Goal: Task Accomplishment & Management: Manage account settings

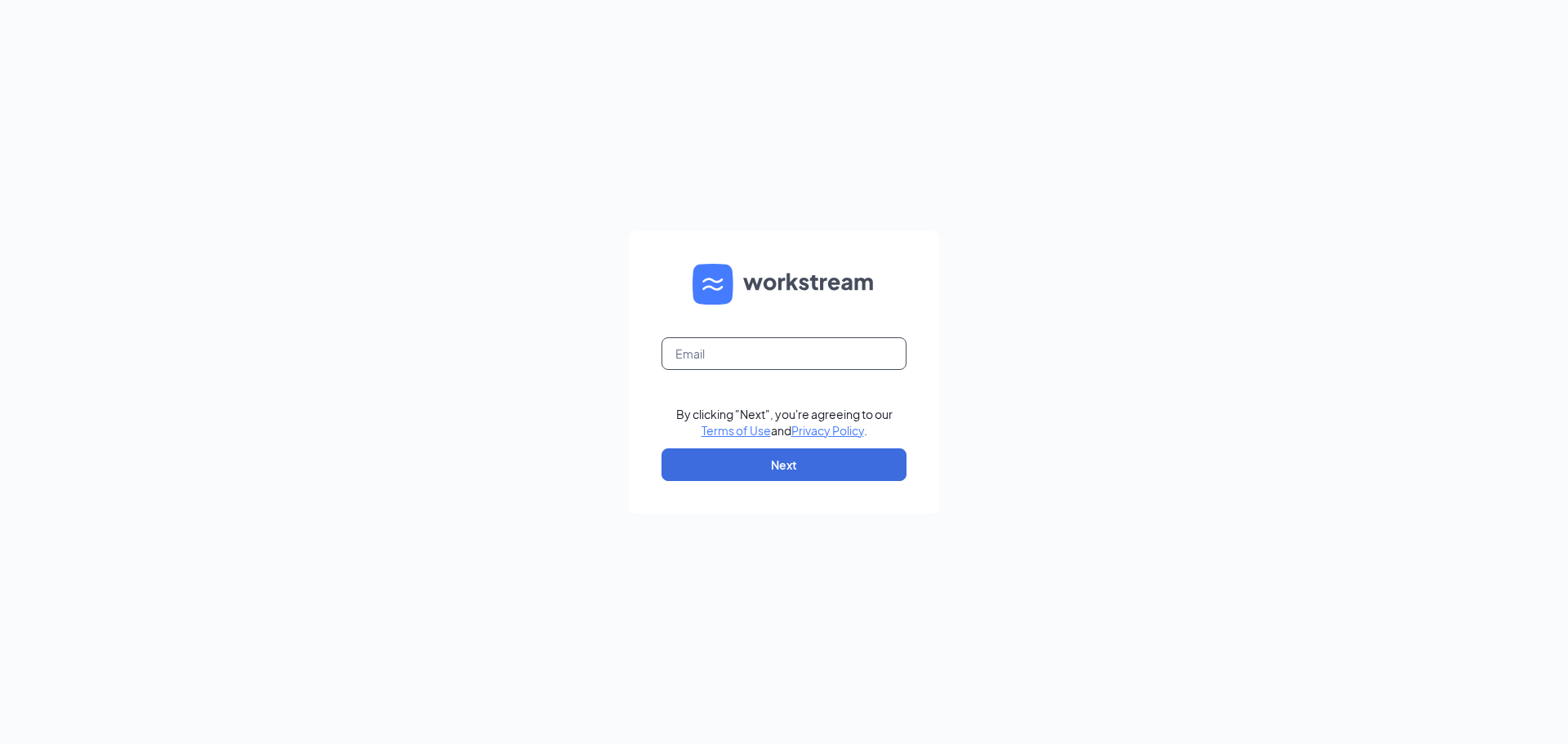
click at [749, 351] on input "text" at bounding box center [784, 354] width 245 height 33
type input "[EMAIL_ADDRESS][DOMAIN_NAME]"
click at [804, 462] on button "Next" at bounding box center [784, 465] width 245 height 33
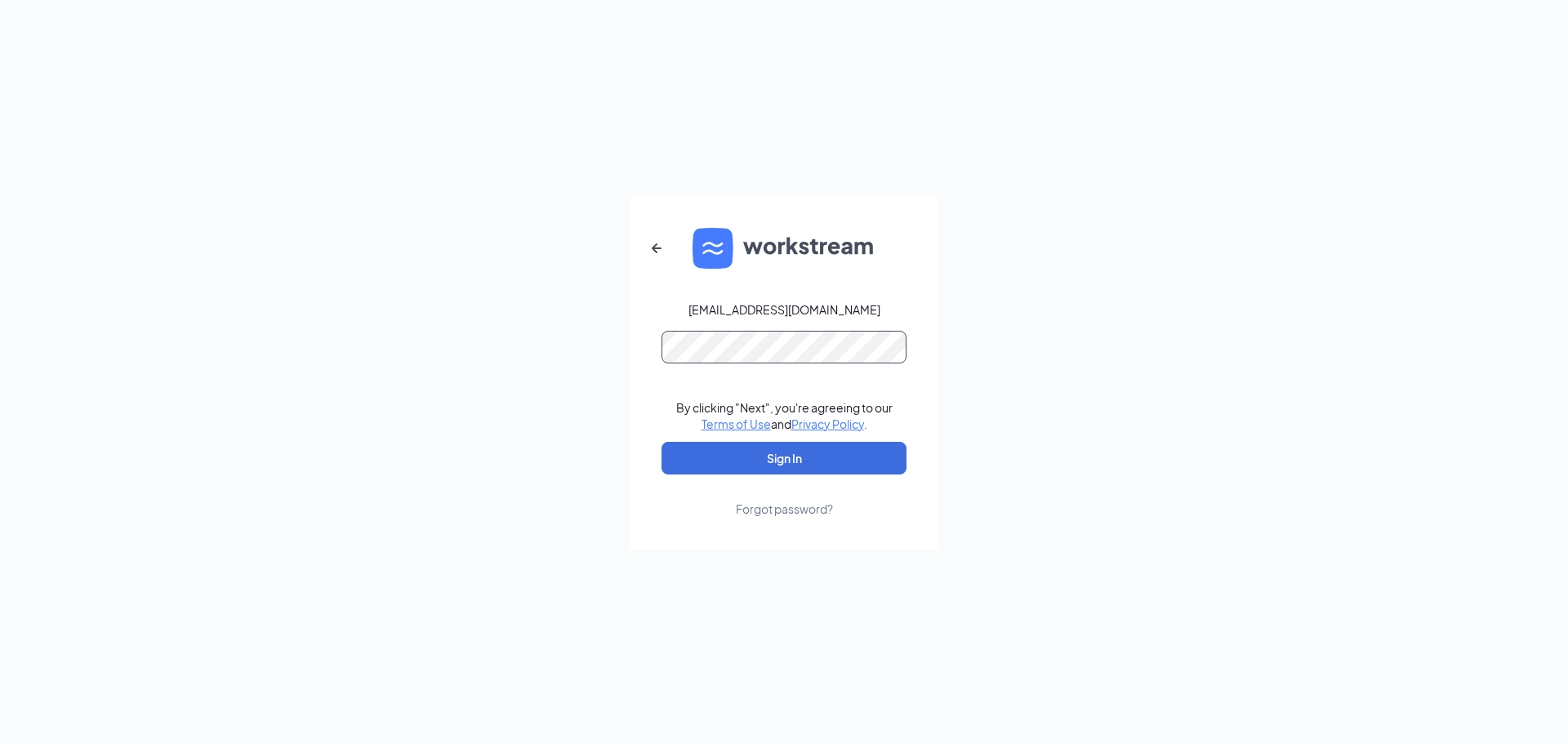
click at [662, 442] on button "Sign In" at bounding box center [784, 458] width 245 height 33
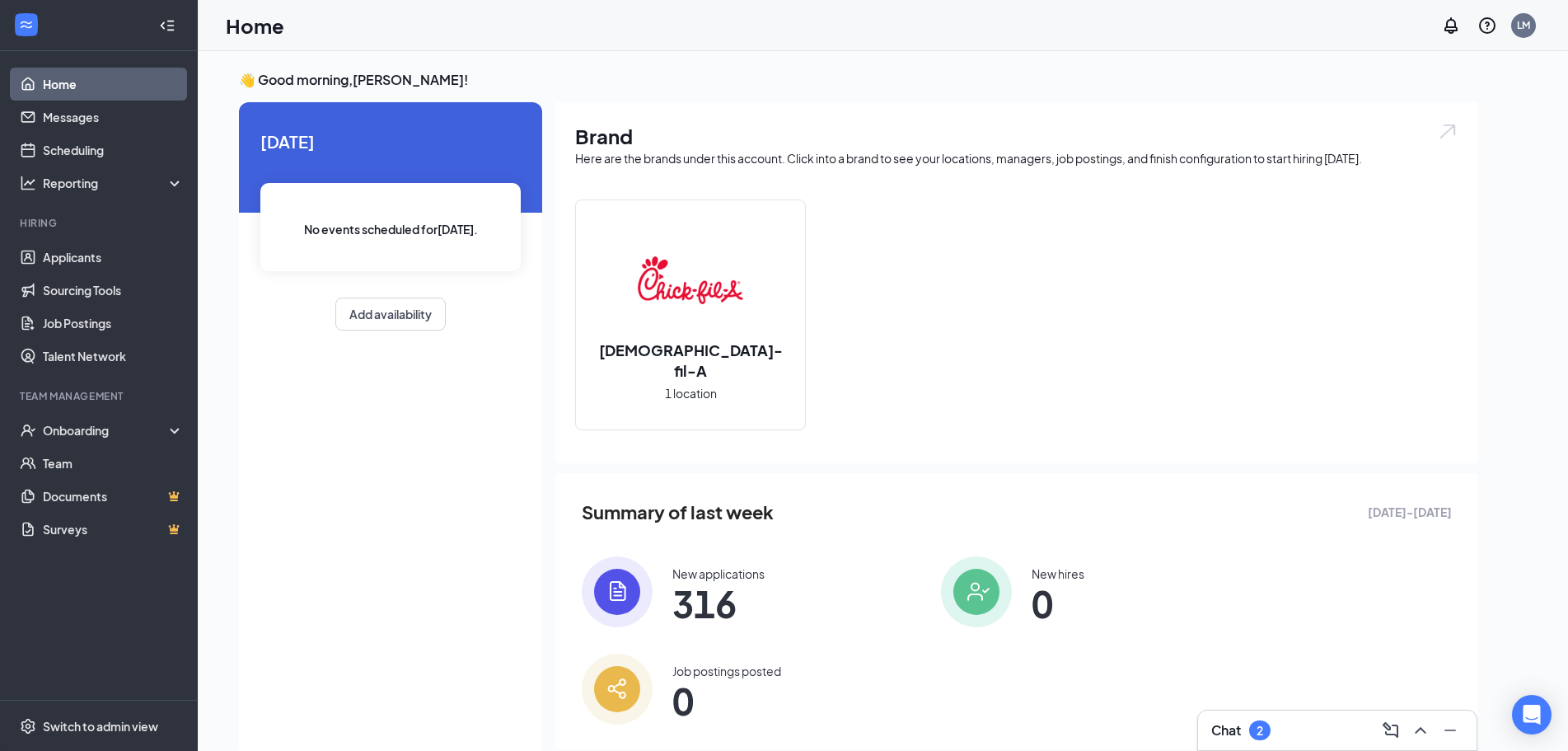
click at [721, 293] on img at bounding box center [691, 280] width 106 height 106
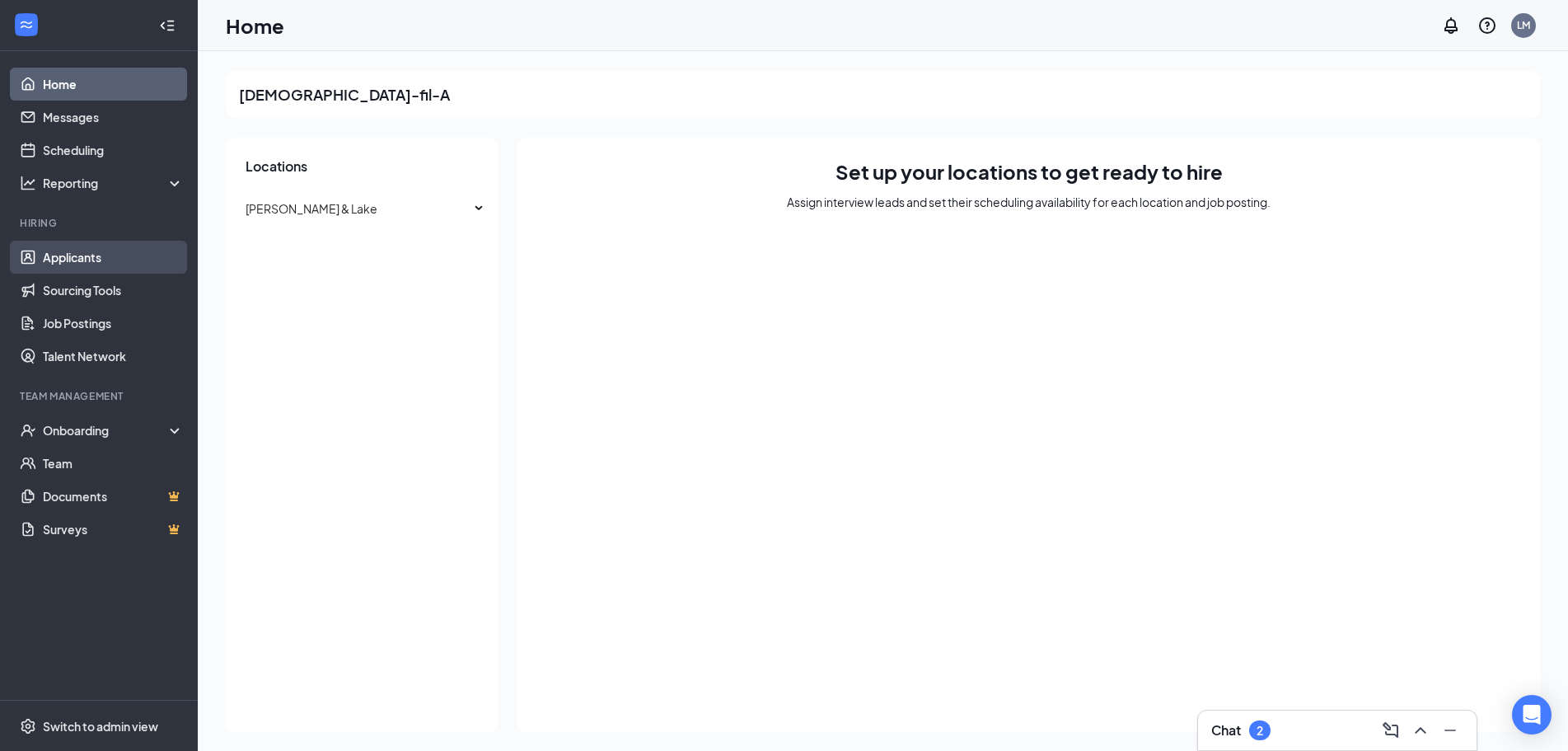
click at [110, 261] on link "Applicants" at bounding box center [113, 257] width 141 height 33
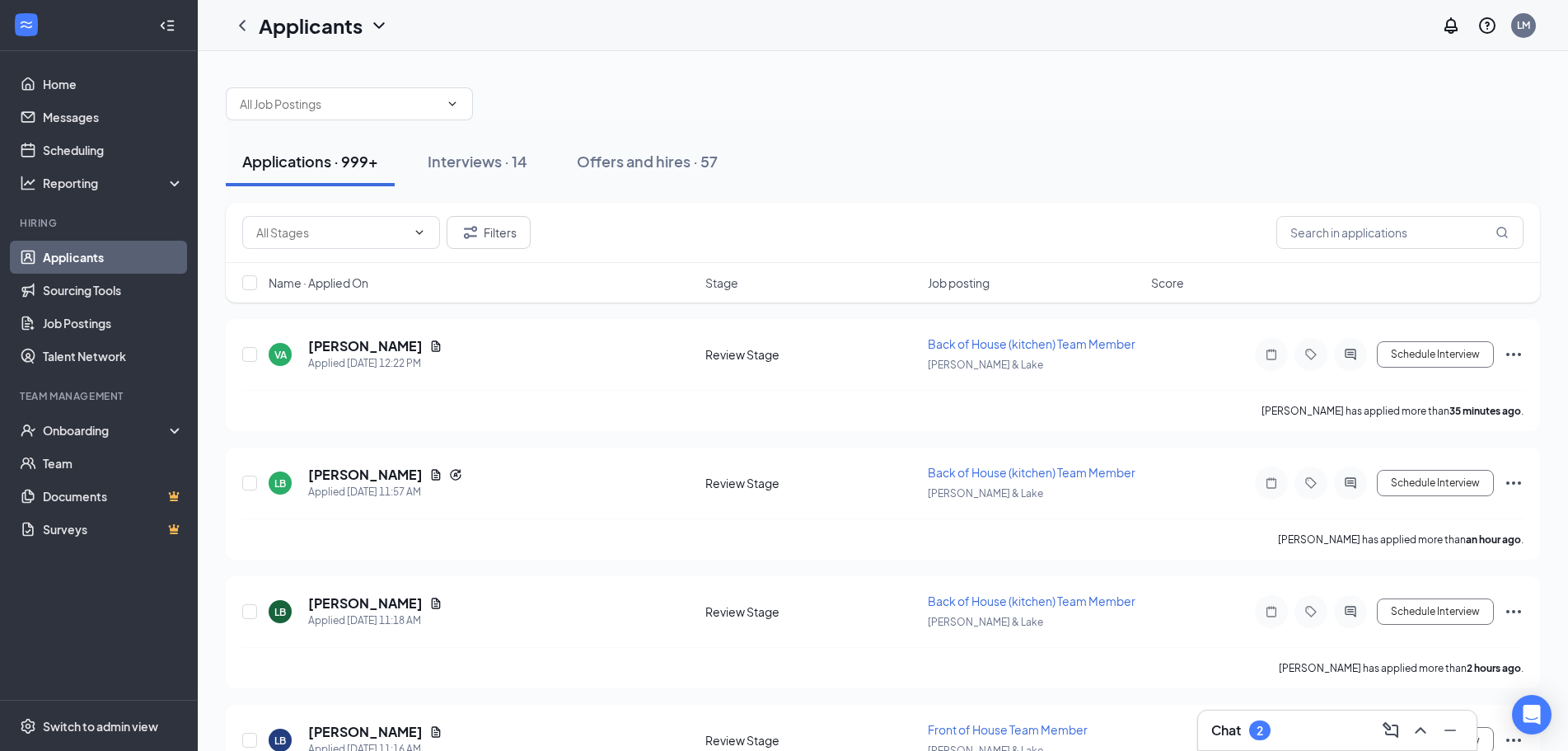
click at [1232, 733] on h3 "Chat" at bounding box center [1226, 730] width 30 height 18
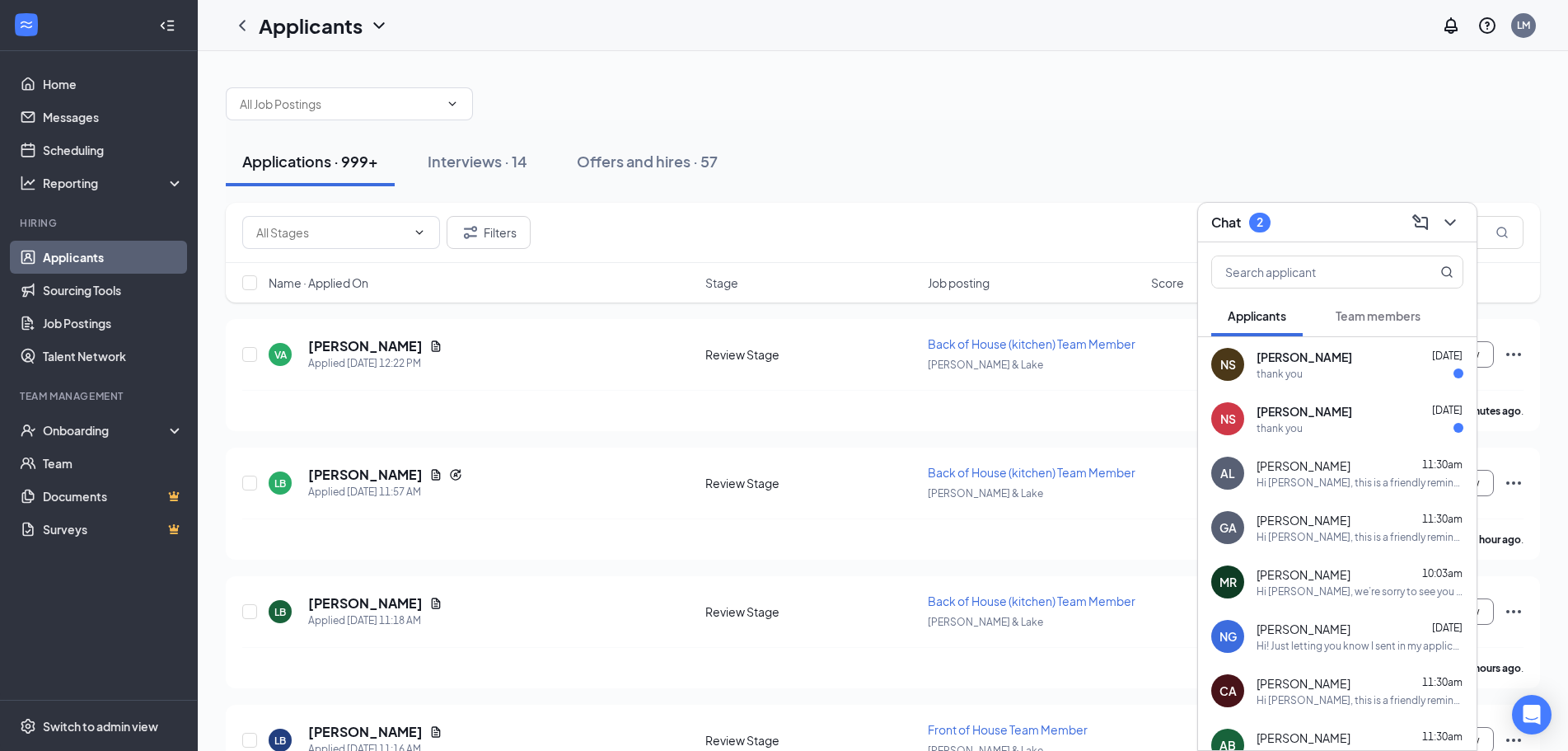
click at [1364, 415] on div "Nevaeh Saucedo Aug 25" at bounding box center [1359, 411] width 207 height 16
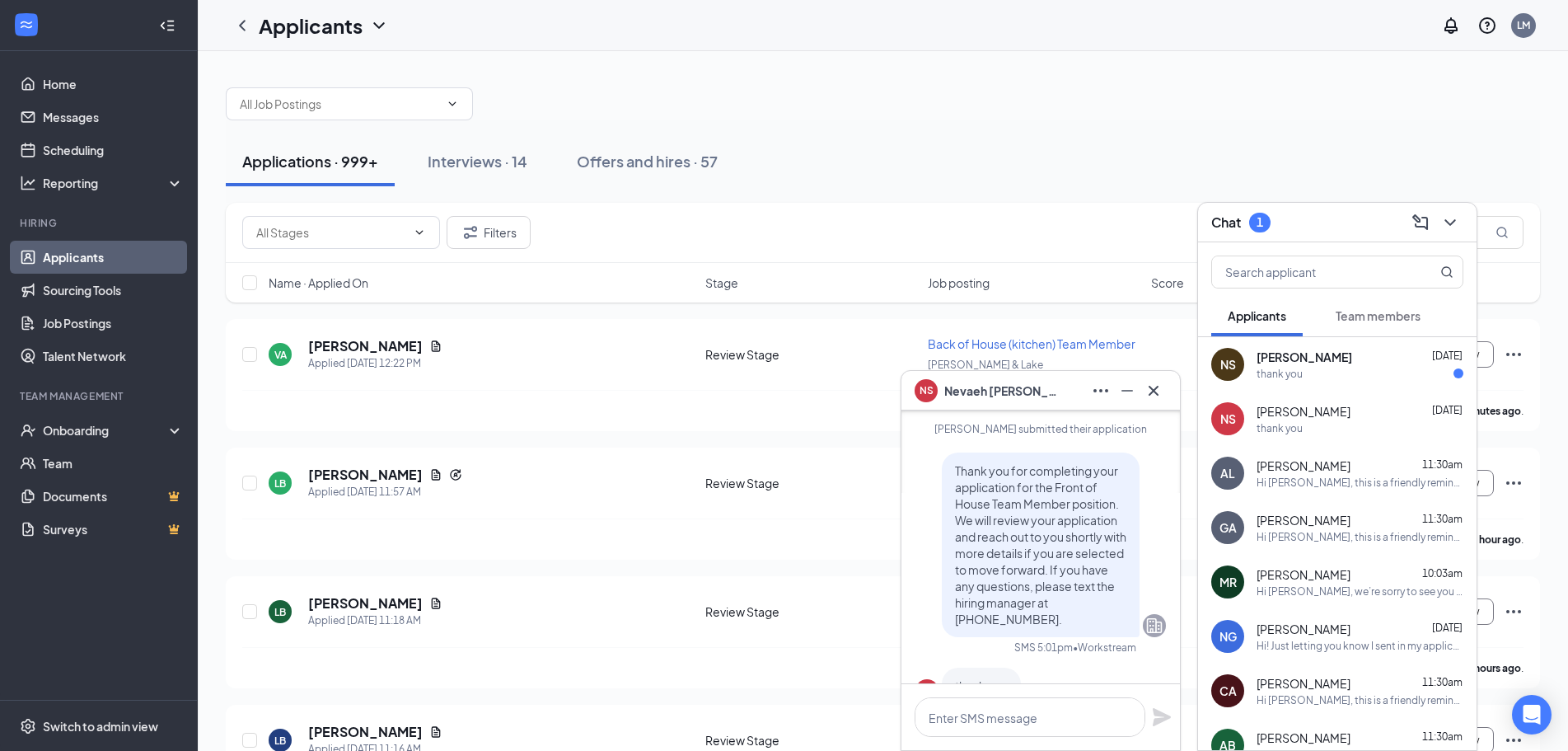
scroll to position [-247, 0]
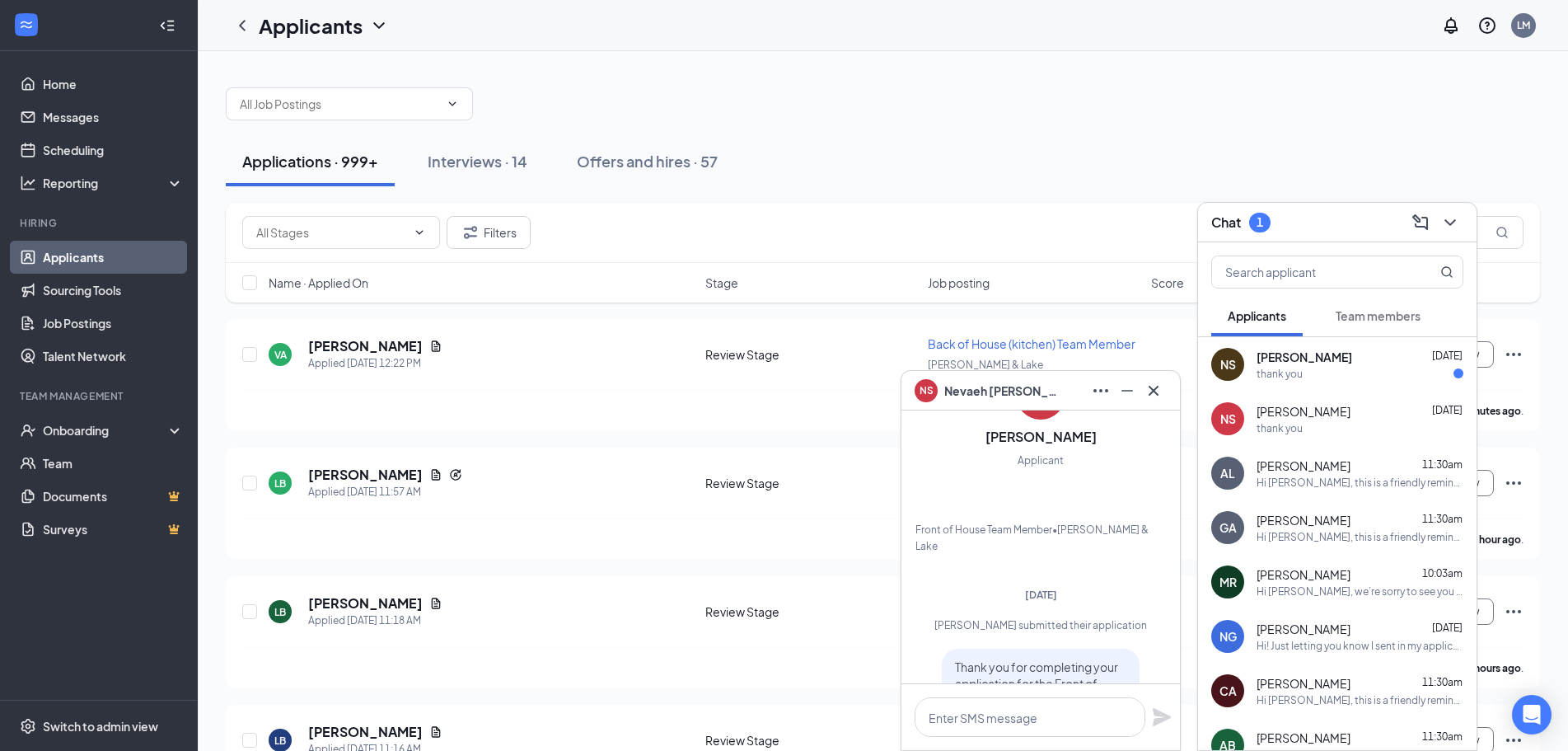
click at [1279, 352] on span "[PERSON_NAME]" at bounding box center [1304, 357] width 96 height 16
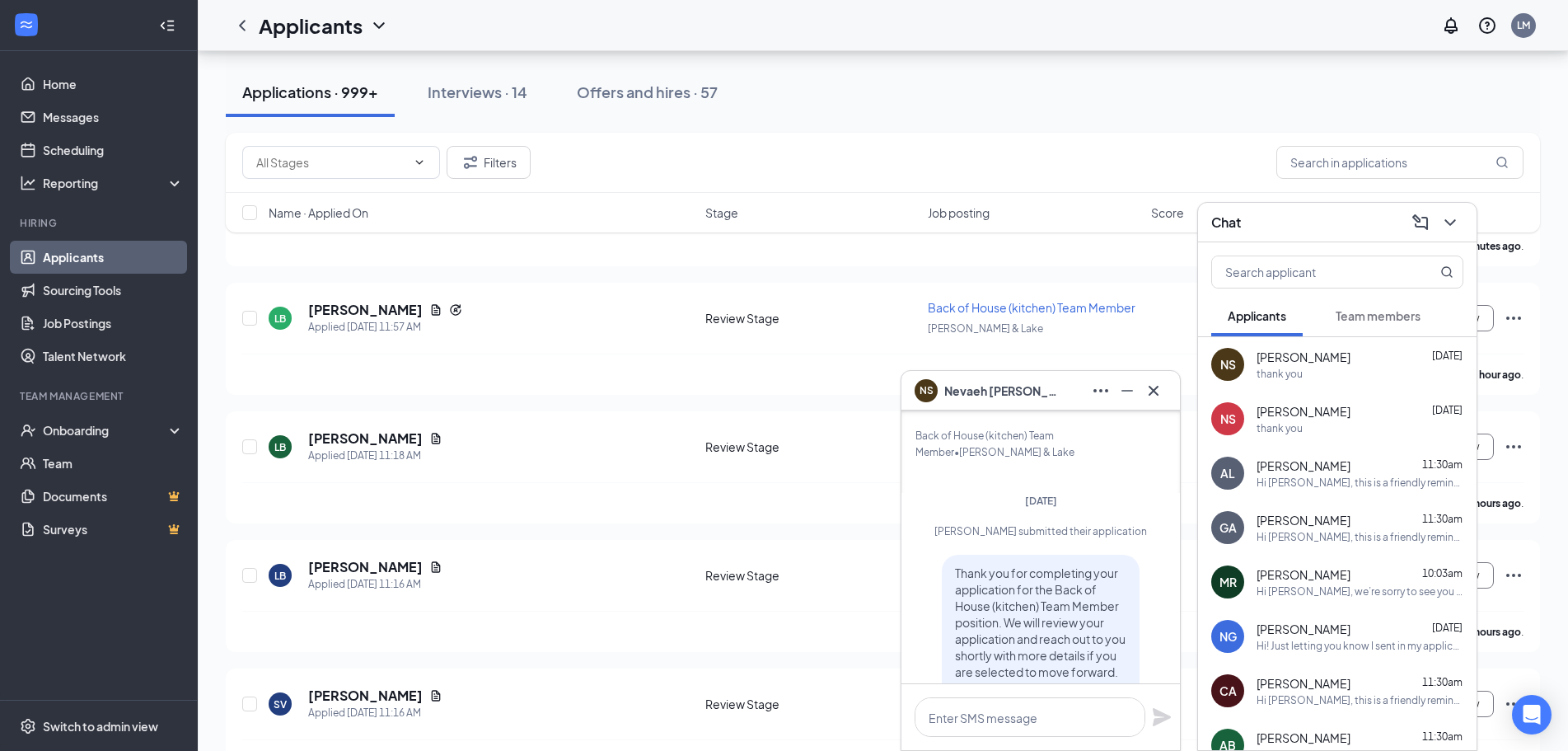
scroll to position [-71, 0]
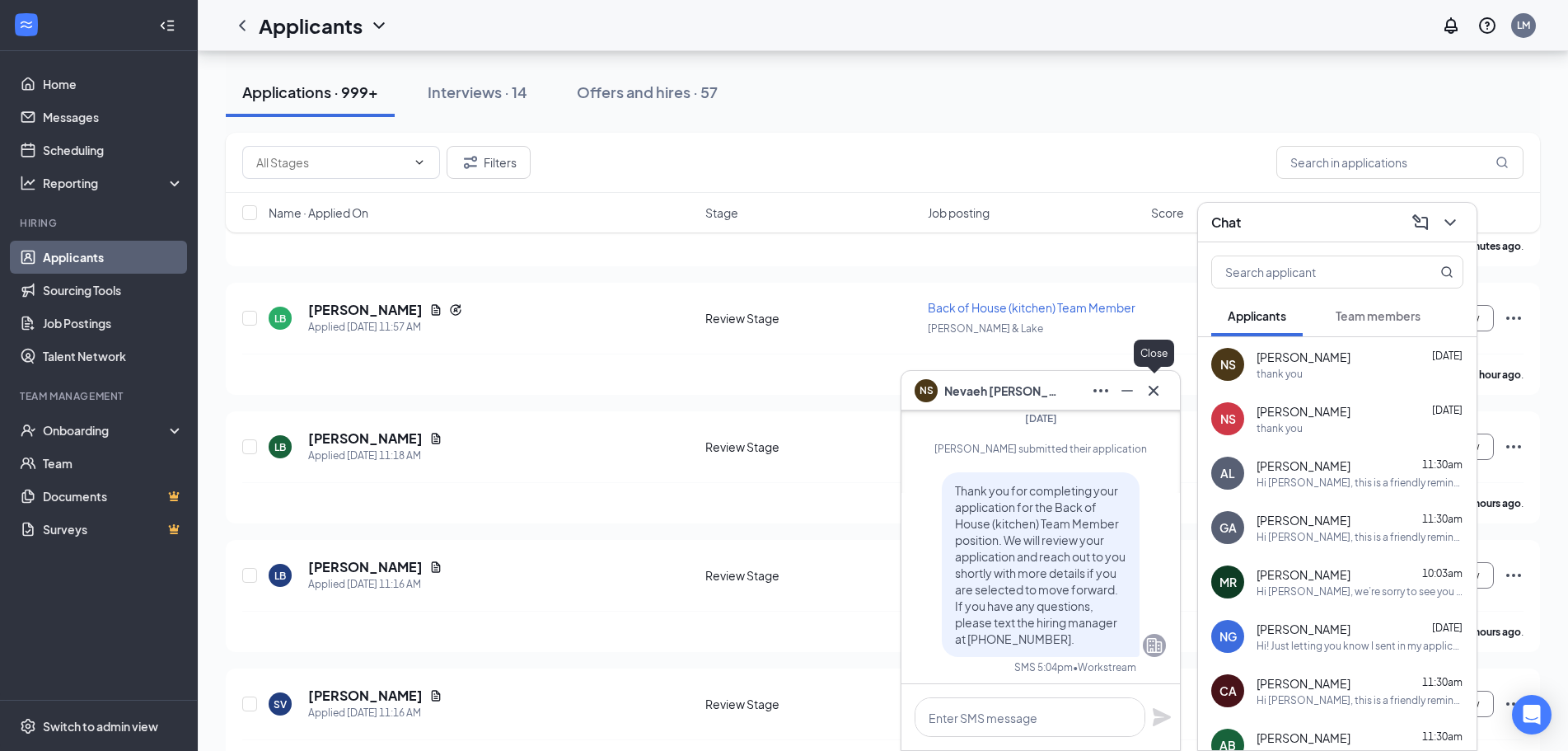
click at [1154, 392] on icon "Cross" at bounding box center [1153, 391] width 20 height 20
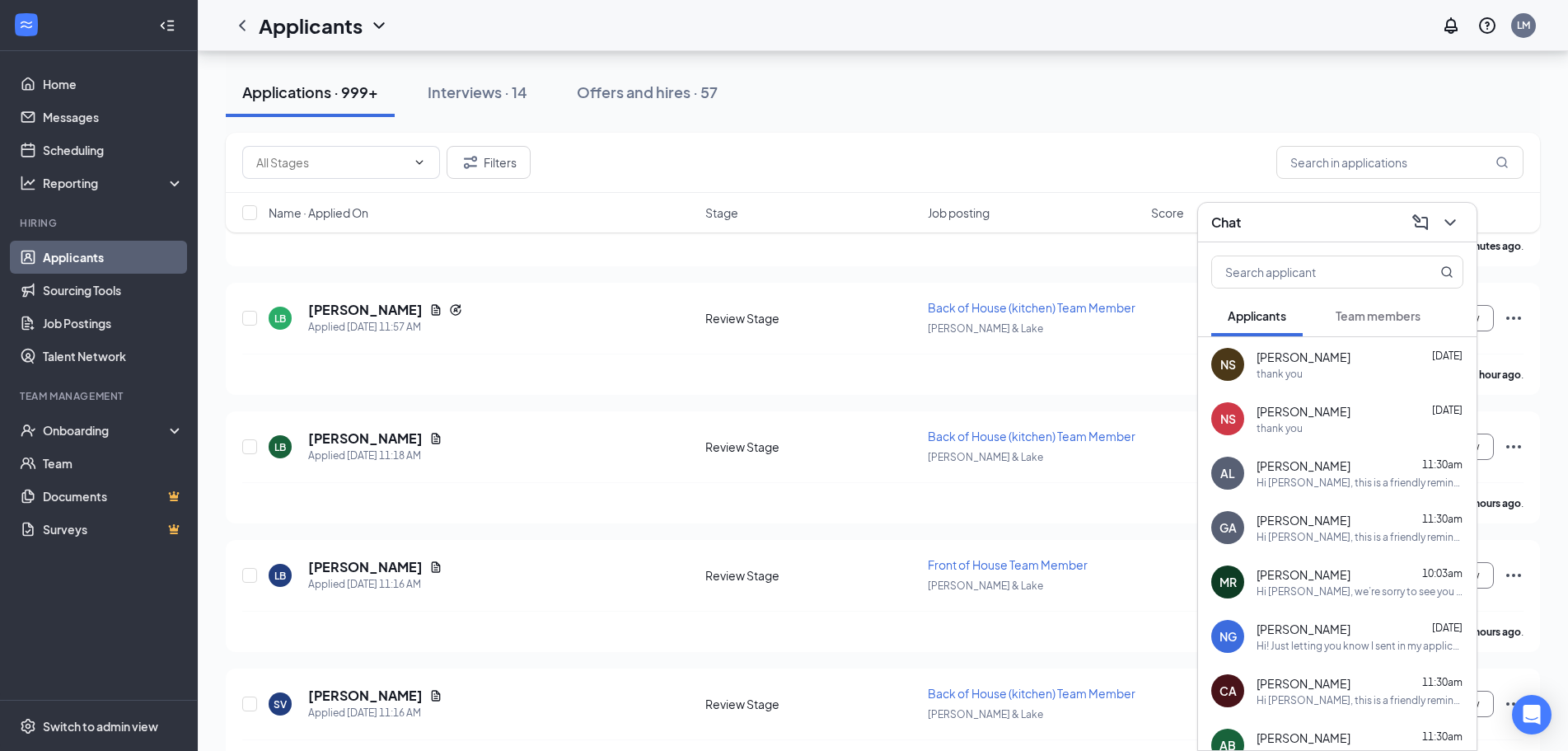
click at [1321, 476] on div "Hi [PERSON_NAME], this is a friendly reminder. Your interview with [DEMOGRAPHIC…" at bounding box center [1359, 482] width 207 height 14
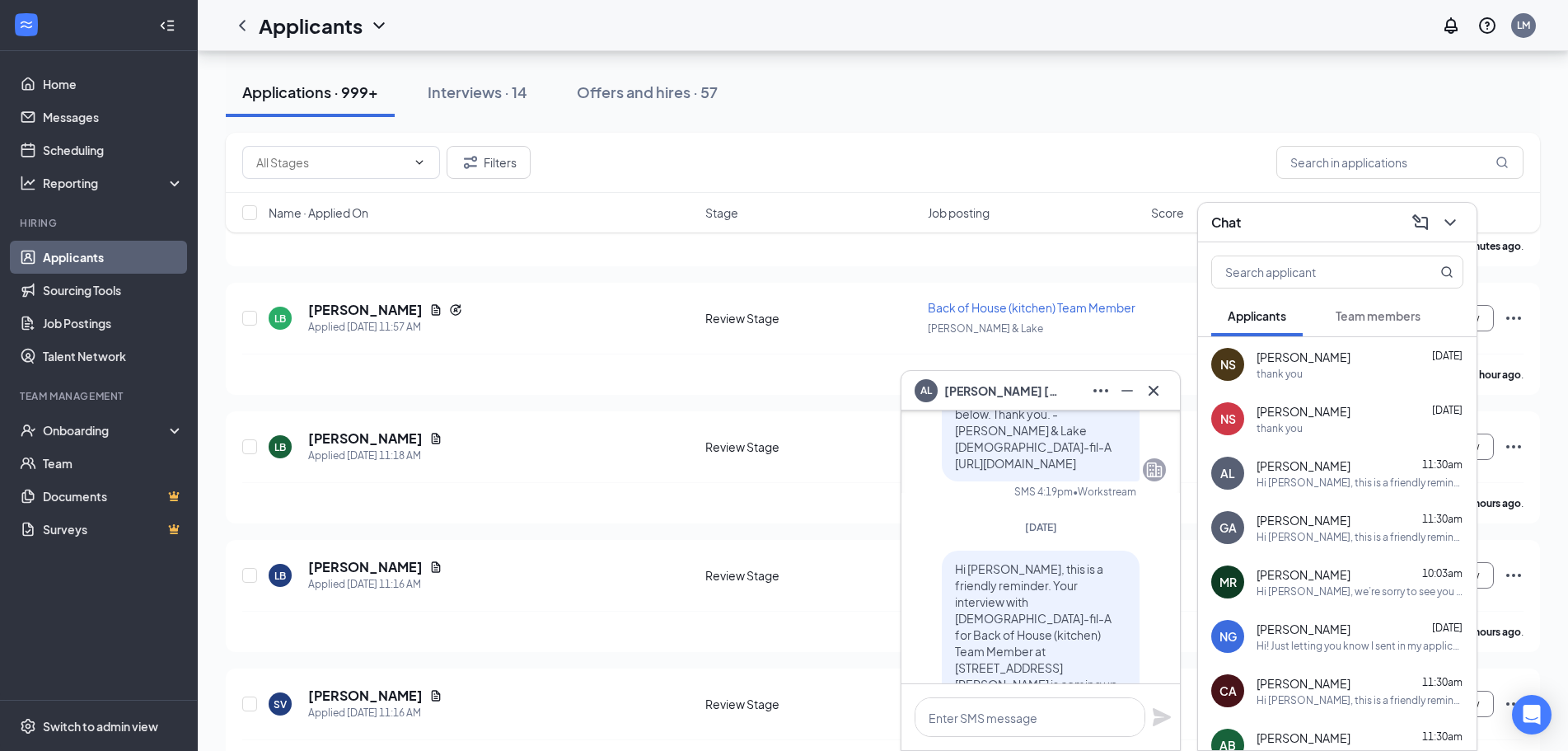
scroll to position [-82, 0]
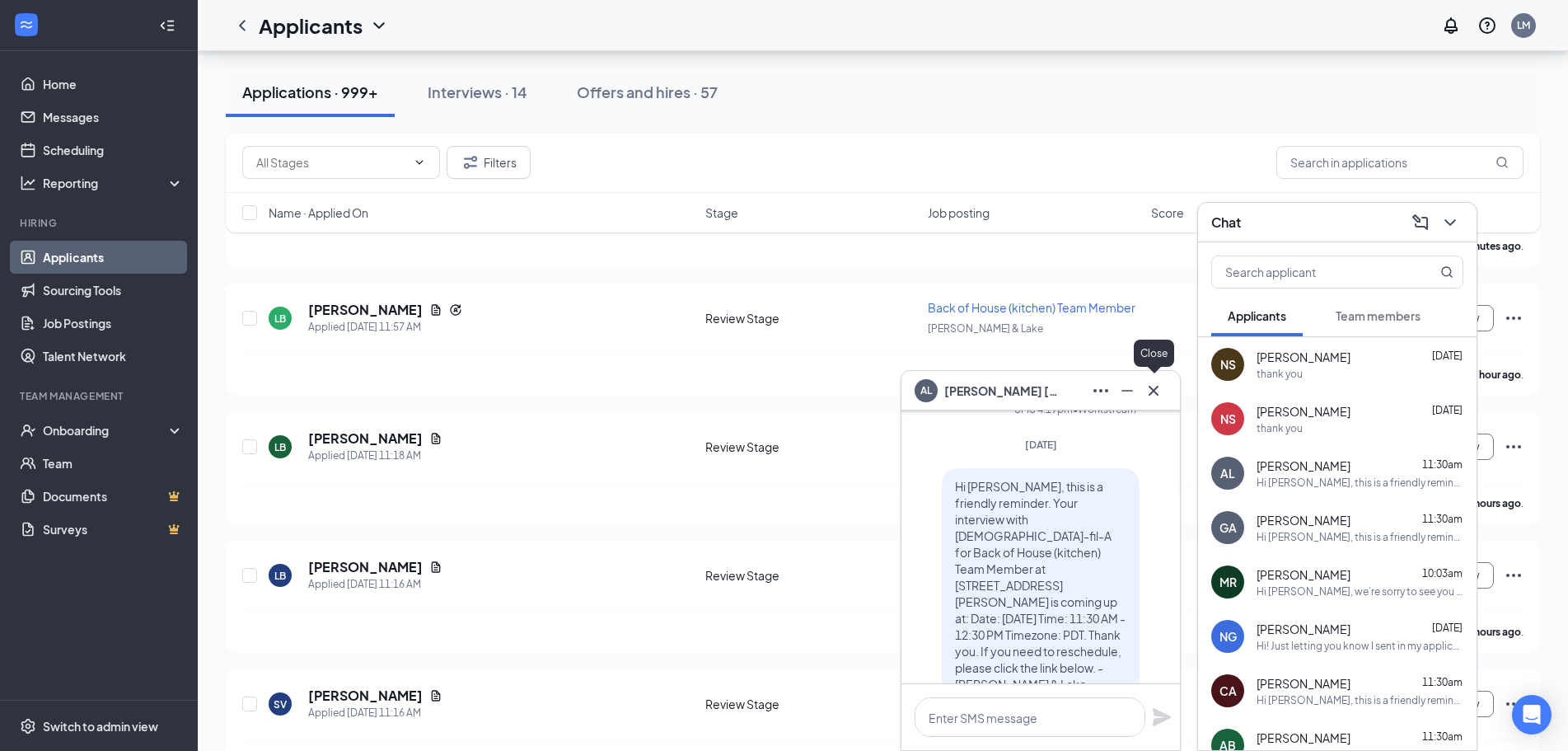
click at [1151, 400] on icon "Cross" at bounding box center [1153, 391] width 20 height 20
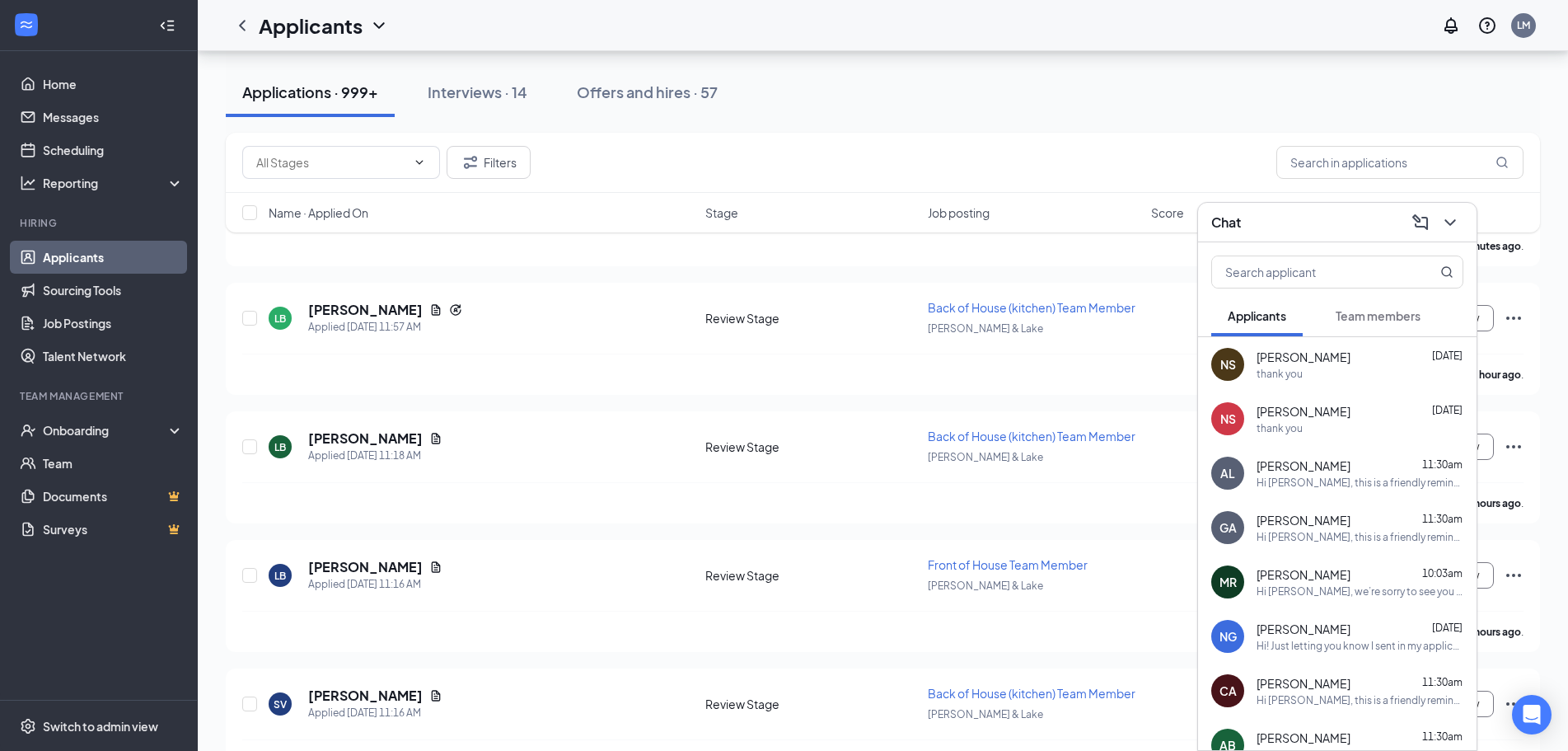
scroll to position [0, 0]
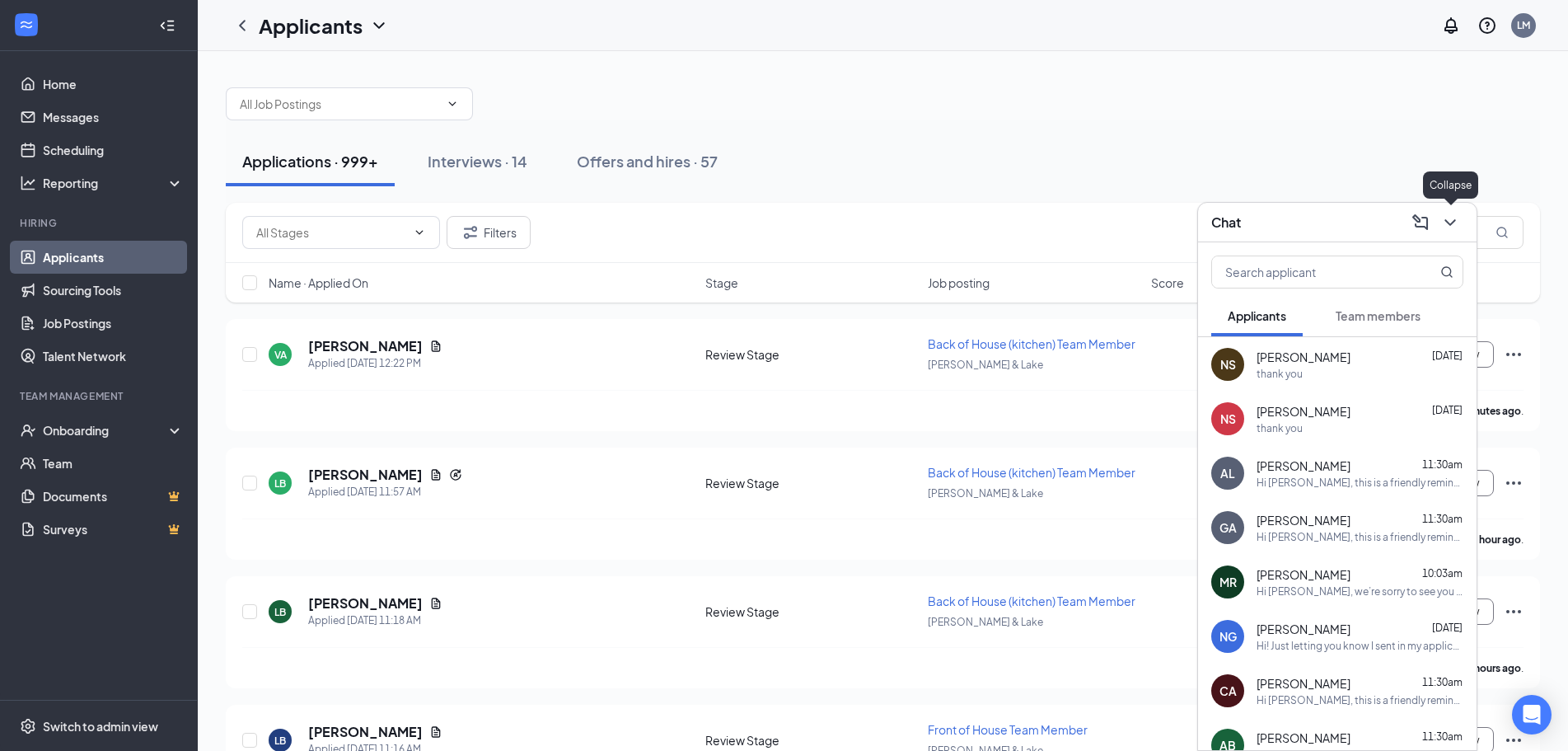
click at [1455, 217] on icon "ChevronDown" at bounding box center [1450, 223] width 20 height 20
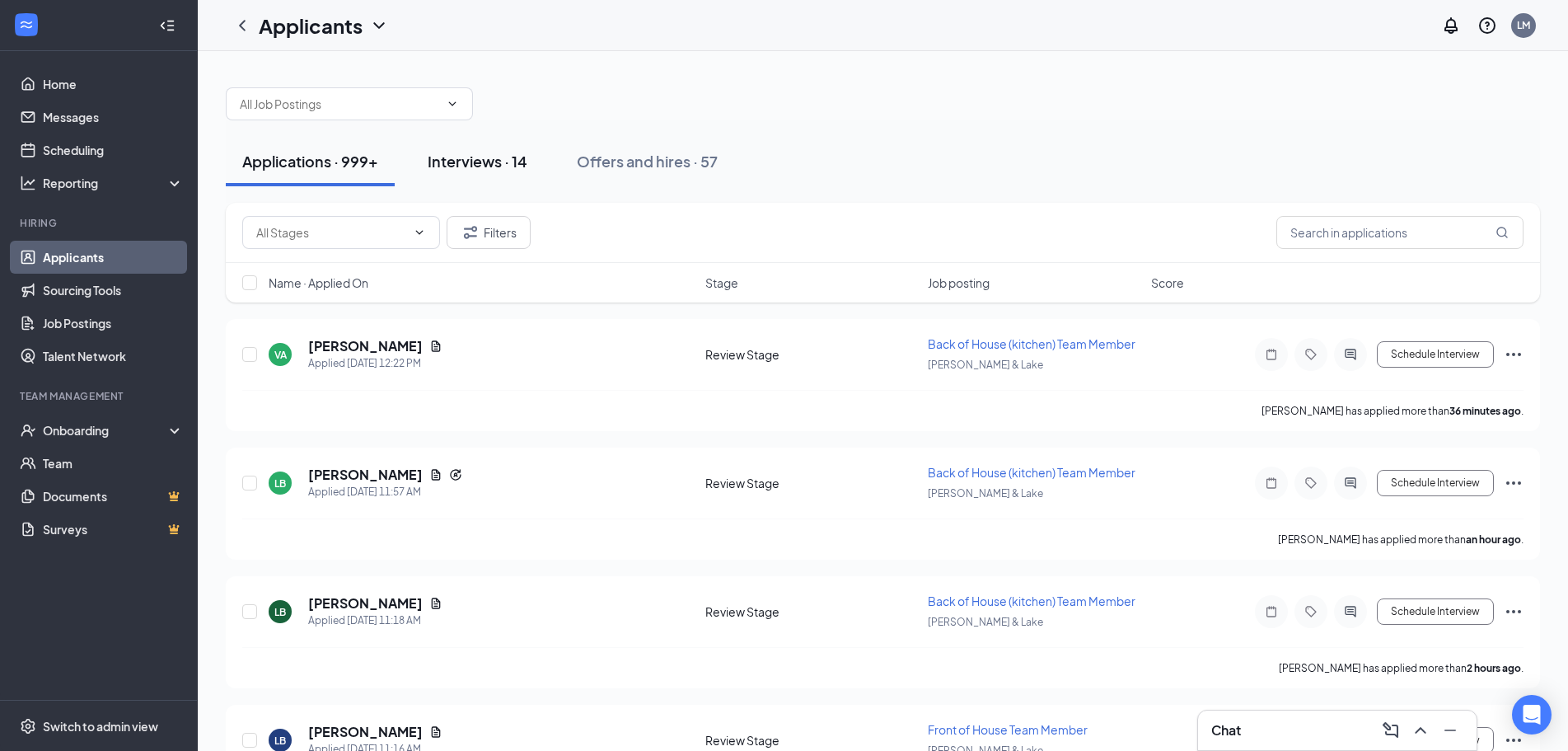
click at [472, 159] on div "Interviews · 14" at bounding box center [477, 161] width 100 height 21
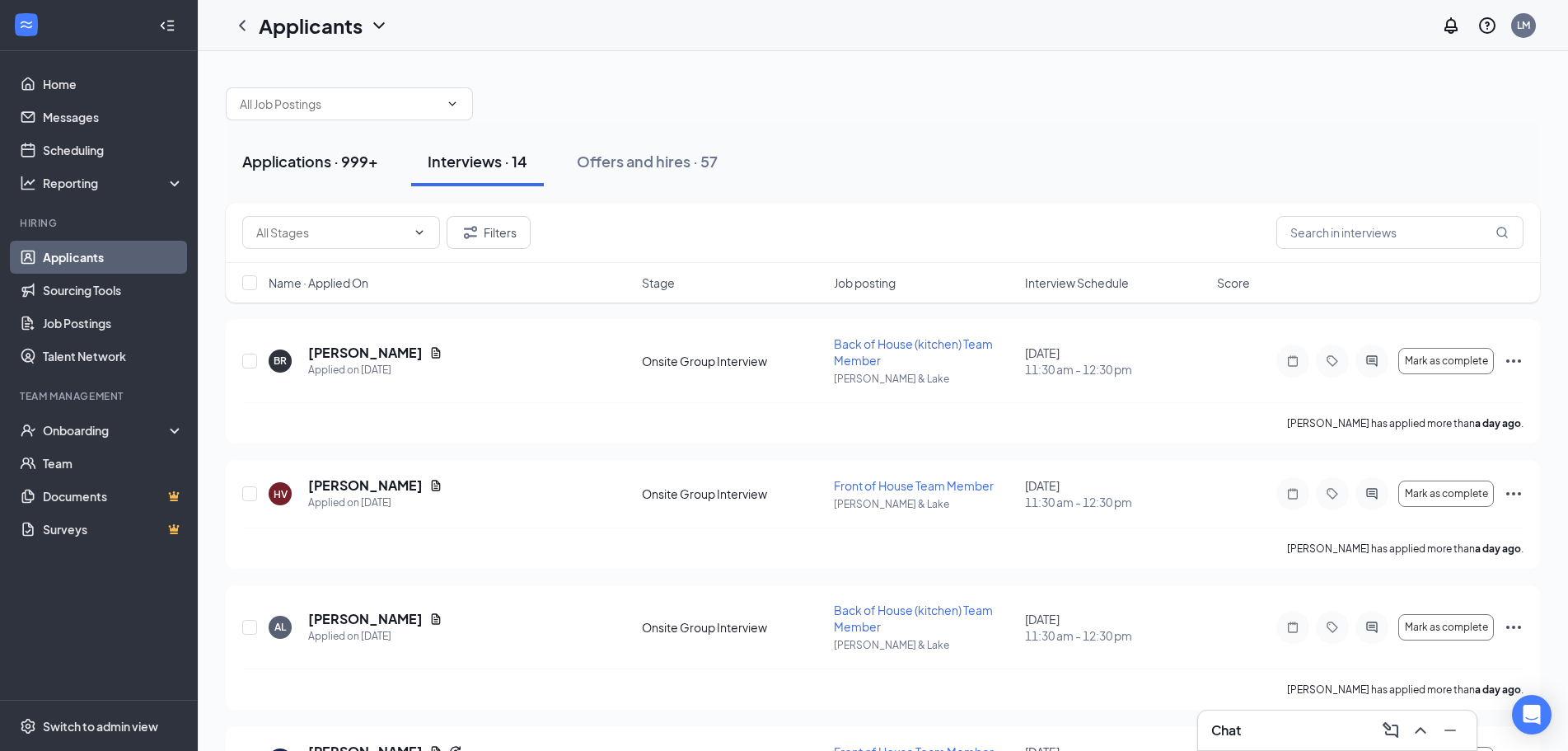
click at [301, 163] on div "Applications · 999+" at bounding box center [310, 161] width 136 height 21
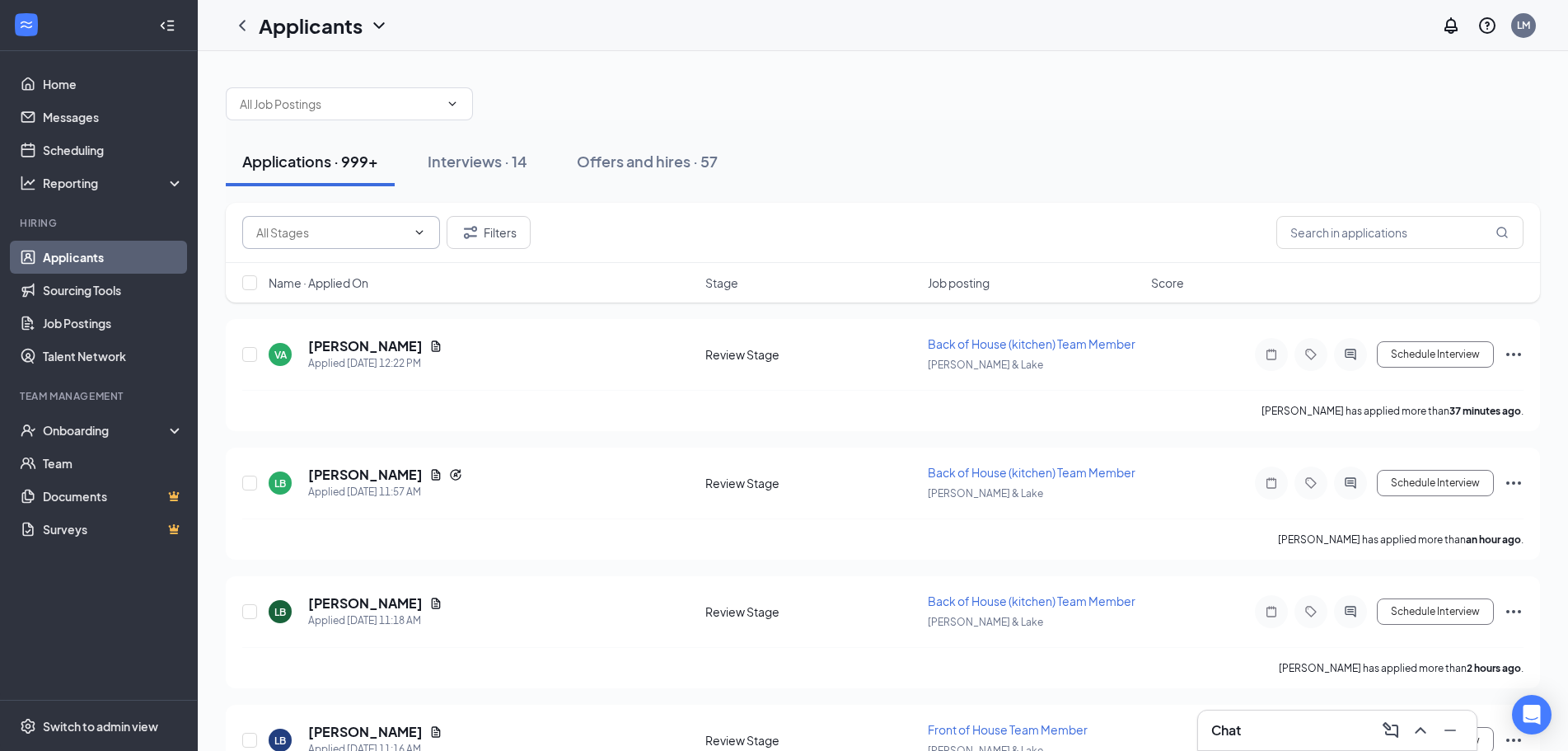
click at [333, 237] on input "text" at bounding box center [331, 232] width 150 height 18
click at [320, 308] on div "Review Stage (927)" at bounding box center [307, 309] width 102 height 18
type input "Review Stage (927)"
click at [670, 168] on div "Offers and hires · 0 / 57" at bounding box center [721, 161] width 164 height 21
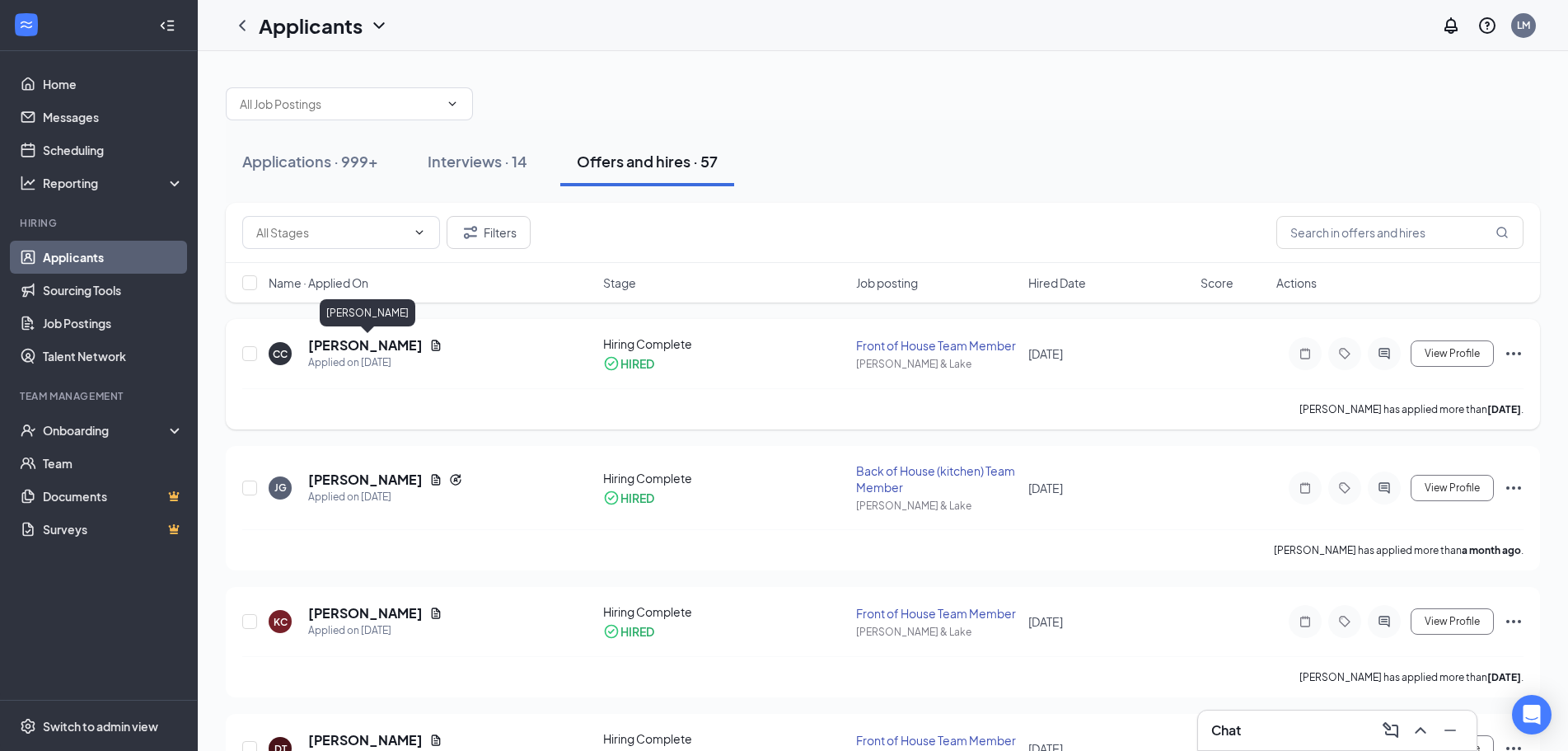
click at [345, 345] on h5 "Charlotte Castaneda" at bounding box center [365, 345] width 115 height 18
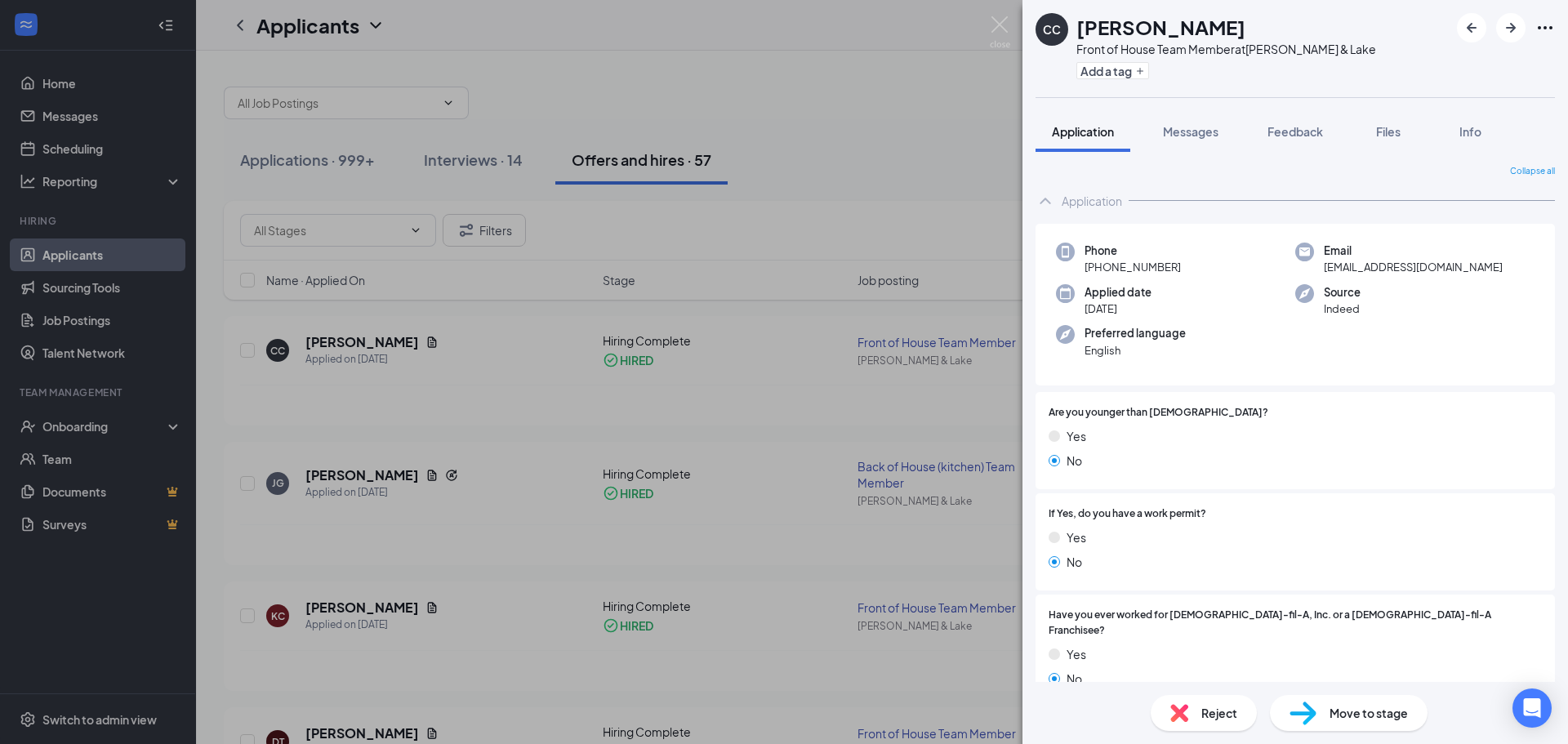
drag, startPoint x: 1318, startPoint y: 266, endPoint x: 1489, endPoint y: 269, distance: 171.0
click at [1489, 269] on span "charlottecastaneda15@gmail.com" at bounding box center [1413, 267] width 179 height 16
copy span "charlottecastaneda15@gmail.com"
click at [1372, 459] on div "No" at bounding box center [1295, 461] width 494 height 18
click at [994, 22] on img at bounding box center [999, 32] width 20 height 32
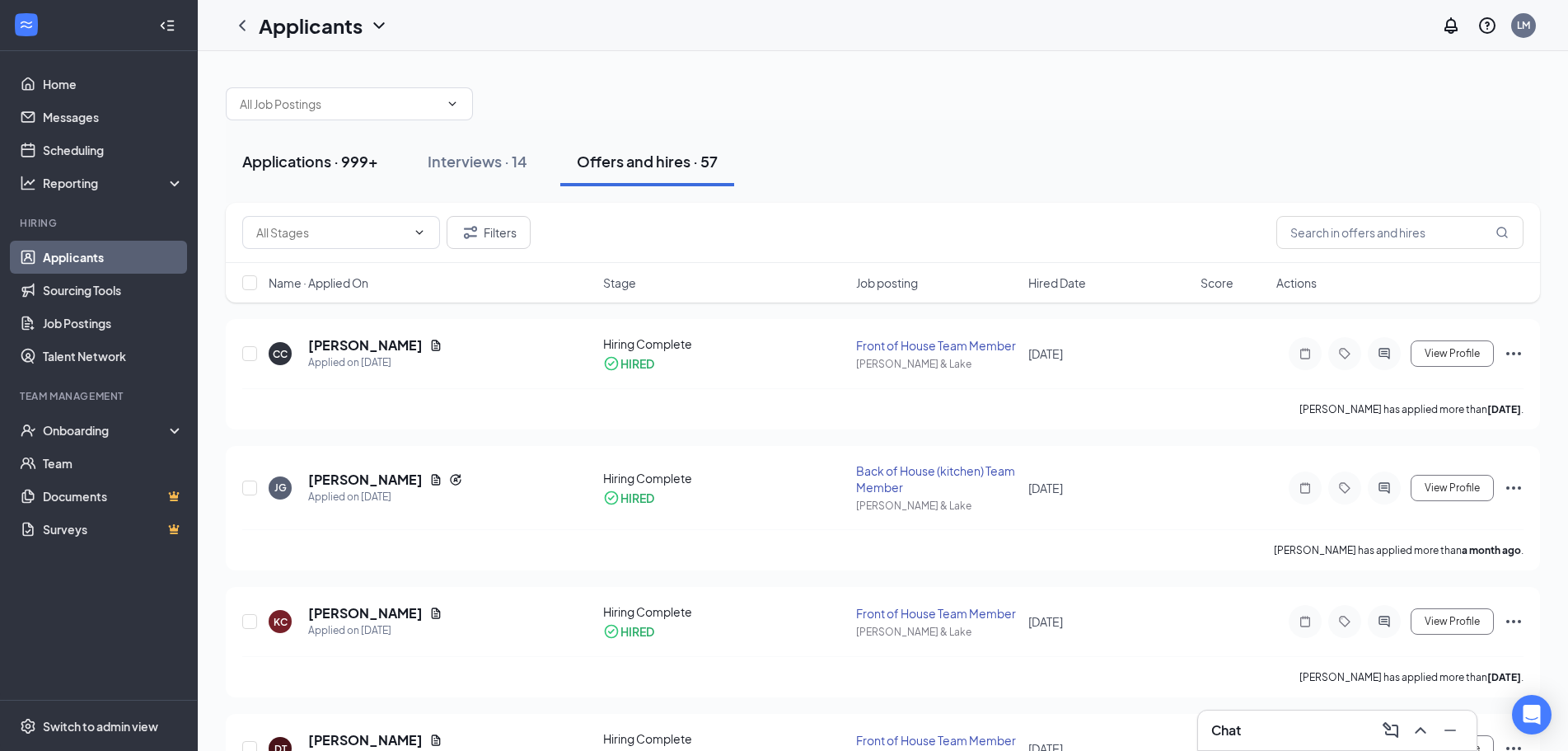
click at [279, 159] on div "Applications · 999+" at bounding box center [310, 161] width 136 height 21
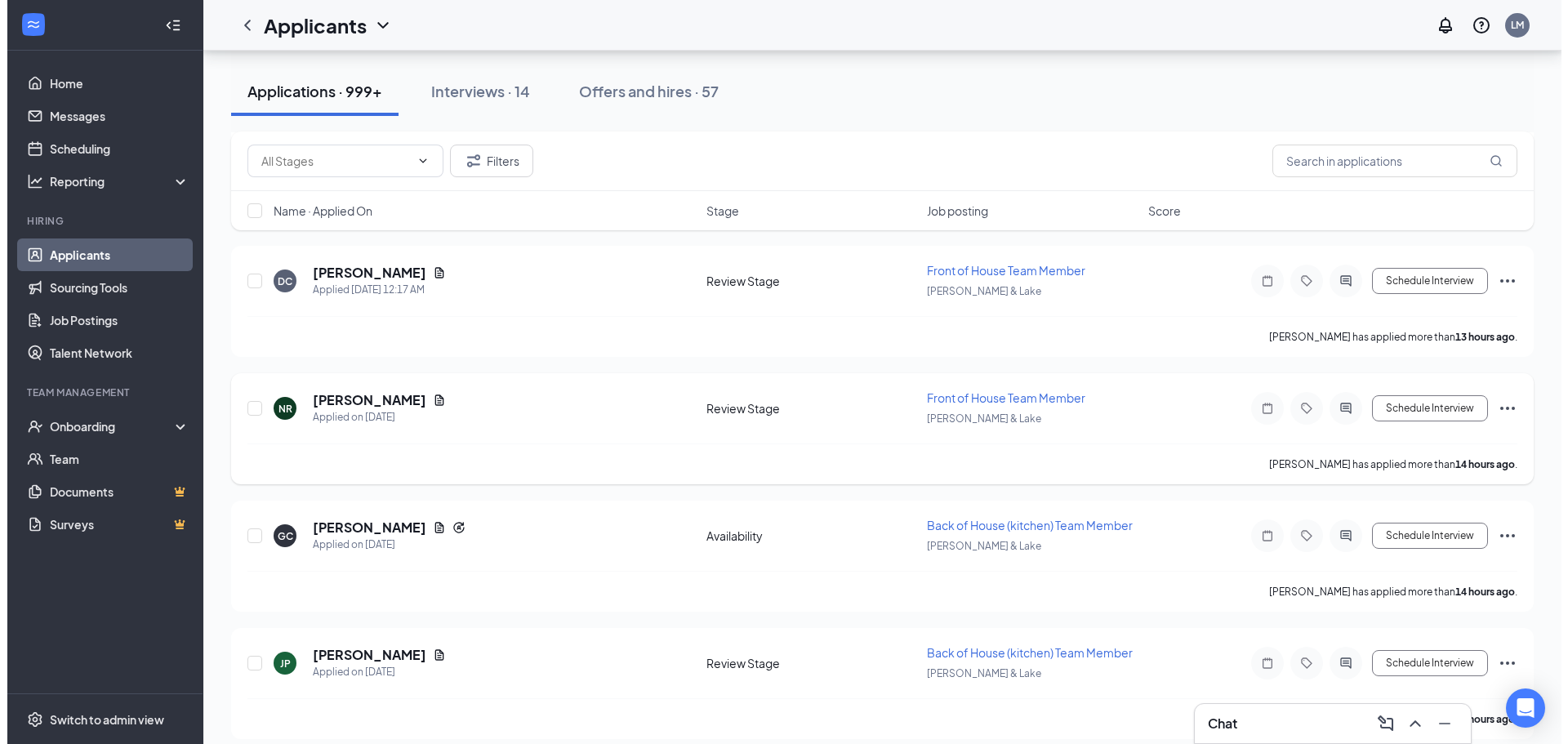
scroll to position [2449, 0]
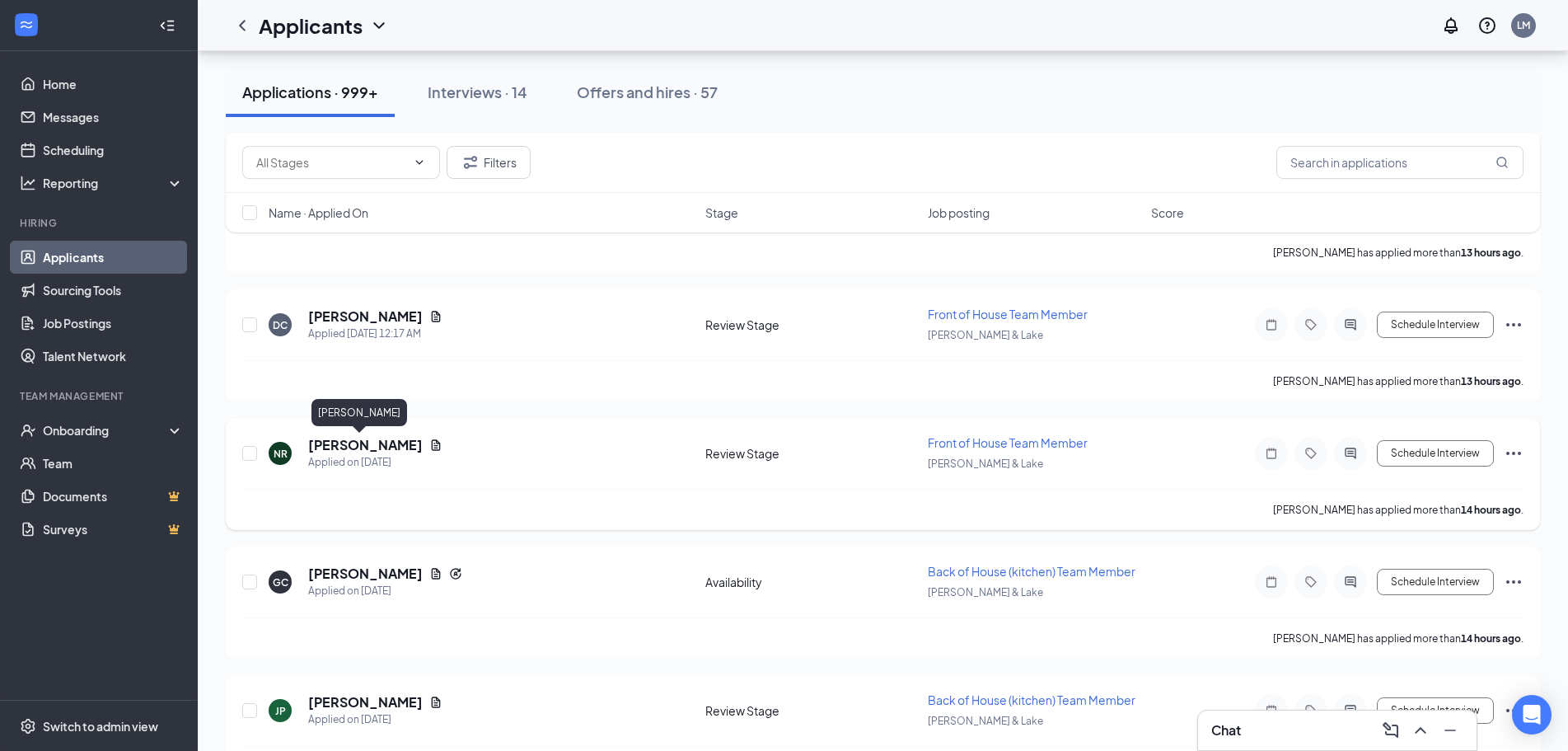
click at [337, 446] on h5 "Nicole Ruiz" at bounding box center [365, 445] width 115 height 18
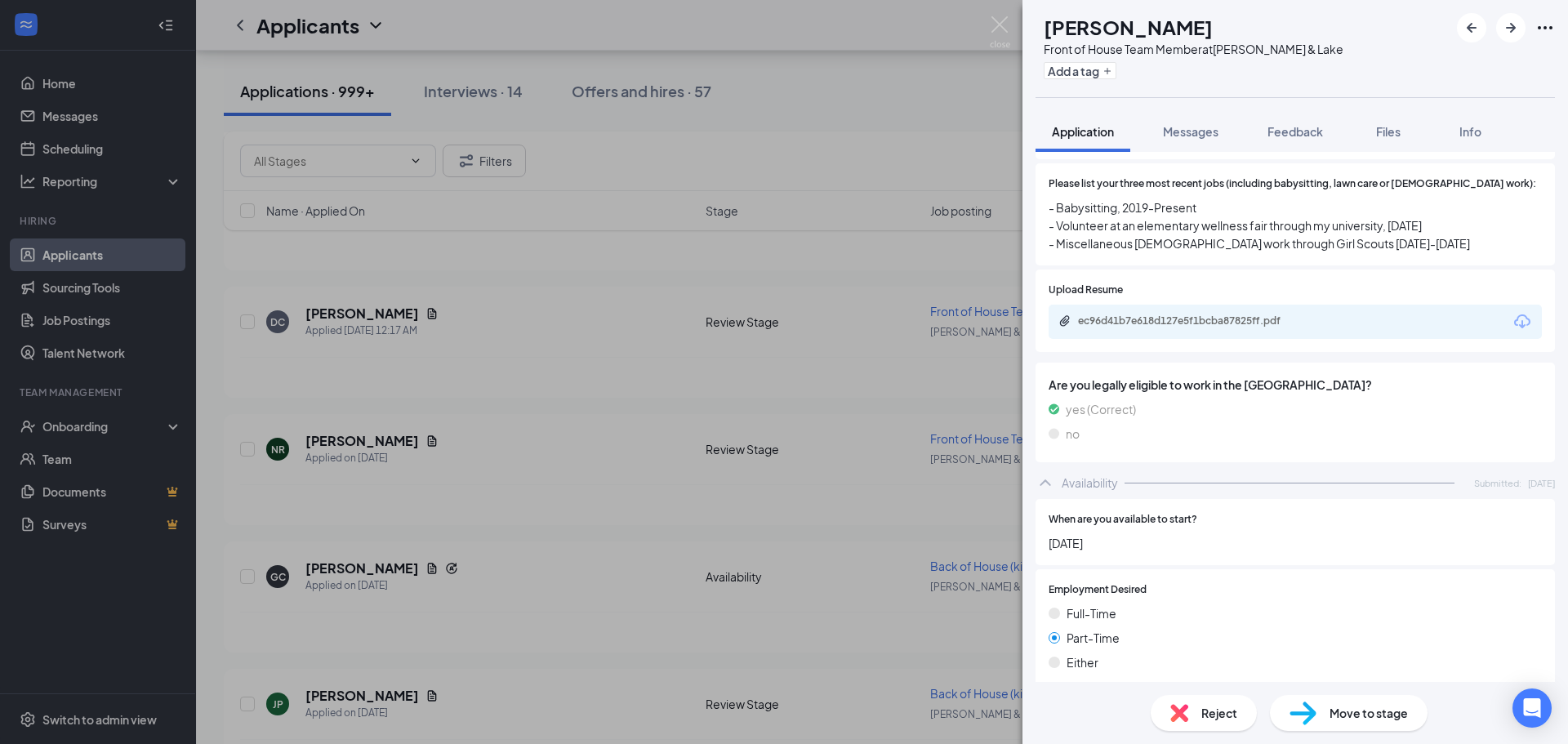
scroll to position [572, 0]
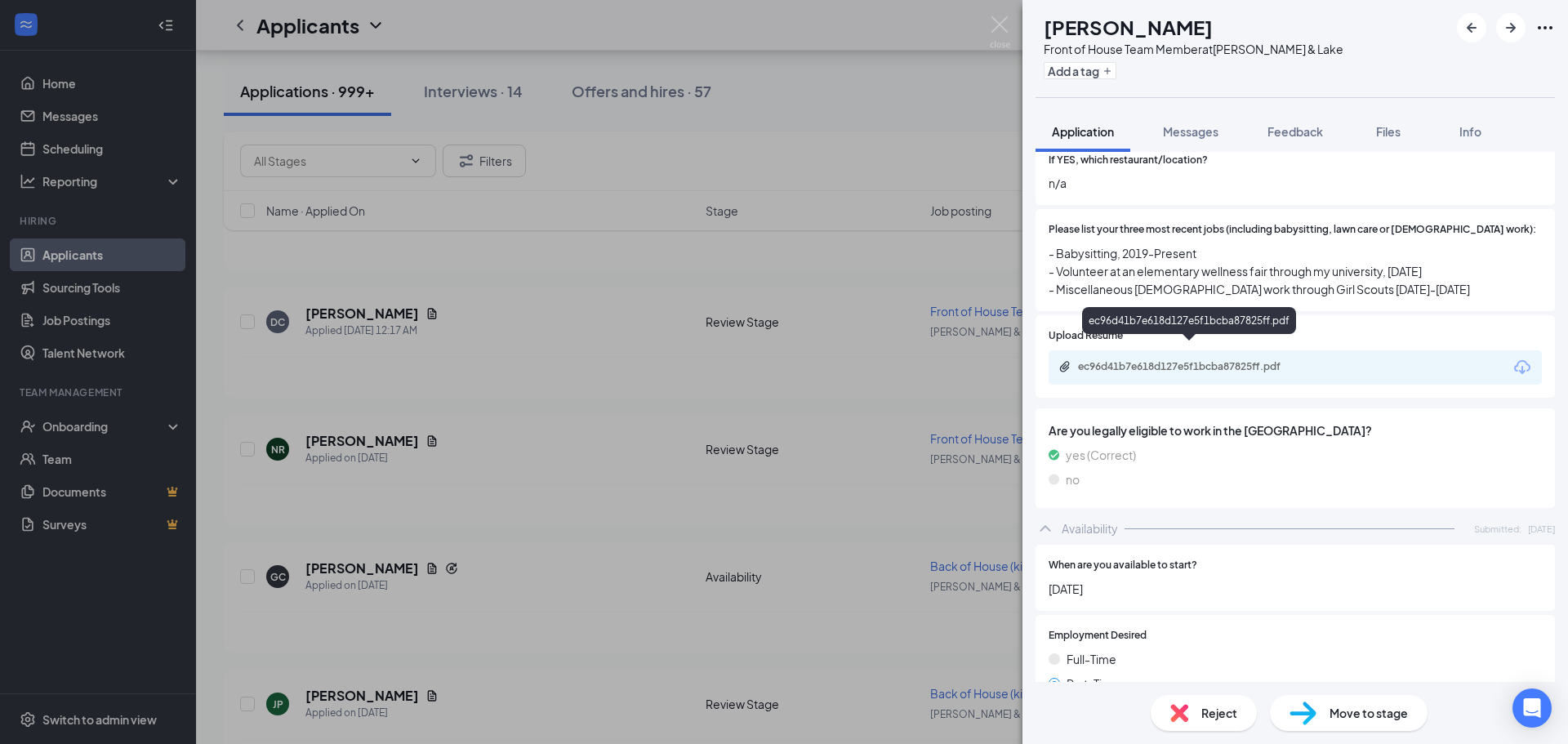
click at [1197, 360] on div "ec96d41b7e618d127e5f1bcba87825ff.pdf" at bounding box center [1192, 367] width 229 height 13
click at [1177, 719] on img at bounding box center [1179, 713] width 18 height 18
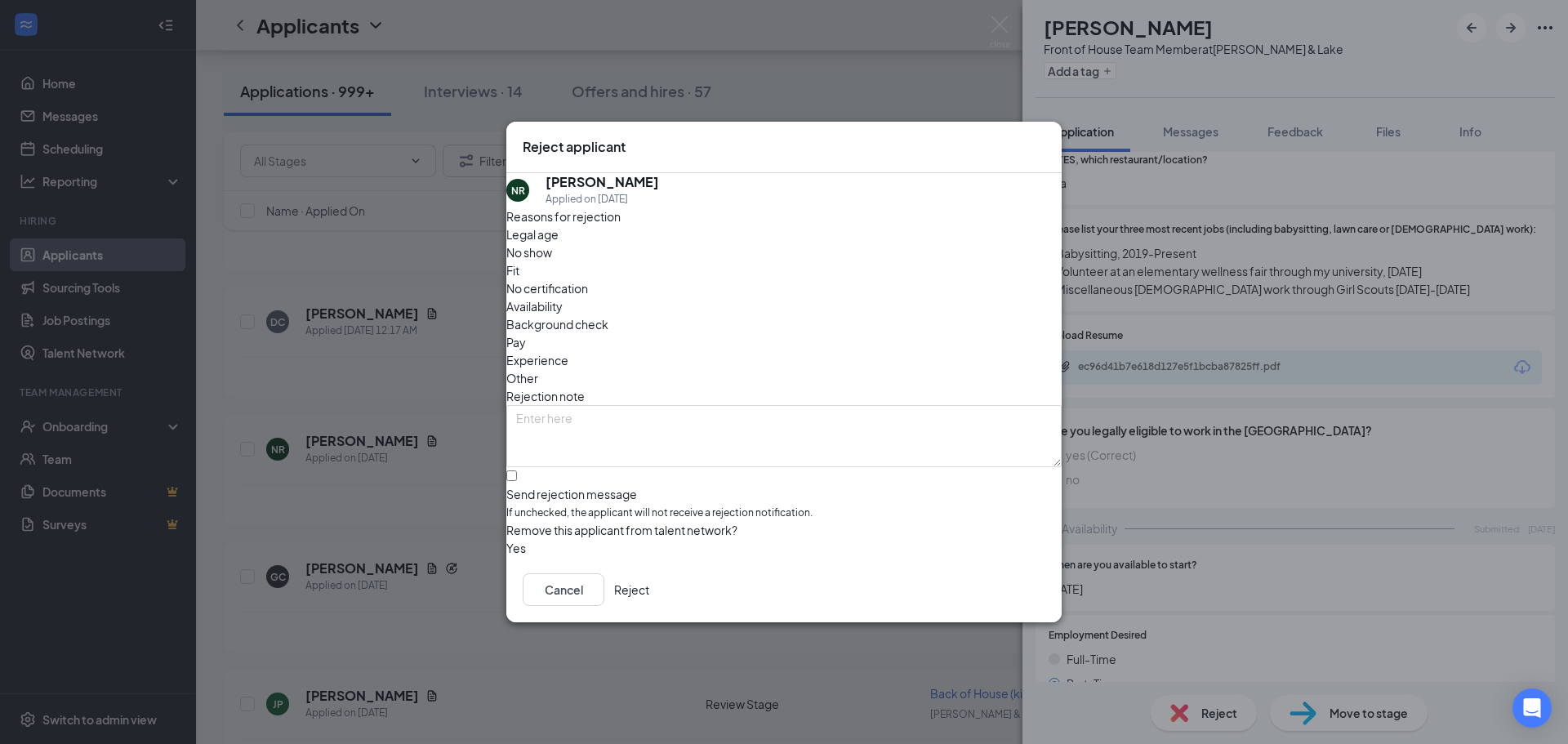
click at [563, 297] on span "Availability" at bounding box center [534, 306] width 56 height 18
click at [520, 272] on span "Fit" at bounding box center [513, 270] width 13 height 18
click at [569, 351] on span "Experience" at bounding box center [538, 360] width 62 height 18
drag, startPoint x: 714, startPoint y: 283, endPoint x: 707, endPoint y: 294, distance: 13.0
click at [713, 279] on div "Fit" at bounding box center [784, 270] width 556 height 18
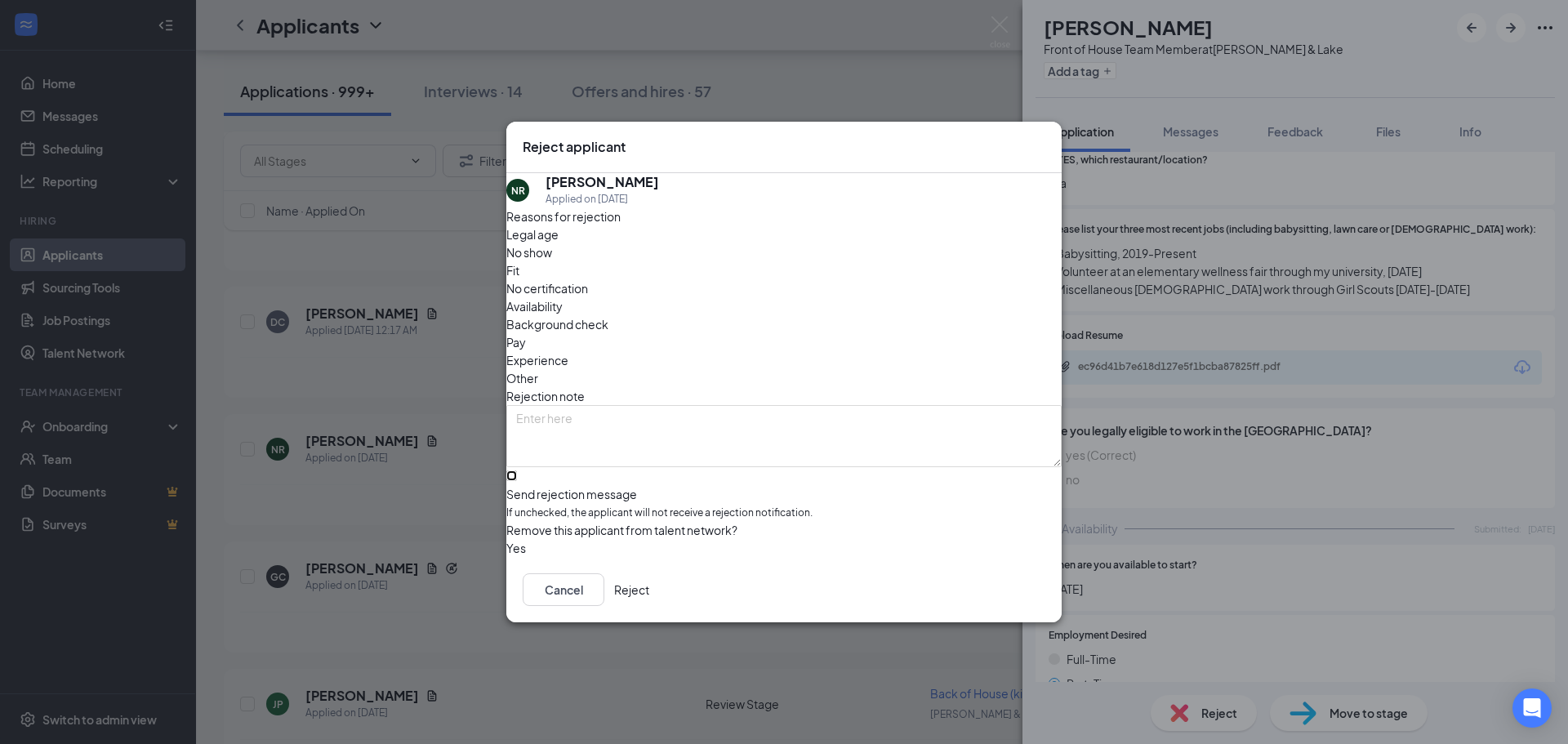
drag, startPoint x: 530, startPoint y: 451, endPoint x: 577, endPoint y: 471, distance: 51.1
click at [517, 470] on input "Send rejection message If unchecked, the applicant will not receive a rejection…" at bounding box center [511, 475] width 11 height 11
checkbox input "true"
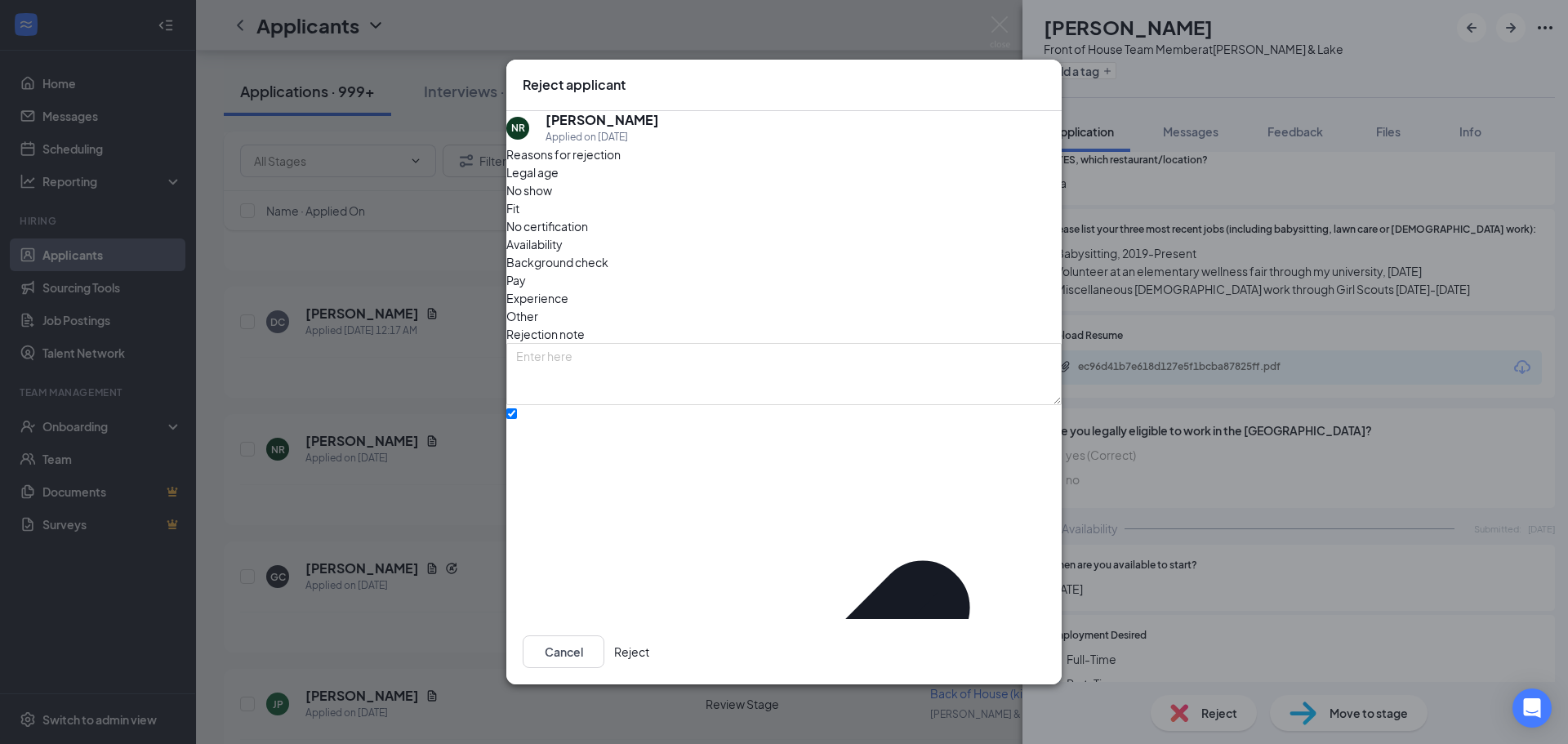
click at [650, 642] on button "Reject" at bounding box center [632, 652] width 35 height 33
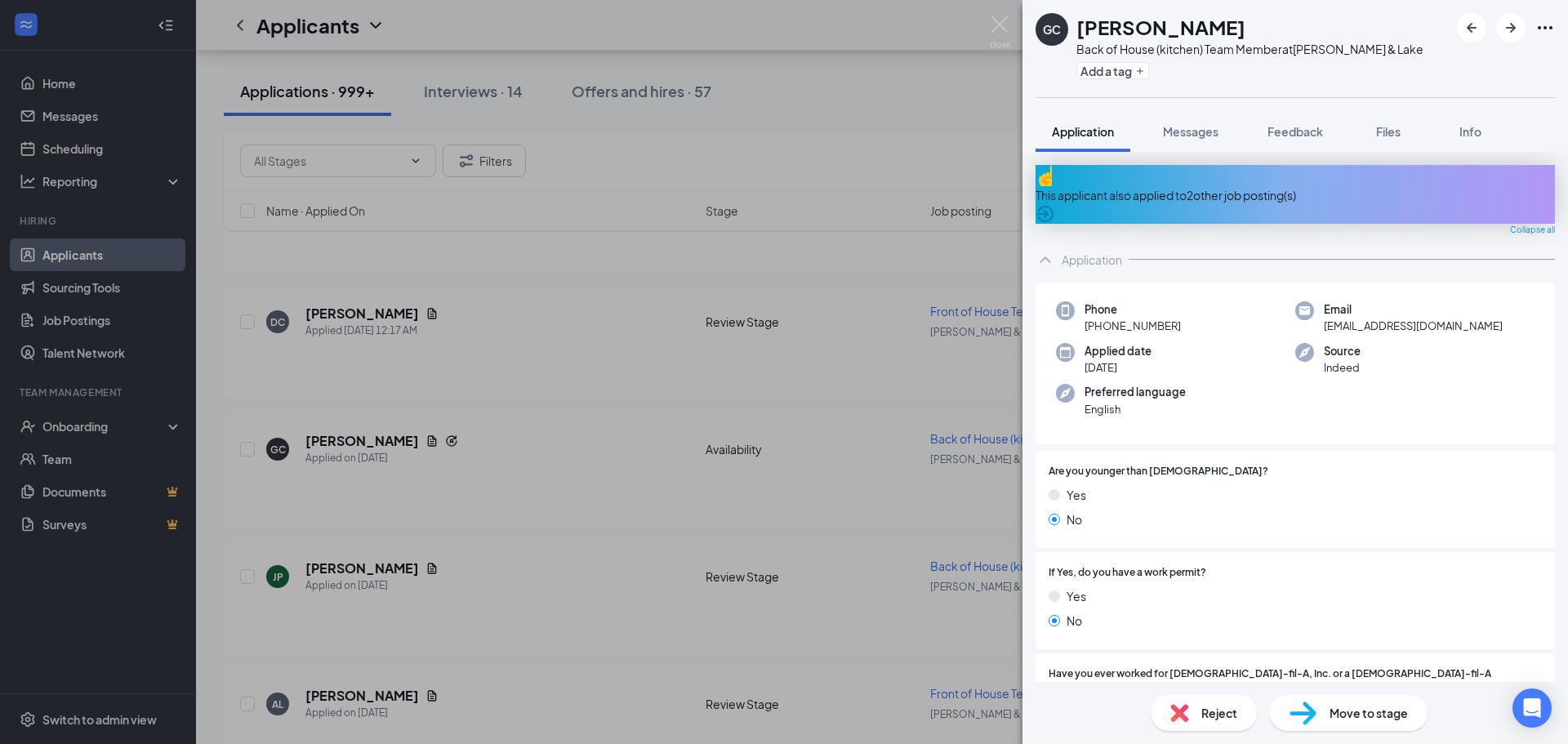
click at [1285, 186] on div "This applicant also applied to 2 other job posting(s)" at bounding box center [1295, 195] width 520 height 18
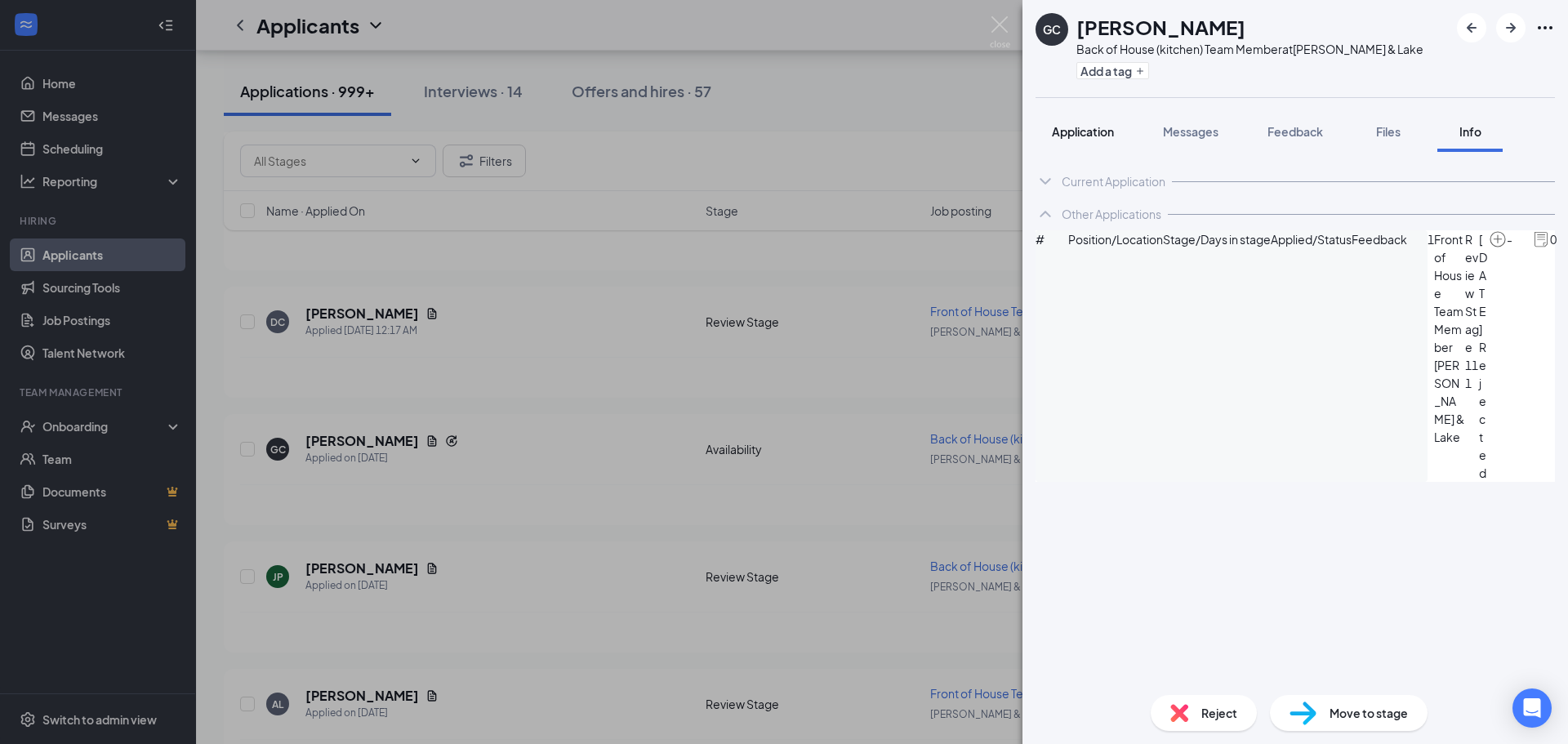
click at [1074, 130] on span "Application" at bounding box center [1083, 131] width 62 height 15
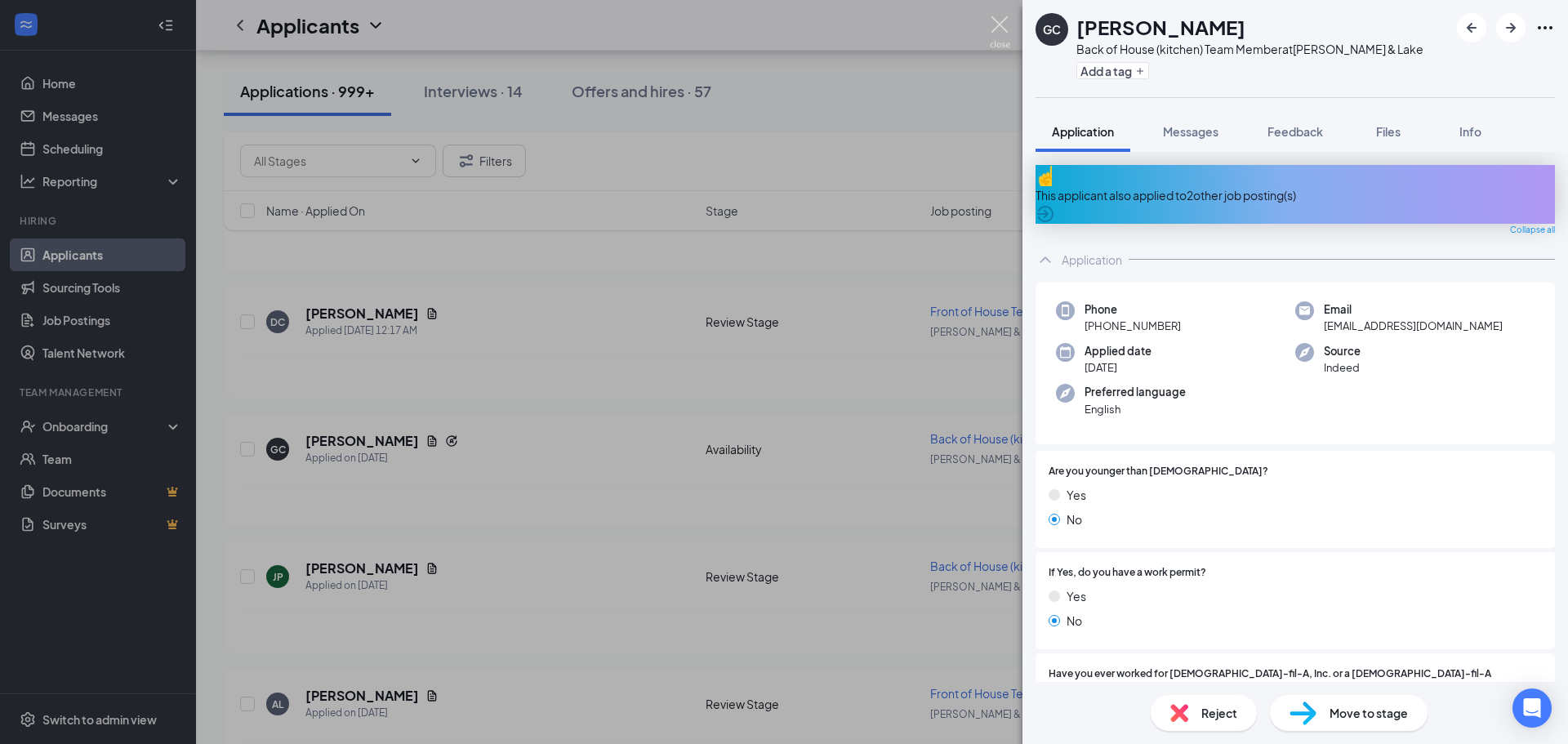
click at [994, 20] on img at bounding box center [999, 32] width 20 height 32
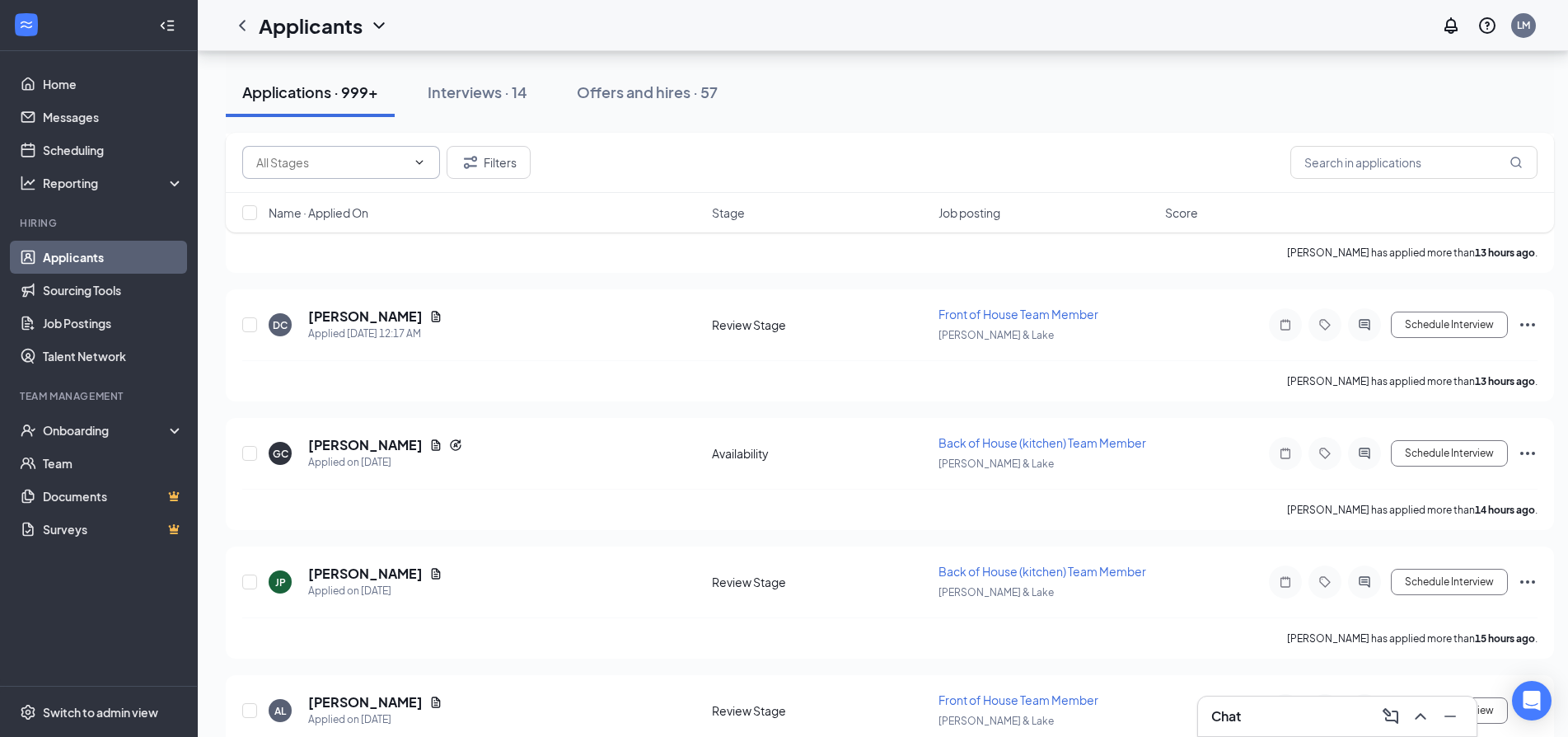
click at [345, 177] on span at bounding box center [341, 162] width 198 height 33
click at [350, 238] on div "Review Stage (927)" at bounding box center [307, 239] width 102 height 18
type input "Review Stage (927)"
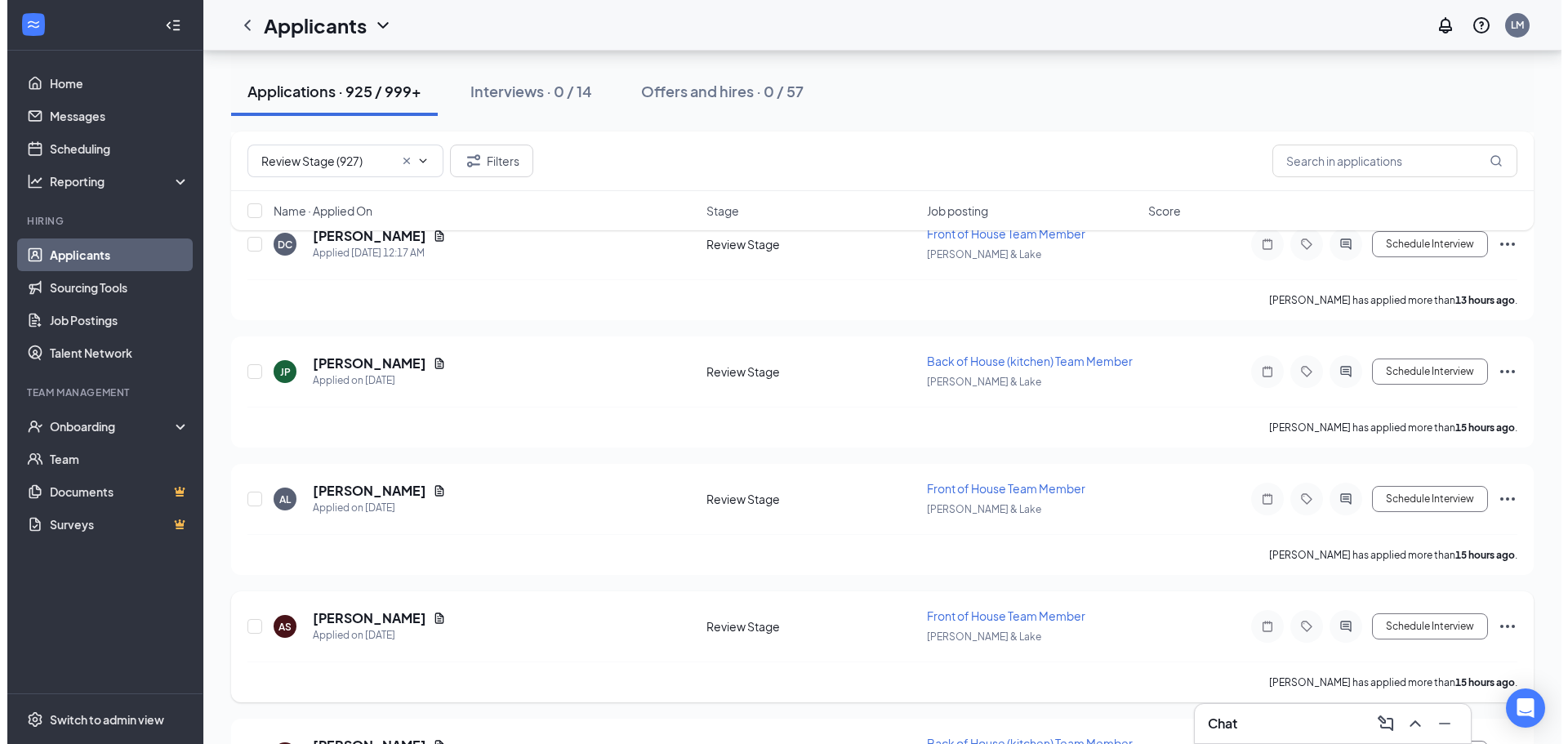
scroll to position [2155, 0]
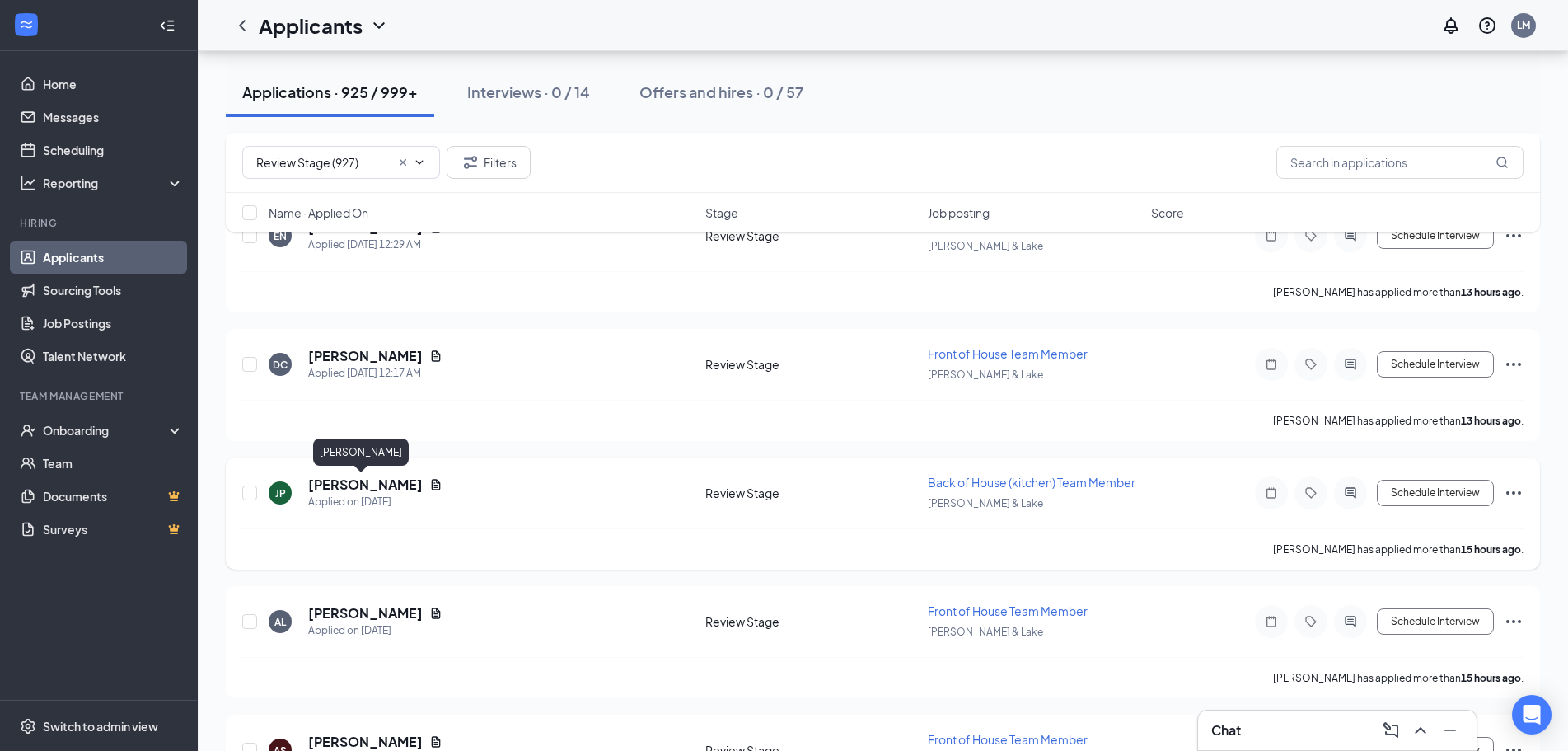
click at [366, 486] on h5 "Jesse Perales" at bounding box center [365, 485] width 115 height 18
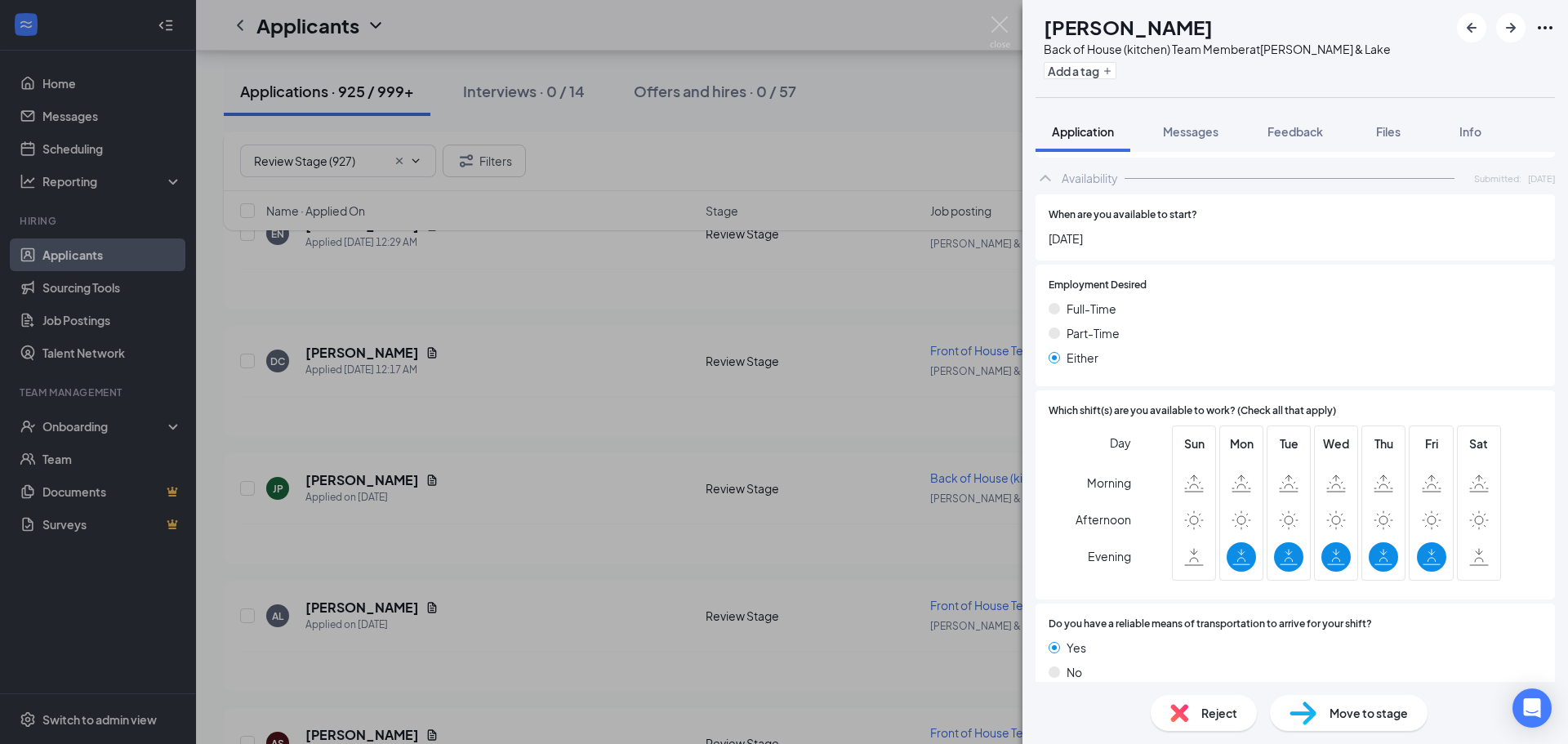
scroll to position [893, 0]
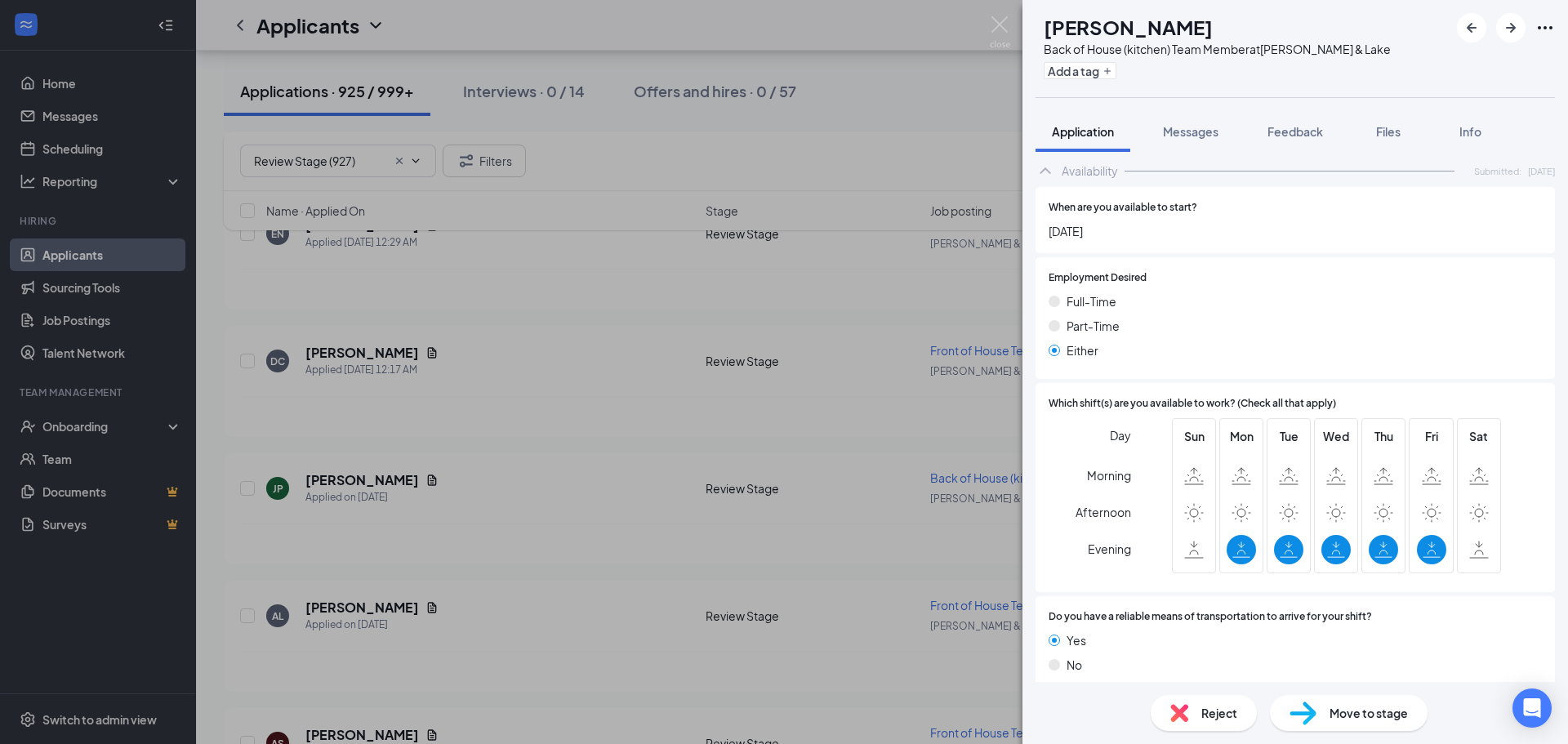
click at [1199, 706] on div "Reject" at bounding box center [1204, 713] width 106 height 36
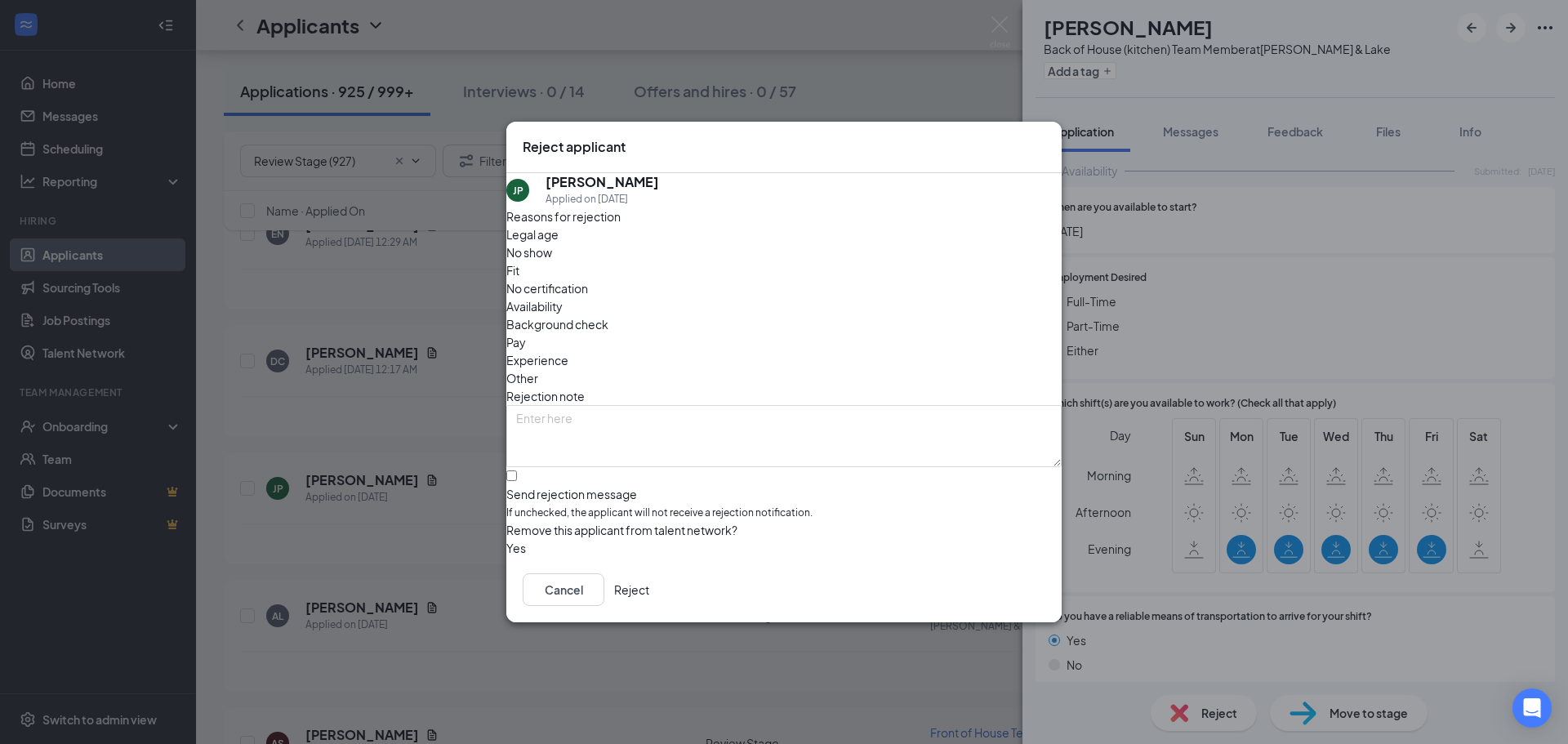
click at [563, 297] on span "Availability" at bounding box center [534, 306] width 56 height 18
drag, startPoint x: 592, startPoint y: 451, endPoint x: 642, endPoint y: 472, distance: 54.2
click at [517, 470] on input "Send rejection message If unchecked, the applicant will not receive a rejection…" at bounding box center [511, 475] width 11 height 11
checkbox input "true"
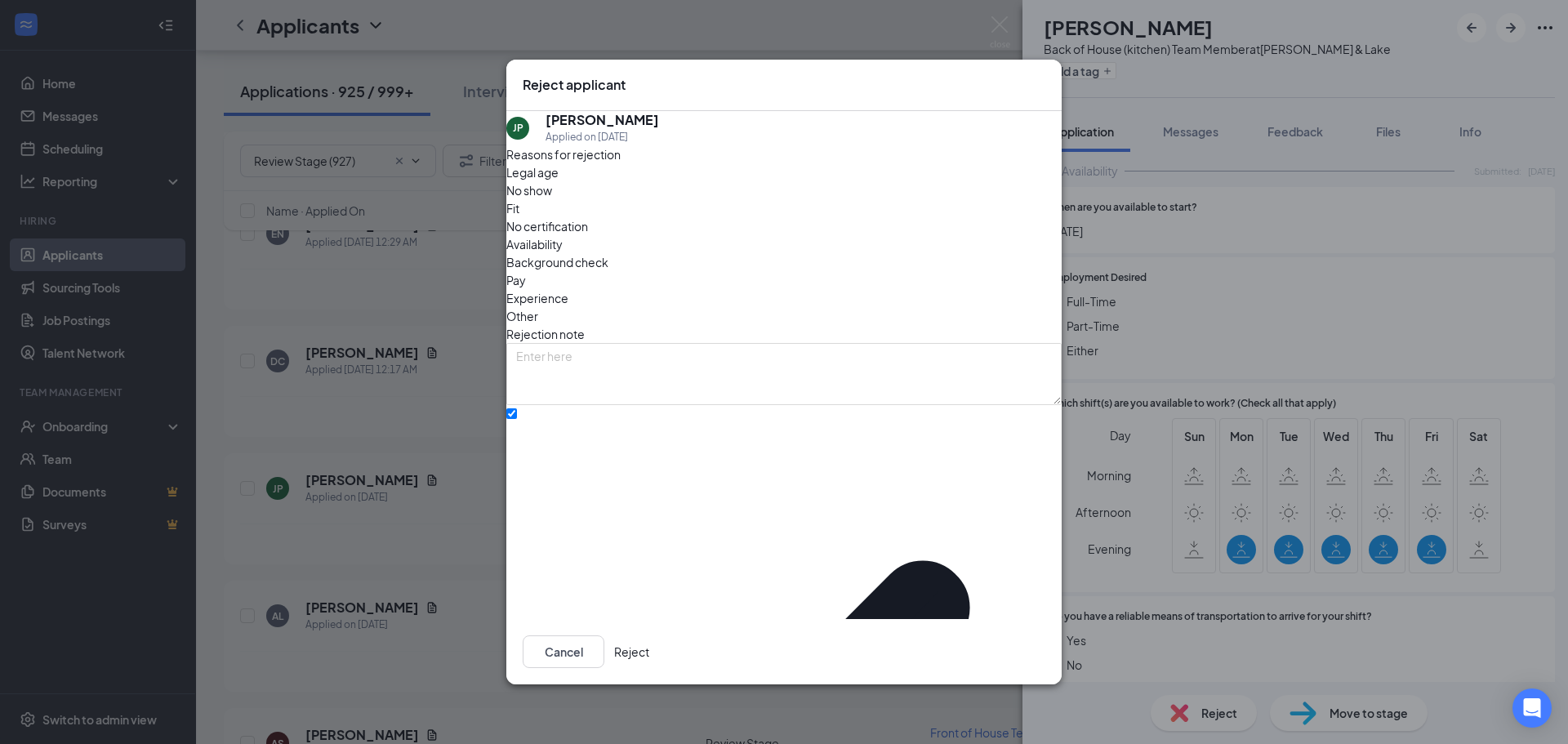
click at [650, 644] on button "Reject" at bounding box center [632, 652] width 35 height 33
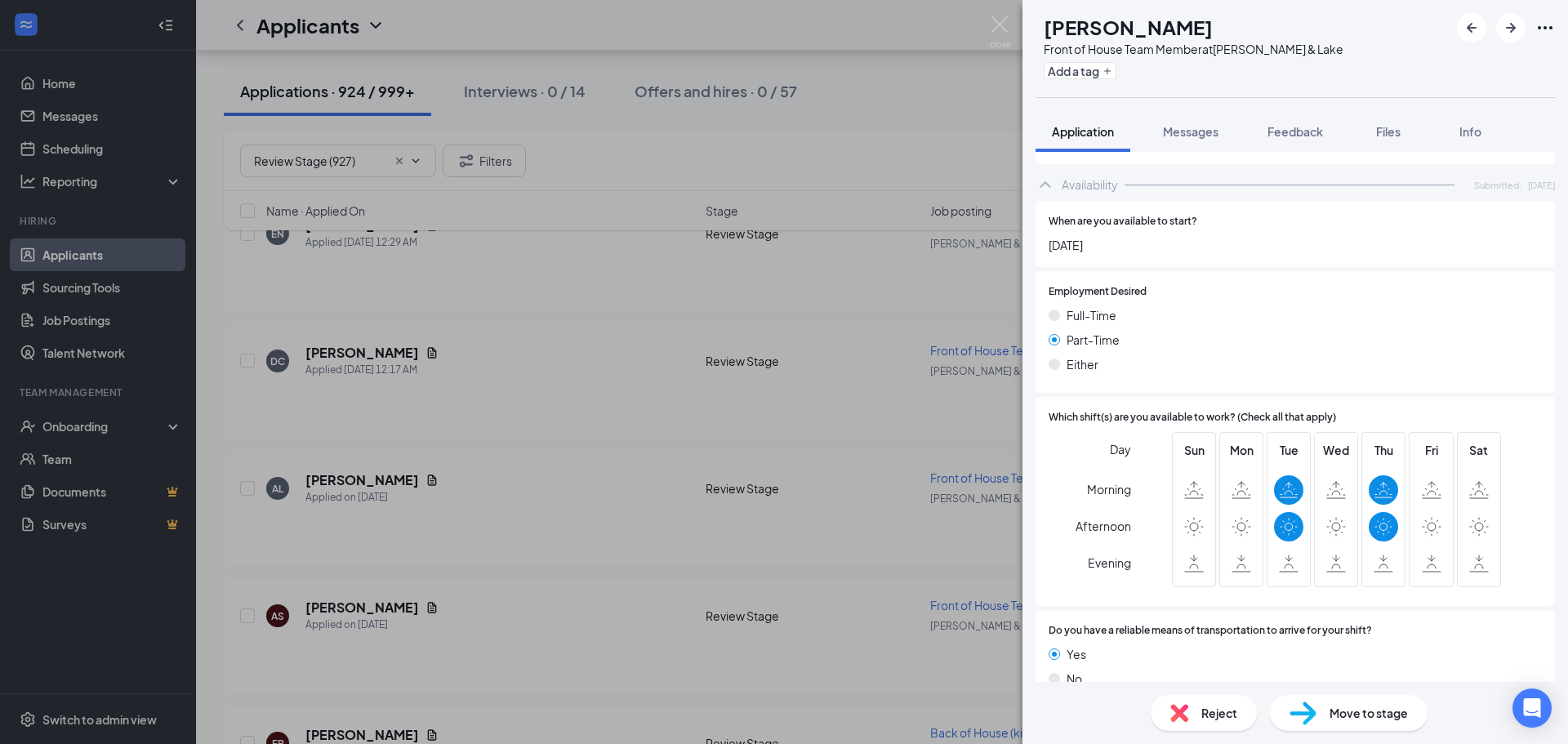
scroll to position [929, 0]
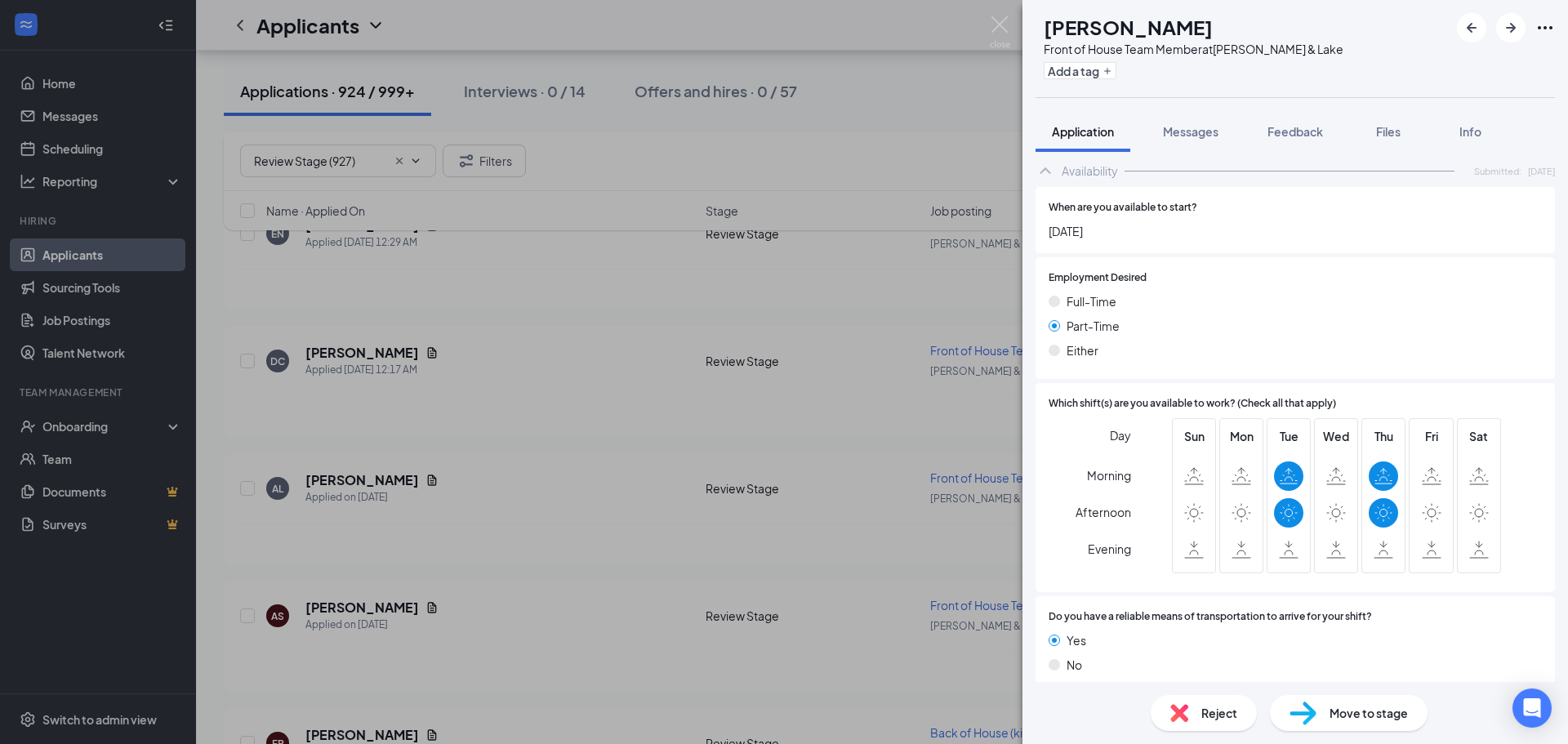
click at [1179, 711] on img at bounding box center [1179, 713] width 18 height 18
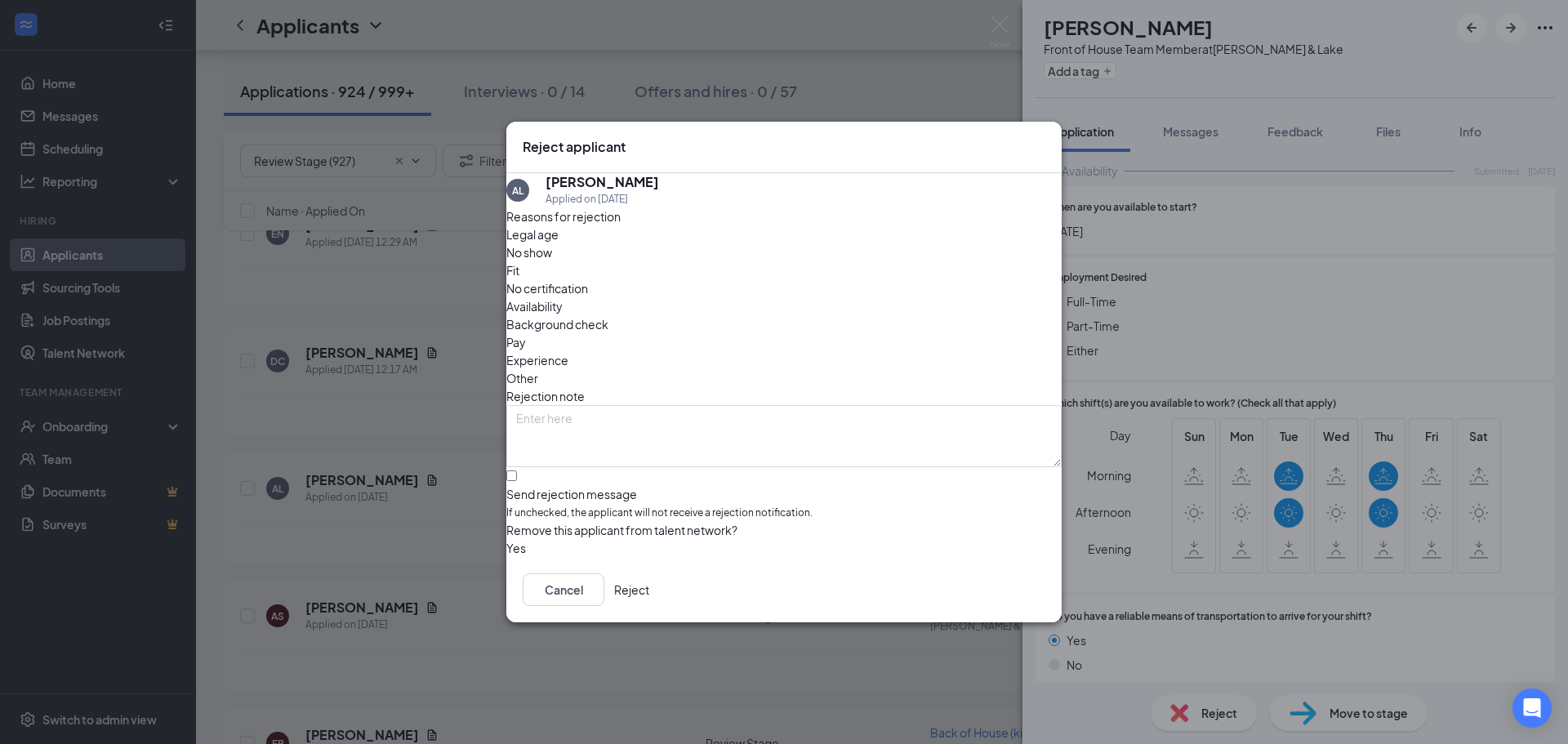
click at [563, 297] on span "Availability" at bounding box center [534, 306] width 56 height 18
click at [517, 470] on input "Send rejection message If unchecked, the applicant will not receive a rejection…" at bounding box center [511, 475] width 11 height 11
checkbox input "true"
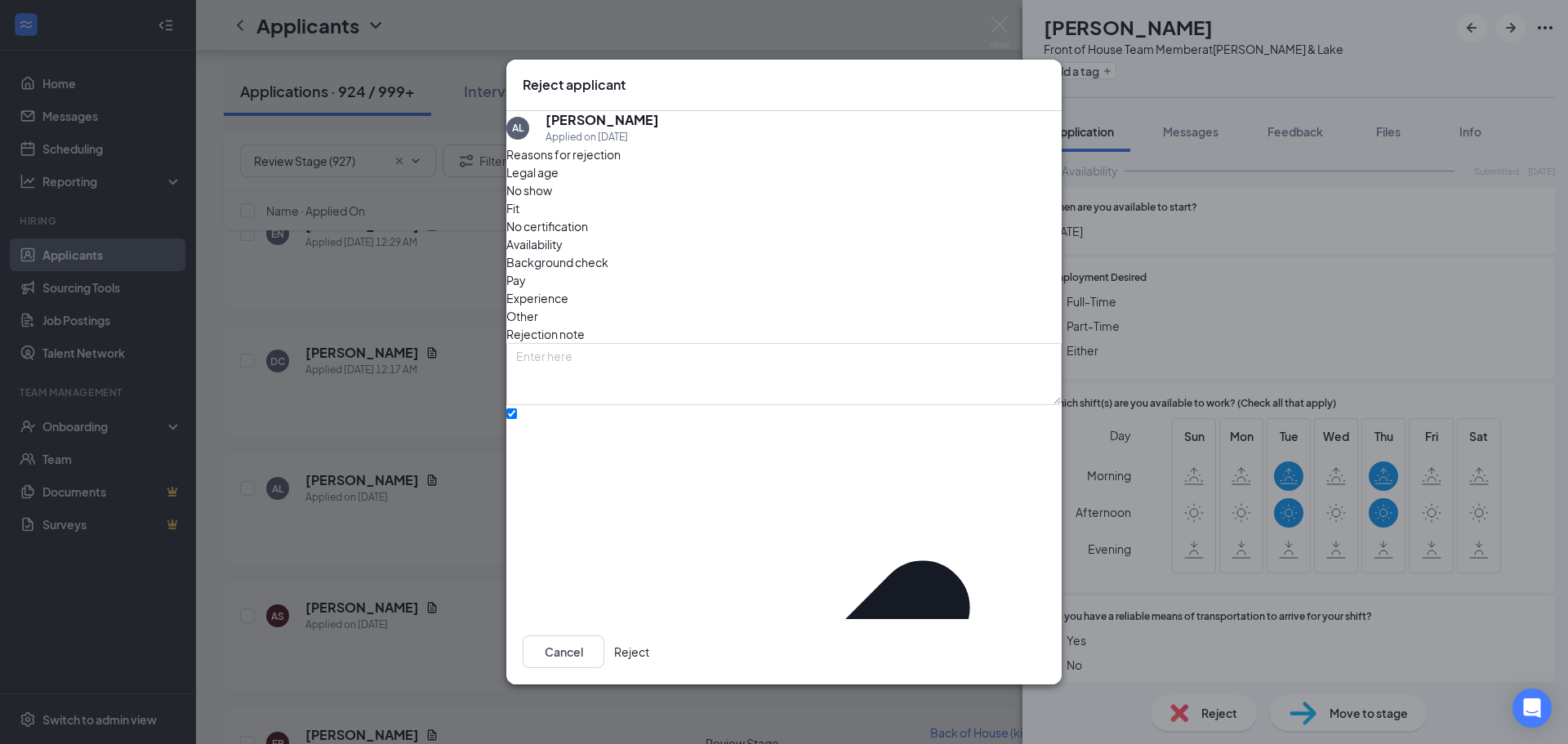
click at [650, 648] on button "Reject" at bounding box center [632, 652] width 35 height 33
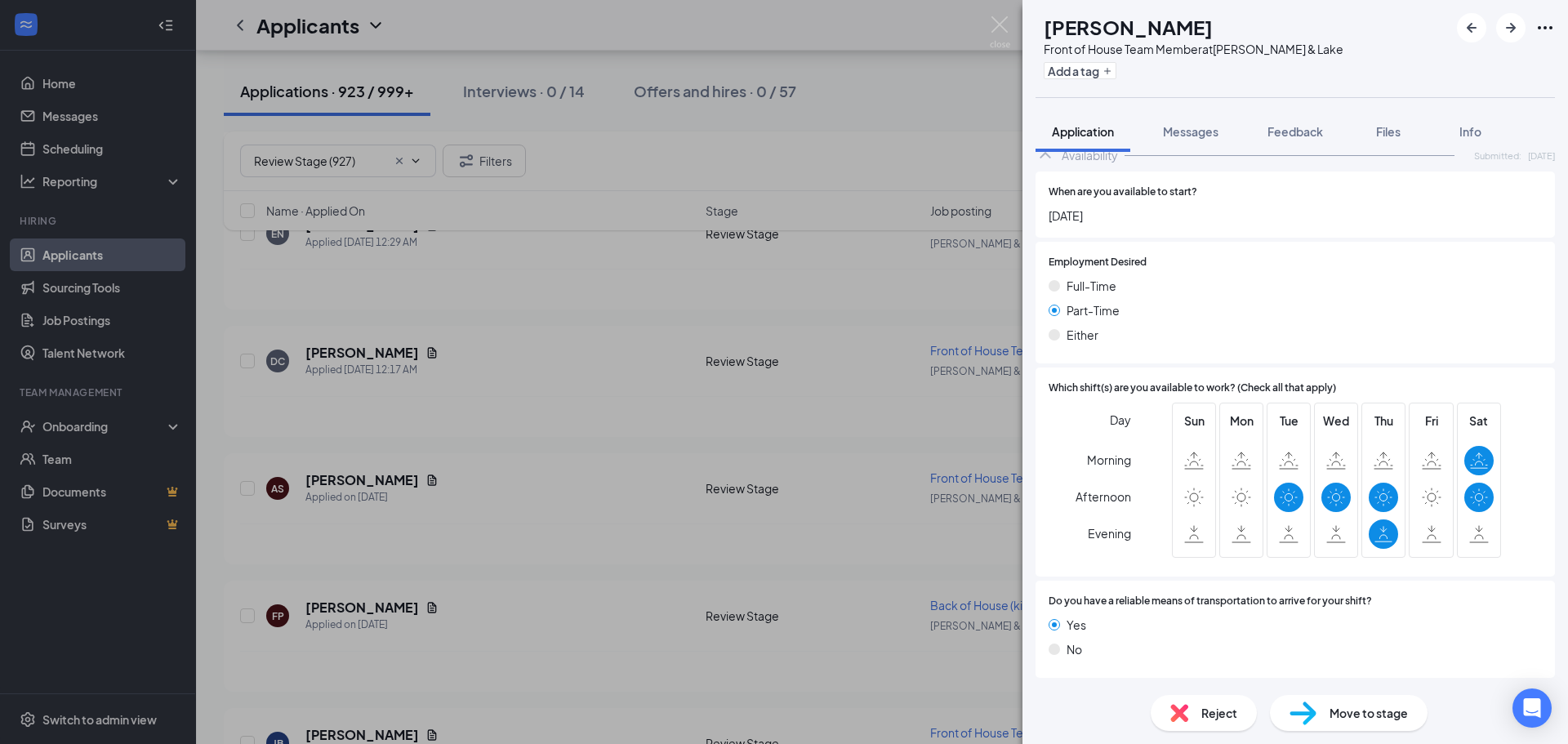
scroll to position [929, 0]
drag, startPoint x: 1218, startPoint y: 695, endPoint x: 1218, endPoint y: 704, distance: 9.0
click at [1218, 704] on div "Reject" at bounding box center [1204, 713] width 106 height 36
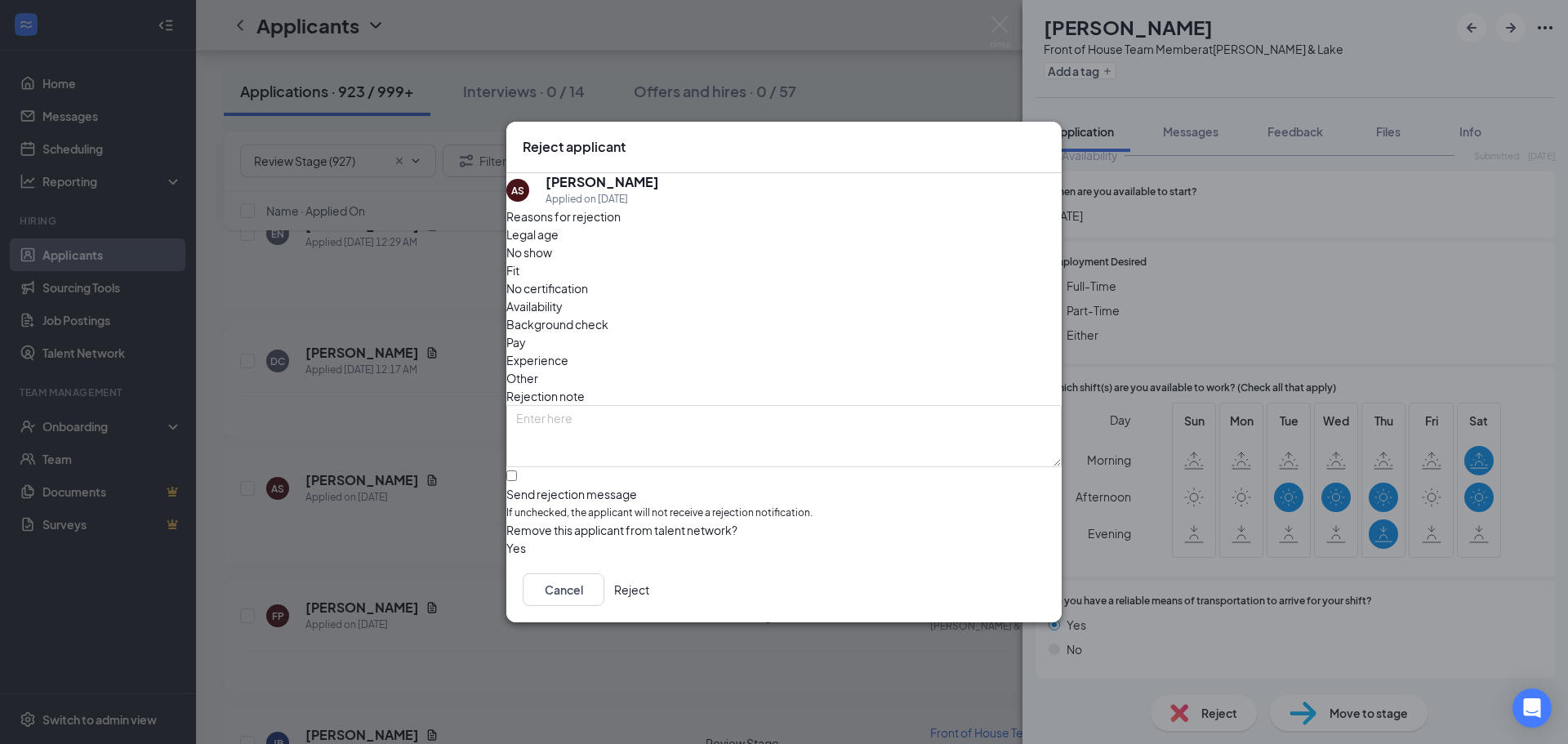
click at [563, 297] on span "Availability" at bounding box center [534, 306] width 56 height 18
drag, startPoint x: 583, startPoint y: 447, endPoint x: 903, endPoint y: 552, distance: 336.8
click at [517, 470] on input "Send rejection message If unchecked, the applicant will not receive a rejection…" at bounding box center [511, 475] width 11 height 11
checkbox input "true"
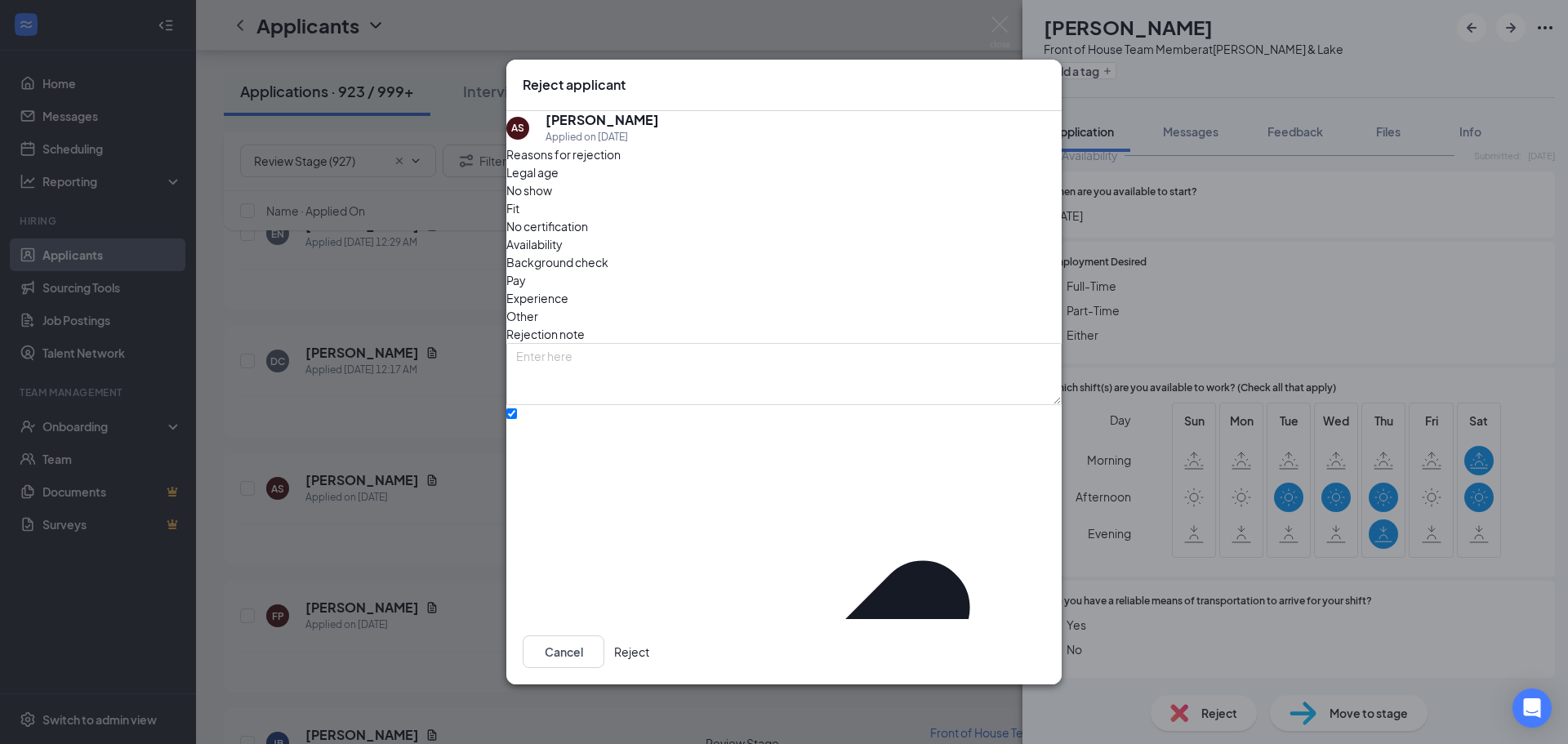
click at [650, 639] on button "Reject" at bounding box center [632, 652] width 35 height 33
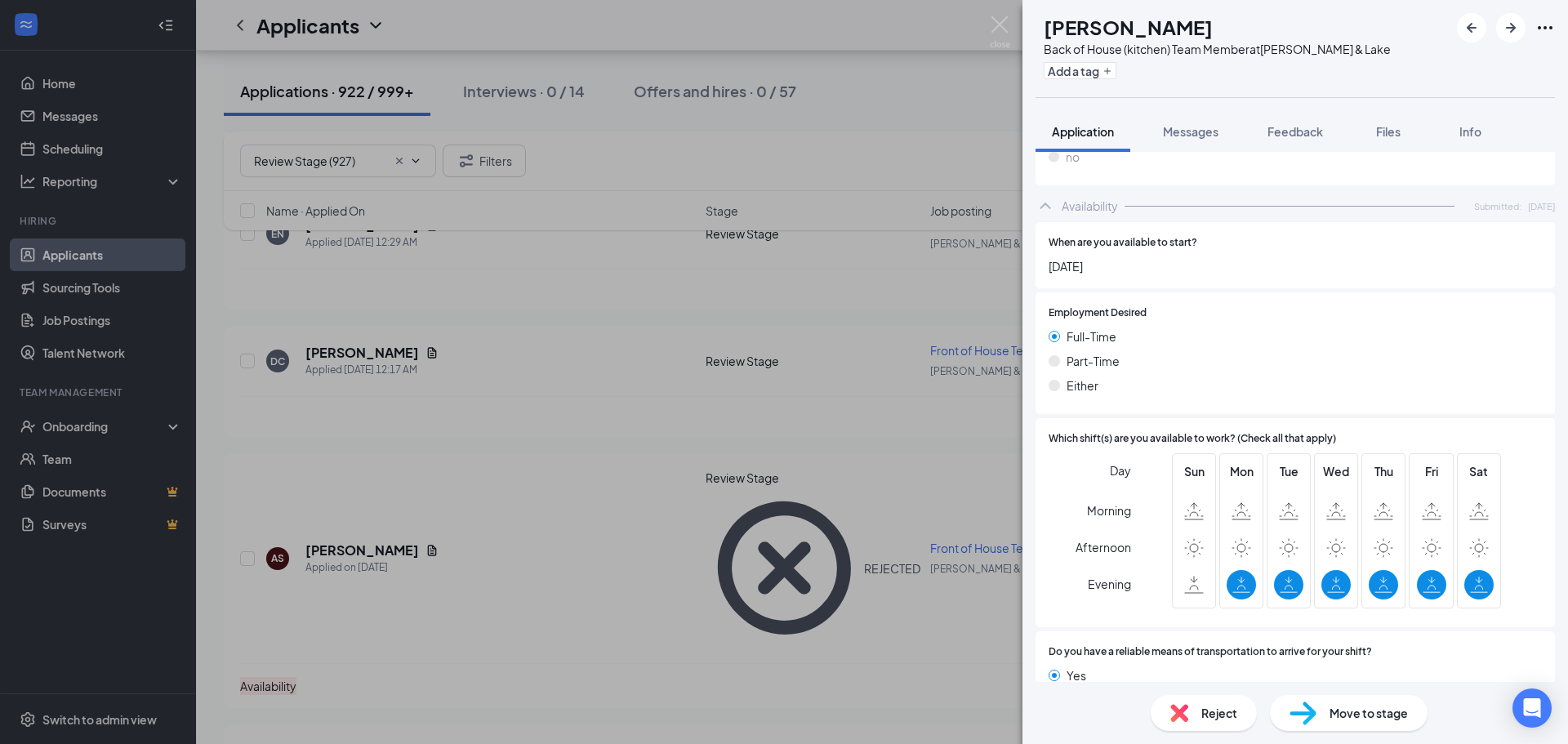
scroll to position [898, 0]
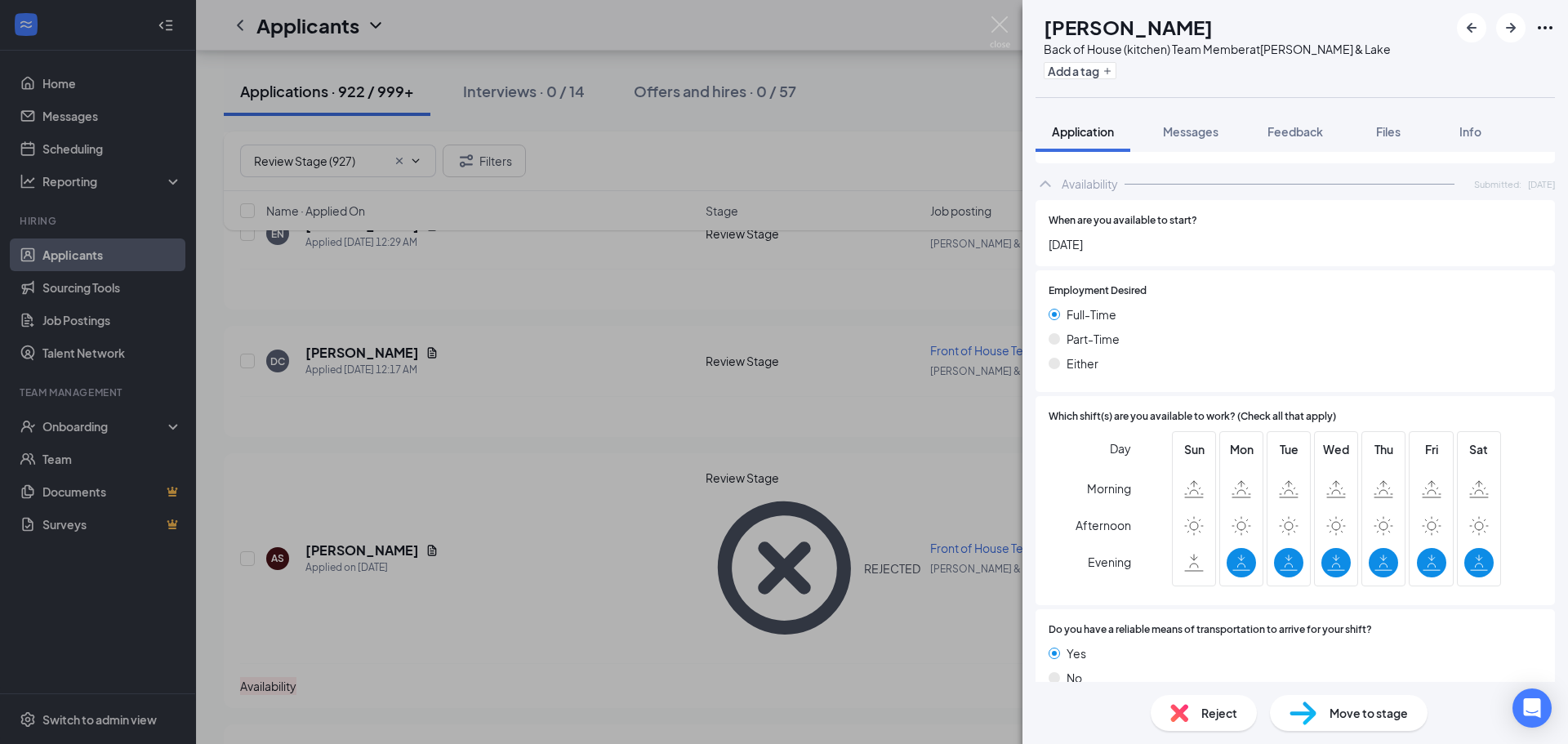
click at [1179, 712] on img at bounding box center [1179, 713] width 18 height 18
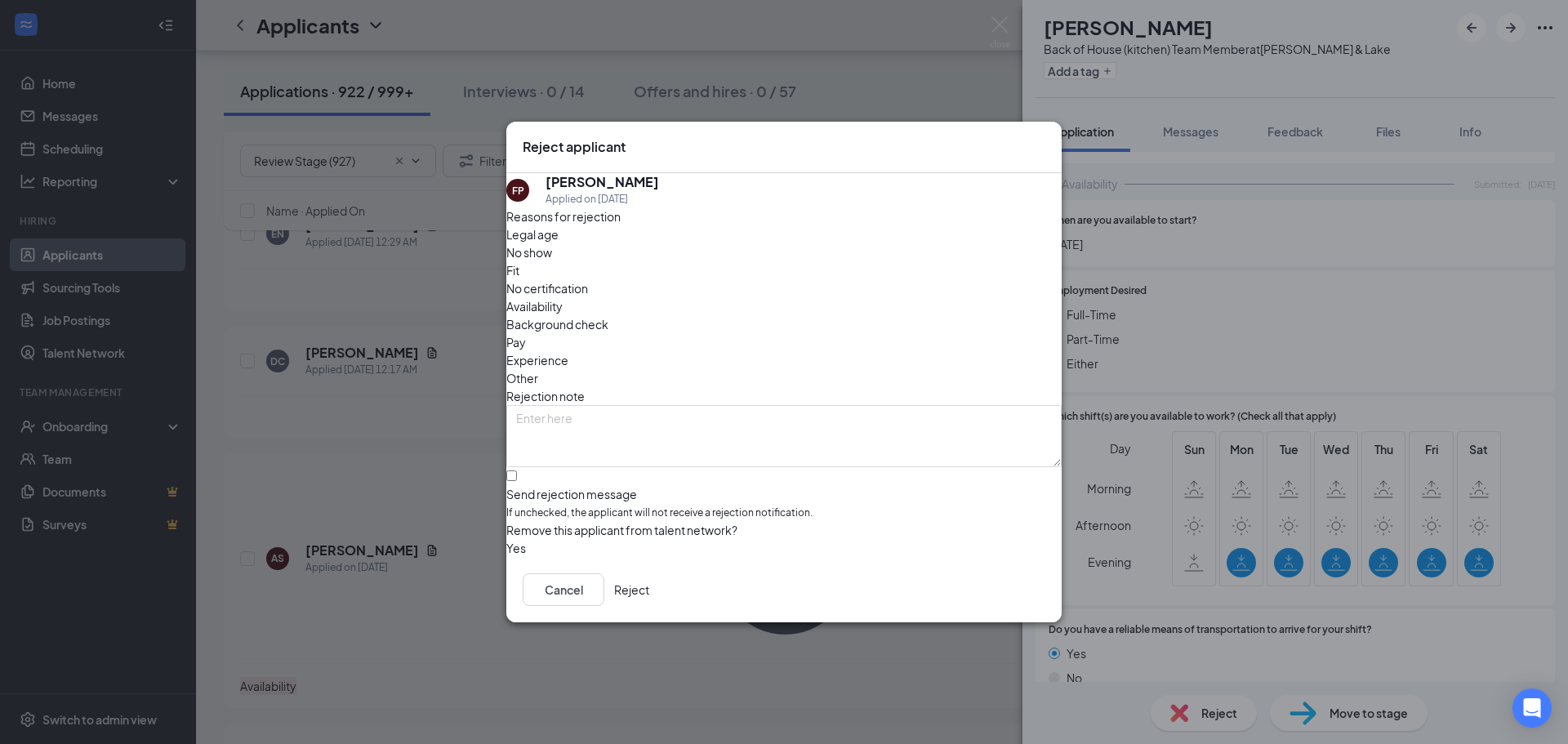
click at [563, 297] on span "Availability" at bounding box center [534, 306] width 56 height 18
click at [650, 595] on button "Reject" at bounding box center [632, 590] width 35 height 33
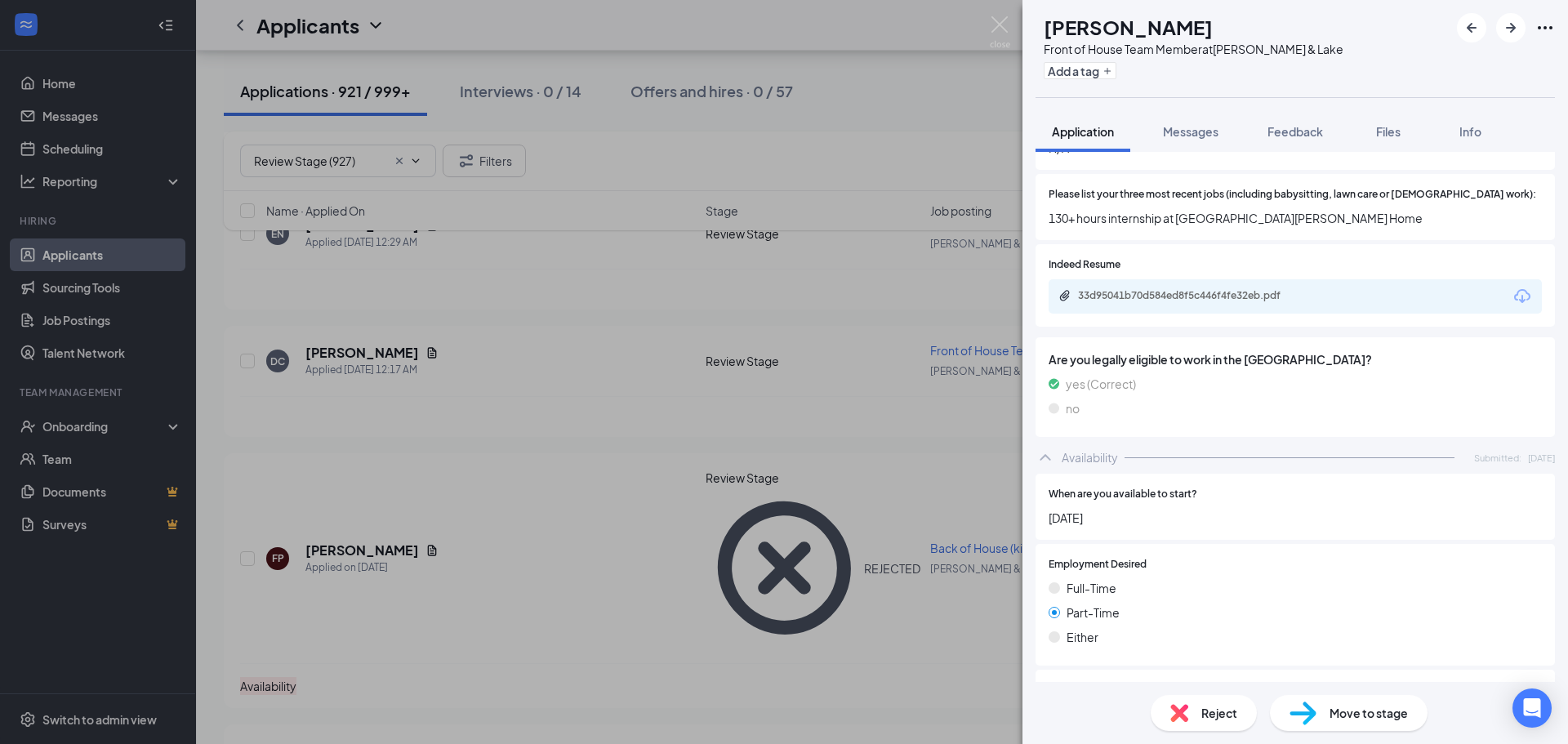
scroll to position [567, 0]
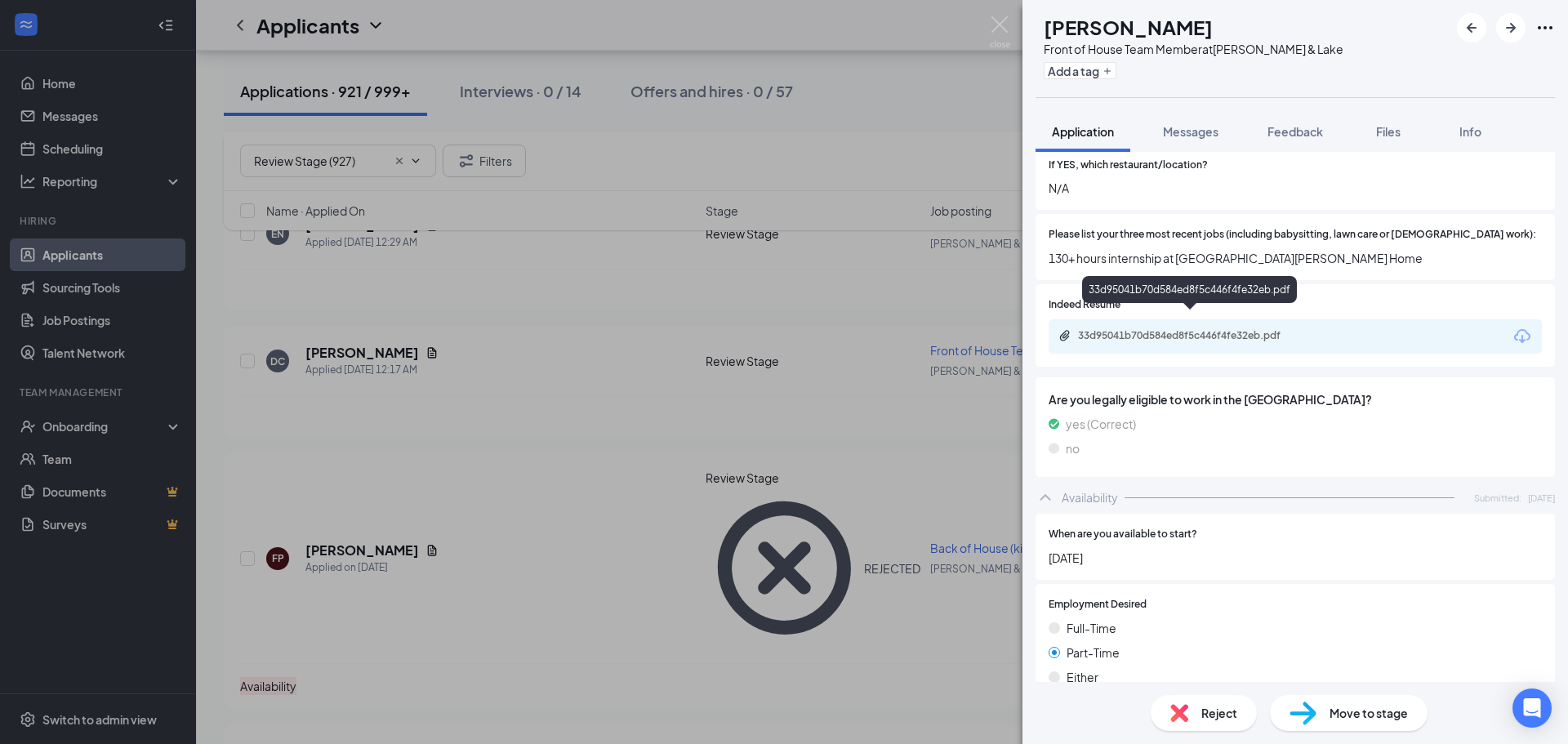
click at [1233, 329] on div "33d95041b70d584ed8f5c446f4fe32eb.pdf" at bounding box center [1192, 336] width 229 height 13
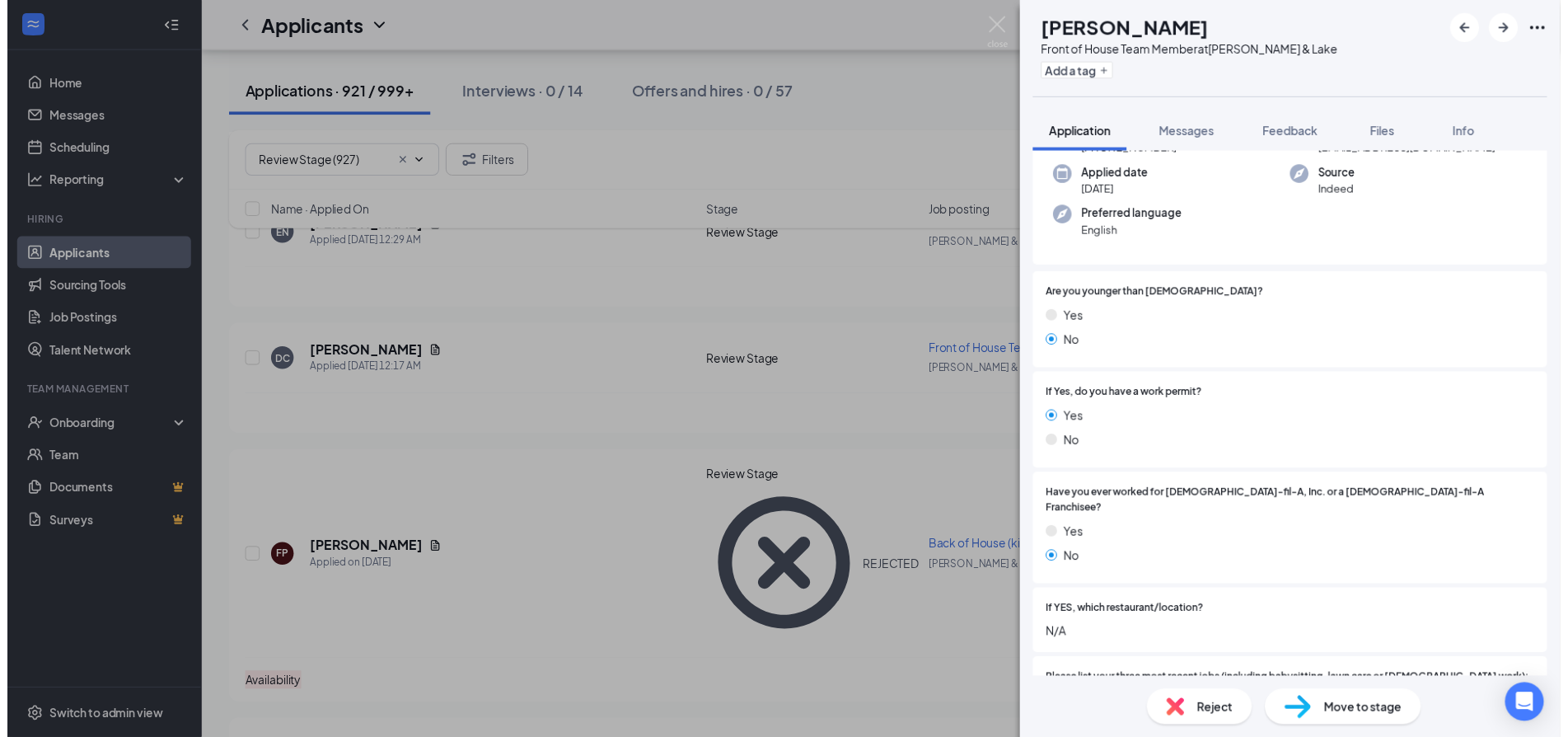
scroll to position [0, 0]
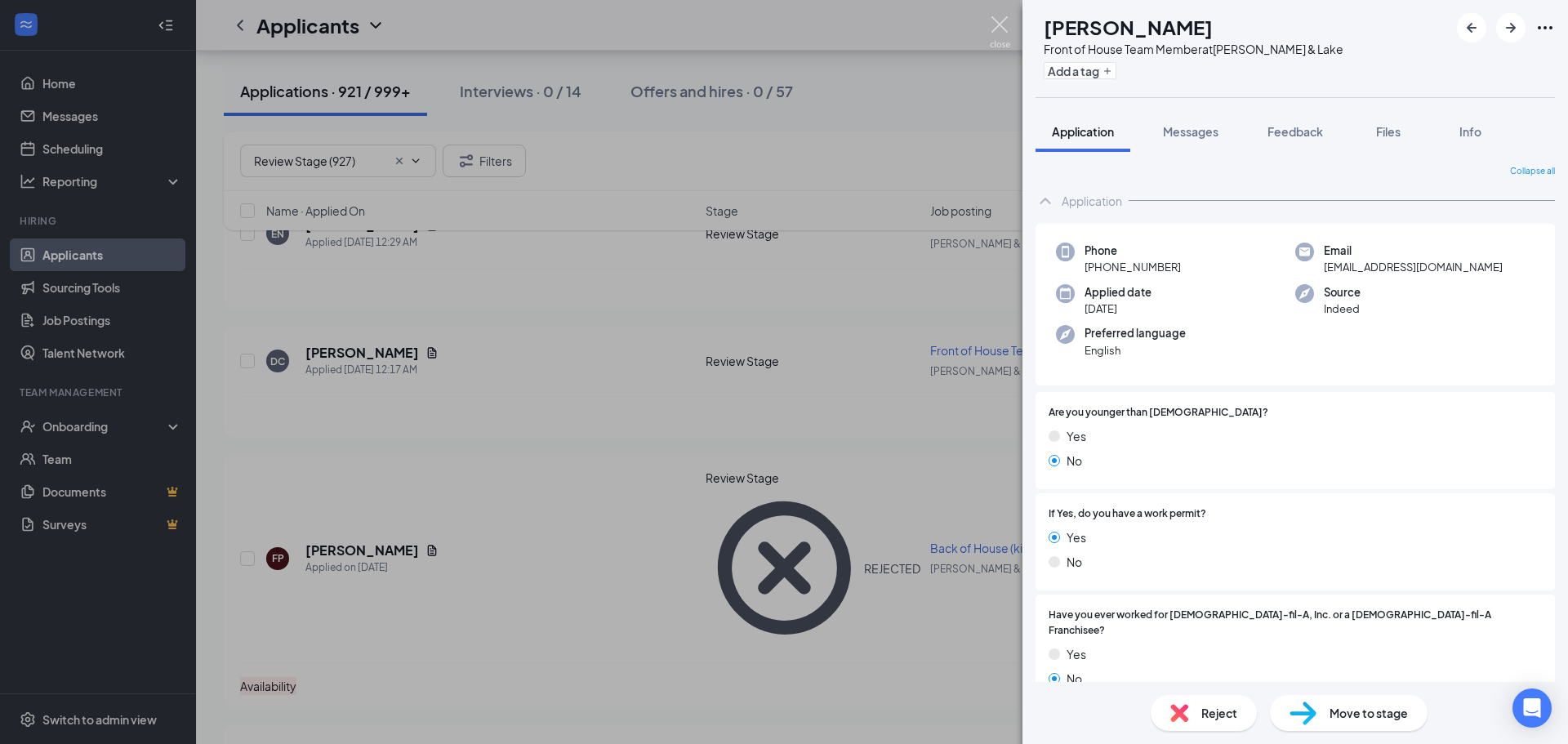
click at [997, 23] on img at bounding box center [999, 32] width 20 height 32
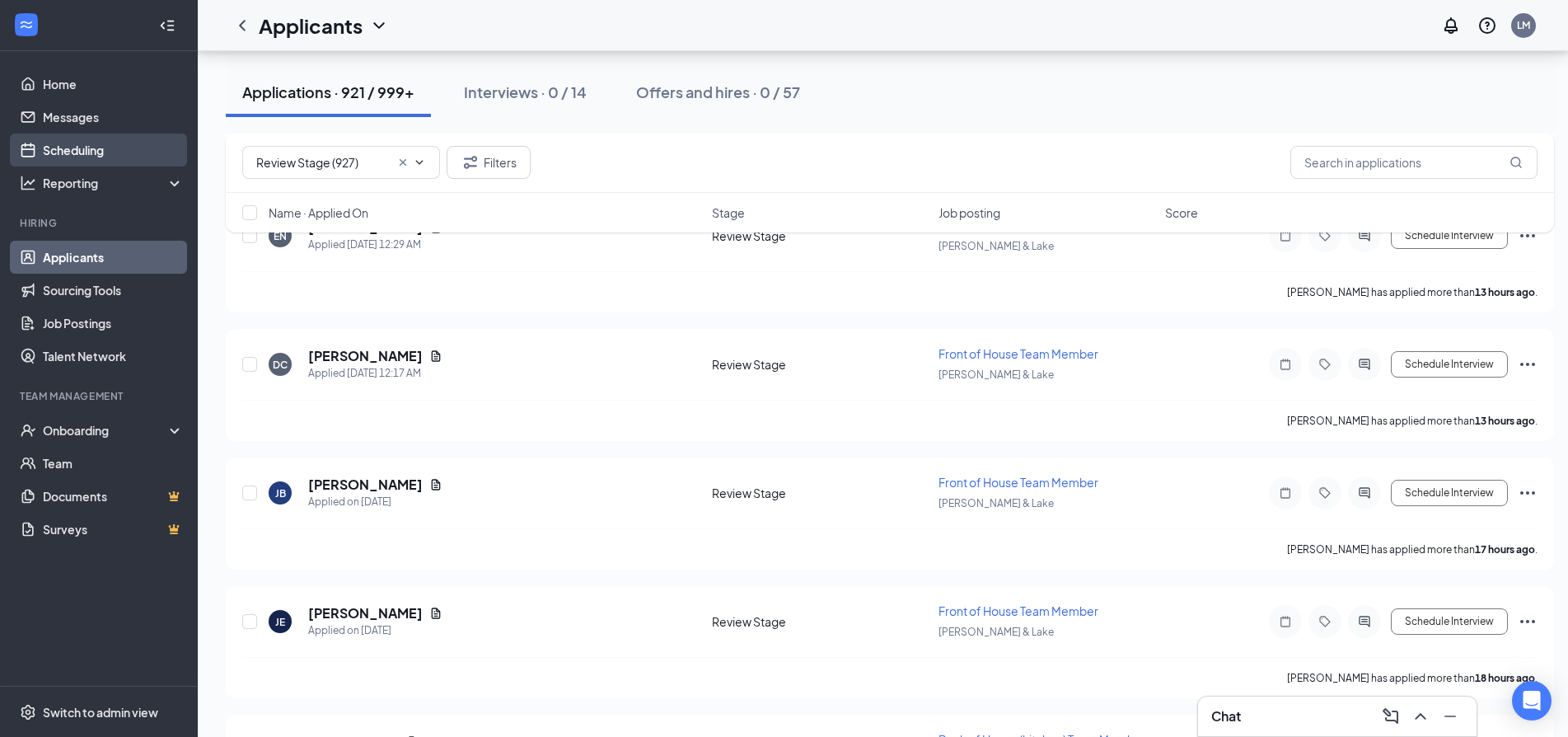
click at [112, 148] on link "Scheduling" at bounding box center [113, 150] width 141 height 33
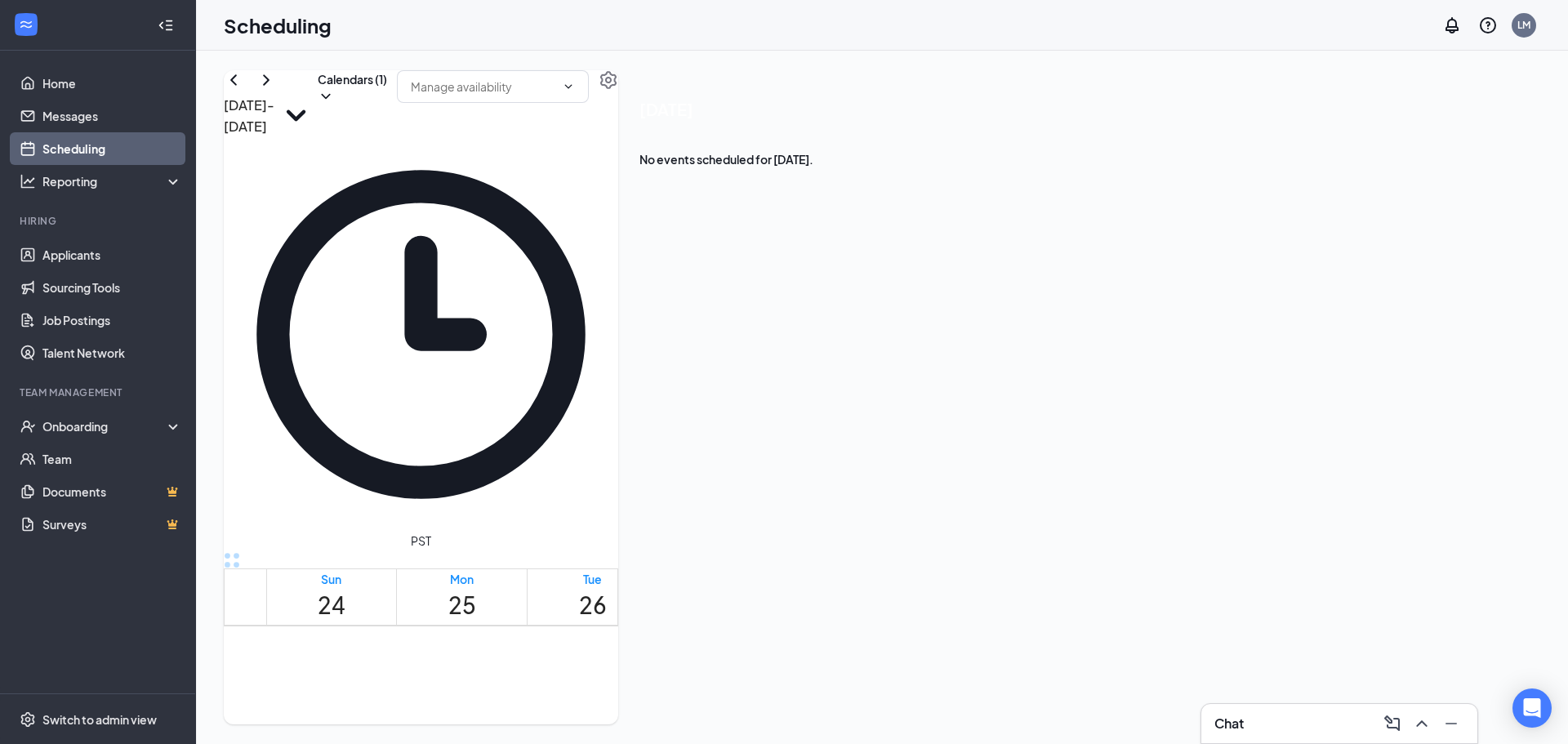
scroll to position [965, 0]
drag, startPoint x: 995, startPoint y: 445, endPoint x: 1015, endPoint y: 540, distance: 97.1
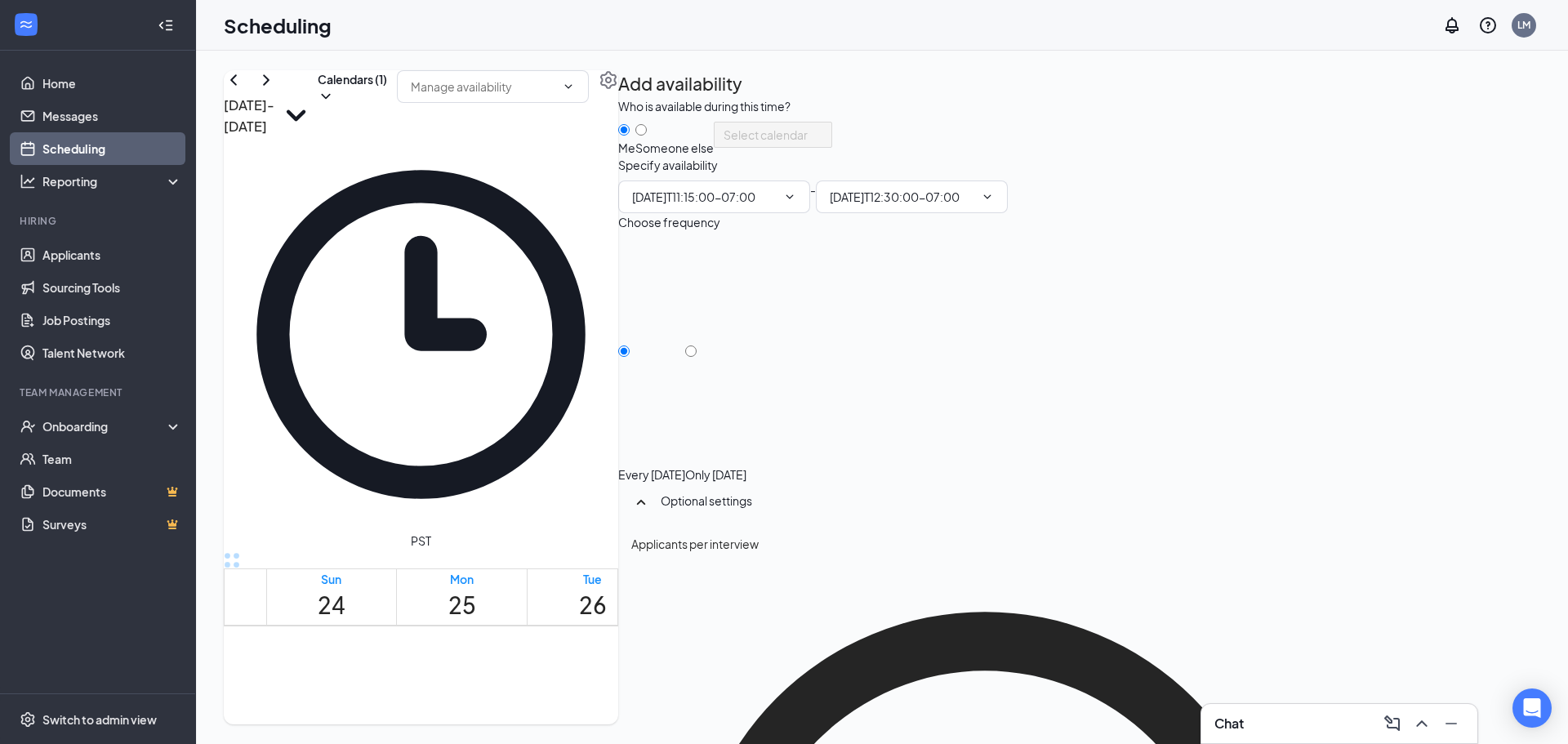
type input "11:15 AM"
type input "12:30 PM"
click at [811, 213] on span "11:15 AM" at bounding box center [714, 197] width 192 height 33
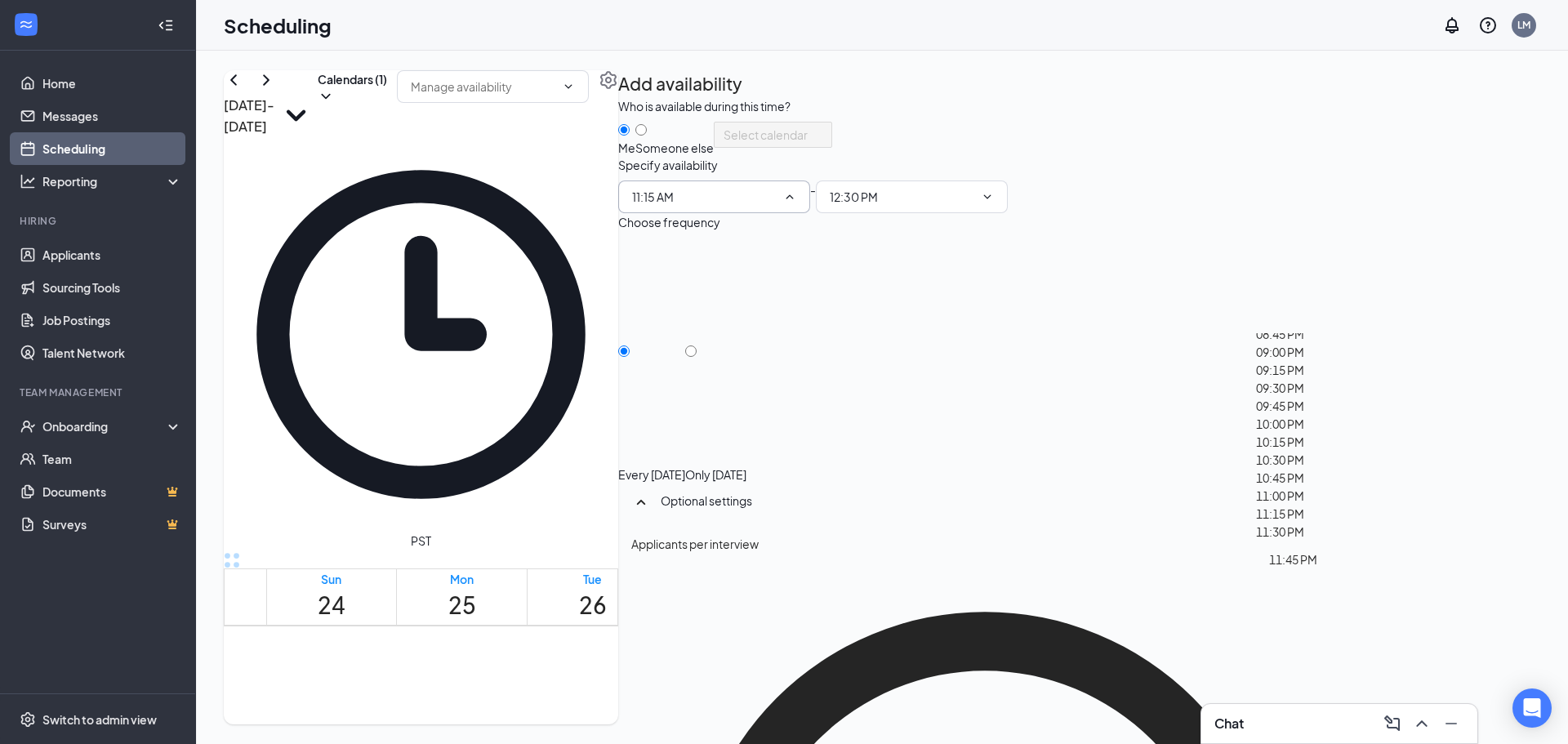
type input "11:30 AM"
click at [974, 206] on input "12:45 PM" at bounding box center [902, 197] width 145 height 18
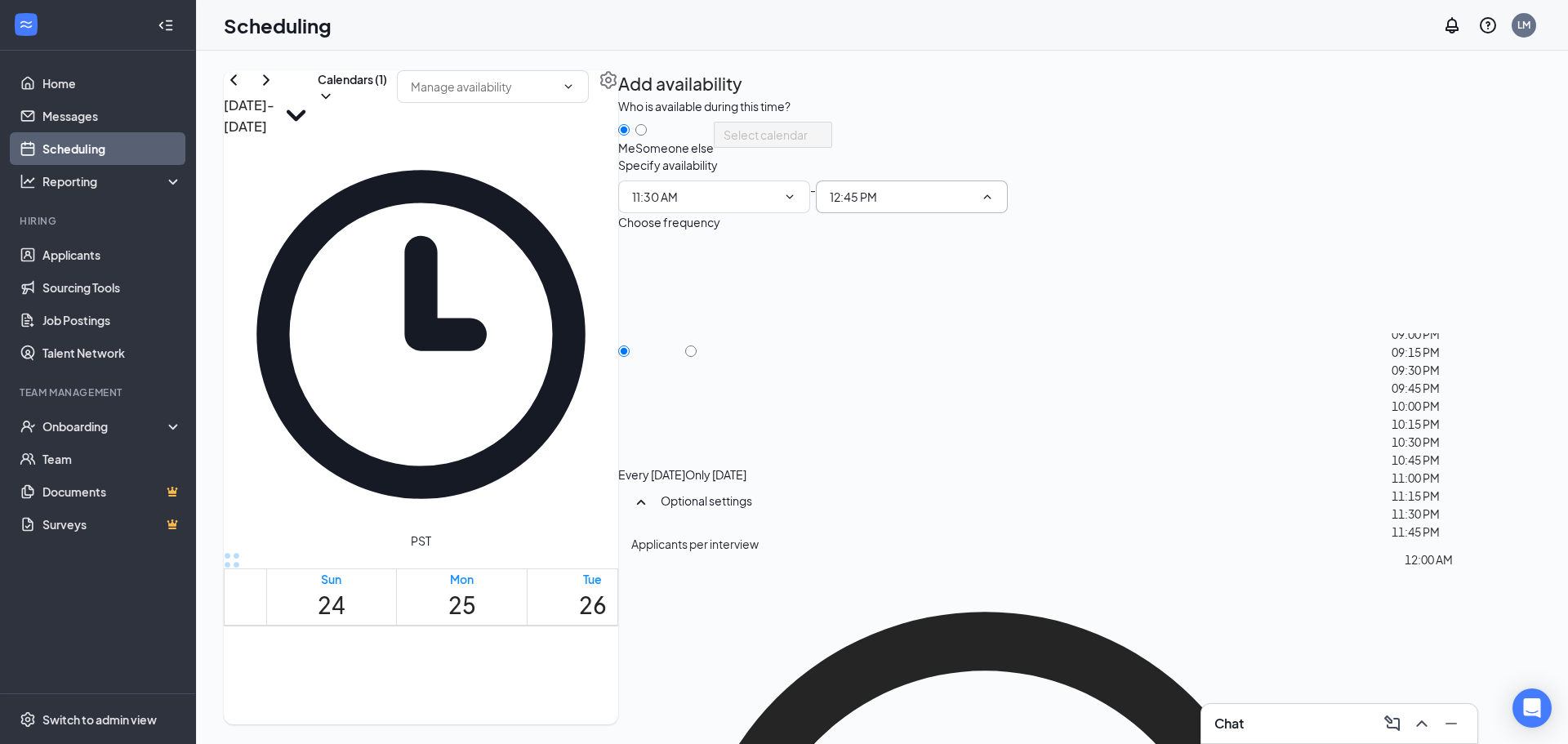
scroll to position [1727, 0]
type input "12:30 PM"
click at [697, 357] on input "Only Friday, Aug 29" at bounding box center [691, 351] width 11 height 11
radio input "true"
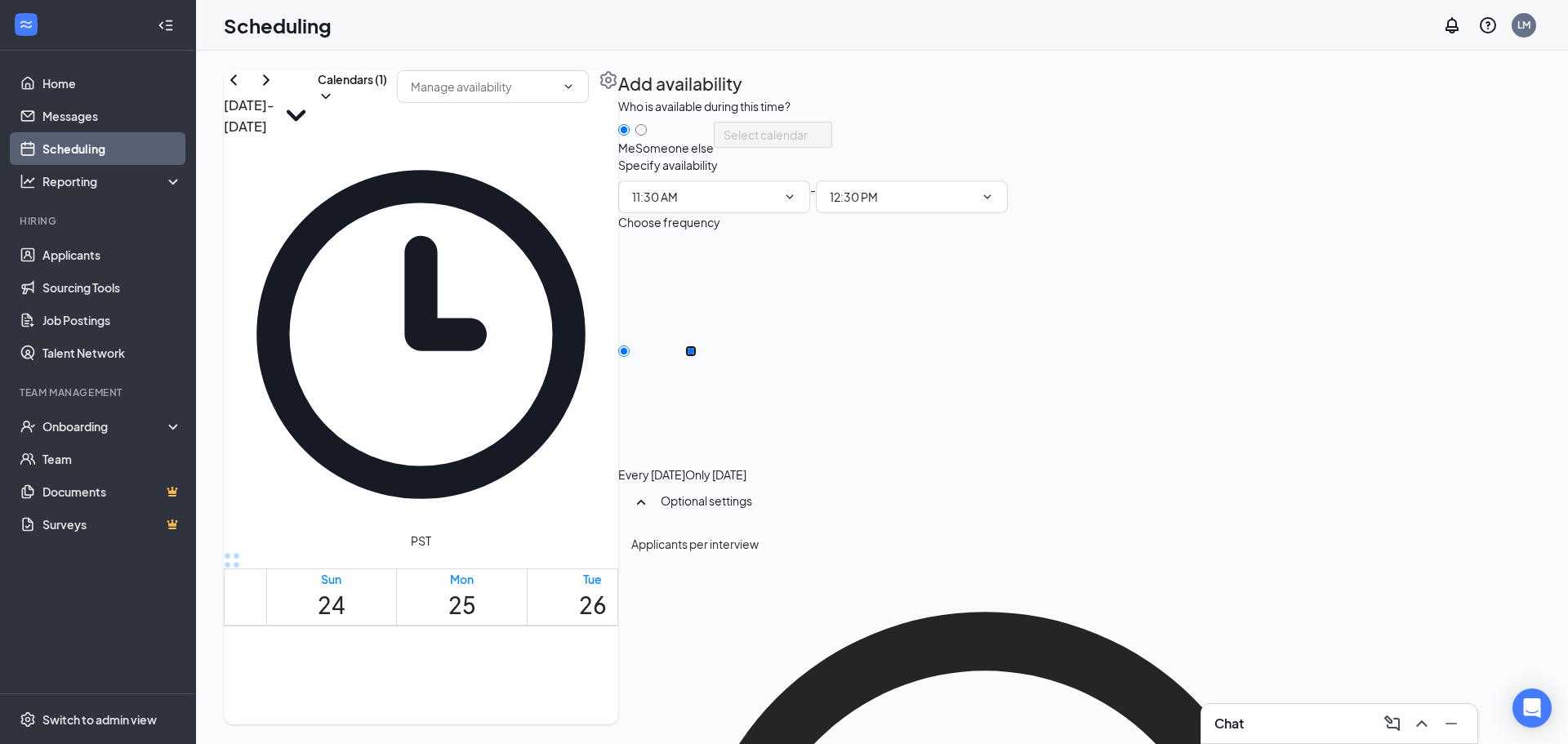
radio input "false"
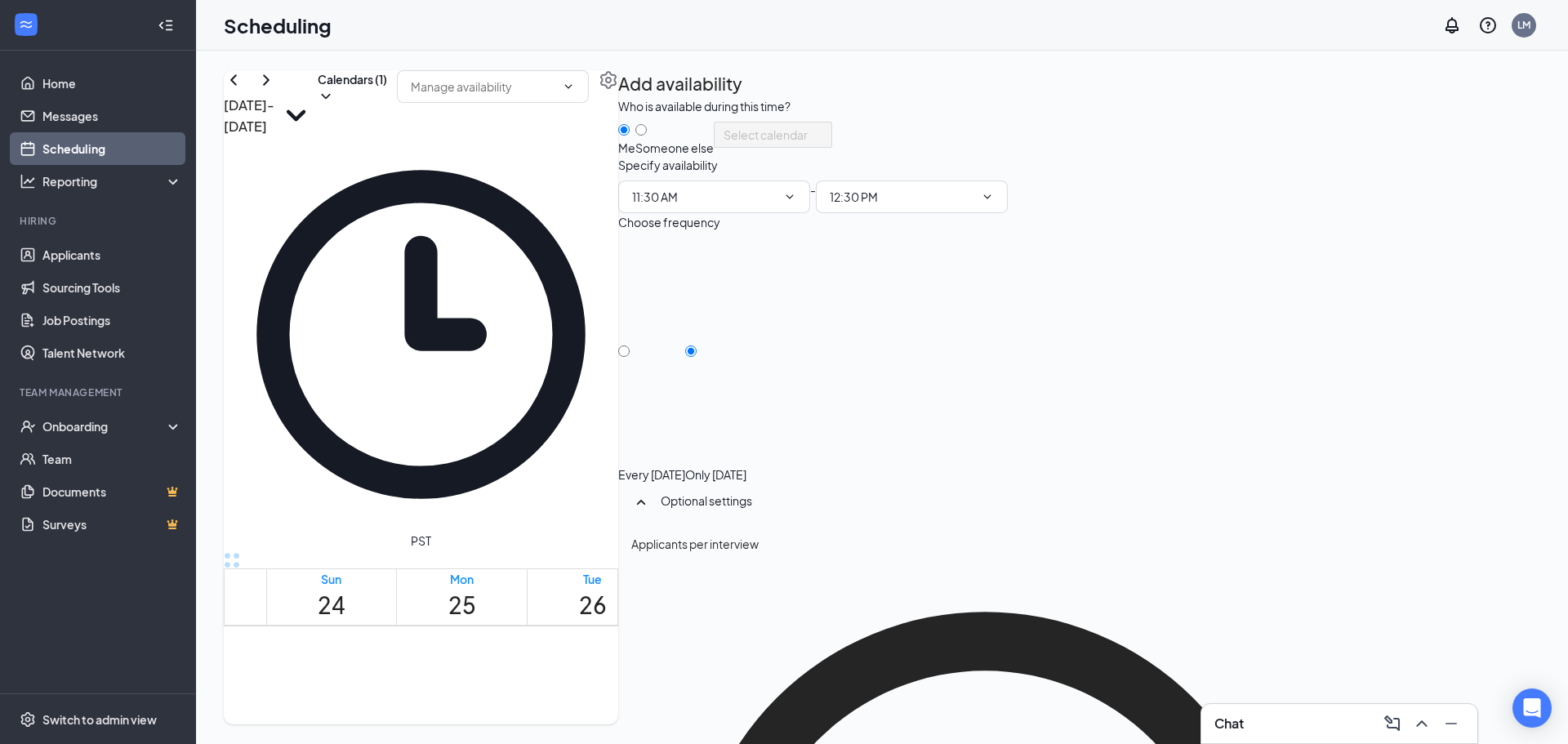
type input "12"
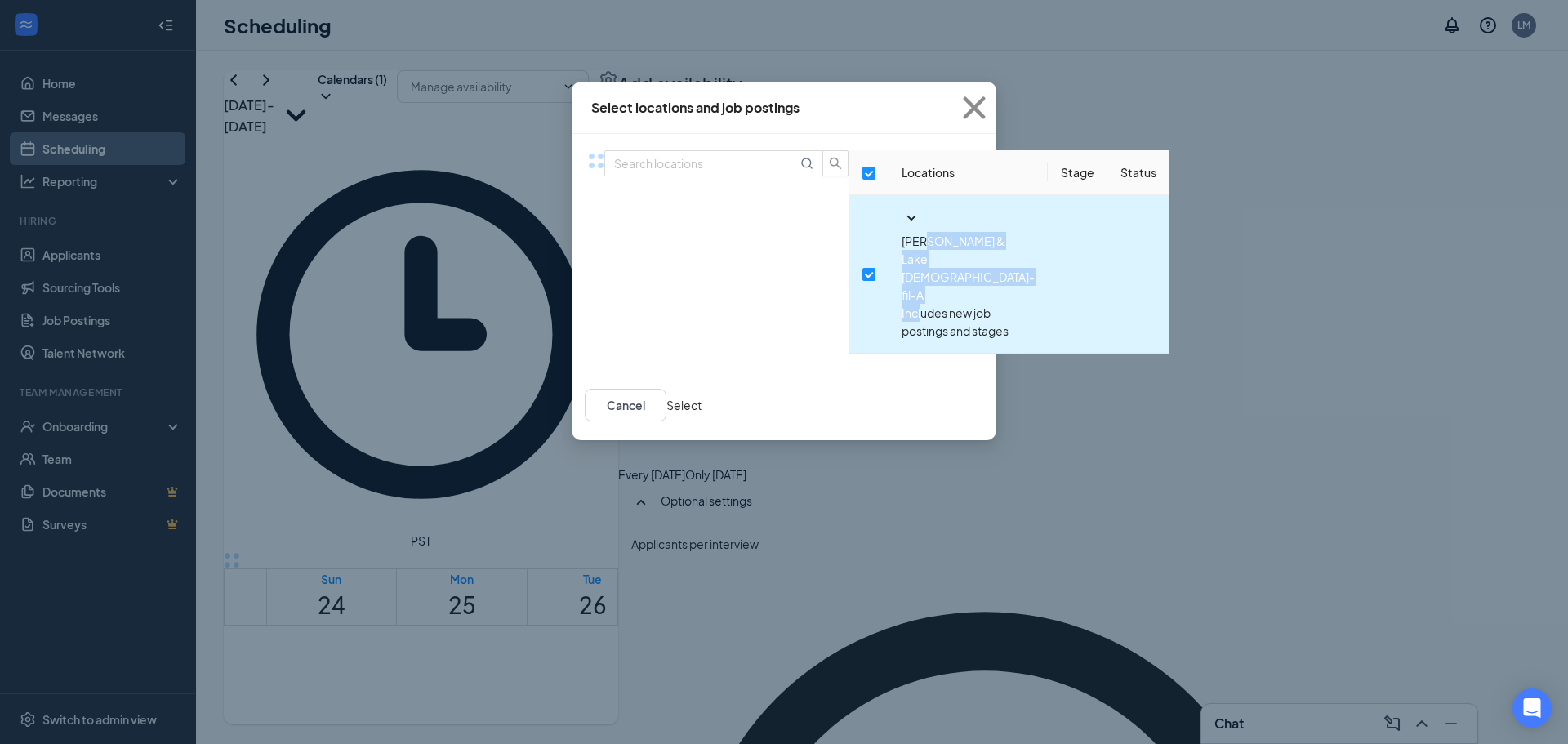
click at [901, 261] on div "Vincent & Lake Chick-fil-A Includes new job postings and stages" at bounding box center [967, 286] width 133 height 108
click at [901, 228] on icon "SmallChevronDown" at bounding box center [911, 218] width 20 height 20
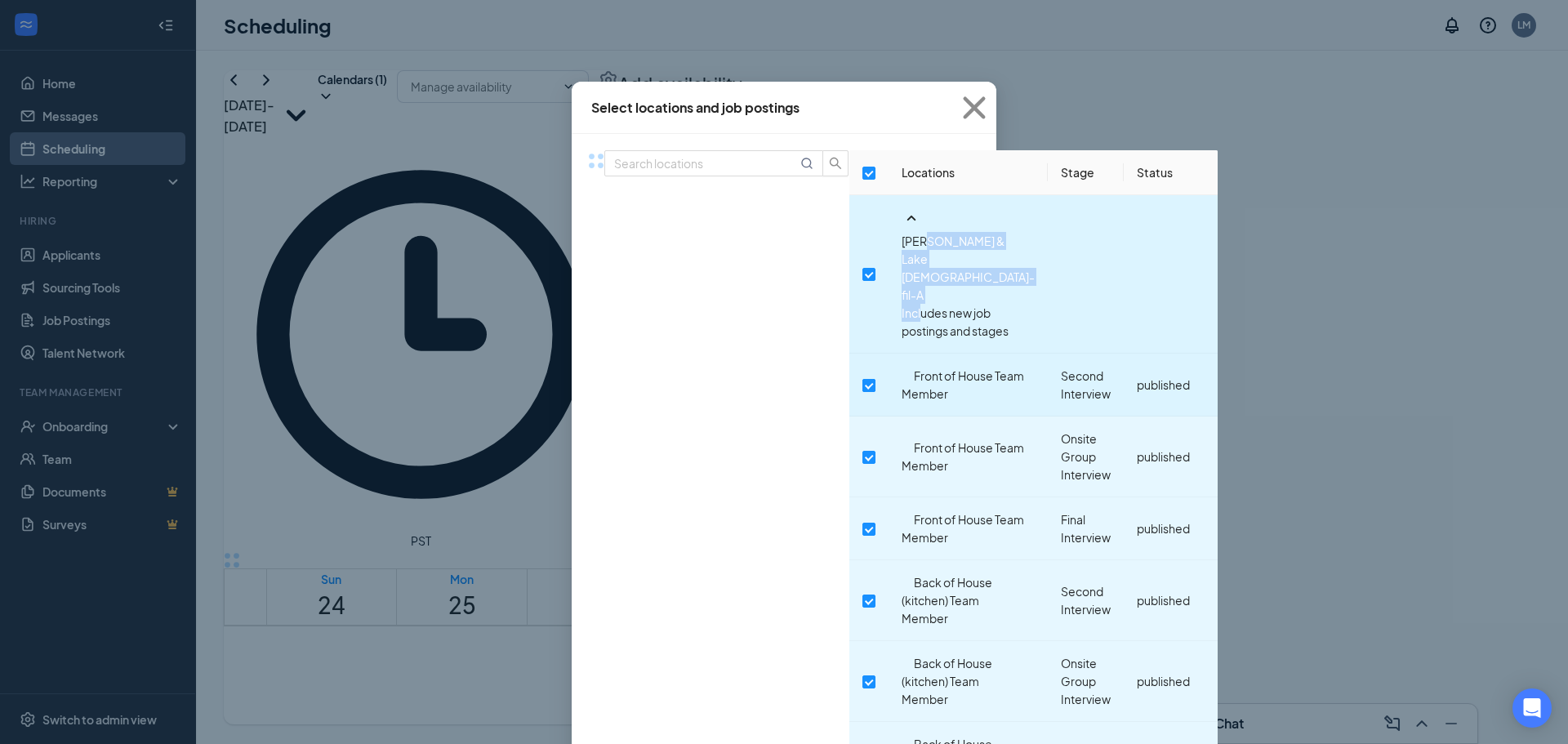
click at [863, 379] on input "checkbox" at bounding box center [869, 385] width 13 height 13
checkbox input "true"
checkbox input "false"
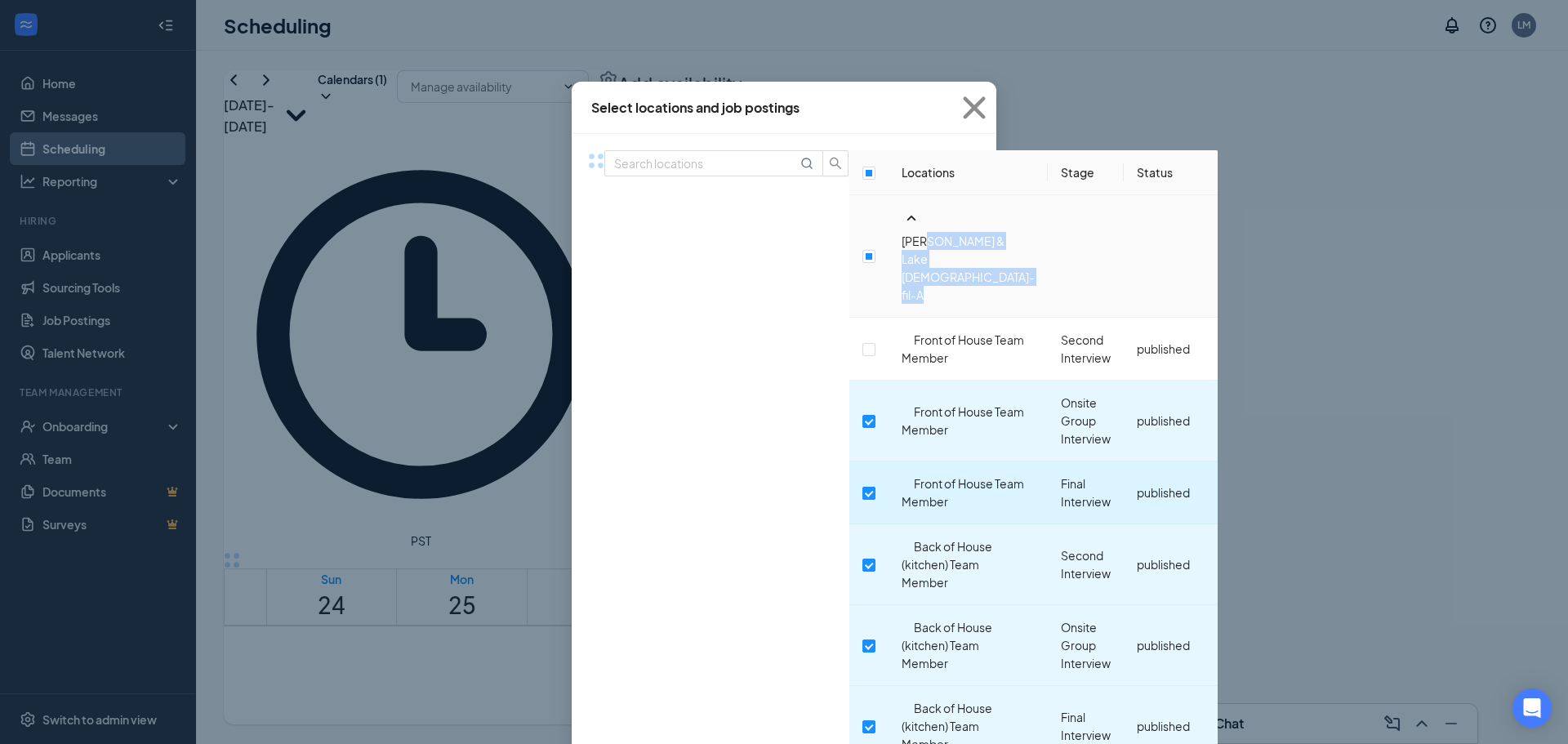
click at [863, 487] on input "checkbox" at bounding box center [869, 493] width 13 height 13
checkbox input "false"
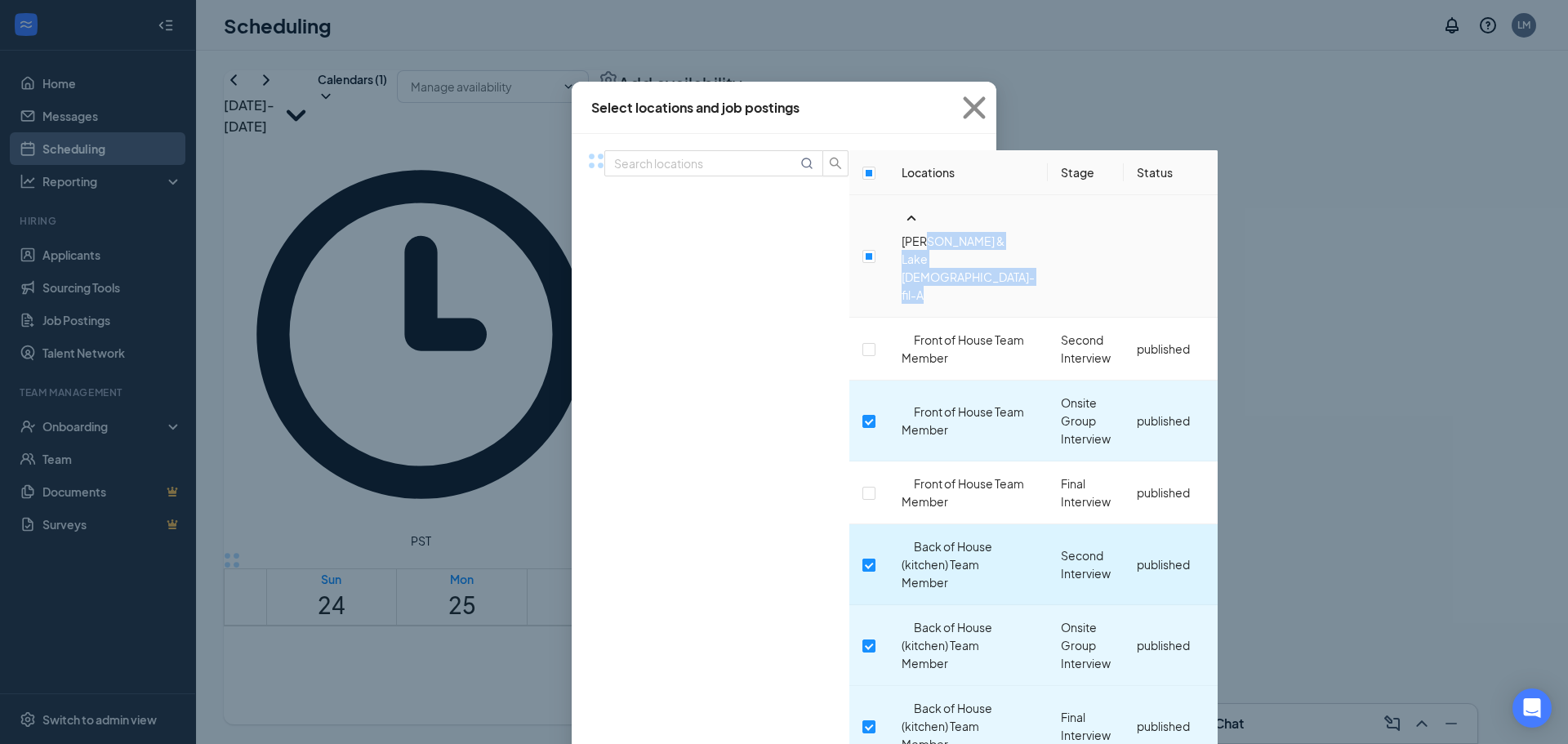
click at [863, 559] on input "checkbox" at bounding box center [869, 565] width 13 height 13
checkbox input "false"
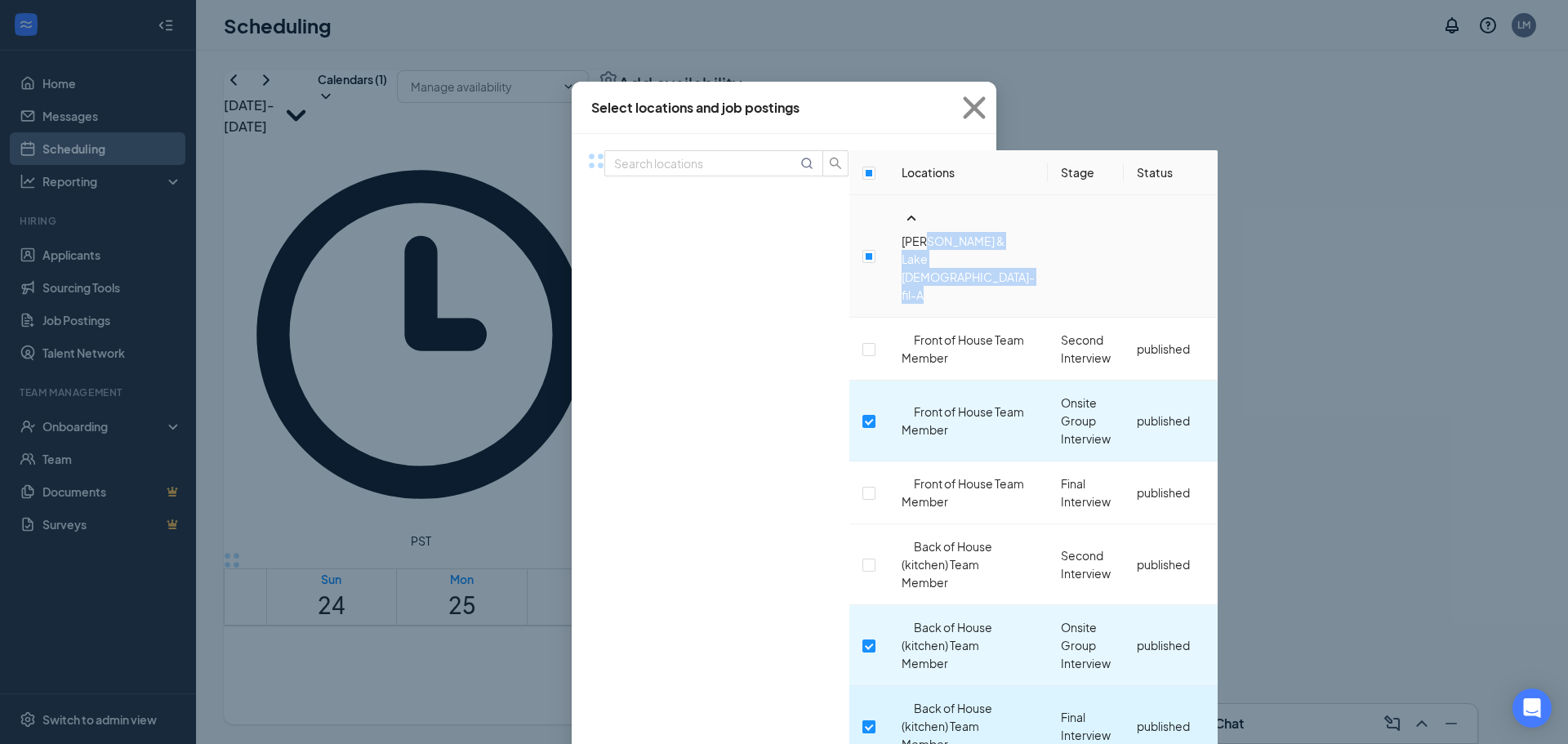
click at [863, 720] on input "checkbox" at bounding box center [869, 727] width 13 height 13
checkbox input "false"
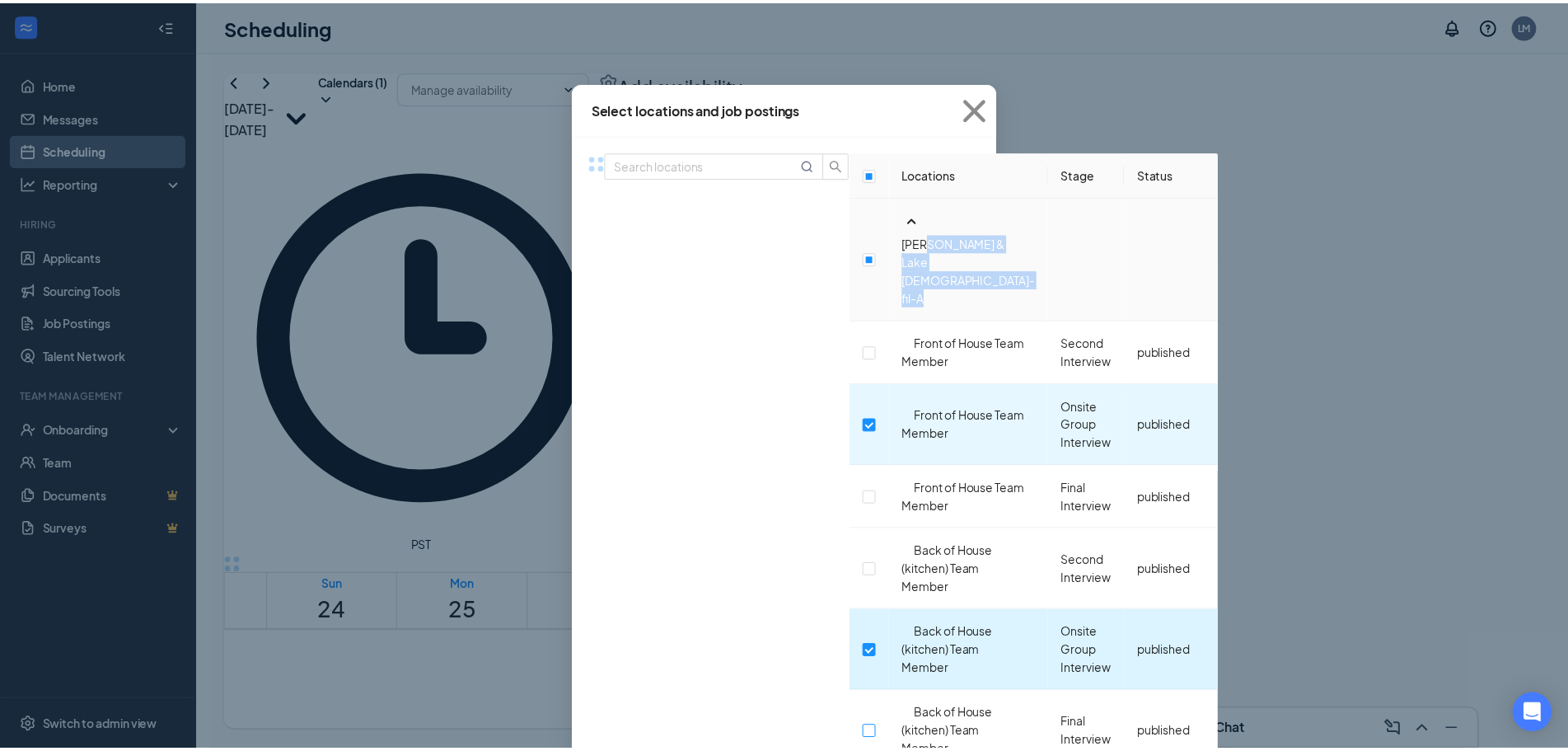
scroll to position [247, 0]
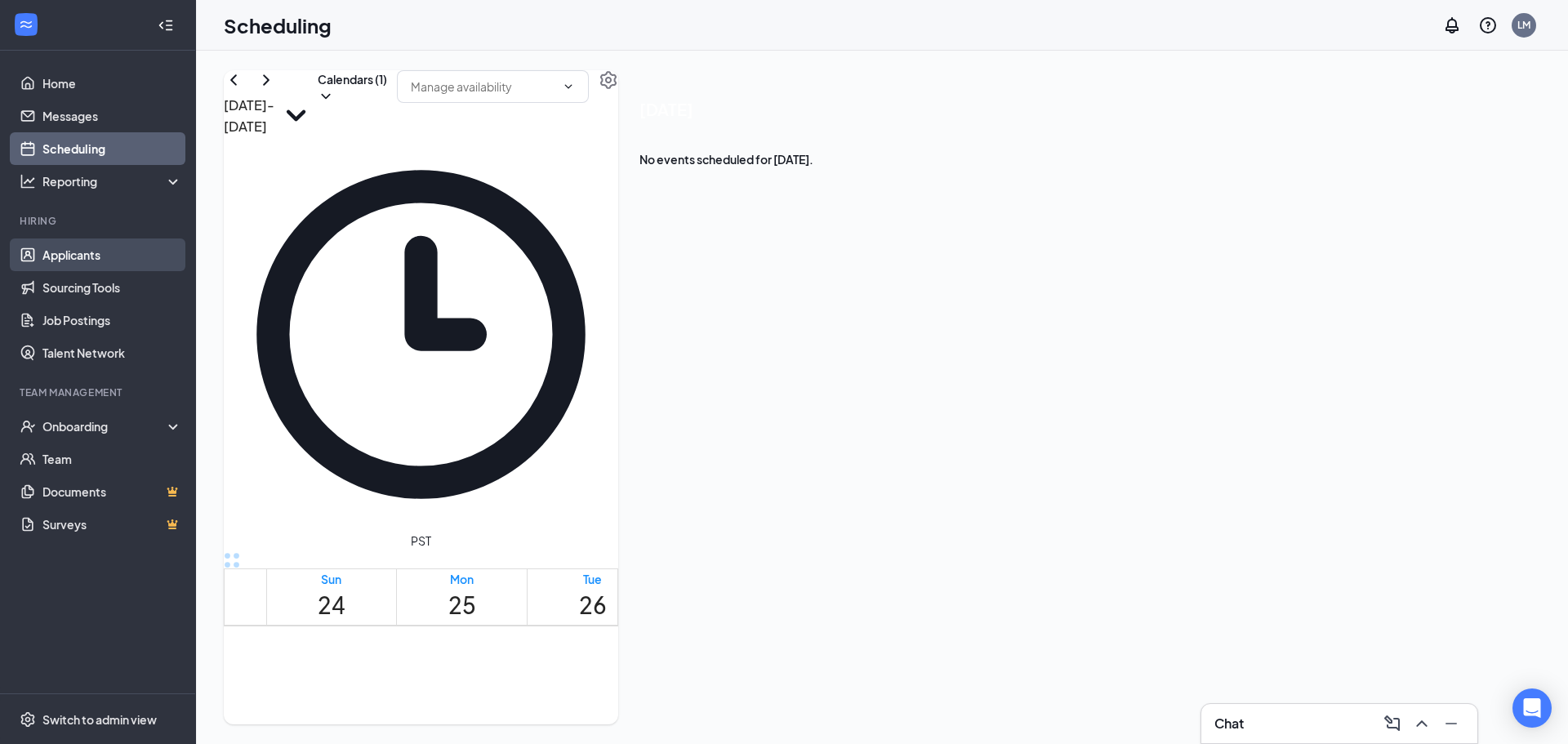
click at [92, 257] on link "Applicants" at bounding box center [112, 255] width 140 height 33
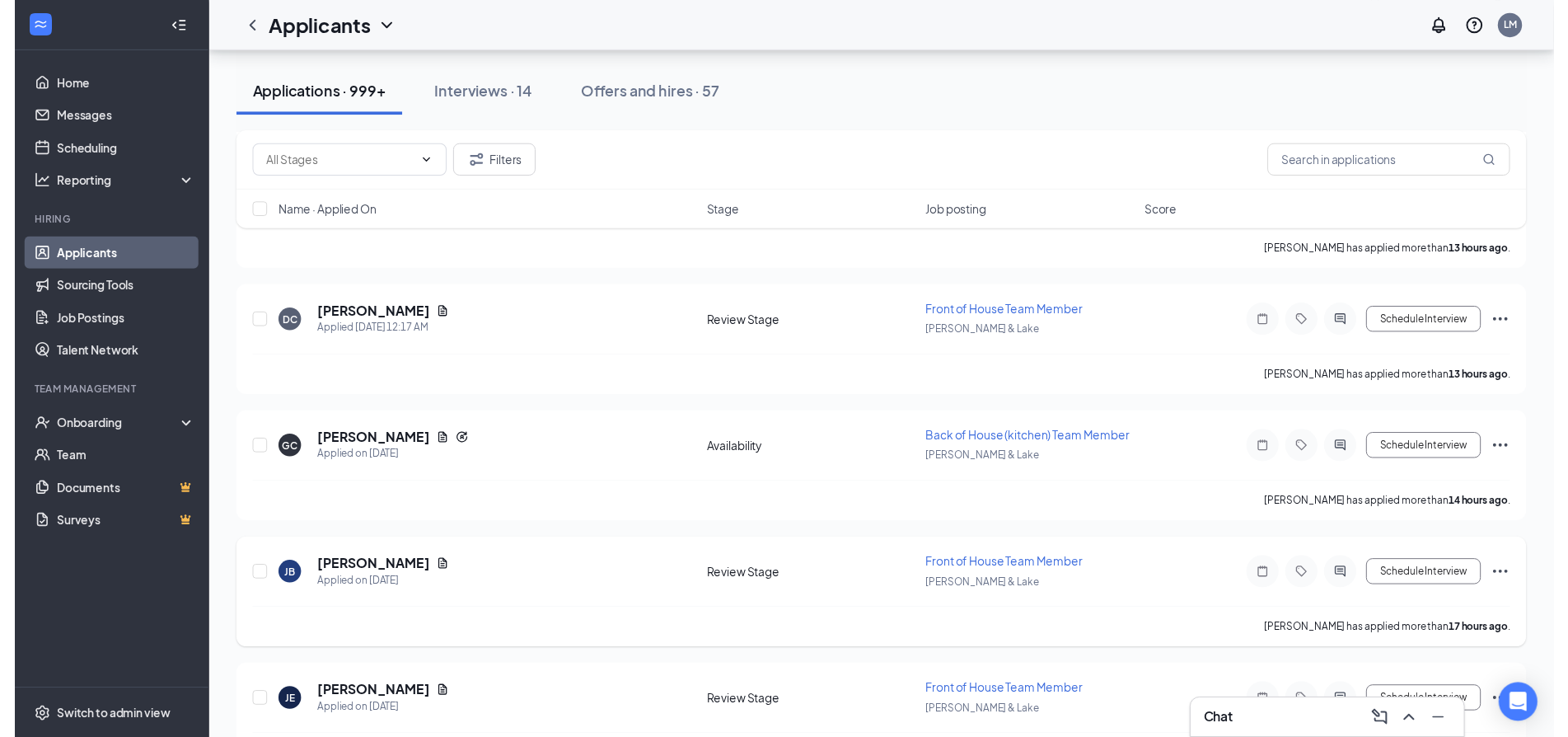
scroll to position [2390, 0]
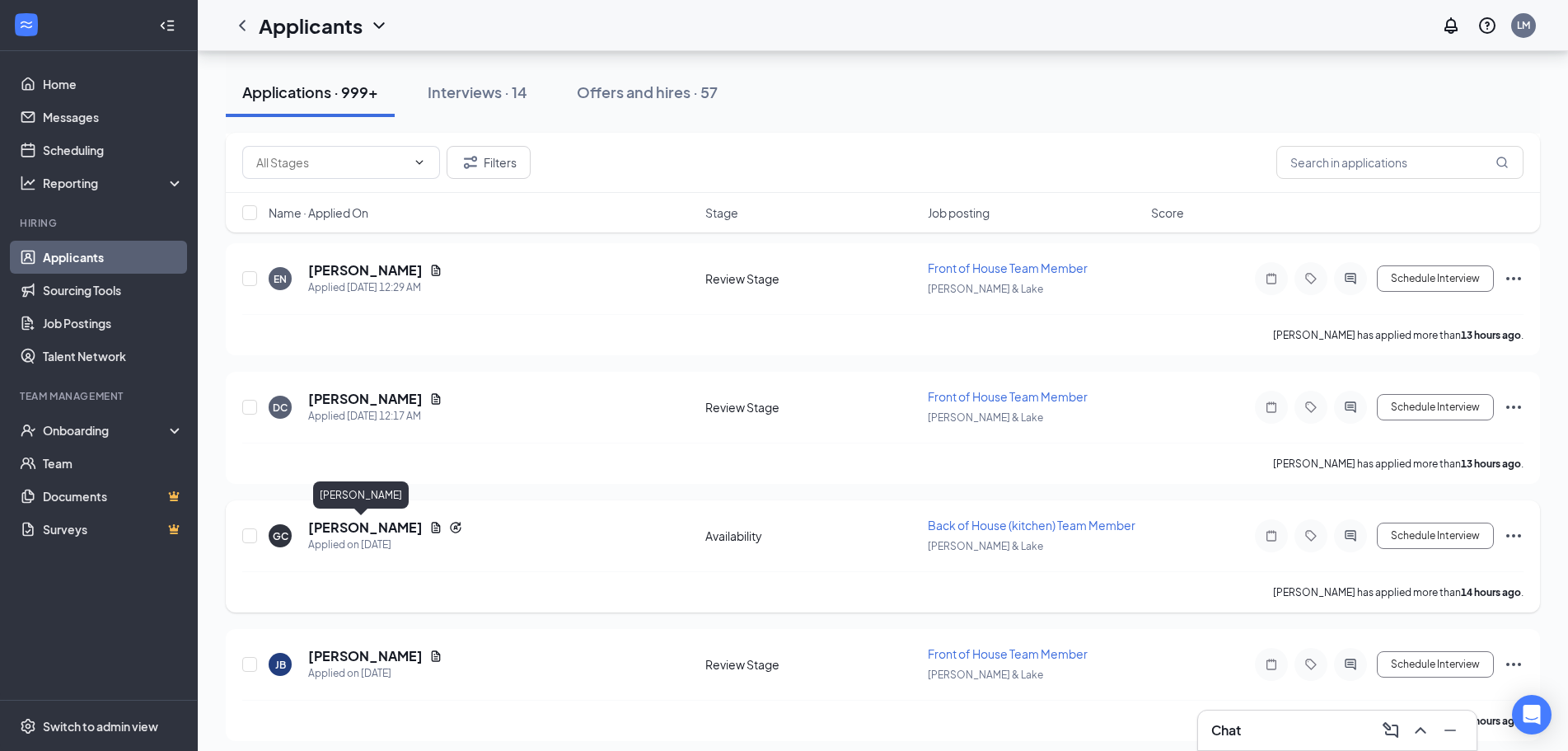
click at [342, 524] on h5 "[PERSON_NAME]" at bounding box center [365, 528] width 115 height 18
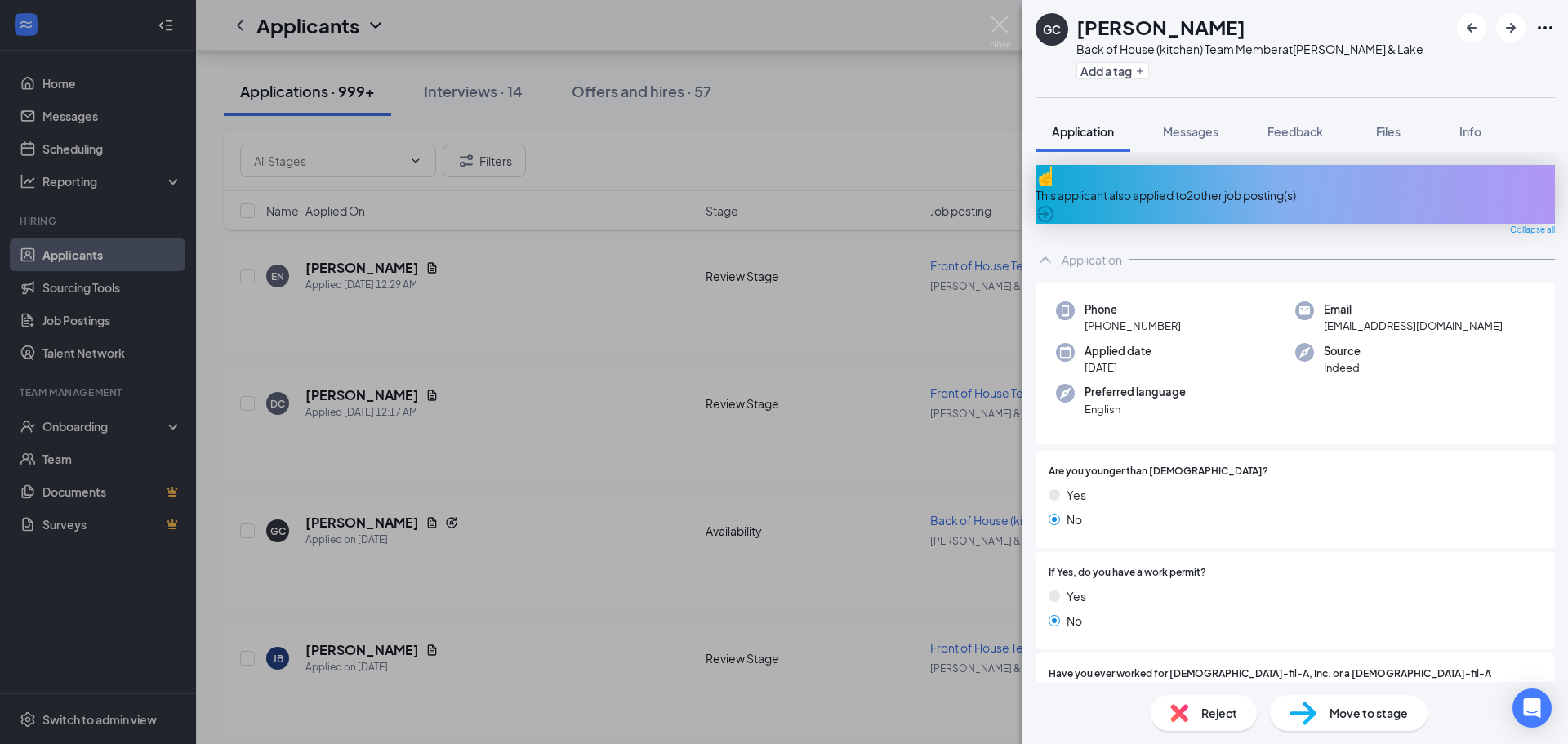
drag, startPoint x: 841, startPoint y: 486, endPoint x: 1181, endPoint y: 737, distance: 422.6
click at [843, 486] on div "GC Gabriel Cosio Back of House (kitchen) Team Member at Vincent & Lake Add a ta…" at bounding box center [784, 372] width 1568 height 744
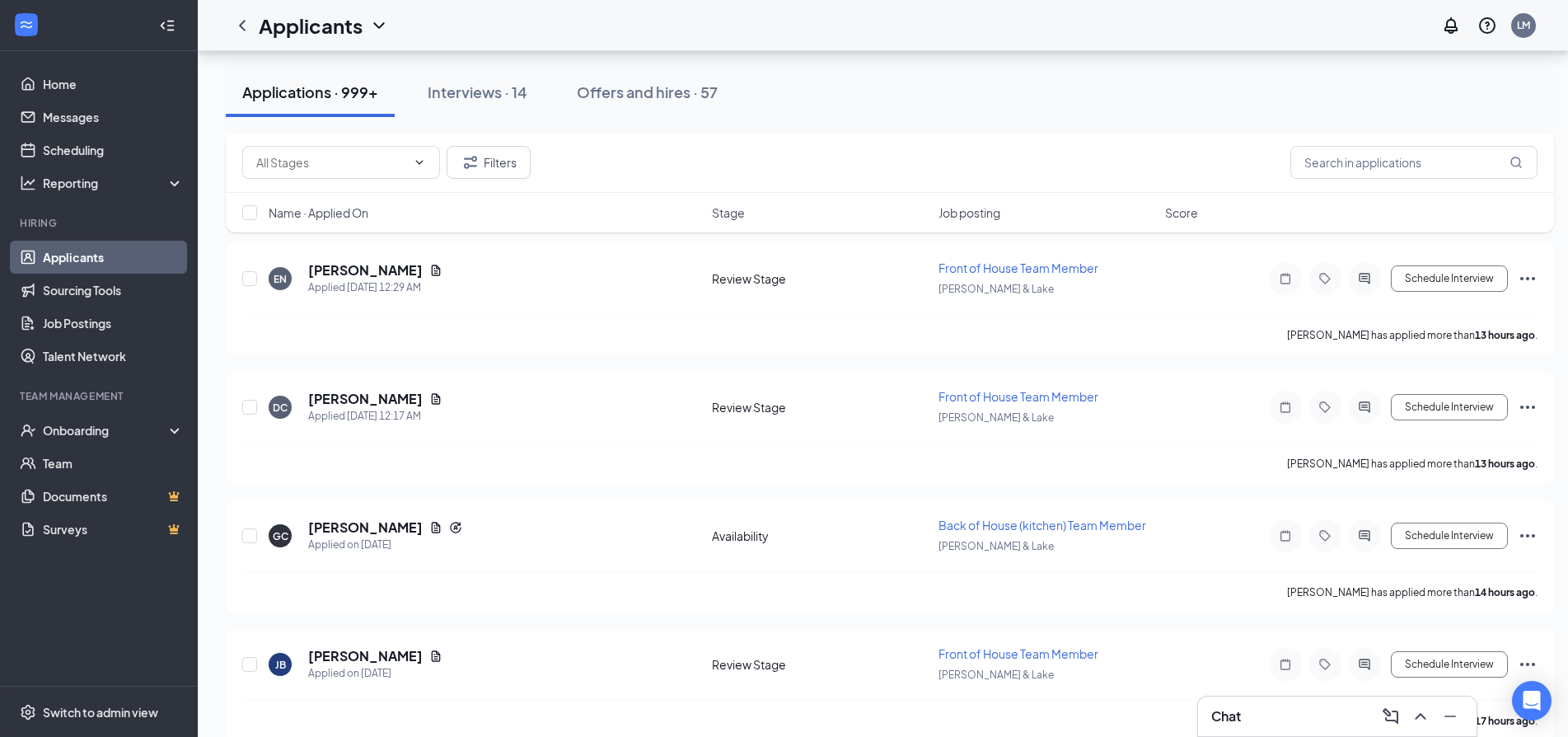
click at [1303, 732] on div "Chat" at bounding box center [1337, 716] width 279 height 40
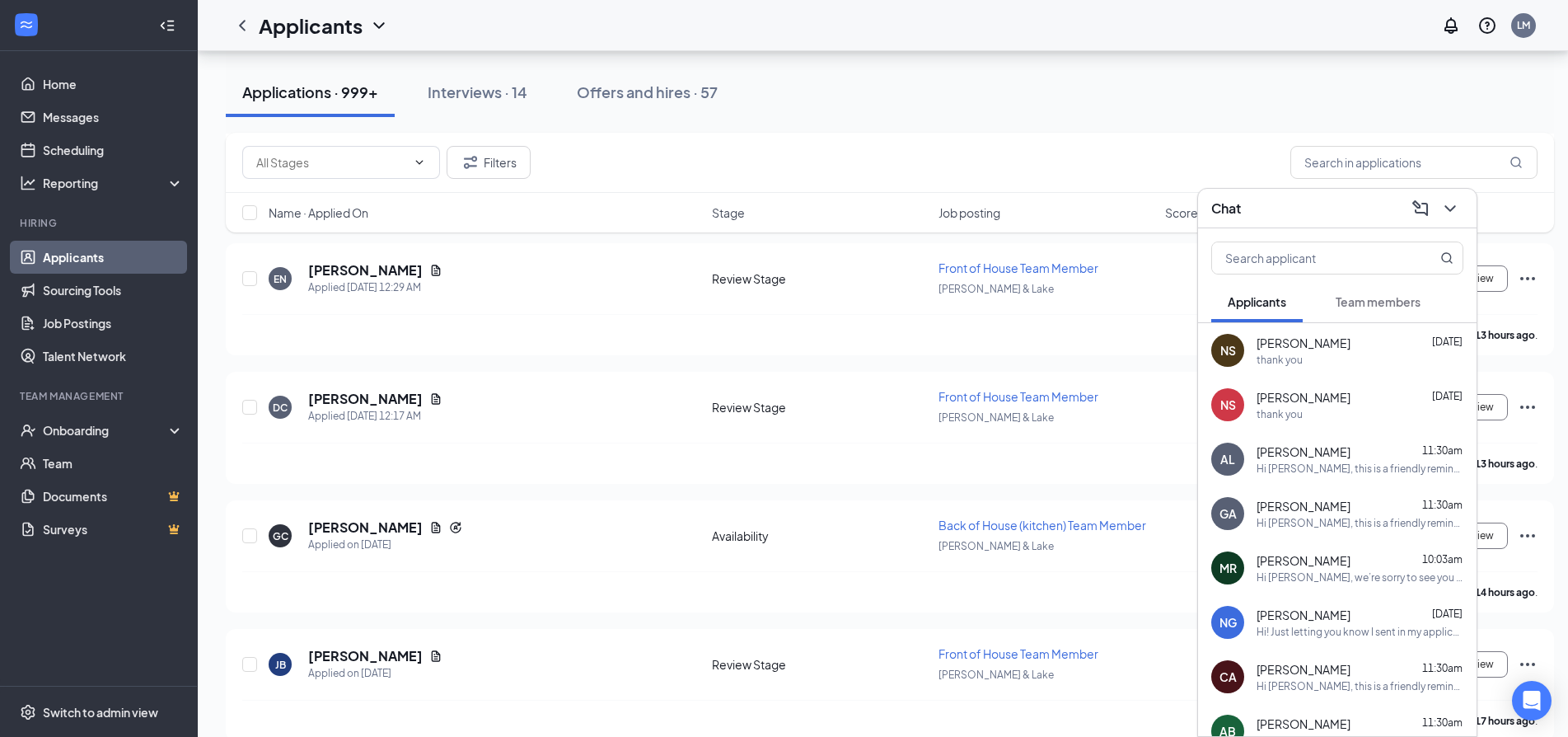
click at [1333, 567] on div "Melia Romero 10:03am" at bounding box center [1359, 561] width 207 height 16
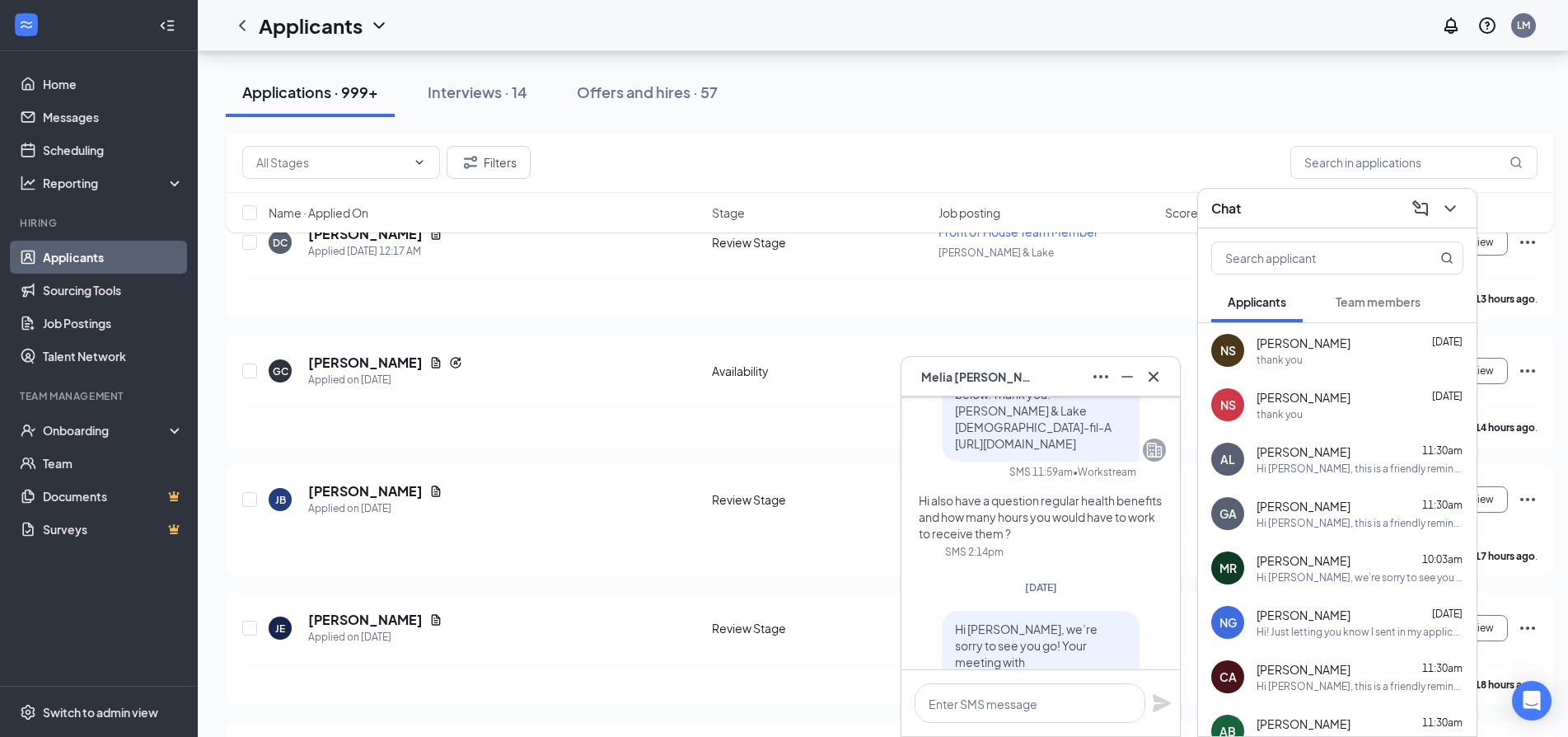
scroll to position [-247, 0]
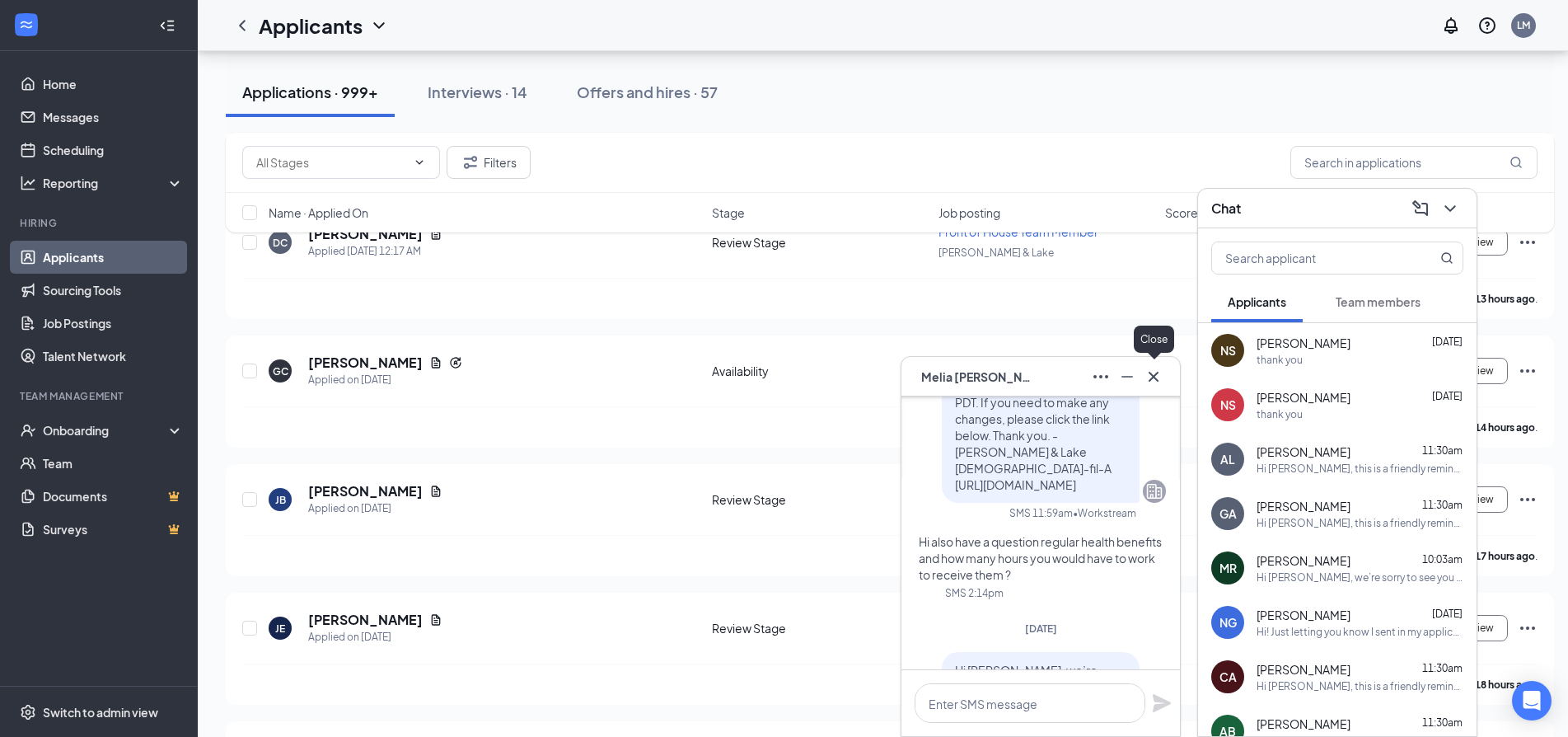
click at [1156, 373] on icon "Cross" at bounding box center [1153, 376] width 10 height 10
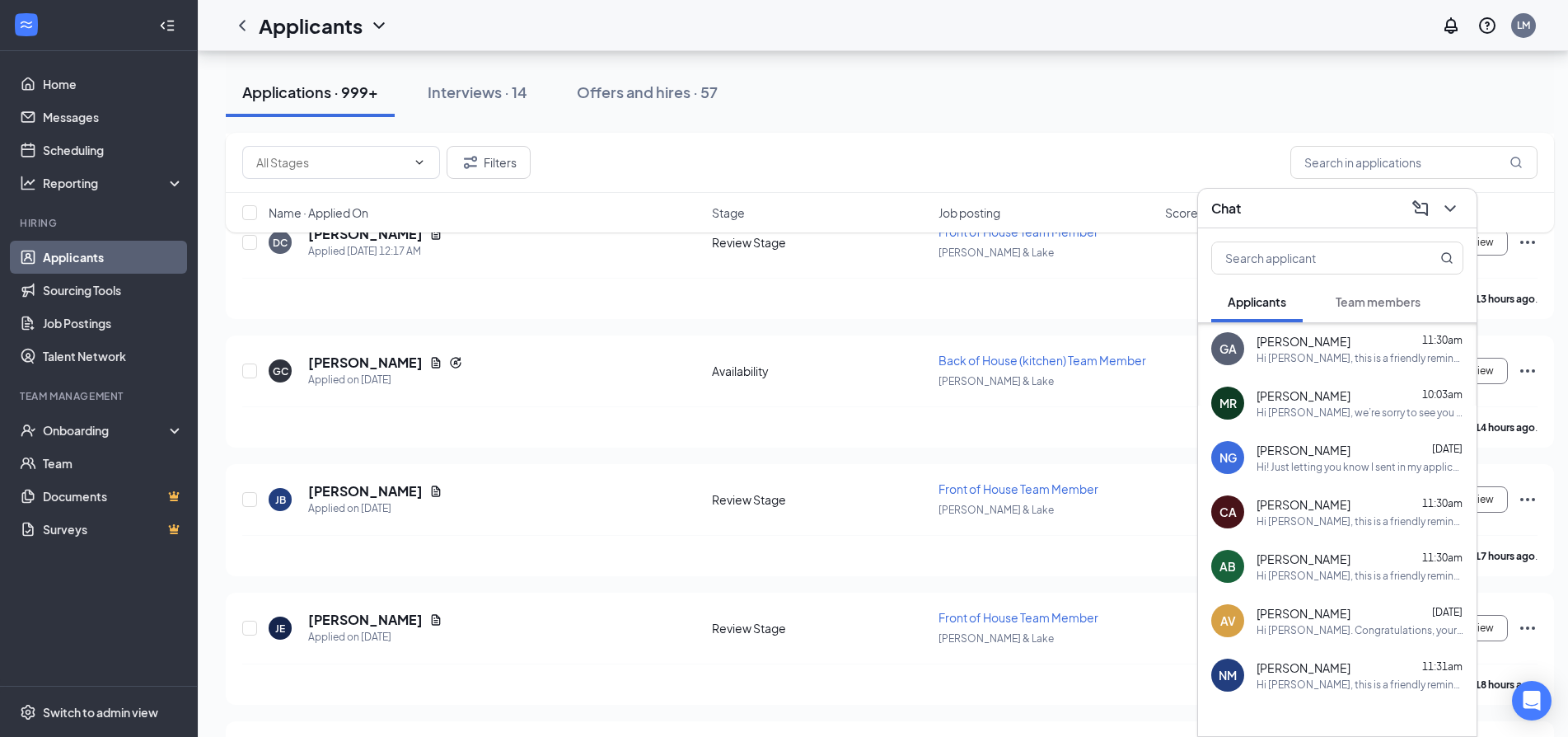
scroll to position [214, 0]
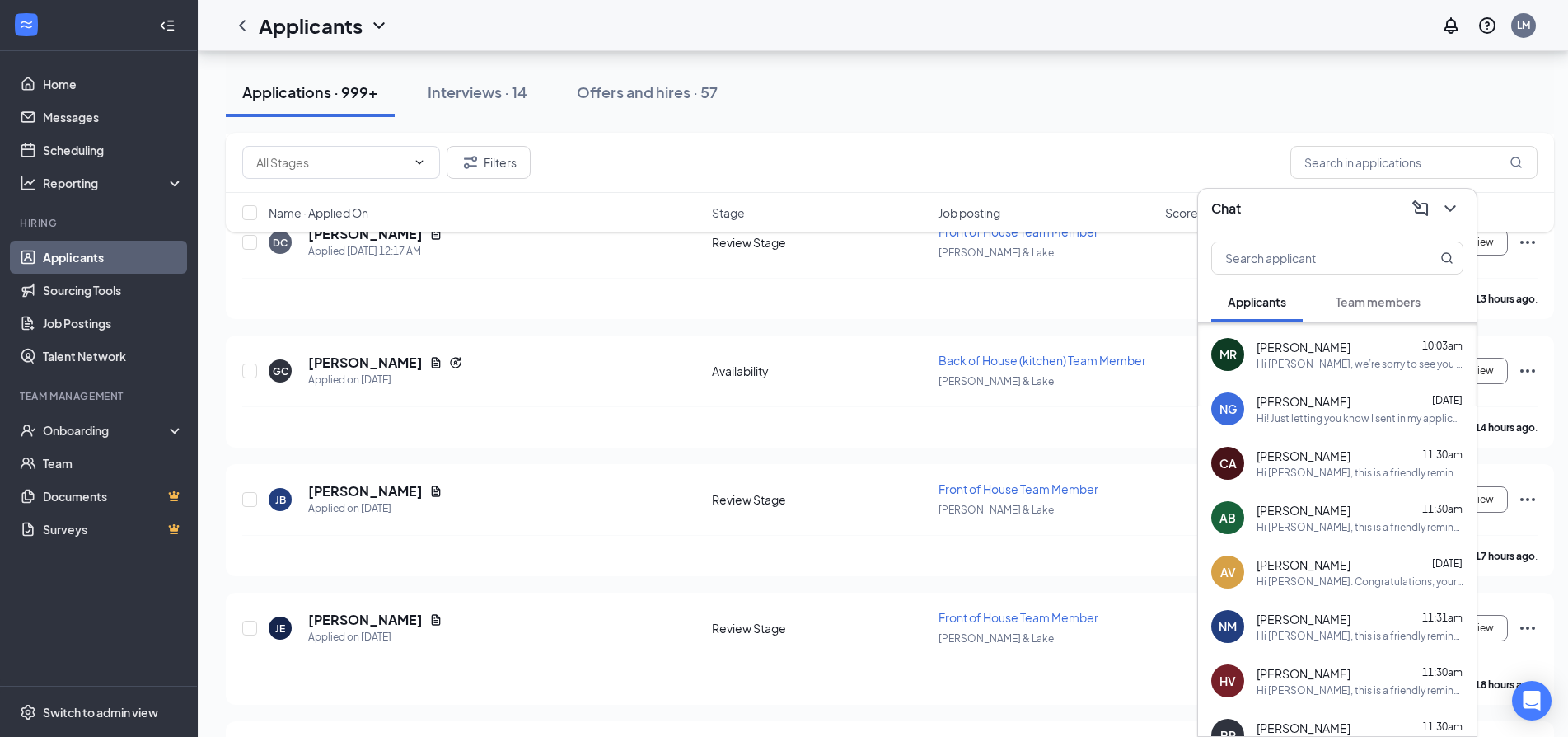
click at [1319, 580] on div "Hi [PERSON_NAME]. Congratulations, your meeting with [DEMOGRAPHIC_DATA]-fil-A f…" at bounding box center [1359, 581] width 207 height 14
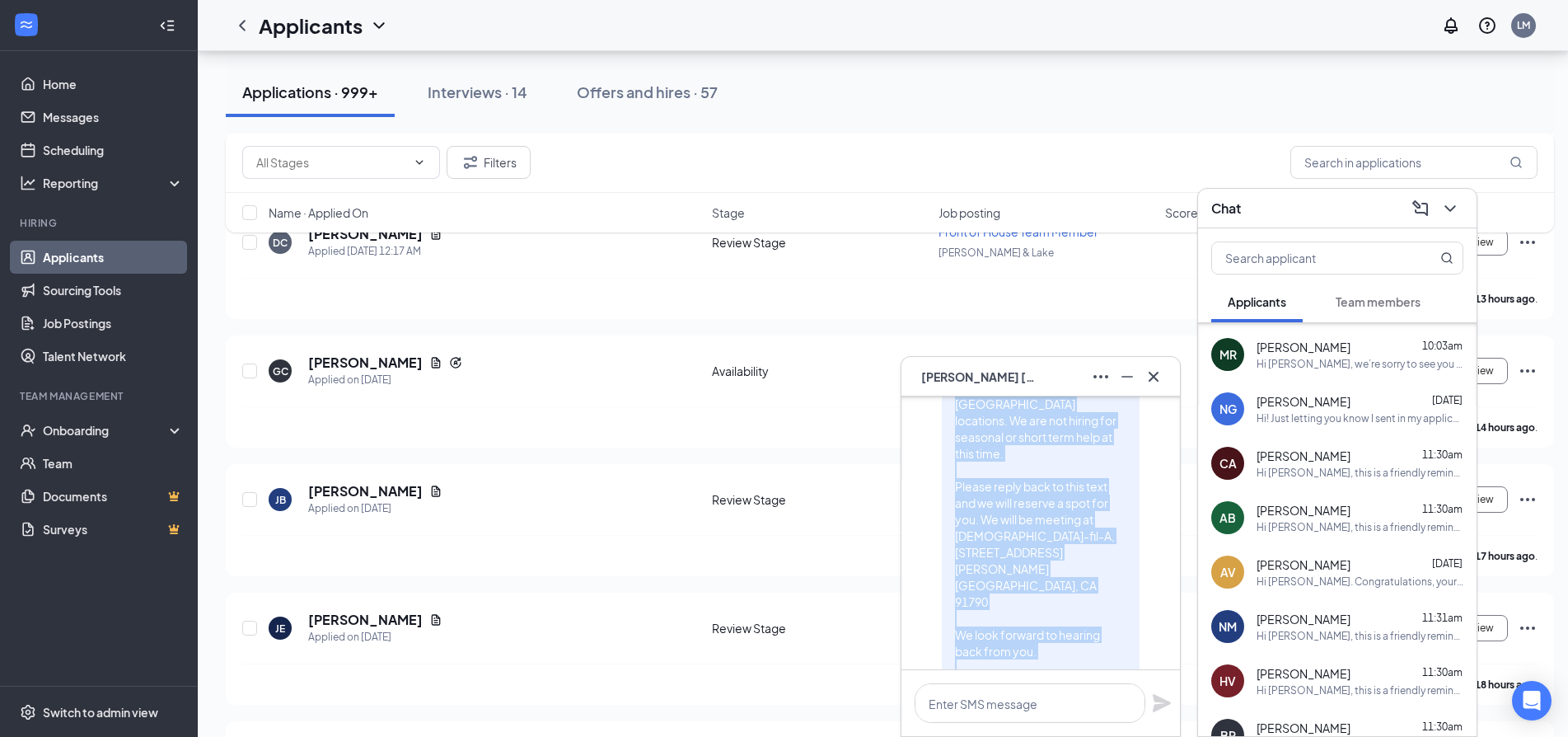
scroll to position [-2955, 0]
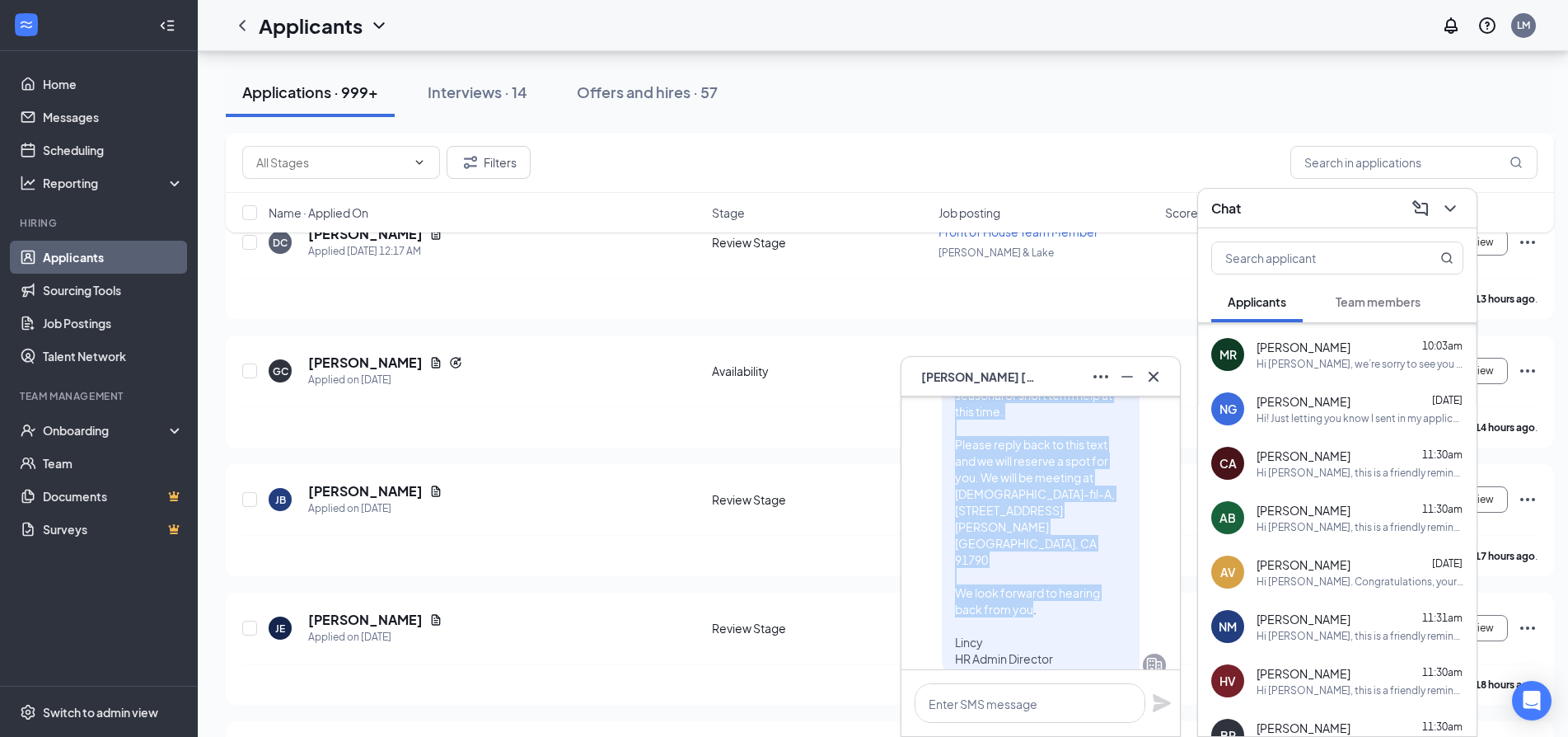
drag, startPoint x: 942, startPoint y: 458, endPoint x: 1048, endPoint y: 496, distance: 112.6
click at [1049, 552] on p "Hello, We received your application to Chick-fil-A and would like to invite you…" at bounding box center [1040, 453] width 171 height 429
copy span "Hello, We received your application to Chick-fil-A and would like to invite you…"
click at [1154, 378] on icon "Cross" at bounding box center [1153, 377] width 20 height 20
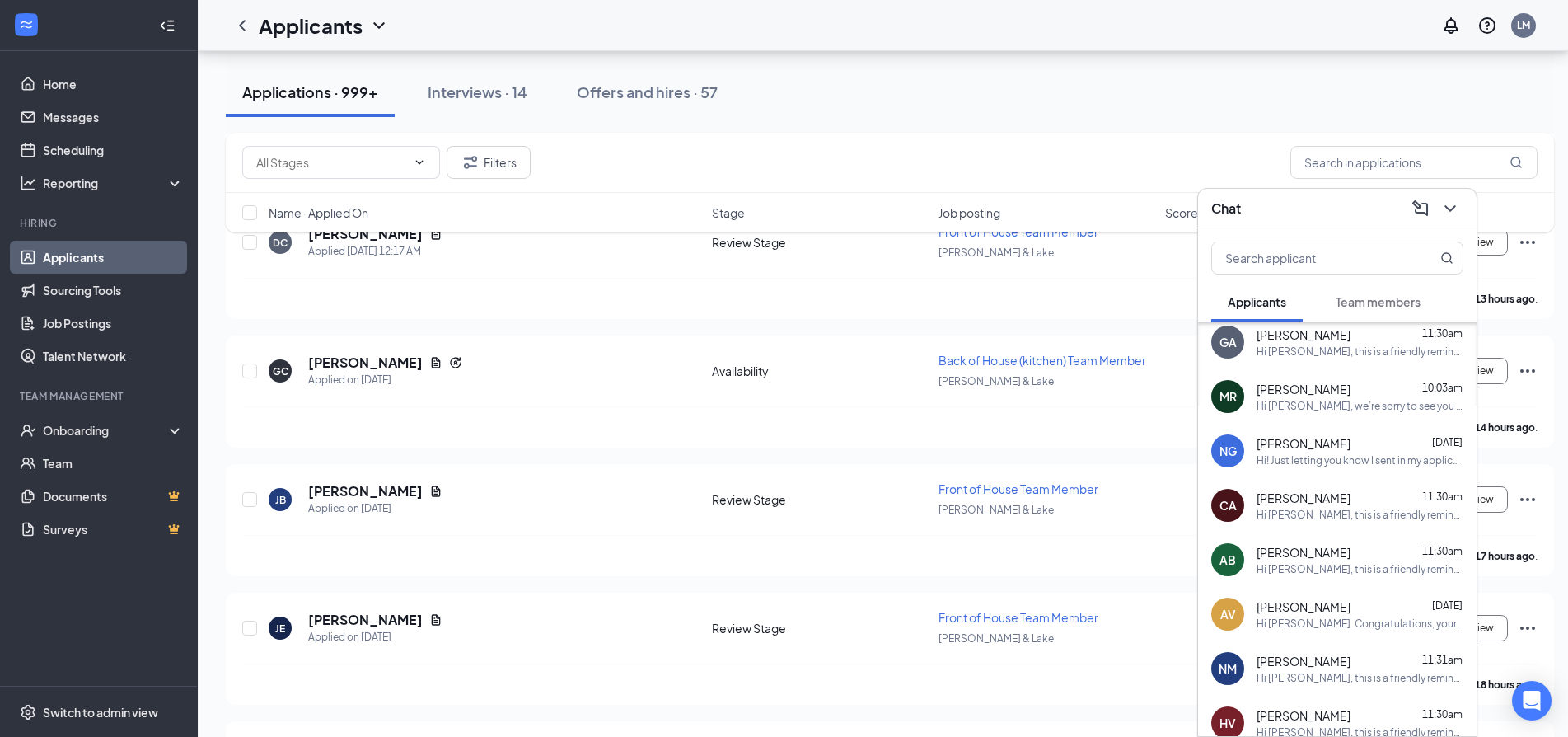
scroll to position [131, 0]
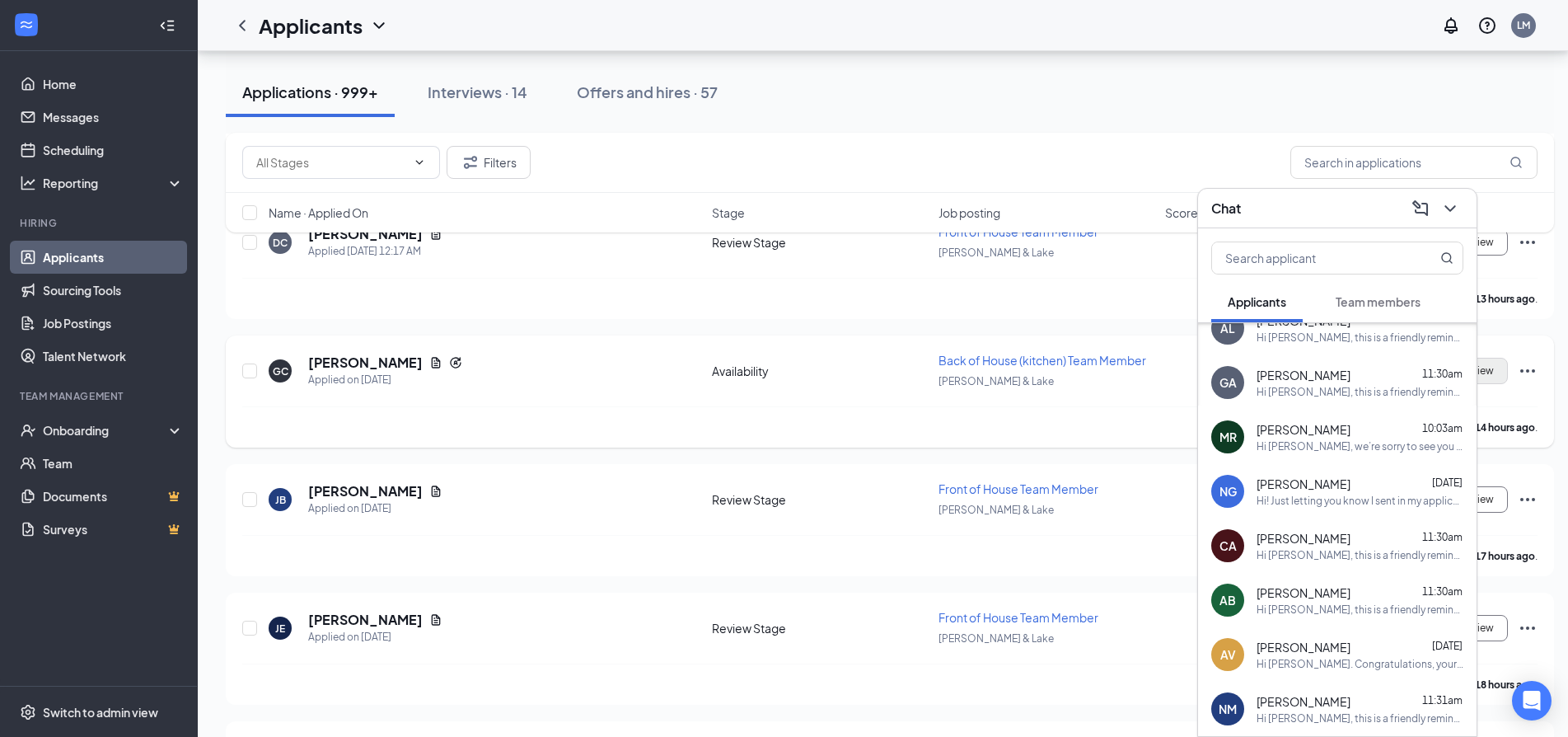
drag, startPoint x: 1480, startPoint y: 387, endPoint x: 1479, endPoint y: 364, distance: 23.0
click at [1479, 364] on div "Schedule Interview" at bounding box center [1389, 371] width 297 height 33
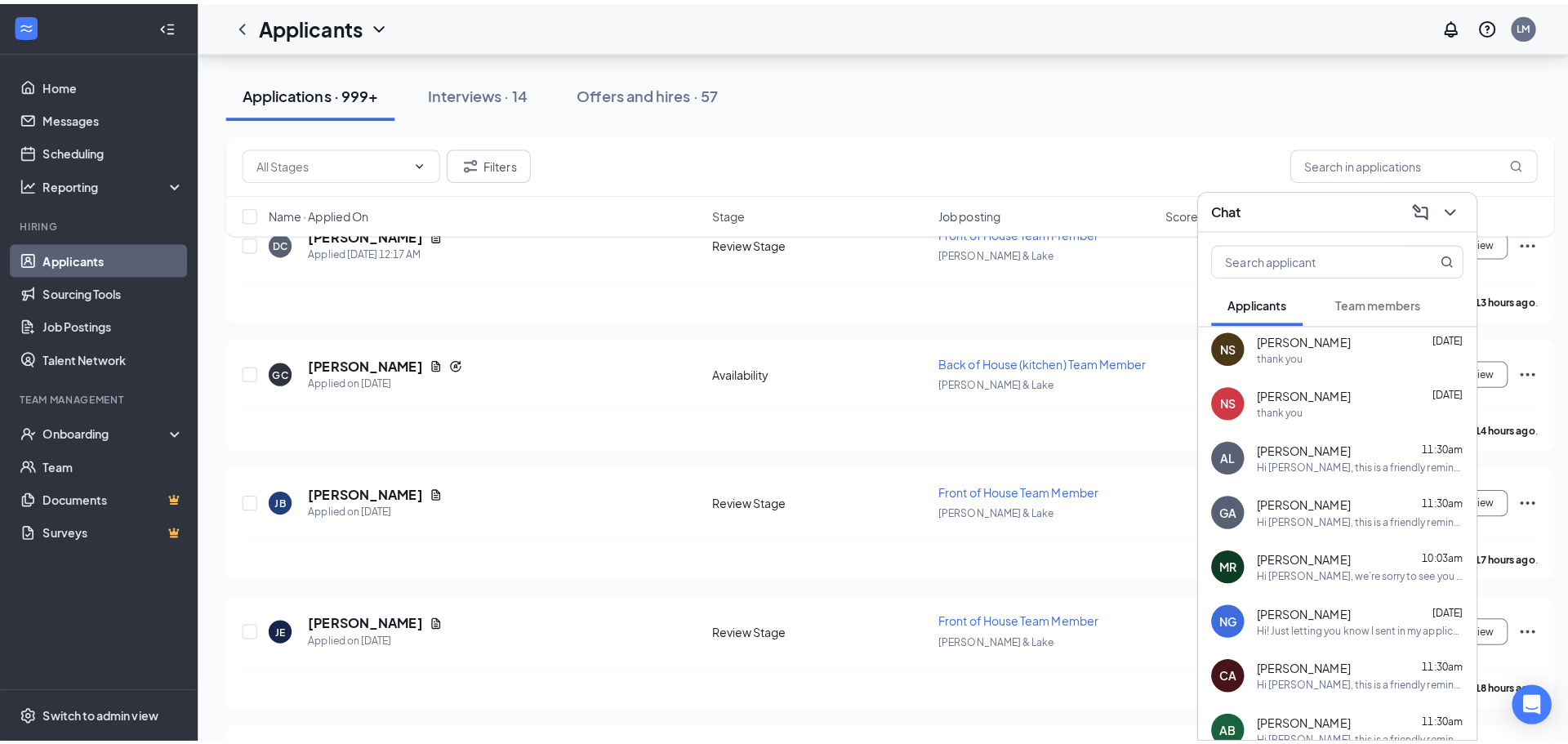
scroll to position [0, 0]
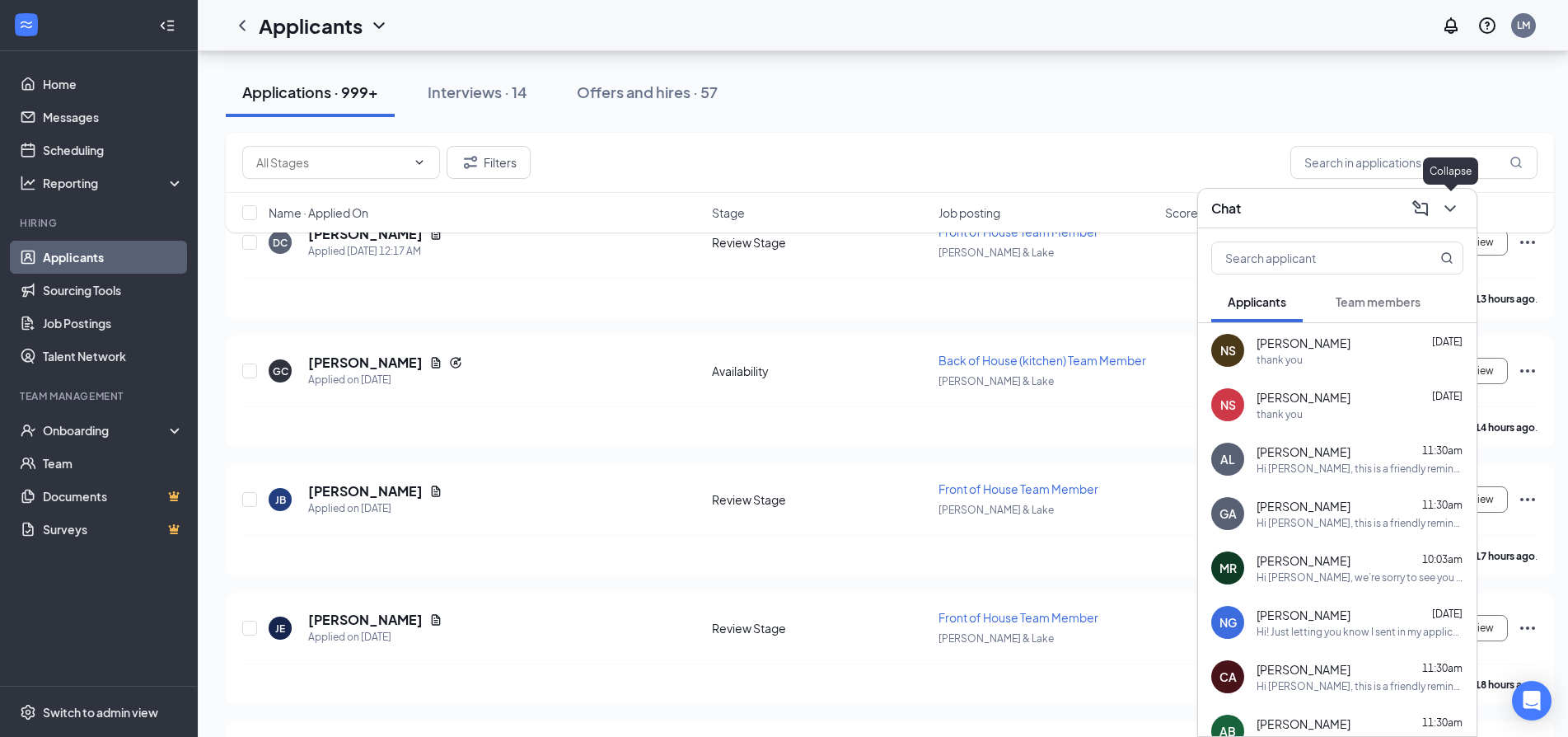
click at [1456, 206] on icon "ChevronDown" at bounding box center [1450, 209] width 20 height 20
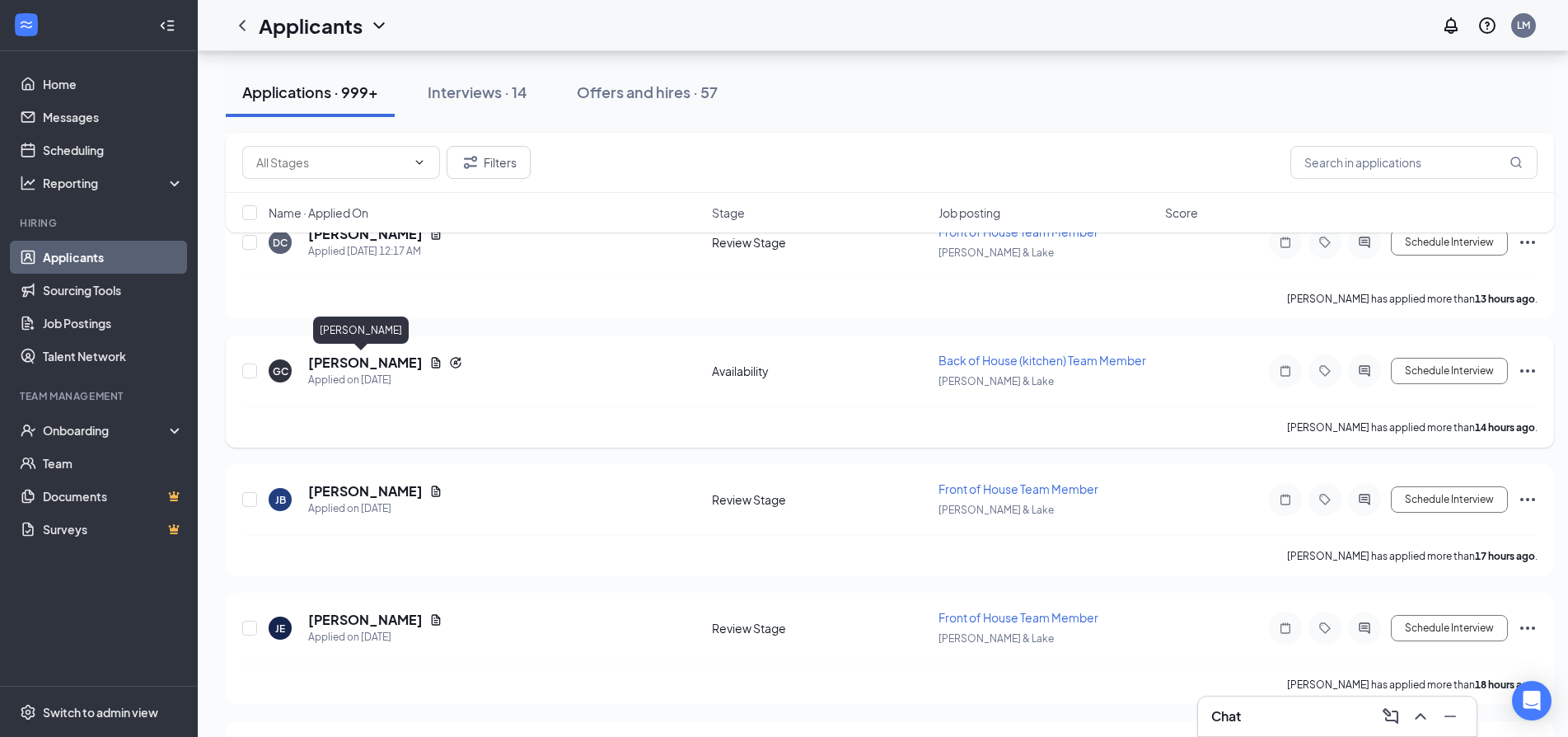
click at [372, 363] on h5 "[PERSON_NAME]" at bounding box center [365, 363] width 115 height 18
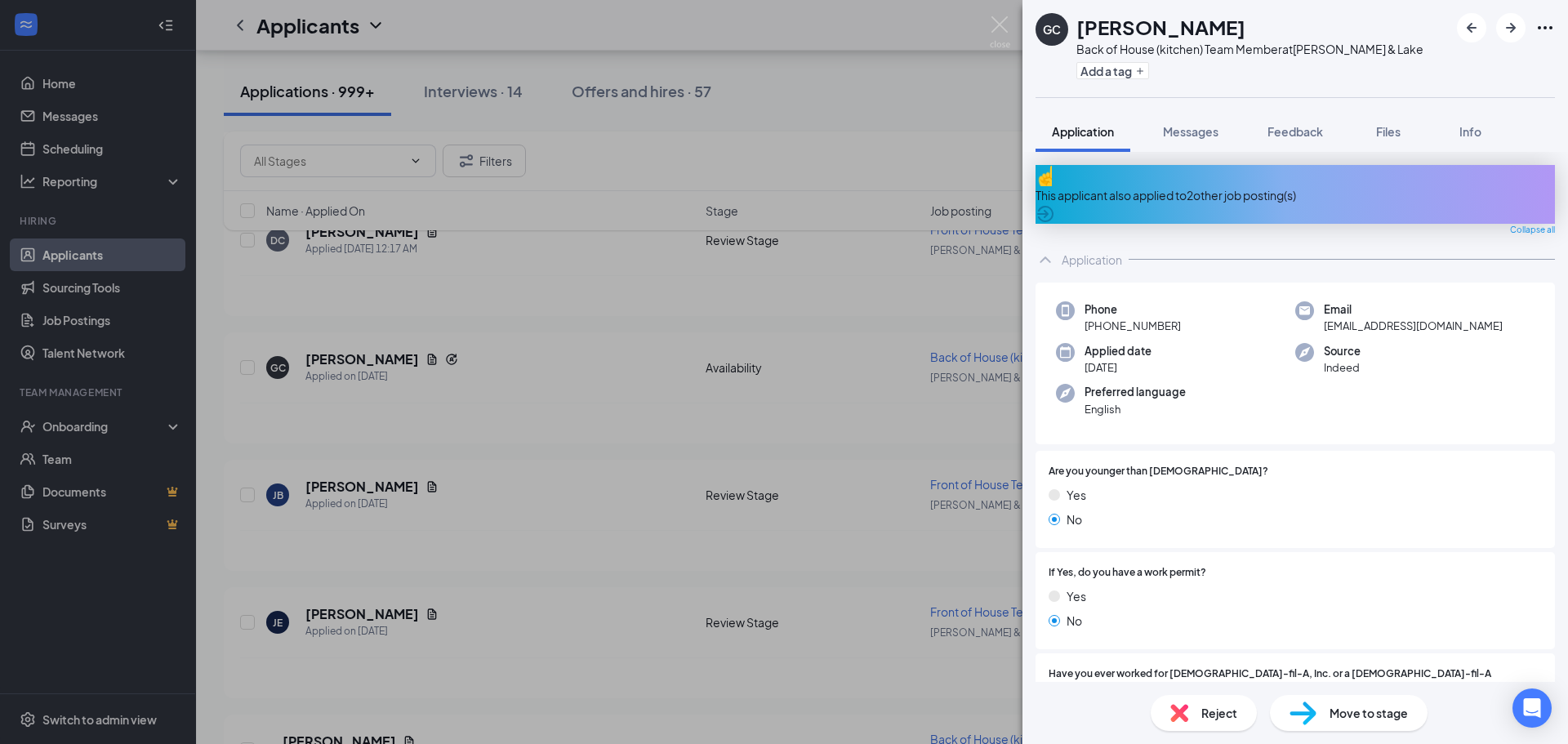
click at [1130, 198] on div "This applicant also applied to 2 other job posting(s)" at bounding box center [1295, 194] width 520 height 59
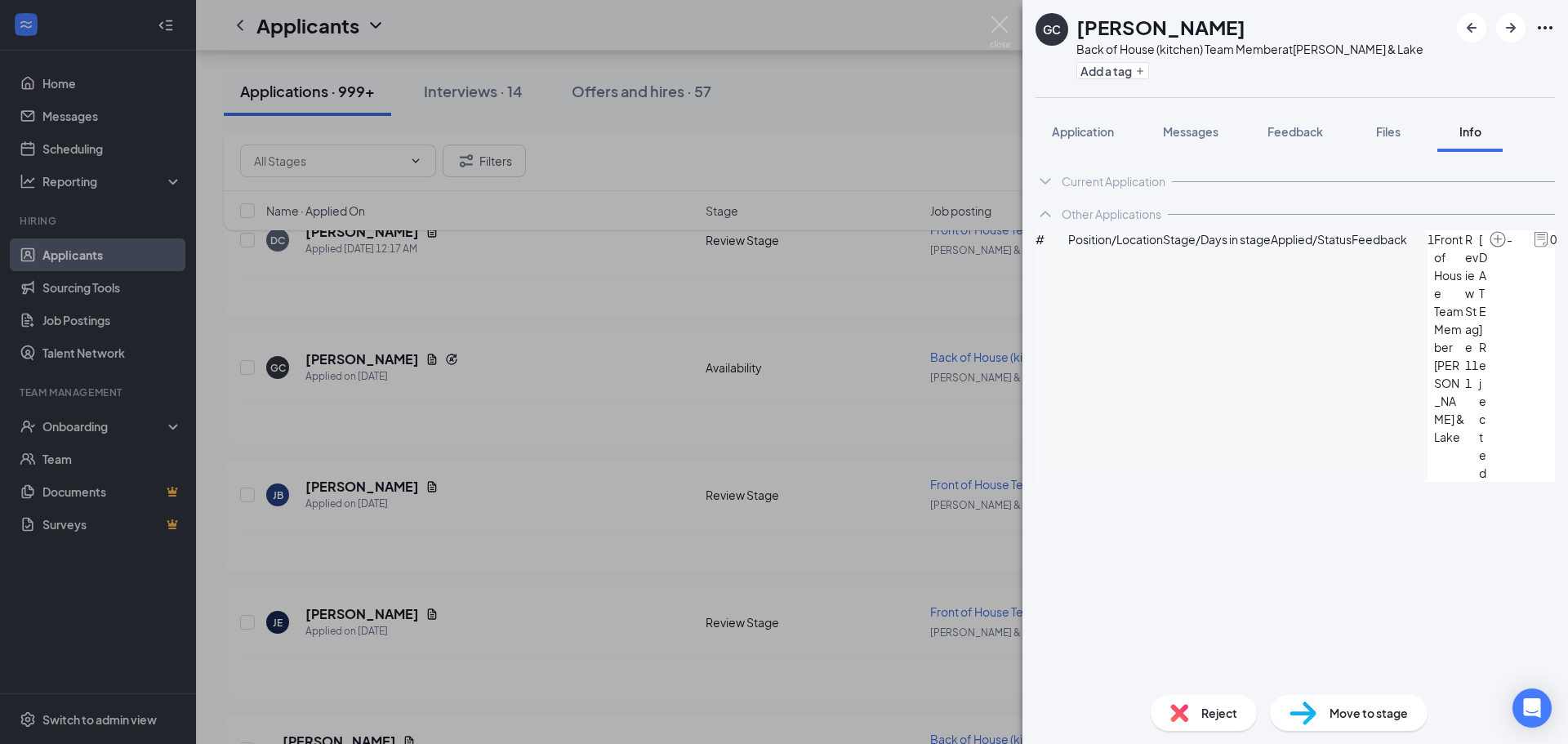
drag, startPoint x: 1078, startPoint y: 134, endPoint x: 1115, endPoint y: 184, distance: 62.2
click at [1078, 136] on span "Application" at bounding box center [1083, 131] width 62 height 15
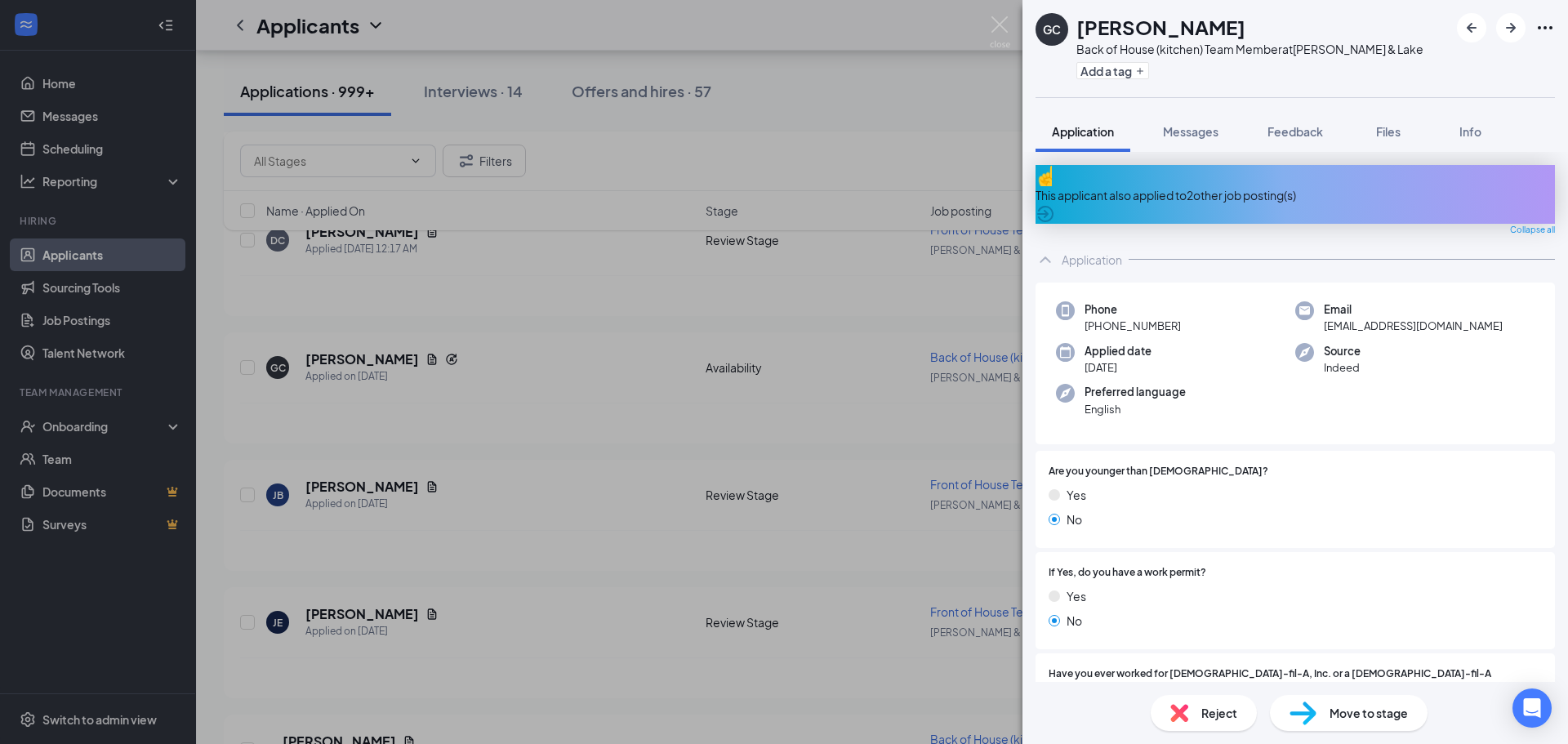
click at [528, 241] on div "GC Gabriel Cosio Back of House (kitchen) Team Member at Vincent & Lake Add a ta…" at bounding box center [784, 372] width 1568 height 744
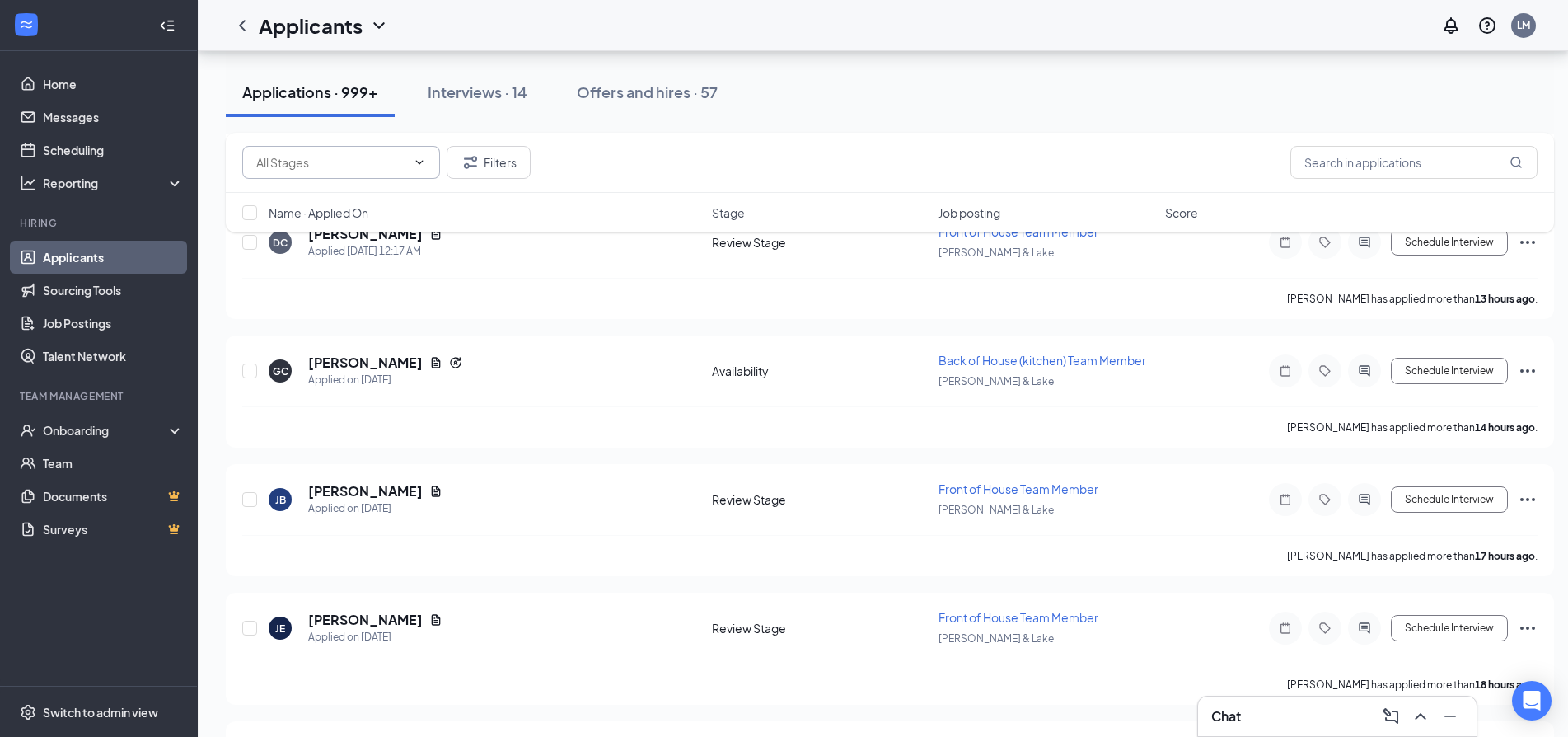
click at [349, 169] on input "text" at bounding box center [331, 162] width 150 height 18
click at [369, 237] on div "Review Stage (922)" at bounding box center [341, 239] width 171 height 18
type input "Review Stage (922)"
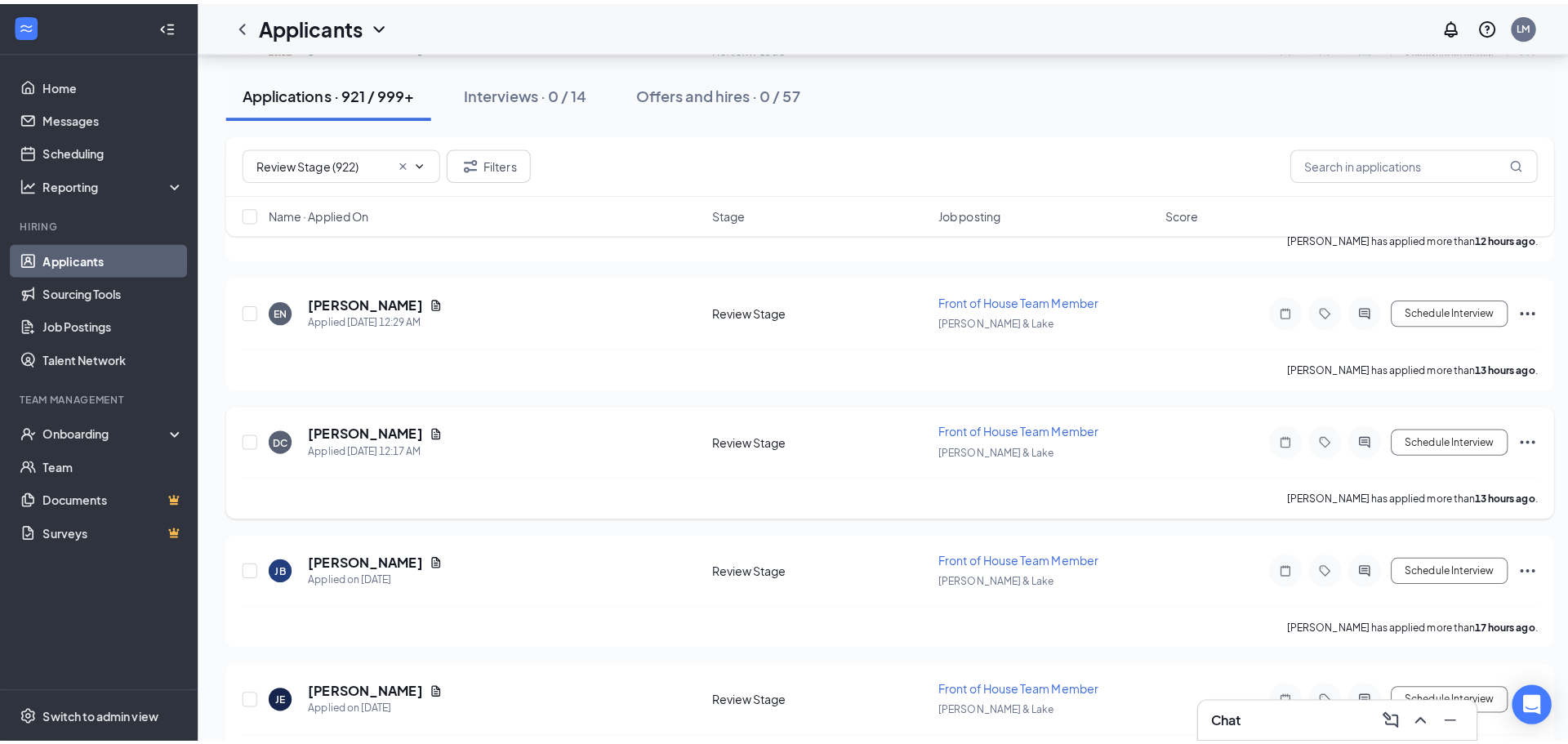
scroll to position [2041, 0]
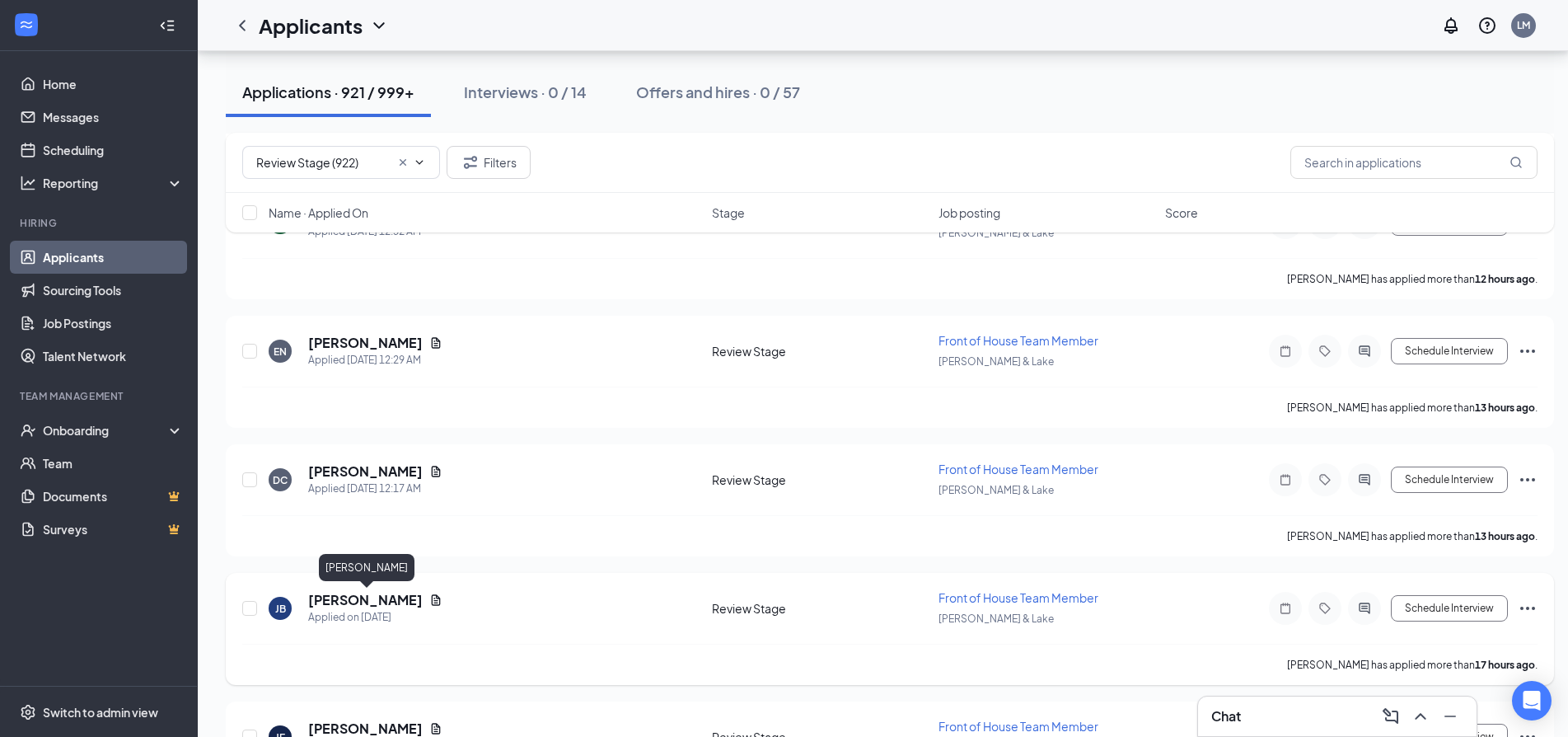
click at [345, 599] on h5 "Jacquelynn Barraza" at bounding box center [365, 600] width 115 height 18
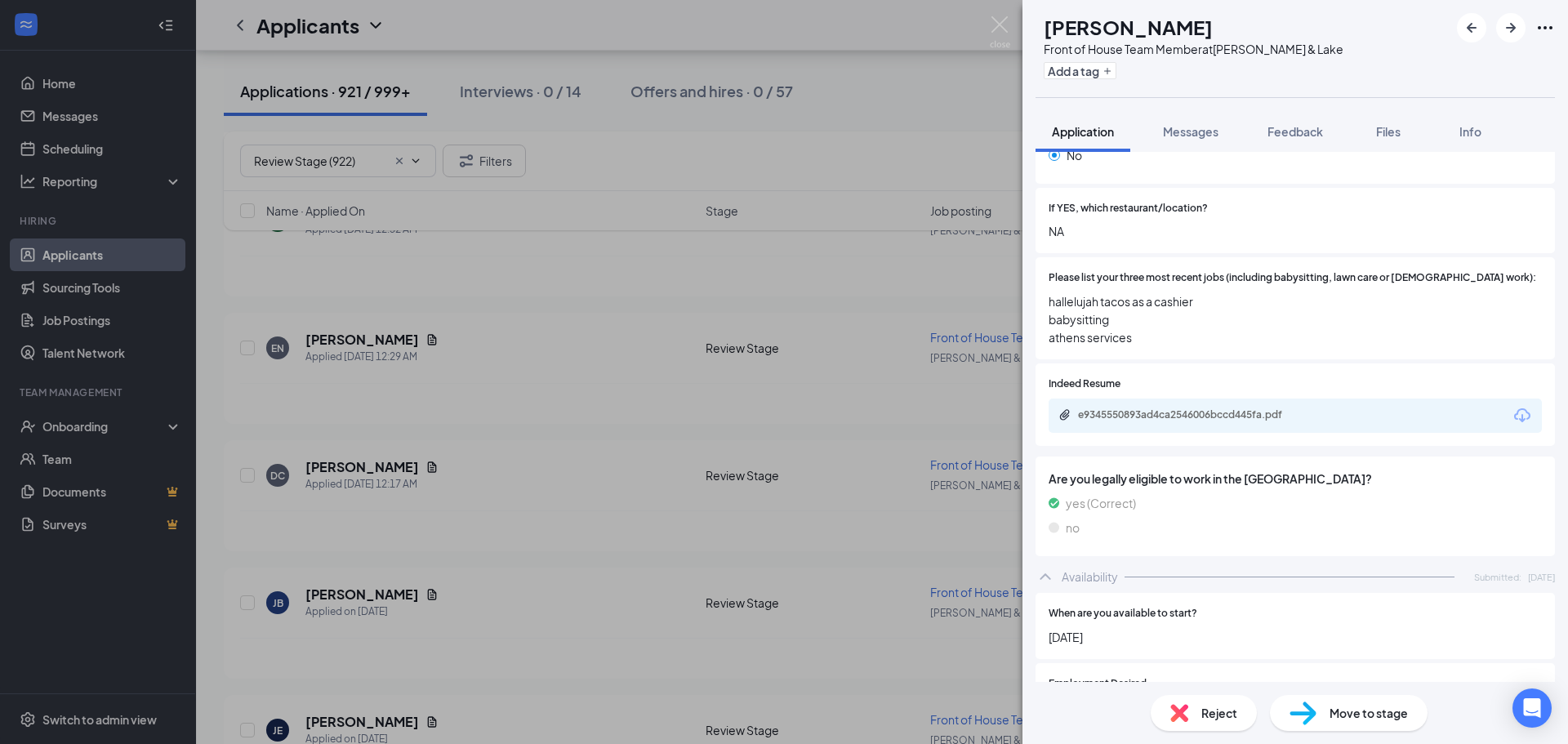
scroll to position [490, 0]
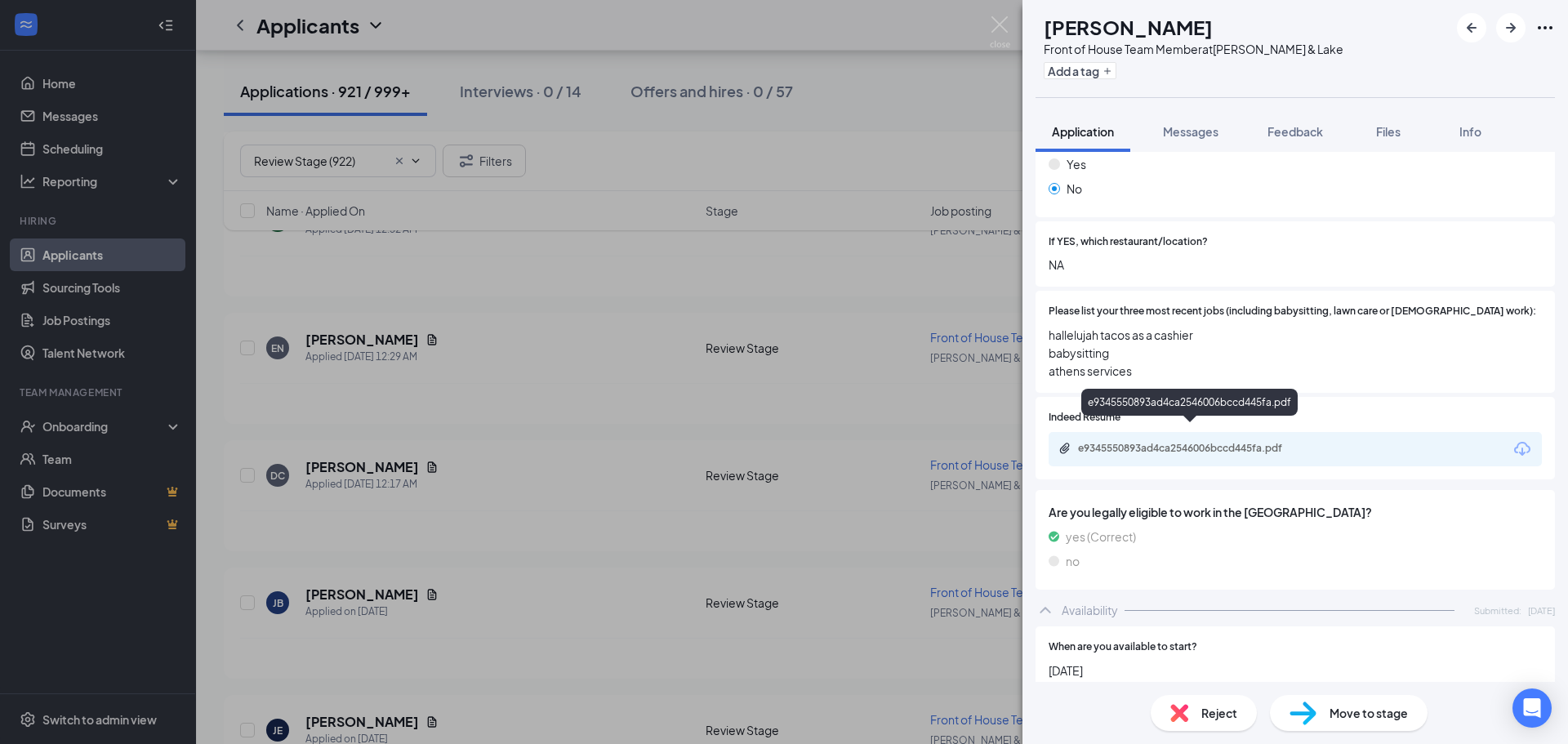
click at [1300, 442] on div "e9345550893ad4ca2546006bccd445fa.pdf" at bounding box center [1192, 448] width 229 height 13
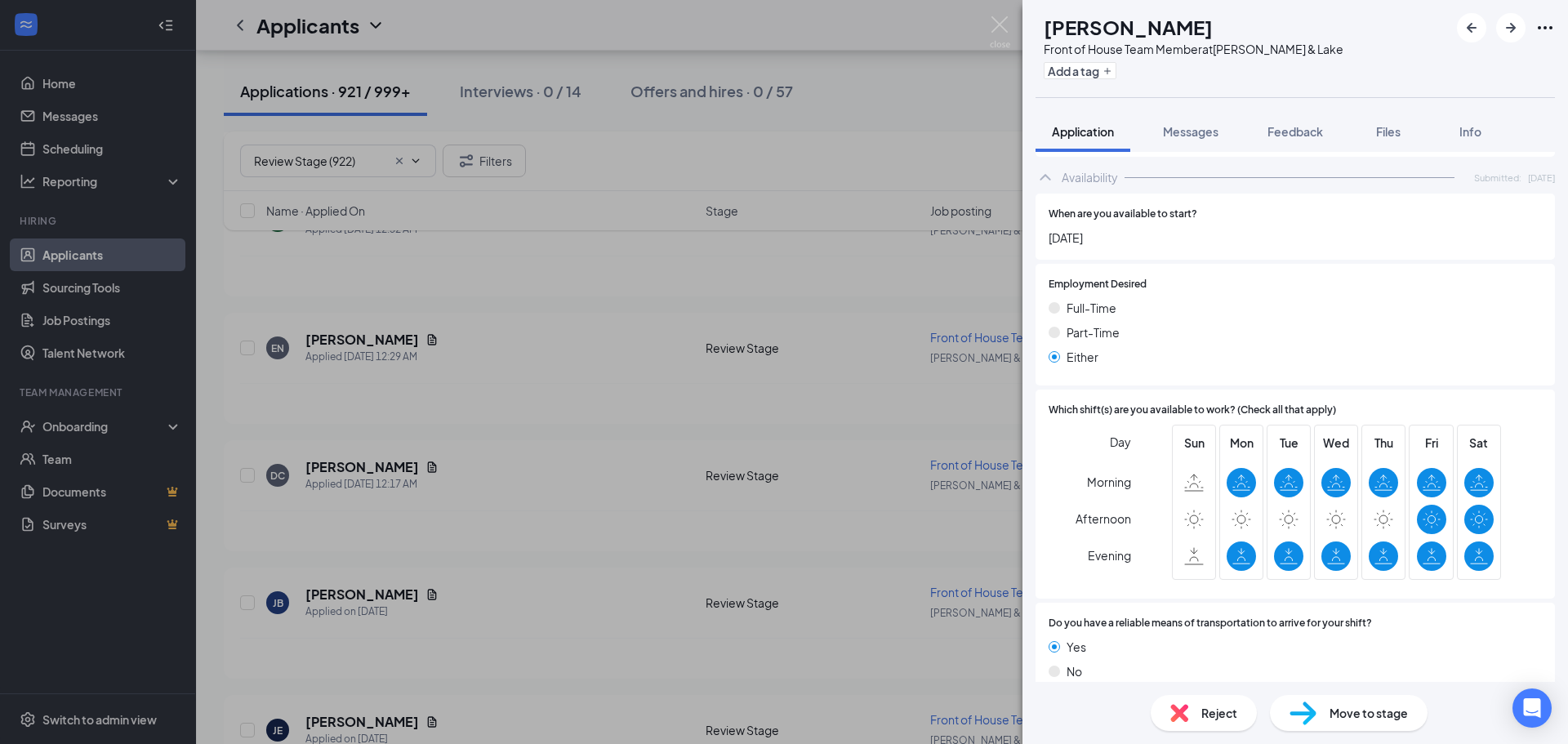
scroll to position [929, 0]
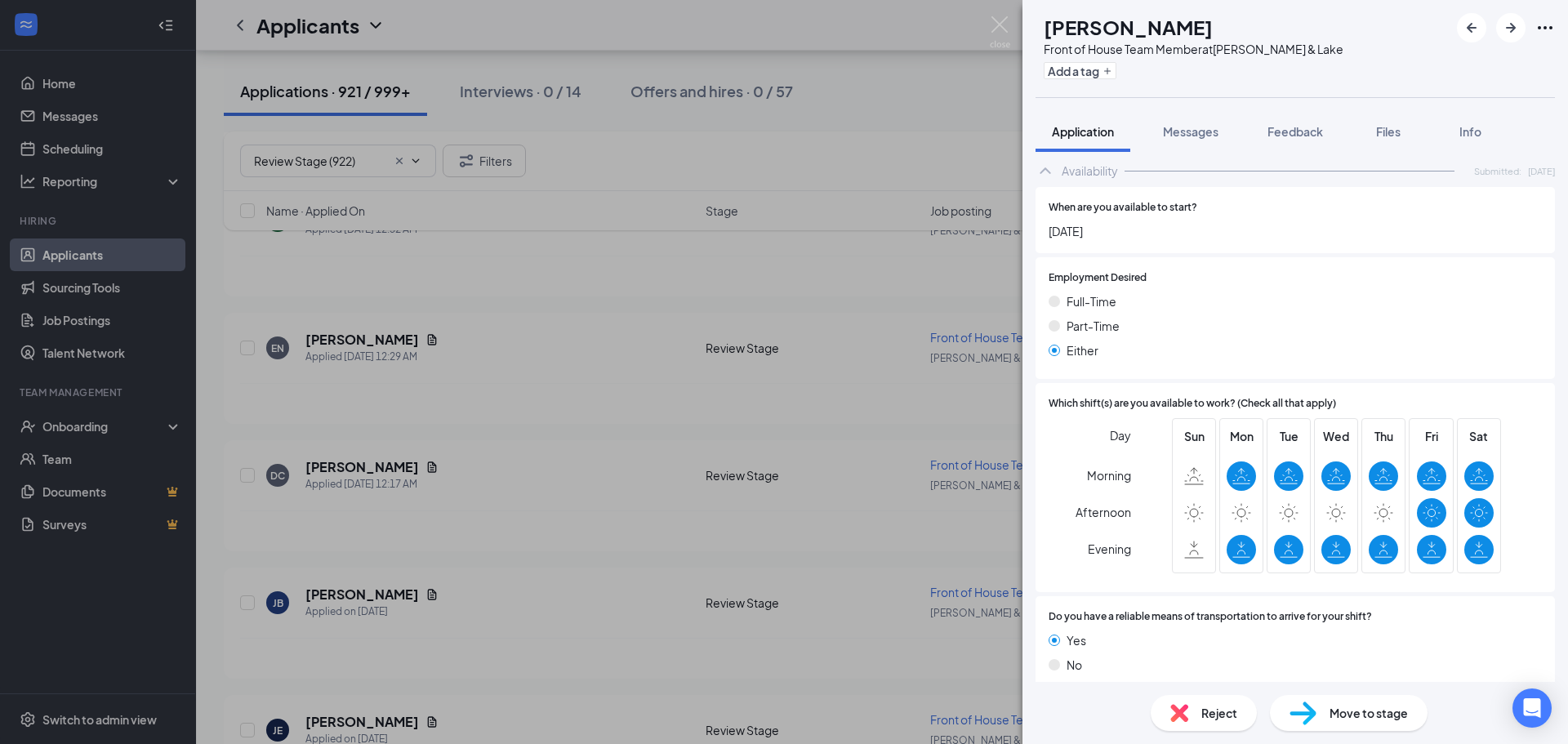
click at [1208, 724] on div "Reject" at bounding box center [1204, 713] width 106 height 36
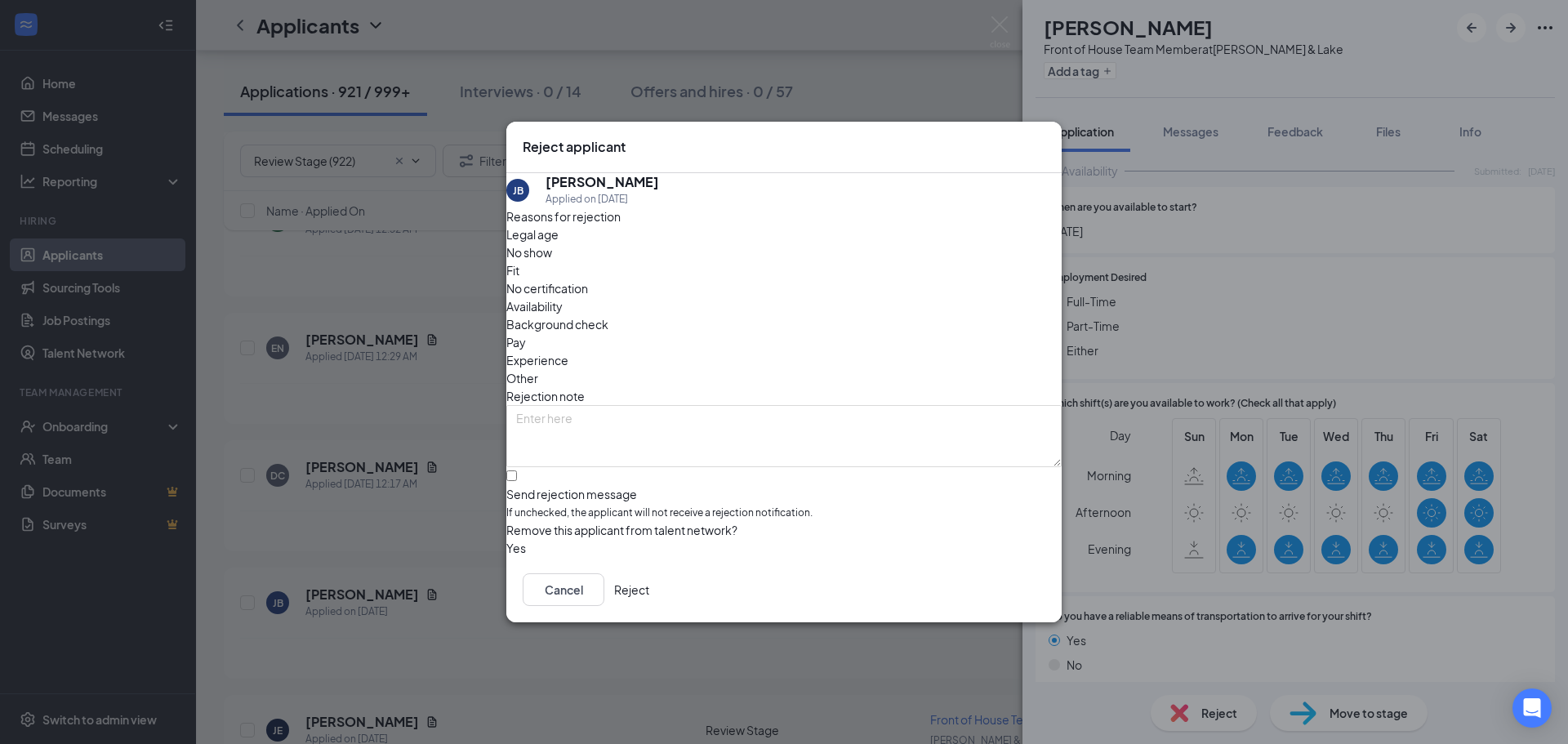
click at [563, 297] on span "Availability" at bounding box center [534, 306] width 56 height 18
drag, startPoint x: 575, startPoint y: 452, endPoint x: 601, endPoint y: 448, distance: 26.3
click at [517, 470] on input "Send rejection message If unchecked, the applicant will not receive a rejection…" at bounding box center [511, 475] width 11 height 11
checkbox input "true"
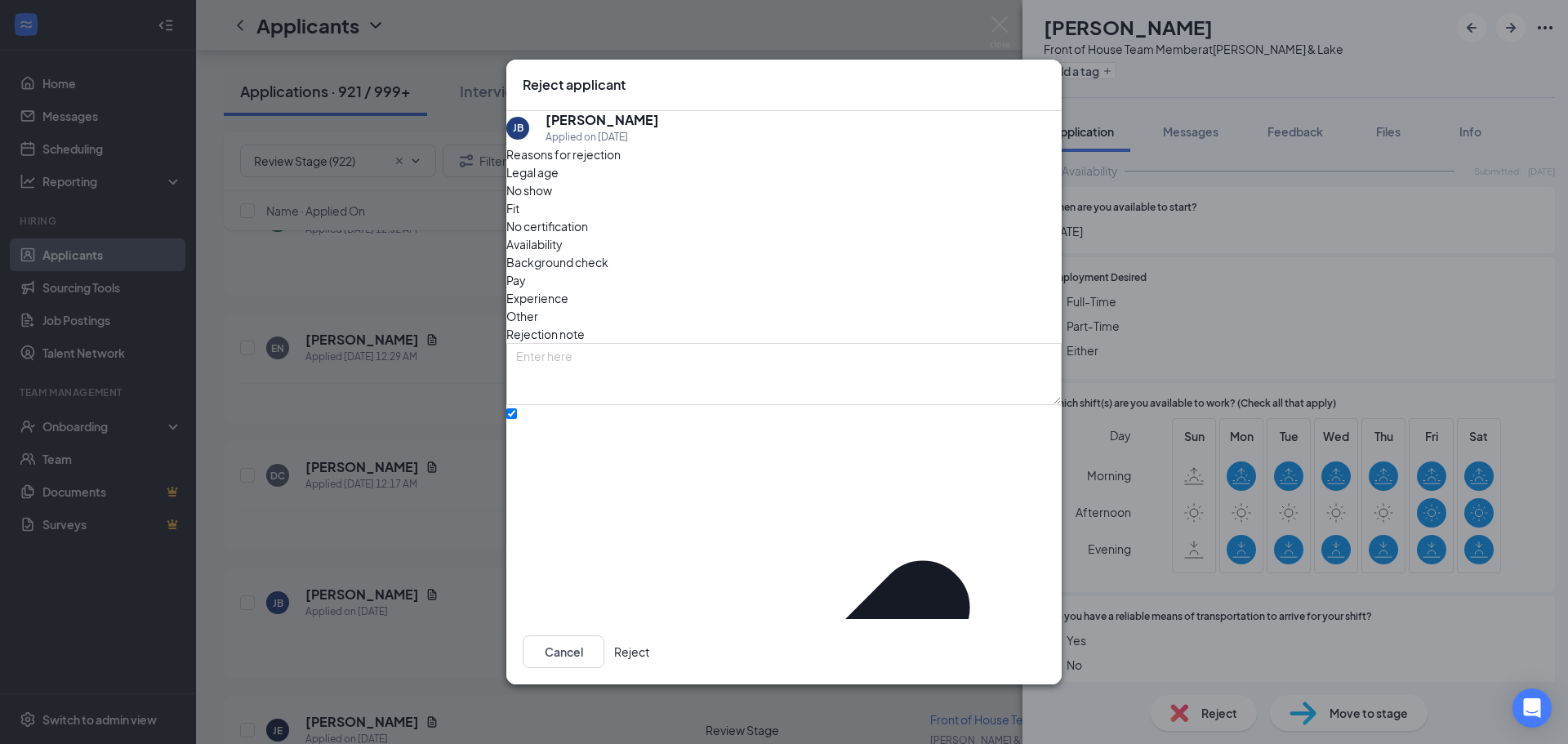
click at [650, 635] on button "Reject" at bounding box center [632, 652] width 35 height 33
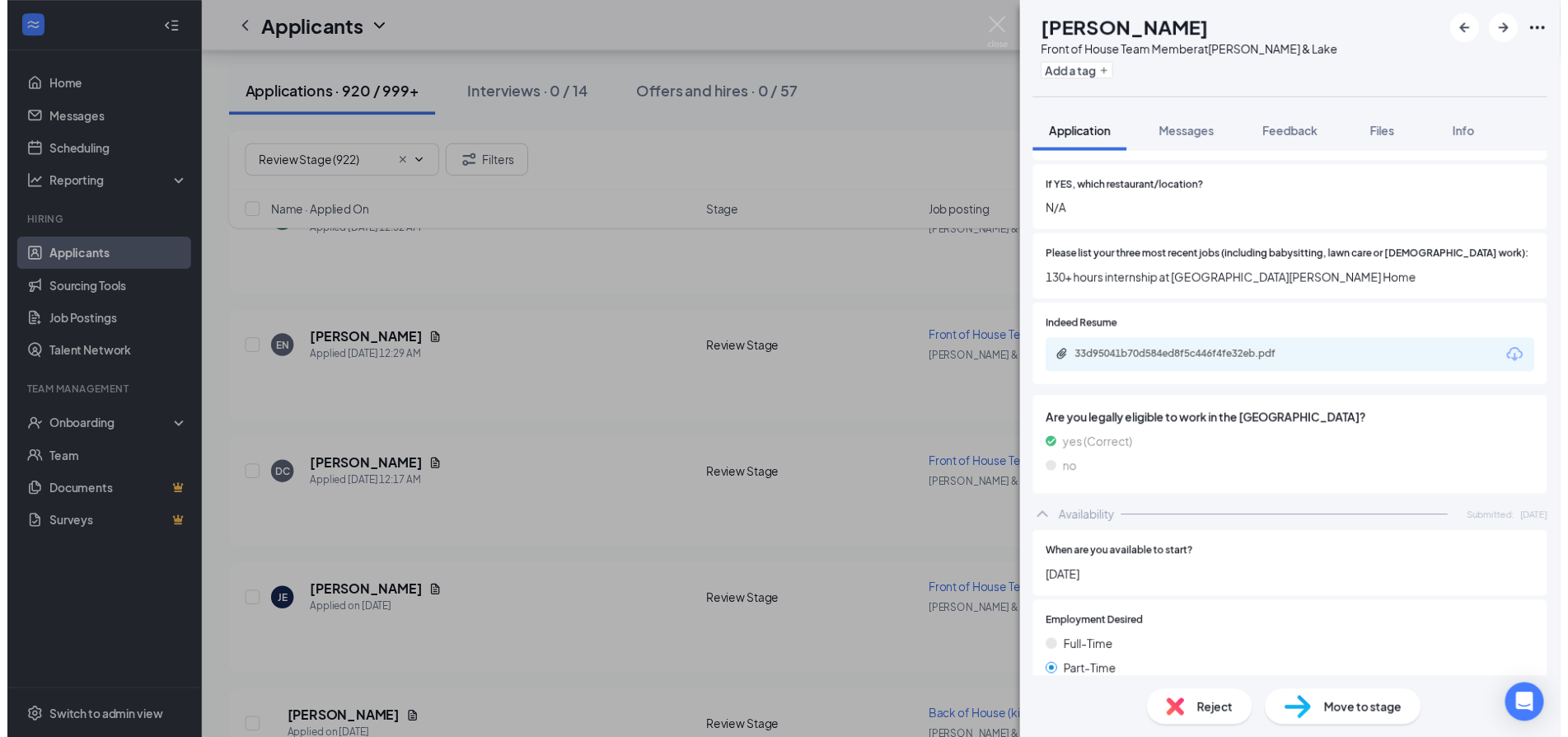
scroll to position [490, 0]
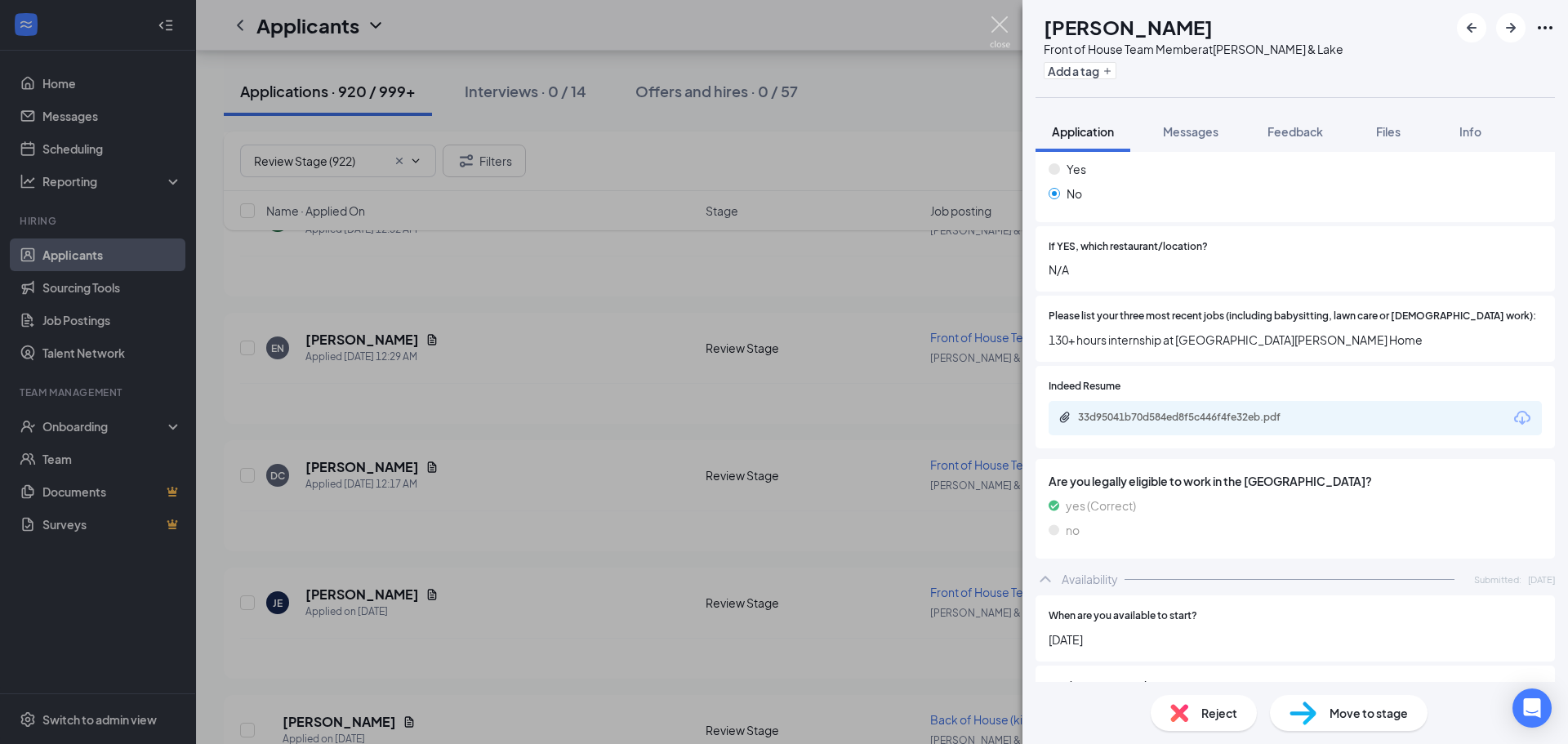
click at [999, 20] on img at bounding box center [999, 32] width 20 height 32
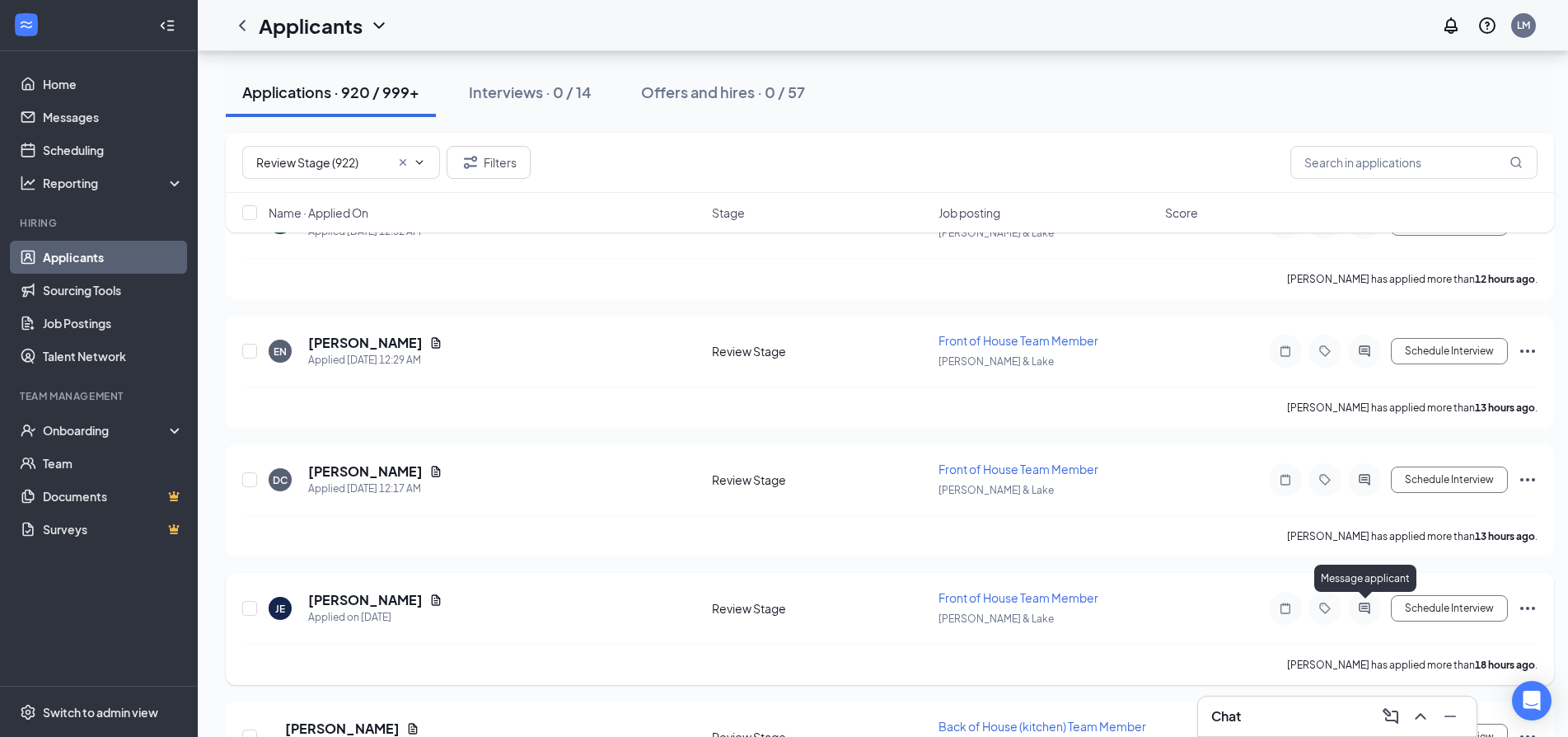
click at [1365, 603] on icon "ActiveChat" at bounding box center [1364, 608] width 20 height 13
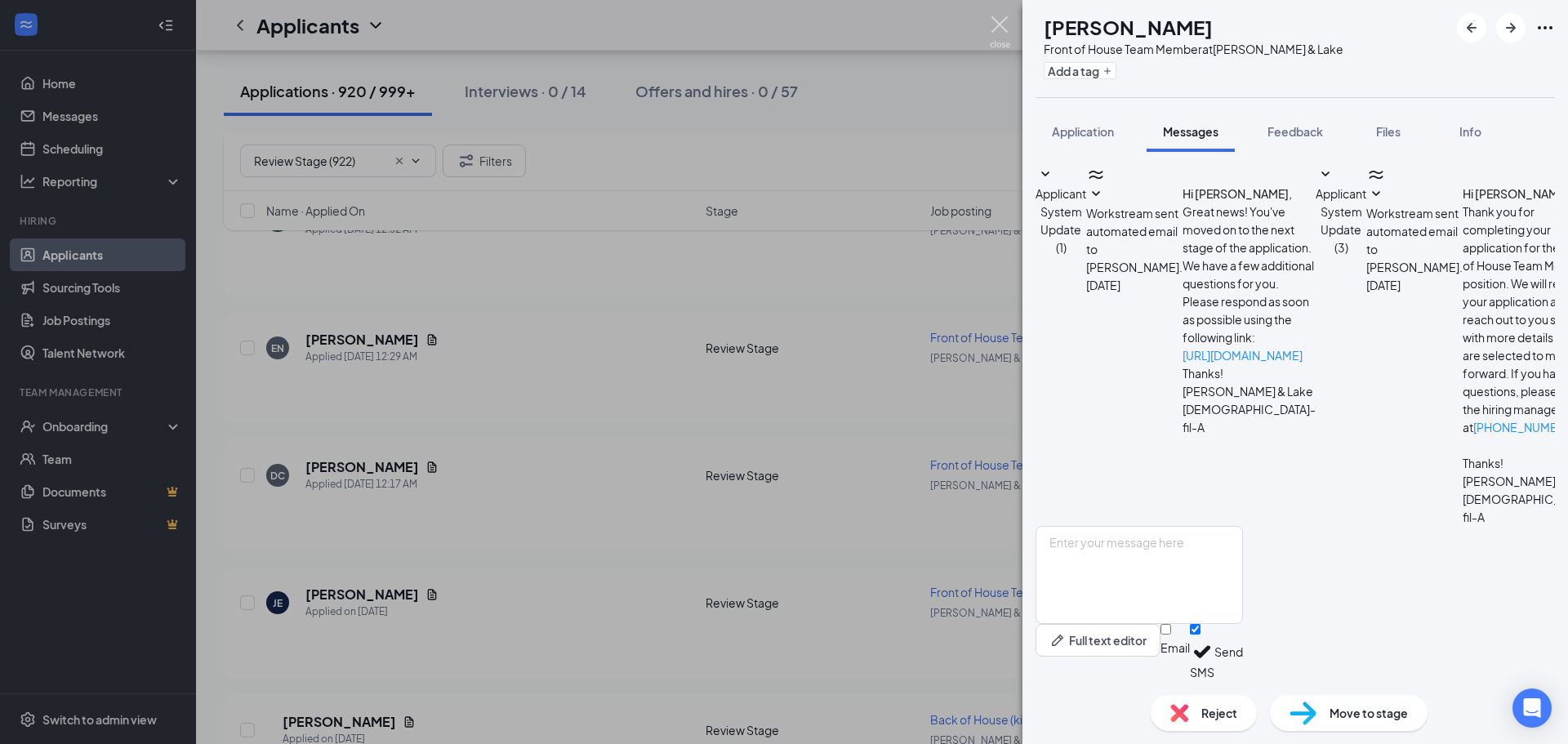
drag, startPoint x: 1118, startPoint y: 553, endPoint x: 994, endPoint y: 22, distance: 545.3
click at [994, 22] on img at bounding box center [999, 32] width 20 height 32
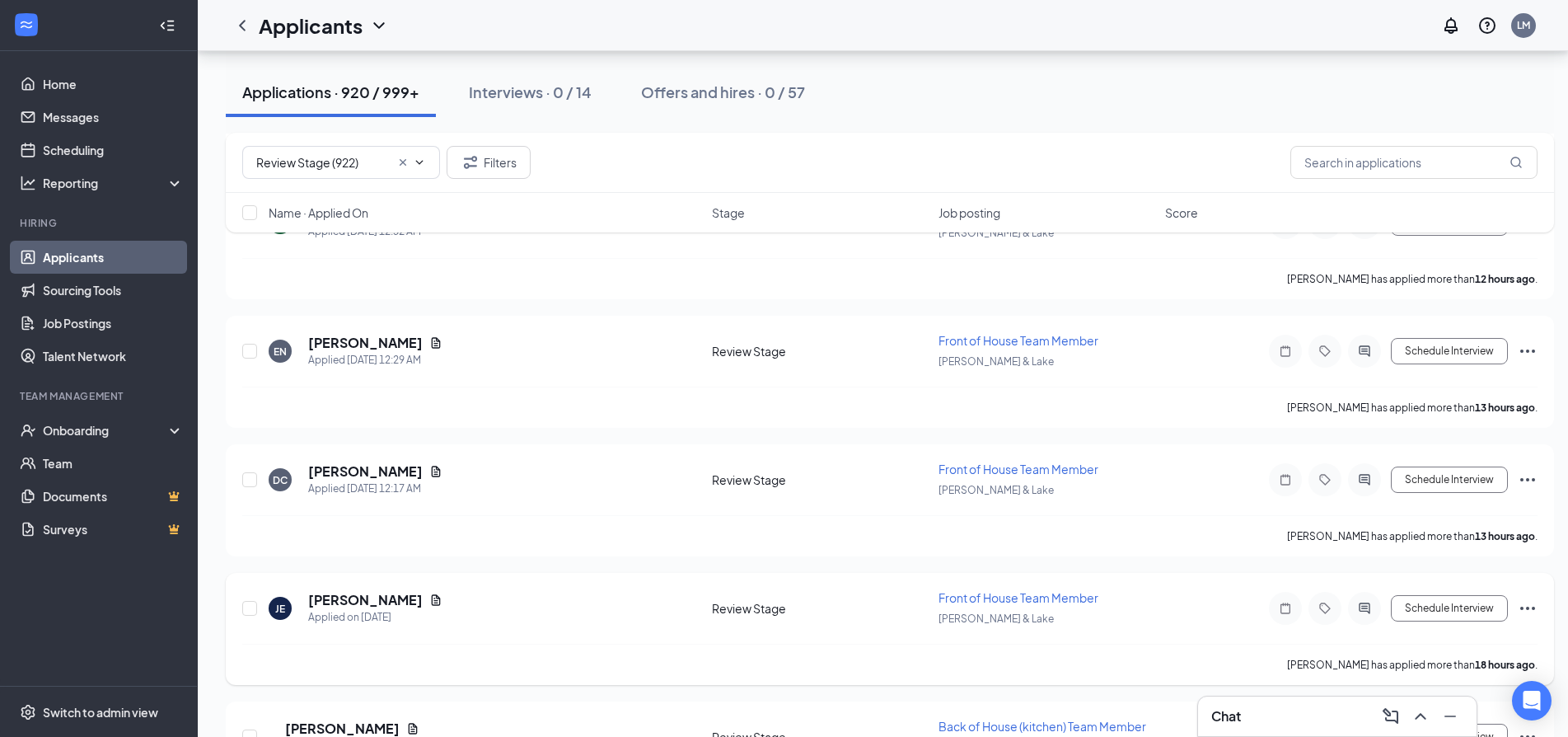
click at [1533, 603] on icon "Ellipses" at bounding box center [1528, 608] width 20 height 20
click at [1422, 678] on p "Send SMS" at bounding box center [1453, 669] width 148 height 16
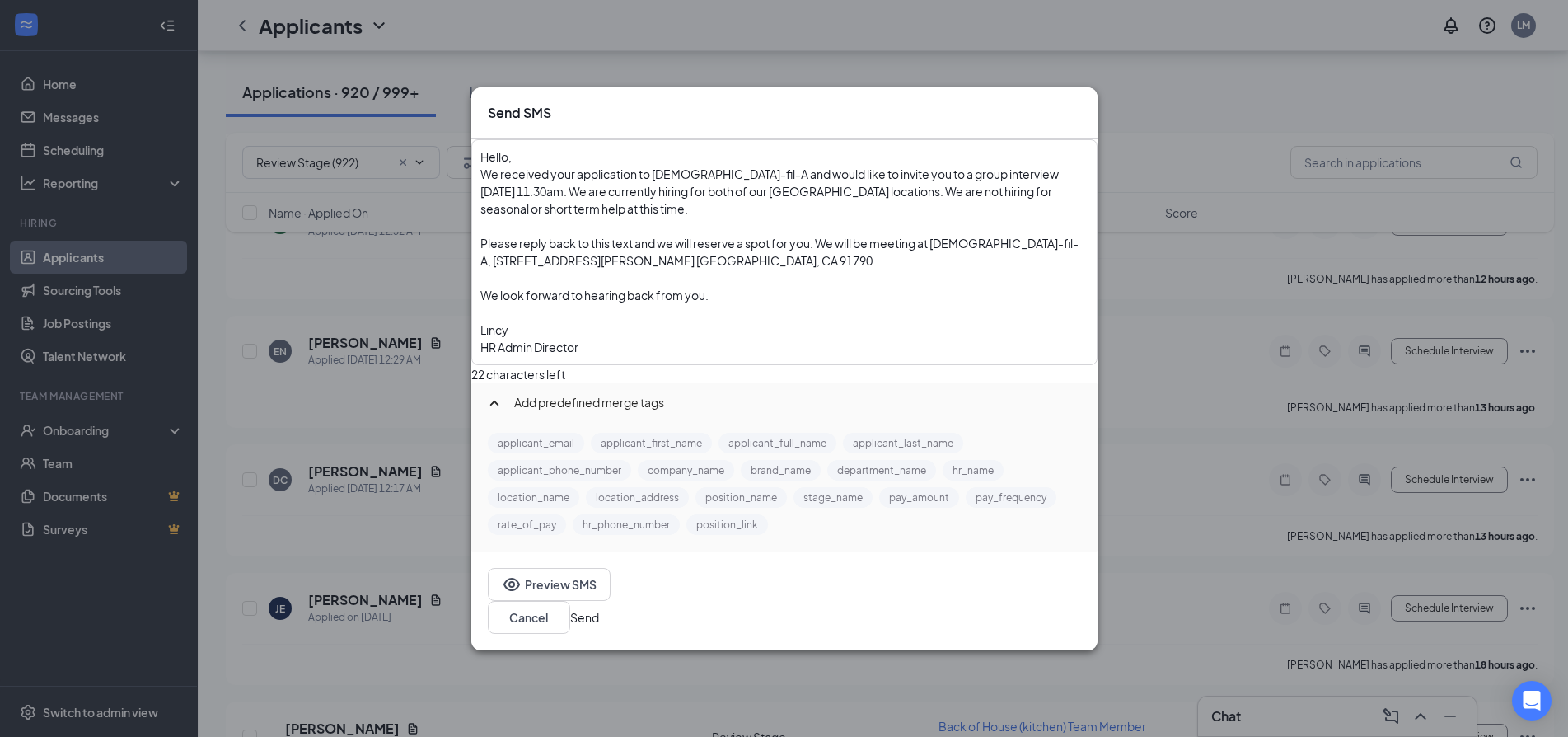
click at [569, 212] on span "We received your application to Chick-fil-A and would like to invite you to a g…" at bounding box center [771, 191] width 580 height 49
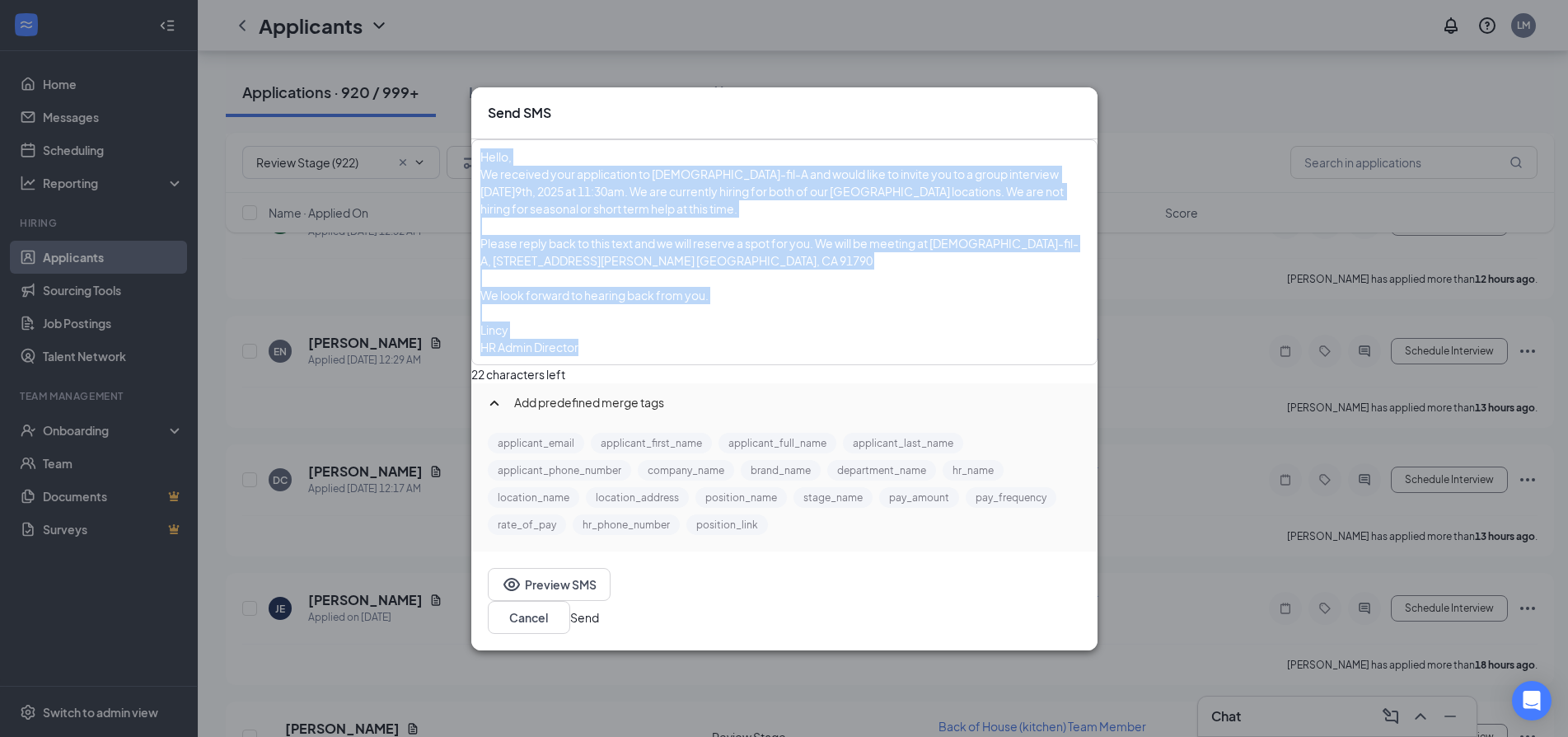
drag, startPoint x: 623, startPoint y: 372, endPoint x: 511, endPoint y: 179, distance: 223.1
click at [511, 179] on div "Hello, We received your application to Chick-fil-A and would like to invite you…" at bounding box center [785, 252] width 623 height 223
copy div "Hello, We received your application to Chick-fil-A and would like to invite you…"
click at [899, 322] on div "Enter your message here" at bounding box center [785, 312] width 608 height 17
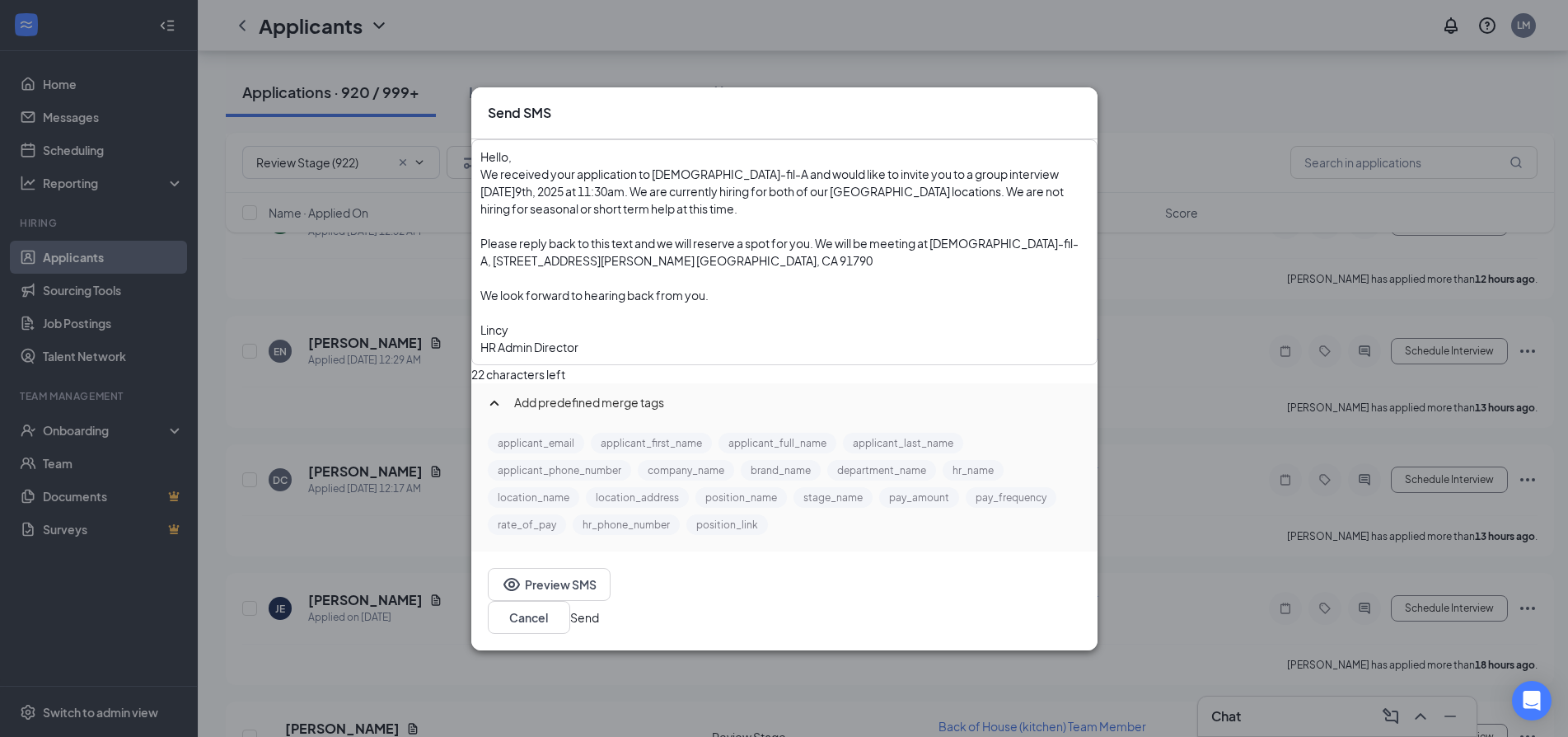
click at [599, 608] on button "Send" at bounding box center [584, 617] width 29 height 18
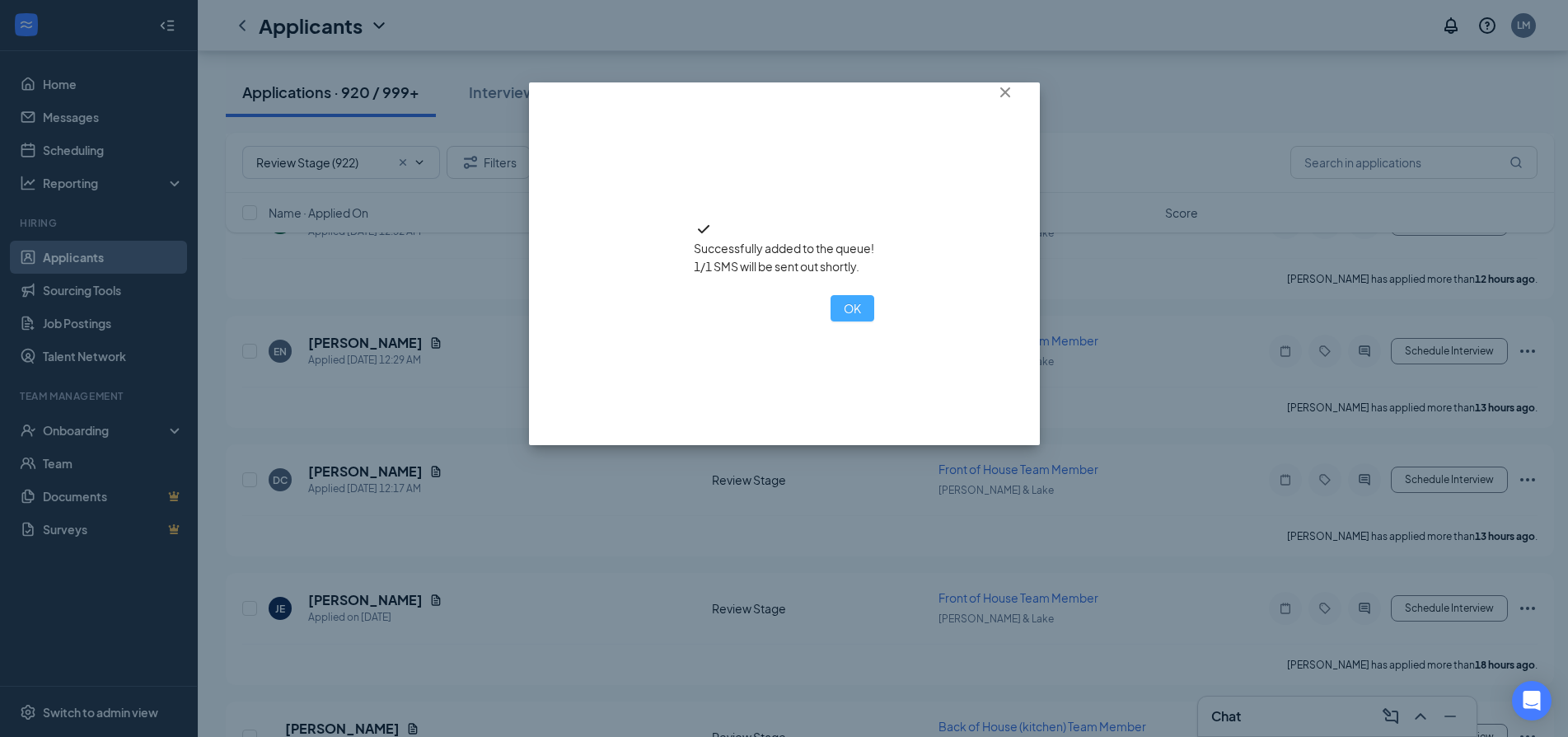
click at [831, 322] on button "OK" at bounding box center [852, 308] width 44 height 26
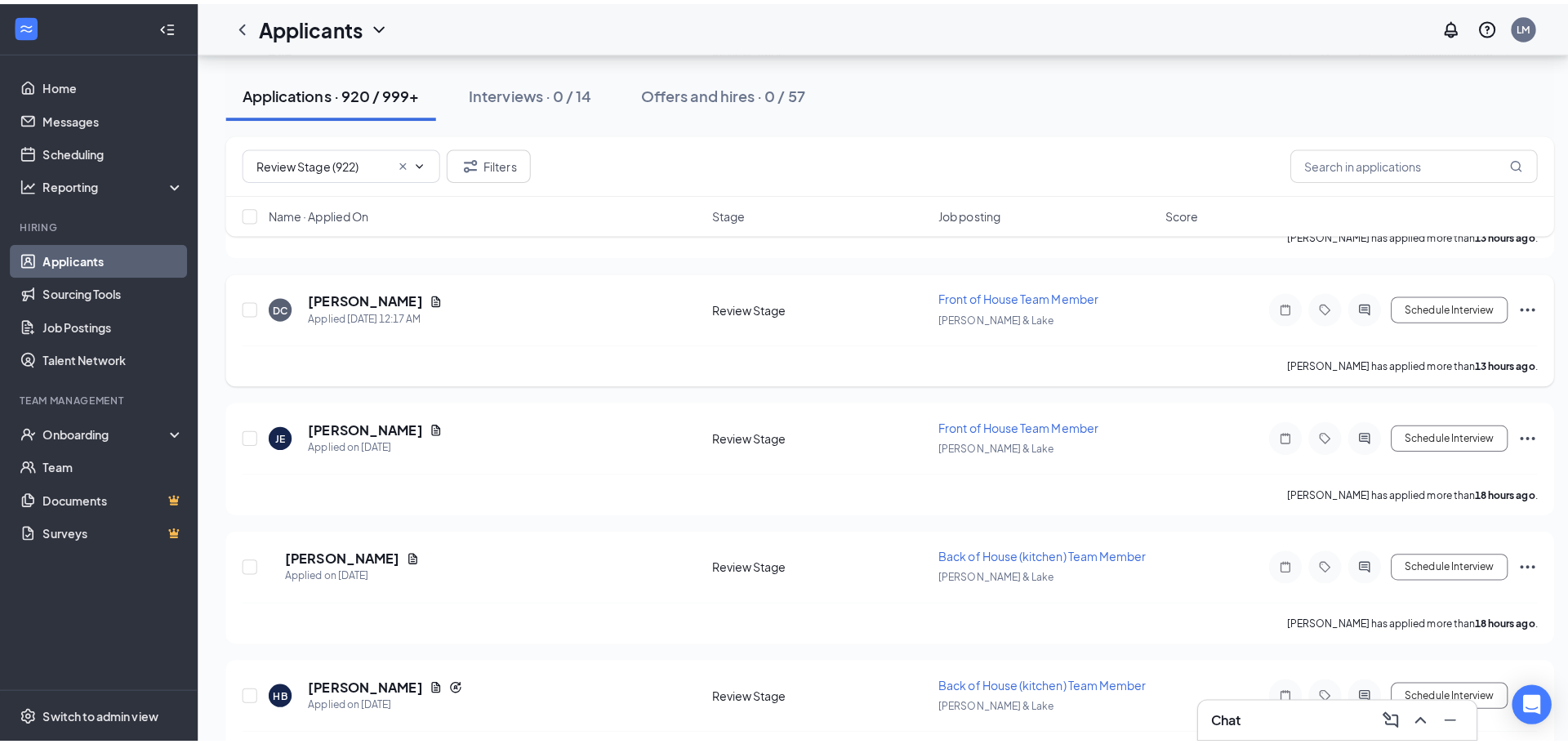
scroll to position [2286, 0]
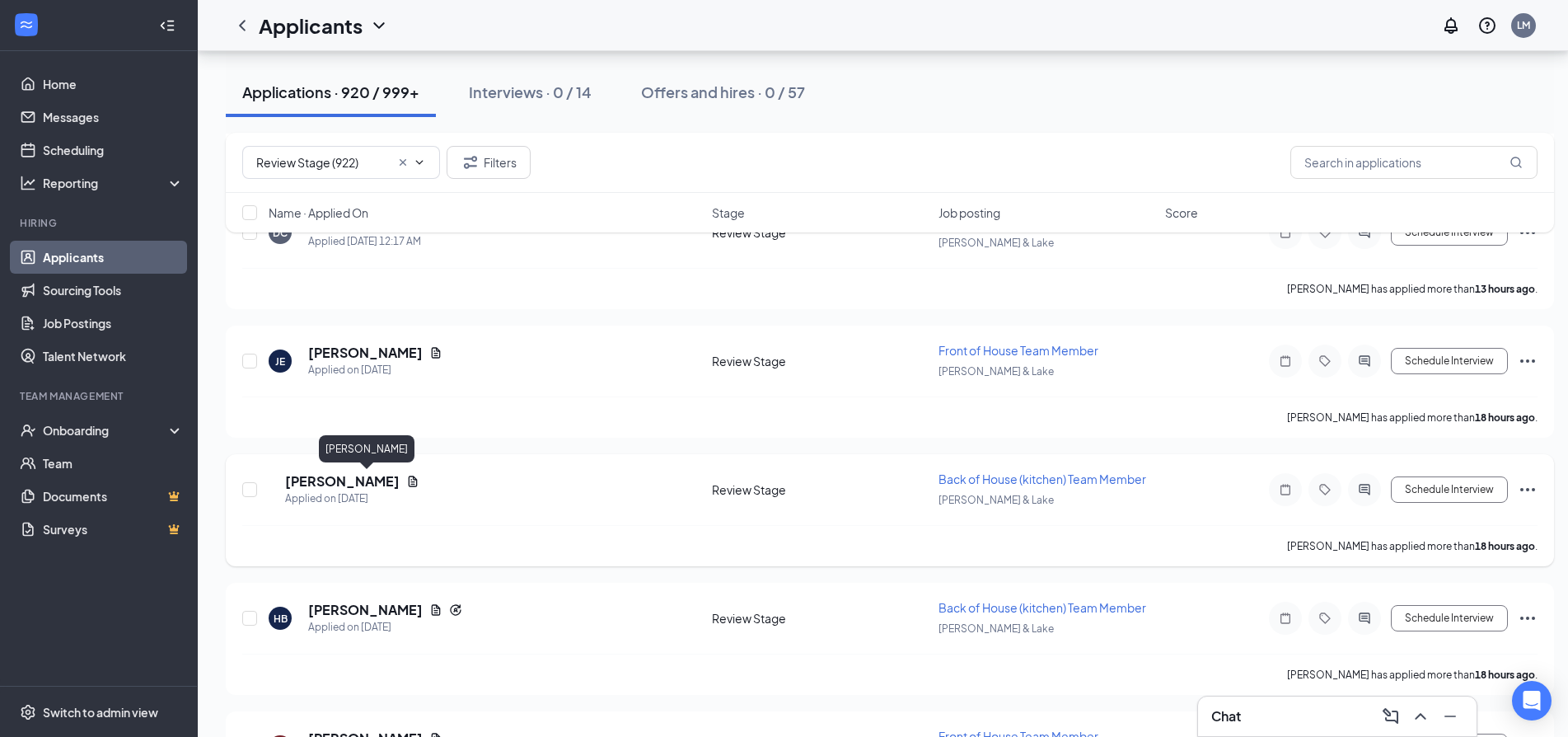
click at [397, 482] on h5 "Salvador Rodriguez" at bounding box center [342, 481] width 115 height 18
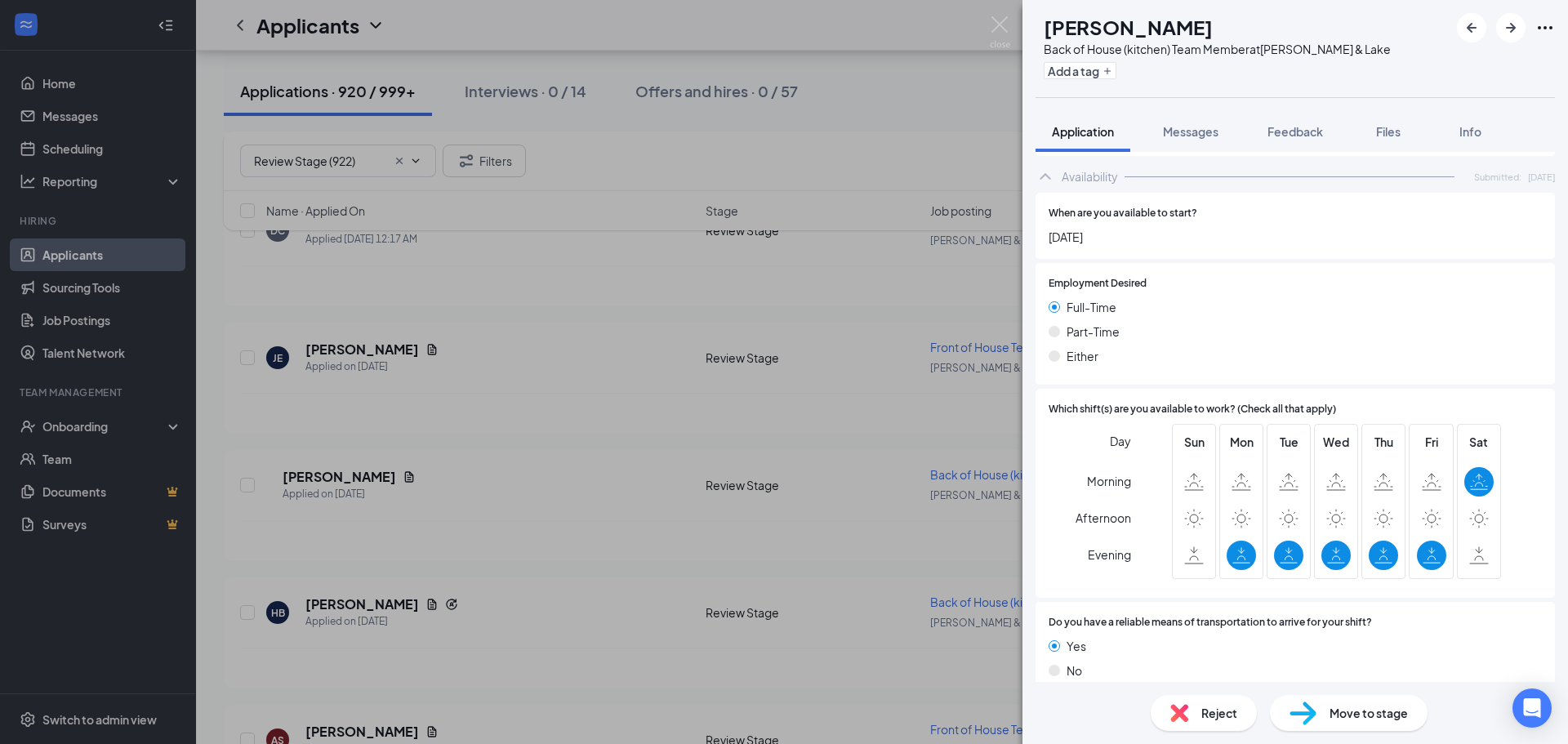
scroll to position [893, 0]
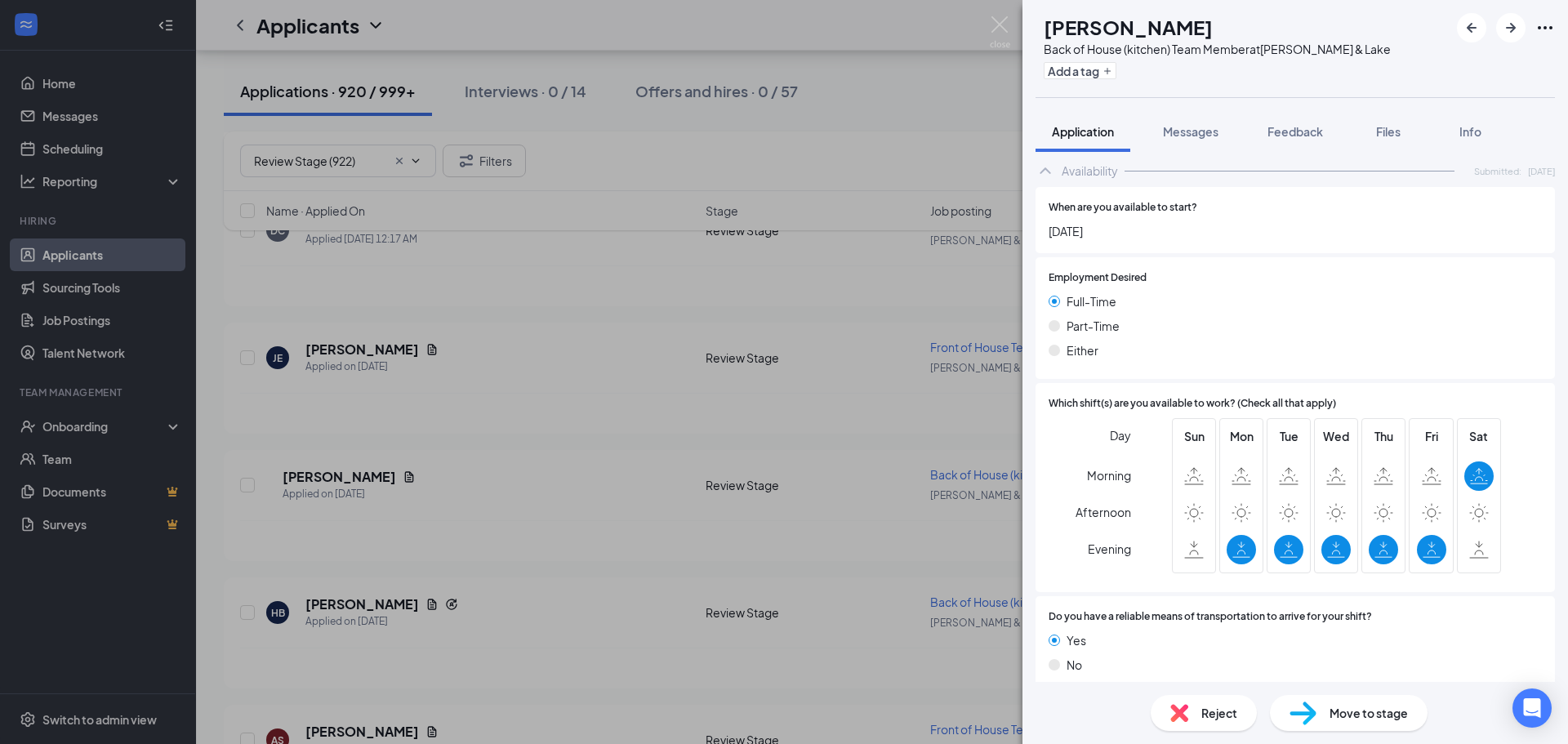
click at [1217, 715] on span "Reject" at bounding box center [1219, 713] width 36 height 18
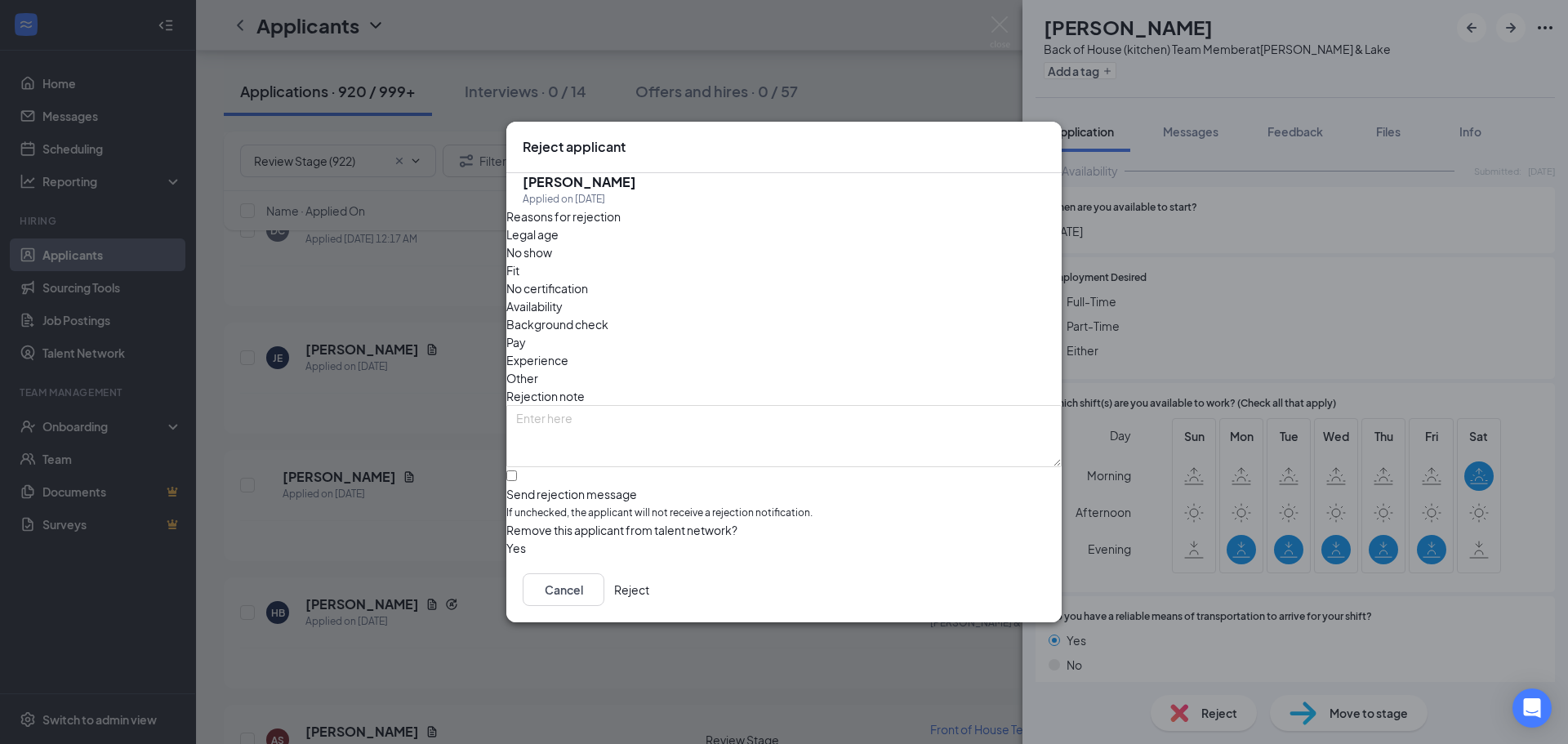
click at [563, 297] on span "Availability" at bounding box center [534, 306] width 56 height 18
drag, startPoint x: 529, startPoint y: 452, endPoint x: 692, endPoint y: 551, distance: 190.7
click at [517, 470] on input "Send rejection message If unchecked, the applicant will not receive a rejection…" at bounding box center [511, 475] width 11 height 11
checkbox input "true"
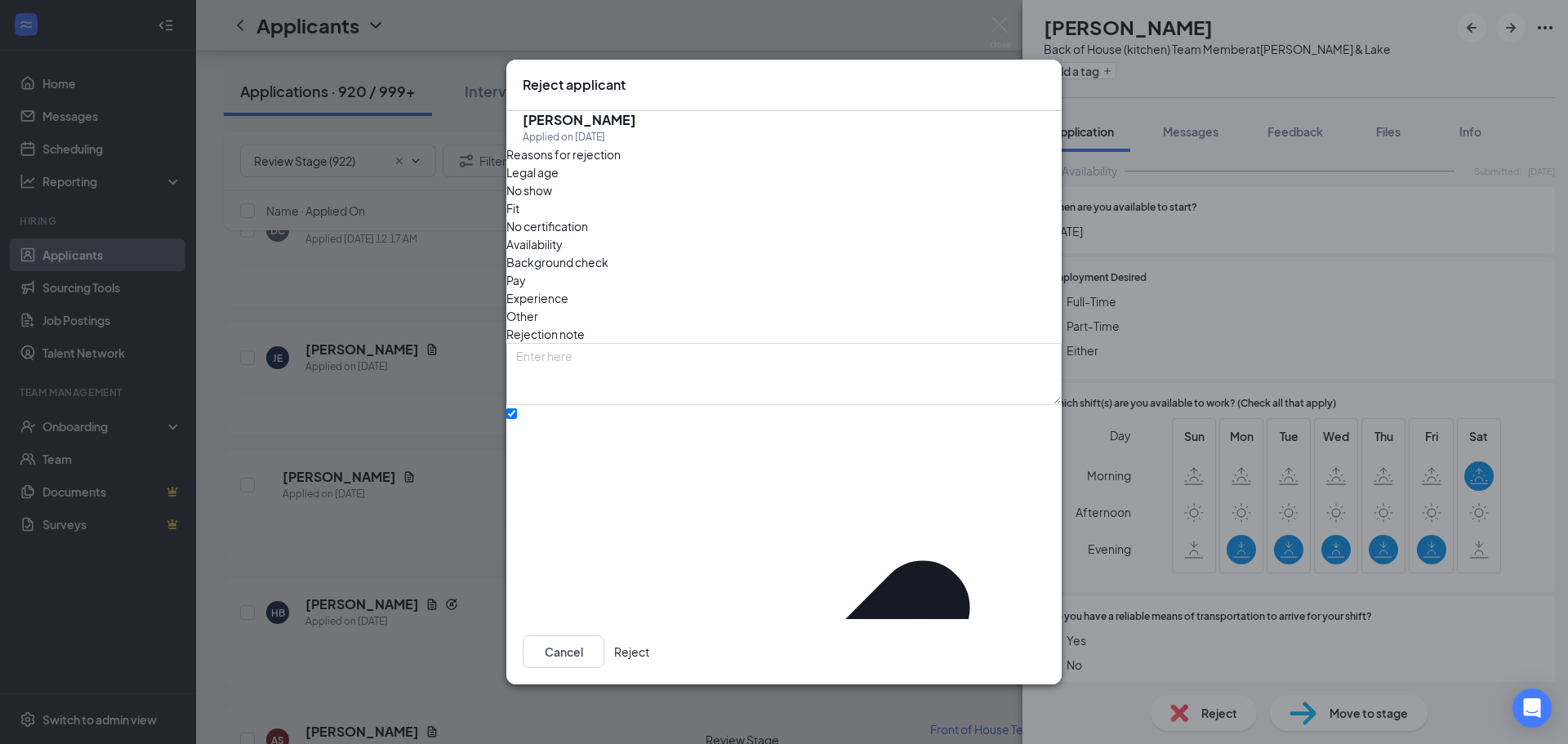
drag, startPoint x: 990, startPoint y: 644, endPoint x: 1016, endPoint y: 625, distance: 32.2
click at [650, 642] on button "Reject" at bounding box center [632, 652] width 35 height 33
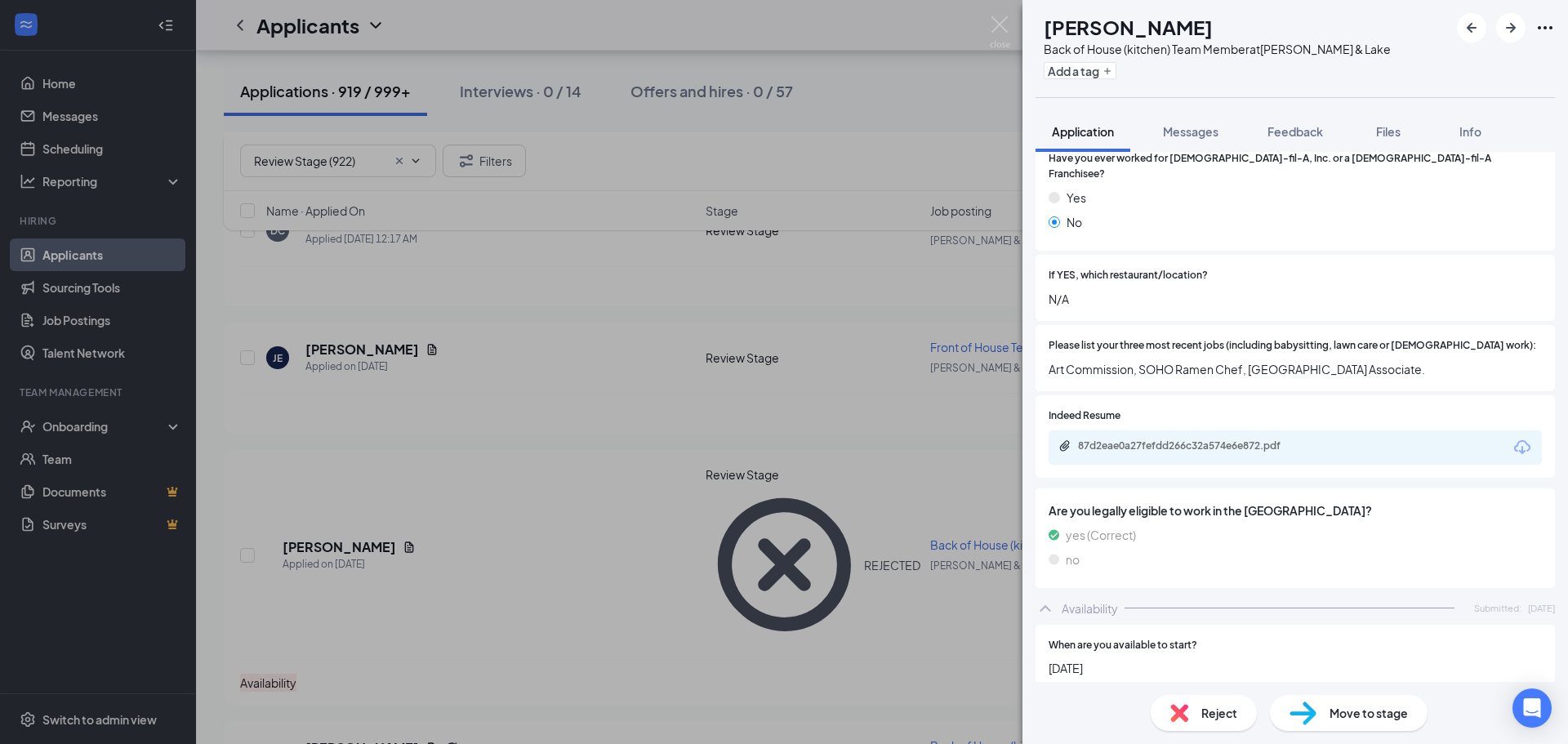
scroll to position [531, 0]
click at [1135, 440] on div "87d2eae0a27fefdd266c32a574e6e872.pdf" at bounding box center [1192, 447] width 229 height 13
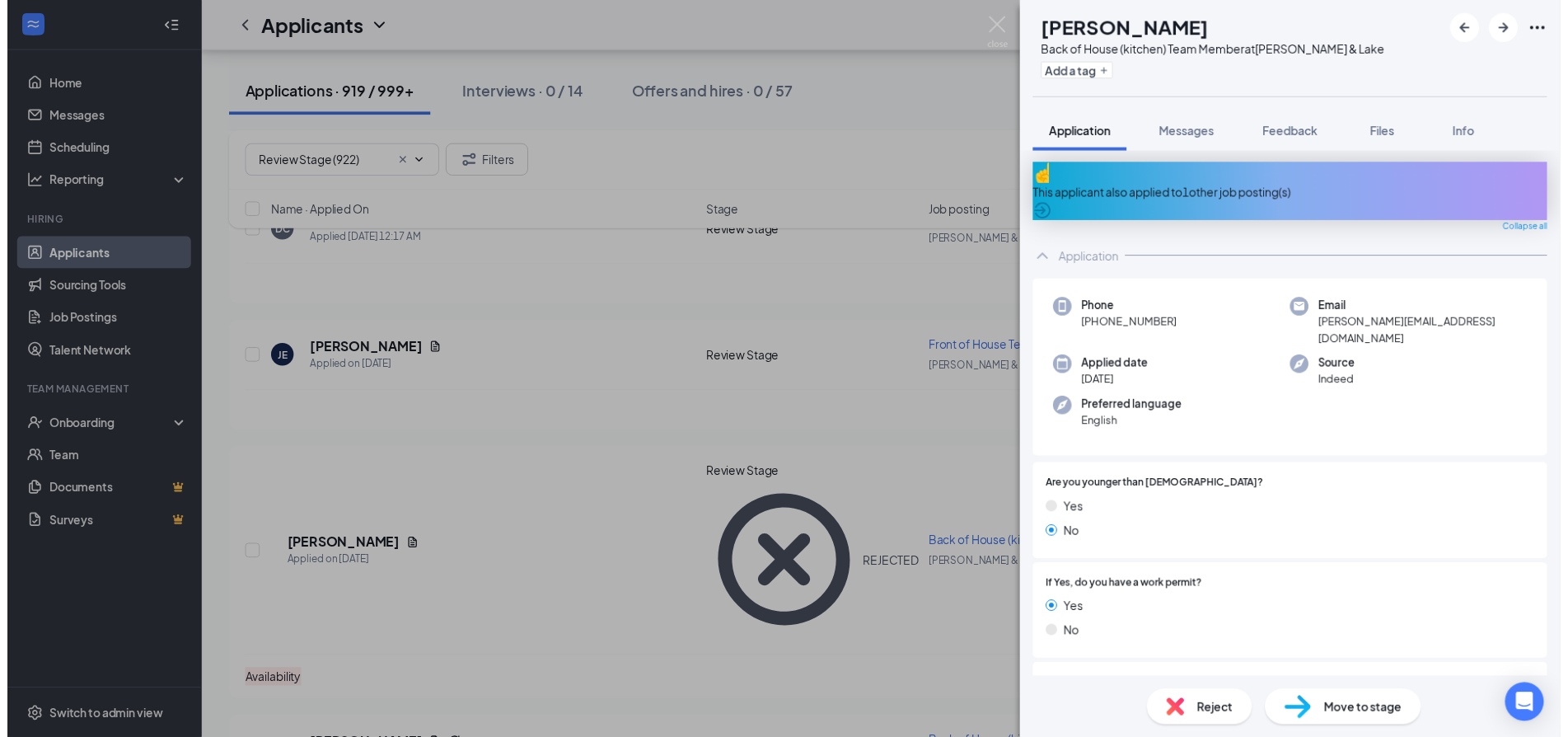
scroll to position [0, 0]
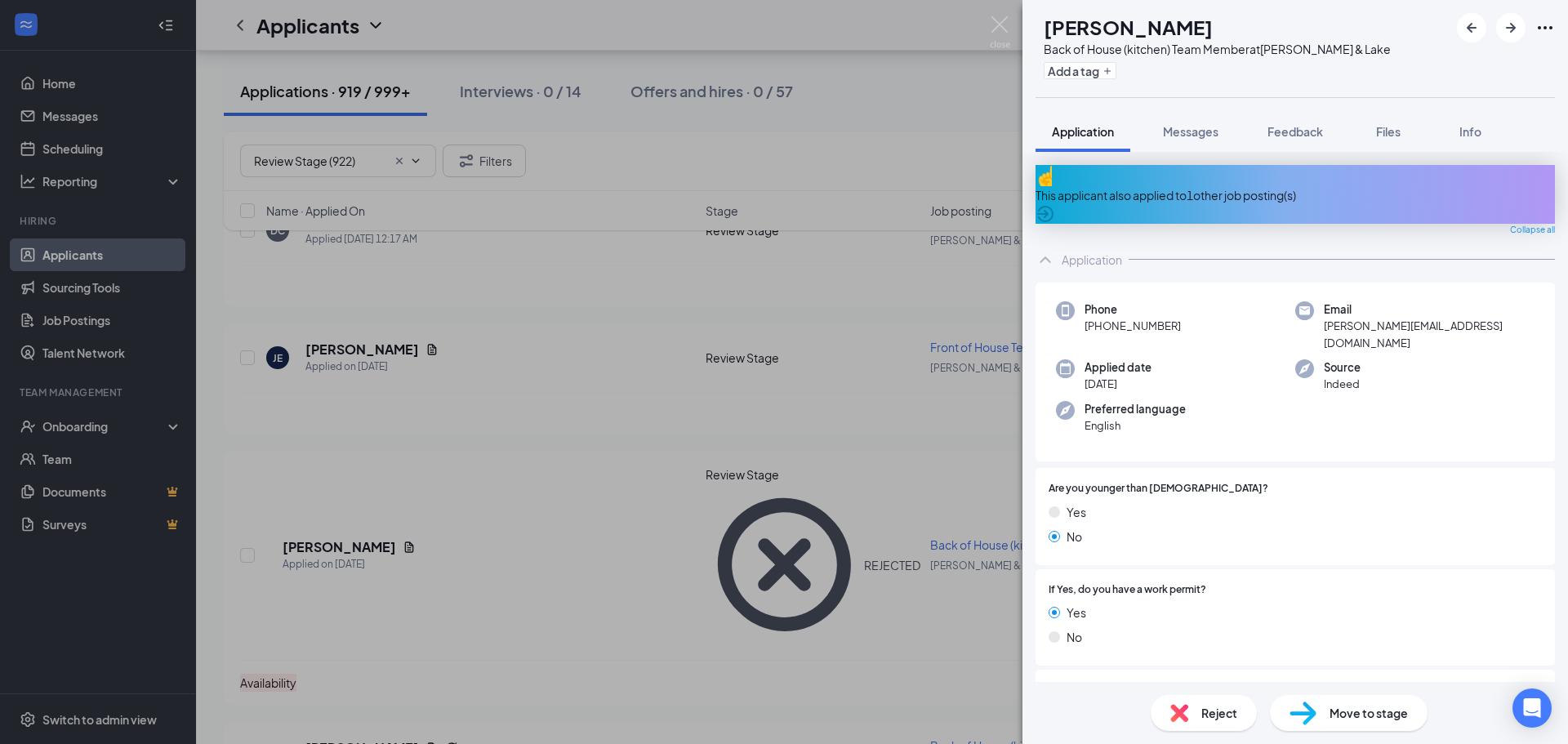
click at [1211, 186] on div "This applicant also applied to 1 other job posting(s)" at bounding box center [1295, 195] width 520 height 18
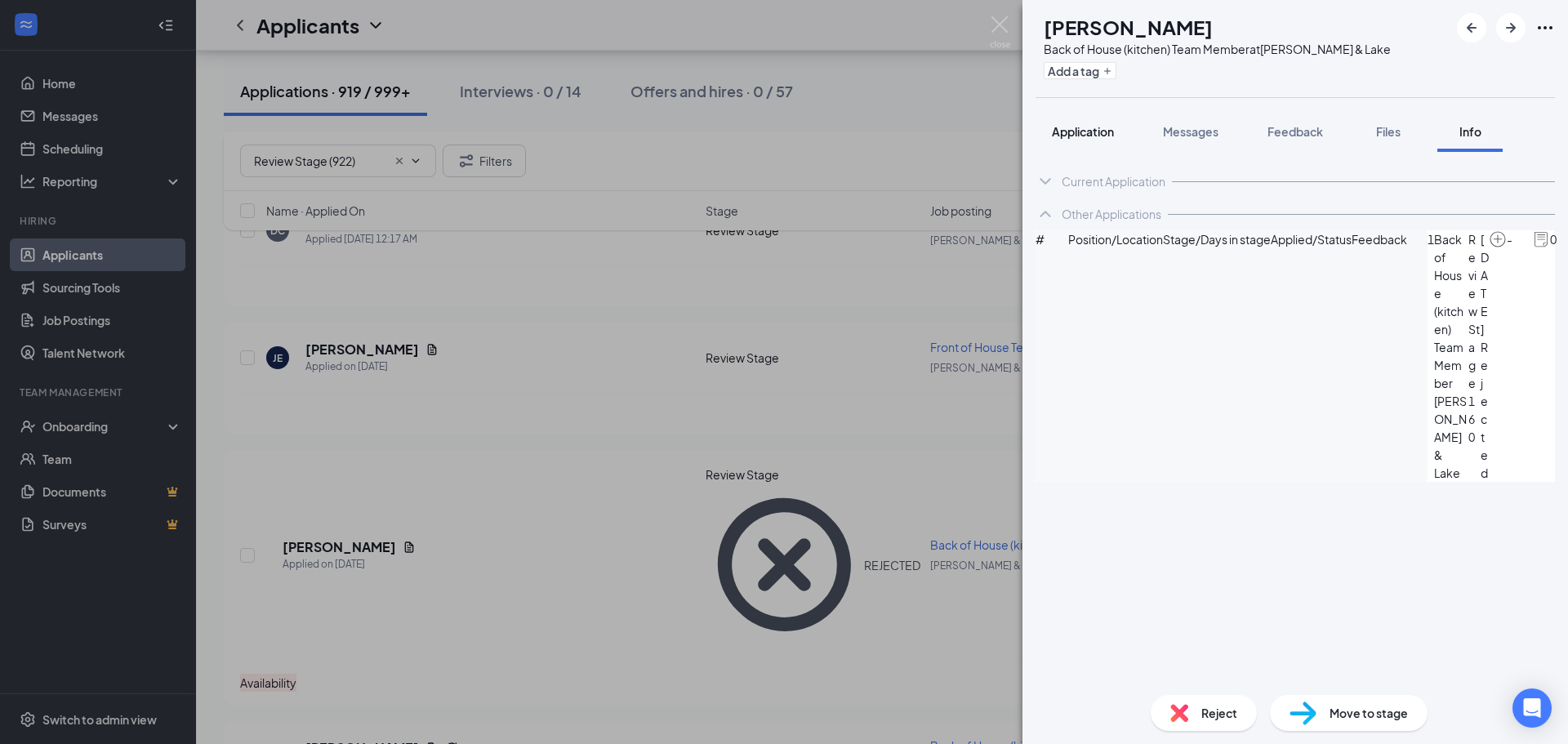
click at [1099, 131] on span "Application" at bounding box center [1083, 131] width 62 height 15
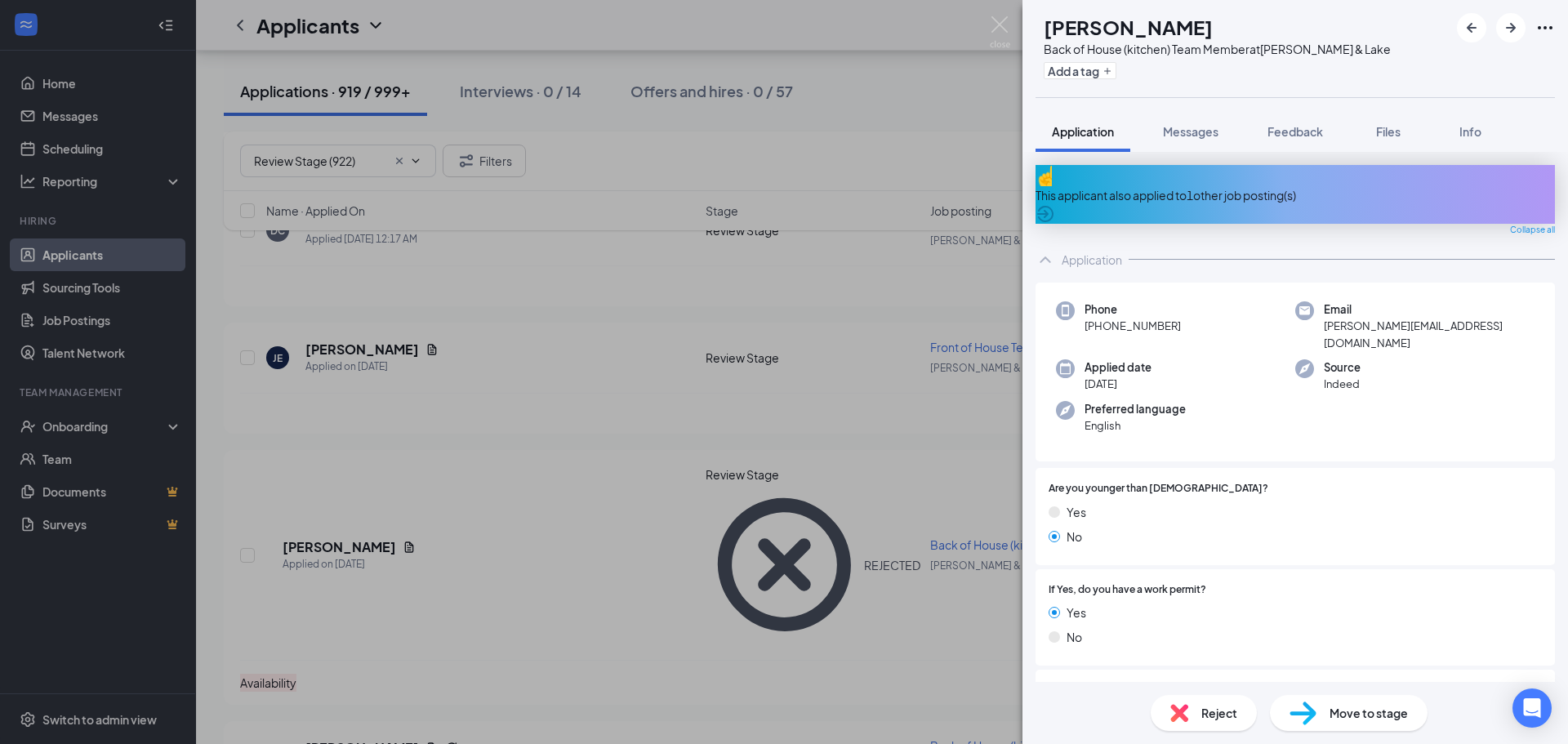
click at [1217, 714] on span "Reject" at bounding box center [1219, 713] width 36 height 18
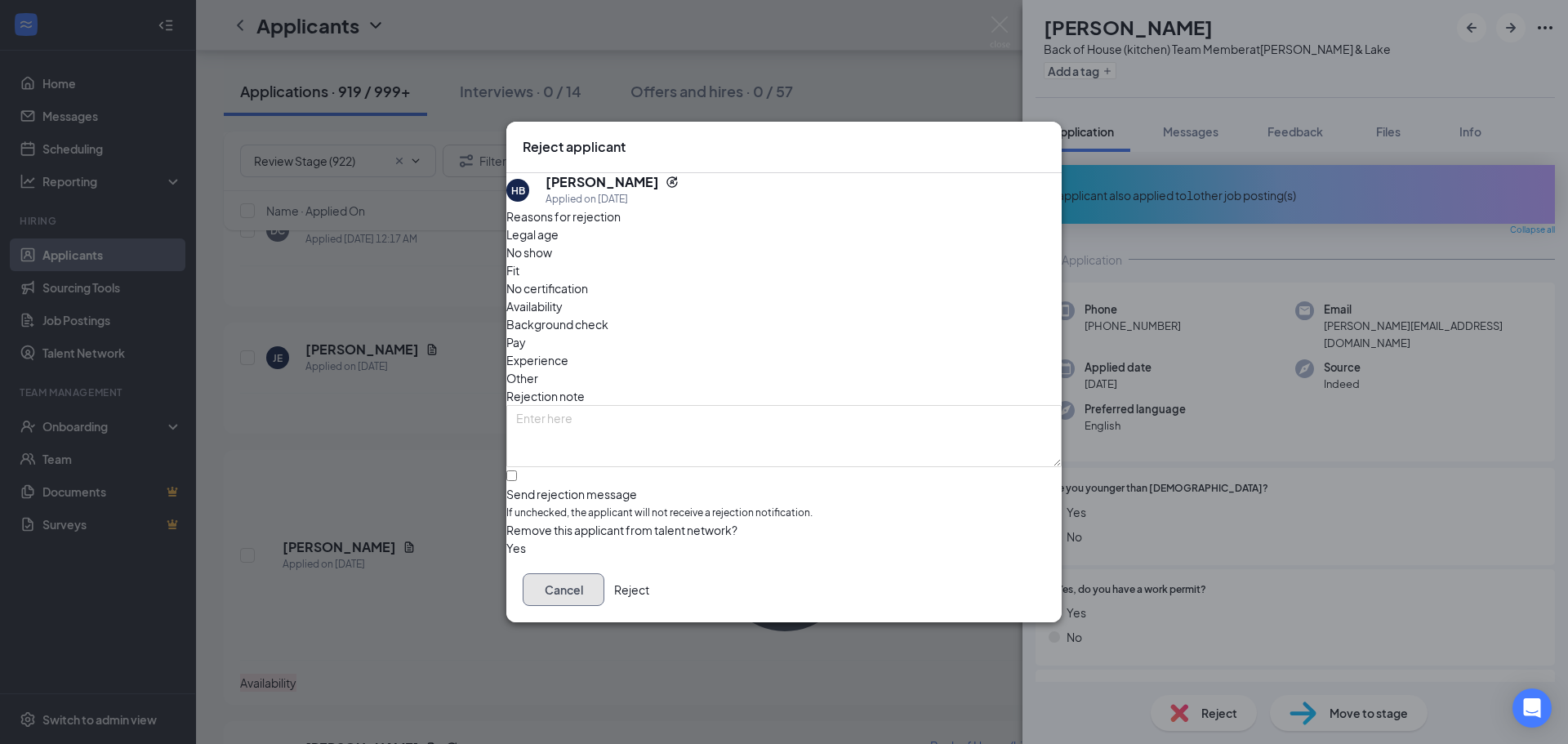
click at [605, 599] on button "Cancel" at bounding box center [564, 590] width 82 height 33
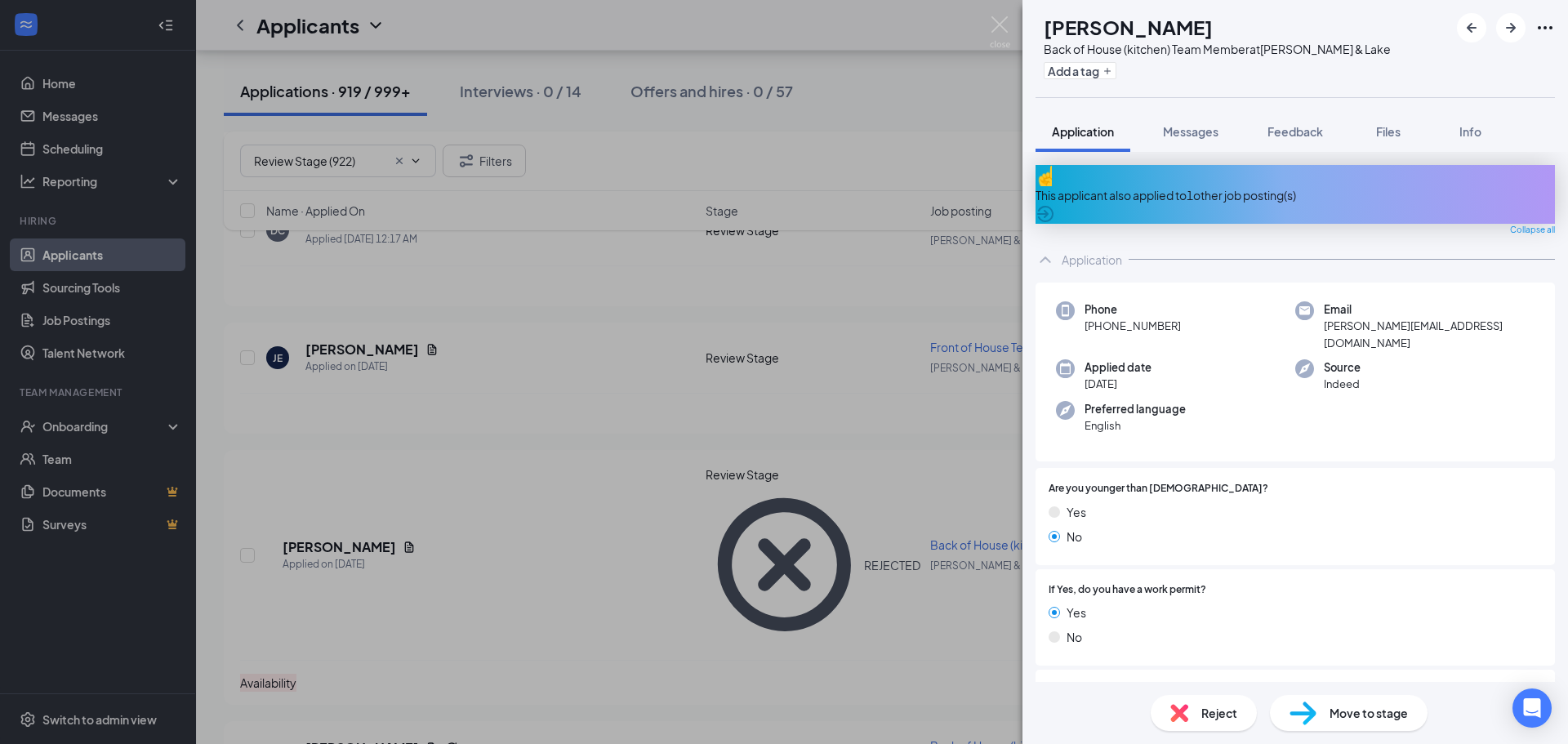
click at [1204, 186] on div "This applicant also applied to 1 other job posting(s)" at bounding box center [1295, 195] width 520 height 18
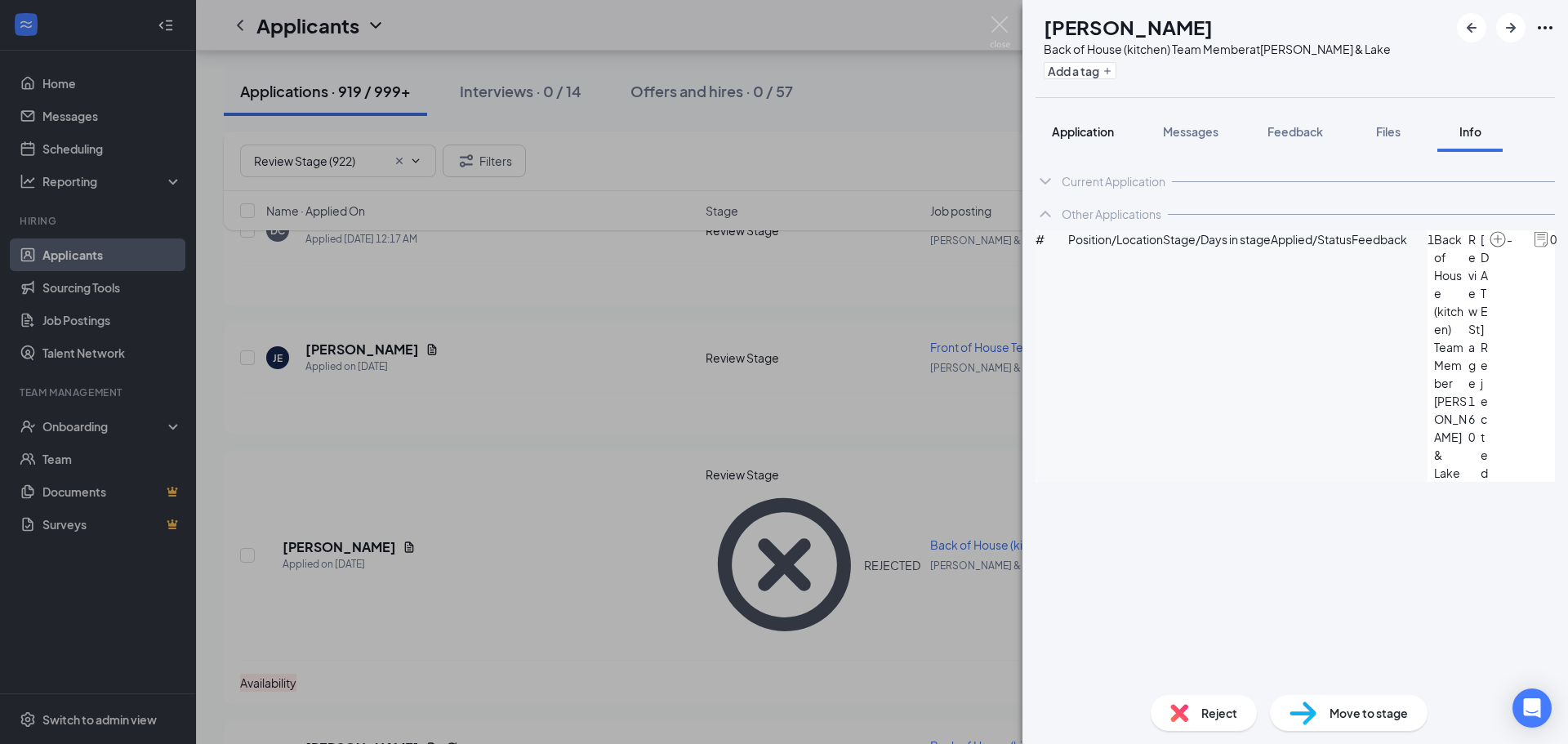
drag, startPoint x: 1077, startPoint y: 139, endPoint x: 999, endPoint y: 28, distance: 135.7
click at [1077, 137] on div "Application" at bounding box center [1083, 131] width 62 height 16
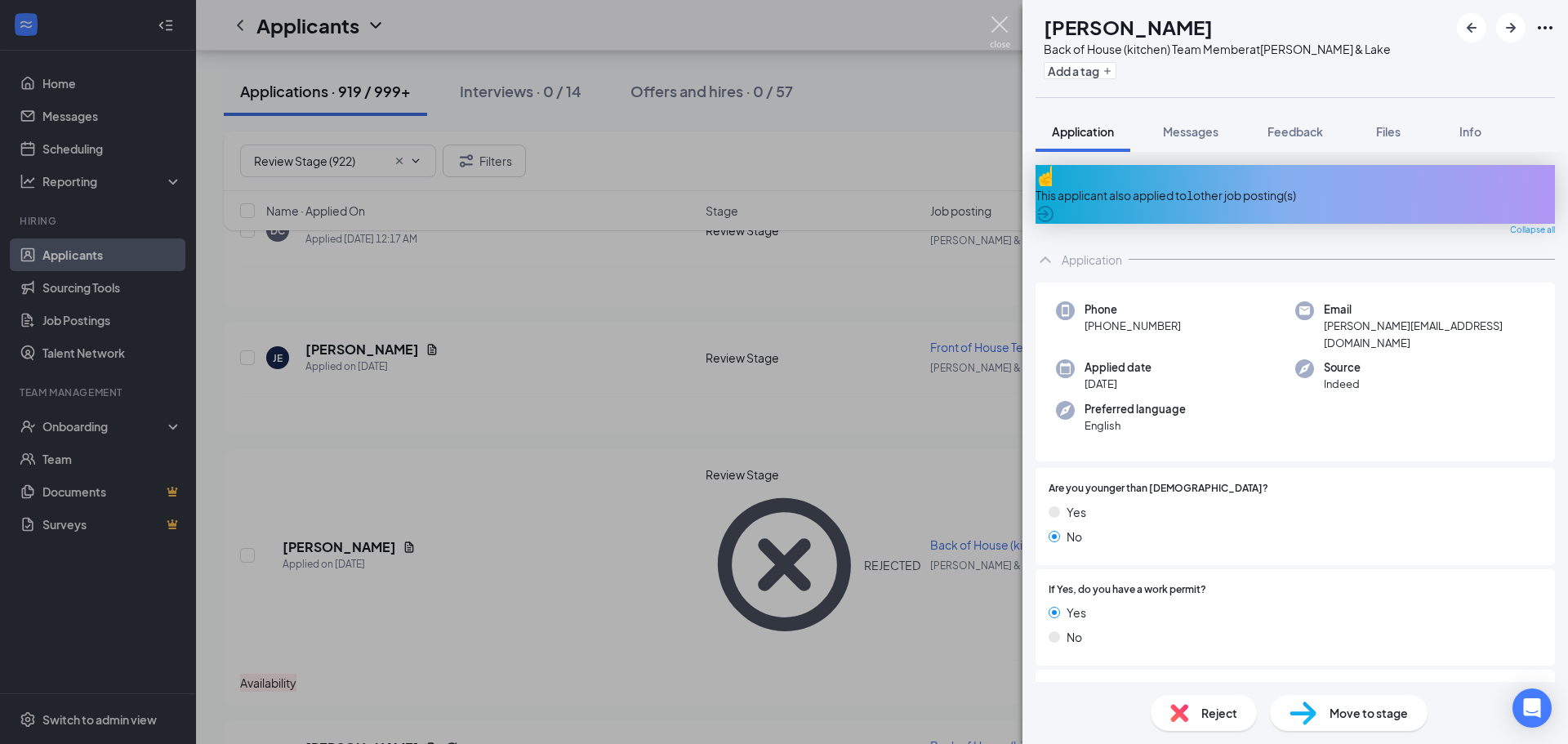
click at [999, 26] on img at bounding box center [999, 32] width 20 height 32
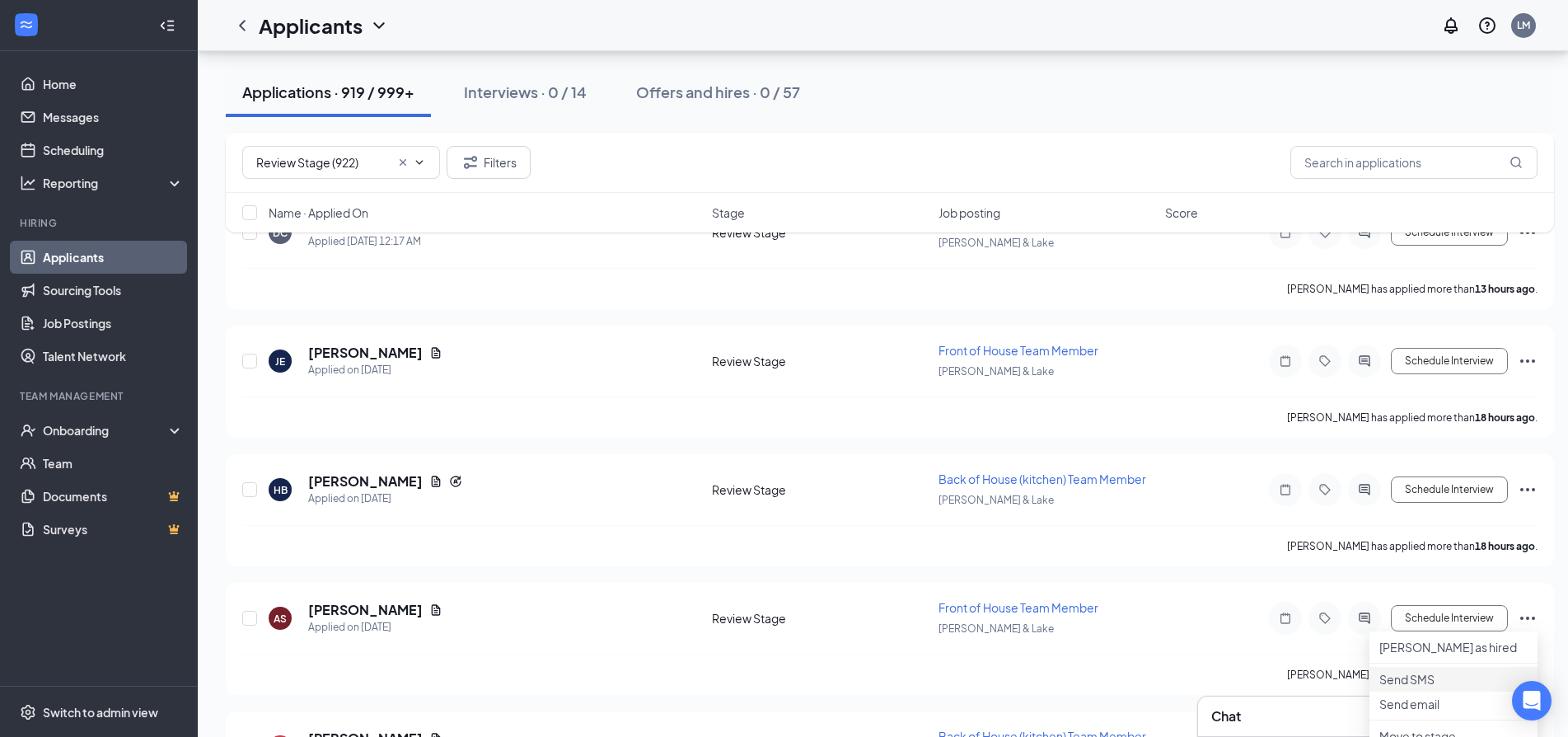
click at [1409, 688] on p "Send SMS" at bounding box center [1453, 679] width 148 height 16
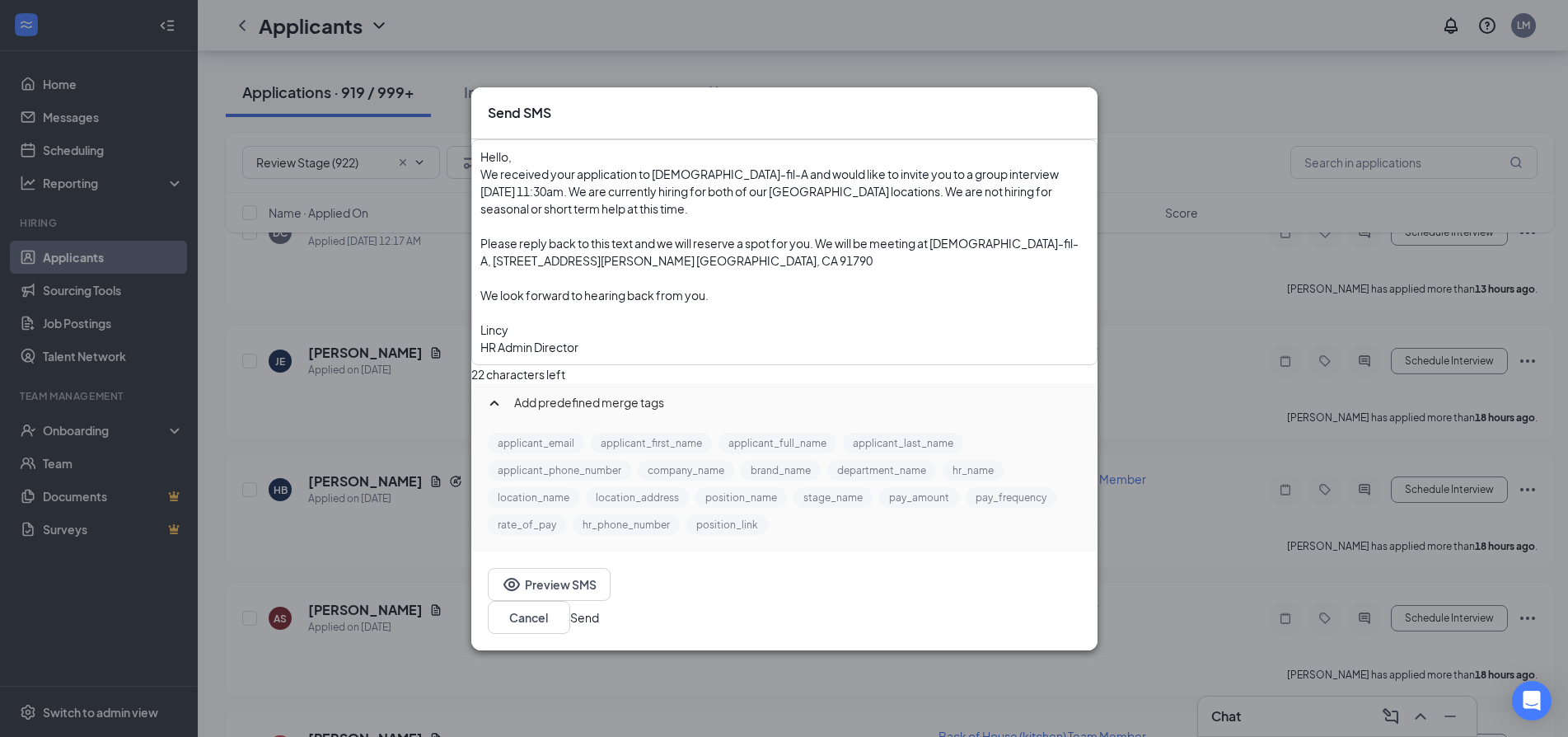
click at [599, 612] on button "Send" at bounding box center [584, 617] width 29 height 18
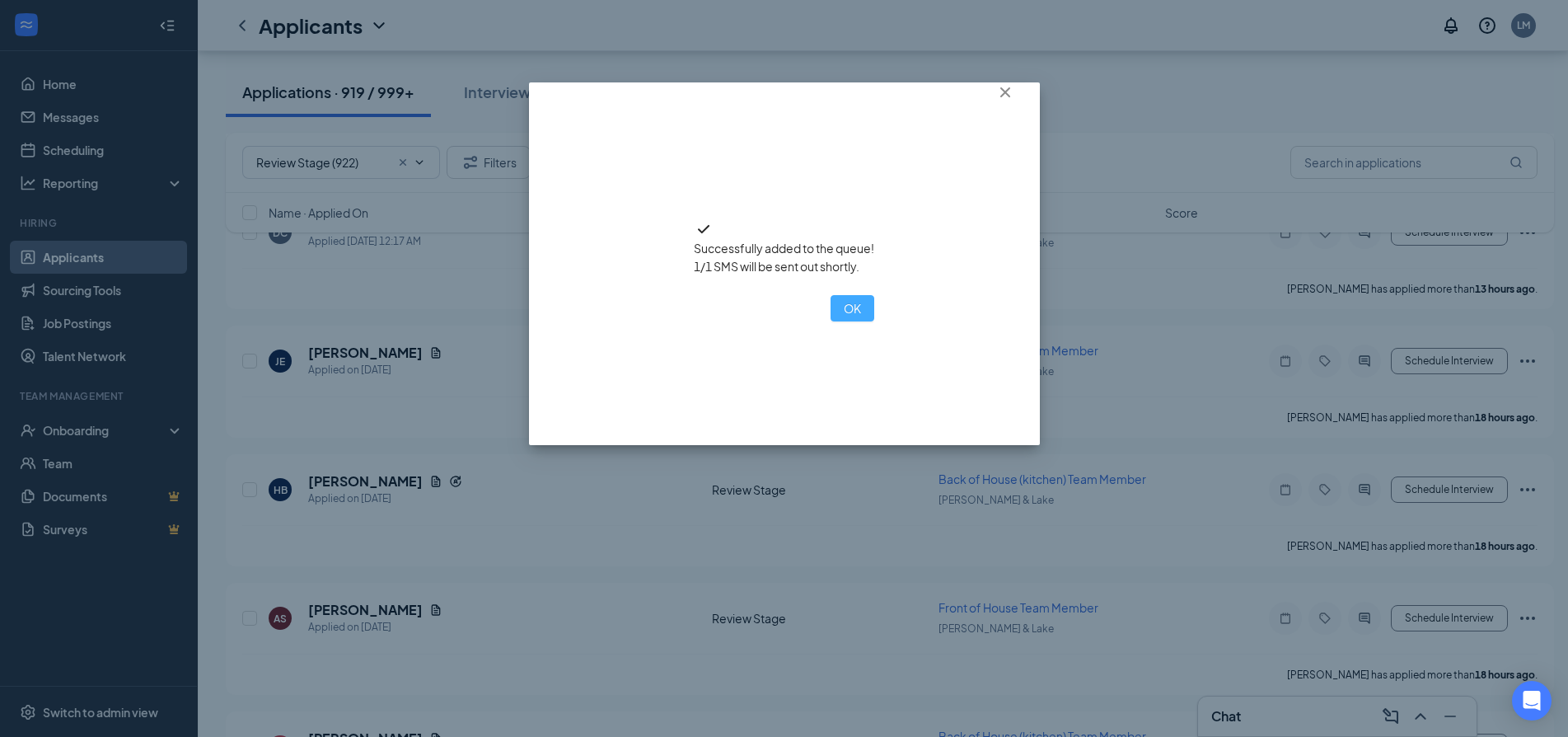
click at [831, 322] on button "OK" at bounding box center [852, 308] width 44 height 26
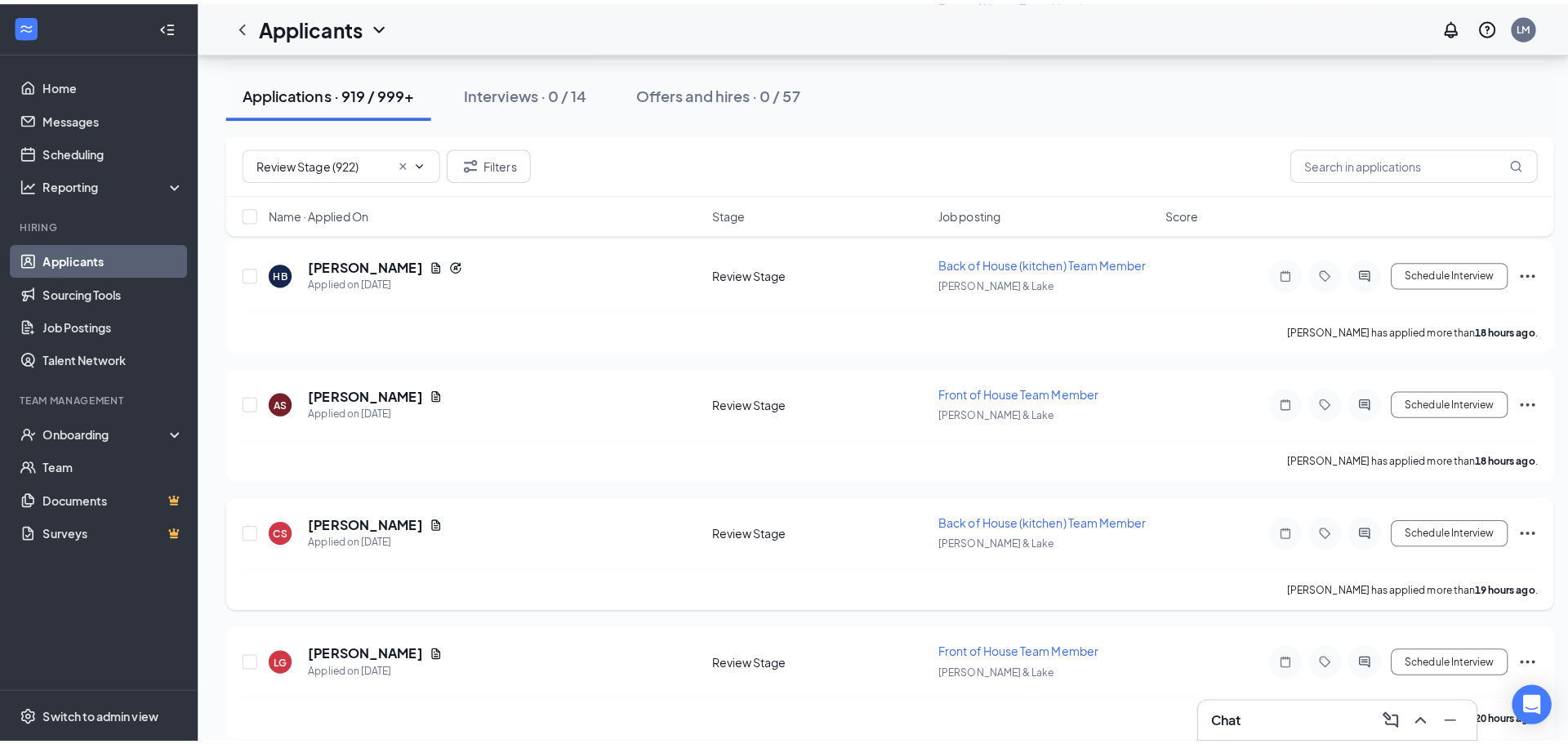
scroll to position [2531, 0]
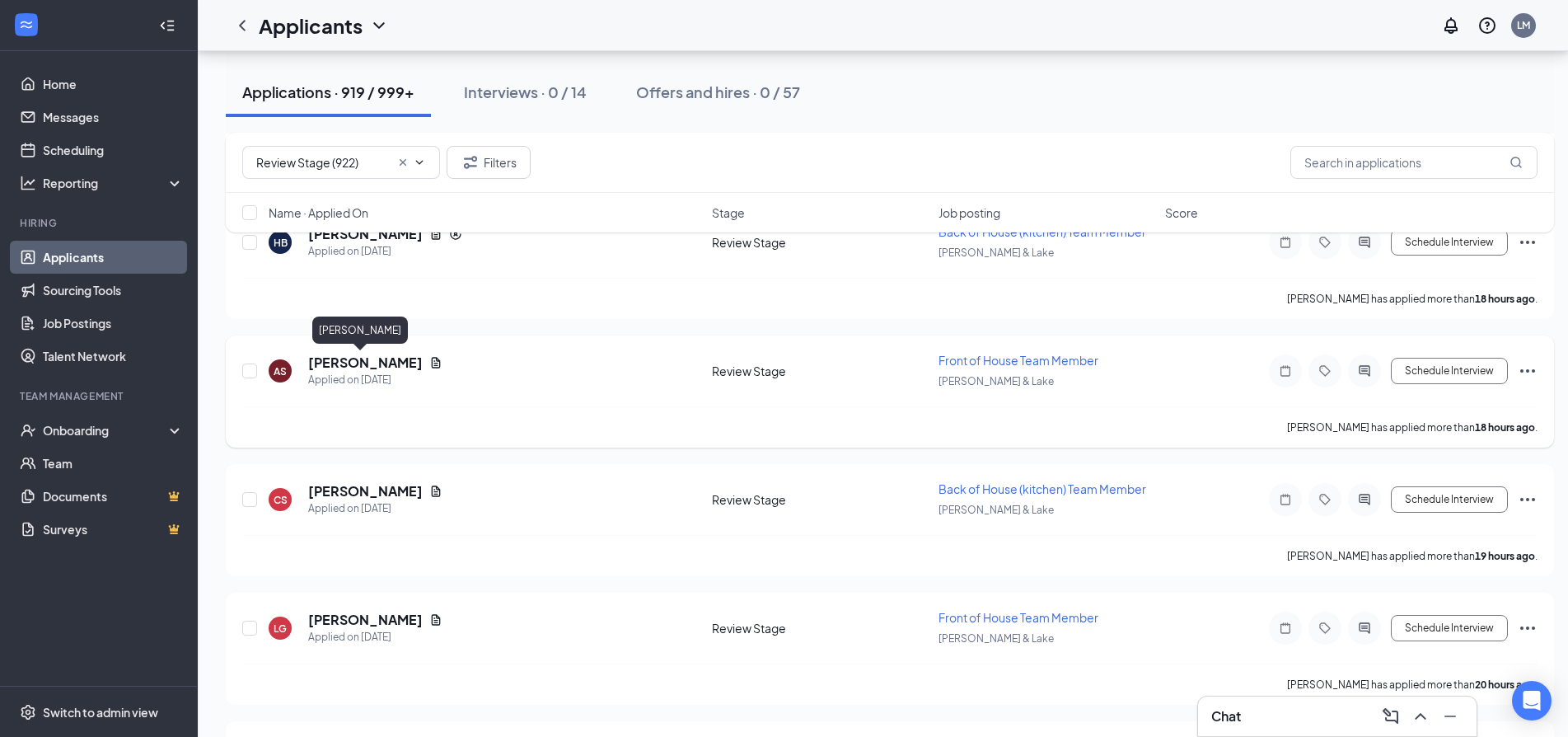
drag, startPoint x: 363, startPoint y: 366, endPoint x: 382, endPoint y: 367, distance: 19.0
click at [363, 365] on h5 "Amaya Soto" at bounding box center [365, 363] width 115 height 18
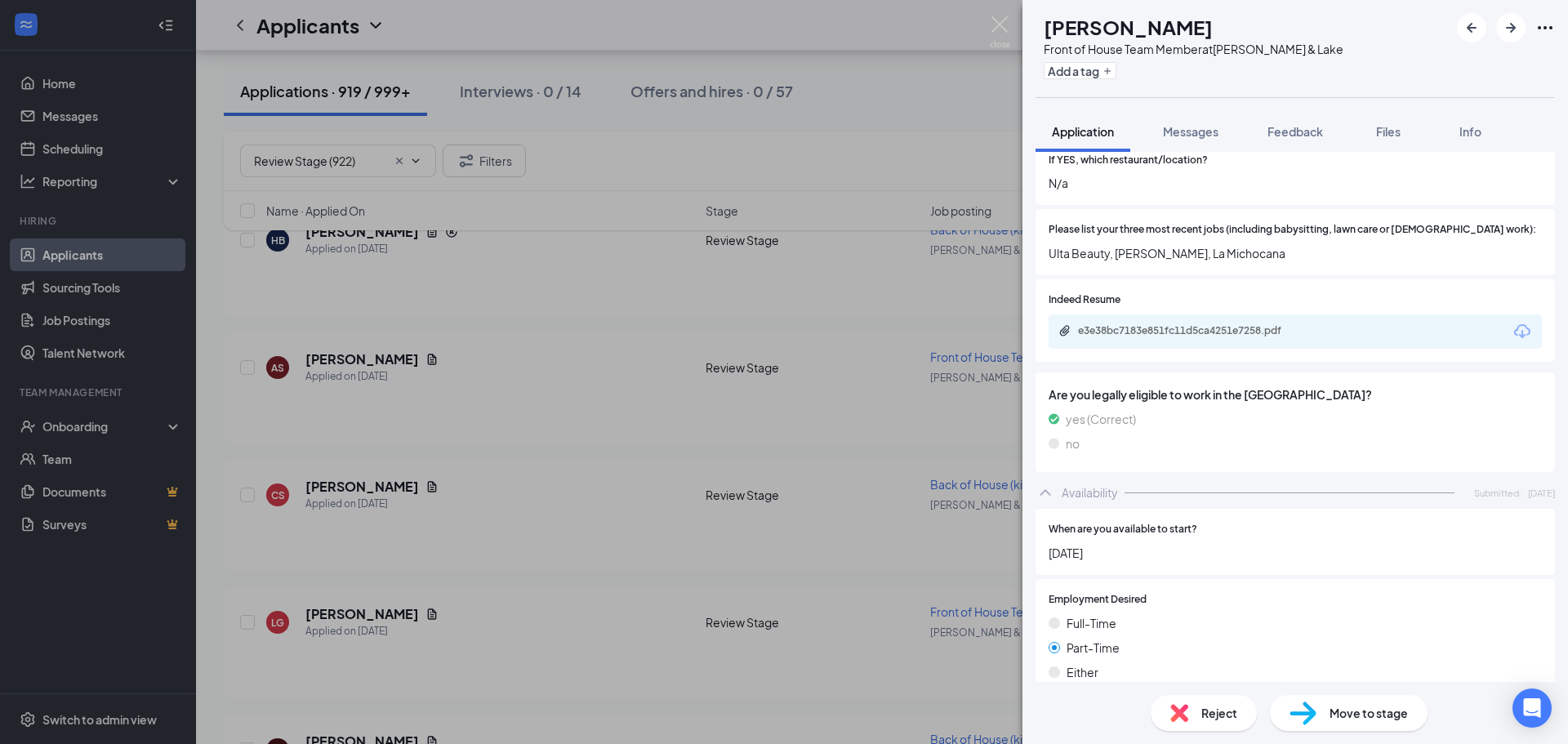
scroll to position [490, 0]
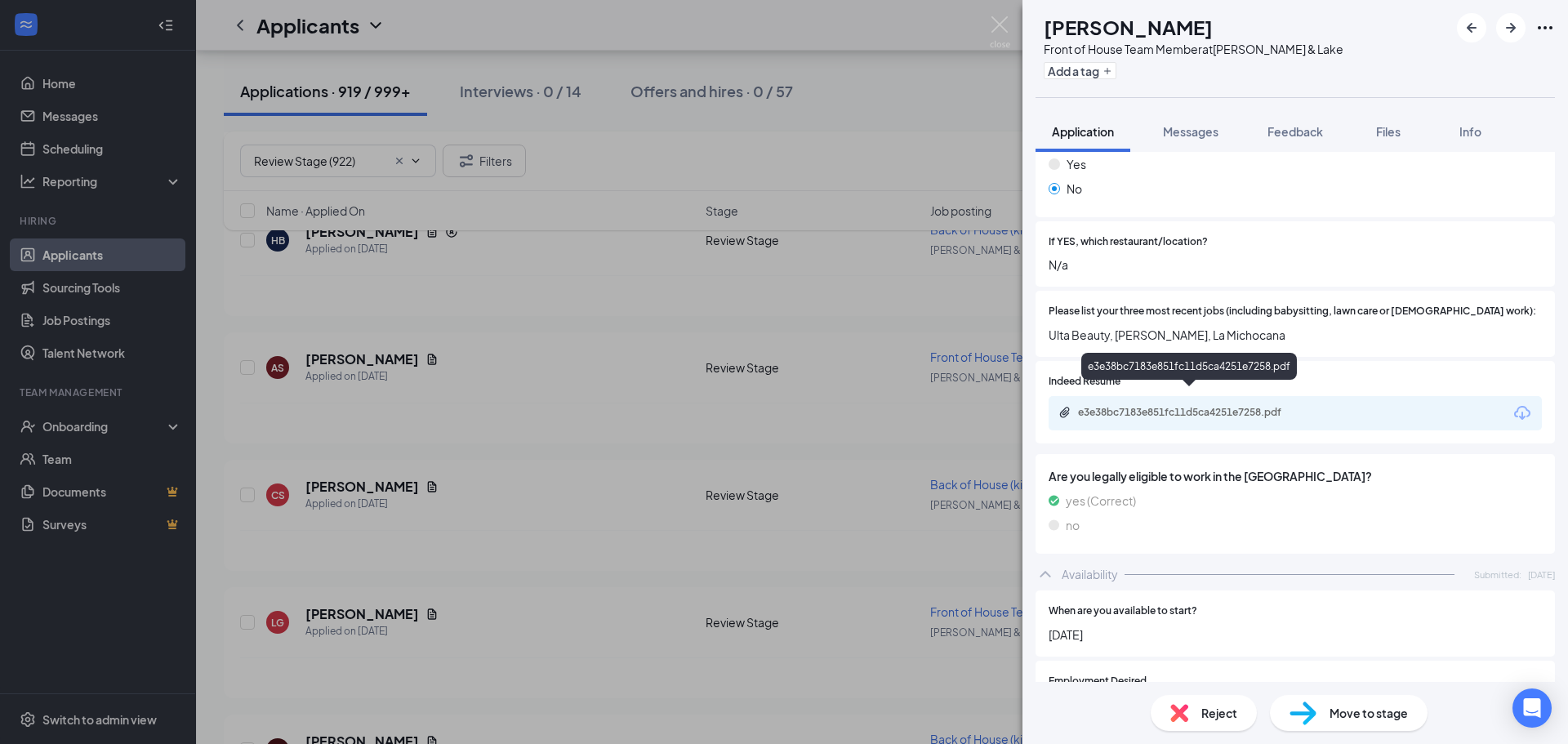
click at [1277, 406] on div "e3e38bc7183e851fc11d5ca4251e7258.pdf" at bounding box center [1192, 412] width 229 height 13
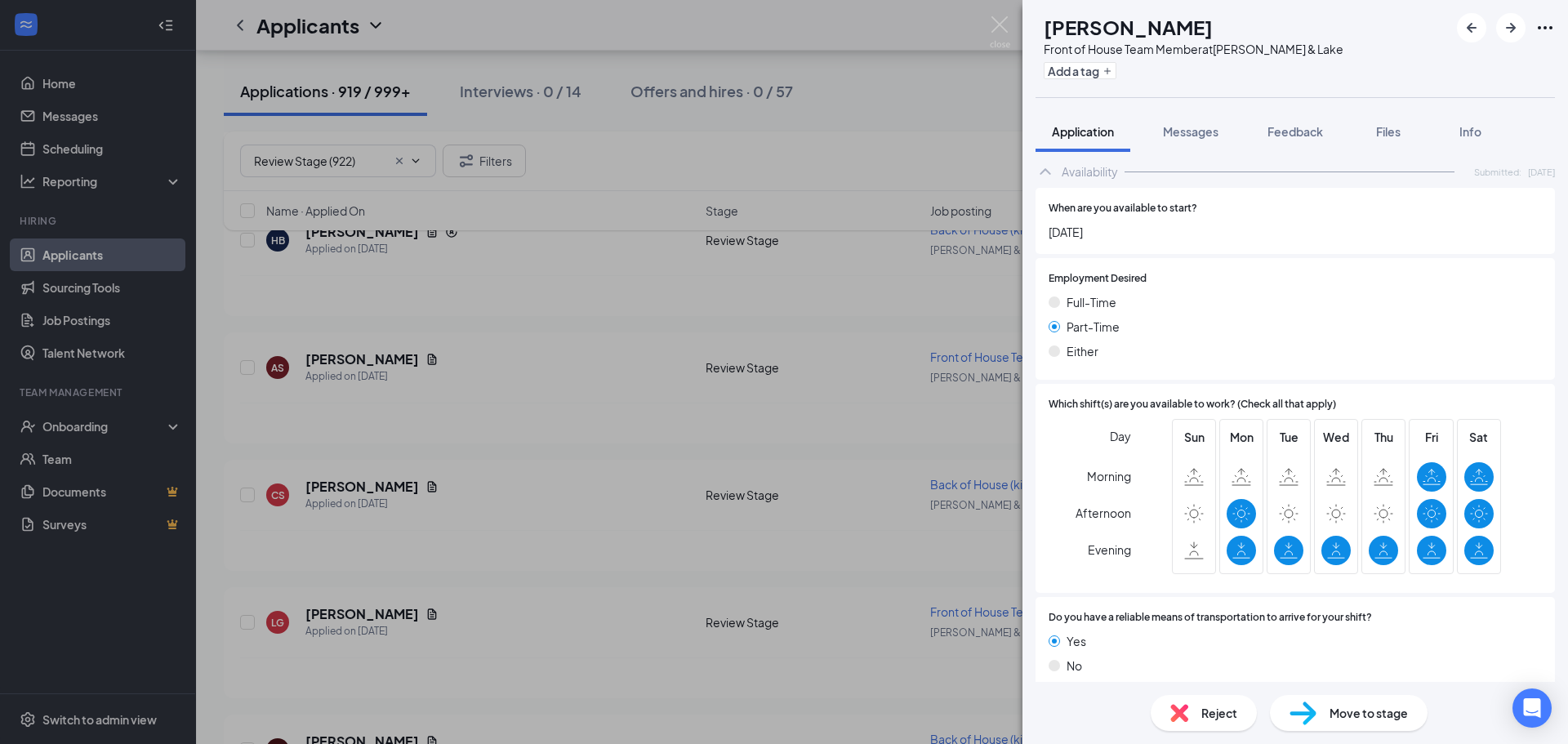
scroll to position [893, 0]
click at [1207, 715] on span "Reject" at bounding box center [1219, 713] width 36 height 18
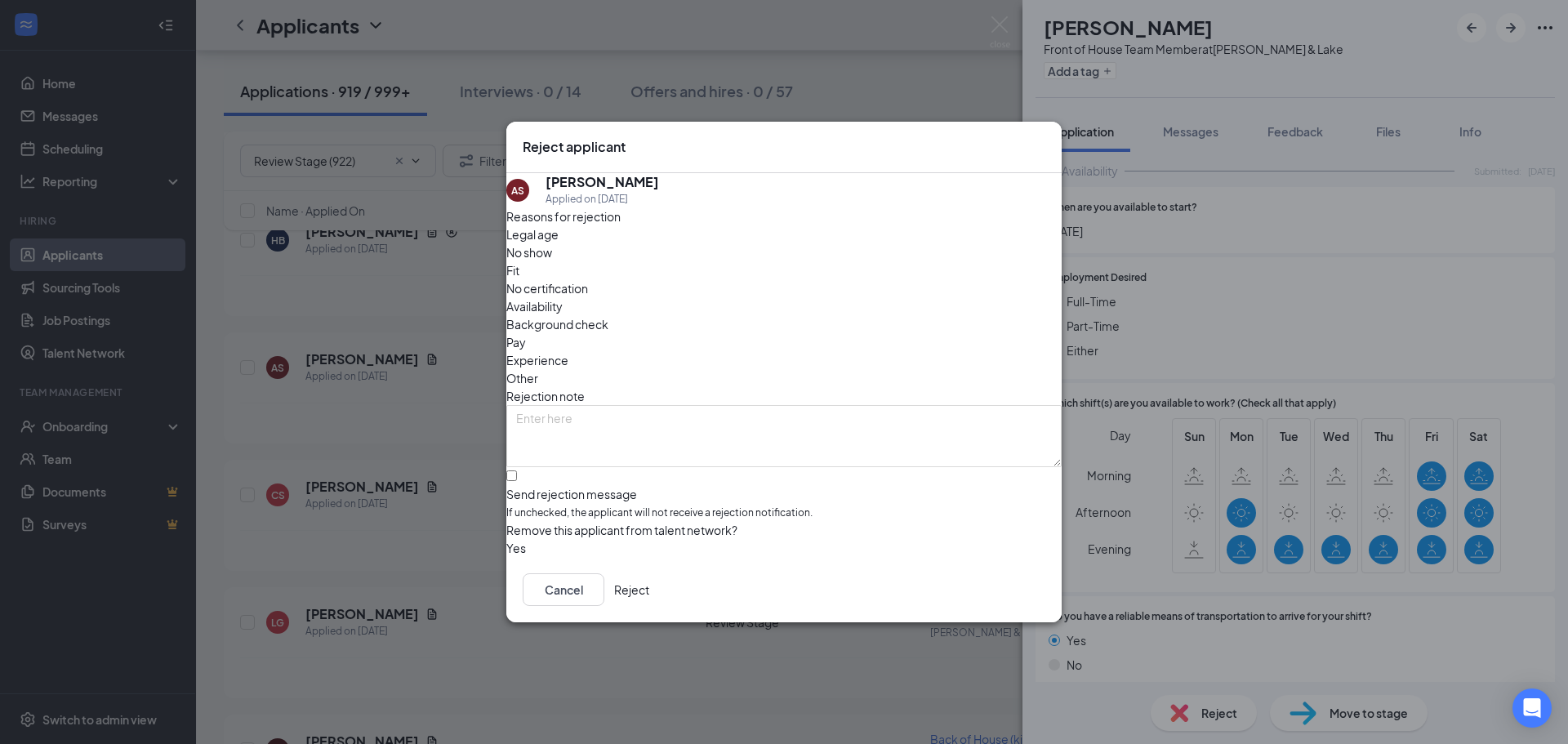
click at [563, 297] on span "Availability" at bounding box center [534, 306] width 56 height 18
drag, startPoint x: 603, startPoint y: 449, endPoint x: 628, endPoint y: 472, distance: 34.0
click at [517, 470] on input "Send rejection message If unchecked, the applicant will not receive a rejection…" at bounding box center [511, 475] width 11 height 11
checkbox input "true"
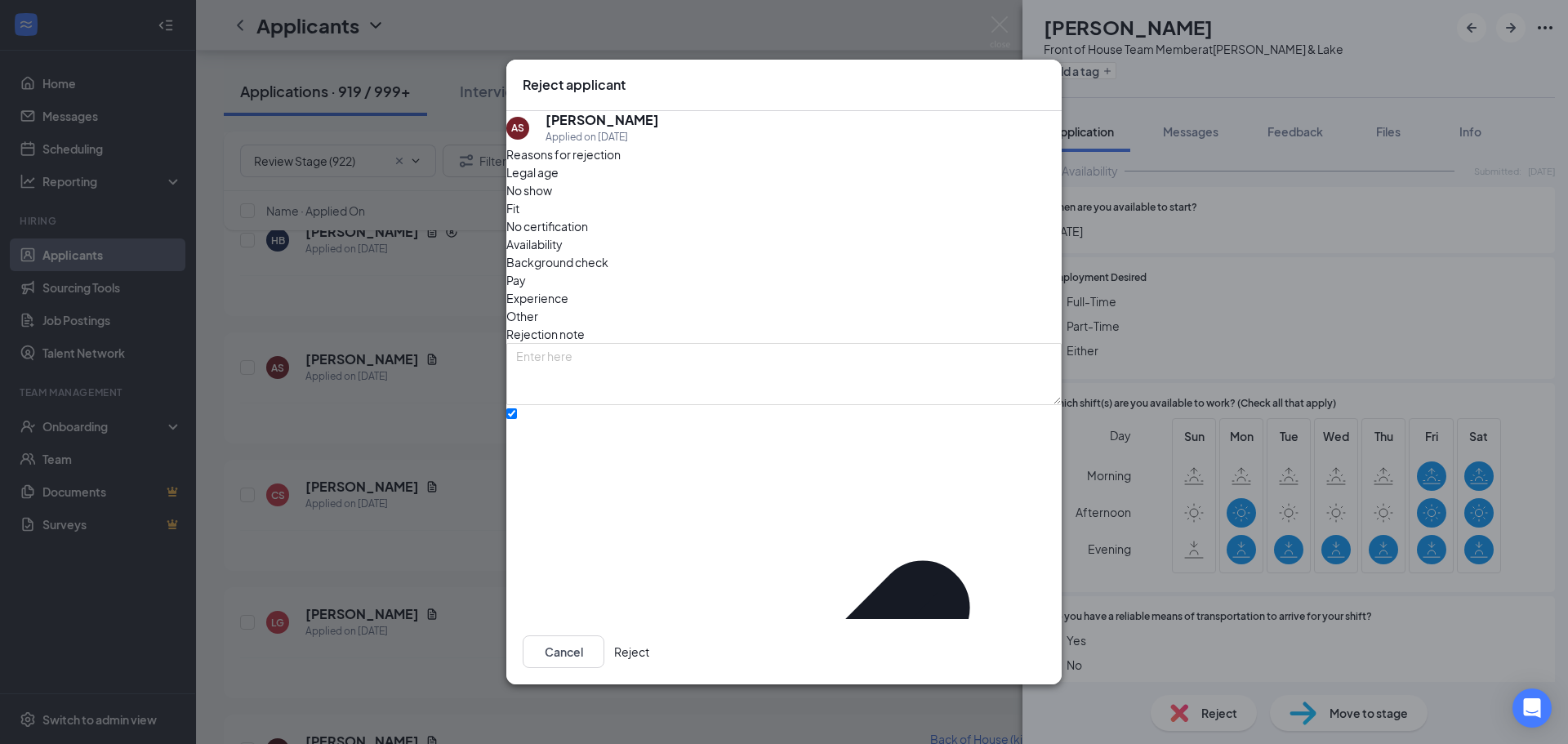
click at [650, 644] on button "Reject" at bounding box center [632, 652] width 35 height 33
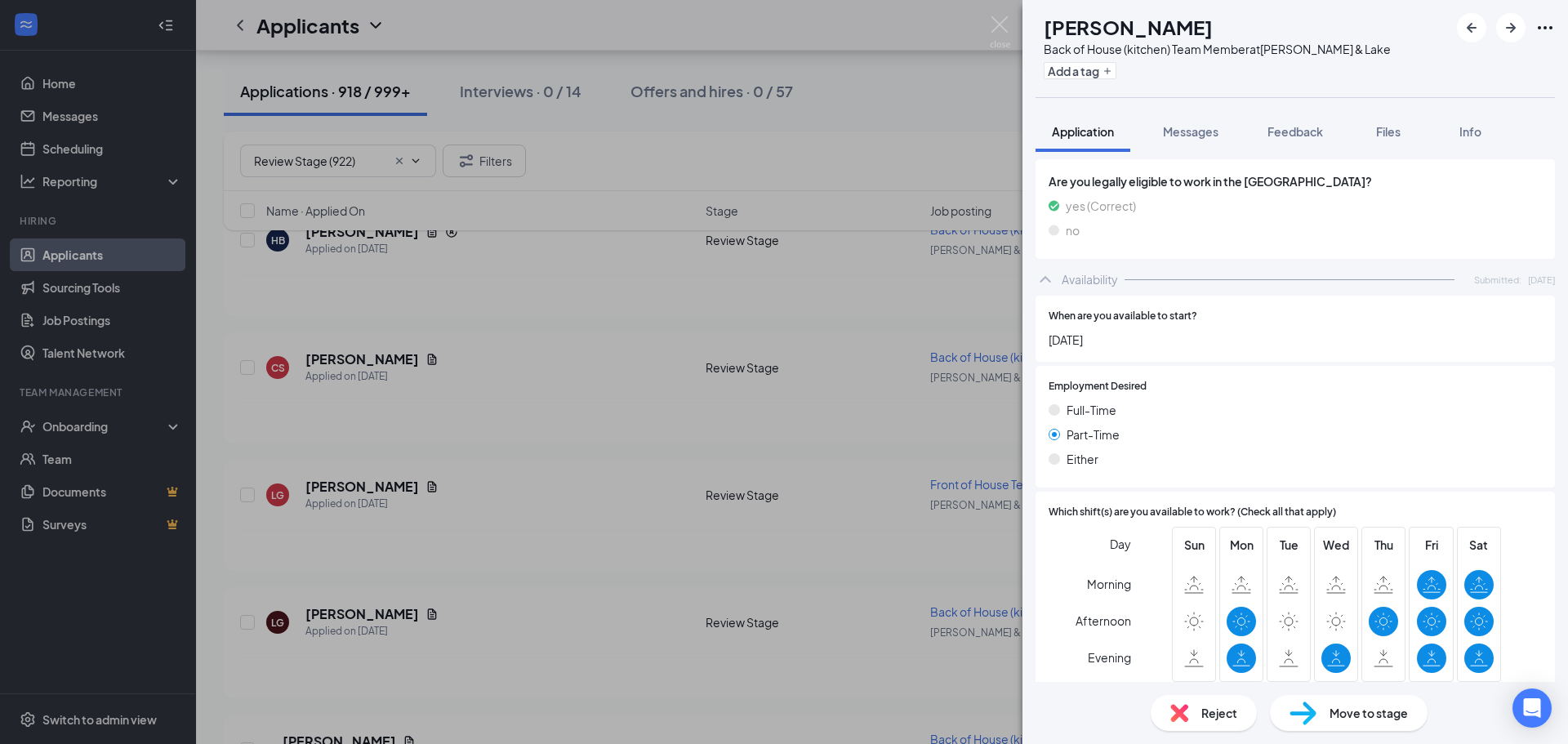
scroll to position [817, 0]
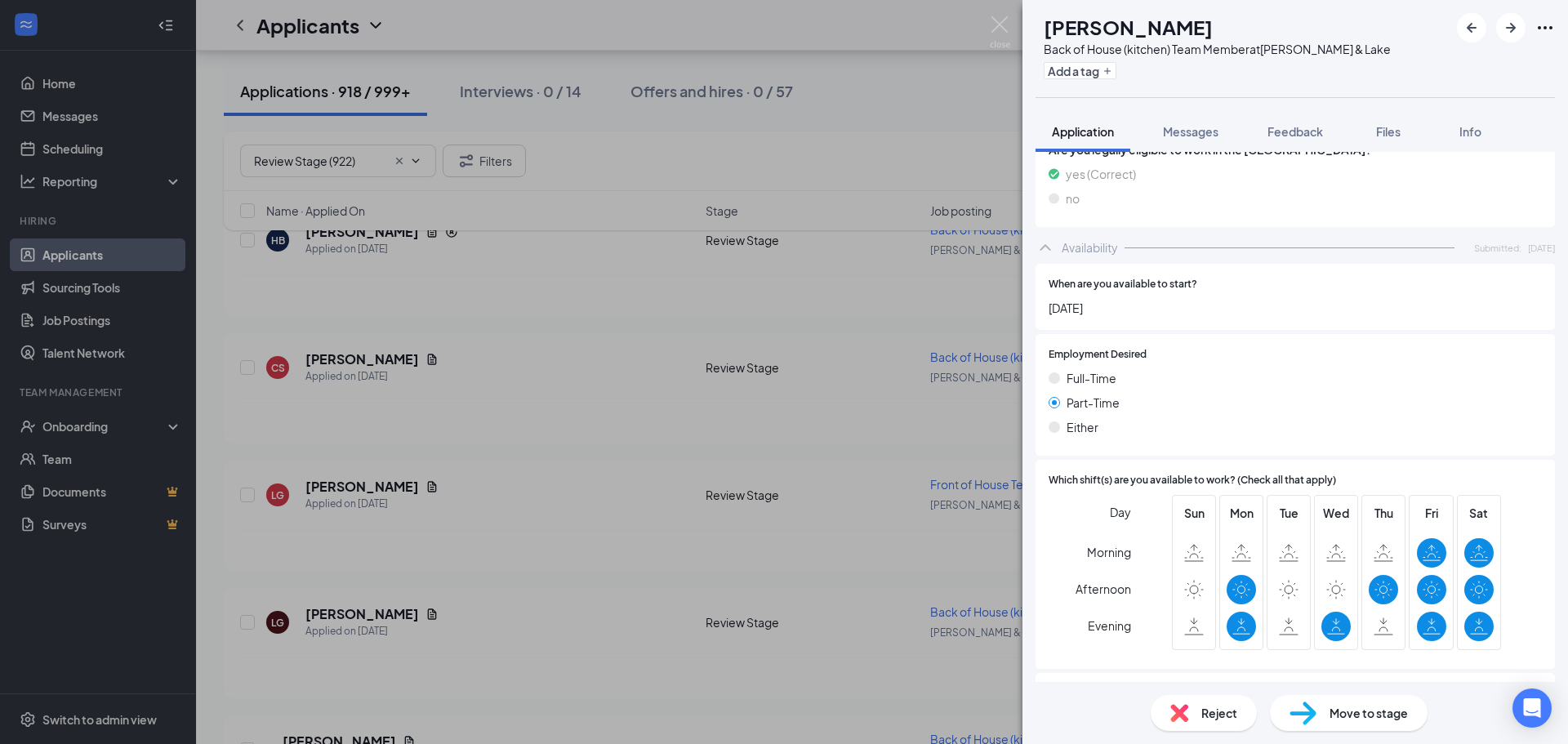
click at [1208, 711] on span "Reject" at bounding box center [1219, 713] width 36 height 18
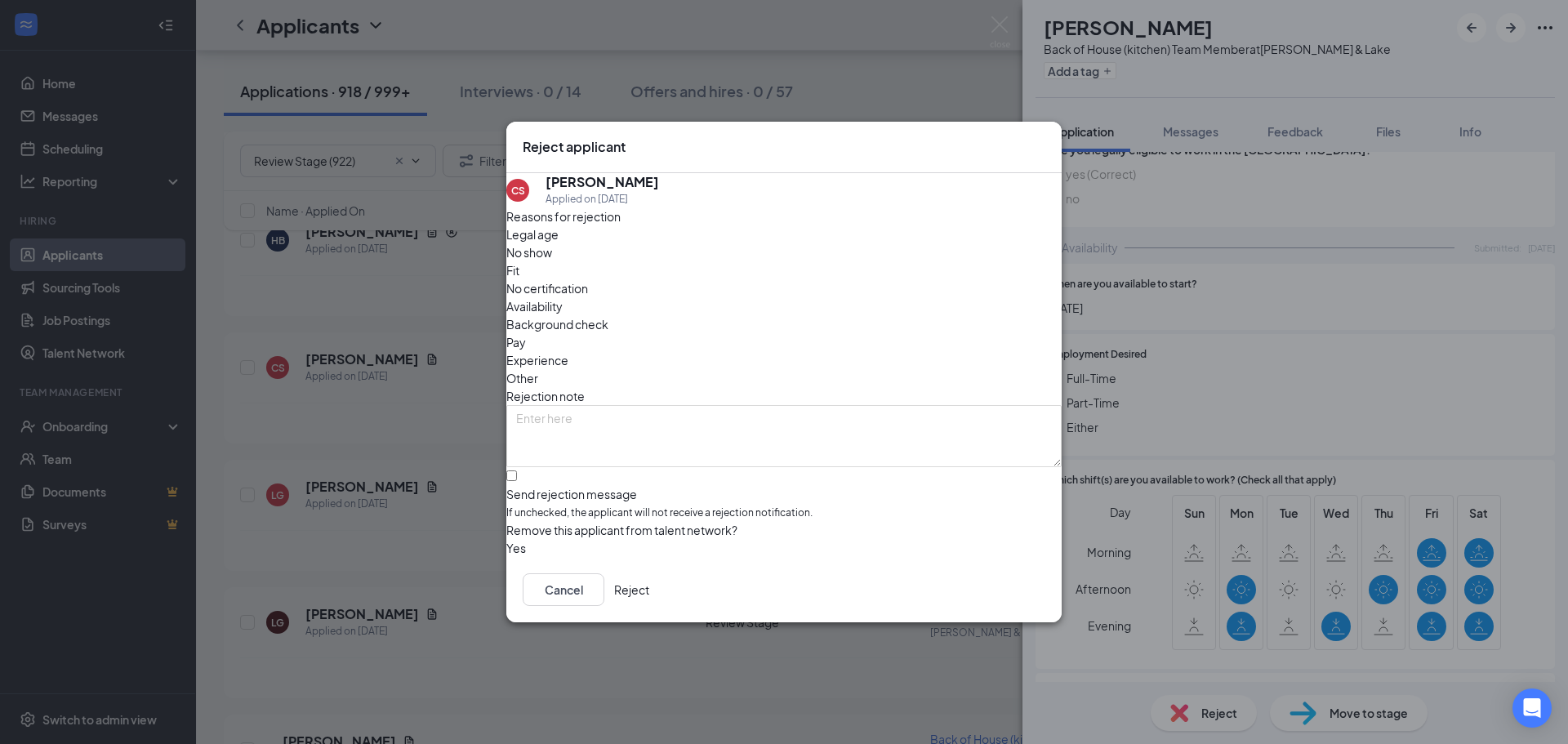
click at [563, 297] on span "Availability" at bounding box center [534, 306] width 56 height 18
click at [650, 599] on button "Reject" at bounding box center [632, 590] width 35 height 33
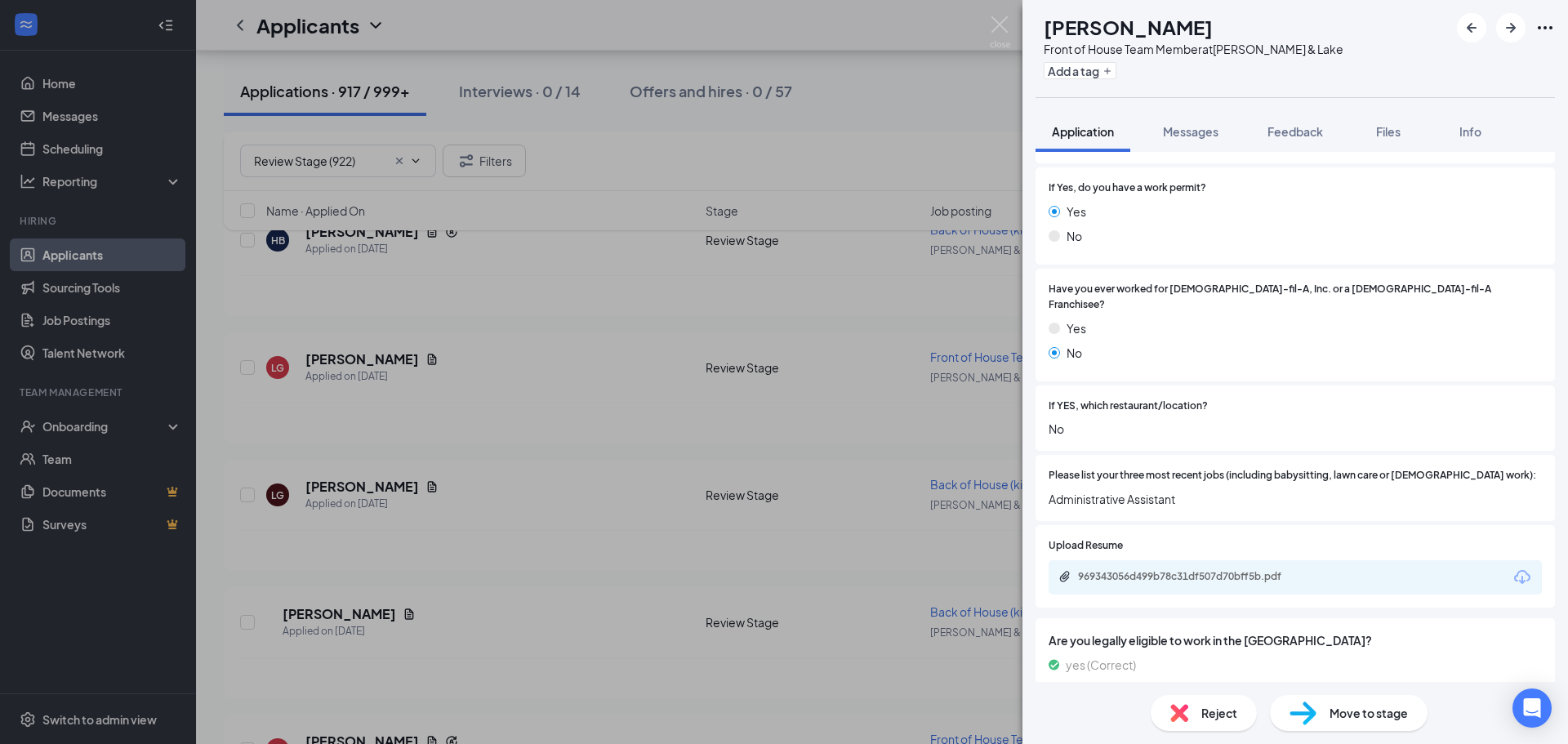
scroll to position [368, 0]
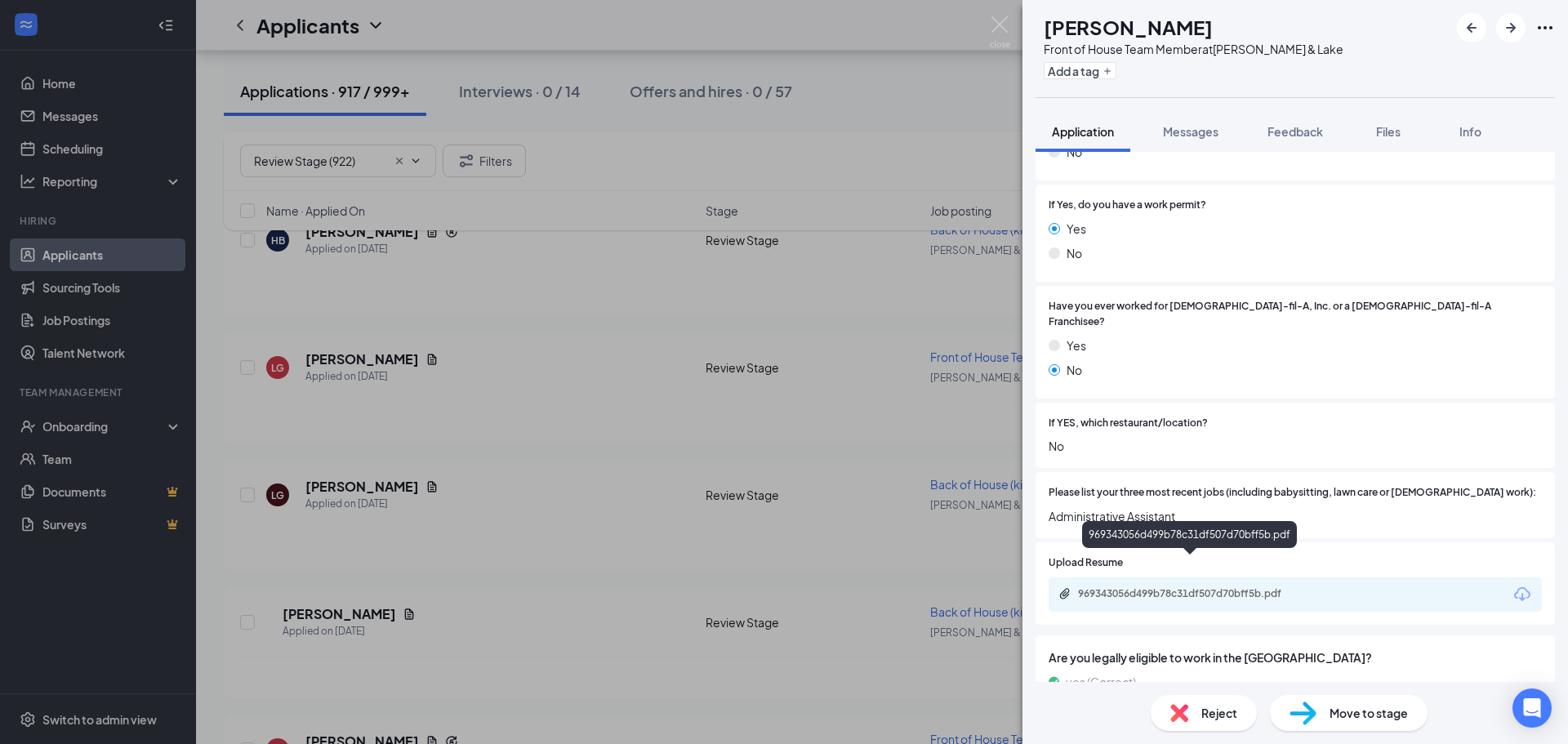
click at [1270, 587] on div "969343056d499b78c31df507d70bff5b.pdf" at bounding box center [1192, 594] width 229 height 13
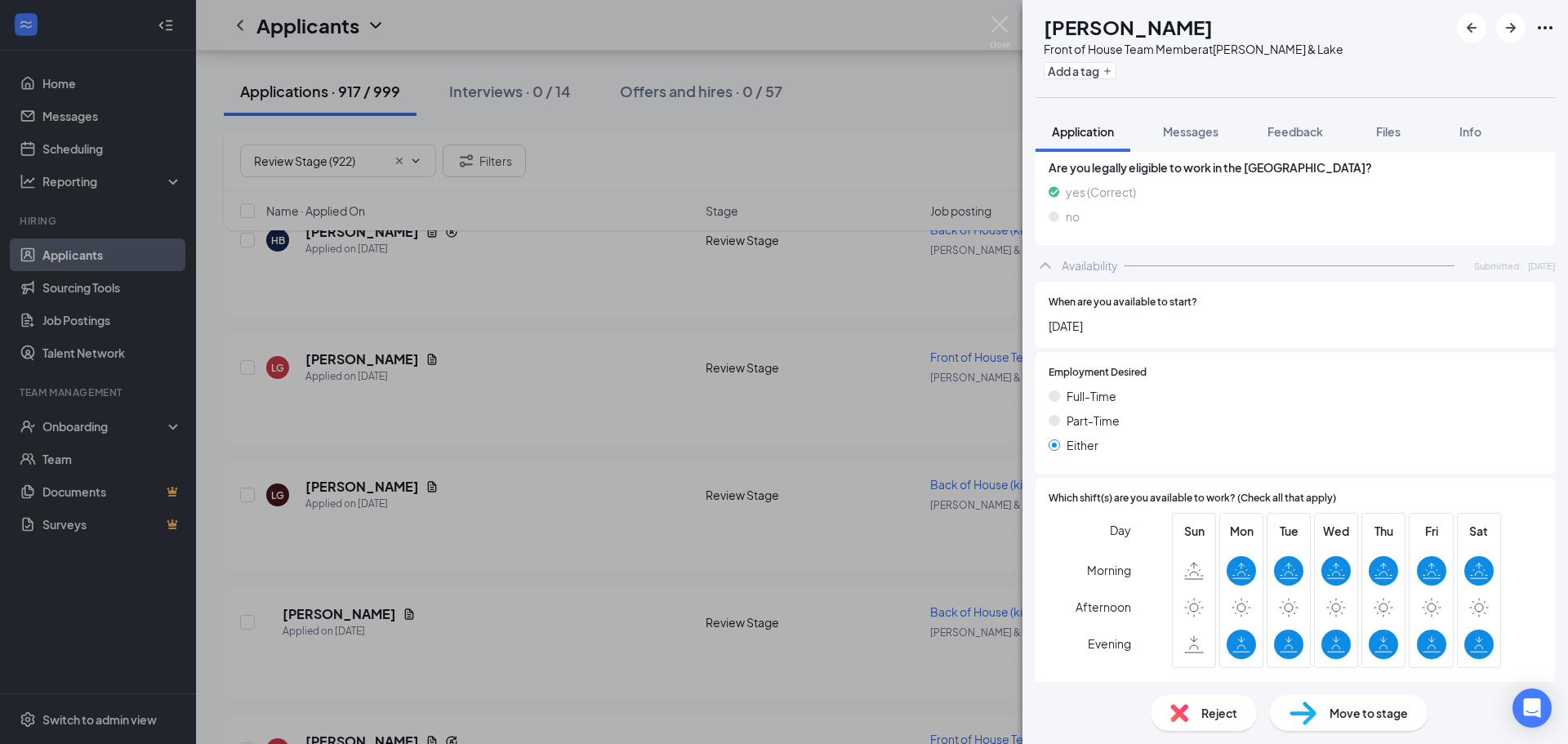
scroll to position [938, 0]
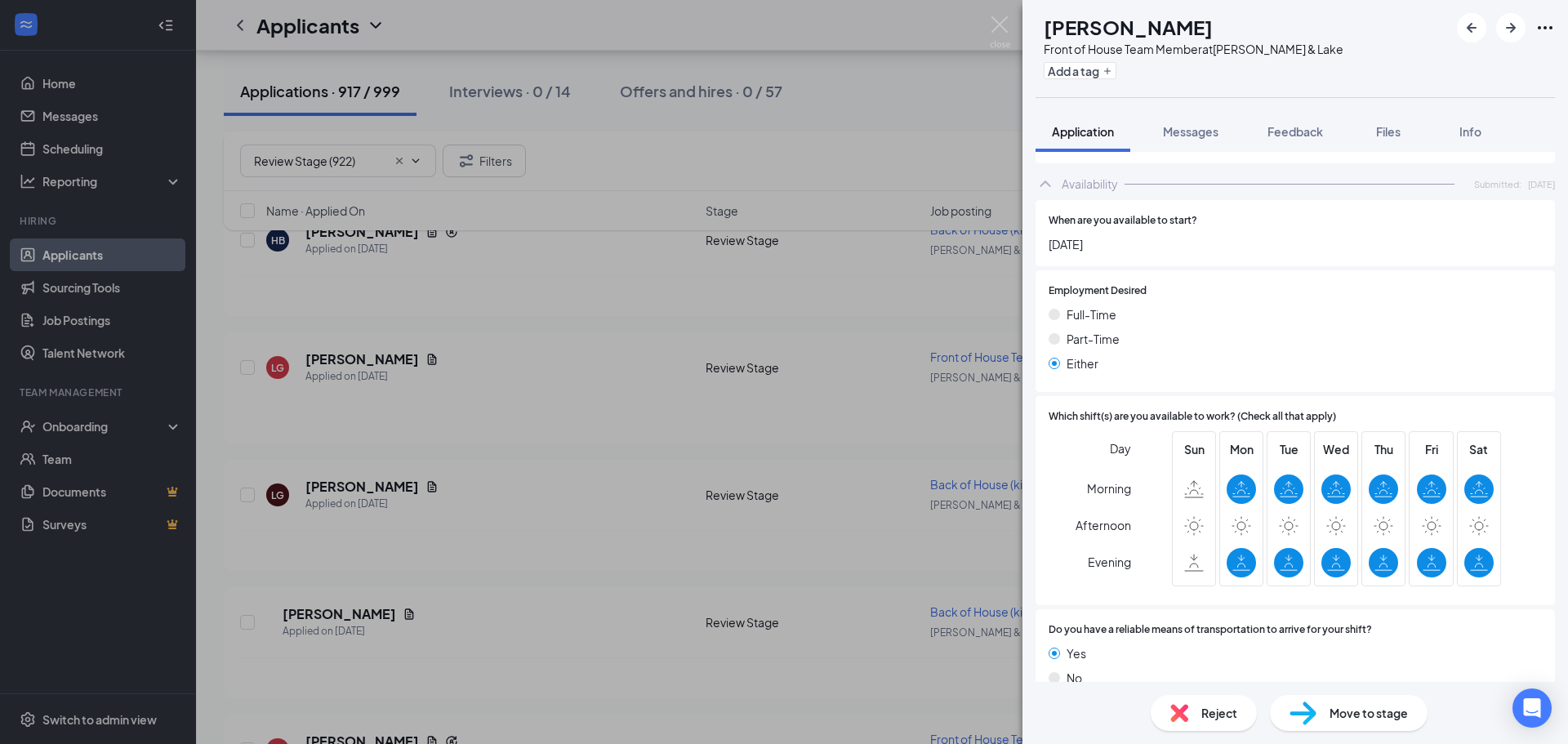
click at [1220, 709] on span "Reject" at bounding box center [1219, 713] width 36 height 18
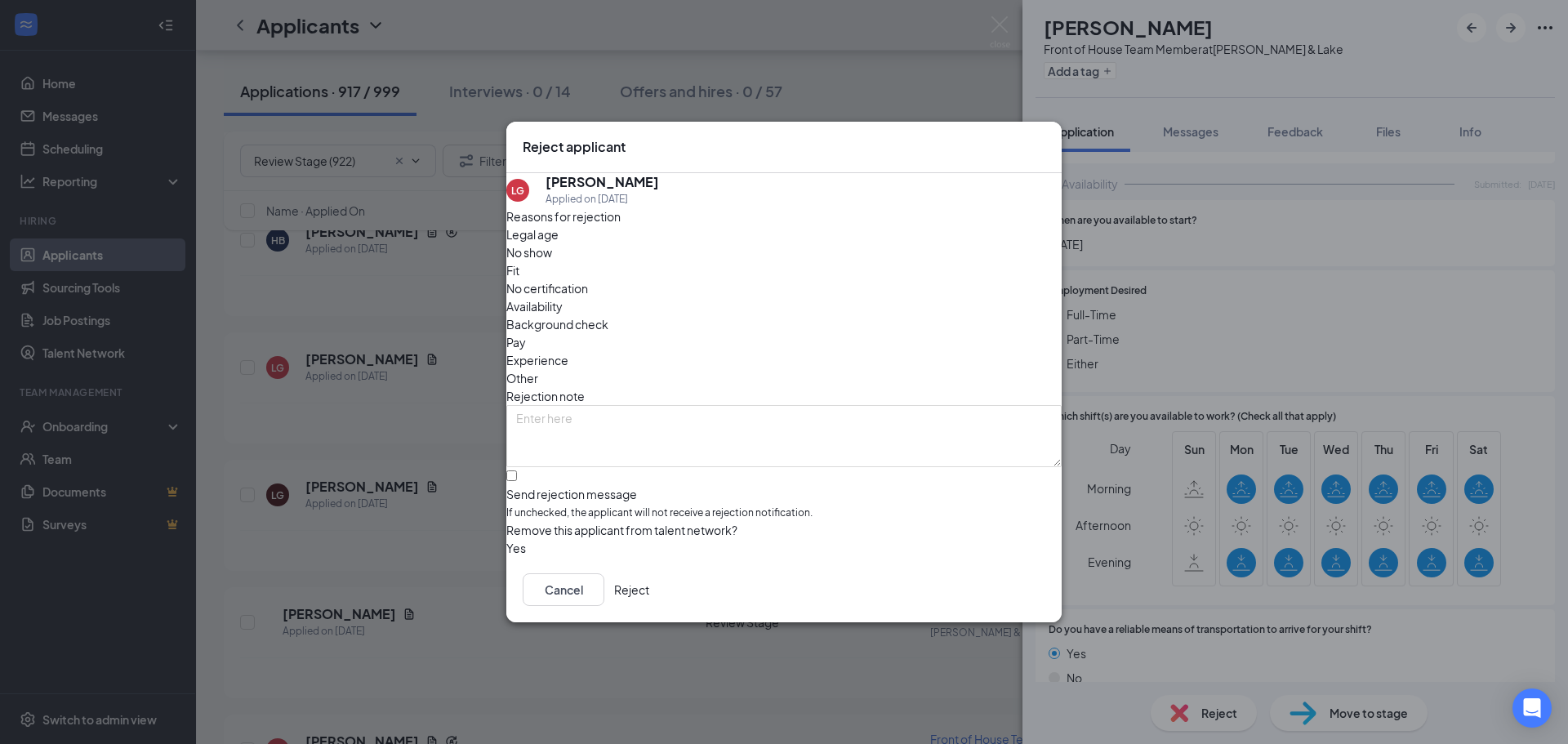
click at [896, 297] on div "Availability" at bounding box center [784, 306] width 556 height 18
click at [517, 470] on input "Send rejection message If unchecked, the applicant will not receive a rejection…" at bounding box center [511, 475] width 11 height 11
checkbox input "true"
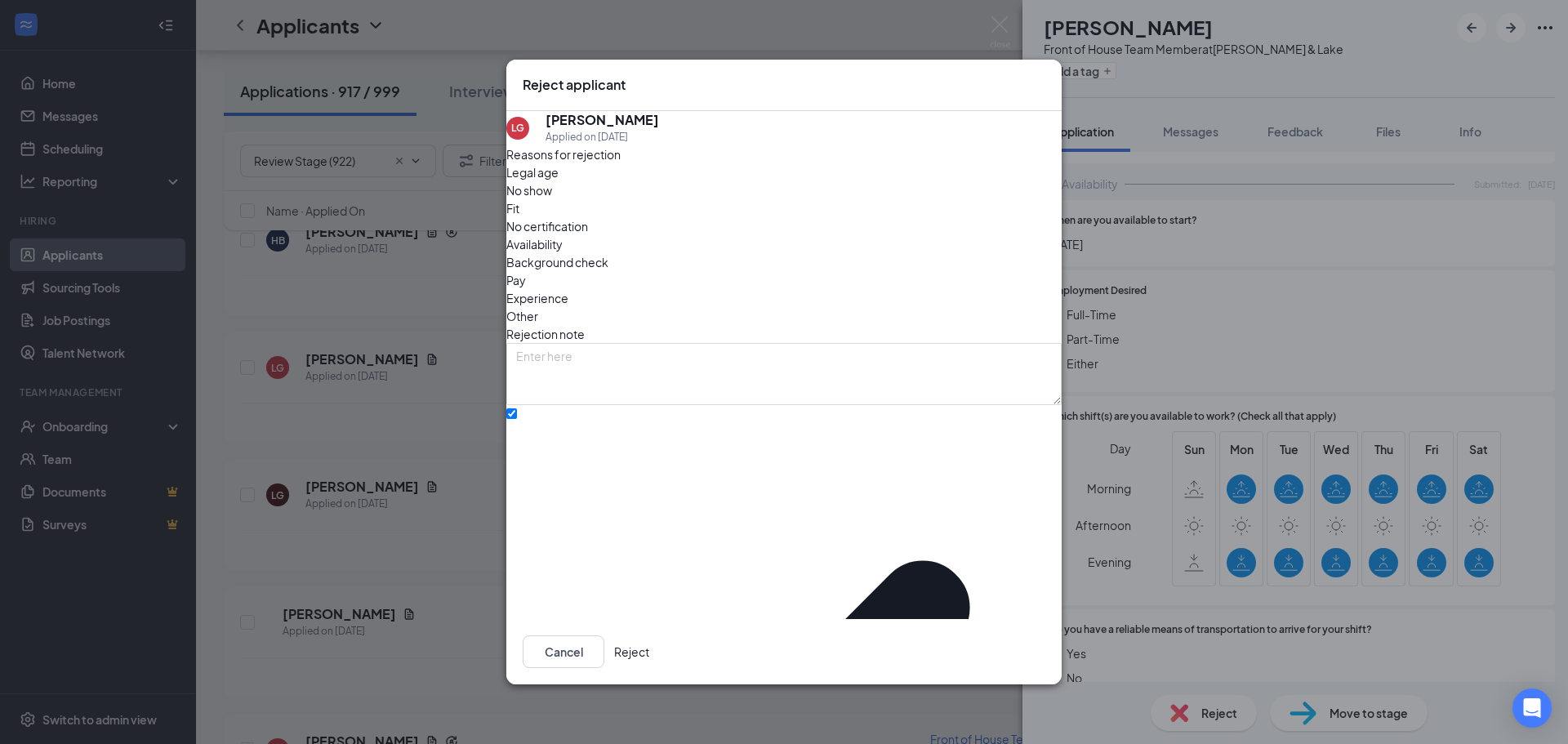
drag, startPoint x: 994, startPoint y: 639, endPoint x: 1002, endPoint y: 634, distance: 9.4
click at [650, 639] on button "Reject" at bounding box center [632, 652] width 35 height 33
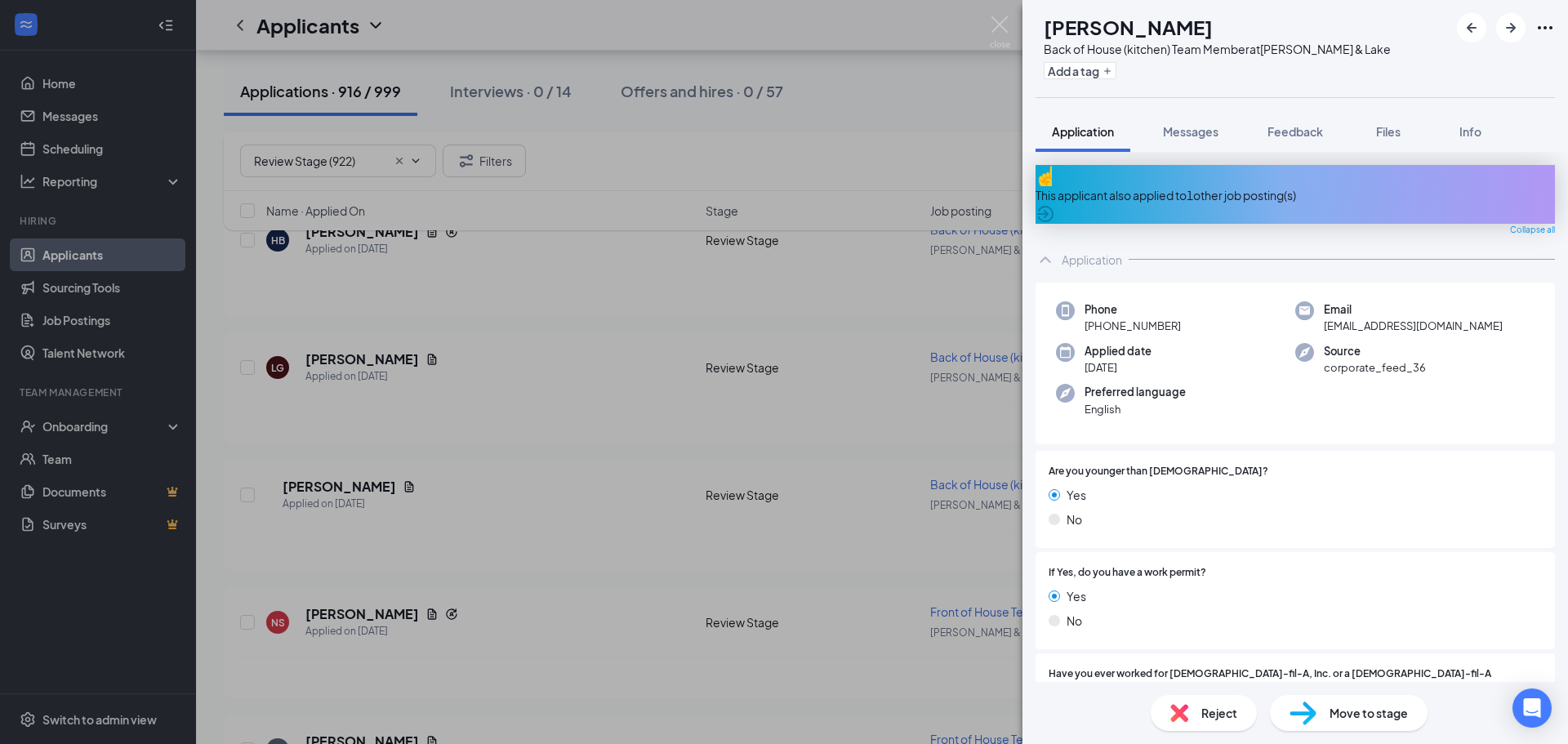
click at [1150, 174] on div "This applicant also applied to 1 other job posting(s)" at bounding box center [1295, 194] width 520 height 59
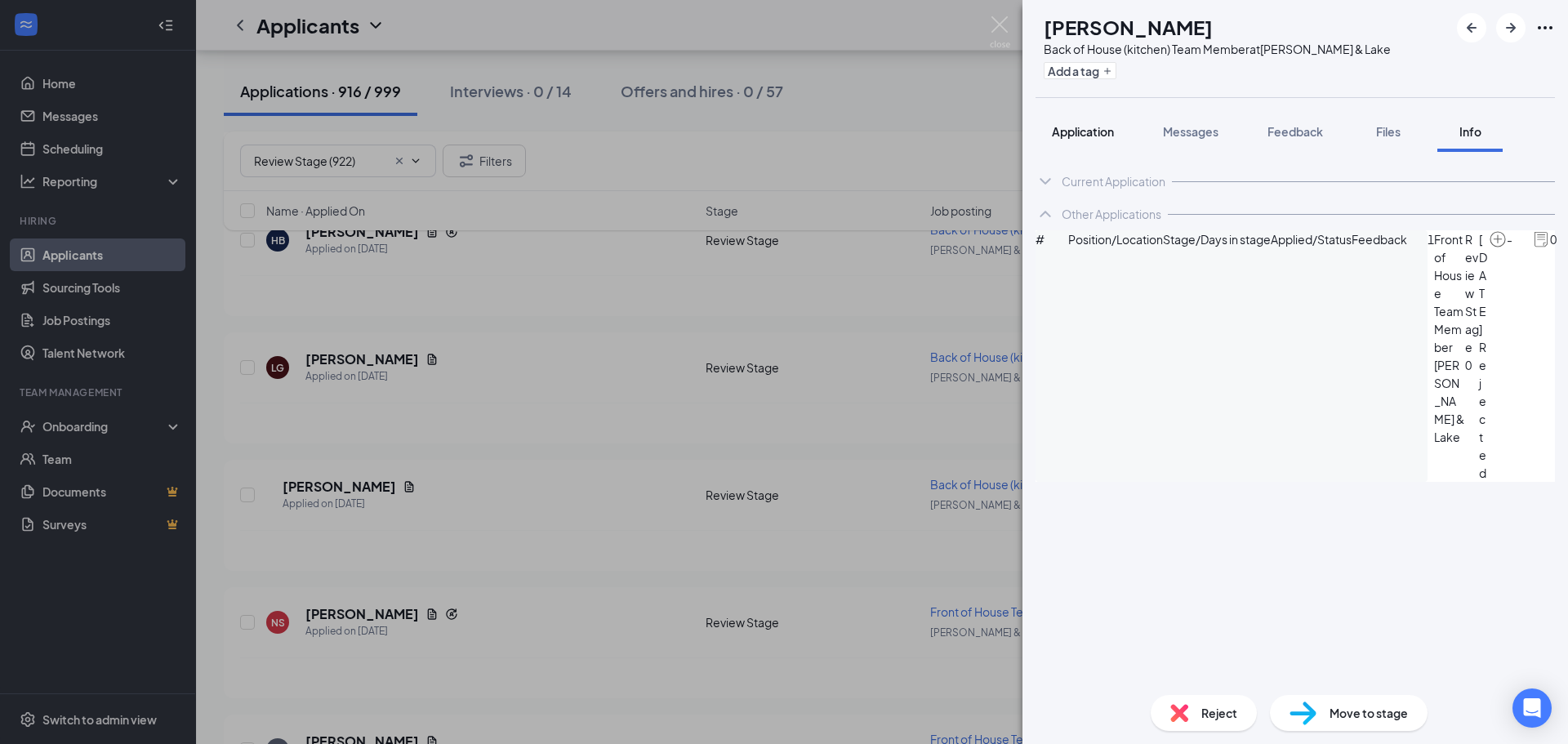
click at [1084, 128] on span "Application" at bounding box center [1083, 131] width 62 height 15
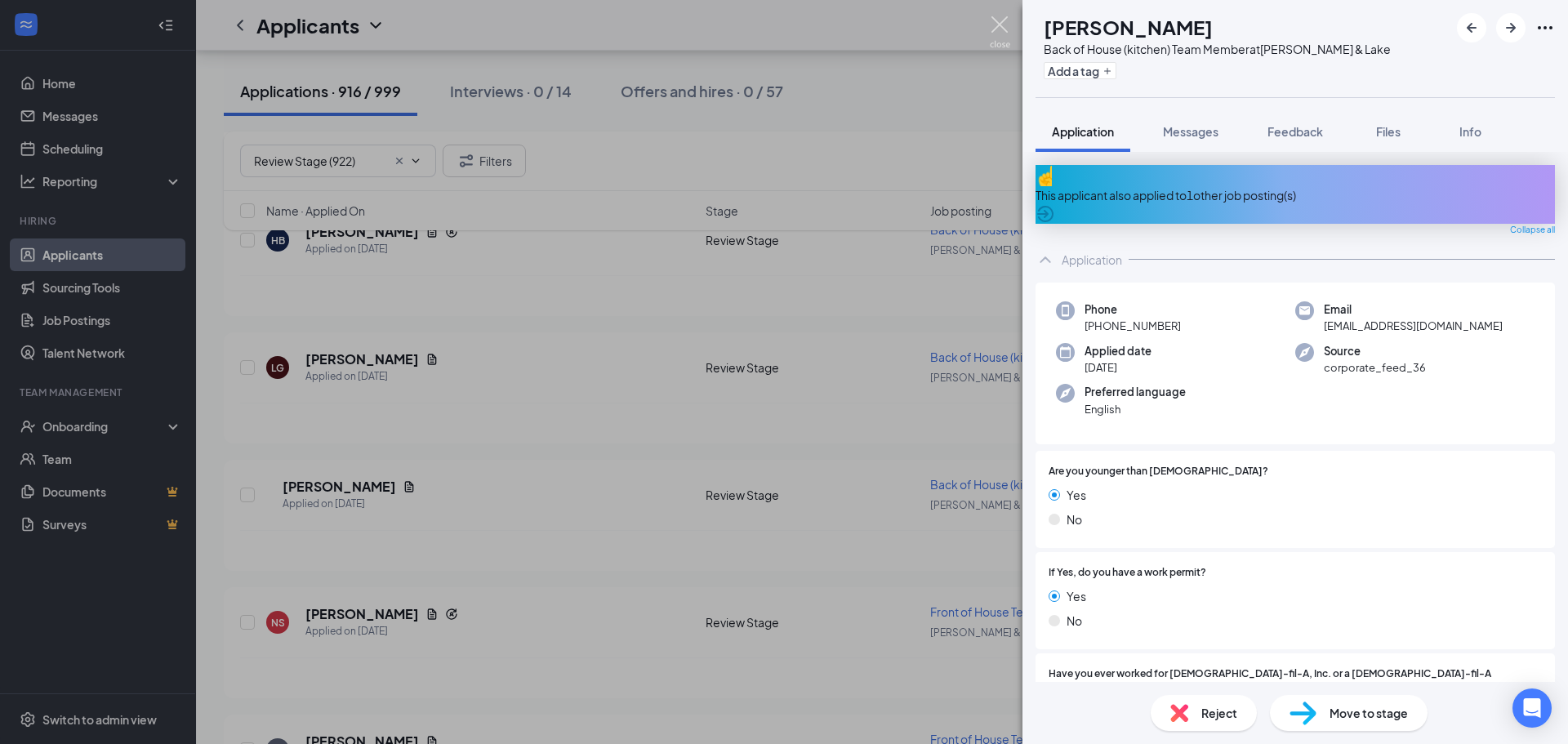
drag, startPoint x: 998, startPoint y: 24, endPoint x: 1101, endPoint y: 373, distance: 363.9
click at [998, 24] on img at bounding box center [999, 32] width 20 height 32
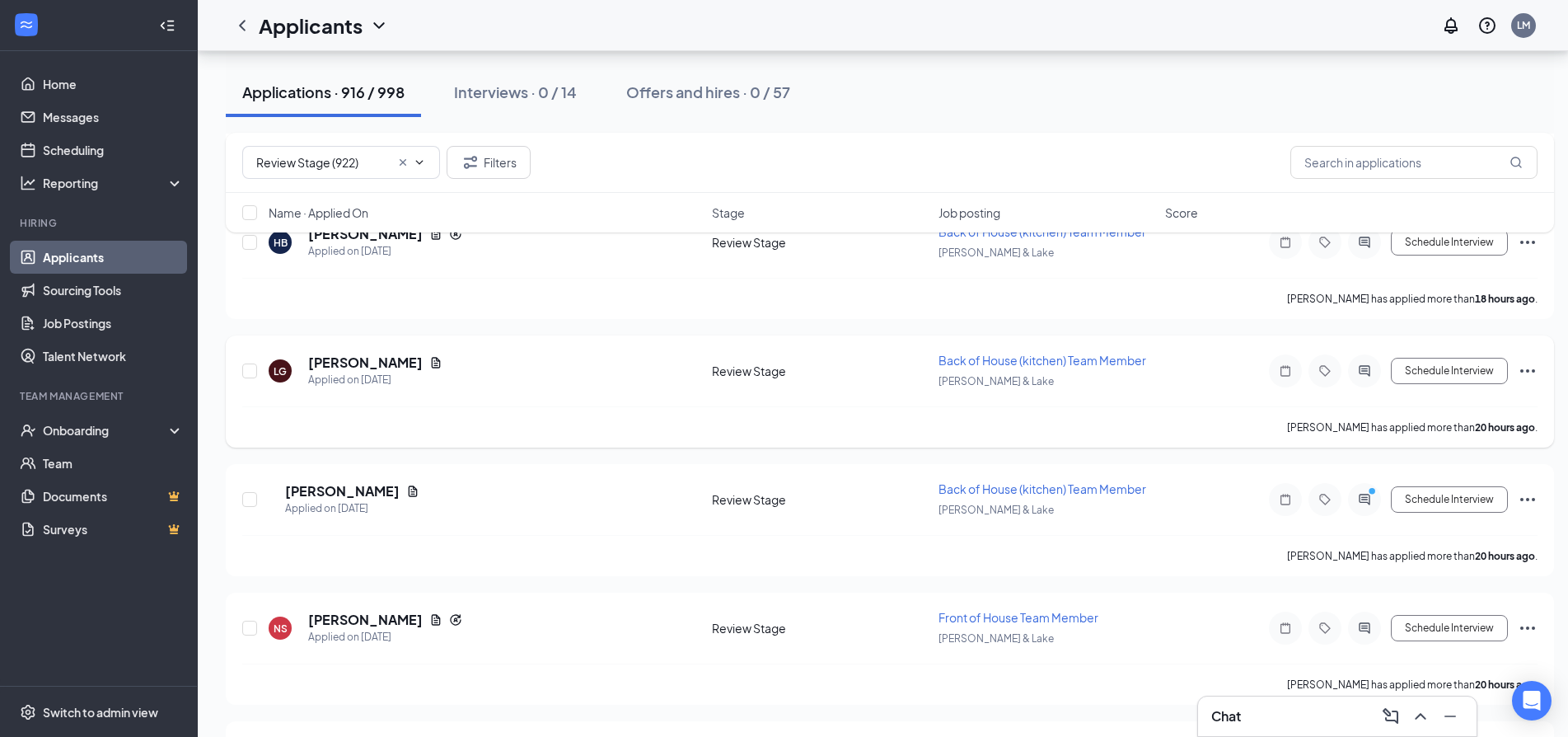
click at [1526, 370] on icon "Ellipses" at bounding box center [1528, 371] width 20 height 20
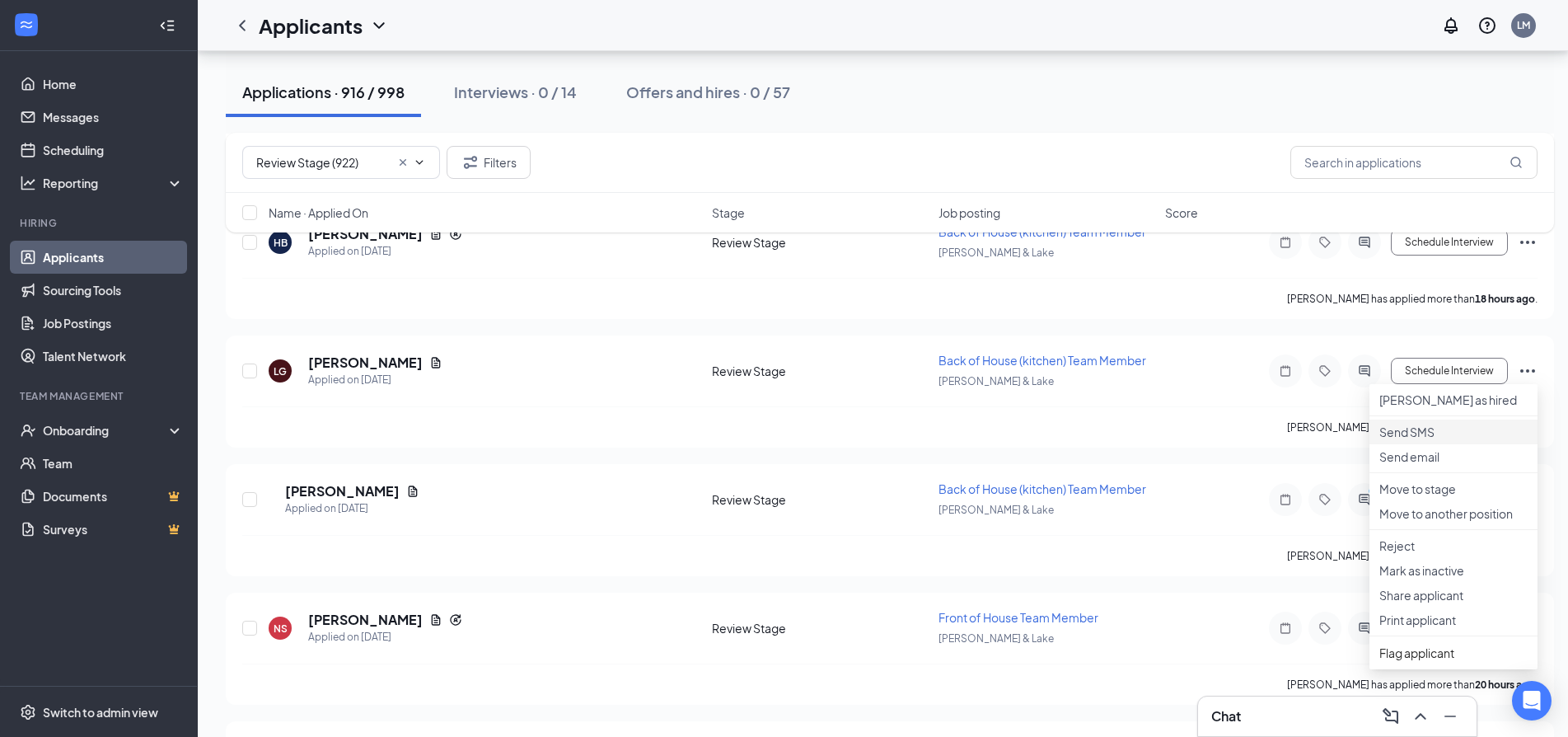
click at [1411, 440] on p "Send SMS" at bounding box center [1453, 432] width 148 height 16
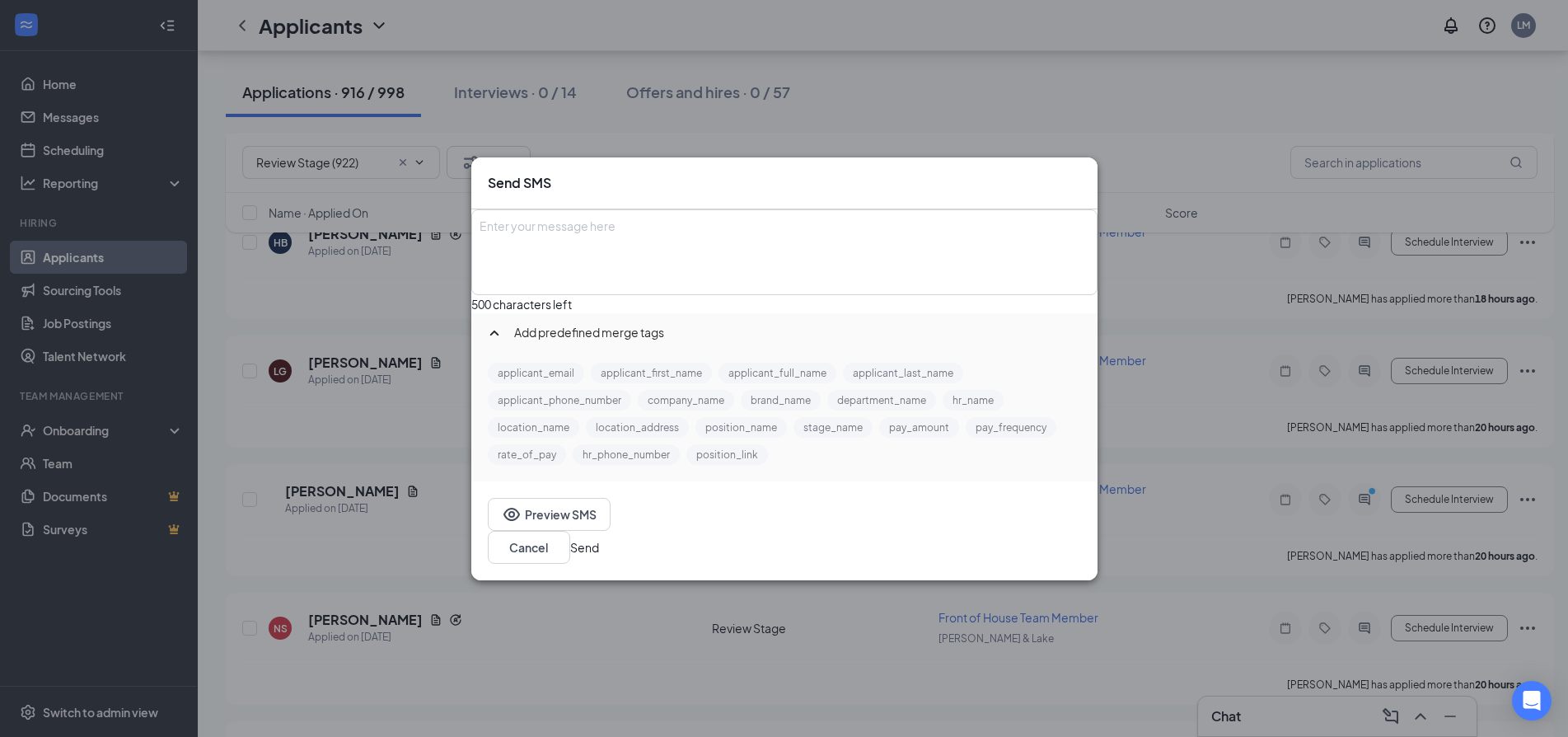
drag, startPoint x: 809, startPoint y: 229, endPoint x: 834, endPoint y: 281, distance: 57.7
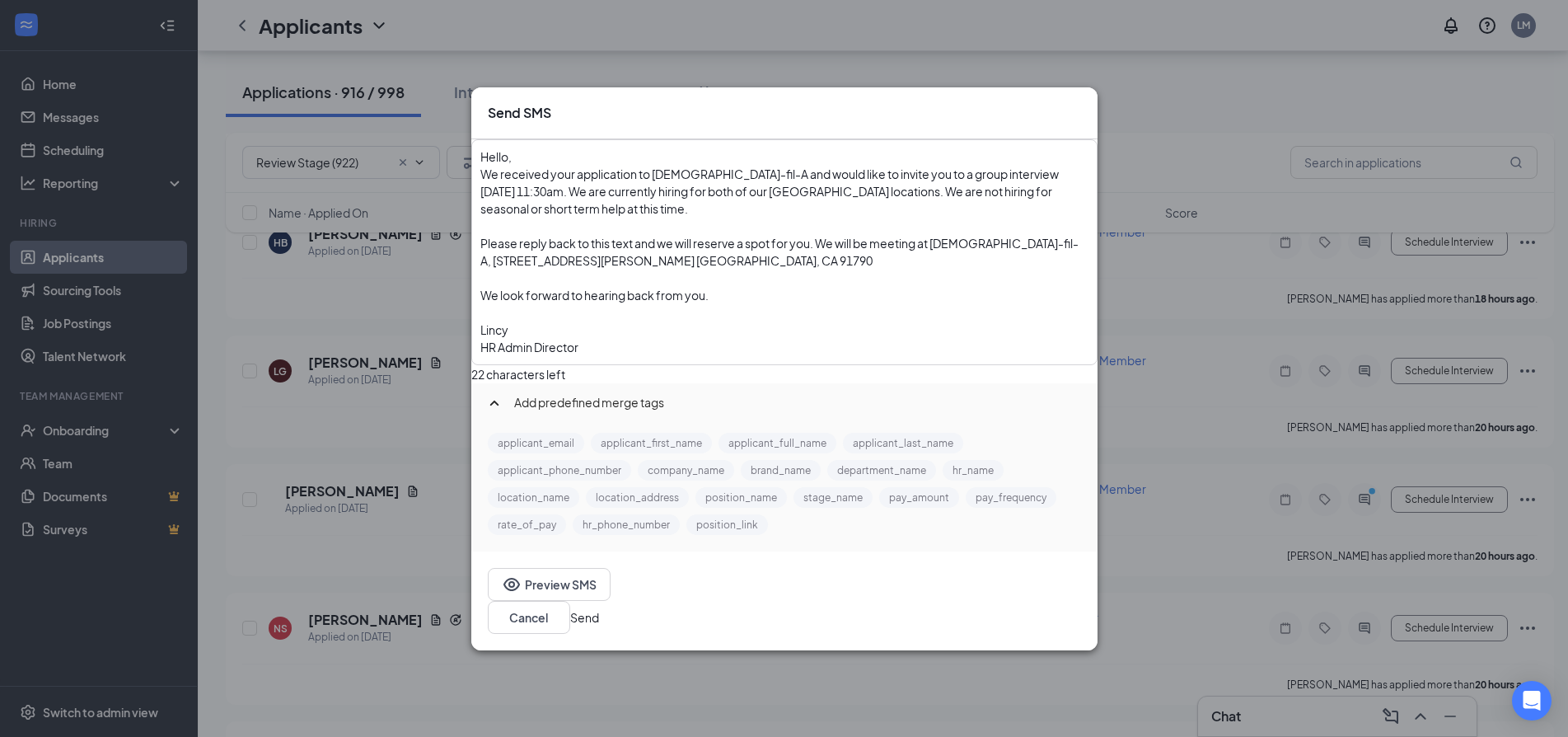
click at [599, 610] on button "Send" at bounding box center [584, 617] width 29 height 18
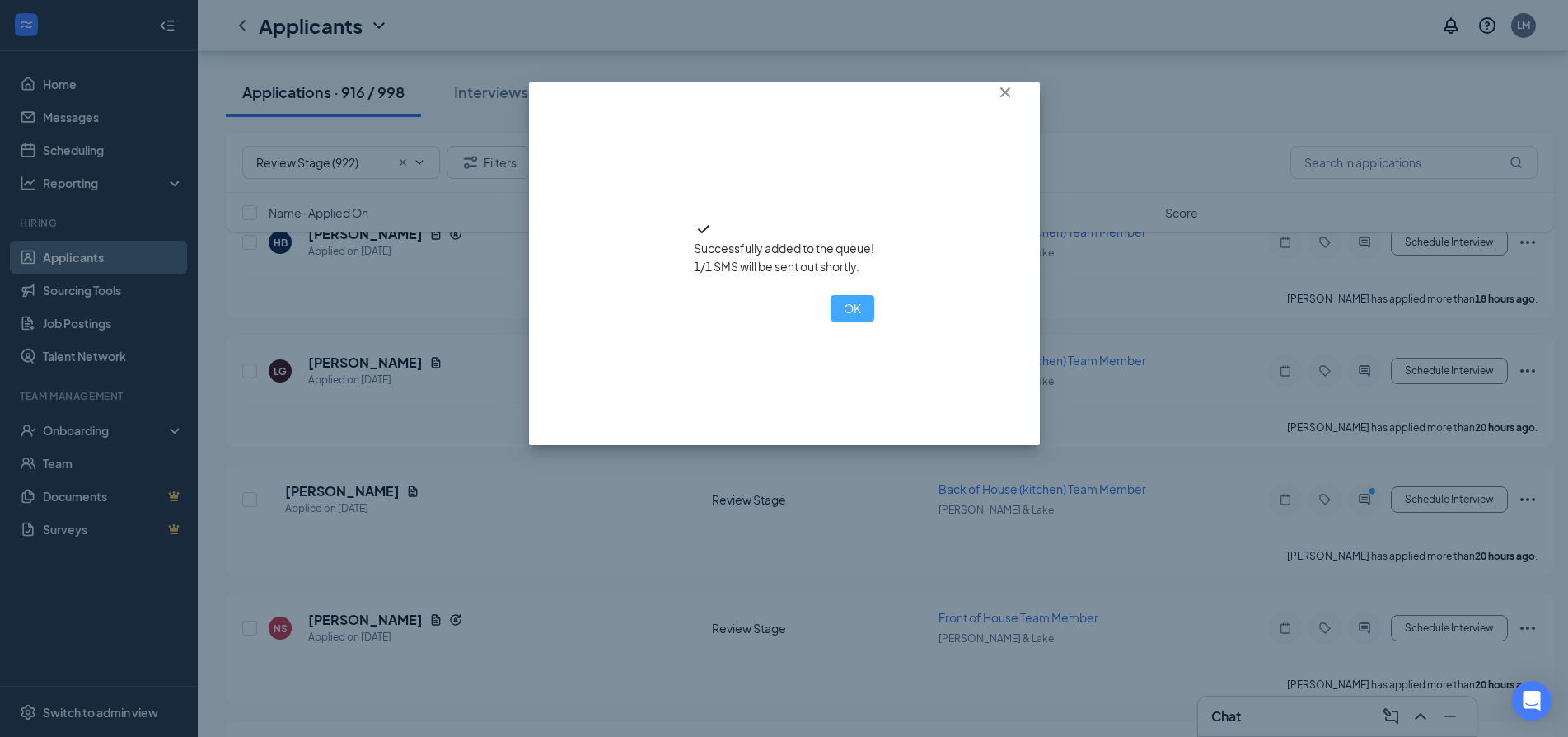
click at [831, 322] on button "OK" at bounding box center [852, 308] width 44 height 26
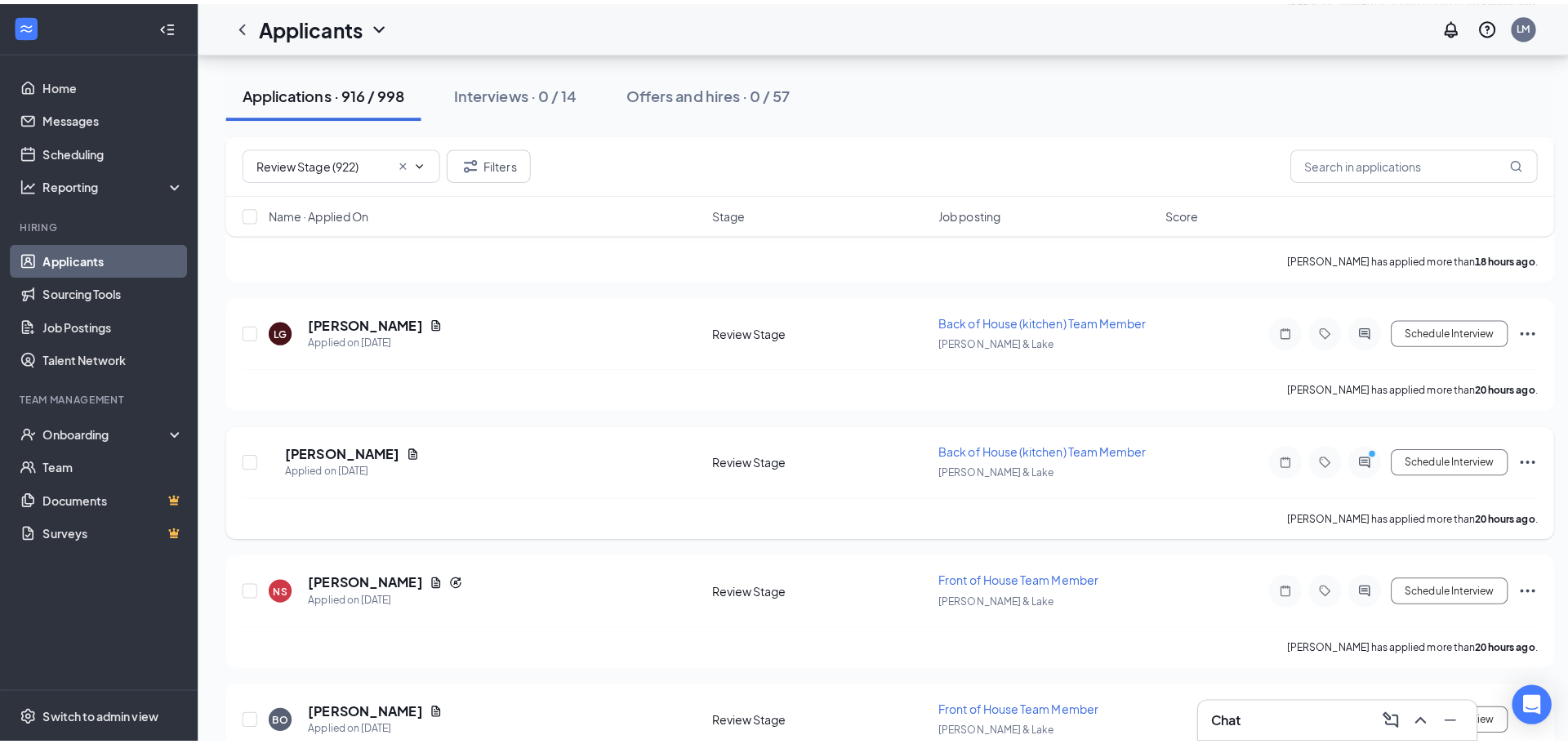
scroll to position [2613, 0]
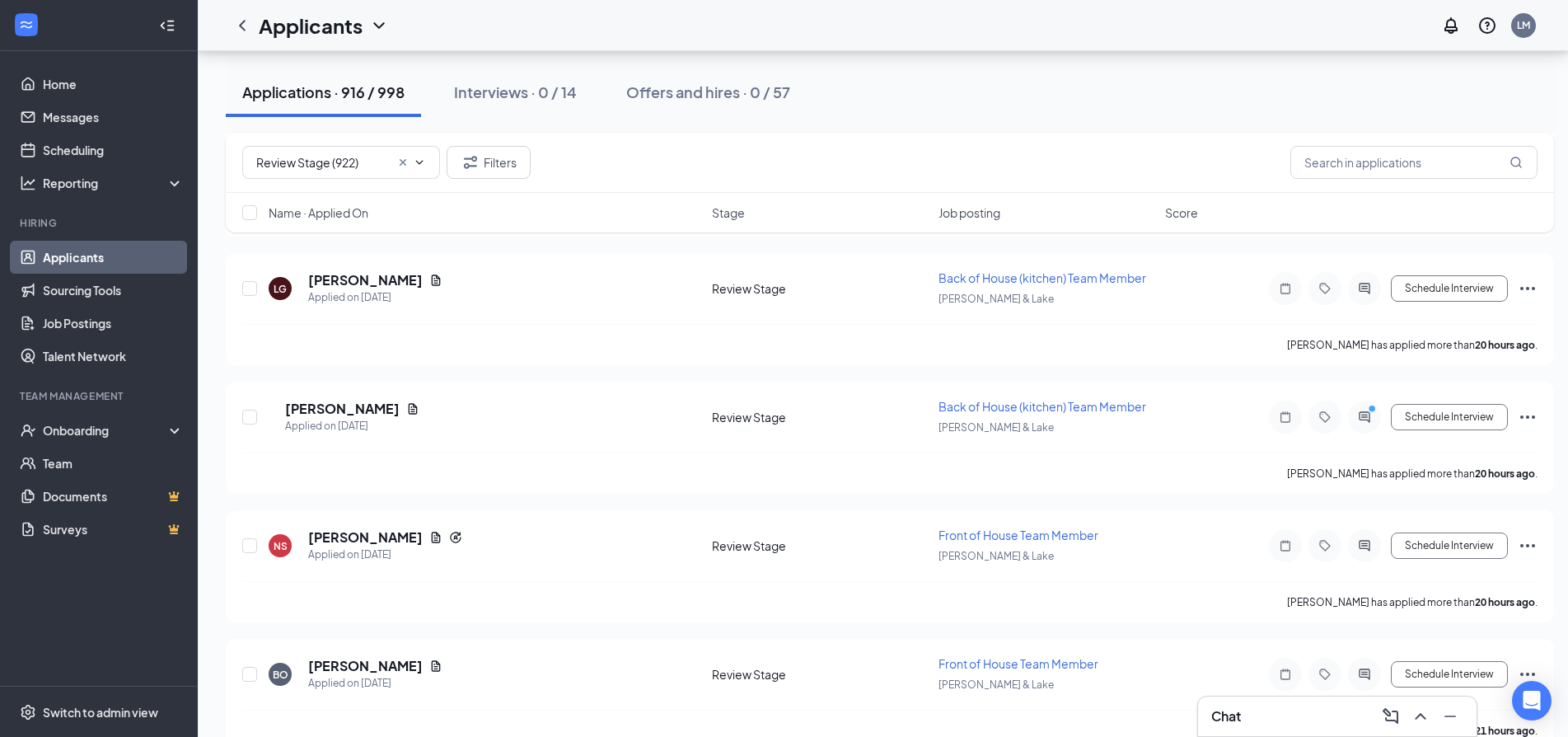
click at [1277, 715] on div "Chat" at bounding box center [1337, 716] width 252 height 26
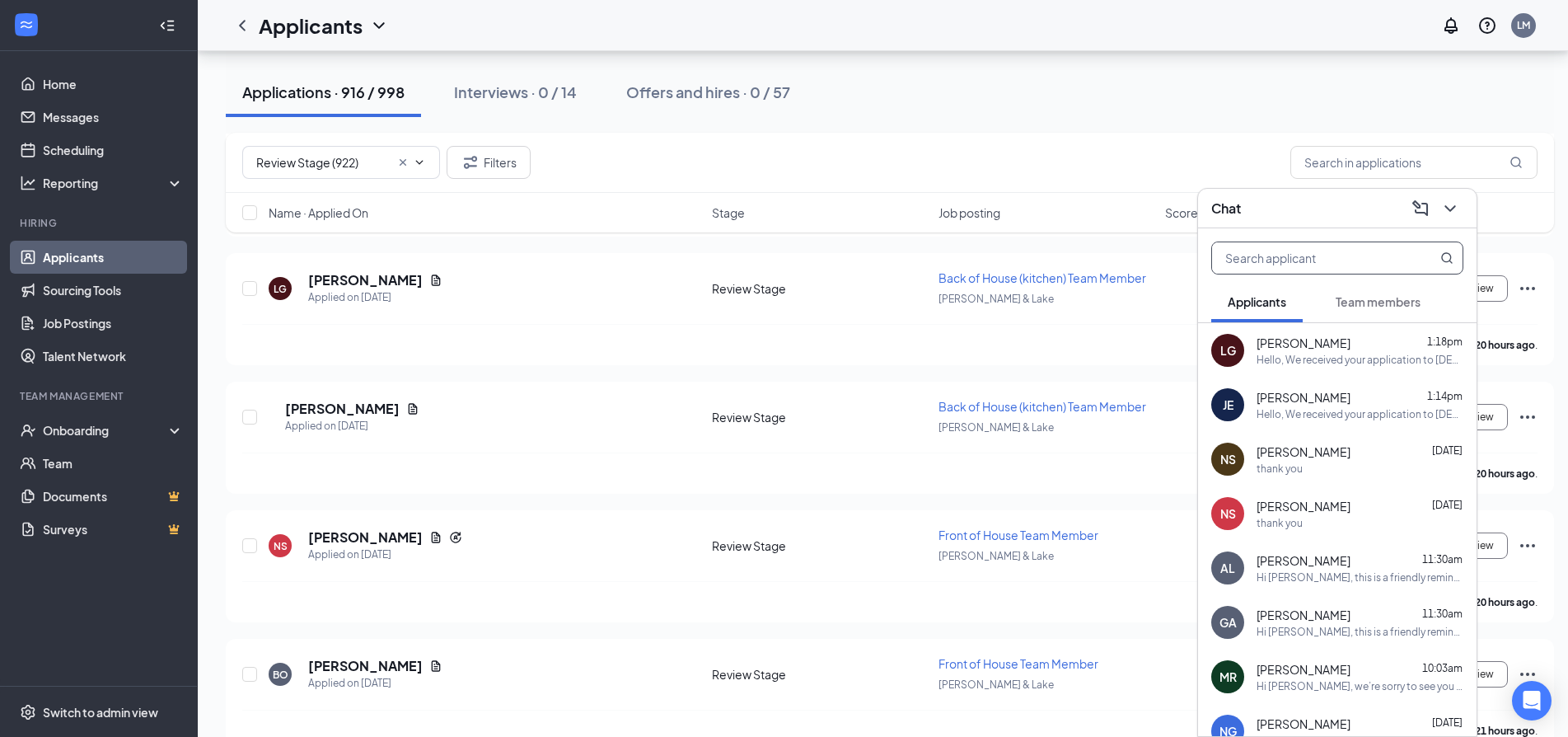
click at [1312, 259] on input "text" at bounding box center [1309, 258] width 195 height 31
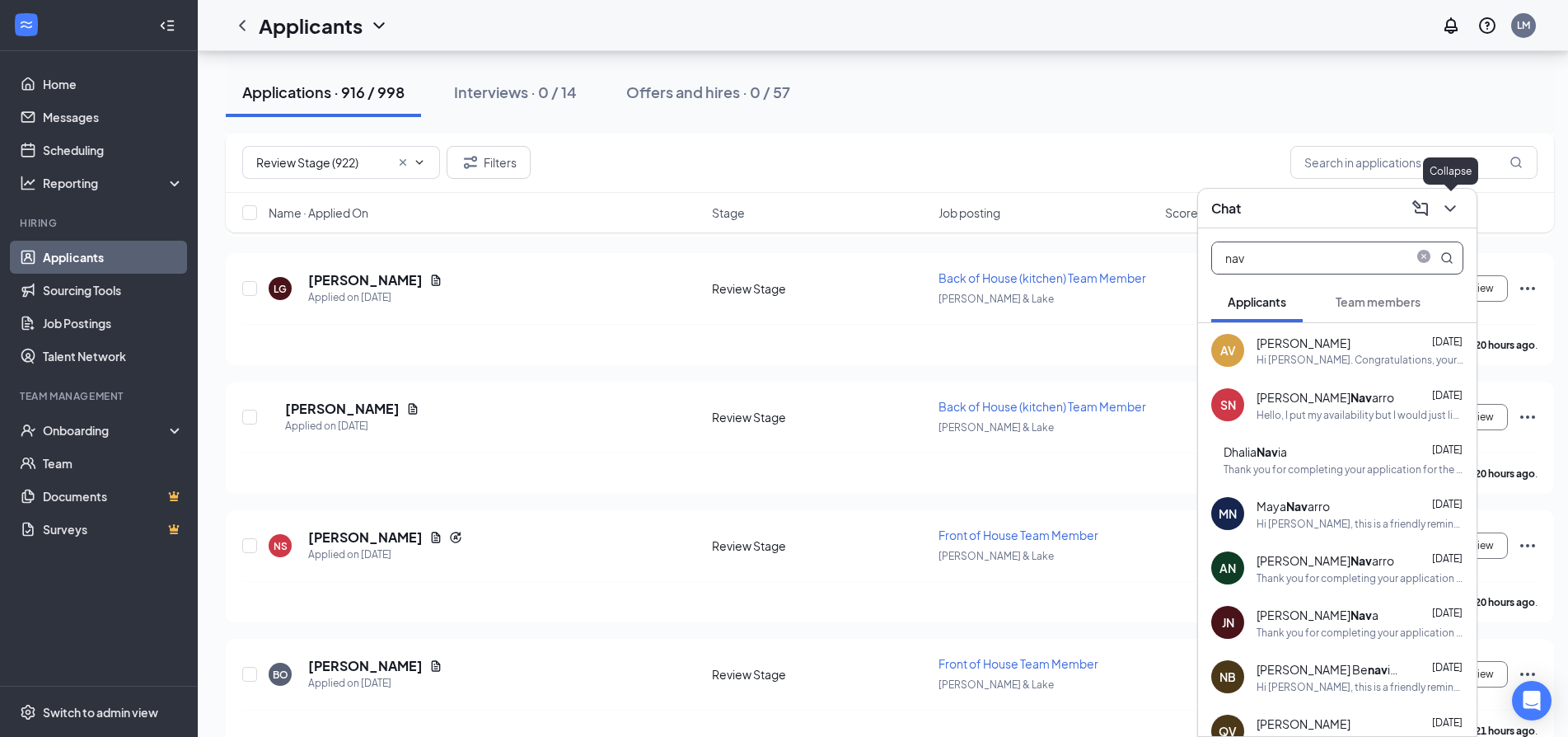
type input "nav"
click at [1449, 208] on icon "ChevronDown" at bounding box center [1450, 209] width 20 height 20
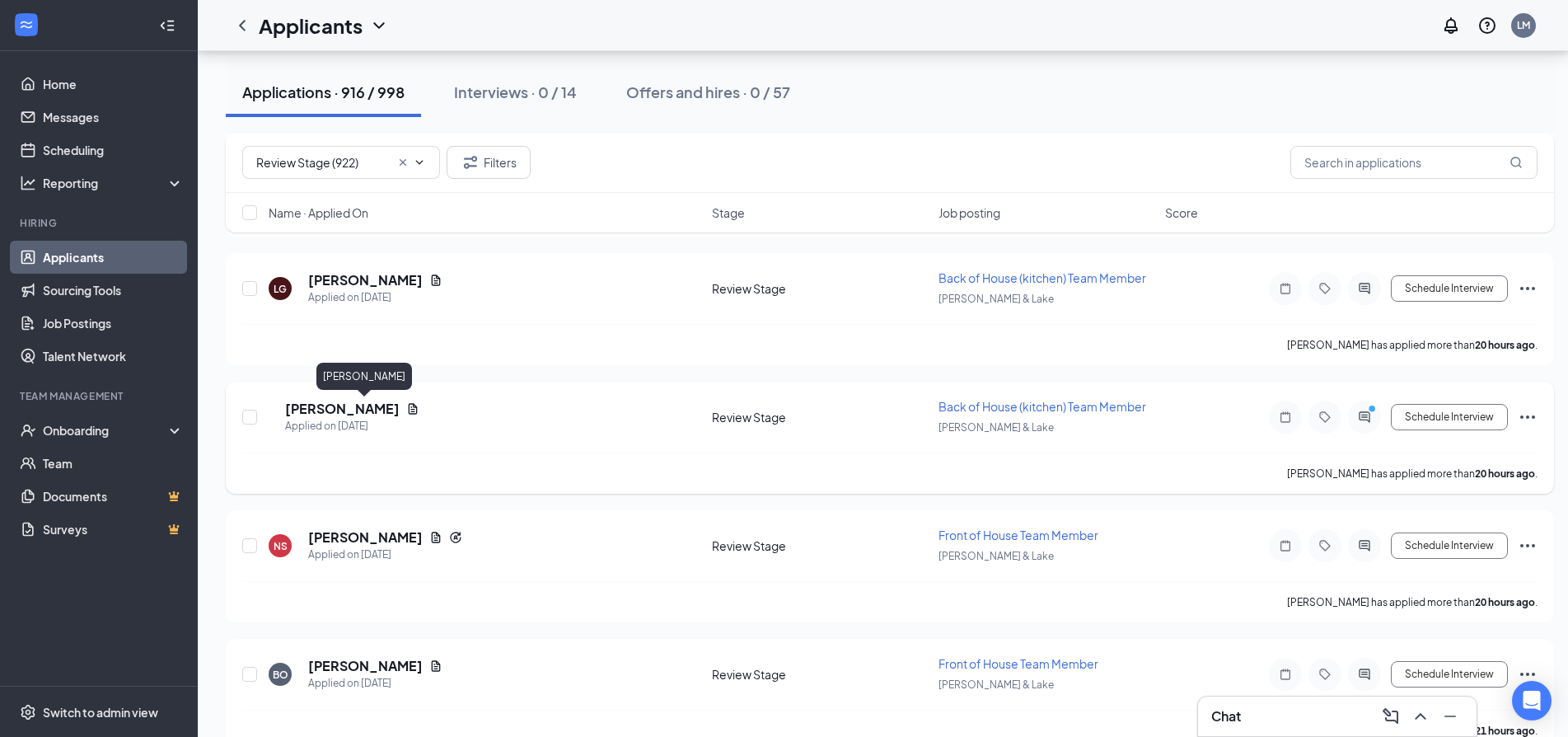
drag, startPoint x: 383, startPoint y: 411, endPoint x: 533, endPoint y: 385, distance: 152.2
click at [383, 410] on h5 "[PERSON_NAME]" at bounding box center [342, 409] width 115 height 18
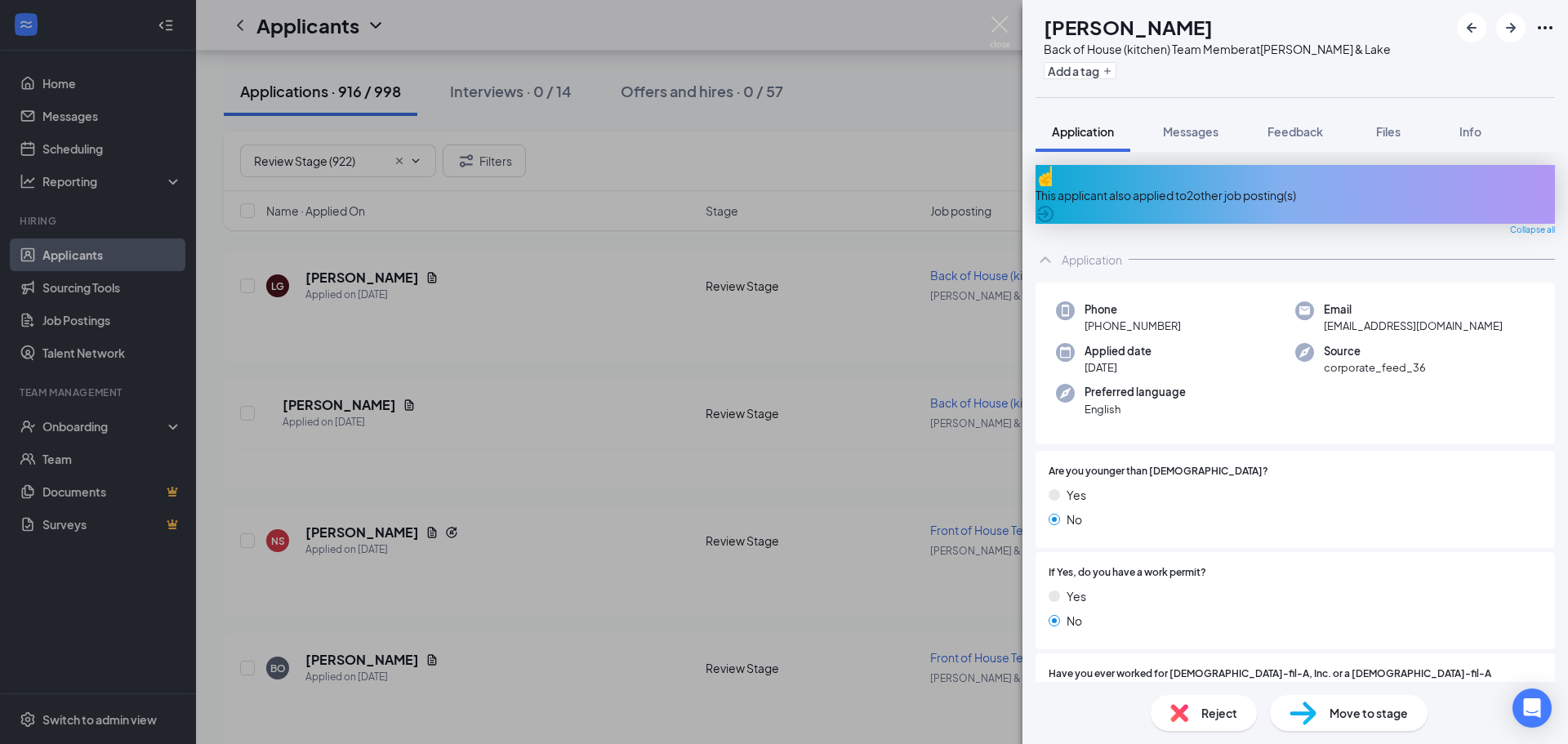
click at [1265, 186] on div "This applicant also applied to 2 other job posting(s)" at bounding box center [1295, 195] width 520 height 18
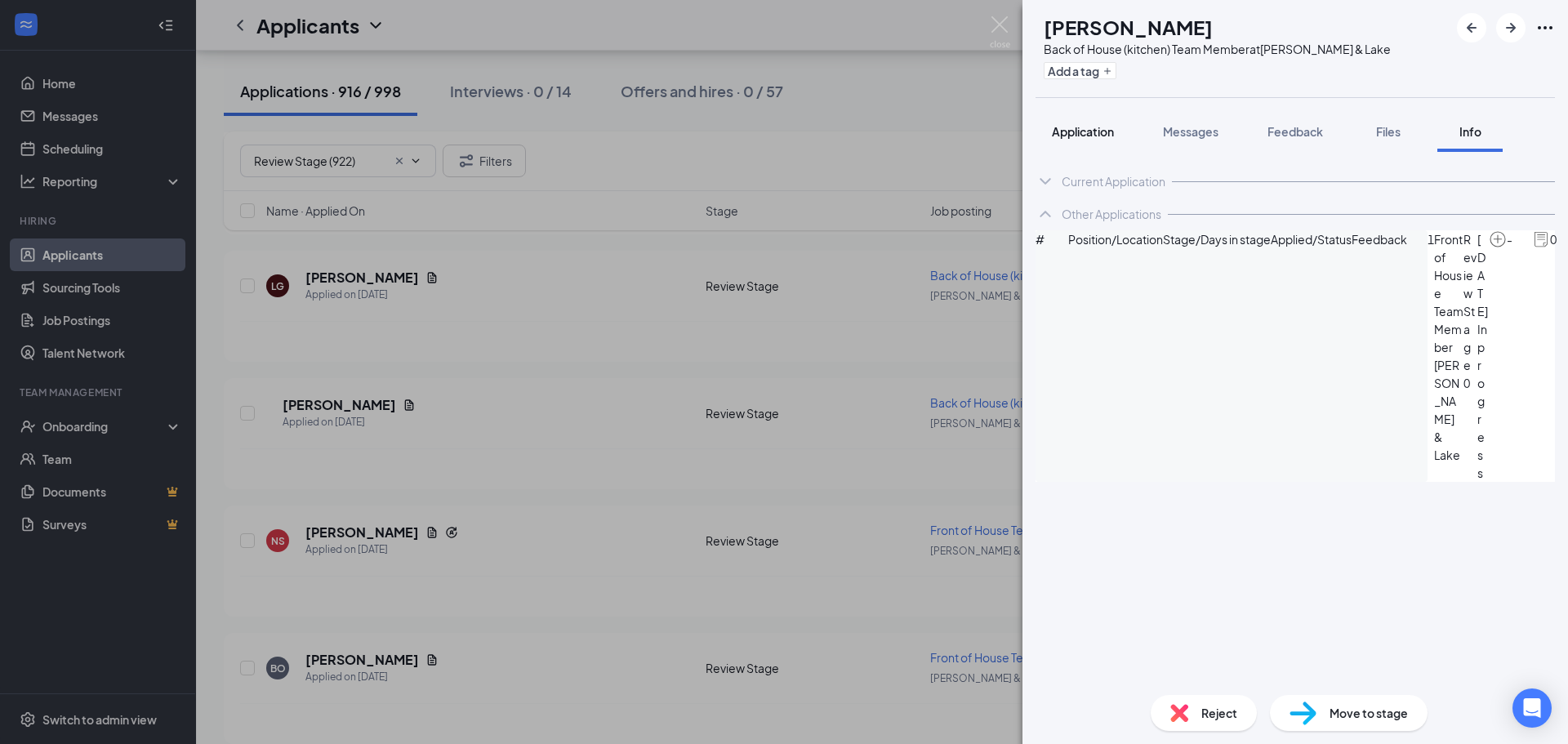
click at [1065, 127] on span "Application" at bounding box center [1083, 131] width 62 height 15
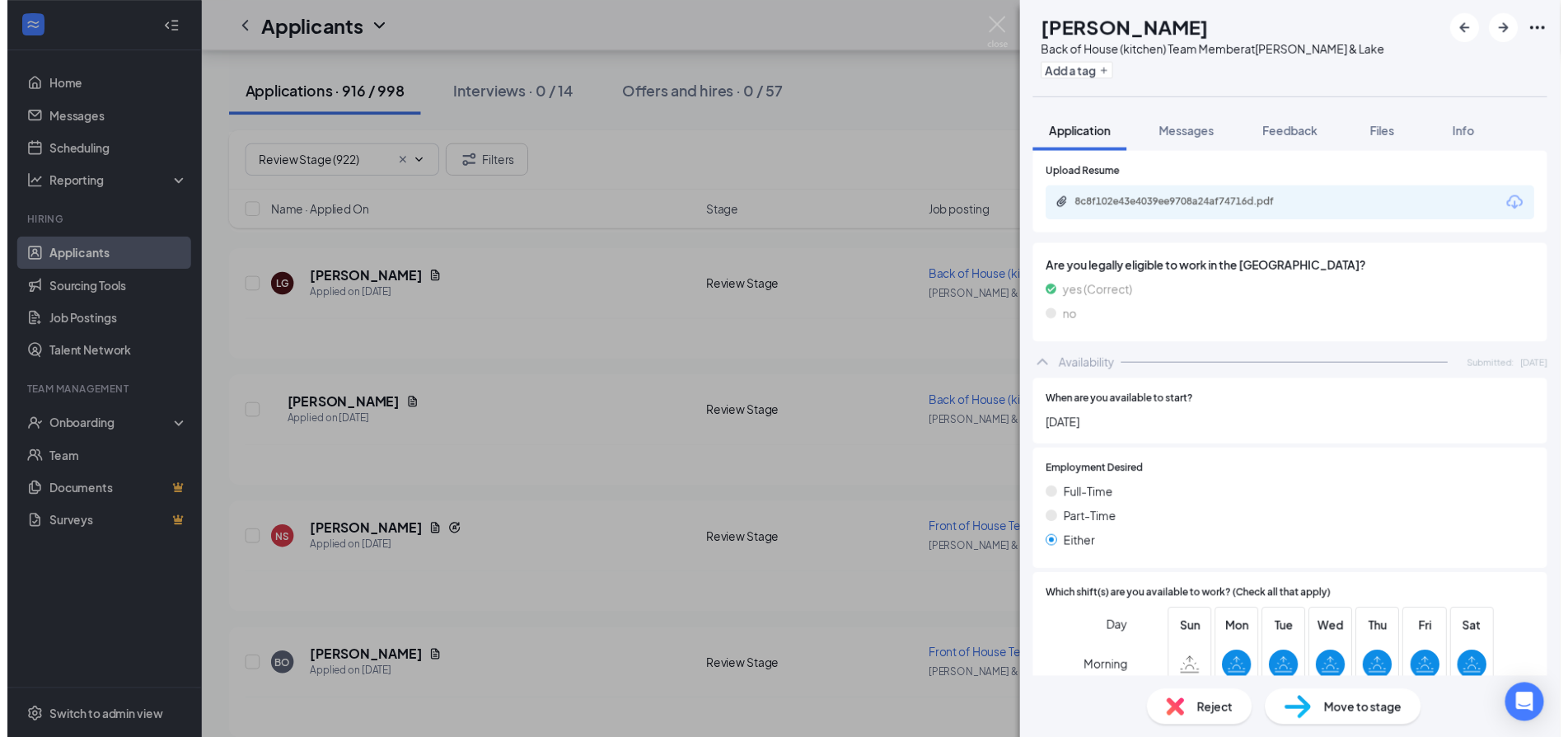
scroll to position [742, 0]
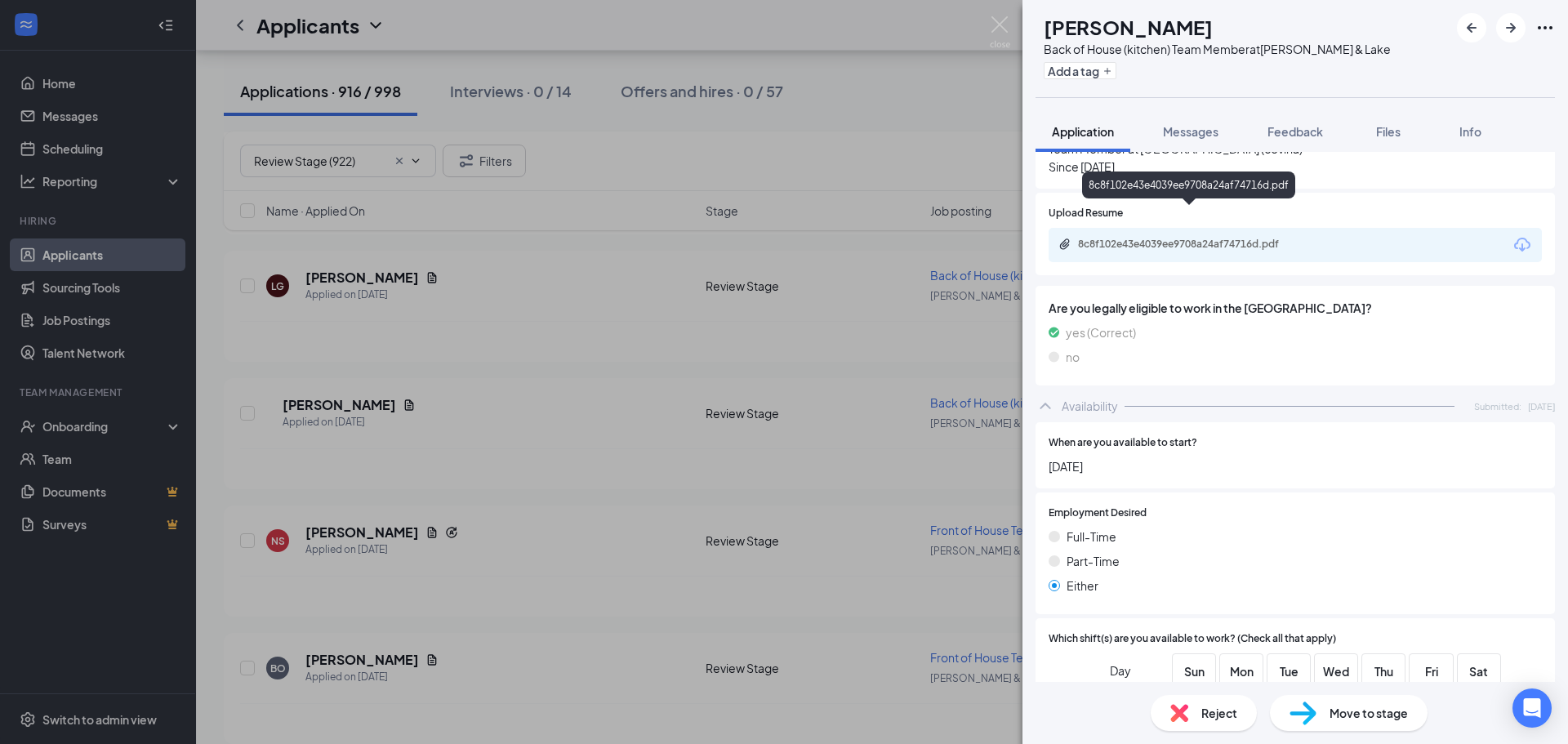
click at [1216, 238] on div "8c8f102e43e4039ee9708a24af74716d.pdf" at bounding box center [1192, 244] width 229 height 13
click at [1000, 26] on img at bounding box center [999, 32] width 20 height 32
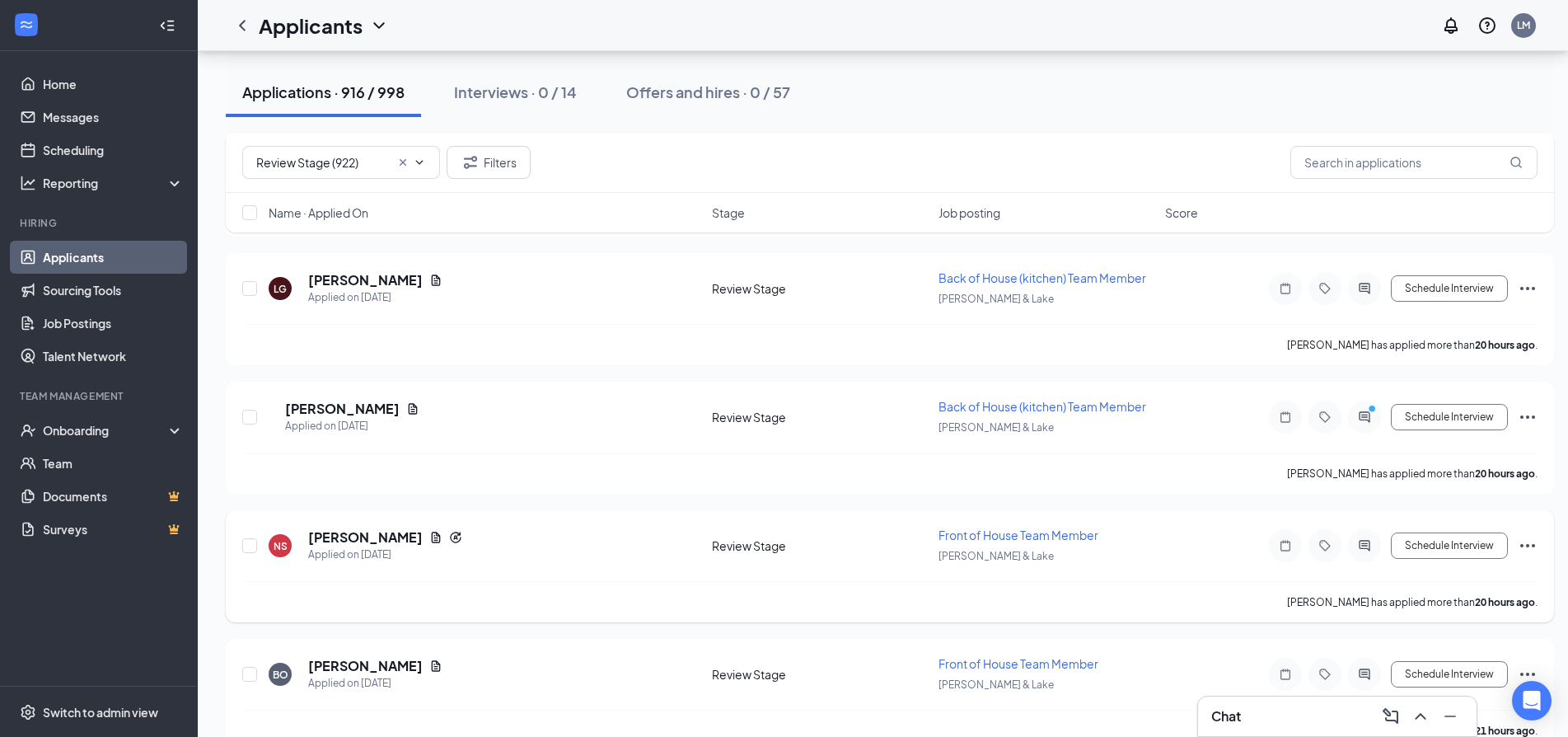
click at [1527, 539] on icon "Ellipses" at bounding box center [1528, 546] width 20 height 20
click at [1434, 615] on p "Send SMS" at bounding box center [1453, 607] width 148 height 16
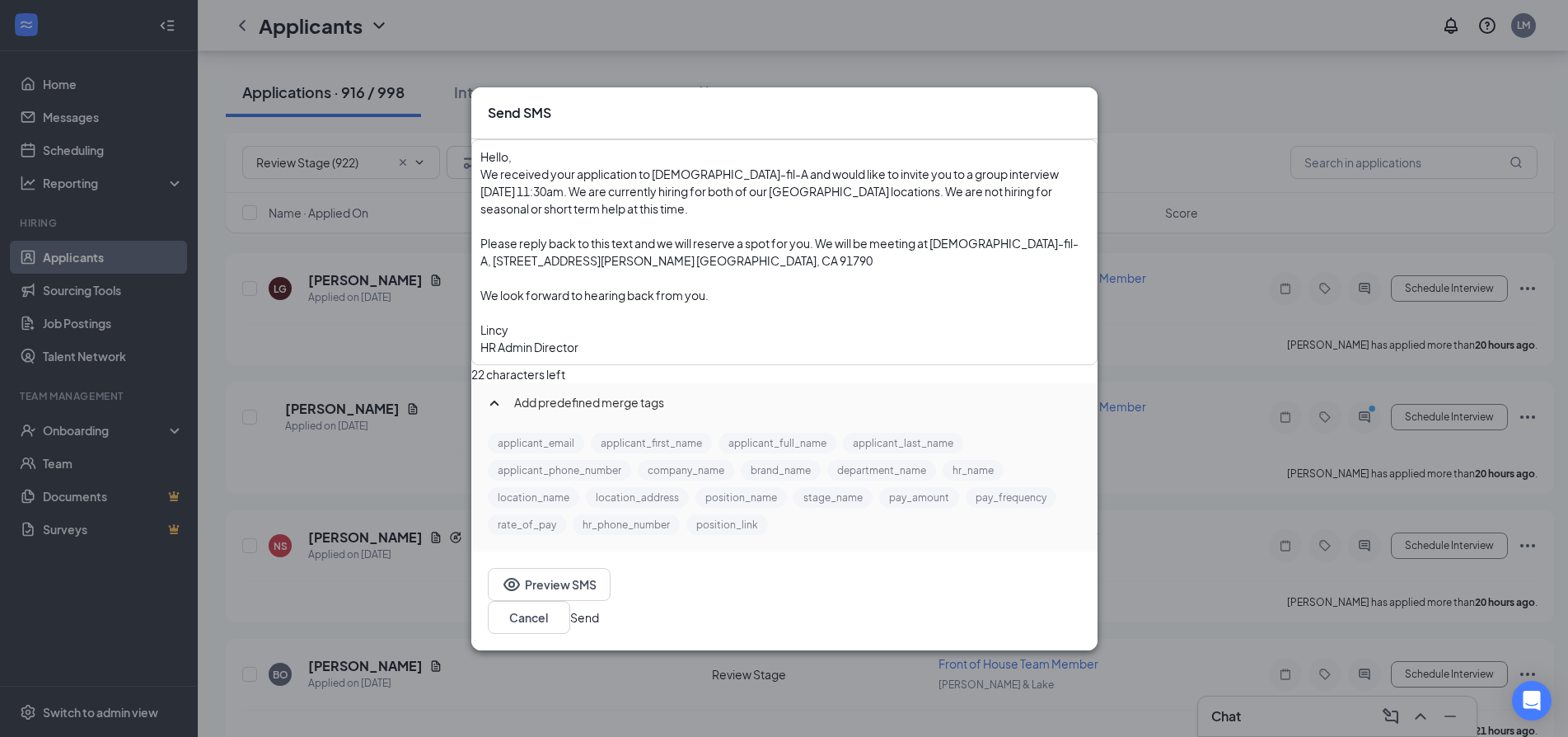
click at [599, 610] on button "Send" at bounding box center [584, 617] width 29 height 18
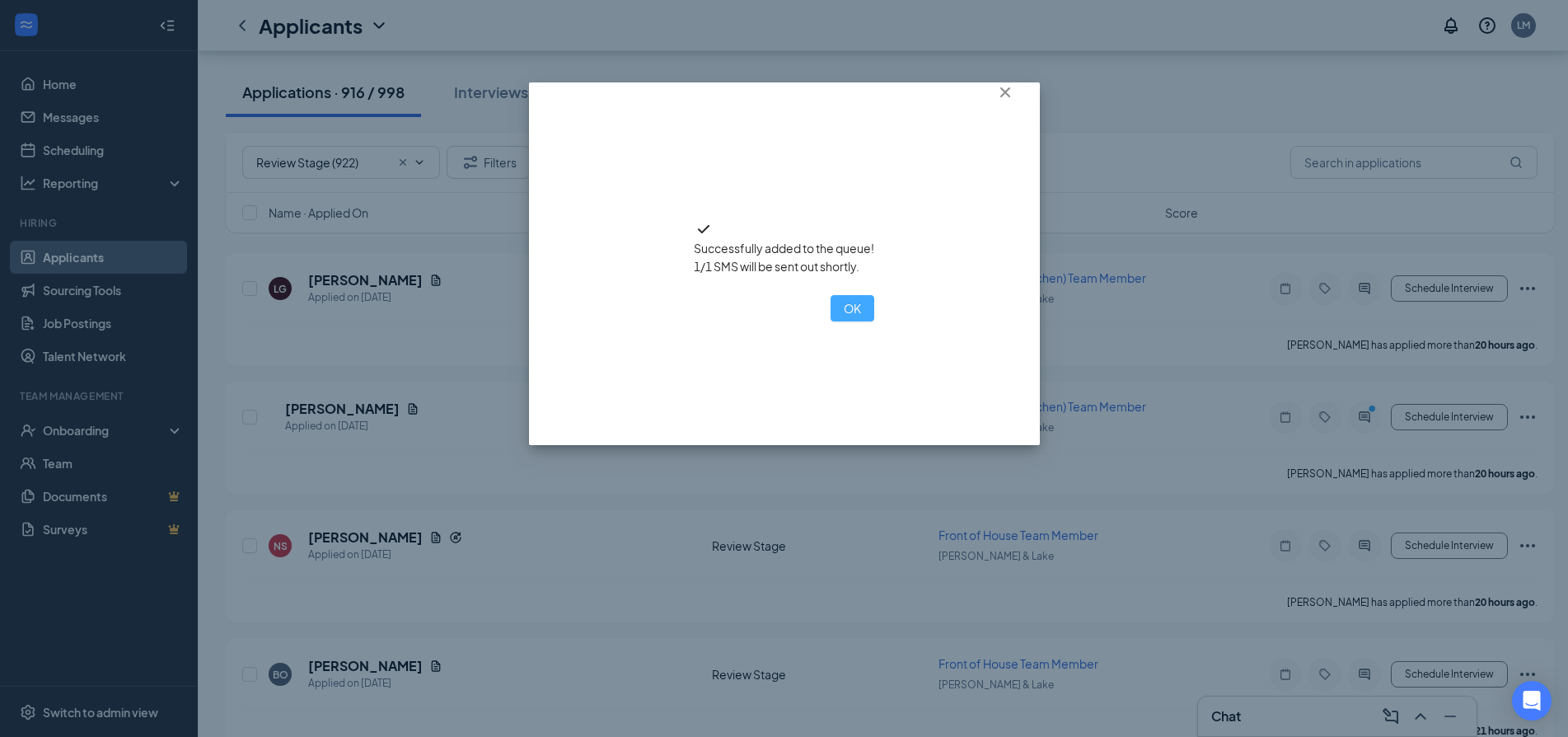
click at [831, 322] on button "OK" at bounding box center [852, 308] width 44 height 26
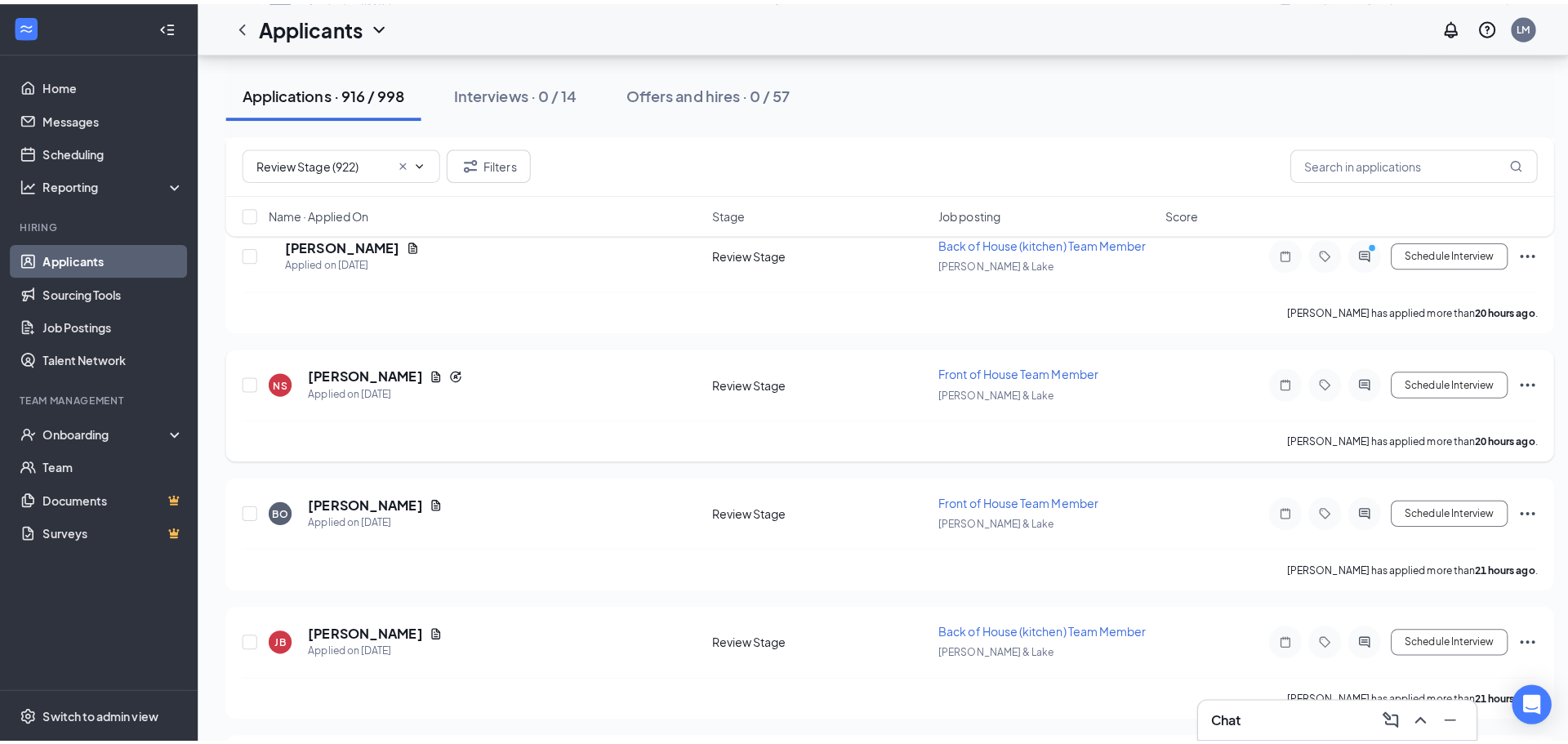
scroll to position [2857, 0]
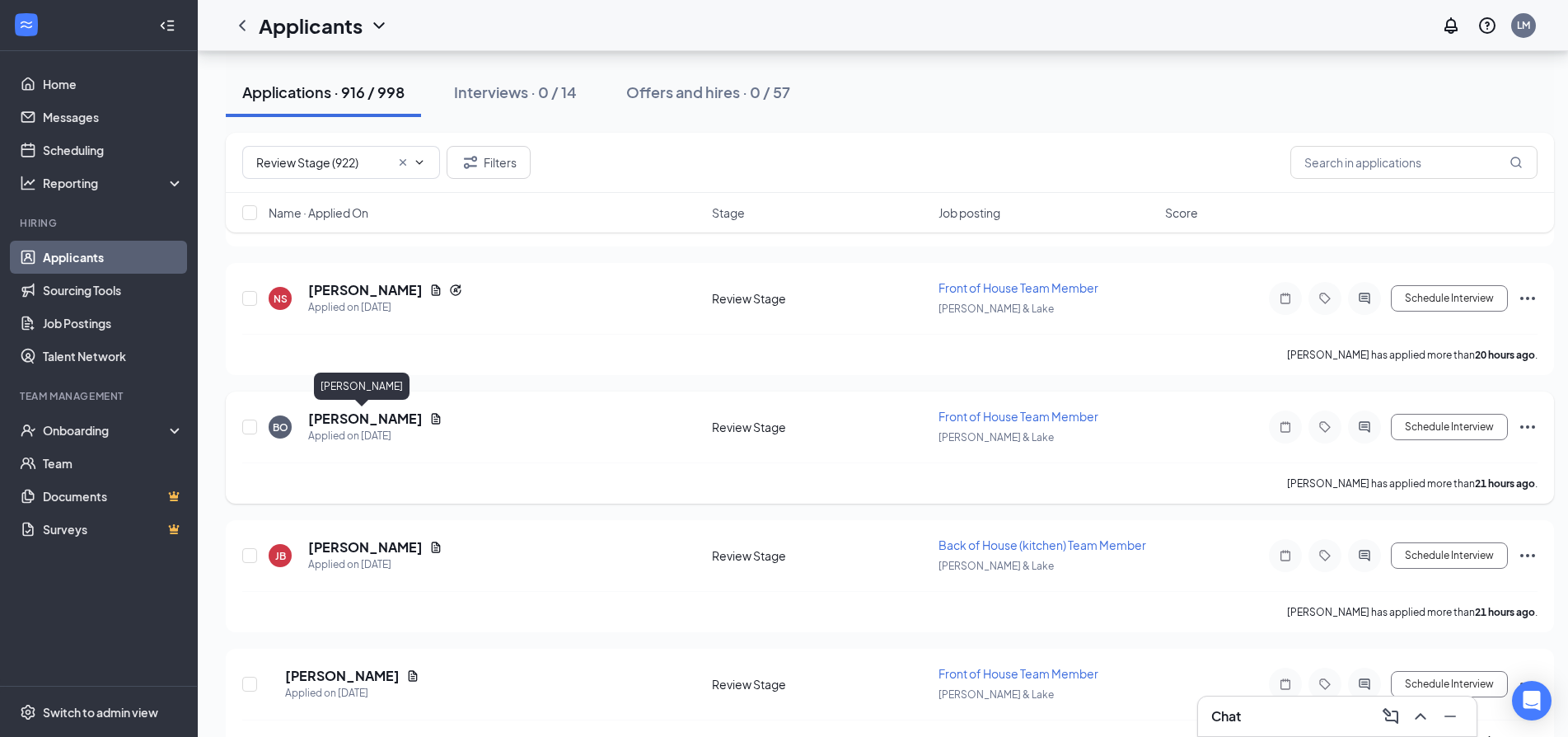
click at [382, 416] on h5 "Brianna Obeso" at bounding box center [365, 419] width 115 height 18
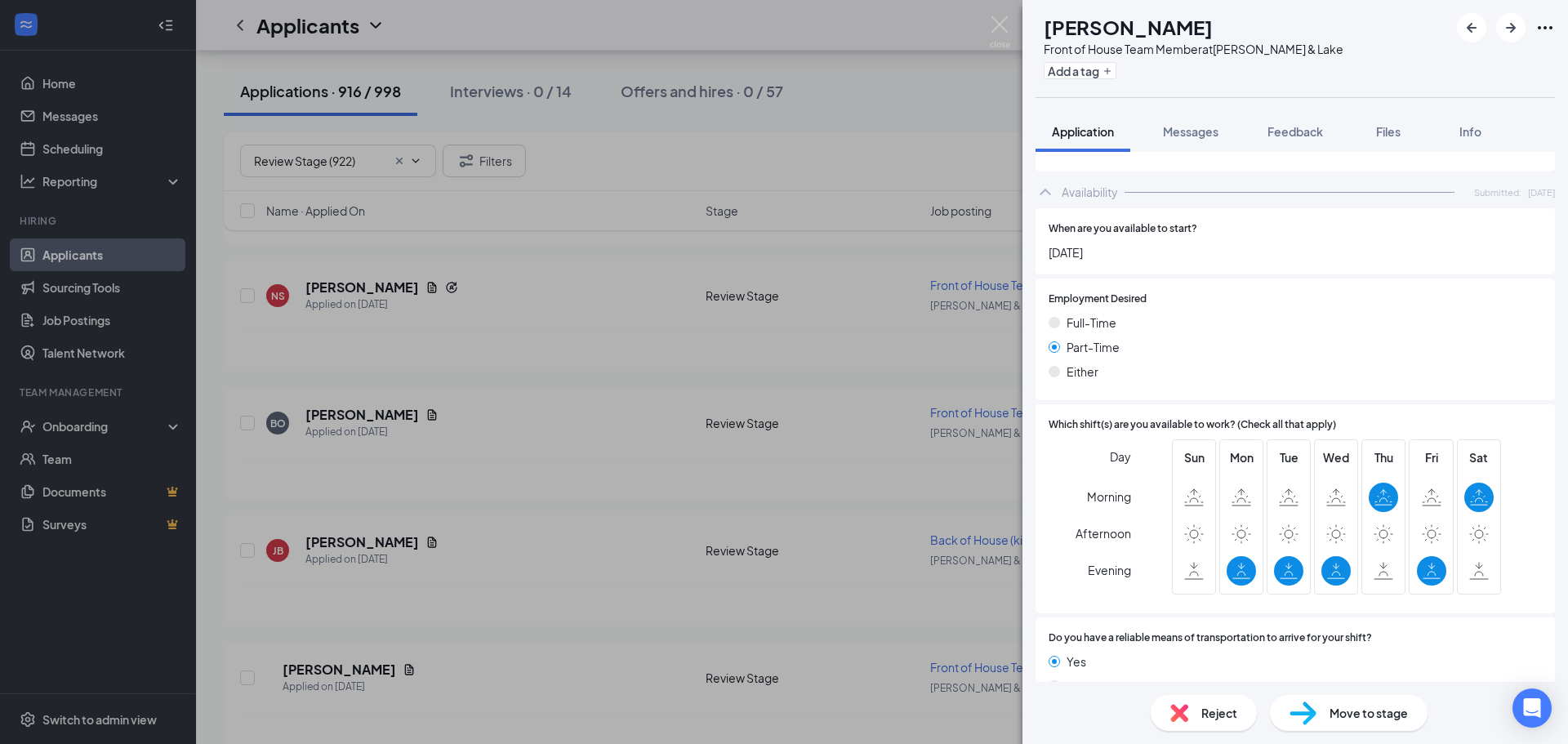
scroll to position [898, 0]
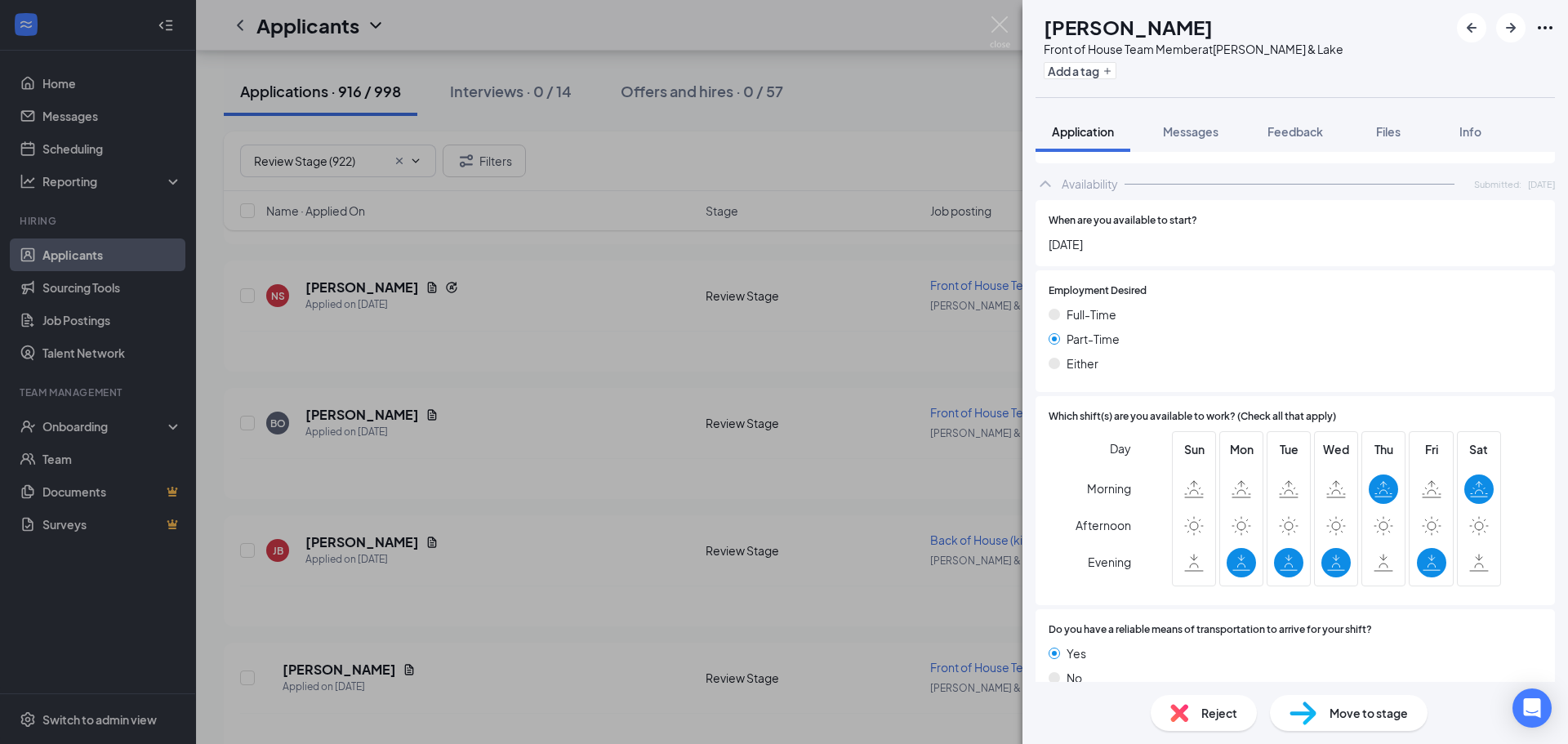
click at [1211, 711] on span "Reject" at bounding box center [1219, 713] width 36 height 18
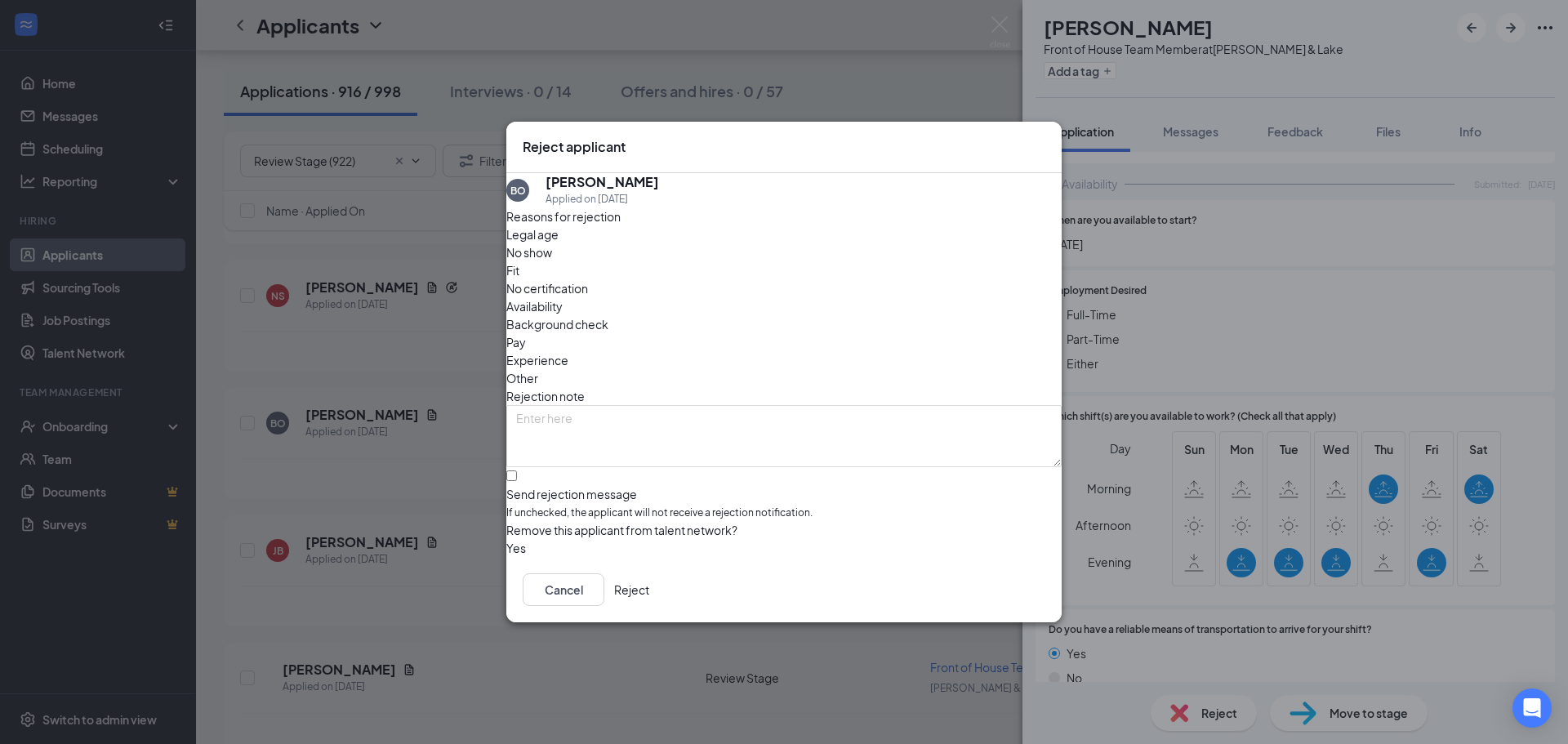
click at [563, 297] on span "Availability" at bounding box center [534, 306] width 56 height 18
click at [517, 470] on input "Send rejection message If unchecked, the applicant will not receive a rejection…" at bounding box center [511, 475] width 11 height 11
checkbox input "true"
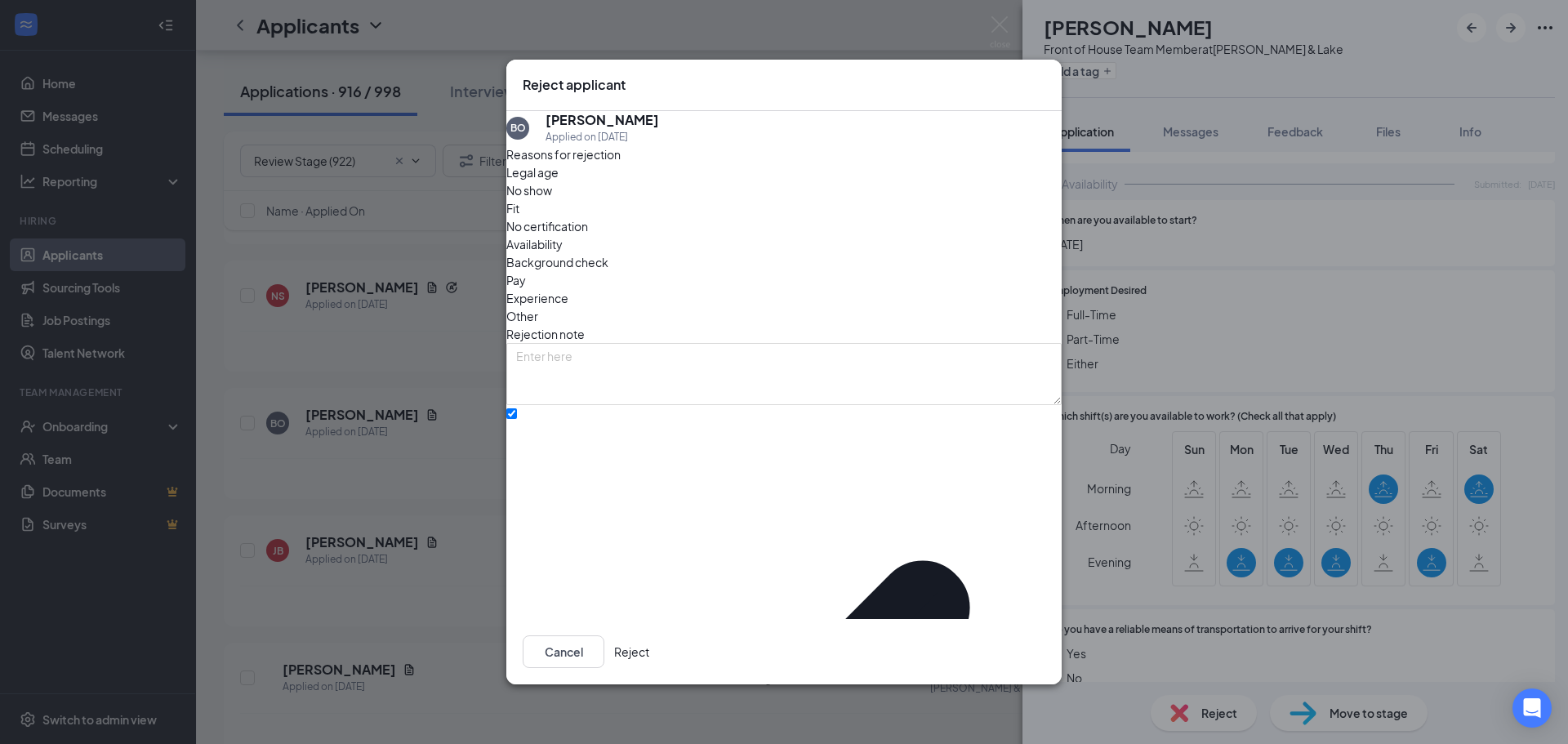
click at [650, 643] on button "Reject" at bounding box center [632, 652] width 35 height 33
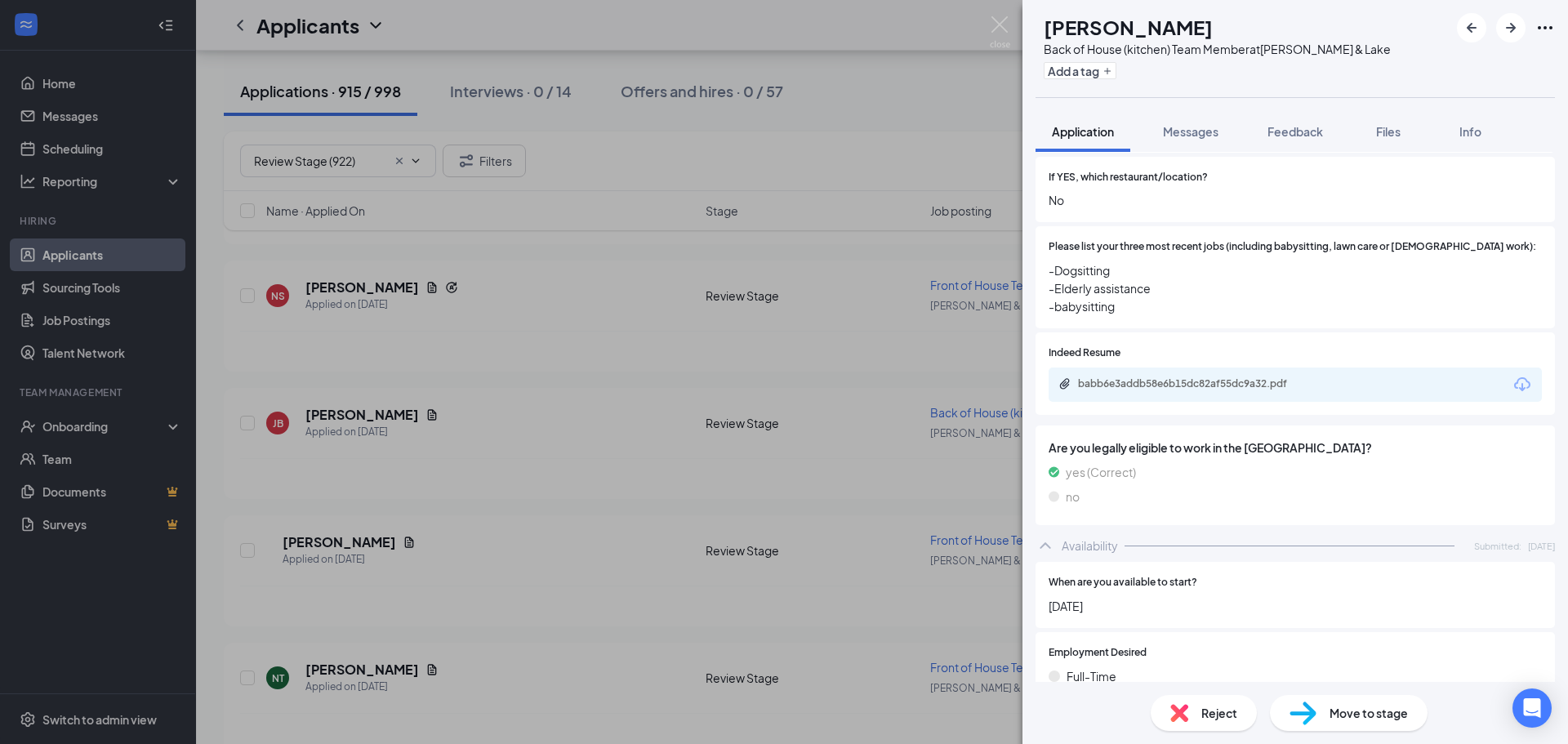
scroll to position [567, 0]
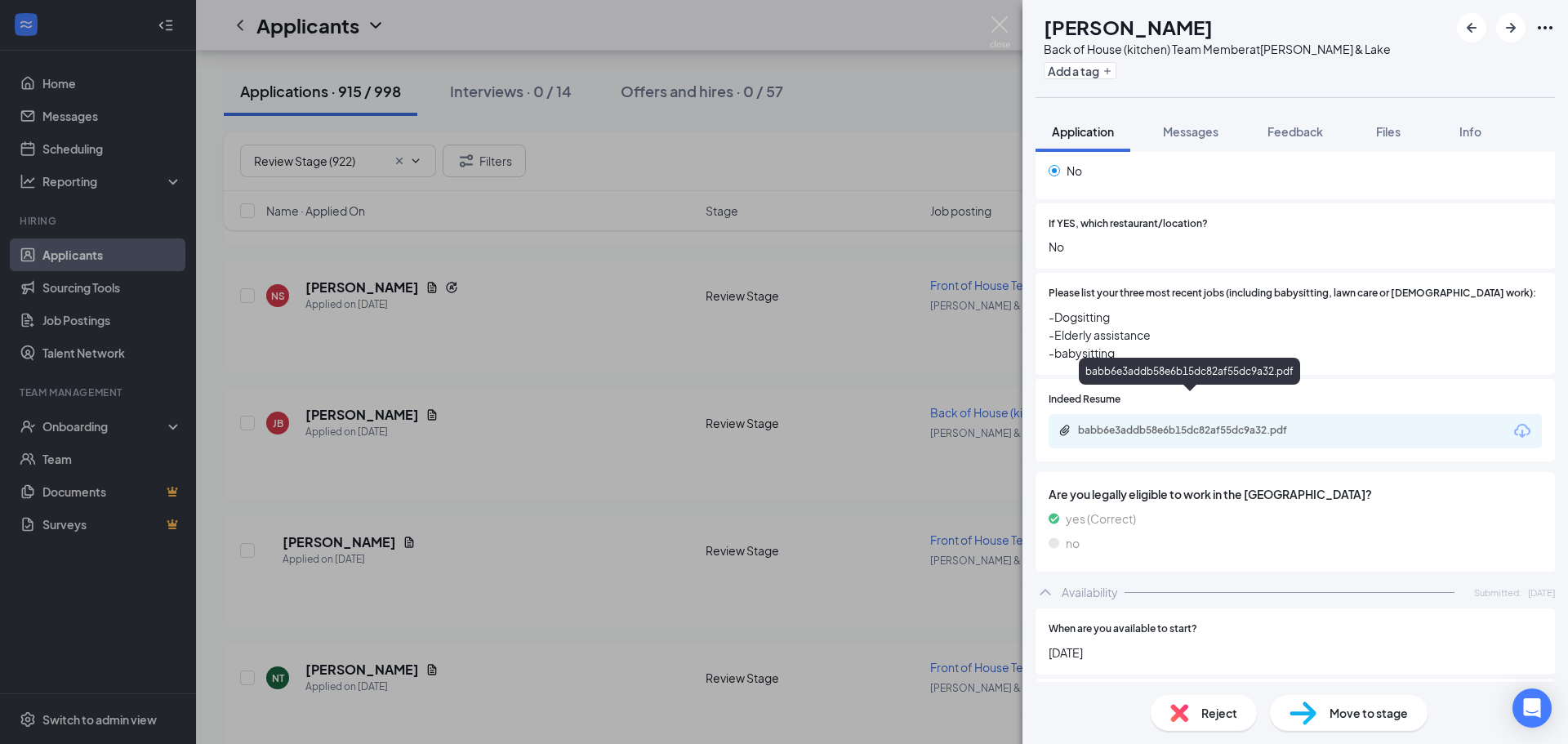
click at [1195, 424] on div "babb6e3addb58e6b15dc82af55dc9a32.pdf" at bounding box center [1192, 430] width 229 height 13
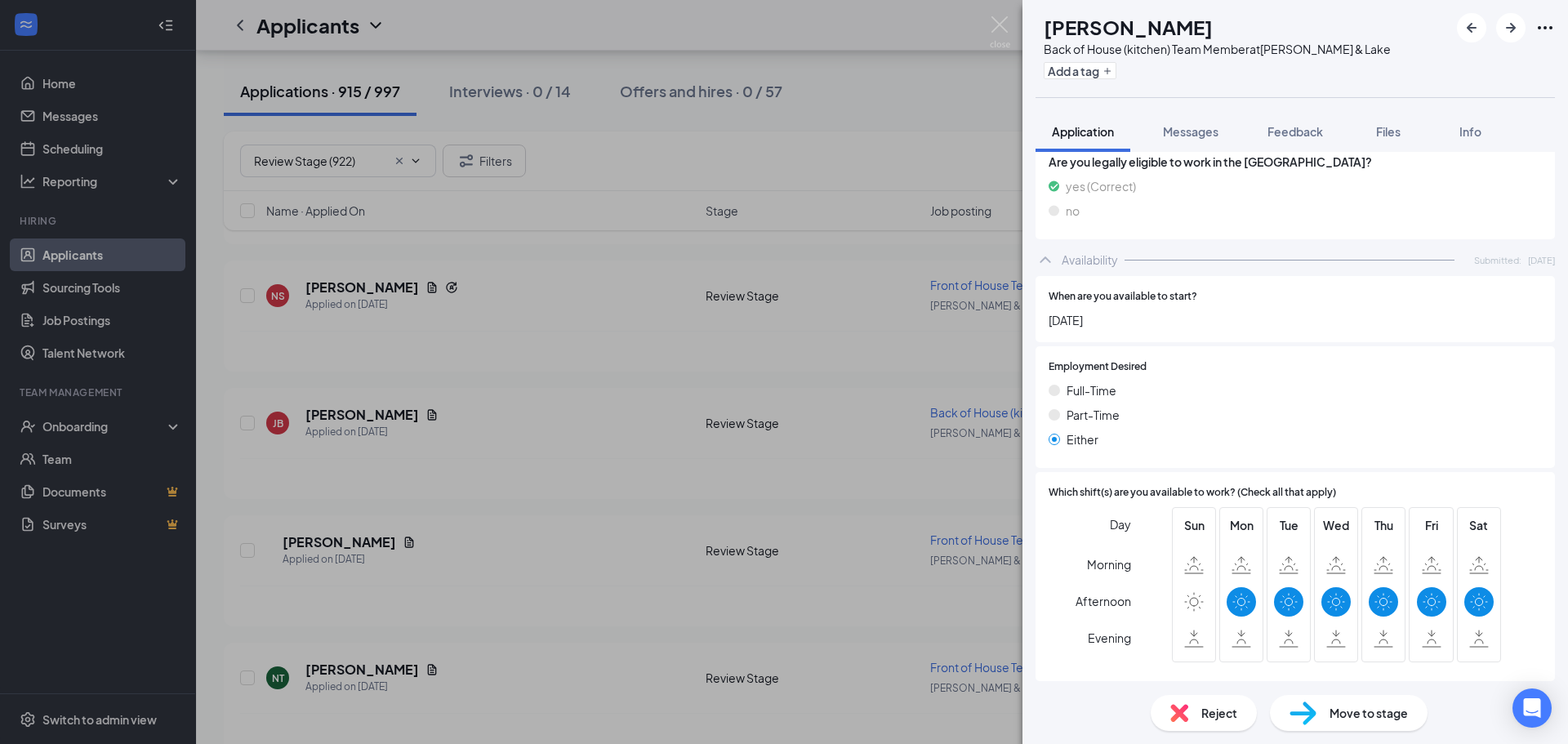
scroll to position [974, 0]
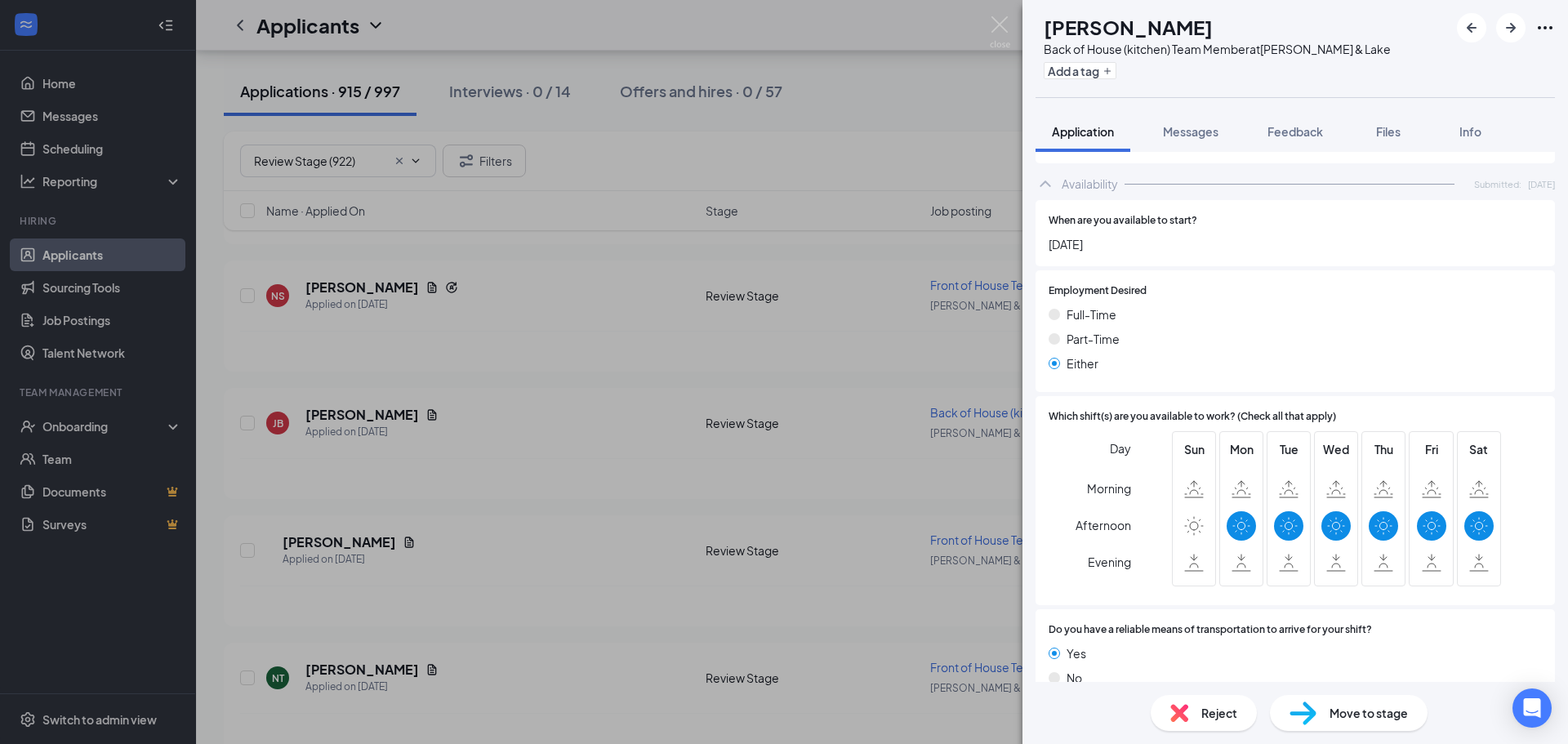
click at [1195, 710] on div "Reject" at bounding box center [1204, 713] width 106 height 36
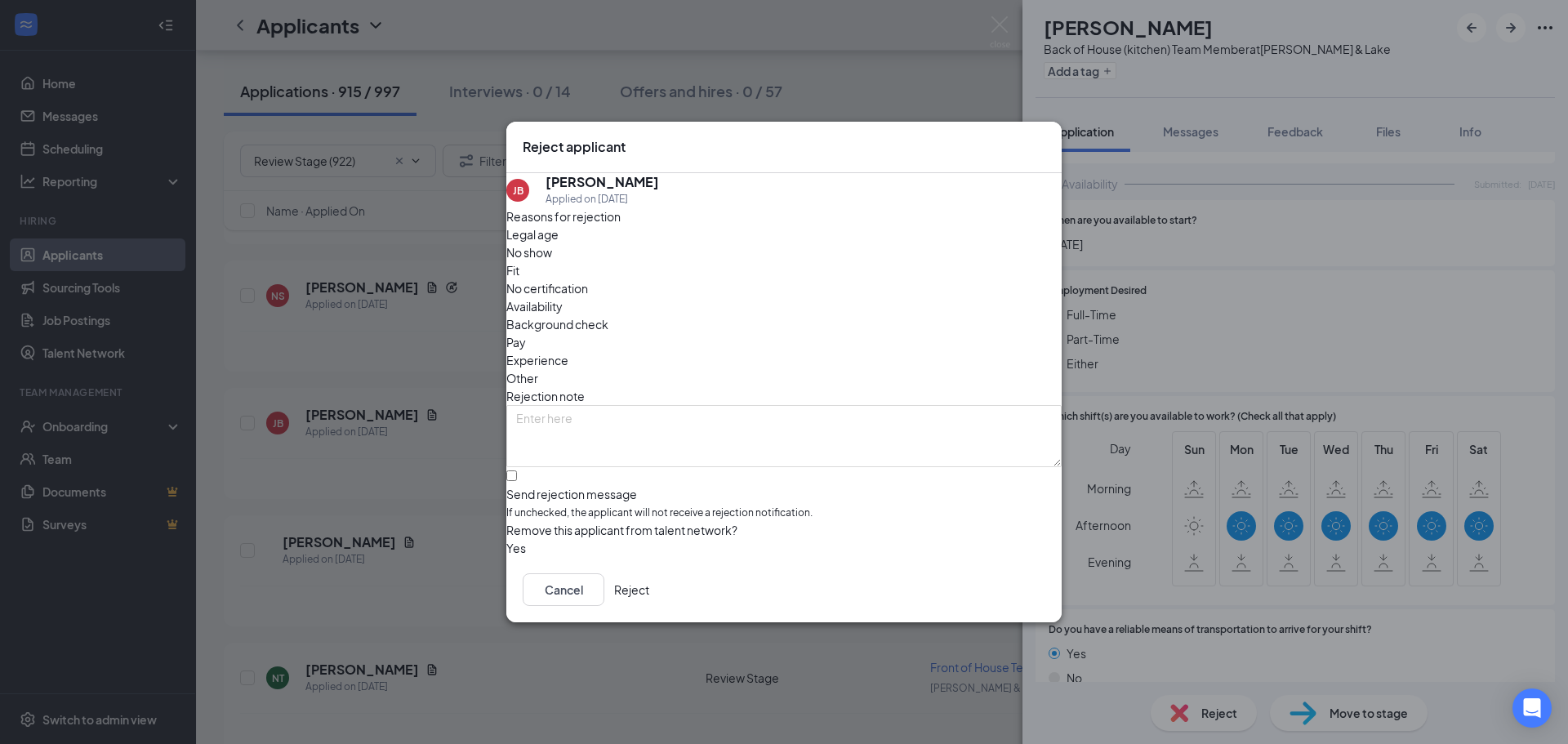
click at [563, 297] on span "Availability" at bounding box center [534, 306] width 56 height 18
click at [517, 470] on input "Send rejection message If unchecked, the applicant will not receive a rejection…" at bounding box center [511, 475] width 11 height 11
checkbox input "true"
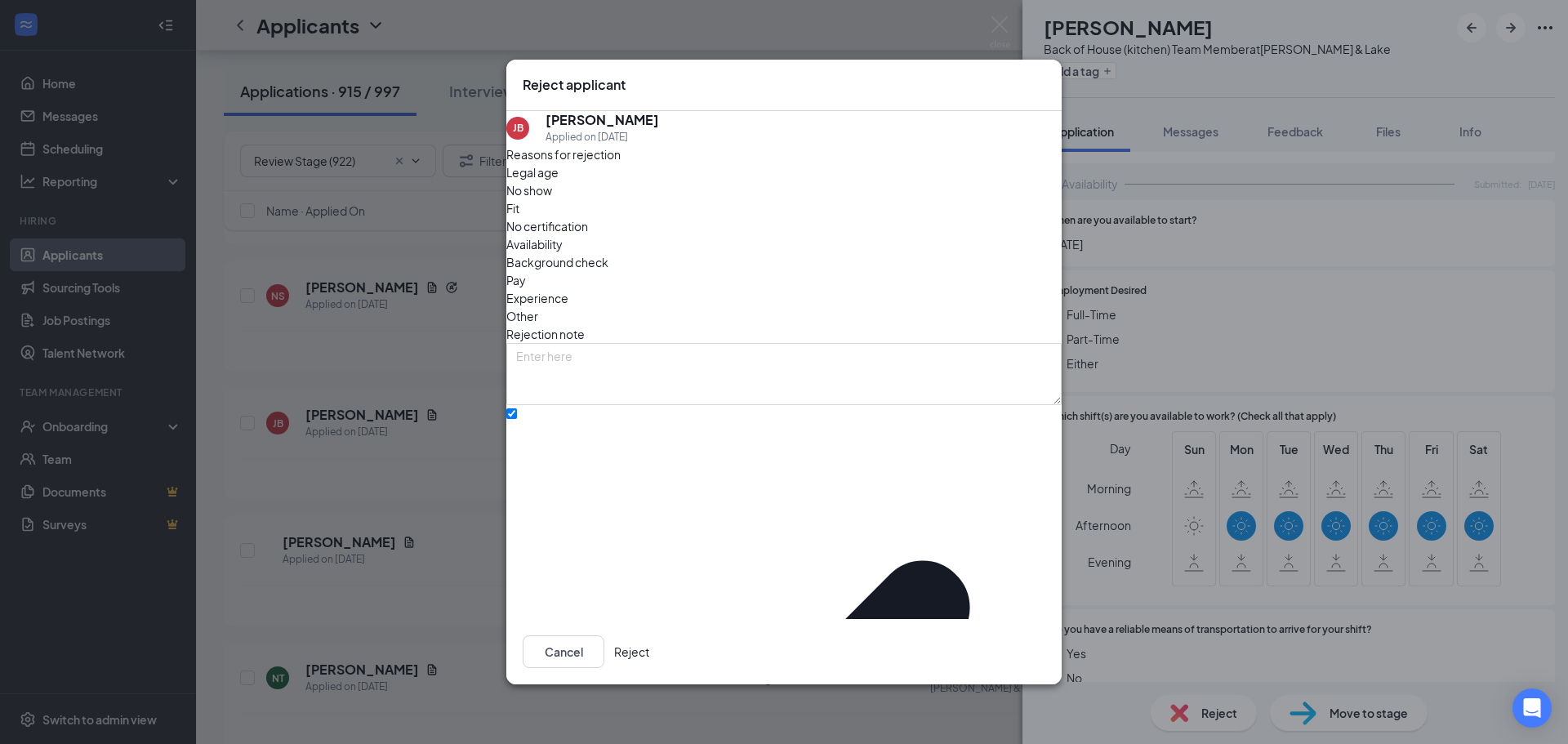
click at [650, 639] on button "Reject" at bounding box center [632, 652] width 35 height 33
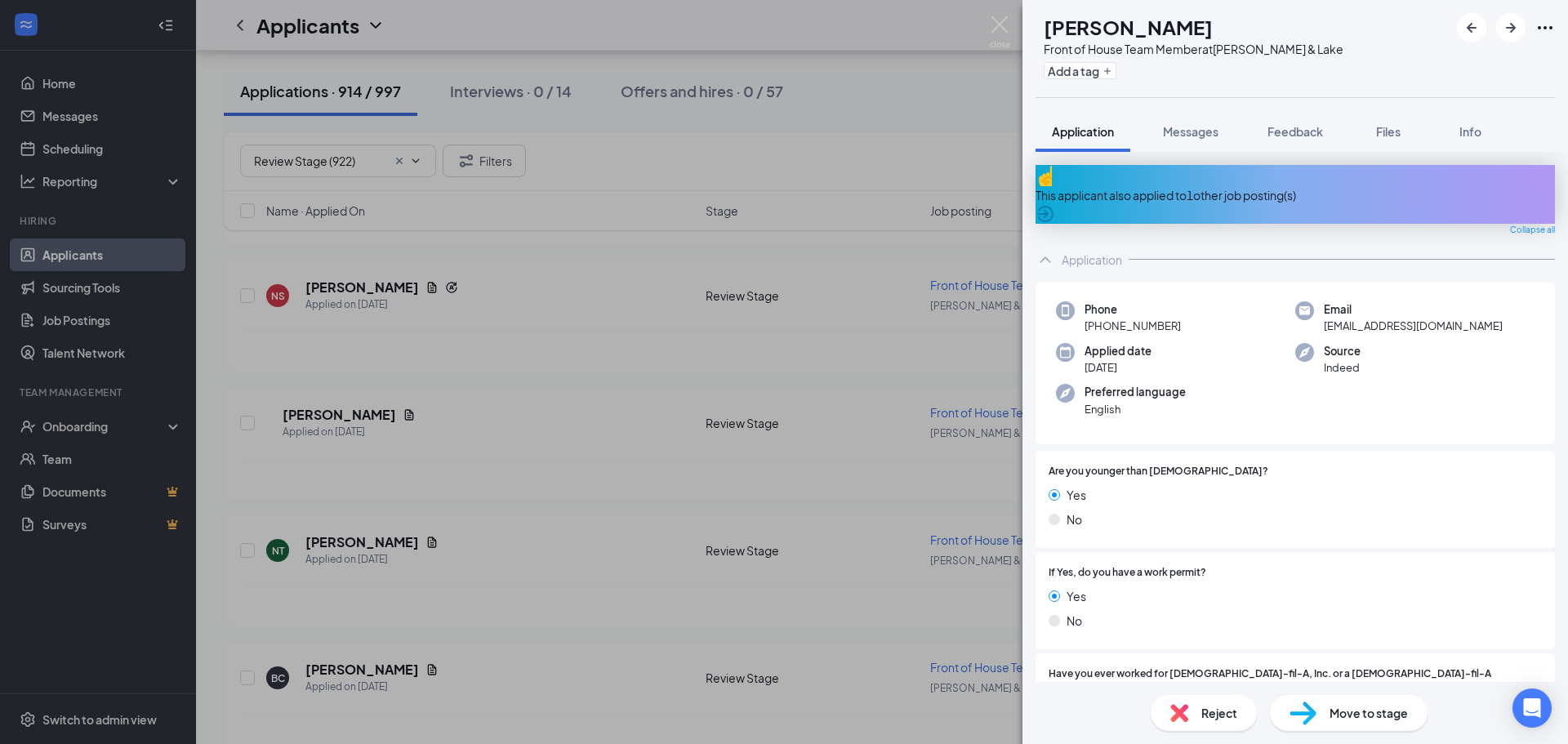
click at [1203, 719] on span "Reject" at bounding box center [1219, 713] width 36 height 18
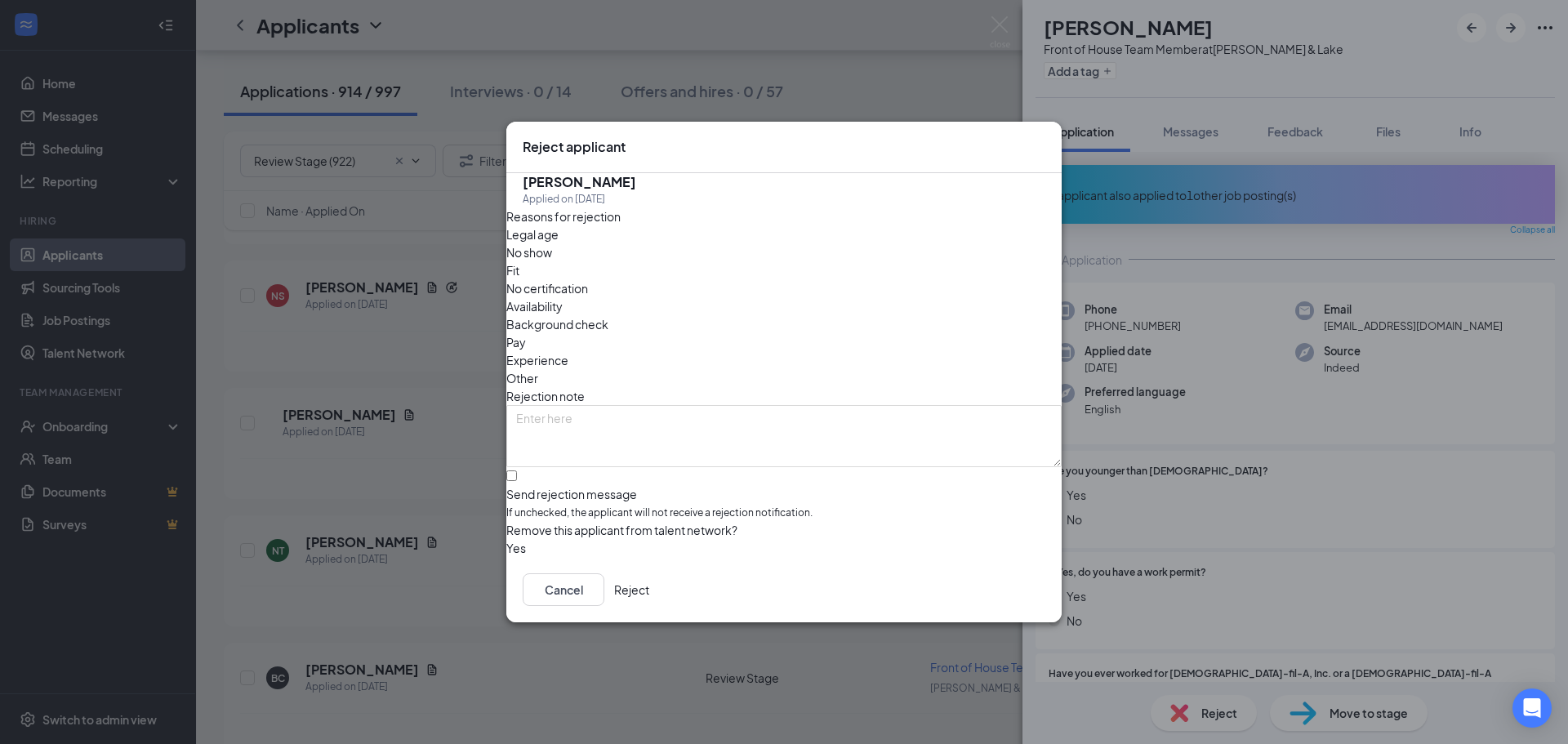
click at [650, 595] on button "Reject" at bounding box center [632, 590] width 35 height 33
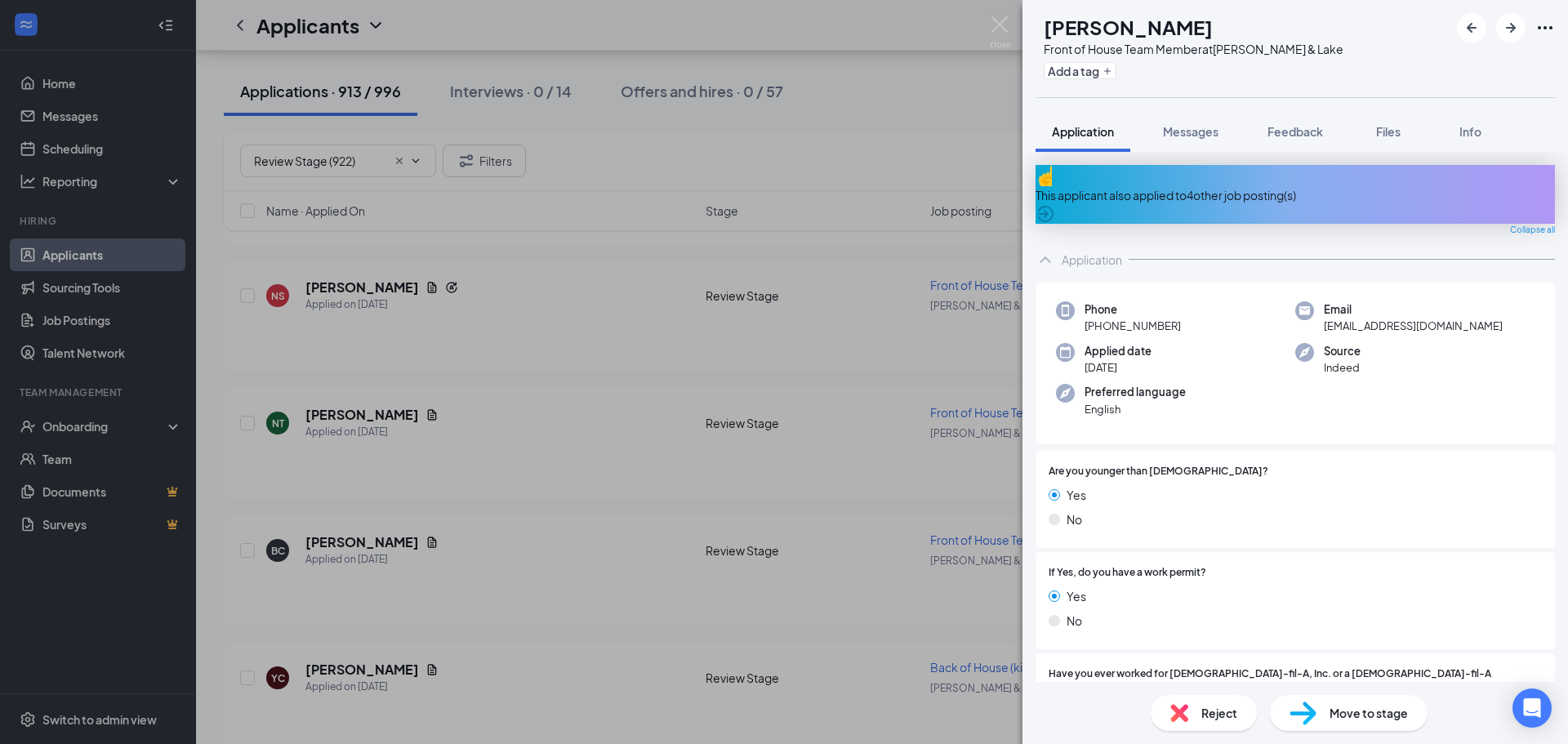
click at [1177, 186] on div "This applicant also applied to 4 other job posting(s)" at bounding box center [1295, 195] width 520 height 18
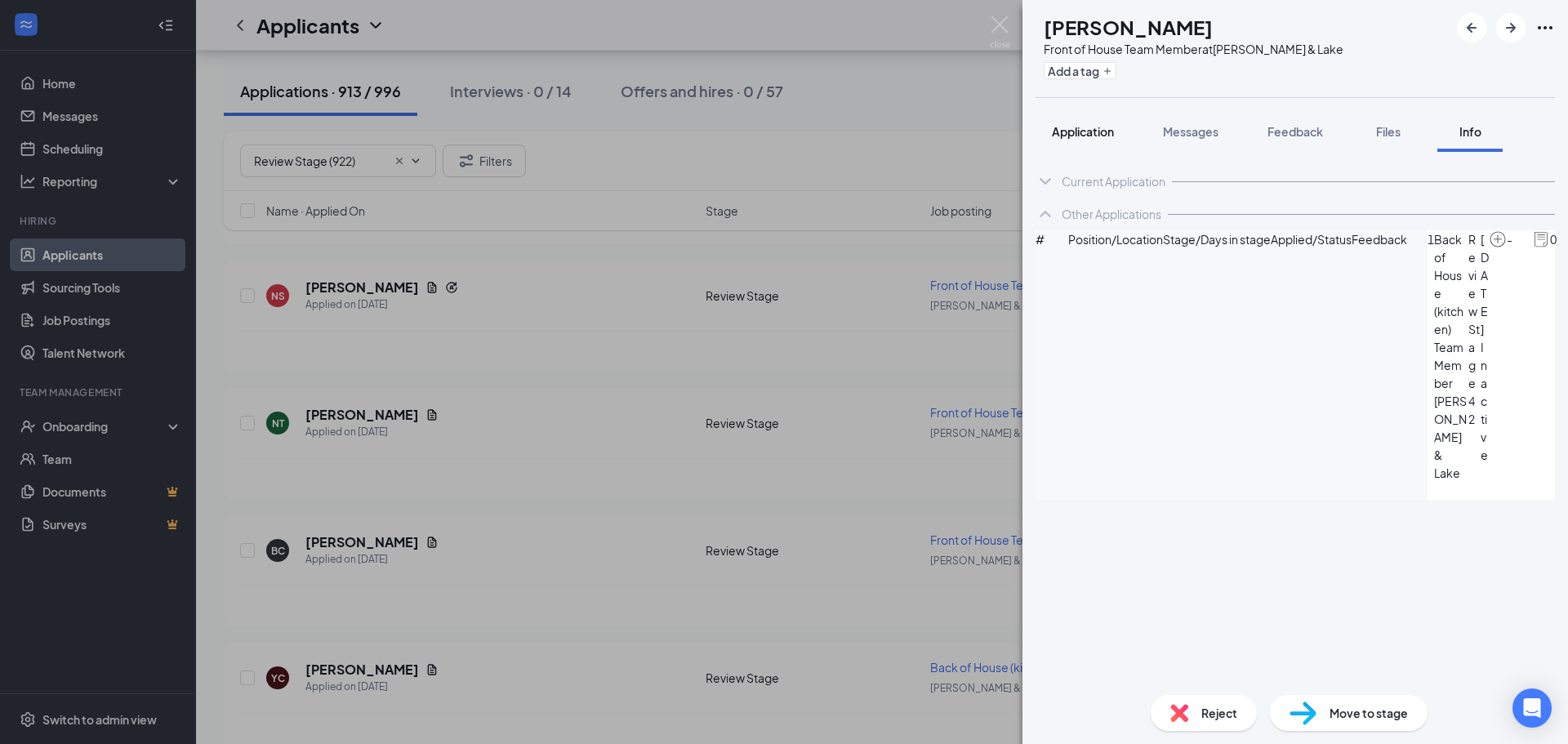
drag, startPoint x: 1083, startPoint y: 131, endPoint x: 1082, endPoint y: 151, distance: 20.0
click at [1082, 131] on span "Application" at bounding box center [1083, 131] width 62 height 15
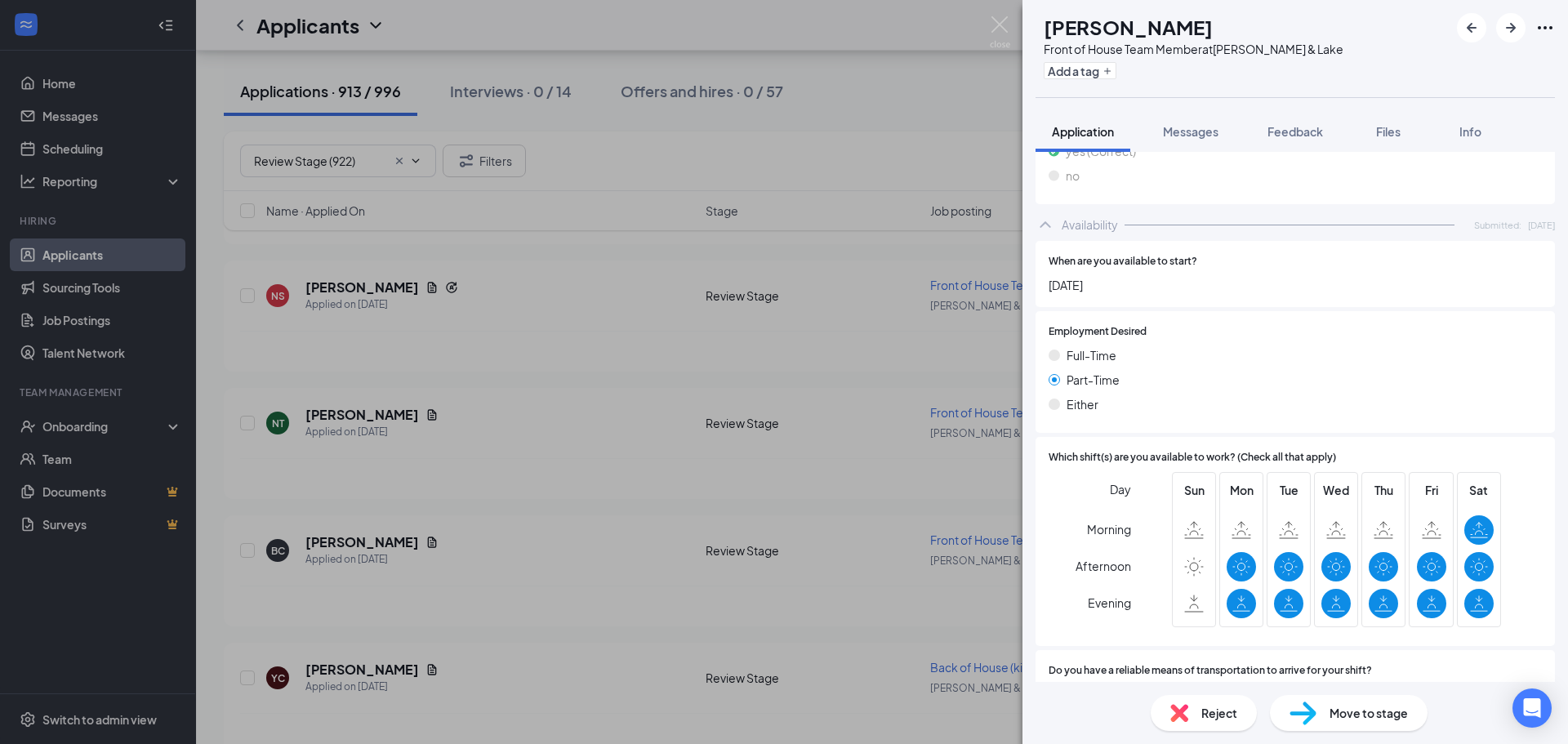
scroll to position [938, 0]
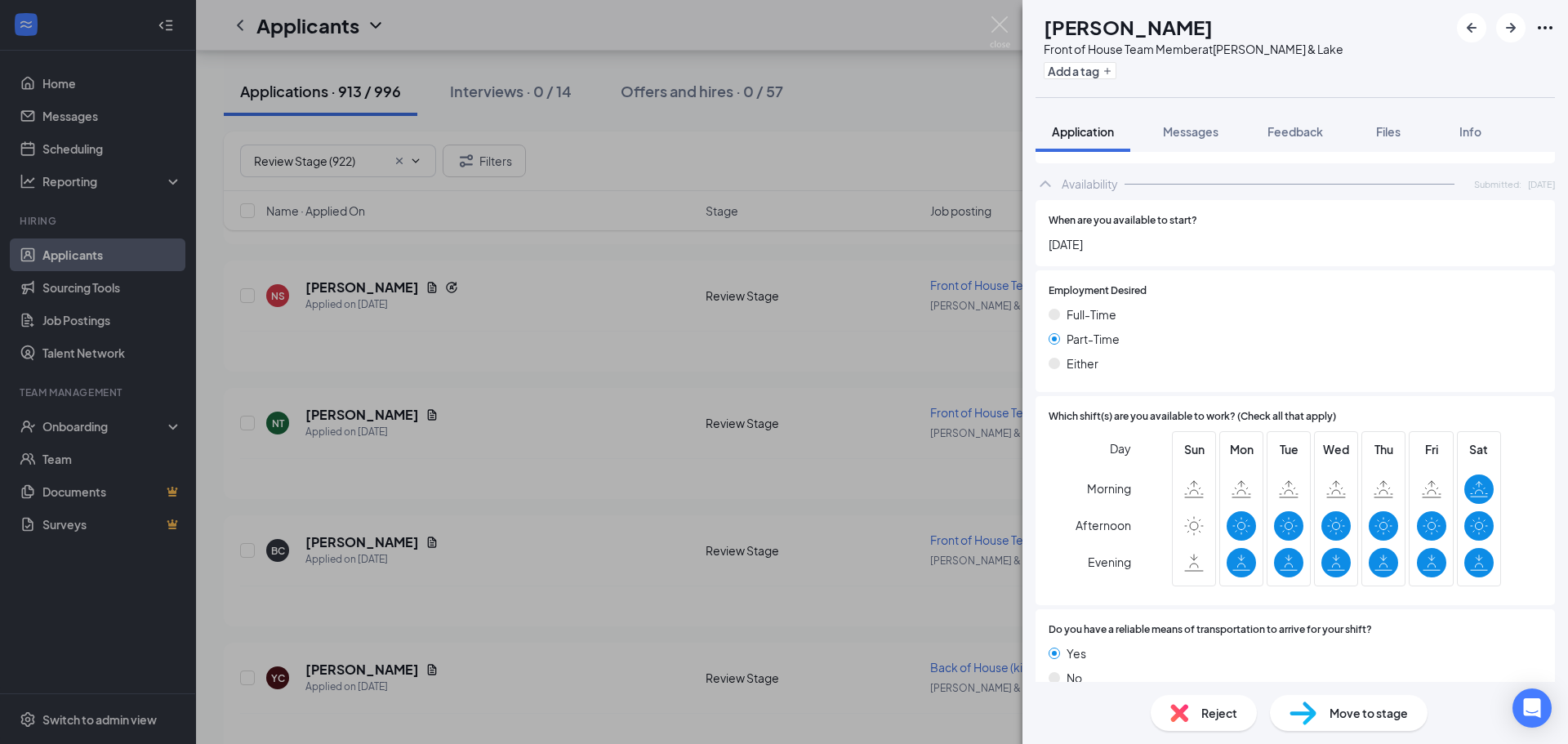
click at [1214, 707] on span "Reject" at bounding box center [1219, 713] width 36 height 18
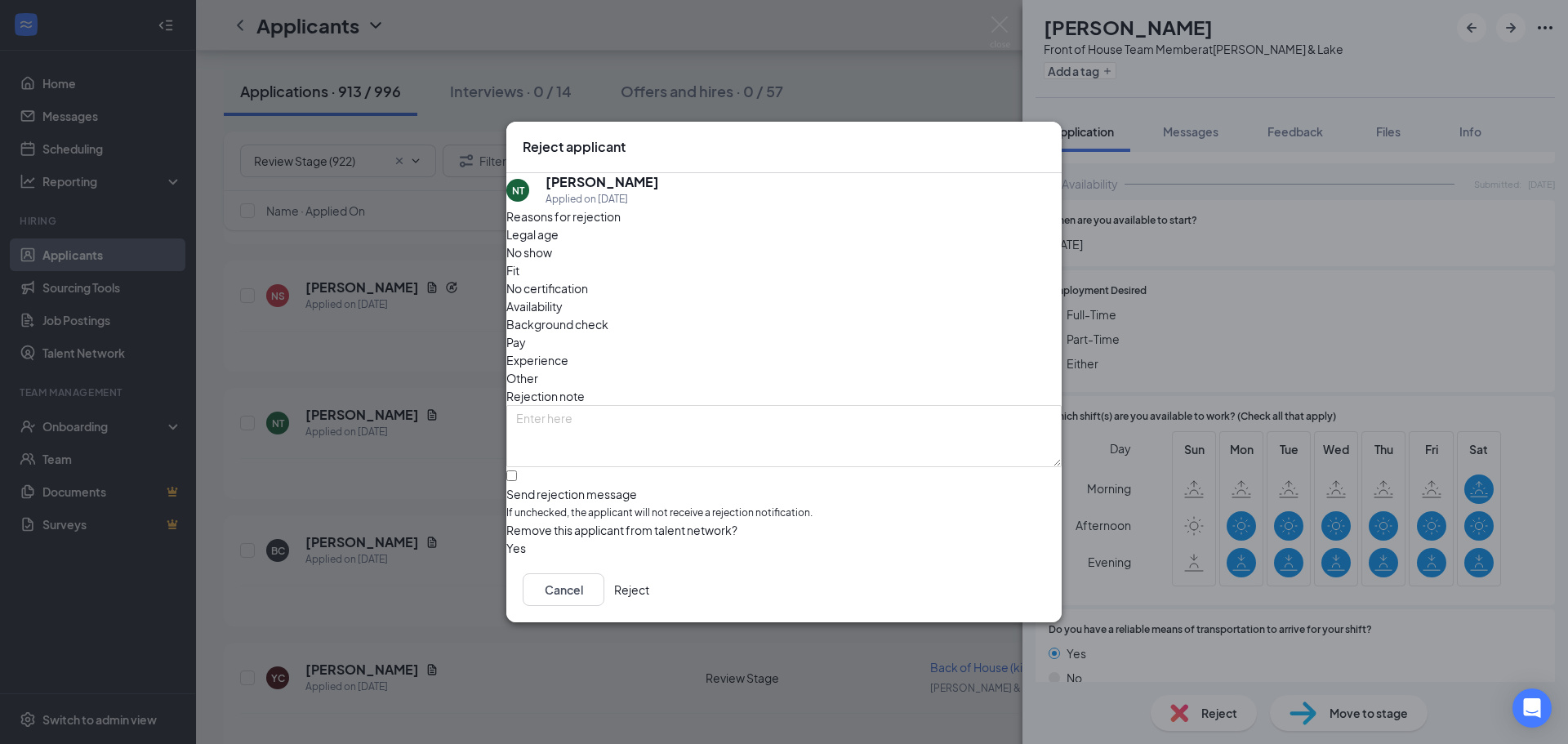
click at [650, 591] on button "Reject" at bounding box center [632, 590] width 35 height 33
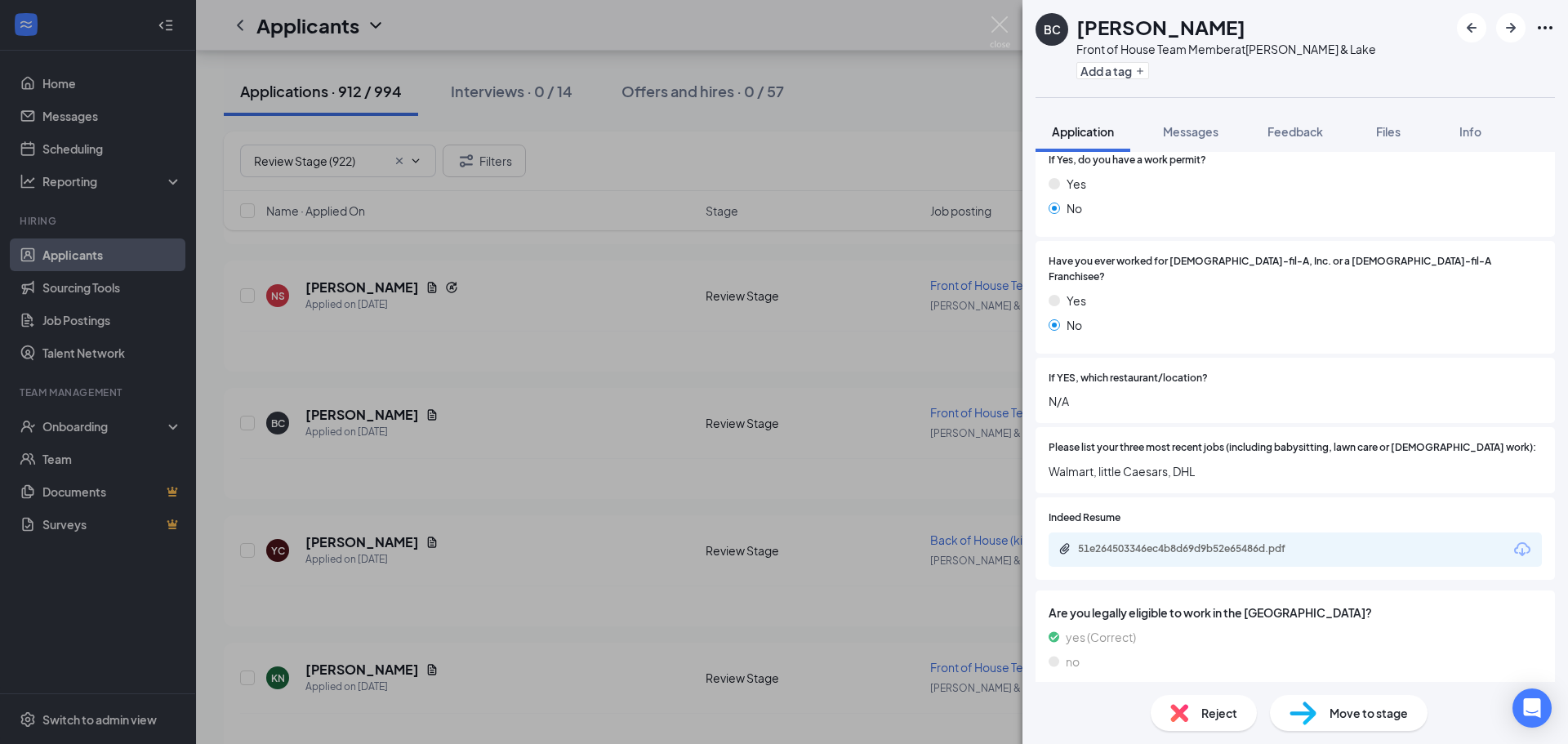
scroll to position [322, 0]
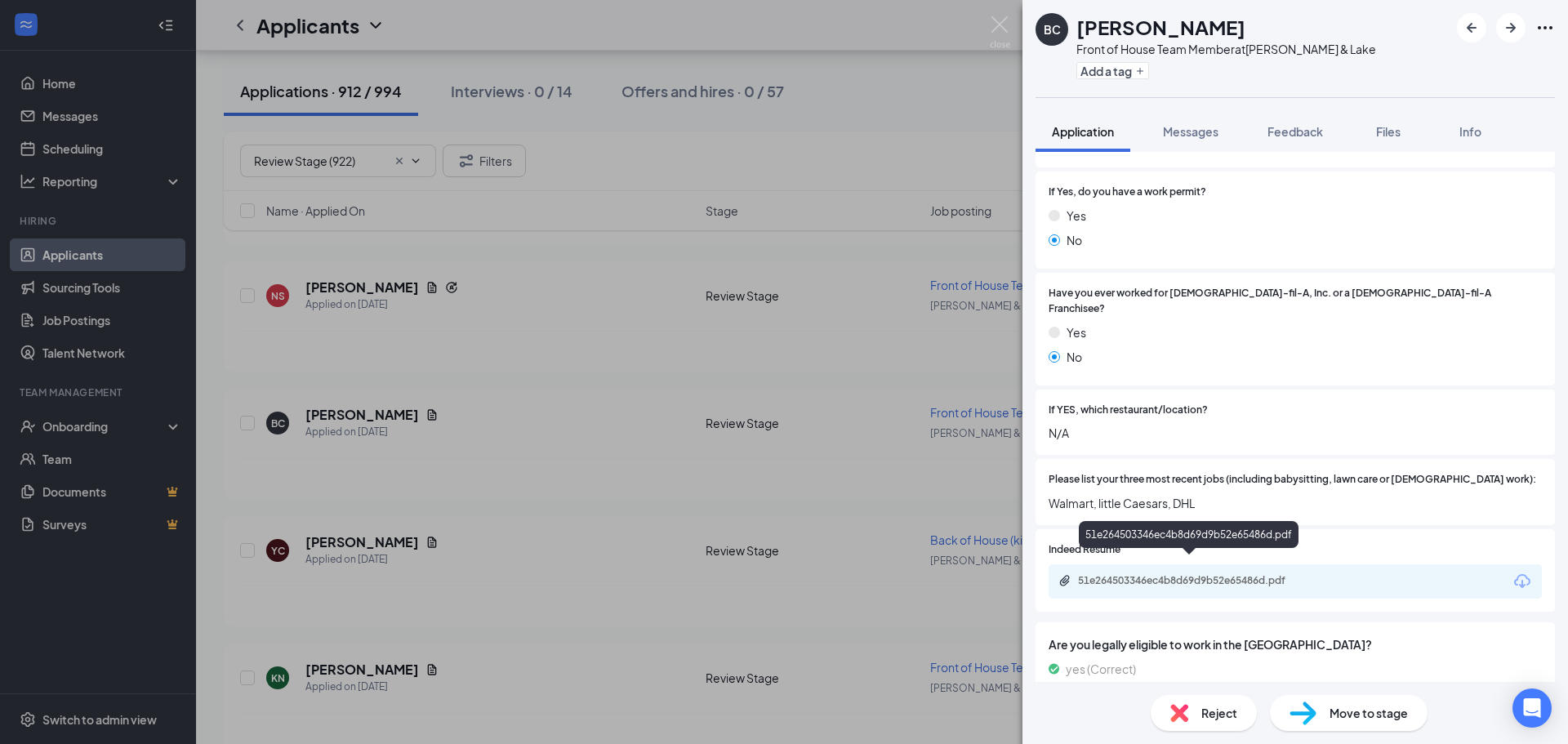
click at [1169, 574] on div "51e264503346ec4b8d69d9b52e65486d.pdf" at bounding box center [1192, 581] width 229 height 13
click at [1213, 705] on span "Reject" at bounding box center [1219, 713] width 36 height 18
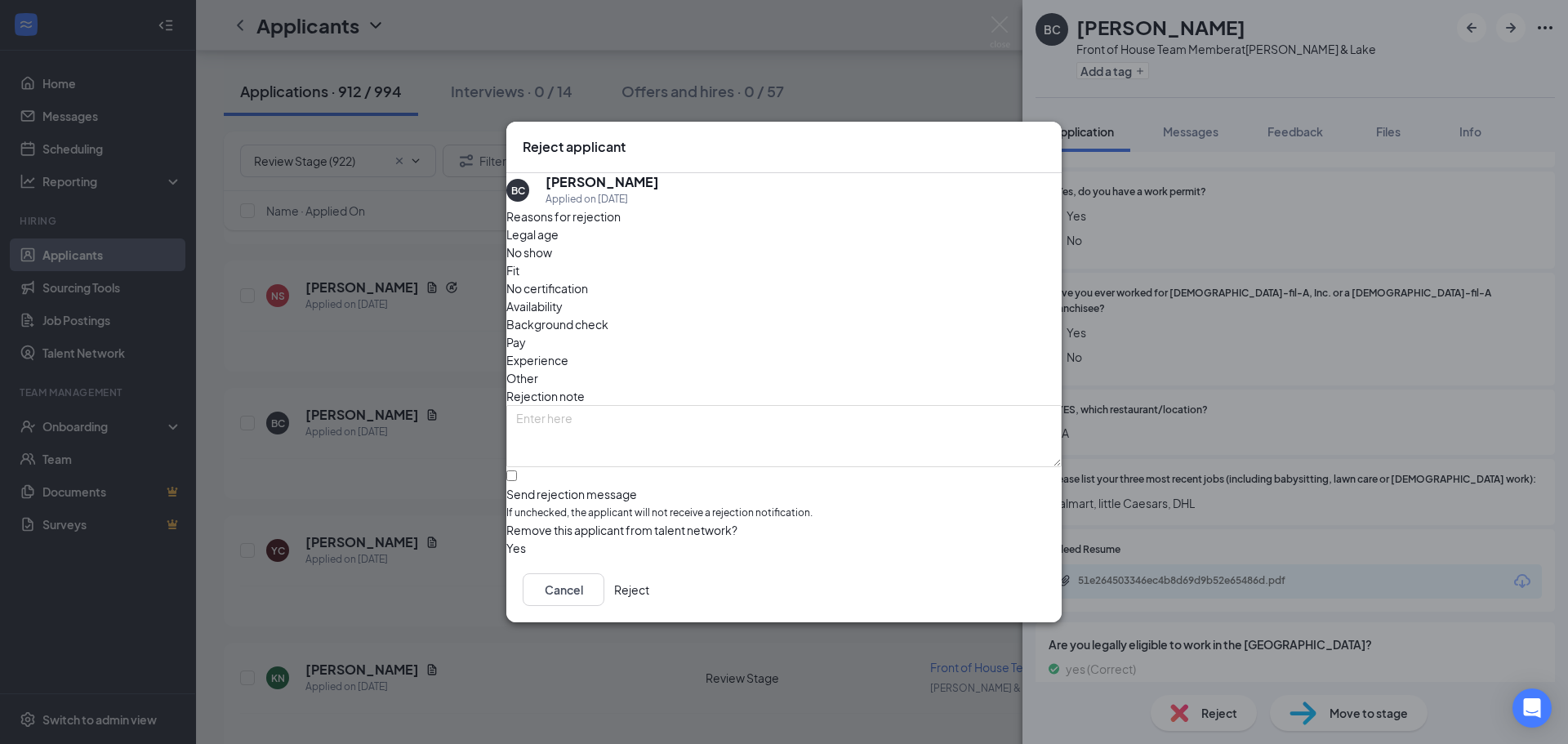
click at [563, 297] on span "Availability" at bounding box center [534, 306] width 56 height 18
click at [569, 351] on span "Experience" at bounding box center [538, 360] width 62 height 18
click at [517, 470] on input "Send rejection message If unchecked, the applicant will not receive a rejection…" at bounding box center [511, 475] width 11 height 11
checkbox input "true"
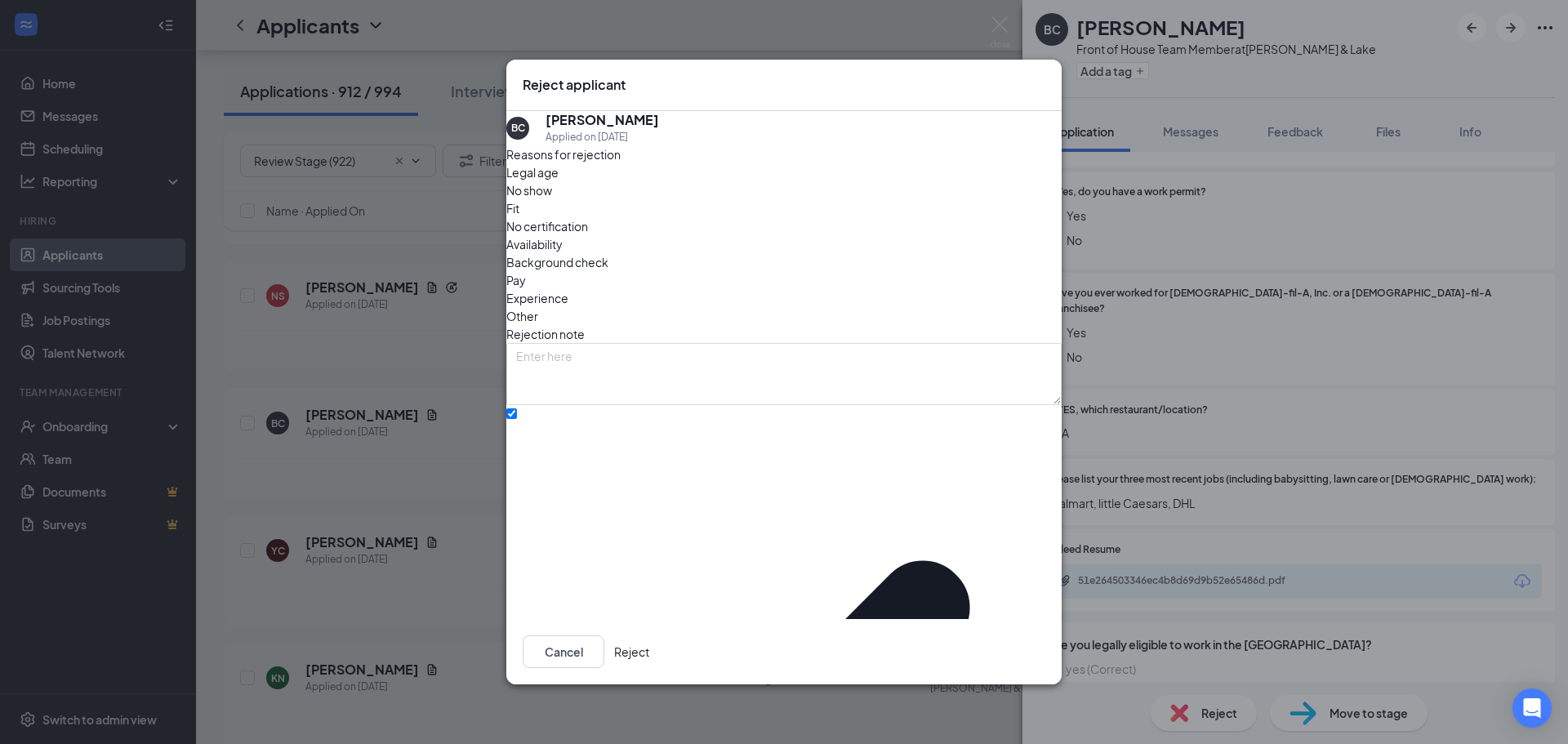
click at [650, 635] on button "Reject" at bounding box center [632, 652] width 35 height 33
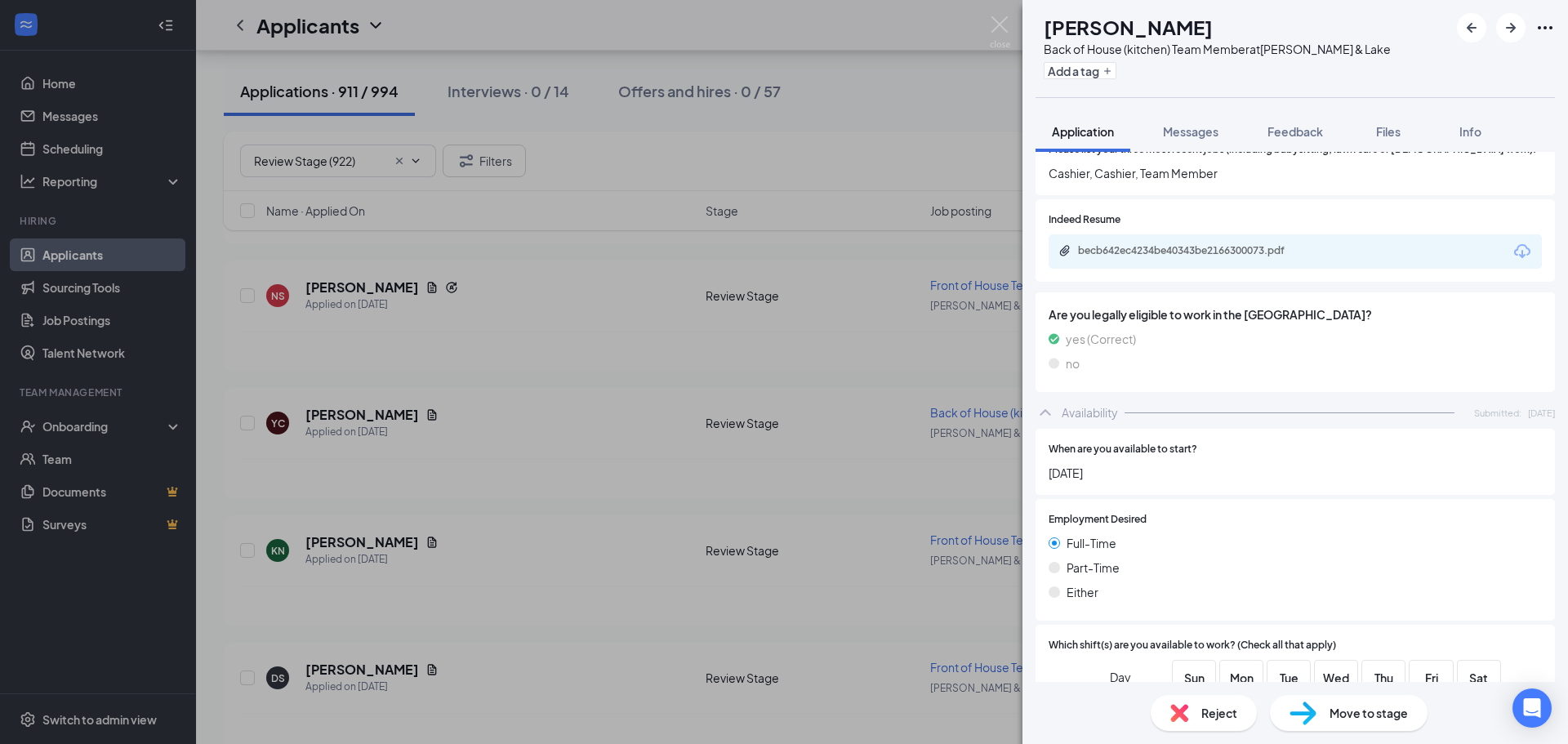
scroll to position [572, 0]
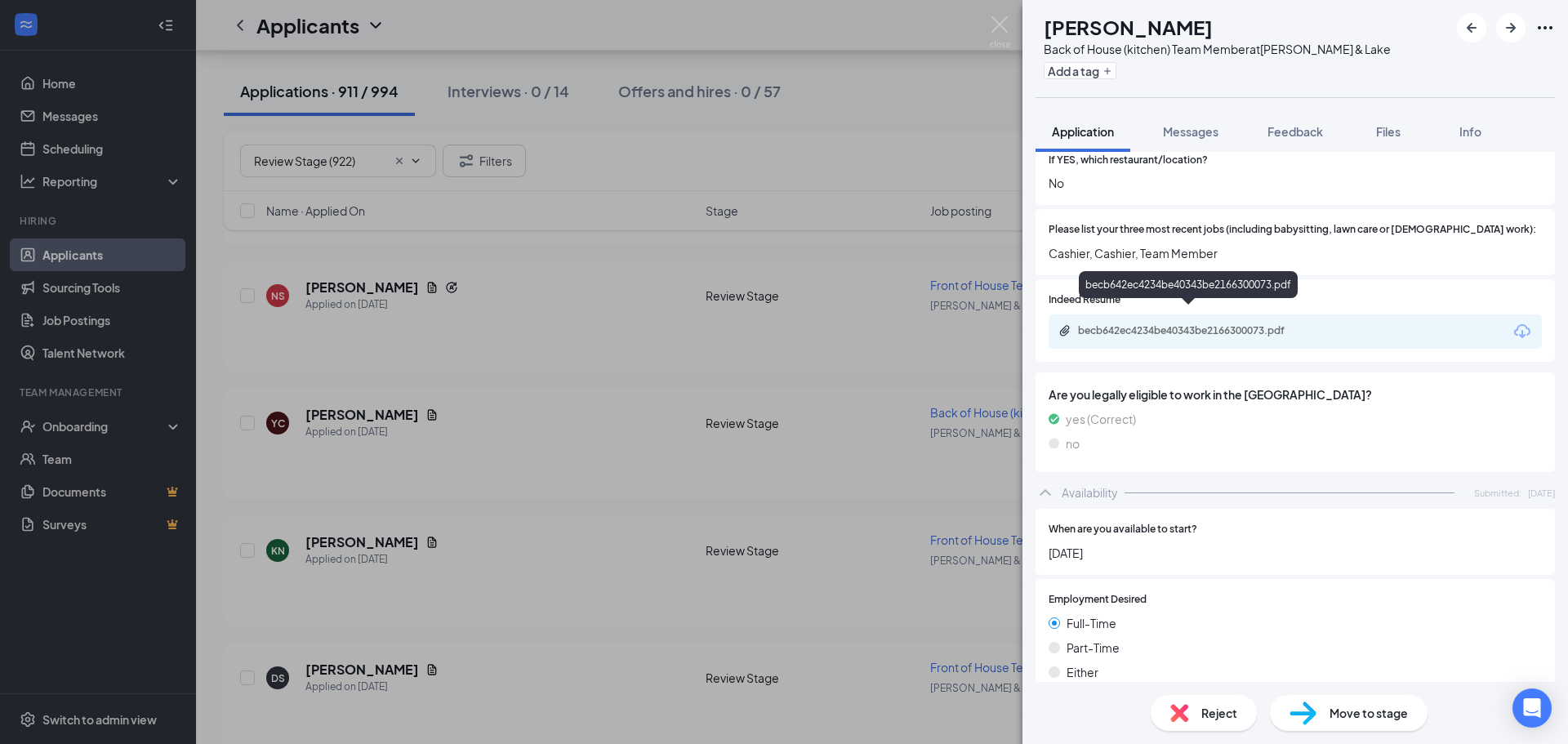
click at [1296, 324] on div "becb642ec4234be40343be2166300073.pdf" at bounding box center [1192, 331] width 229 height 13
click at [1236, 720] on span "Reject" at bounding box center [1219, 713] width 36 height 18
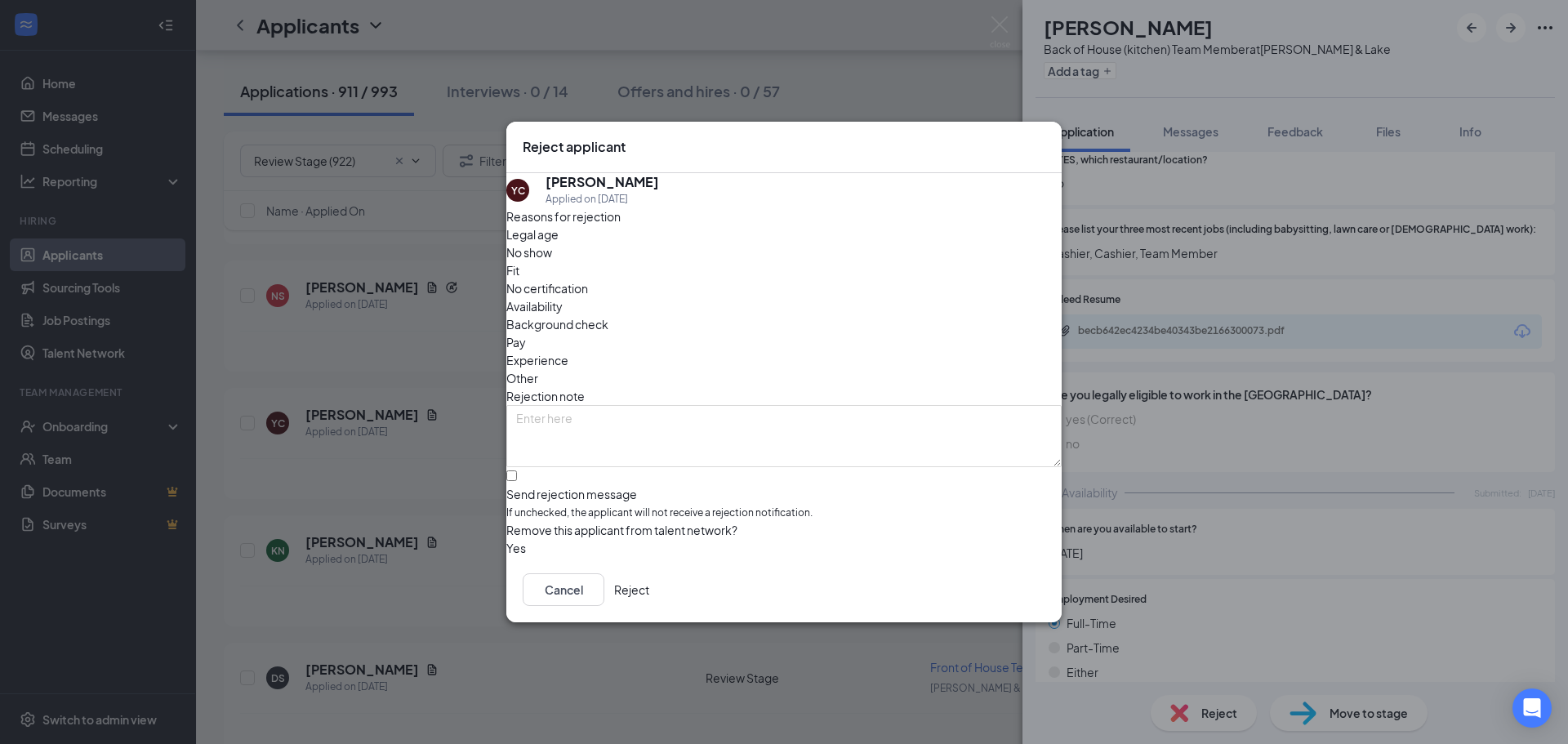
click at [563, 297] on span "Availability" at bounding box center [534, 306] width 56 height 18
click at [517, 470] on input "Send rejection message If unchecked, the applicant will not receive a rejection…" at bounding box center [511, 475] width 11 height 11
checkbox input "true"
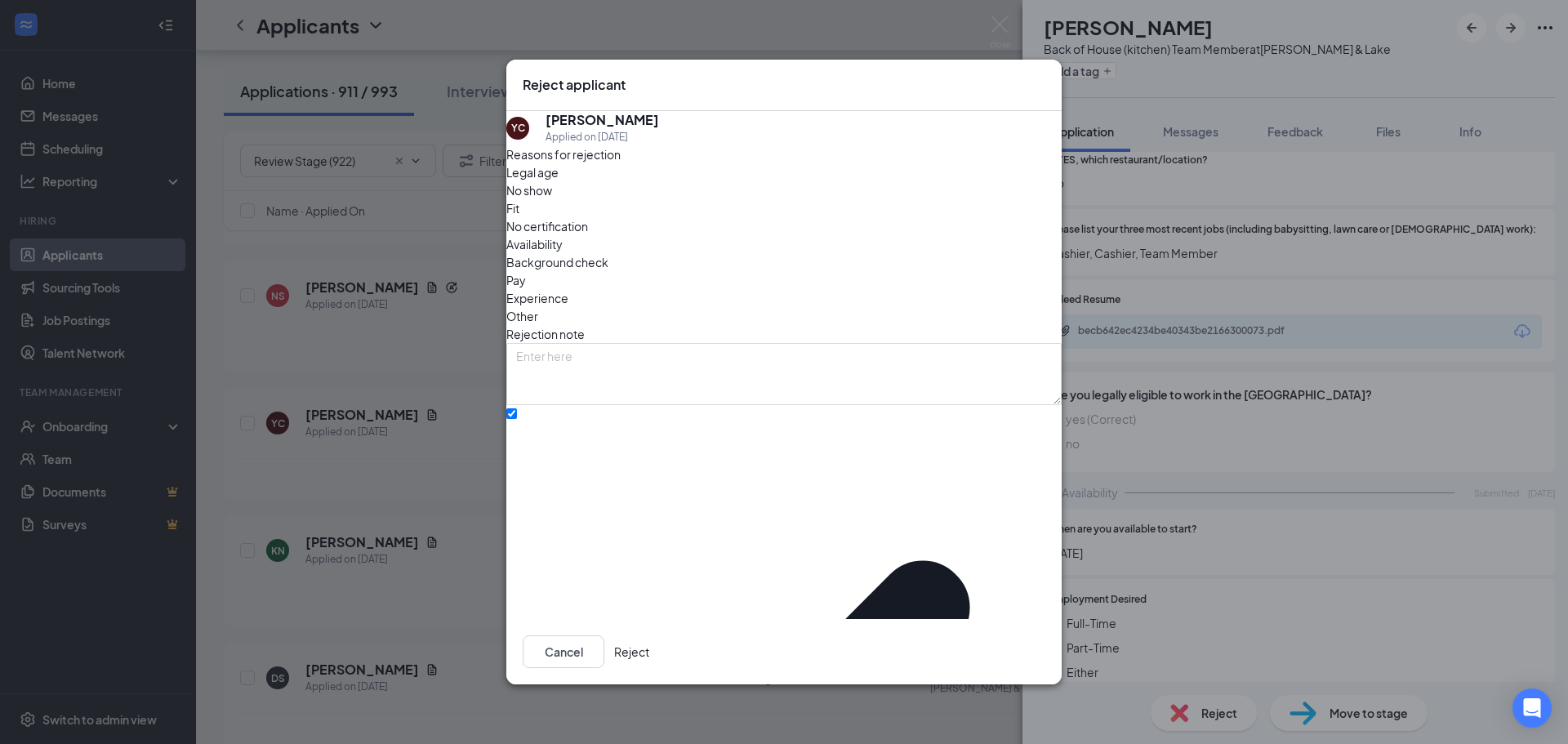
click at [650, 641] on button "Reject" at bounding box center [632, 652] width 35 height 33
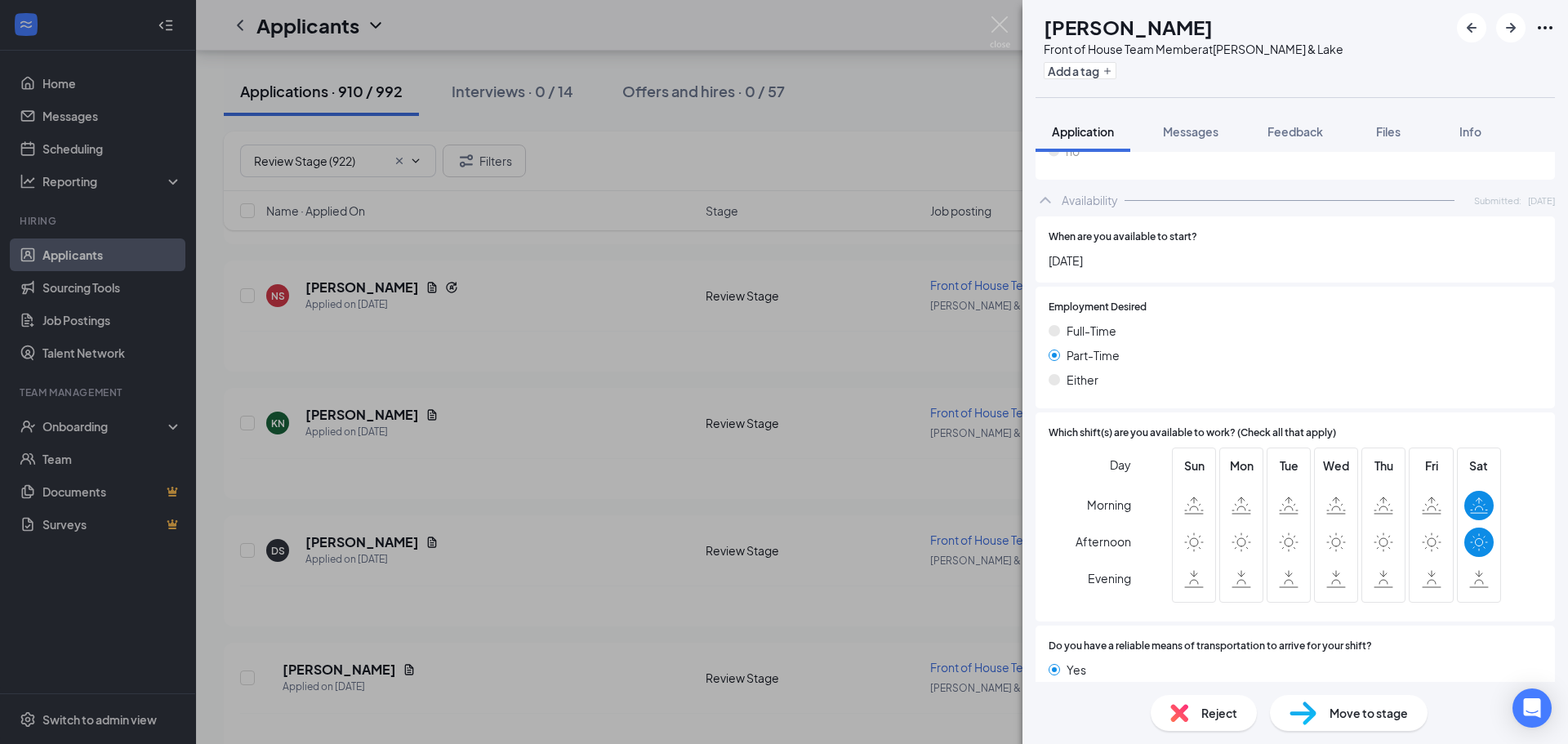
scroll to position [893, 0]
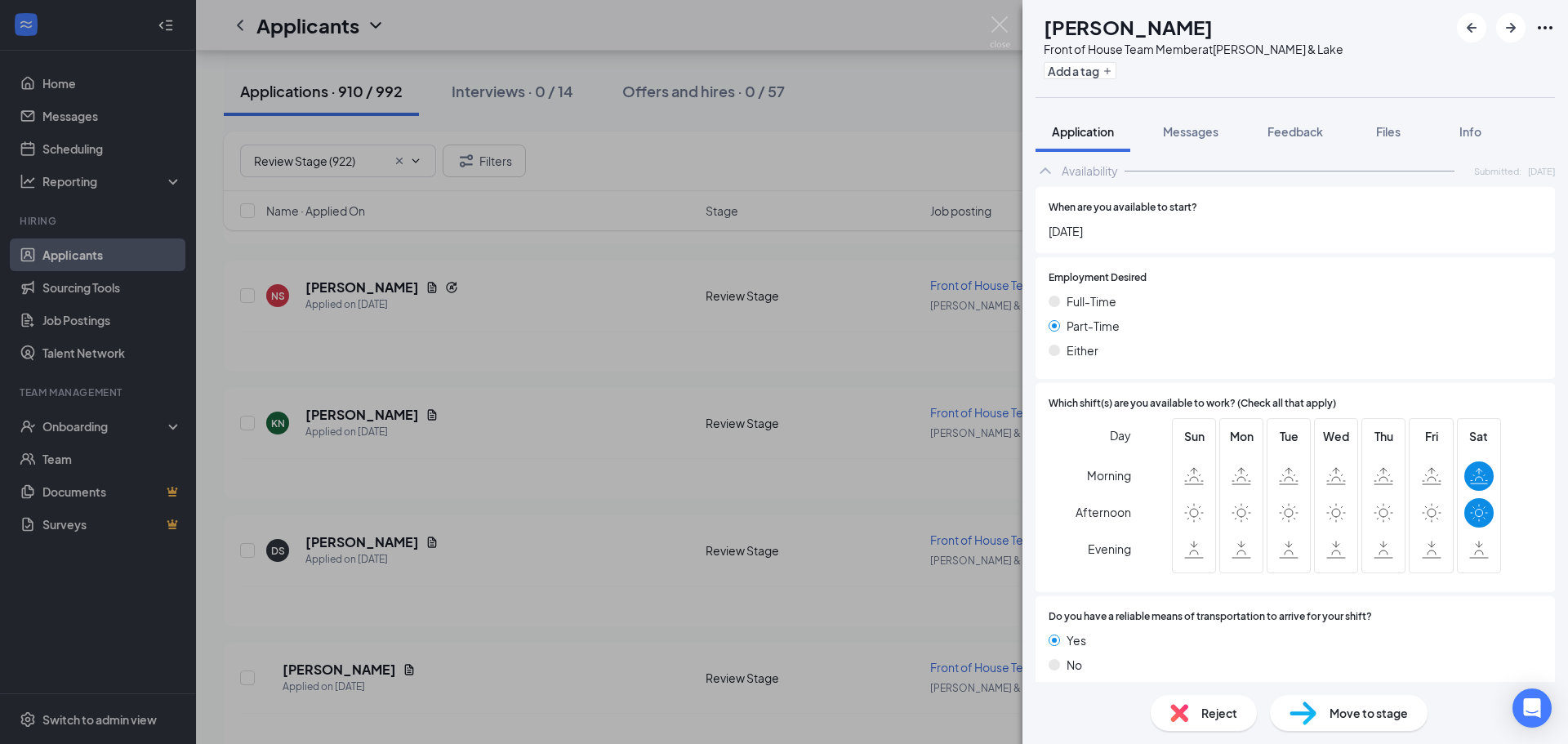
click at [1215, 713] on span "Reject" at bounding box center [1219, 713] width 36 height 18
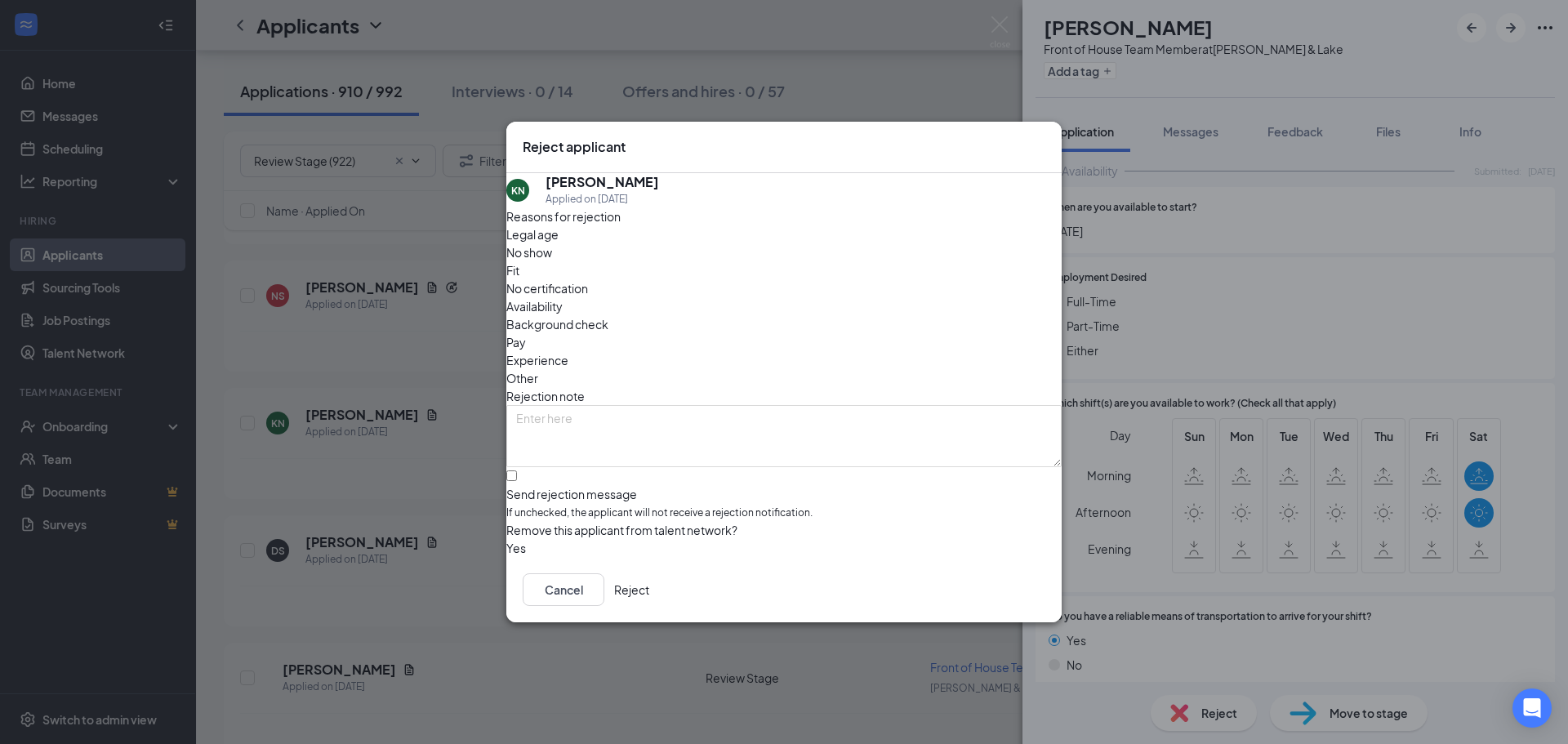
drag, startPoint x: 877, startPoint y: 269, endPoint x: 833, endPoint y: 296, distance: 51.6
click at [563, 297] on span "Availability" at bounding box center [534, 306] width 56 height 18
click at [517, 470] on input "Send rejection message If unchecked, the applicant will not receive a rejection…" at bounding box center [511, 475] width 11 height 11
checkbox input "true"
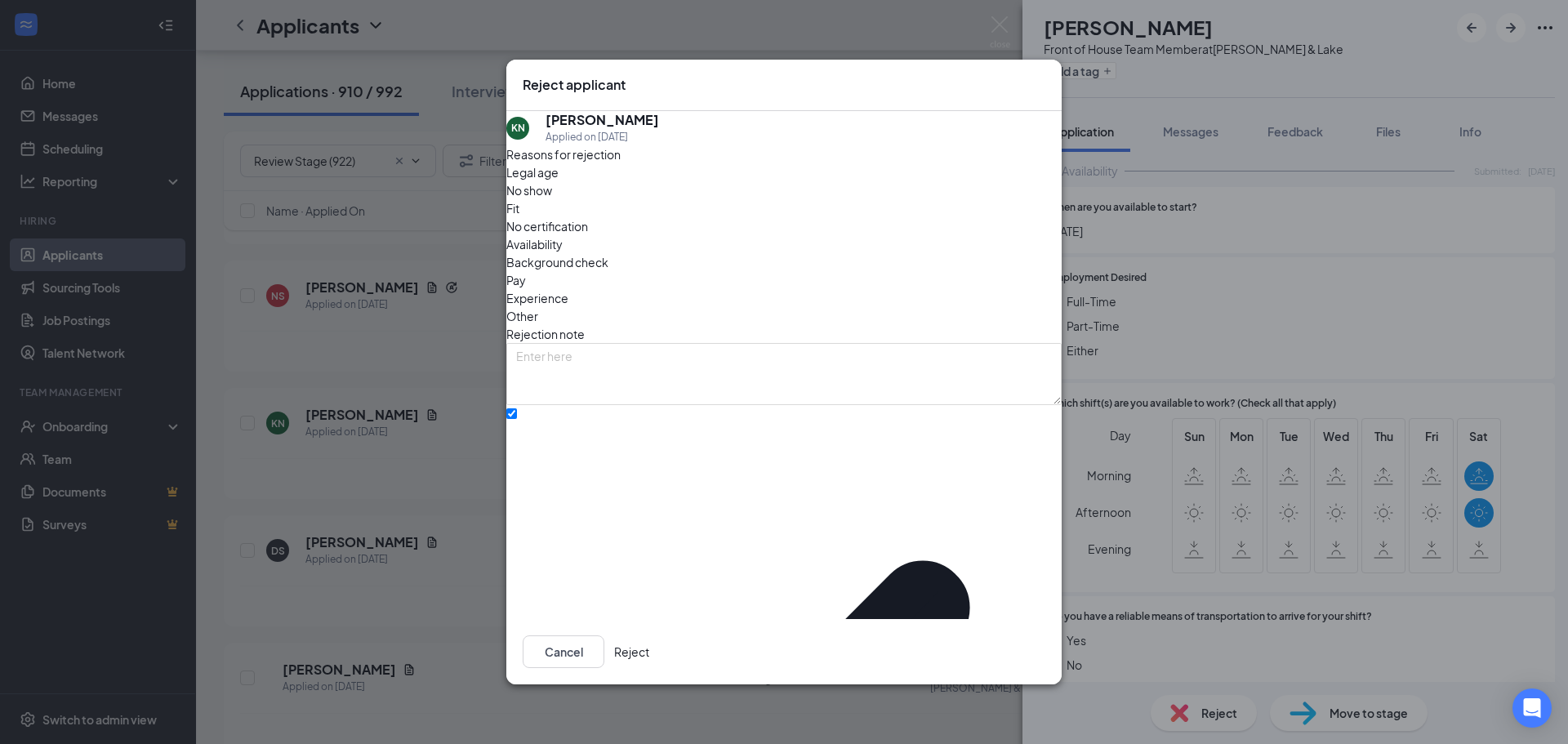
click at [650, 639] on button "Reject" at bounding box center [632, 652] width 35 height 33
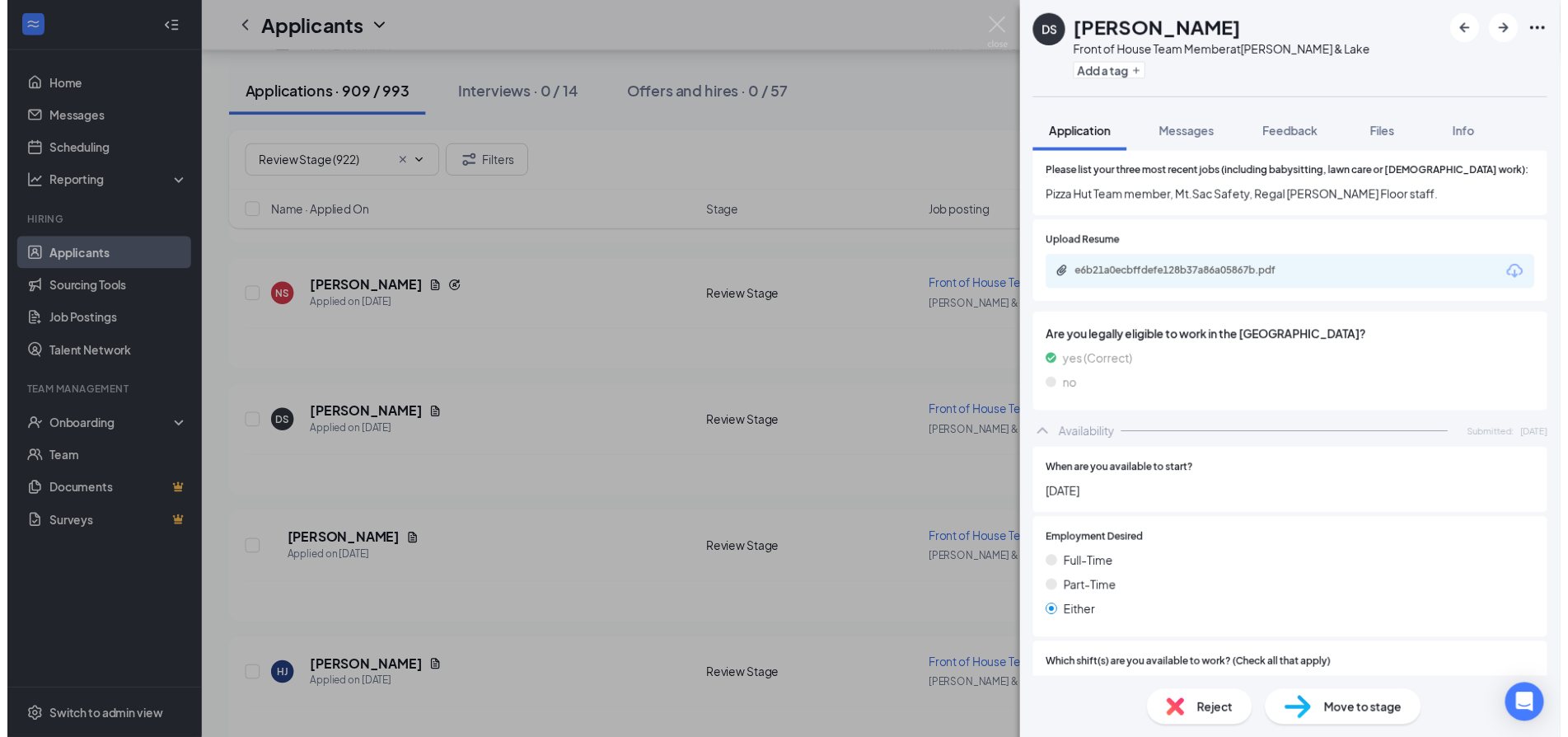
scroll to position [572, 0]
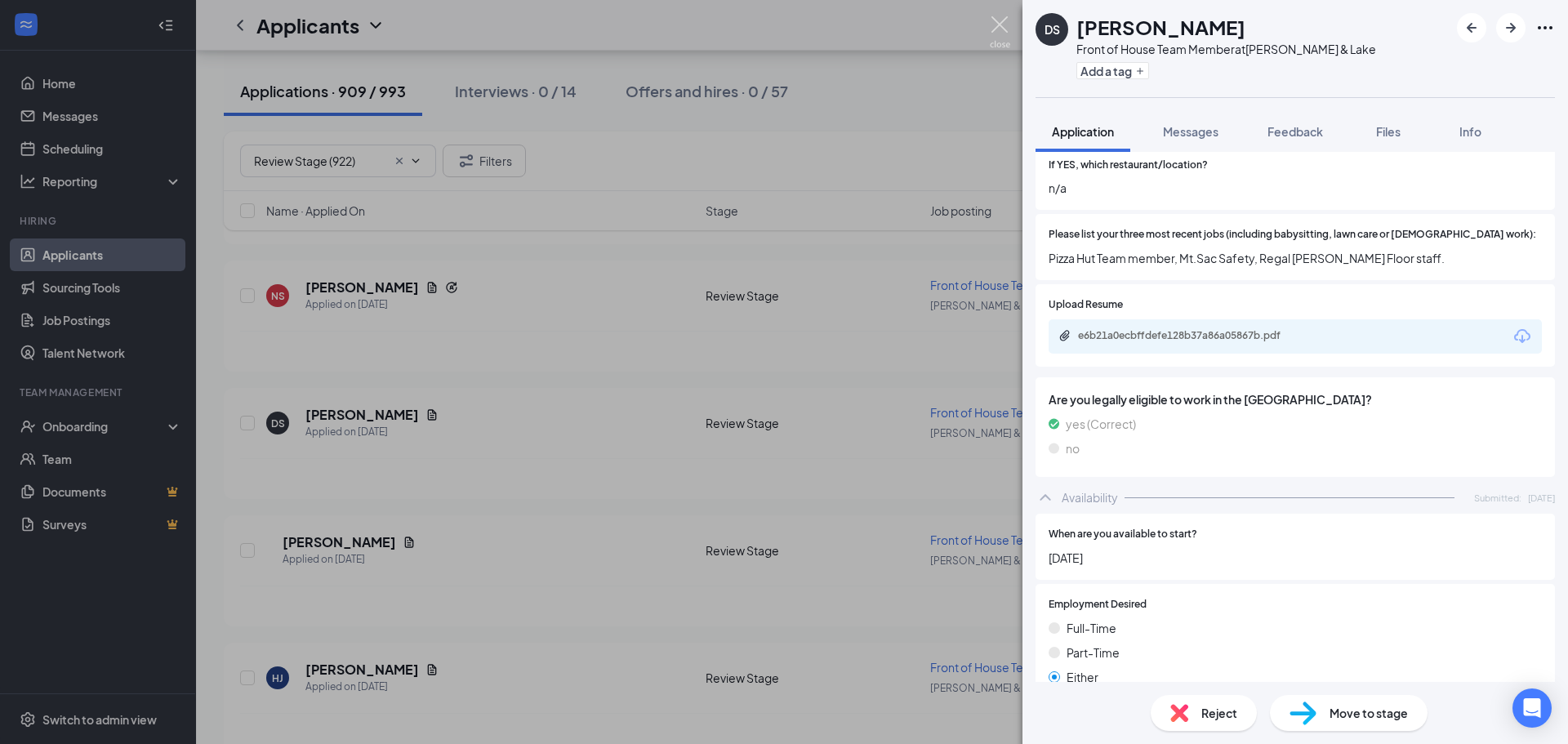
click at [1000, 21] on img at bounding box center [999, 32] width 20 height 32
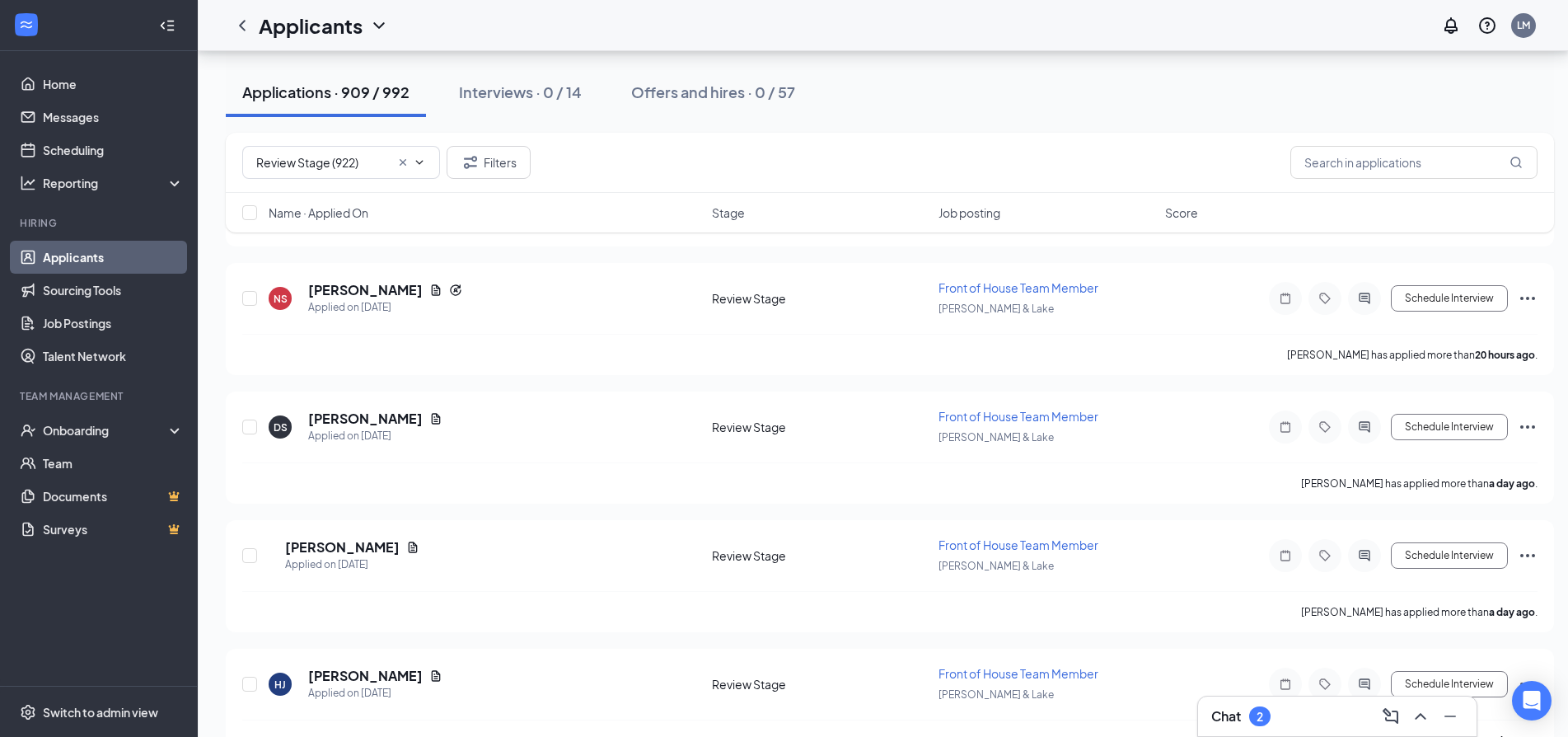
click at [1235, 719] on h3 "Chat" at bounding box center [1226, 716] width 30 height 18
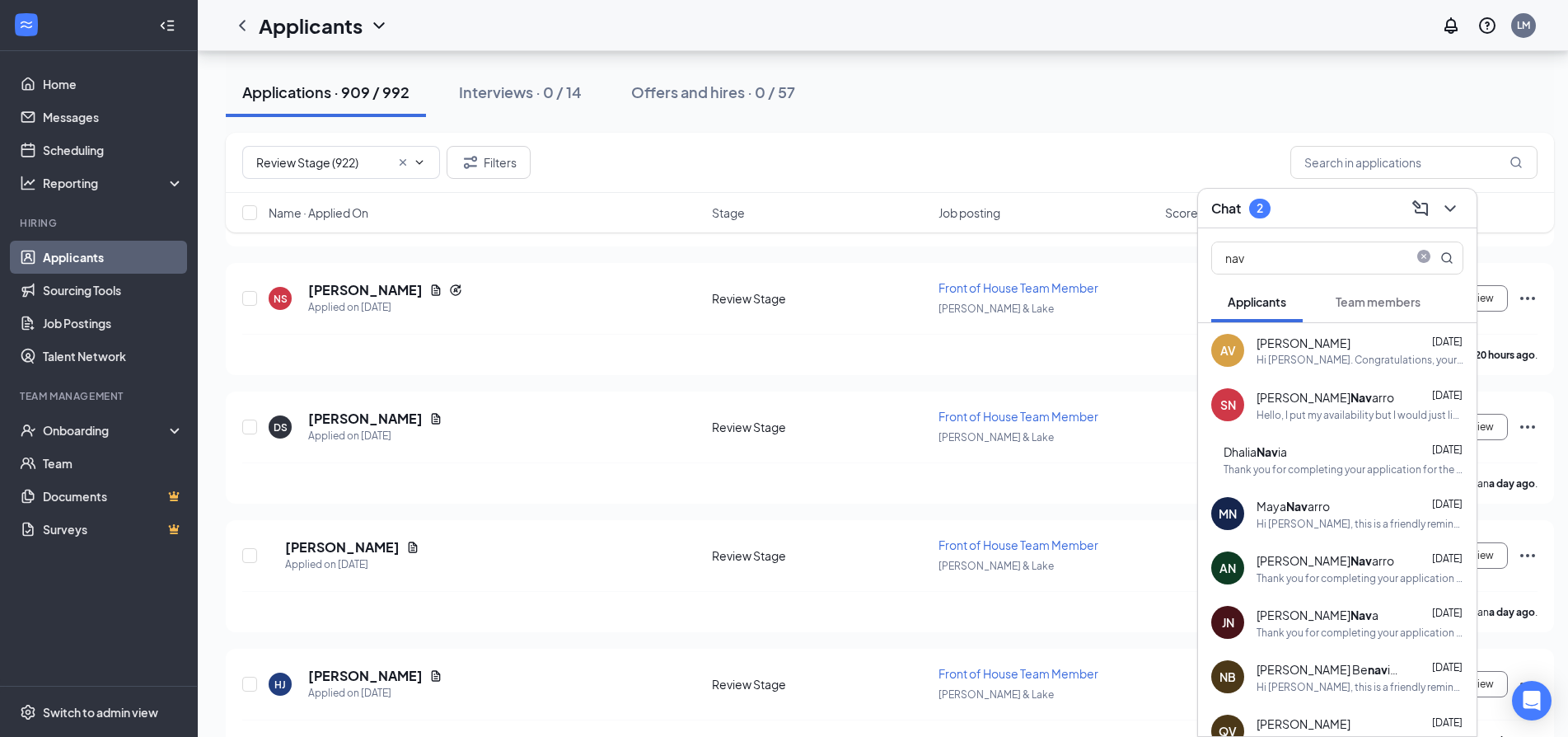
click at [1359, 418] on div "Hello, I put my availability but I would just like to let you know on Mondays a…" at bounding box center [1359, 415] width 207 height 14
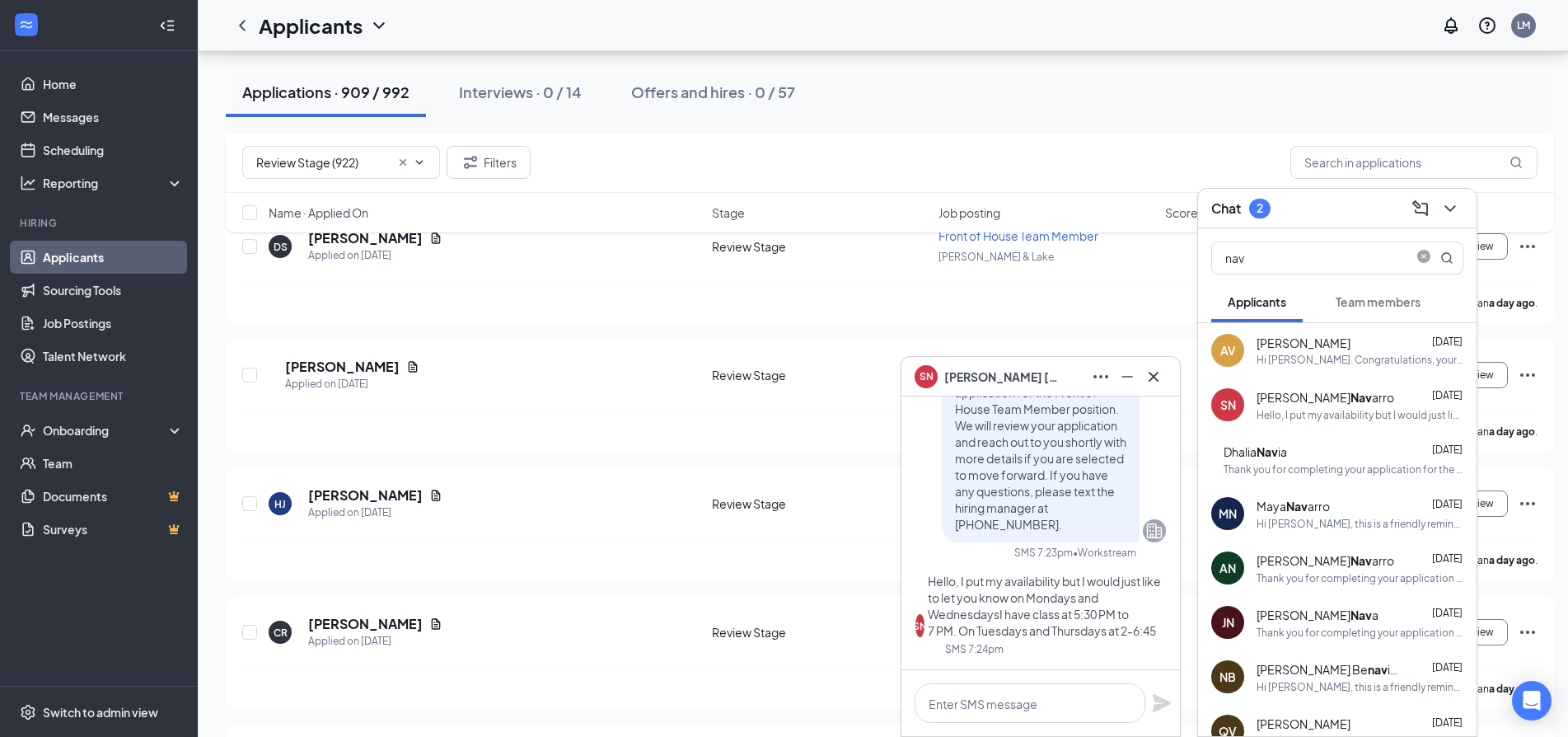
scroll to position [3131, 0]
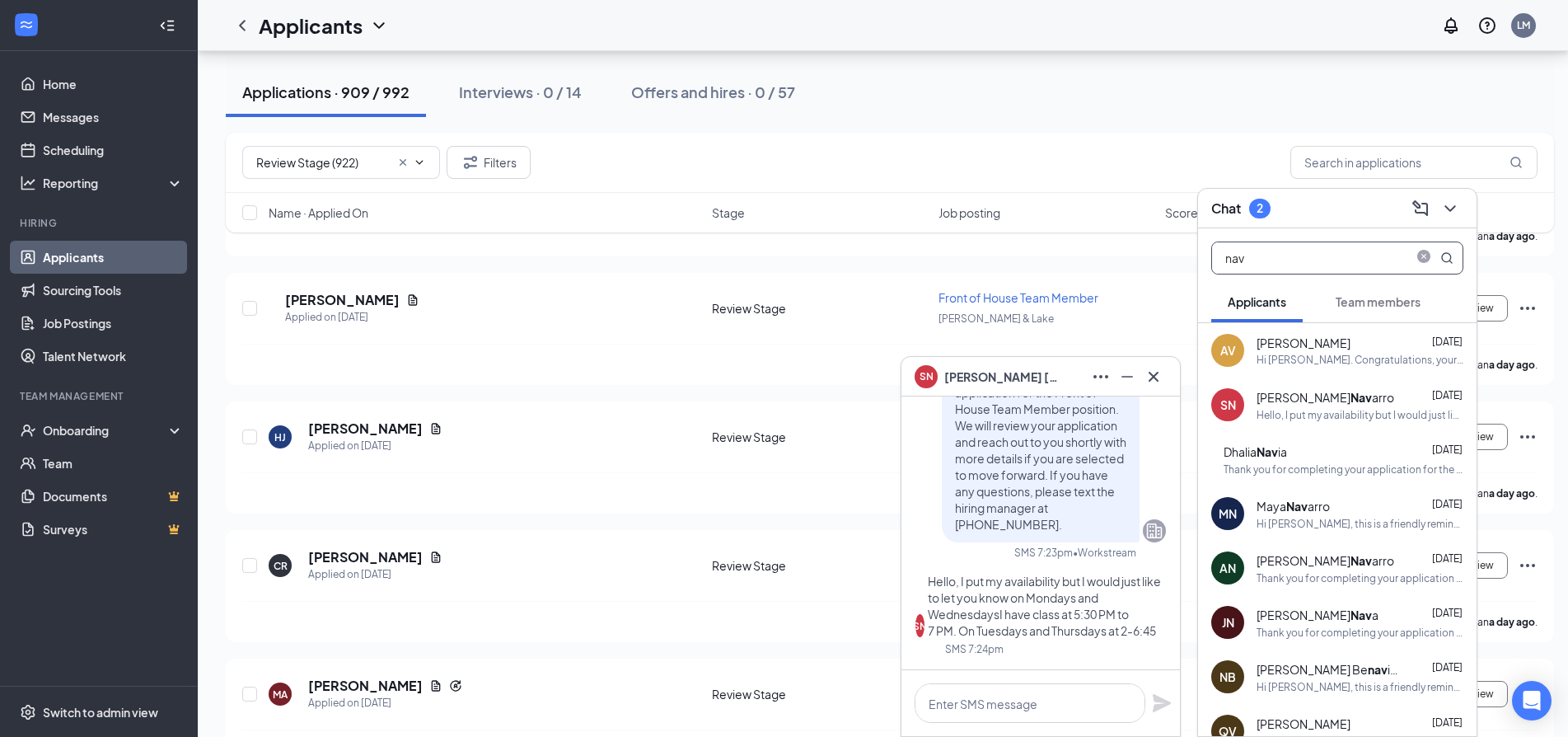
drag, startPoint x: 1322, startPoint y: 261, endPoint x: 1317, endPoint y: 241, distance: 20.6
click at [1318, 242] on input "nav" at bounding box center [1309, 258] width 195 height 31
type input "n"
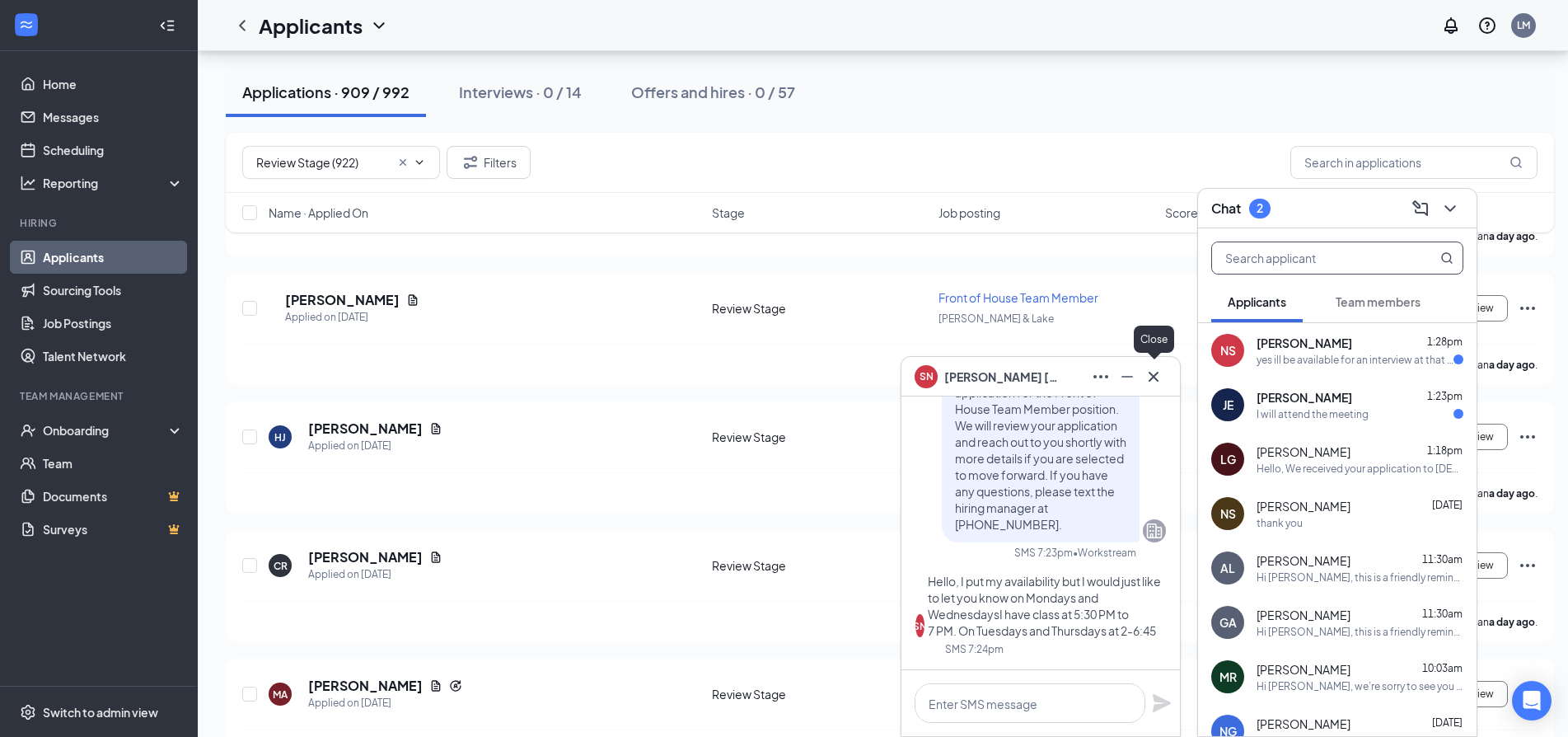
click at [1153, 374] on icon "Cross" at bounding box center [1153, 377] width 20 height 20
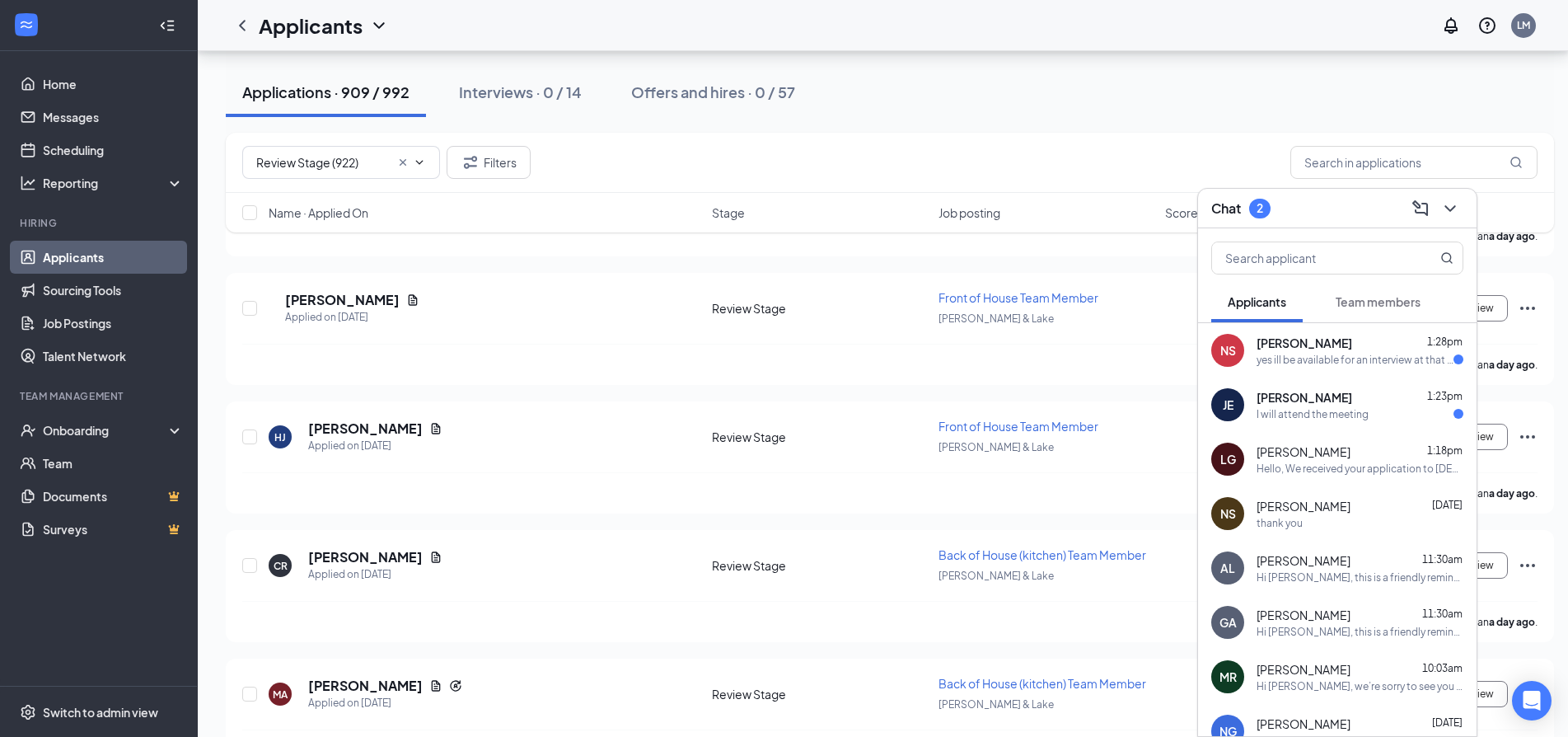
click at [1289, 362] on div "yes ill be available for an interview at that time thank you for the considerat…" at bounding box center [1354, 359] width 197 height 14
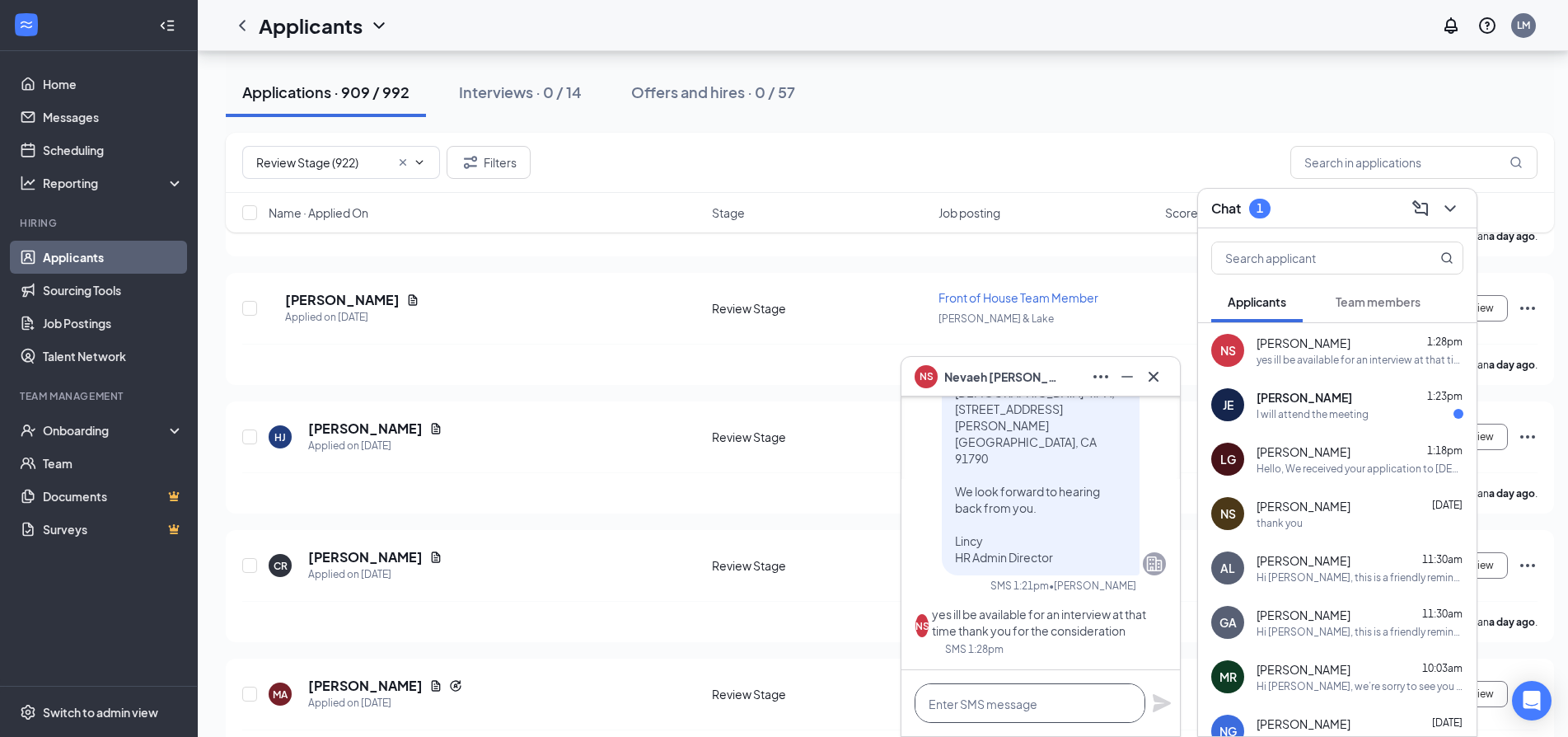
click at [1052, 711] on textarea at bounding box center [1030, 703] width 231 height 40
type textarea "Confirmed, I will add you to the list"
click at [1156, 701] on icon "Plane" at bounding box center [1162, 703] width 18 height 18
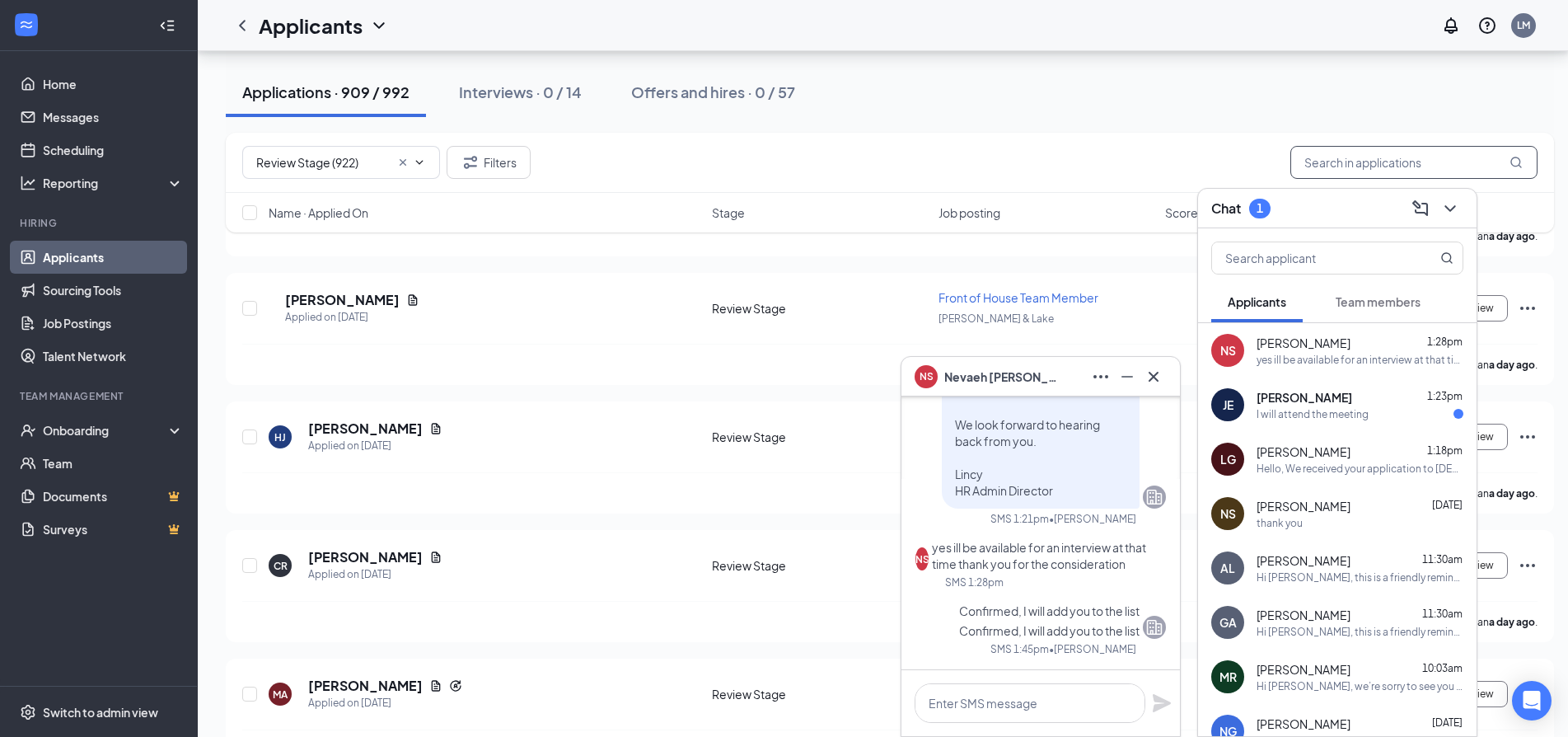
click at [1462, 167] on input "text" at bounding box center [1414, 162] width 247 height 33
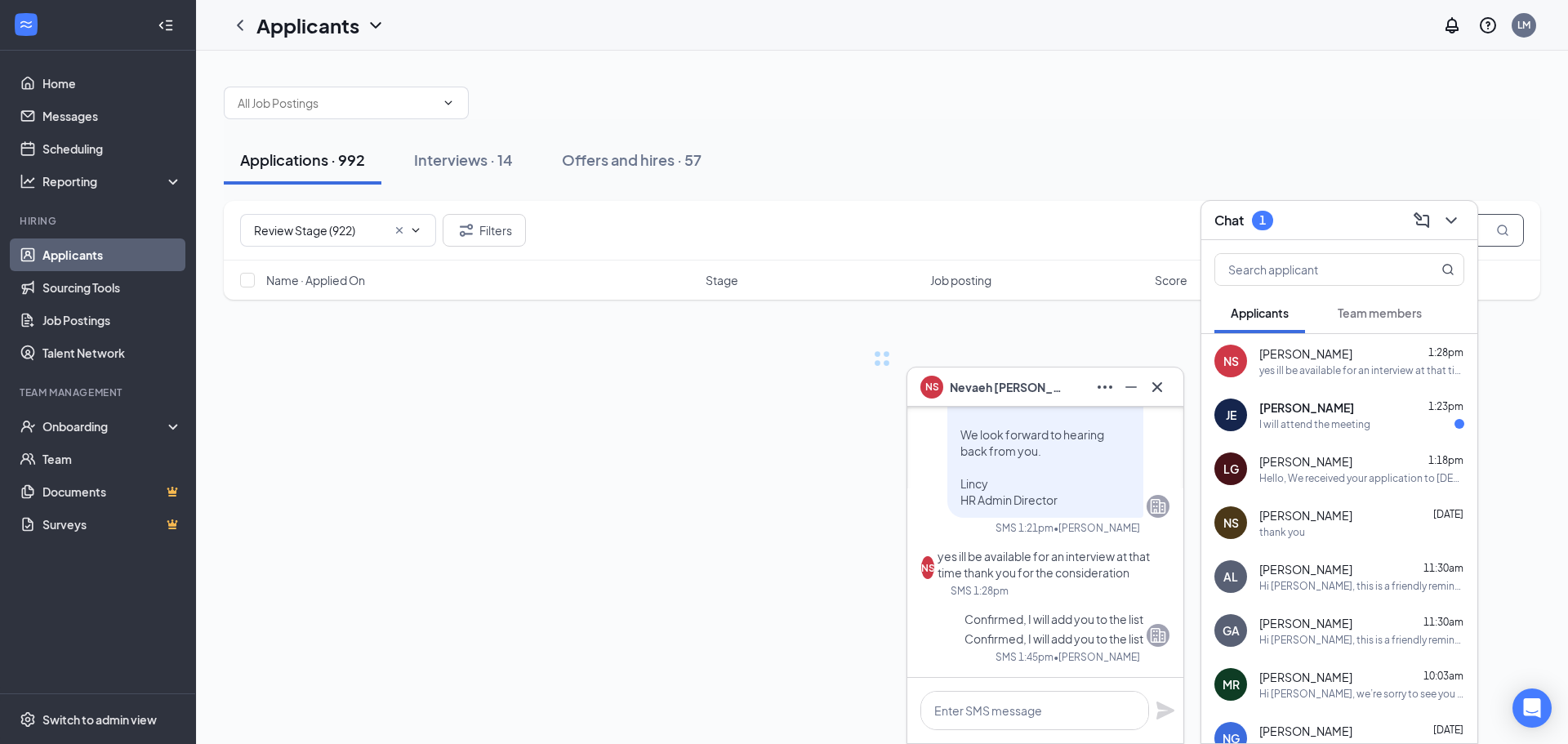
type input "n"
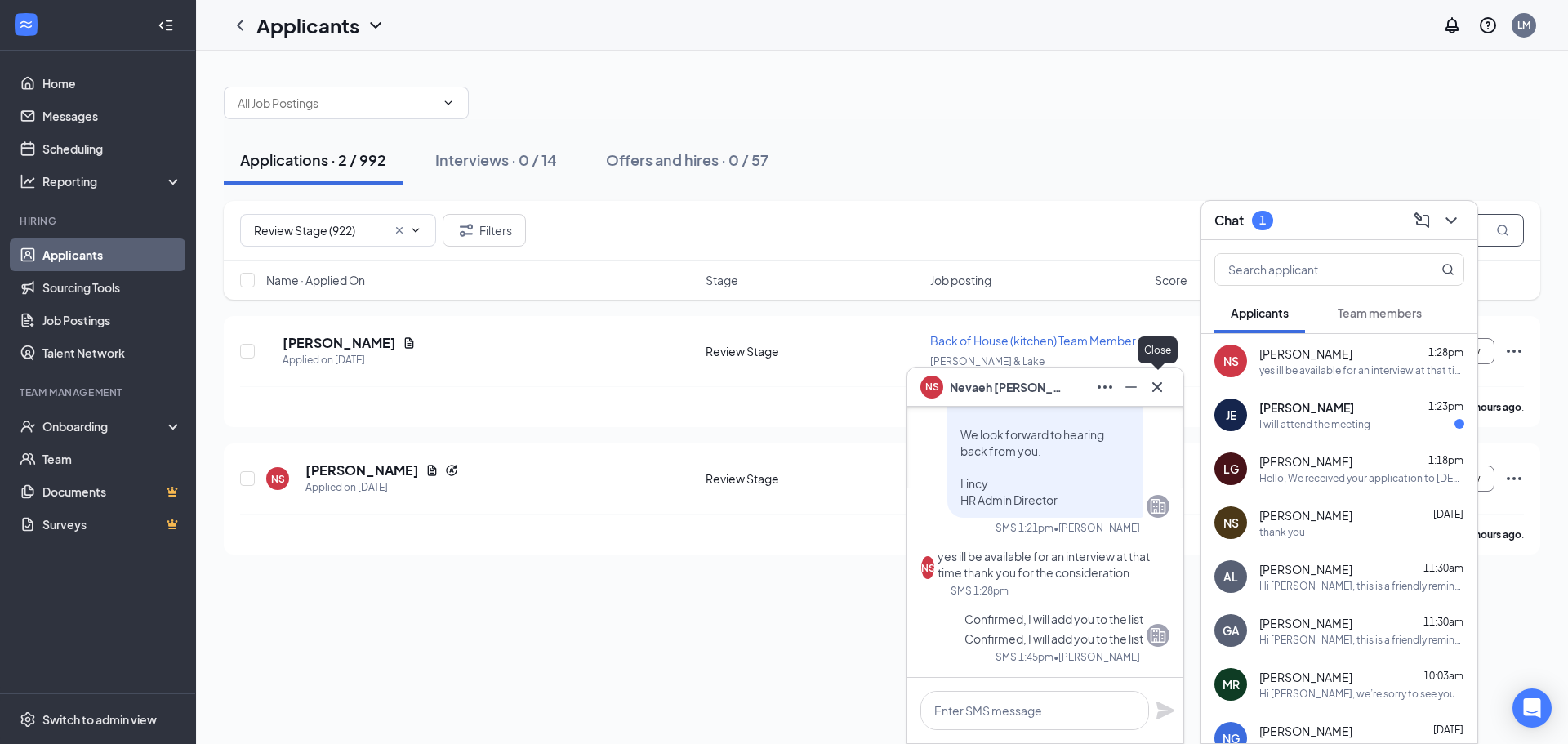
type input "neva"
click at [1159, 383] on icon "Cross" at bounding box center [1157, 387] width 20 height 20
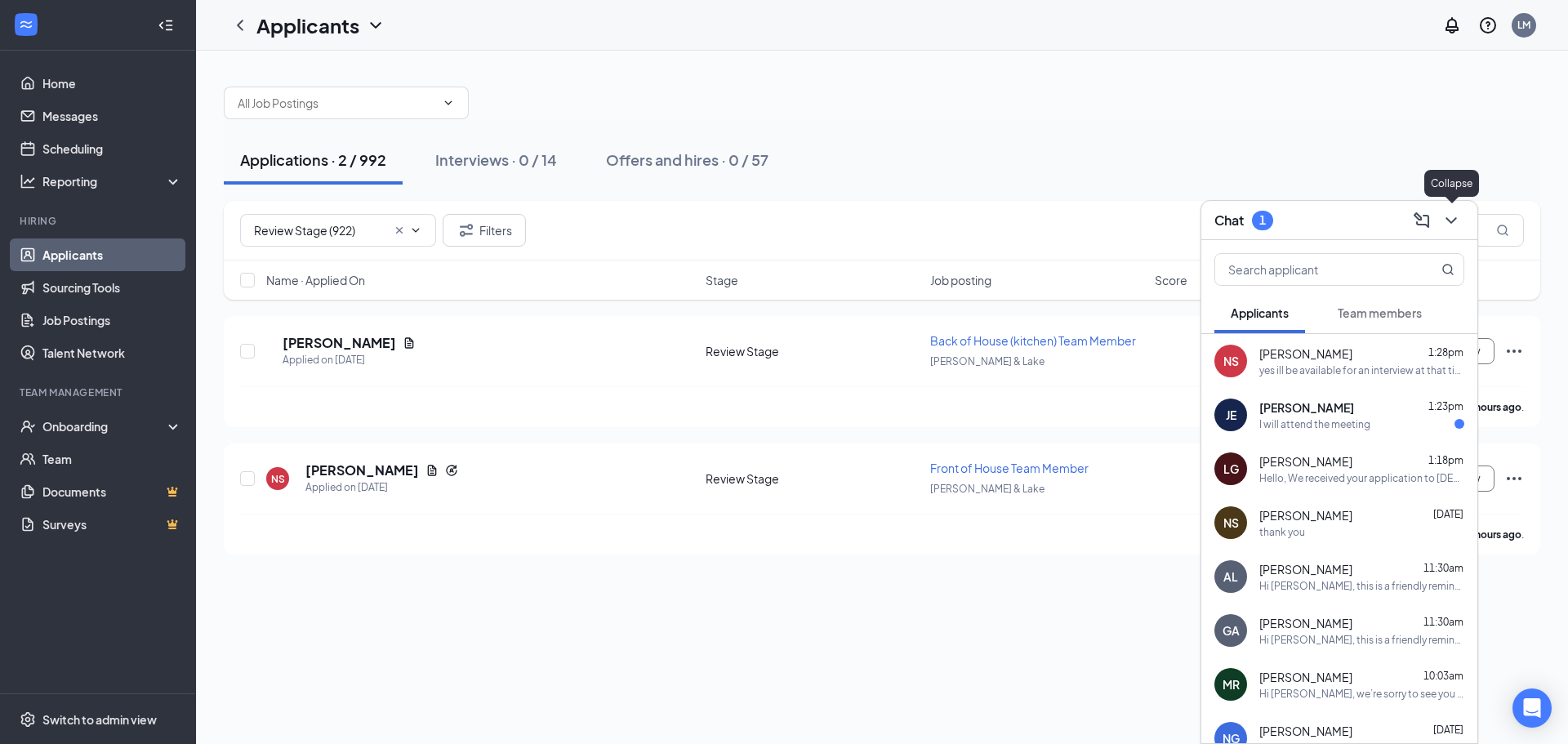
click at [1451, 221] on icon "ChevronDown" at bounding box center [1451, 221] width 20 height 20
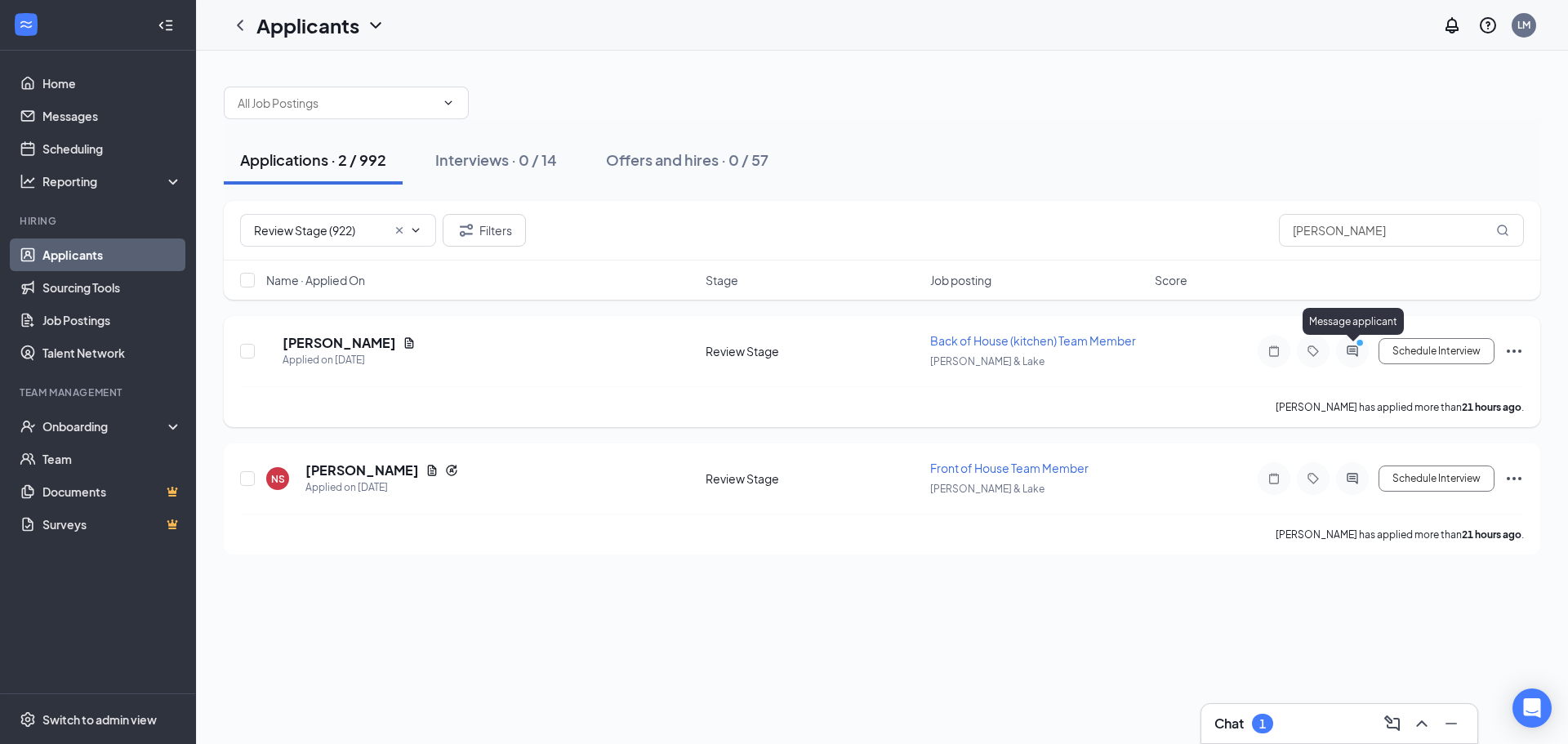
click at [1353, 354] on icon "ActiveChat" at bounding box center [1351, 350] width 11 height 11
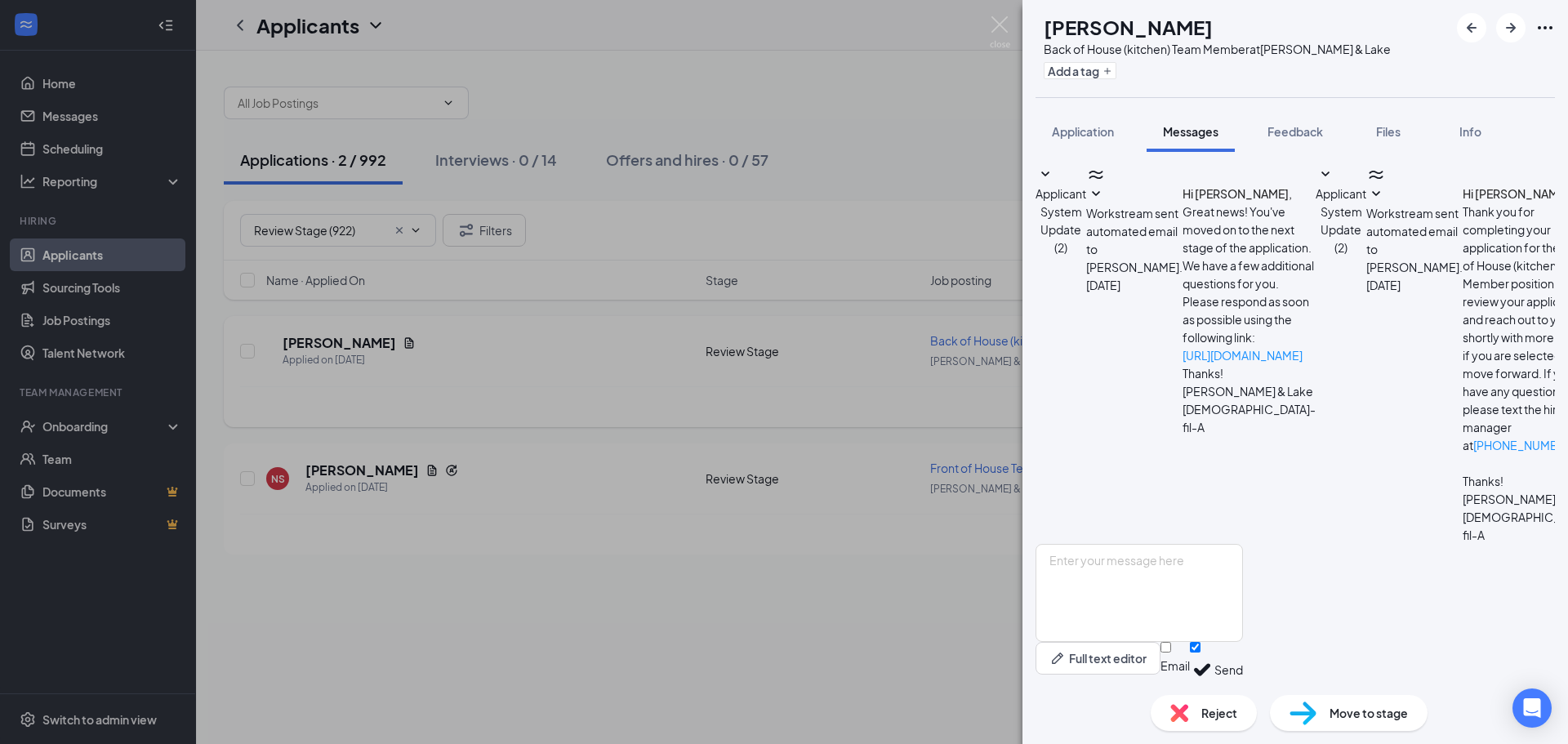
scroll to position [206, 0]
click at [998, 20] on img at bounding box center [999, 32] width 20 height 32
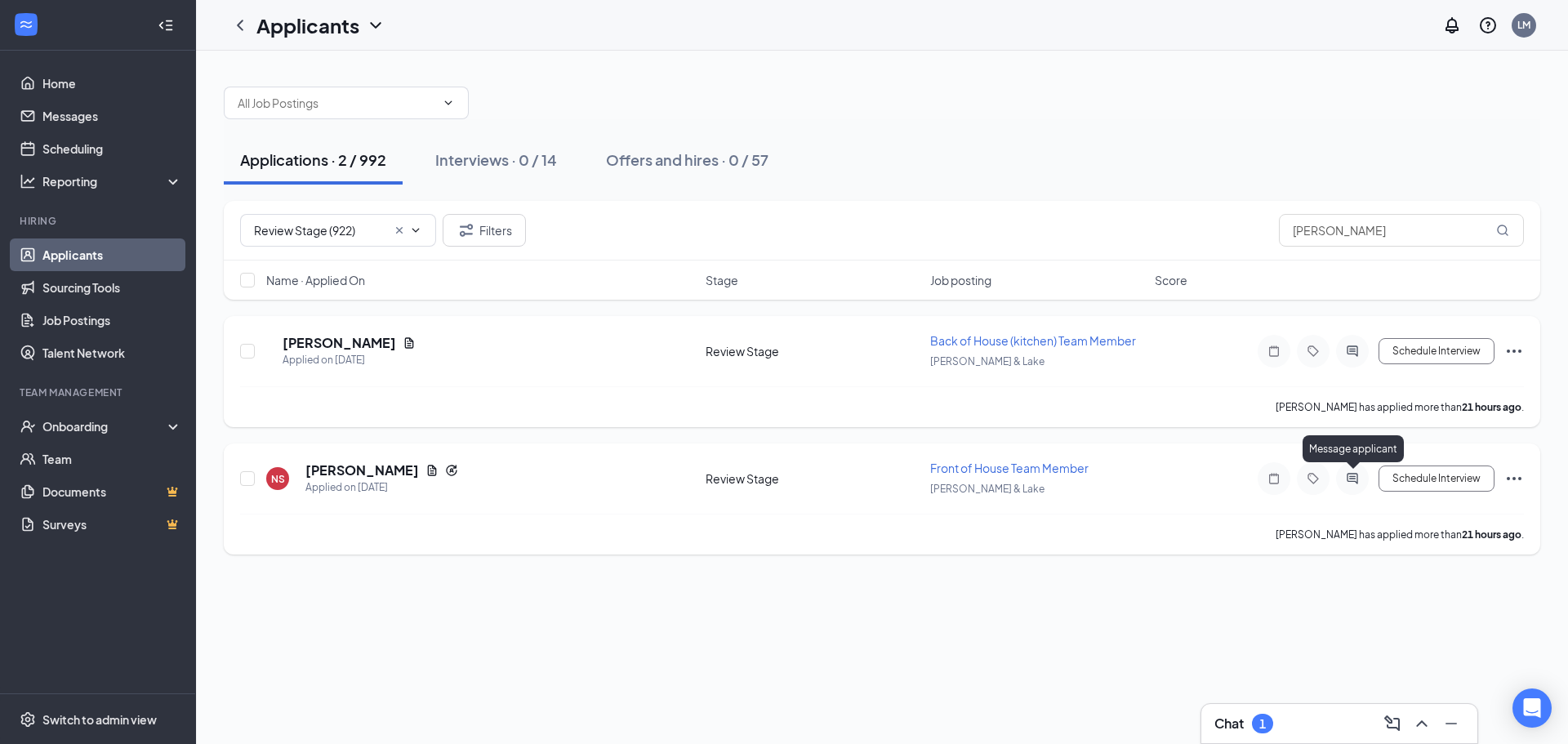
click at [1347, 484] on icon "ActiveChat" at bounding box center [1352, 479] width 20 height 13
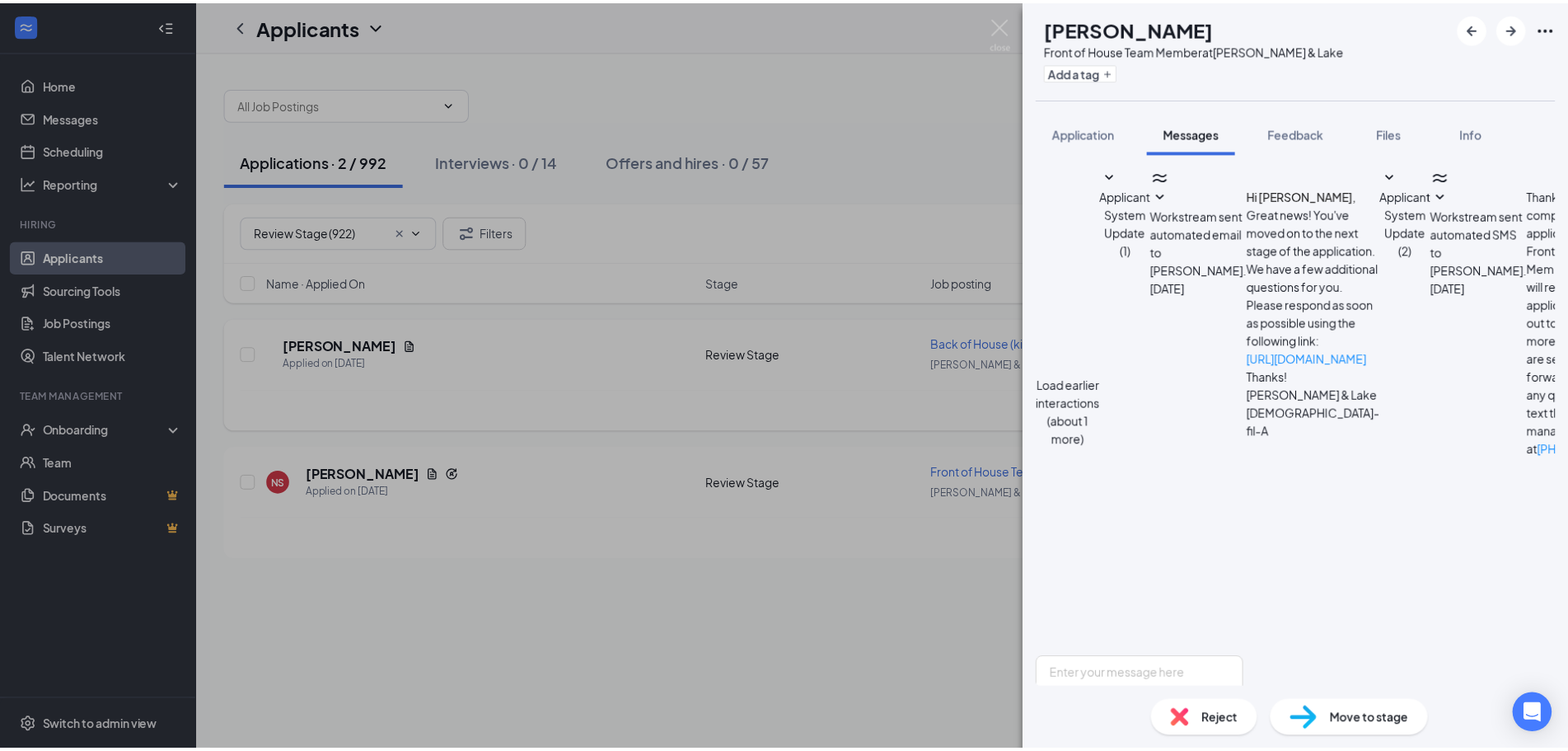
scroll to position [689, 0]
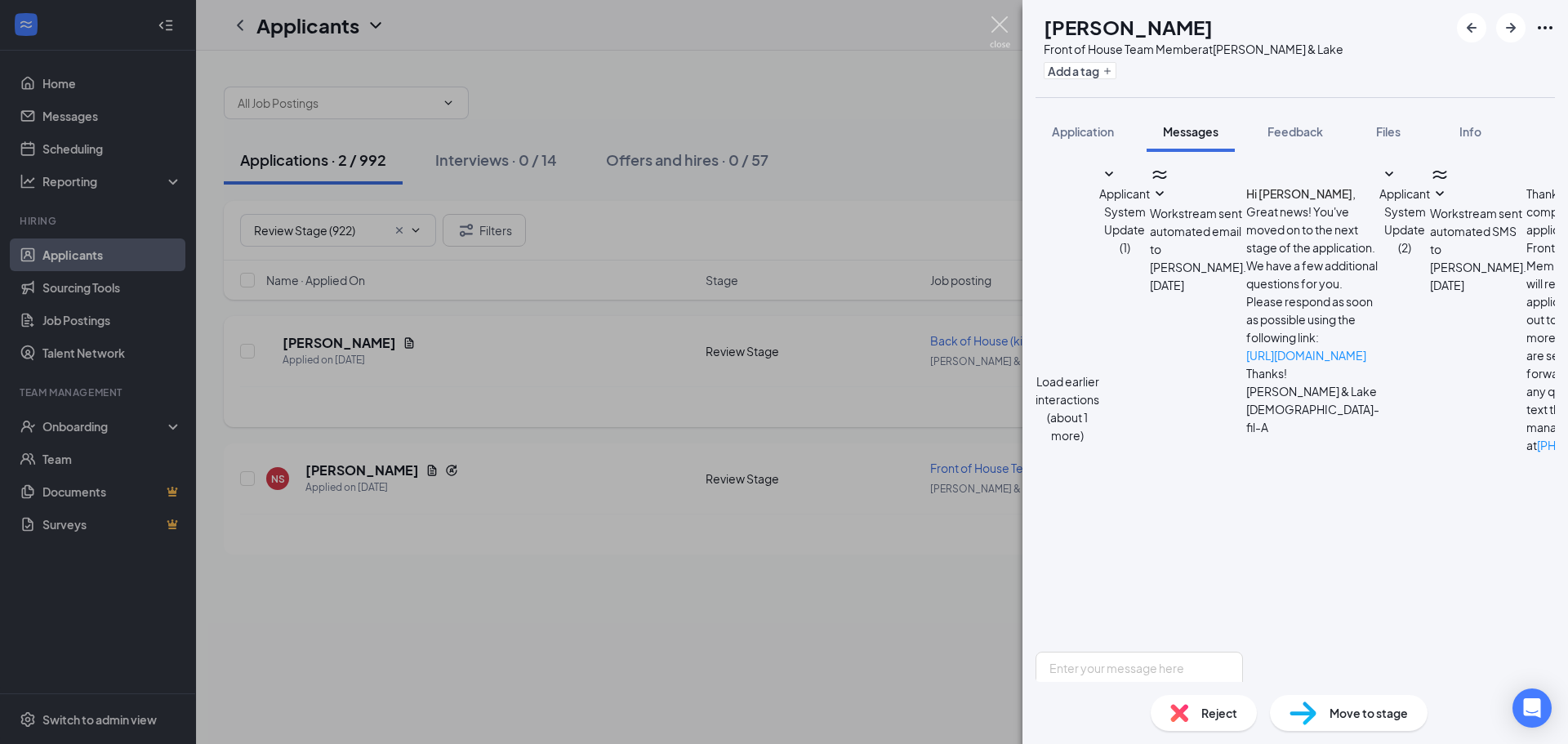
click at [995, 23] on img at bounding box center [999, 32] width 20 height 32
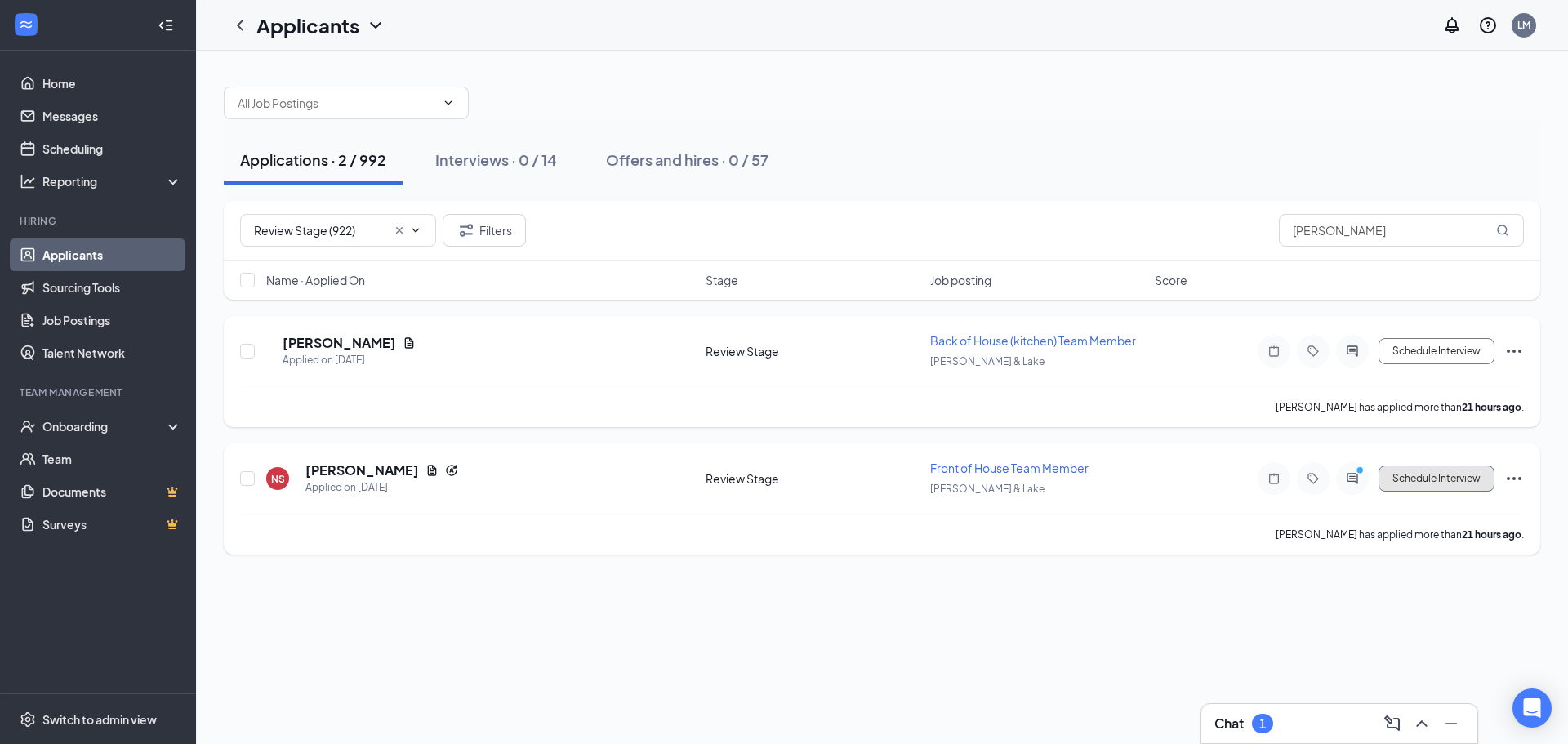
click at [1443, 480] on button "Schedule Interview" at bounding box center [1436, 479] width 116 height 26
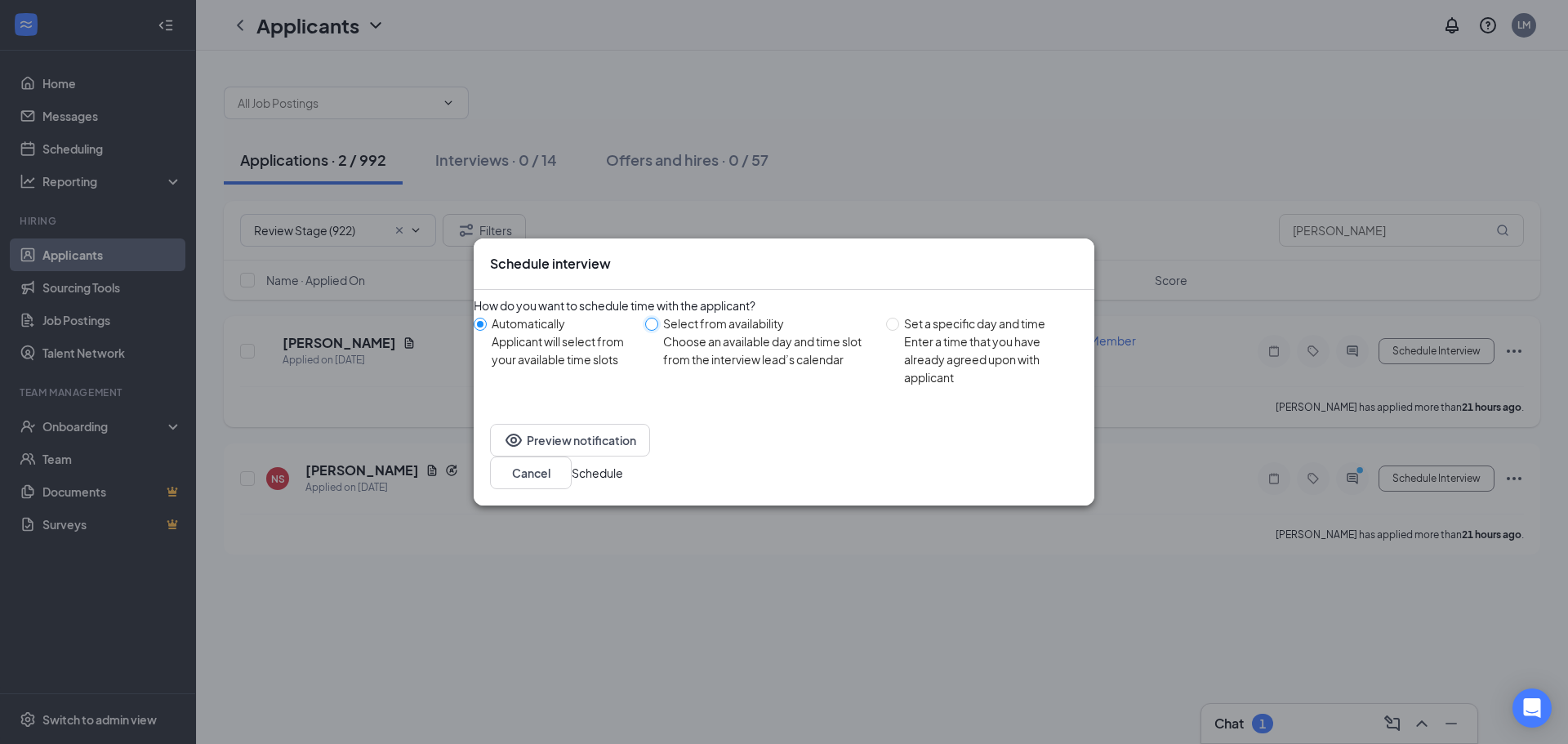
click at [659, 331] on input "Select from availability Choose an available day and time slot from the intervi…" at bounding box center [652, 324] width 13 height 13
radio input "true"
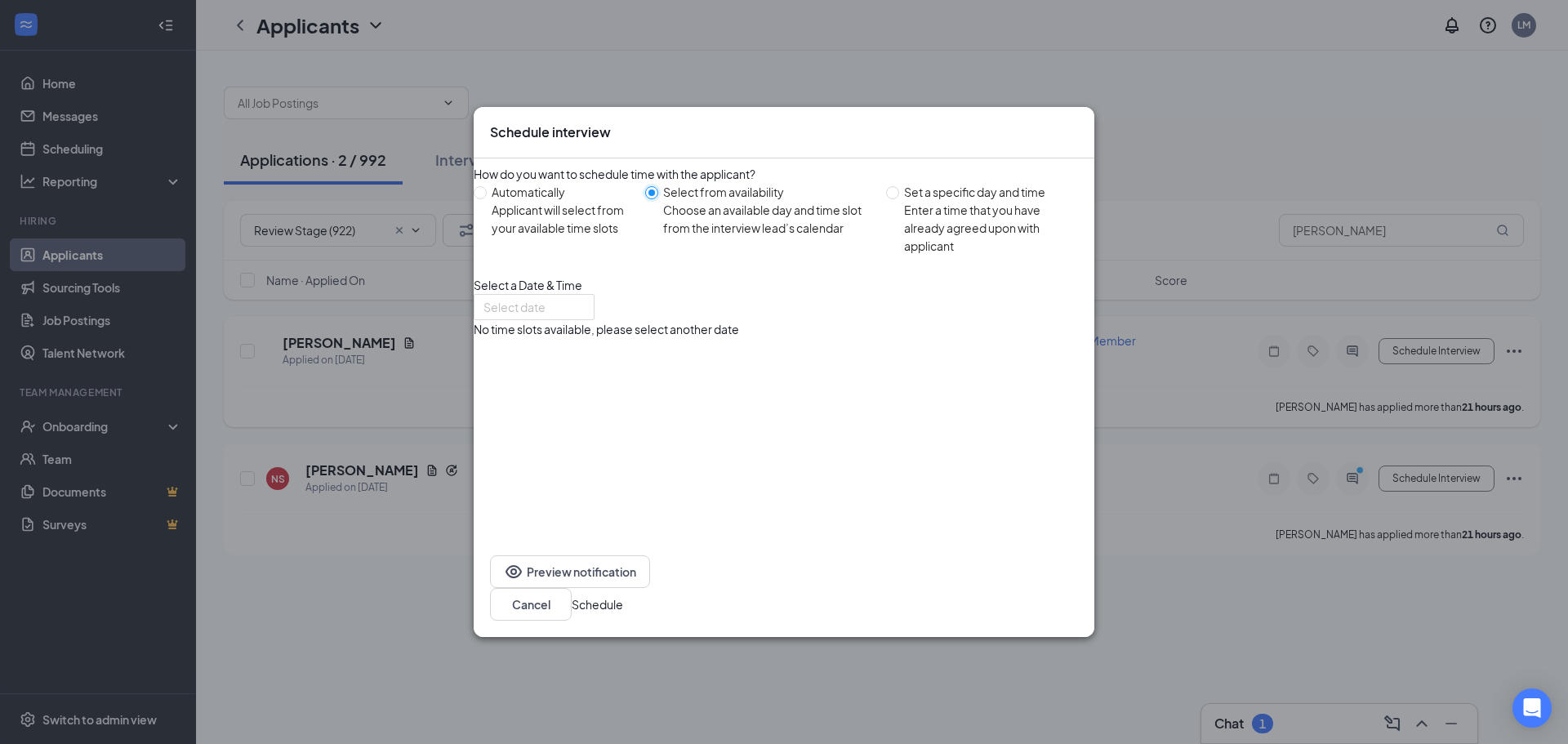
radio input "false"
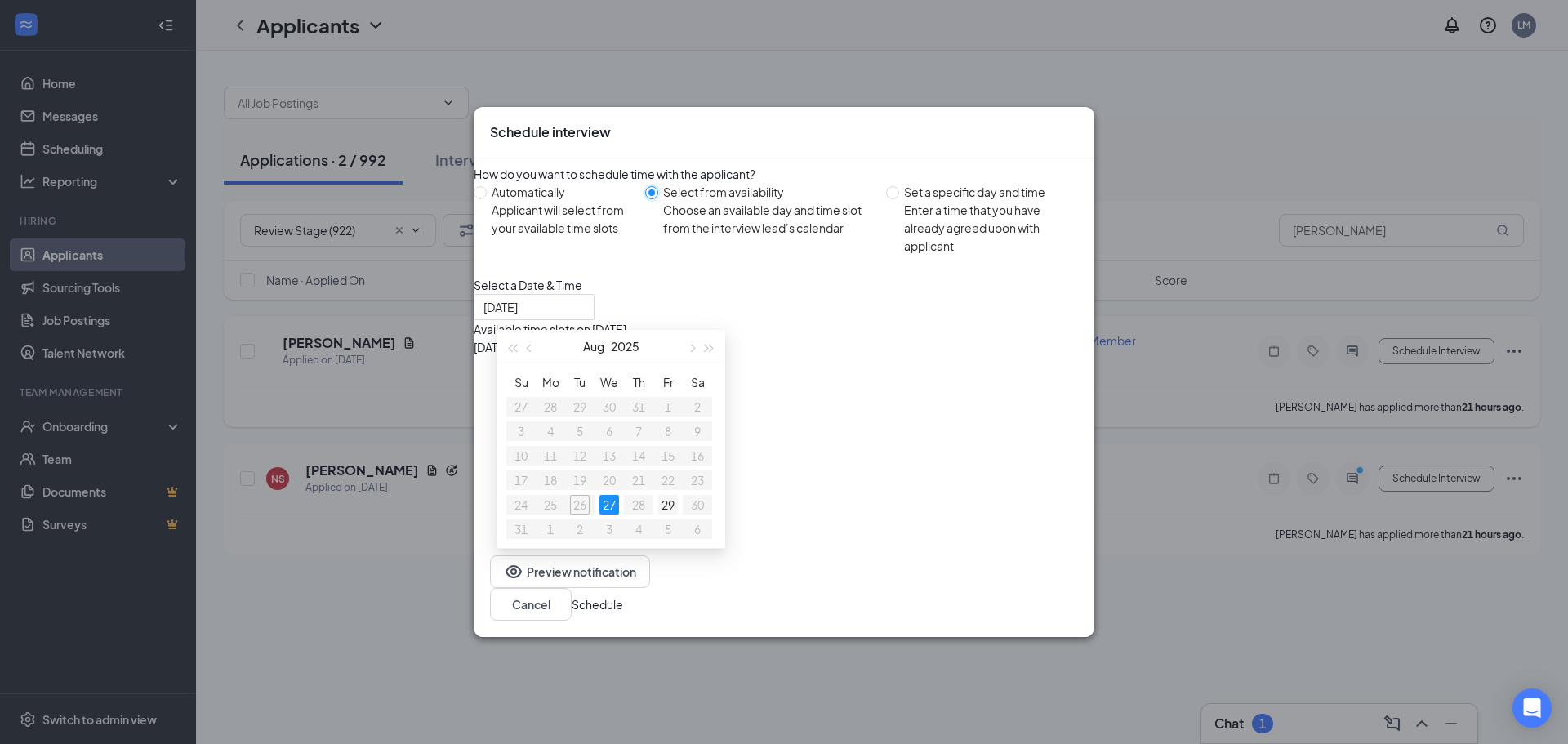
type input "Aug 29, 2025"
click at [672, 500] on div "29" at bounding box center [668, 505] width 20 height 20
click at [787, 374] on div "11:30AM - 12:30PM" at bounding box center [630, 365] width 313 height 18
click at [623, 613] on button "Schedule" at bounding box center [597, 604] width 51 height 18
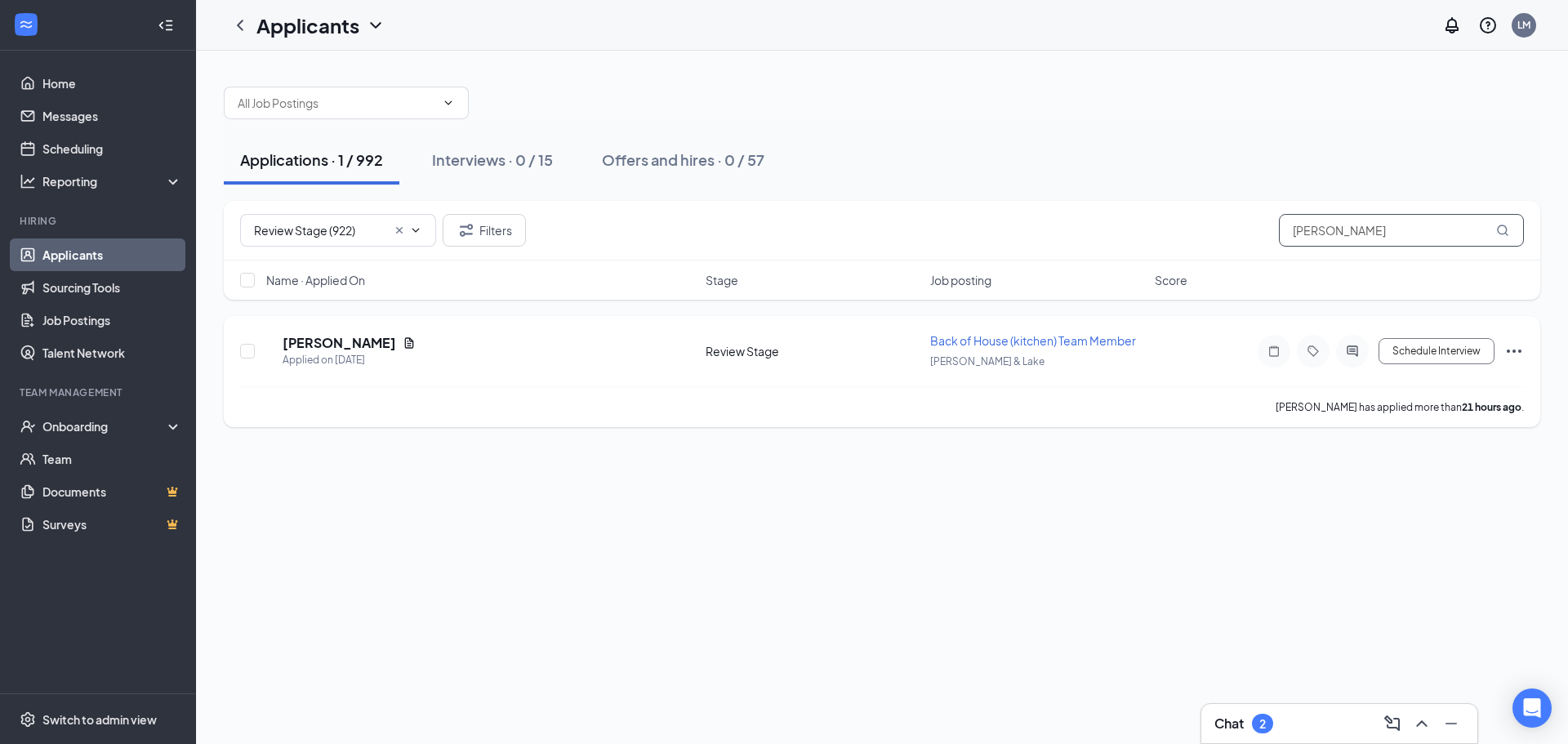
click at [1396, 236] on input "neva" at bounding box center [1401, 230] width 245 height 33
type input "n"
click at [1227, 719] on h3 "Chat" at bounding box center [1229, 724] width 29 height 18
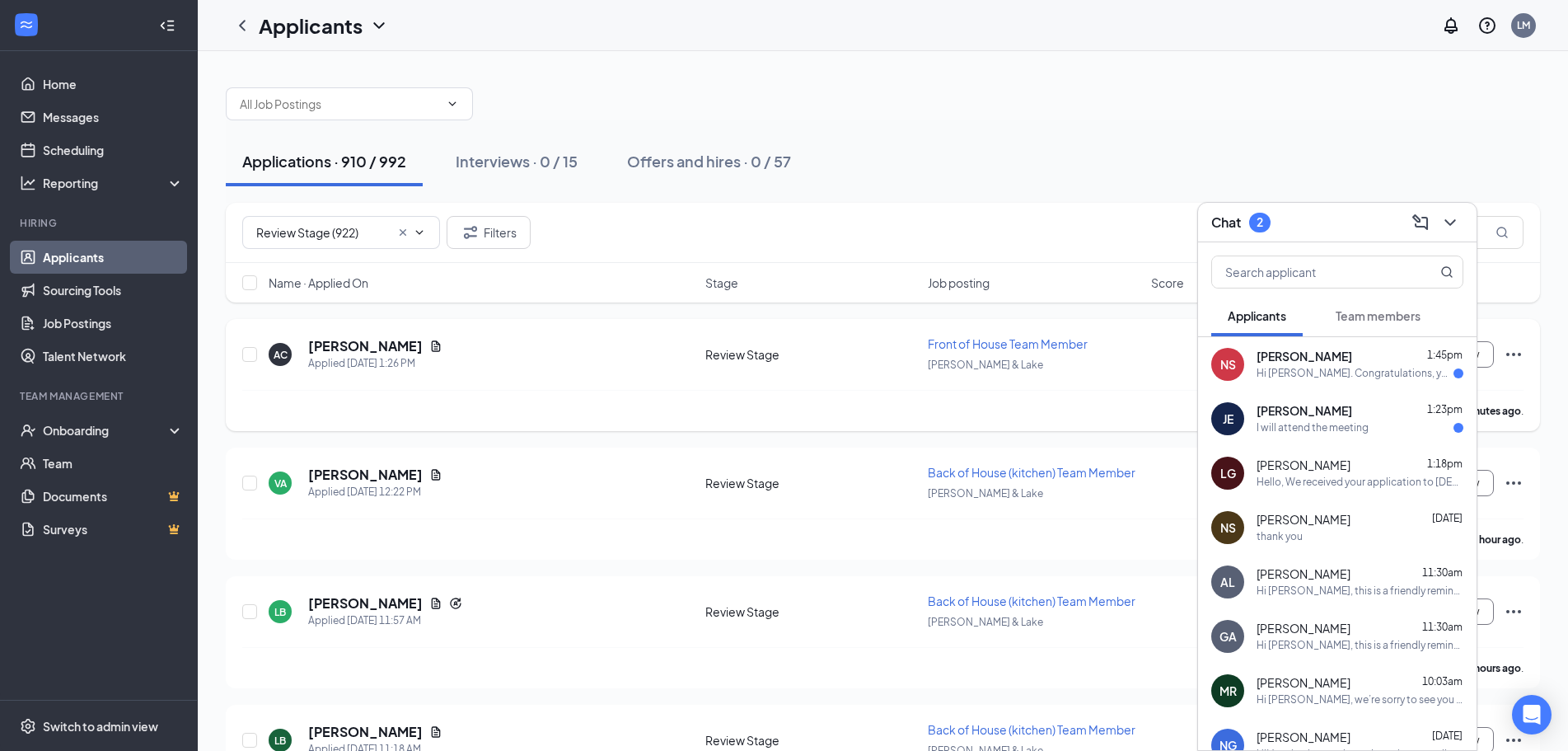
click at [1353, 367] on div "Hi Nevaeh Saucedo. Congratulations, your onsite interview with Chick-fil-A for …" at bounding box center [1354, 373] width 197 height 14
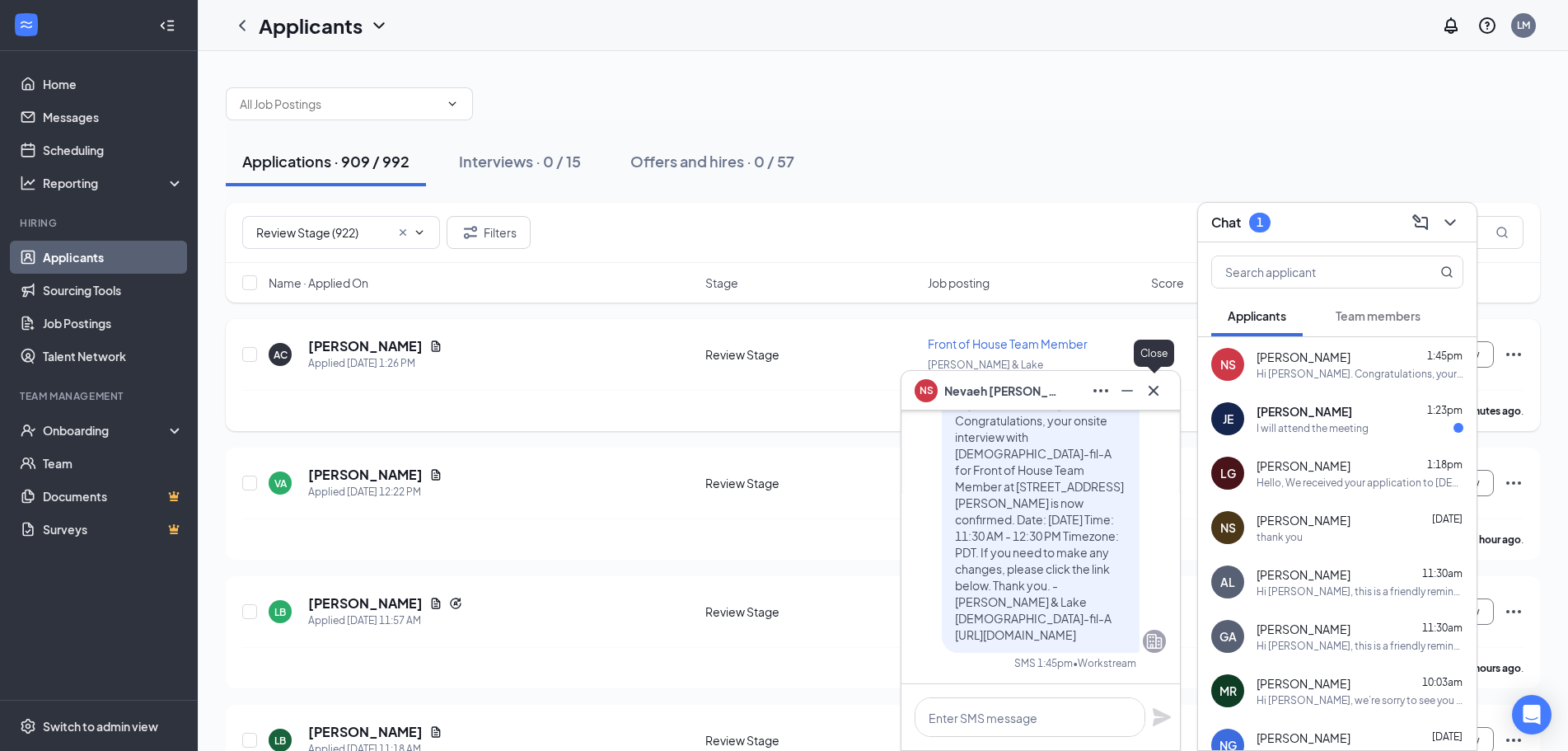
click at [1153, 390] on icon "Cross" at bounding box center [1153, 390] width 10 height 10
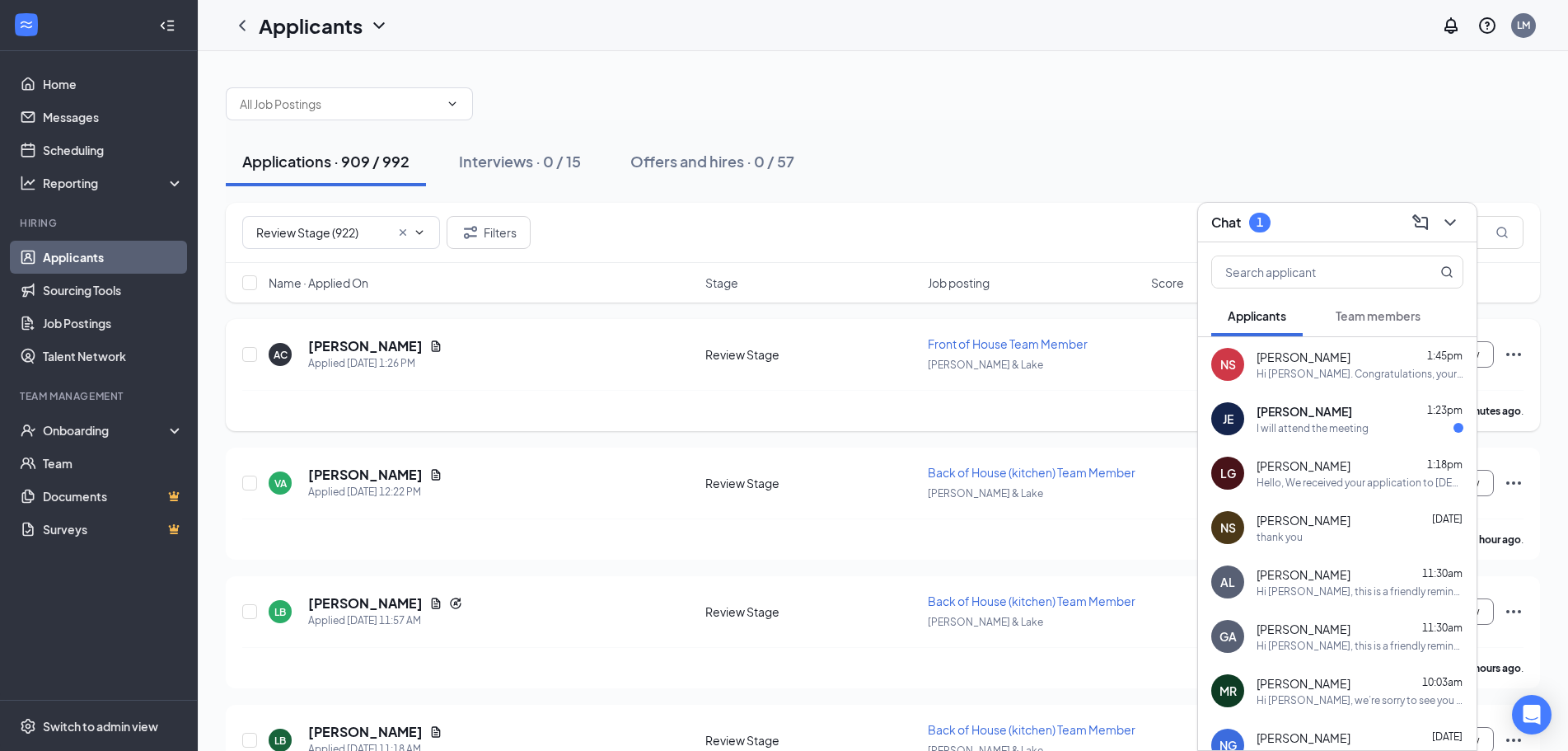
click at [1274, 424] on div "I will attend the meeting" at bounding box center [1312, 428] width 112 height 14
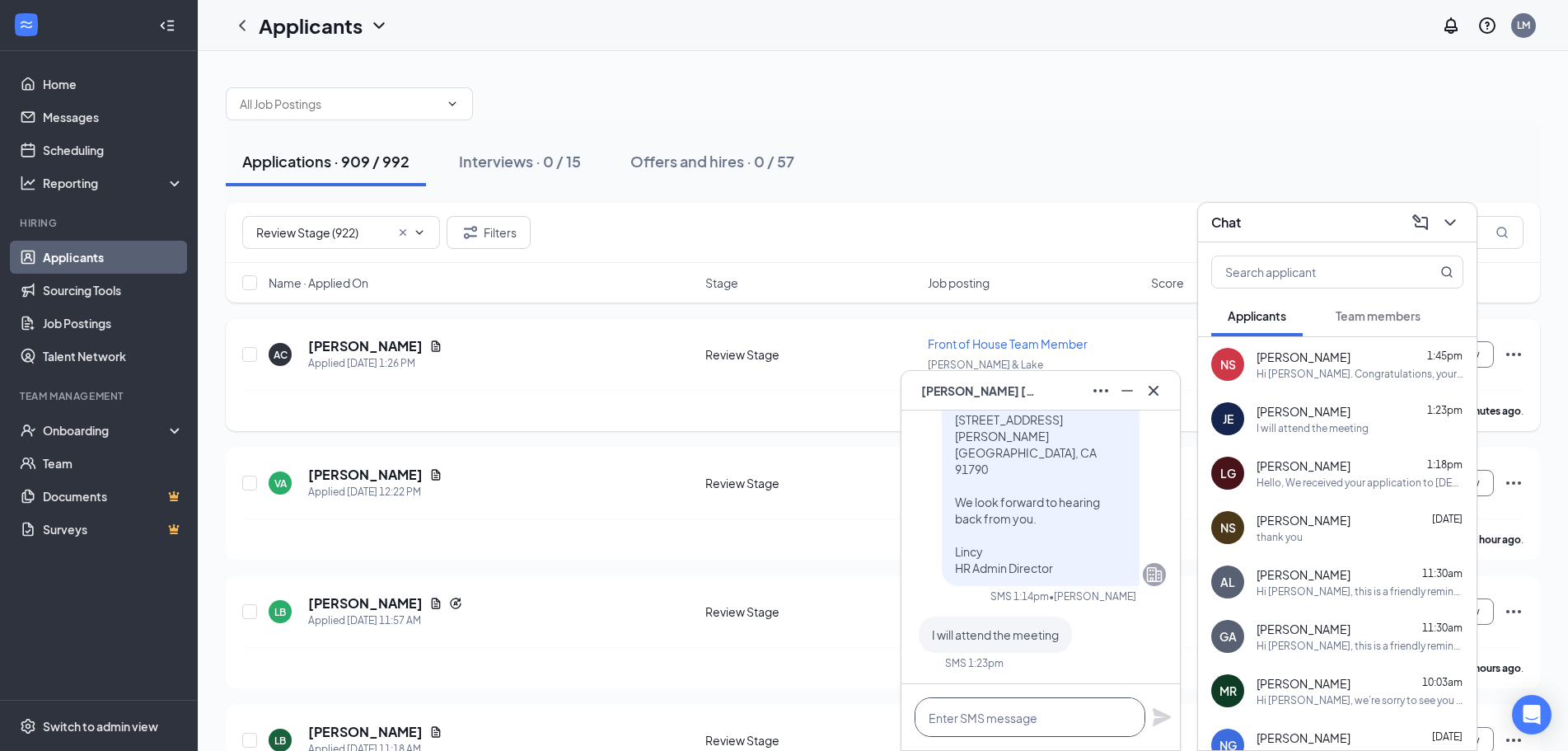
click at [1048, 710] on textarea at bounding box center [1030, 717] width 231 height 40
click at [993, 721] on textarea "Confirmed, i will add you to the list." at bounding box center [1030, 717] width 231 height 40
type textarea "Confirmed, I will add you to the list."
click at [1160, 715] on icon "Plane" at bounding box center [1162, 717] width 18 height 18
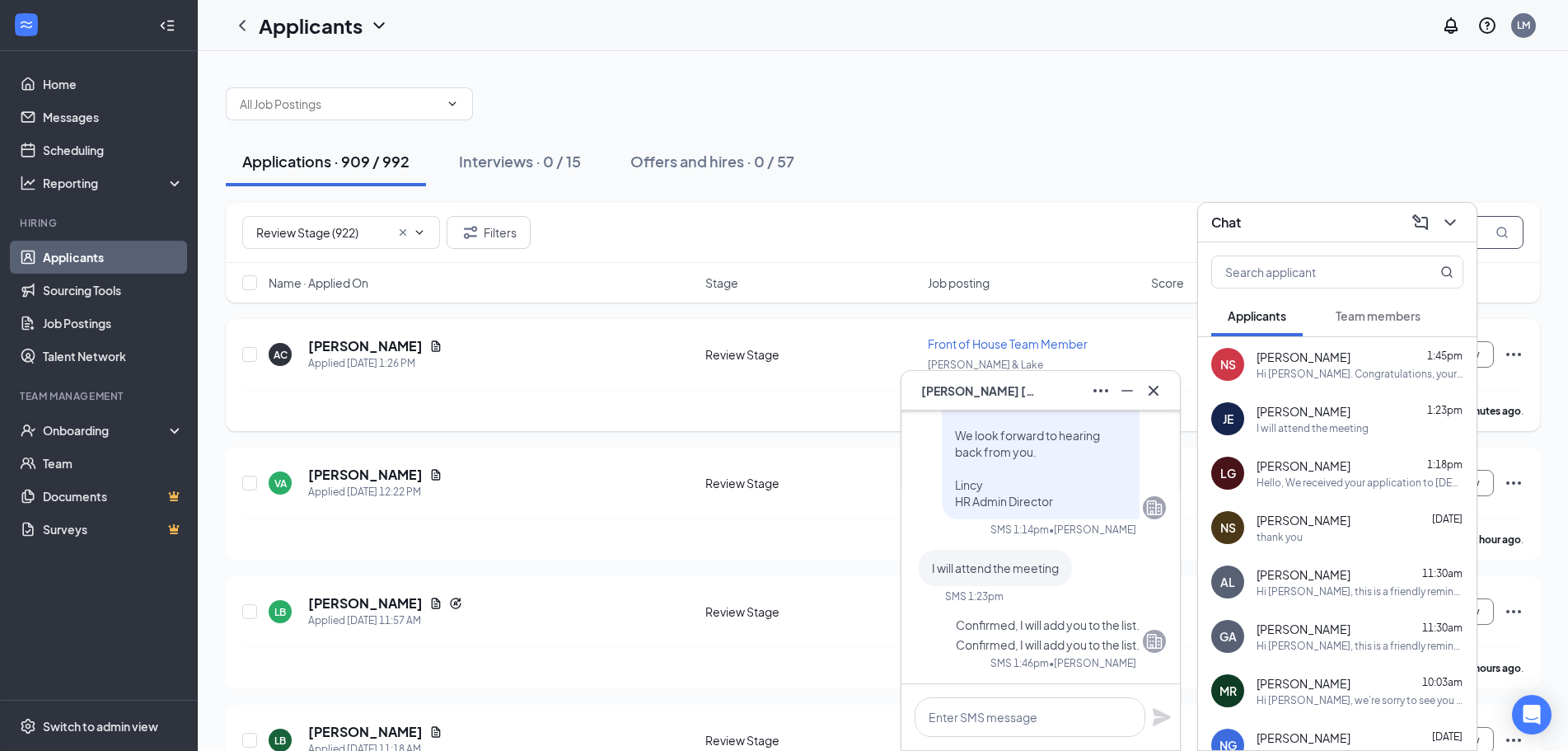
click at [1484, 227] on input "text" at bounding box center [1400, 232] width 247 height 33
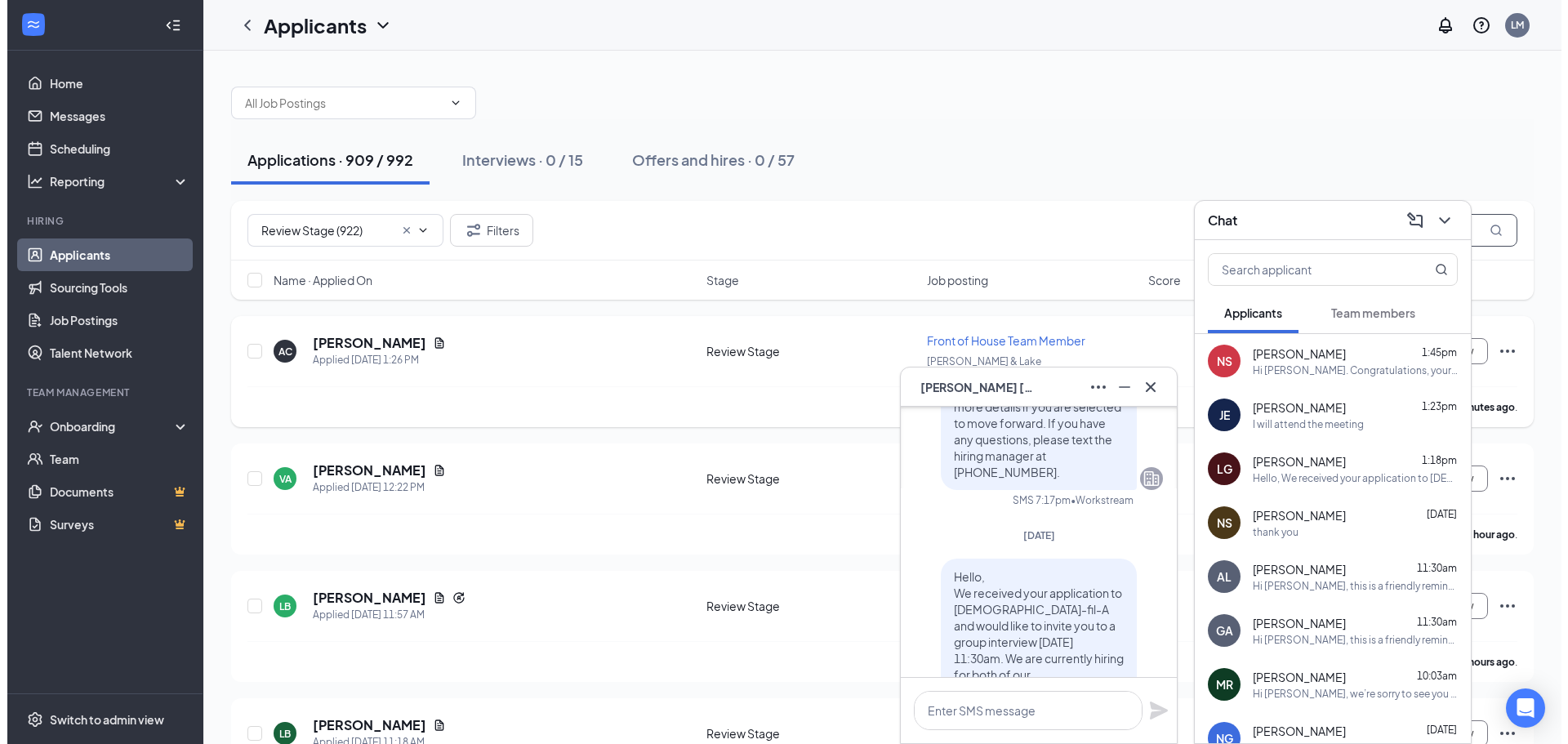
scroll to position [-490, 0]
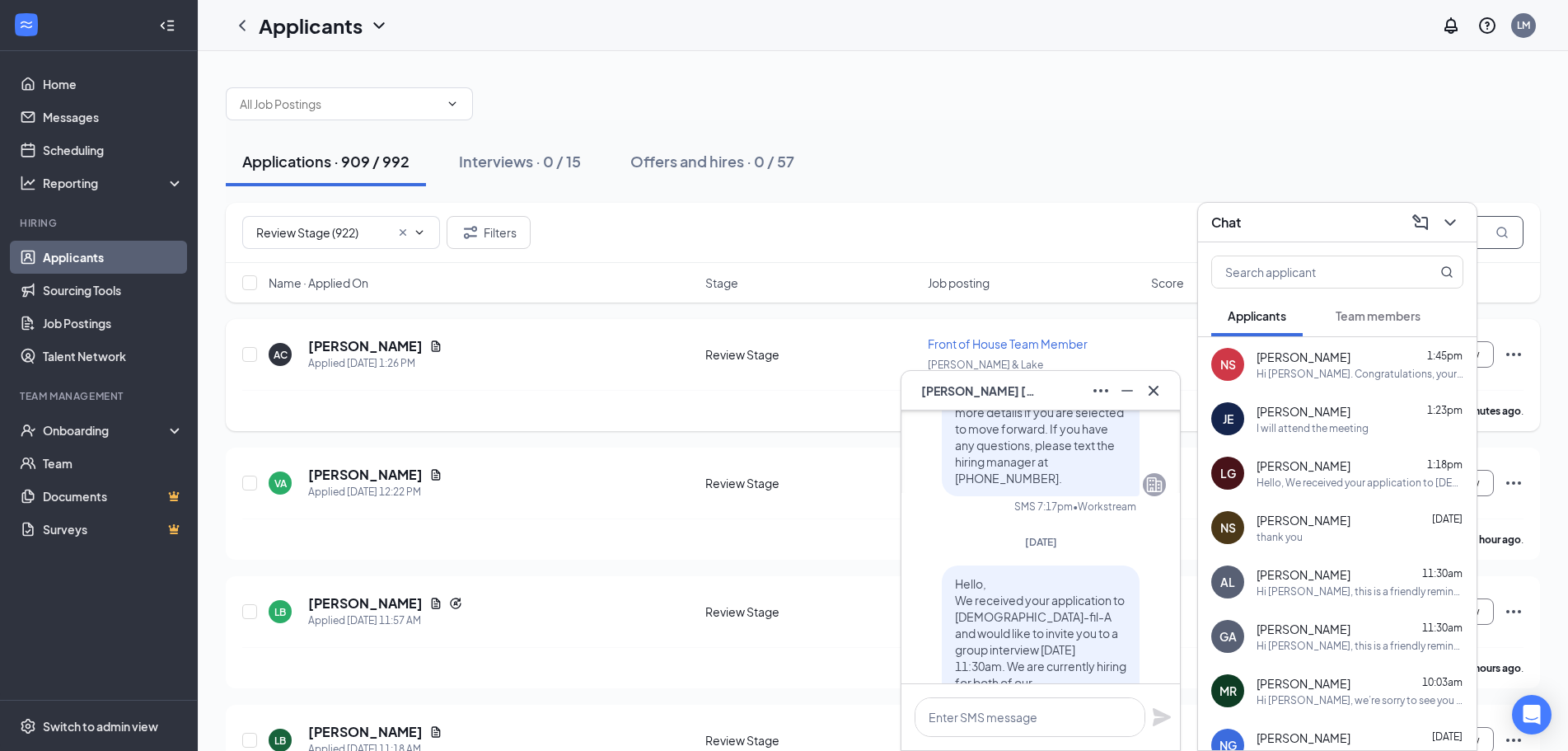
click at [1489, 228] on input "text" at bounding box center [1400, 232] width 247 height 33
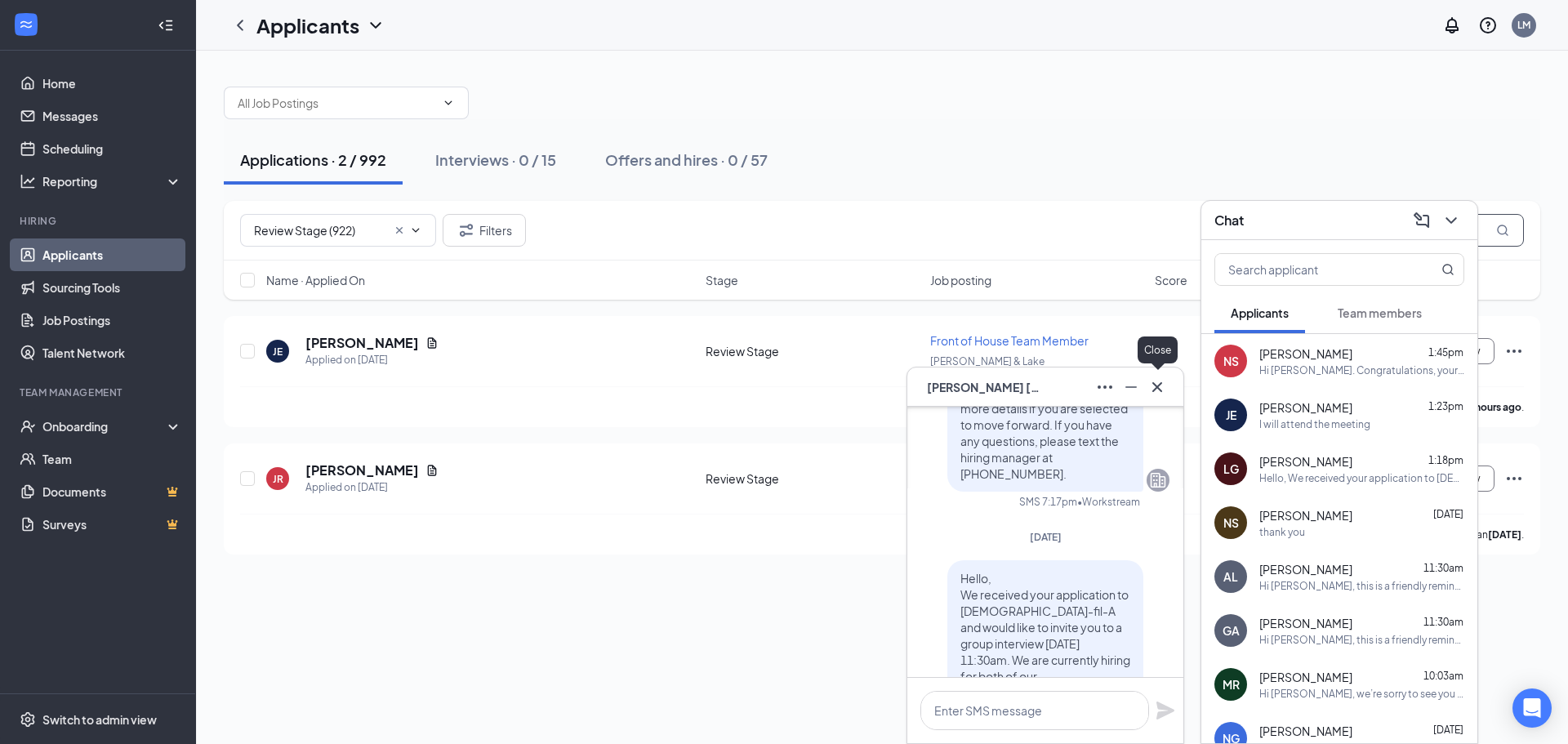
type input "joselin"
click at [1159, 390] on icon "Cross" at bounding box center [1157, 387] width 20 height 20
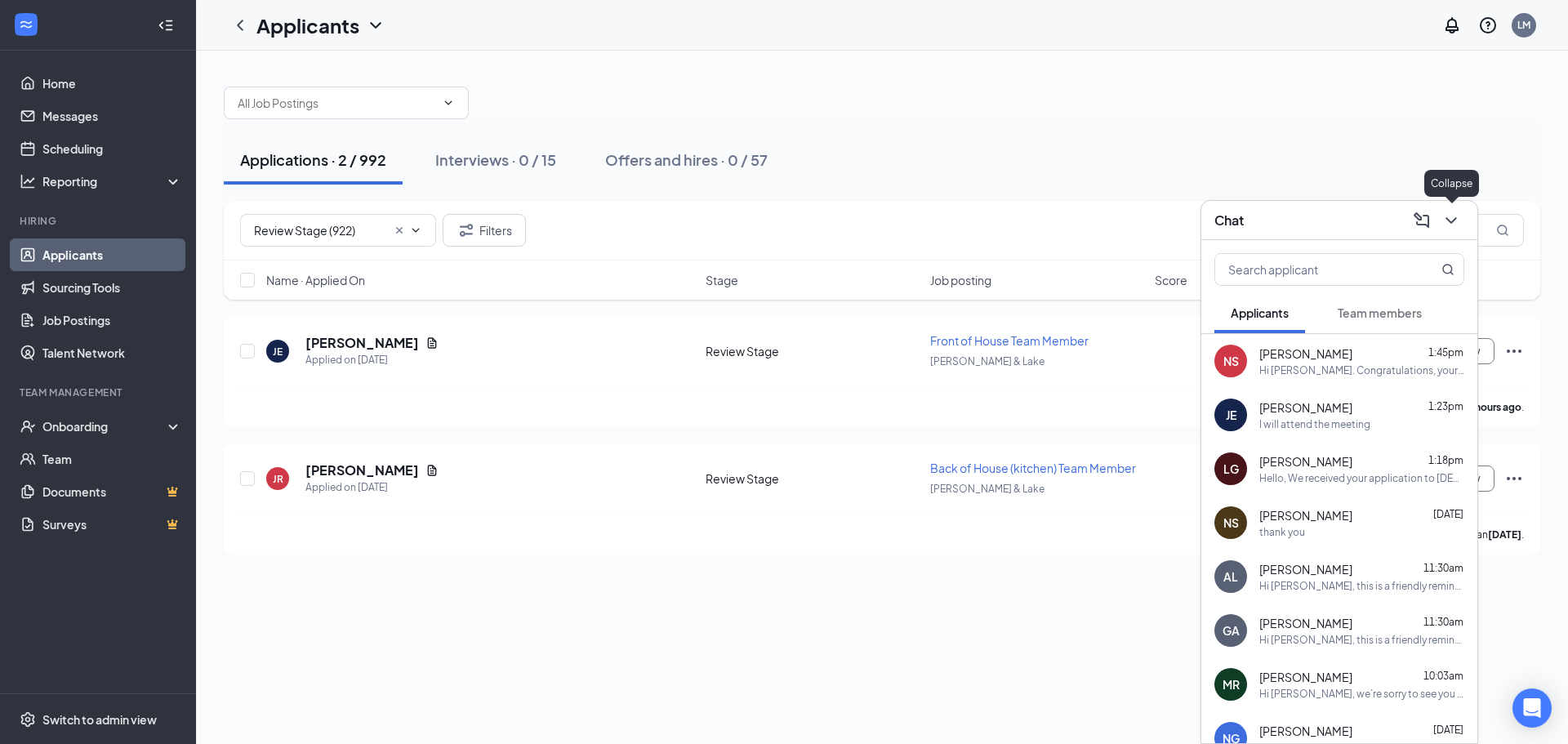
click at [1459, 219] on icon "ChevronDown" at bounding box center [1451, 221] width 20 height 20
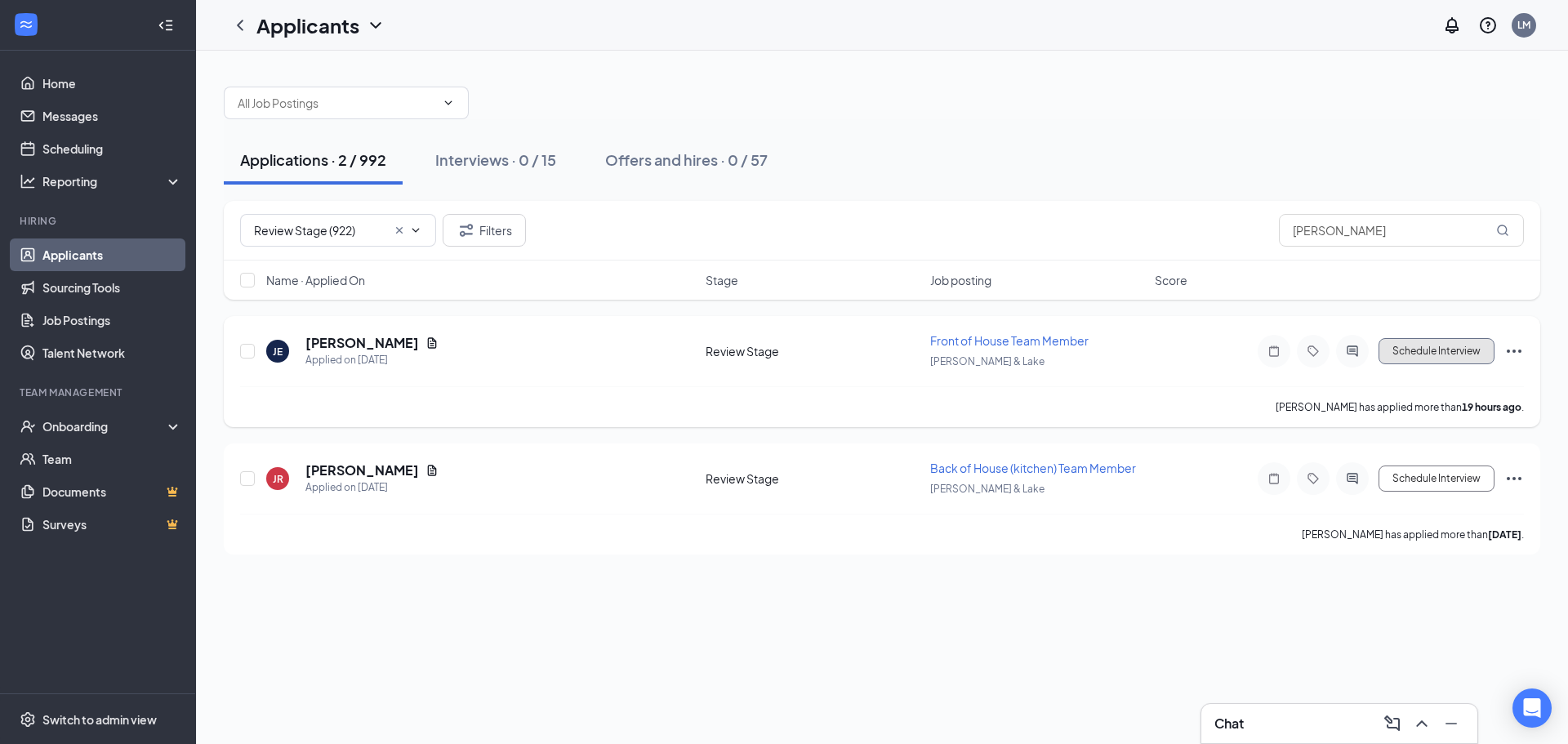
click at [1432, 348] on button "Schedule Interview" at bounding box center [1436, 351] width 116 height 26
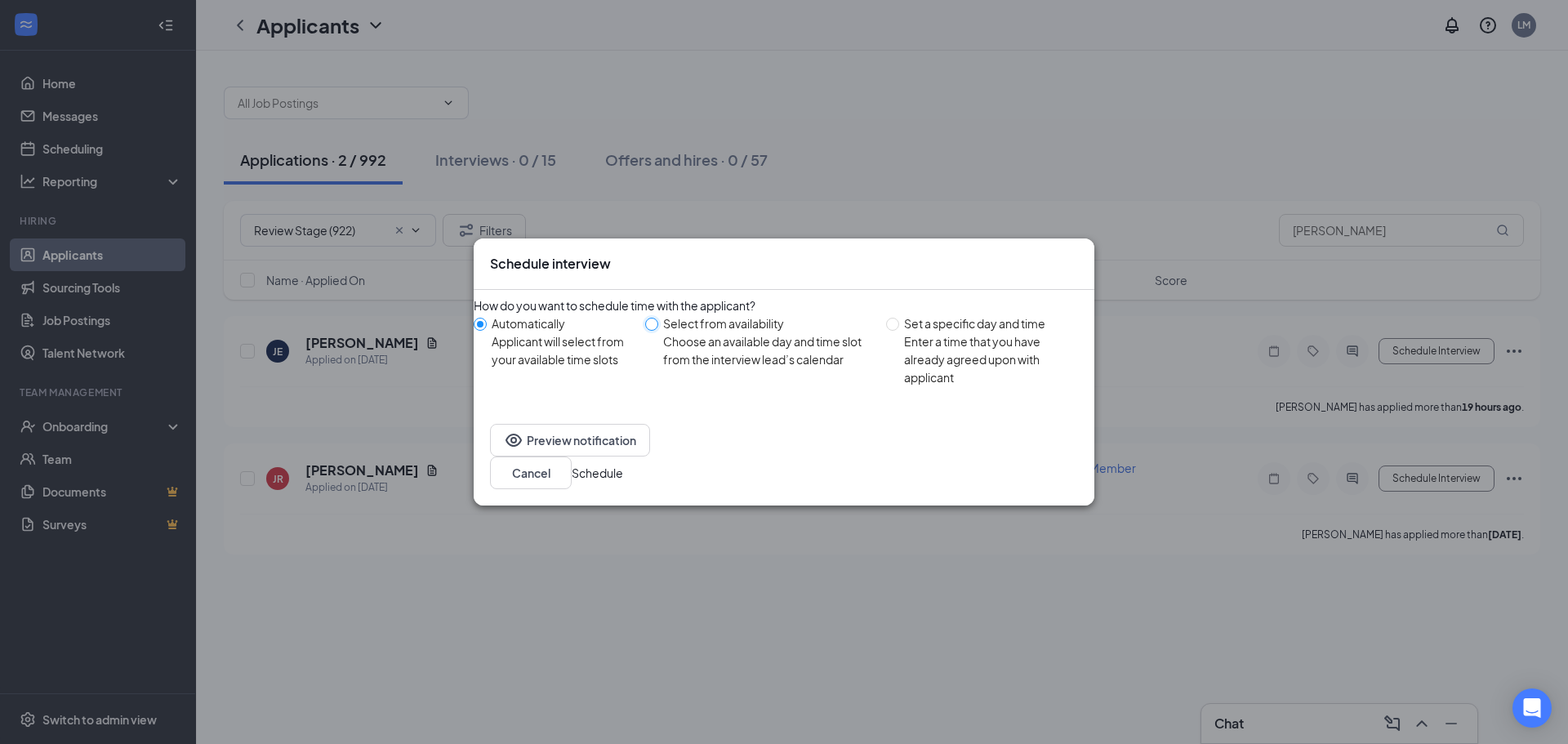
click at [659, 331] on input "Select from availability Choose an available day and time slot from the intervi…" at bounding box center [652, 324] width 13 height 13
radio input "true"
radio input "false"
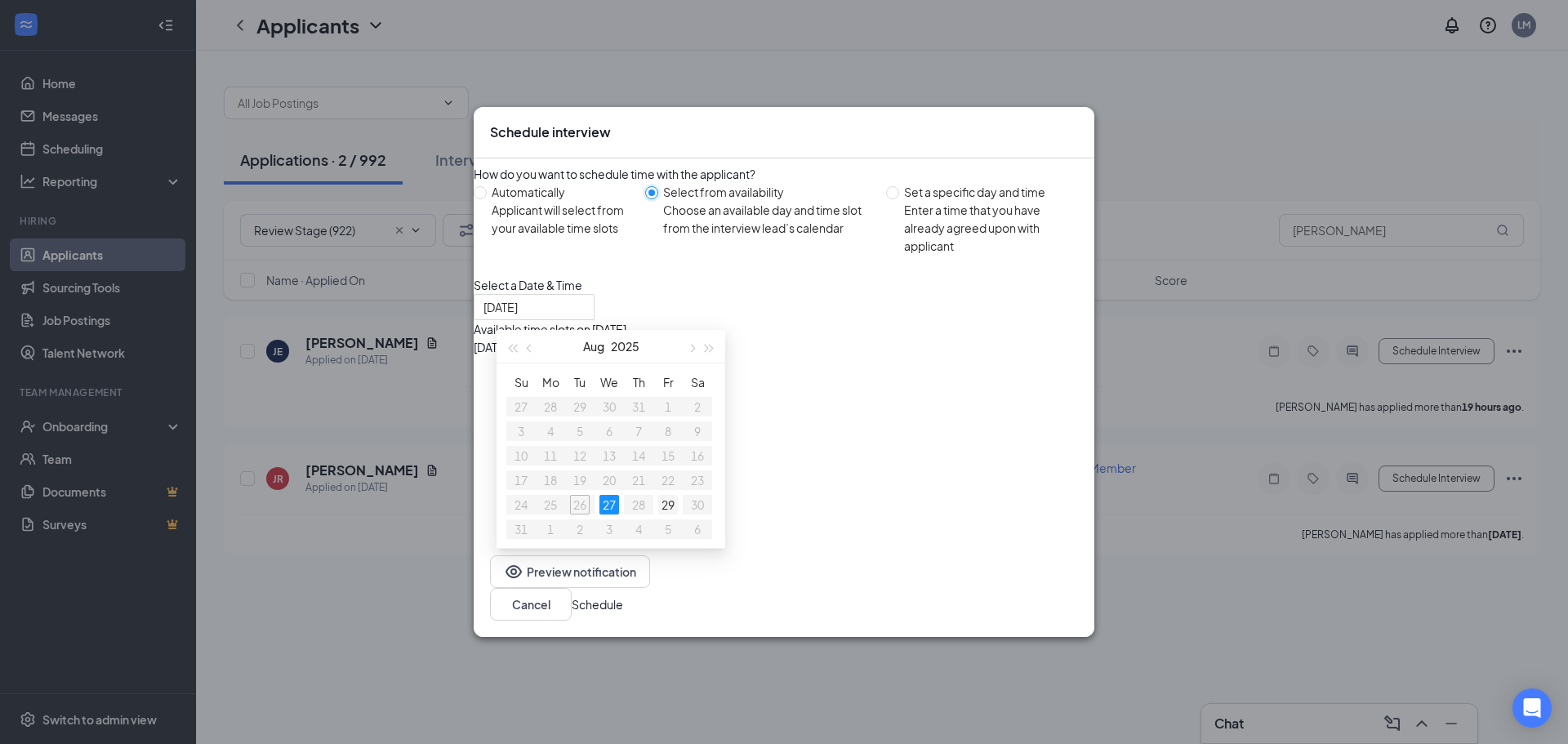
type input "Aug 29, 2025"
click at [667, 495] on div "29" at bounding box center [668, 505] width 20 height 20
drag, startPoint x: 662, startPoint y: 495, endPoint x: 676, endPoint y: 488, distance: 15.7
click at [663, 495] on div "29" at bounding box center [668, 505] width 20 height 20
click at [787, 369] on div "11:30AM - 12:30PM" at bounding box center [630, 365] width 313 height 18
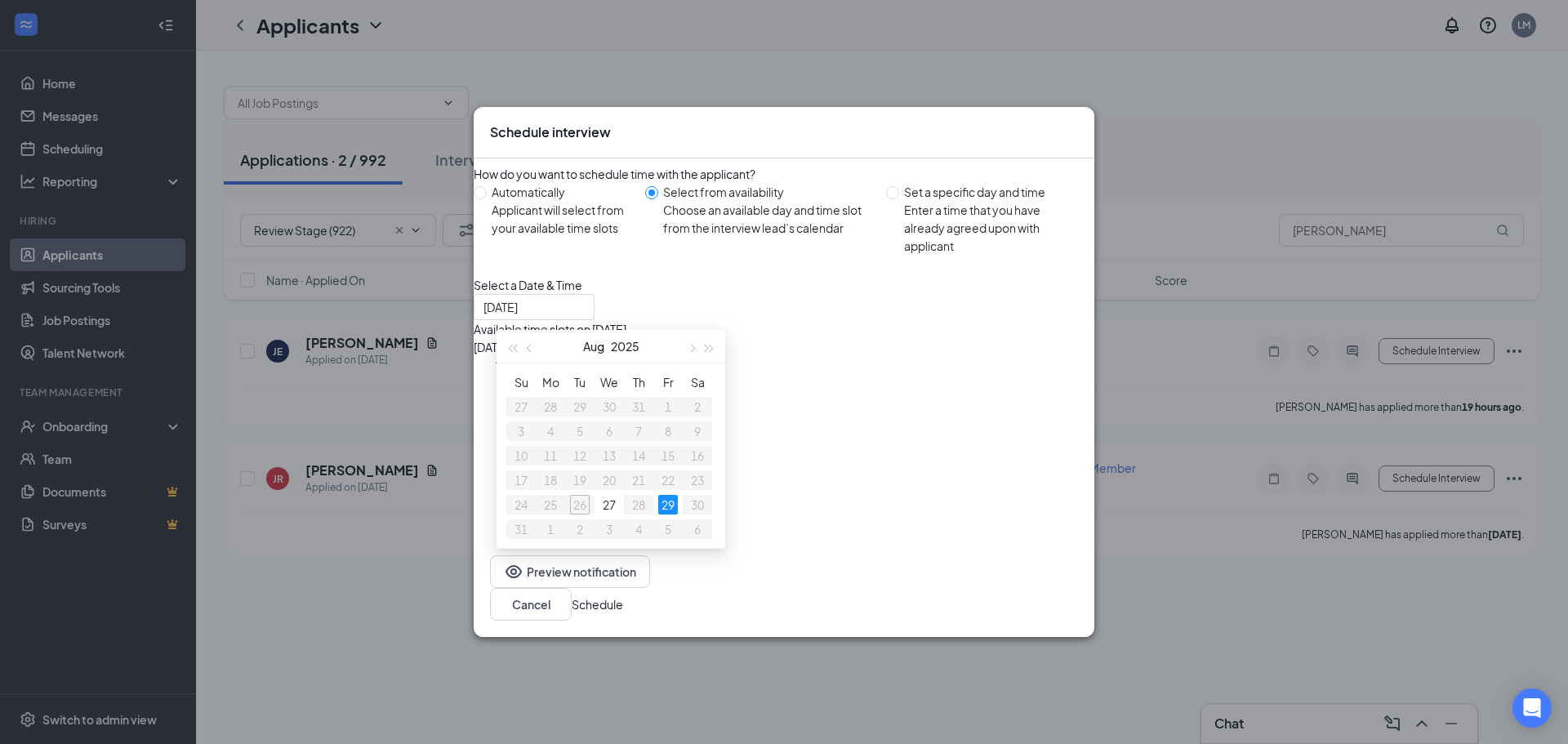
click at [623, 613] on button "Schedule" at bounding box center [597, 604] width 51 height 18
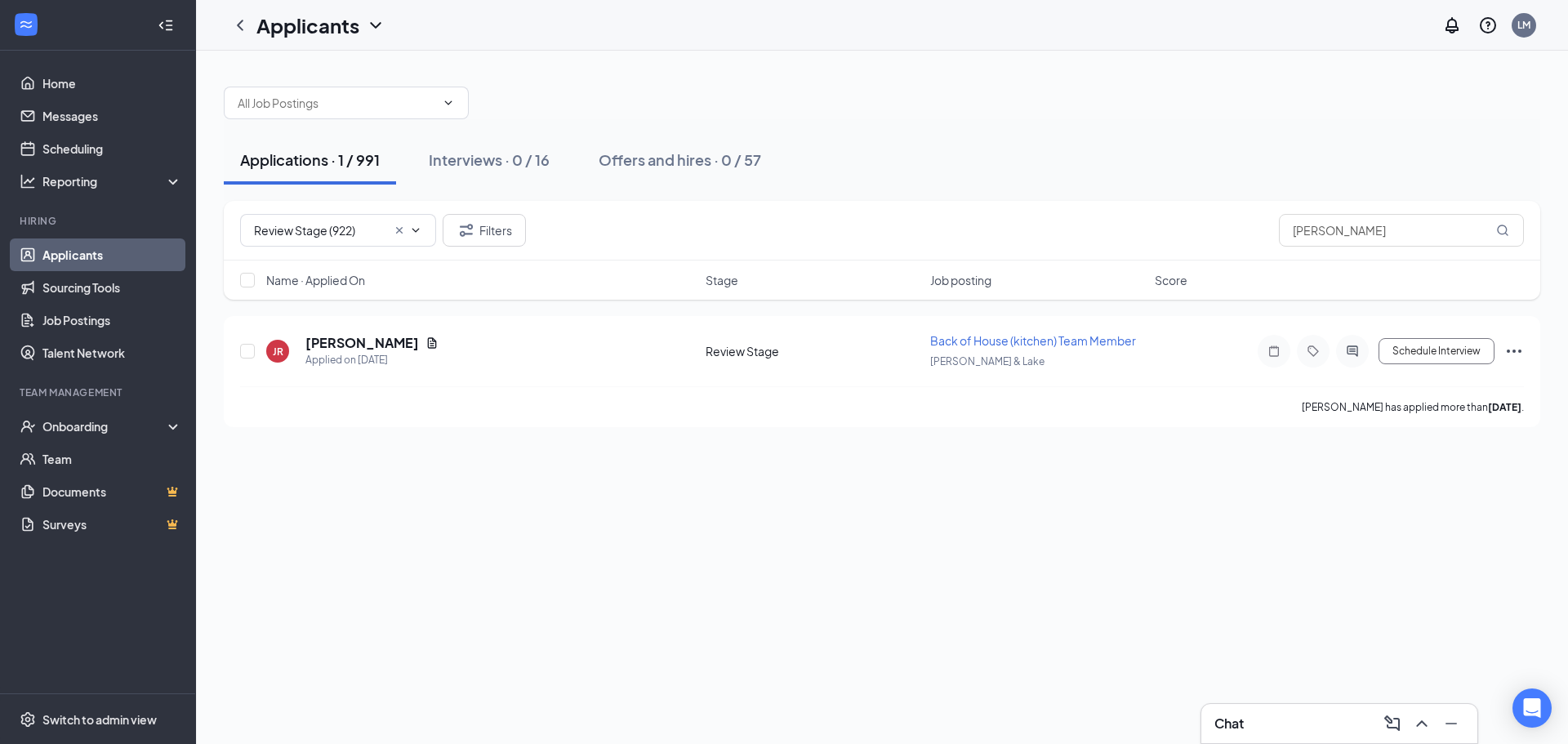
click at [1307, 735] on div "Chat" at bounding box center [1339, 724] width 250 height 26
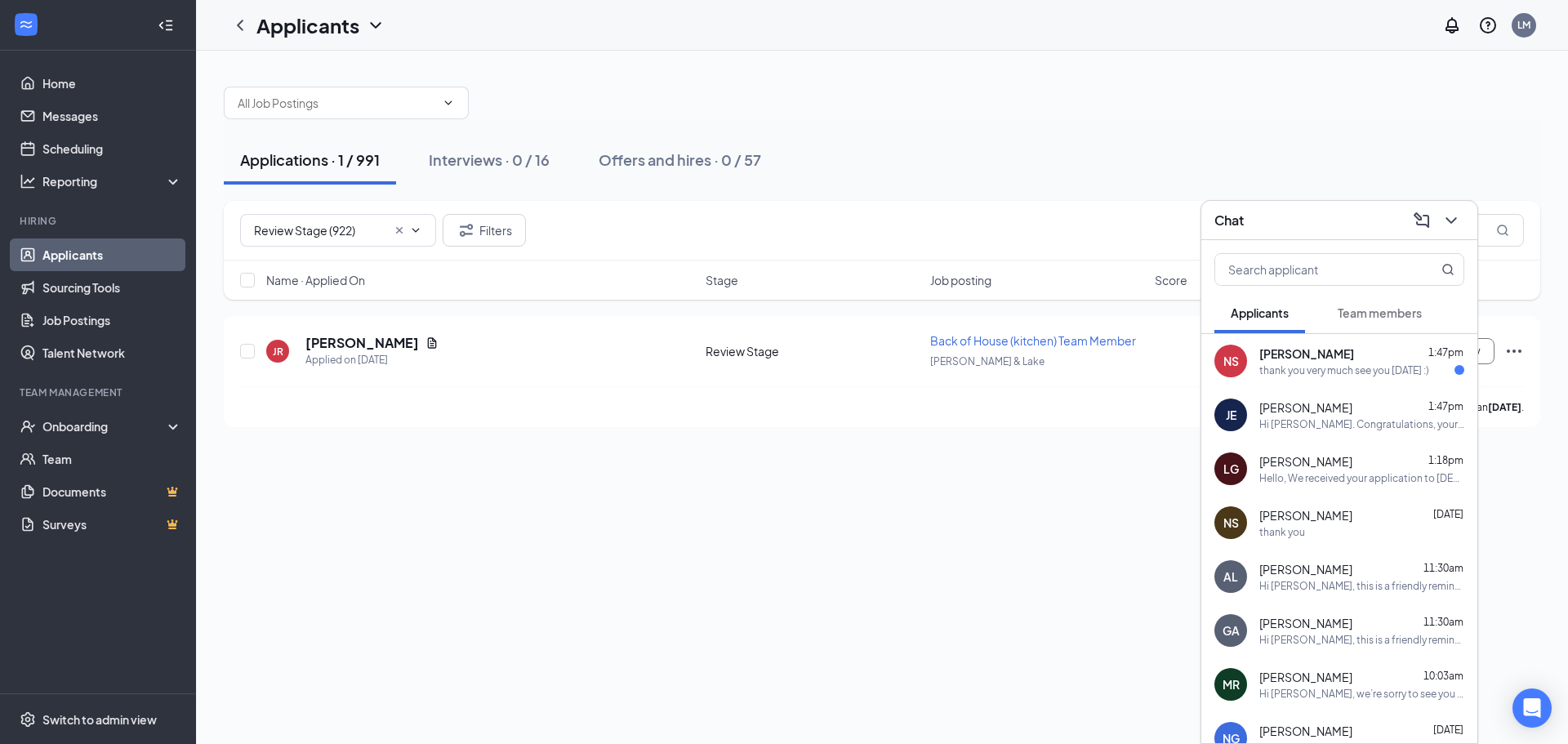
click at [1360, 361] on div "Nevaeh Saucedo 1:47pm" at bounding box center [1361, 354] width 205 height 16
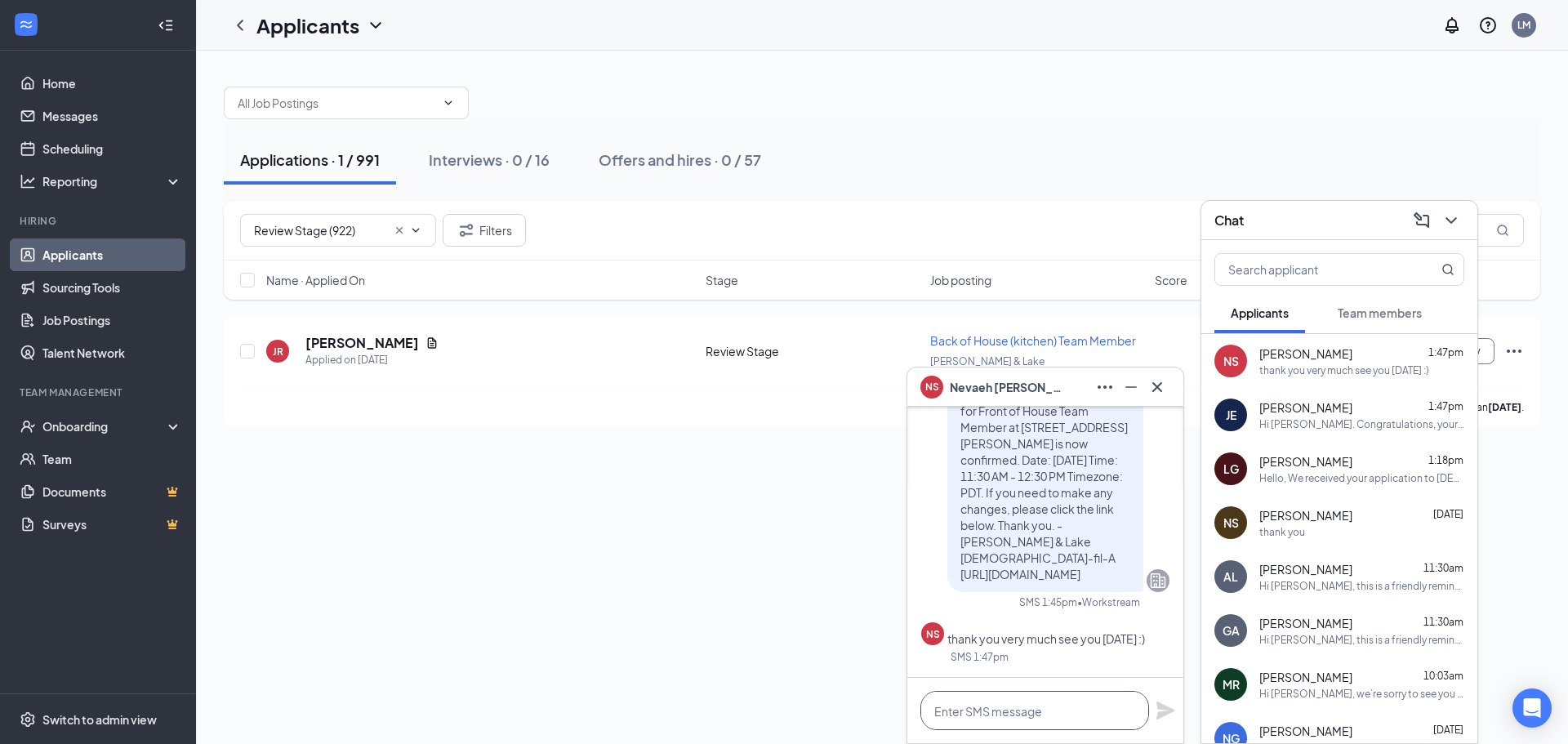
click at [1098, 715] on textarea at bounding box center [1034, 711] width 229 height 39
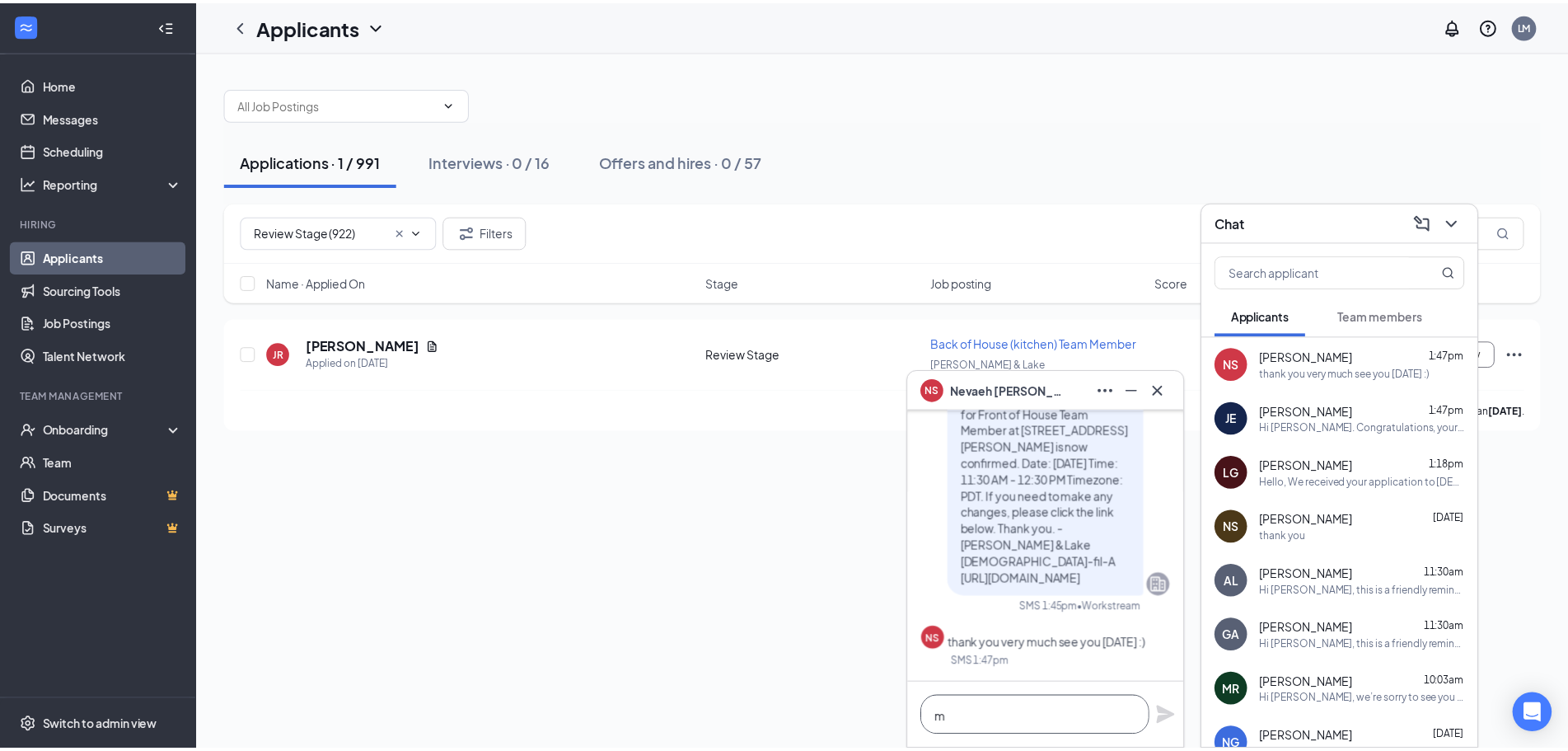
scroll to position [1, 0]
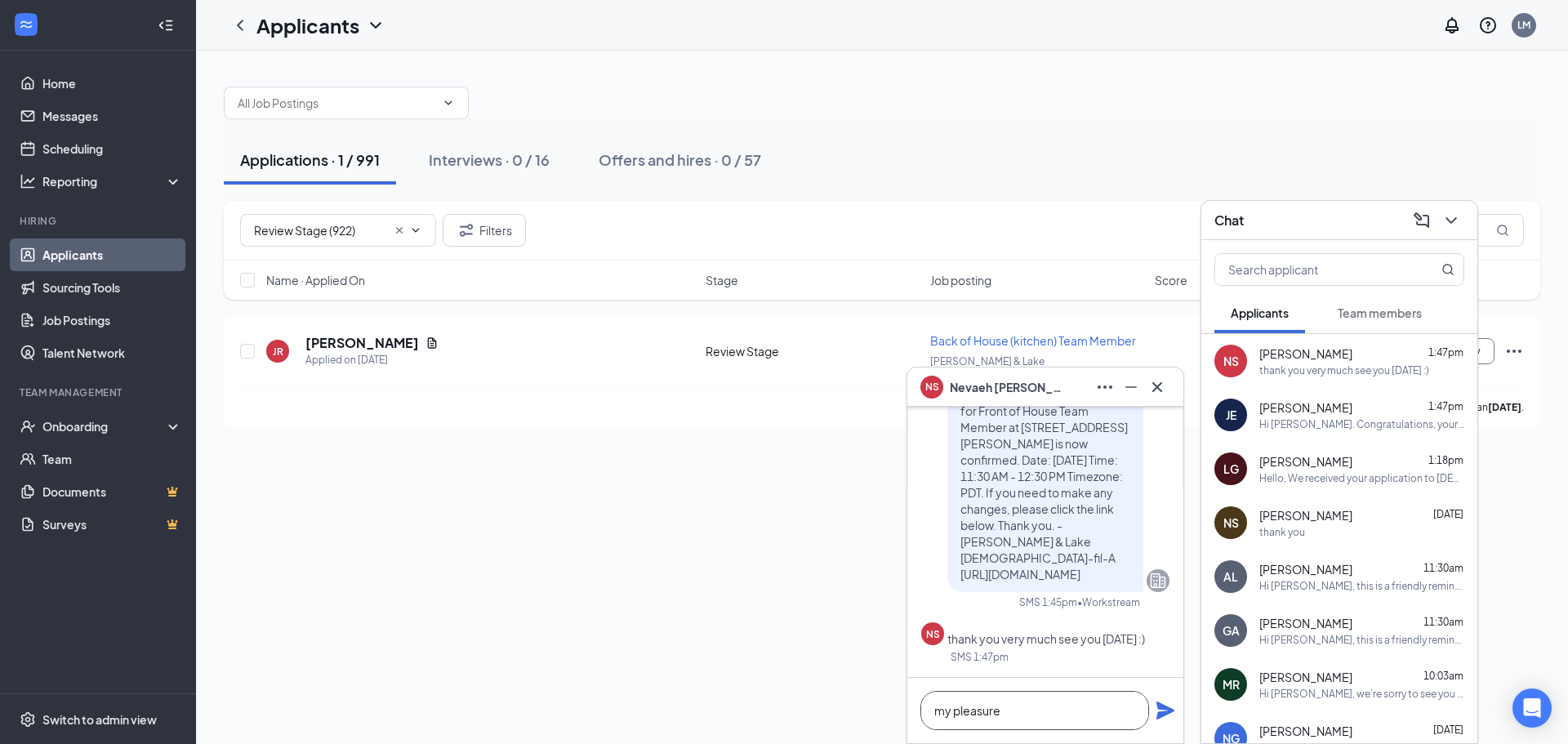
type textarea "my pleasure"
click at [1168, 698] on div "my pleasure" at bounding box center [1045, 711] width 276 height 65
click at [1157, 389] on icon "Cross" at bounding box center [1157, 387] width 20 height 20
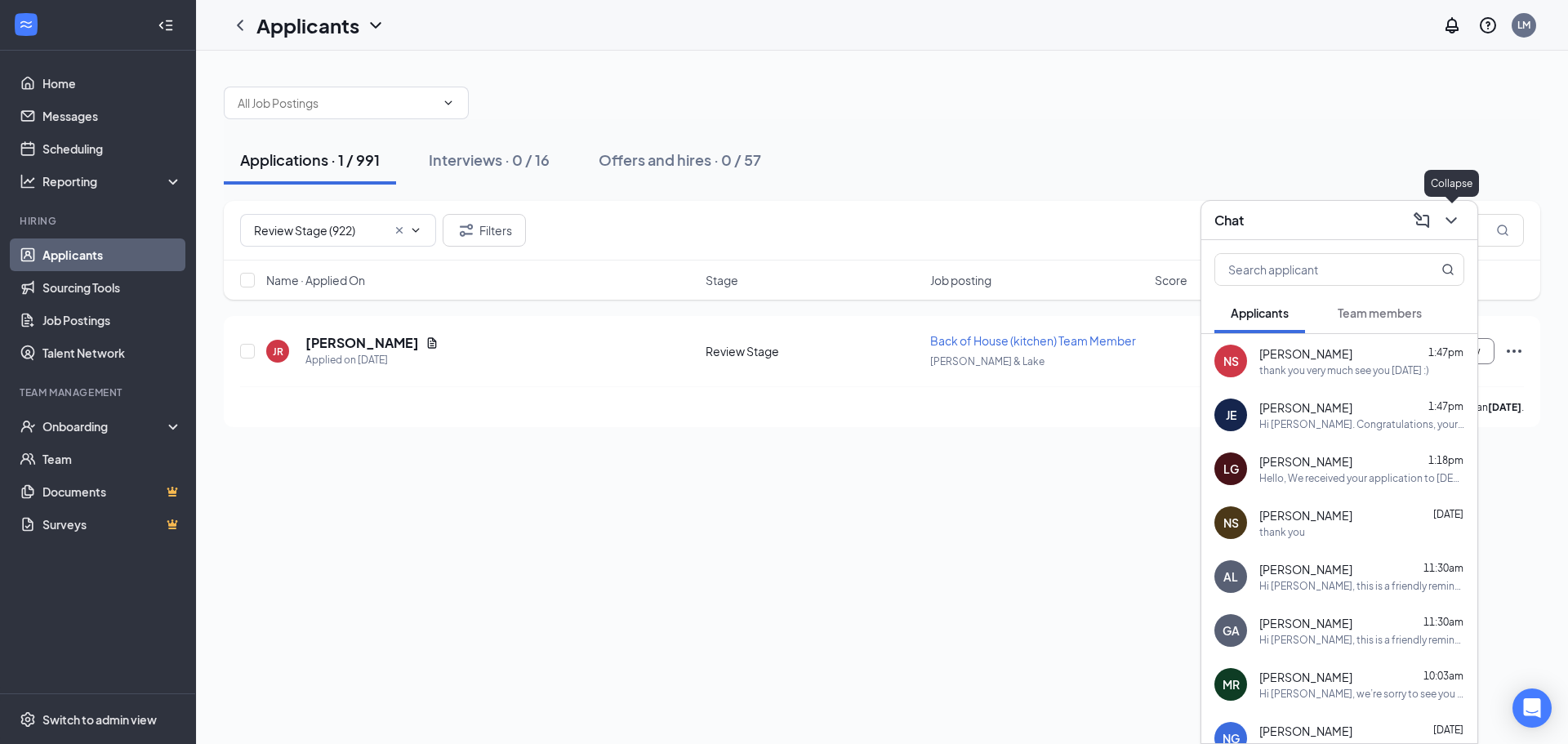
click at [1450, 222] on icon "ChevronDown" at bounding box center [1450, 221] width 11 height 7
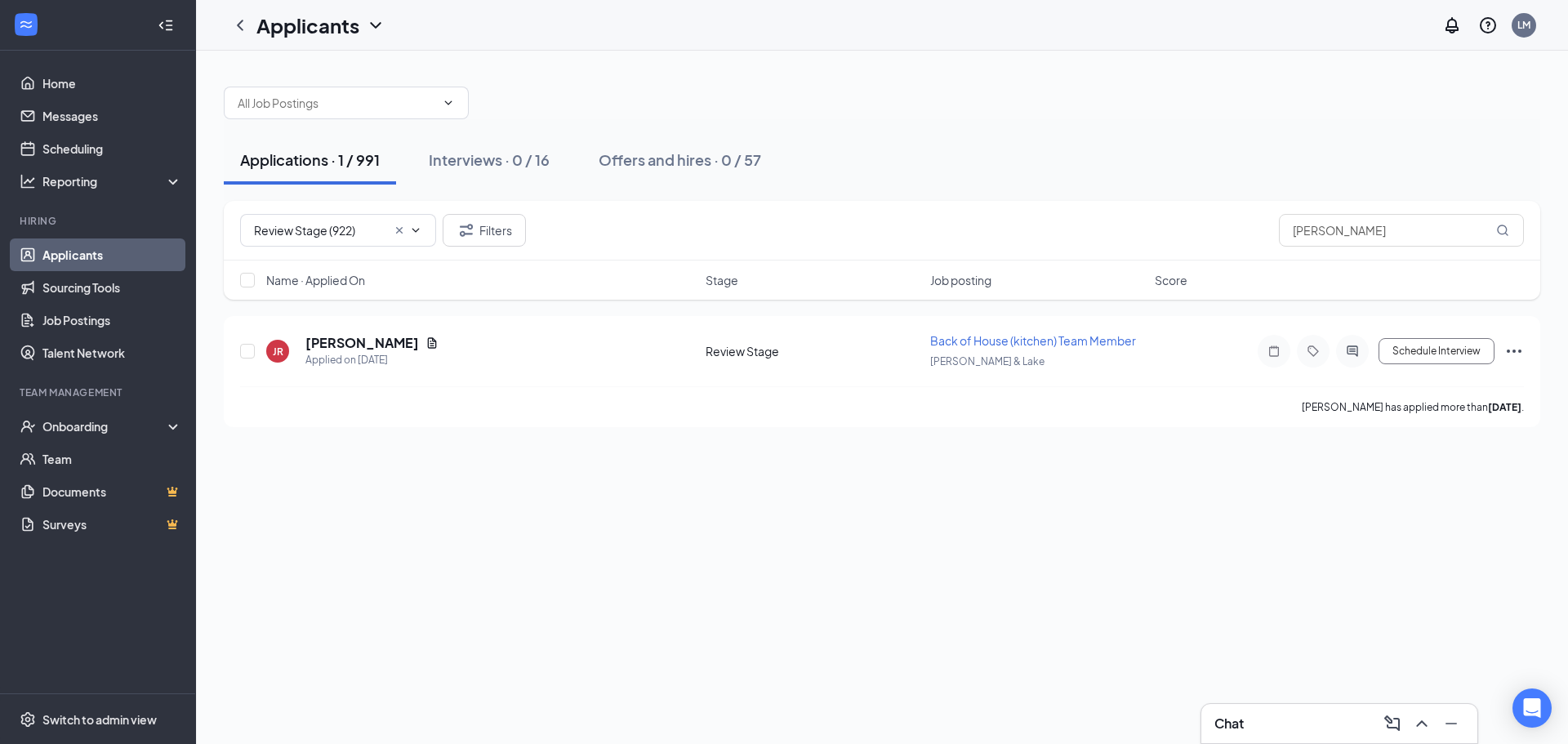
click at [71, 256] on link "Applicants" at bounding box center [112, 255] width 140 height 33
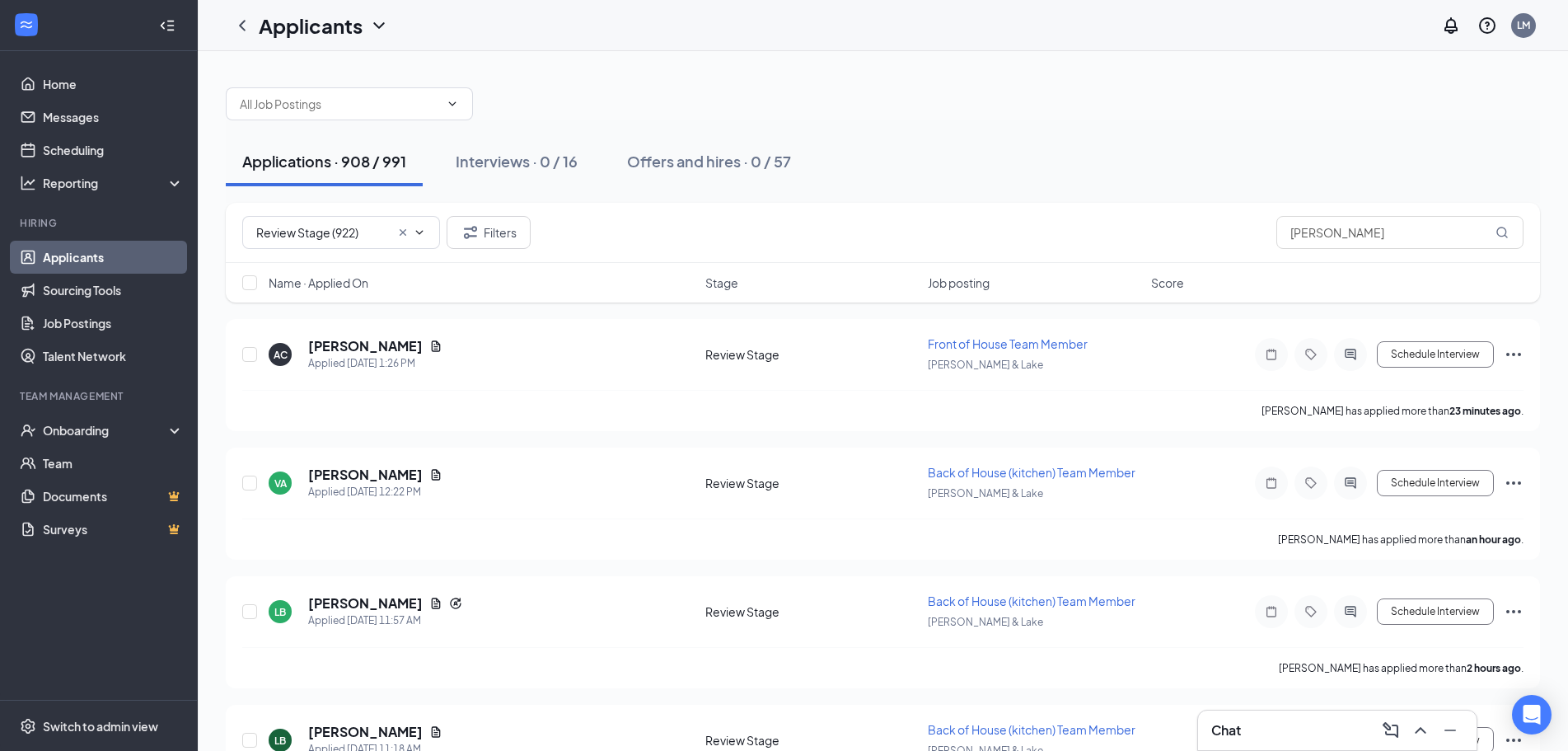
click at [1251, 727] on div "Chat" at bounding box center [1337, 730] width 252 height 26
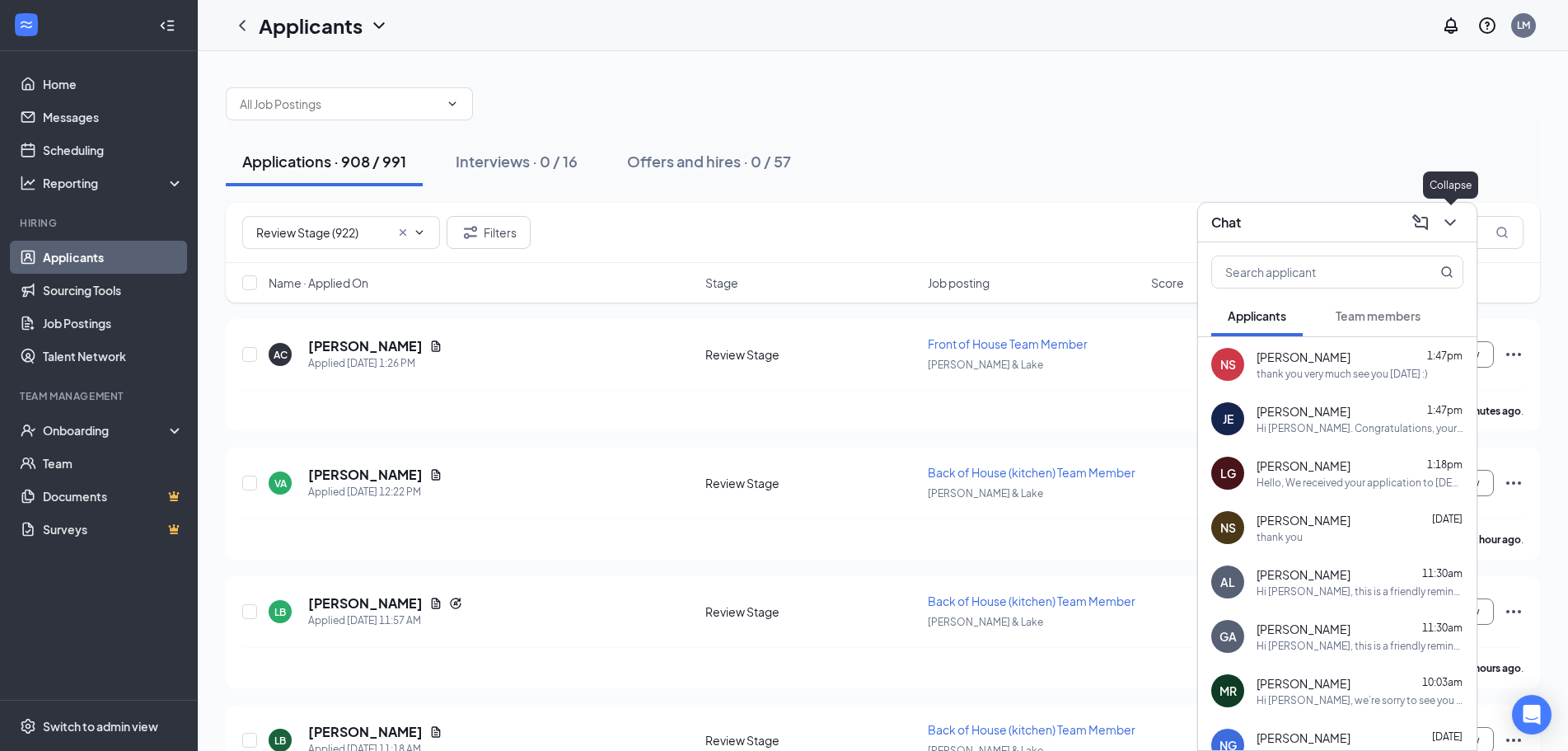
click at [1448, 223] on icon "ChevronDown" at bounding box center [1449, 223] width 11 height 7
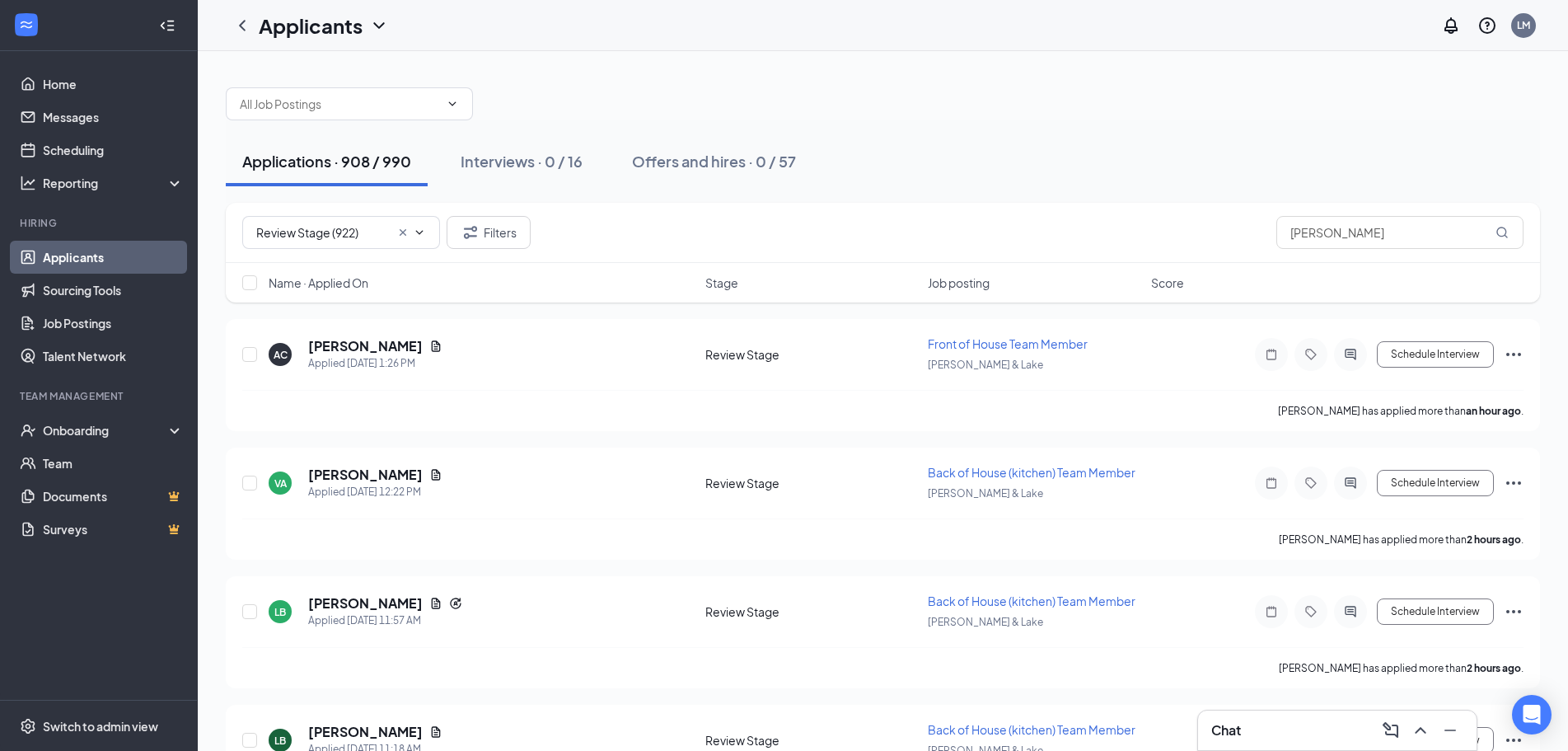
click at [1260, 737] on div "Chat" at bounding box center [1337, 730] width 252 height 26
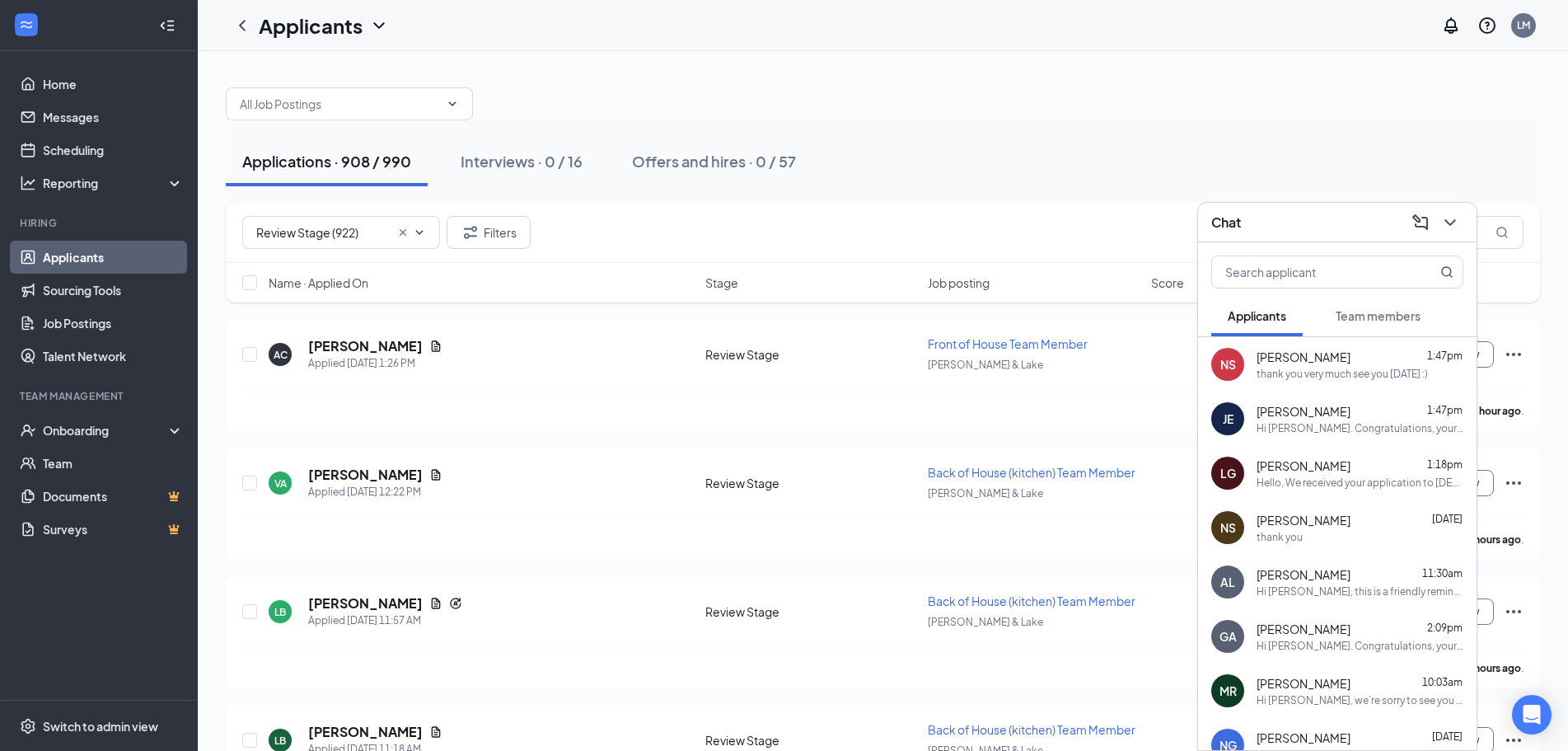
click at [1352, 641] on div "Hi GEORGE ARREOLA. Congratulations, your onsite interview with Chick-fil-A for …" at bounding box center [1359, 645] width 207 height 14
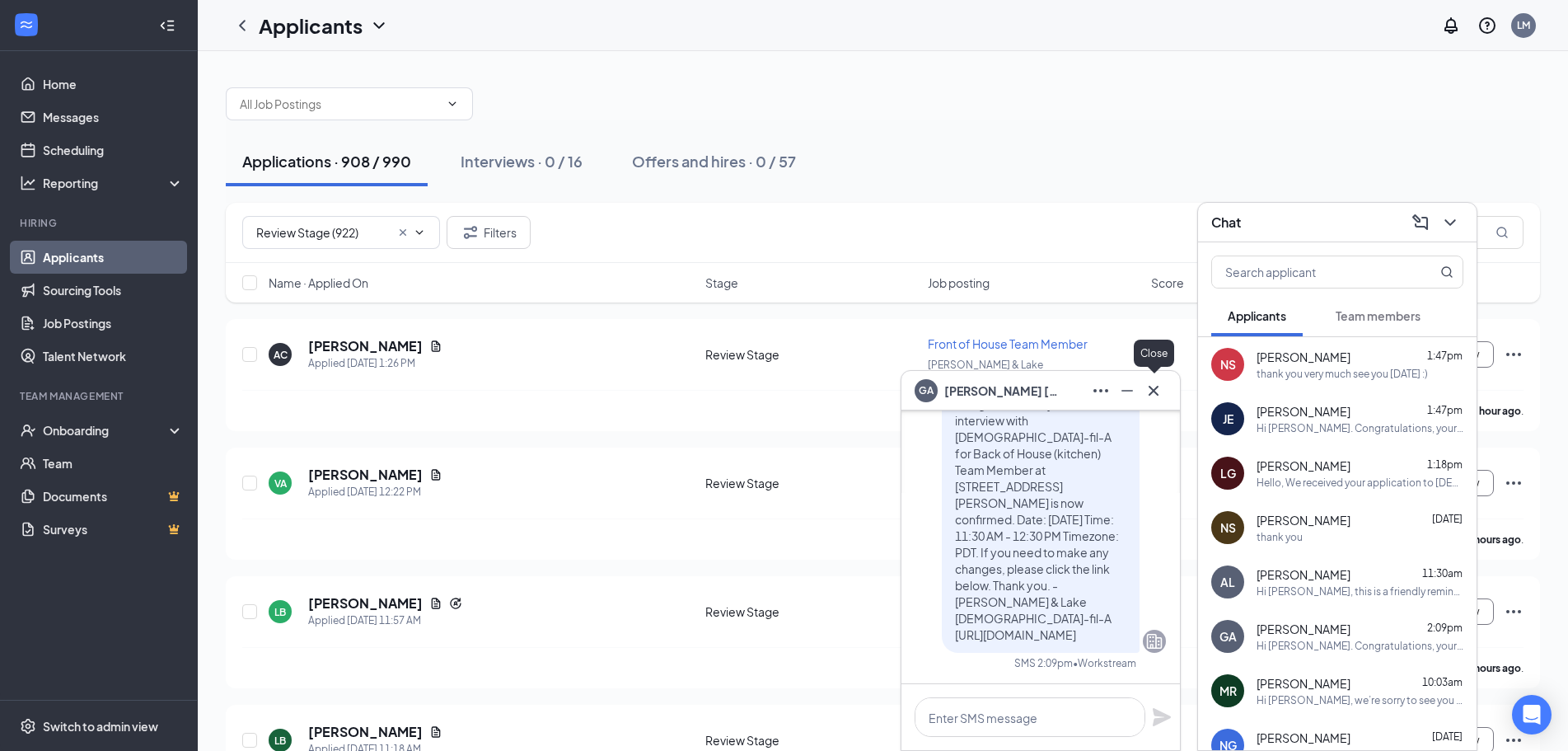
click at [1157, 385] on icon "Cross" at bounding box center [1153, 391] width 20 height 20
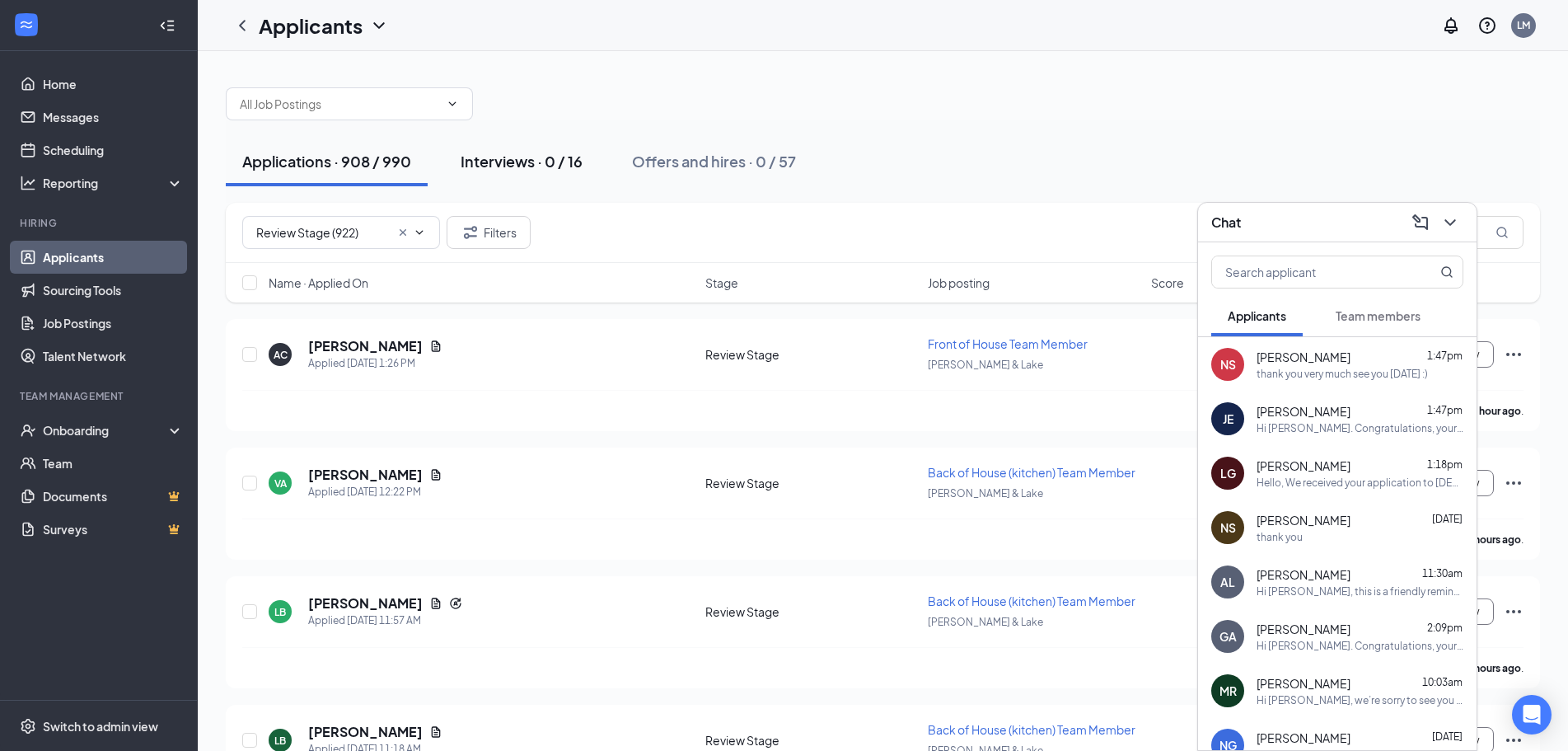
click at [522, 165] on div "Interviews · 0 / 16" at bounding box center [522, 161] width 122 height 21
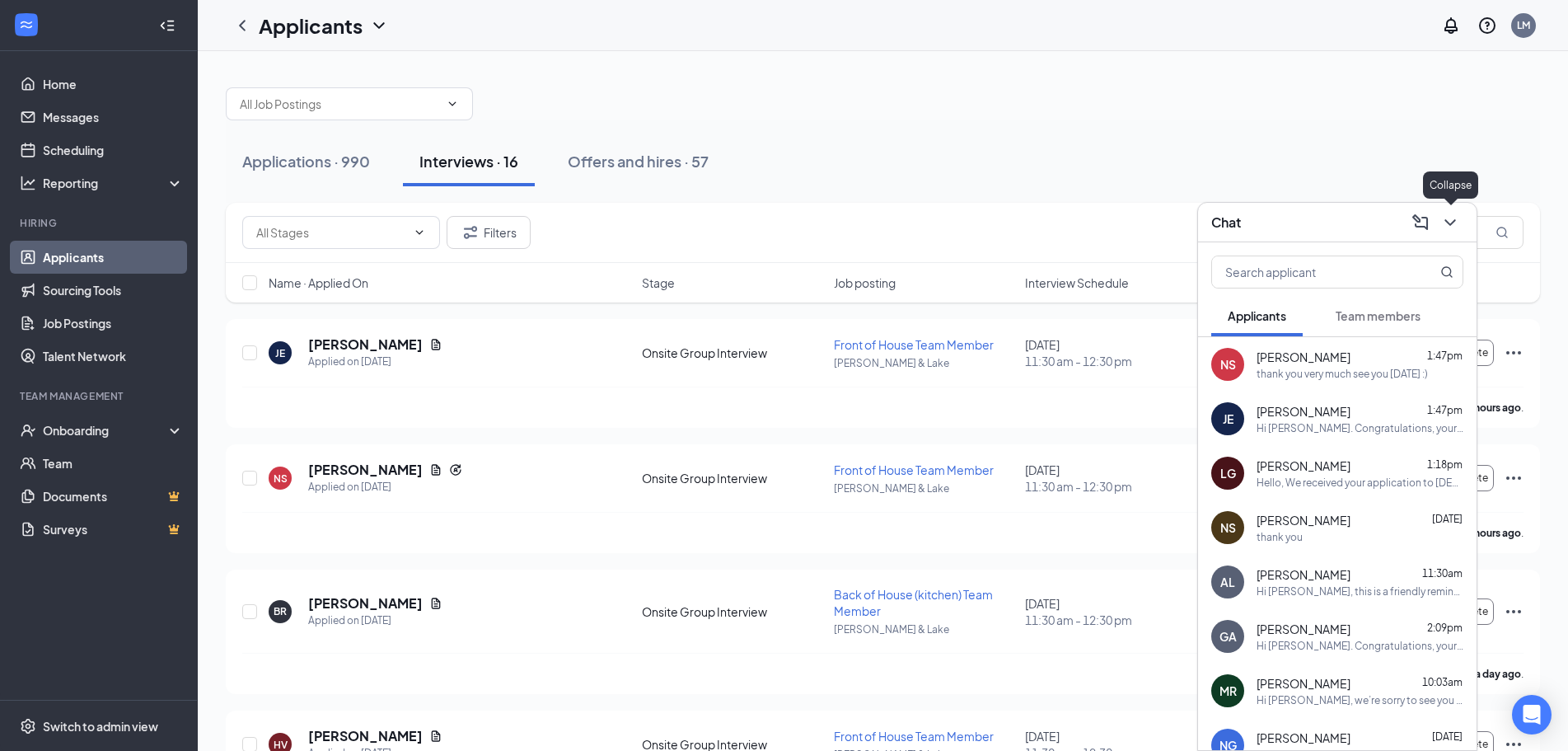
click at [1452, 218] on icon "ChevronDown" at bounding box center [1450, 223] width 20 height 20
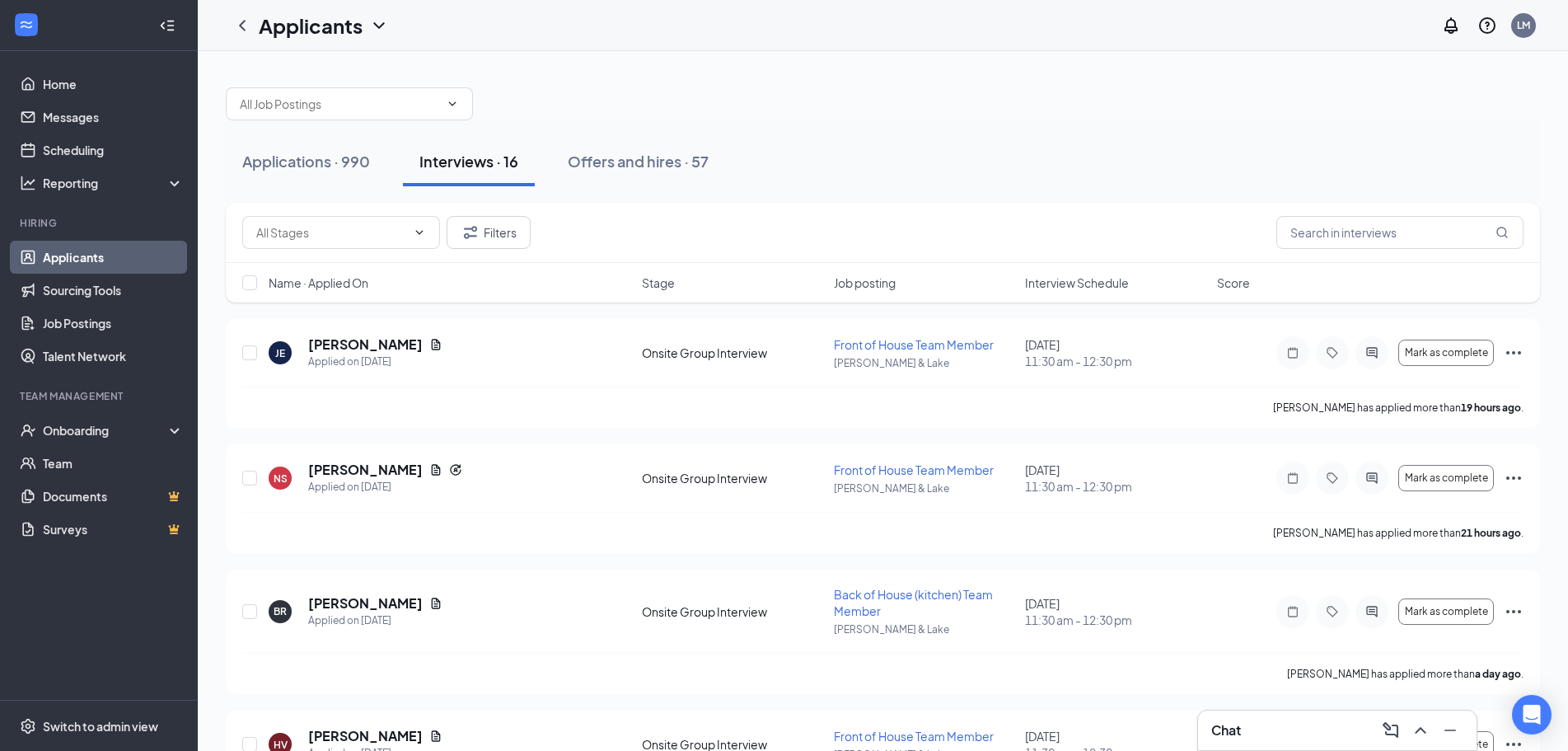
click at [1228, 730] on h3 "Chat" at bounding box center [1226, 730] width 30 height 18
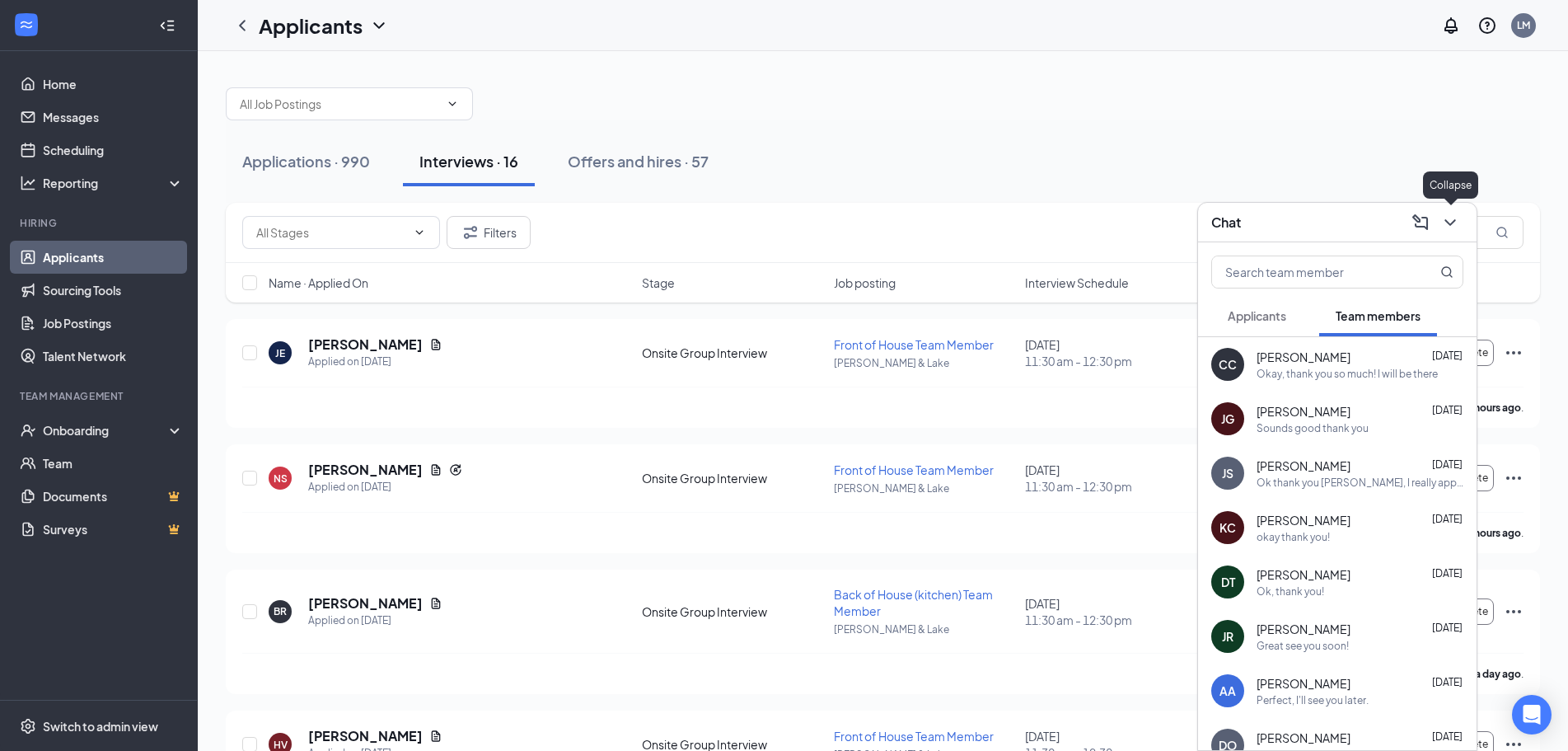
click at [1453, 220] on icon "ChevronDown" at bounding box center [1449, 223] width 11 height 7
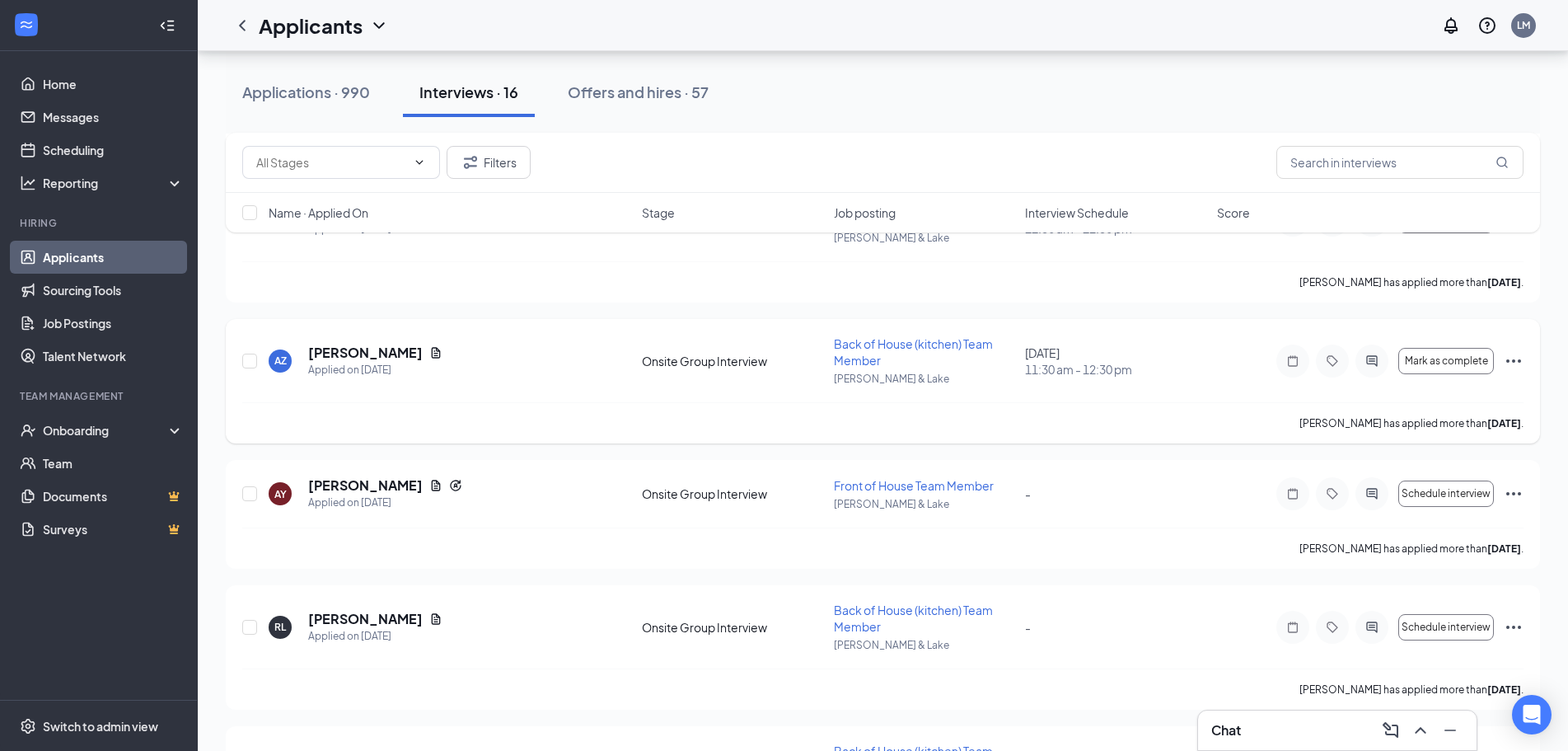
scroll to position [1483, 0]
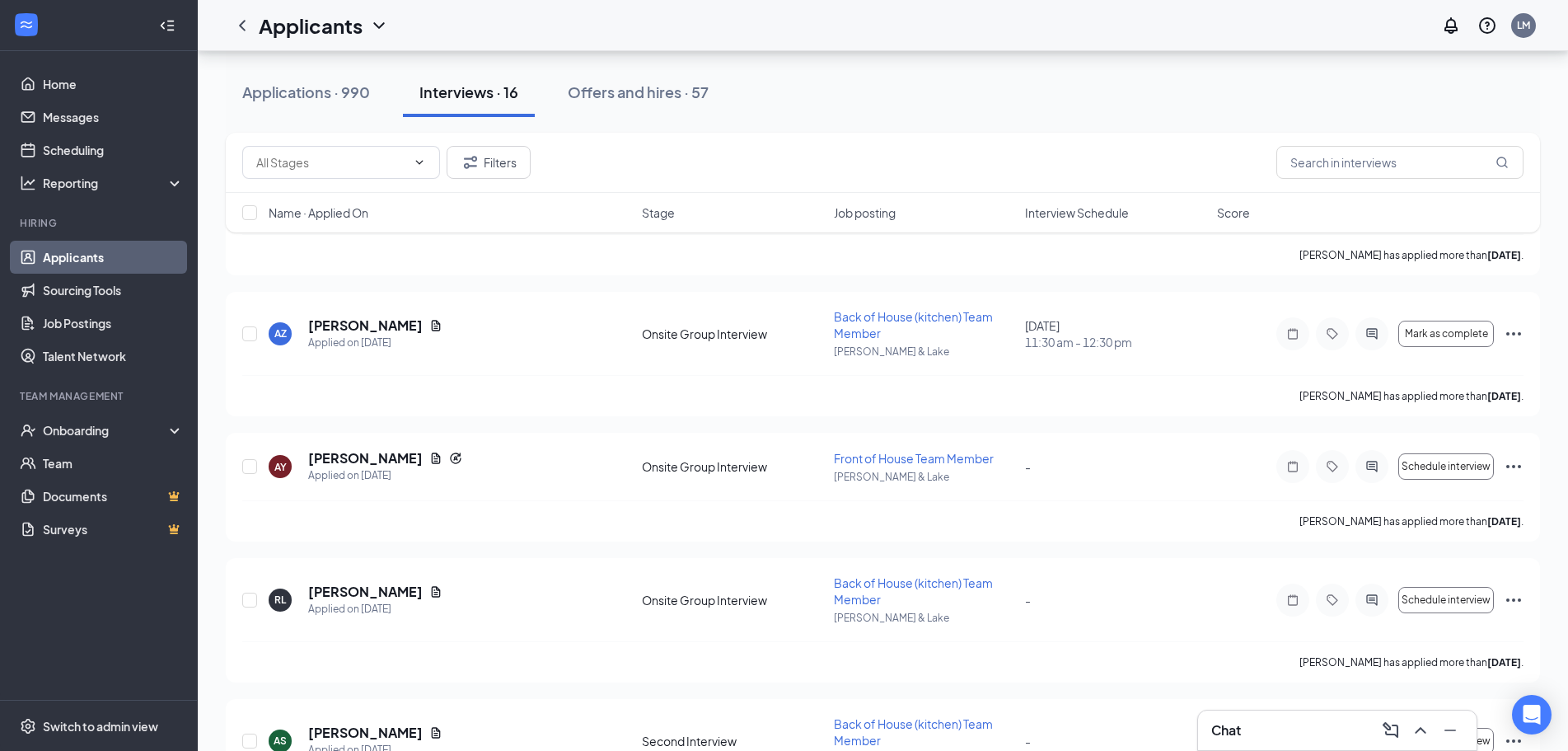
click at [1238, 730] on h3 "Chat" at bounding box center [1226, 730] width 30 height 18
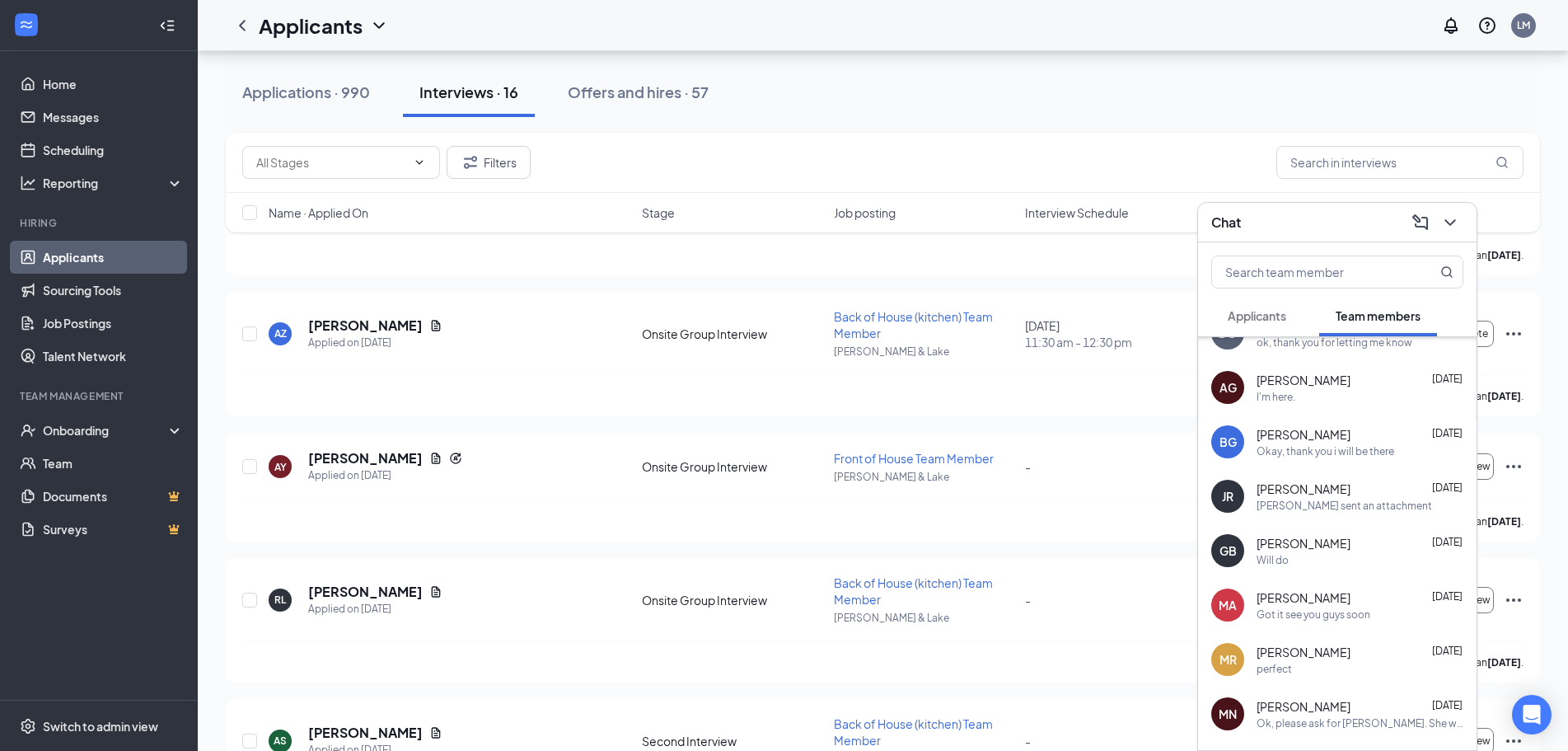
scroll to position [495, 0]
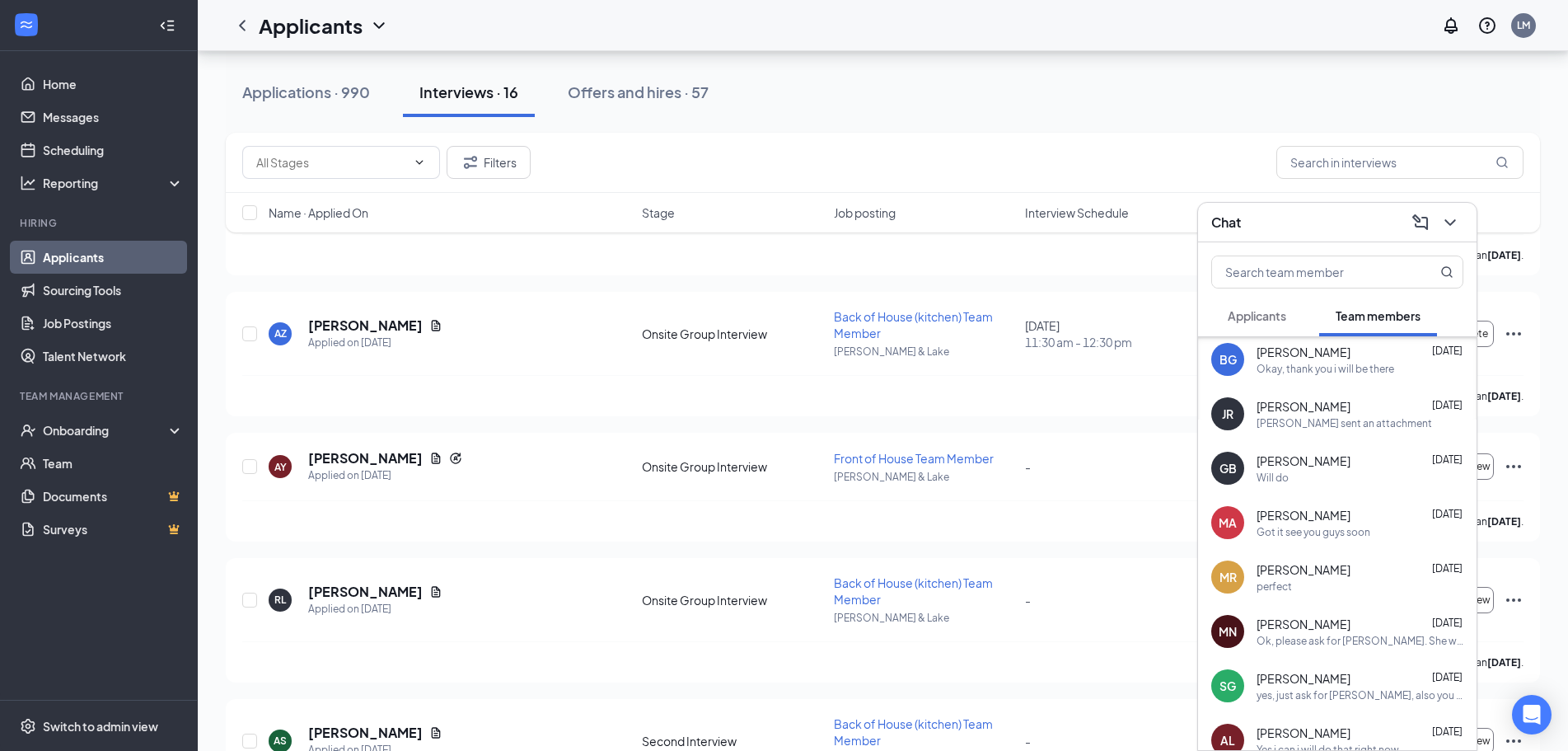
click at [1273, 317] on span "Applicants" at bounding box center [1256, 316] width 59 height 15
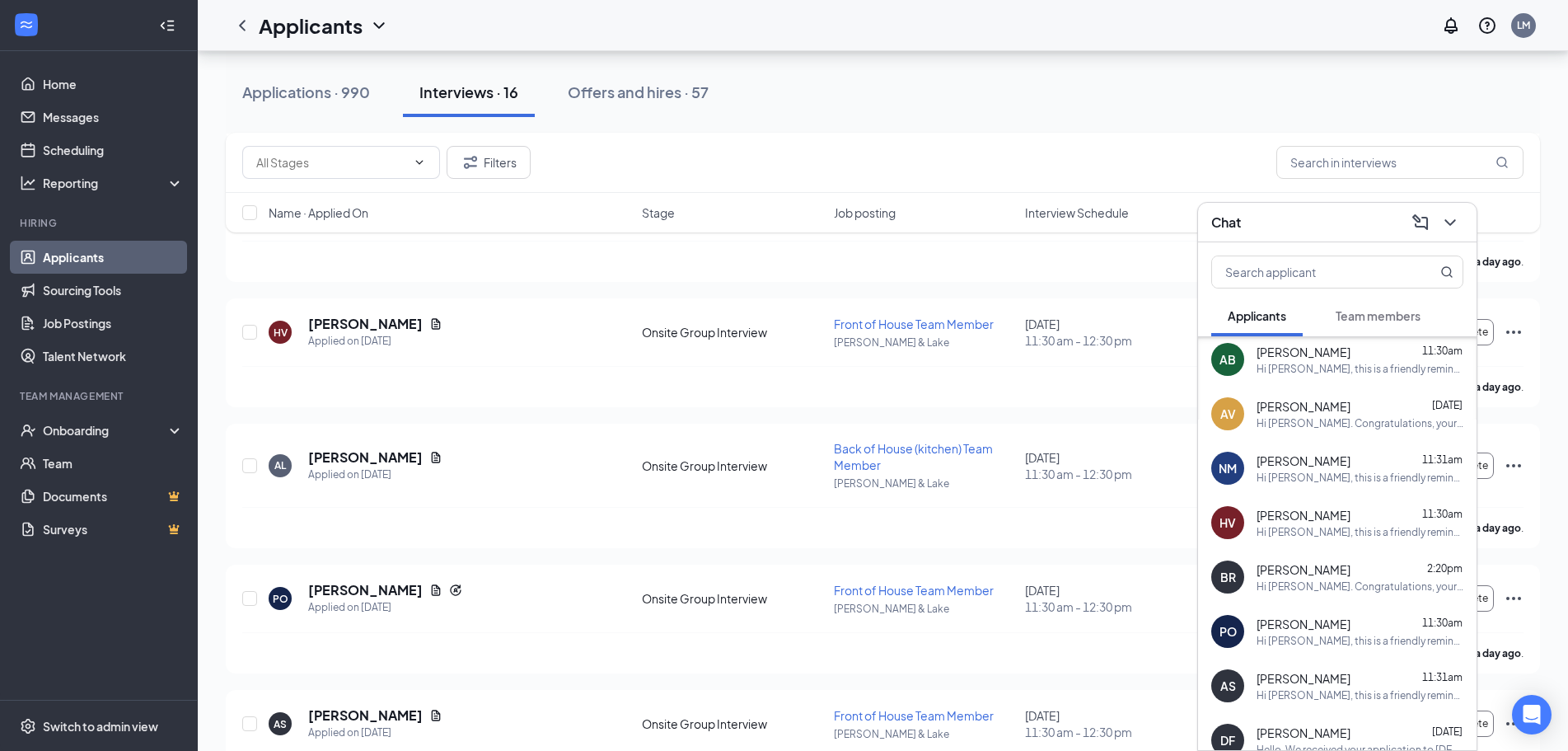
click at [1357, 572] on div "Briana Rueda 2:20pm" at bounding box center [1359, 570] width 207 height 16
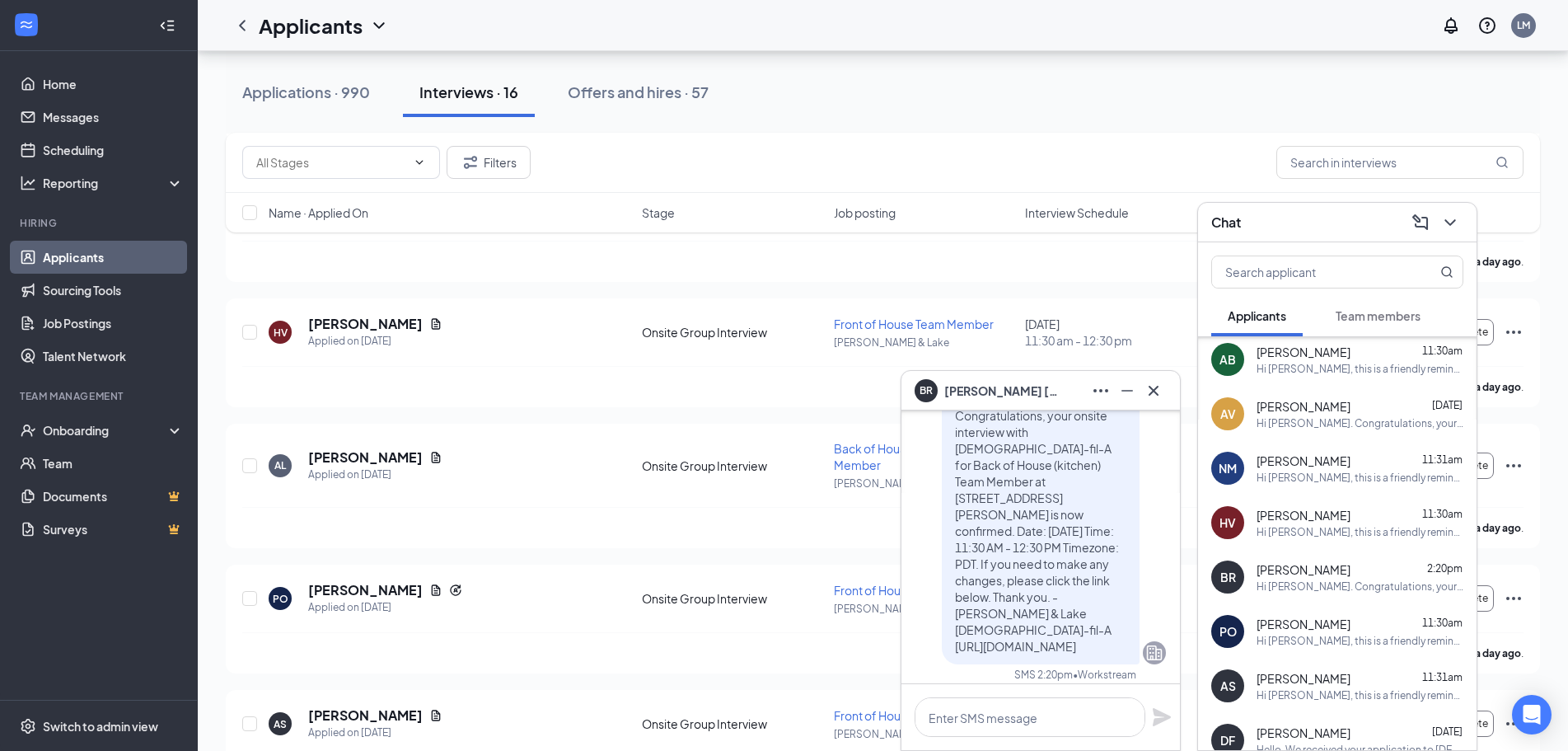
scroll to position [0, 0]
click at [1155, 394] on icon "Cross" at bounding box center [1153, 391] width 20 height 20
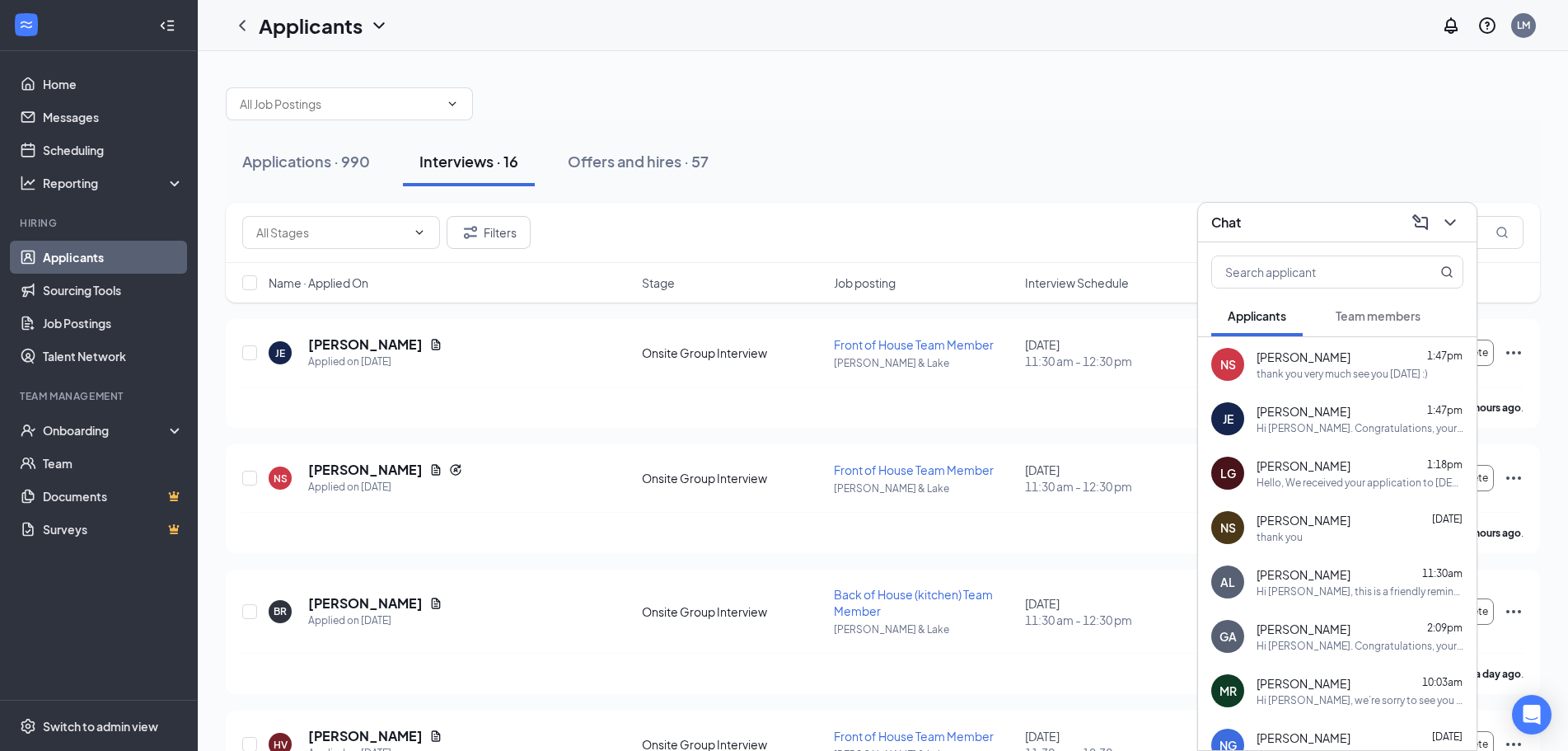
click at [1333, 467] on div "Luke Garcia 1:18pm" at bounding box center [1359, 466] width 207 height 16
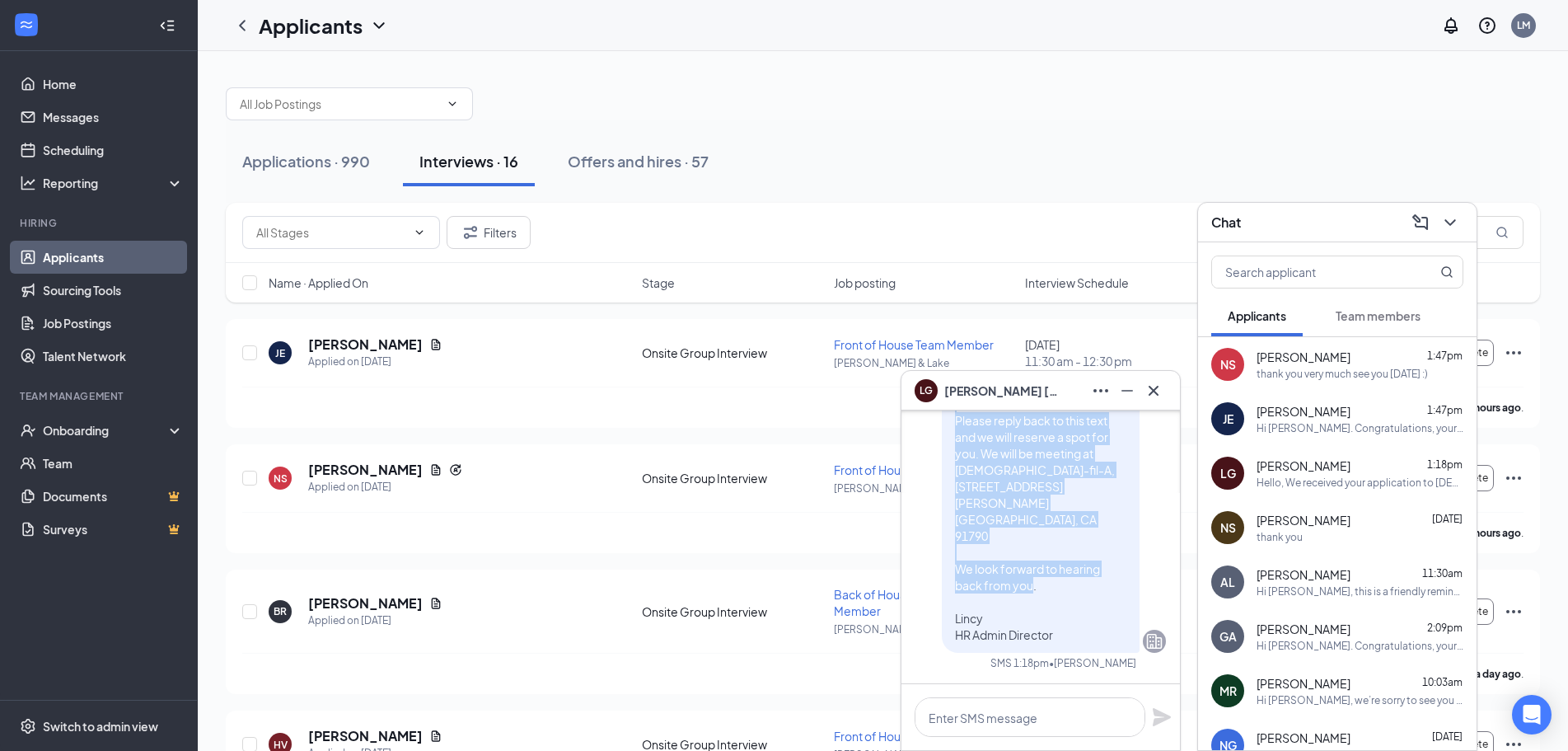
drag, startPoint x: 941, startPoint y: 454, endPoint x: 1055, endPoint y: 629, distance: 208.9
click at [1059, 636] on p "Hello, We received your application to [DEMOGRAPHIC_DATA]-fil-A and would like …" at bounding box center [1040, 429] width 171 height 429
copy span "Hello, We received your application to Chick-fil-A and would like to invite you…"
click at [1155, 393] on icon "Cross" at bounding box center [1153, 391] width 20 height 20
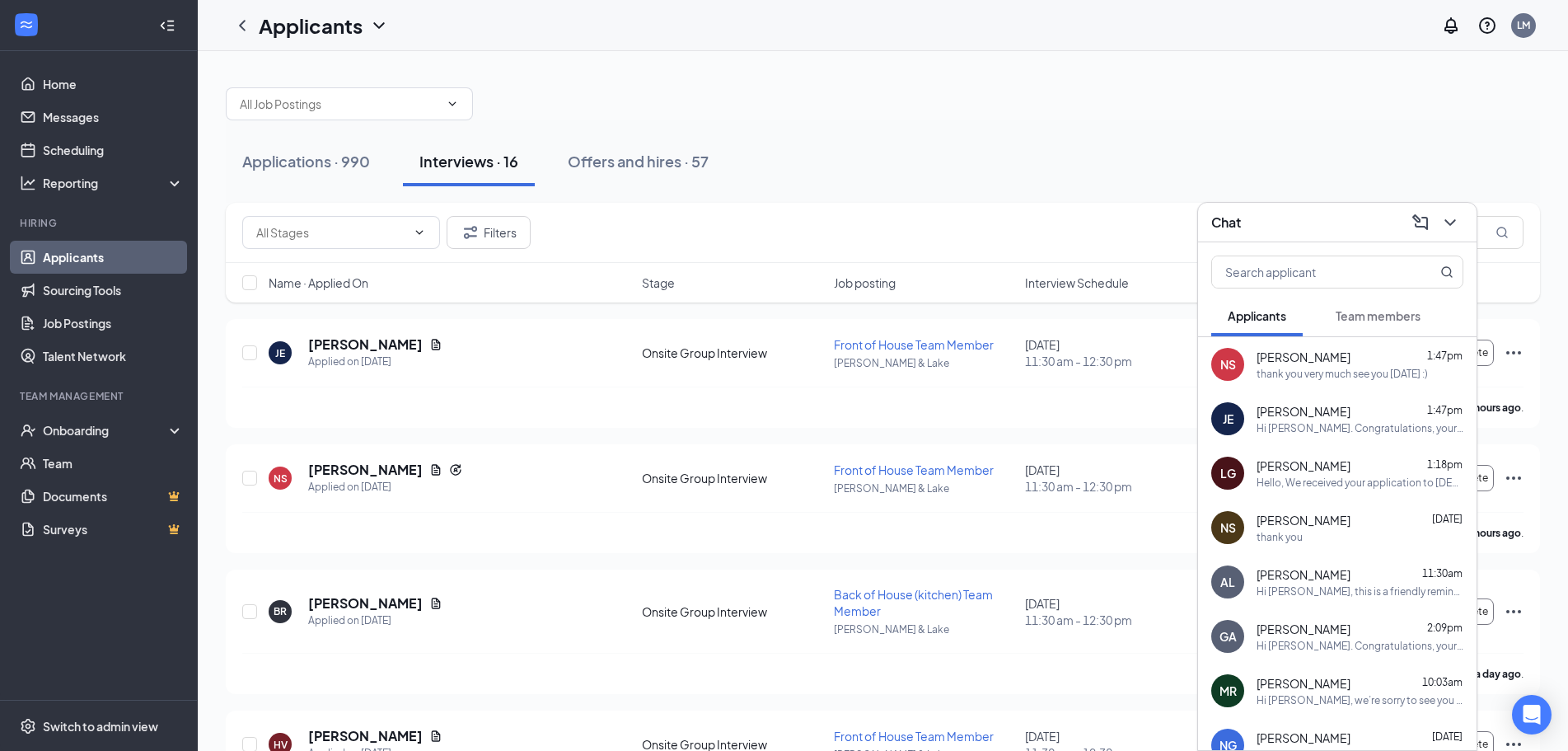
click at [1312, 134] on div "Applications · 990 Interviews · 16 Offers and hires · 57" at bounding box center [883, 162] width 1314 height 82
click at [1453, 223] on icon "ChevronDown" at bounding box center [1450, 223] width 20 height 20
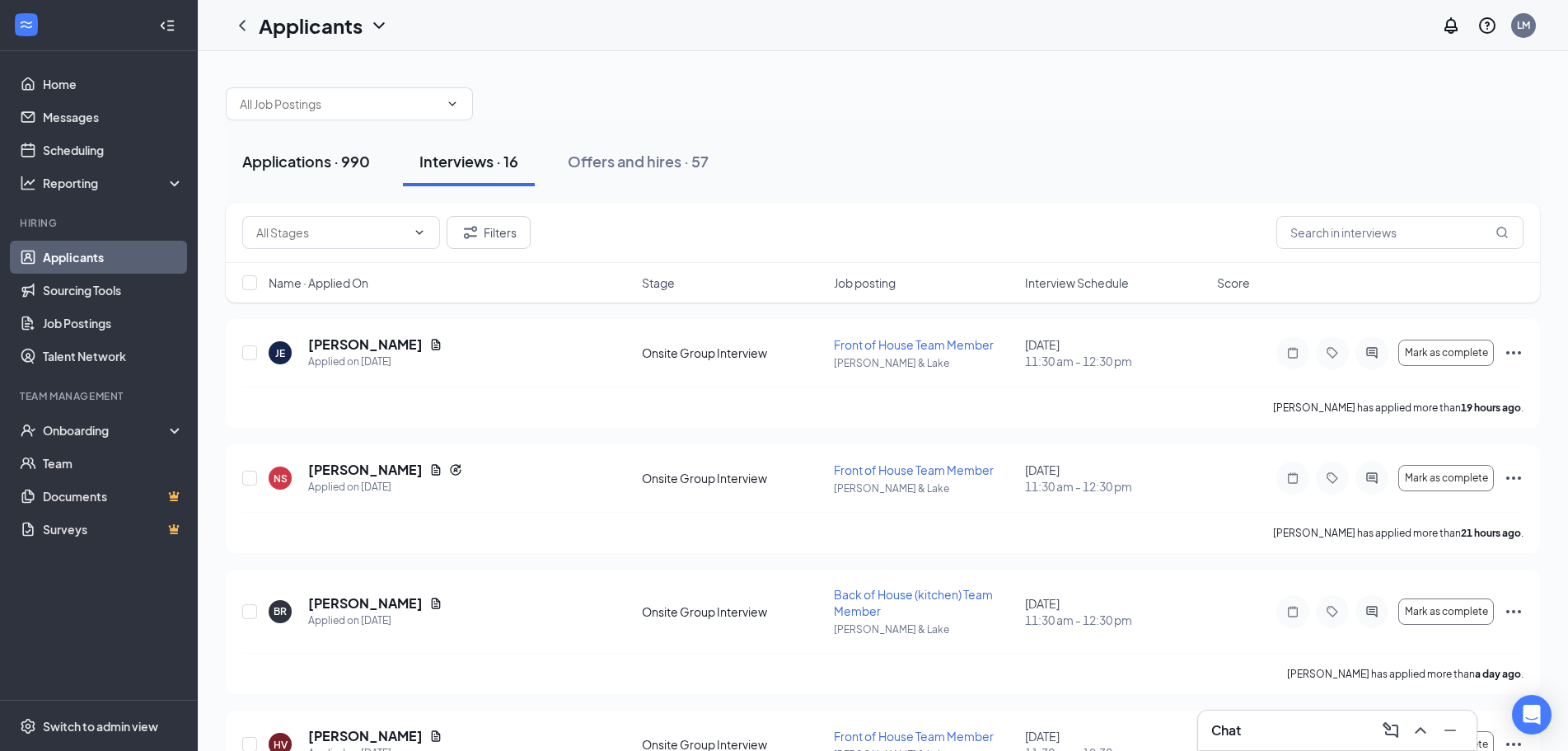
drag, startPoint x: 303, startPoint y: 163, endPoint x: 364, endPoint y: 155, distance: 61.5
click at [303, 164] on div "Applications · 990" at bounding box center [306, 161] width 128 height 21
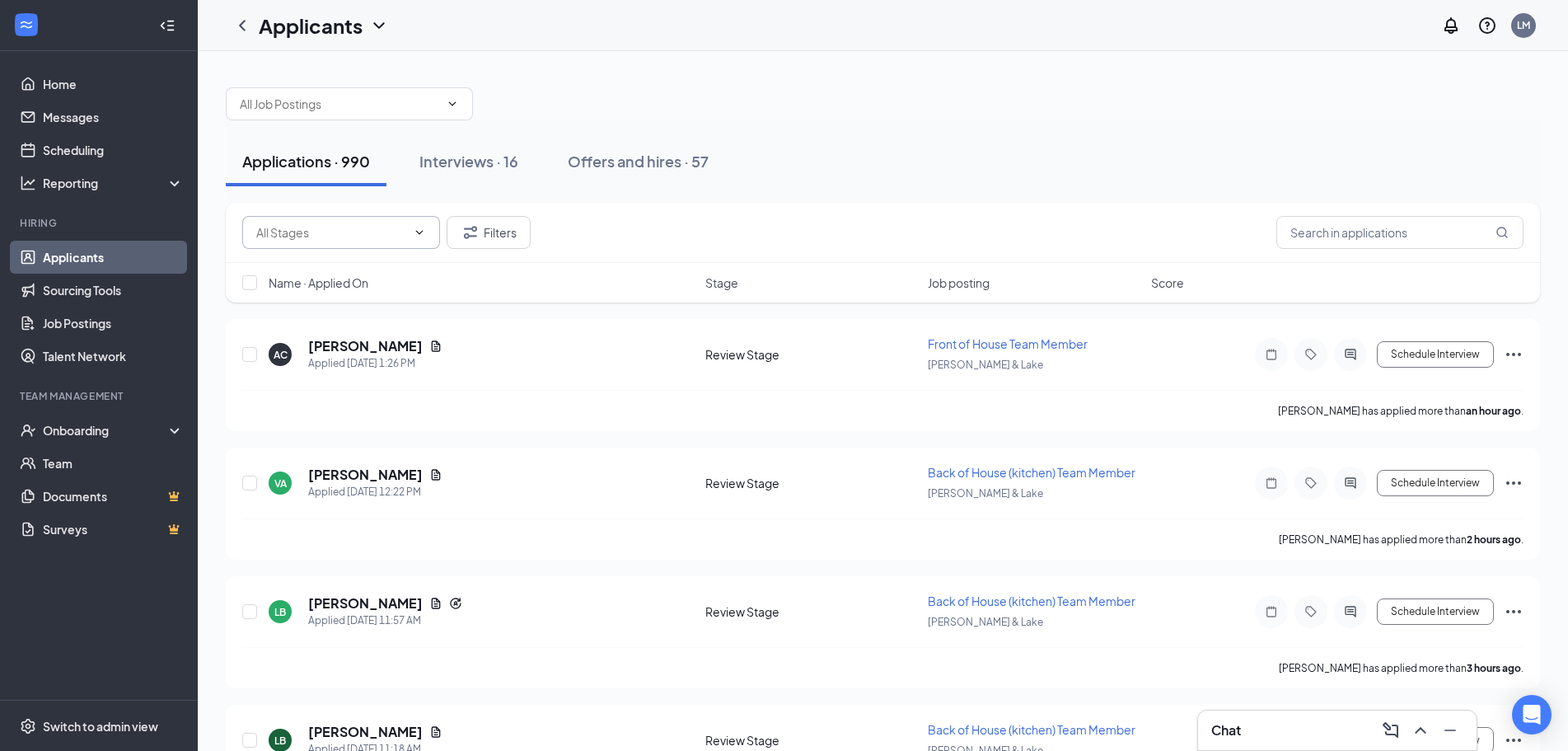
drag, startPoint x: 300, startPoint y: 247, endPoint x: 300, endPoint y: 235, distance: 12.0
click at [300, 246] on span at bounding box center [341, 232] width 198 height 33
click at [300, 234] on input "text" at bounding box center [331, 232] width 150 height 18
click at [316, 232] on input "text" at bounding box center [331, 232] width 150 height 18
click at [340, 312] on div "Review Stage (909)" at bounding box center [307, 309] width 102 height 18
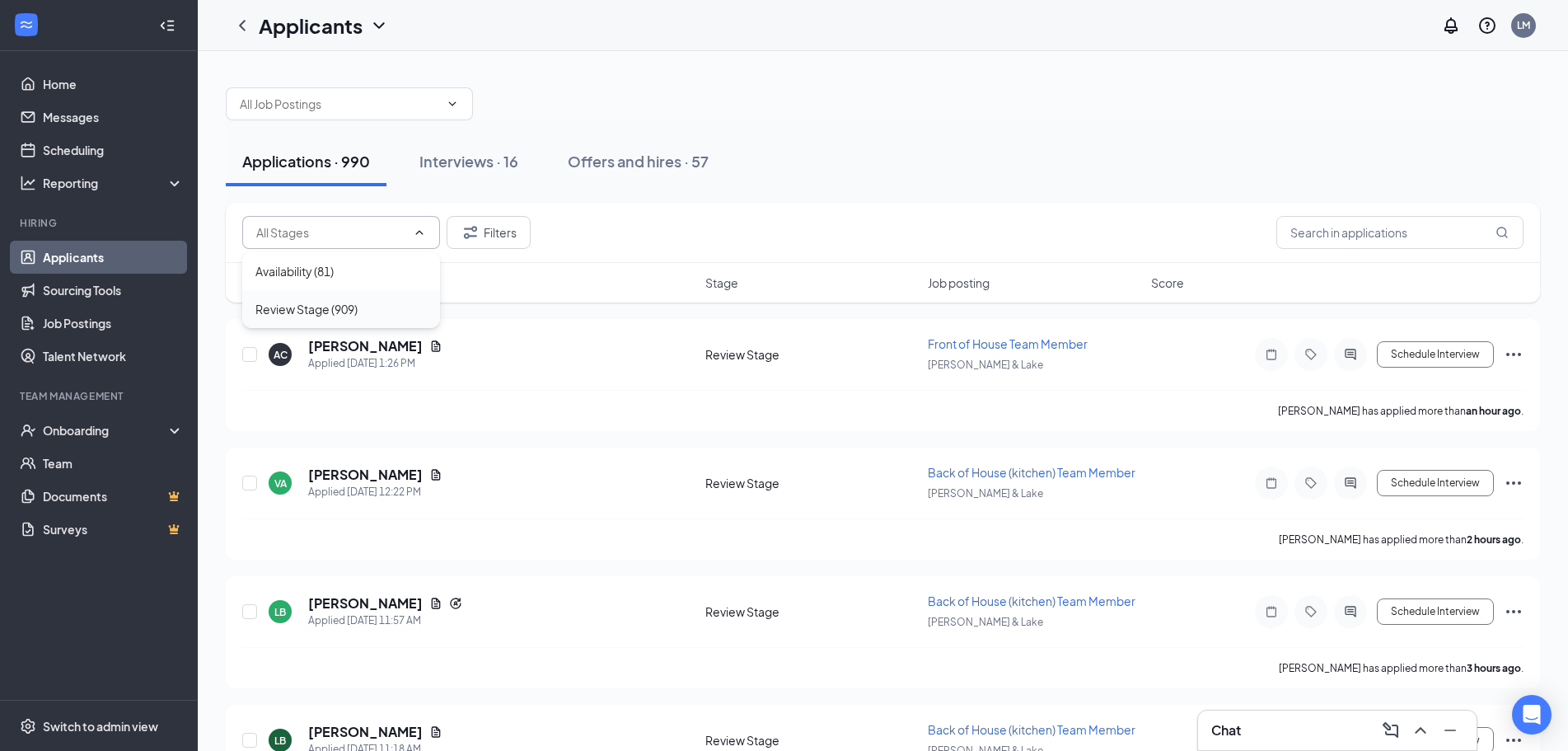
type input "Review Stage (909)"
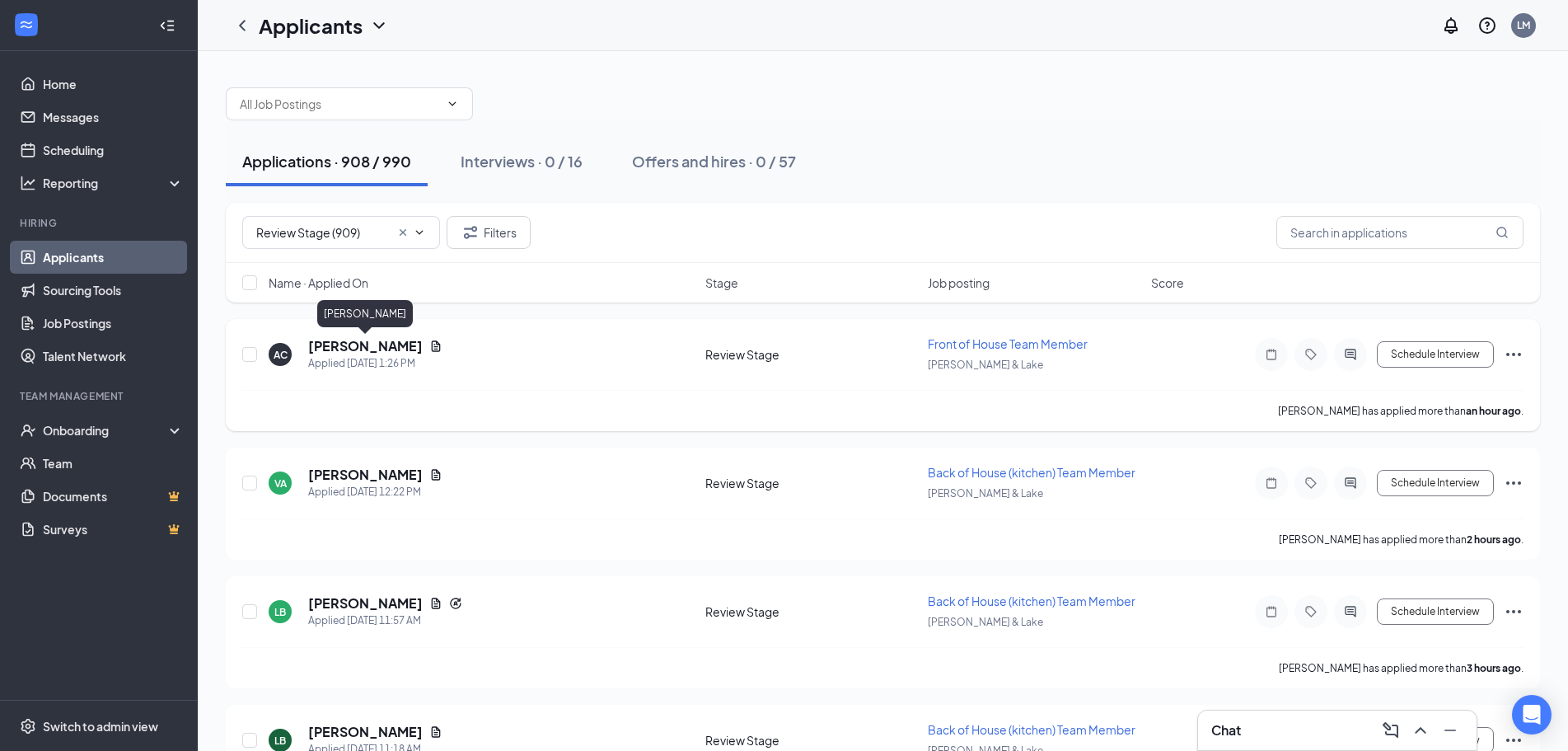
click at [348, 346] on h5 "Andrea Camarillo" at bounding box center [365, 346] width 115 height 18
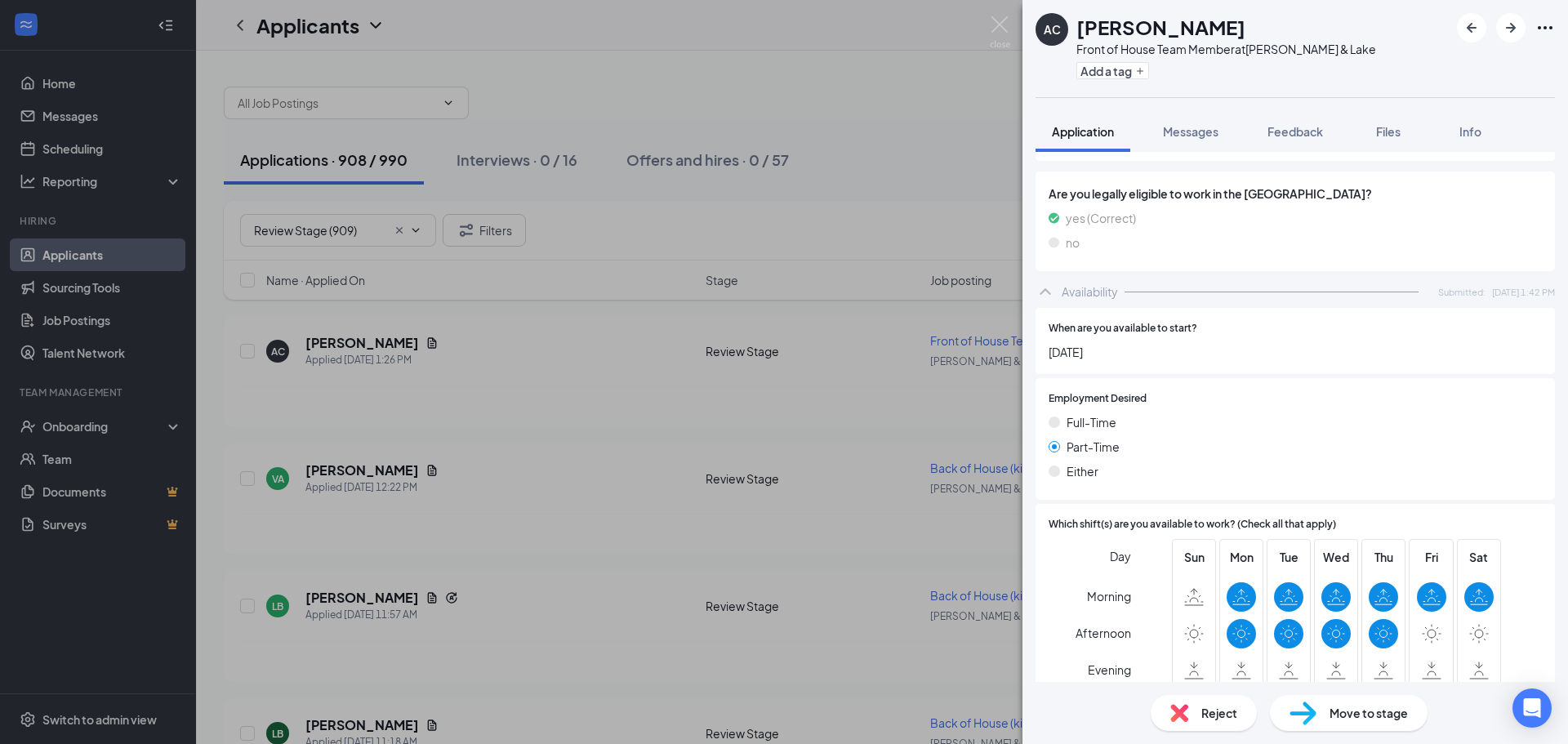
scroll to position [817, 0]
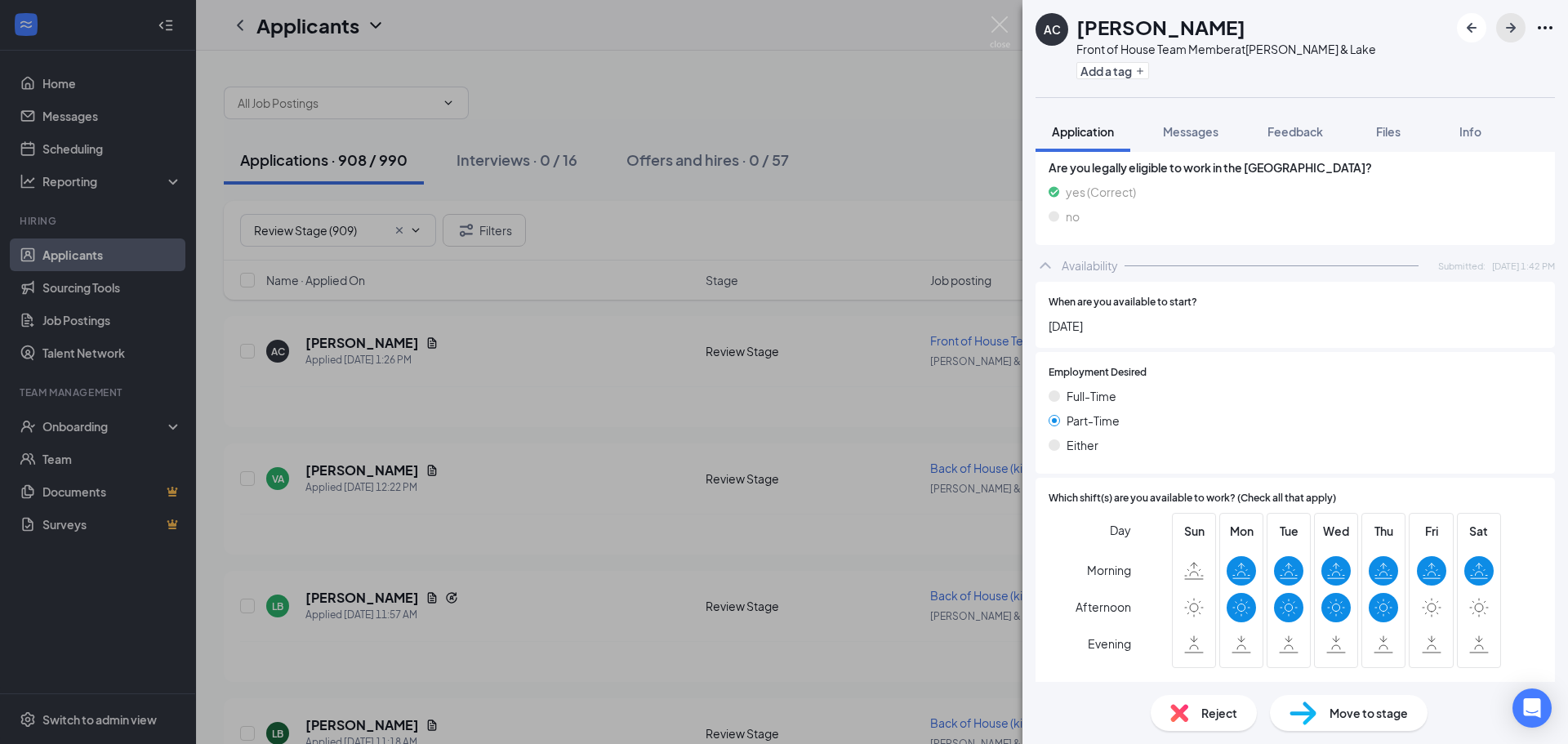
click at [1513, 24] on icon "ArrowRight" at bounding box center [1511, 28] width 20 height 20
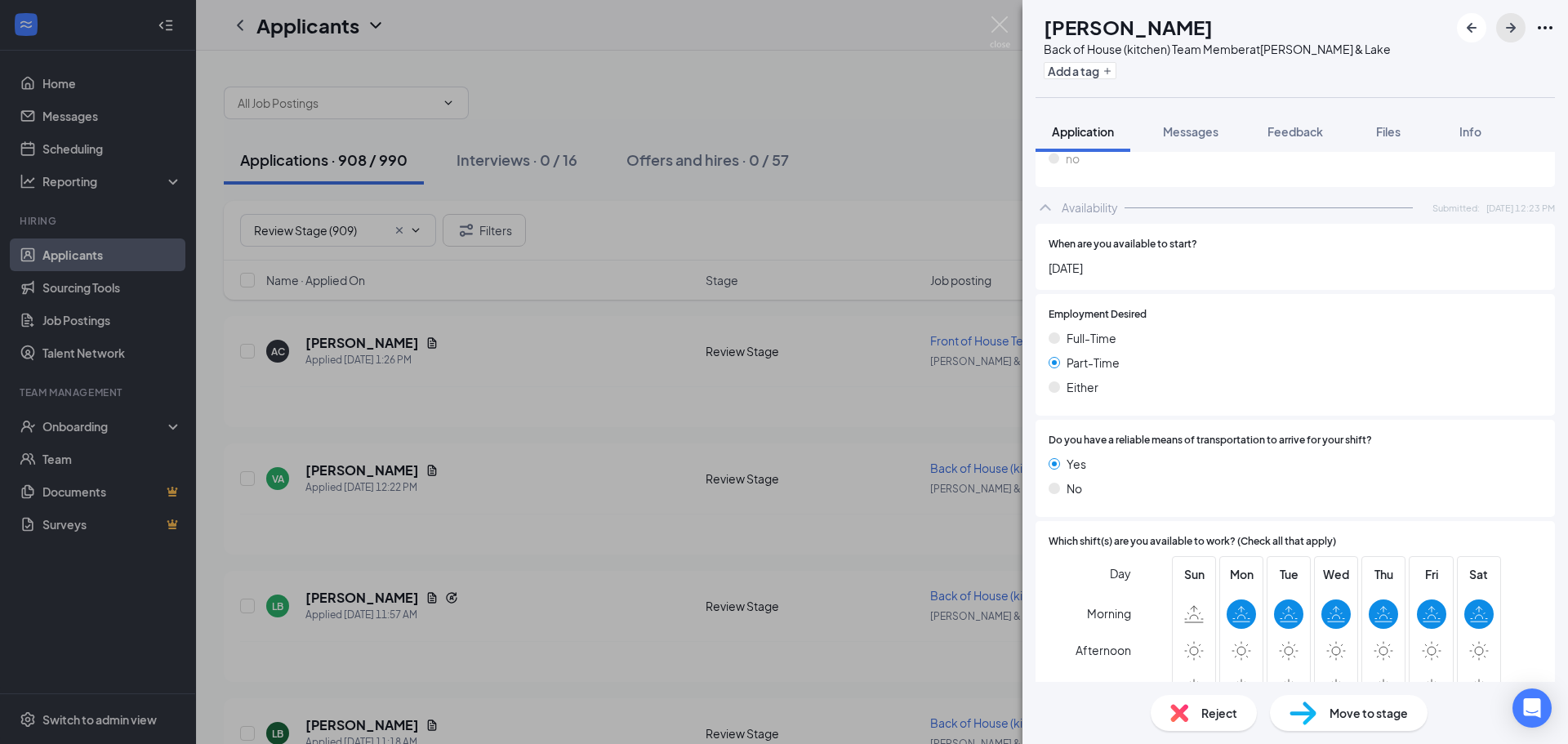
scroll to position [929, 0]
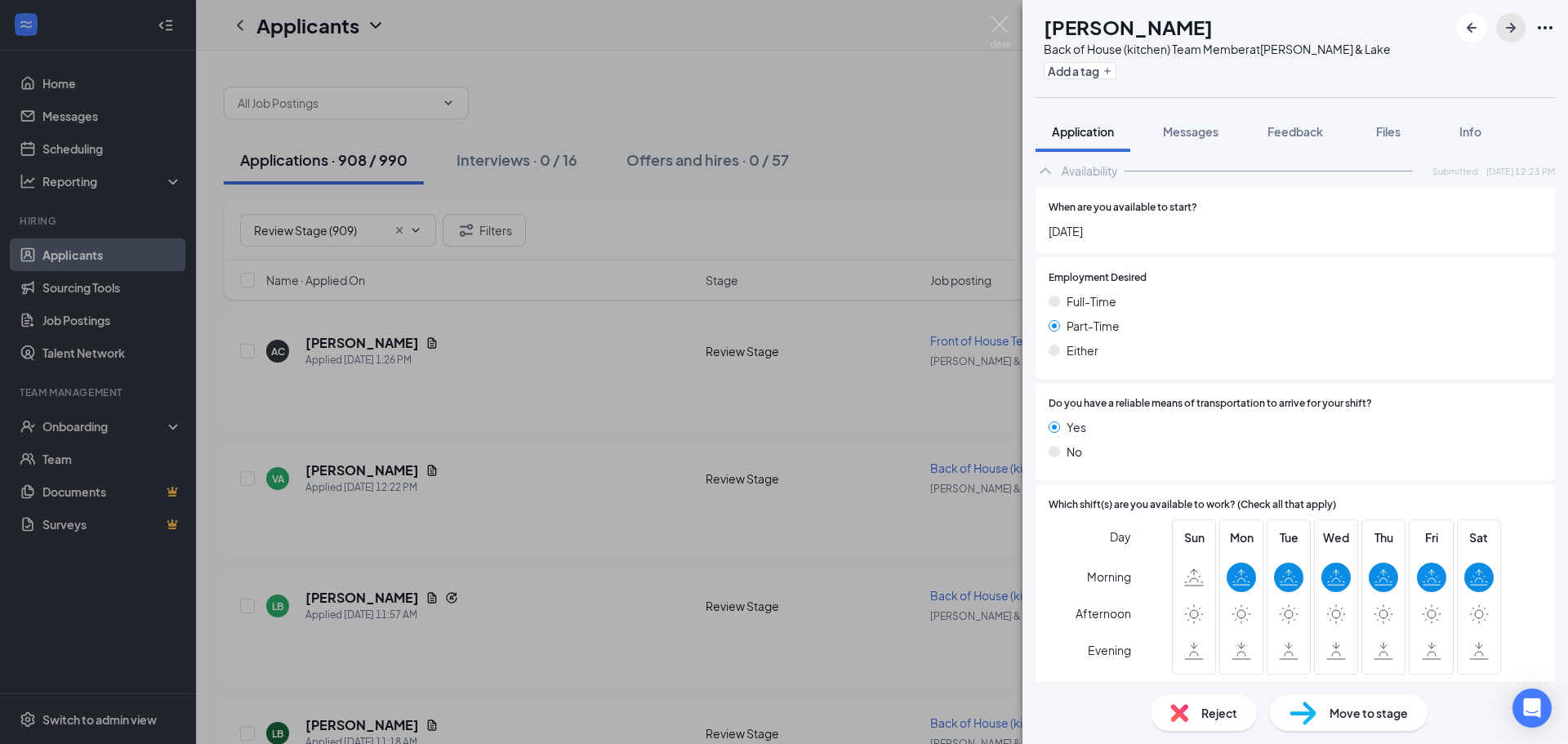
click at [1512, 24] on icon "ArrowRight" at bounding box center [1511, 28] width 20 height 20
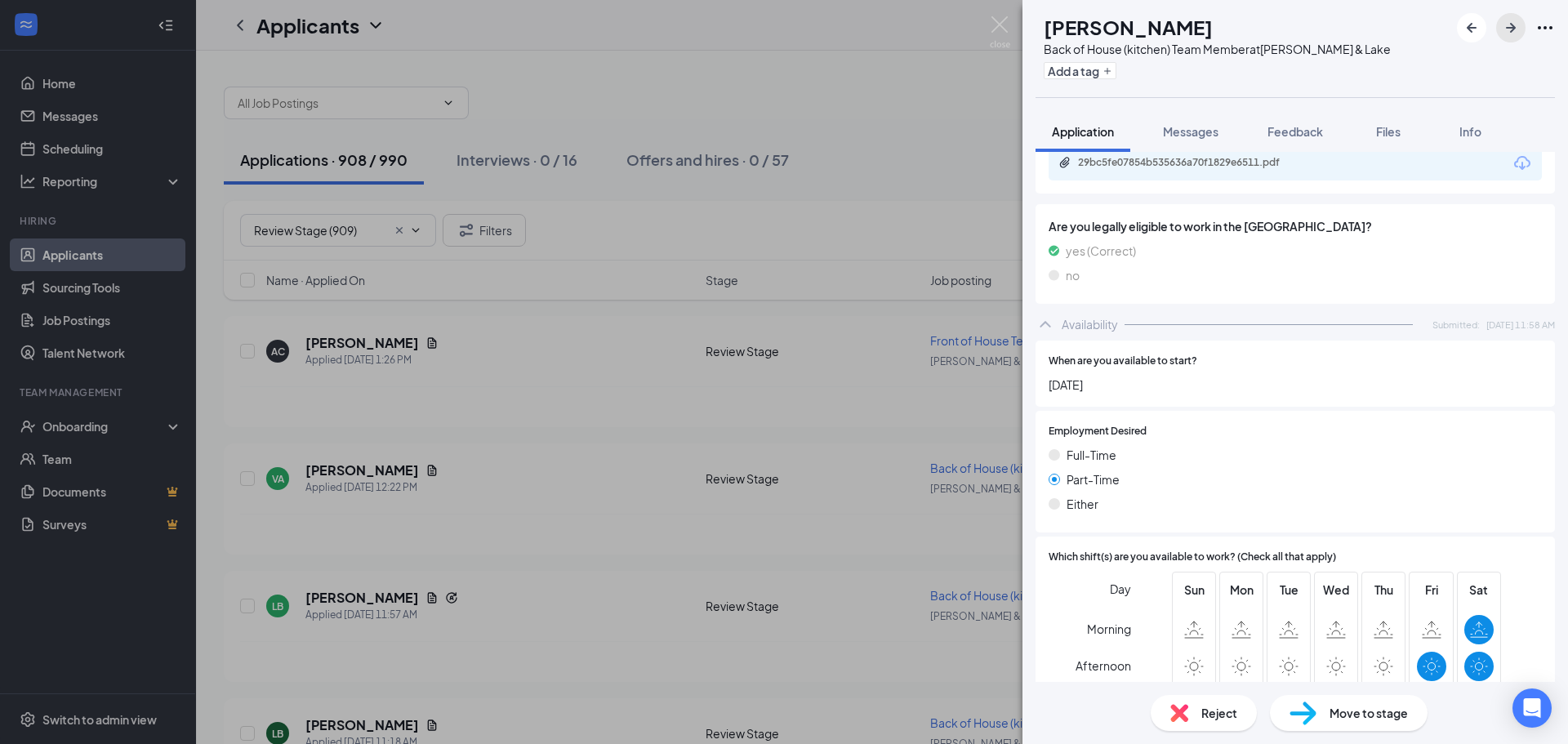
scroll to position [898, 0]
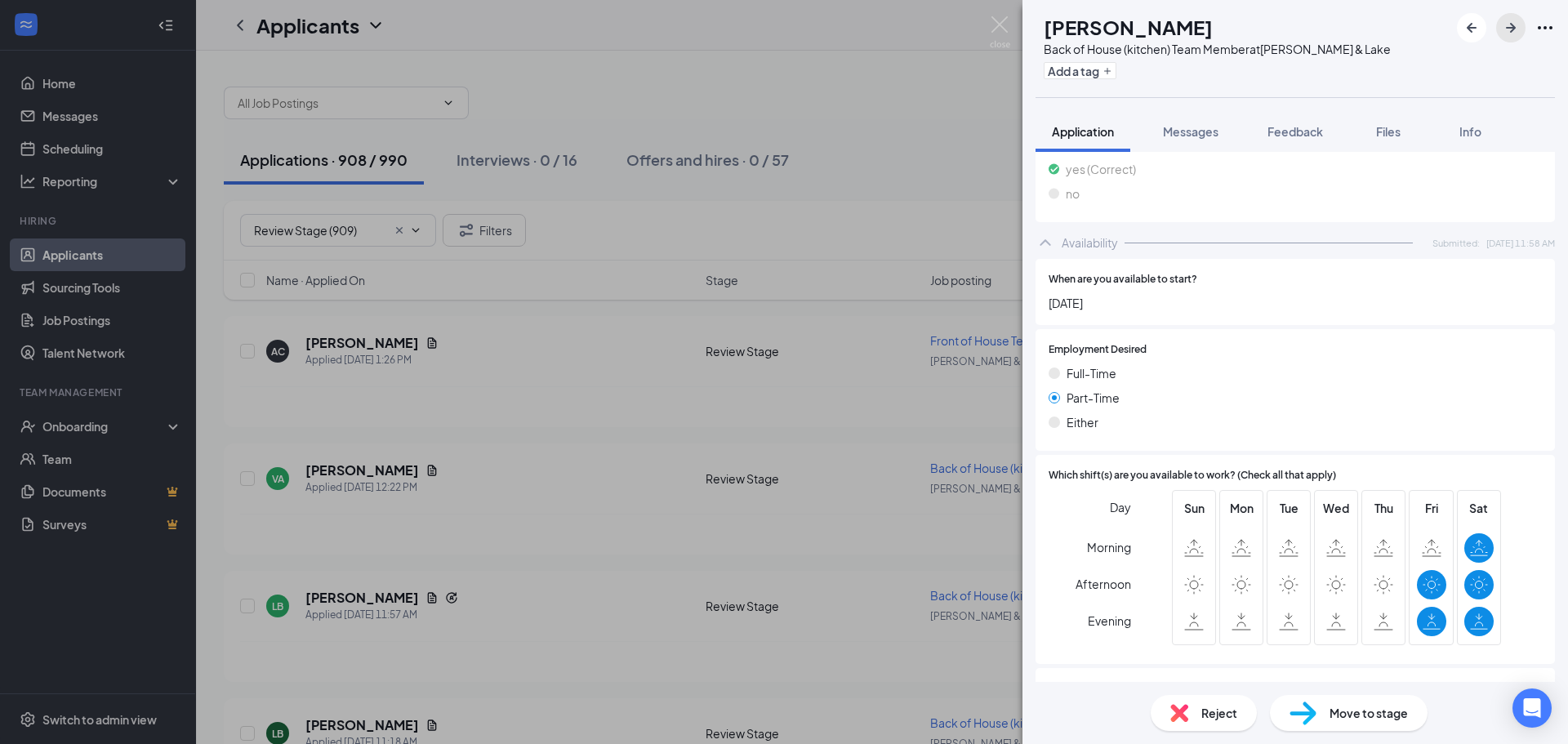
click at [1517, 22] on icon "ArrowRight" at bounding box center [1511, 28] width 20 height 20
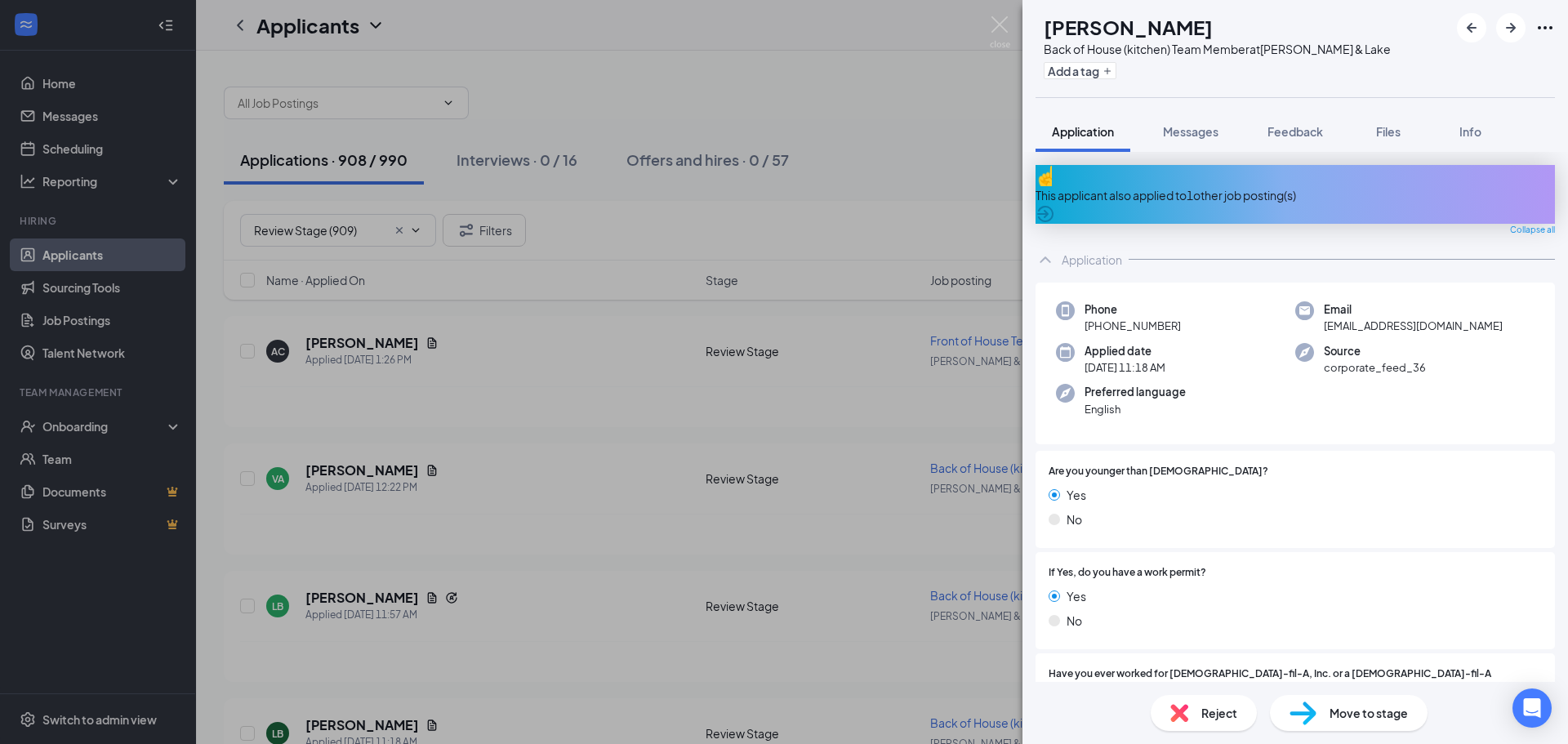
drag, startPoint x: 1226, startPoint y: 187, endPoint x: 1221, endPoint y: 212, distance: 25.5
click at [1226, 187] on div "This applicant also applied to 1 other job posting(s)" at bounding box center [1295, 195] width 520 height 18
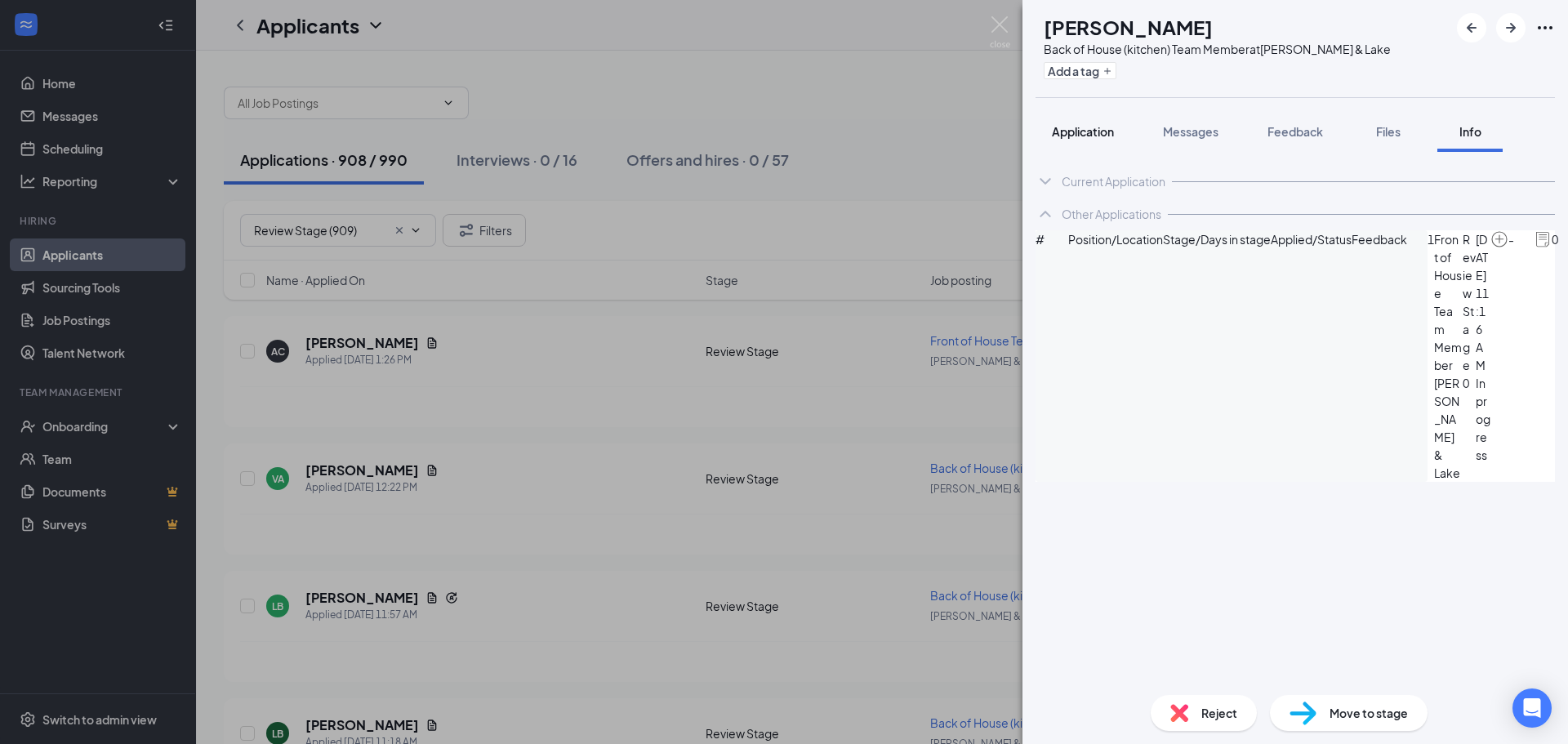
click at [1076, 136] on span "Application" at bounding box center [1083, 131] width 62 height 15
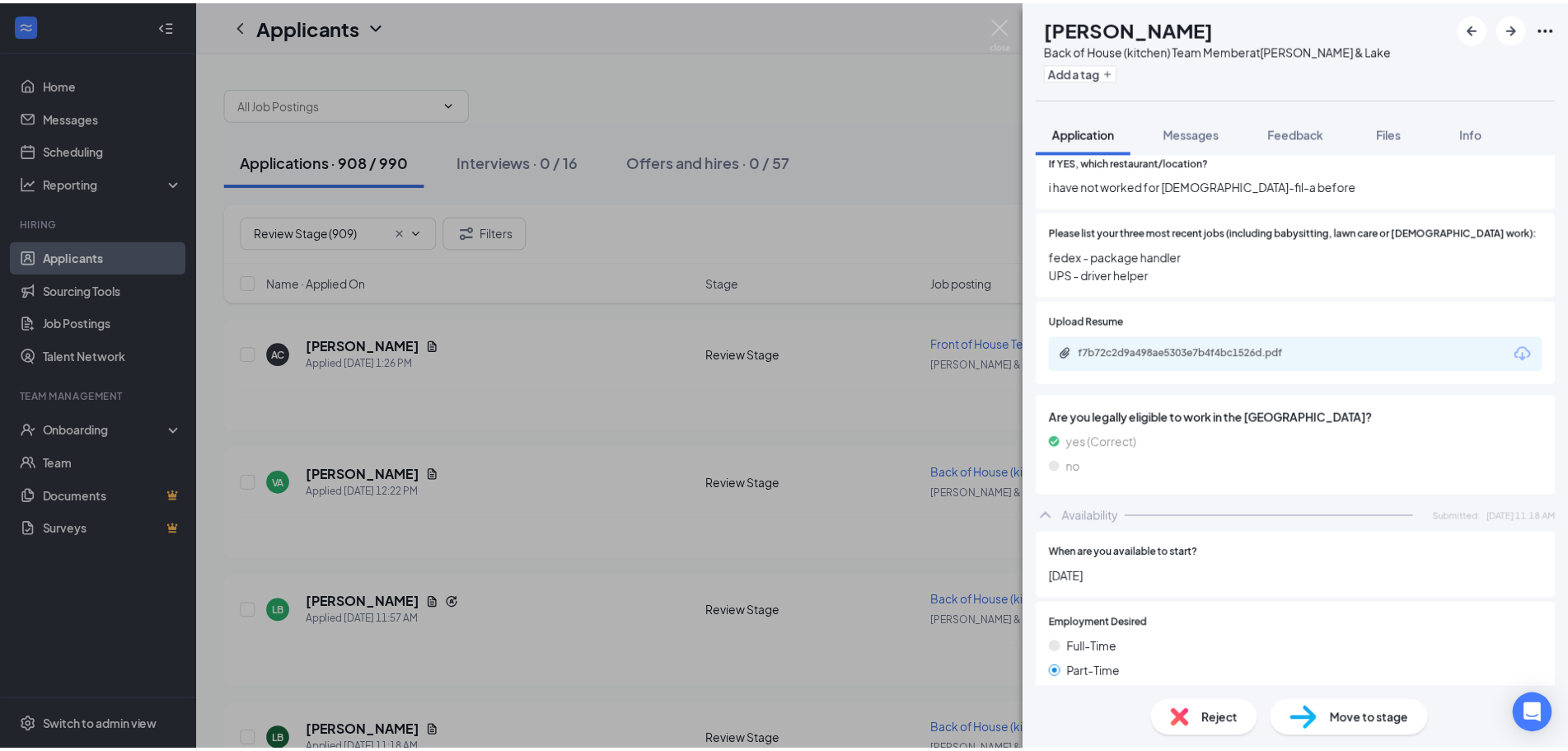
scroll to position [554, 0]
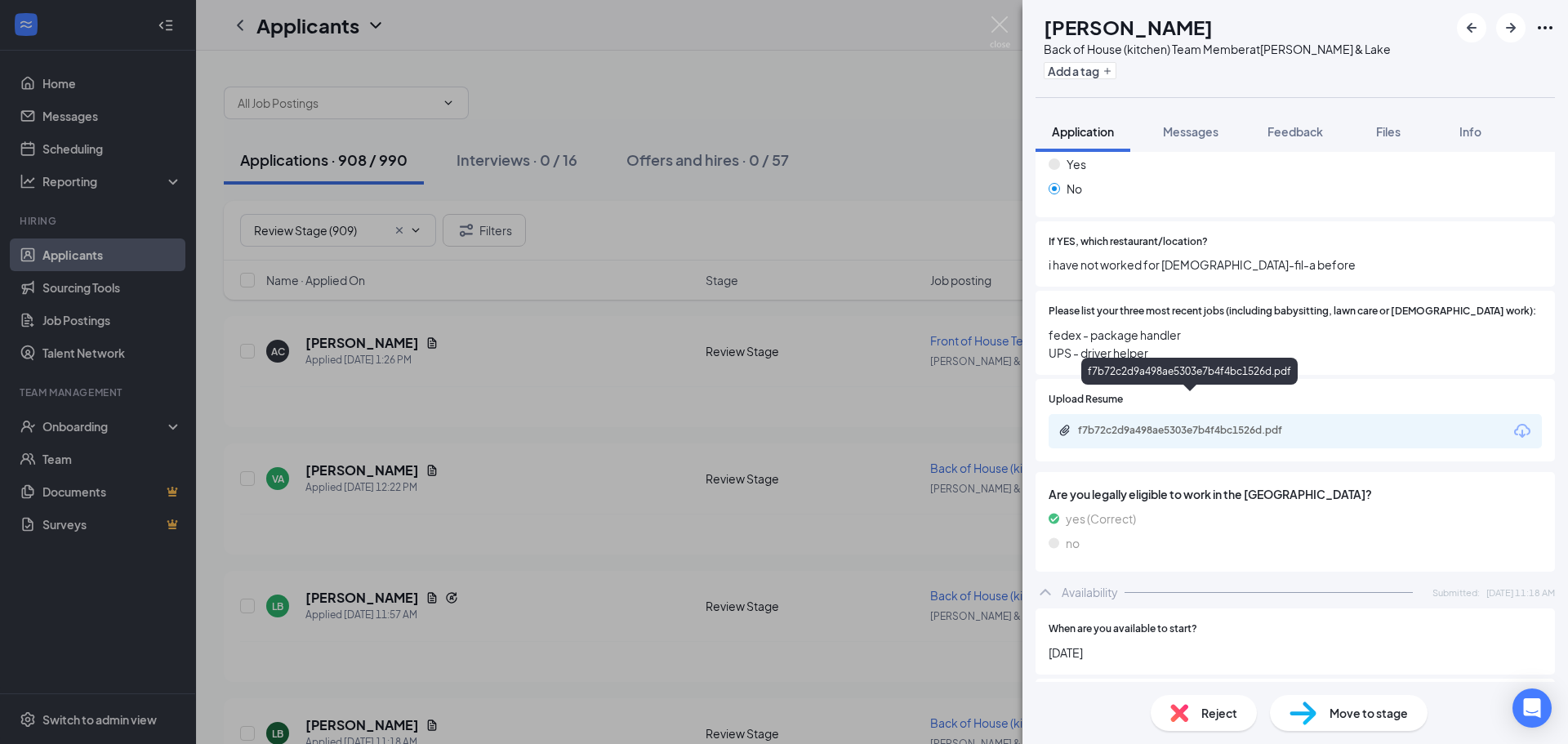
click at [1321, 424] on div "f7b72c2d9a498ae5303e7b4f4bc1526d.pdf" at bounding box center [1191, 431] width 265 height 16
click at [1001, 23] on img at bounding box center [999, 32] width 20 height 32
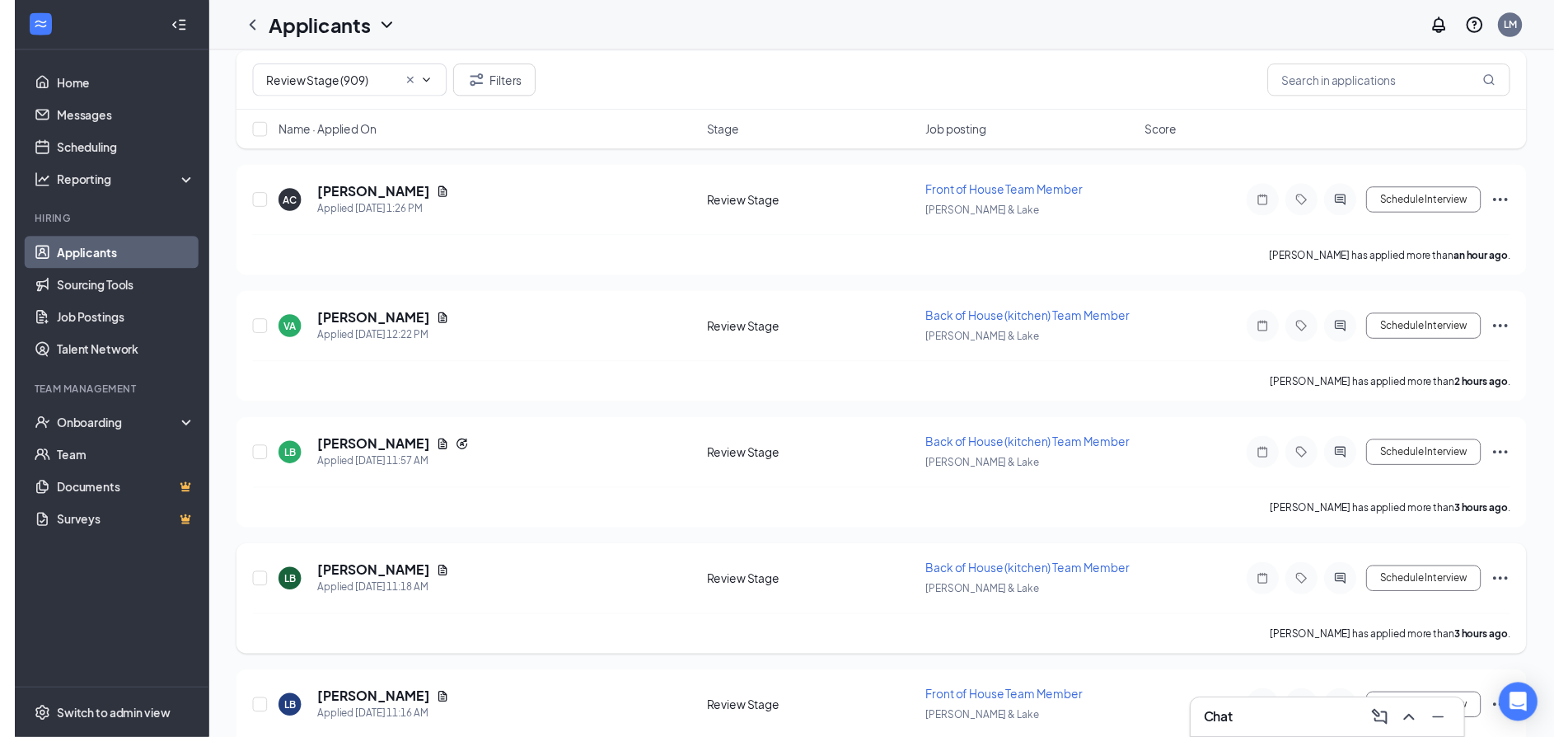
scroll to position [165, 0]
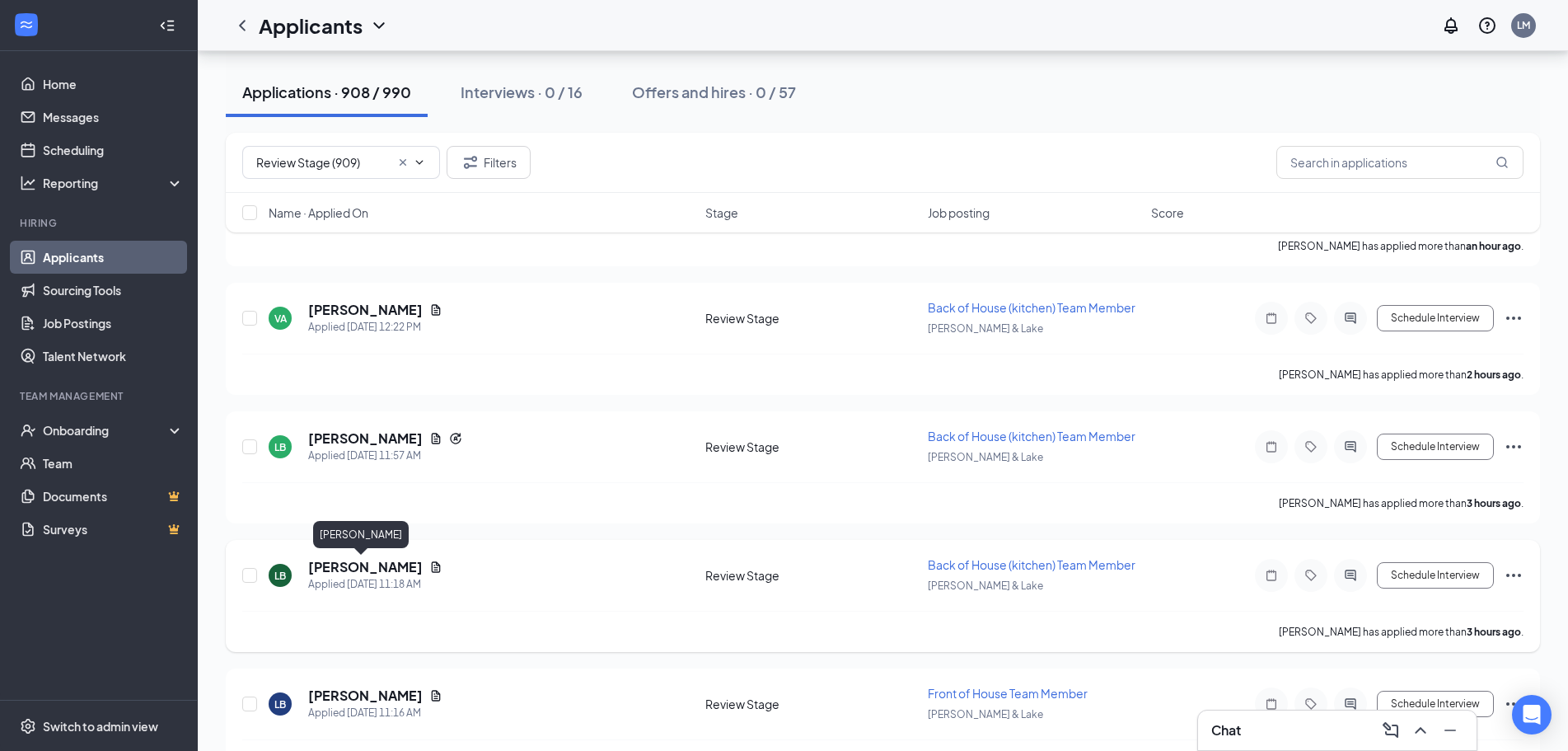
click at [369, 566] on h5 "Leon Bautista" at bounding box center [365, 567] width 115 height 18
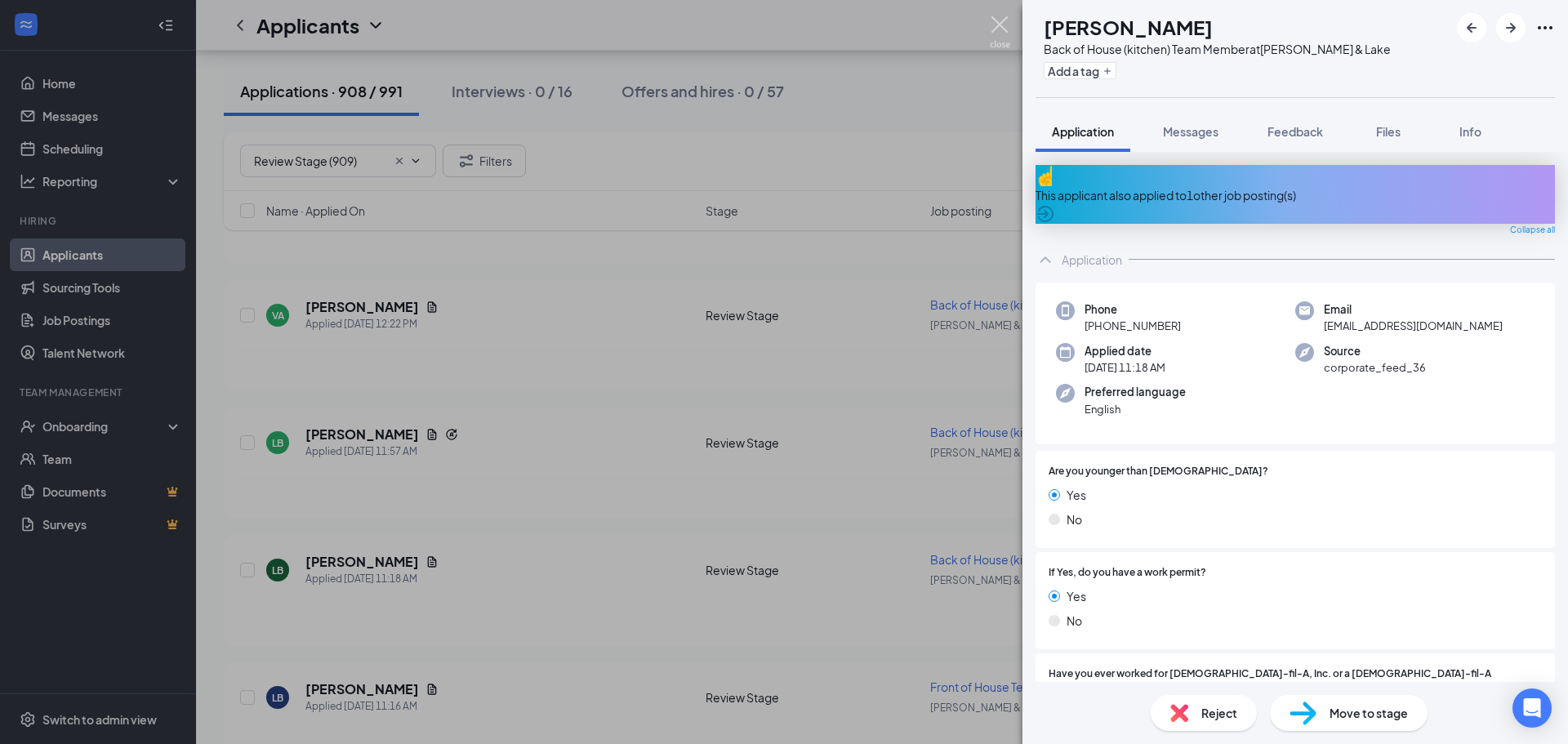
drag, startPoint x: 1002, startPoint y: 24, endPoint x: 914, endPoint y: 36, distance: 88.8
click at [1001, 24] on img at bounding box center [999, 32] width 20 height 32
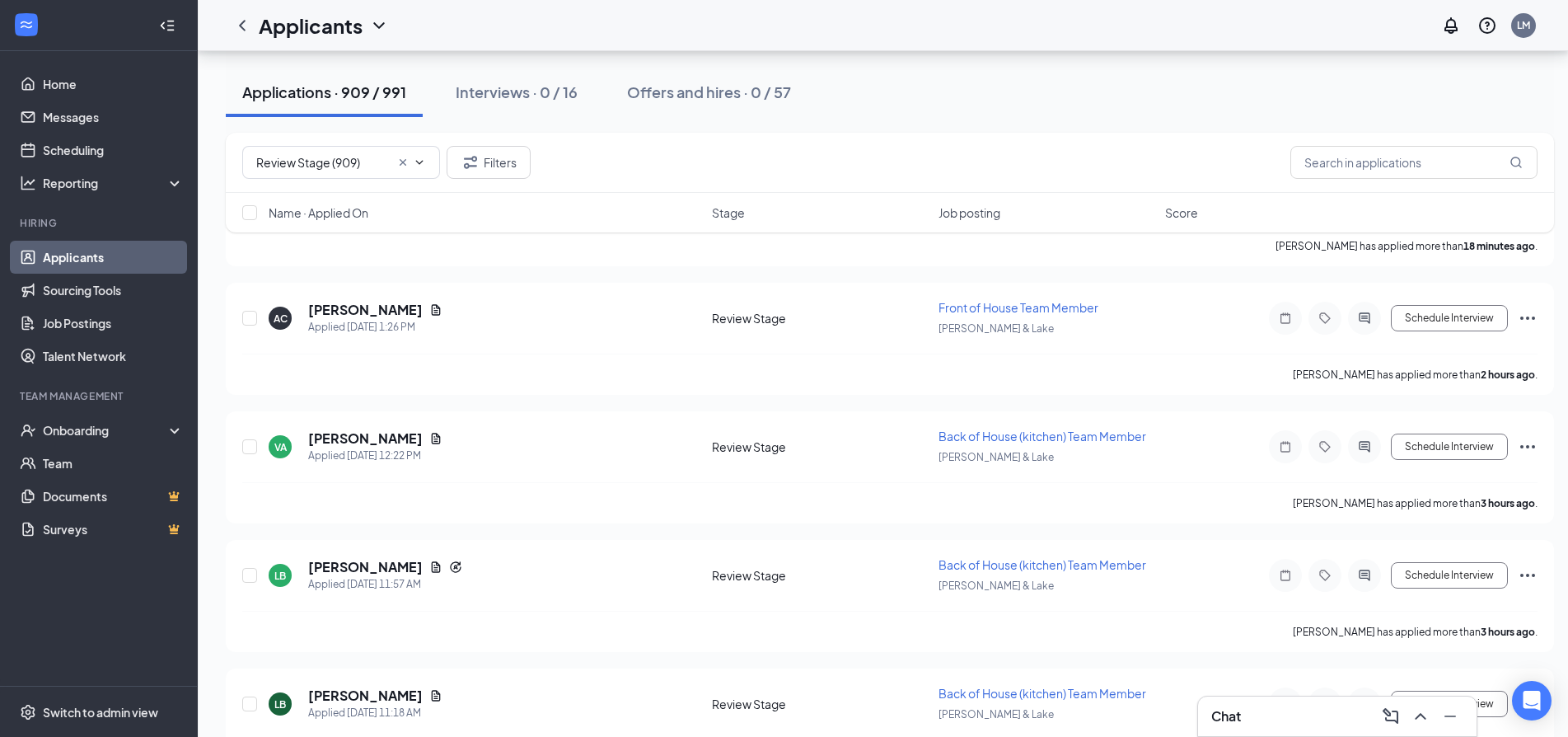
drag, startPoint x: 517, startPoint y: 92, endPoint x: 527, endPoint y: 91, distance: 10.0
click at [519, 91] on div "Interviews · 0 / 16" at bounding box center [517, 92] width 122 height 21
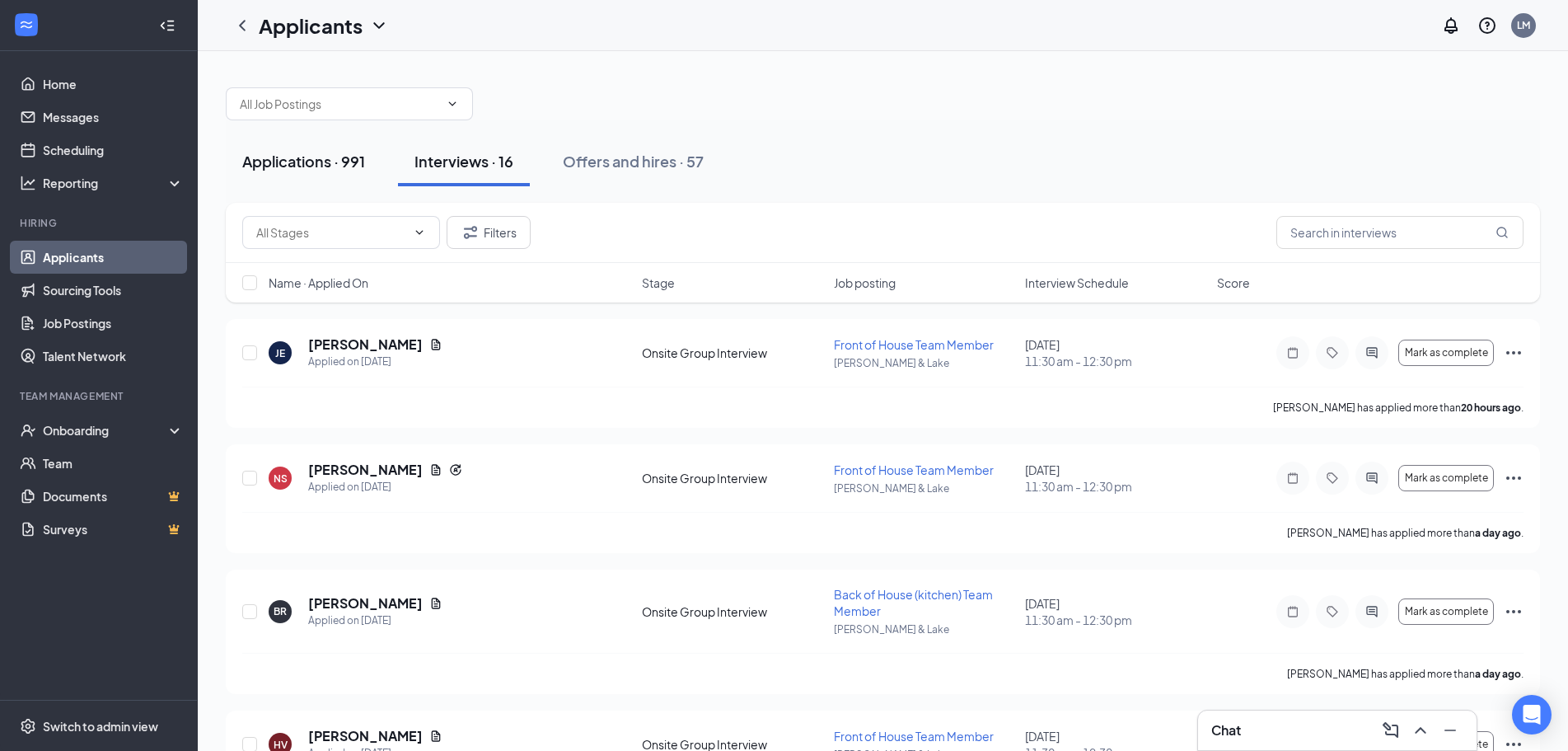
click at [326, 162] on div "Applications · 991" at bounding box center [303, 161] width 123 height 21
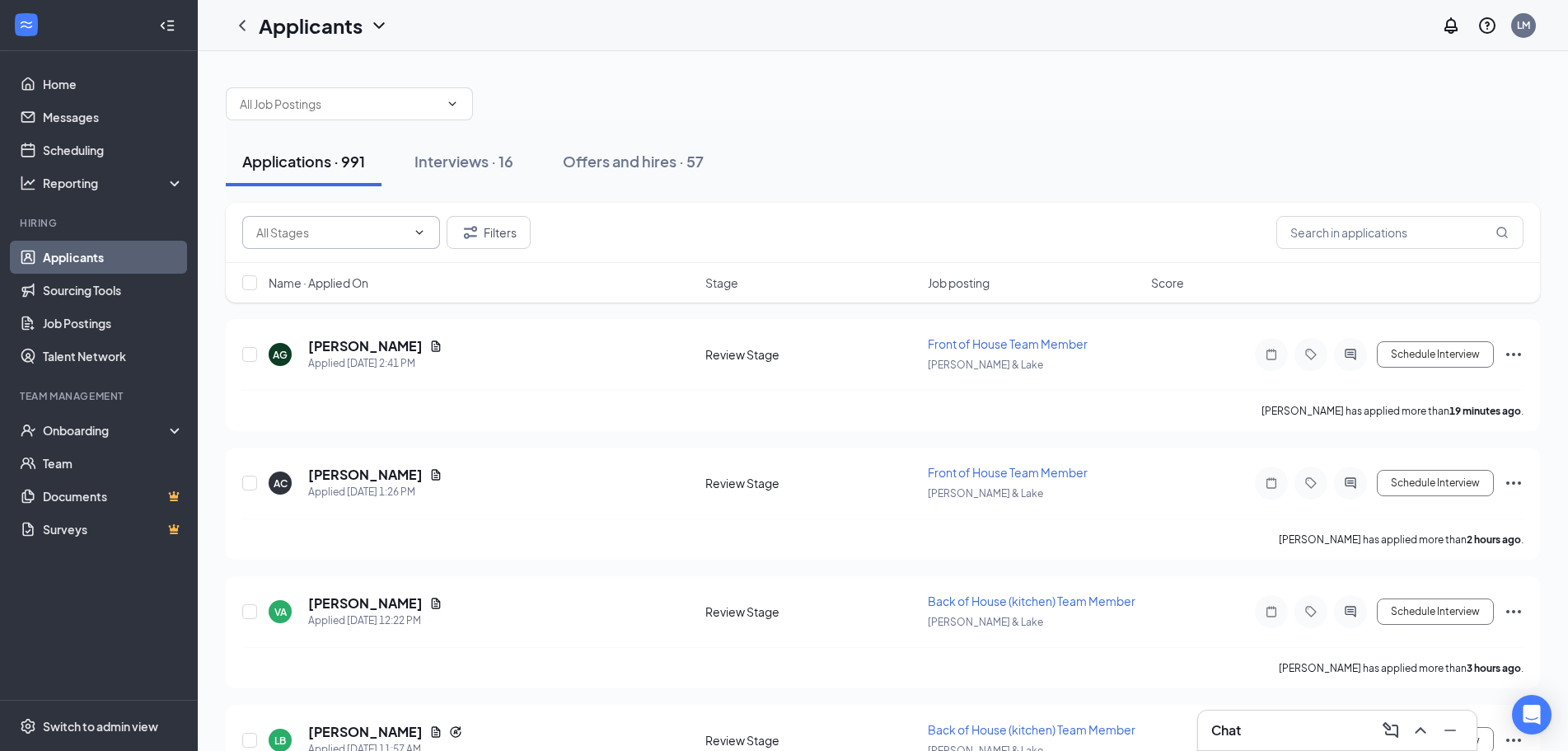
click at [374, 236] on input "text" at bounding box center [331, 232] width 150 height 18
click at [379, 316] on div "Review Stage (910)" at bounding box center [341, 309] width 171 height 18
type input "Review Stage (910)"
click at [326, 348] on h5 "[PERSON_NAME]" at bounding box center [365, 346] width 115 height 18
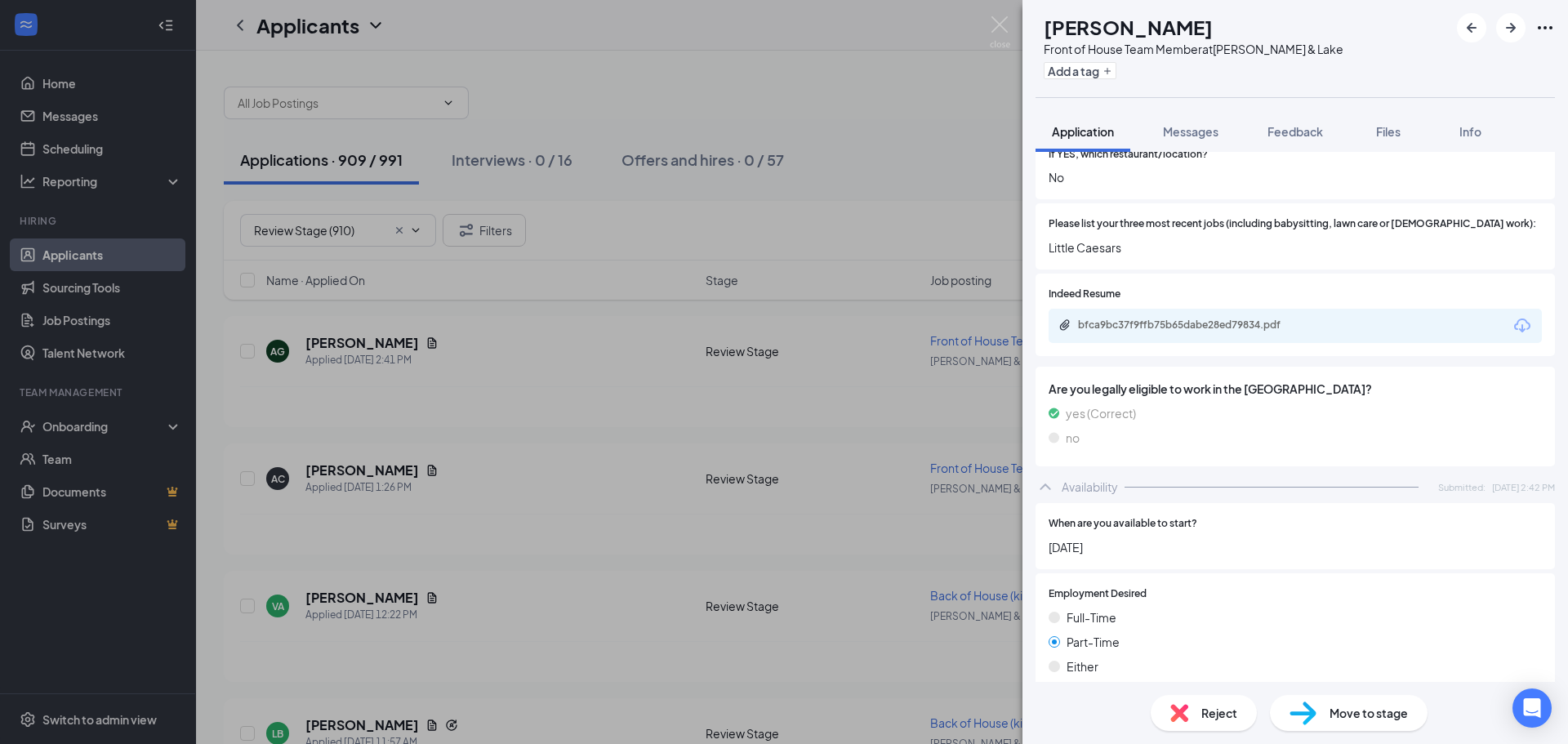
scroll to position [567, 0]
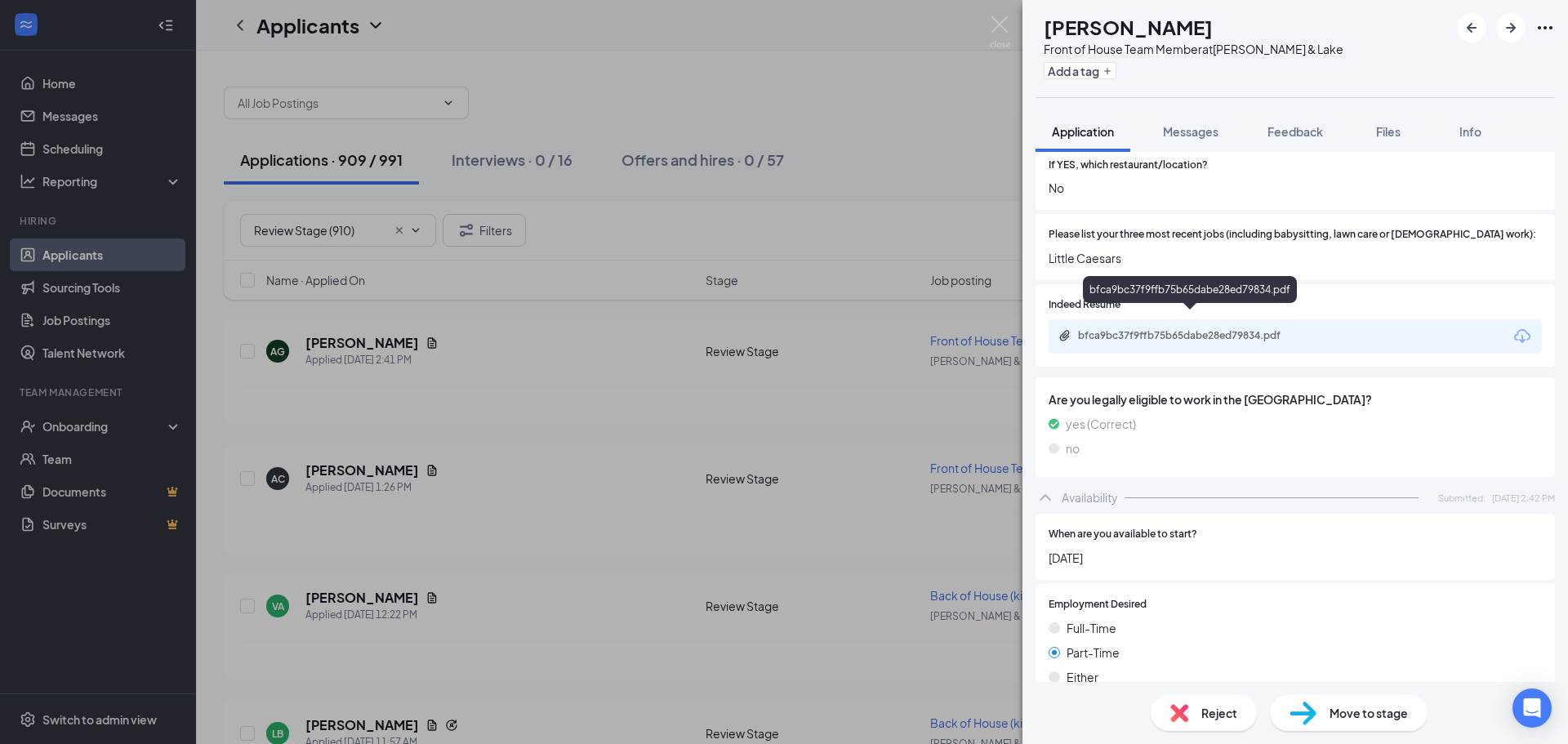
click at [1217, 329] on div "bfca9bc37f9ffb75b65dabe28ed79834.pdf" at bounding box center [1192, 336] width 229 height 13
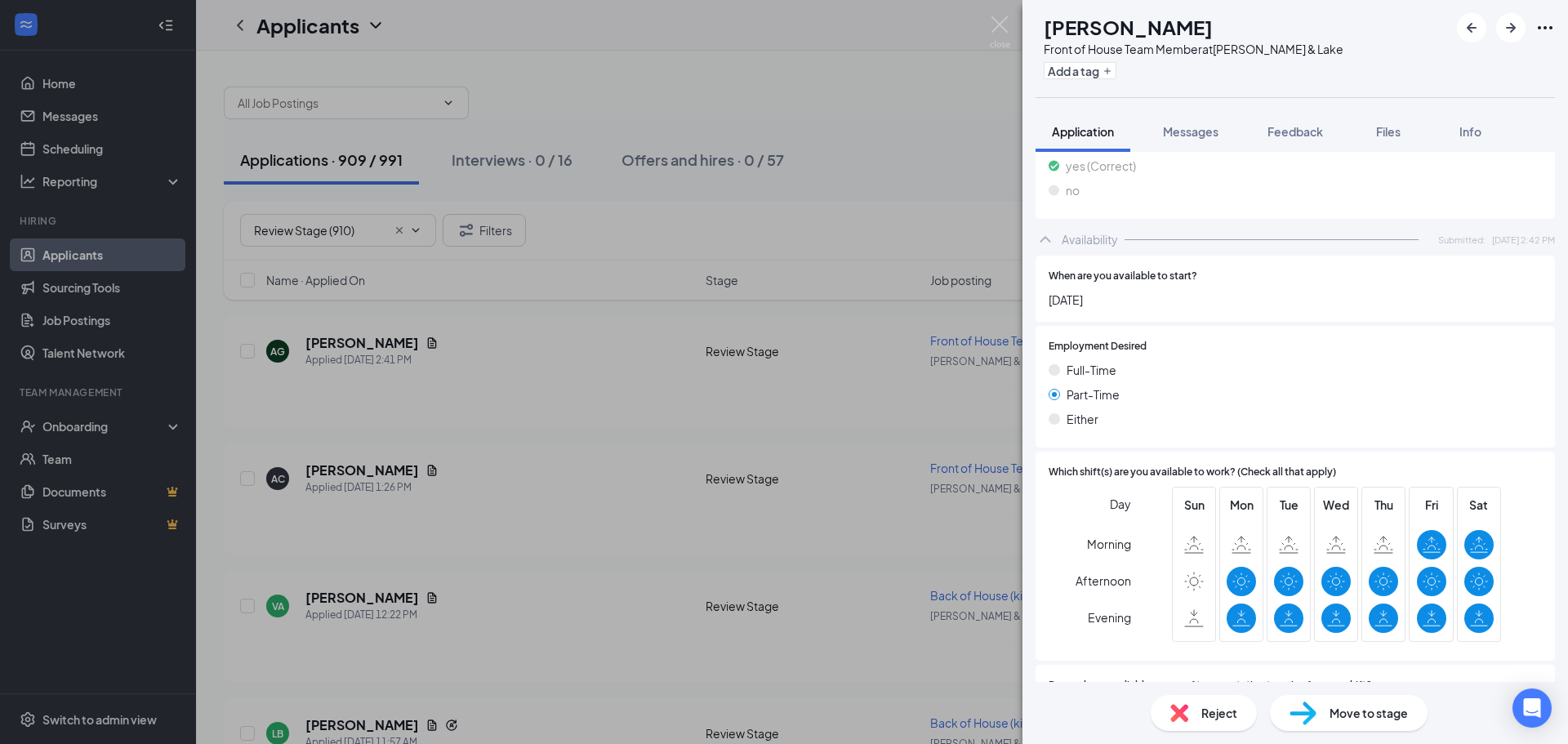
scroll to position [893, 0]
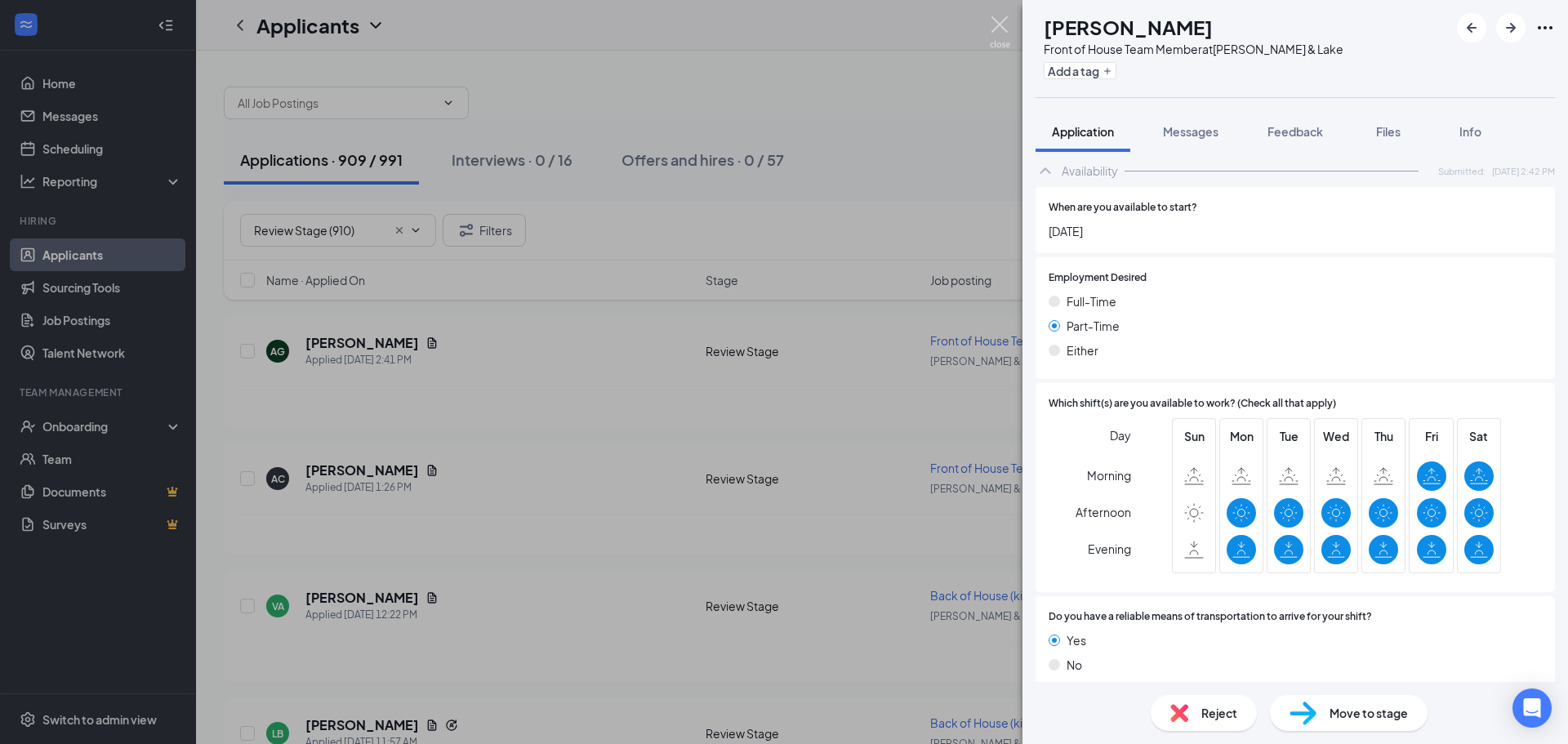
drag, startPoint x: 998, startPoint y: 21, endPoint x: 998, endPoint y: 49, distance: 28.0
click at [998, 21] on img at bounding box center [999, 32] width 20 height 32
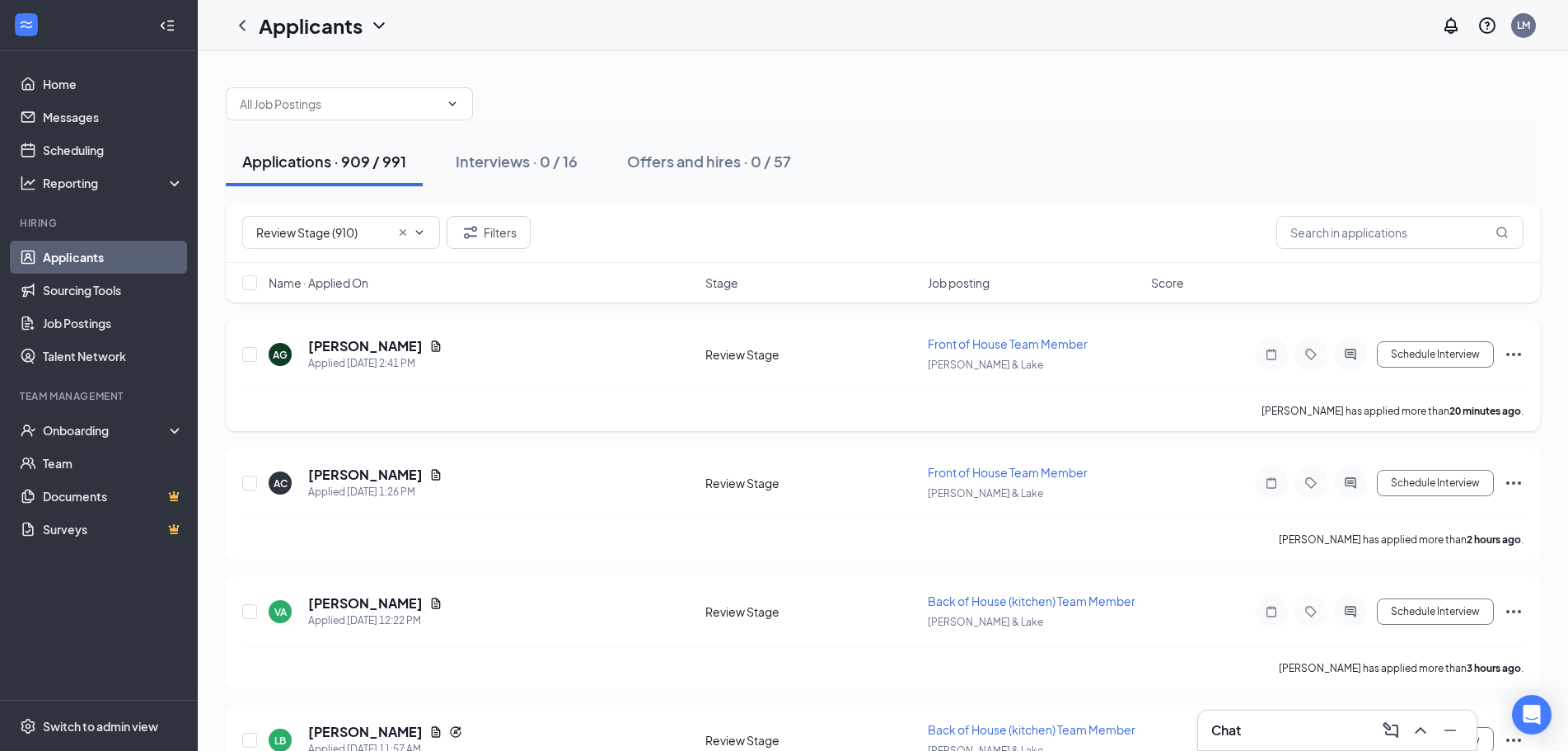
click at [1514, 354] on icon "Ellipses" at bounding box center [1514, 354] width 15 height 3
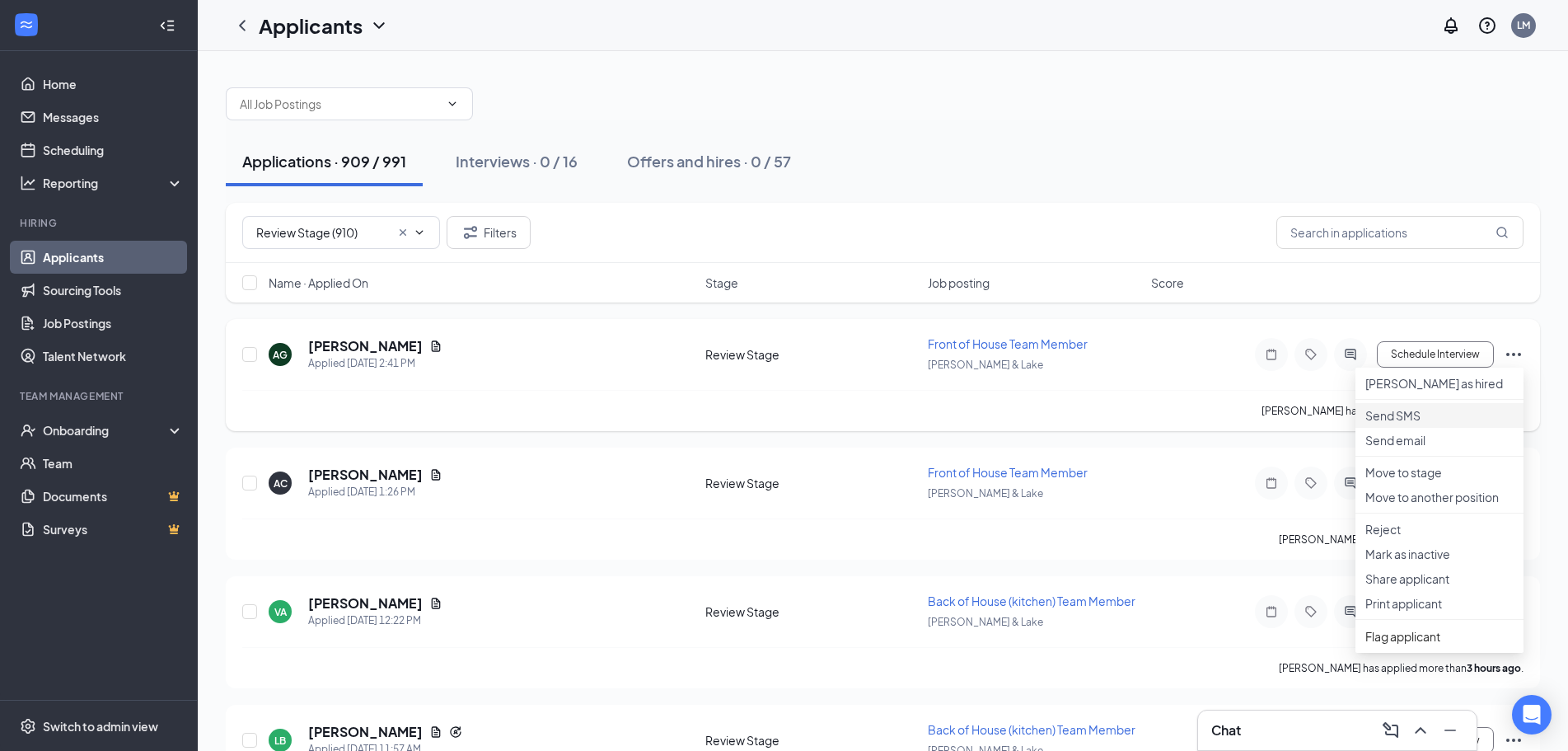
click at [1406, 424] on p "Send SMS" at bounding box center [1439, 415] width 148 height 16
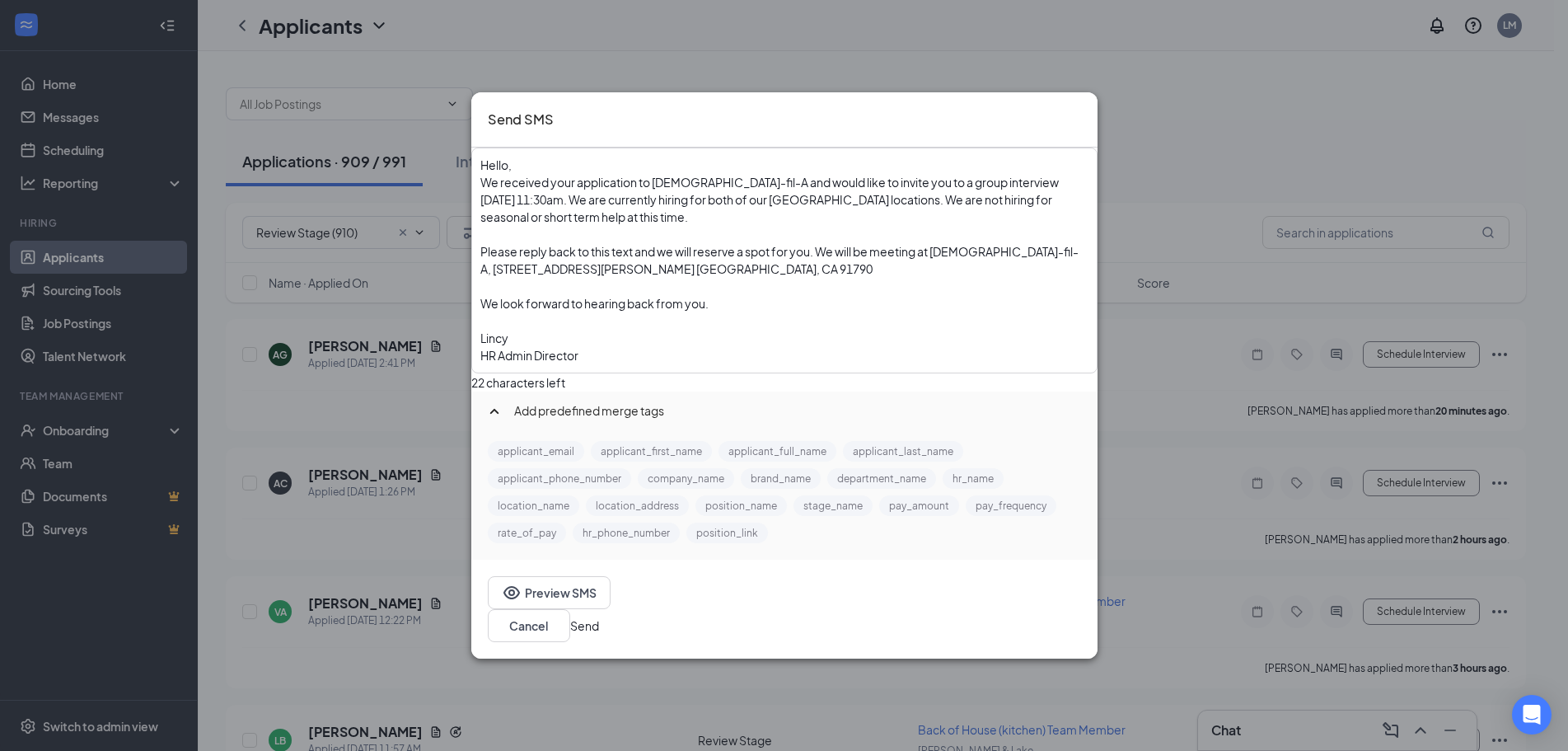
click at [1007, 202] on span "We received your application to [DEMOGRAPHIC_DATA]-fil-A and would like to invi…" at bounding box center [771, 199] width 580 height 49
click at [621, 207] on span "tomorrow the 27th or" at bounding box center [576, 199] width 93 height 15
drag, startPoint x: 677, startPoint y: 271, endPoint x: 688, endPoint y: 277, distance: 12.5
click at [677, 272] on span "Please reply back to this text and we will reserve a spot for you. We will be m…" at bounding box center [780, 260] width 599 height 32
click at [623, 207] on span "tomorrow the 27th or" at bounding box center [576, 199] width 93 height 15
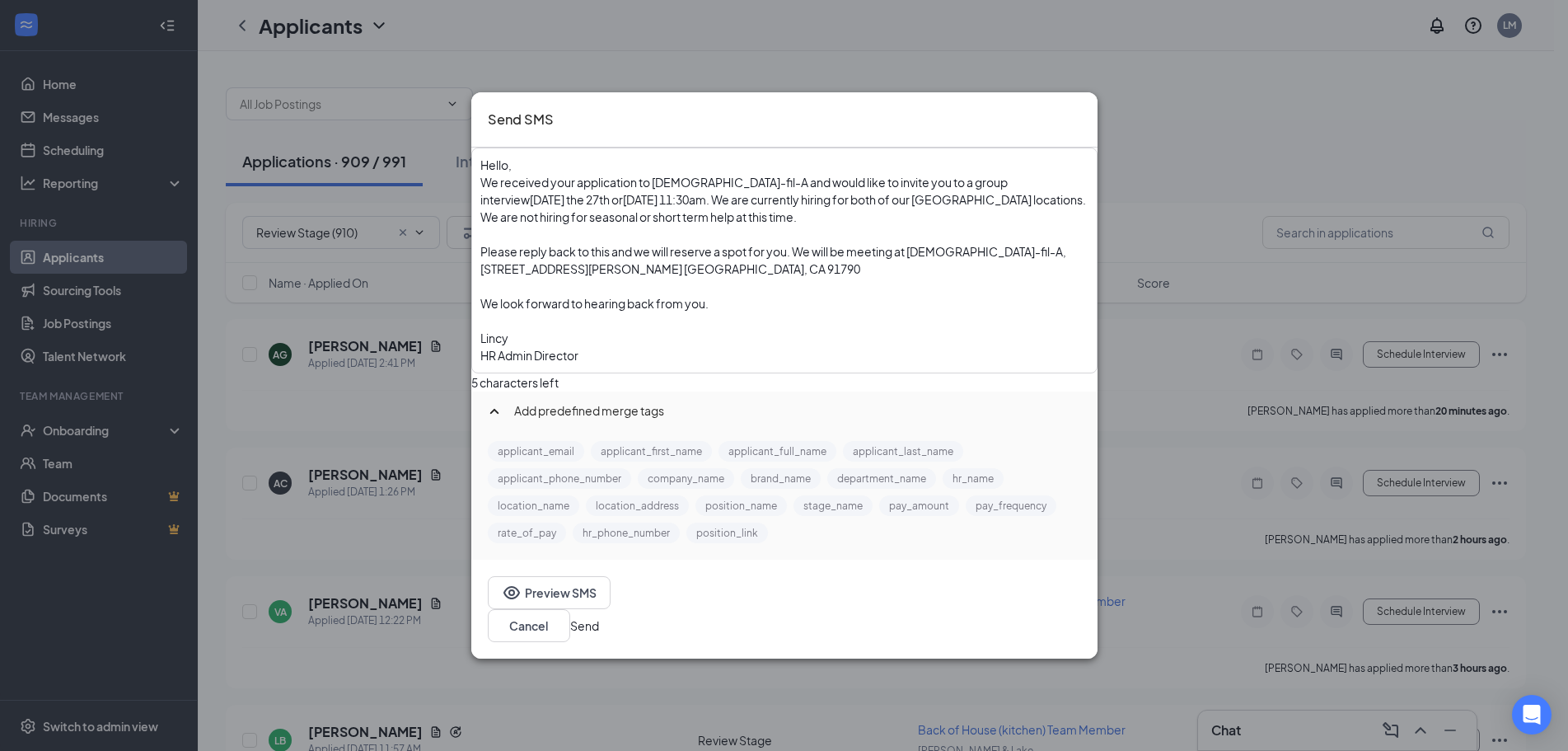
drag, startPoint x: 975, startPoint y: 242, endPoint x: 648, endPoint y: 243, distance: 327.0
click at [648, 226] on div "We received your application to Chick-fil-A and would like to invite you to a g…" at bounding box center [785, 199] width 608 height 52
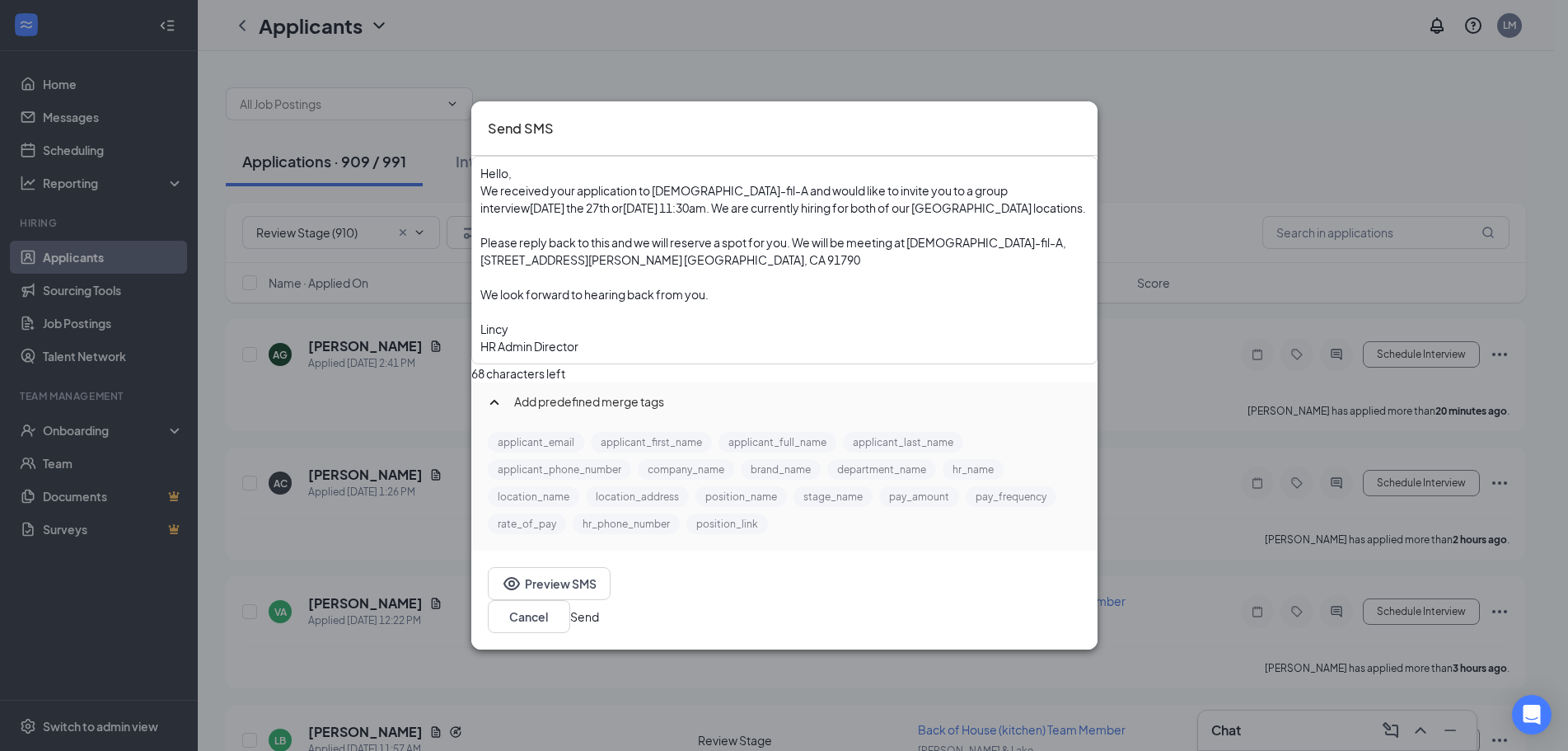
click at [654, 267] on span "Please reply back to this and we will reserve a spot for you. We will be meetin…" at bounding box center [774, 251] width 588 height 32
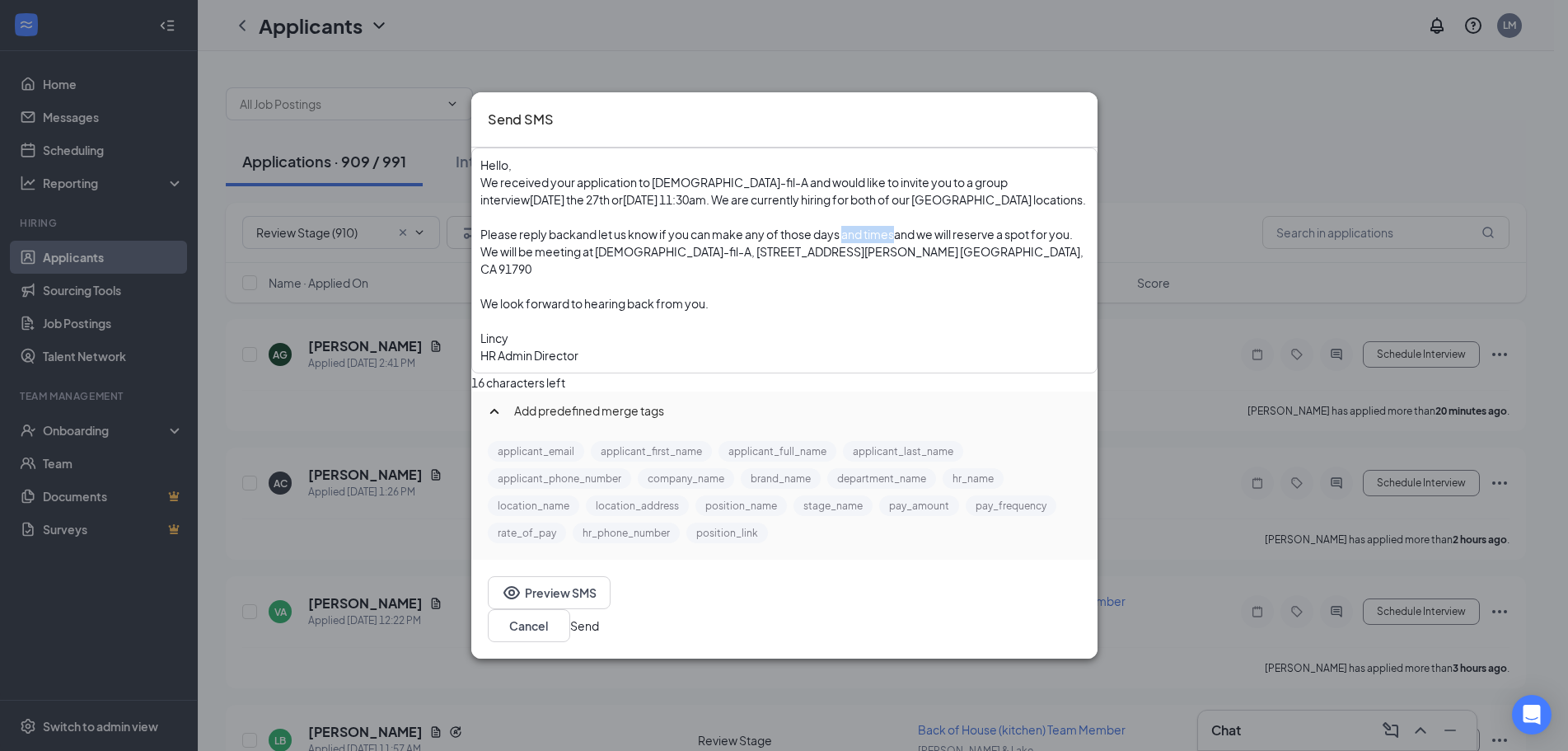
drag, startPoint x: 937, startPoint y: 271, endPoint x: 887, endPoint y: 275, distance: 50.2
click at [885, 242] on span "and let us know if you can make any of those days and times" at bounding box center [735, 234] width 318 height 15
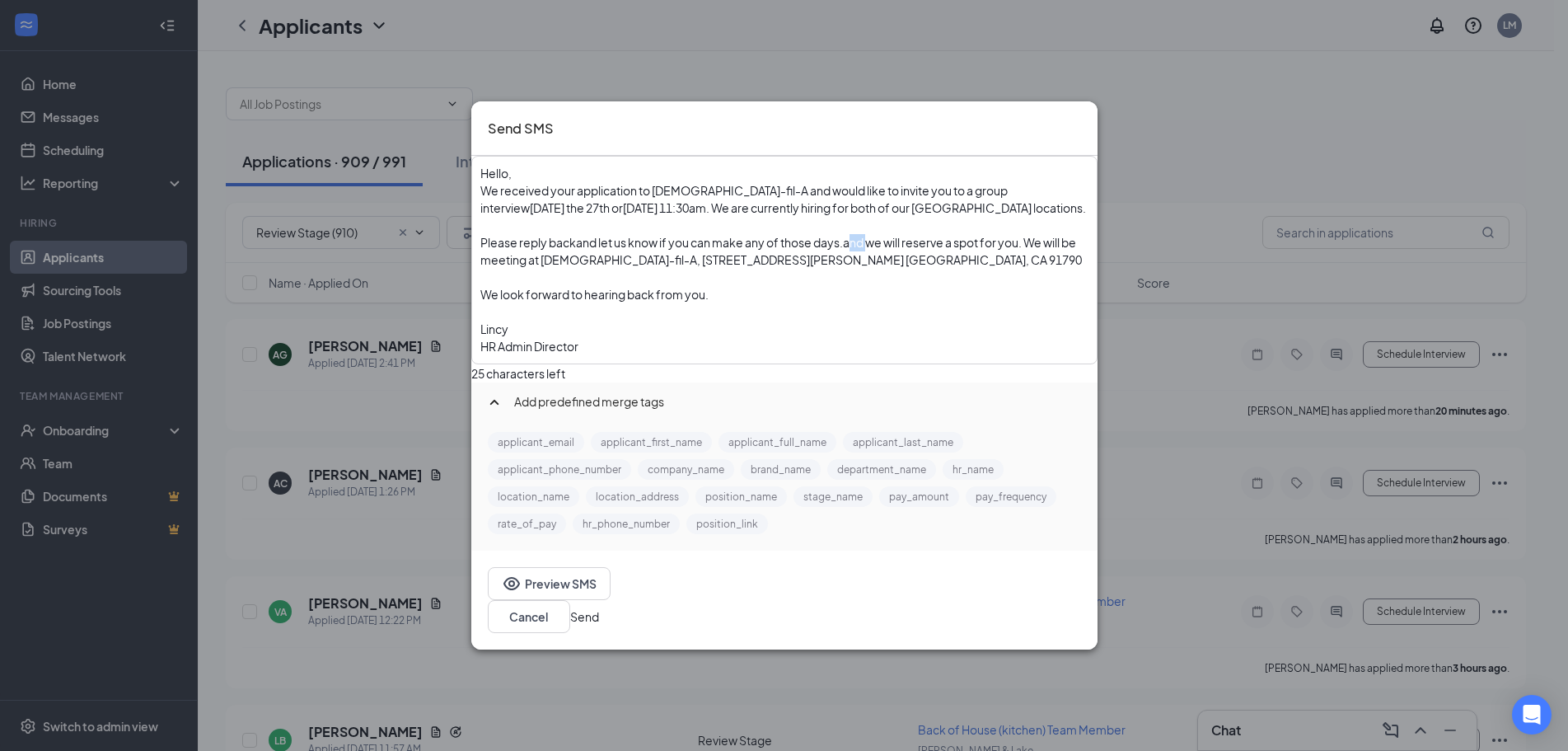
drag, startPoint x: 912, startPoint y: 272, endPoint x: 891, endPoint y: 275, distance: 21.2
click at [891, 267] on span "and we will reserve a spot for you. We will be meeting at Chick-fil-A, 200 S. V…" at bounding box center [782, 251] width 602 height 32
click at [810, 303] on div "We look forward to hearing back from you." at bounding box center [785, 294] width 608 height 17
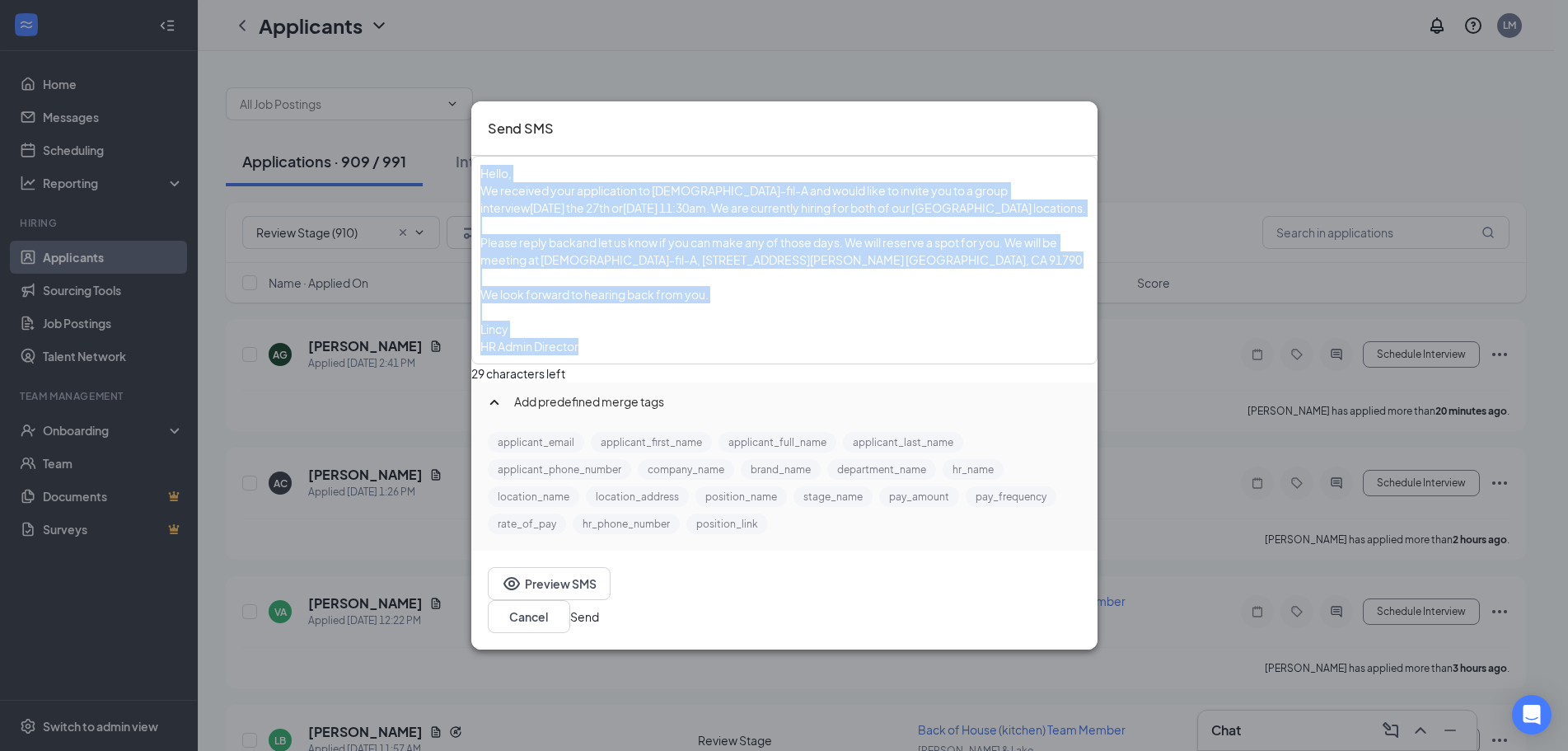
drag, startPoint x: 528, startPoint y: 188, endPoint x: 644, endPoint y: 377, distance: 221.8
click at [644, 355] on div "Hello, We received your application to Chick-fil-A and would like to invite you…" at bounding box center [785, 260] width 608 height 190
click at [622, 213] on div "We received your application to Chick-fil-A and would like to invite you to a g…" at bounding box center [785, 199] width 608 height 35
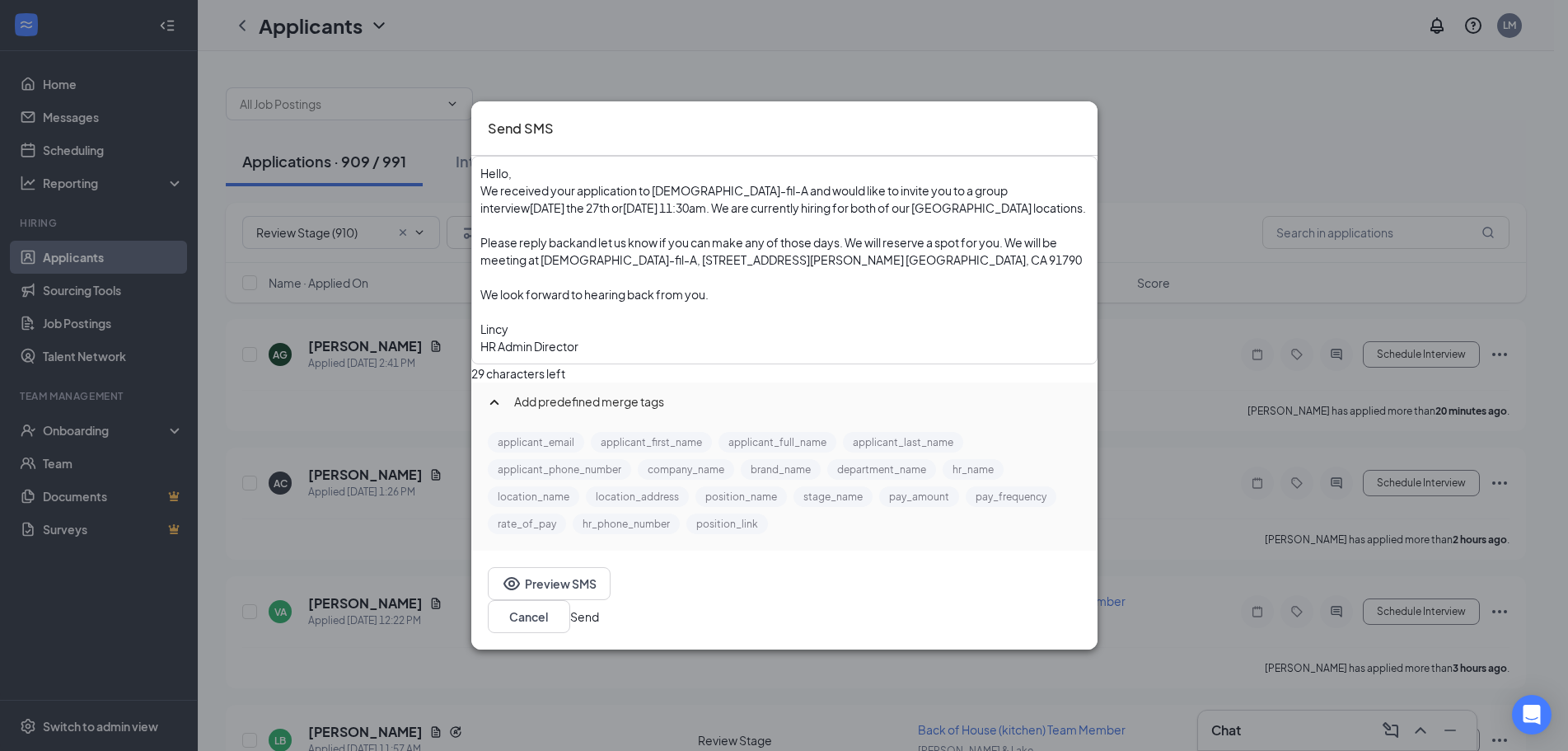
click at [621, 215] on span "tomorrow the 27th or" at bounding box center [576, 208] width 93 height 15
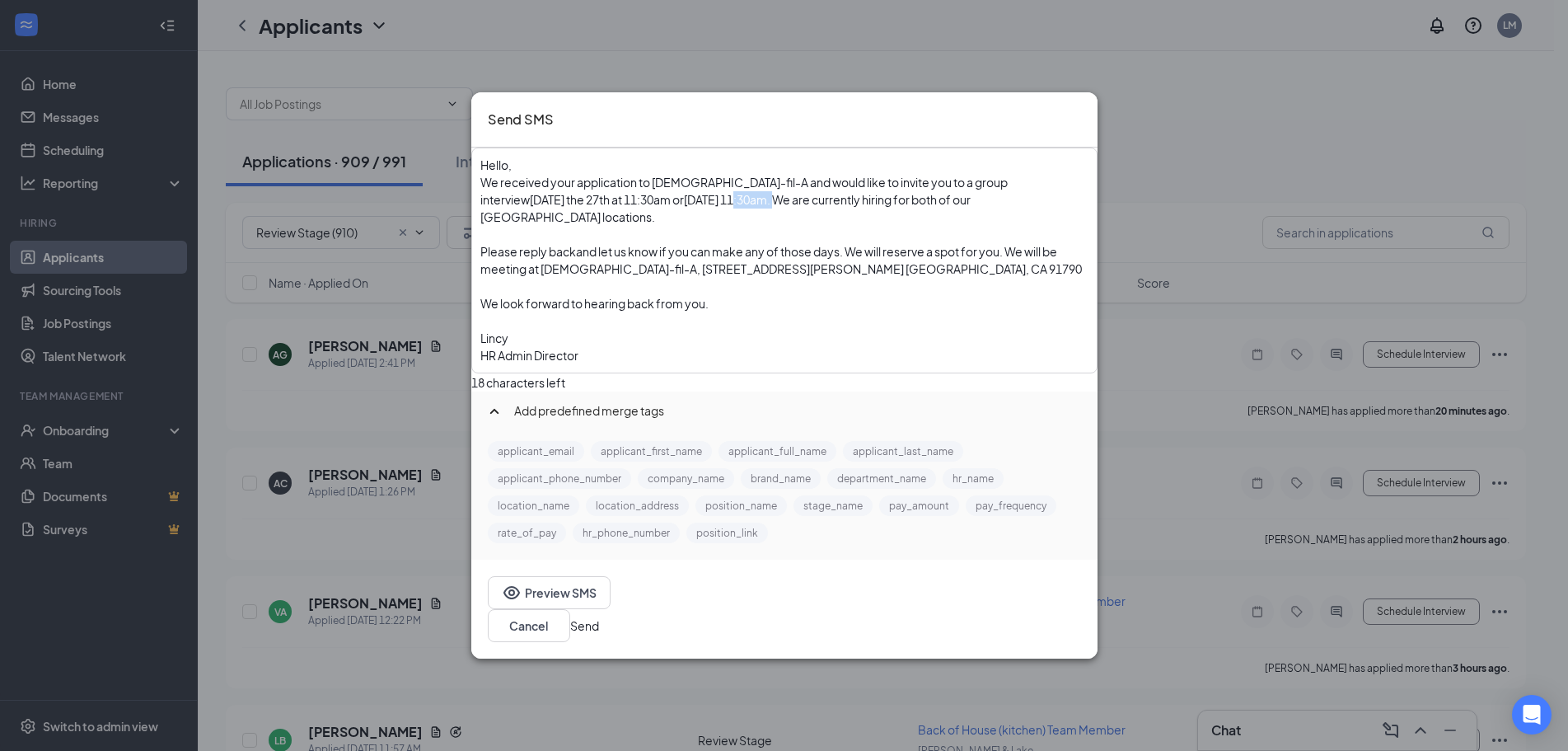
drag, startPoint x: 780, startPoint y: 222, endPoint x: 742, endPoint y: 221, distance: 38.0
click at [742, 221] on span "Friday, August 29th, 2025 at 11:30am. We are currently hiring for both of our W…" at bounding box center [726, 208] width 492 height 32
click at [570, 174] on div "Hello," at bounding box center [785, 165] width 608 height 17
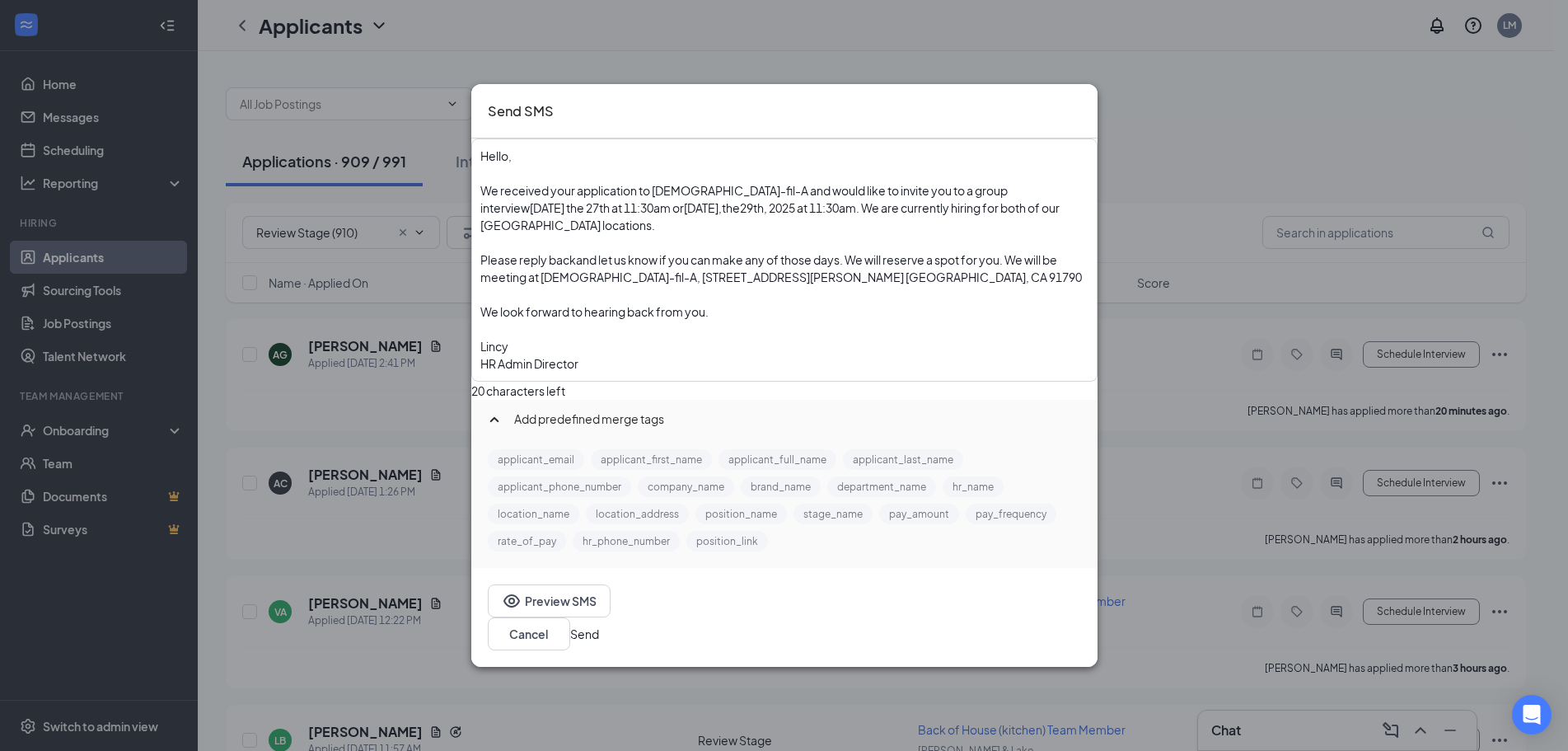
click at [815, 232] on span "29th, 2025 at 11:30am. We are currently hiring for both of our West Covina loca…" at bounding box center [771, 216] width 581 height 32
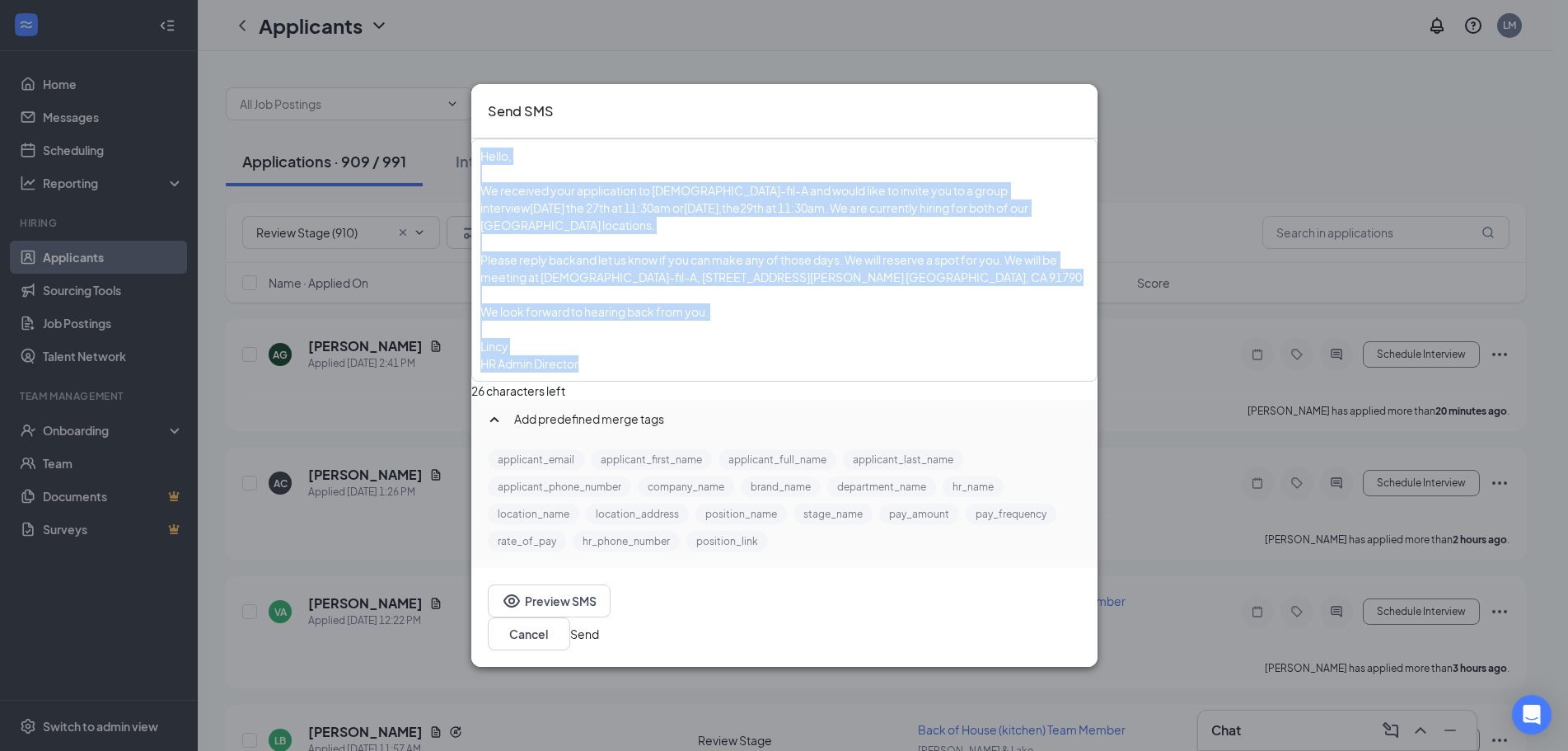
drag, startPoint x: 668, startPoint y: 394, endPoint x: 546, endPoint y: 209, distance: 221.6
click at [515, 173] on div "Hello, We received your application to Chick-fil-A and would like to invite you…" at bounding box center [785, 260] width 623 height 240
copy div "Hello, We received your application to Chick-fil-A and would like to invite you…"
click at [857, 355] on div "Lincy" at bounding box center [785, 346] width 608 height 17
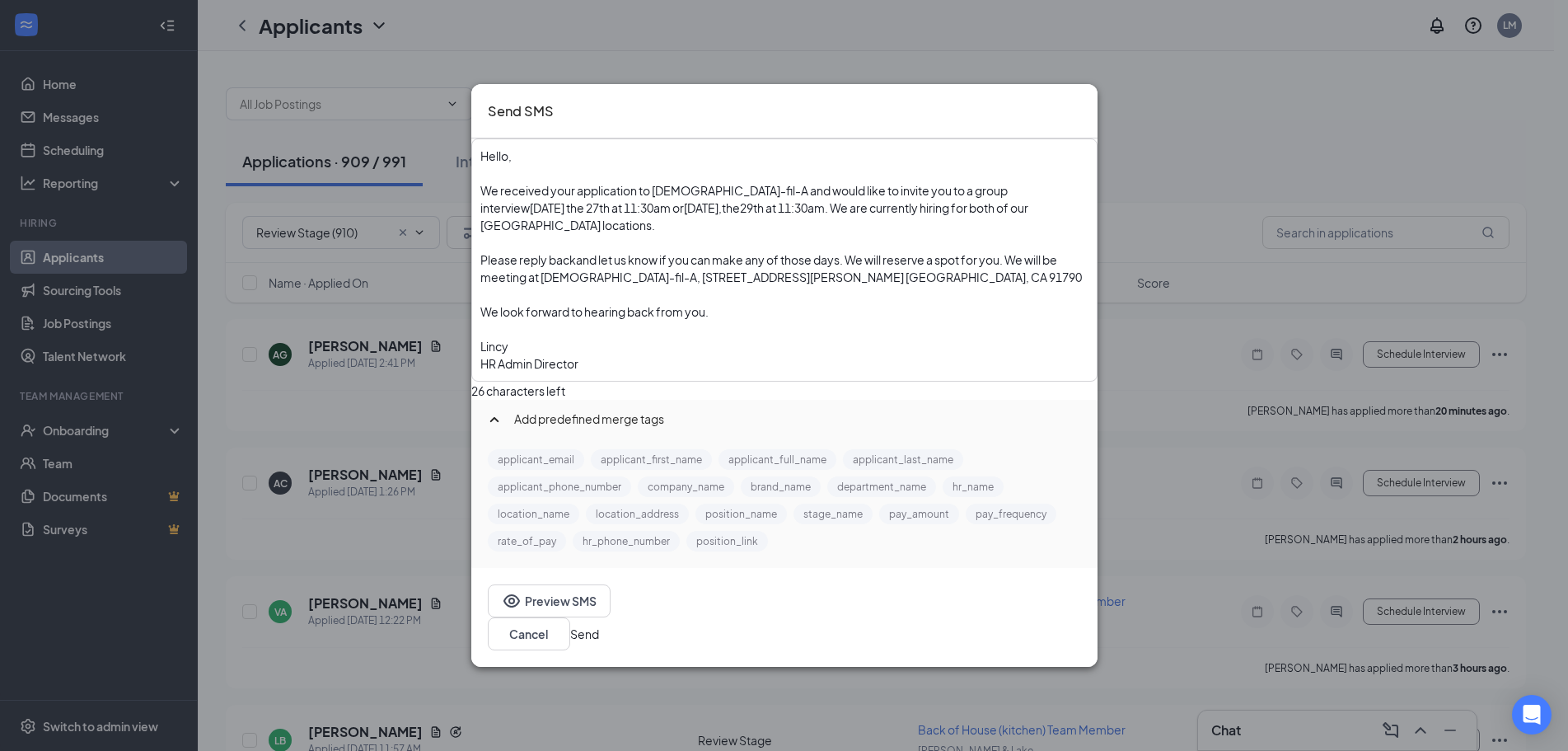
click at [599, 625] on button "Send" at bounding box center [584, 634] width 29 height 18
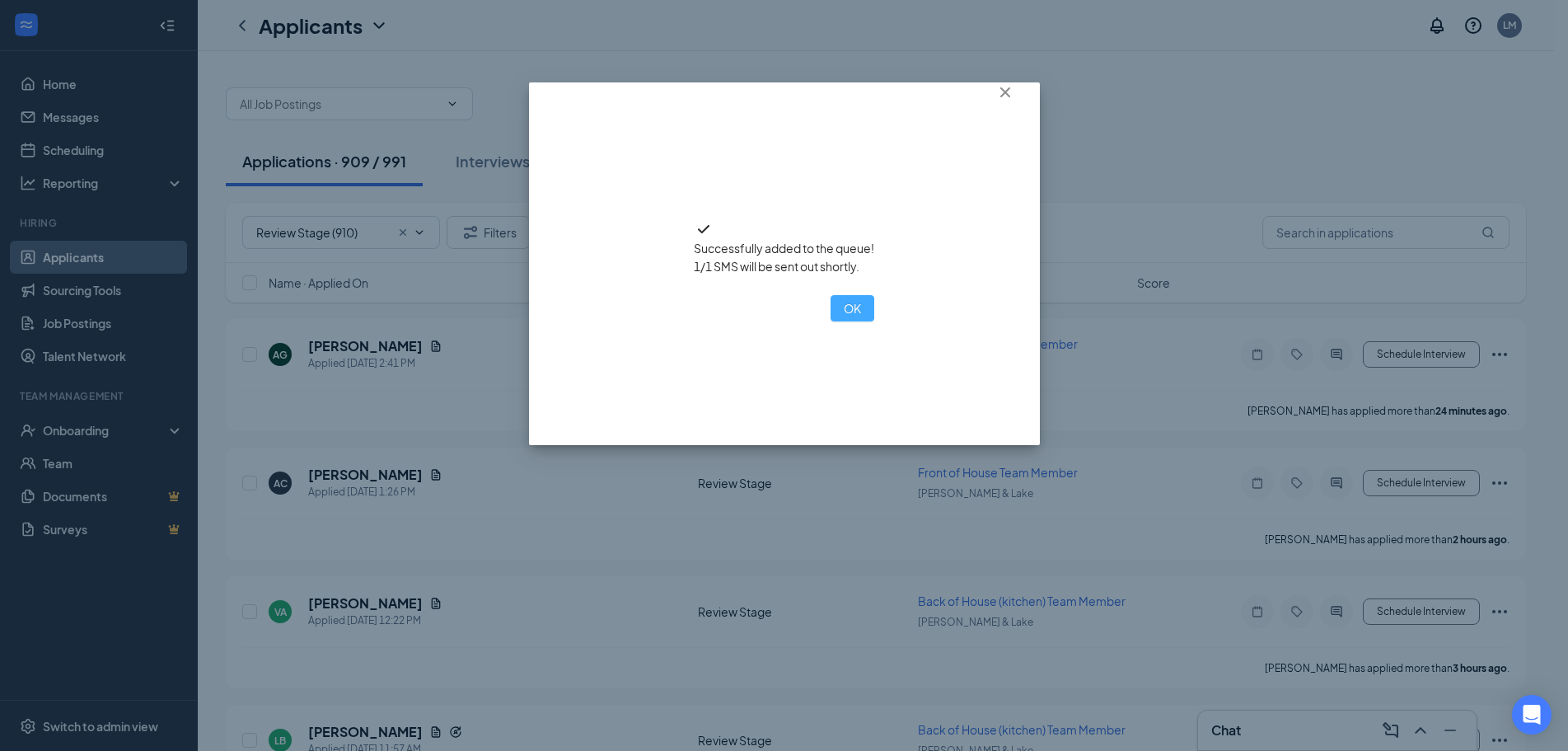
click at [831, 322] on button "OK" at bounding box center [852, 308] width 44 height 26
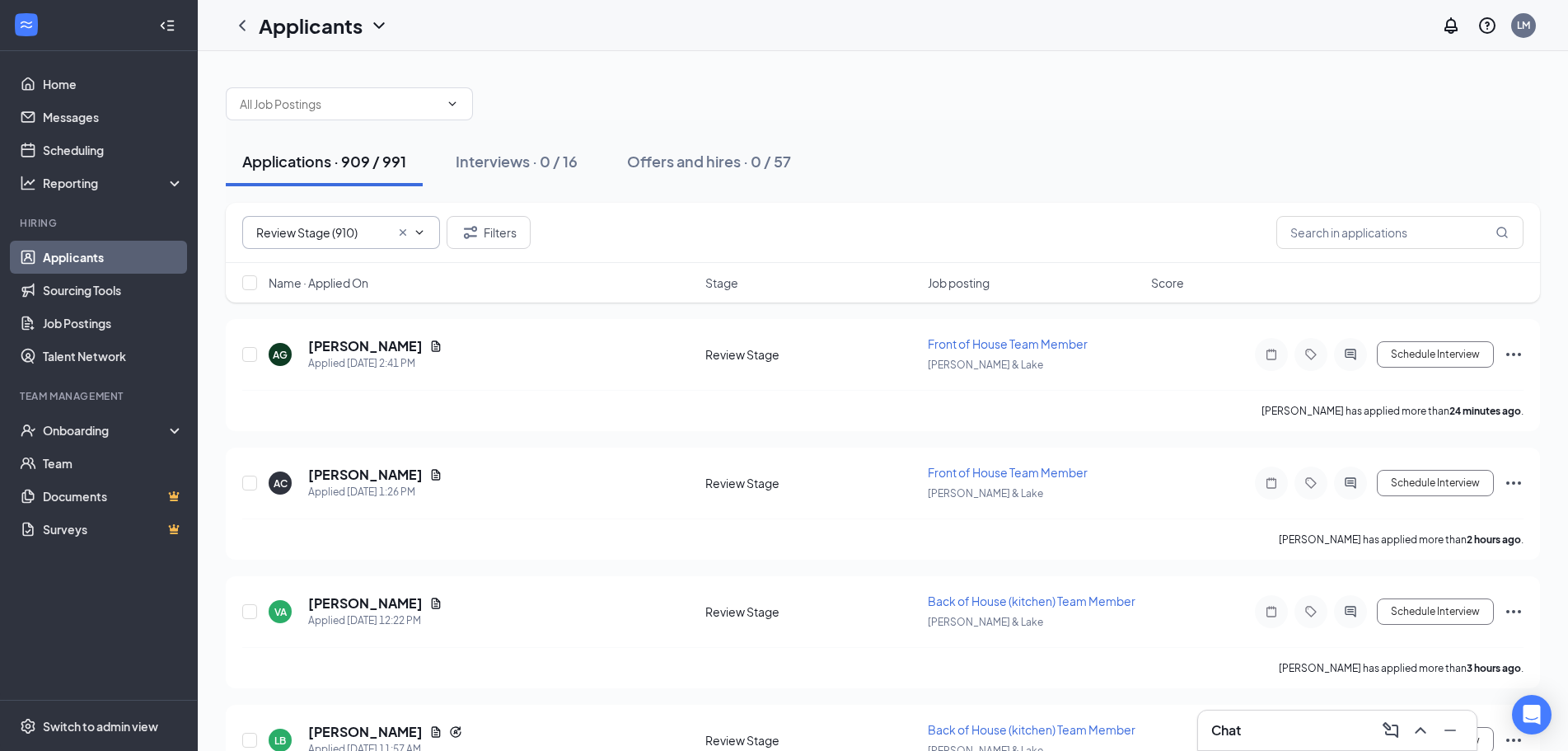
click at [359, 244] on span "Review Stage (910)" at bounding box center [341, 232] width 198 height 33
click at [320, 307] on div "Review Stage (910)" at bounding box center [307, 309] width 102 height 18
click at [380, 478] on h5 "Andrea Camarillo" at bounding box center [365, 475] width 115 height 18
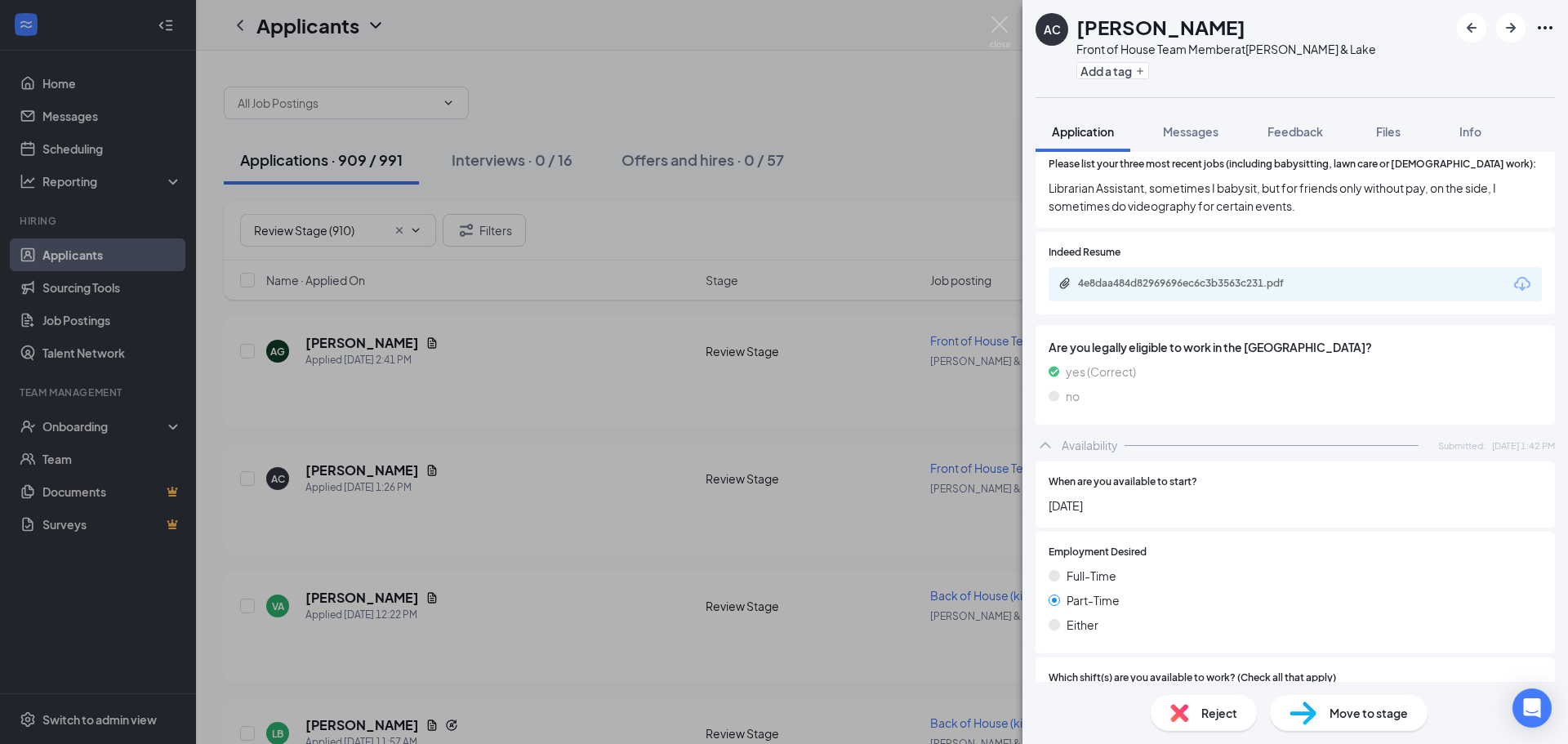
scroll to position [817, 0]
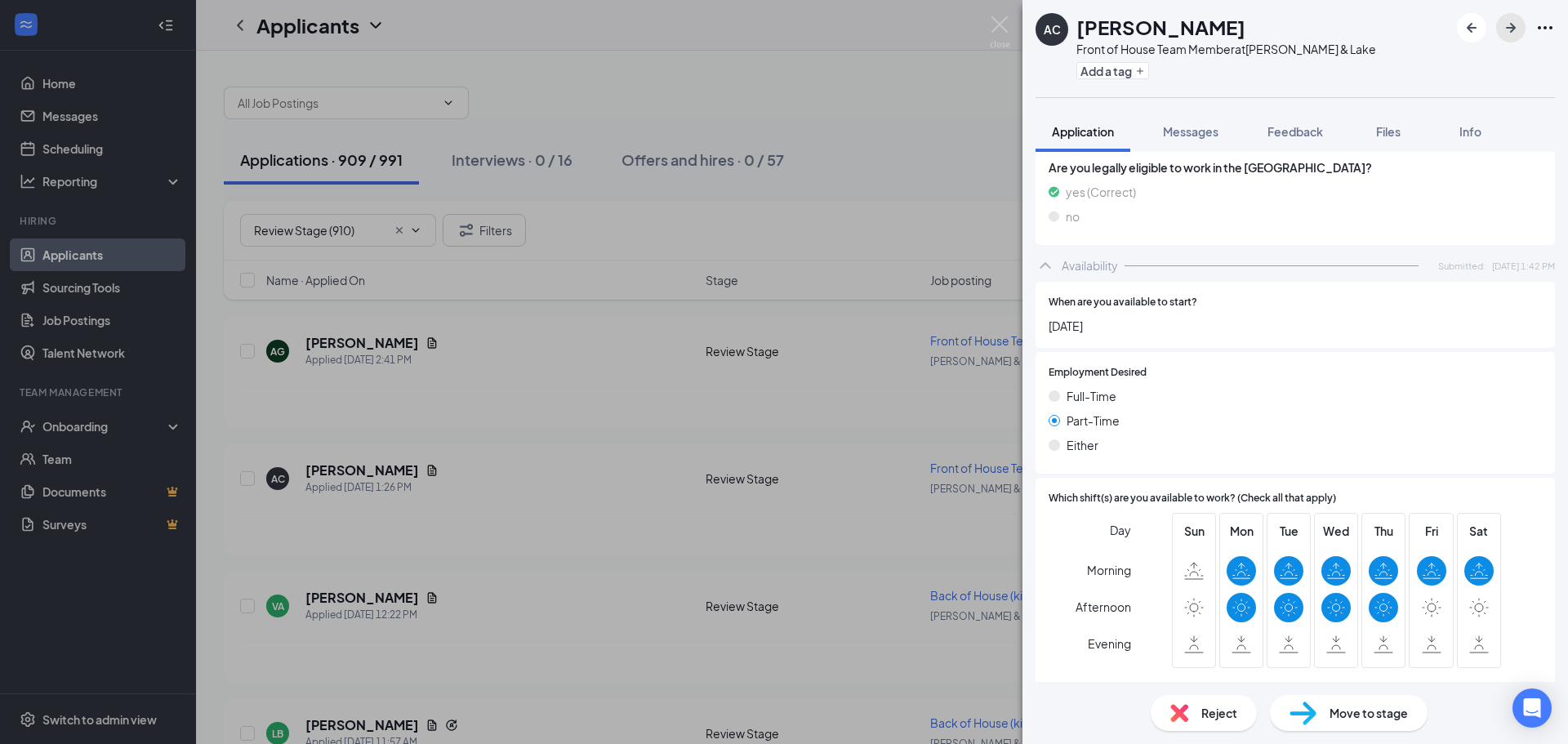
click at [1514, 20] on icon "ArrowRight" at bounding box center [1511, 28] width 20 height 20
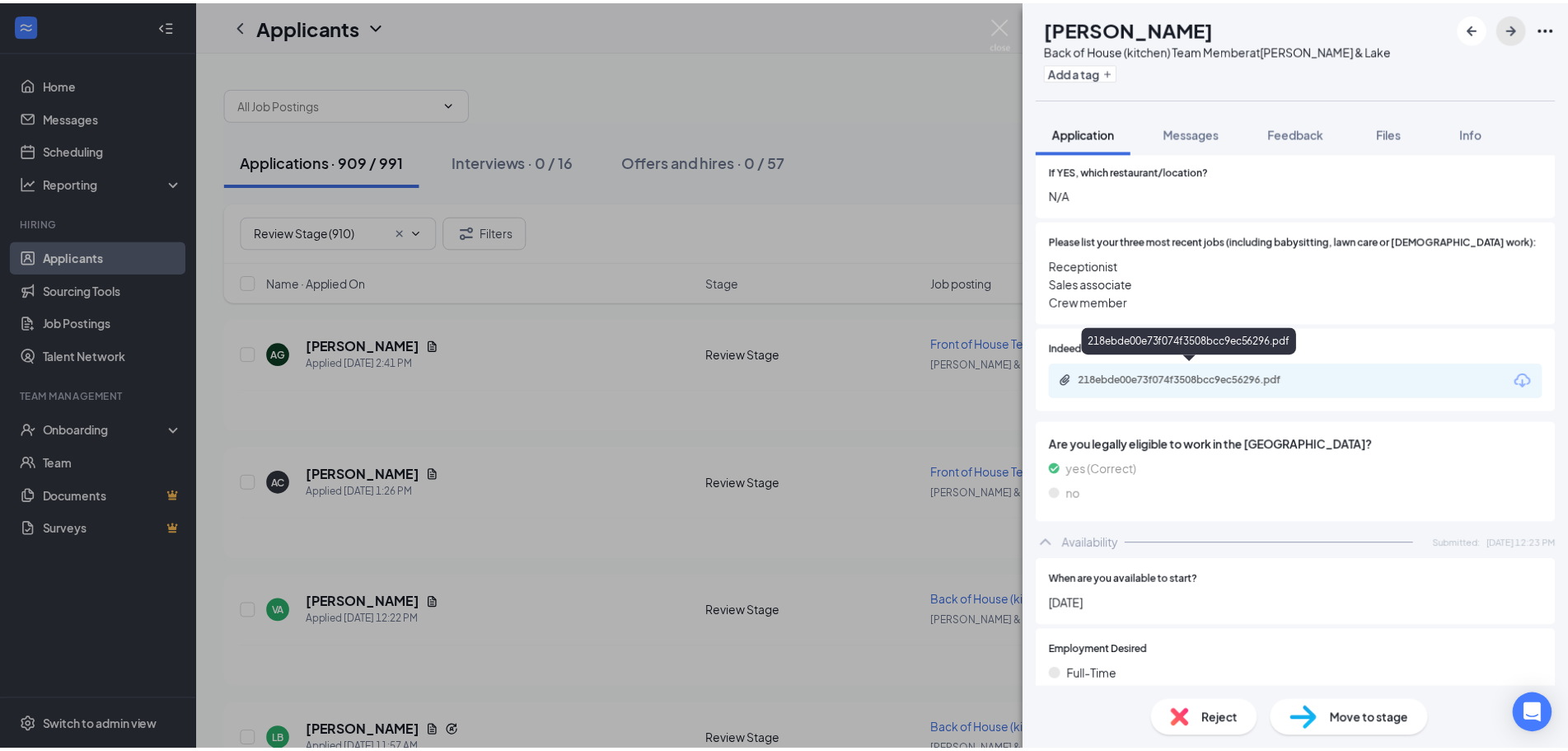
scroll to position [526, 0]
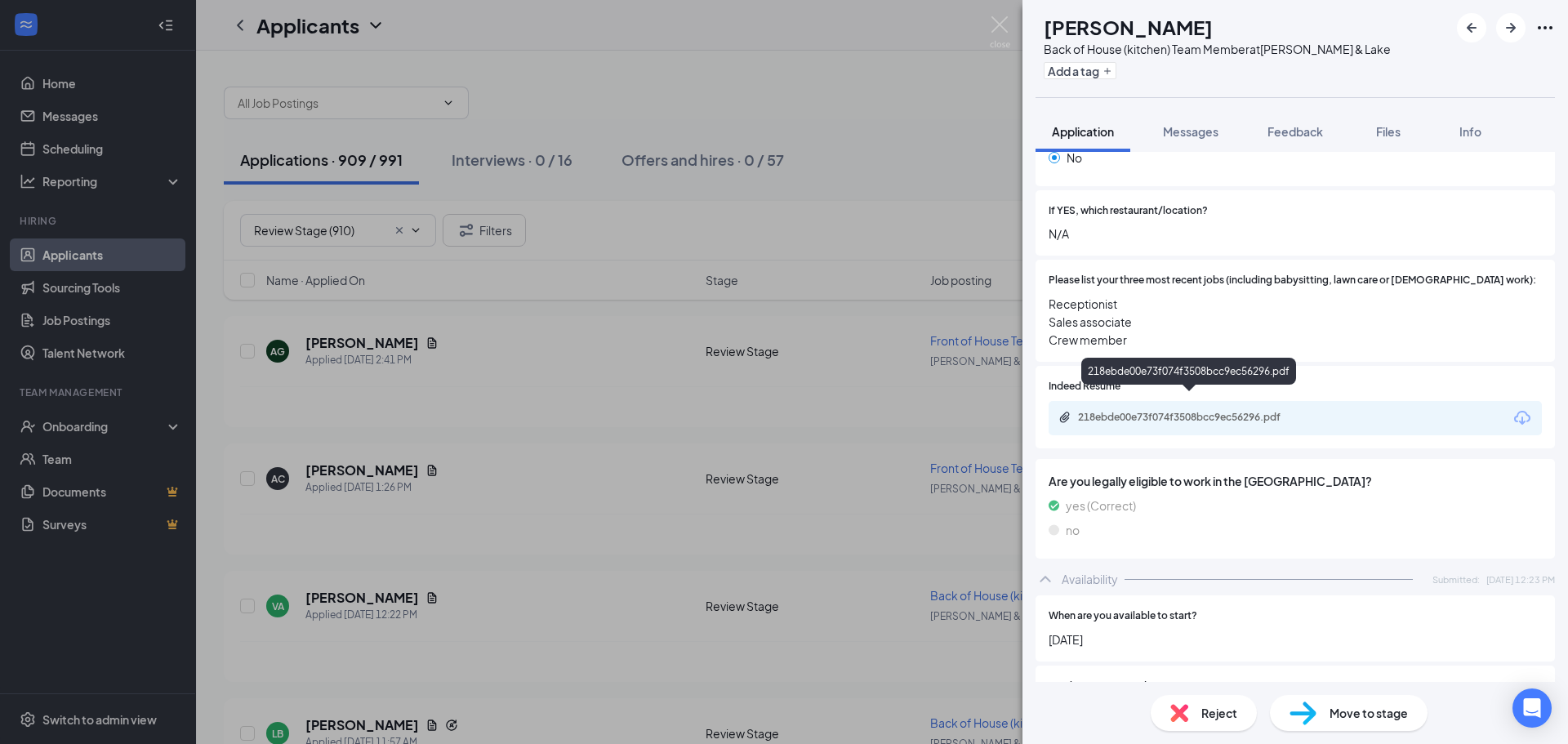
click at [1208, 411] on div "218ebde00e73f074f3508bcc9ec56296.pdf" at bounding box center [1191, 418] width 265 height 16
drag, startPoint x: 1002, startPoint y: 24, endPoint x: 994, endPoint y: 35, distance: 13.6
click at [1000, 24] on img at bounding box center [999, 32] width 20 height 32
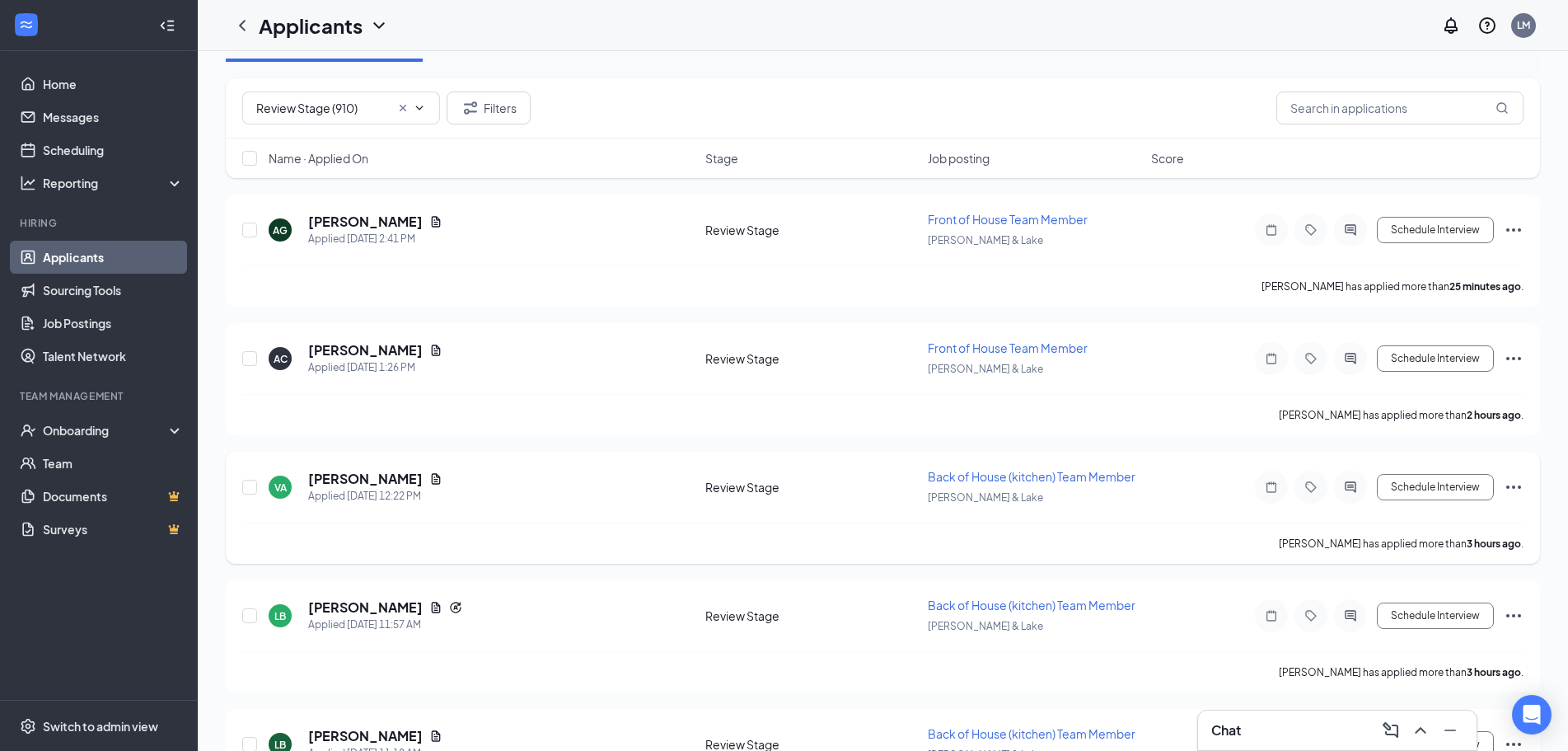
scroll to position [165, 0]
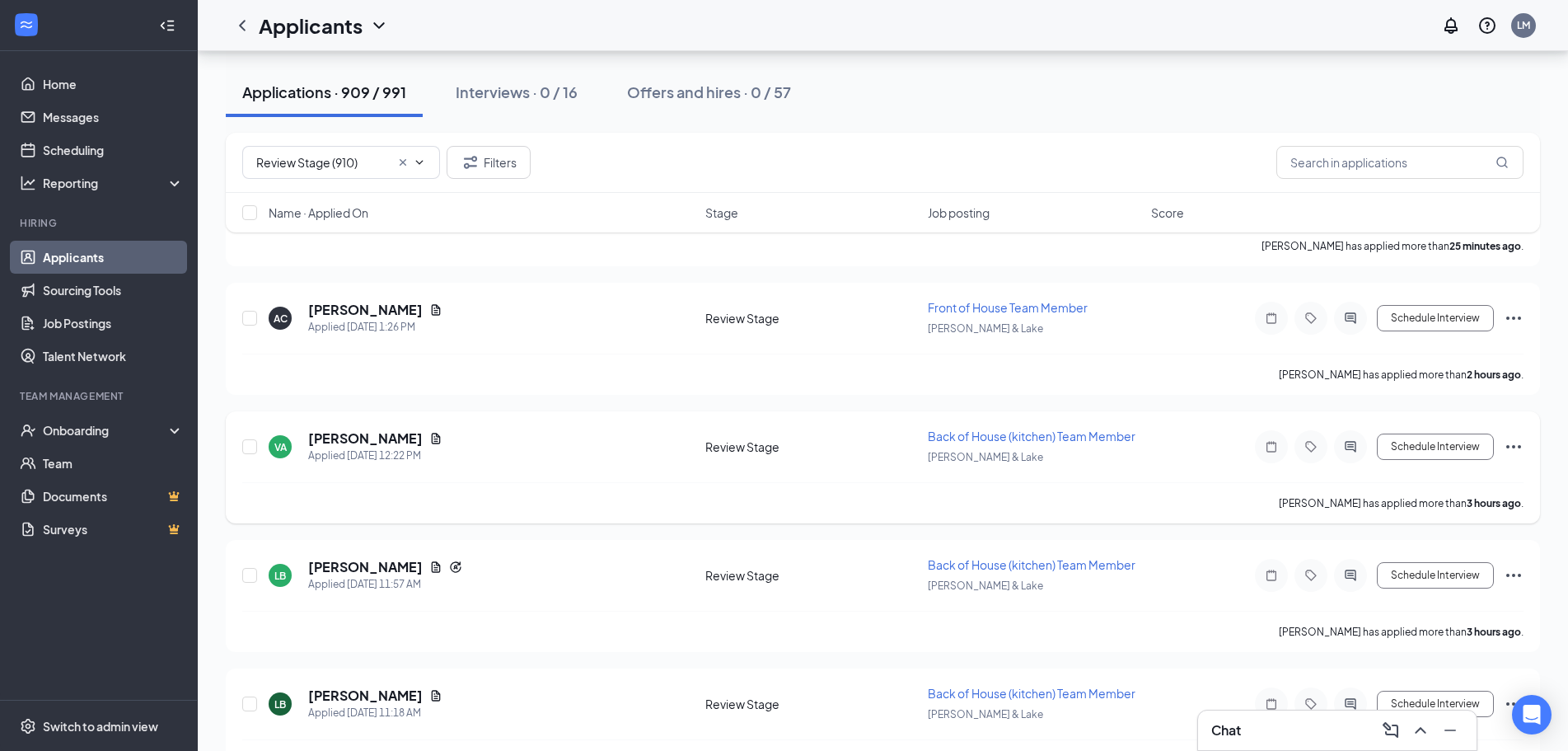
click at [1513, 441] on icon "Ellipses" at bounding box center [1514, 447] width 20 height 20
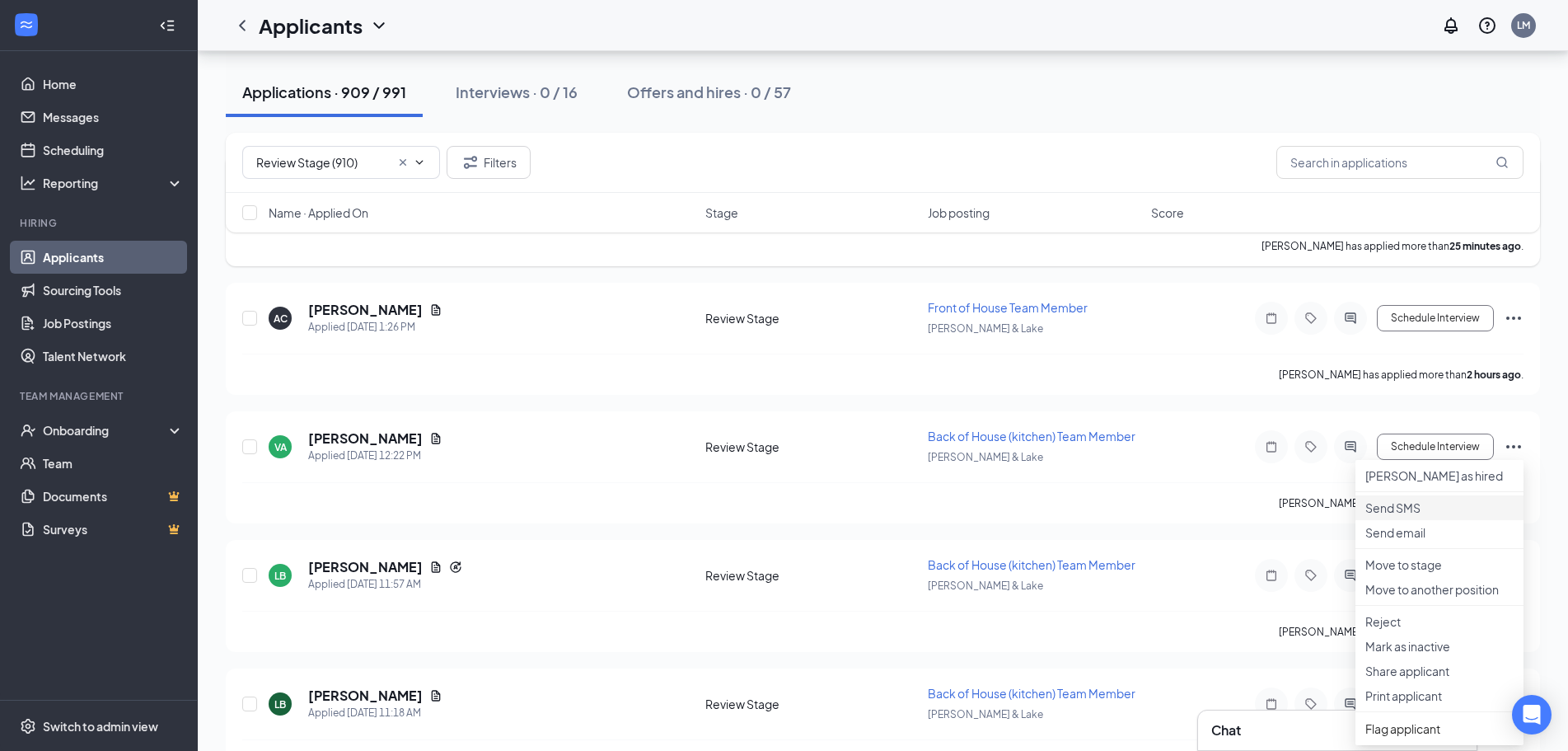
drag, startPoint x: 1415, startPoint y: 525, endPoint x: 1406, endPoint y: 514, distance: 14.2
click at [1415, 516] on p "Send SMS" at bounding box center [1439, 508] width 148 height 16
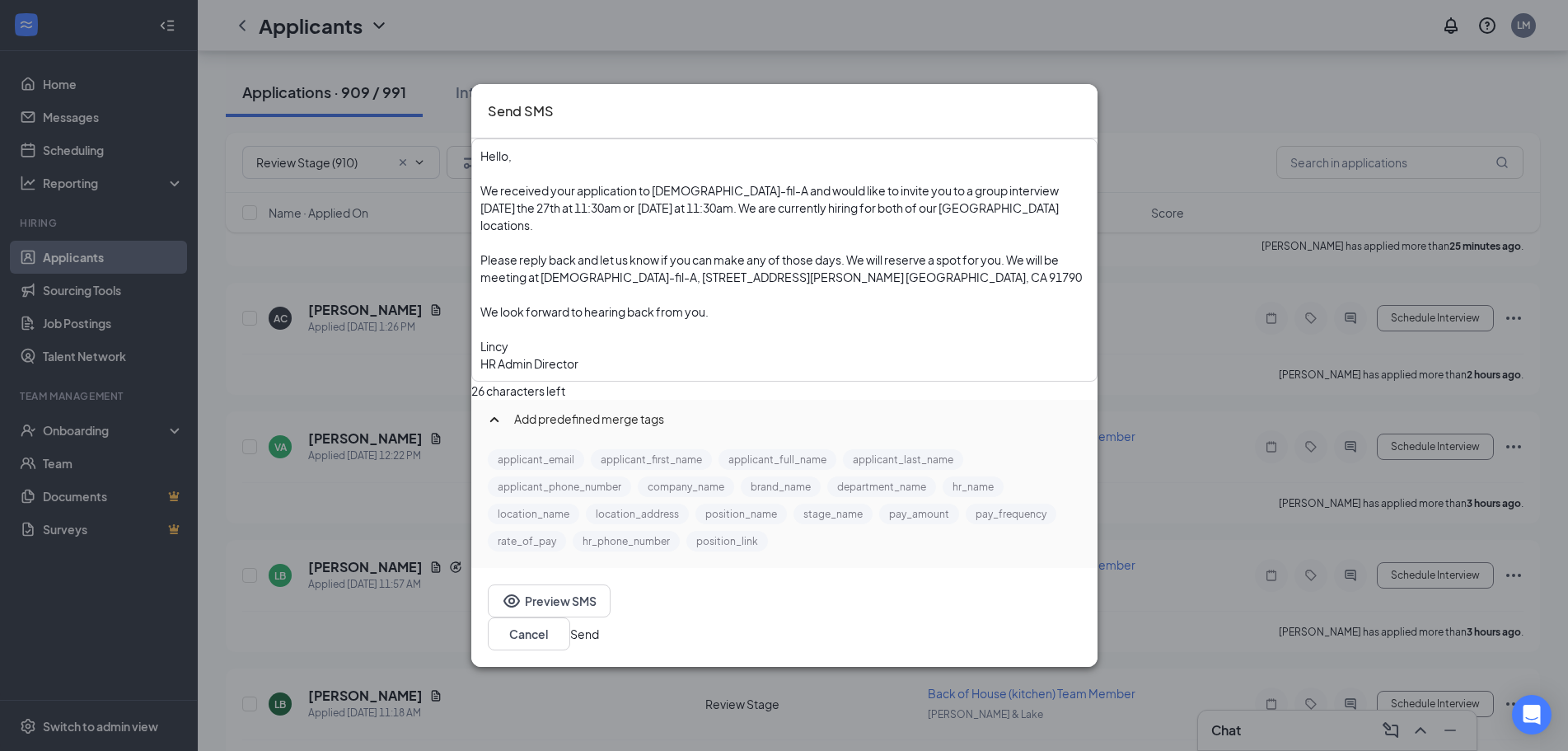
drag, startPoint x: 1034, startPoint y: 631, endPoint x: 1043, endPoint y: 622, distance: 12.7
click at [599, 627] on button "Send" at bounding box center [584, 634] width 29 height 18
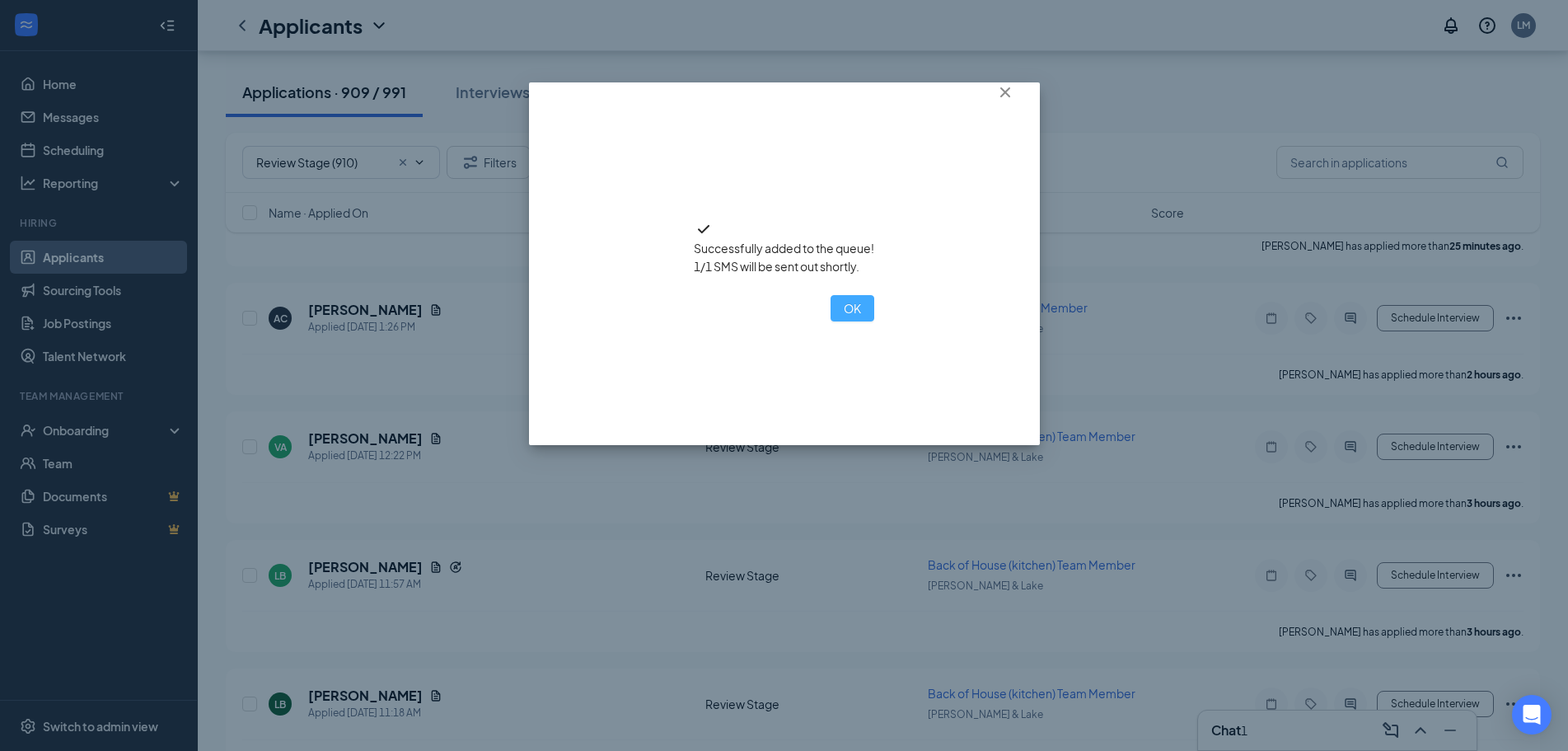
click at [831, 322] on button "OK" at bounding box center [852, 308] width 44 height 26
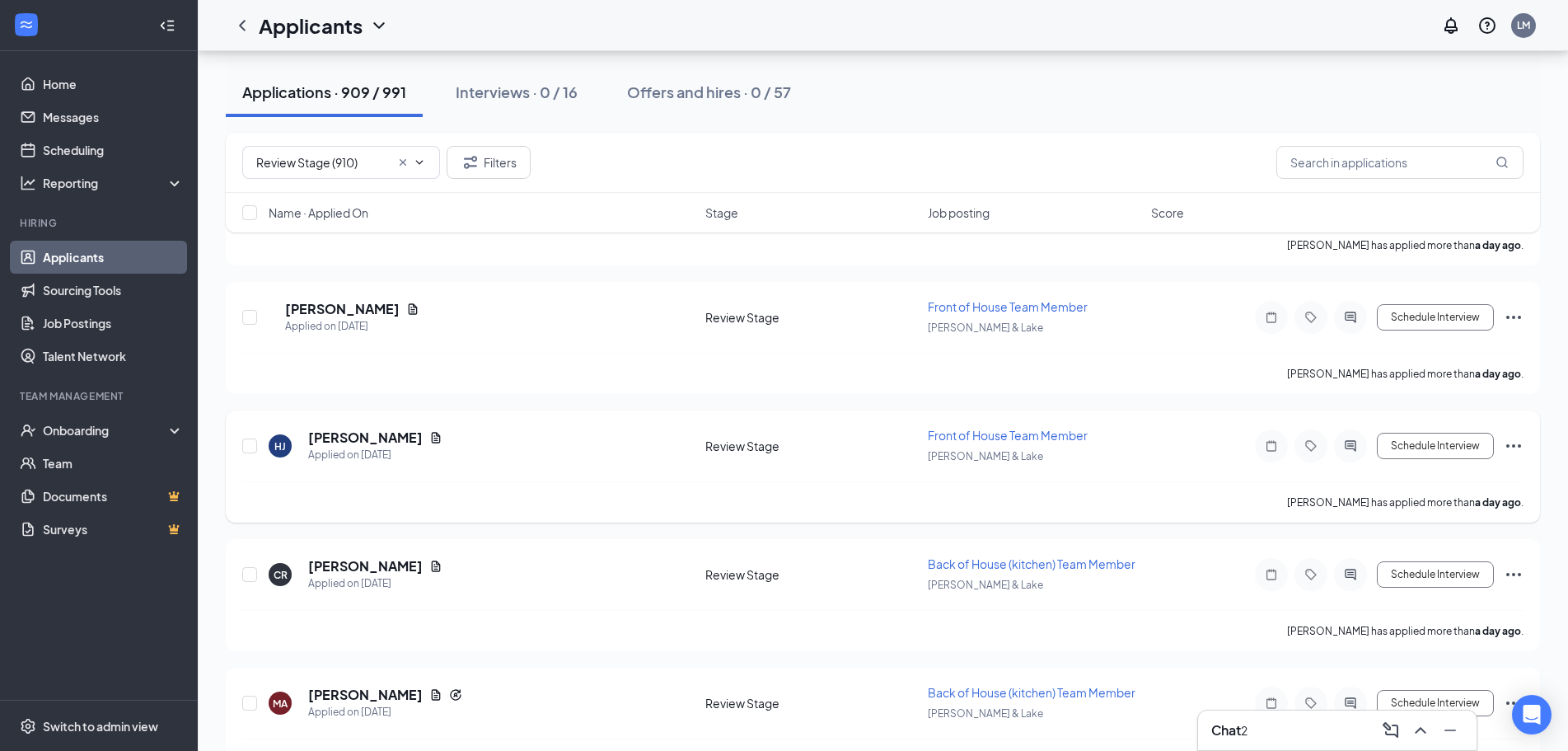
scroll to position [3131, 0]
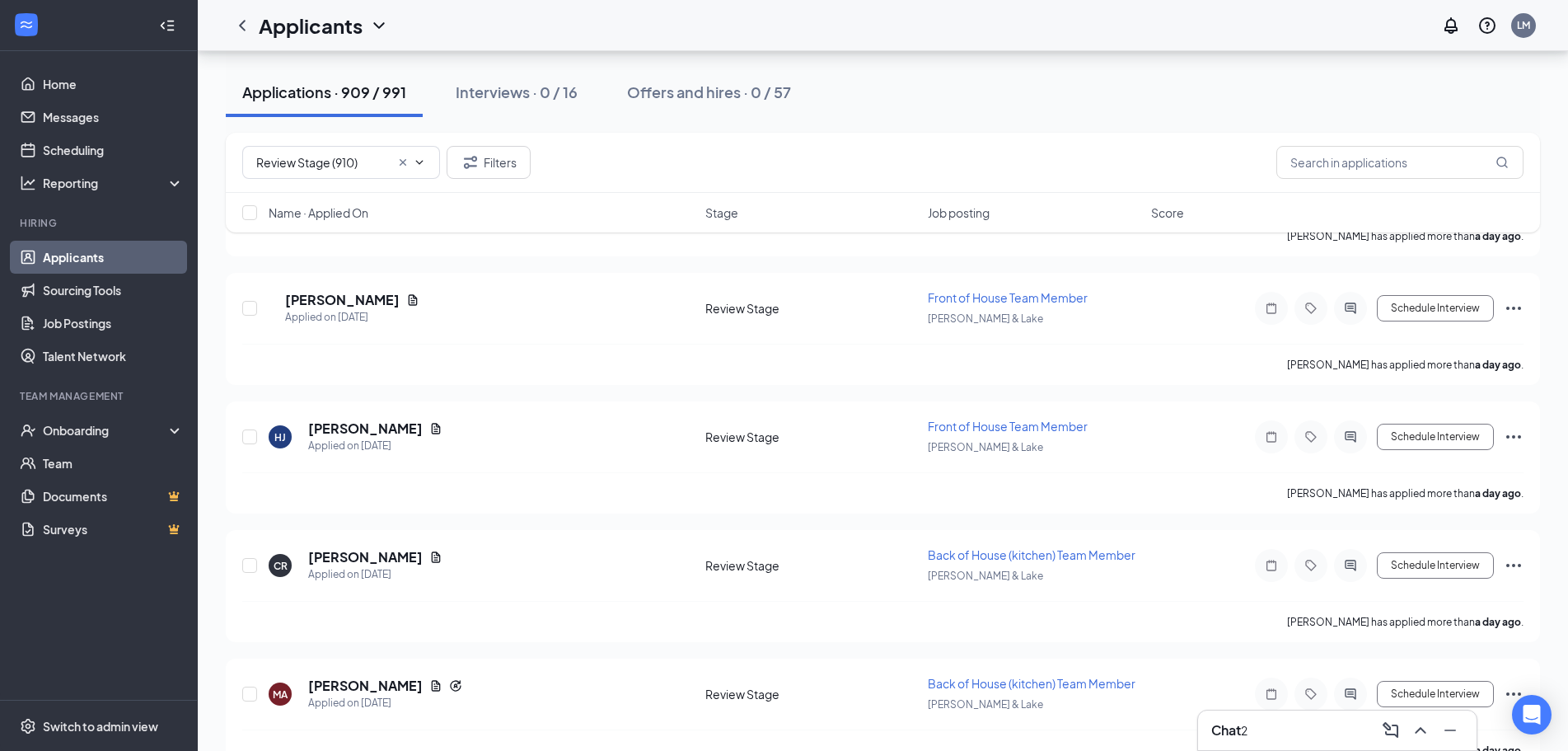
click at [1219, 724] on h3 "Chat" at bounding box center [1226, 730] width 30 height 18
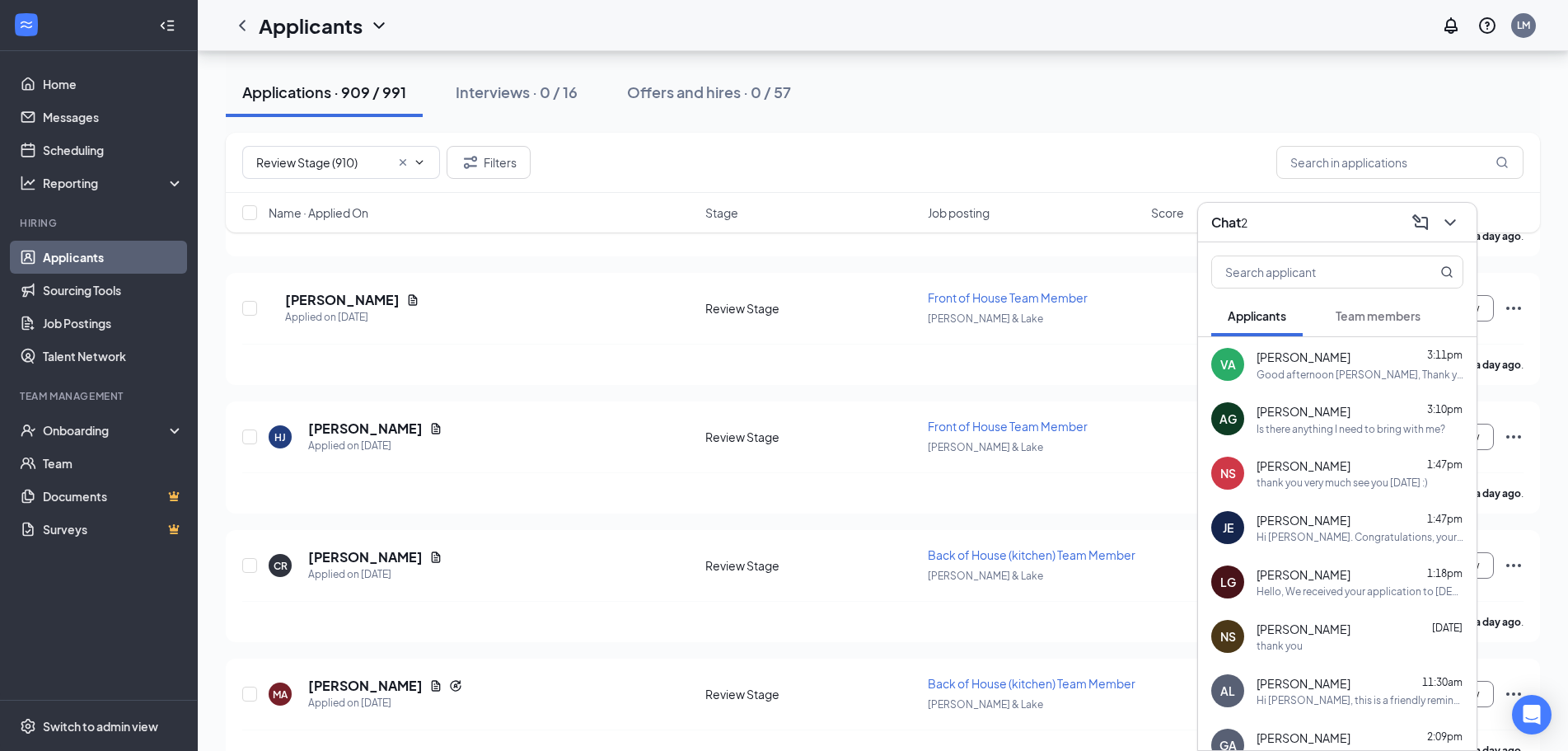
click at [1315, 379] on div "Good afternoon Lincy, Thank you so much for reaching out and responding to my a…" at bounding box center [1359, 374] width 207 height 14
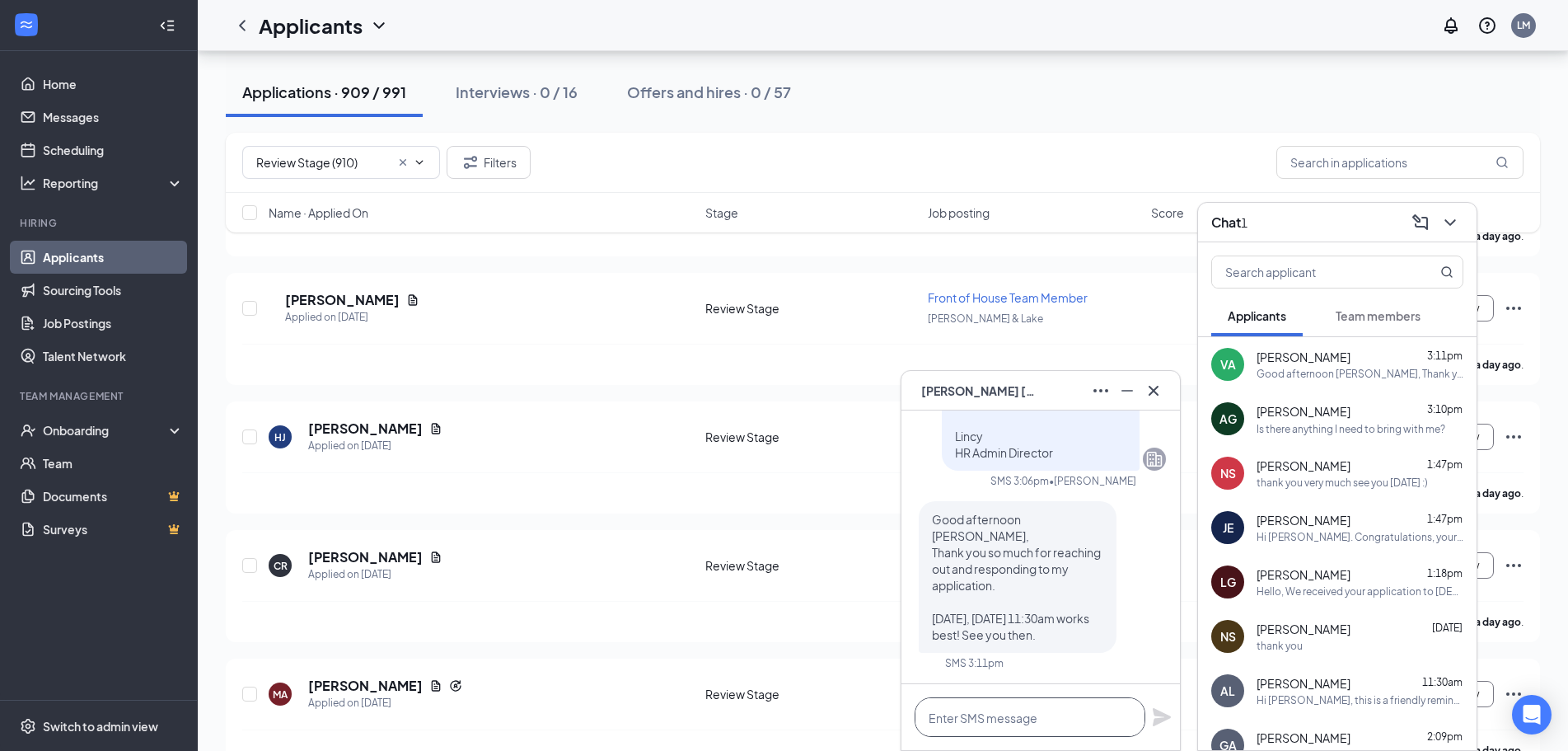
click at [1015, 716] on textarea at bounding box center [1030, 717] width 231 height 40
type textarea "Confirmed, I will add you to the list."
click at [1159, 720] on icon "Plane" at bounding box center [1162, 717] width 18 height 18
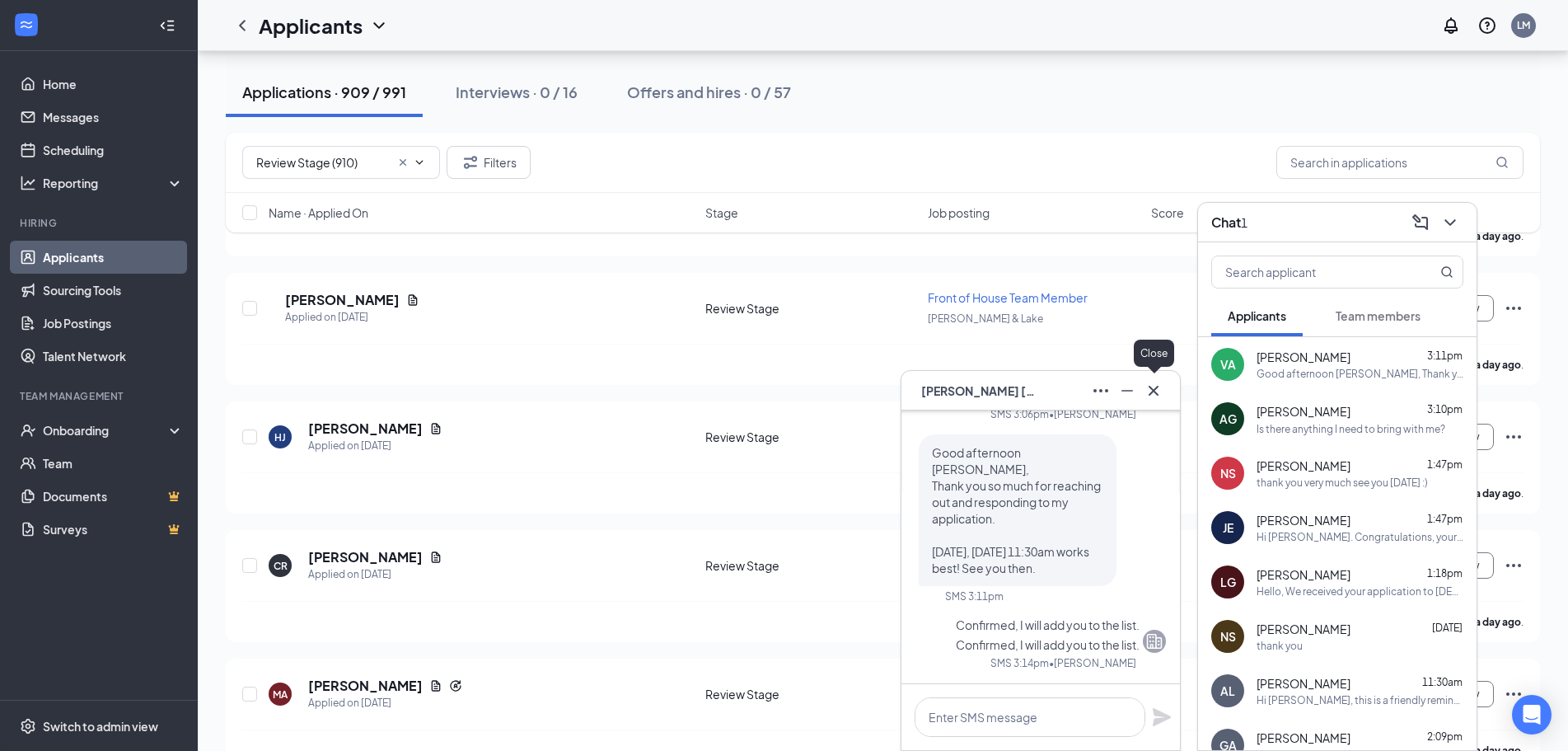
click at [1154, 394] on icon "Cross" at bounding box center [1153, 391] width 20 height 20
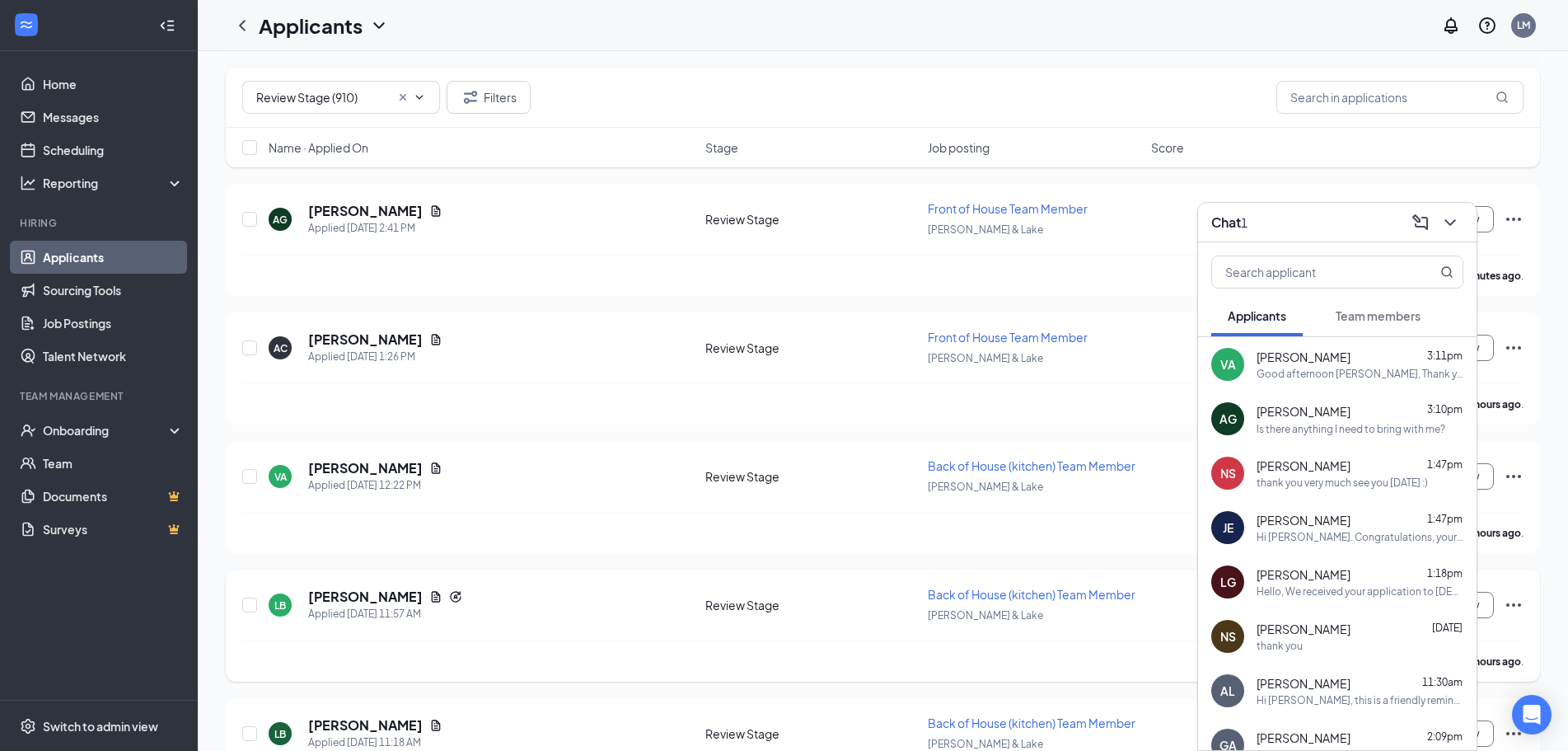
scroll to position [165, 0]
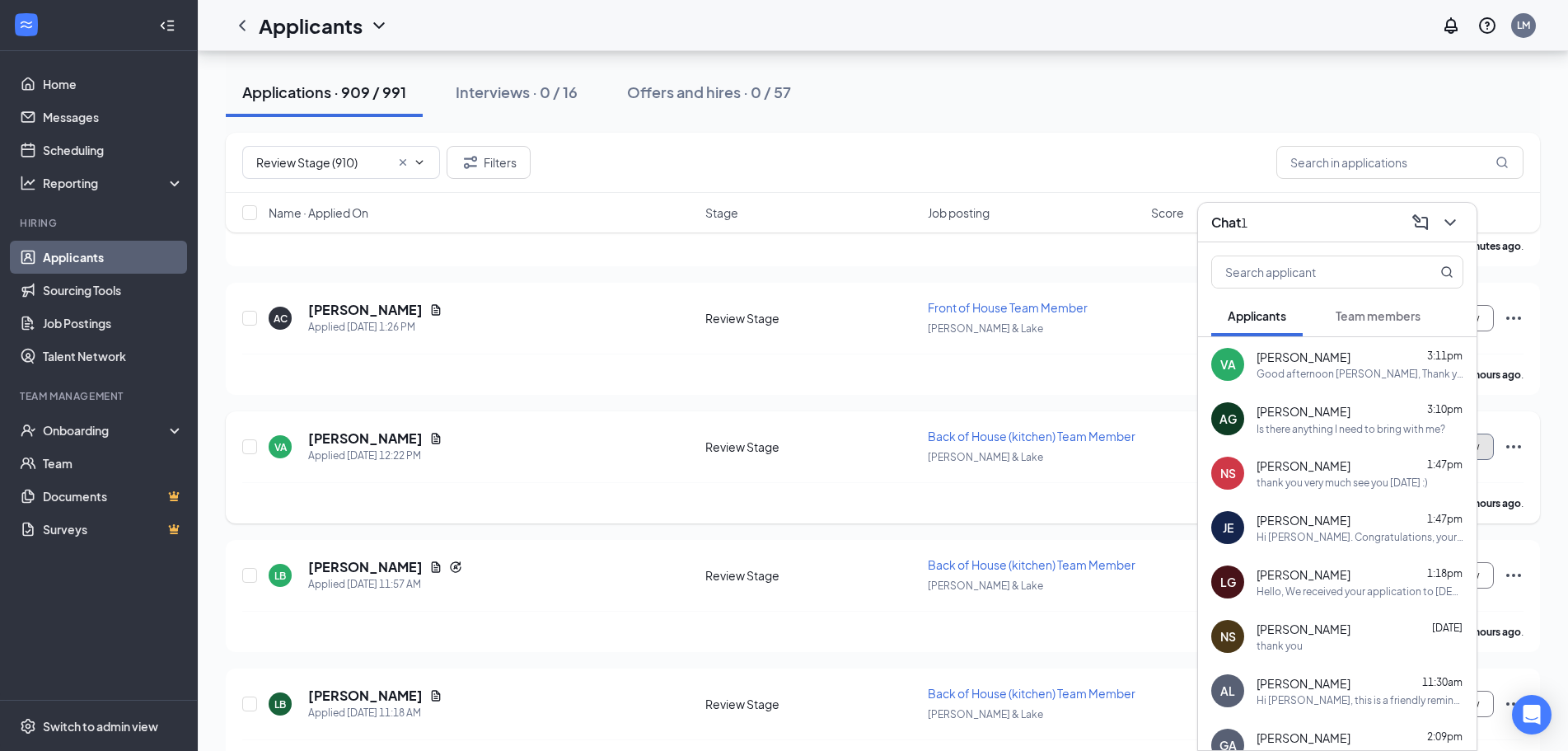
click at [1487, 447] on button "Schedule Interview" at bounding box center [1435, 447] width 117 height 26
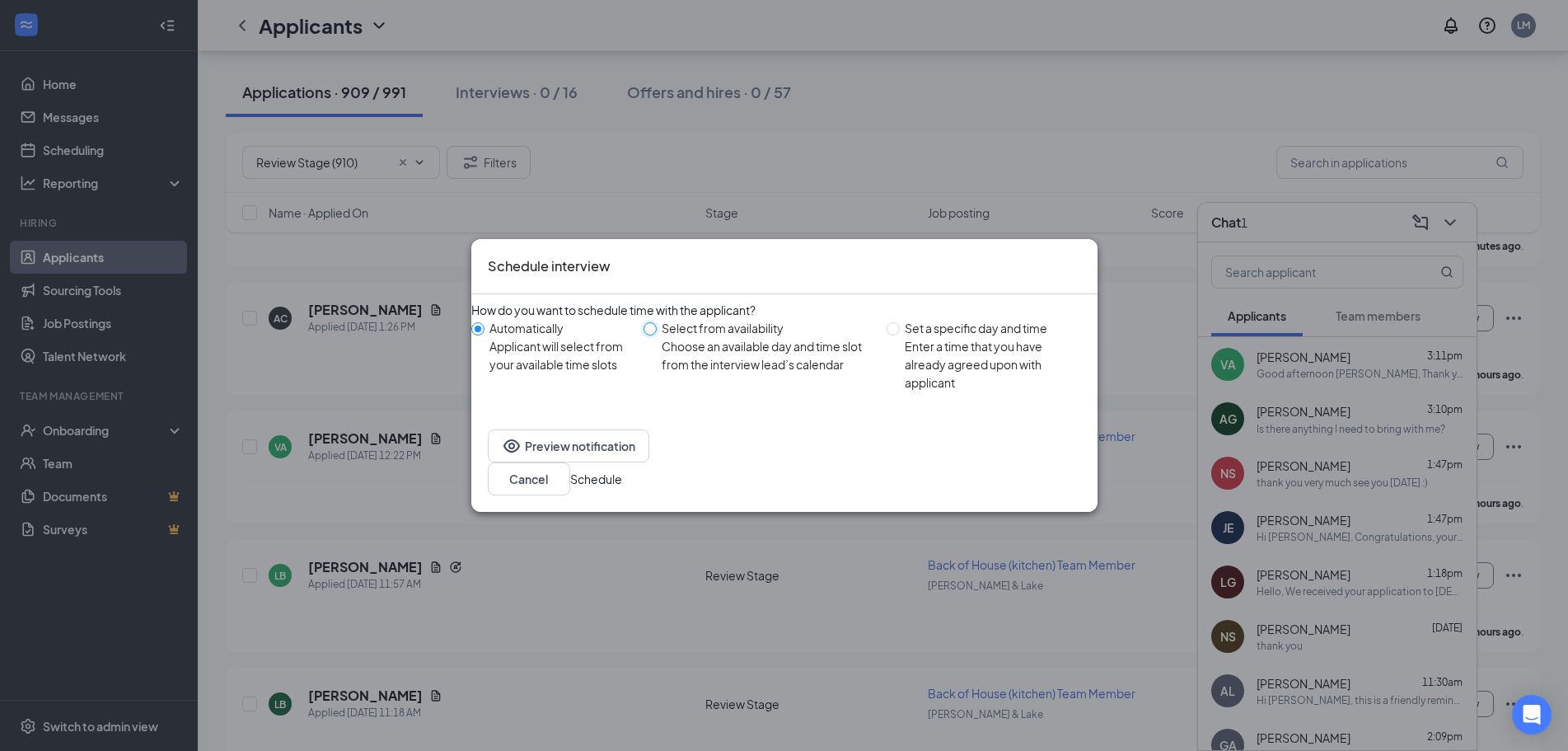
click at [657, 336] on input "Select from availability Choose an available day and time slot from the intervi…" at bounding box center [650, 329] width 13 height 13
radio input "true"
radio input "false"
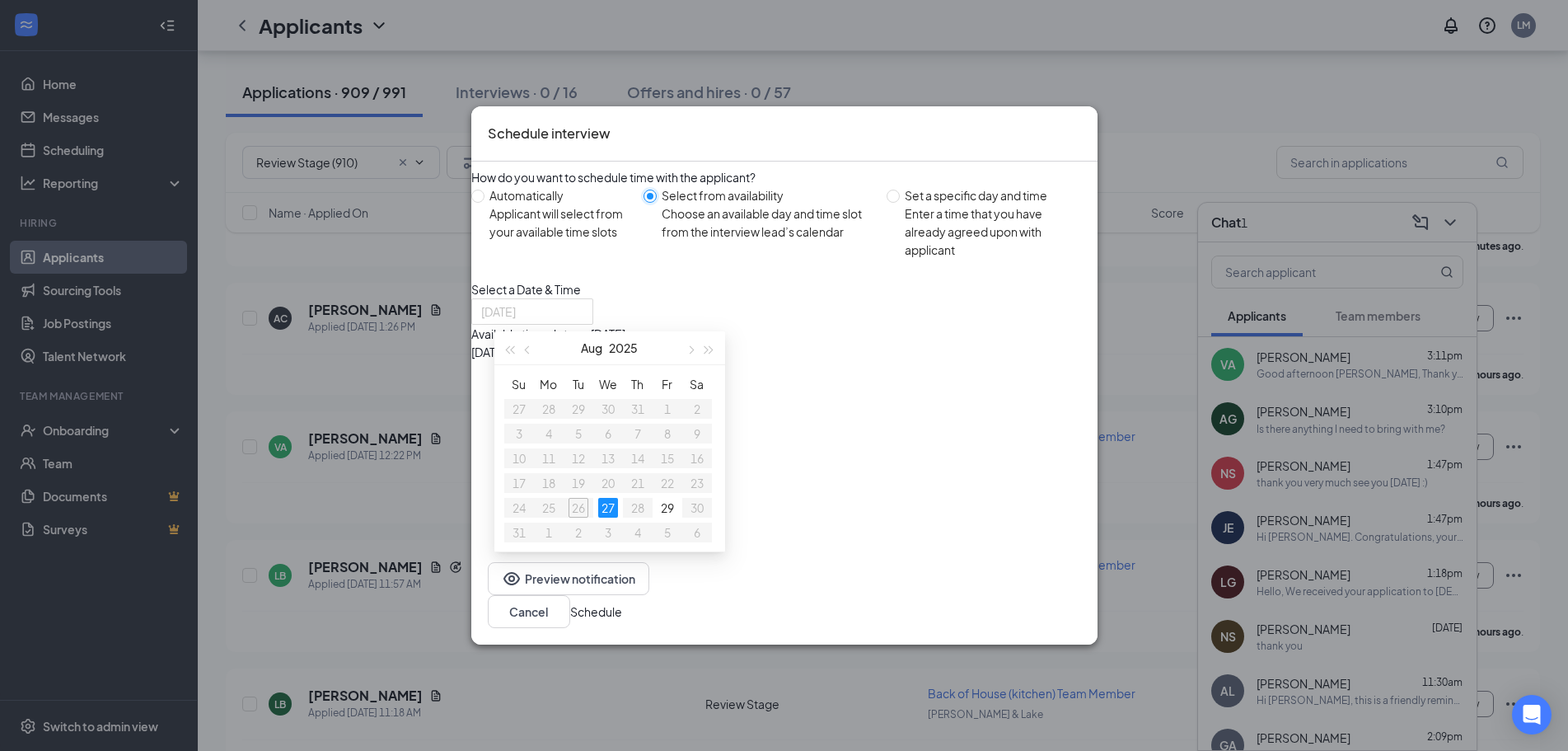
click at [612, 498] on div "27" at bounding box center [608, 508] width 20 height 20
drag, startPoint x: 863, startPoint y: 379, endPoint x: 880, endPoint y: 412, distance: 37.1
click at [787, 379] on div "11:30AM - 12:30PM" at bounding box center [629, 370] width 316 height 18
click at [622, 621] on button "Schedule" at bounding box center [596, 612] width 52 height 18
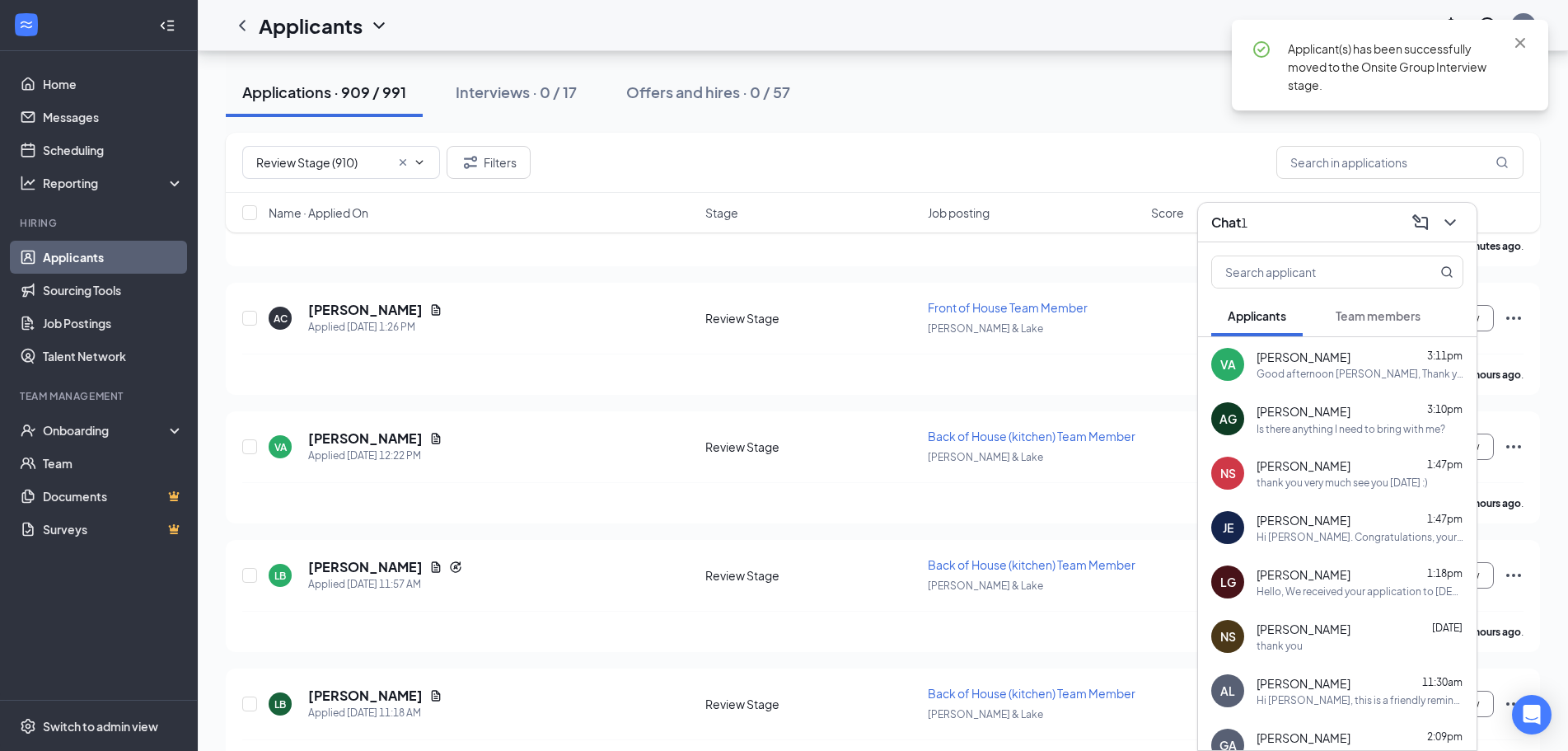
click at [1298, 427] on div "Is there anything I need to bring with me?" at bounding box center [1350, 429] width 189 height 14
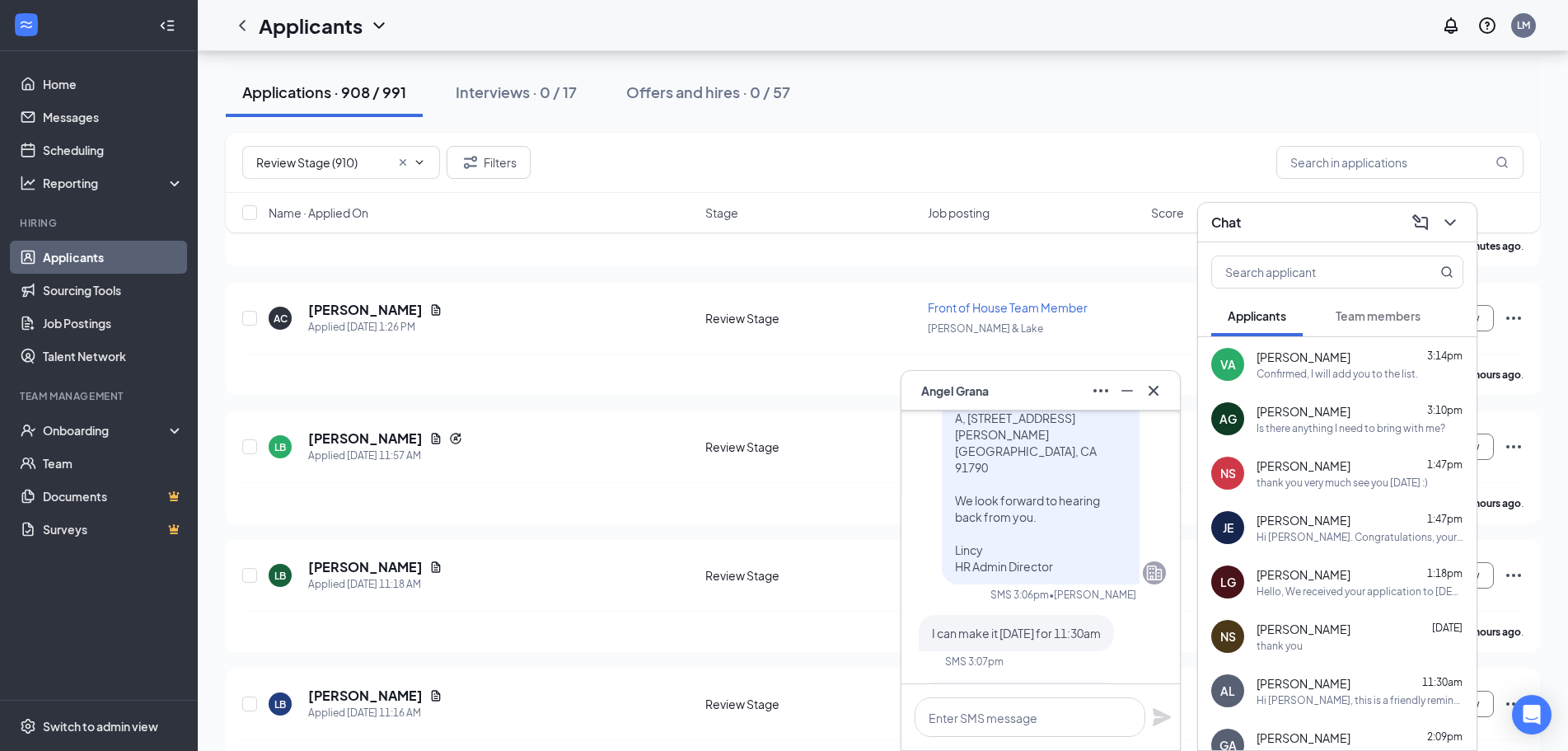
scroll to position [0, 0]
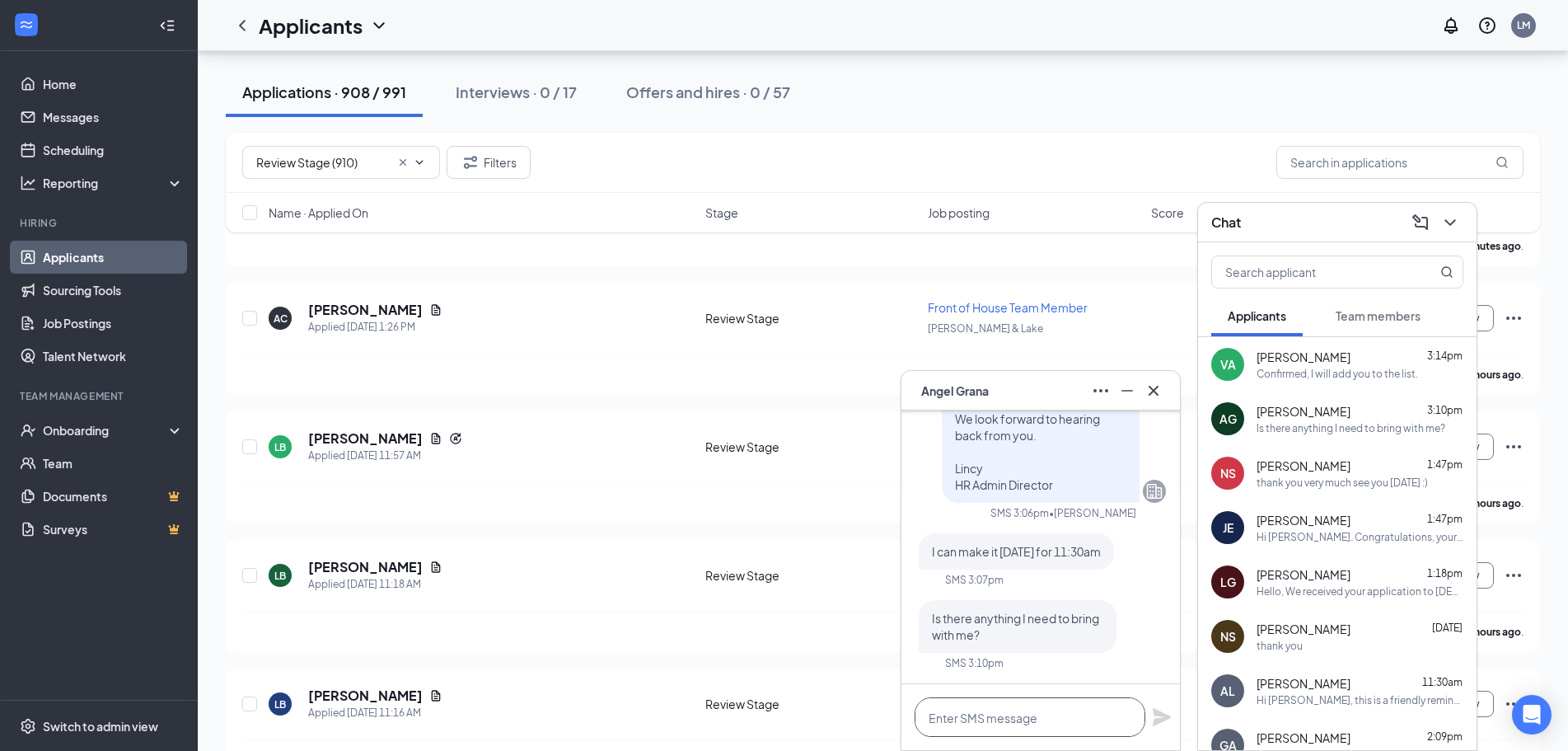
click at [990, 712] on textarea at bounding box center [1030, 717] width 231 height 40
type textarea "n"
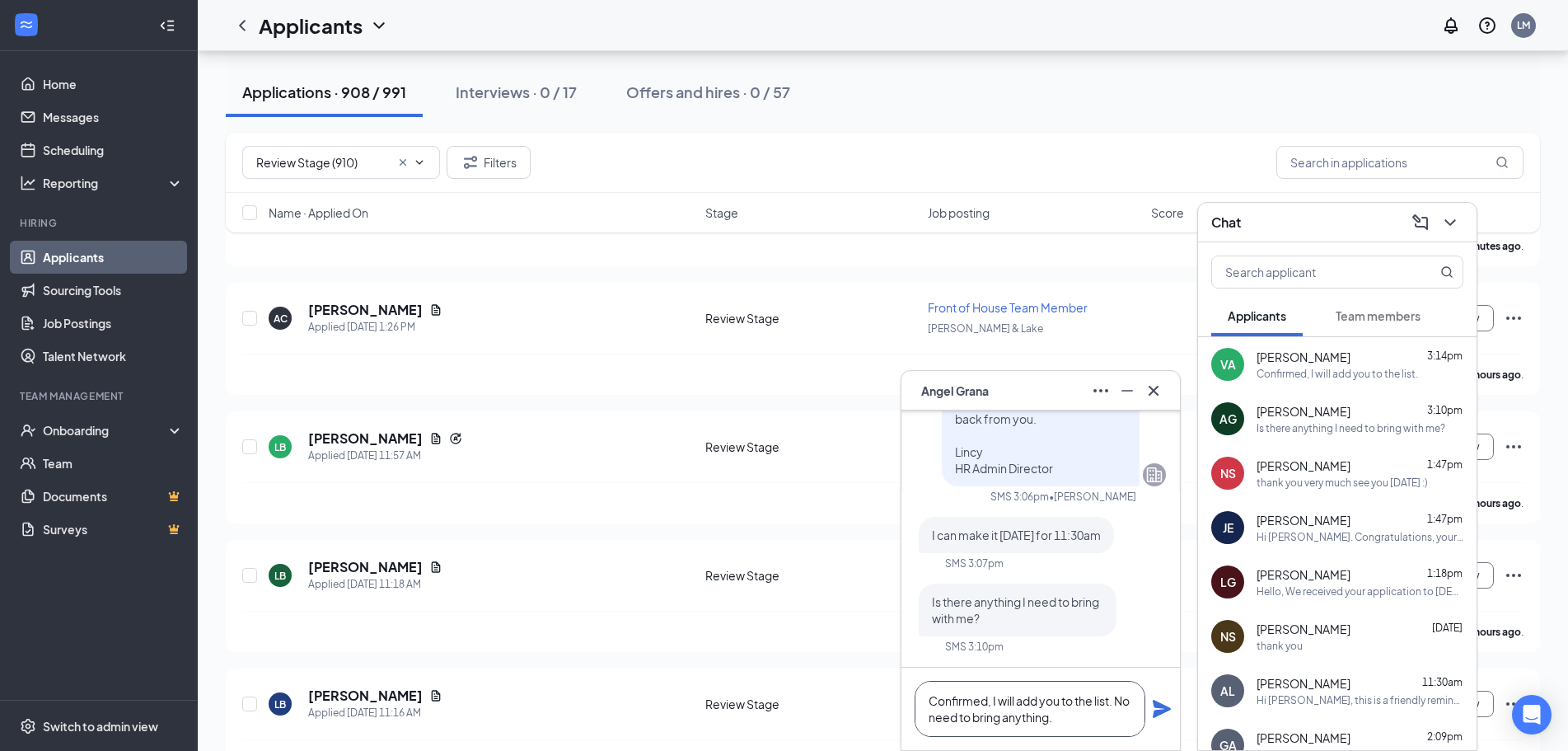
type textarea "Confirmed, I will add you to the list. No need to bring anything."
click at [1157, 707] on icon "Plane" at bounding box center [1162, 709] width 18 height 18
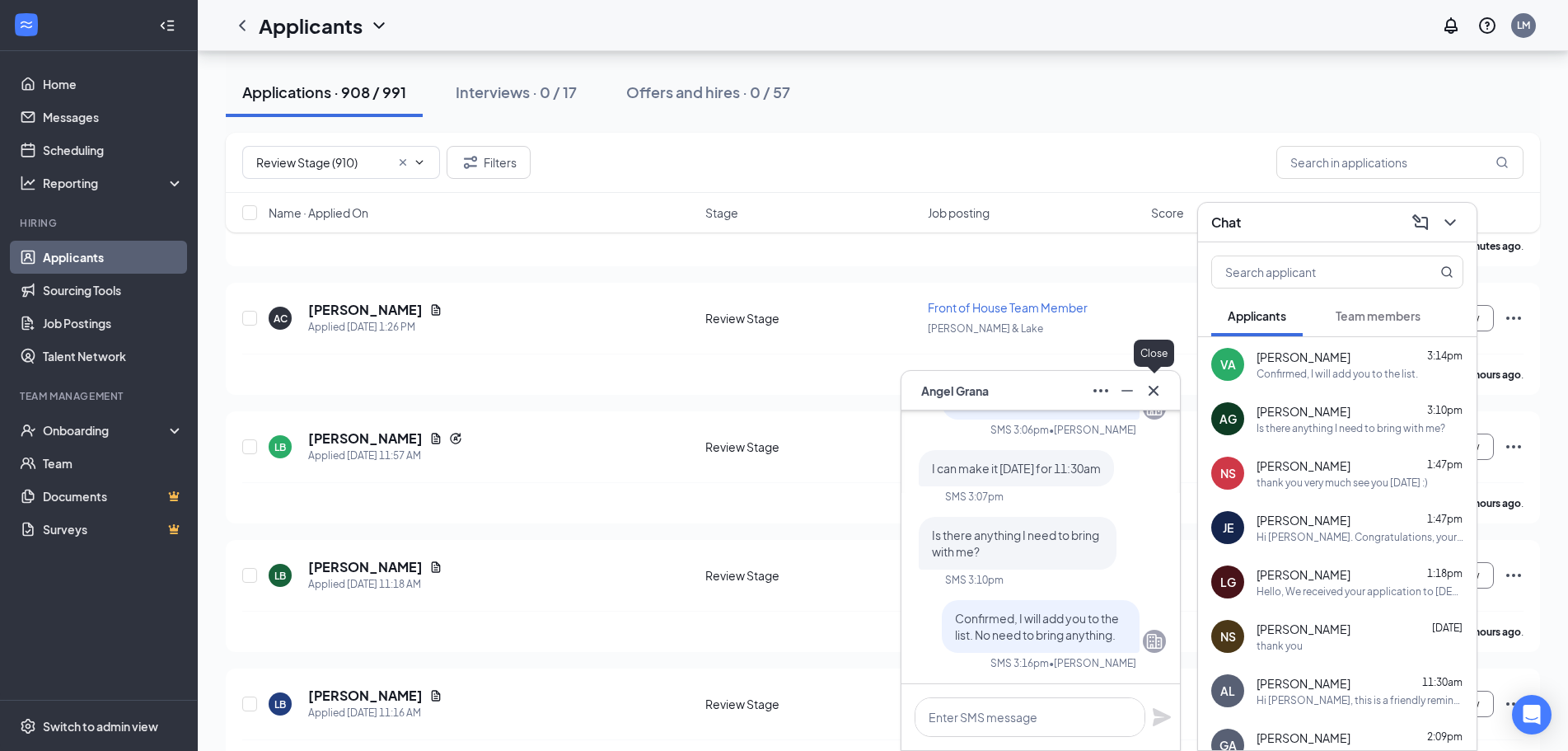
scroll to position [0, 0]
click at [1158, 394] on icon "Cross" at bounding box center [1153, 391] width 20 height 20
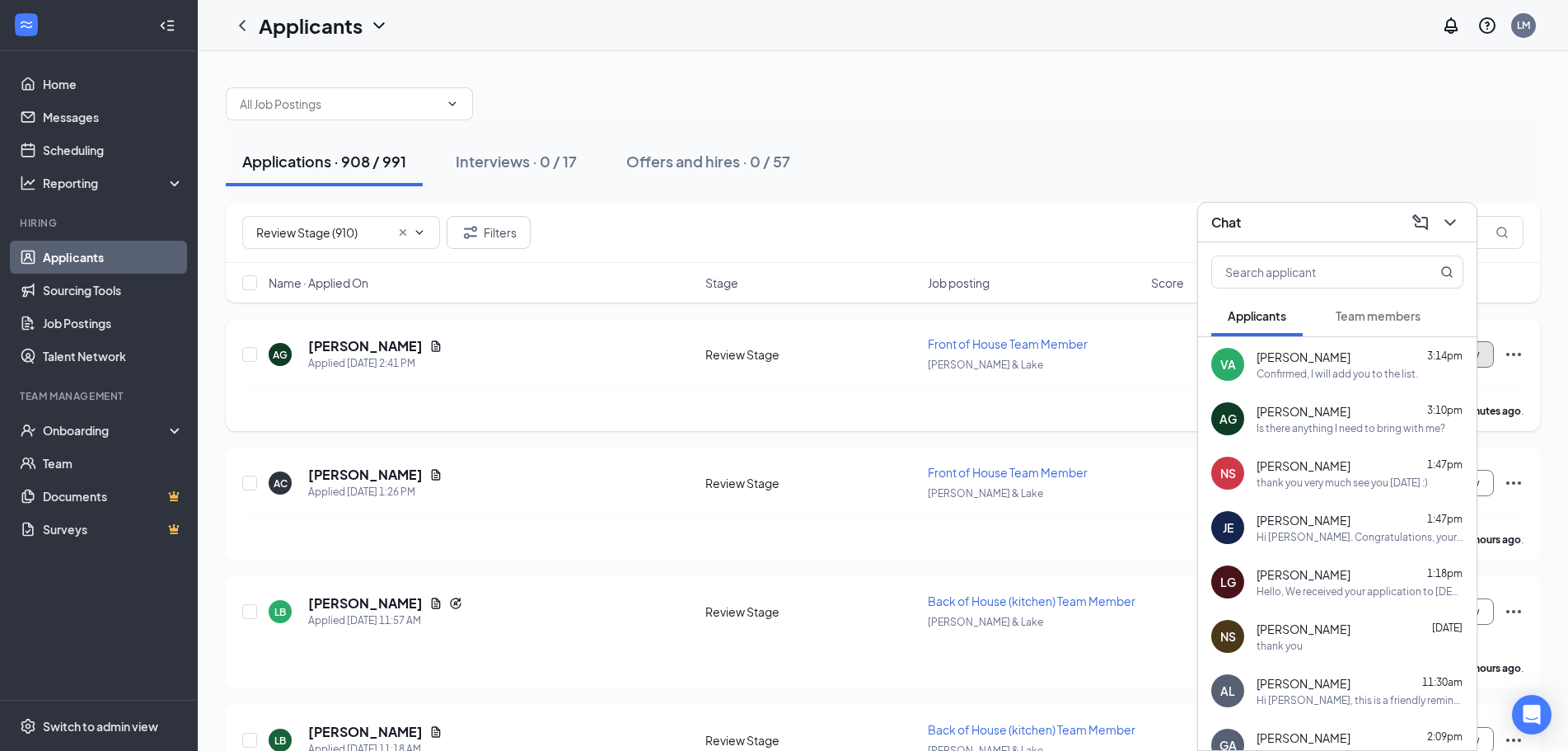
click at [1482, 350] on button "Schedule Interview" at bounding box center [1435, 354] width 117 height 26
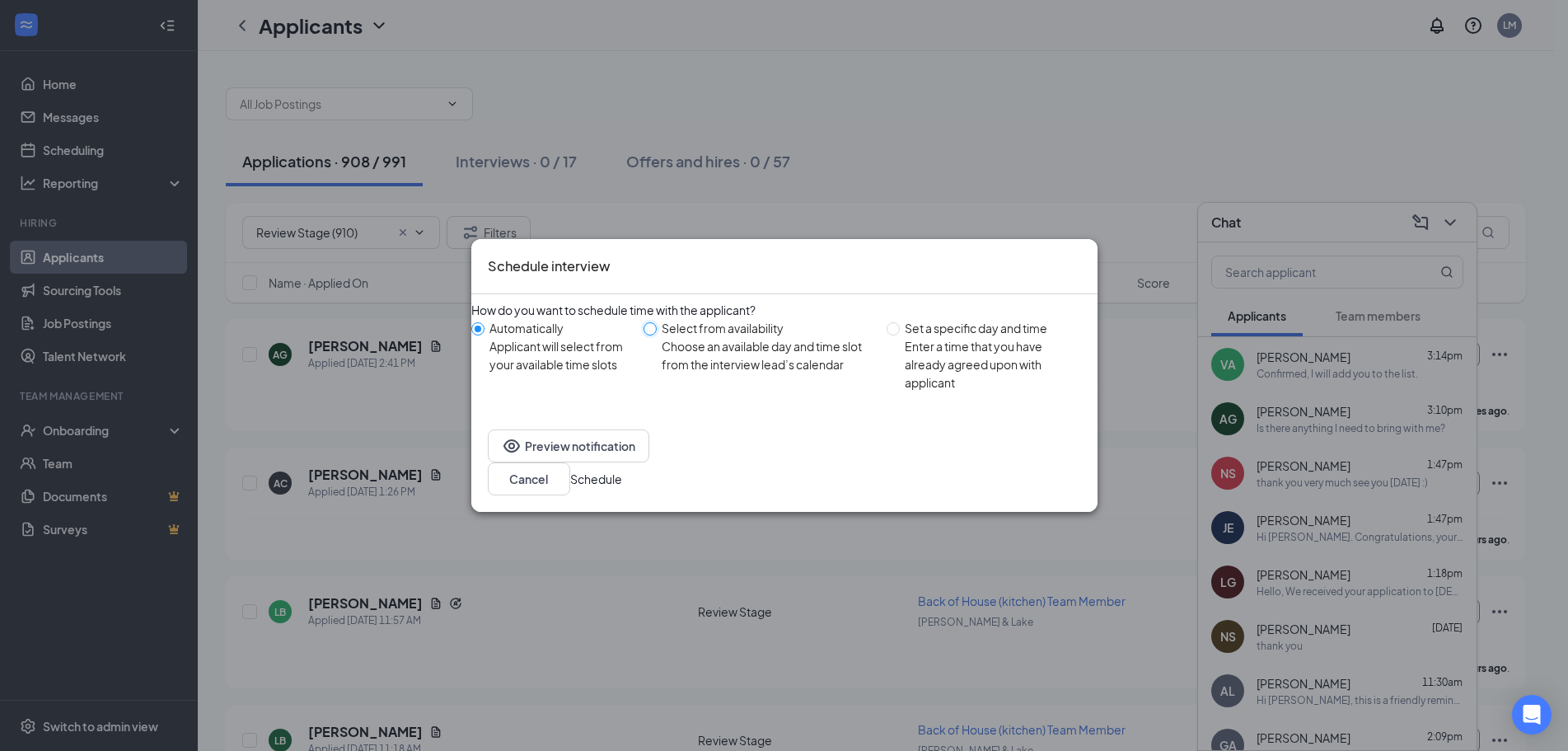
click at [657, 336] on input "Select from availability Choose an available day and time slot from the intervi…" at bounding box center [650, 329] width 13 height 13
radio input "true"
radio input "false"
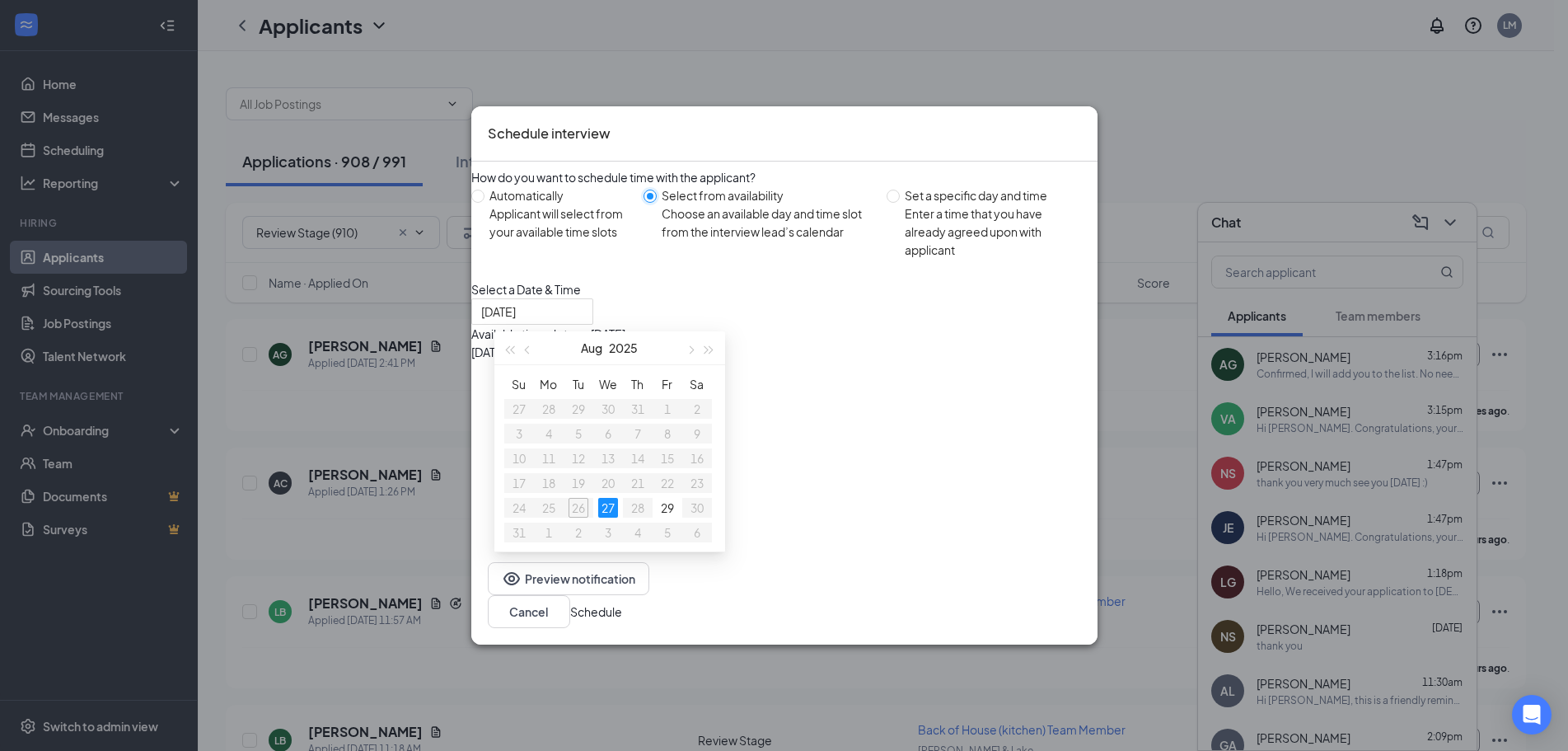
type input "Aug 27, 2025"
click at [608, 500] on div "27" at bounding box center [608, 508] width 20 height 20
click at [787, 378] on div "11:30AM - 12:30PM" at bounding box center [629, 370] width 316 height 18
click at [622, 618] on button "Schedule" at bounding box center [596, 612] width 52 height 18
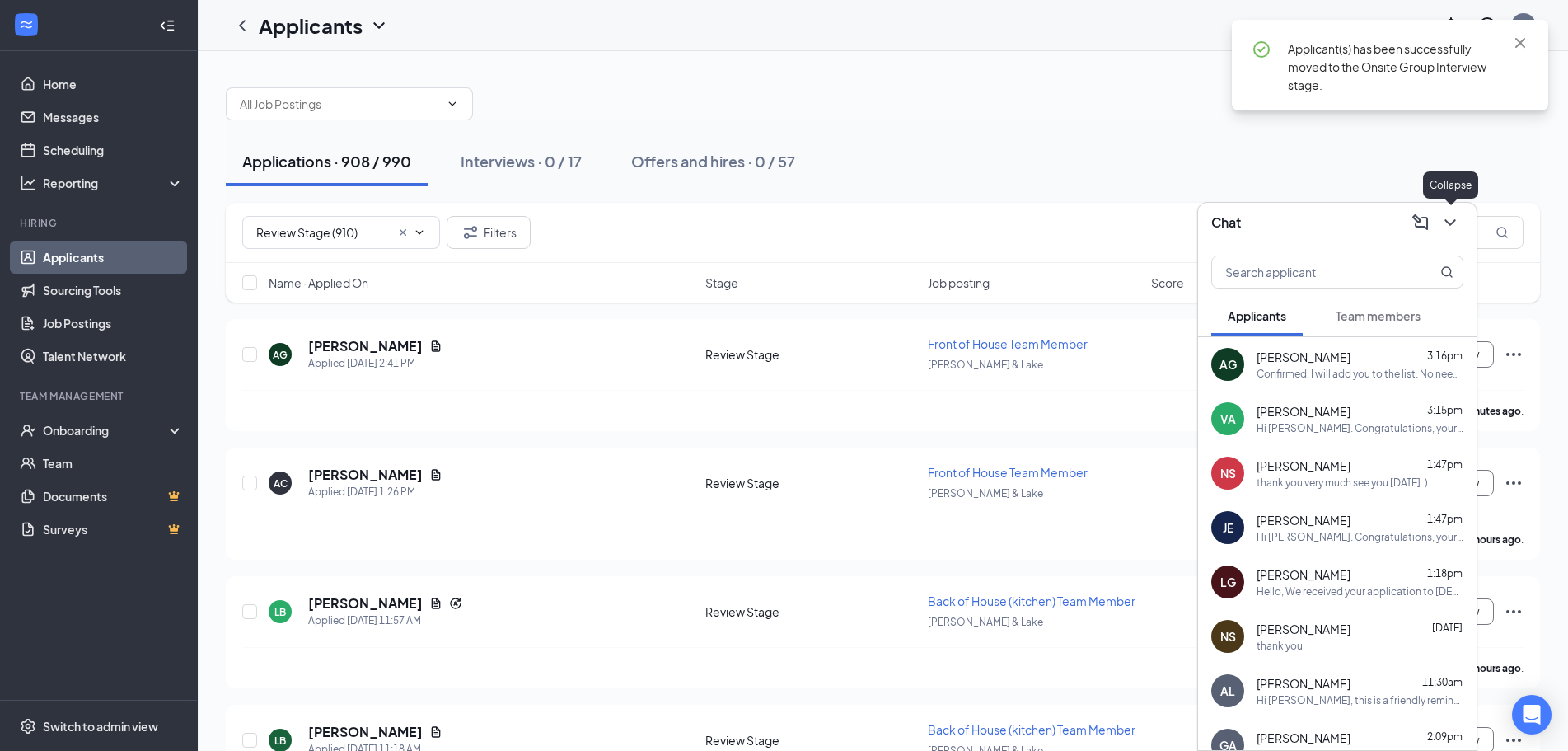
click at [1452, 218] on icon "ChevronDown" at bounding box center [1450, 223] width 20 height 20
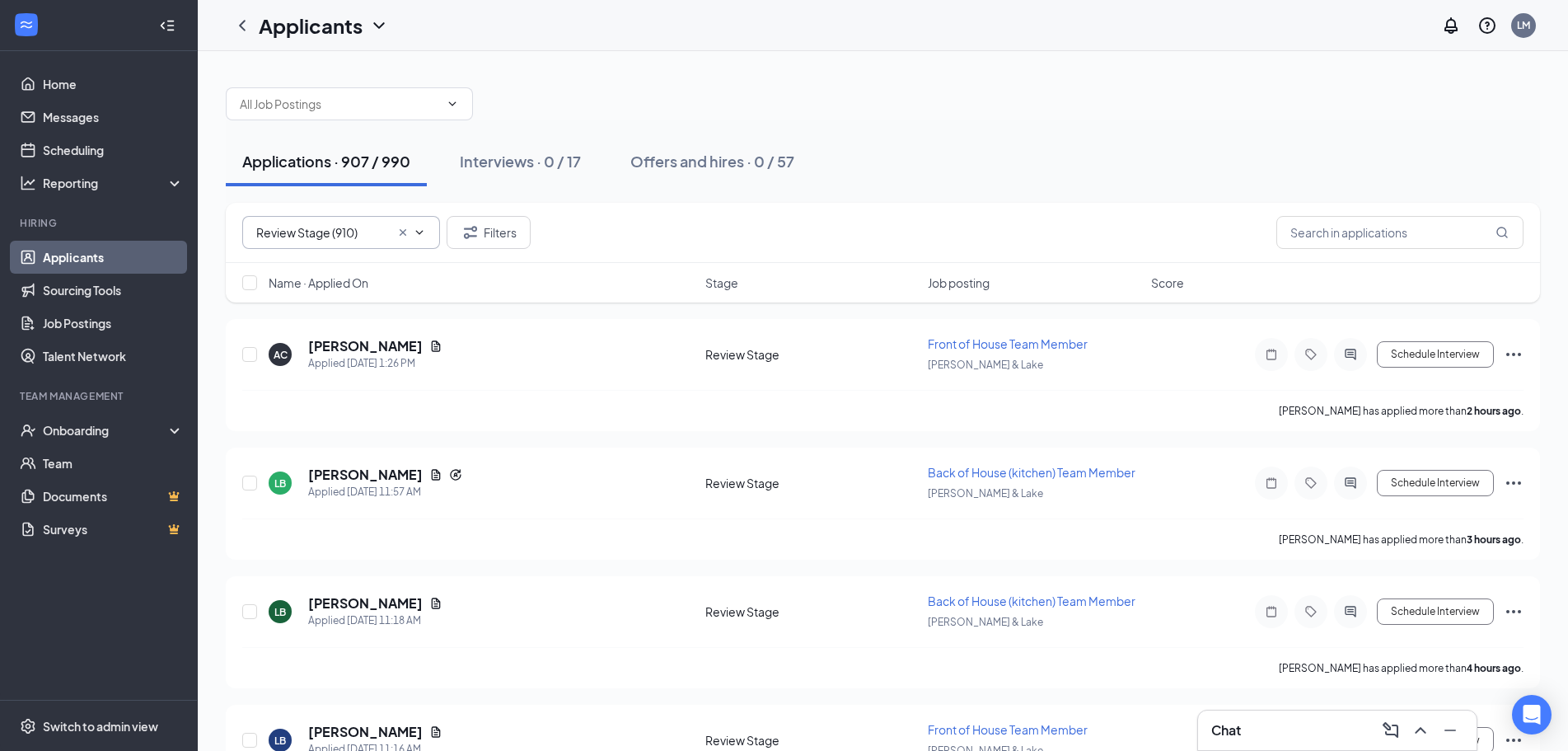
click at [344, 238] on input "Review Stage (910)" at bounding box center [323, 232] width 134 height 18
click at [328, 316] on div "Review Stage (910)" at bounding box center [307, 309] width 102 height 18
drag, startPoint x: 324, startPoint y: 346, endPoint x: 657, endPoint y: 375, distance: 334.3
click at [324, 347] on h5 "Andrea Camarillo" at bounding box center [365, 346] width 115 height 18
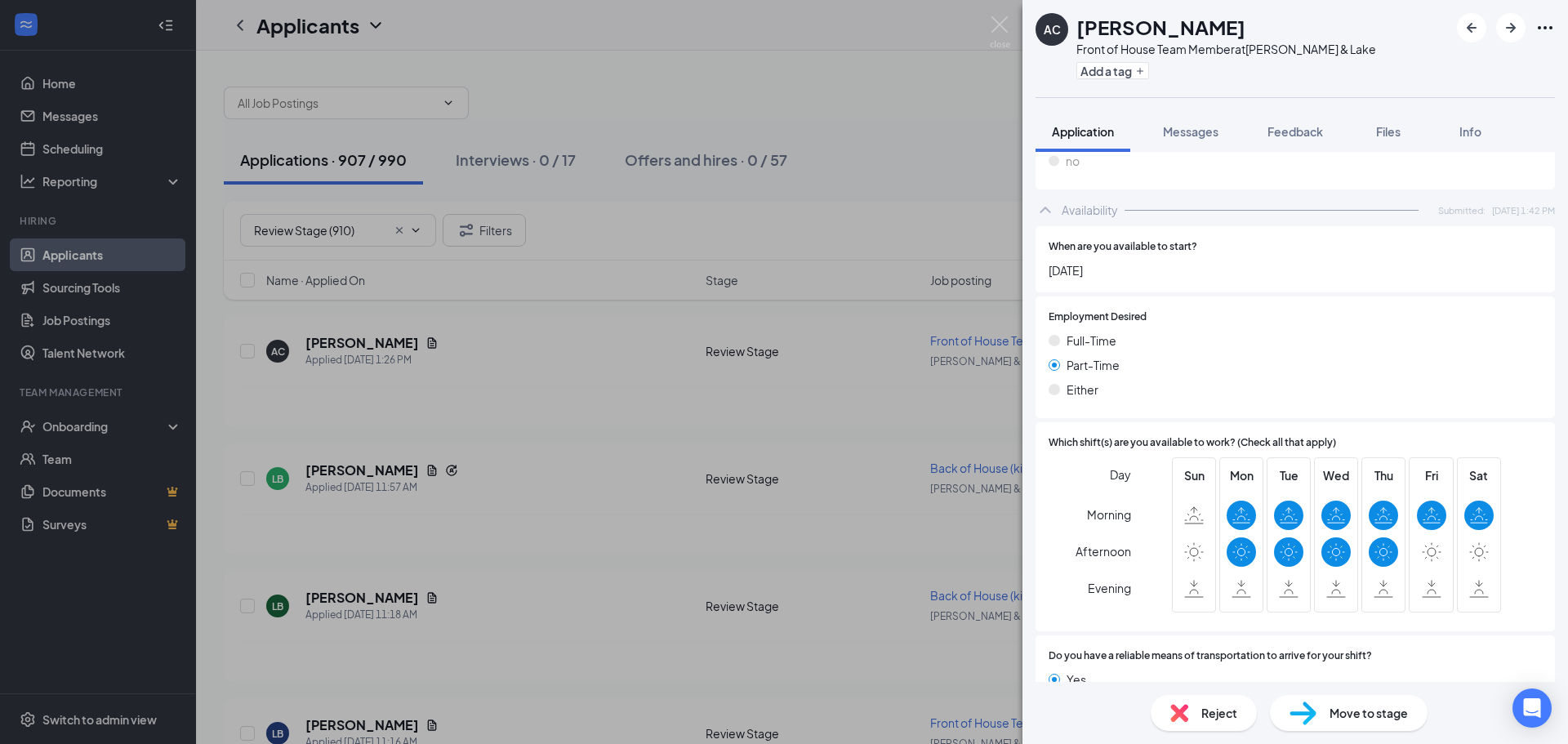
scroll to position [898, 0]
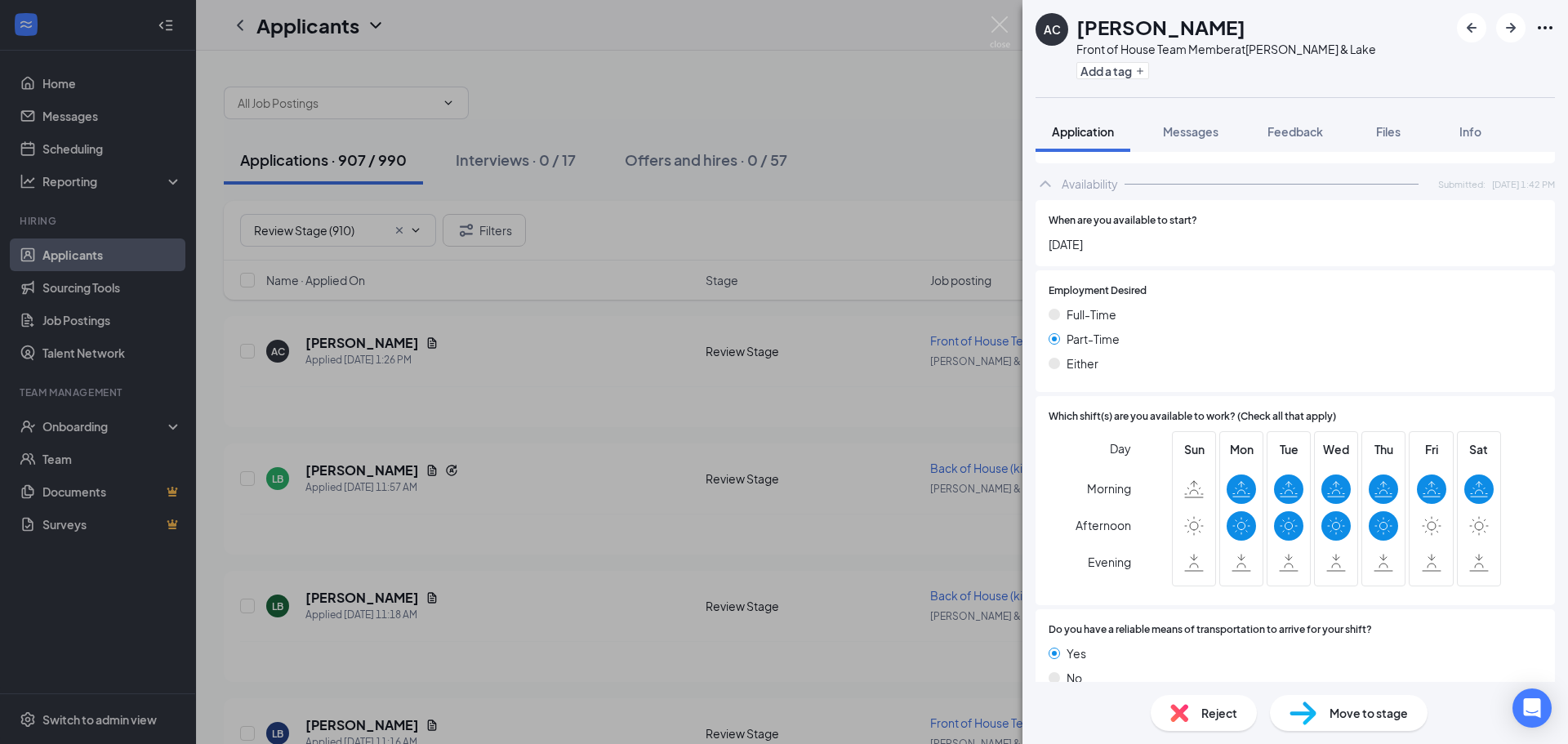
click at [1210, 706] on span "Reject" at bounding box center [1219, 713] width 36 height 18
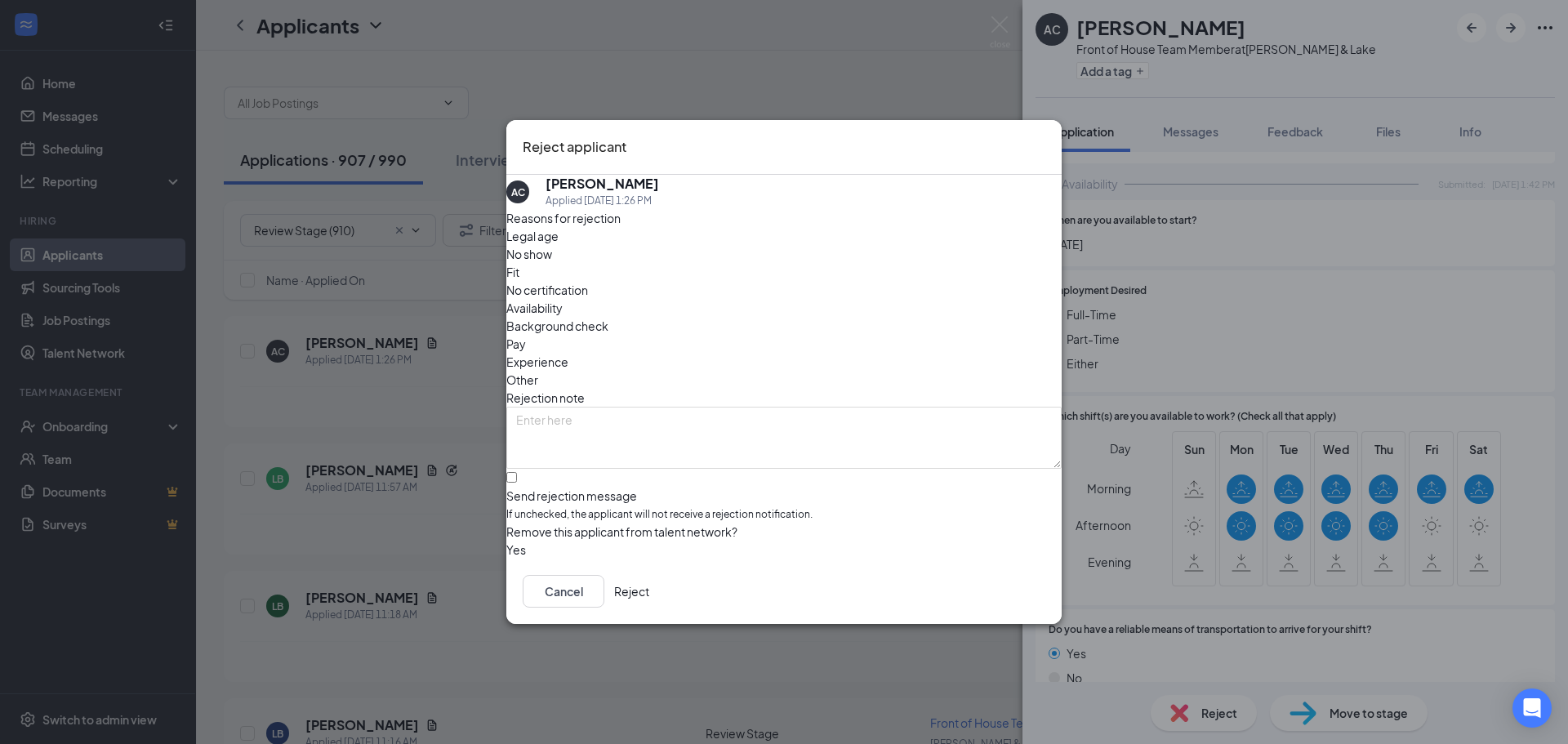
drag, startPoint x: 889, startPoint y: 280, endPoint x: 812, endPoint y: 336, distance: 95.2
click at [563, 299] on span "Availability" at bounding box center [534, 308] width 56 height 18
click at [517, 472] on input "Send rejection message If unchecked, the applicant will not receive a rejection…" at bounding box center [511, 477] width 11 height 11
checkbox input "true"
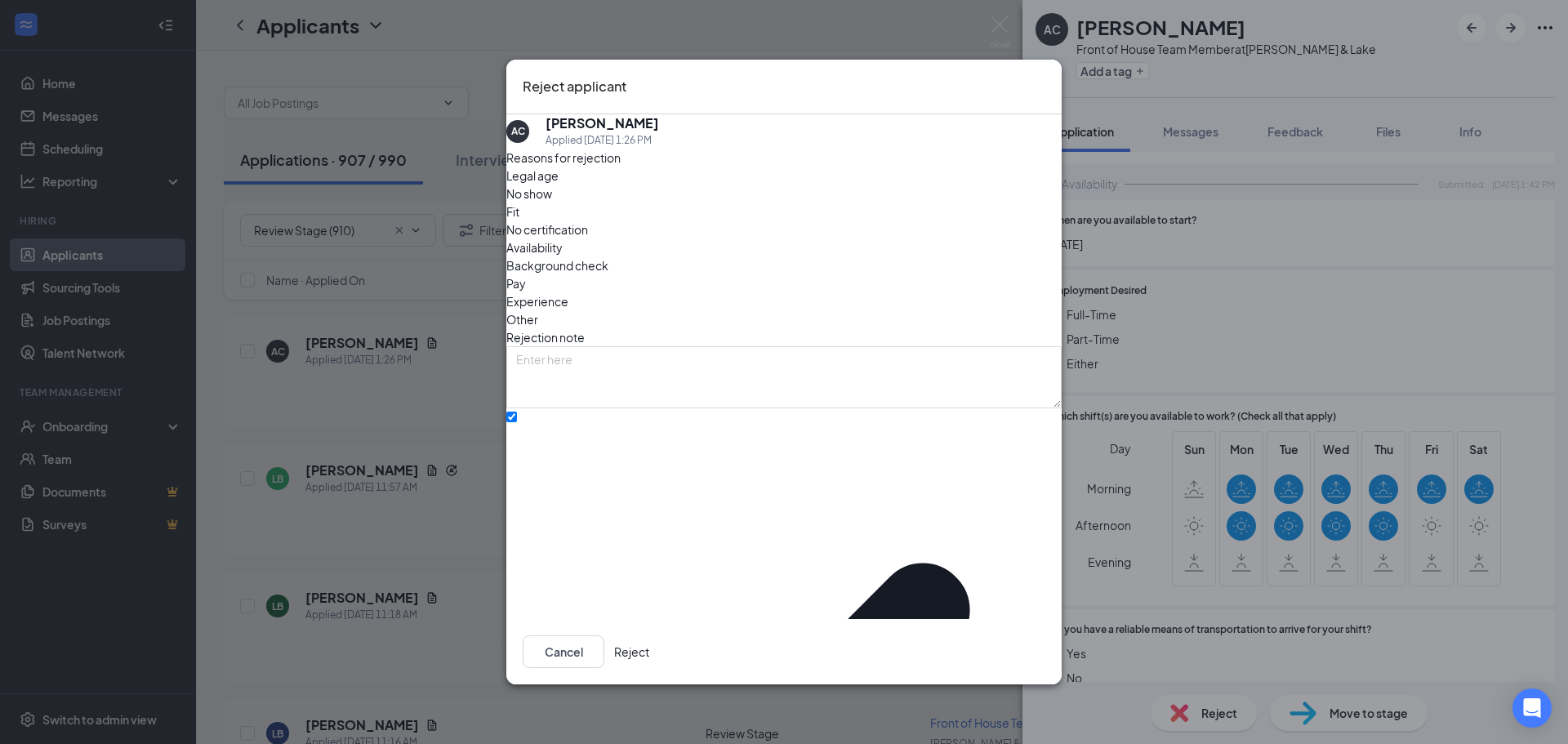
click at [650, 641] on button "Reject" at bounding box center [632, 652] width 35 height 33
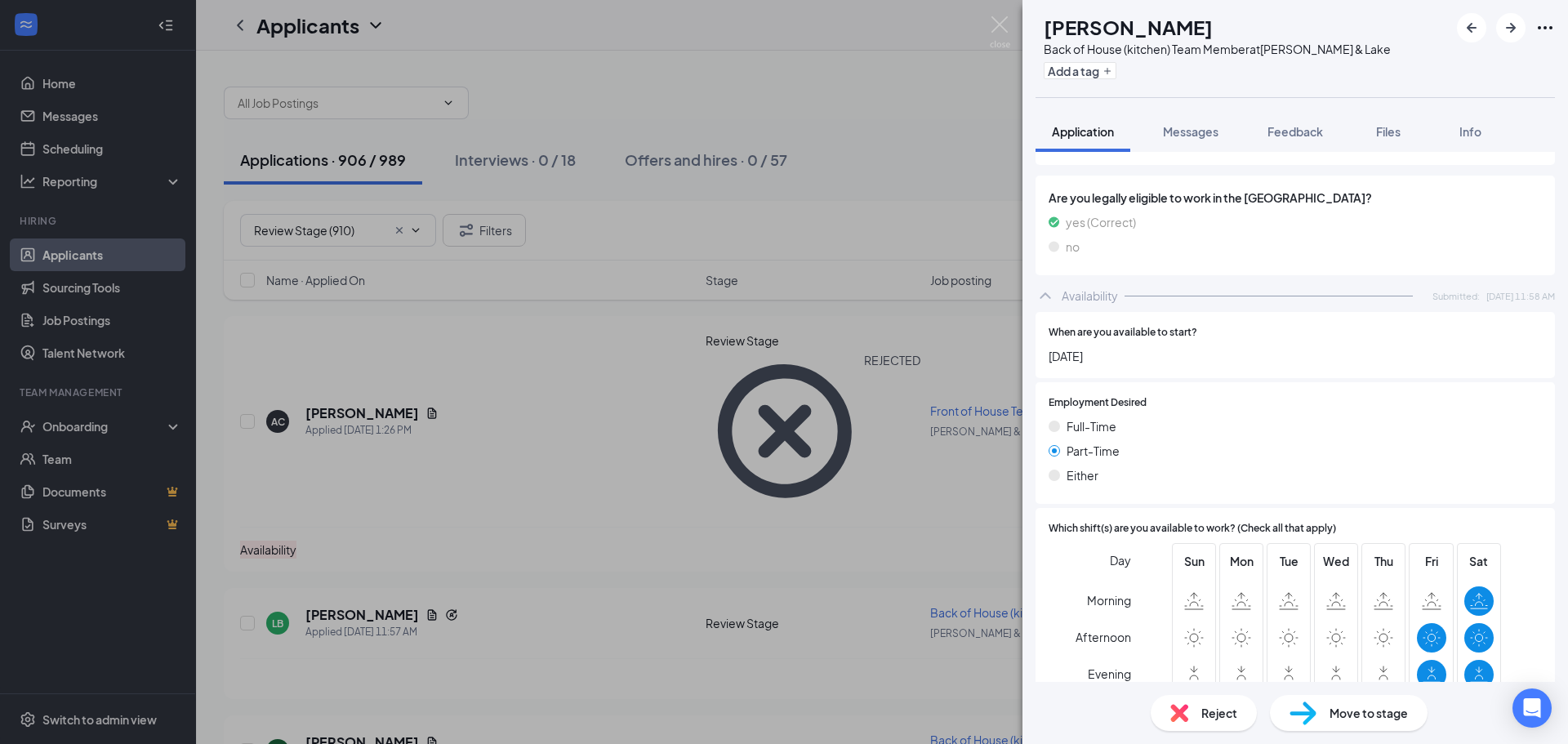
scroll to position [898, 0]
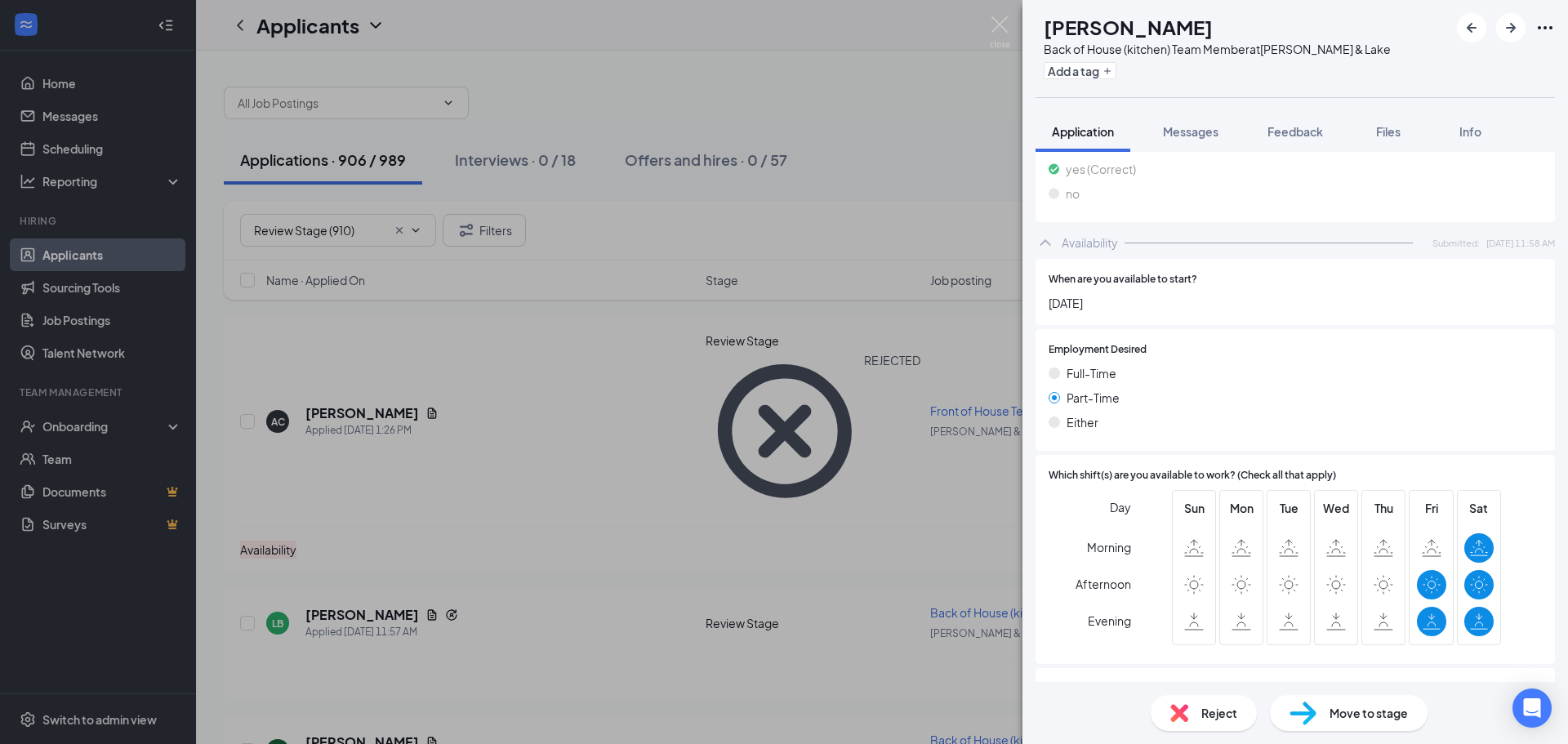
click at [1213, 715] on span "Reject" at bounding box center [1219, 713] width 36 height 18
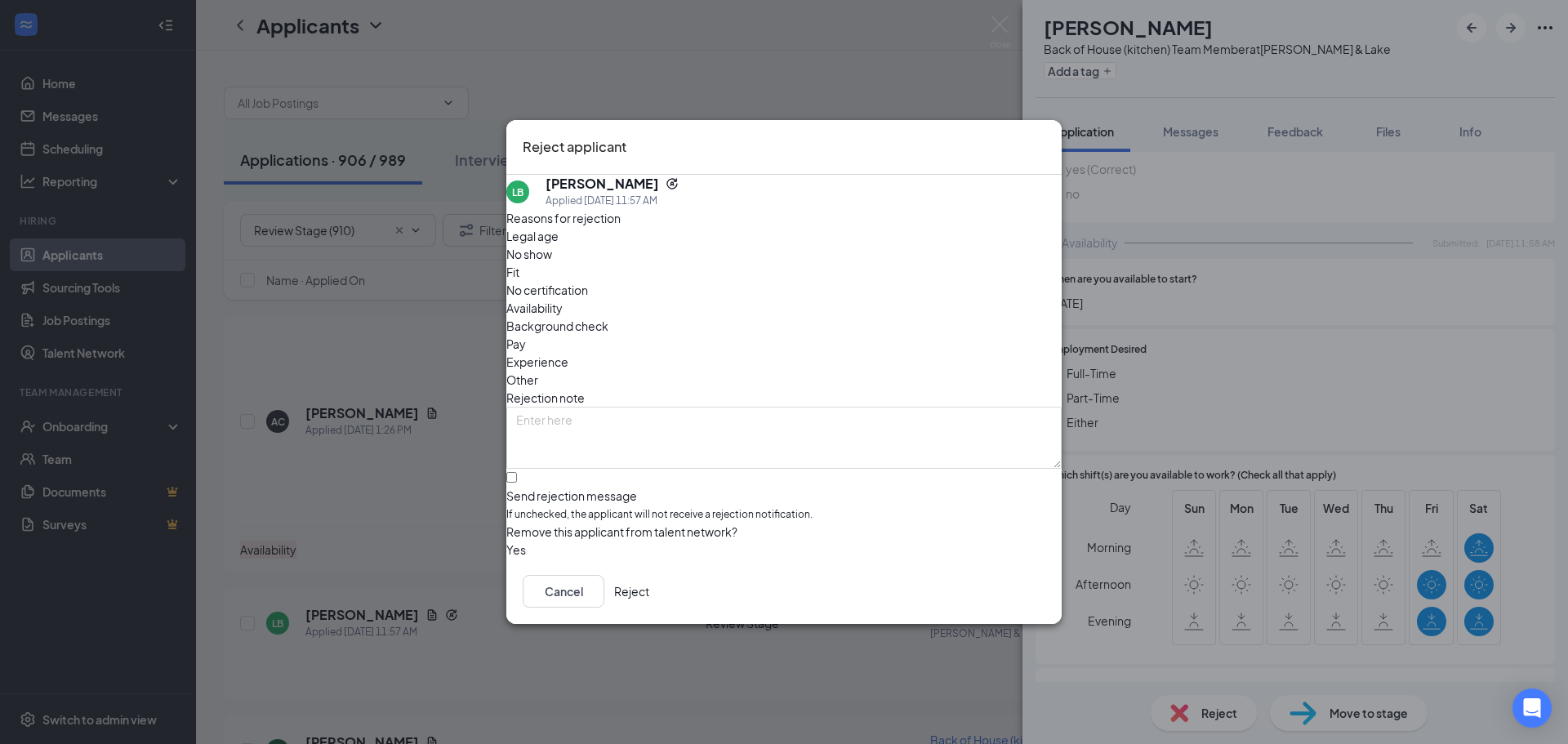
click at [563, 299] on span "Availability" at bounding box center [534, 308] width 56 height 18
drag, startPoint x: 590, startPoint y: 458, endPoint x: 628, endPoint y: 472, distance: 40.5
click at [517, 472] on input "Send rejection message If unchecked, the applicant will not receive a rejection…" at bounding box center [511, 477] width 11 height 11
checkbox input "true"
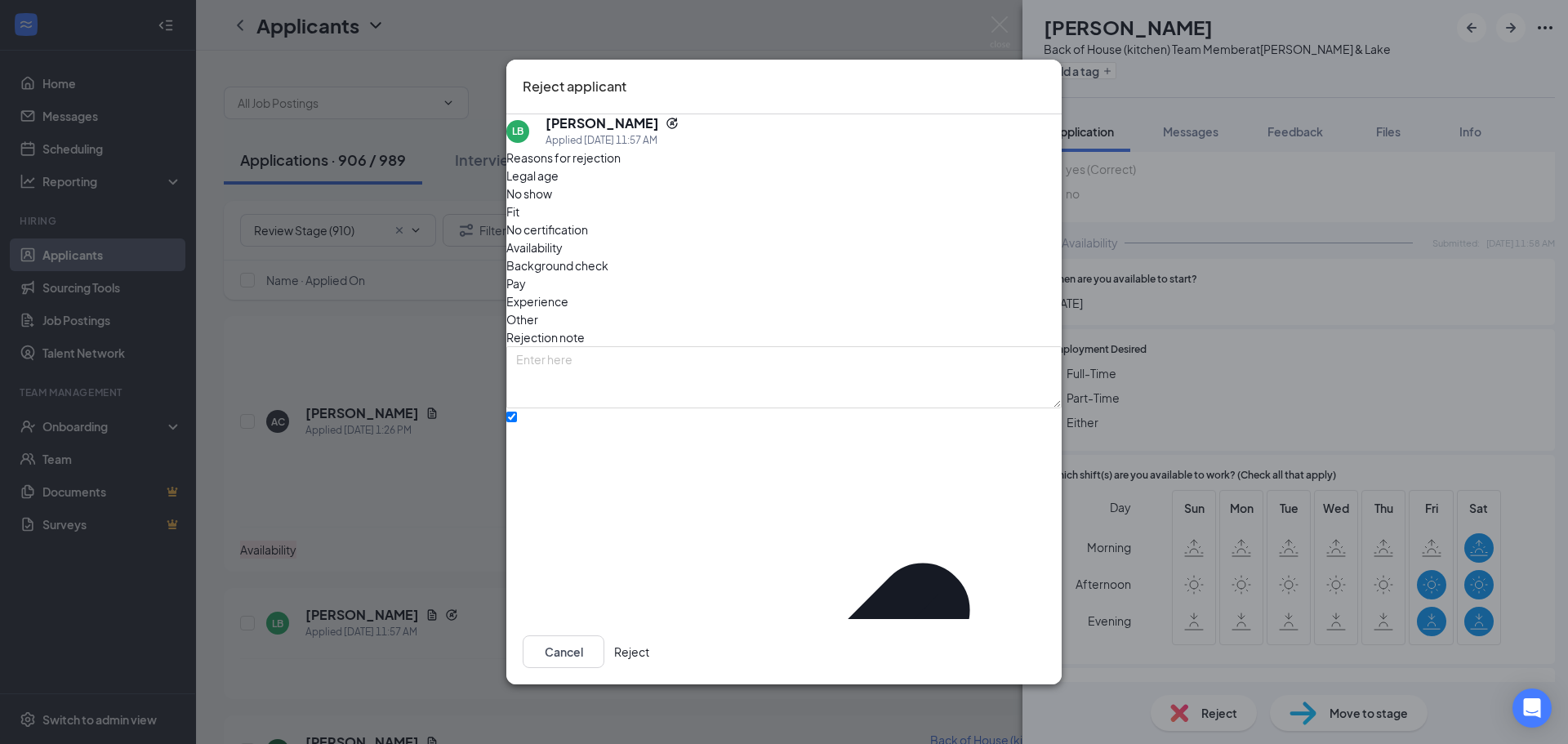
click at [650, 643] on button "Reject" at bounding box center [632, 652] width 35 height 33
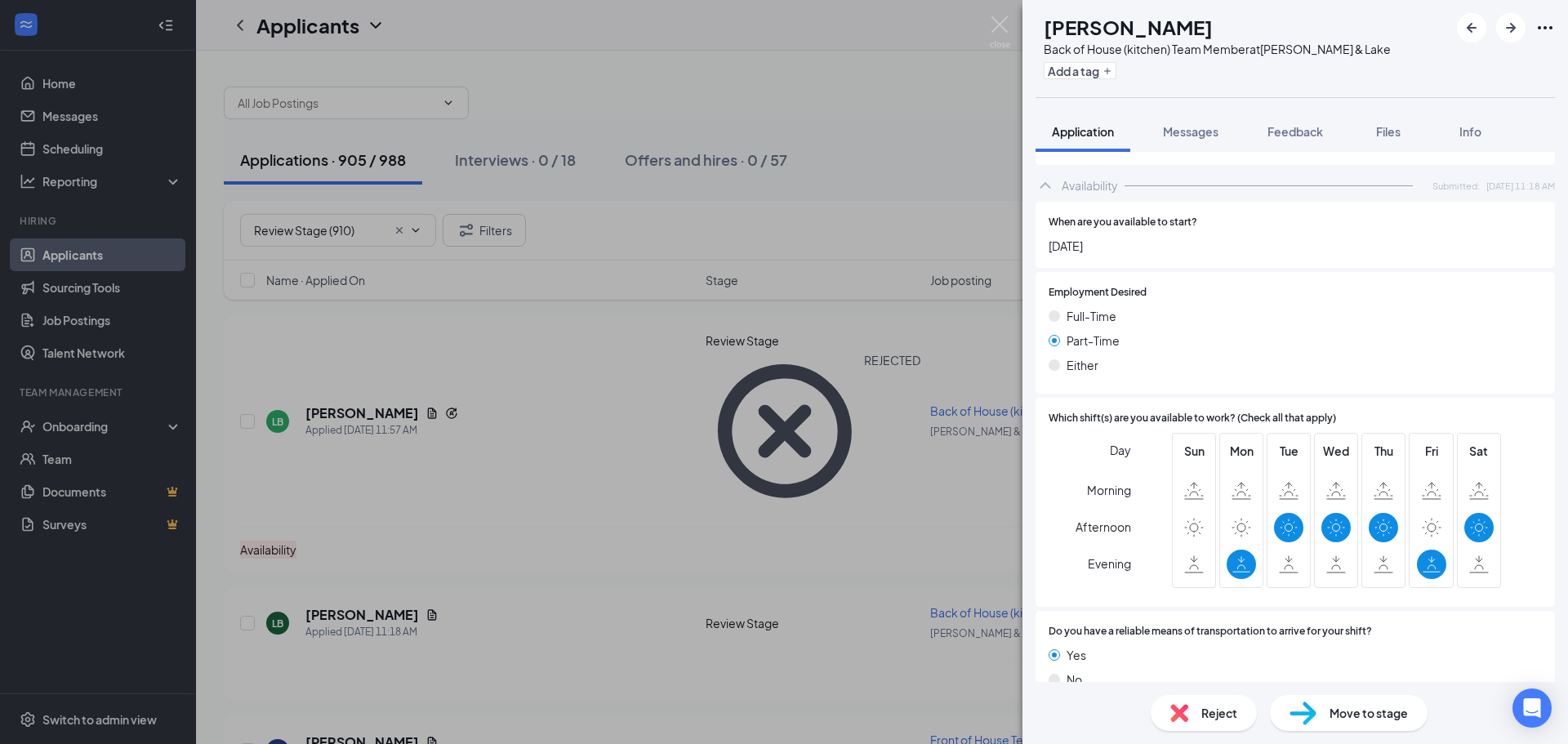
scroll to position [956, 0]
click at [1198, 712] on div "Reject" at bounding box center [1204, 713] width 106 height 36
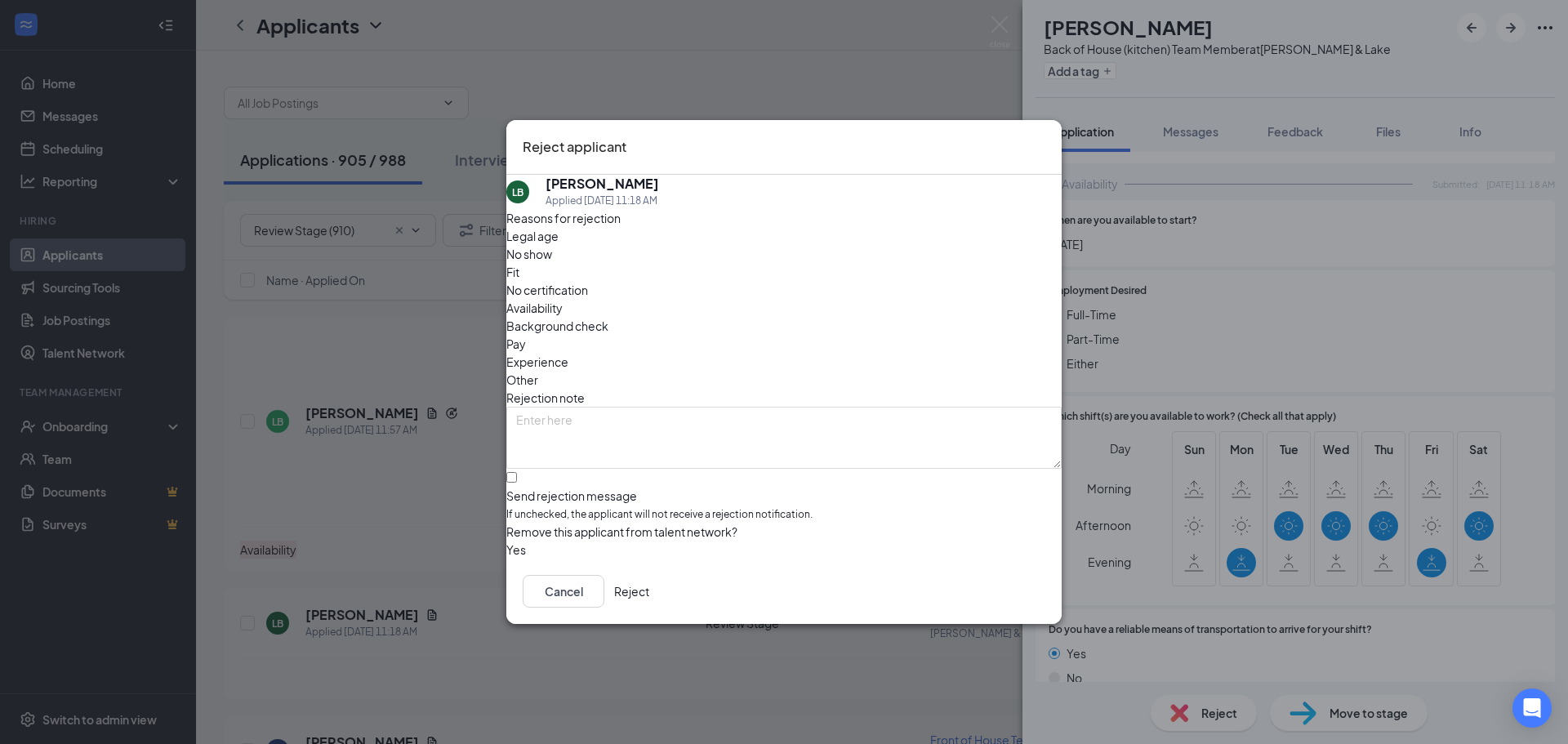
drag, startPoint x: 905, startPoint y: 276, endPoint x: 838, endPoint y: 286, distance: 67.7
click at [563, 299] on span "Availability" at bounding box center [534, 308] width 56 height 18
drag, startPoint x: 582, startPoint y: 454, endPoint x: 632, endPoint y: 473, distance: 53.5
click at [517, 472] on input "Send rejection message If unchecked, the applicant will not receive a rejection…" at bounding box center [511, 477] width 11 height 11
checkbox input "true"
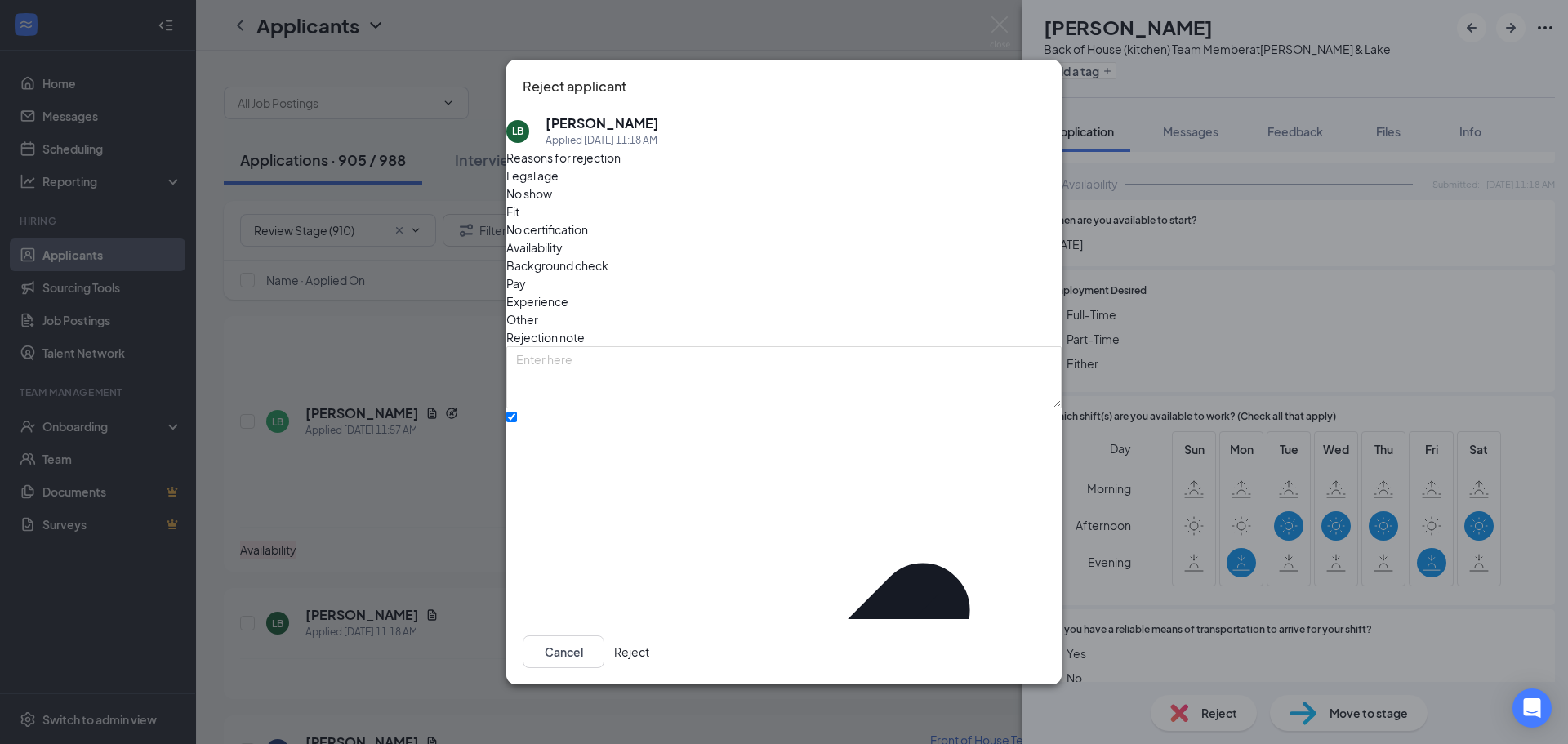
drag, startPoint x: 989, startPoint y: 638, endPoint x: 989, endPoint y: 629, distance: 9.0
click at [650, 636] on button "Reject" at bounding box center [632, 652] width 35 height 33
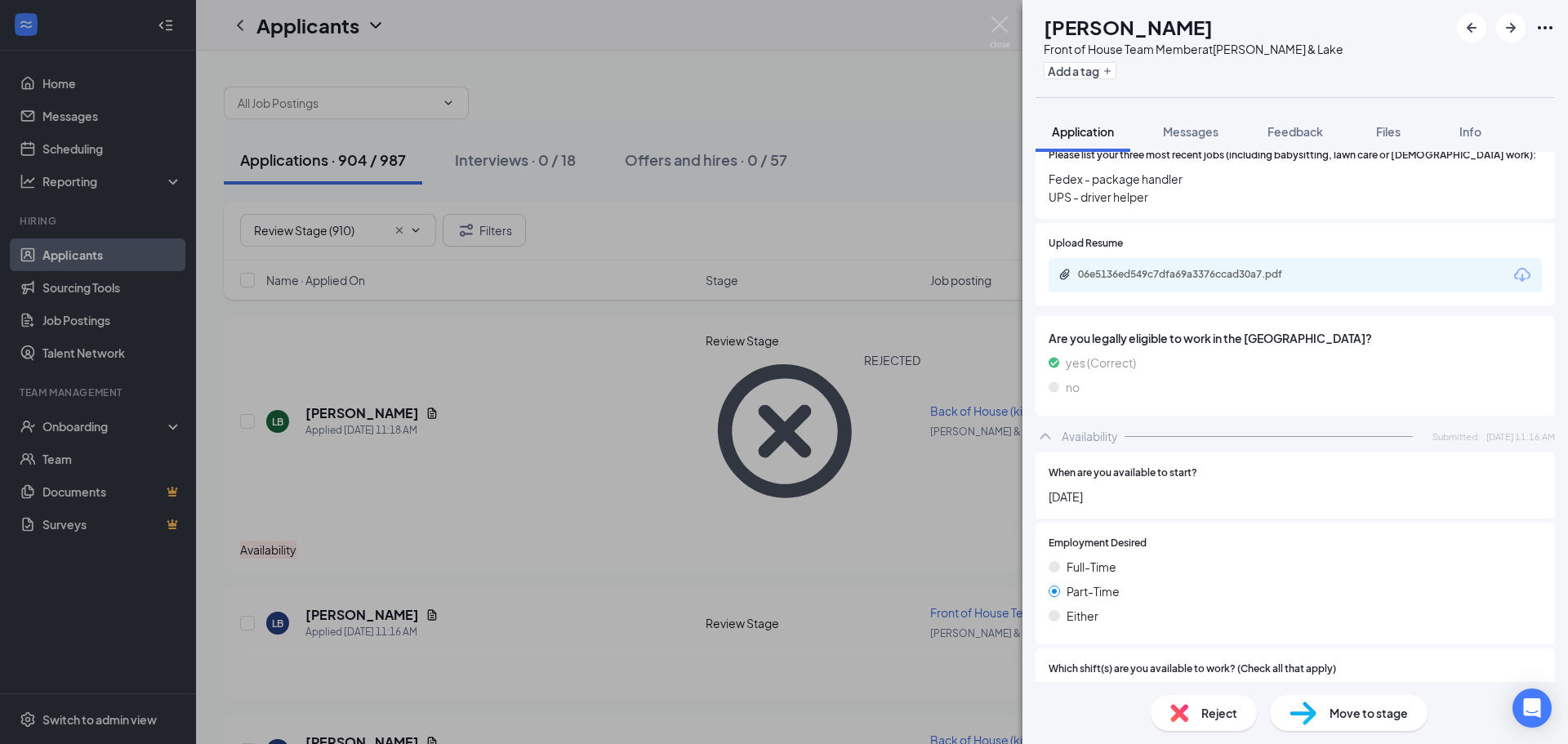
scroll to position [956, 0]
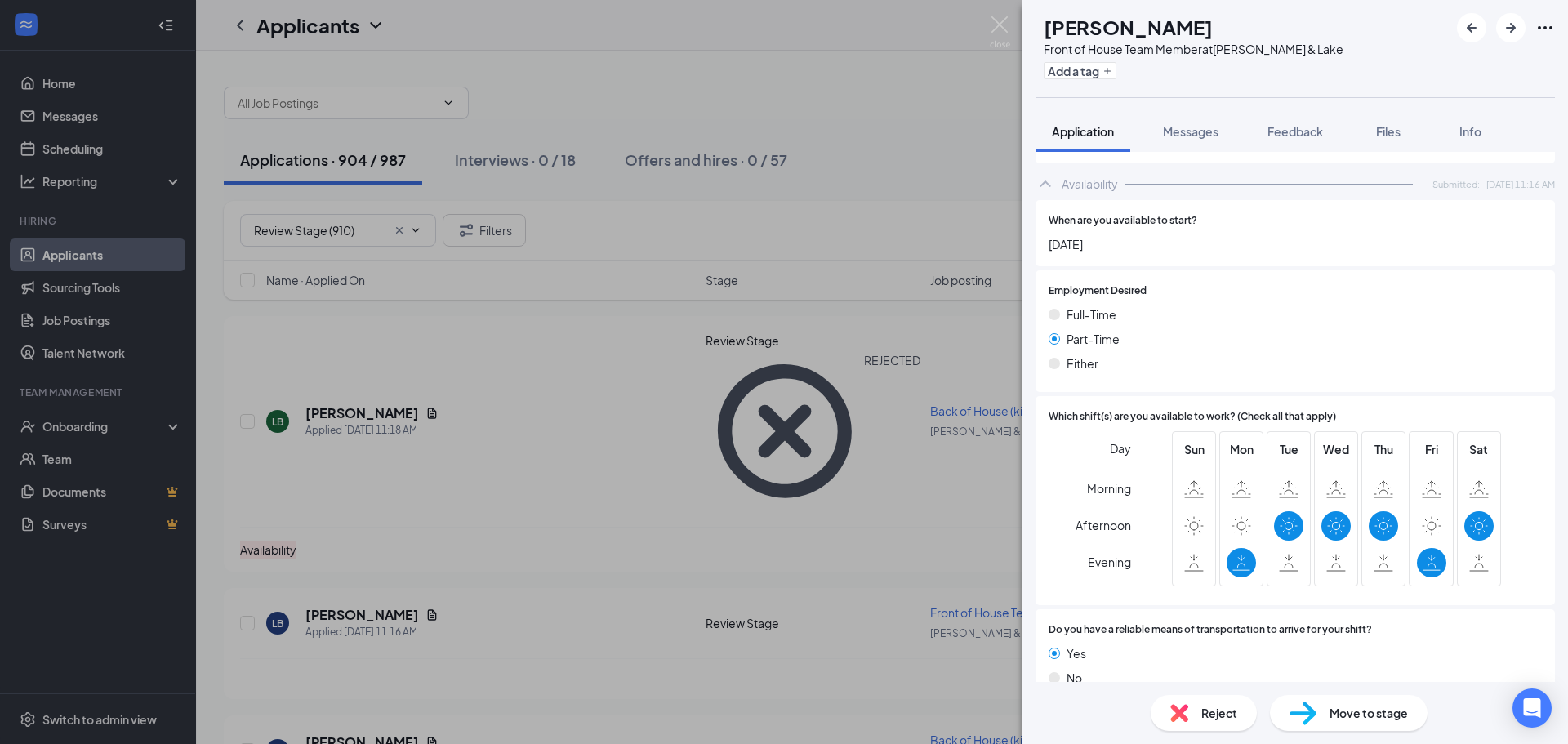
click at [1189, 709] on div "Reject" at bounding box center [1204, 713] width 106 height 36
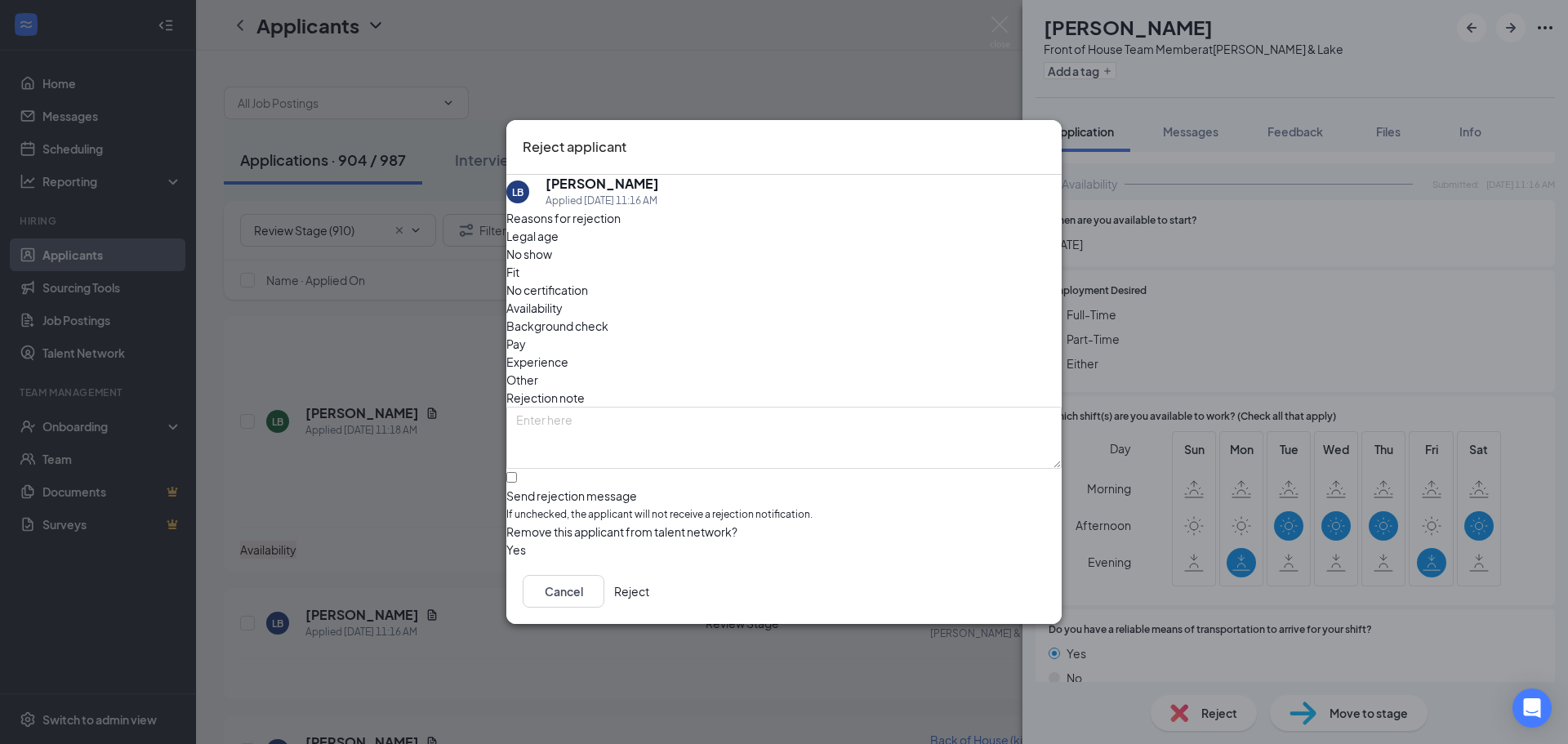
click at [650, 590] on button "Reject" at bounding box center [632, 591] width 35 height 33
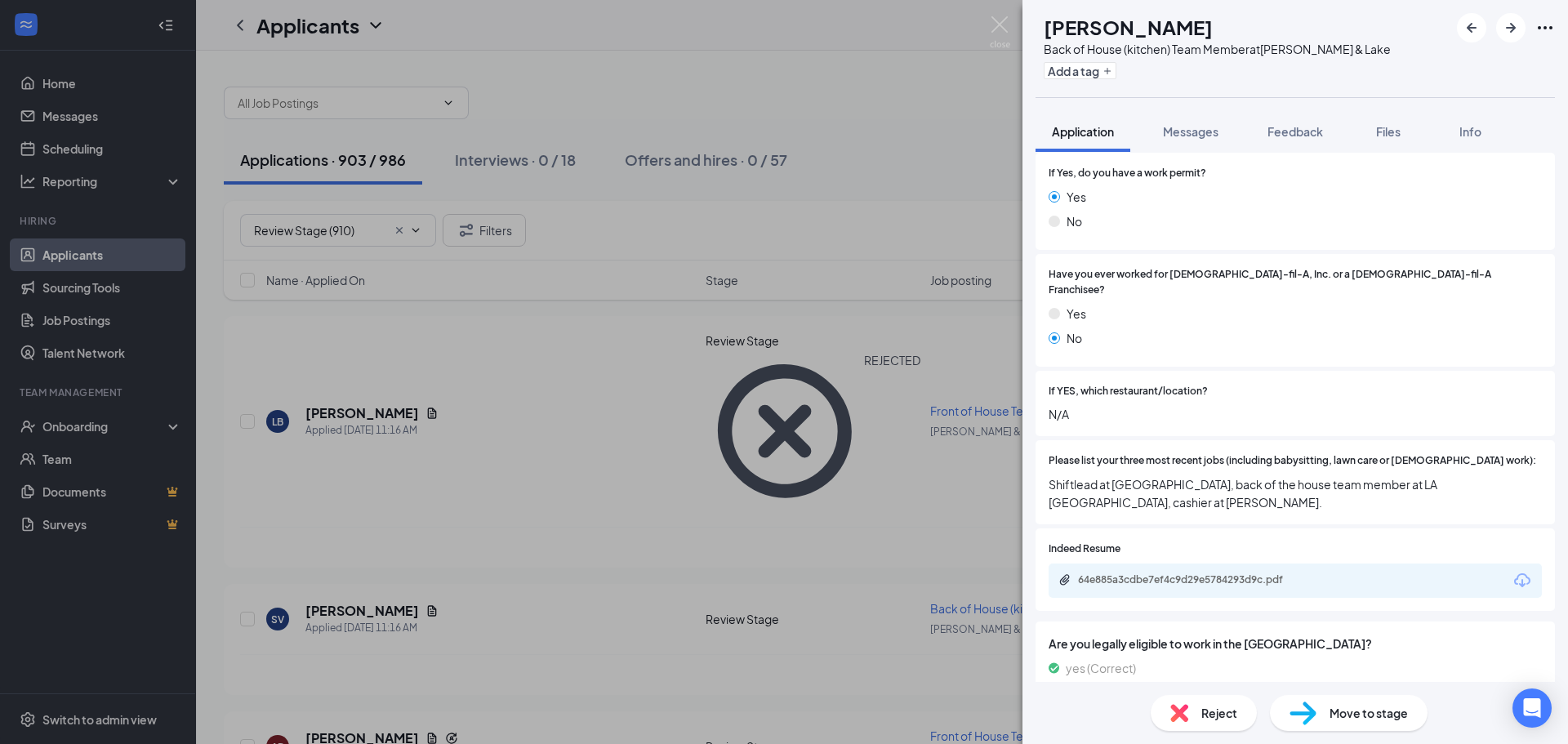
scroll to position [340, 0]
click at [1205, 574] on div "64e885a3cdbe7ef4c9d29e5784293d9c.pdf" at bounding box center [1192, 581] width 229 height 13
click at [1001, 25] on img at bounding box center [999, 32] width 20 height 32
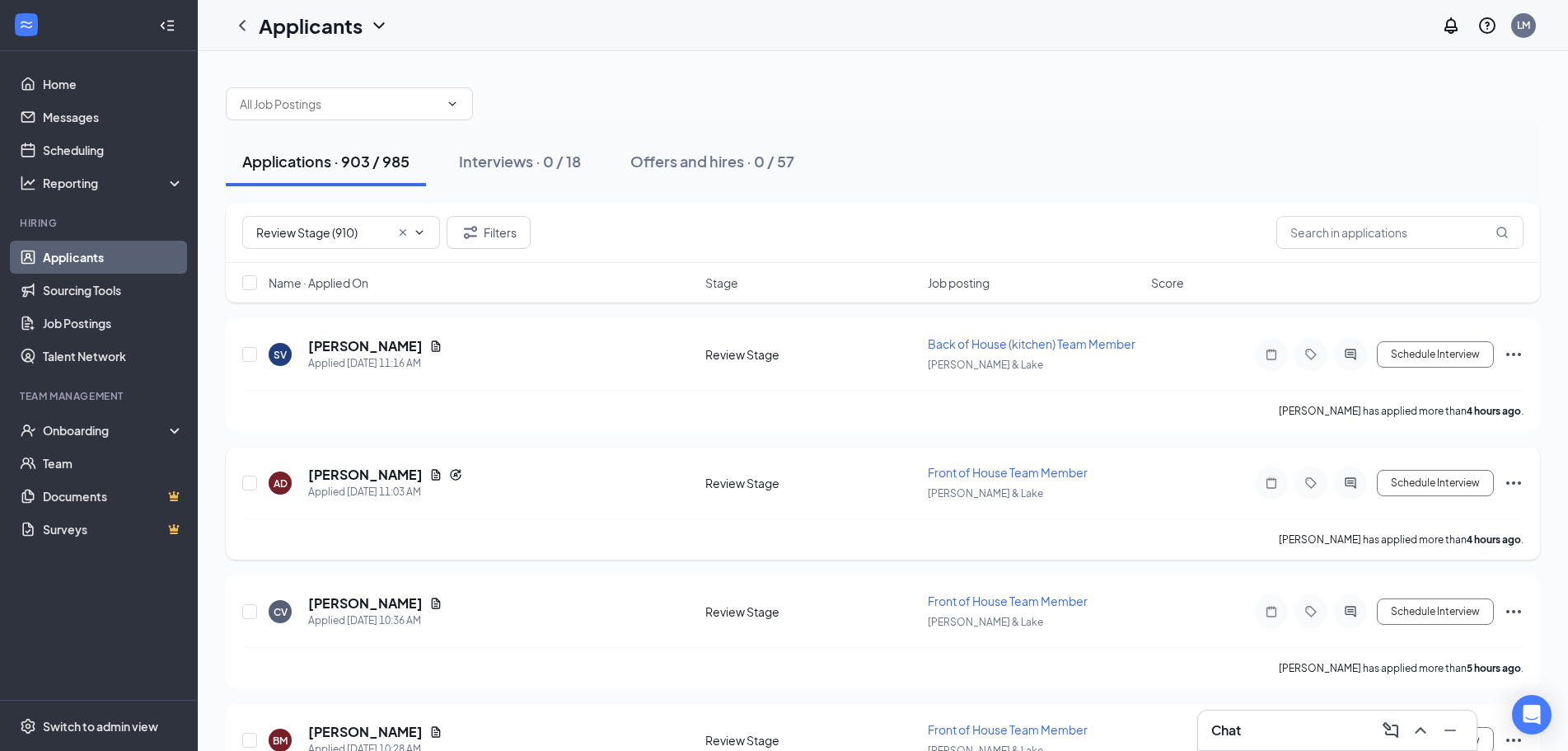
click at [1517, 481] on icon "Ellipses" at bounding box center [1514, 483] width 20 height 20
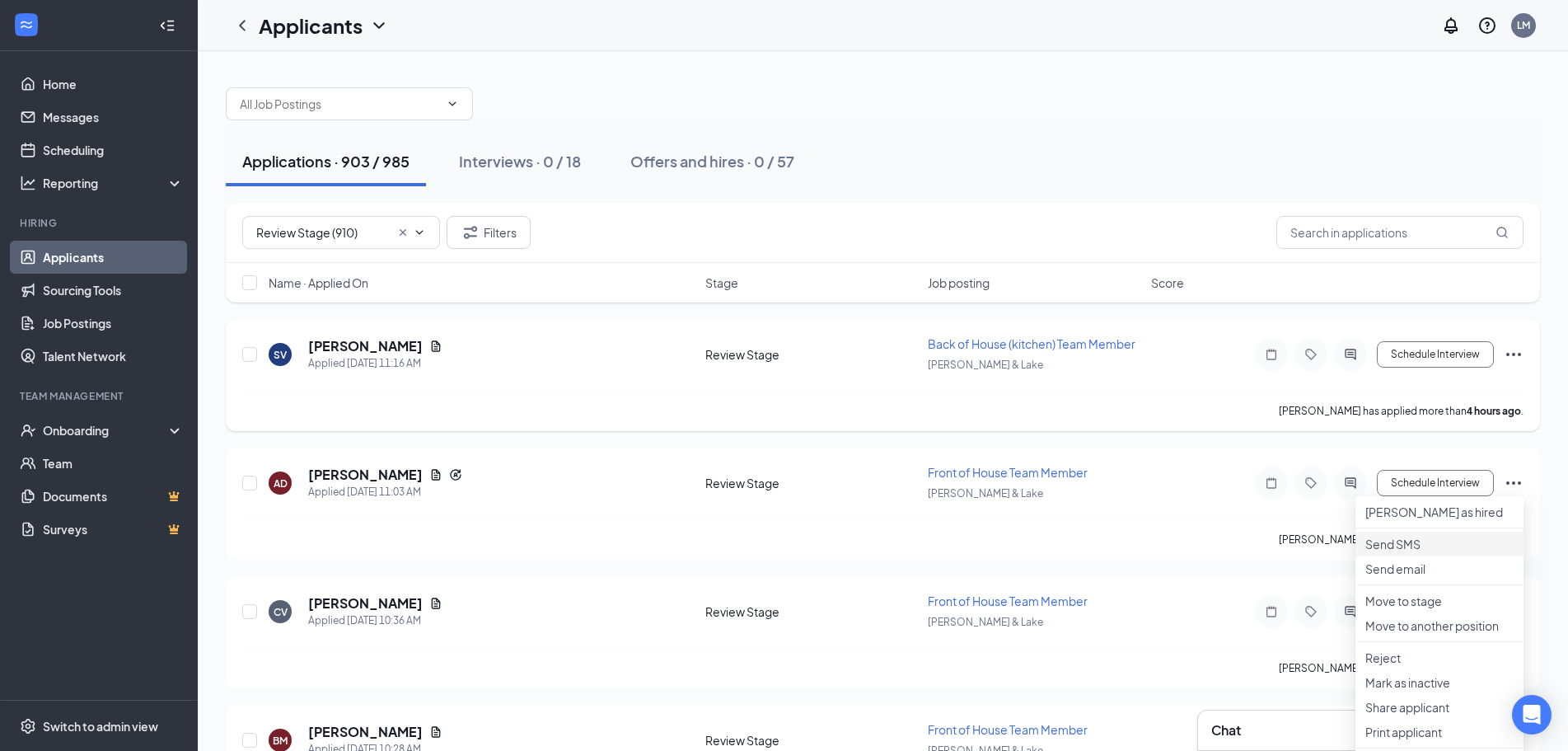
click at [1401, 552] on p "Send SMS" at bounding box center [1439, 544] width 148 height 16
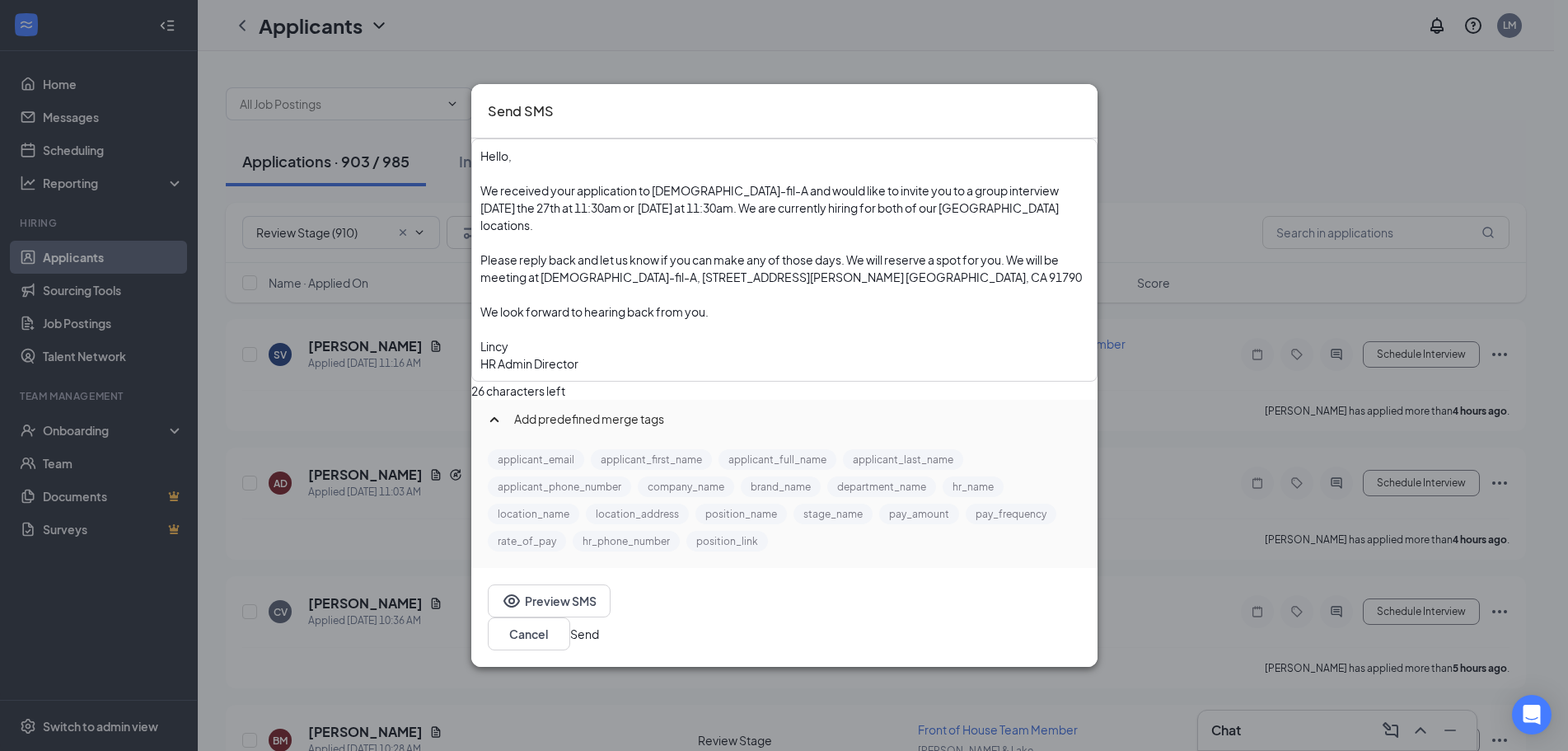
click at [599, 625] on button "Send" at bounding box center [584, 634] width 29 height 18
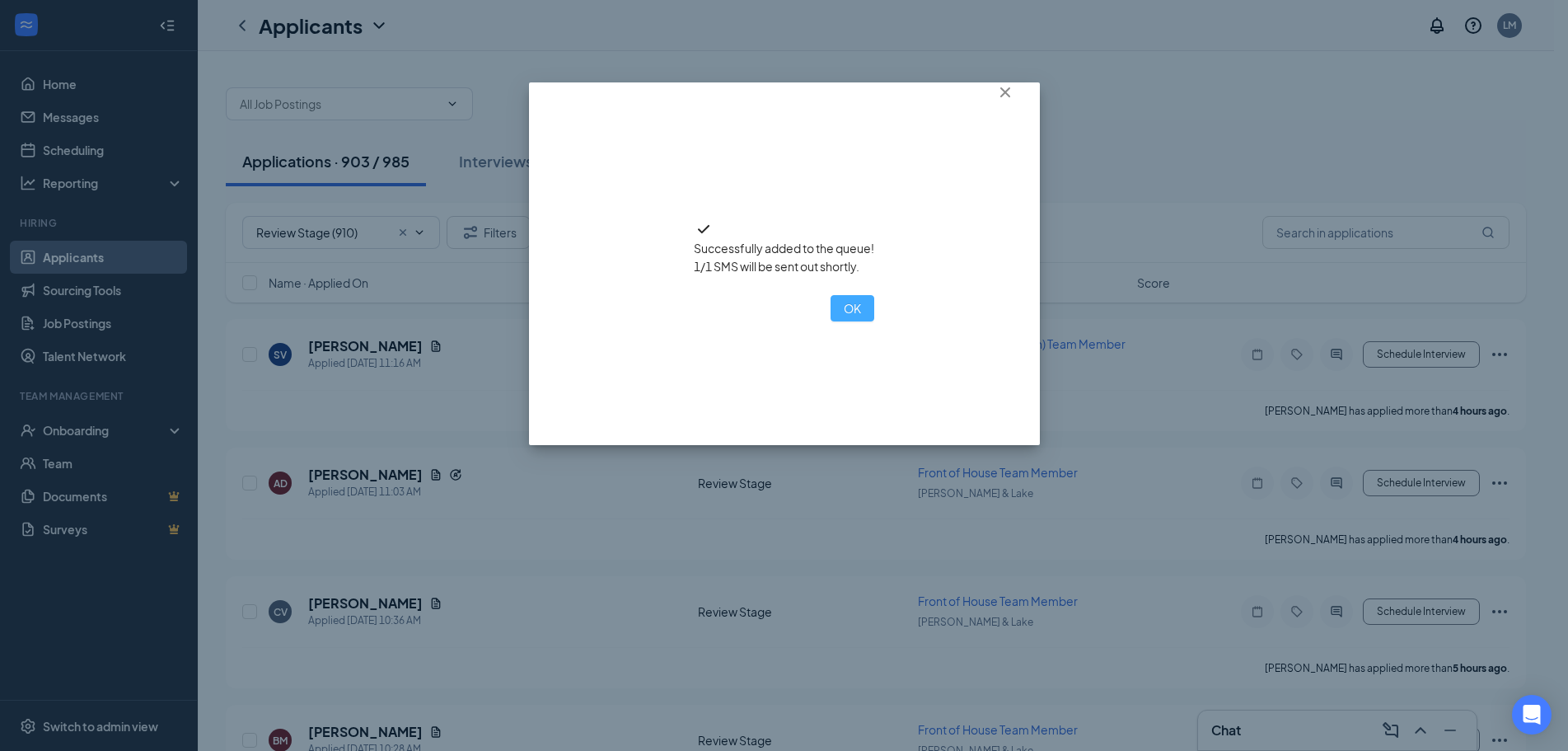
click at [831, 322] on button "OK" at bounding box center [852, 308] width 44 height 26
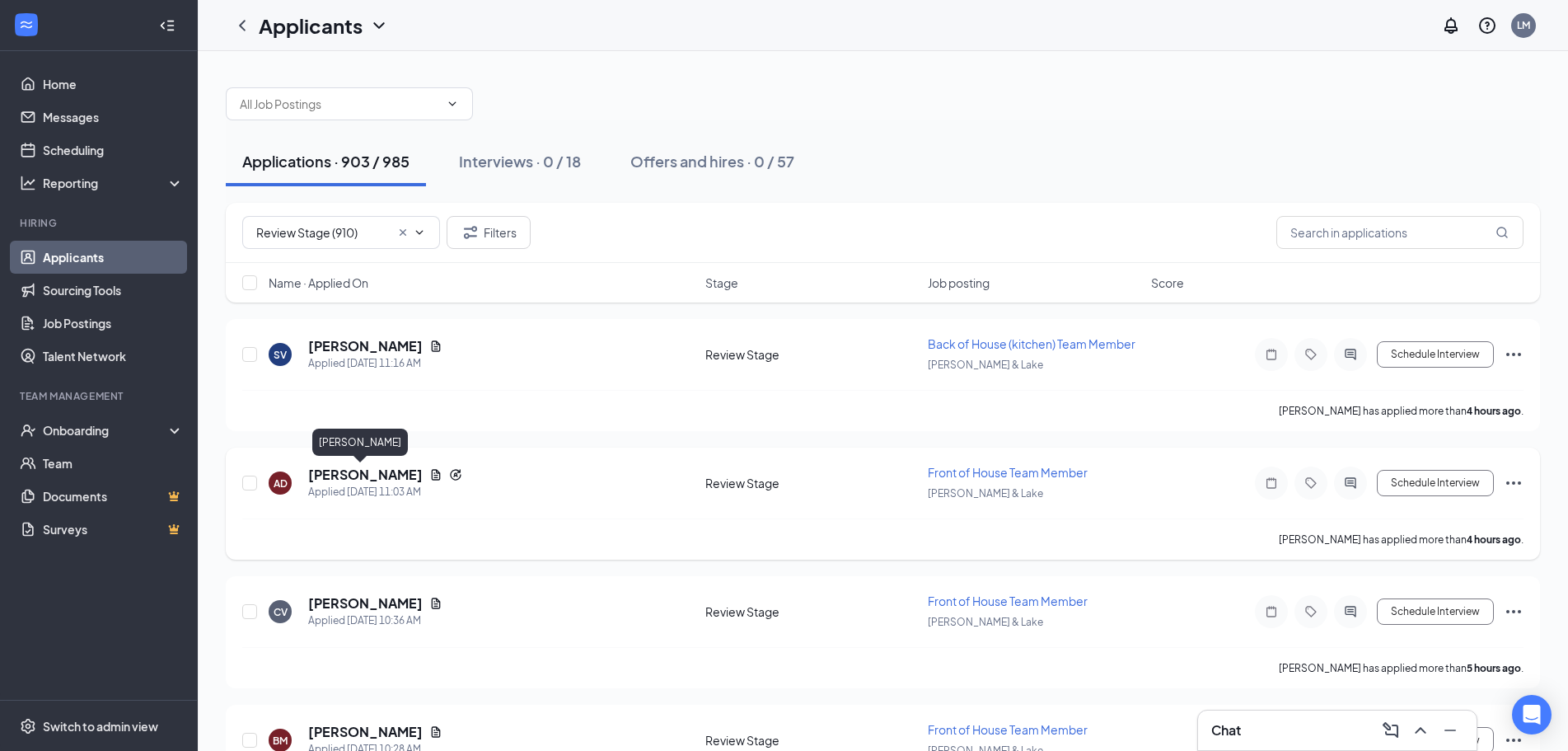
click at [358, 476] on h5 "Ashley Diaz" at bounding box center [365, 475] width 115 height 18
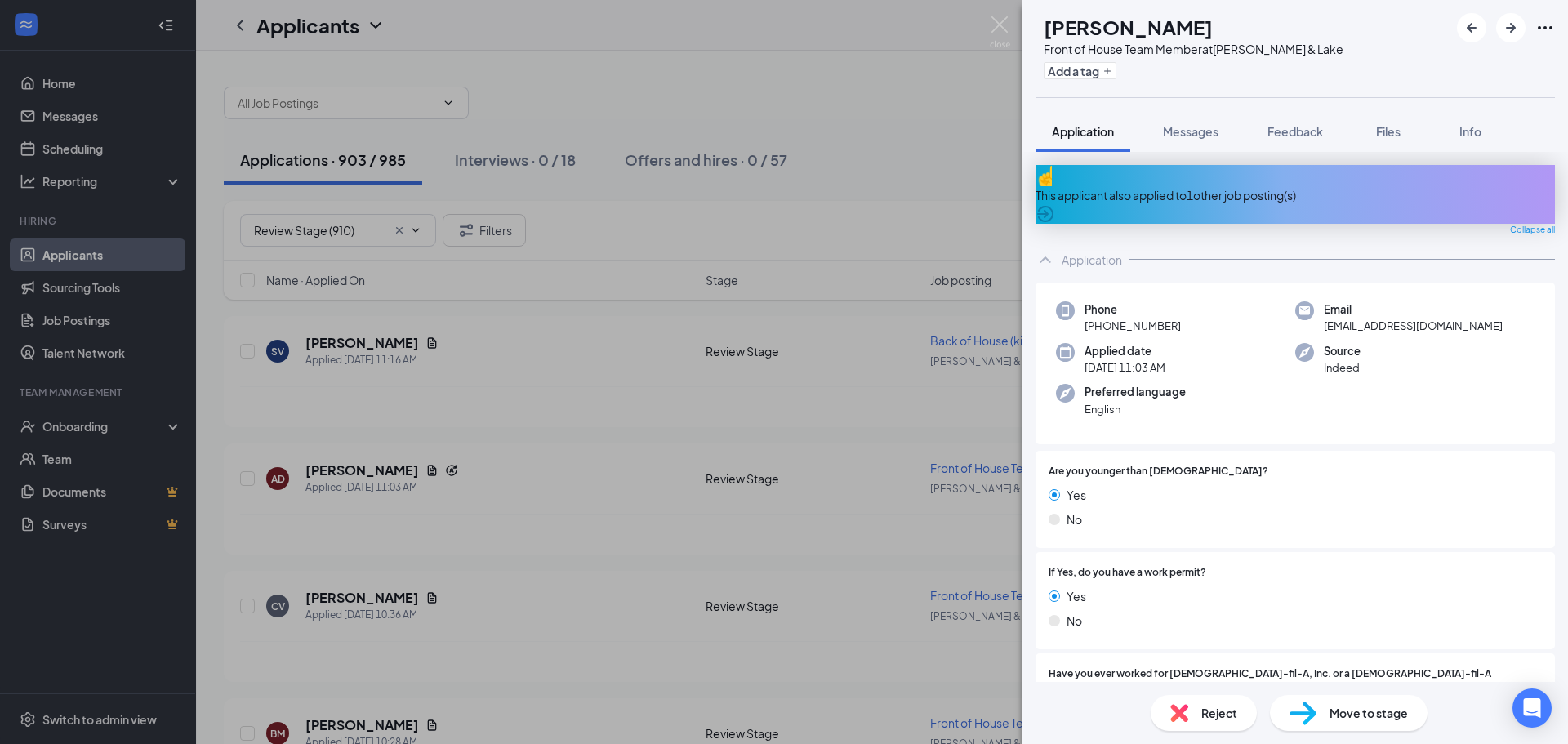
drag, startPoint x: 1185, startPoint y: 173, endPoint x: 1183, endPoint y: 186, distance: 13.2
click at [1185, 174] on div "This applicant also applied to 1 other job posting(s)" at bounding box center [1295, 194] width 520 height 59
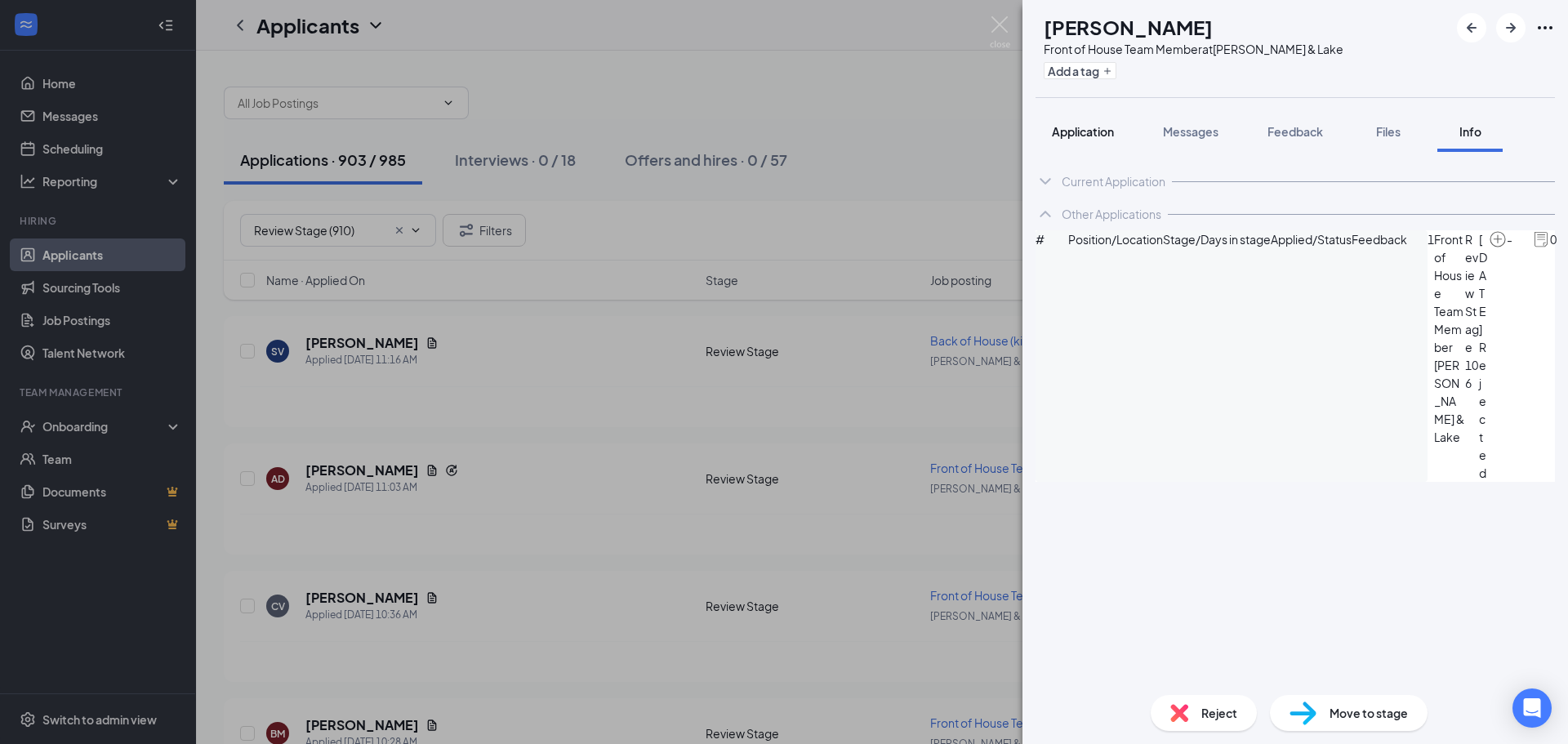
click at [1080, 127] on span "Application" at bounding box center [1083, 131] width 62 height 15
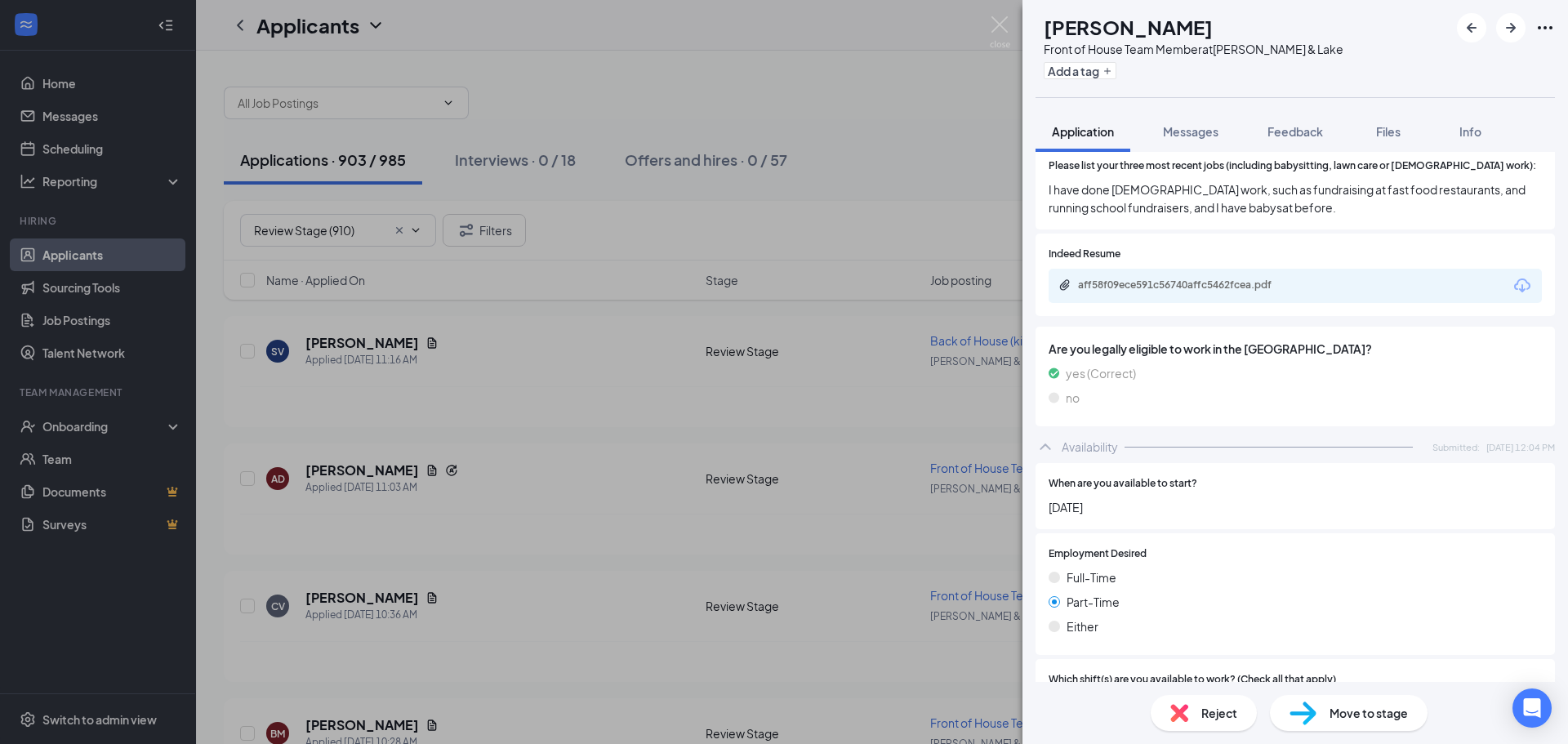
scroll to position [653, 0]
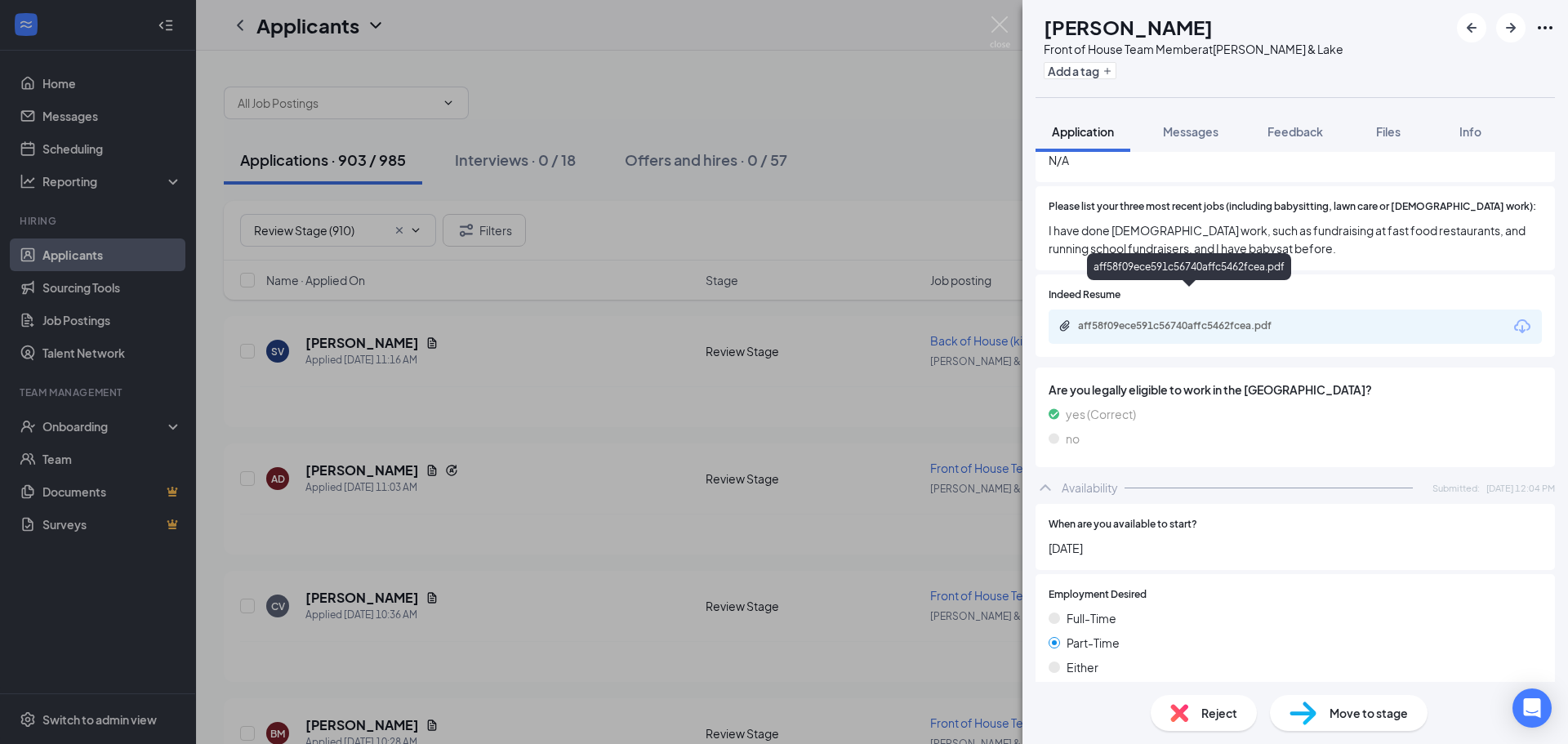
click at [1233, 319] on div "aff58f09ece591c56740affc5462fcea.pdf" at bounding box center [1192, 326] width 229 height 13
click at [1231, 708] on span "Reject" at bounding box center [1219, 713] width 36 height 18
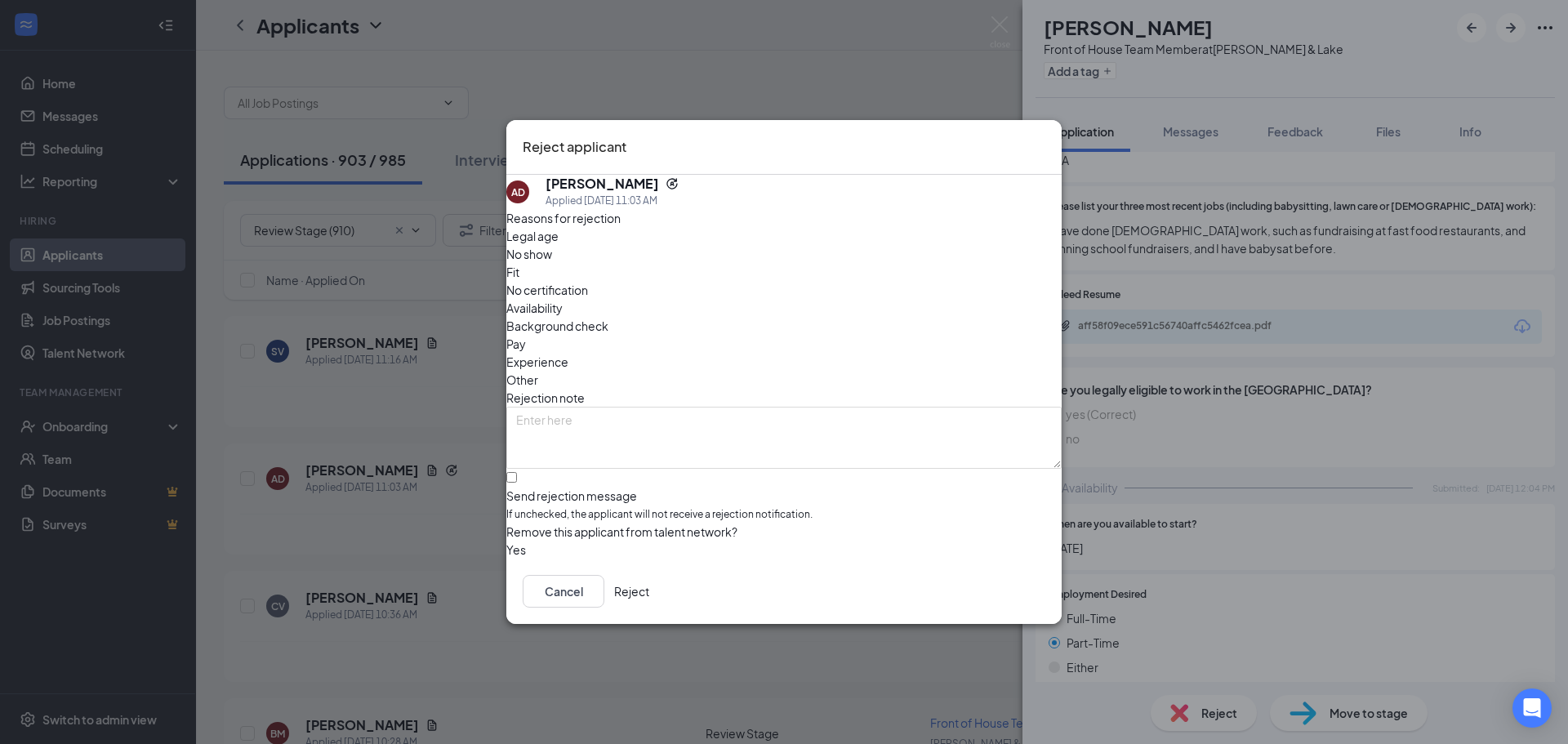
drag, startPoint x: 1016, startPoint y: 599, endPoint x: 1060, endPoint y: 573, distance: 51.1
click at [650, 594] on button "Reject" at bounding box center [632, 591] width 35 height 33
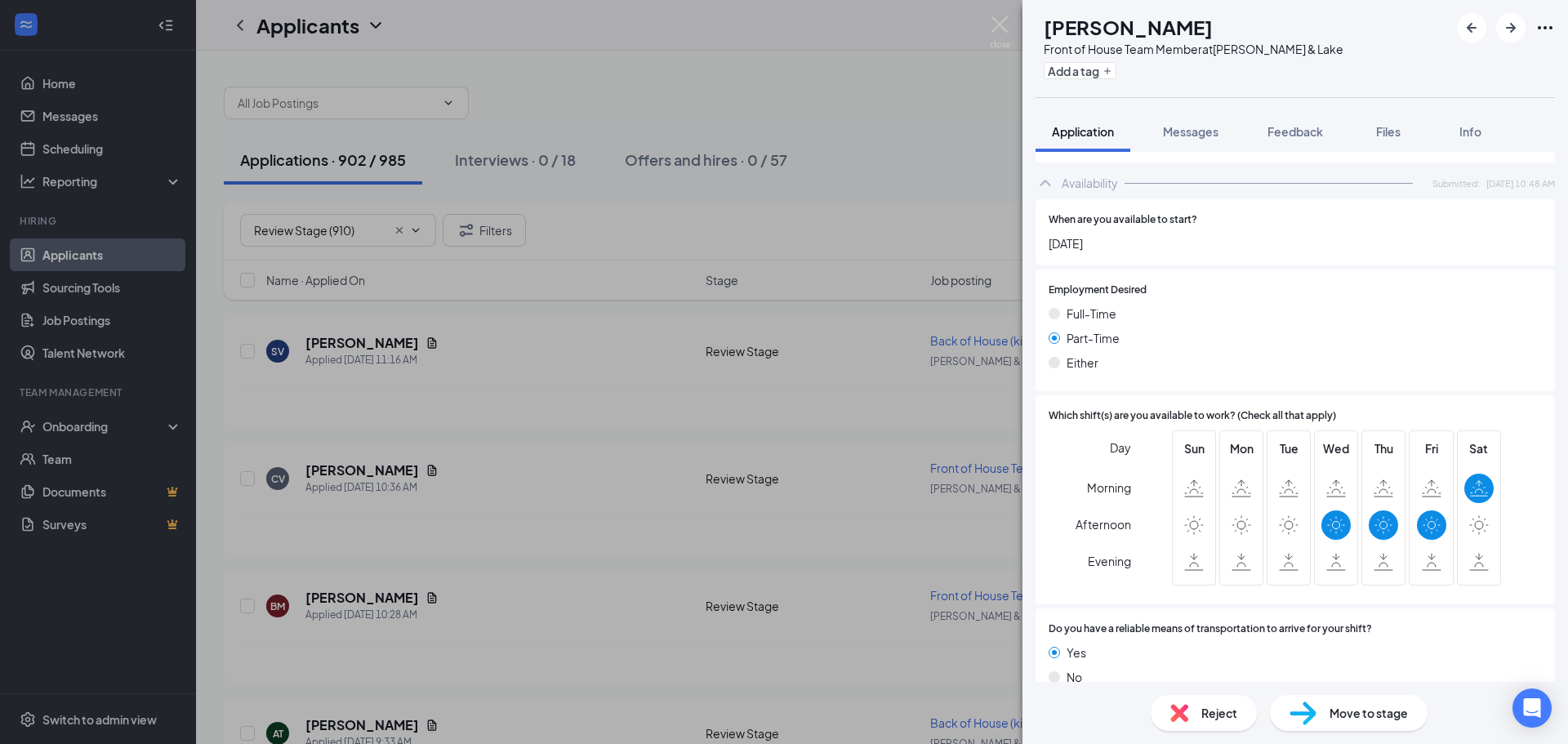
scroll to position [893, 0]
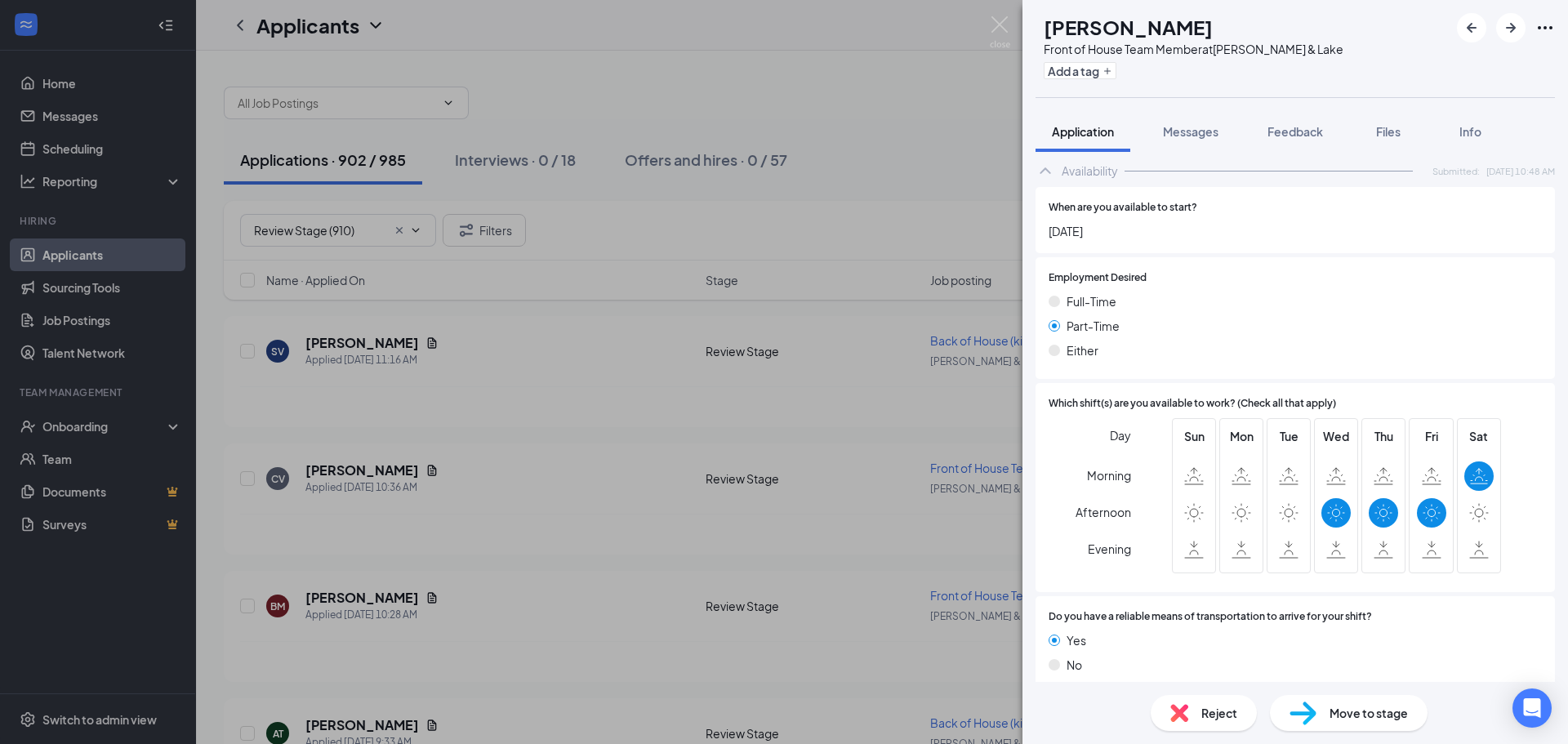
click at [1229, 712] on span "Reject" at bounding box center [1219, 713] width 36 height 18
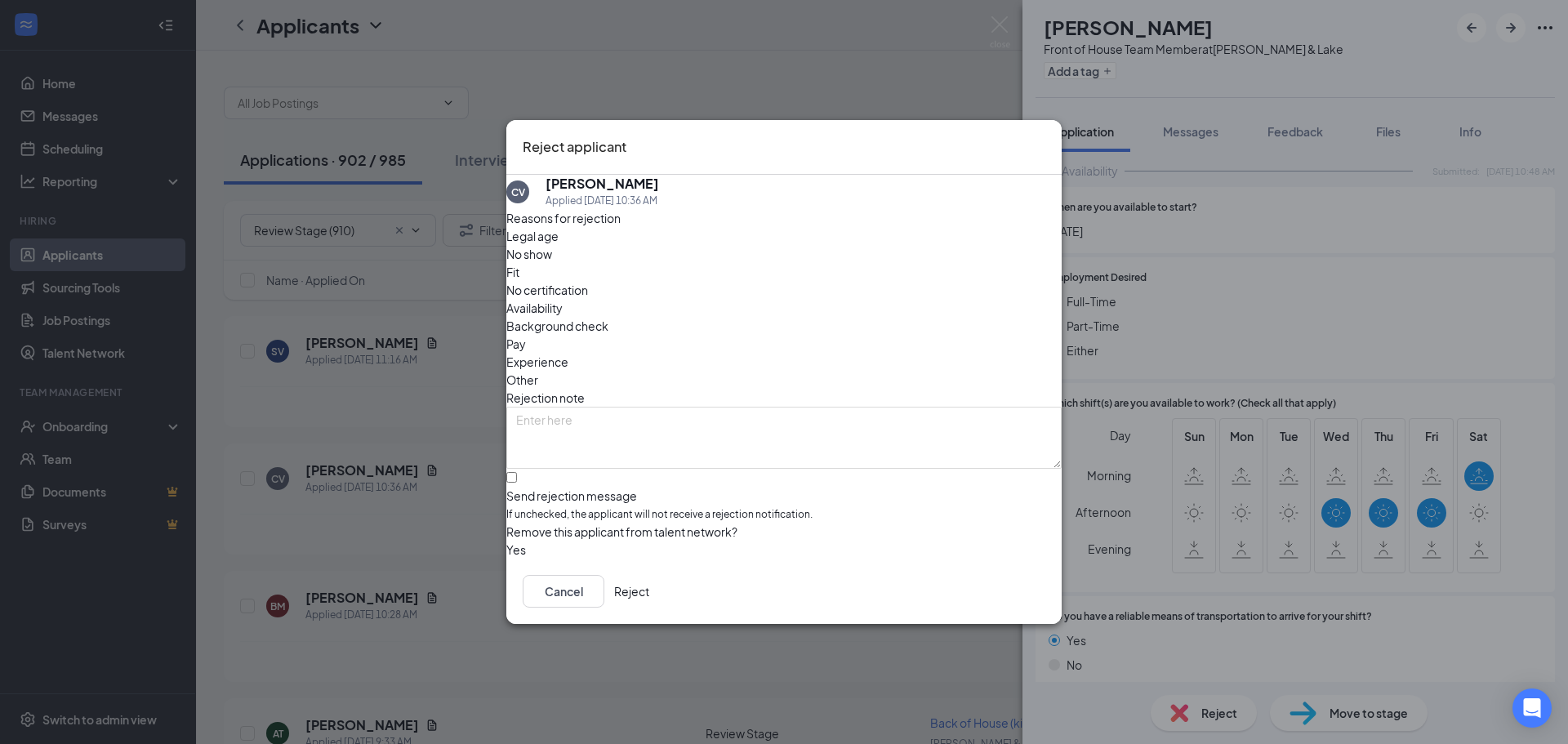
click at [563, 299] on span "Availability" at bounding box center [534, 308] width 56 height 18
drag, startPoint x: 534, startPoint y: 452, endPoint x: 574, endPoint y: 468, distance: 43.1
click at [517, 472] on input "Send rejection message If unchecked, the applicant will not receive a rejection…" at bounding box center [511, 477] width 11 height 11
checkbox input "true"
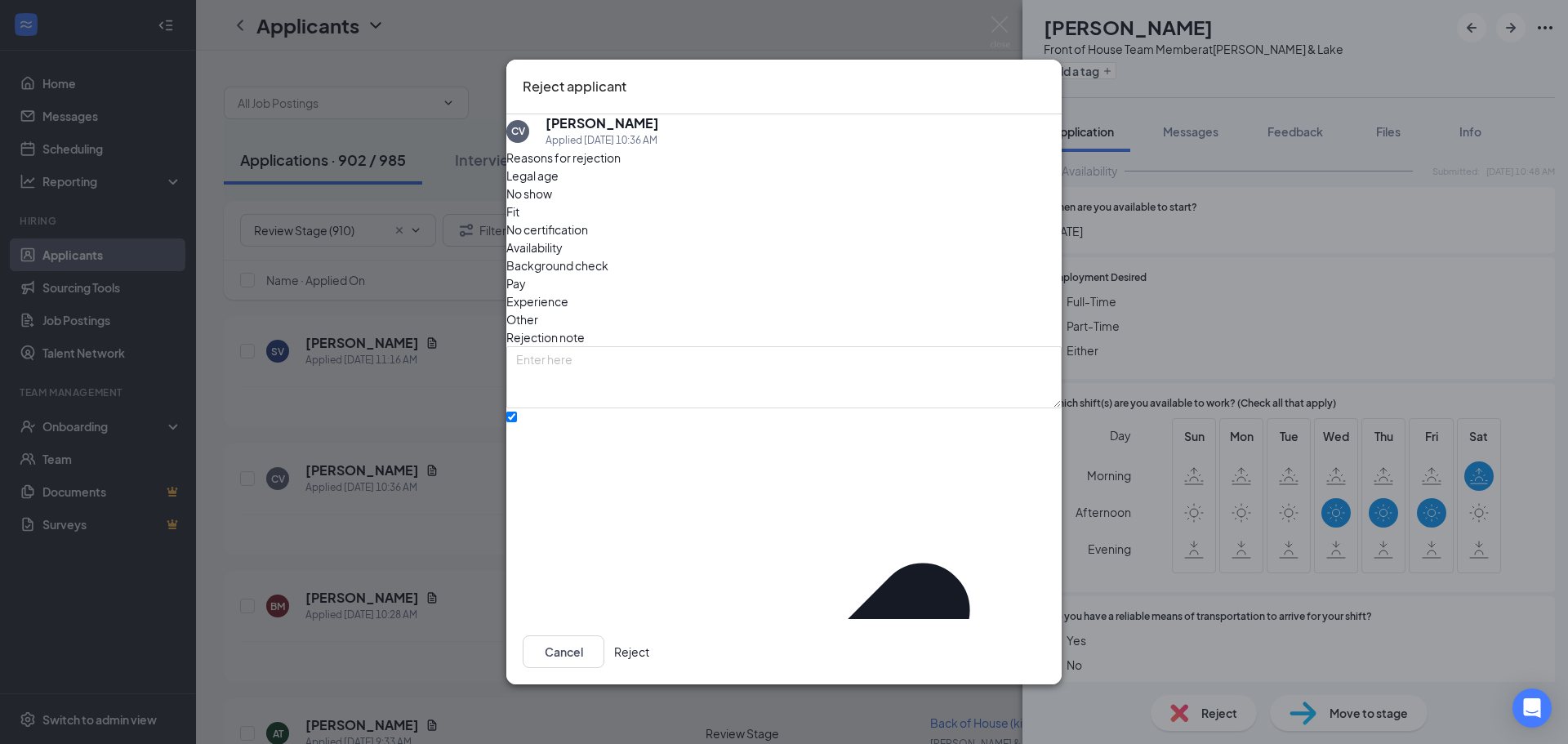
click at [650, 635] on button "Reject" at bounding box center [632, 652] width 35 height 33
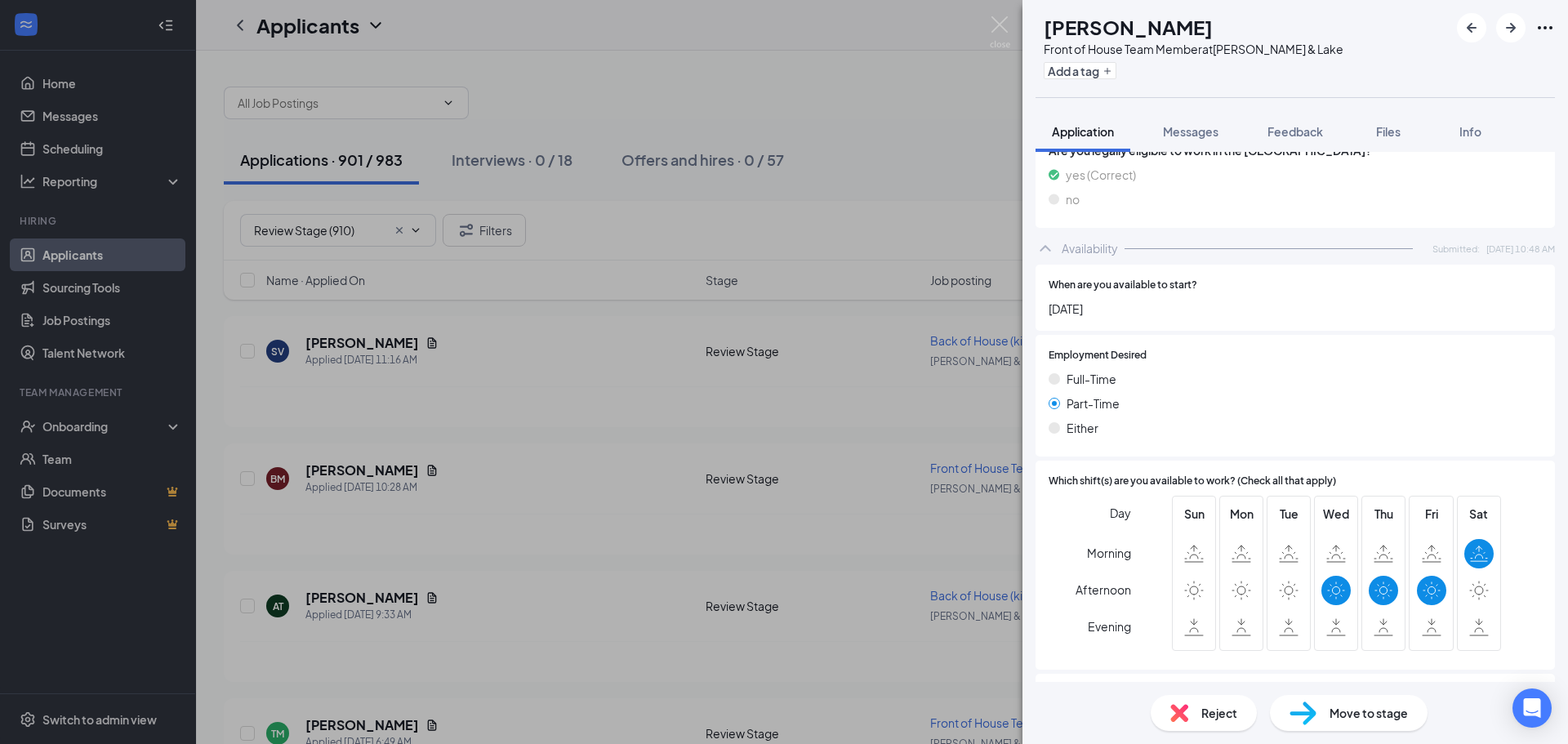
scroll to position [893, 0]
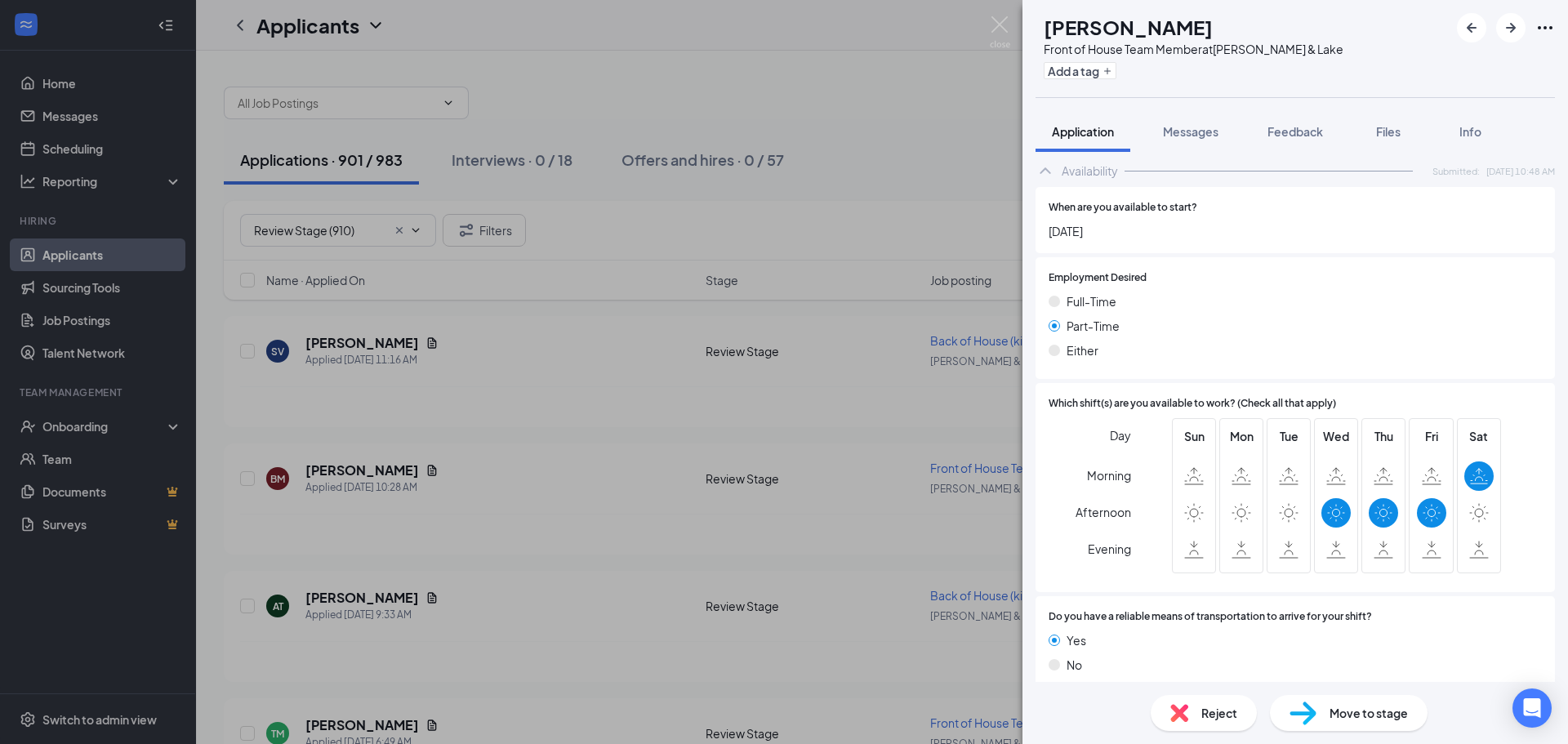
click at [1213, 708] on span "Reject" at bounding box center [1219, 713] width 36 height 18
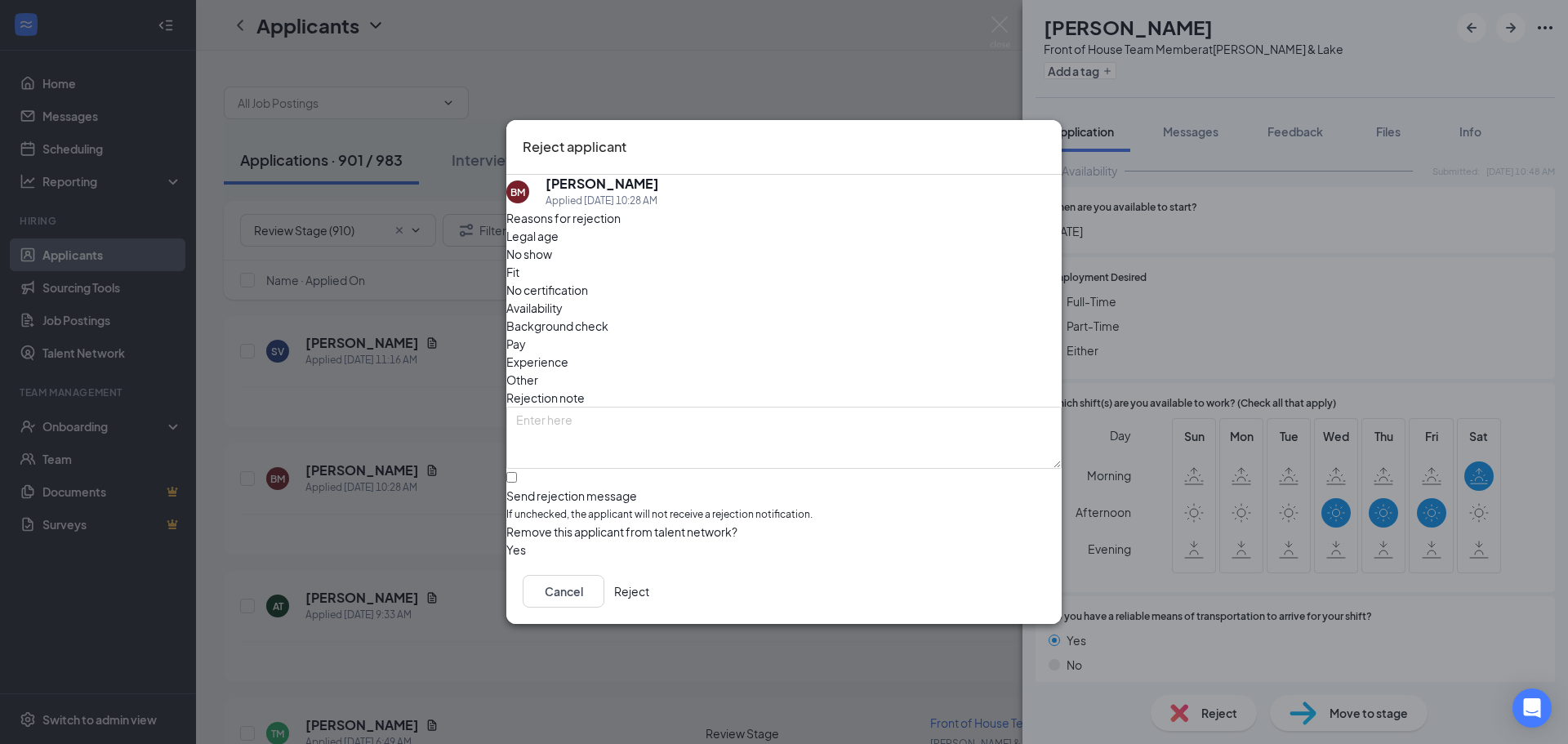
drag, startPoint x: 885, startPoint y: 273, endPoint x: 916, endPoint y: 290, distance: 35.4
click at [563, 299] on span "Availability" at bounding box center [534, 308] width 56 height 18
drag, startPoint x: 534, startPoint y: 445, endPoint x: 552, endPoint y: 448, distance: 18.2
click at [517, 472] on input "Send rejection message If unchecked, the applicant will not receive a rejection…" at bounding box center [511, 477] width 11 height 11
checkbox input "true"
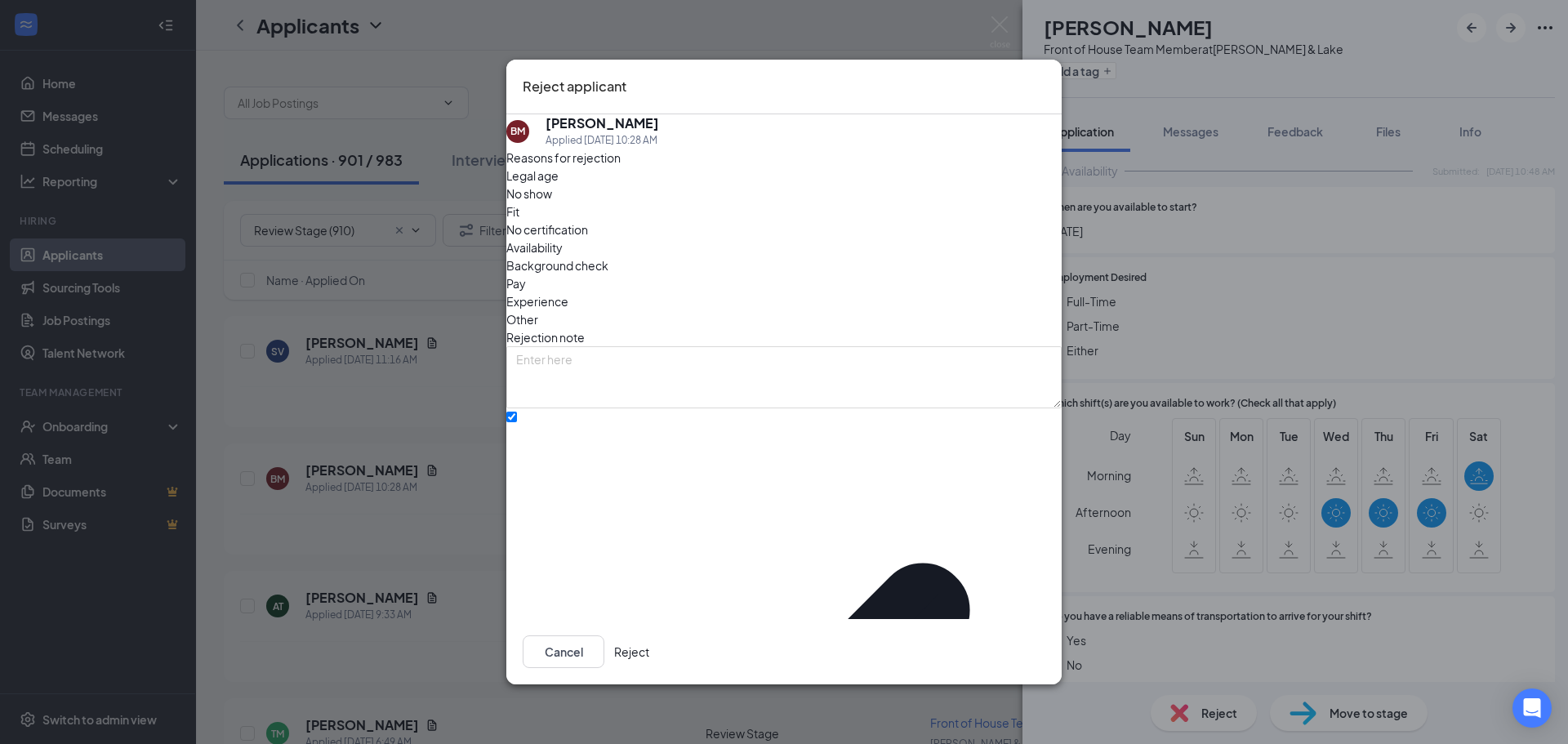
drag, startPoint x: 993, startPoint y: 641, endPoint x: 995, endPoint y: 625, distance: 16.1
click at [650, 639] on button "Reject" at bounding box center [632, 652] width 35 height 33
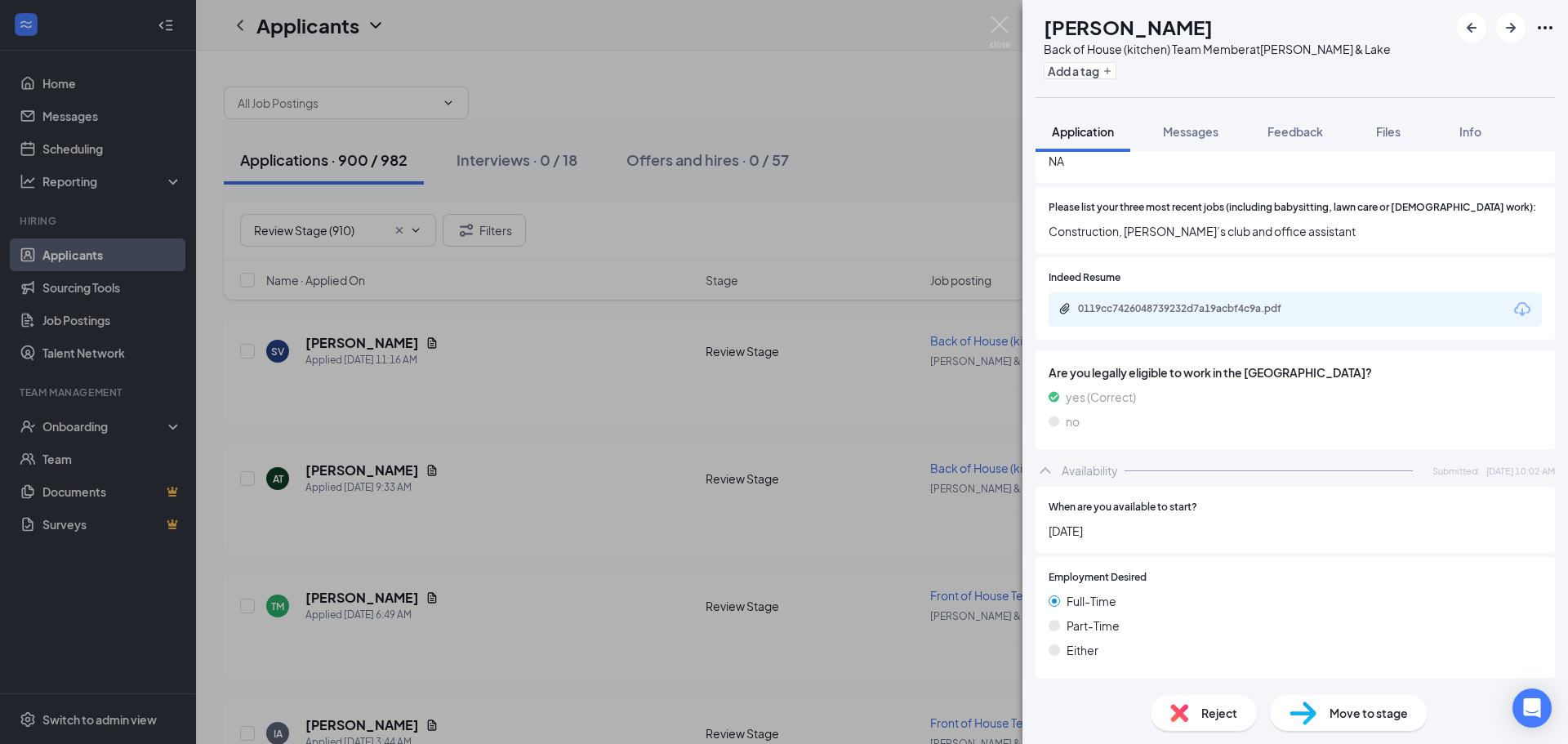
scroll to position [567, 0]
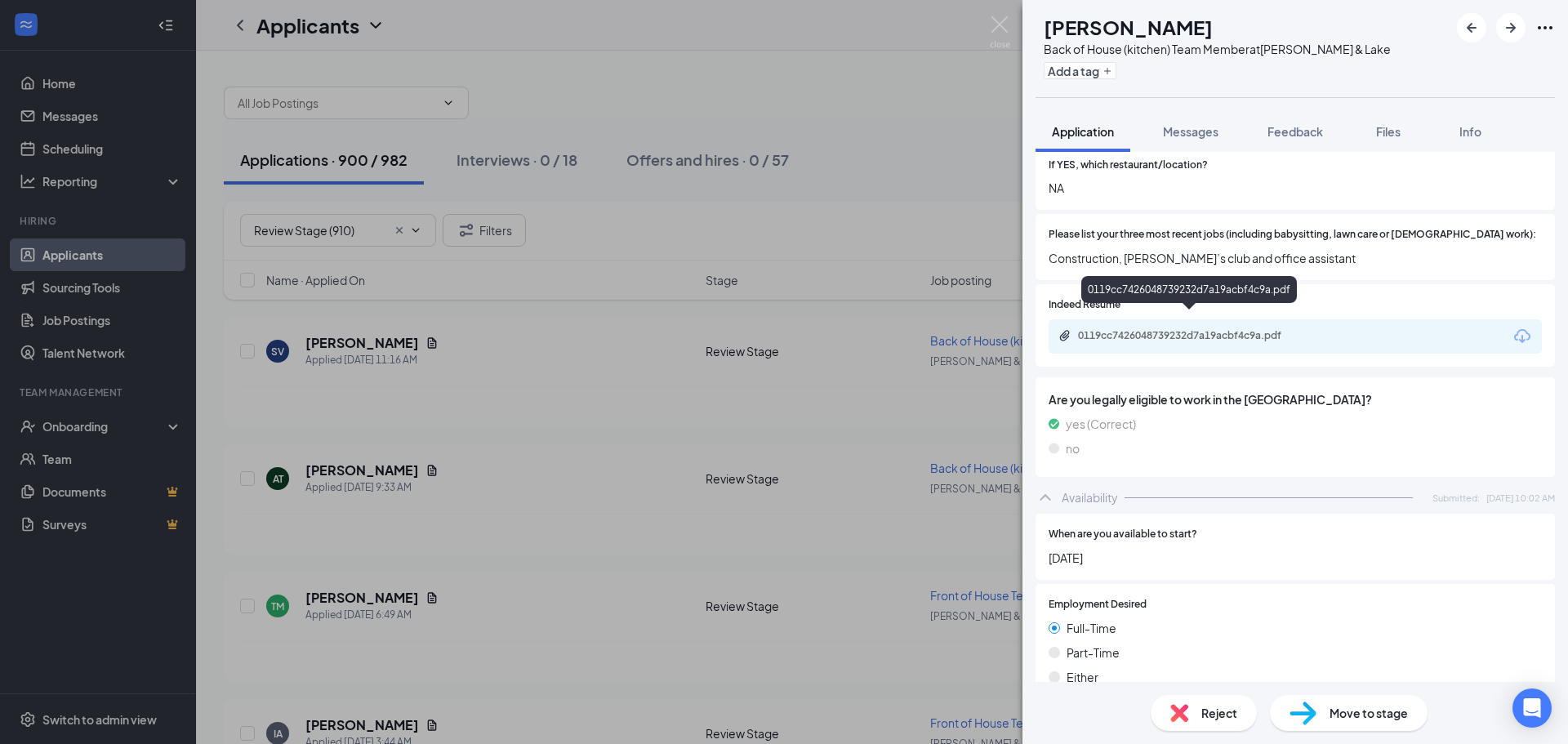
click at [1265, 329] on div "0119cc7426048739232d7a19acbf4c9a.pdf" at bounding box center [1191, 336] width 265 height 16
click at [1234, 706] on span "Reject" at bounding box center [1219, 713] width 36 height 18
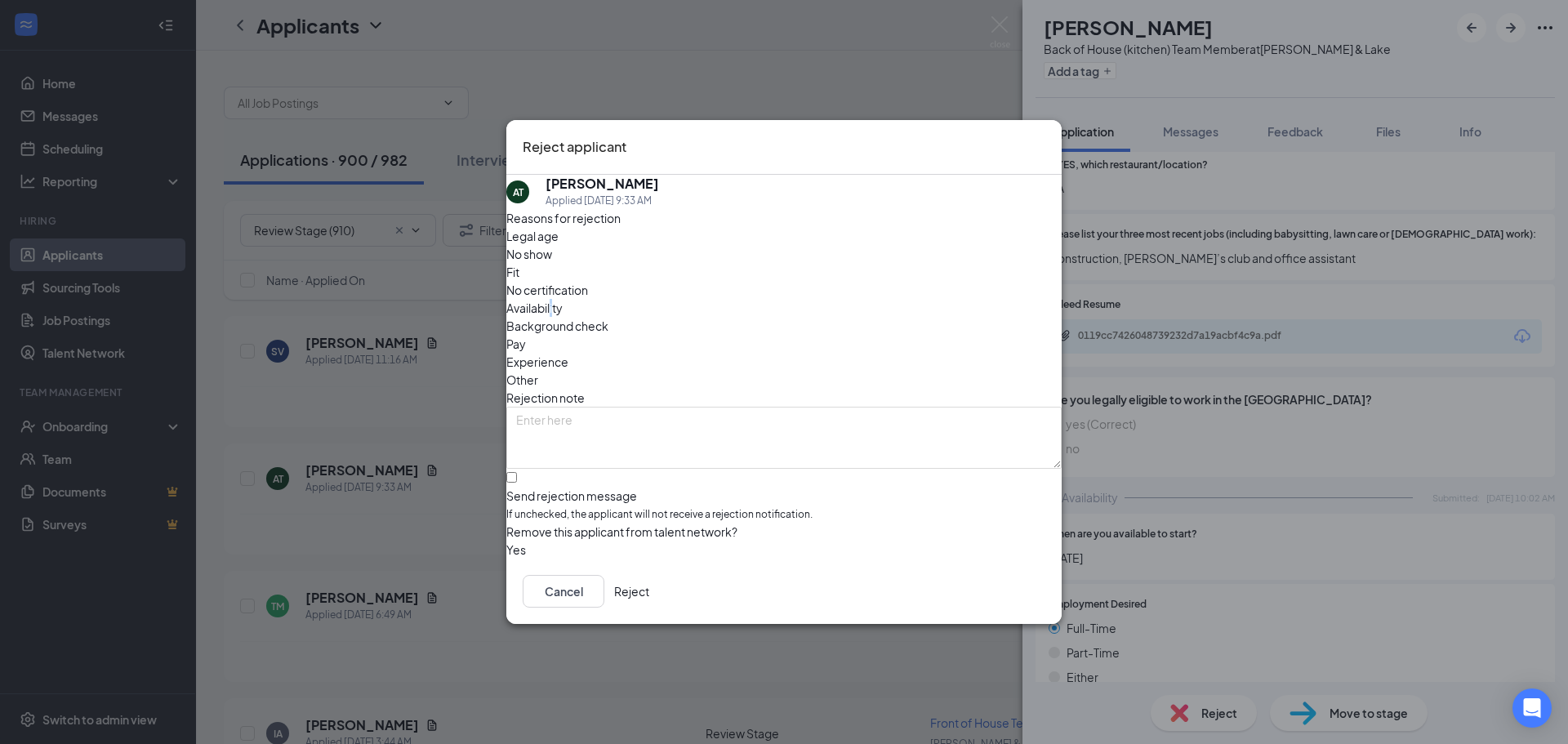
click at [563, 299] on span "Availability" at bounding box center [534, 308] width 56 height 18
click at [517, 472] on input "Send rejection message If unchecked, the applicant will not receive a rejection…" at bounding box center [511, 477] width 11 height 11
checkbox input "true"
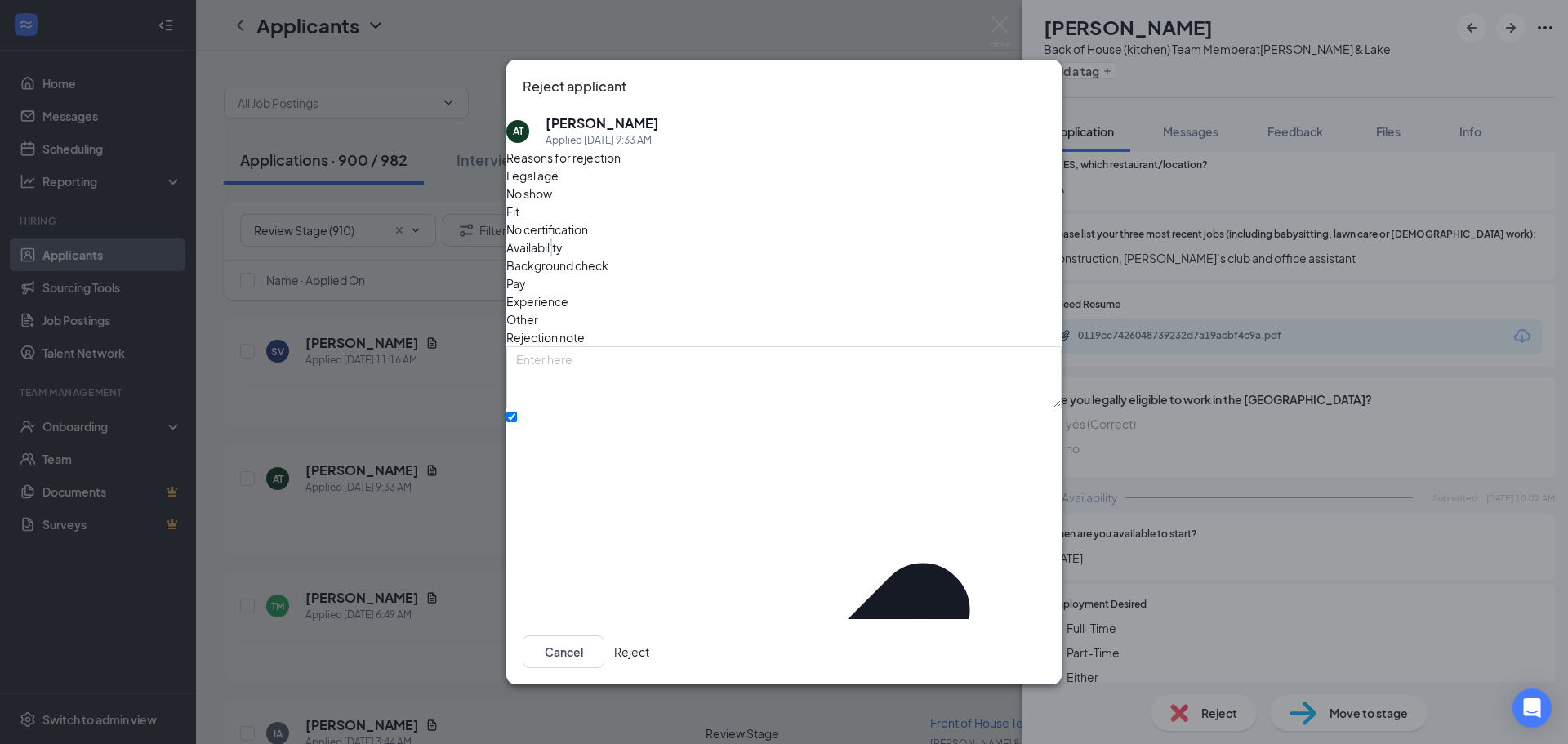
click at [650, 644] on button "Reject" at bounding box center [632, 652] width 35 height 33
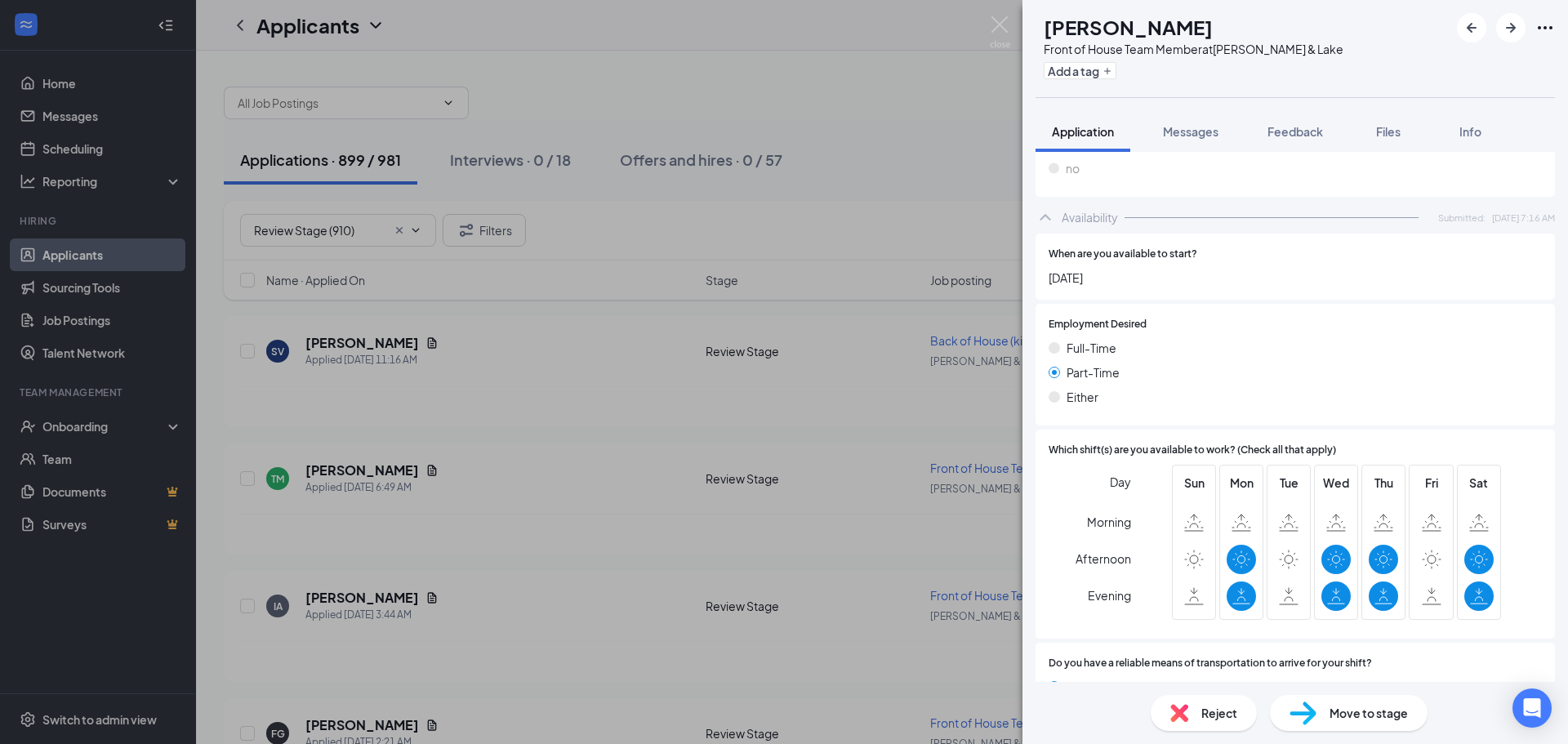
scroll to position [893, 0]
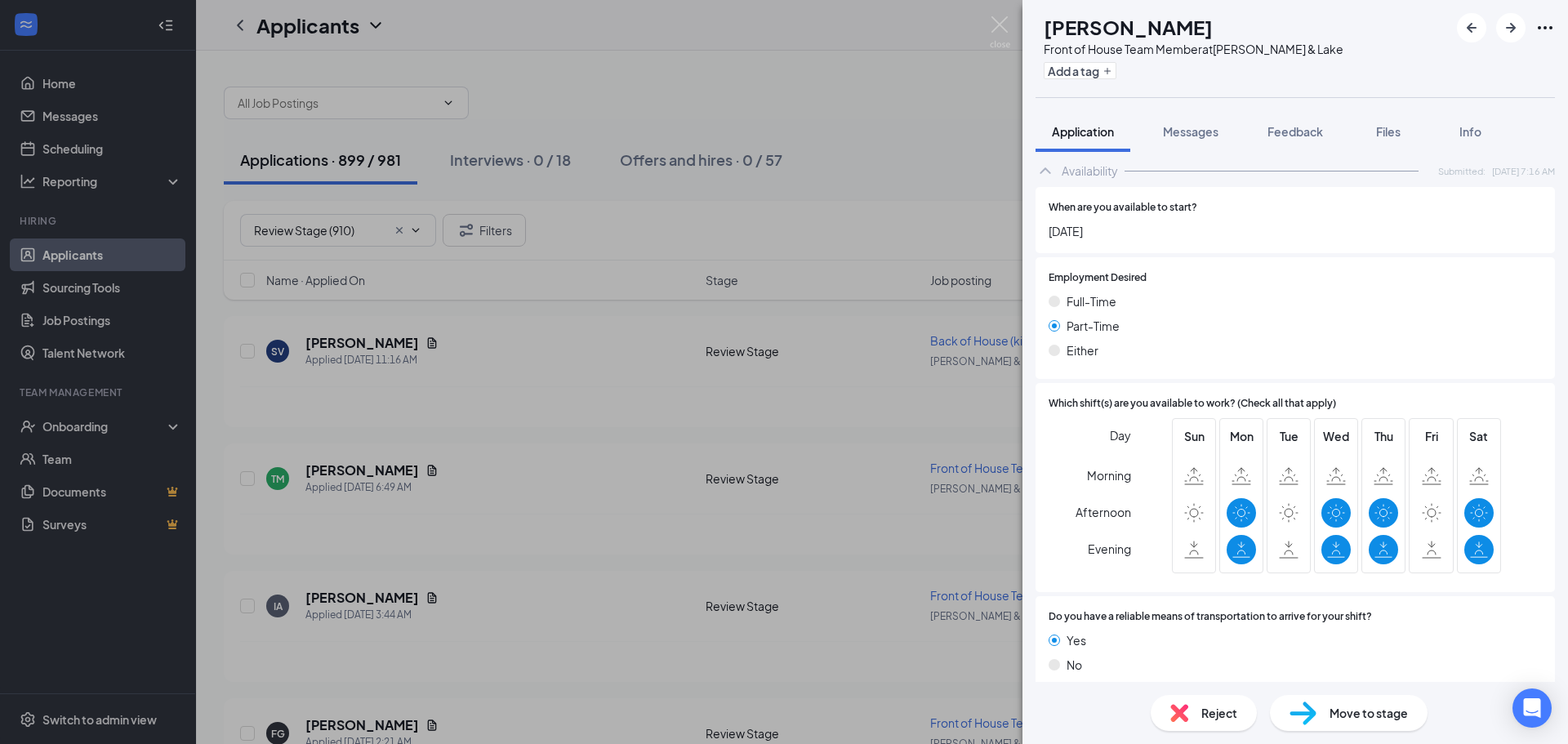
click at [1226, 720] on span "Reject" at bounding box center [1219, 713] width 36 height 18
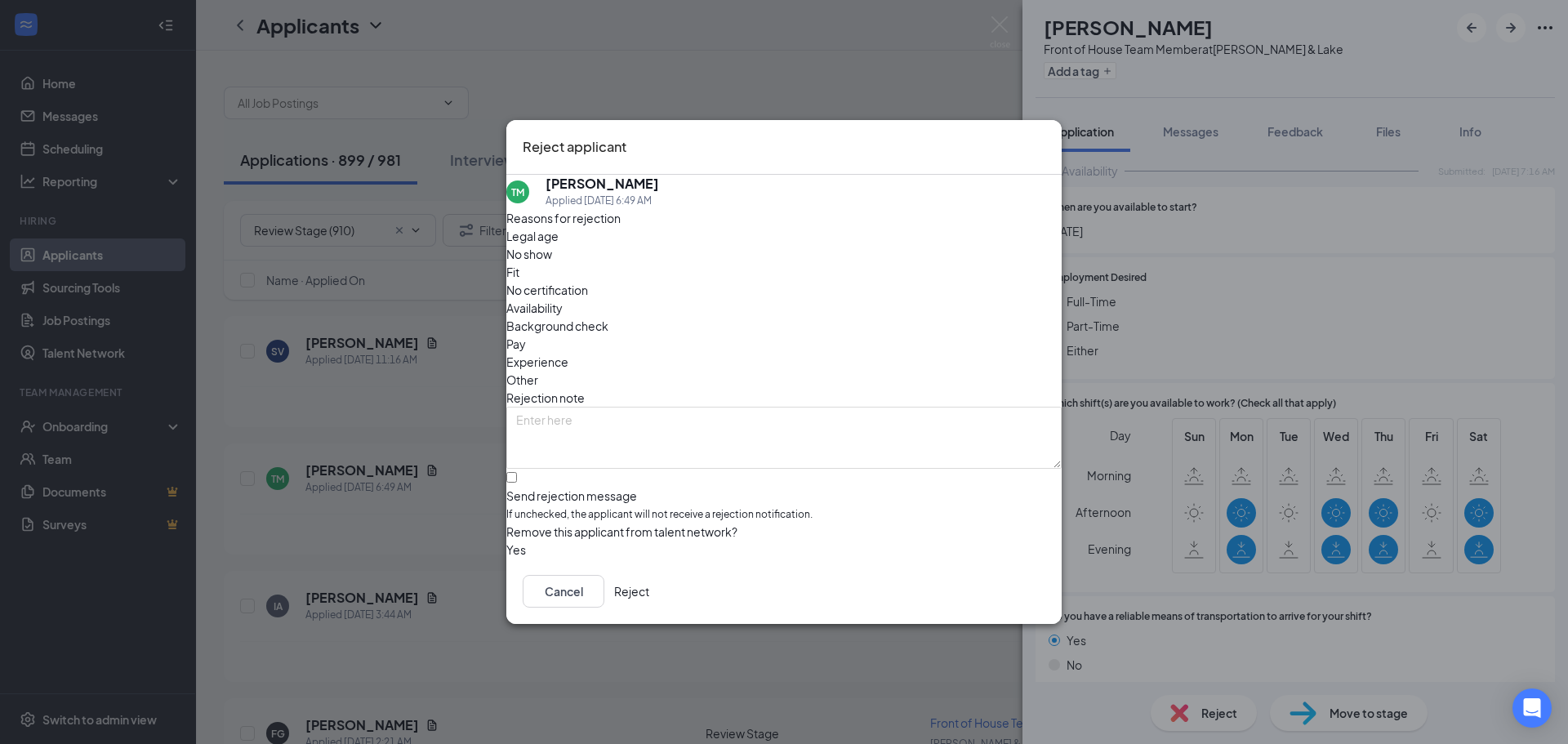
drag, startPoint x: 887, startPoint y: 275, endPoint x: 829, endPoint y: 284, distance: 58.7
click at [563, 299] on span "Availability" at bounding box center [534, 308] width 56 height 18
click at [517, 472] on input "Send rejection message If unchecked, the applicant will not receive a rejection…" at bounding box center [511, 477] width 11 height 11
checkbox input "true"
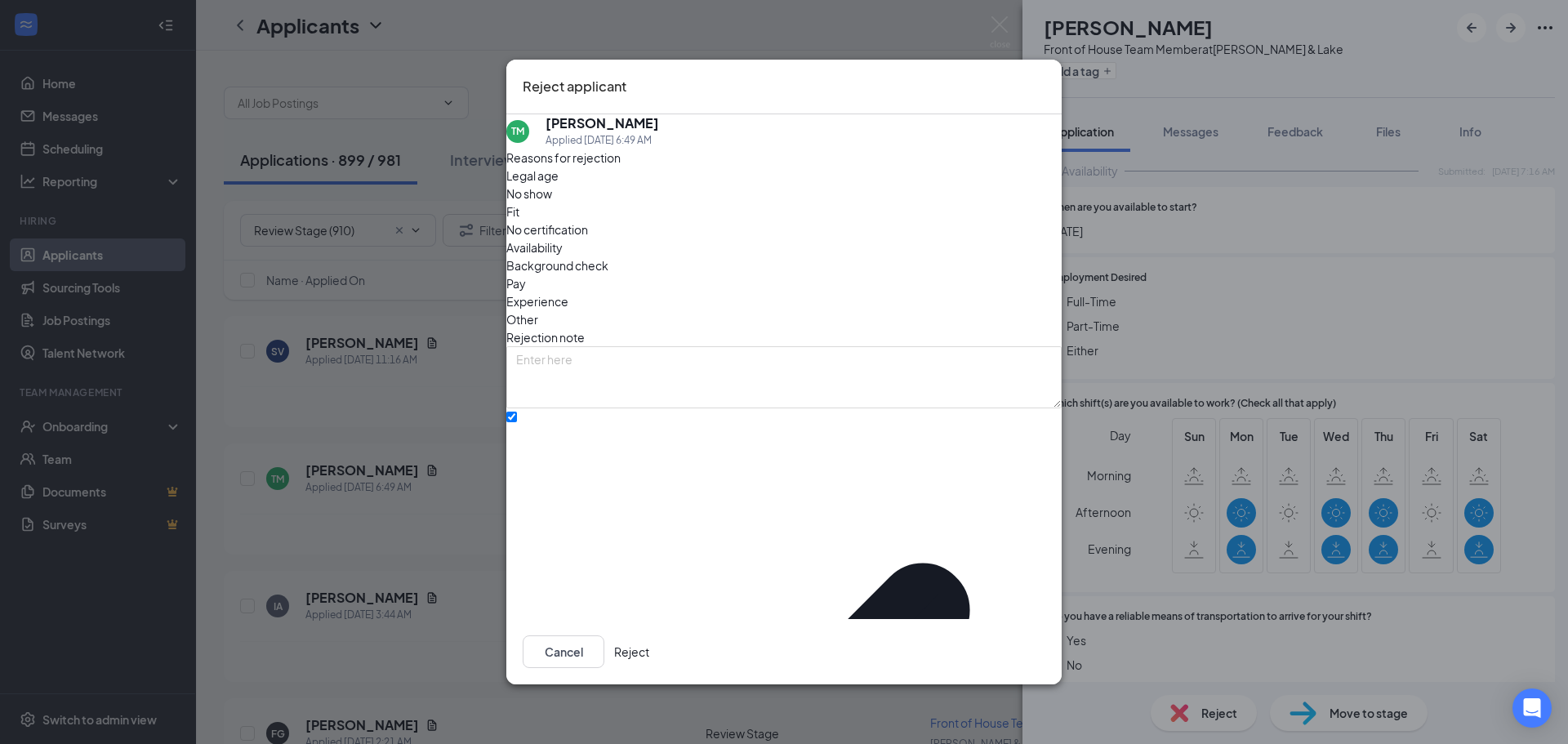
drag, startPoint x: 994, startPoint y: 641, endPoint x: 1053, endPoint y: 606, distance: 68.6
click at [650, 640] on button "Reject" at bounding box center [632, 652] width 35 height 33
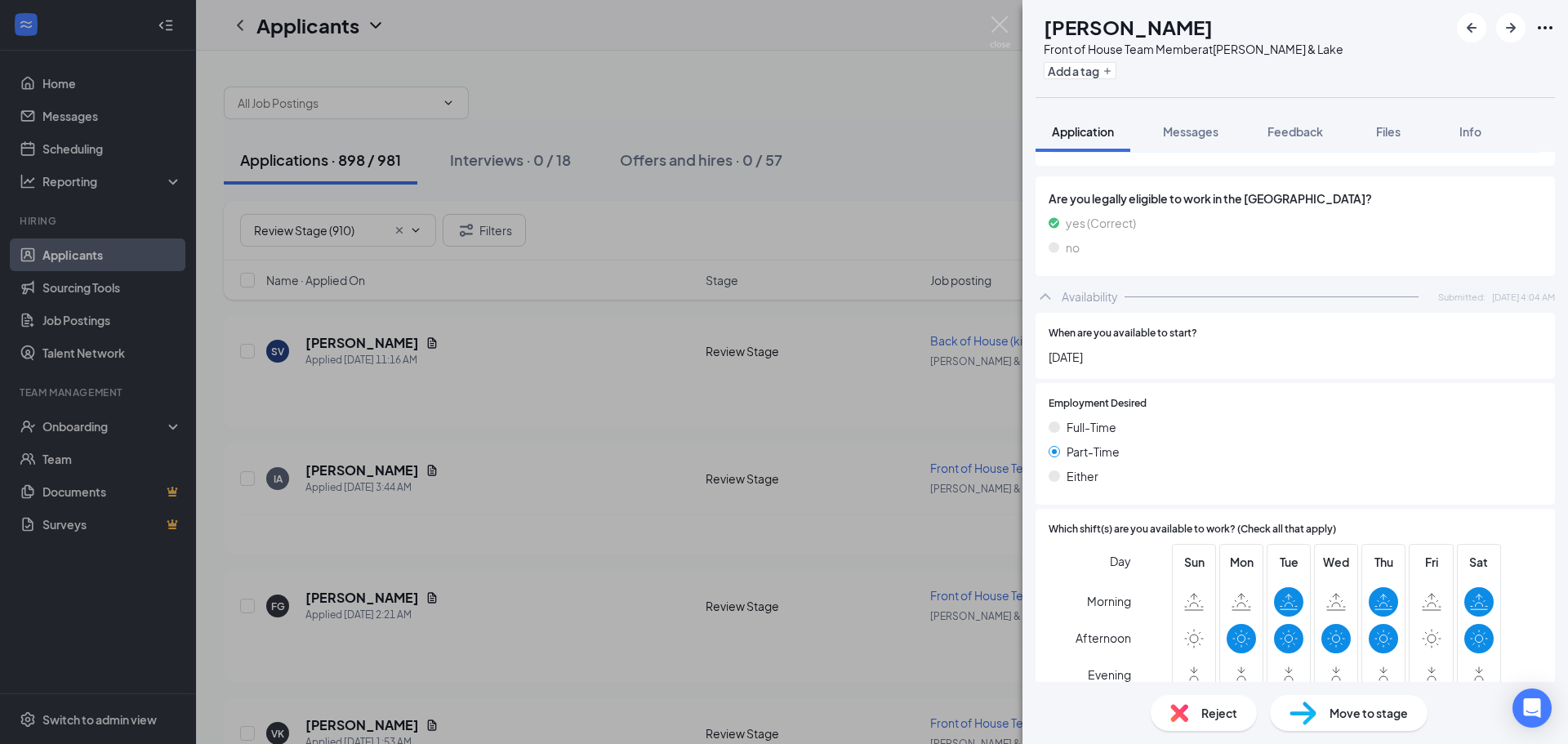
scroll to position [893, 0]
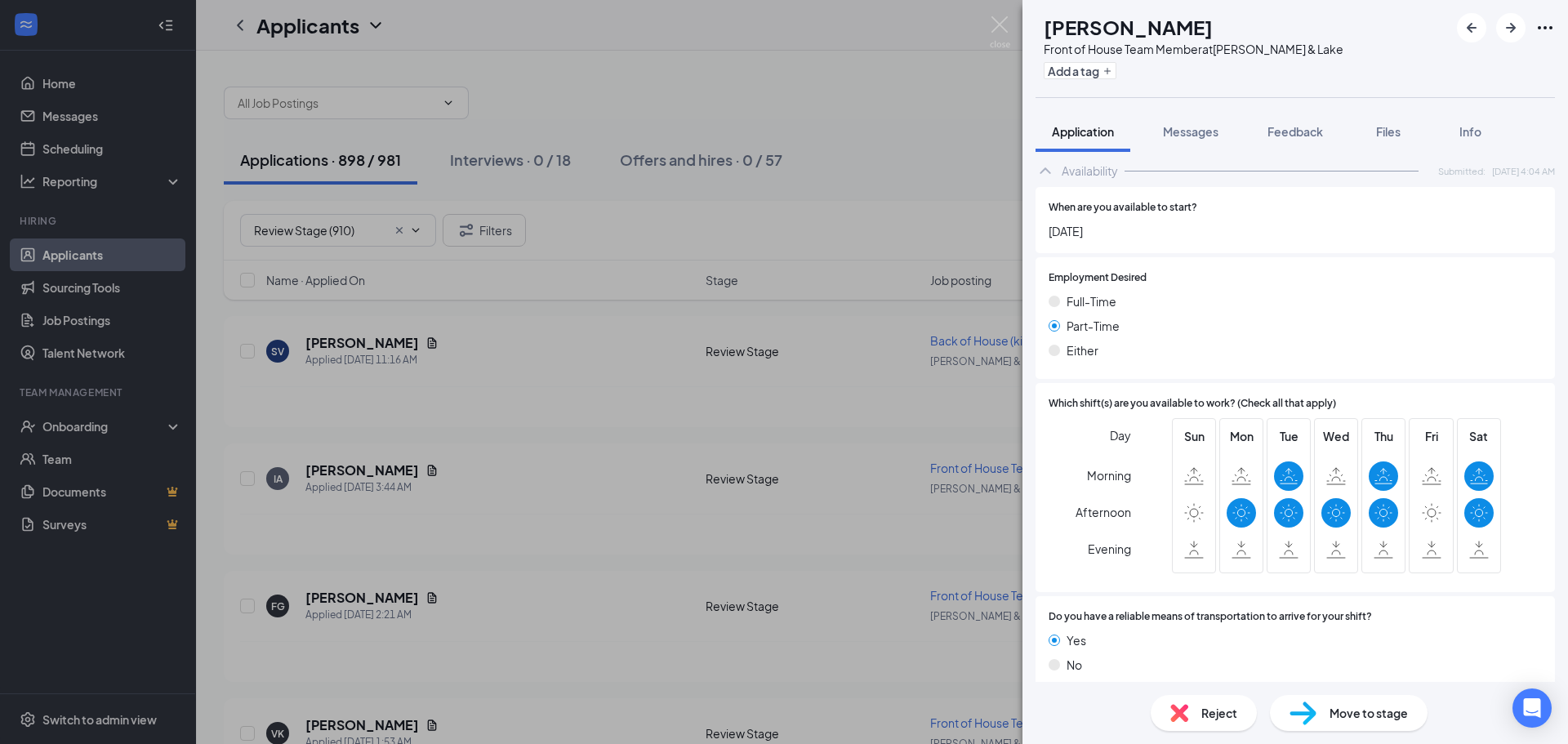
click at [1204, 715] on span "Reject" at bounding box center [1219, 713] width 36 height 18
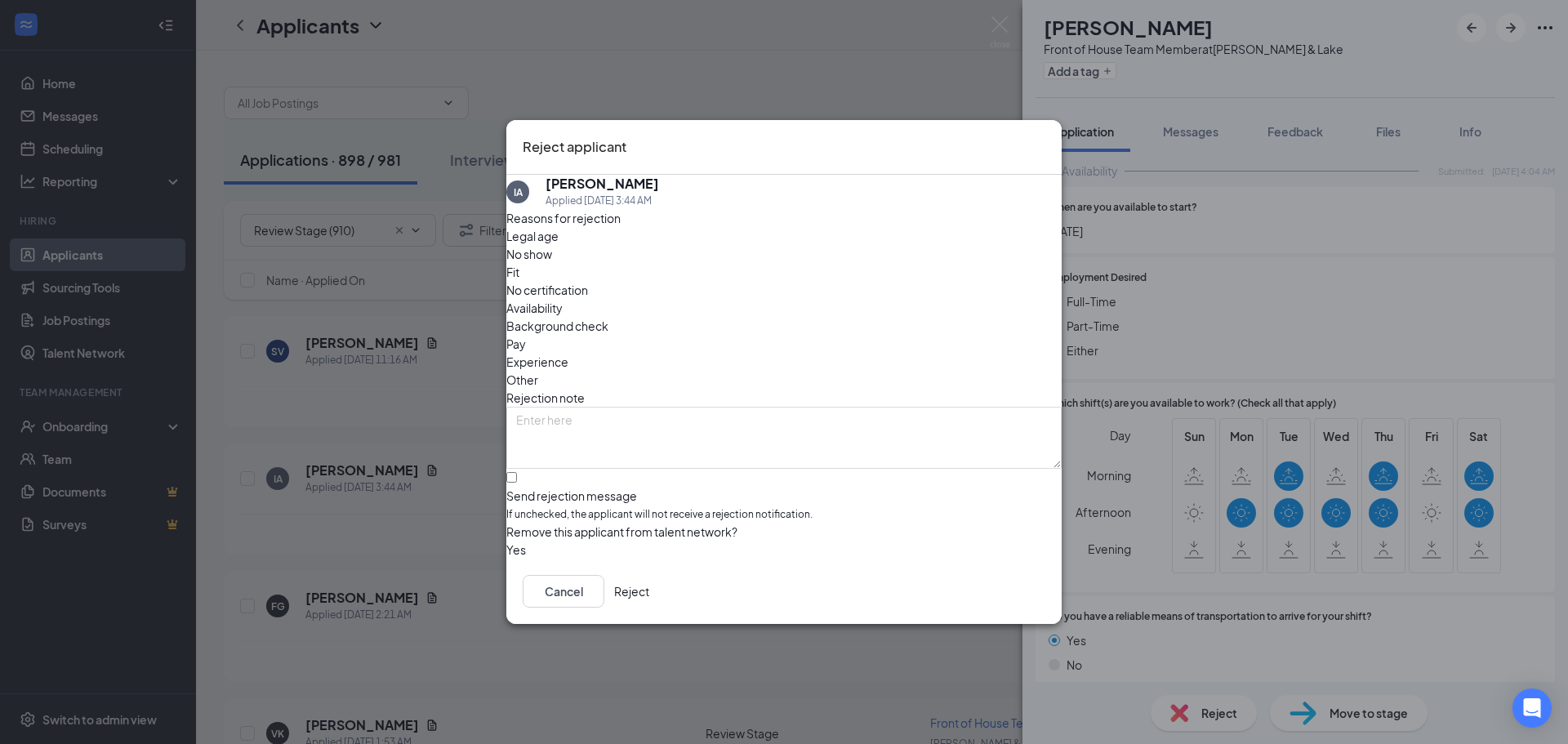
click at [563, 299] on span "Availability" at bounding box center [534, 308] width 56 height 18
click at [517, 472] on input "Send rejection message If unchecked, the applicant will not receive a rejection…" at bounding box center [511, 477] width 11 height 11
checkbox input "true"
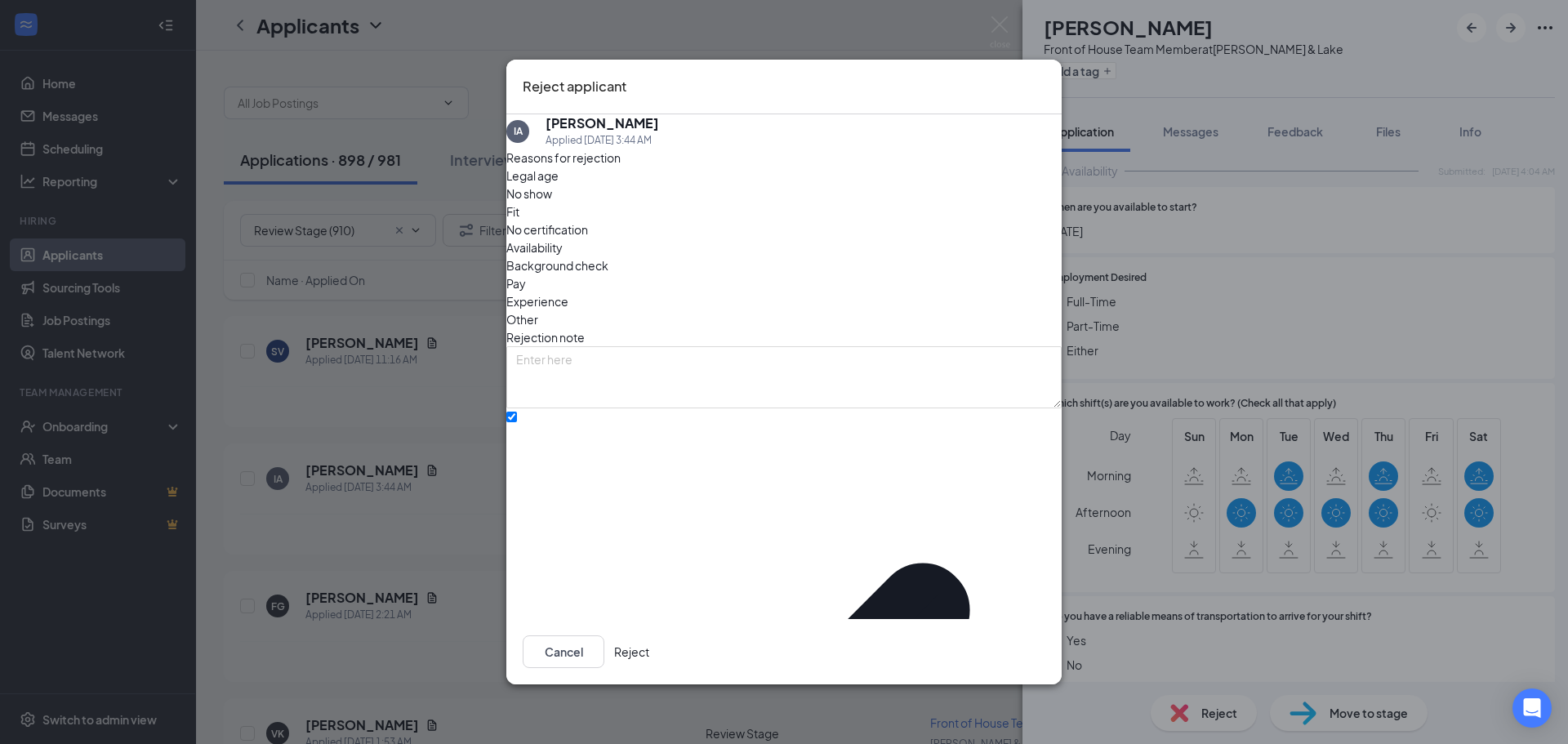
click at [650, 642] on button "Reject" at bounding box center [632, 652] width 35 height 33
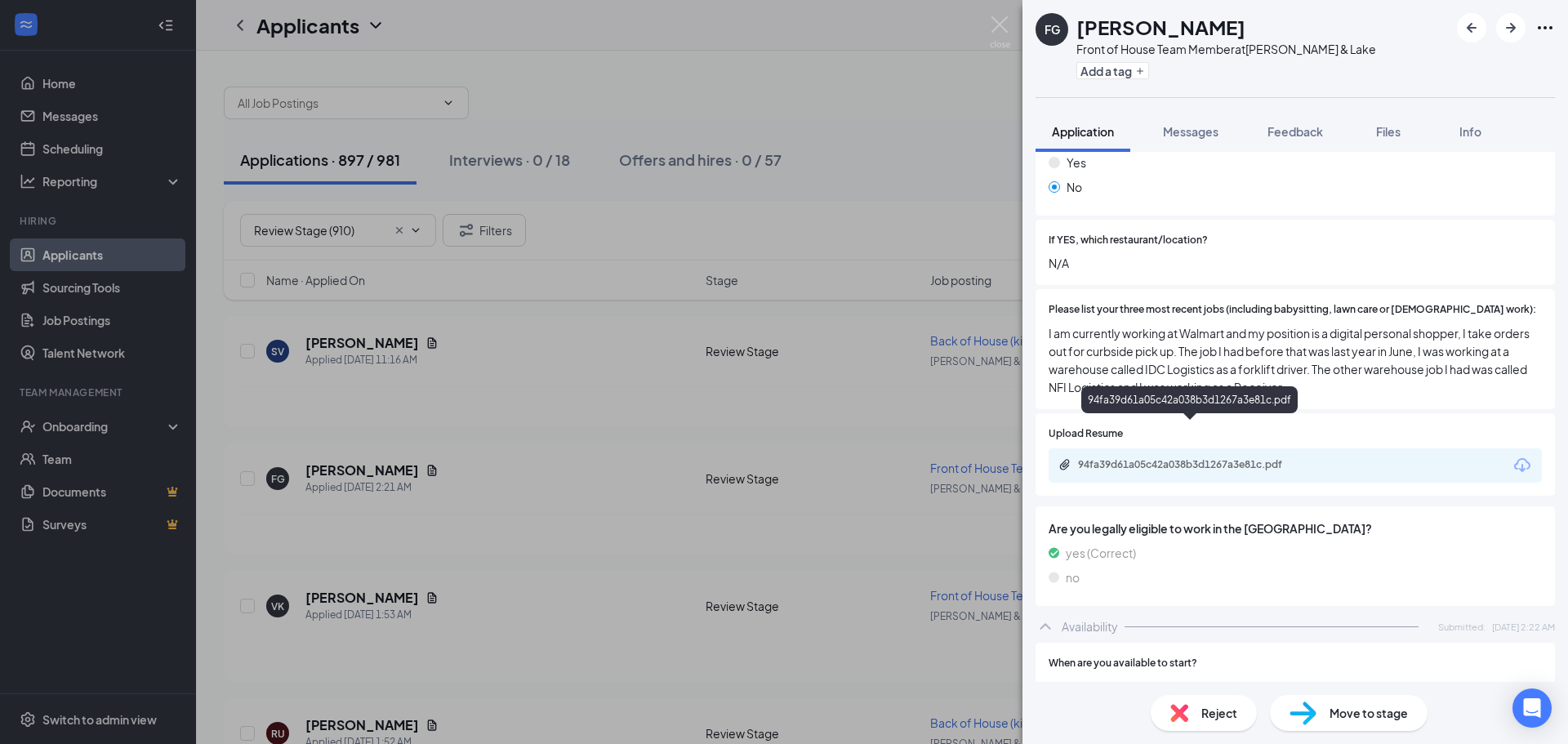
scroll to position [490, 0]
click at [1160, 460] on div "94fa39d61a05c42a038b3d1267a3e81c.pdf" at bounding box center [1192, 466] width 229 height 13
click at [996, 21] on img at bounding box center [999, 32] width 20 height 32
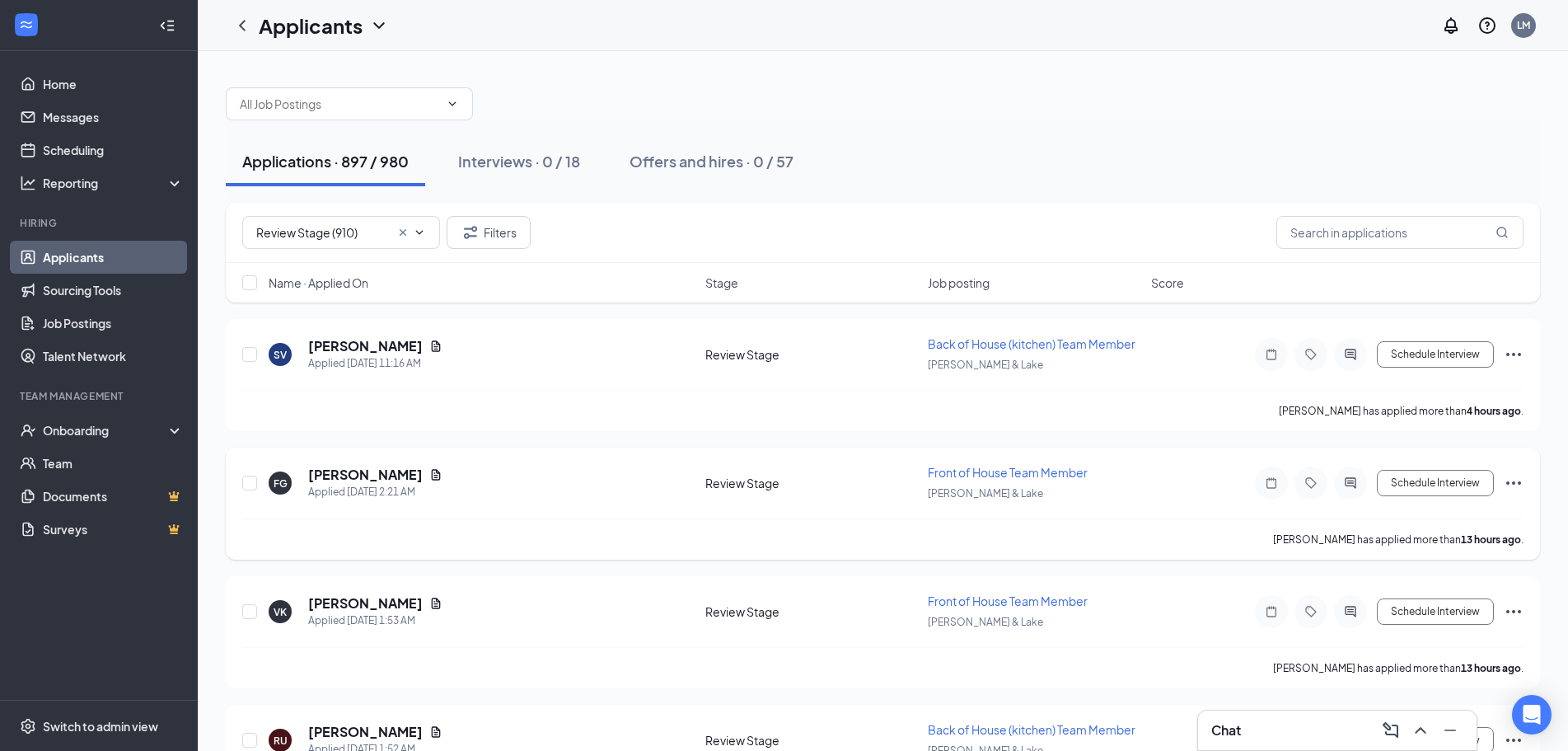
click at [1511, 481] on icon "Ellipses" at bounding box center [1514, 483] width 20 height 20
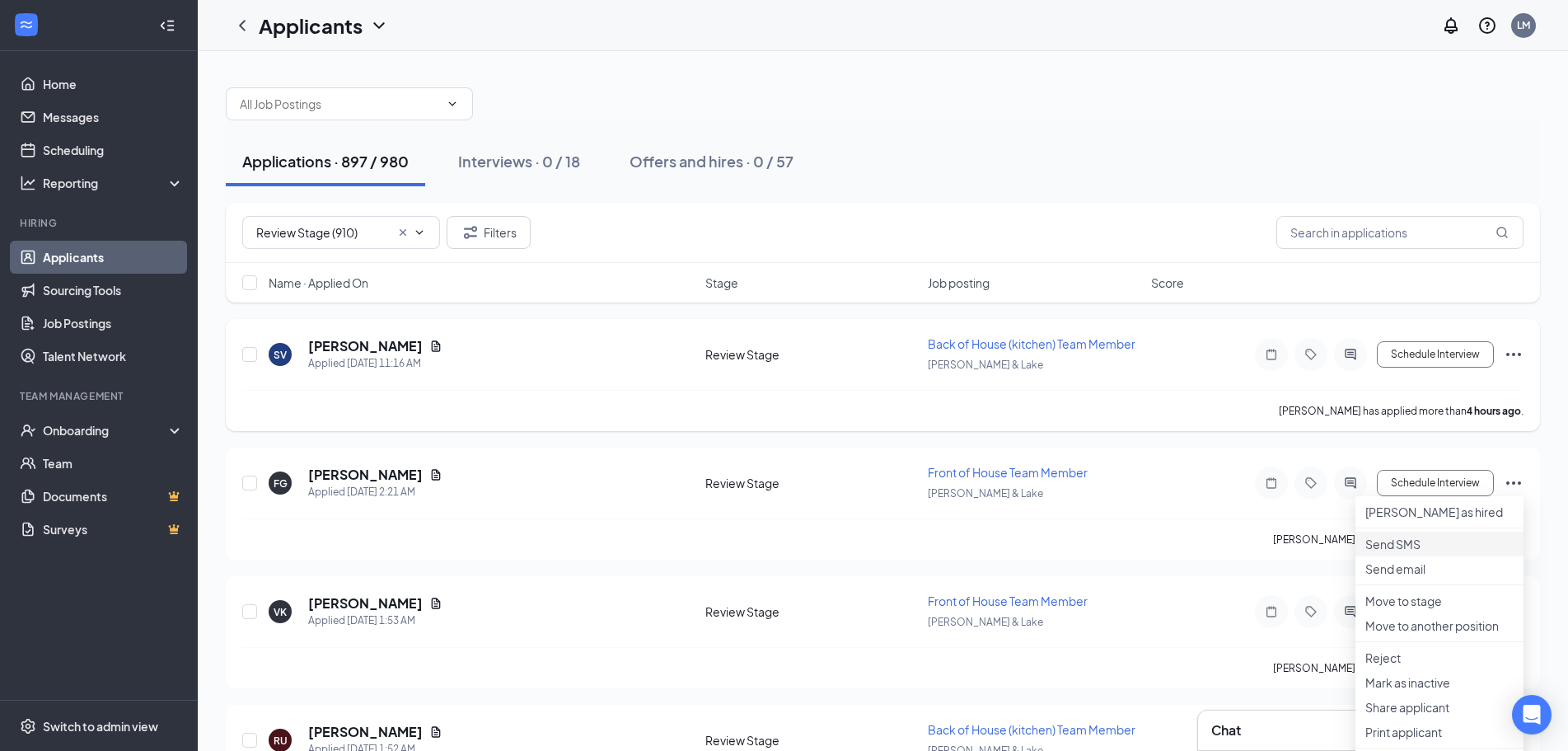
click at [1401, 552] on p "Send SMS" at bounding box center [1439, 544] width 148 height 16
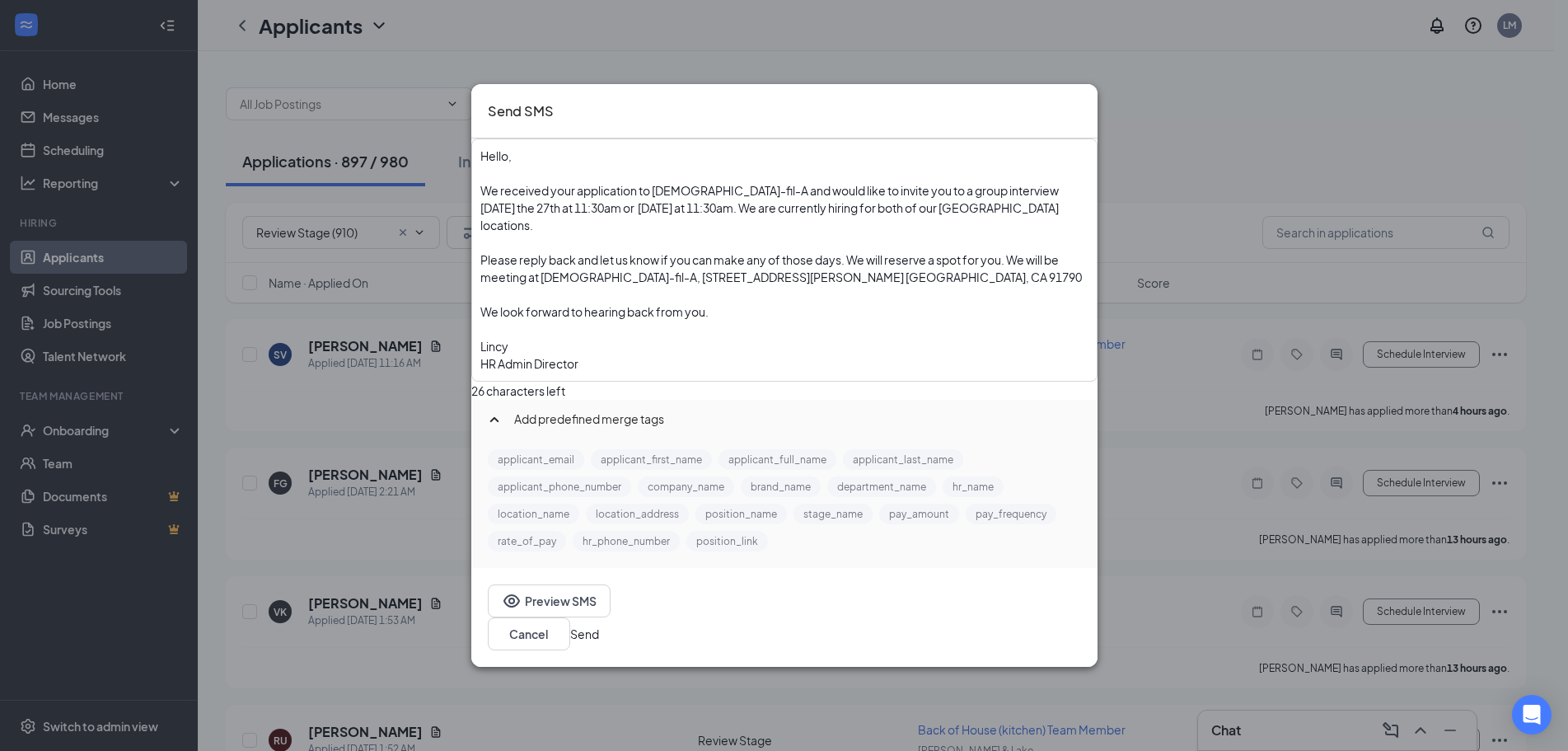
click at [599, 625] on button "Send" at bounding box center [584, 634] width 29 height 18
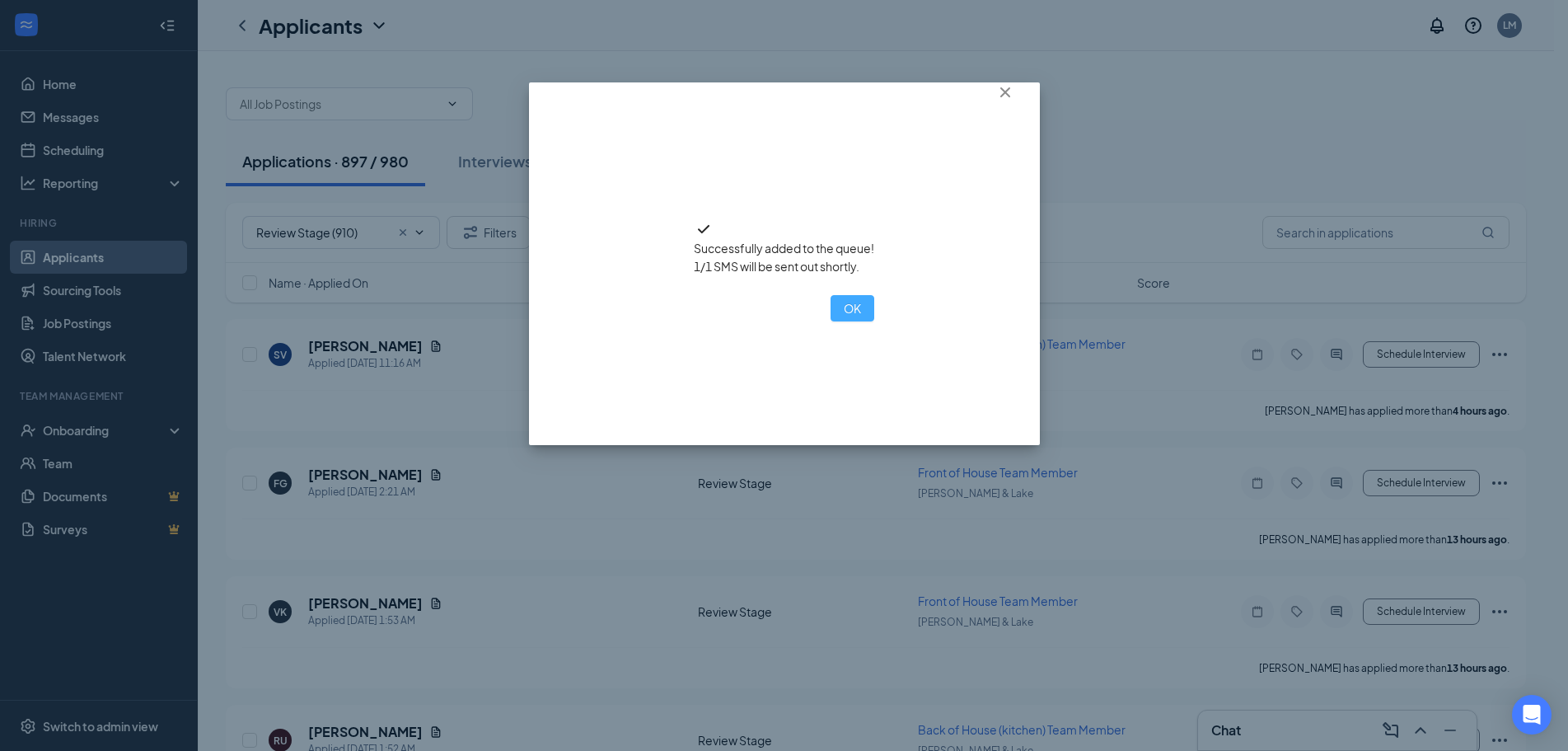
click at [831, 322] on button "OK" at bounding box center [852, 308] width 44 height 26
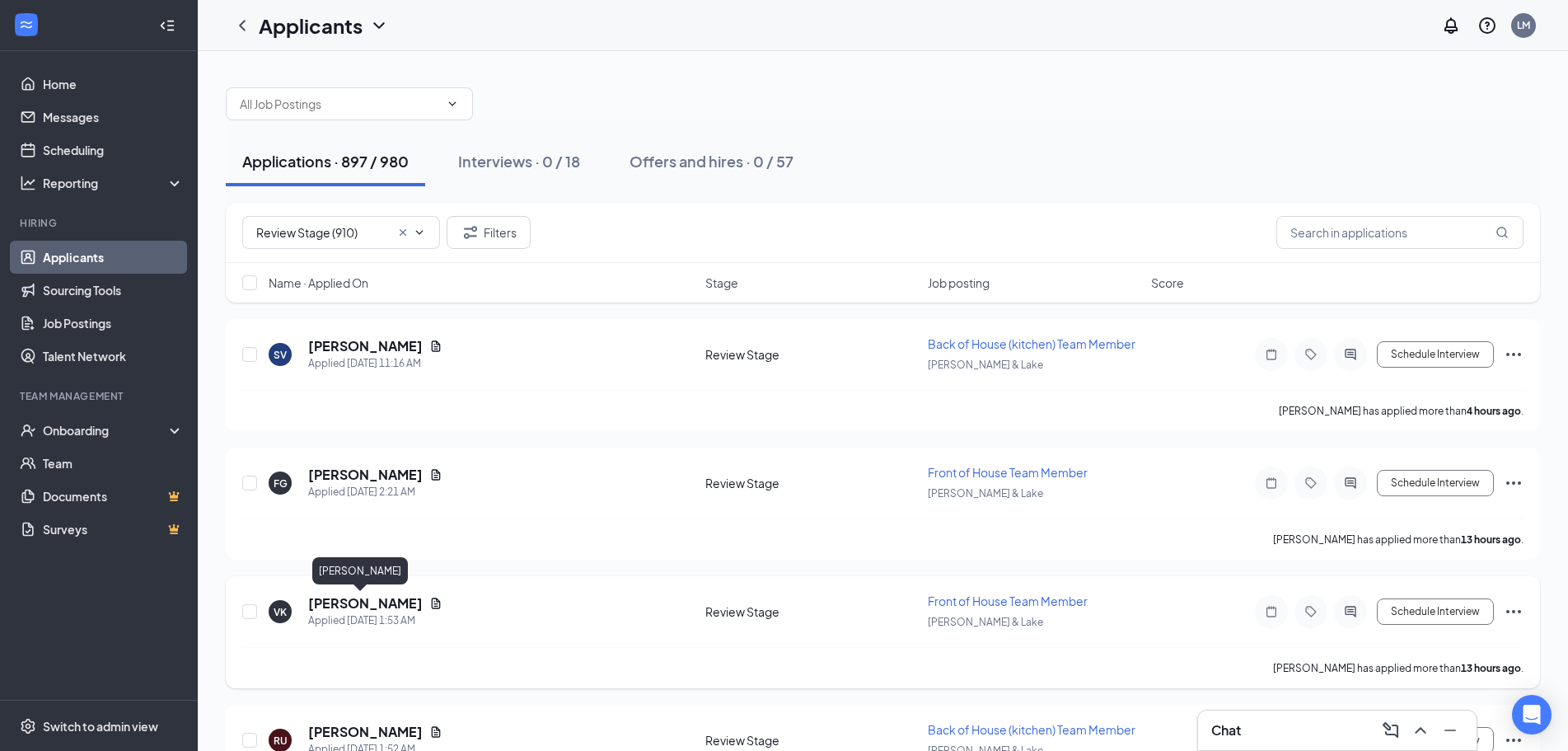
click at [353, 605] on h5 "Vicky Kuang" at bounding box center [365, 603] width 115 height 18
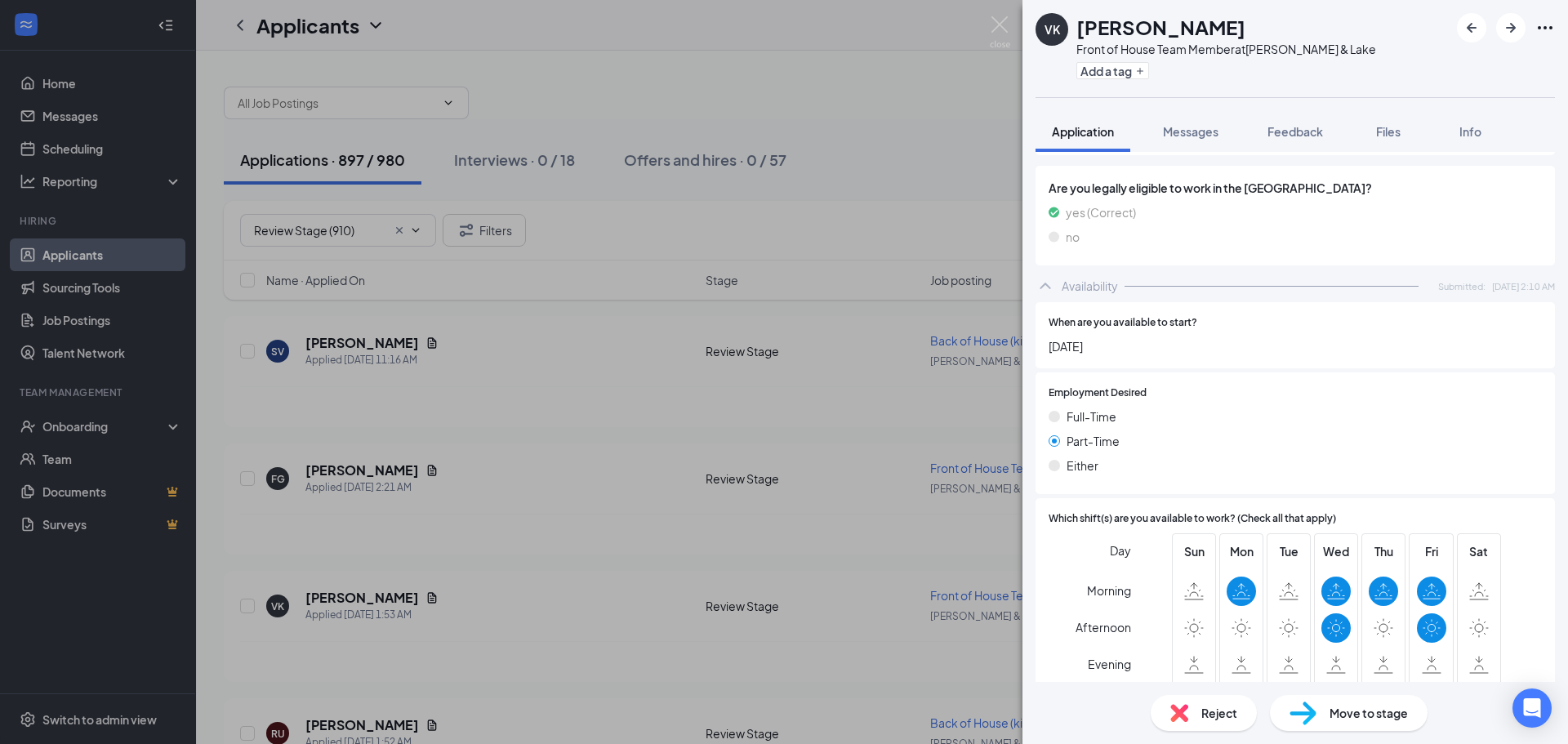
scroll to position [817, 0]
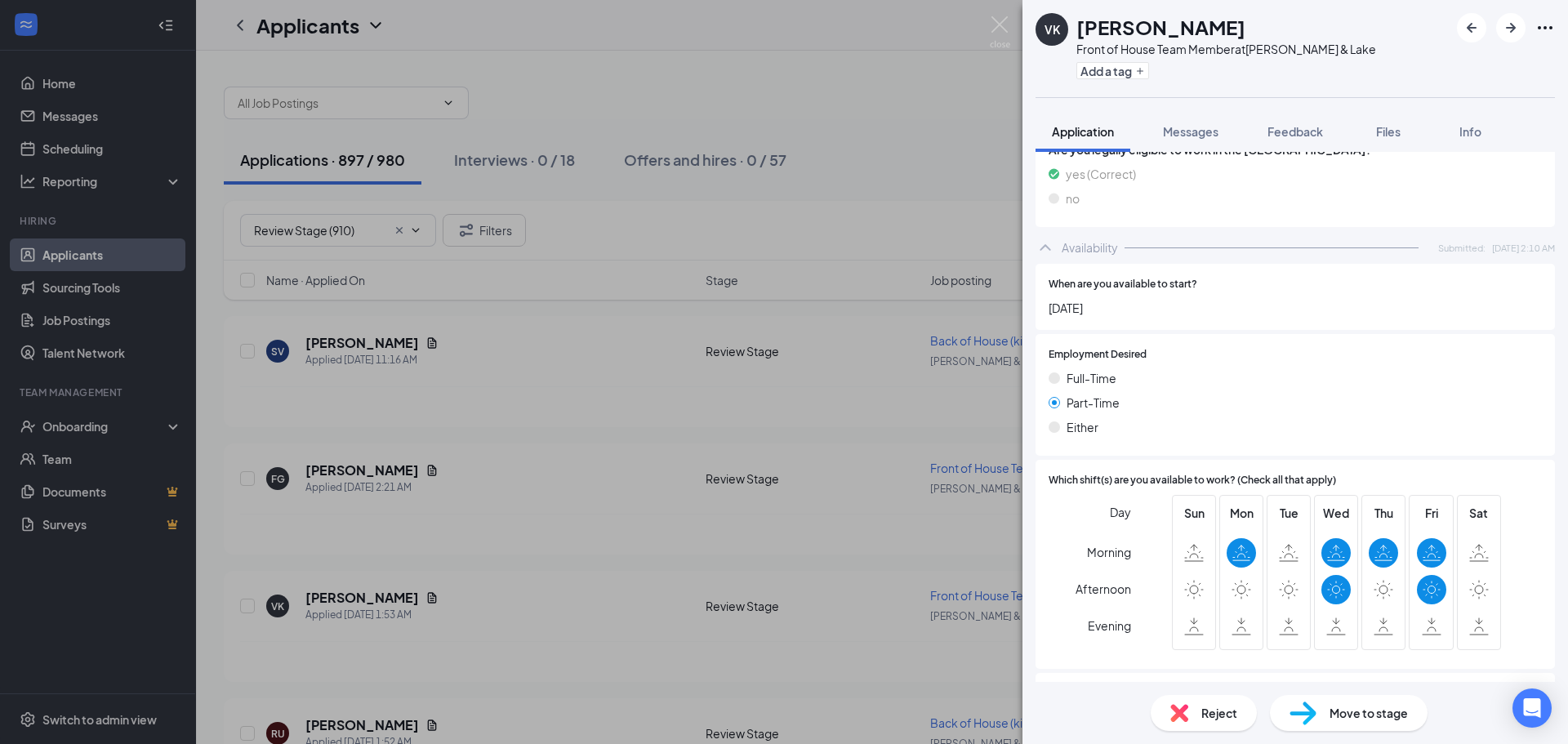
click at [1195, 706] on div "Reject" at bounding box center [1204, 713] width 106 height 36
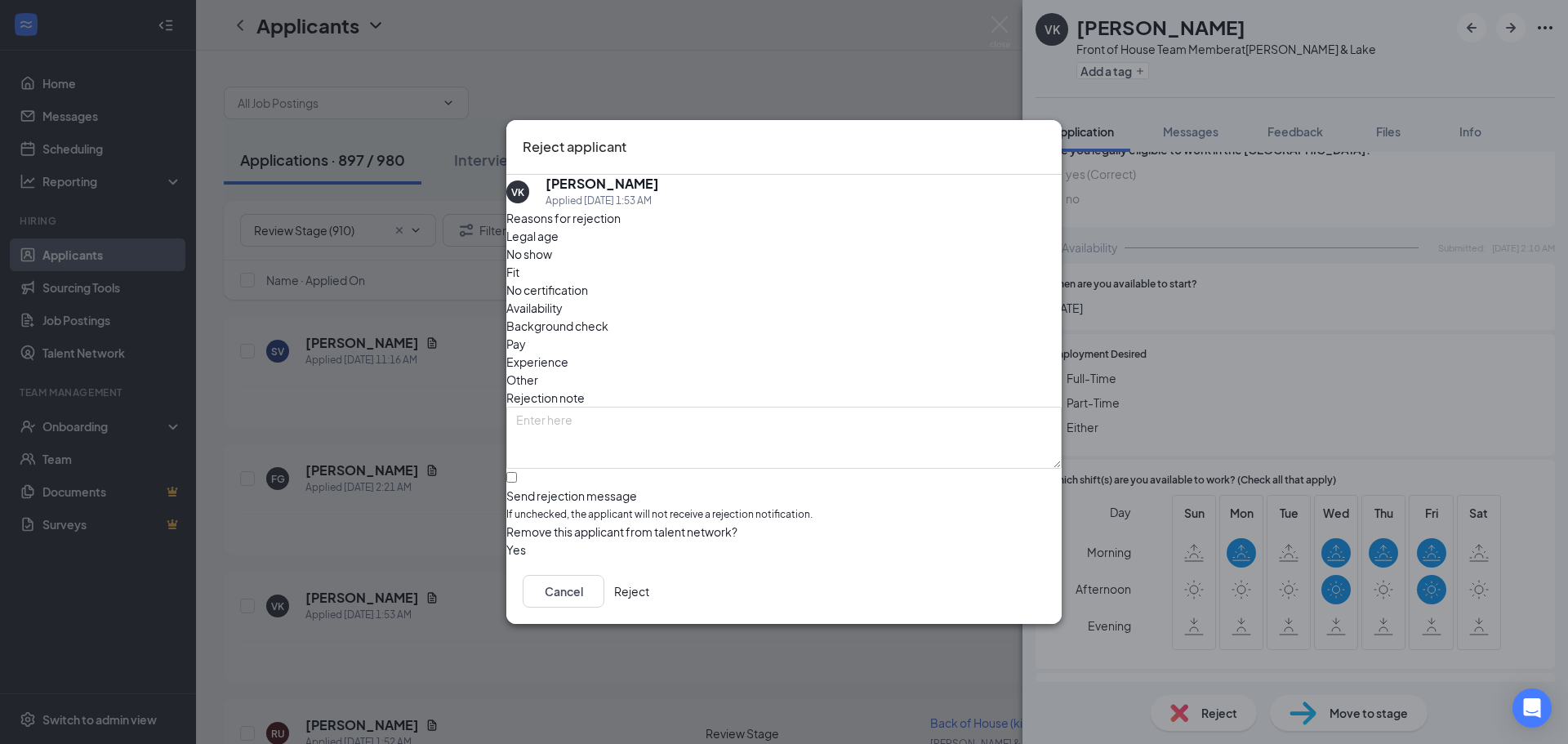
click at [563, 299] on span "Availability" at bounding box center [534, 308] width 56 height 18
click at [517, 472] on input "Send rejection message If unchecked, the applicant will not receive a rejection…" at bounding box center [511, 477] width 11 height 11
checkbox input "true"
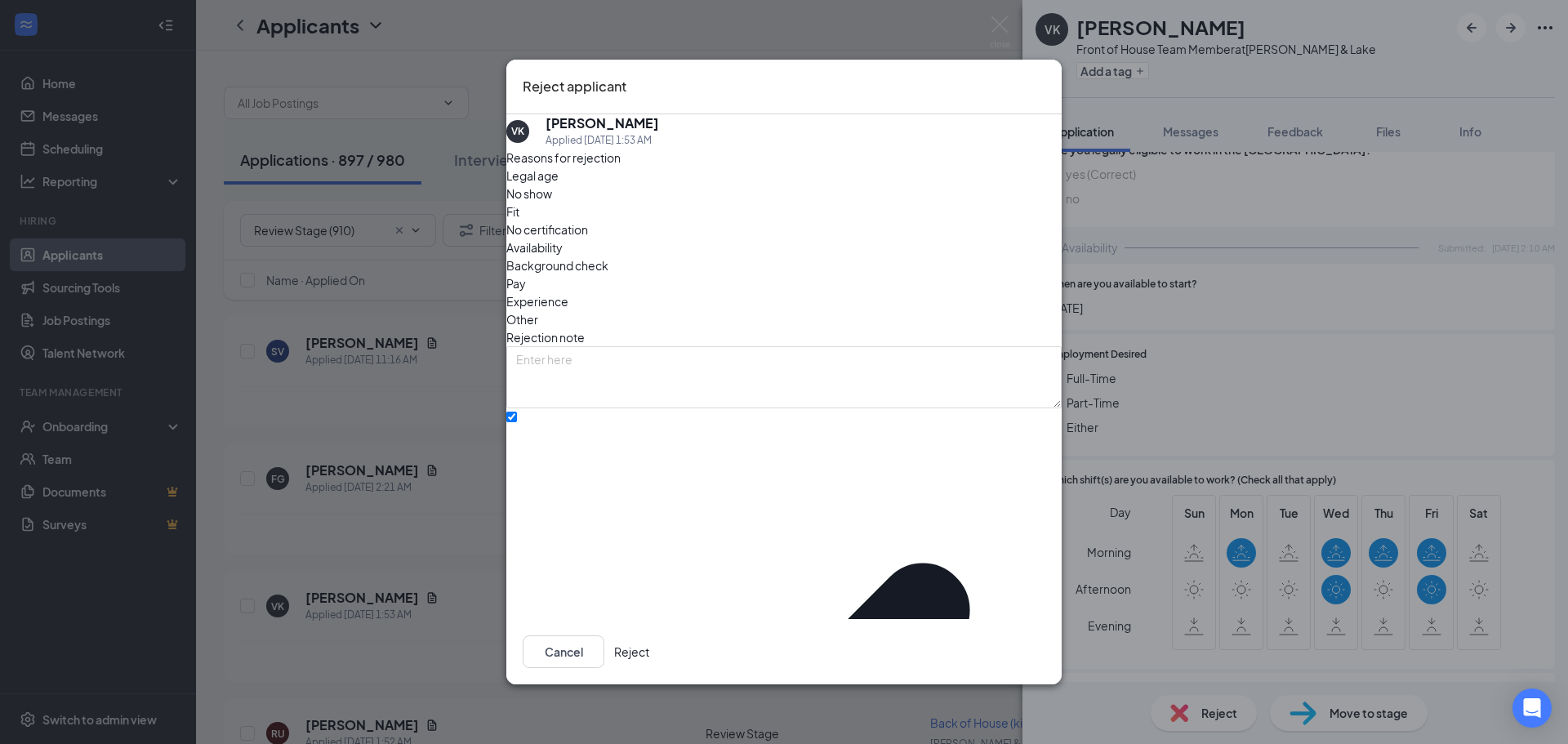
click at [650, 635] on button "Reject" at bounding box center [632, 652] width 35 height 33
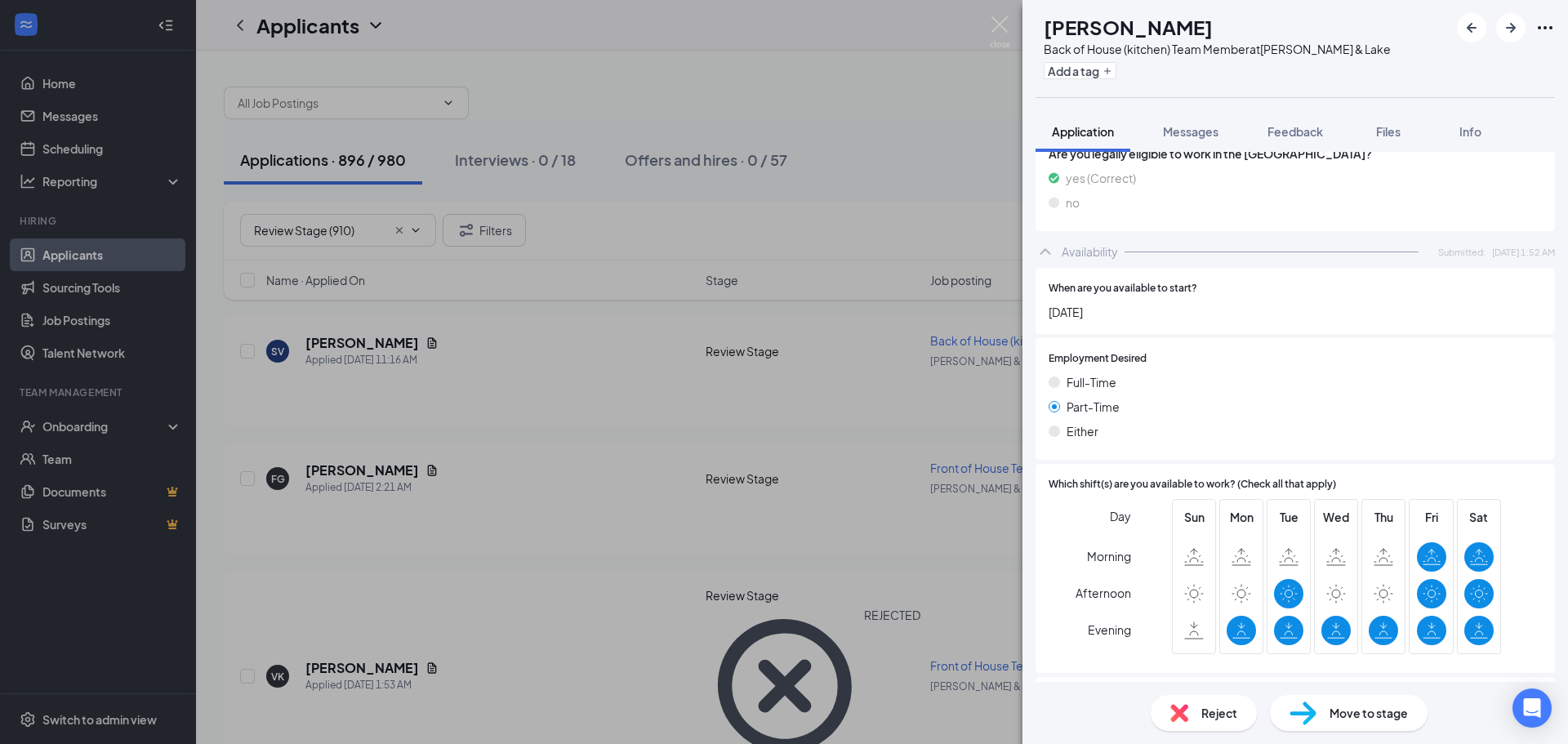
scroll to position [898, 0]
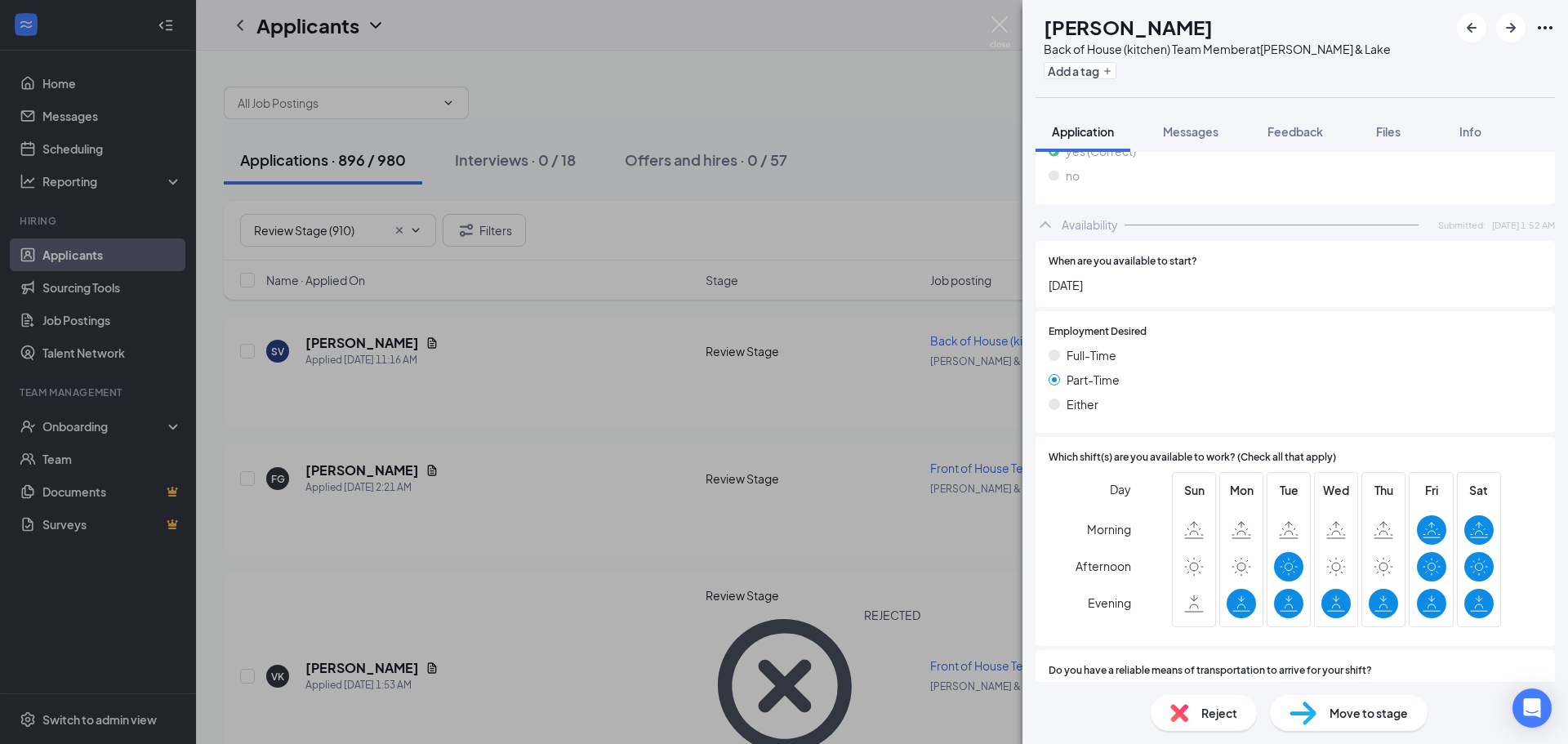
click at [1196, 700] on div "Reject" at bounding box center [1204, 713] width 106 height 36
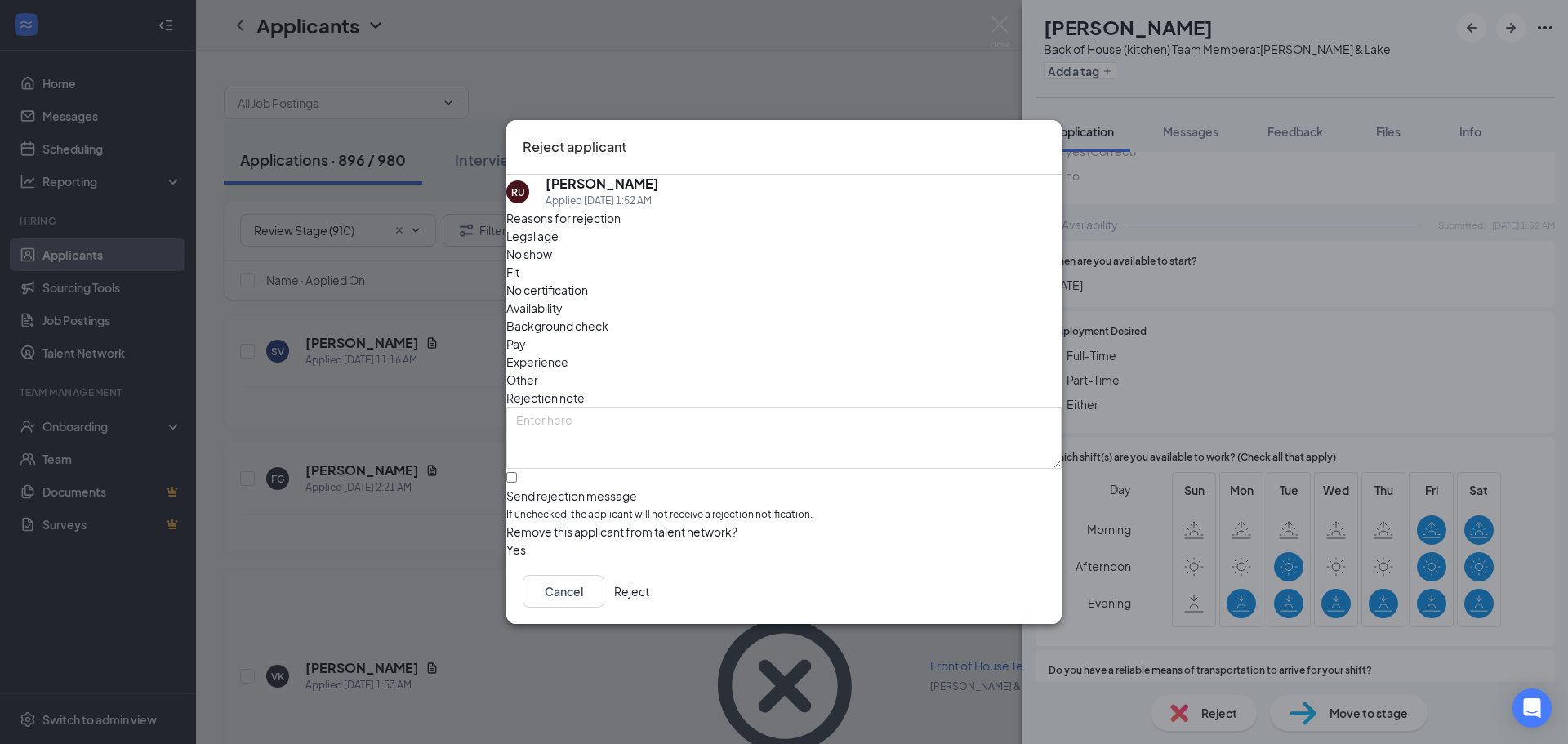
click at [563, 299] on span "Availability" at bounding box center [534, 308] width 56 height 18
click at [517, 472] on input "Send rejection message If unchecked, the applicant will not receive a rejection…" at bounding box center [511, 477] width 11 height 11
checkbox input "true"
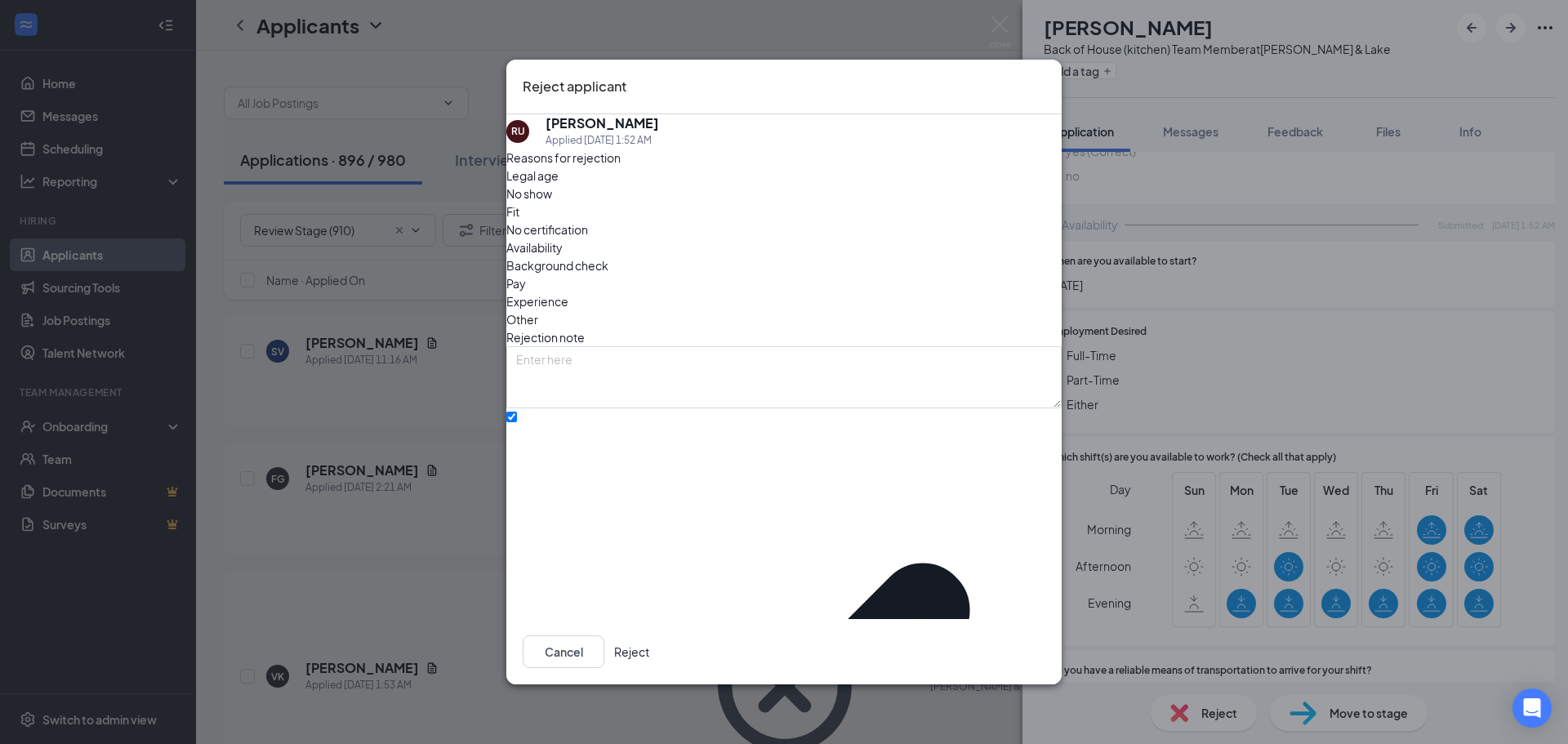
click at [650, 635] on button "Reject" at bounding box center [632, 652] width 35 height 33
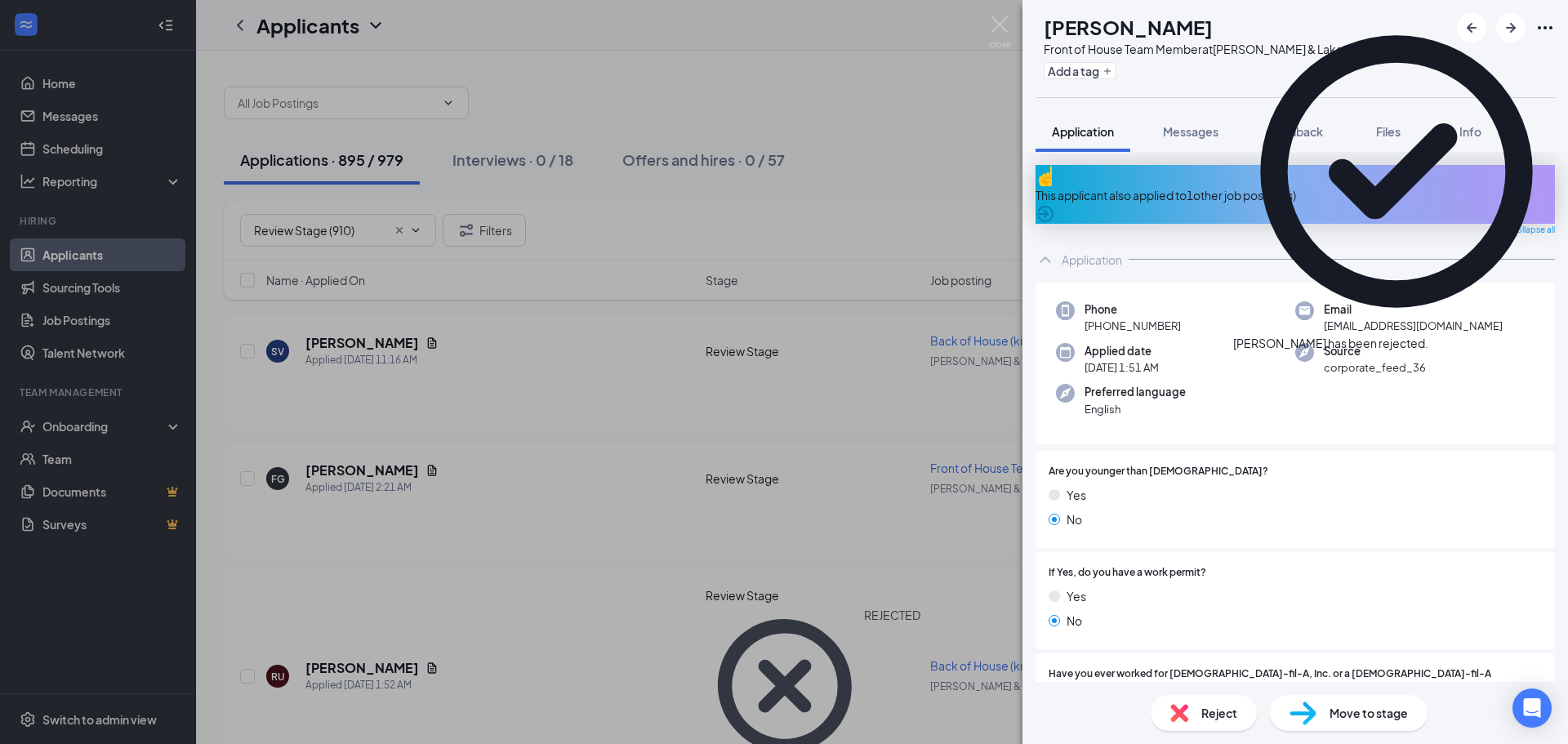
click at [1230, 716] on span "Reject" at bounding box center [1219, 713] width 36 height 18
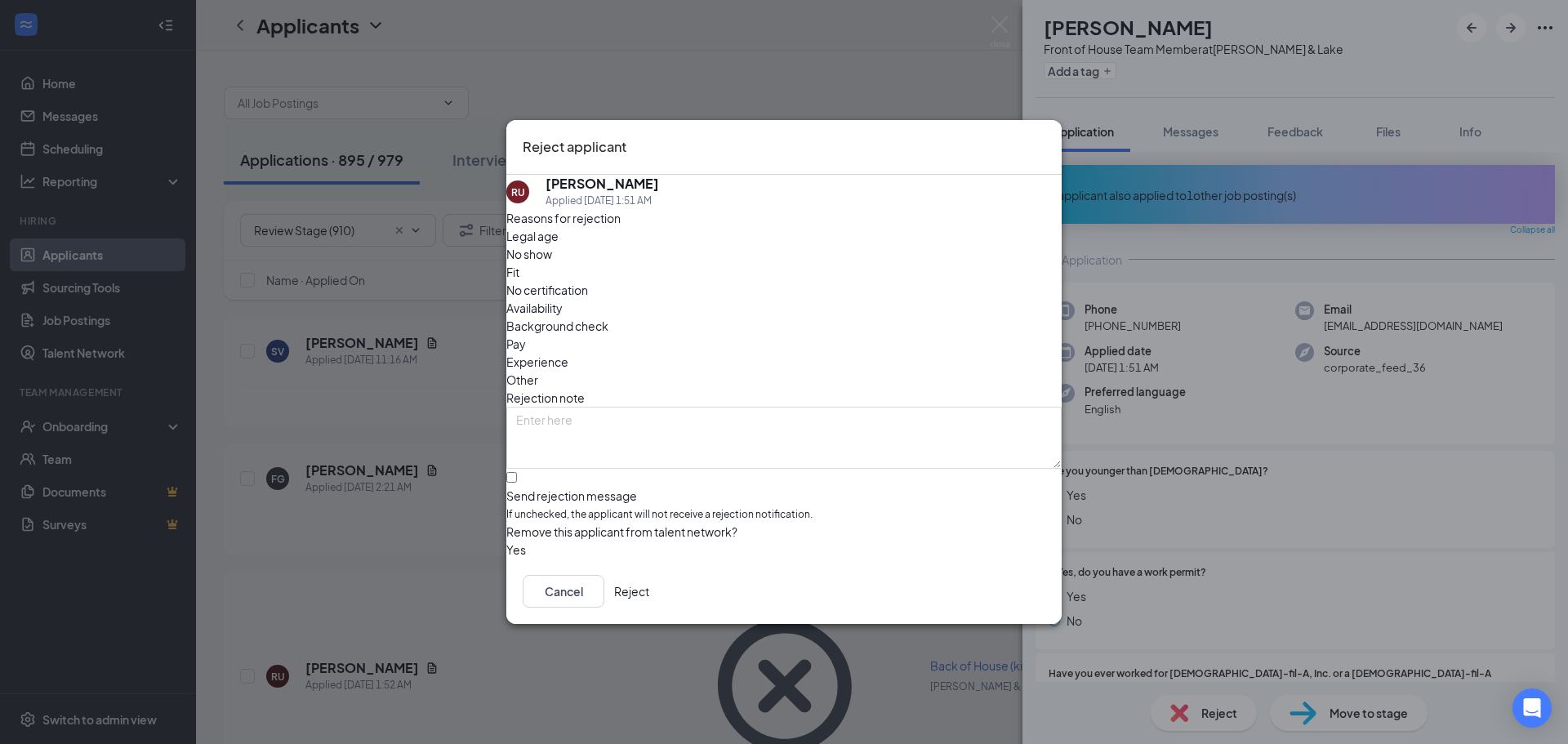
click at [650, 588] on button "Reject" at bounding box center [632, 591] width 35 height 33
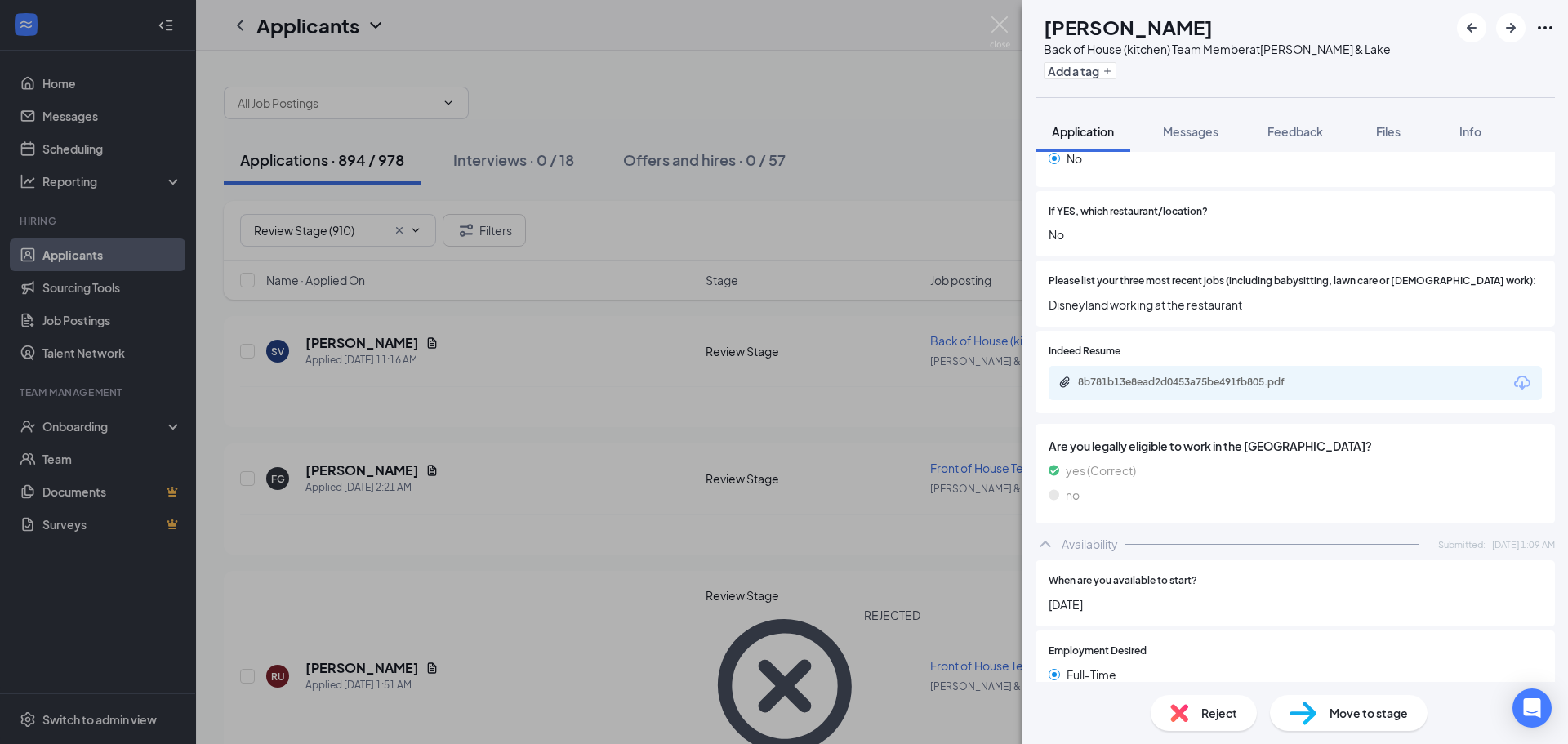
scroll to position [490, 0]
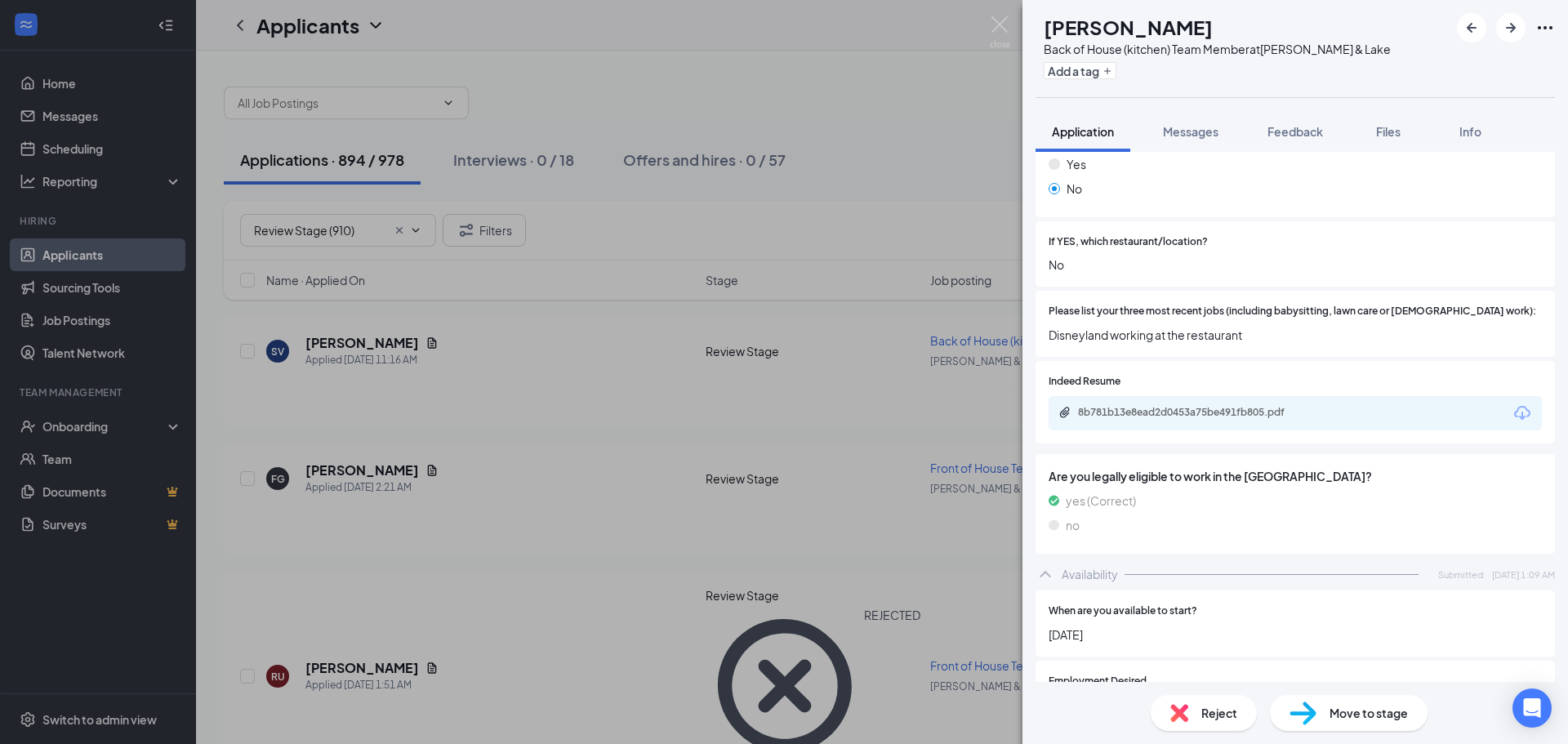
click at [1299, 406] on div "8b781b13e8ead2d0453a75be491fb805.pdf" at bounding box center [1191, 413] width 265 height 16
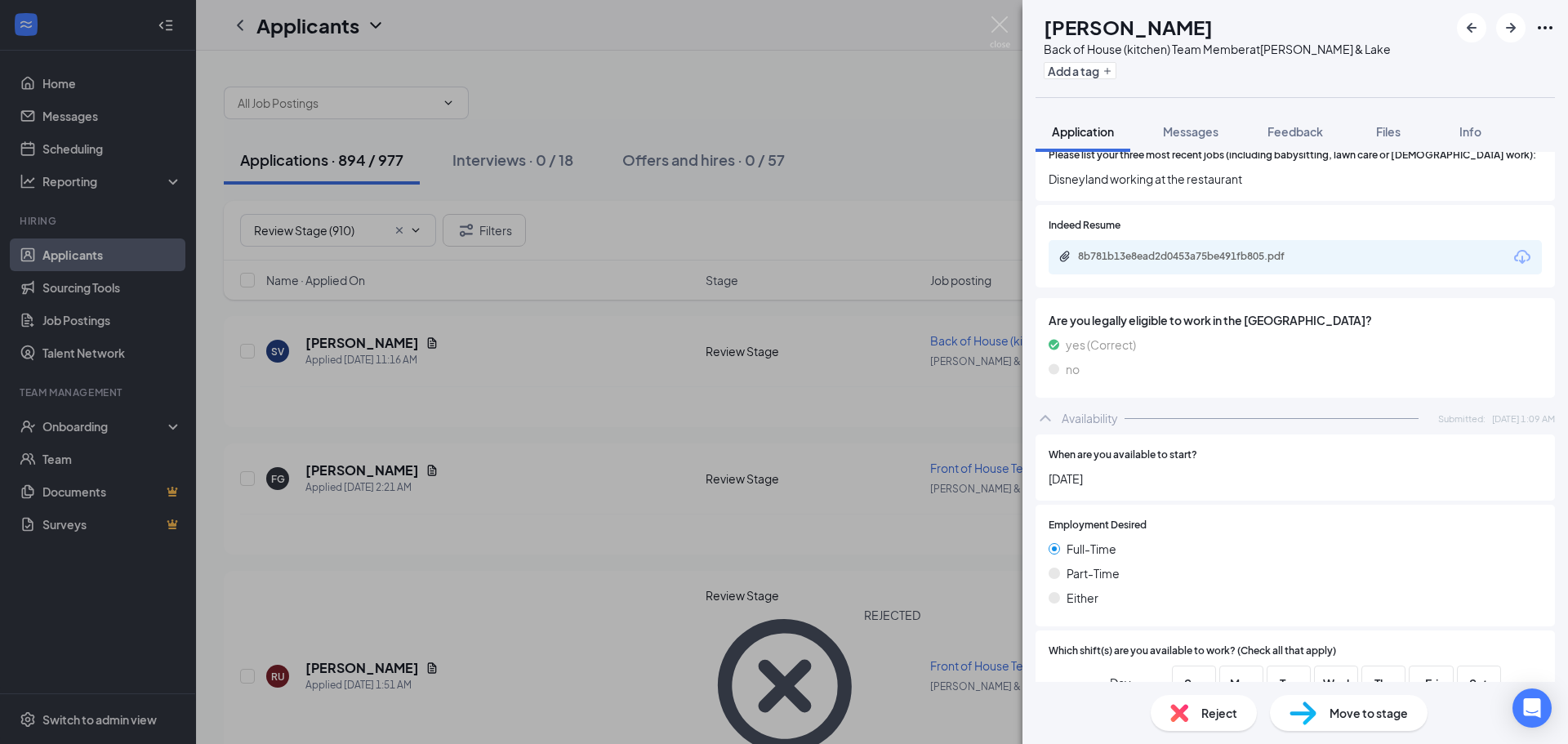
scroll to position [567, 0]
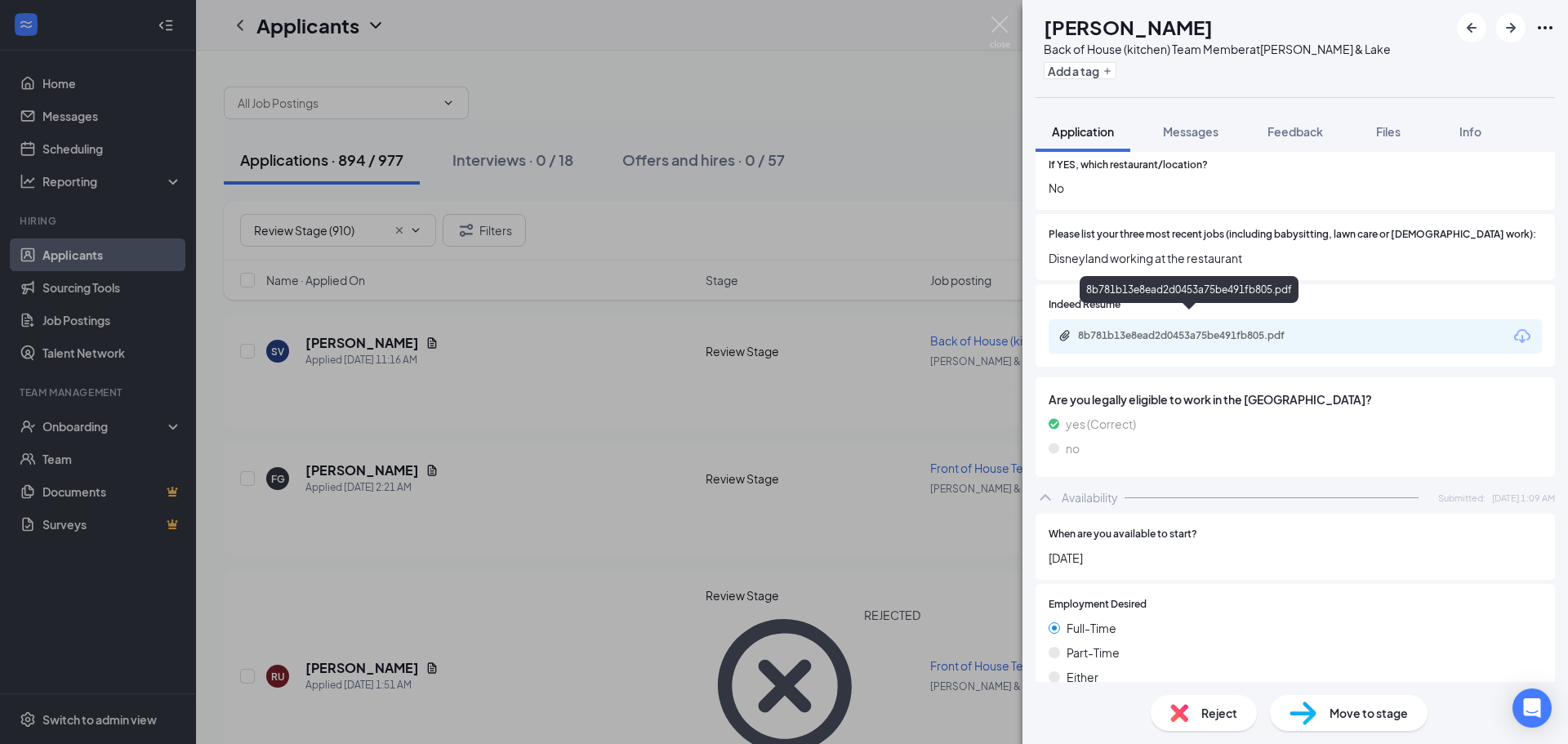
click at [1164, 329] on div "8b781b13e8ead2d0453a75be491fb805.pdf" at bounding box center [1192, 336] width 229 height 13
click at [1001, 28] on img at bounding box center [999, 32] width 20 height 32
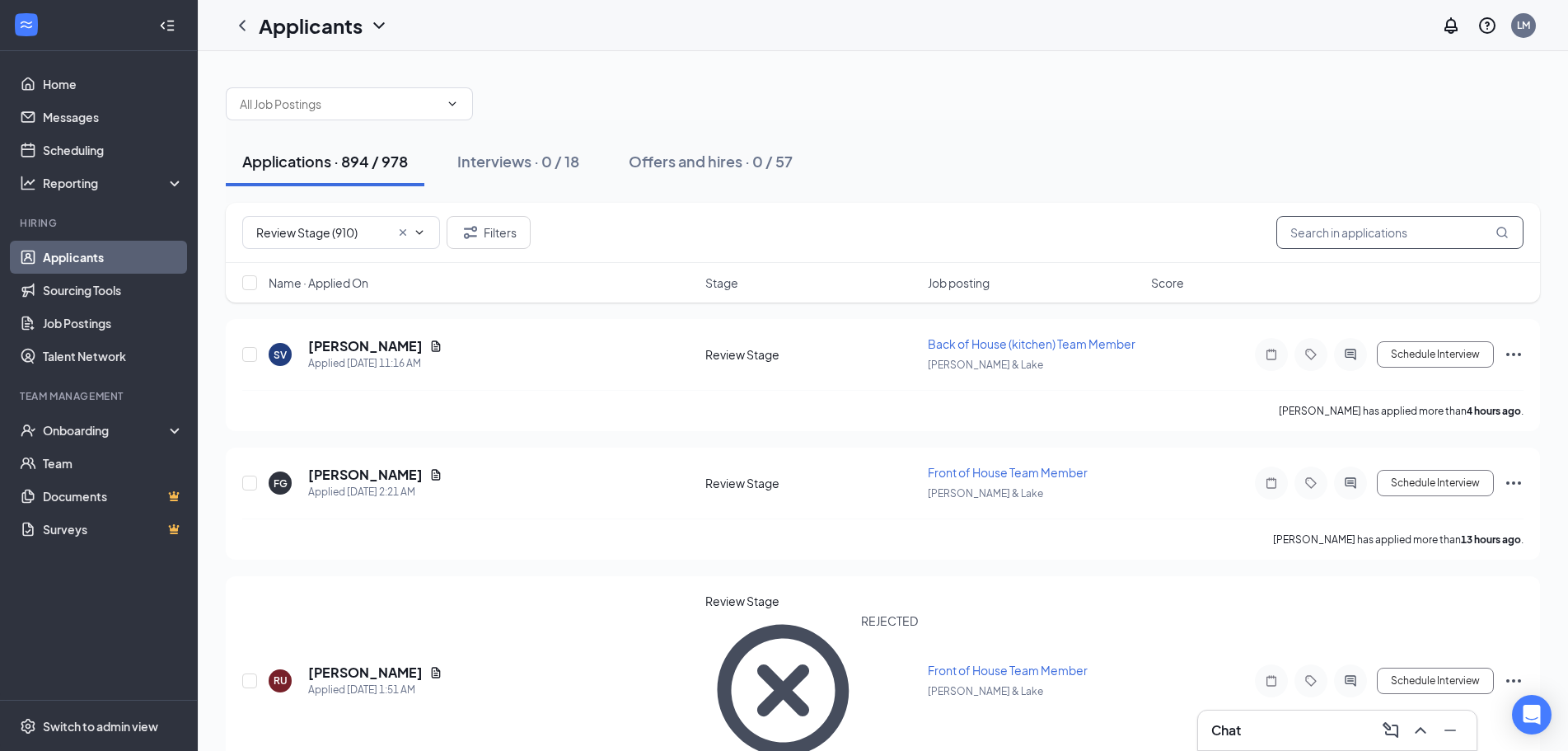
click at [1331, 224] on input "text" at bounding box center [1400, 232] width 247 height 33
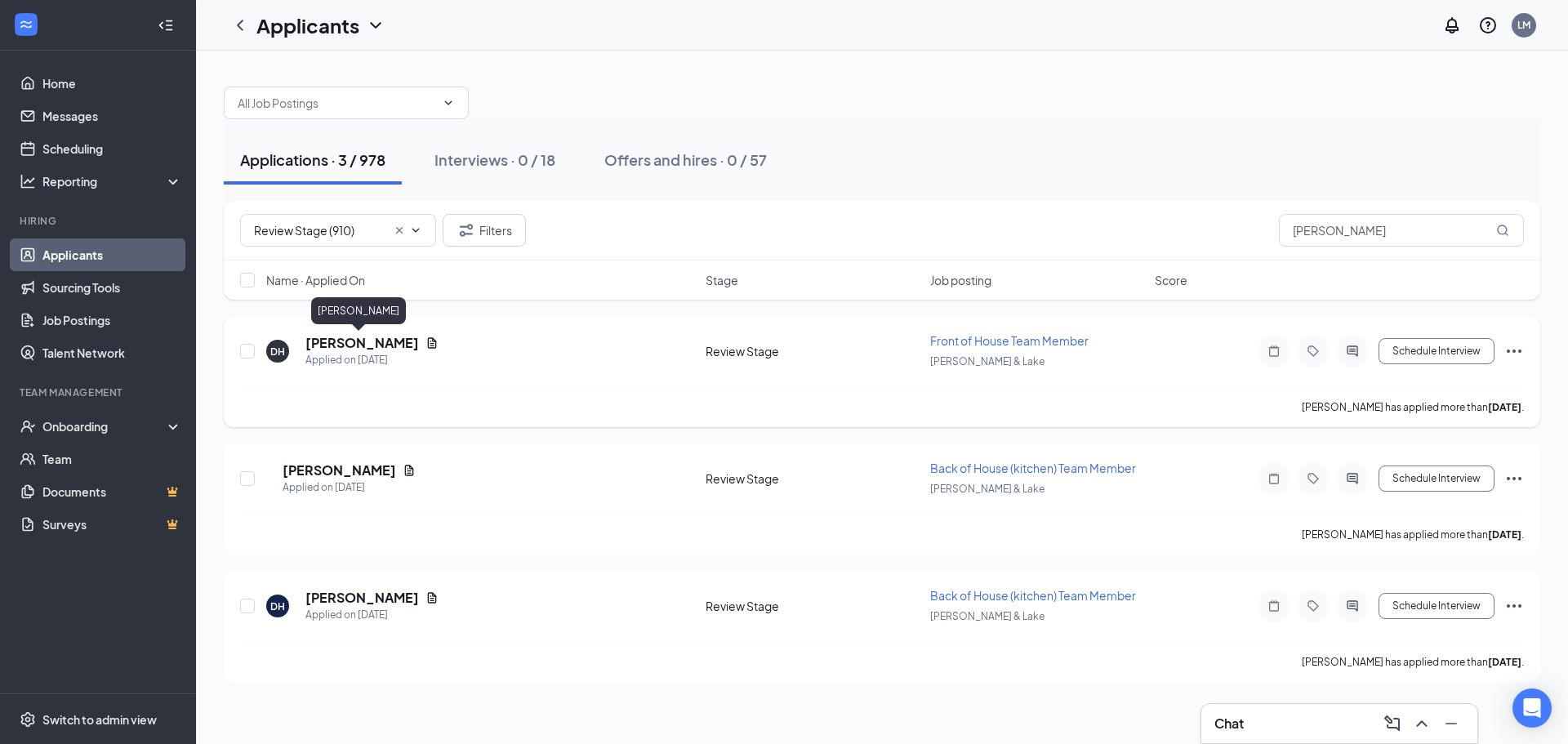
click at [328, 344] on h5 "[PERSON_NAME]" at bounding box center [362, 343] width 114 height 18
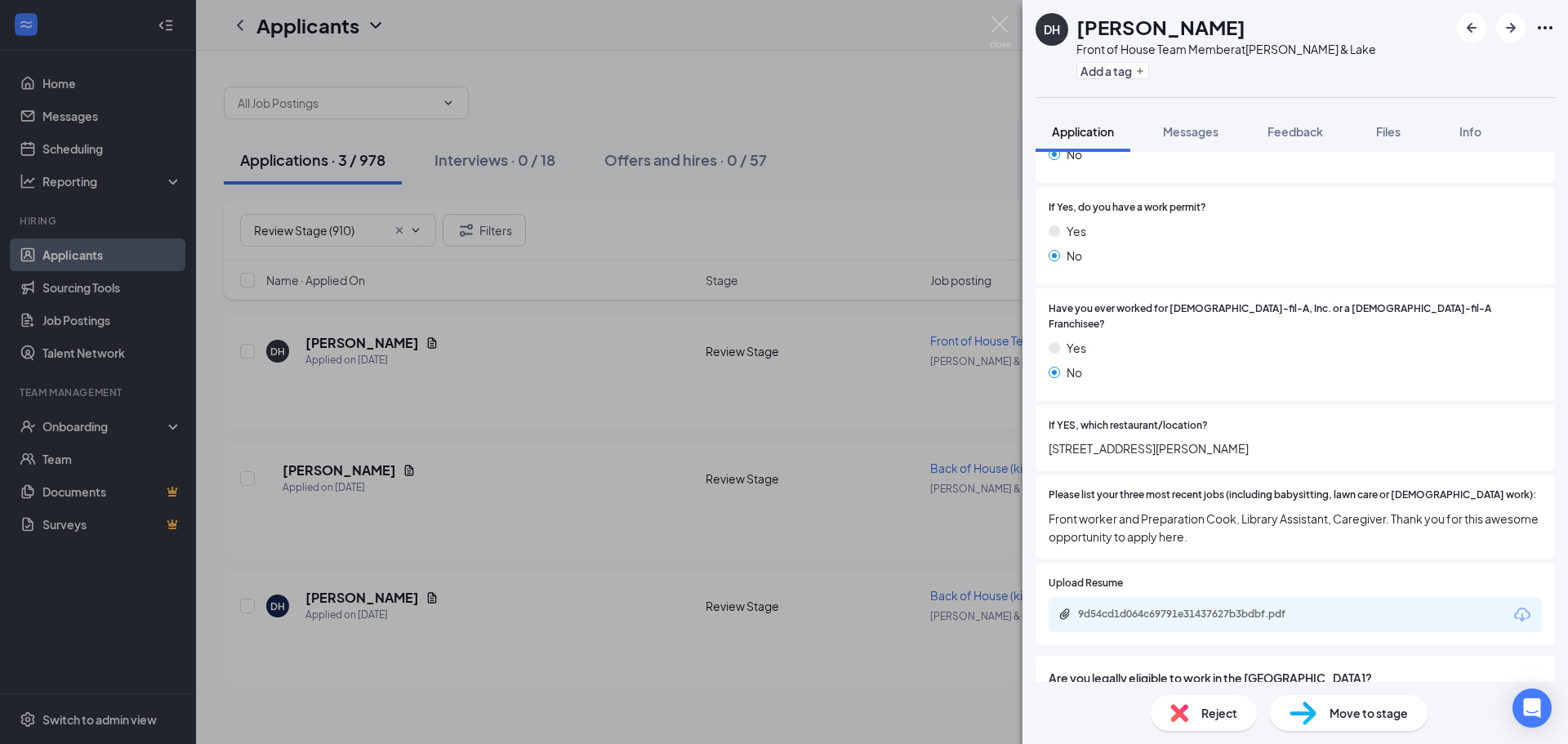
scroll to position [408, 0]
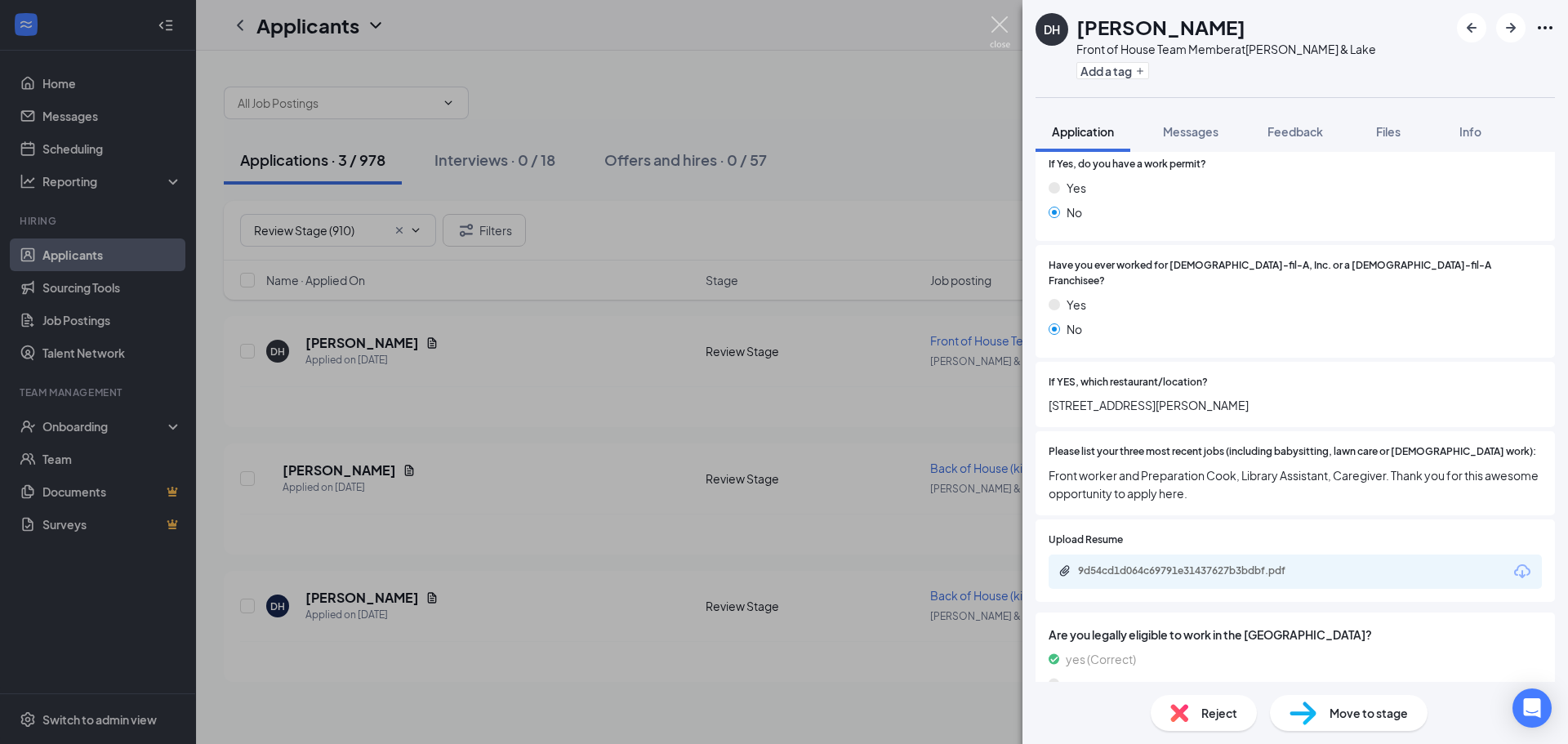
click at [1002, 25] on img at bounding box center [999, 32] width 20 height 32
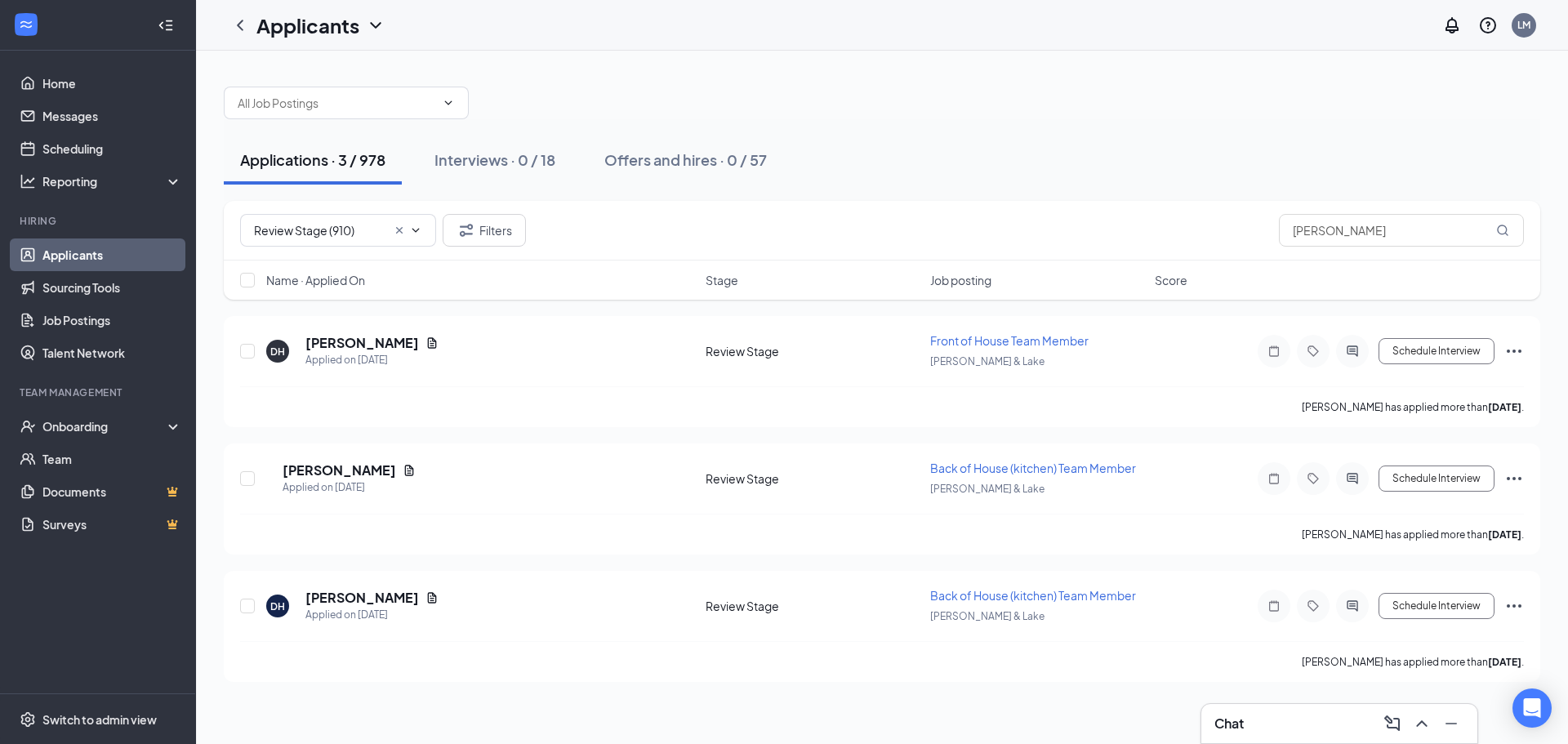
click at [1244, 719] on h3 "Chat" at bounding box center [1229, 724] width 29 height 18
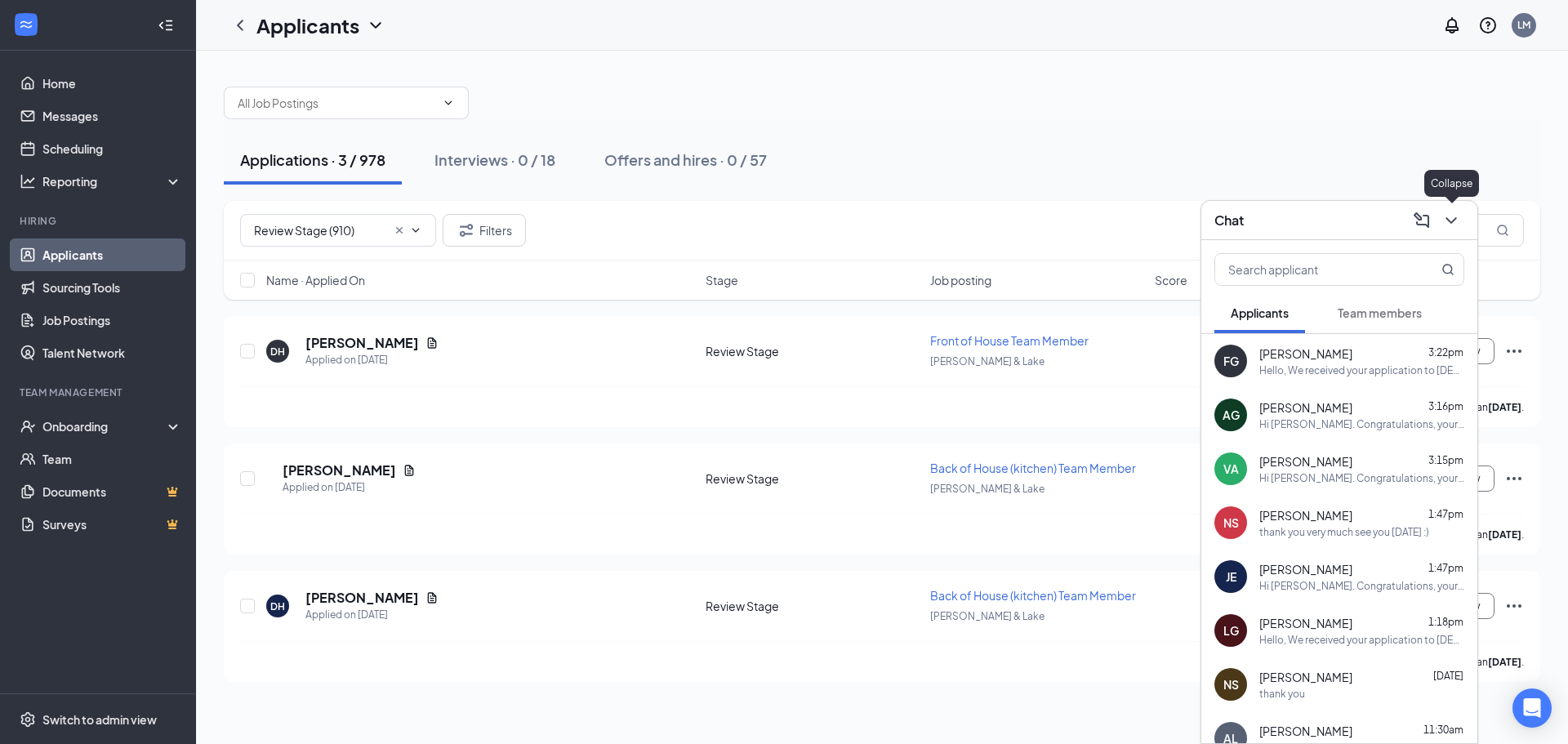
drag, startPoint x: 1458, startPoint y: 219, endPoint x: 1419, endPoint y: 208, distance: 40.5
click at [1457, 219] on icon "ChevronDown" at bounding box center [1451, 221] width 20 height 20
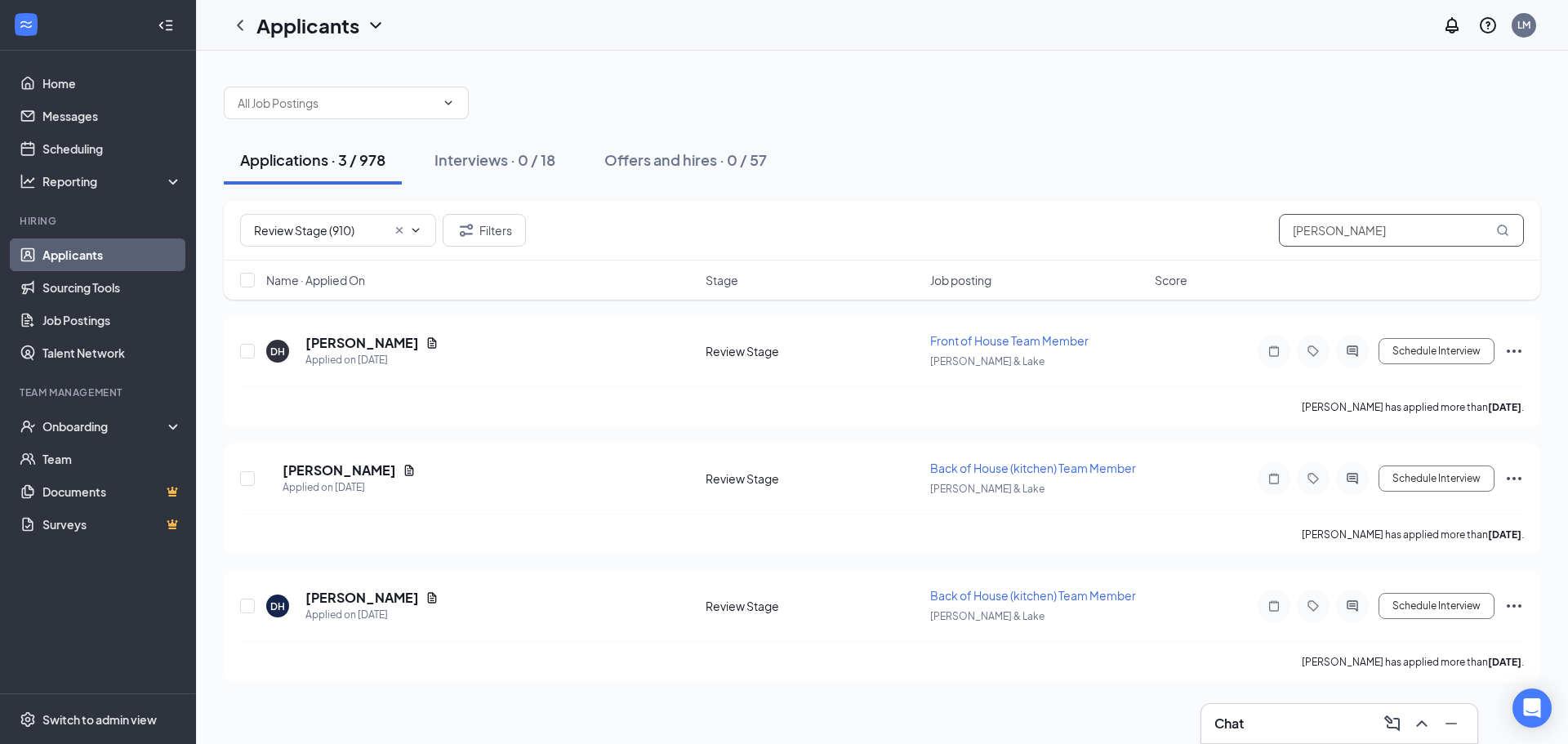
click at [1374, 231] on input "david h" at bounding box center [1401, 230] width 245 height 33
type input "d"
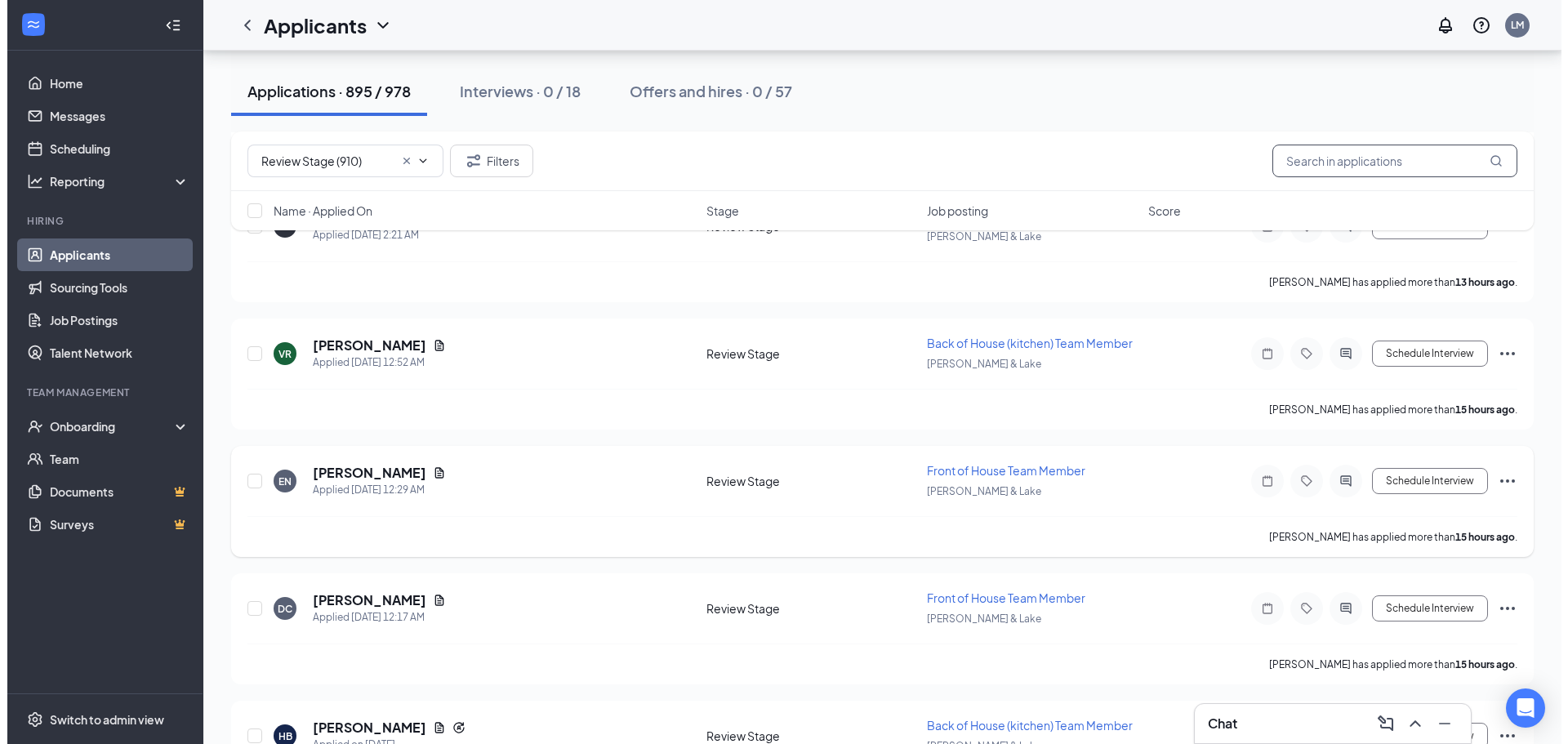
scroll to position [408, 0]
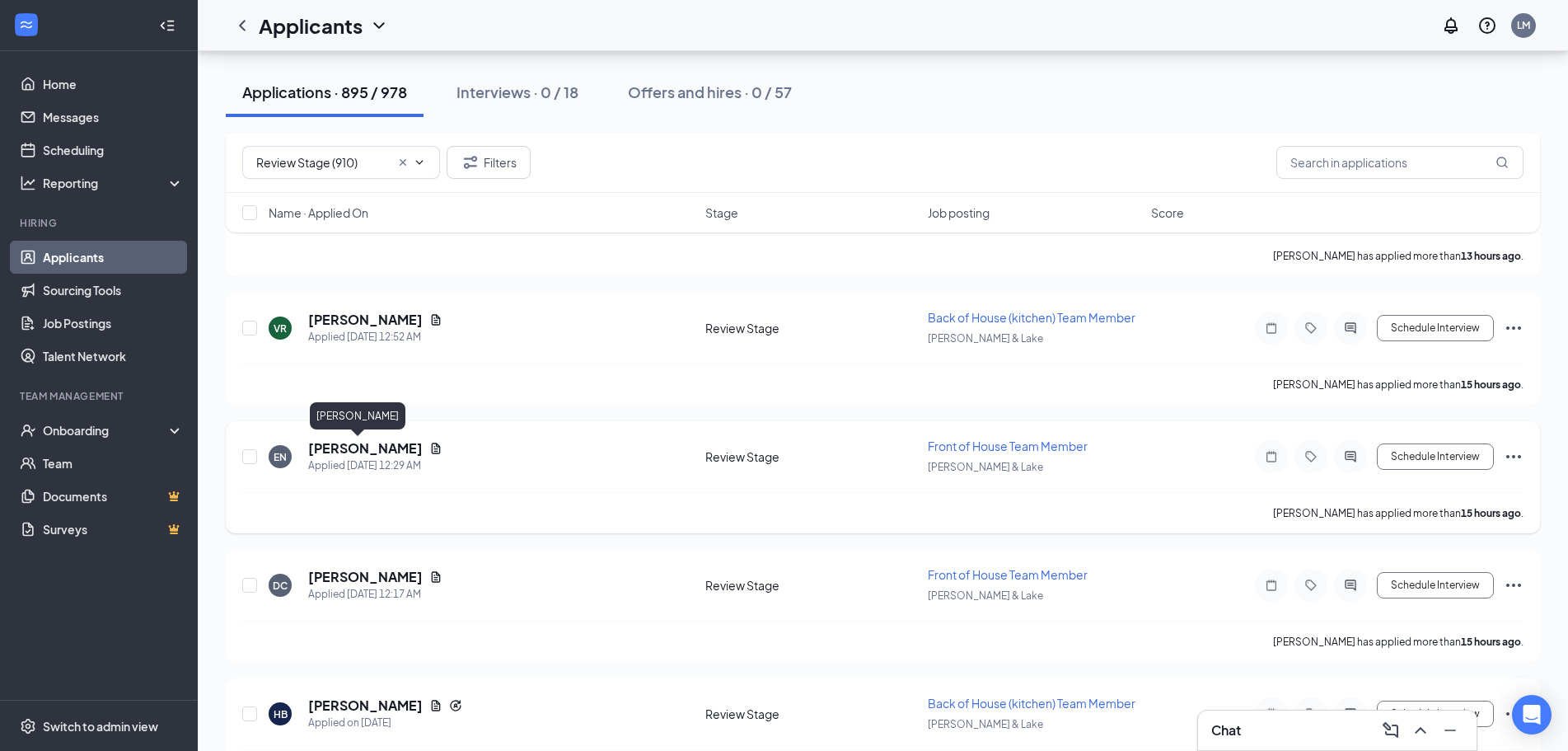
click at [331, 448] on h5 "Ethan Ngo" at bounding box center [365, 448] width 115 height 18
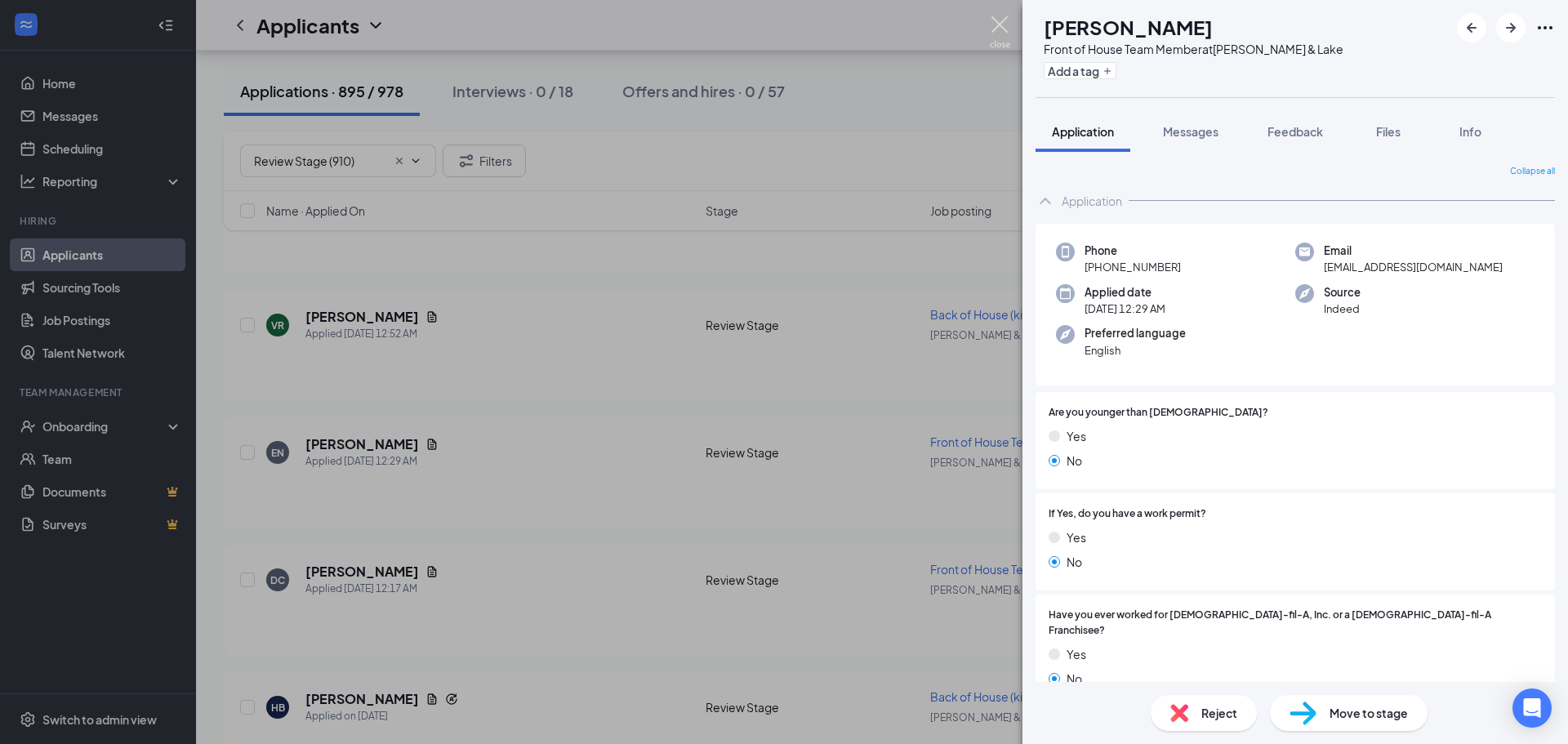
click at [989, 16] on img at bounding box center [999, 32] width 20 height 32
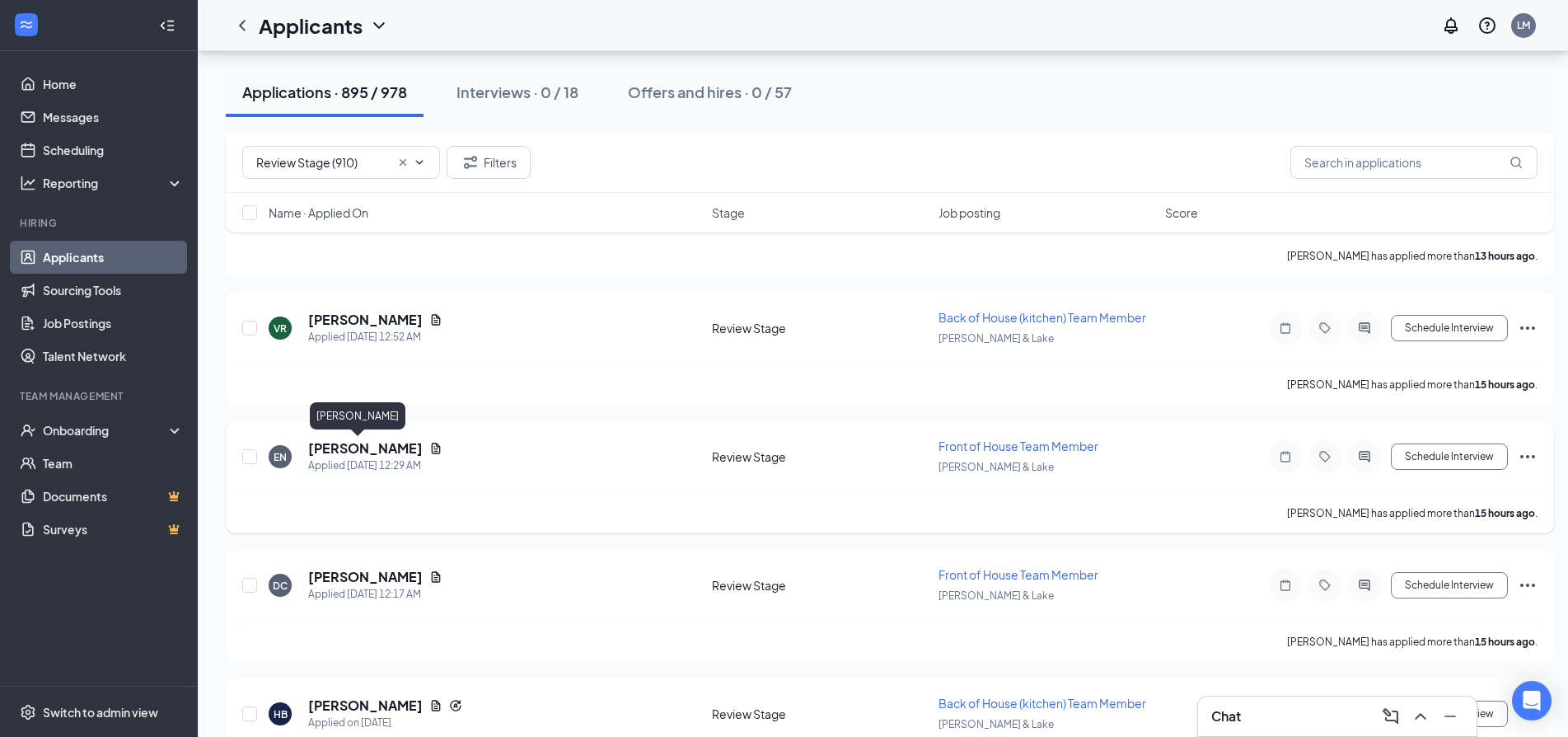
click at [317, 450] on h5 "Ethan Ngo" at bounding box center [365, 448] width 115 height 18
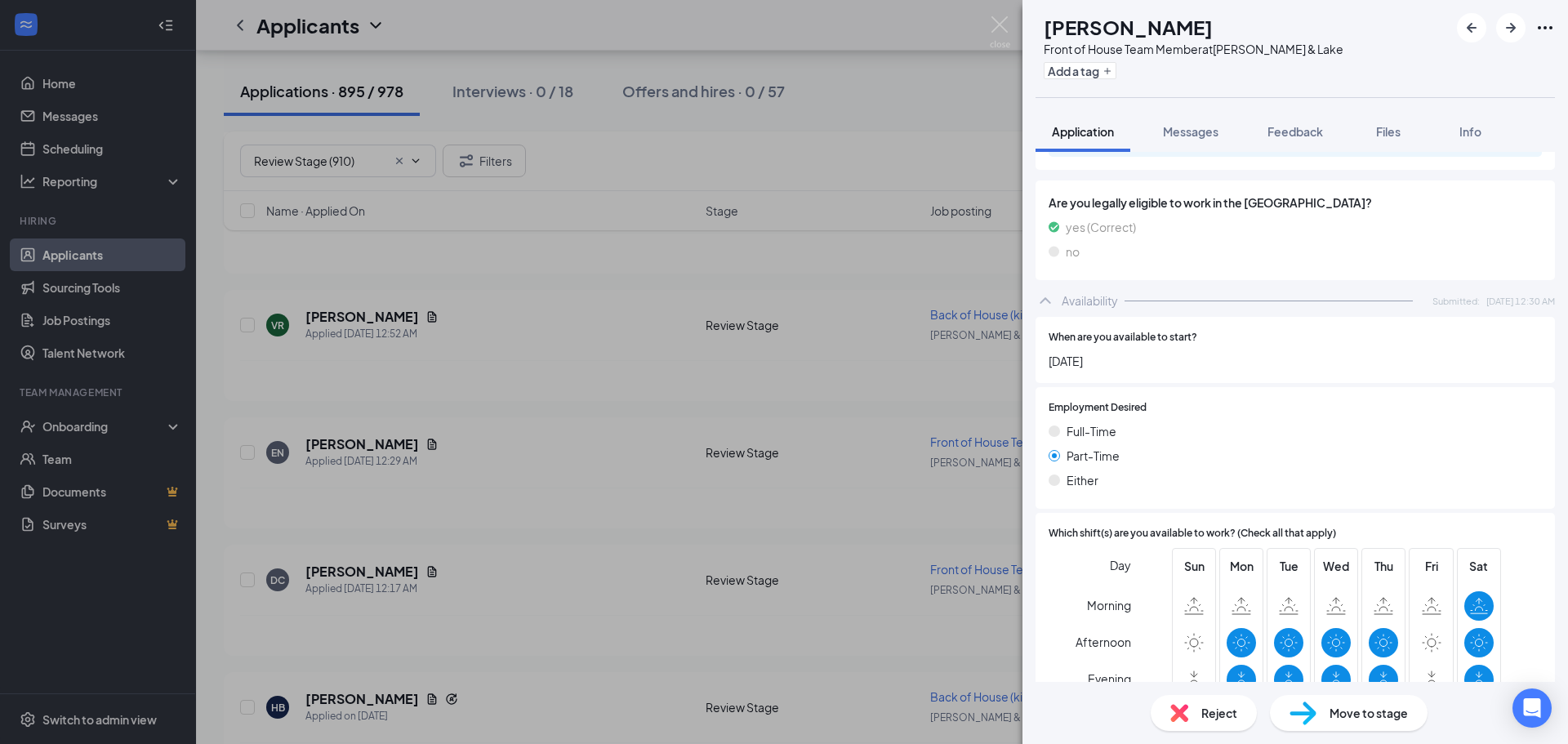
scroll to position [817, 0]
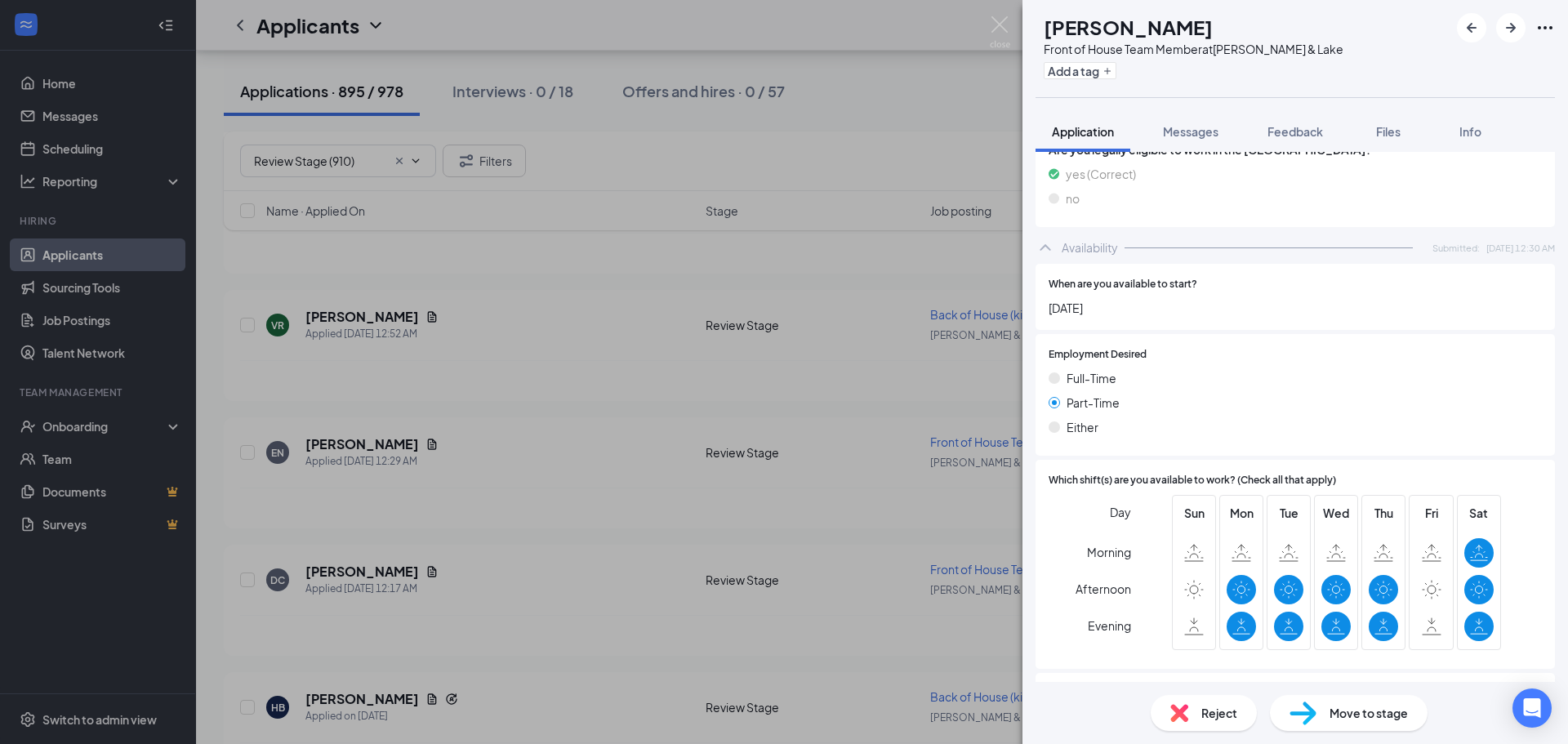
click at [1213, 708] on span "Reject" at bounding box center [1219, 713] width 36 height 18
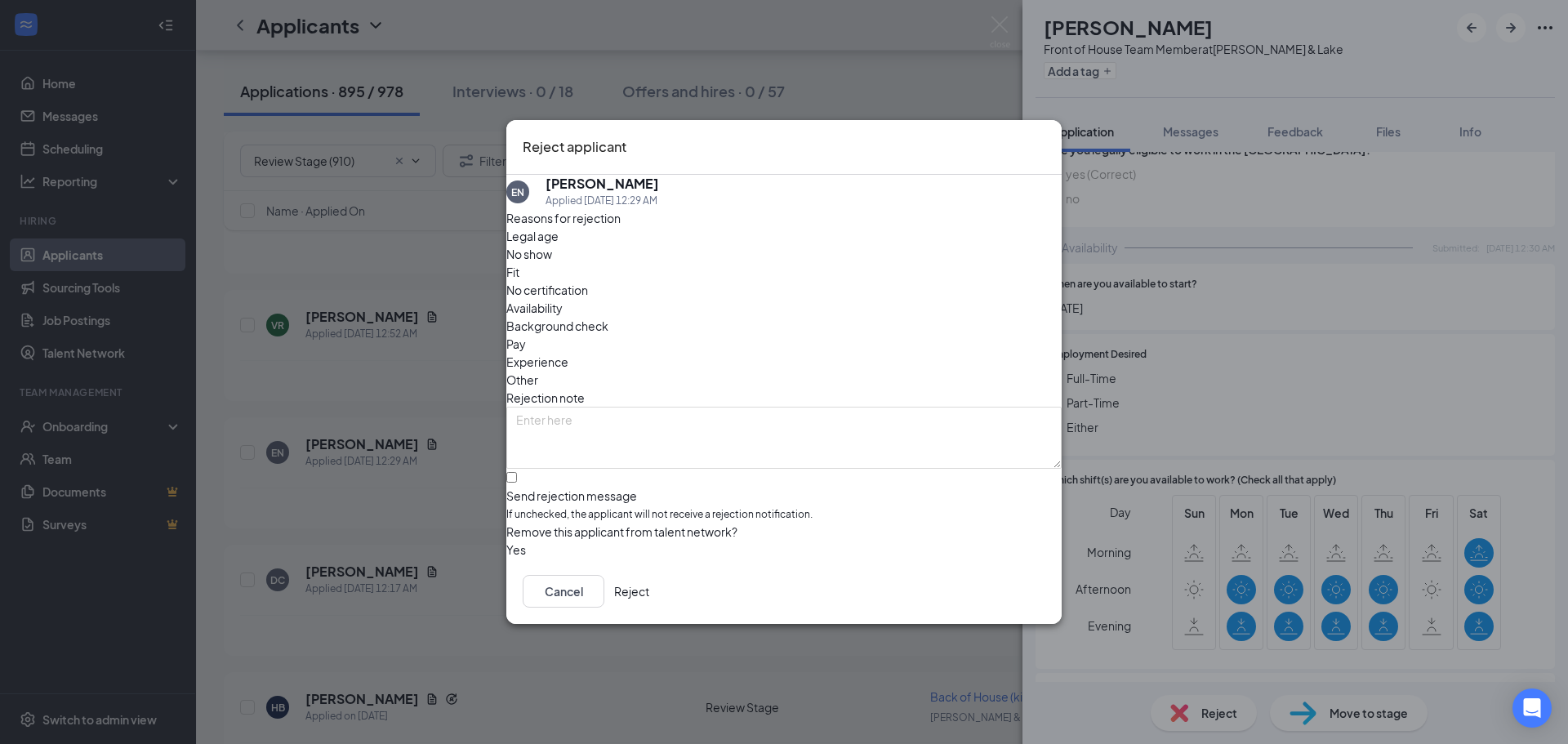
drag, startPoint x: 869, startPoint y: 278, endPoint x: 780, endPoint y: 314, distance: 96.0
click at [563, 299] on span "Availability" at bounding box center [534, 308] width 56 height 18
click at [517, 472] on input "Send rejection message If unchecked, the applicant will not receive a rejection…" at bounding box center [511, 477] width 11 height 11
checkbox input "true"
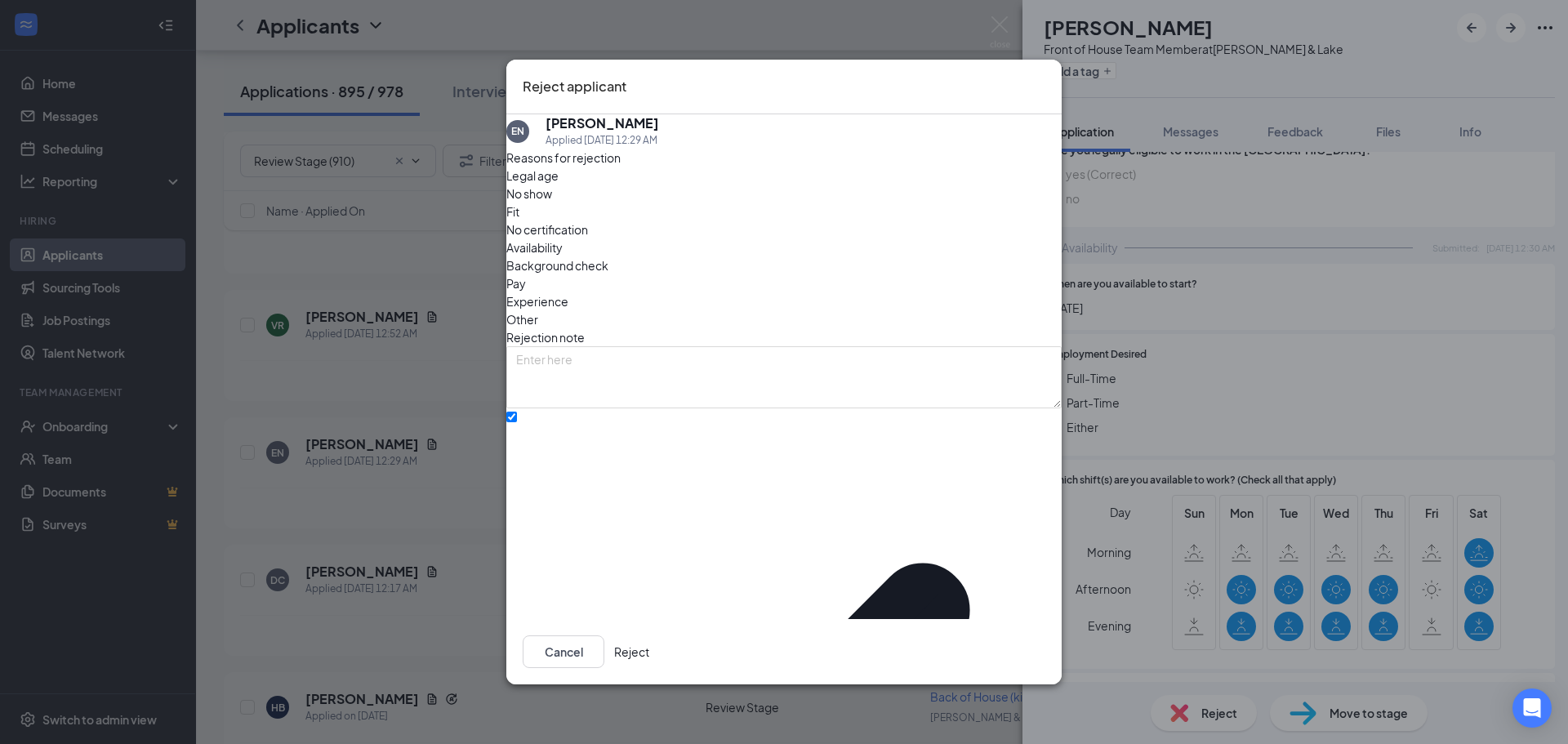
click at [650, 640] on button "Reject" at bounding box center [632, 652] width 35 height 33
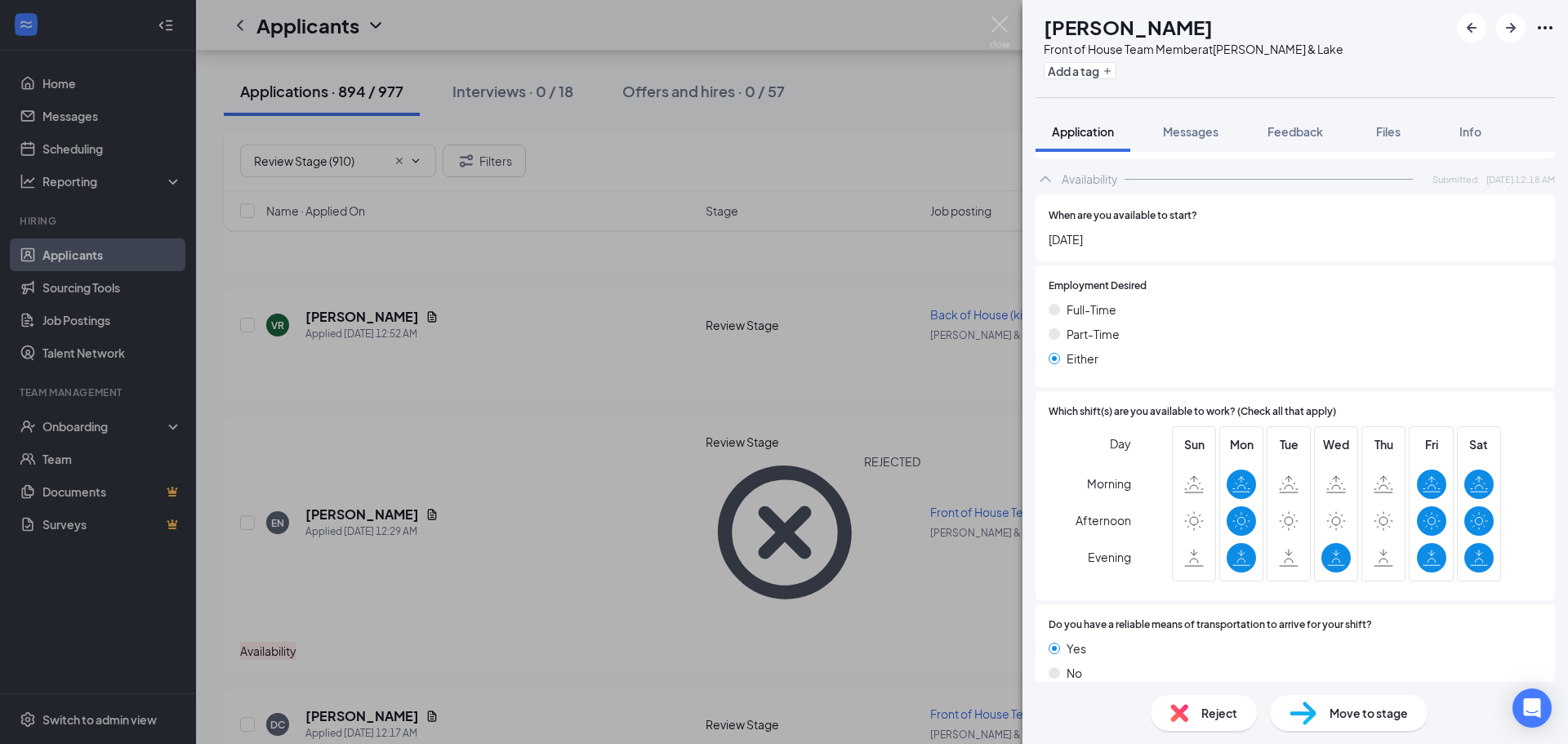
scroll to position [893, 0]
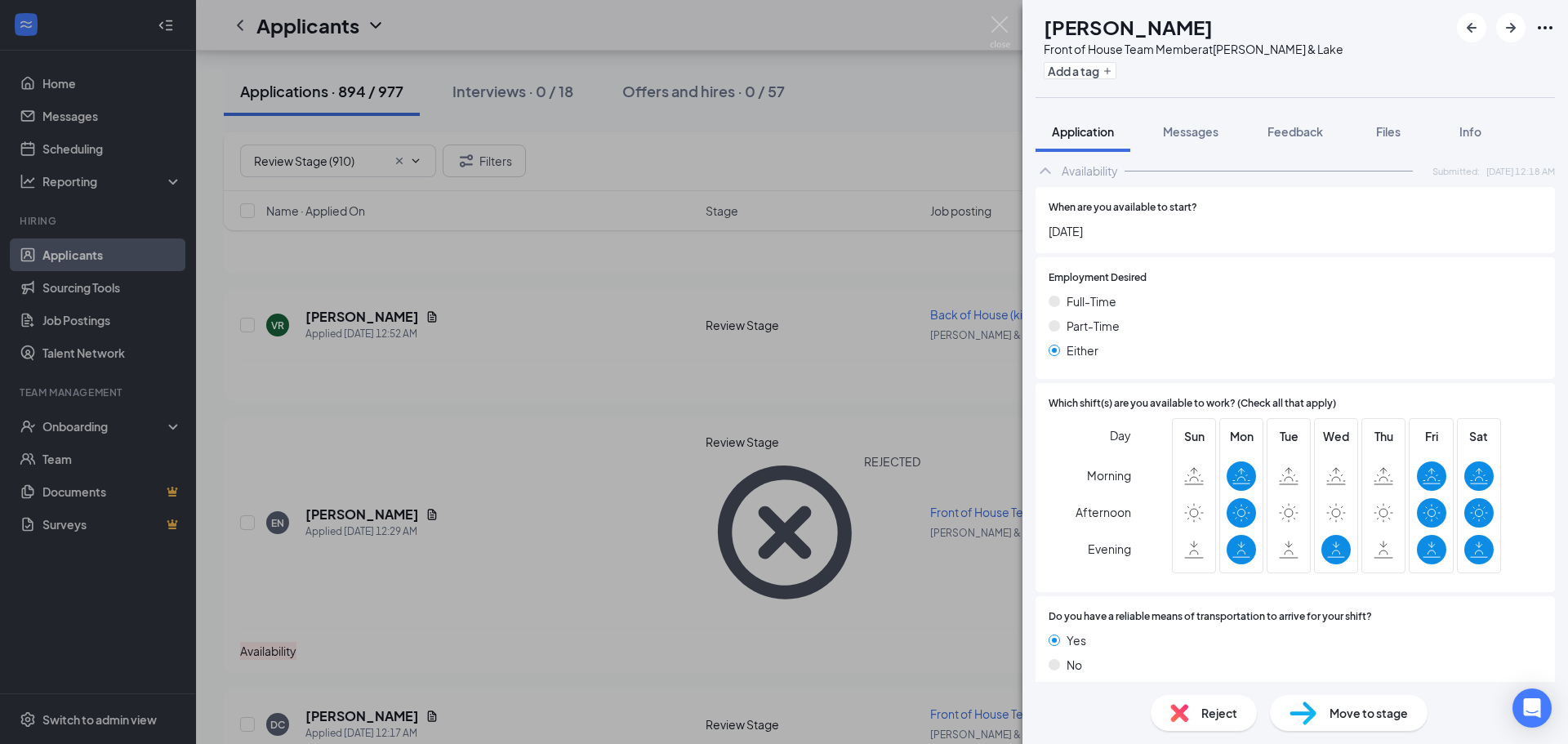
click at [1183, 712] on img at bounding box center [1179, 713] width 18 height 18
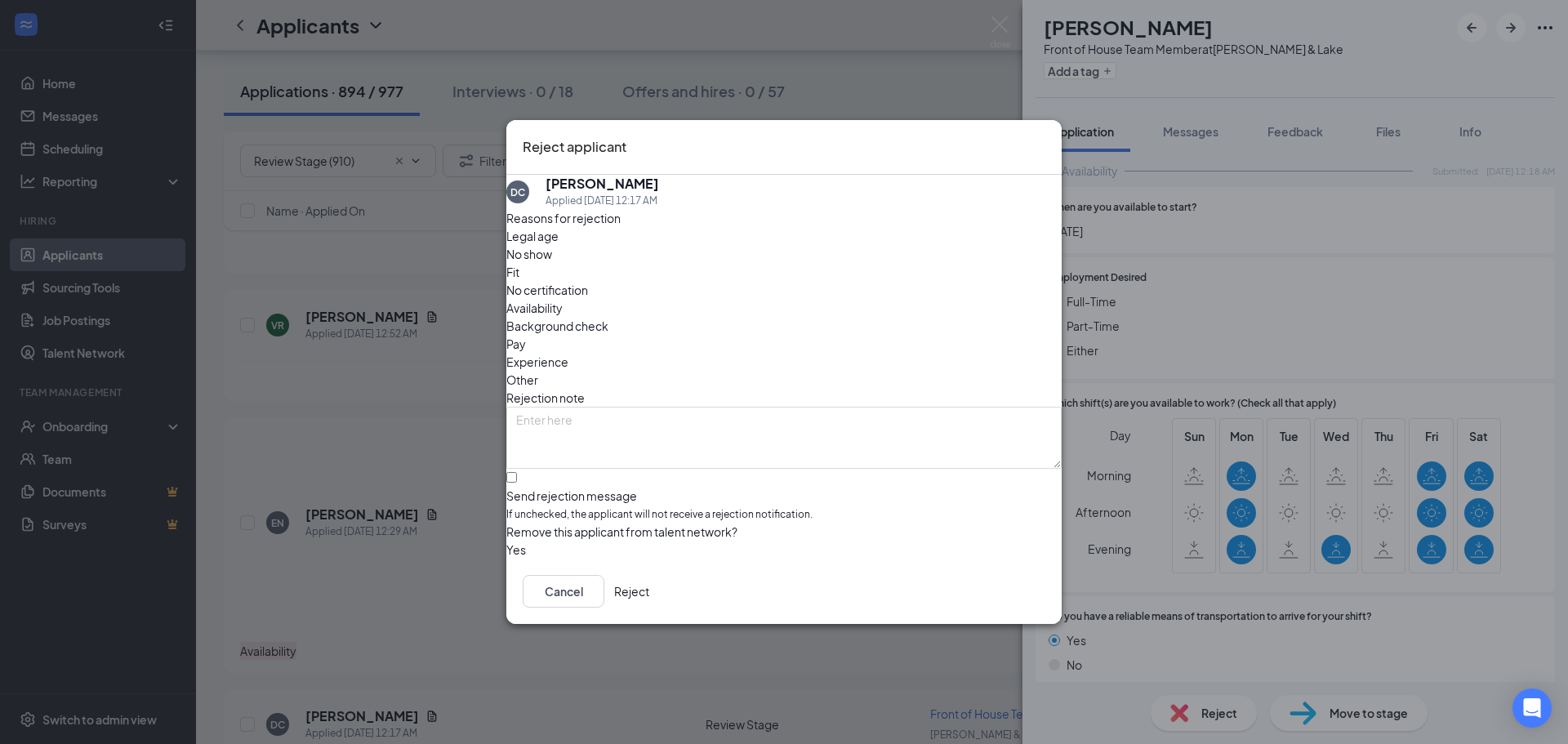
drag, startPoint x: 907, startPoint y: 274, endPoint x: 813, endPoint y: 323, distance: 106.0
click at [563, 299] on span "Availability" at bounding box center [534, 308] width 56 height 18
click at [517, 472] on input "Send rejection message If unchecked, the applicant will not receive a rejection…" at bounding box center [511, 477] width 11 height 11
checkbox input "true"
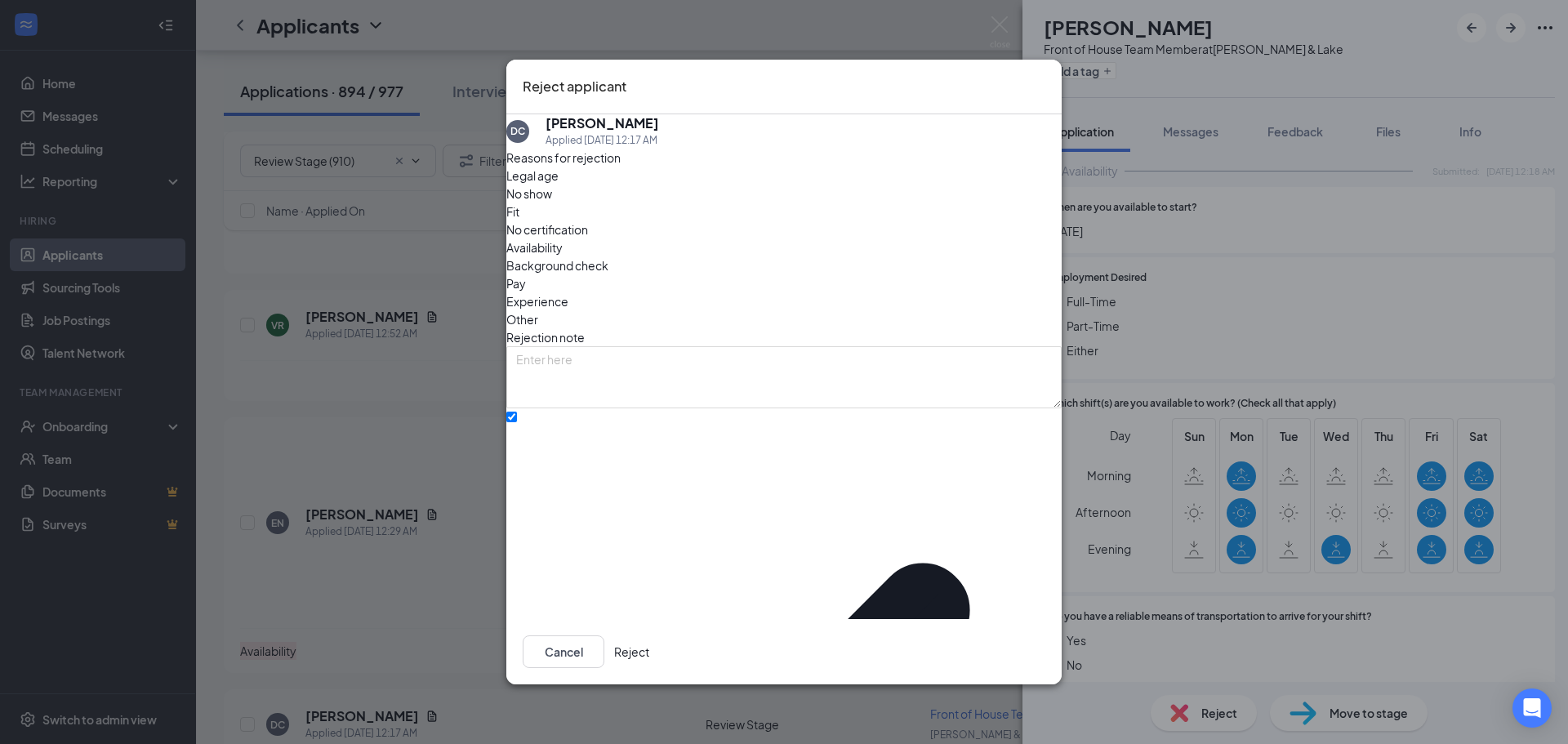
click at [650, 638] on button "Reject" at bounding box center [632, 652] width 35 height 33
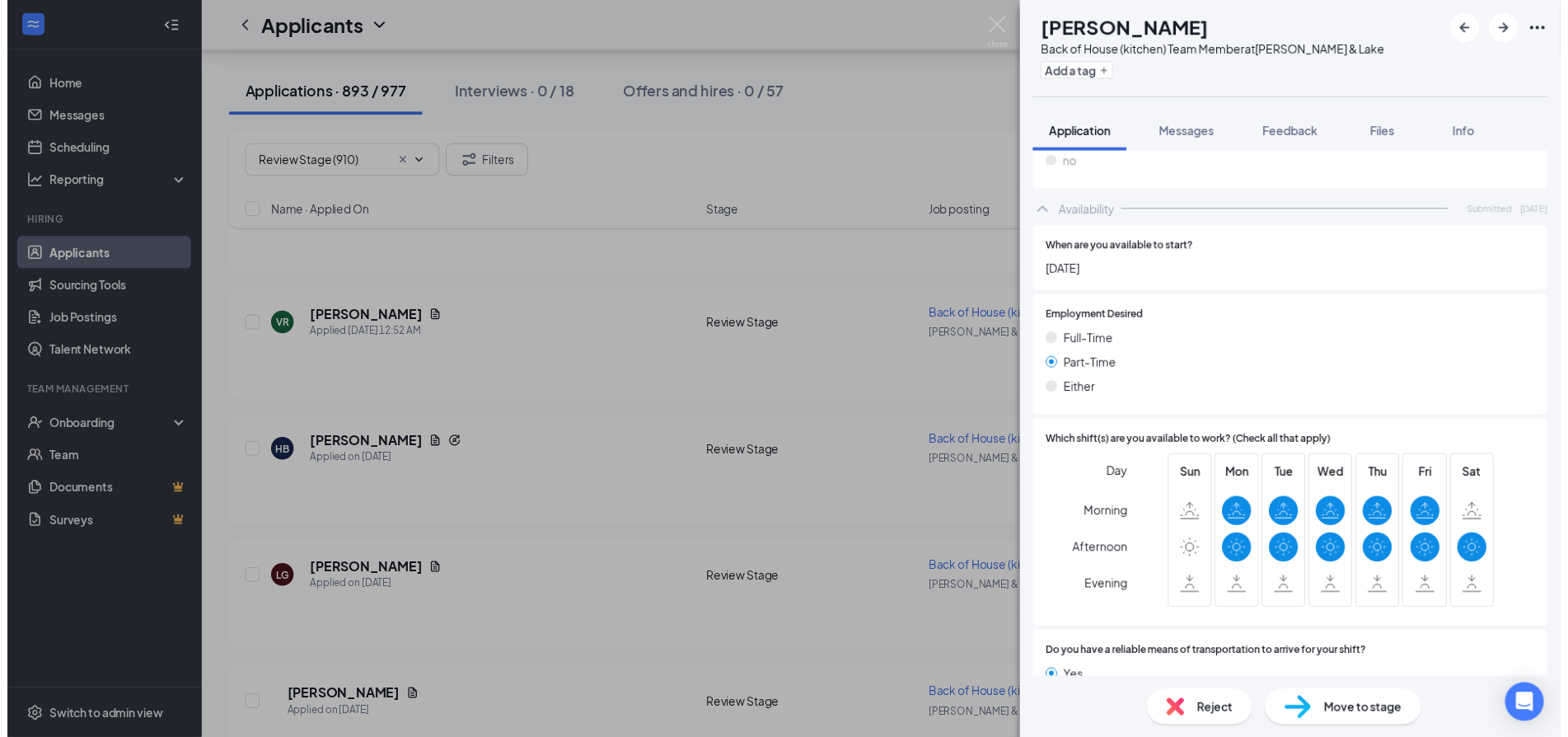
scroll to position [947, 0]
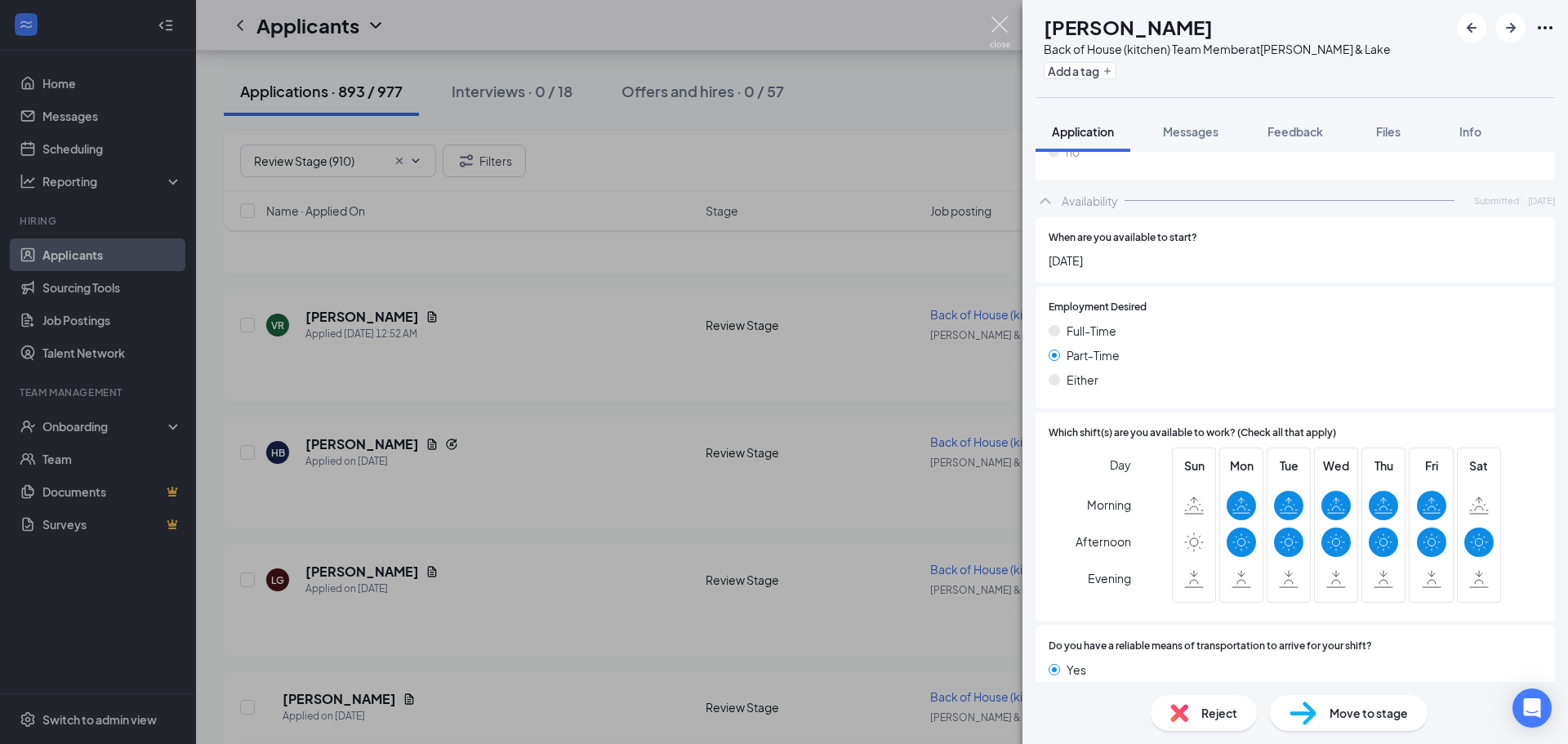
click at [994, 24] on img at bounding box center [999, 32] width 20 height 32
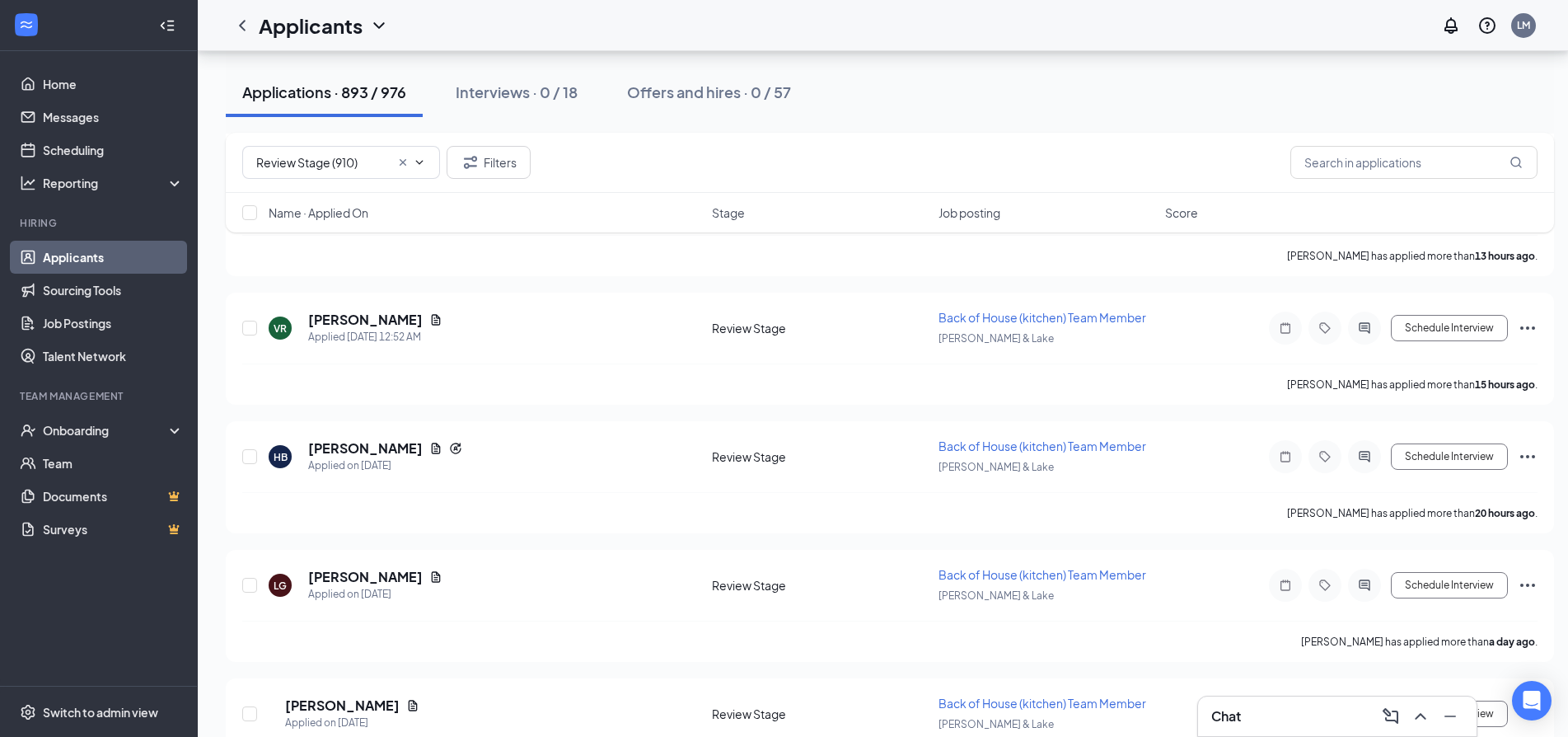
drag, startPoint x: 1235, startPoint y: 715, endPoint x: 1237, endPoint y: 705, distance: 10.2
click at [1235, 714] on h3 "Chat" at bounding box center [1226, 716] width 30 height 18
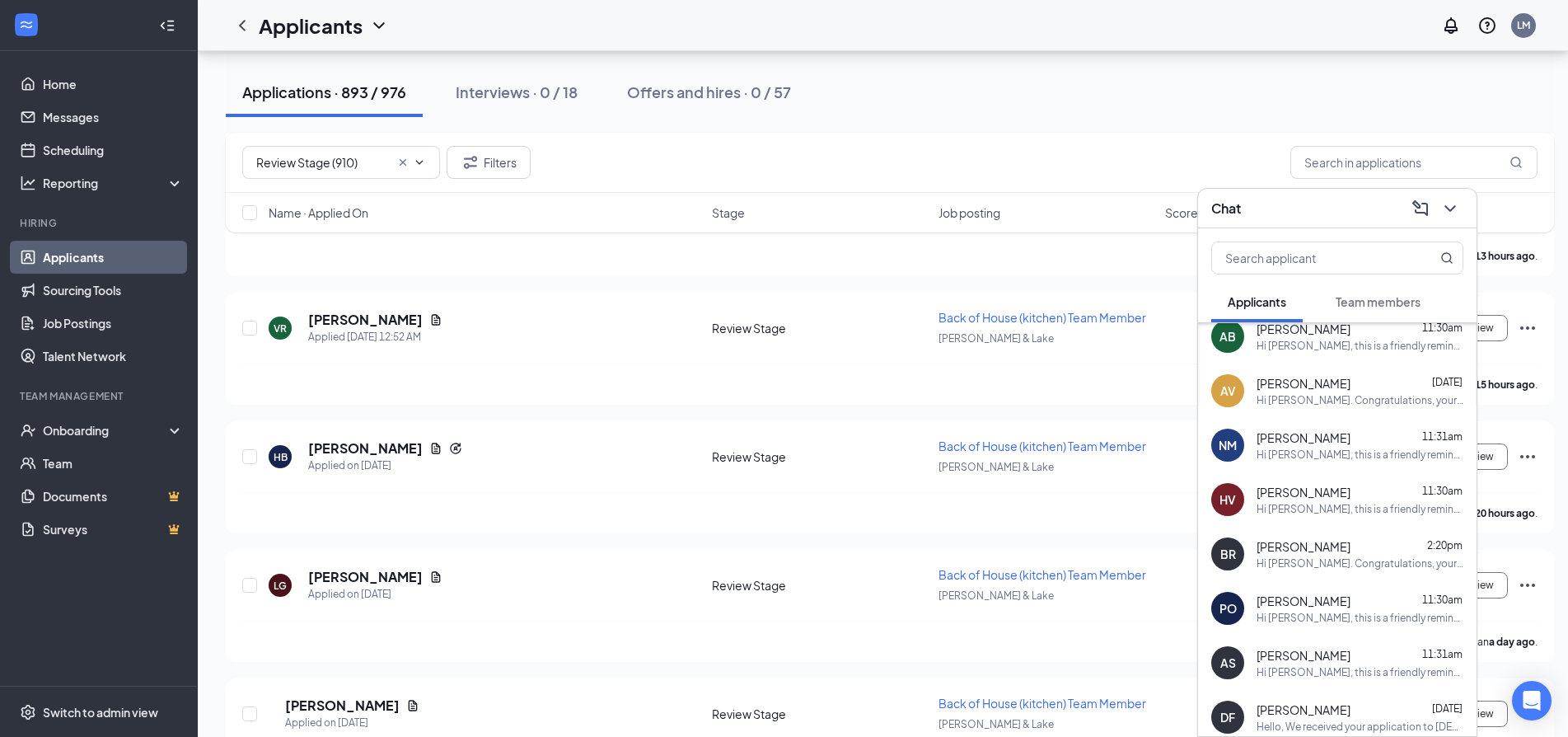
scroll to position [708, 0]
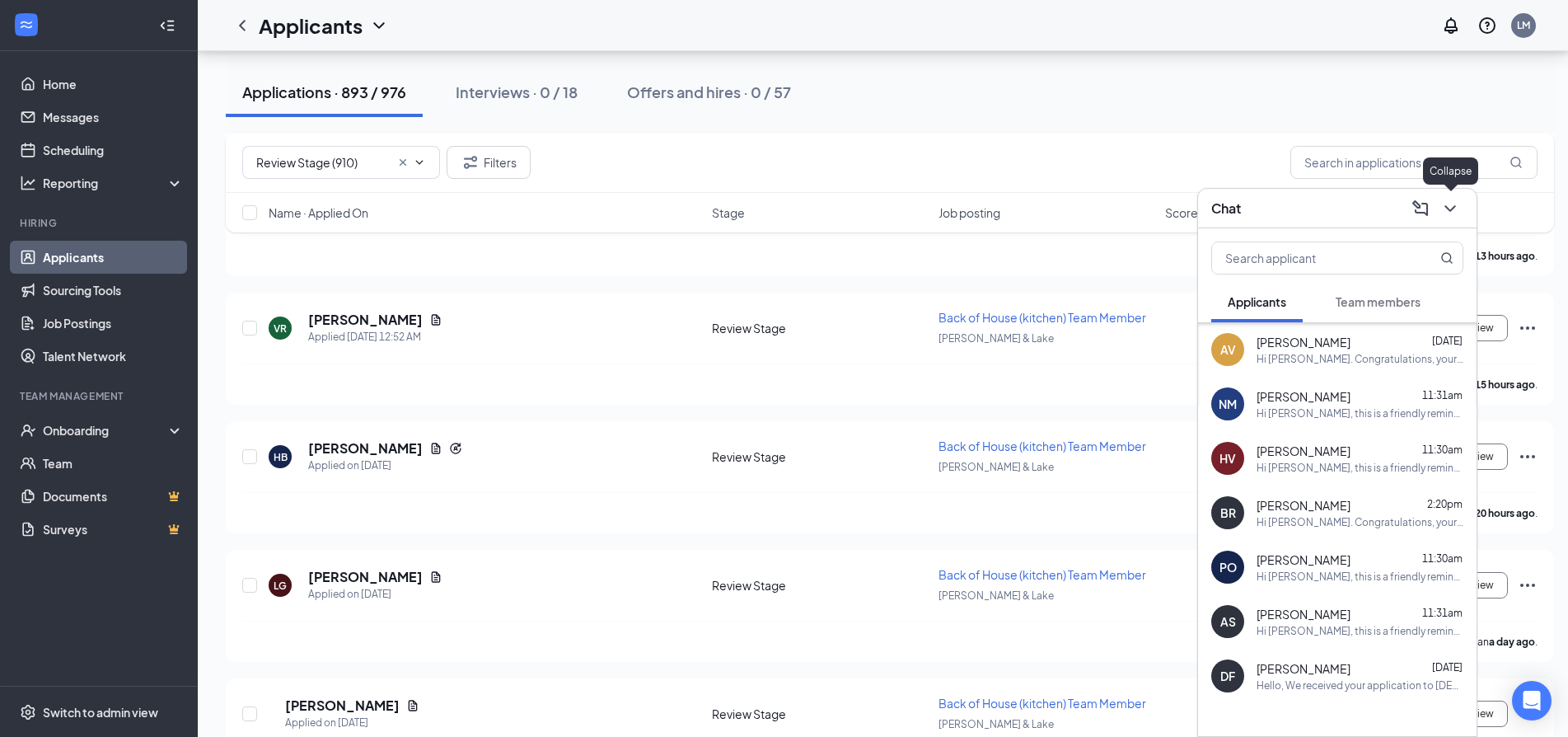
click at [1448, 211] on icon "ChevronDown" at bounding box center [1450, 209] width 20 height 20
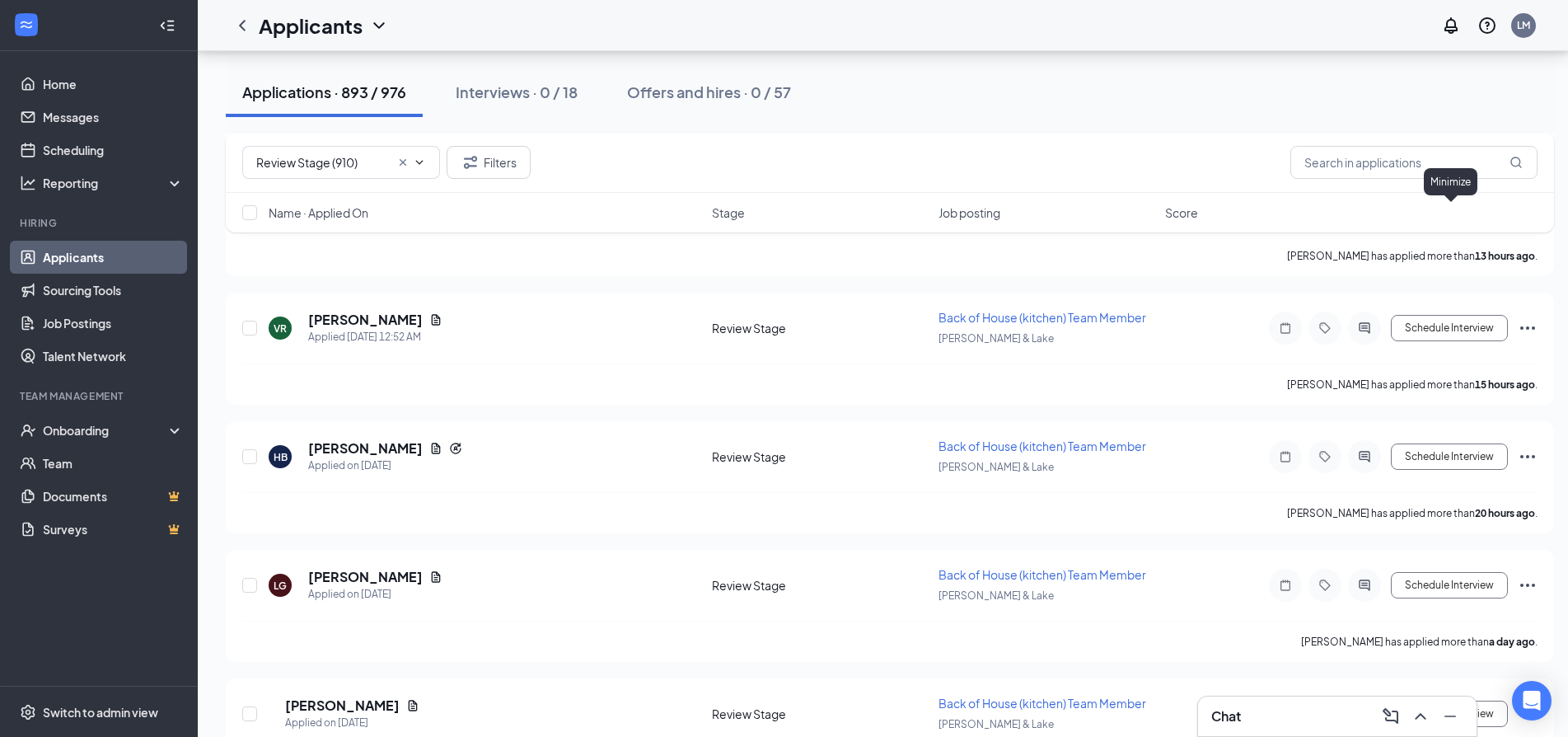
scroll to position [0, 0]
click at [366, 449] on h5 "[PERSON_NAME]" at bounding box center [365, 448] width 115 height 18
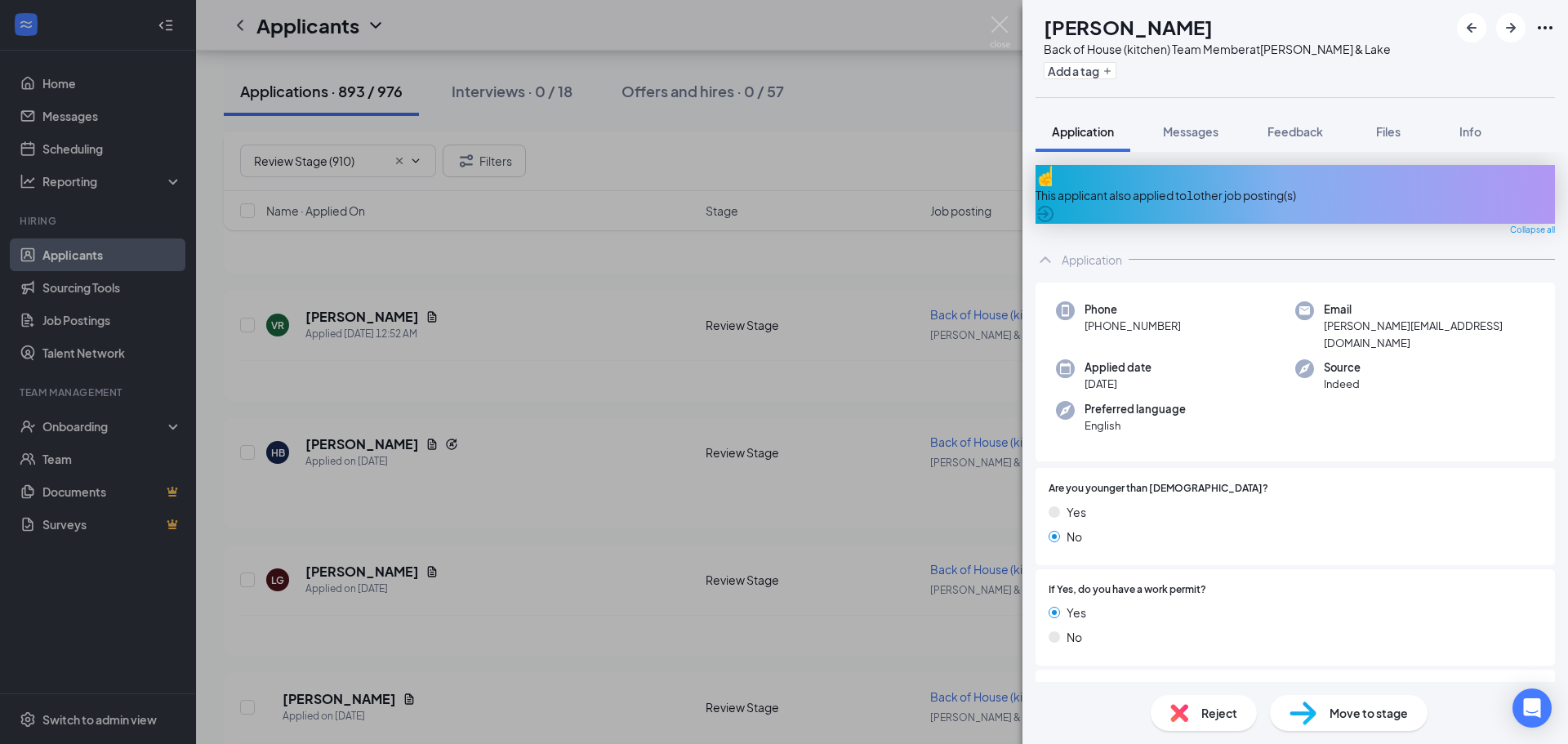
click at [1187, 186] on div "This applicant also applied to 1 other job posting(s)" at bounding box center [1295, 195] width 520 height 18
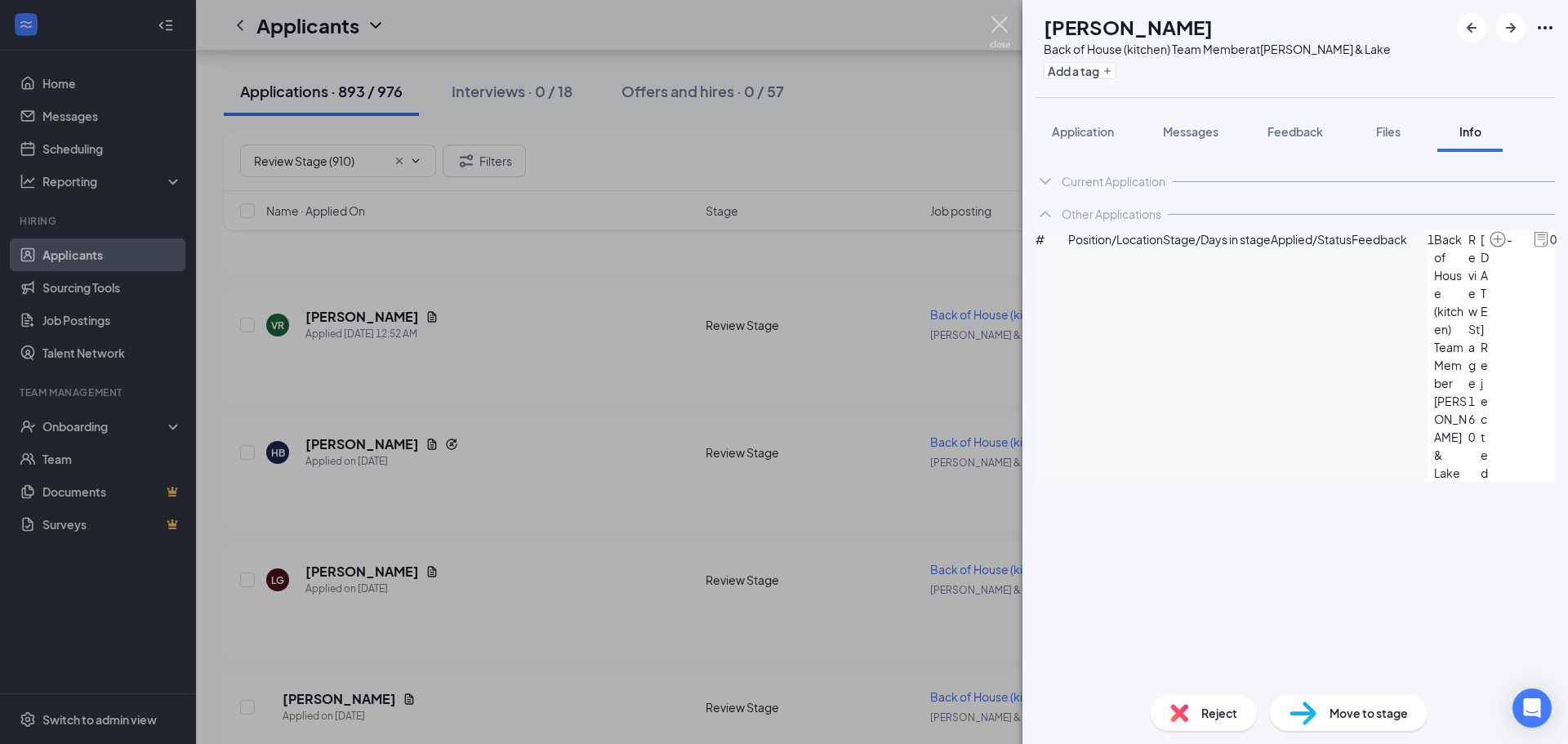
click at [993, 17] on img at bounding box center [999, 32] width 20 height 32
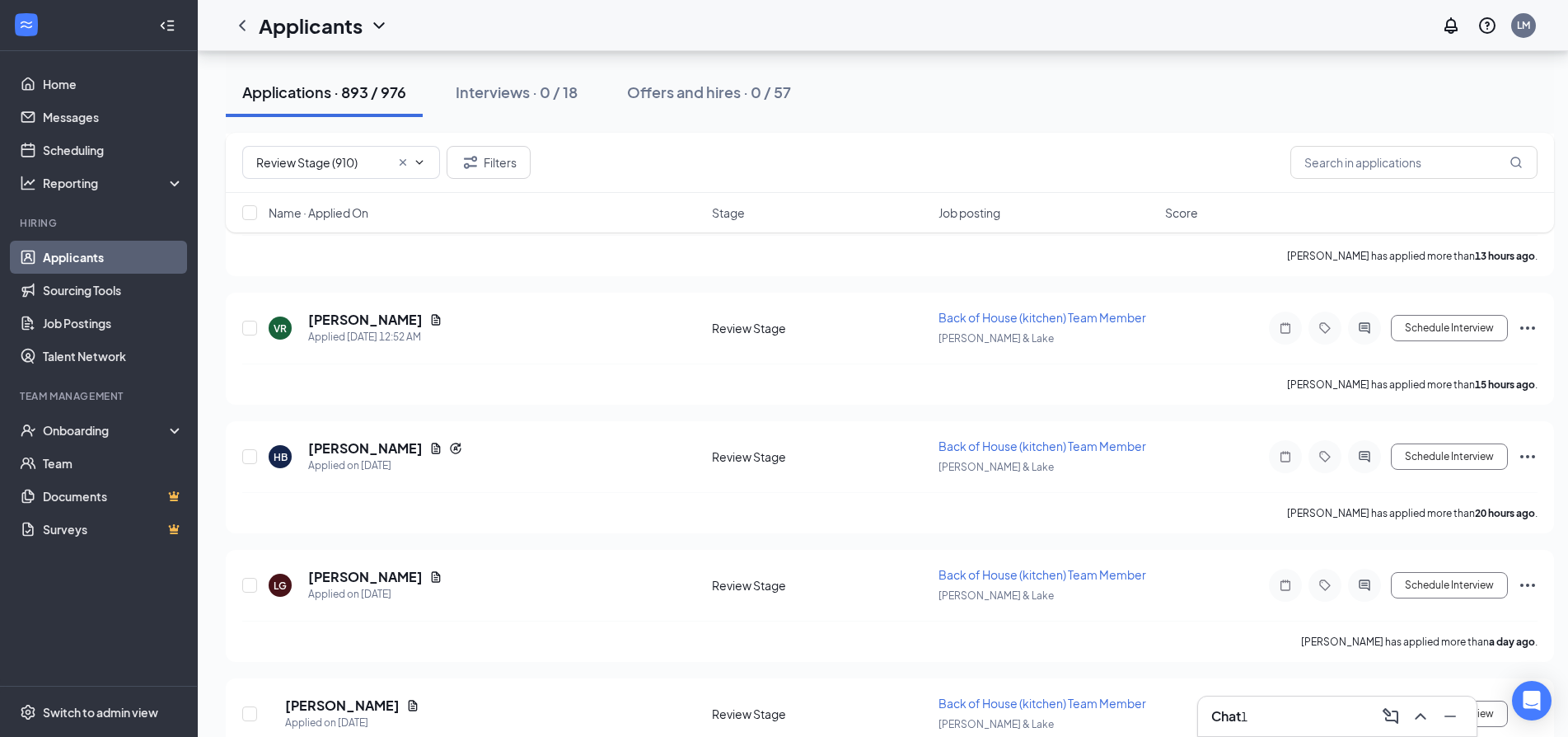
click at [1228, 719] on h3 "Chat" at bounding box center [1226, 716] width 30 height 18
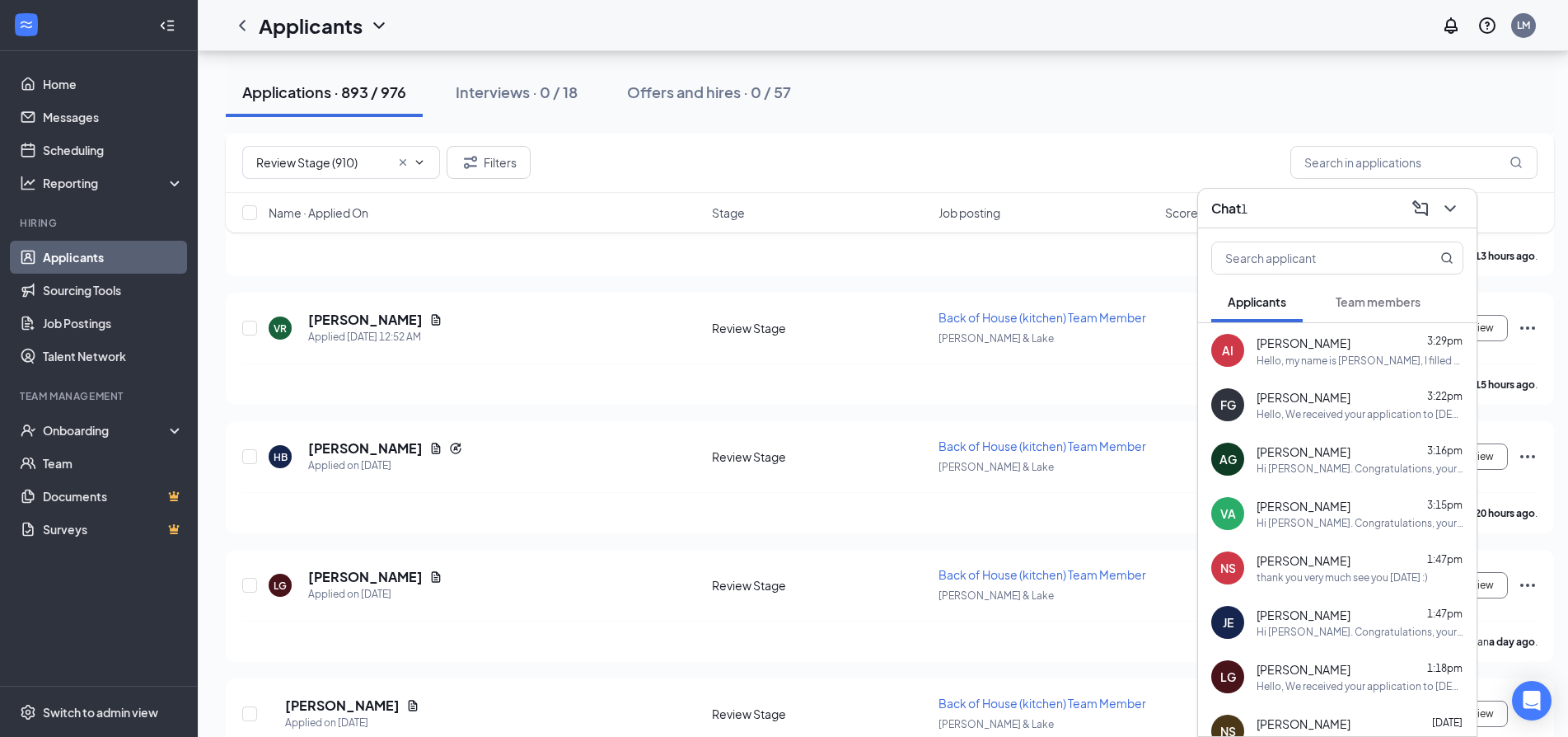
click at [1350, 359] on div "Hello, my name is Aidana, I filled out the application and you sent me a second…" at bounding box center [1359, 360] width 207 height 14
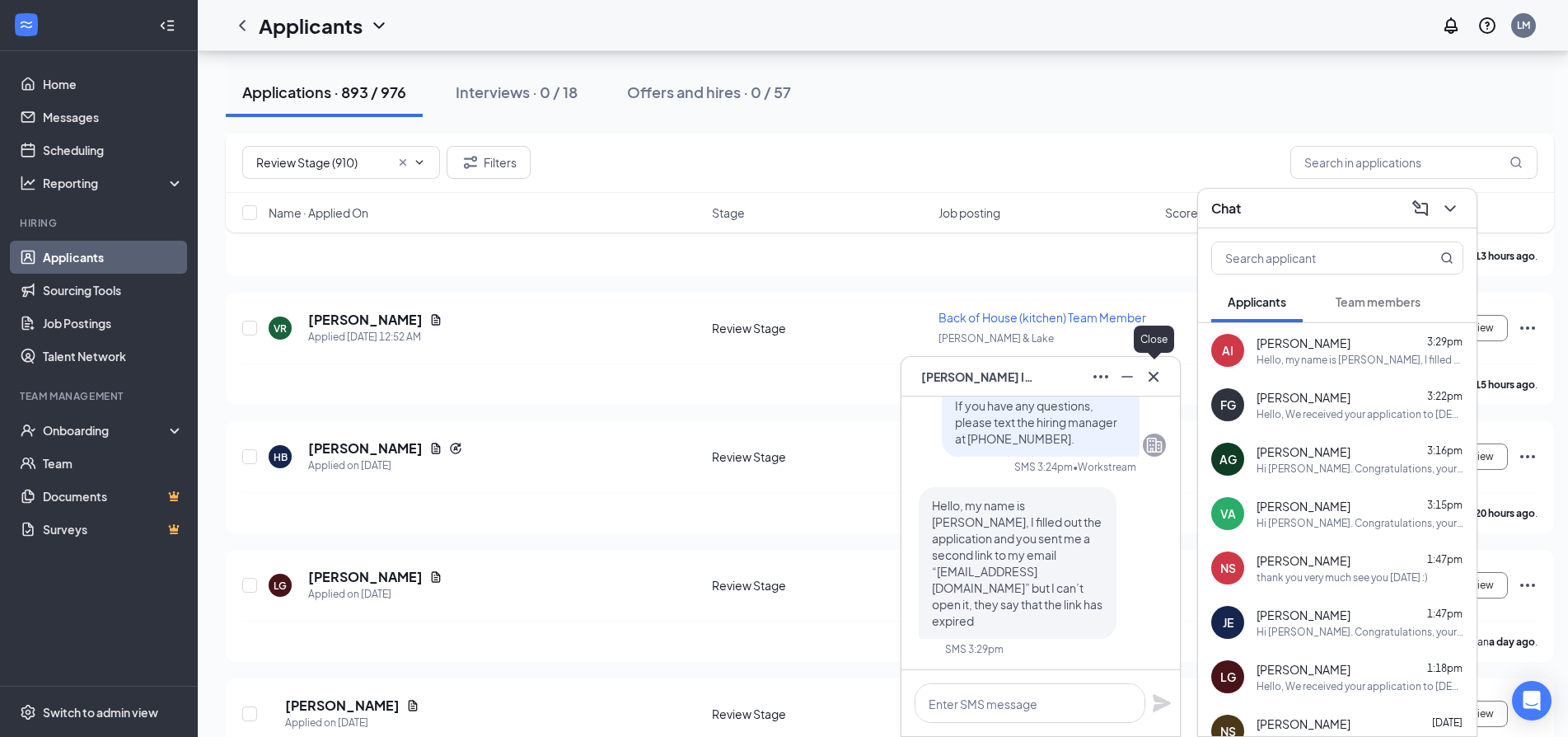
click at [1156, 370] on icon "Cross" at bounding box center [1153, 377] width 20 height 20
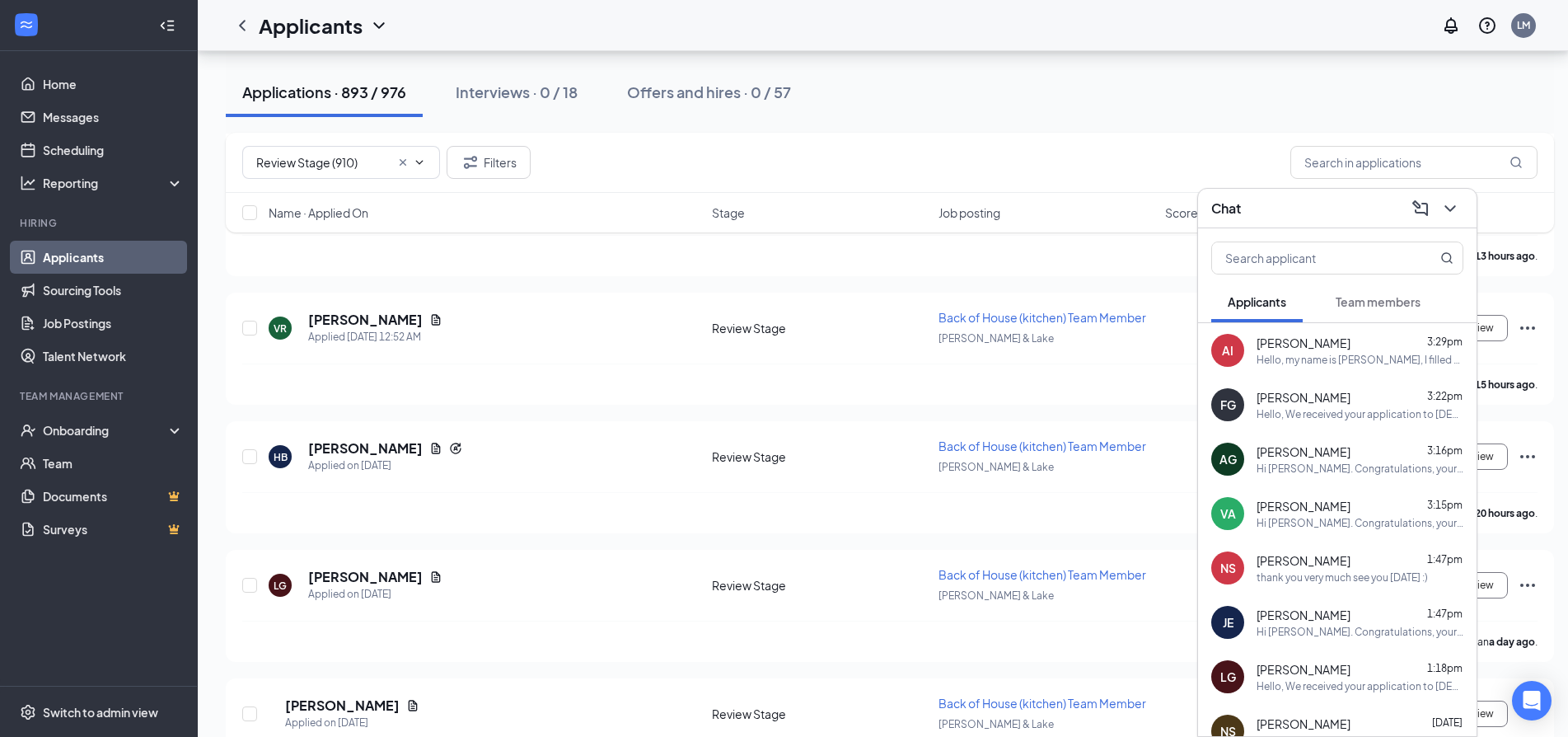
click at [1340, 355] on div "Hello, my name is Aidana, I filled out the application and you sent me a second…" at bounding box center [1359, 359] width 207 height 14
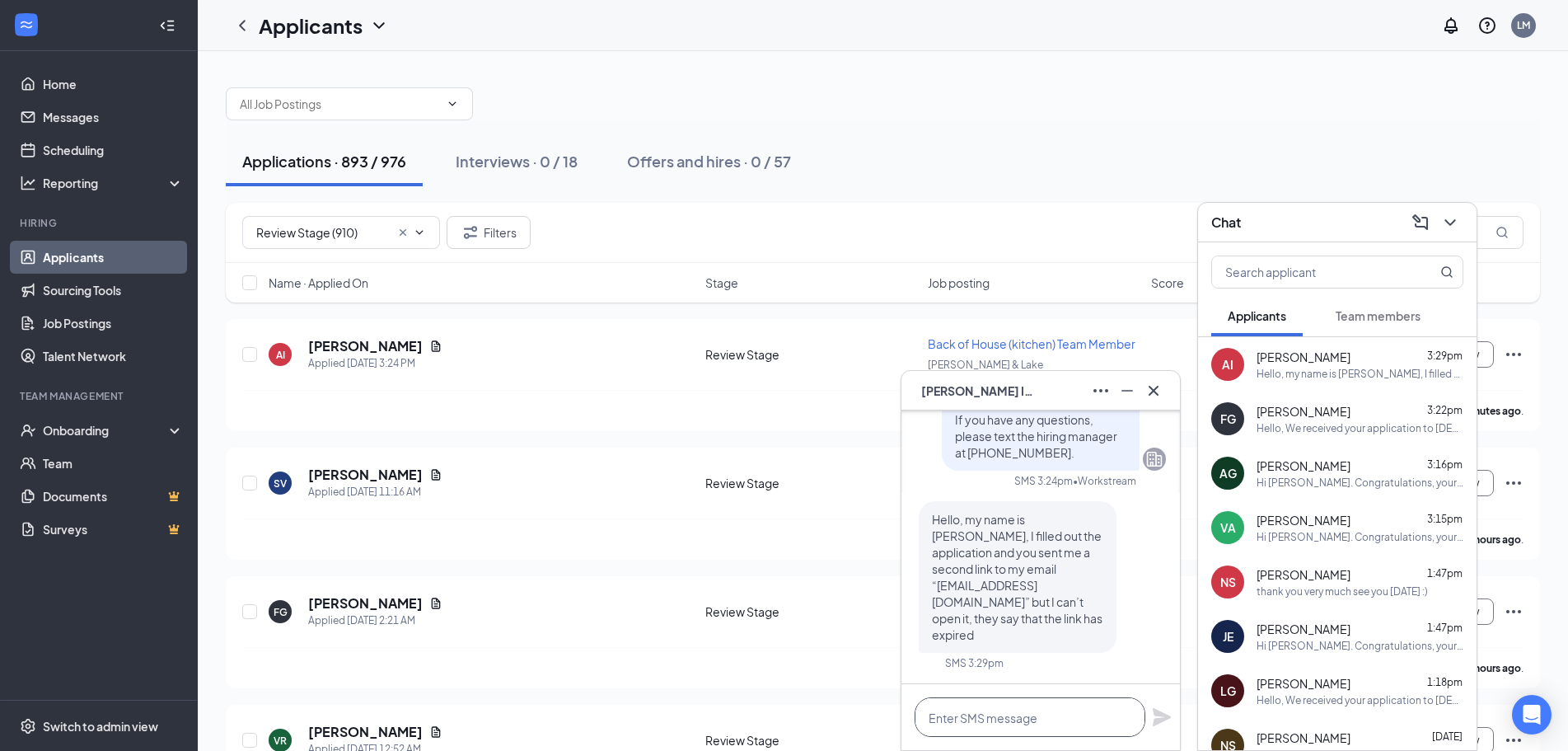
drag, startPoint x: 1002, startPoint y: 715, endPoint x: 1018, endPoint y: 690, distance: 29.7
click at [1003, 706] on textarea at bounding box center [1030, 717] width 231 height 40
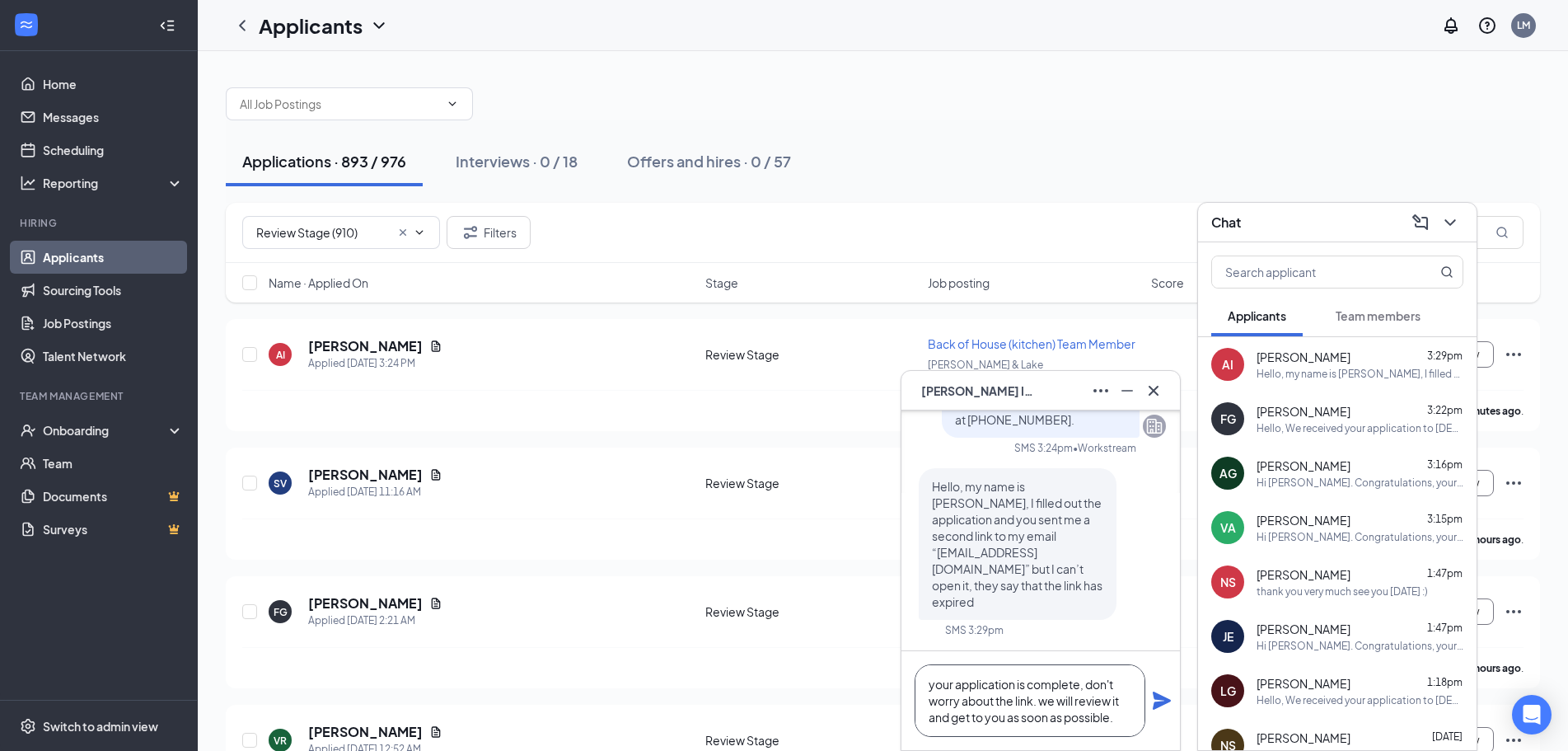
type textarea "your application is complete, don't worry about the link. we will review it and…"
click at [1167, 697] on icon "Plane" at bounding box center [1162, 701] width 20 height 20
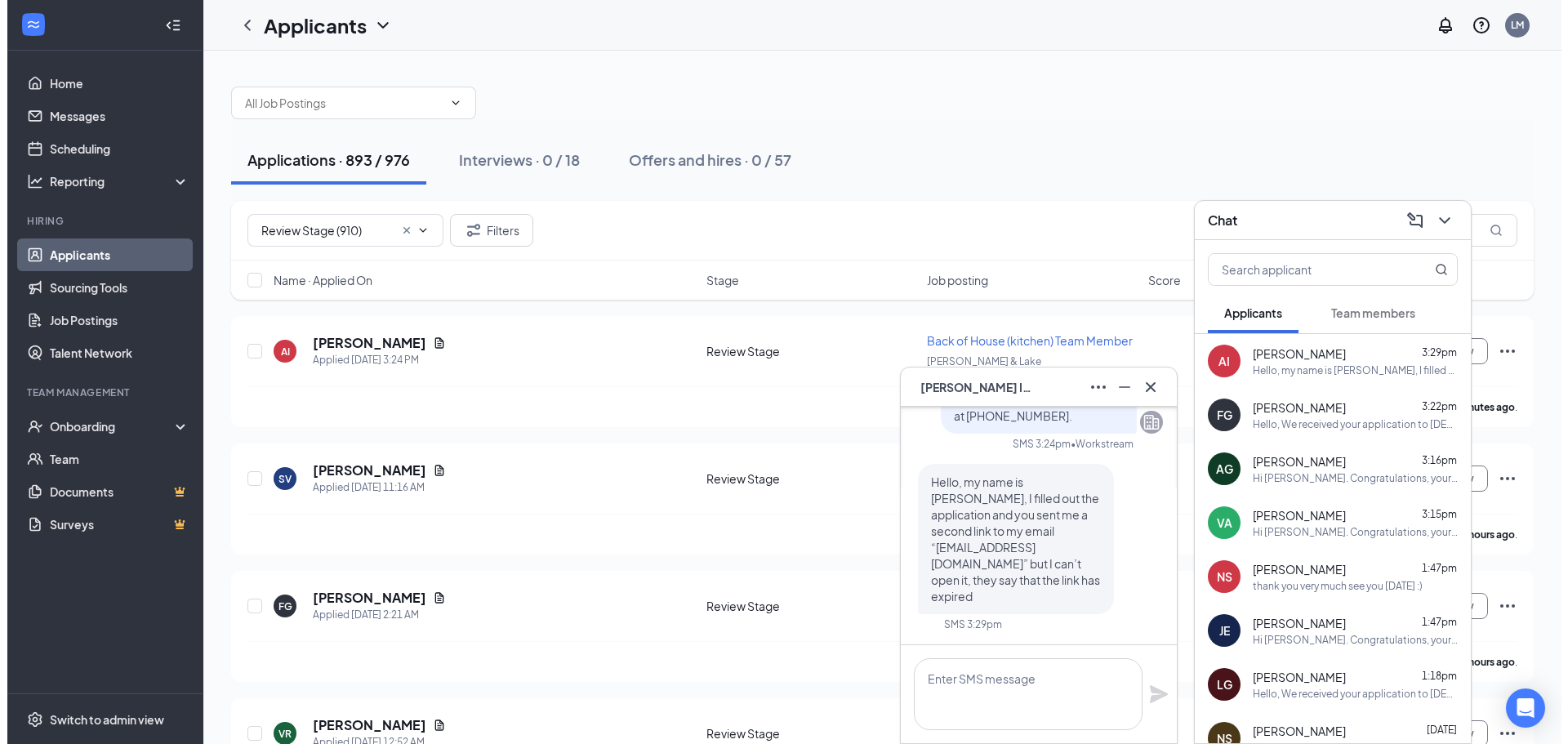
scroll to position [0, 0]
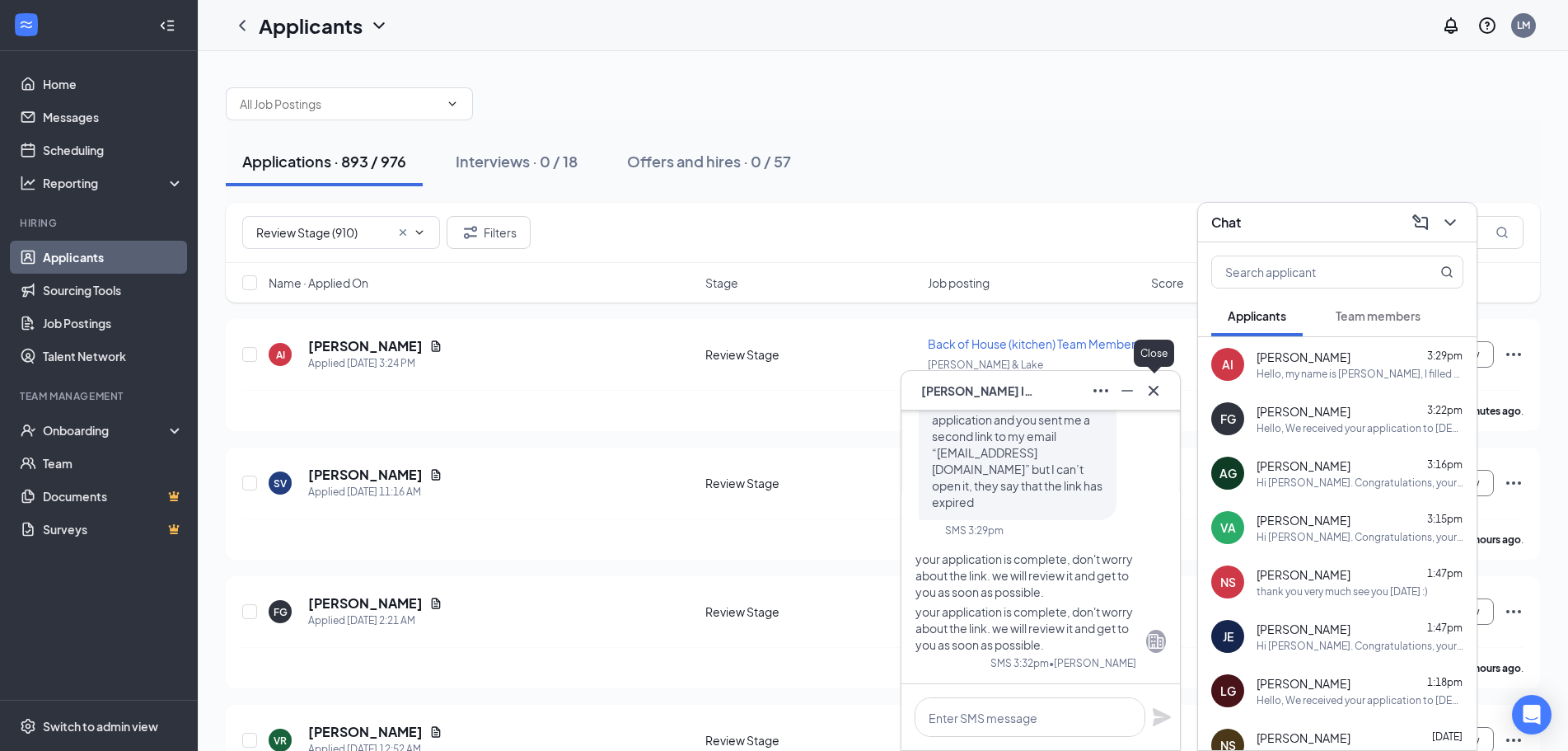
click at [1153, 387] on icon "Cross" at bounding box center [1153, 391] width 20 height 20
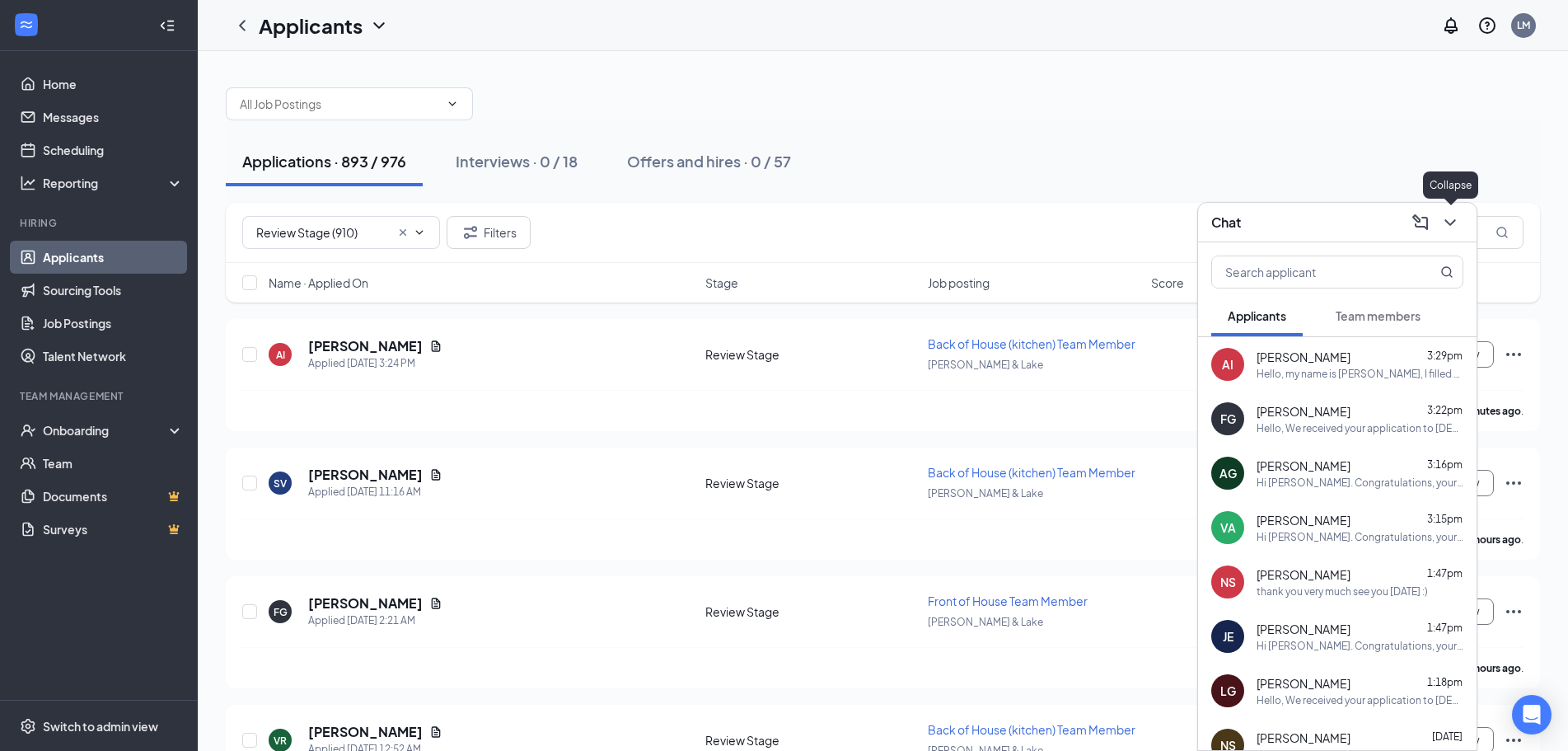
click at [1450, 216] on icon "ChevronDown" at bounding box center [1450, 223] width 20 height 20
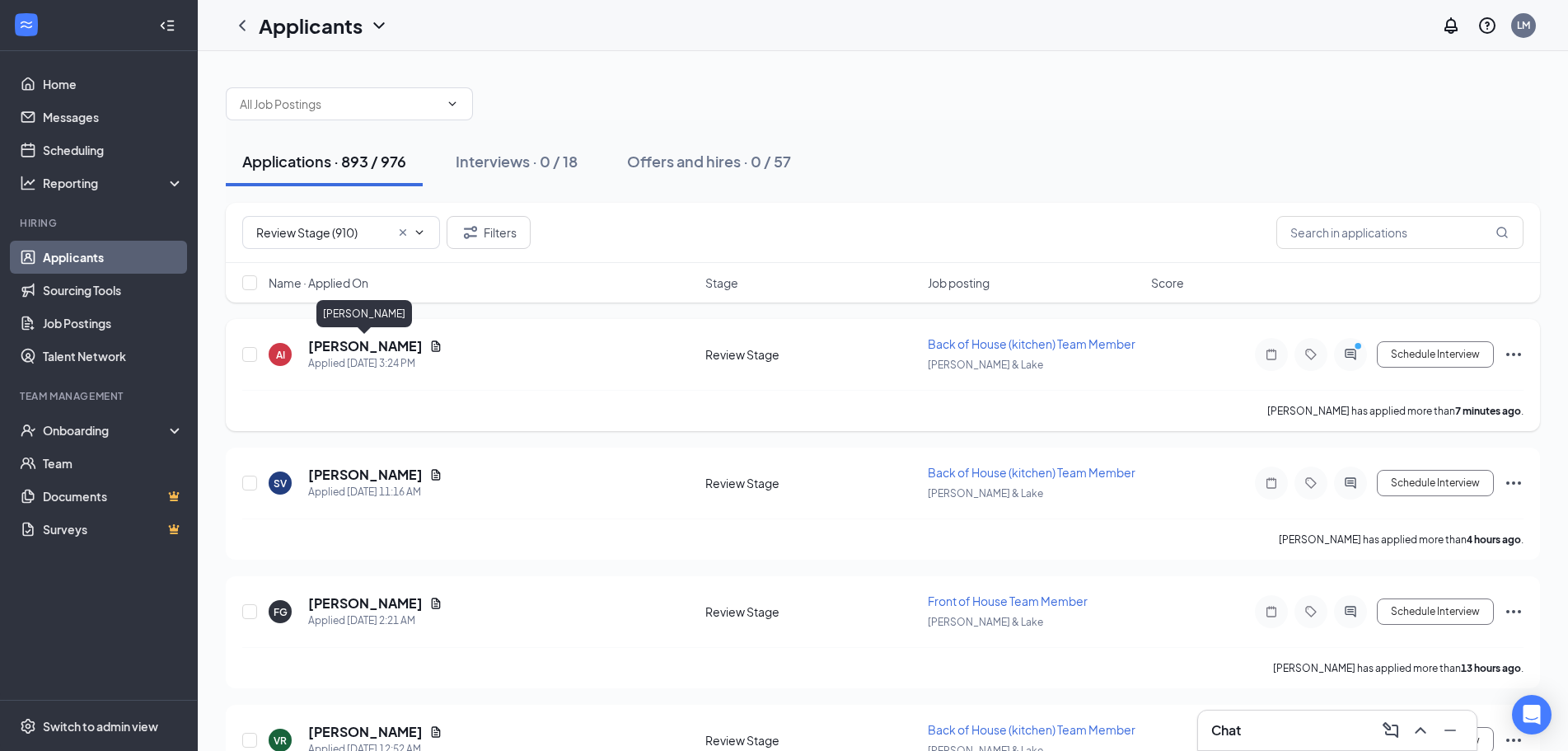
click at [389, 348] on h5 "[PERSON_NAME]" at bounding box center [365, 346] width 115 height 18
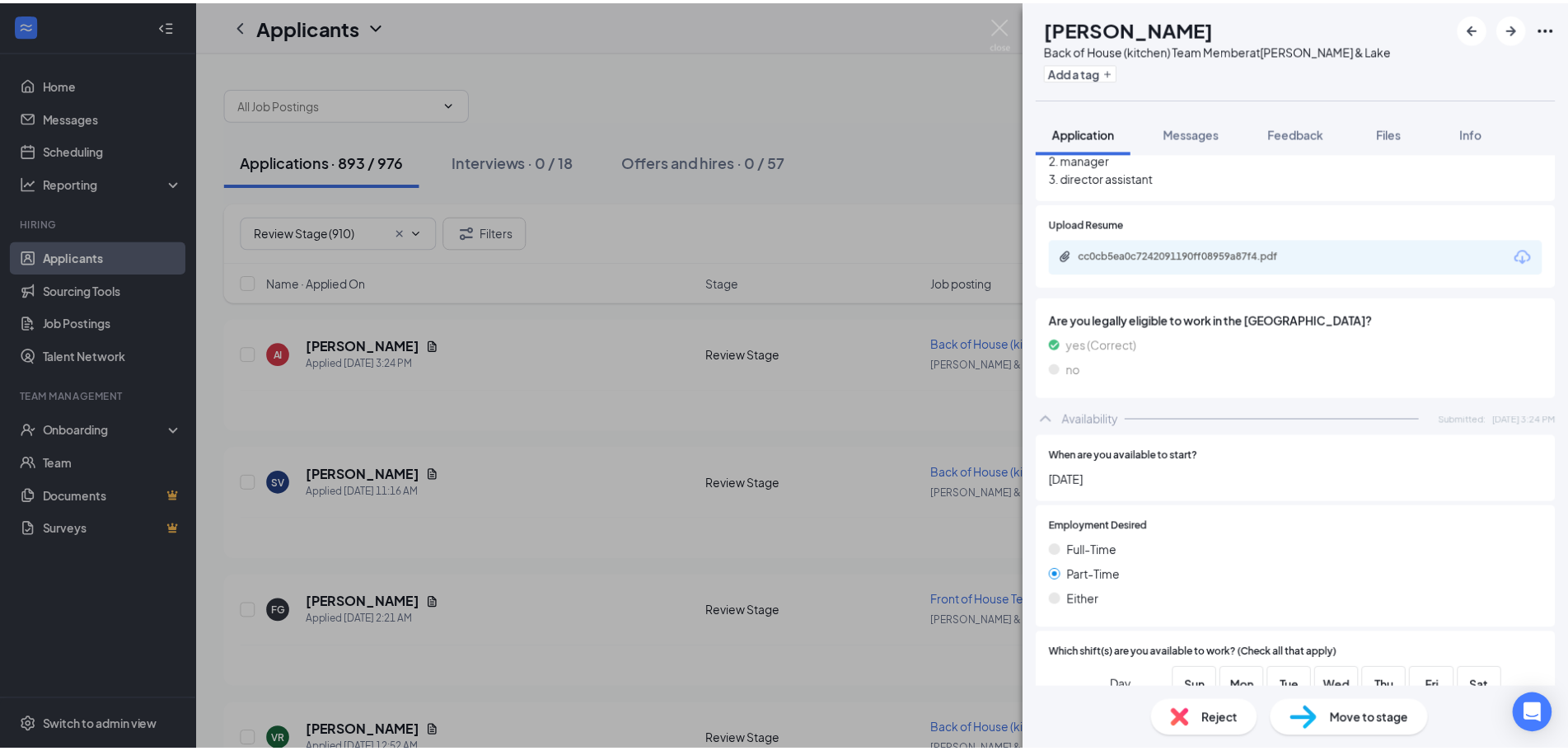
scroll to position [659, 0]
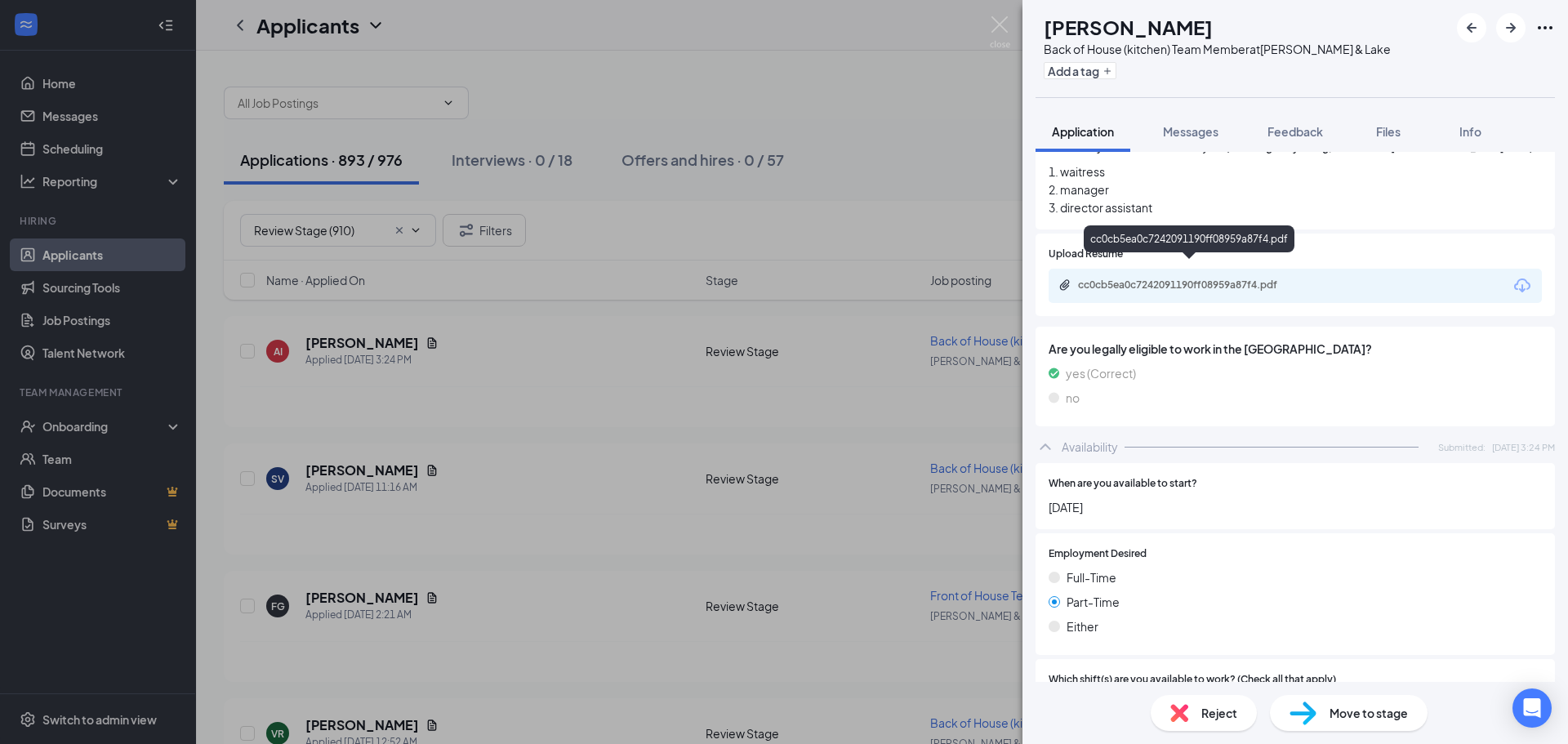
click at [1305, 278] on div "cc0cb5ea0c7242091190ff08959a87f4.pdf" at bounding box center [1192, 285] width 229 height 13
click at [1002, 25] on img at bounding box center [999, 32] width 20 height 32
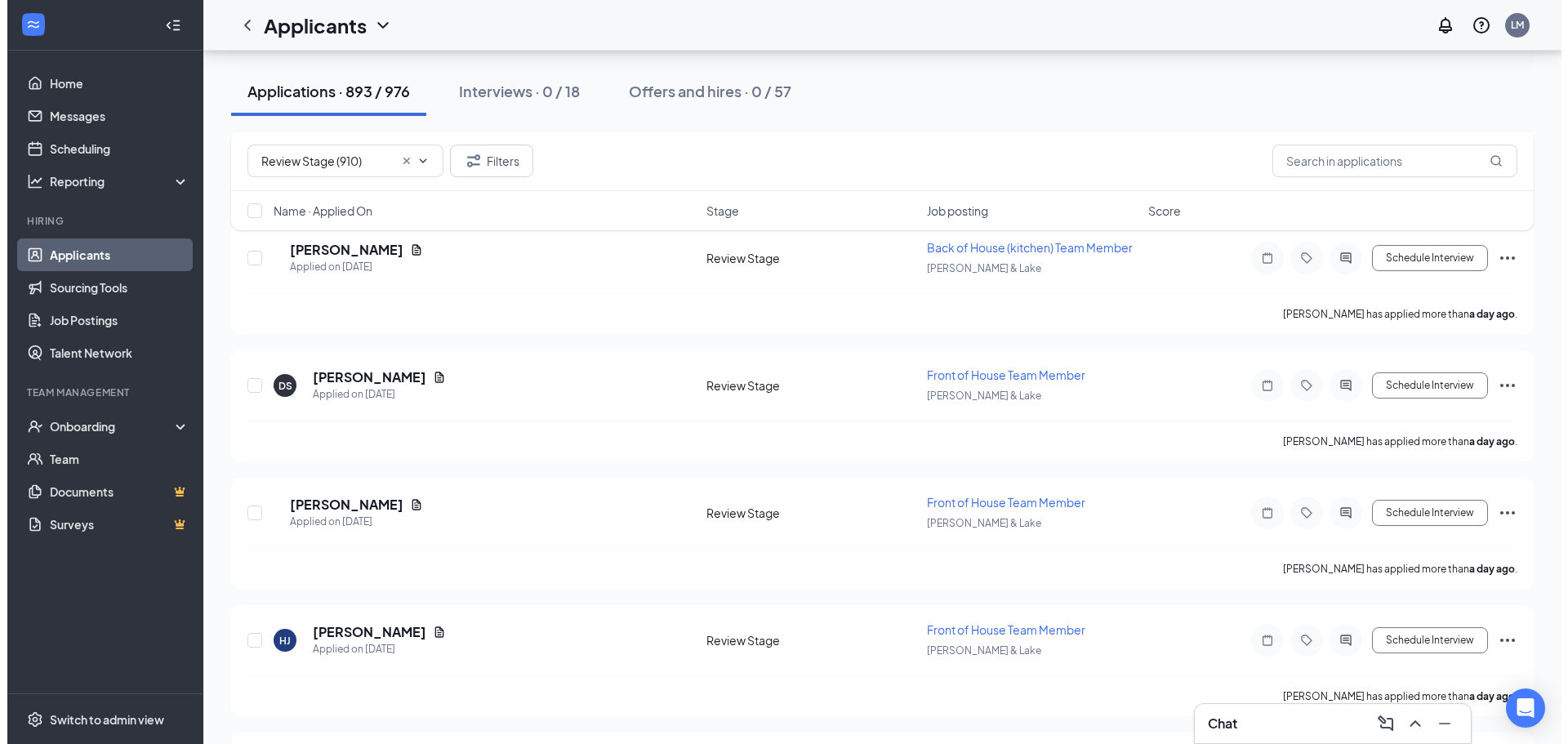
scroll to position [817, 0]
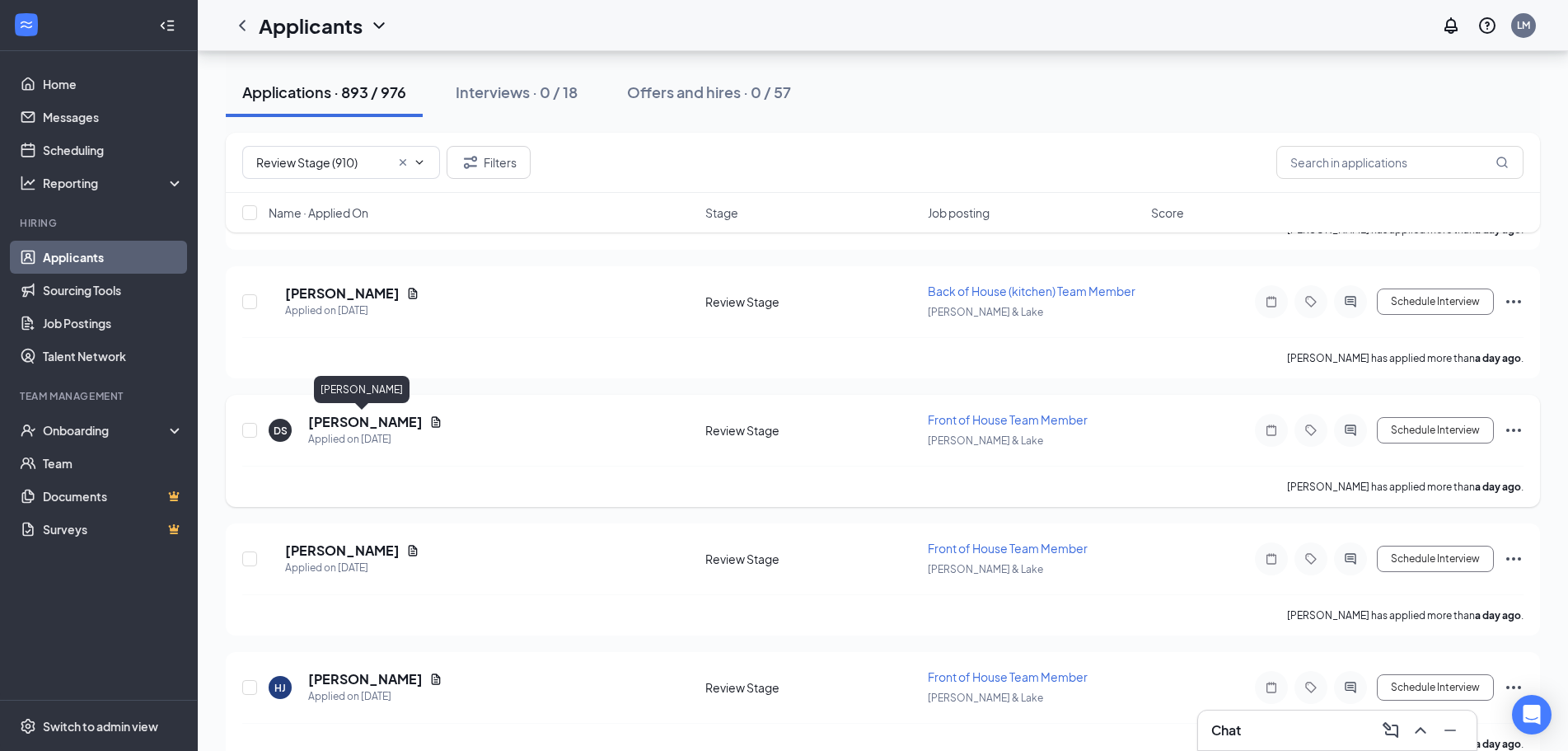
drag, startPoint x: 375, startPoint y: 425, endPoint x: 748, endPoint y: 498, distance: 380.1
click at [375, 424] on h5 "[PERSON_NAME]" at bounding box center [365, 422] width 115 height 18
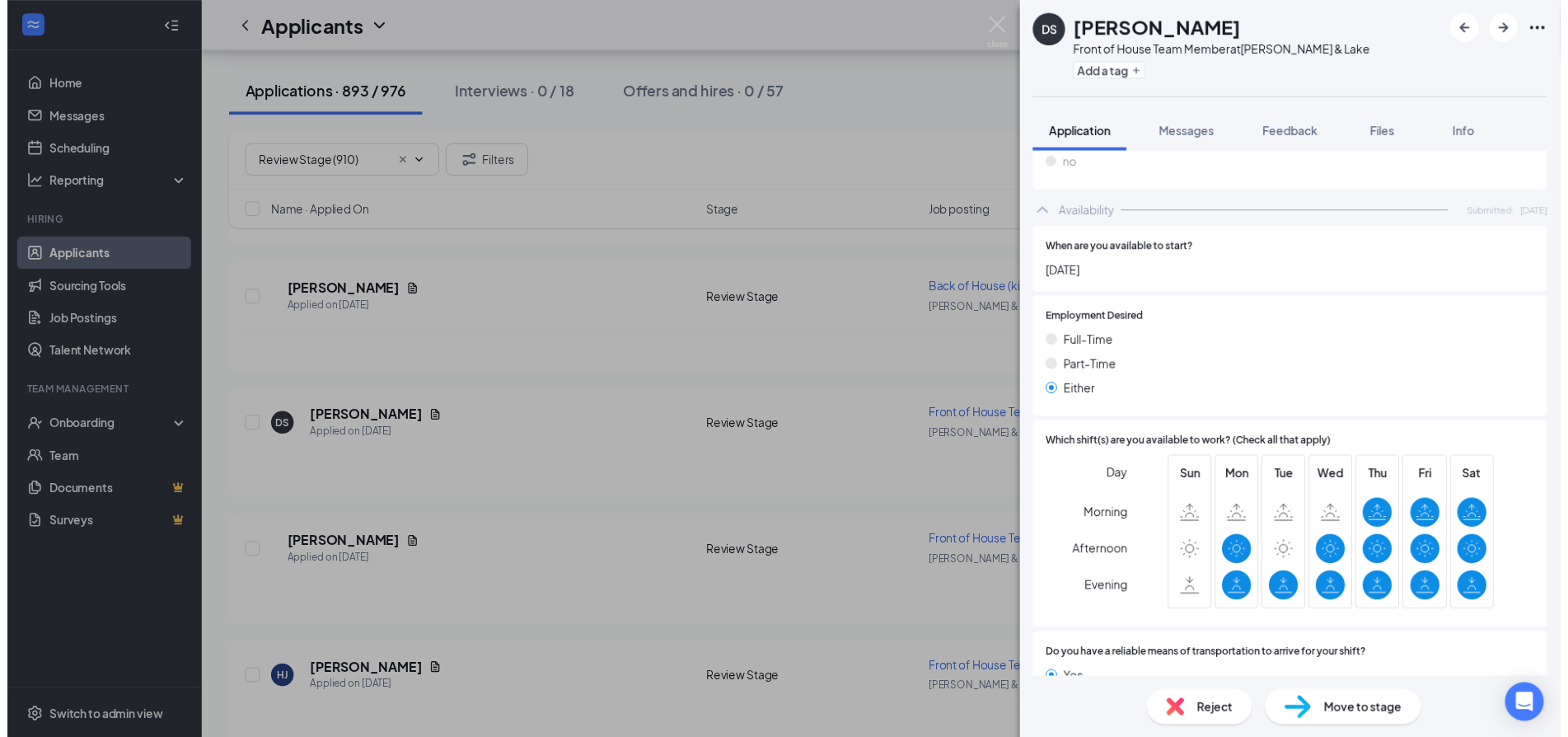
scroll to position [819, 0]
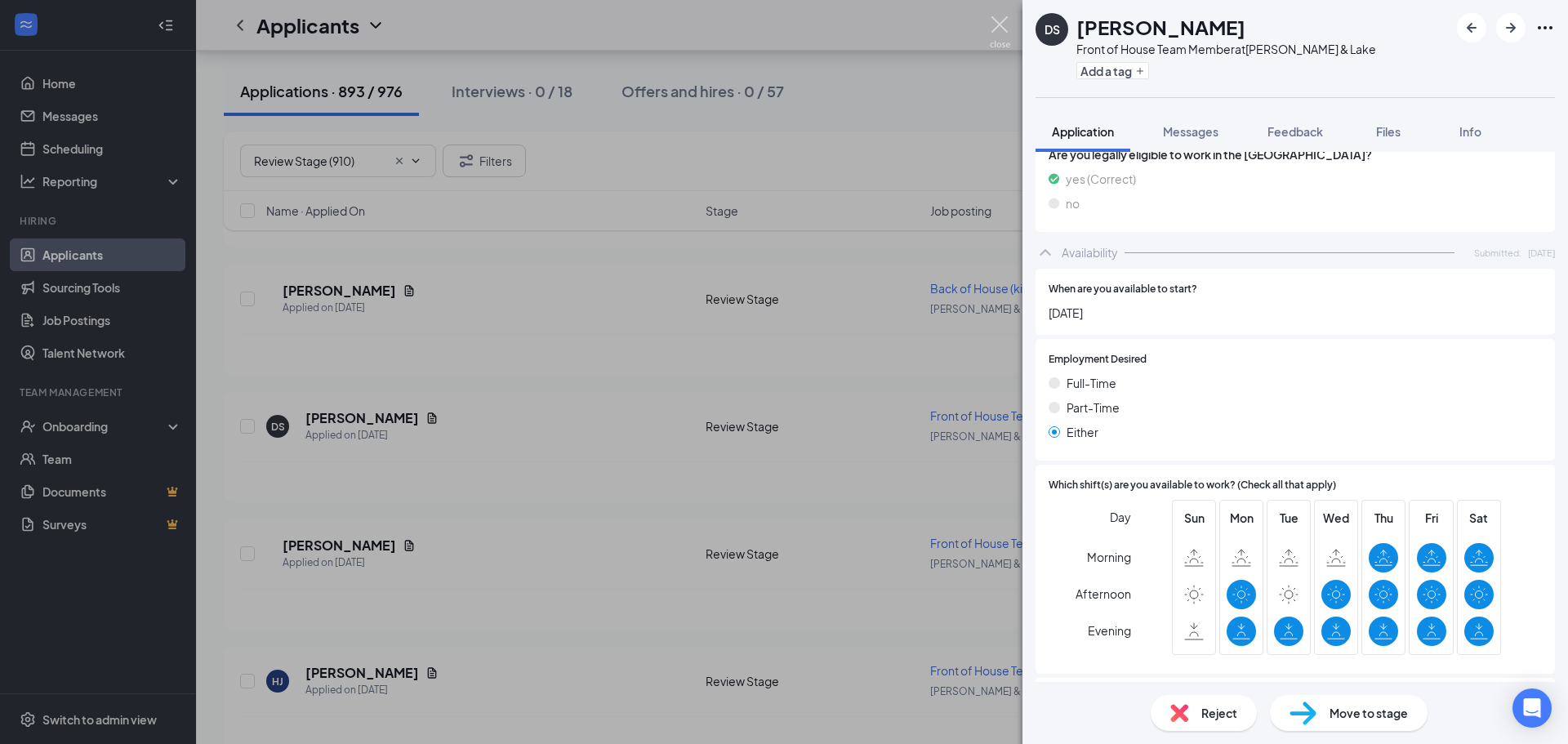
click at [990, 25] on img at bounding box center [999, 32] width 20 height 32
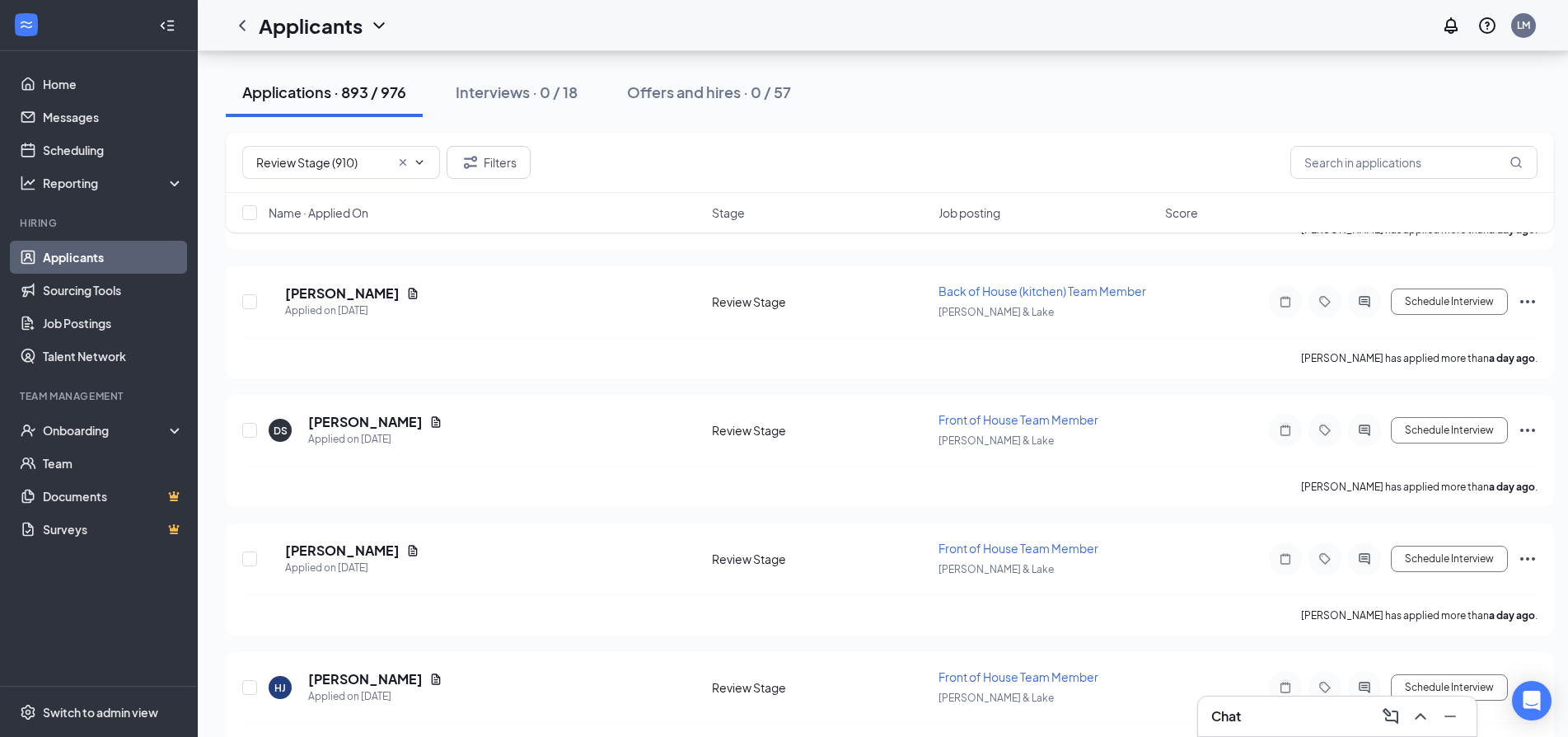
click at [1285, 721] on div "Chat" at bounding box center [1337, 716] width 252 height 26
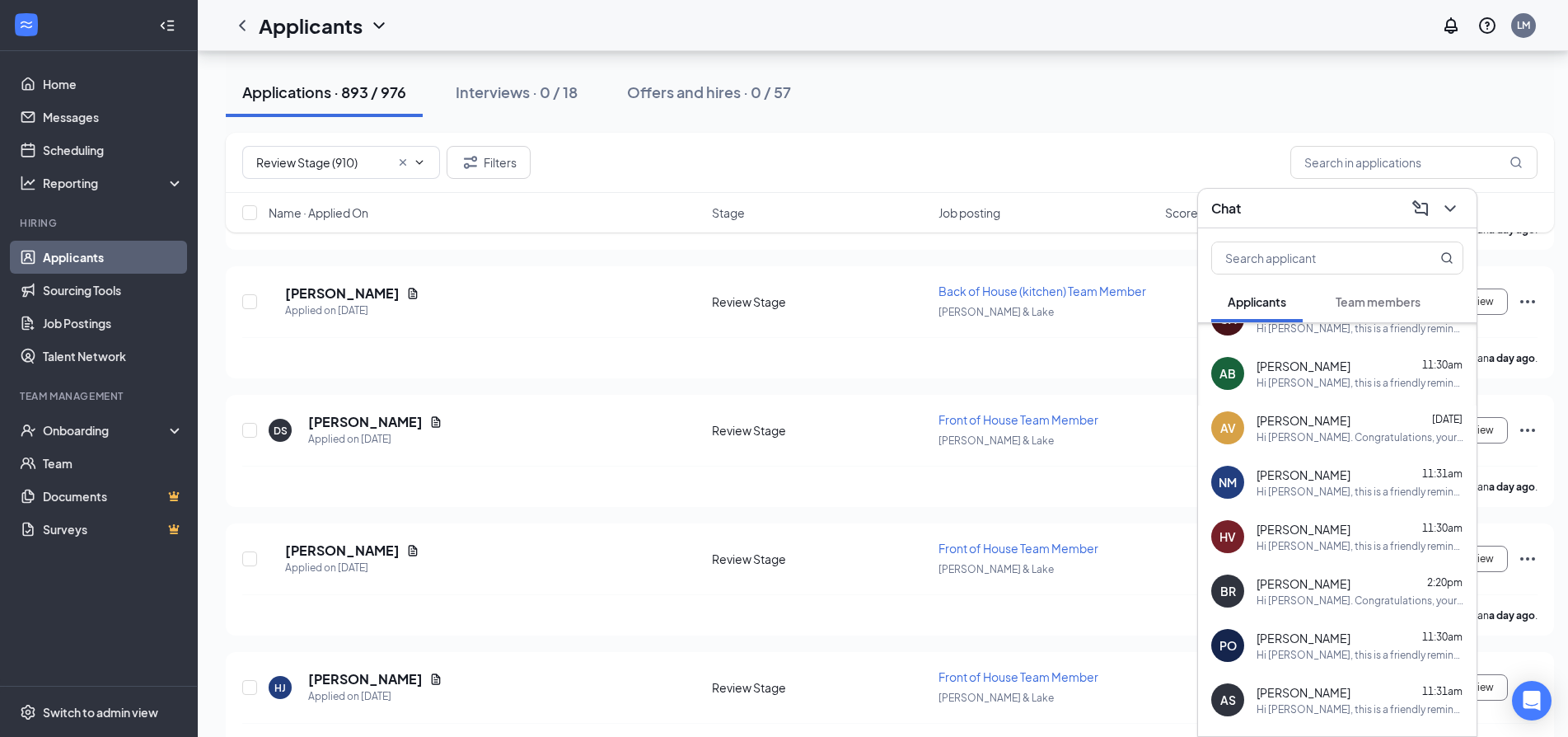
scroll to position [708, 0]
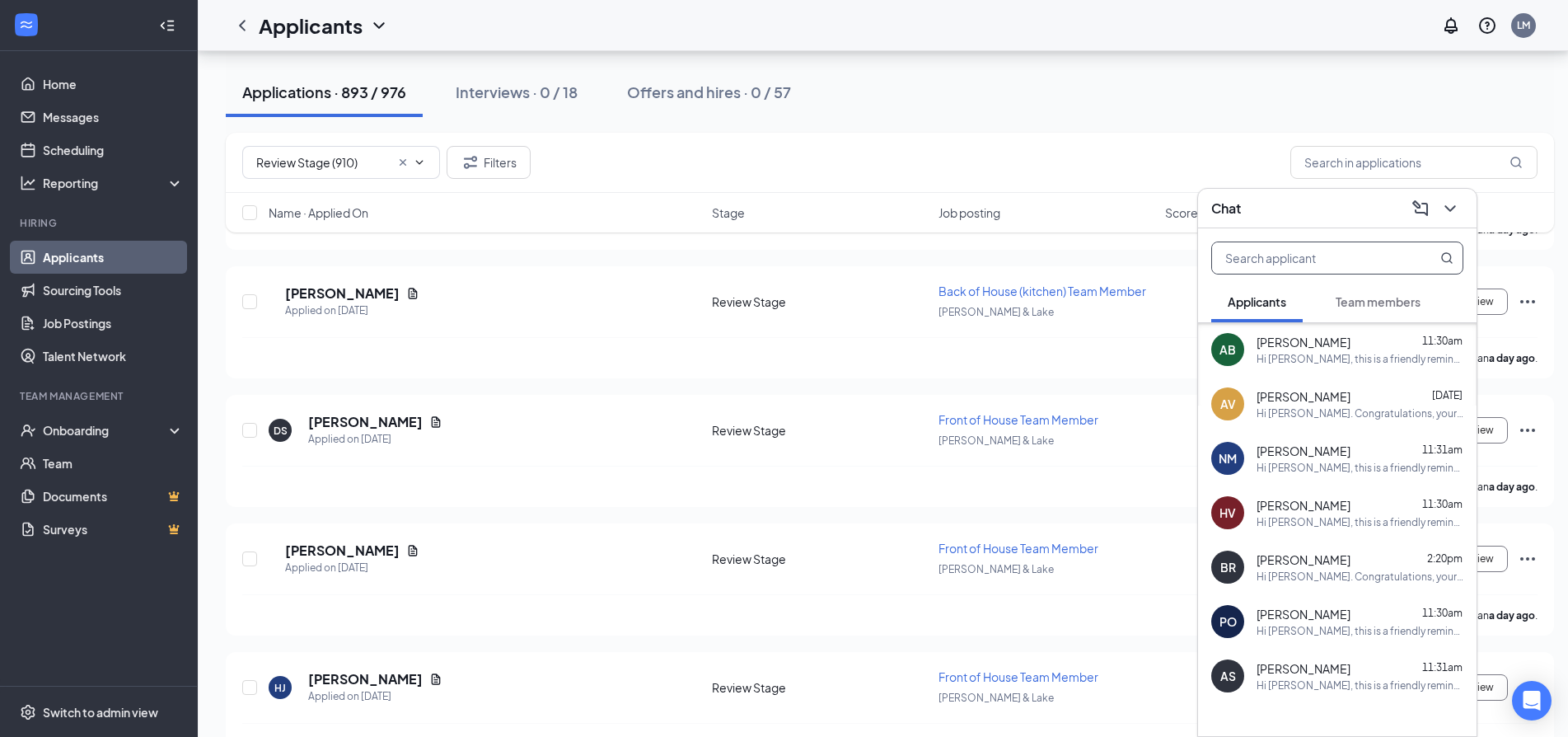
click at [1312, 259] on input "text" at bounding box center [1309, 258] width 195 height 31
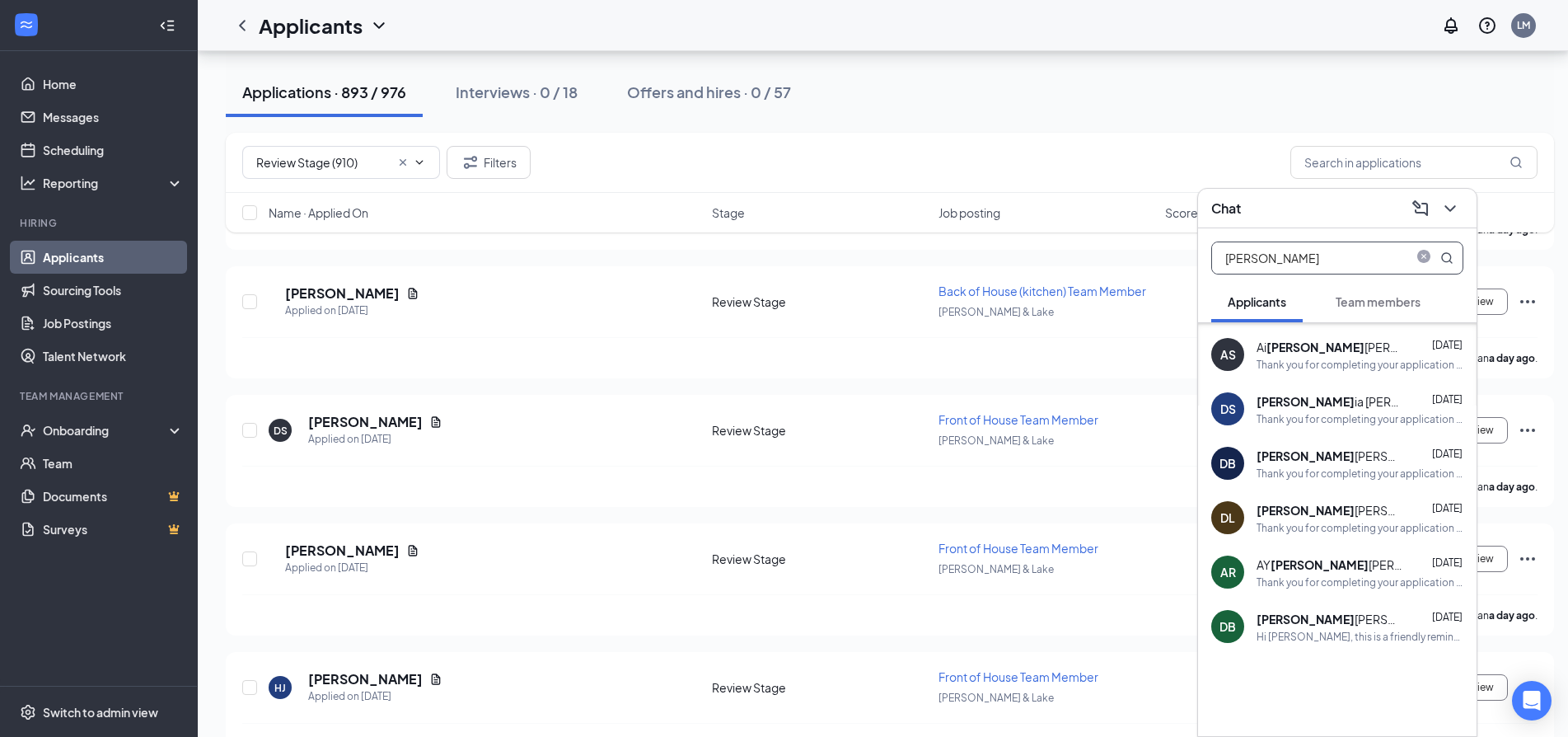
scroll to position [164, 0]
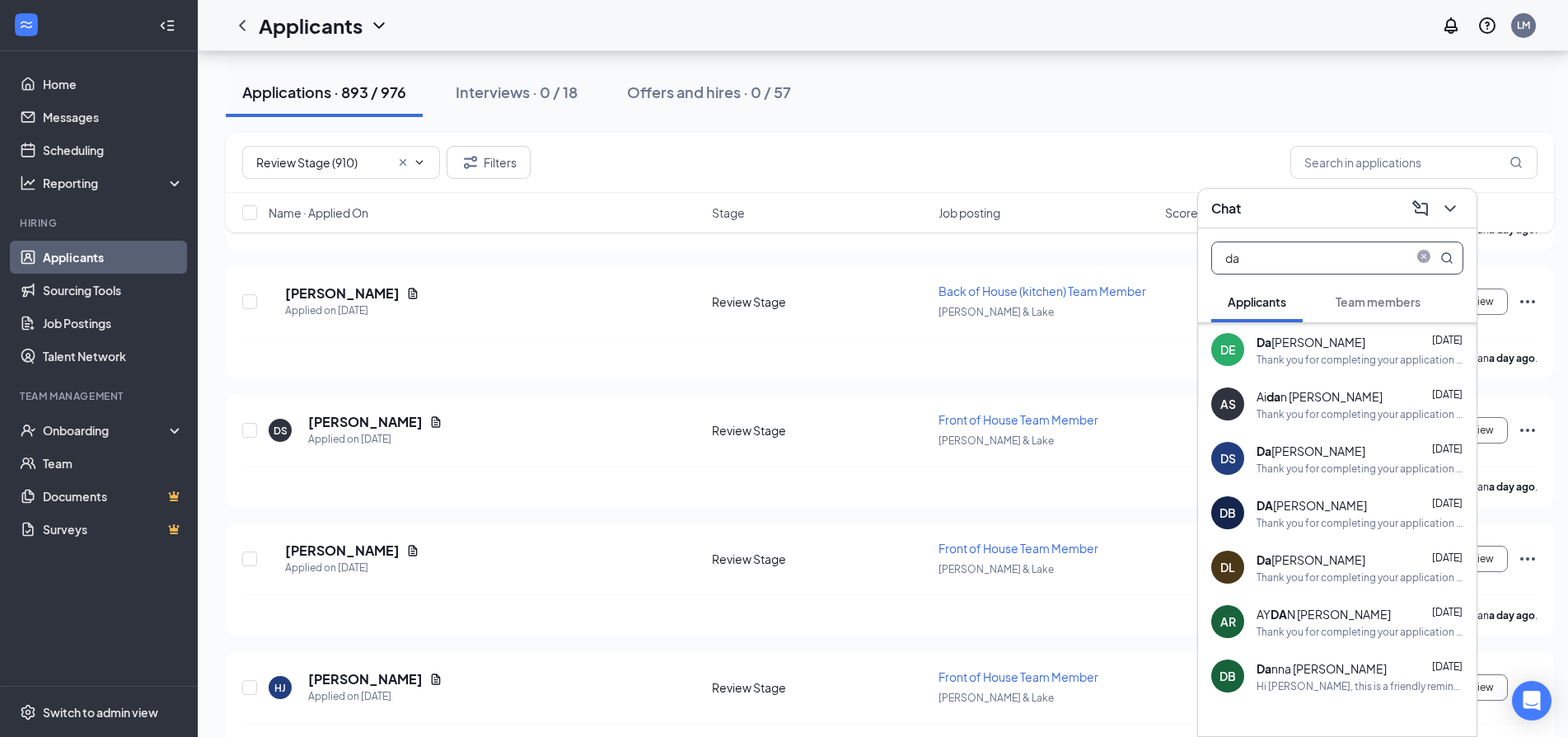
type input "d"
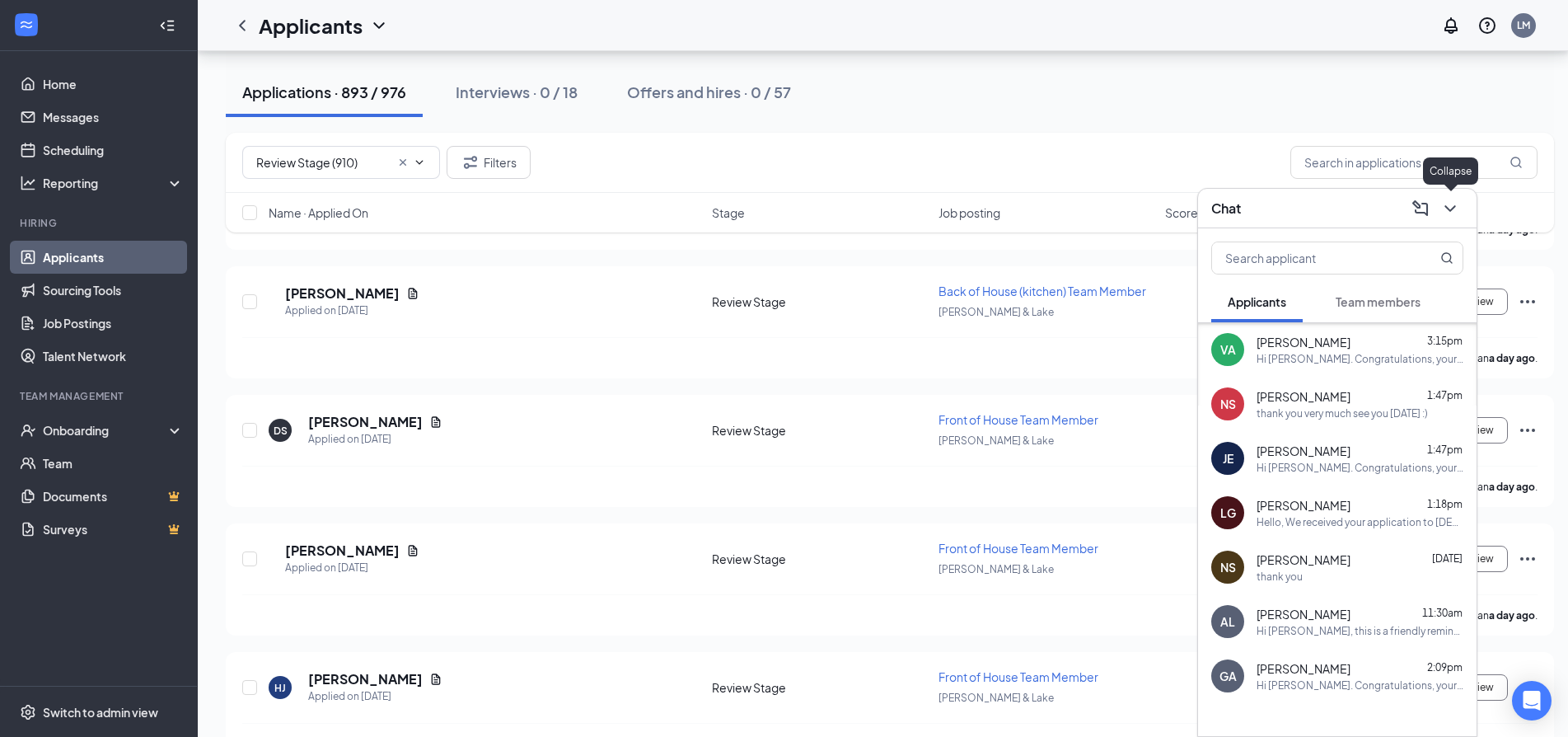
click at [1449, 211] on icon "ChevronDown" at bounding box center [1450, 209] width 20 height 20
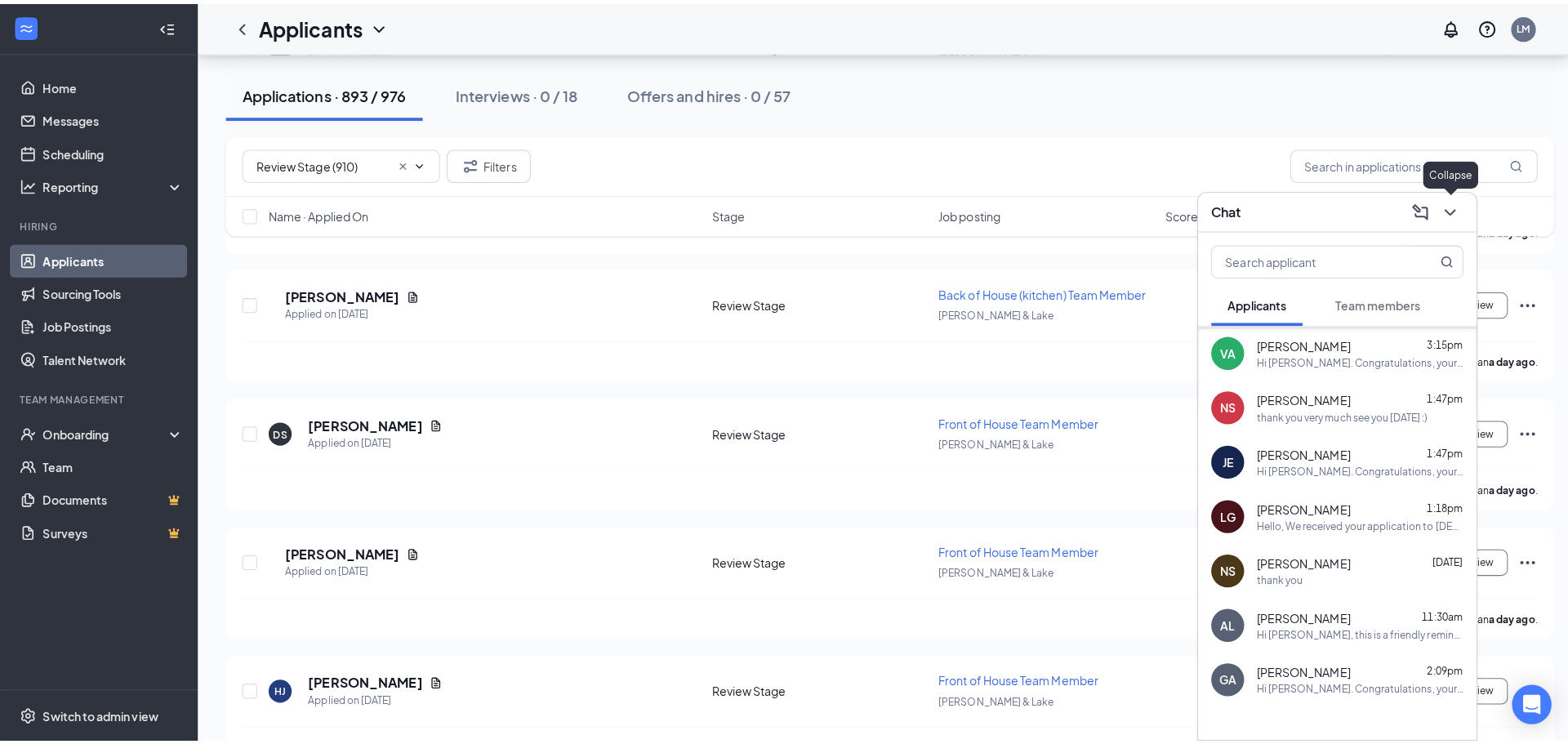
scroll to position [0, 0]
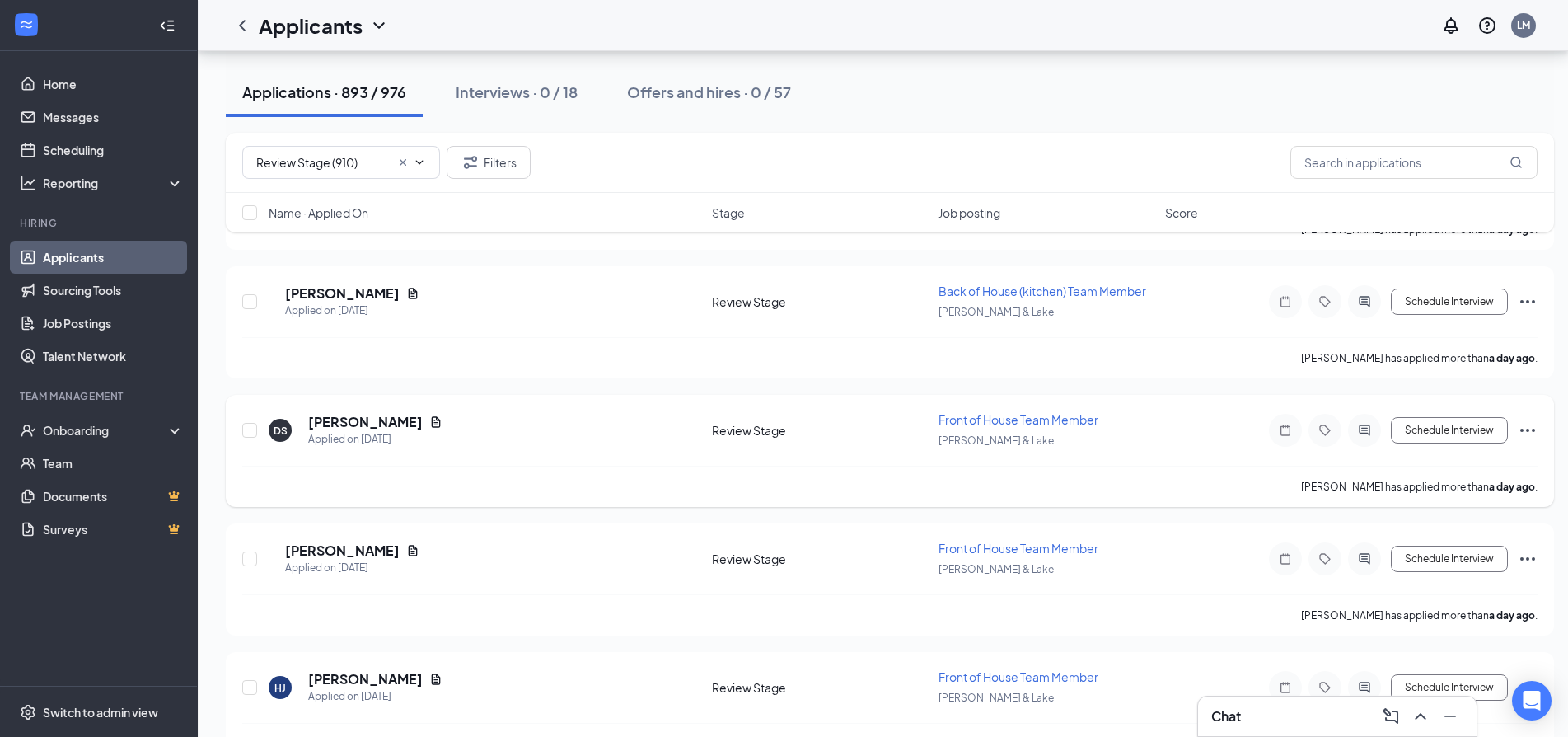
click at [1527, 426] on icon "Ellipses" at bounding box center [1528, 430] width 20 height 20
click at [333, 423] on h5 "[PERSON_NAME]" at bounding box center [365, 422] width 115 height 18
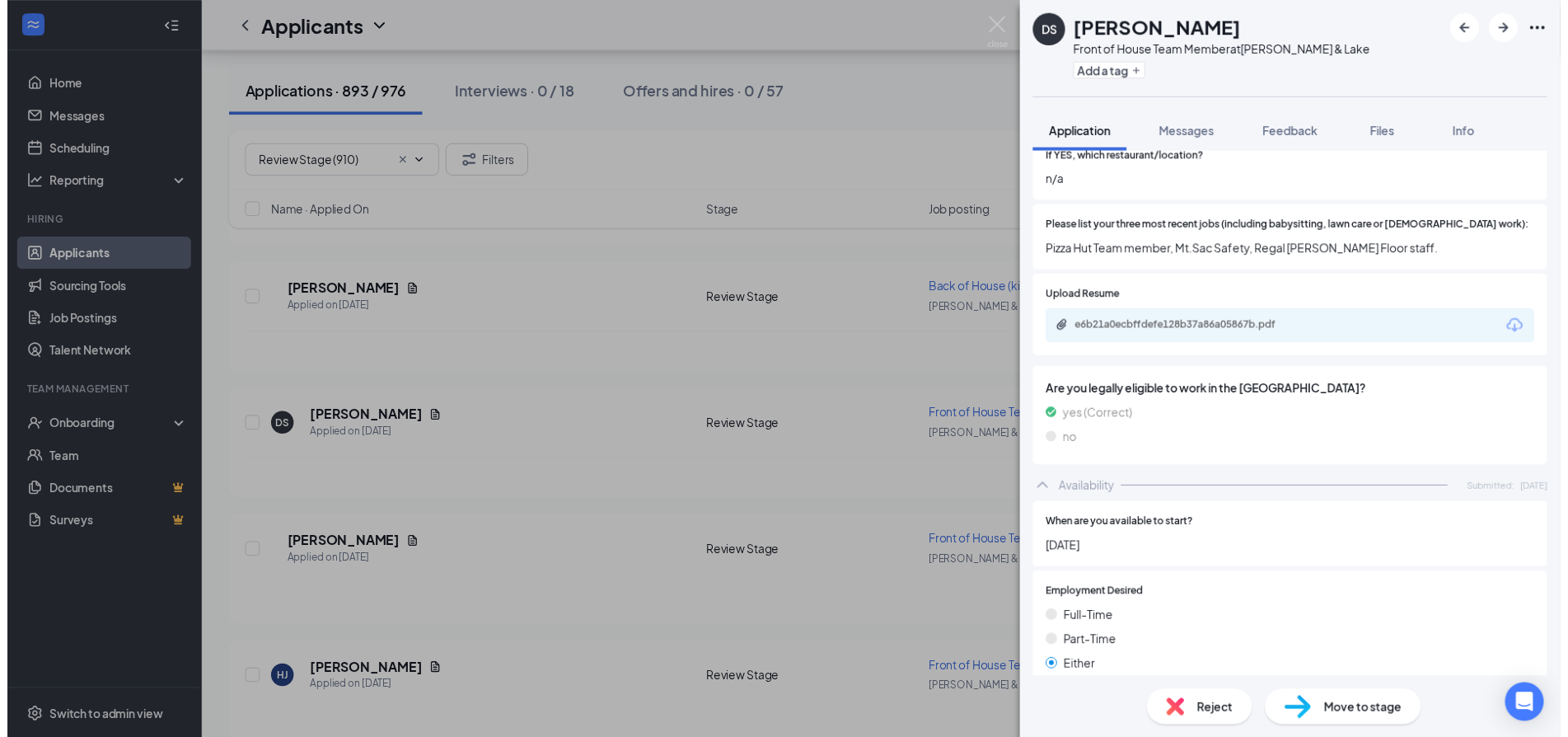
scroll to position [490, 0]
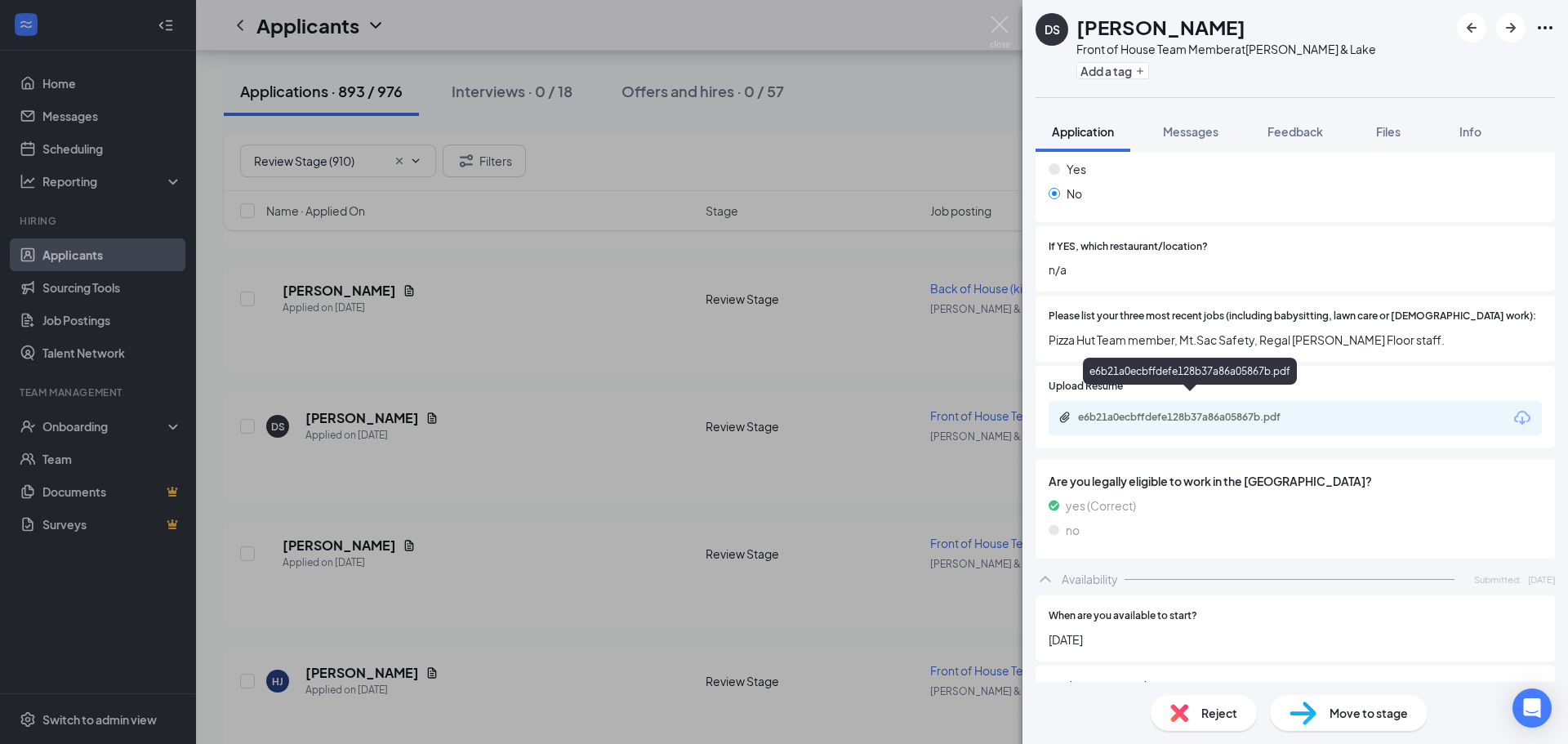
click at [1258, 411] on div "e6b21a0ecbffdefe128b37a86a05867b.pdf" at bounding box center [1192, 417] width 229 height 13
click at [999, 24] on img at bounding box center [999, 32] width 20 height 32
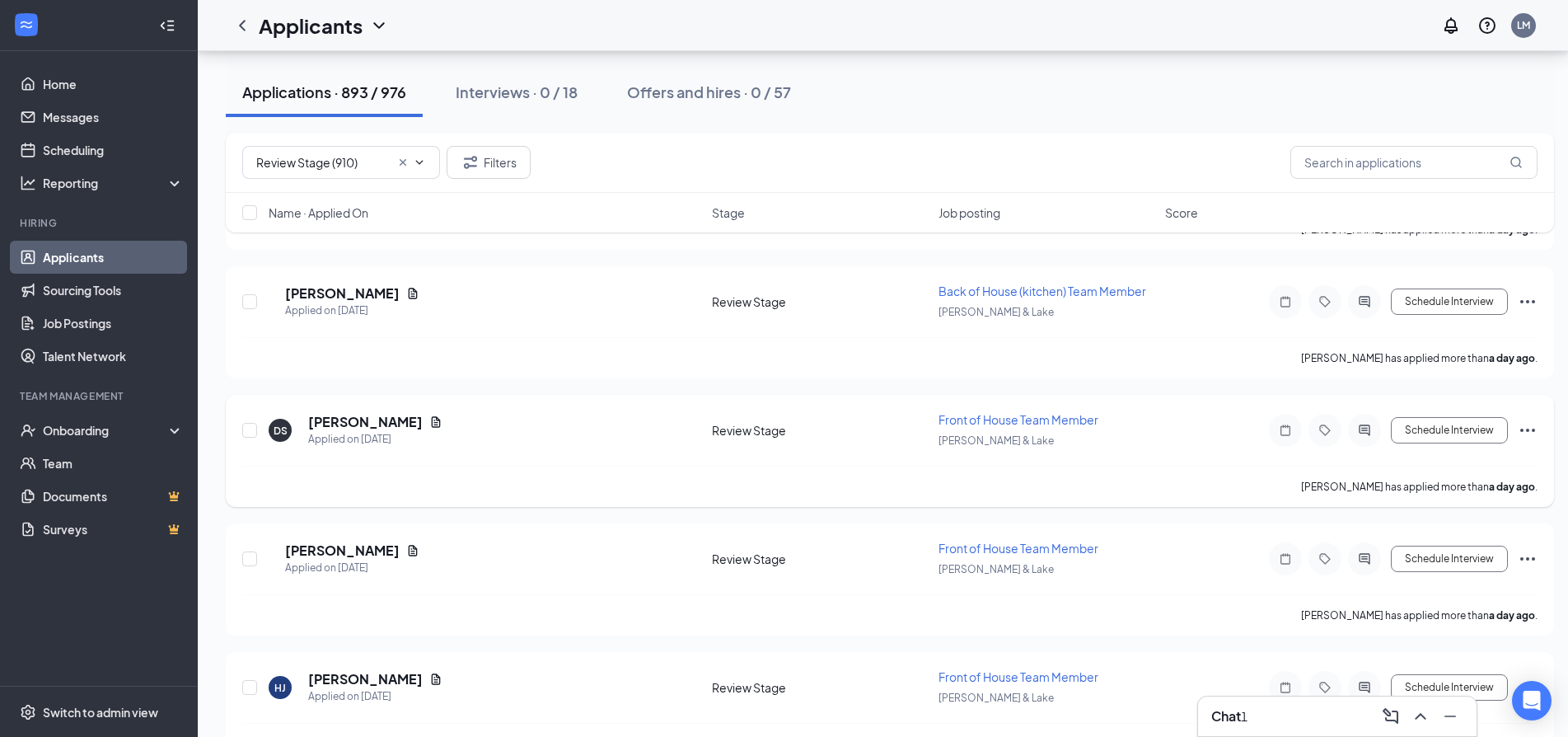
click at [1533, 429] on icon "Ellipses" at bounding box center [1528, 430] width 20 height 20
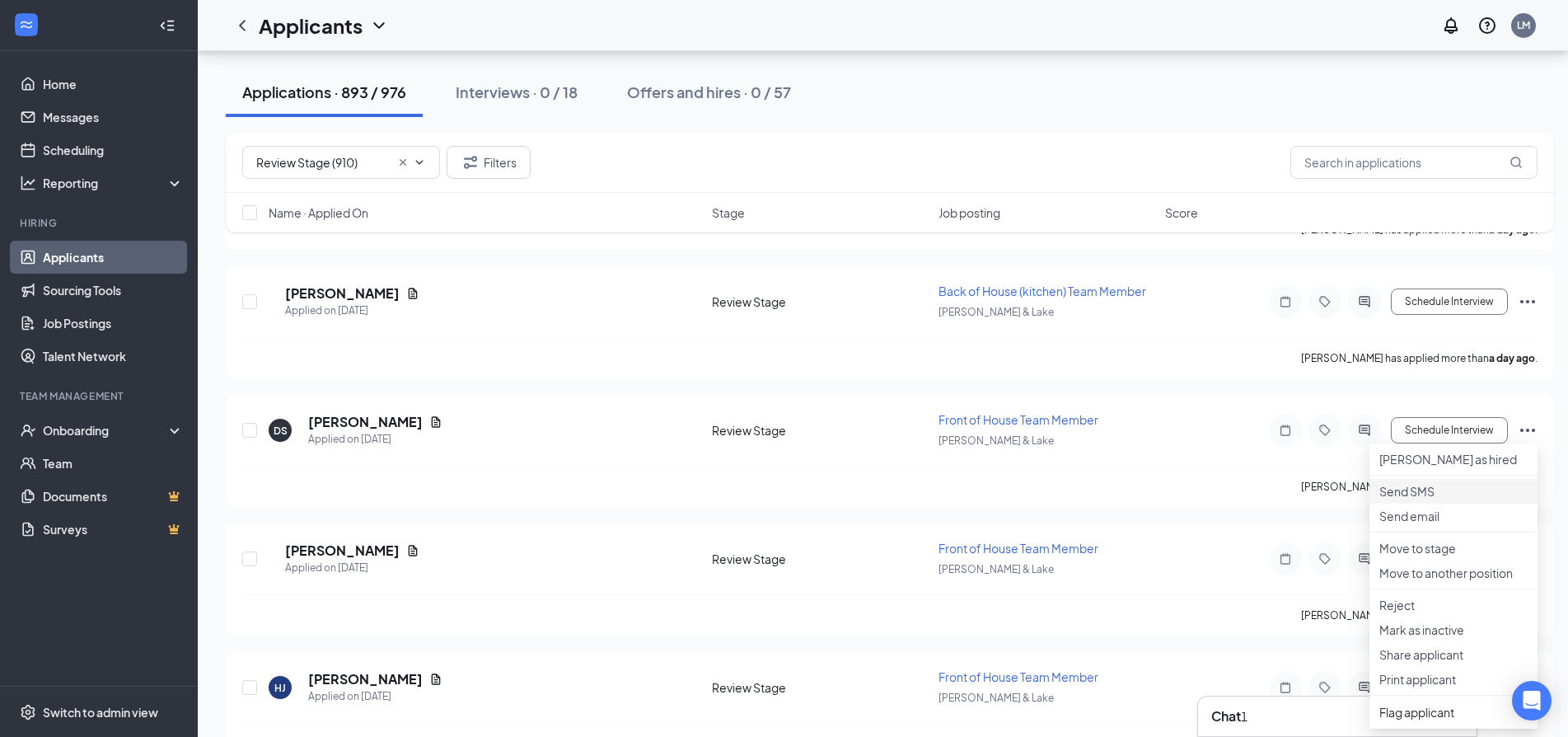
click at [1452, 500] on p "Send SMS" at bounding box center [1453, 491] width 148 height 16
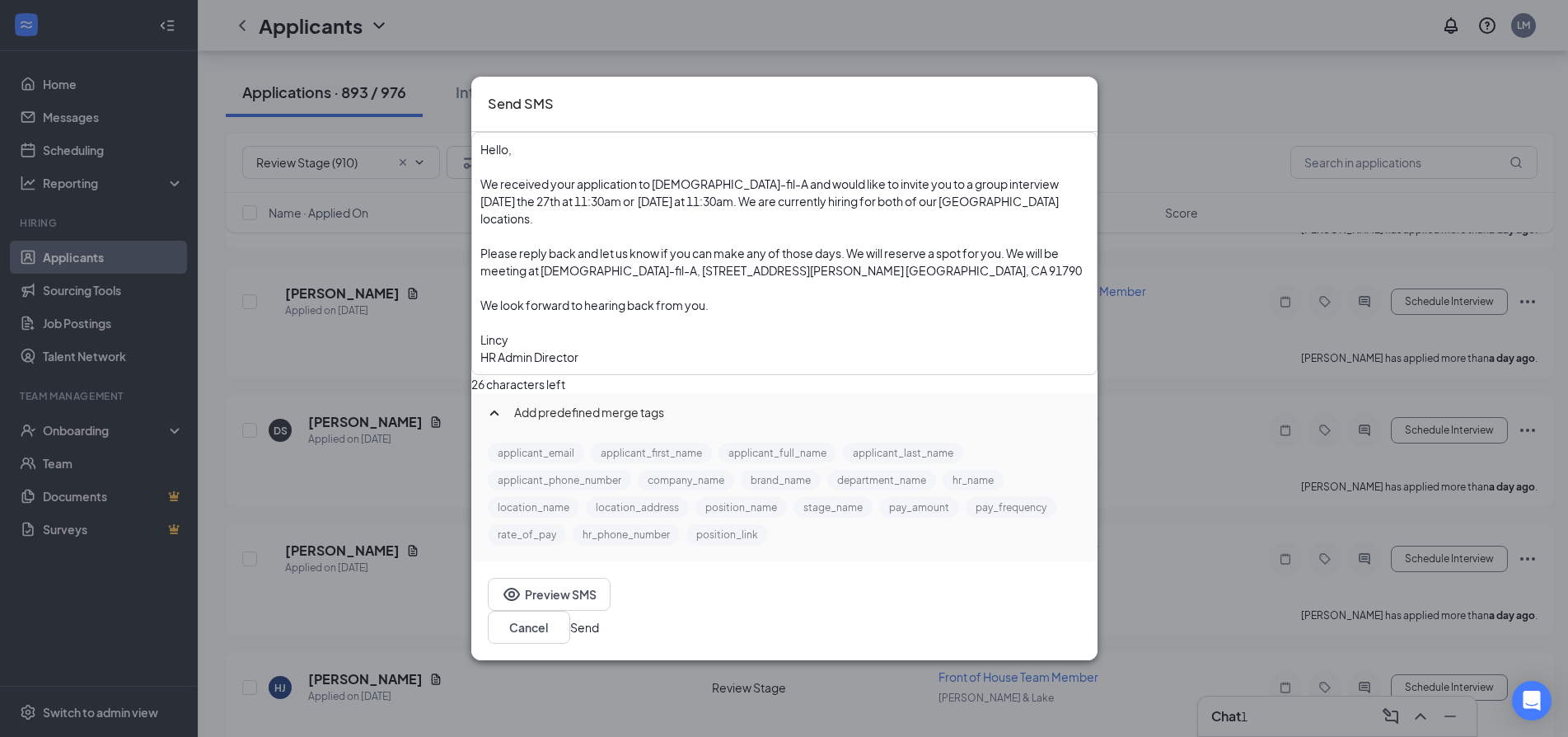
click at [599, 618] on button "Send" at bounding box center [584, 627] width 29 height 18
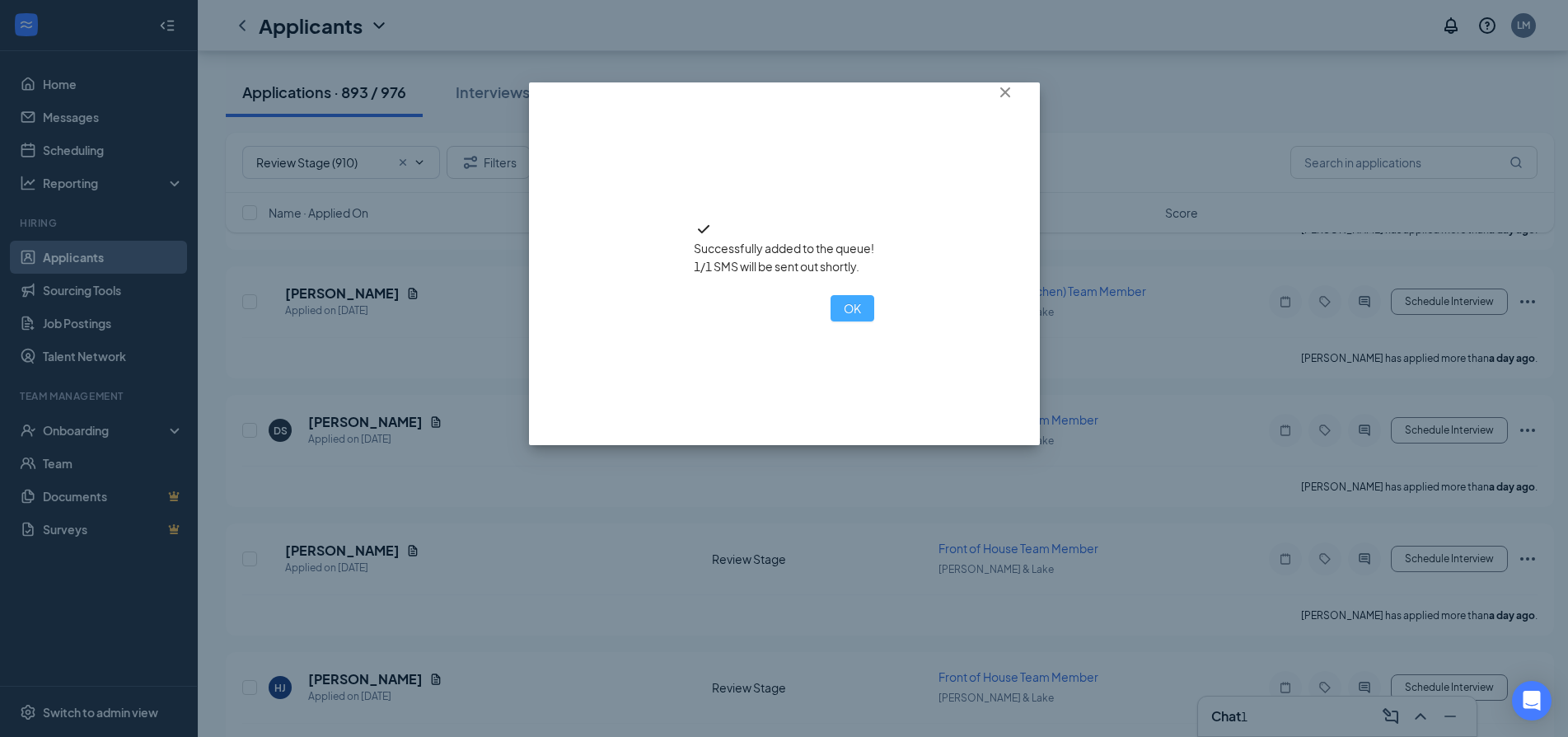
click at [831, 322] on button "OK" at bounding box center [852, 308] width 44 height 26
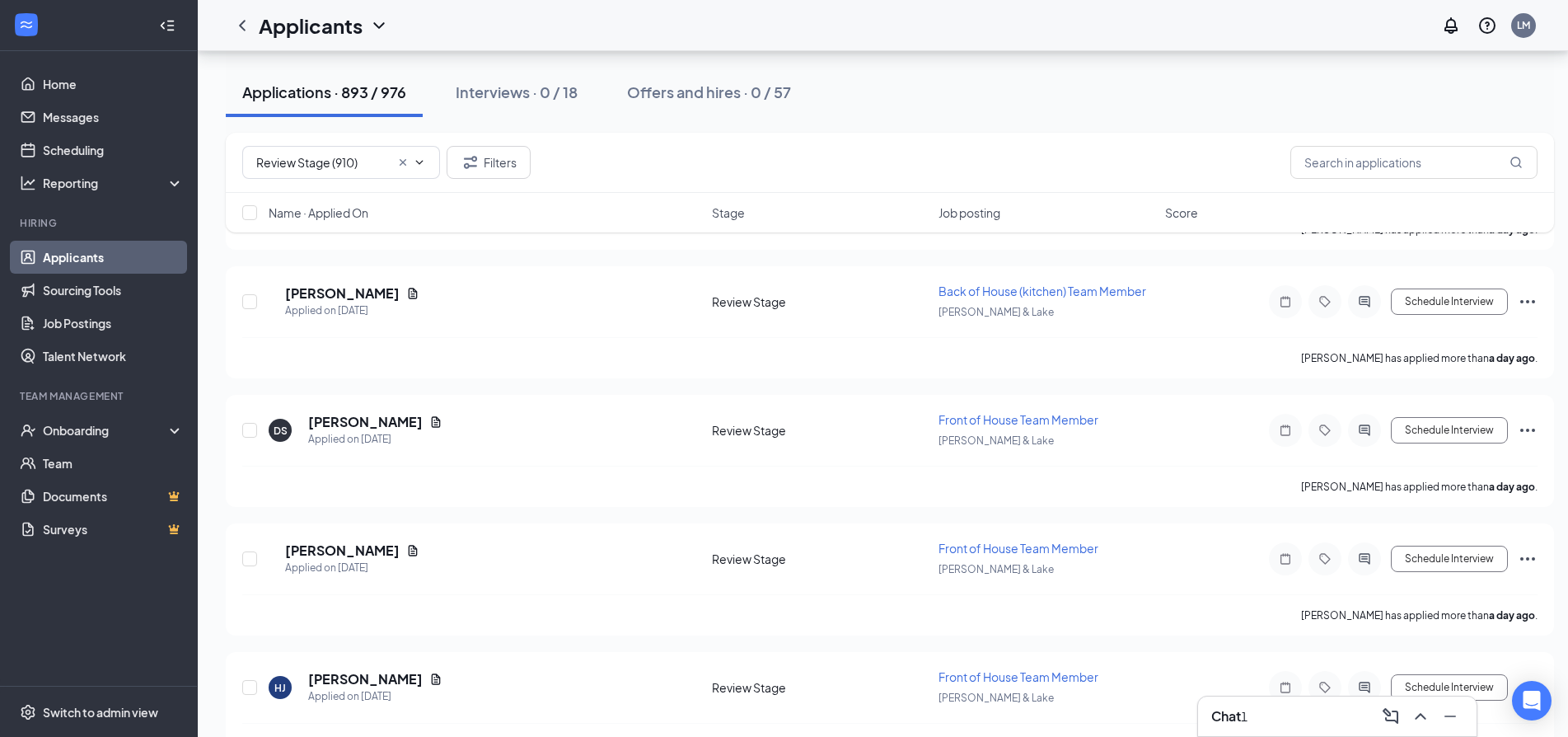
drag, startPoint x: 1224, startPoint y: 722, endPoint x: 1229, endPoint y: 713, distance: 10.3
click at [1227, 717] on h3 "Chat" at bounding box center [1226, 716] width 30 height 18
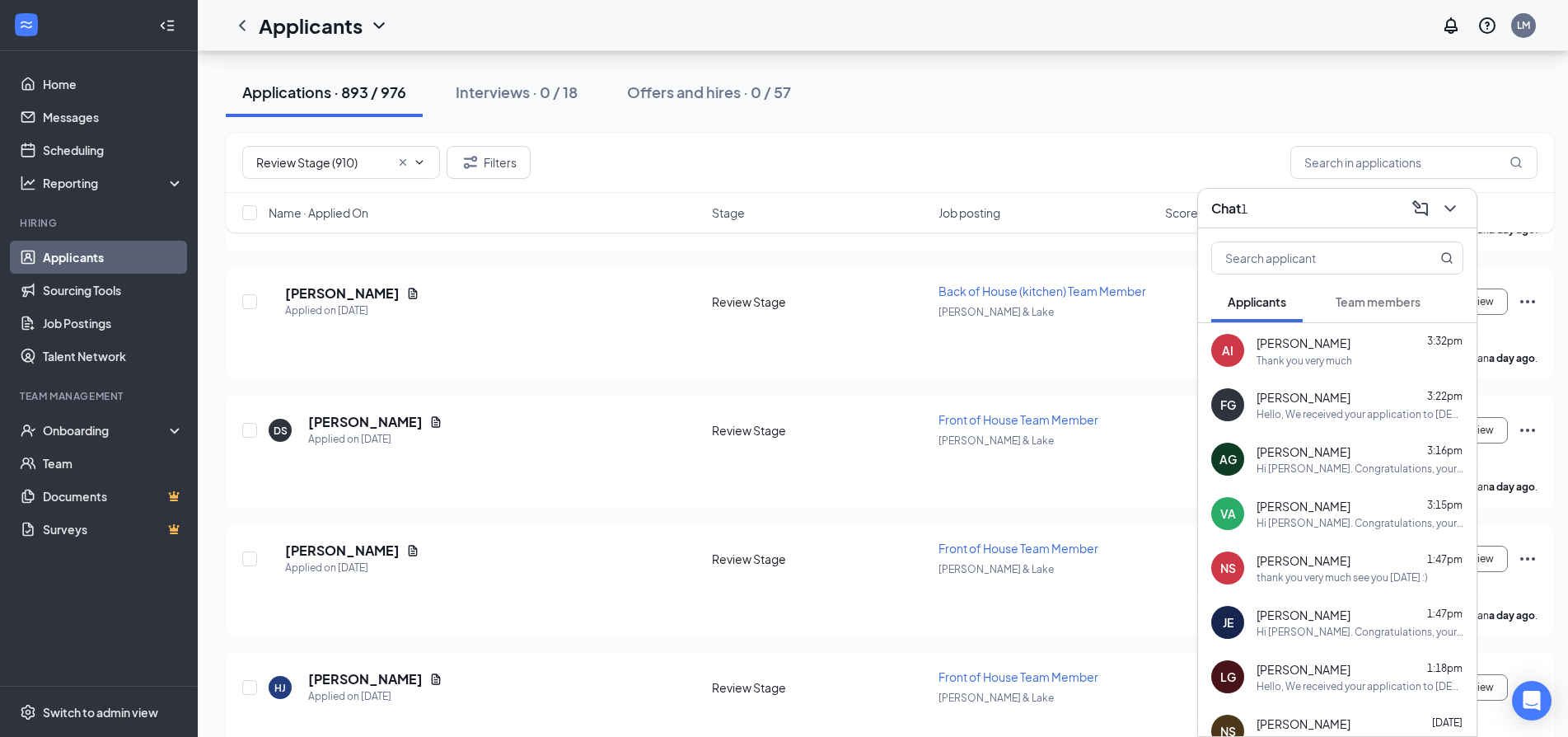
click at [1377, 360] on div "Thank you very much" at bounding box center [1359, 360] width 207 height 14
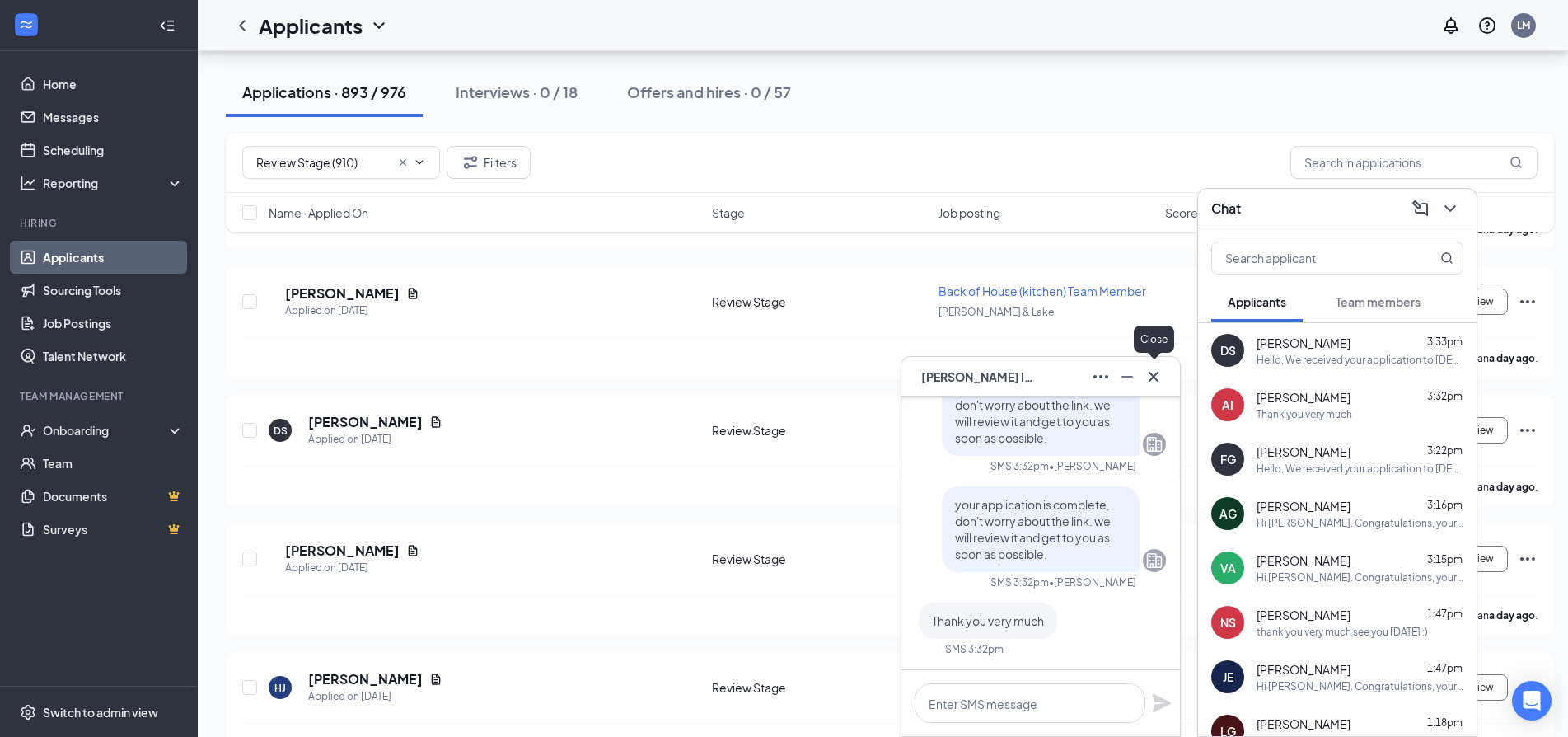
click at [1153, 374] on icon "Cross" at bounding box center [1153, 377] width 20 height 20
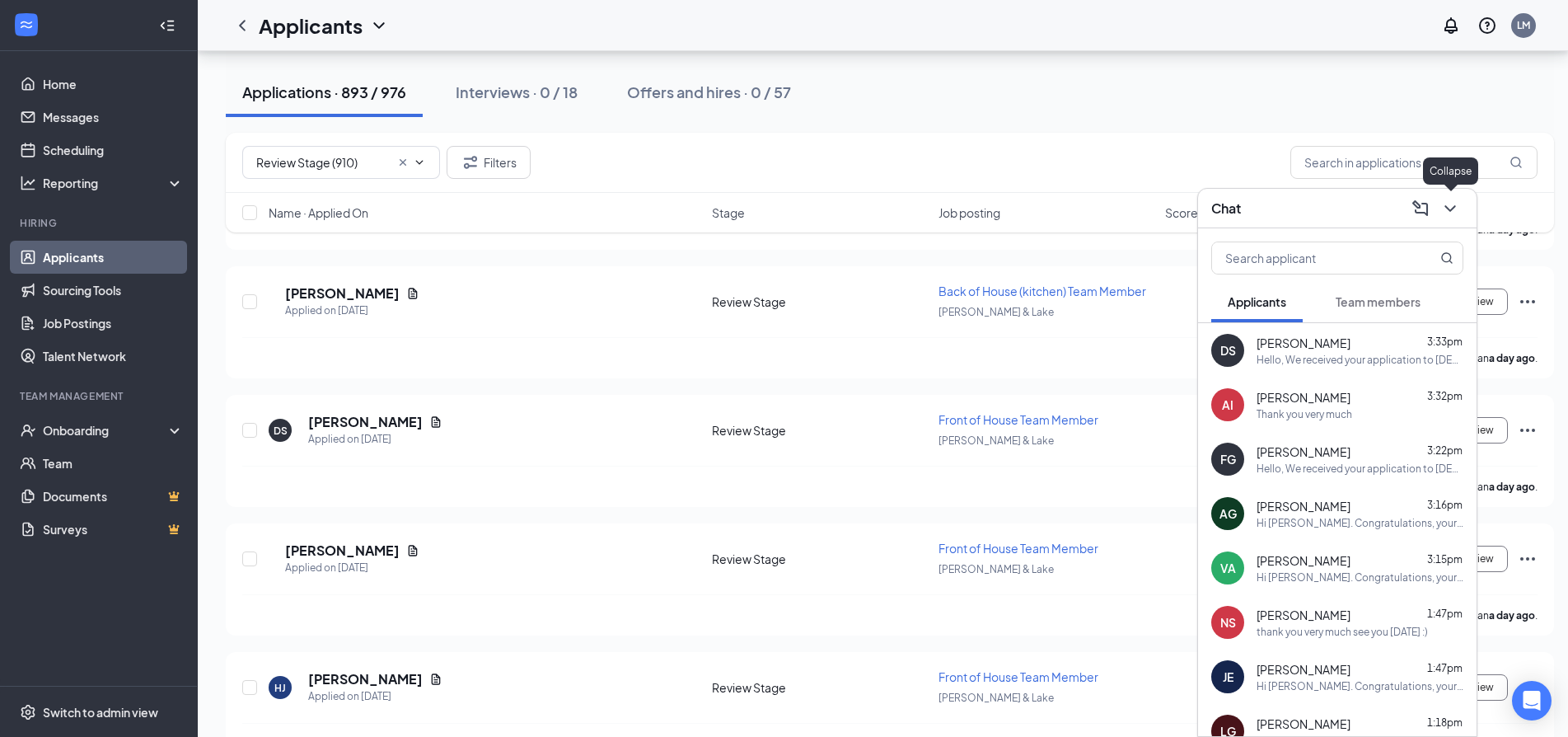
click at [1449, 204] on icon "ChevronDown" at bounding box center [1450, 209] width 20 height 20
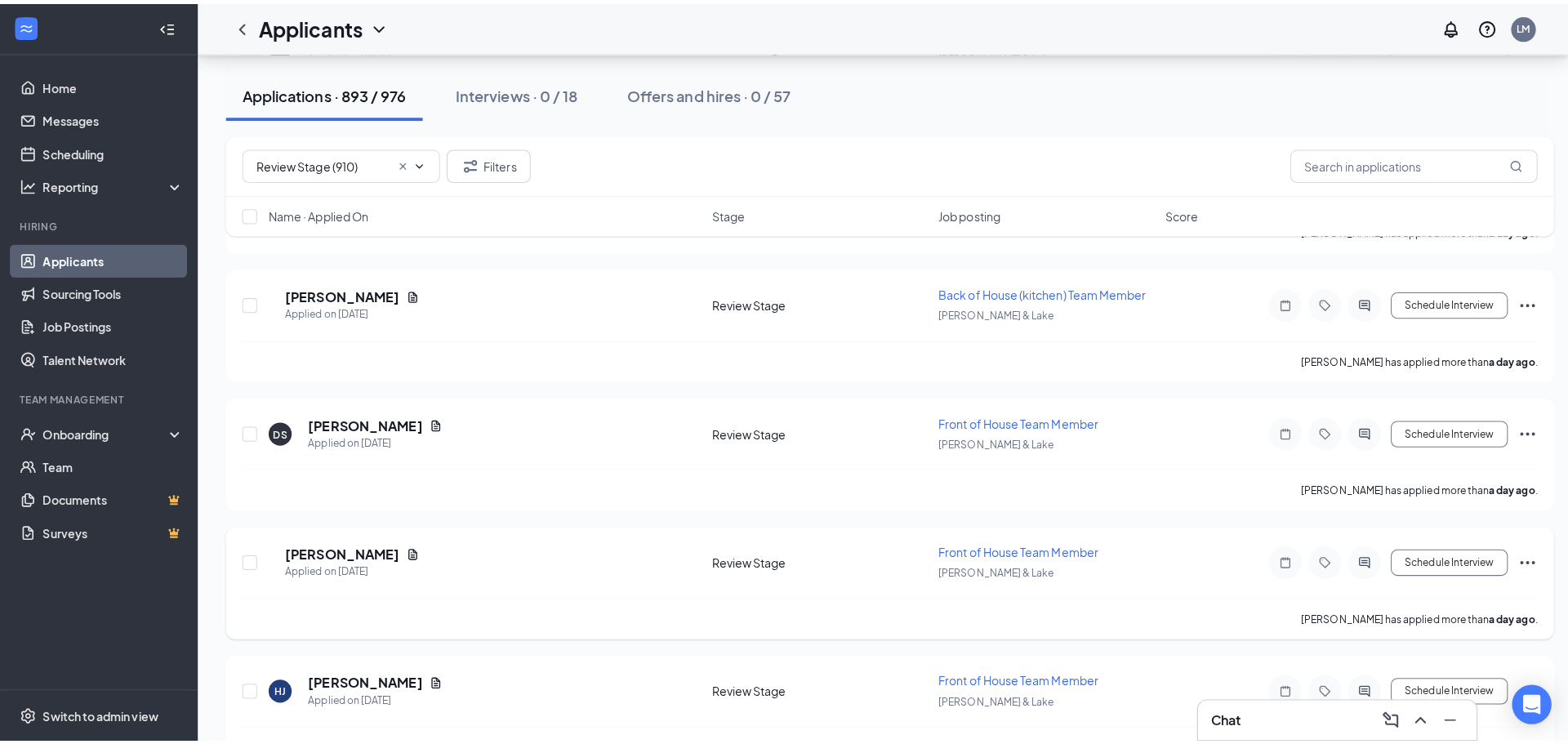
scroll to position [898, 0]
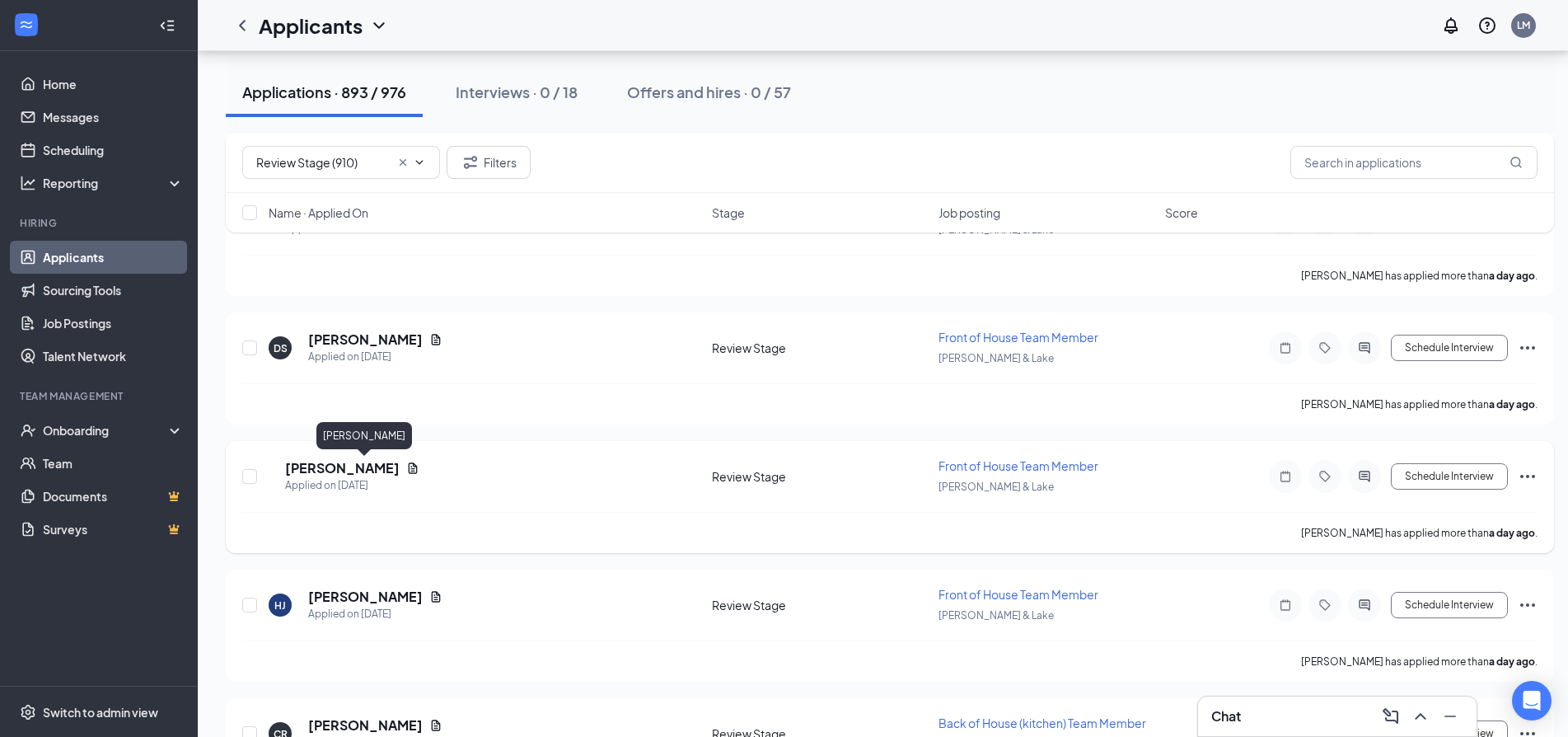
click at [351, 471] on h5 "Alyssa Takemura" at bounding box center [342, 468] width 115 height 18
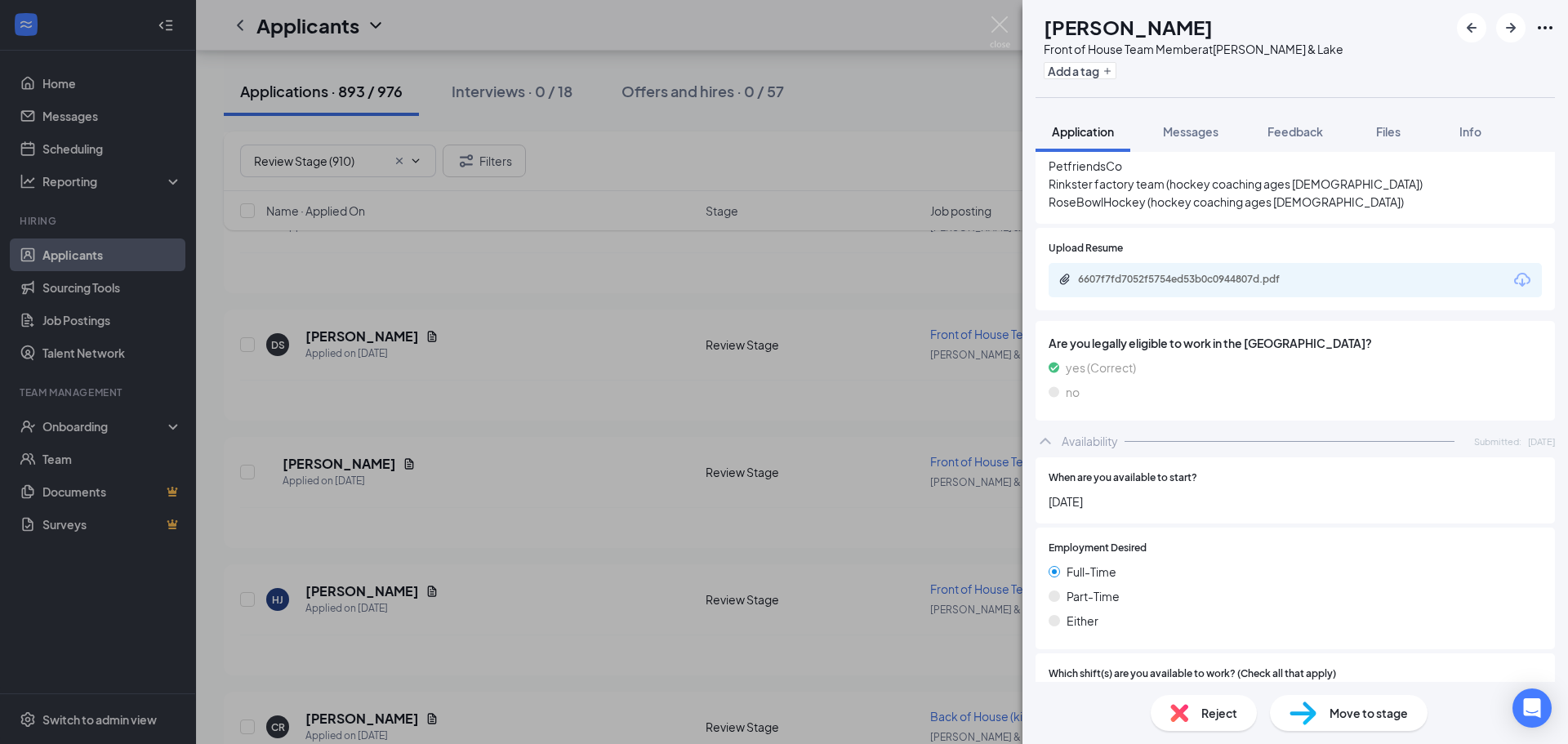
scroll to position [653, 0]
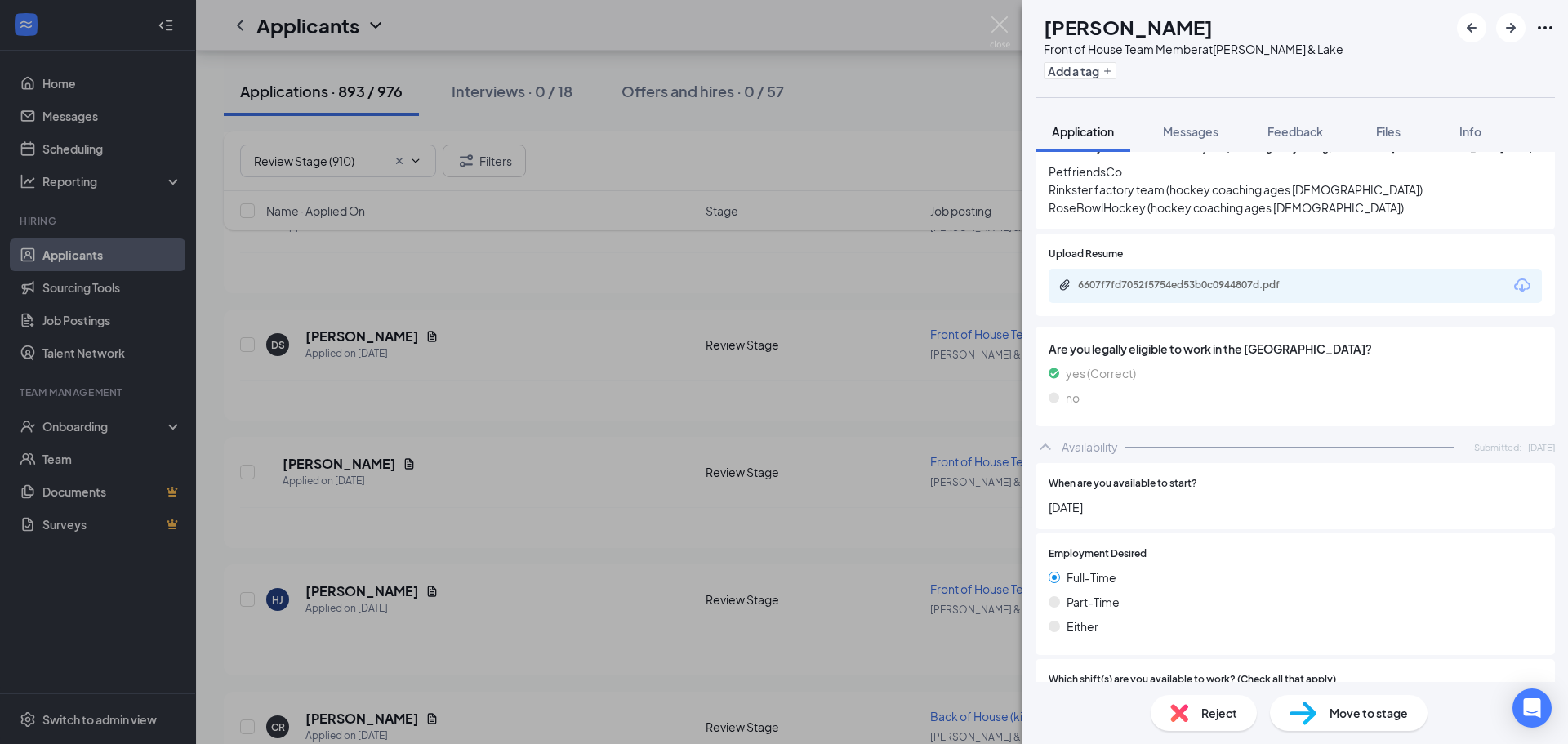
click at [1329, 270] on div "6607f7fd7052f5754ed53b0c0944807d.pdf" at bounding box center [1295, 286] width 494 height 34
click at [1226, 278] on div "6607f7fd7052f5754ed53b0c0944807d.pdf" at bounding box center [1192, 285] width 229 height 13
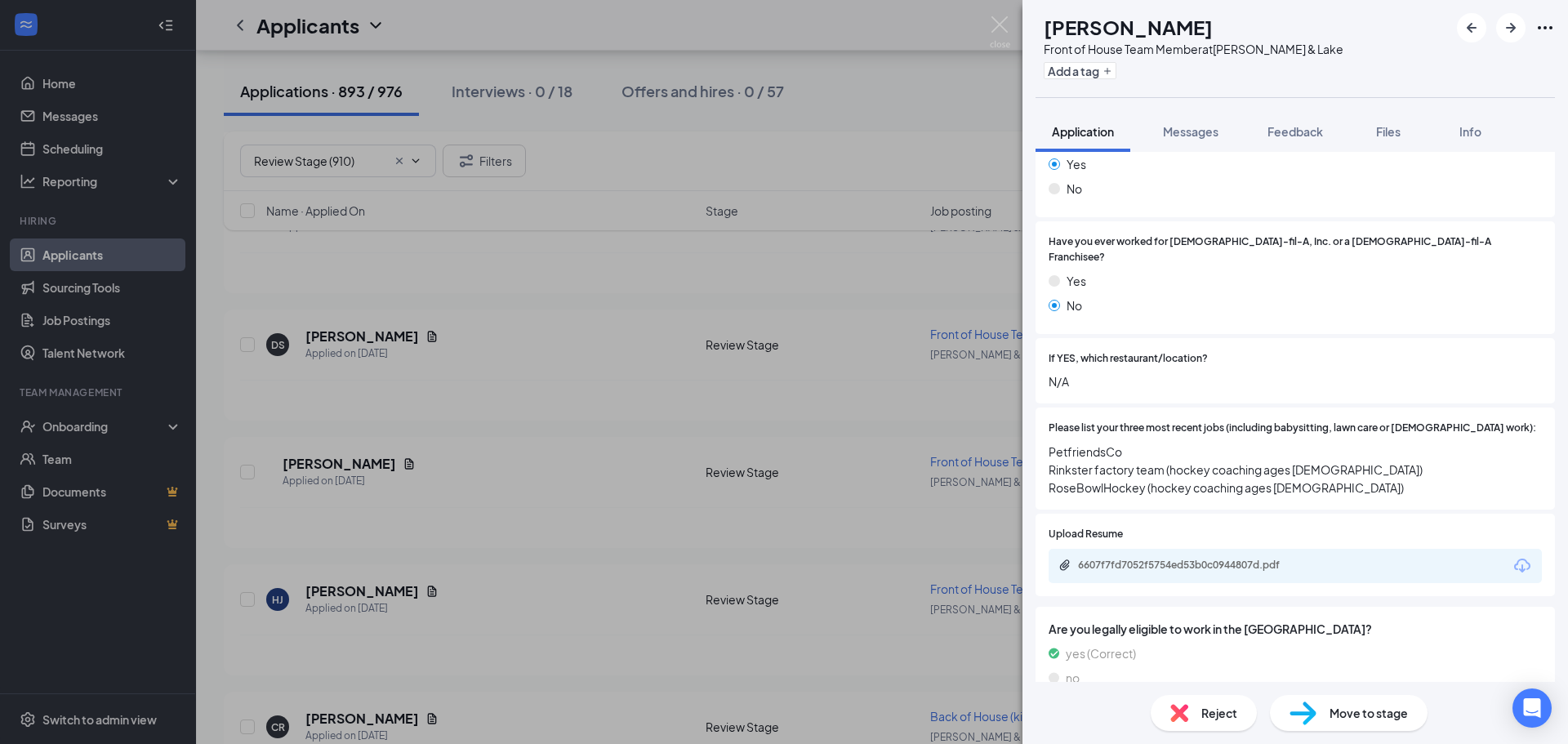
scroll to position [358, 0]
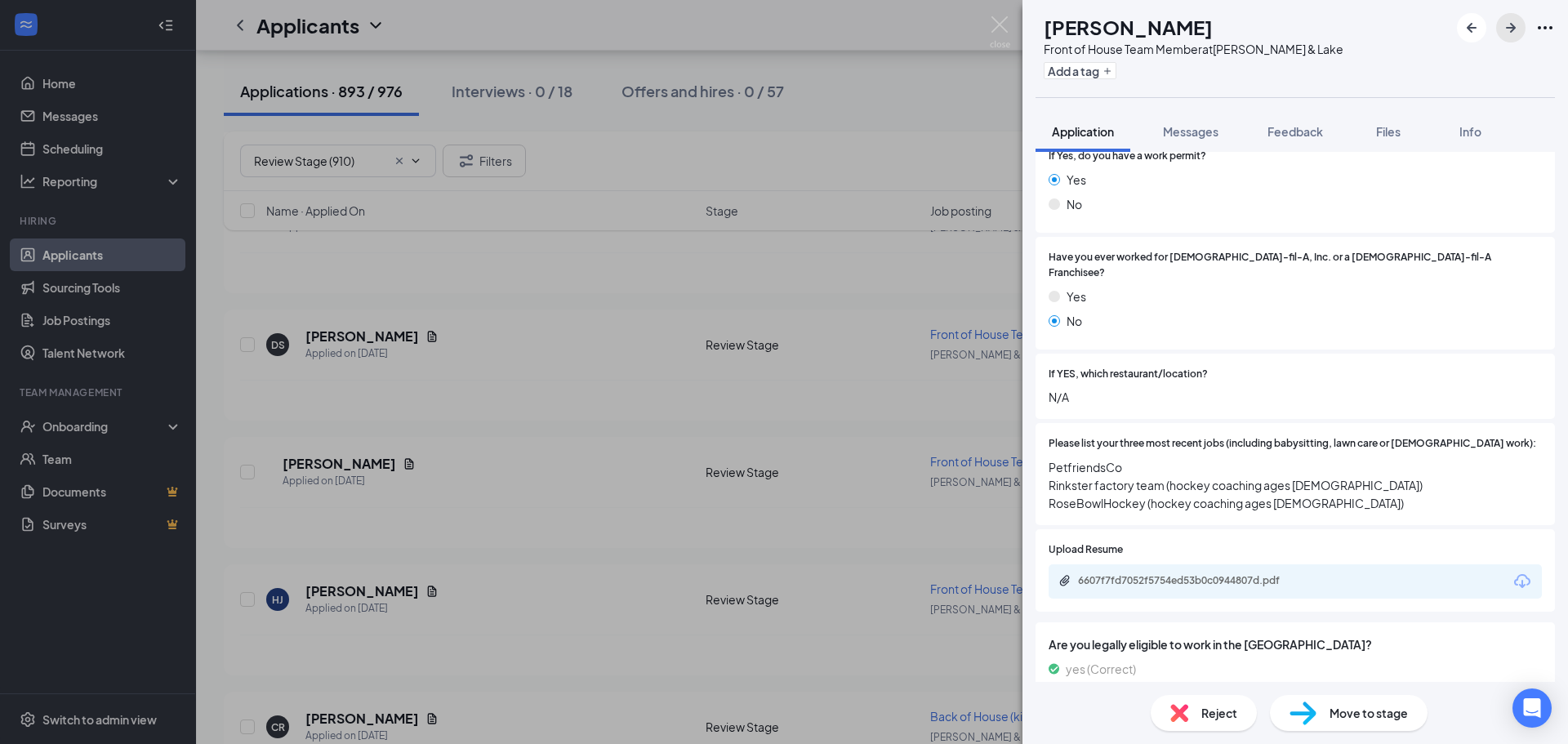
click at [1510, 28] on icon "ArrowRight" at bounding box center [1511, 28] width 10 height 10
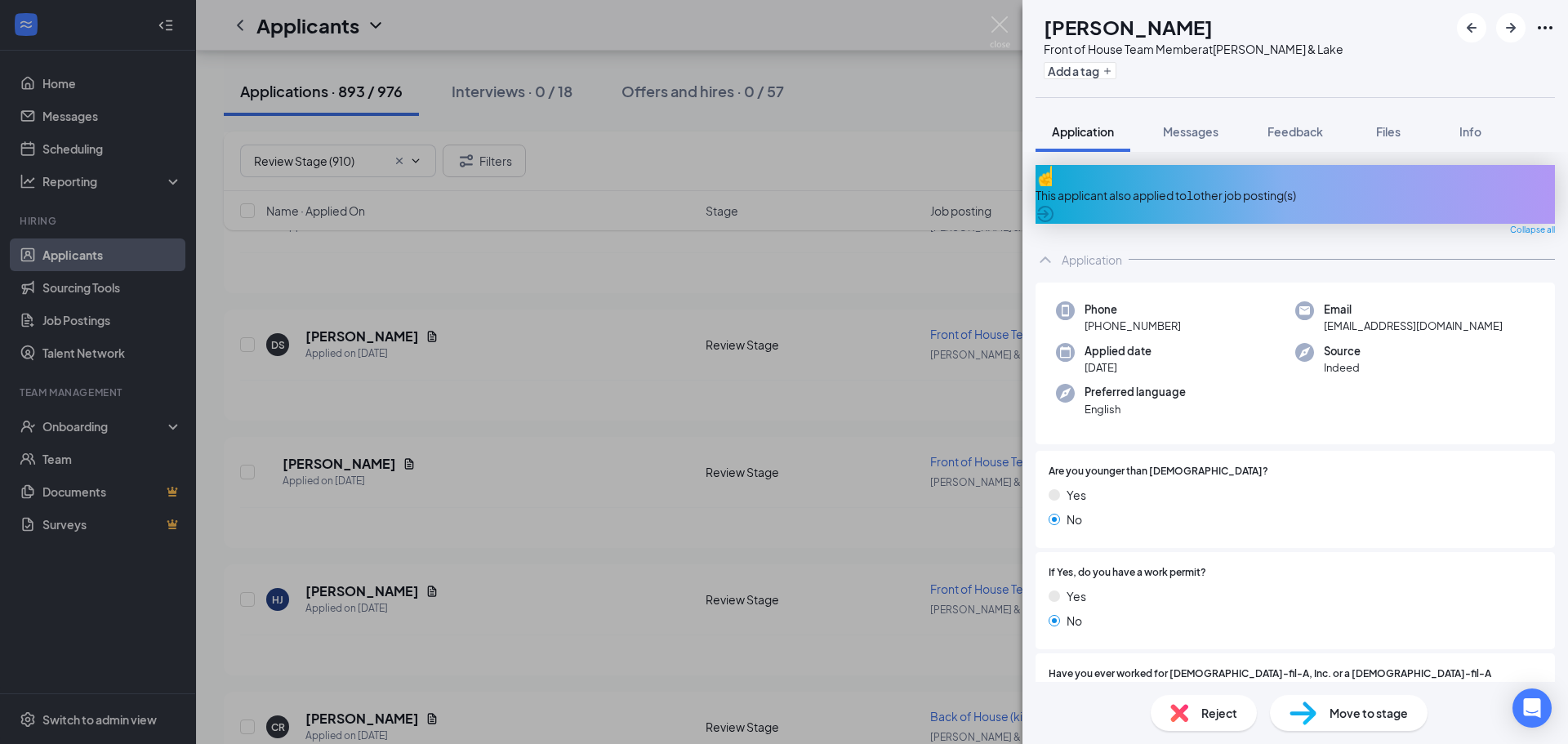
click at [1253, 194] on div "This applicant also applied to 1 other job posting(s)" at bounding box center [1295, 194] width 520 height 59
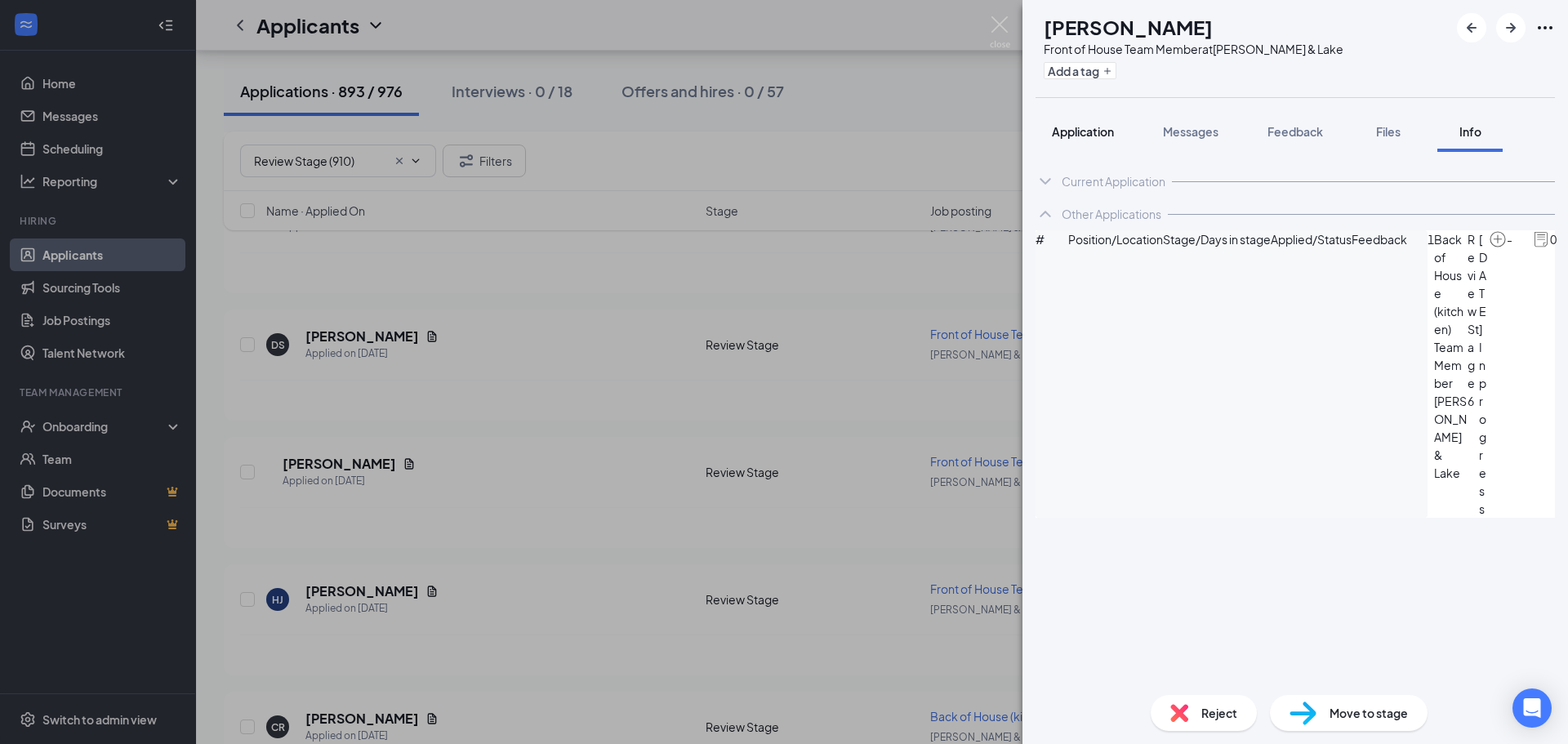
click at [1073, 133] on span "Application" at bounding box center [1083, 131] width 62 height 15
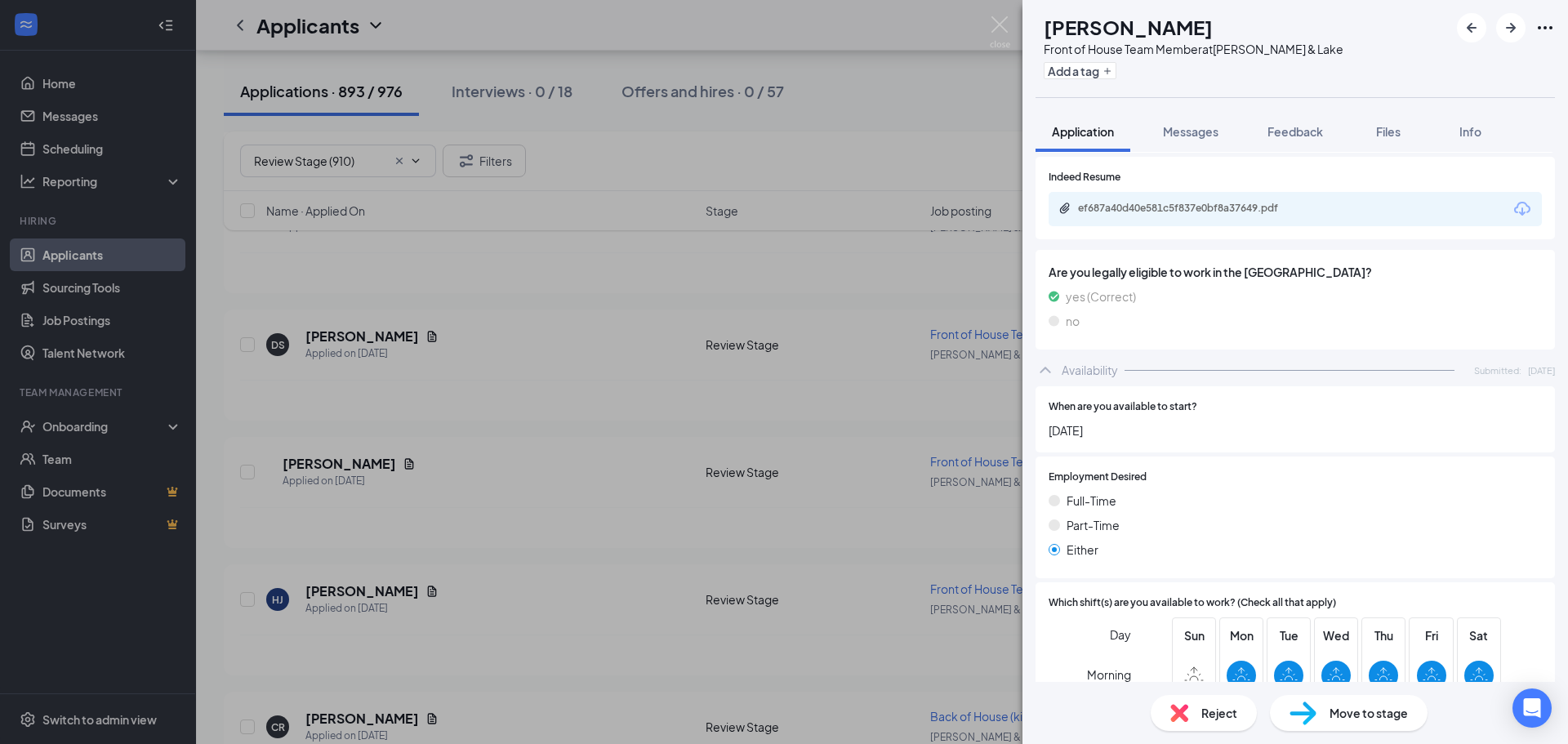
scroll to position [730, 0]
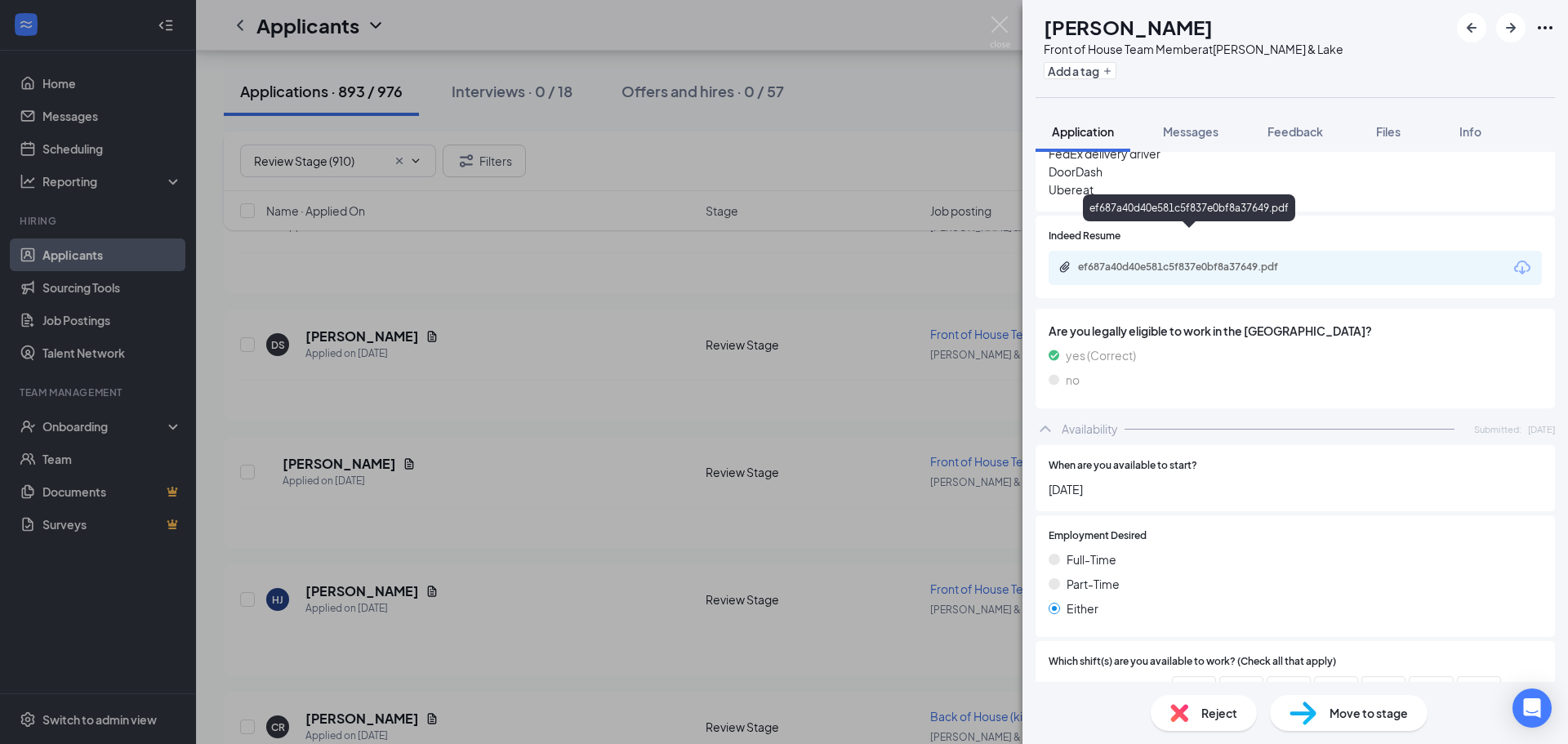
click at [1111, 261] on div "ef687a40d40e581c5f837e0bf8a37649.pdf" at bounding box center [1192, 267] width 229 height 13
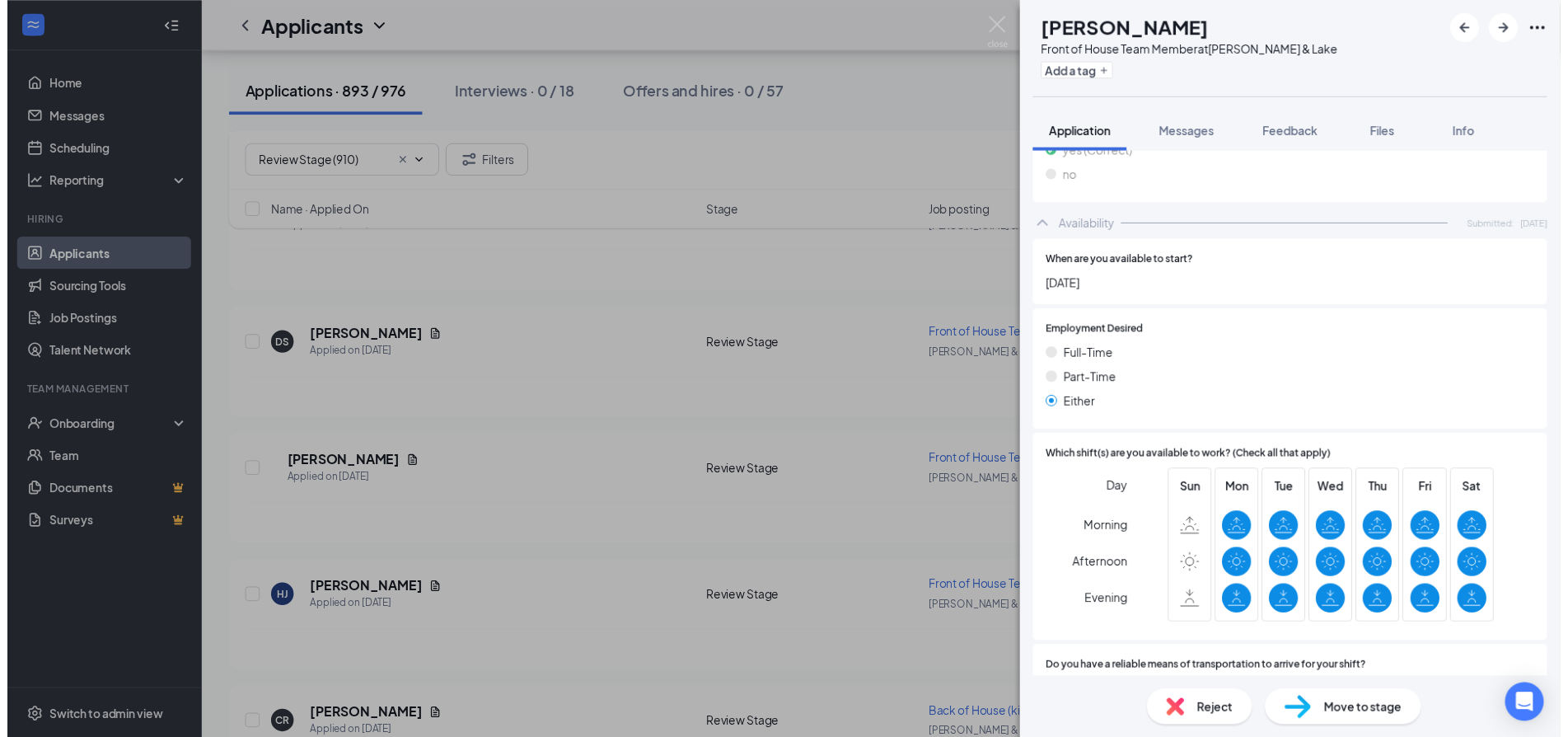
scroll to position [902, 0]
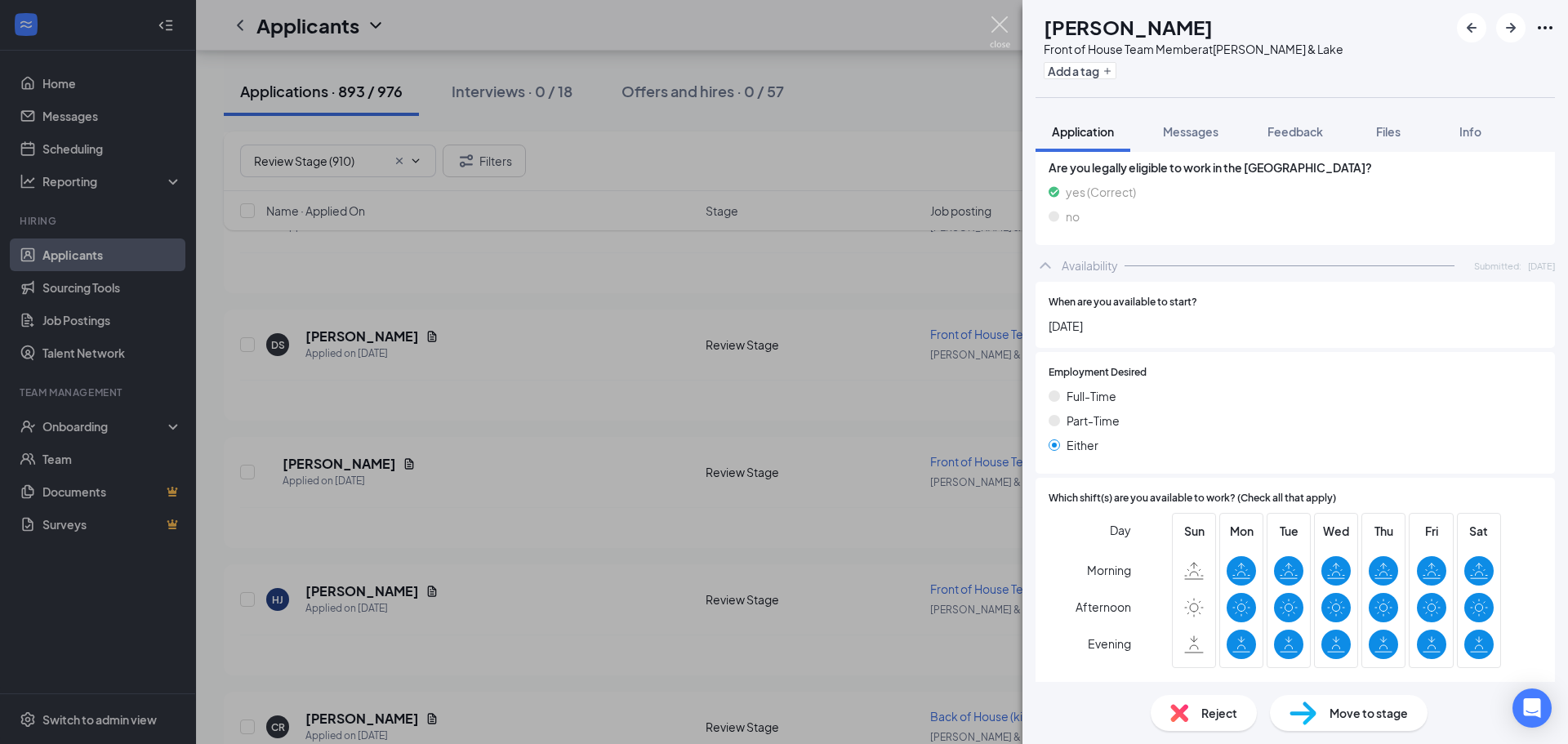
drag, startPoint x: 999, startPoint y: 22, endPoint x: 1079, endPoint y: 52, distance: 85.4
click at [998, 22] on img at bounding box center [999, 32] width 20 height 32
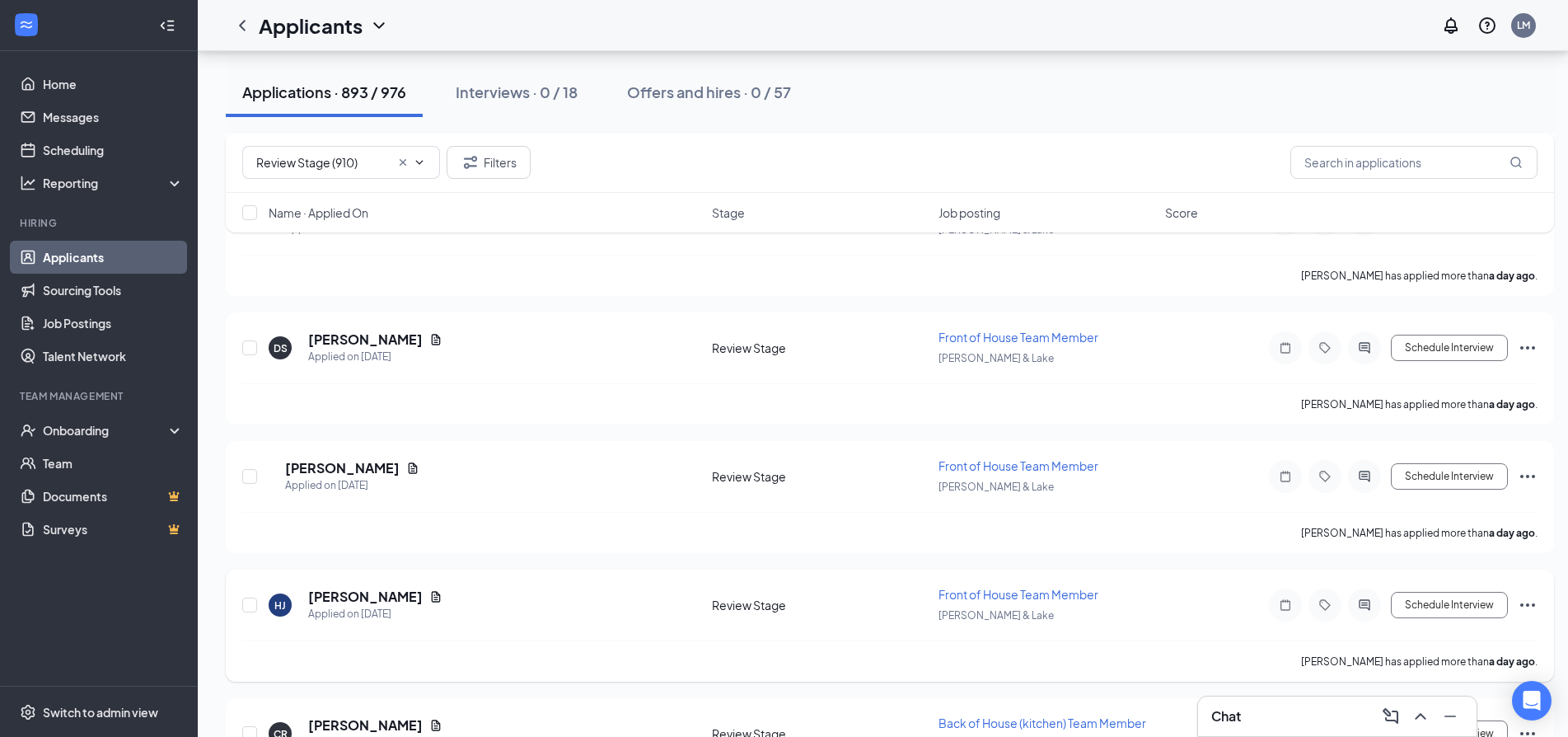
click at [1531, 603] on icon "Ellipses" at bounding box center [1528, 605] width 20 height 20
click at [1414, 674] on p "Send SMS" at bounding box center [1453, 666] width 148 height 16
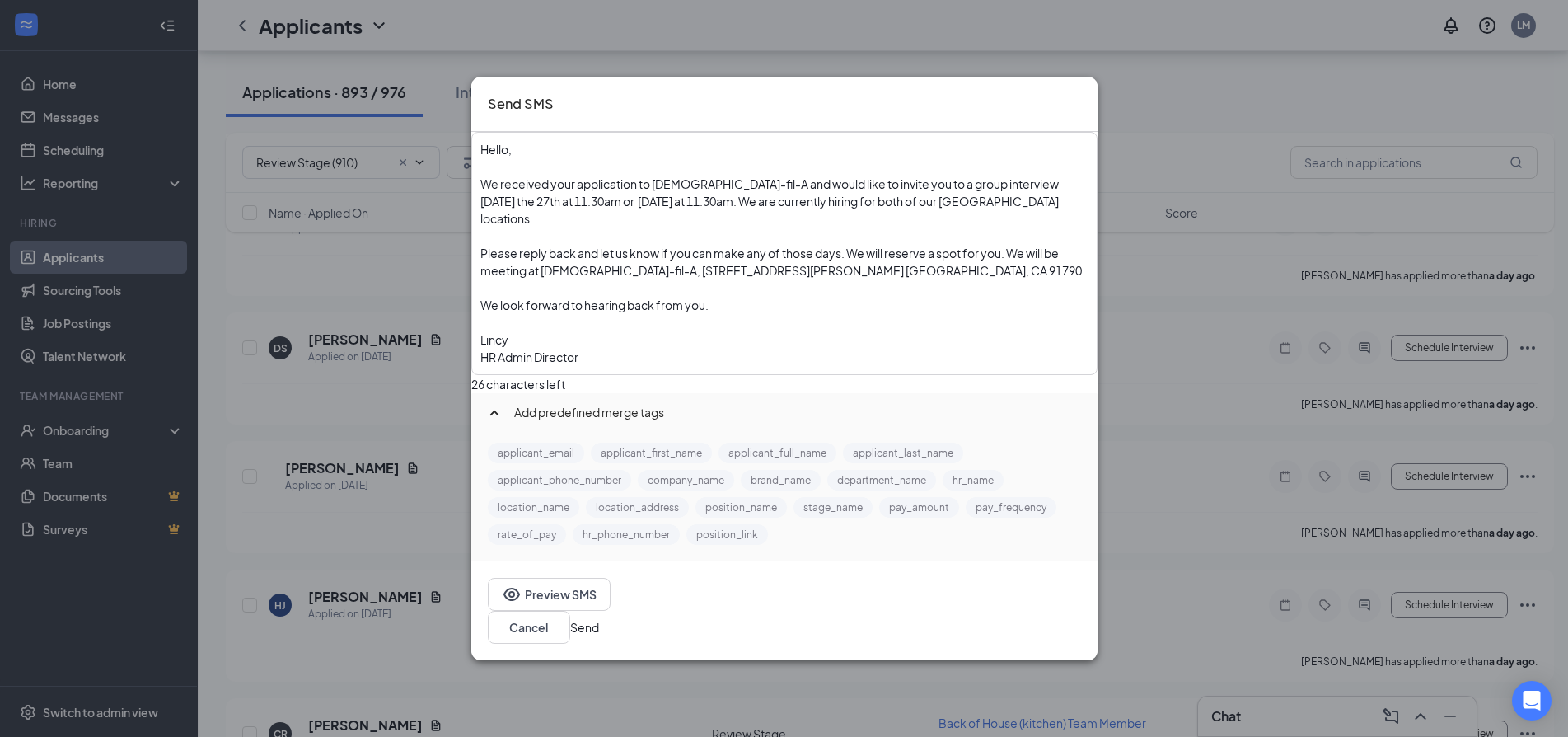
click at [599, 618] on button "Send" at bounding box center [584, 627] width 29 height 18
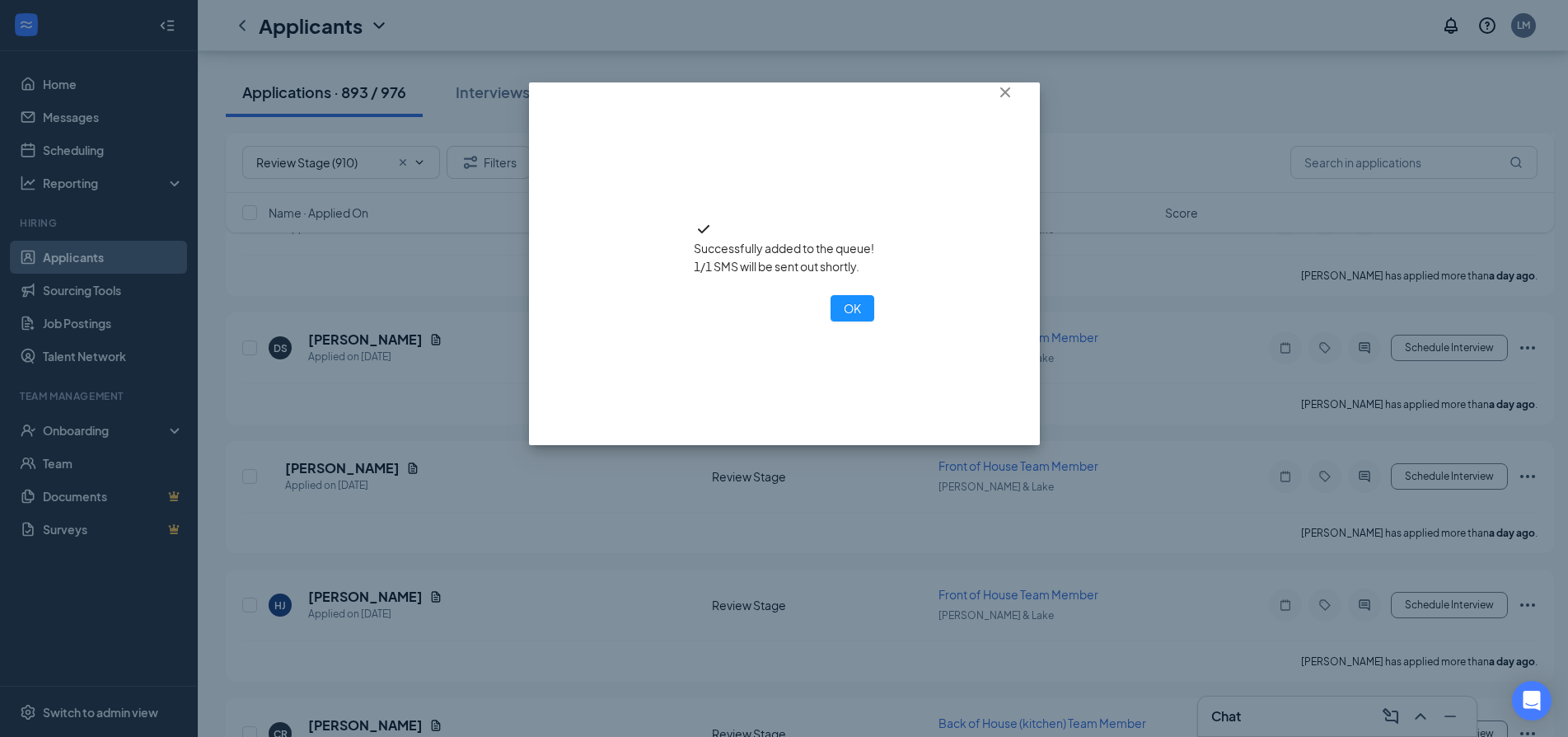
drag, startPoint x: 774, startPoint y: 367, endPoint x: 739, endPoint y: 352, distance: 38.1
click at [831, 322] on button "OK" at bounding box center [852, 308] width 44 height 26
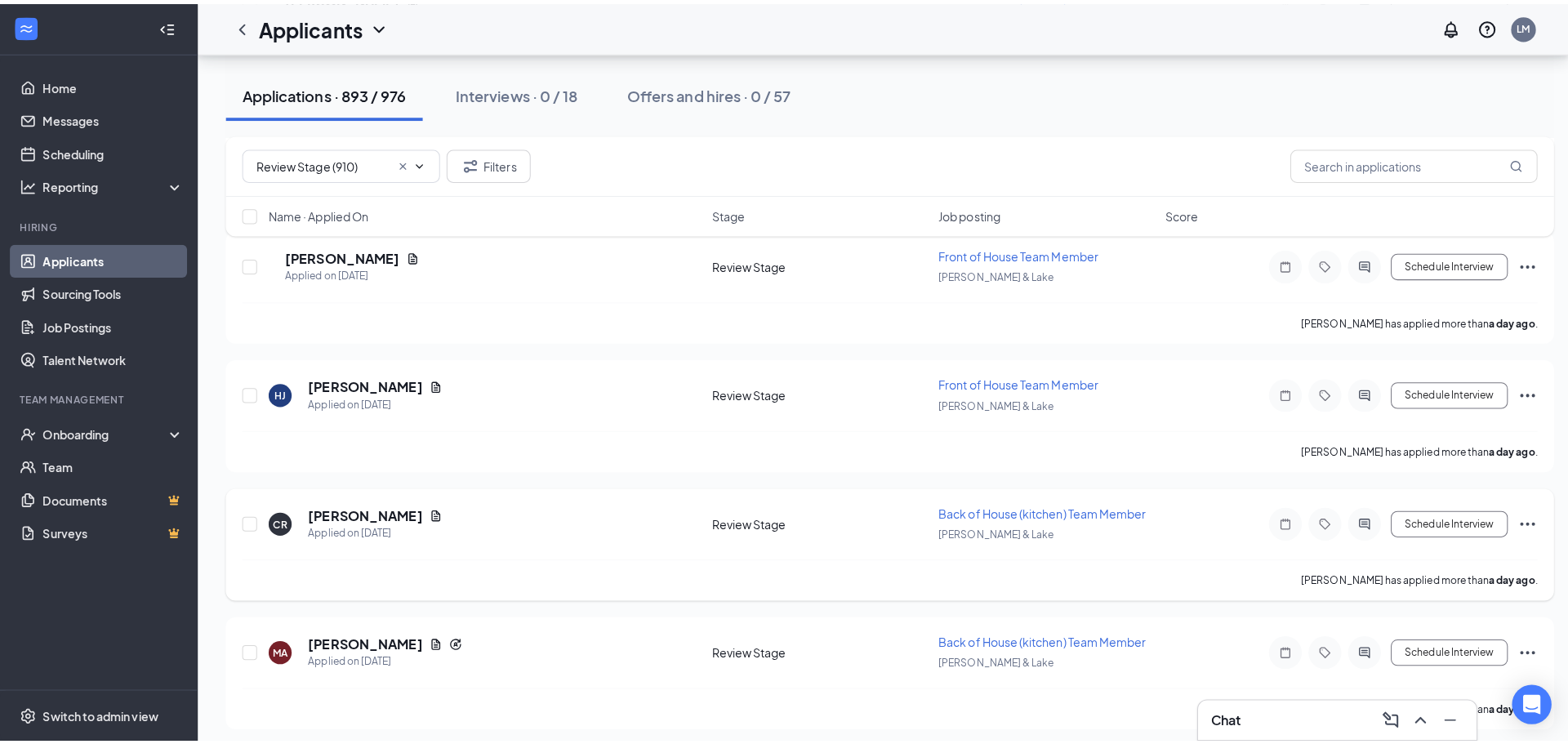
scroll to position [1143, 0]
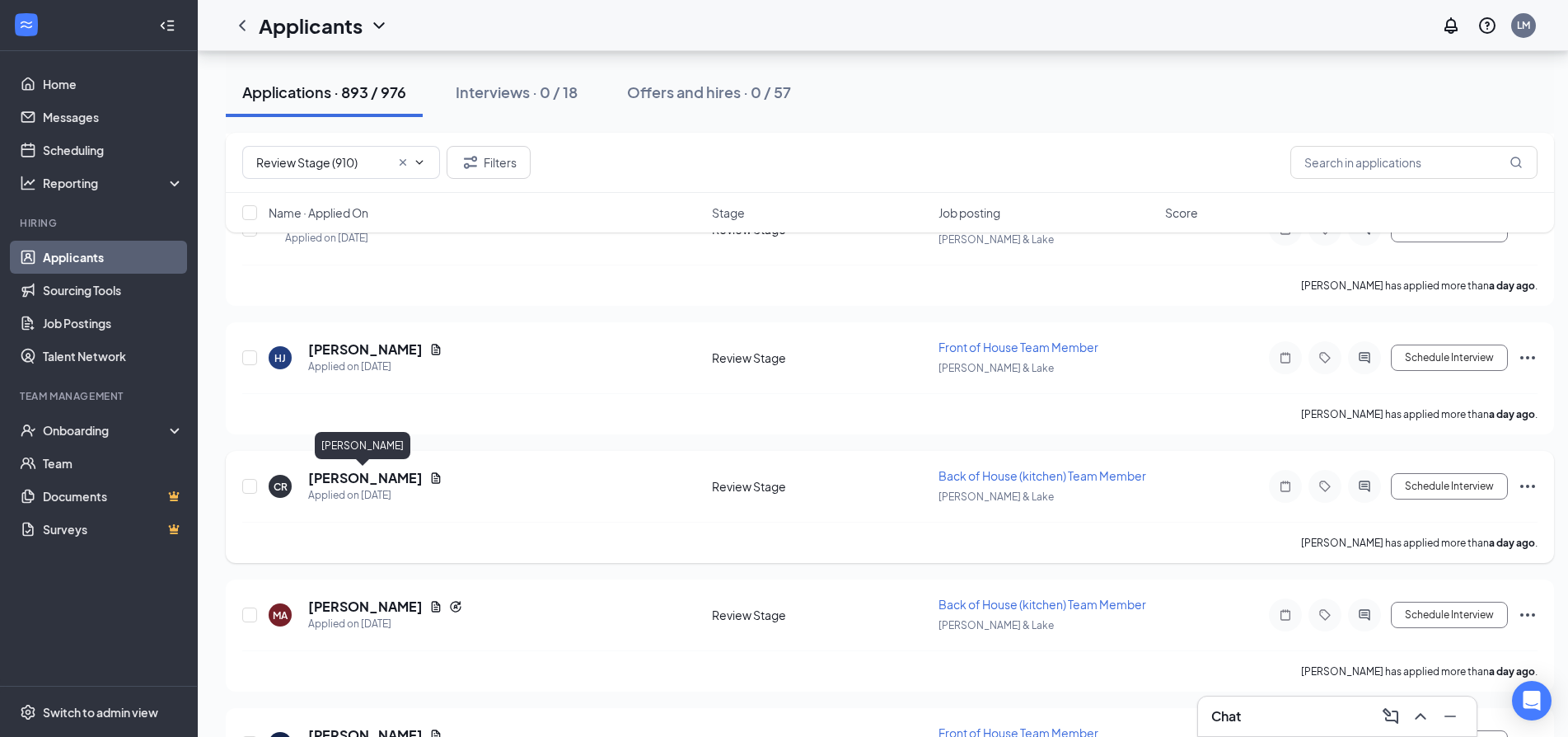
click at [369, 477] on h5 "[PERSON_NAME]" at bounding box center [365, 478] width 115 height 18
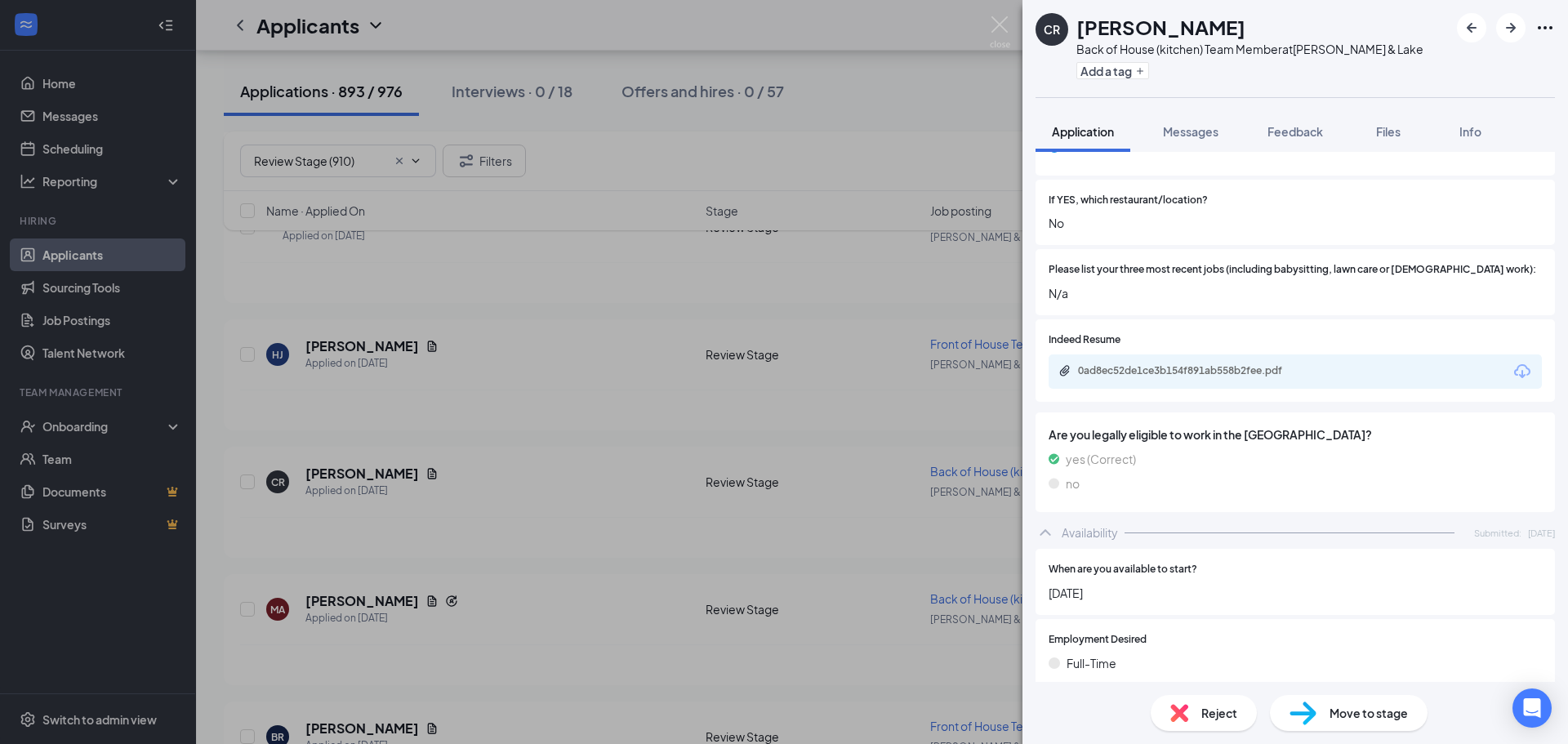
scroll to position [485, 0]
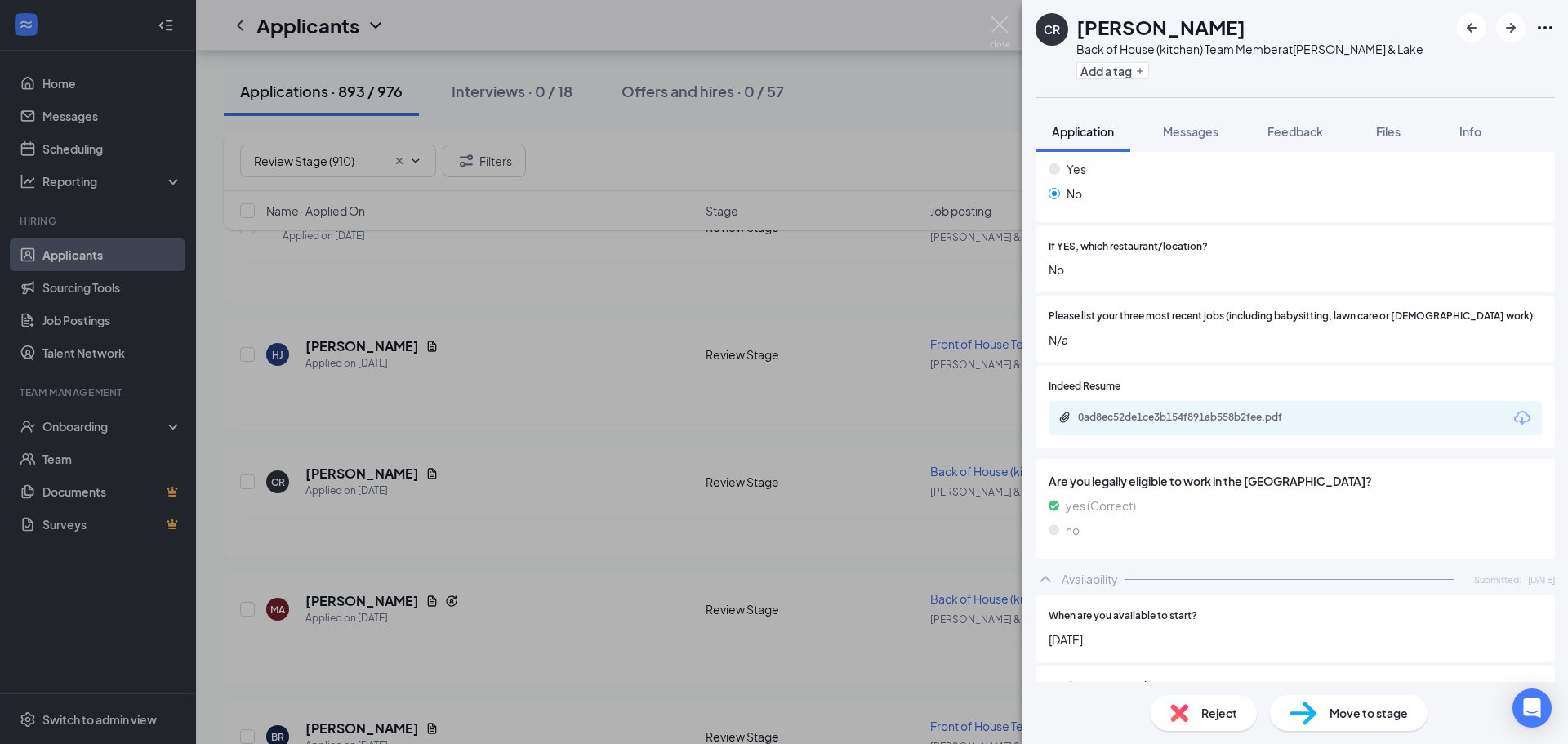
click at [1283, 401] on div "0ad8ec52de1ce3b154f891ab558b2fee.pdf" at bounding box center [1295, 418] width 494 height 34
click at [1284, 411] on div "0ad8ec52de1ce3b154f891ab558b2fee.pdf" at bounding box center [1192, 417] width 229 height 13
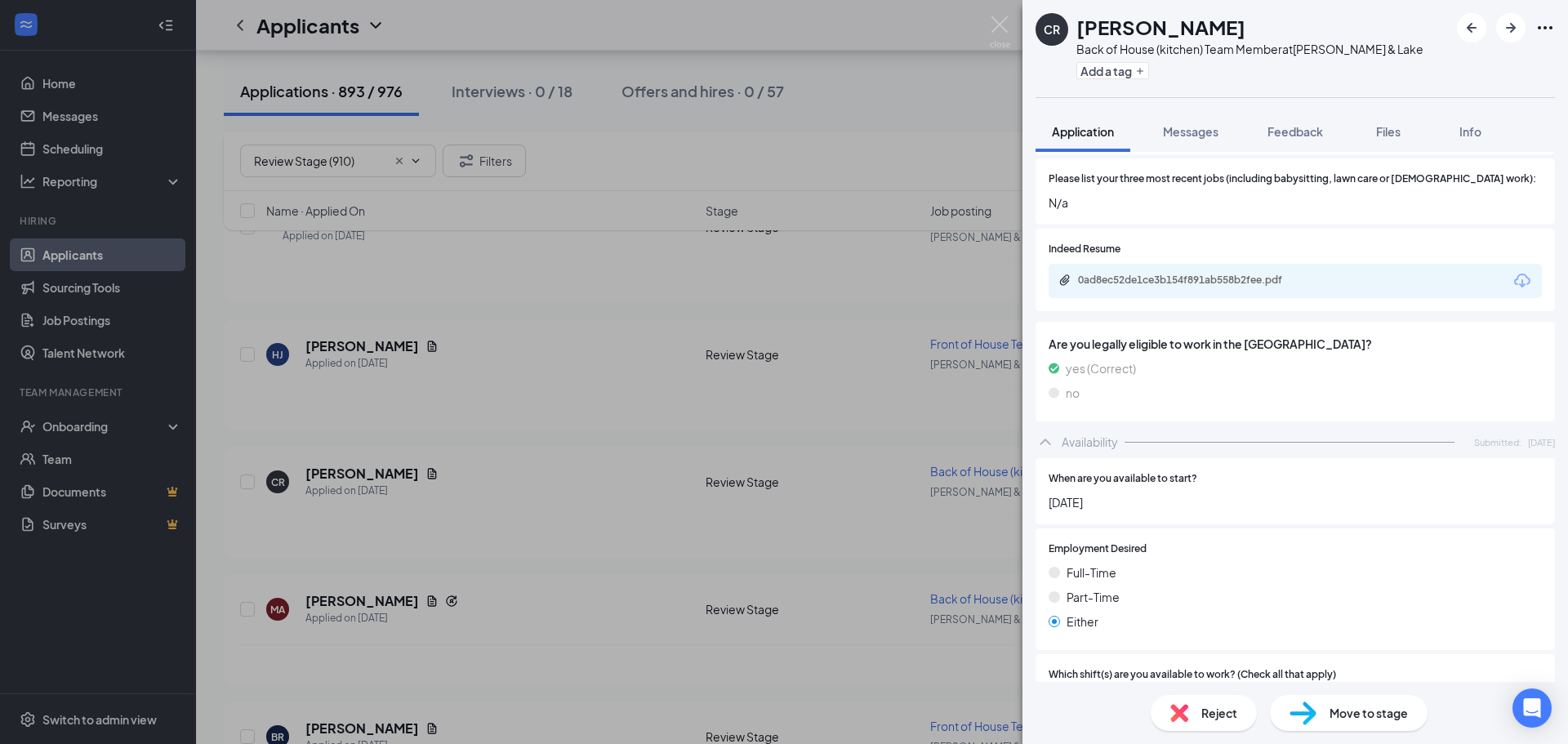
scroll to position [567, 0]
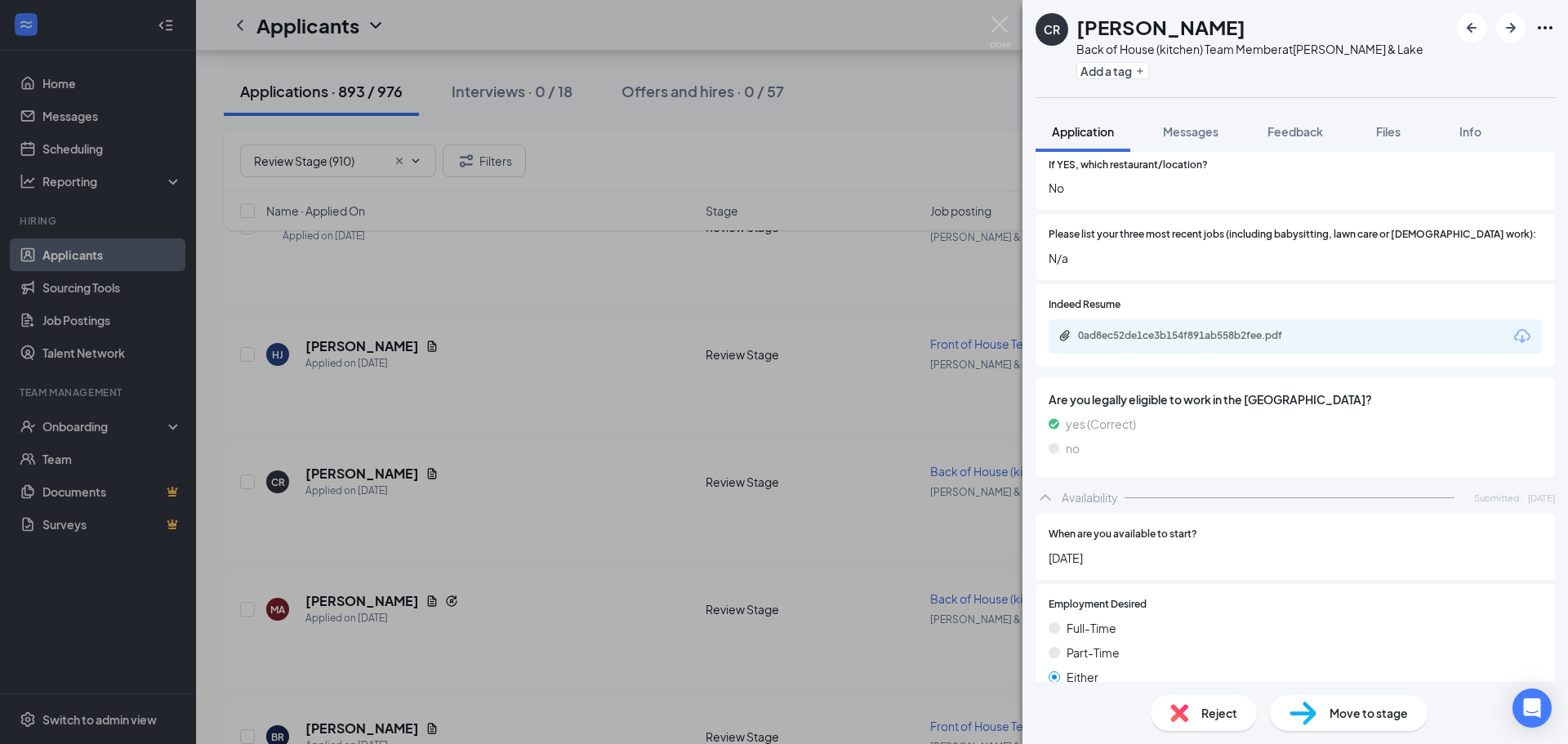
click at [1177, 712] on img at bounding box center [1179, 713] width 18 height 18
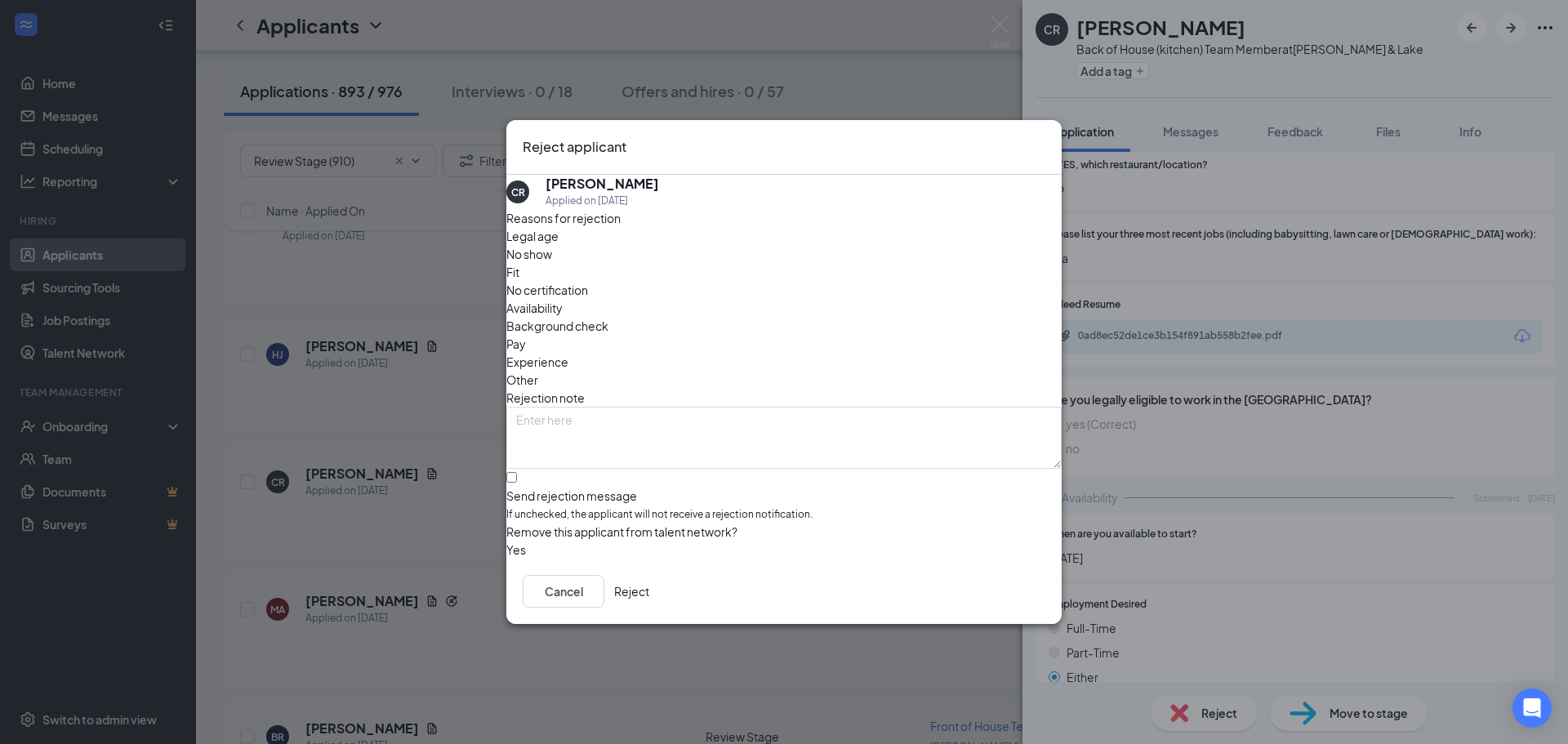
click at [563, 299] on span "Availability" at bounding box center [534, 308] width 56 height 18
click at [517, 472] on input "Send rejection message If unchecked, the applicant will not receive a rejection…" at bounding box center [511, 477] width 11 height 11
checkbox input "true"
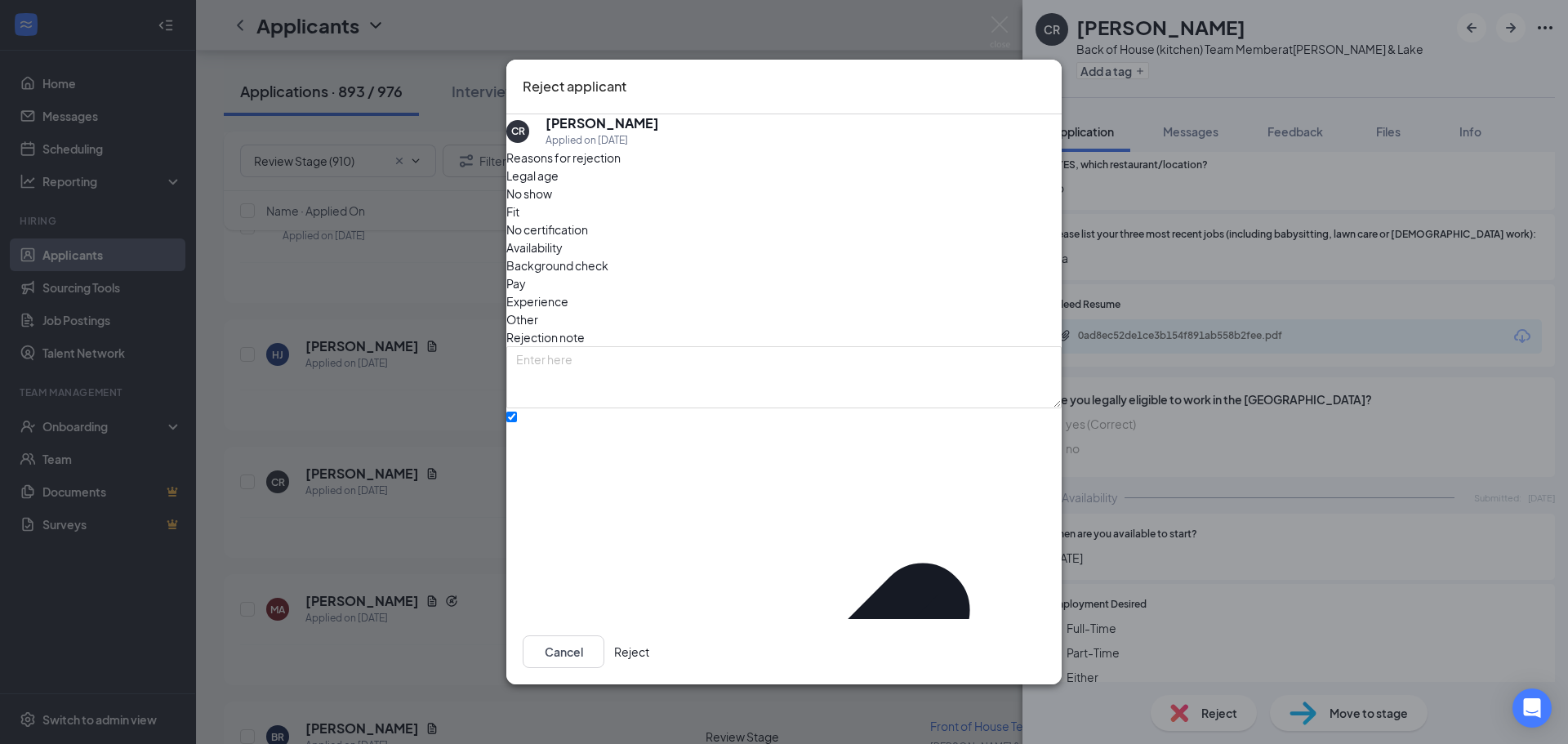
click at [650, 639] on button "Reject" at bounding box center [632, 652] width 35 height 33
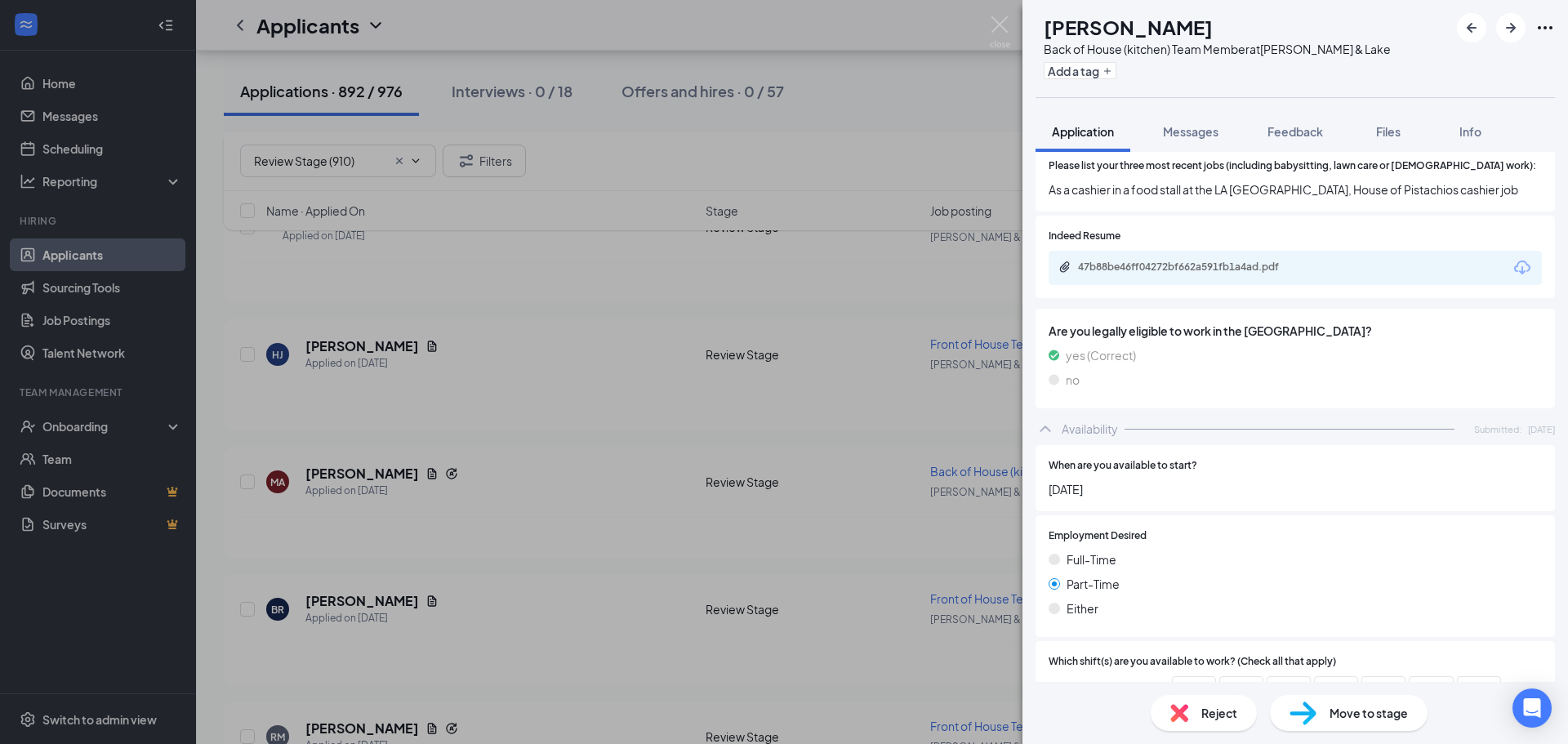
scroll to position [613, 0]
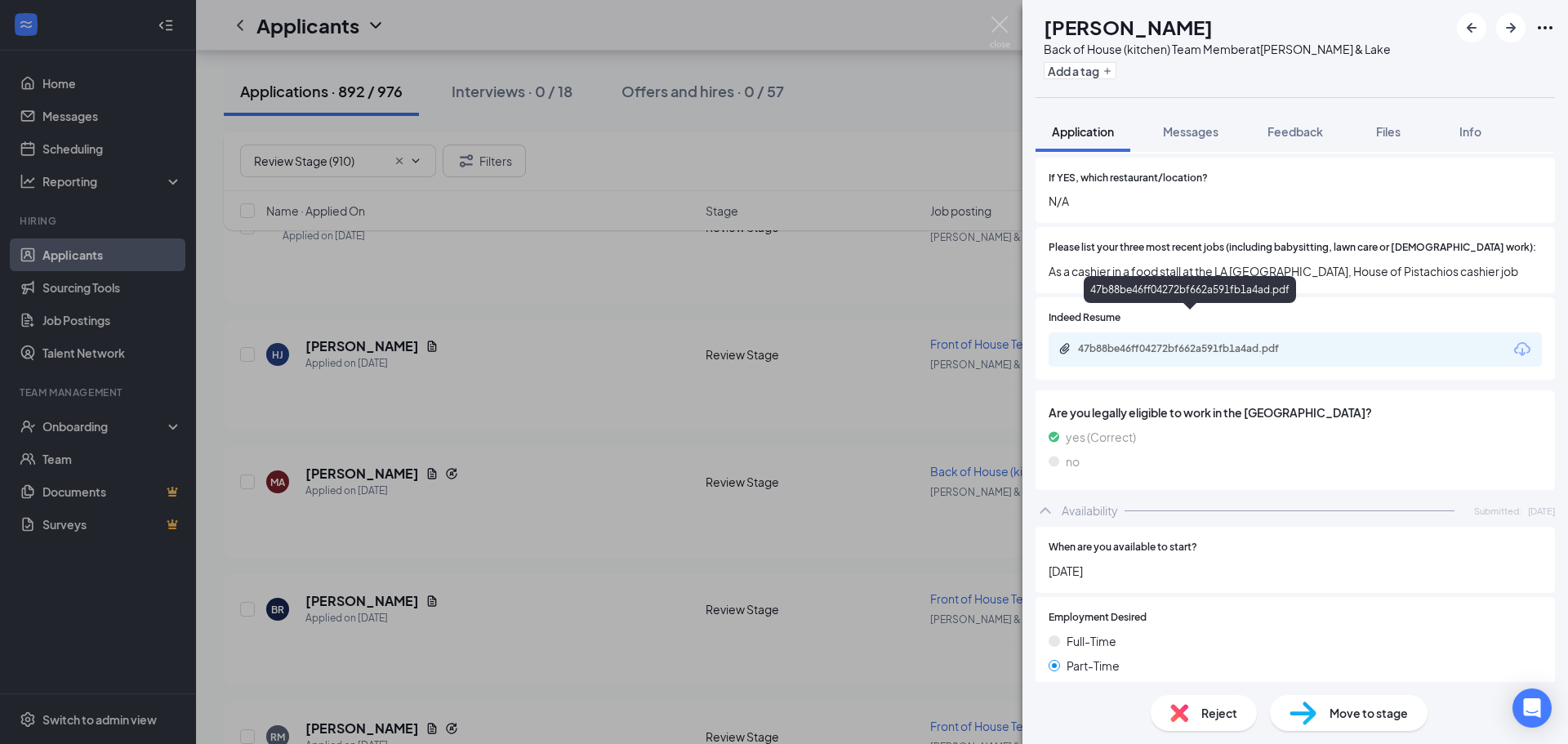
click at [1271, 342] on div "47b88be46ff04272bf662a591fb1a4ad.pdf" at bounding box center [1192, 349] width 229 height 13
click at [1175, 715] on img at bounding box center [1179, 713] width 18 height 18
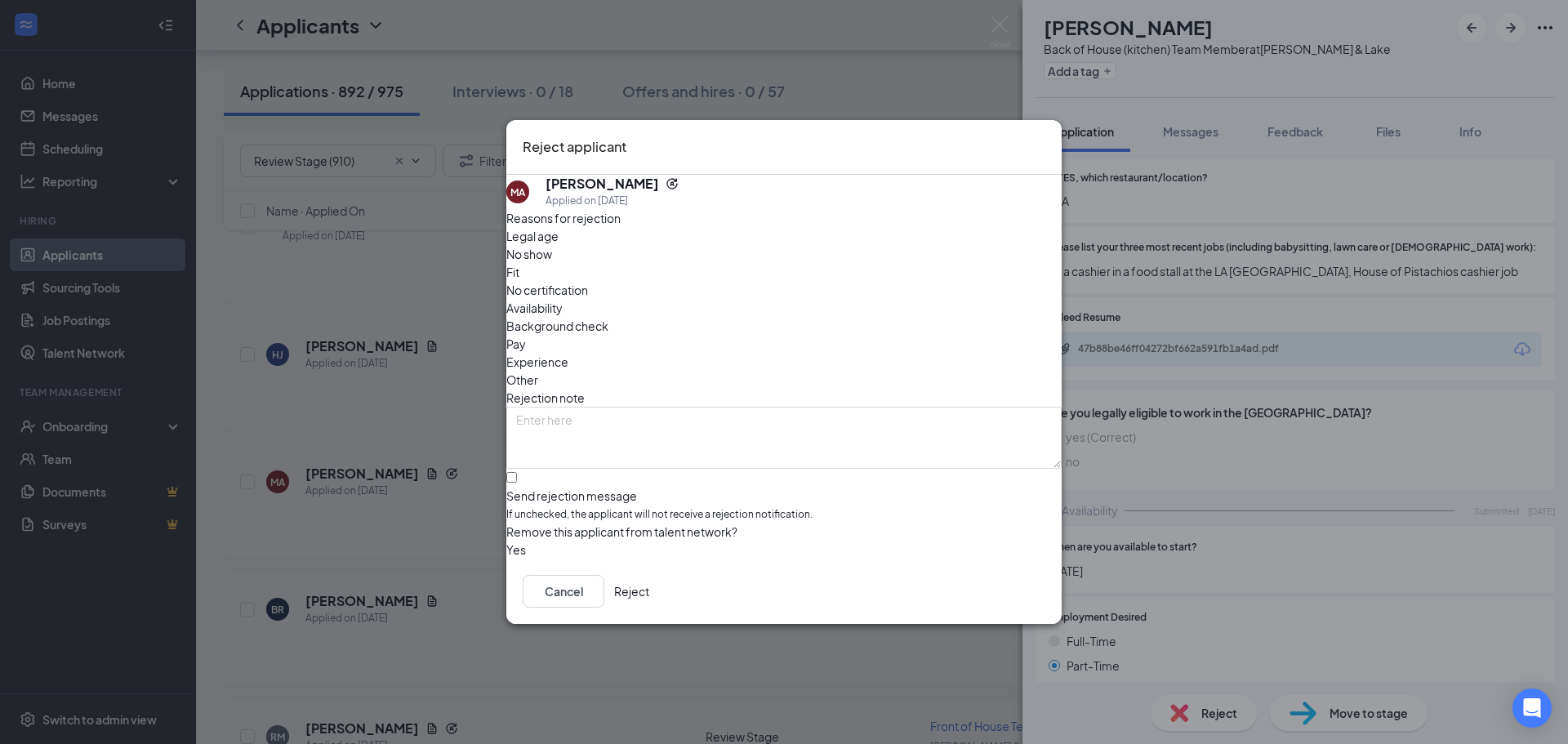
click at [563, 299] on span "Availability" at bounding box center [534, 308] width 56 height 18
click at [517, 472] on input "Send rejection message If unchecked, the applicant will not receive a rejection…" at bounding box center [511, 477] width 11 height 11
checkbox input "true"
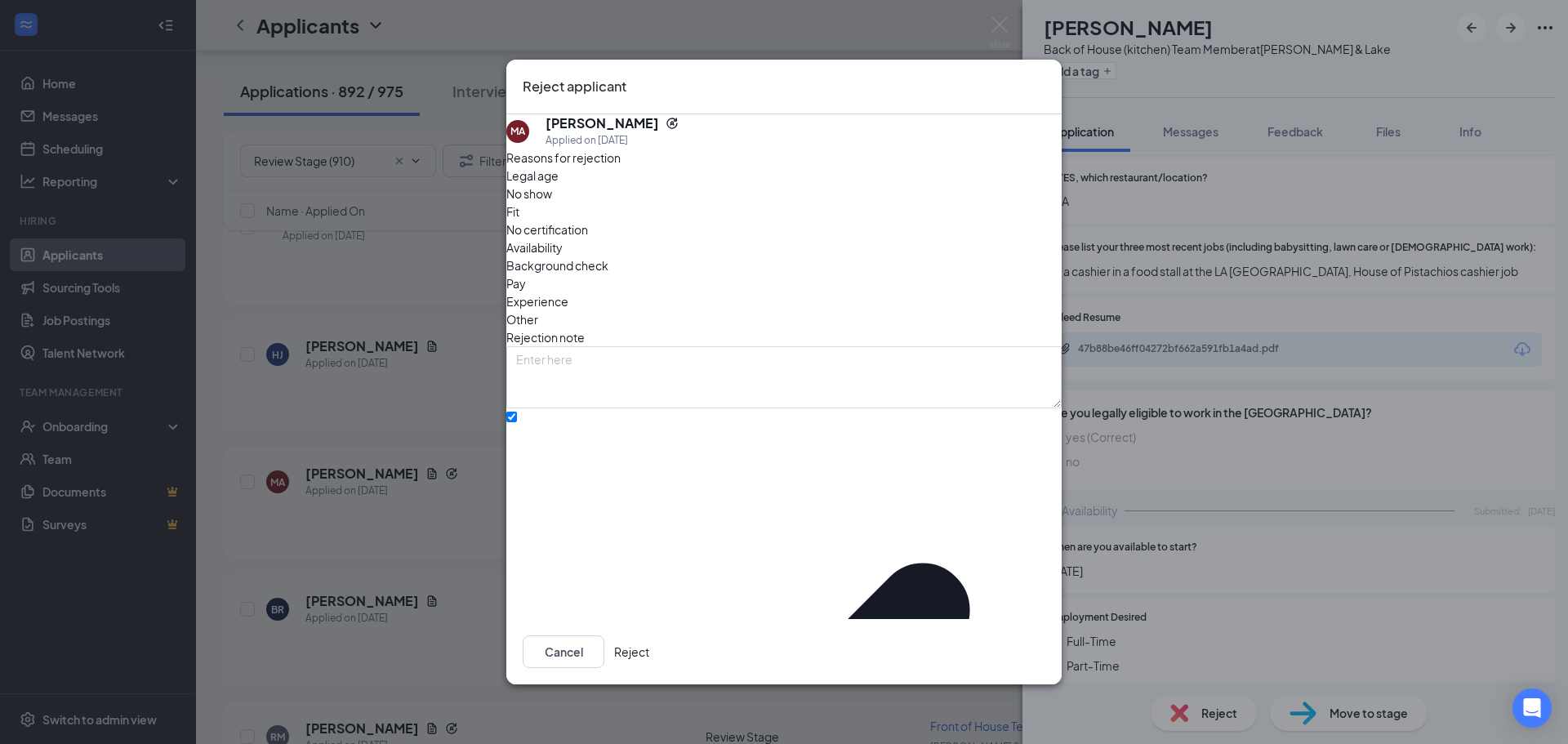
click at [650, 651] on button "Reject" at bounding box center [632, 652] width 35 height 33
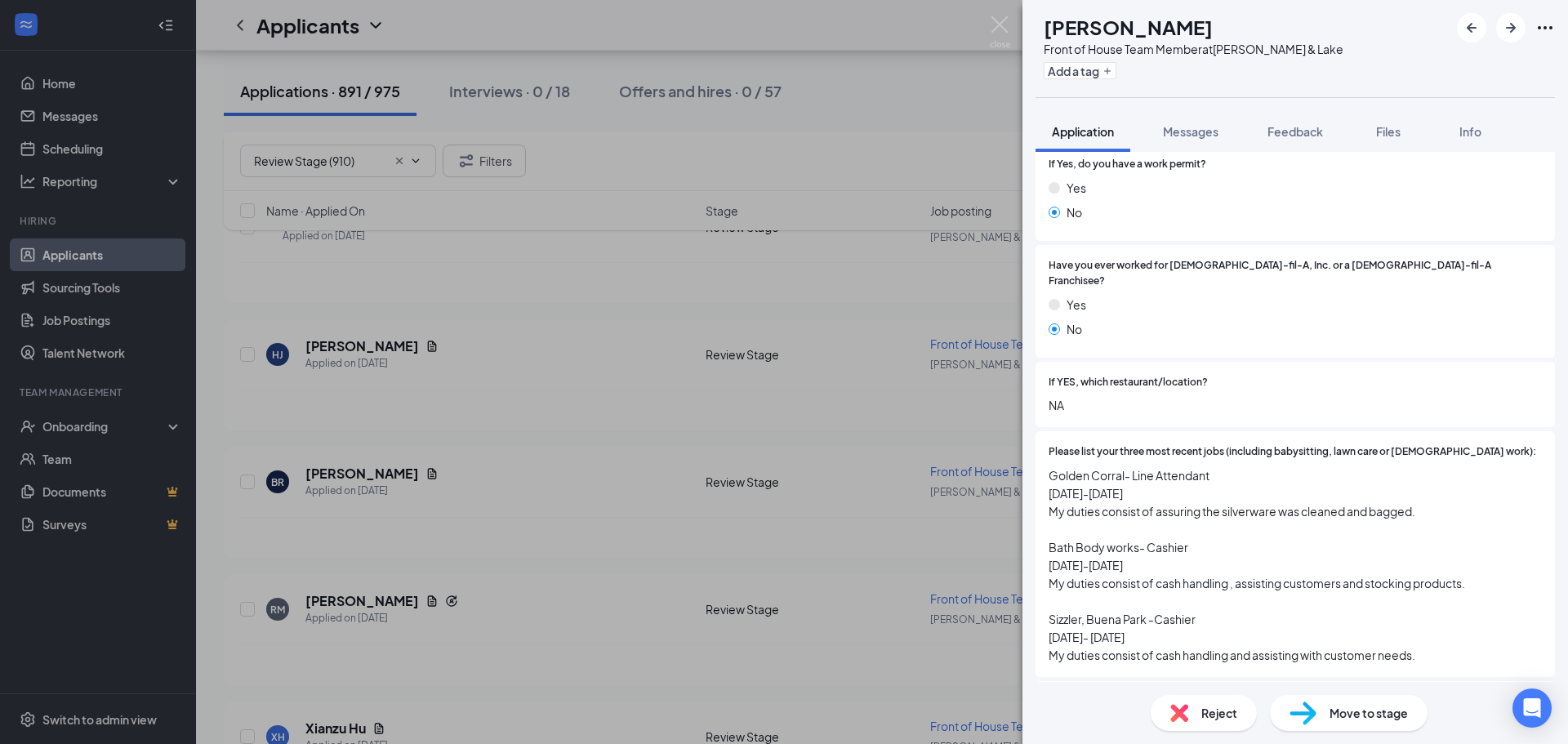
scroll to position [490, 0]
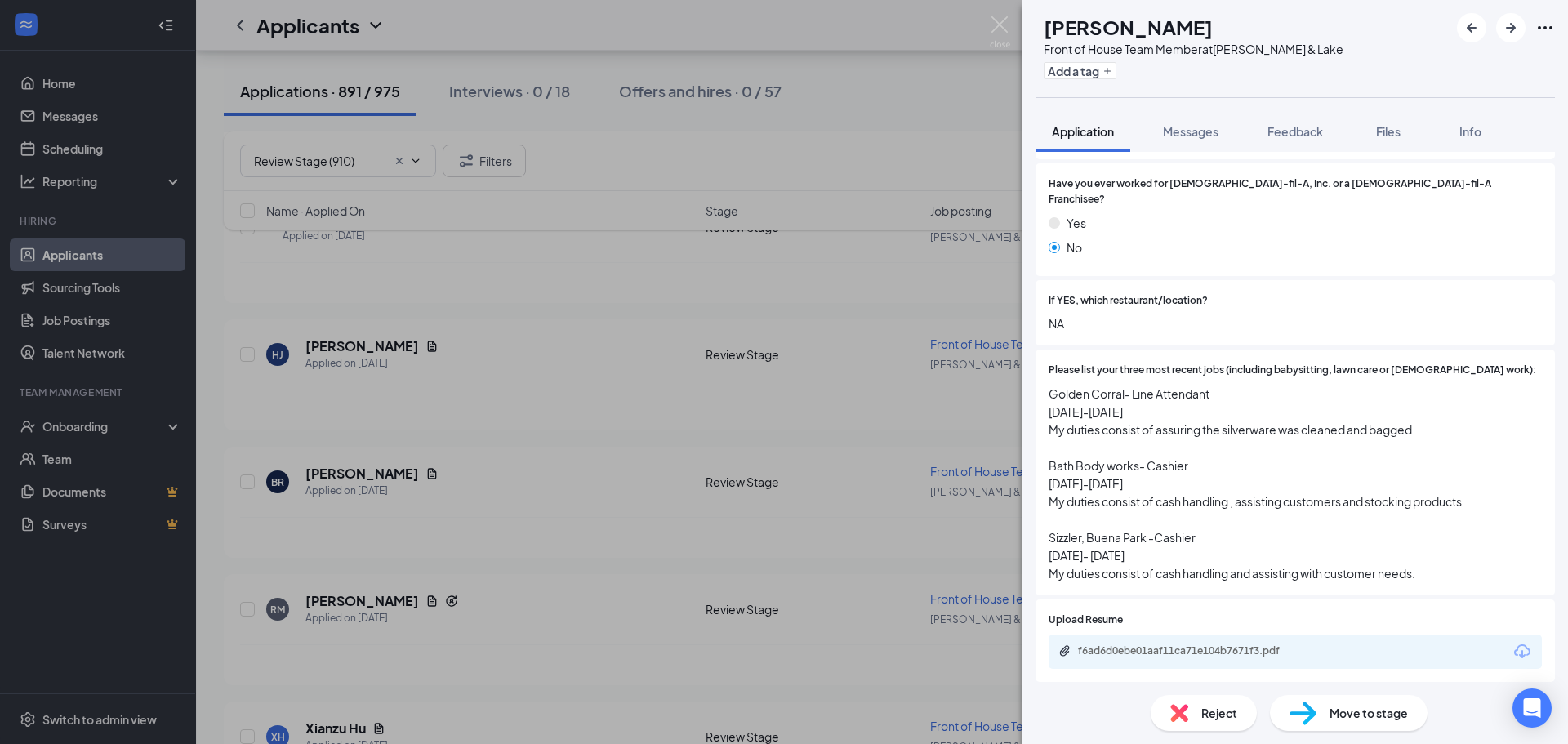
click at [1210, 711] on span "Reject" at bounding box center [1219, 713] width 36 height 18
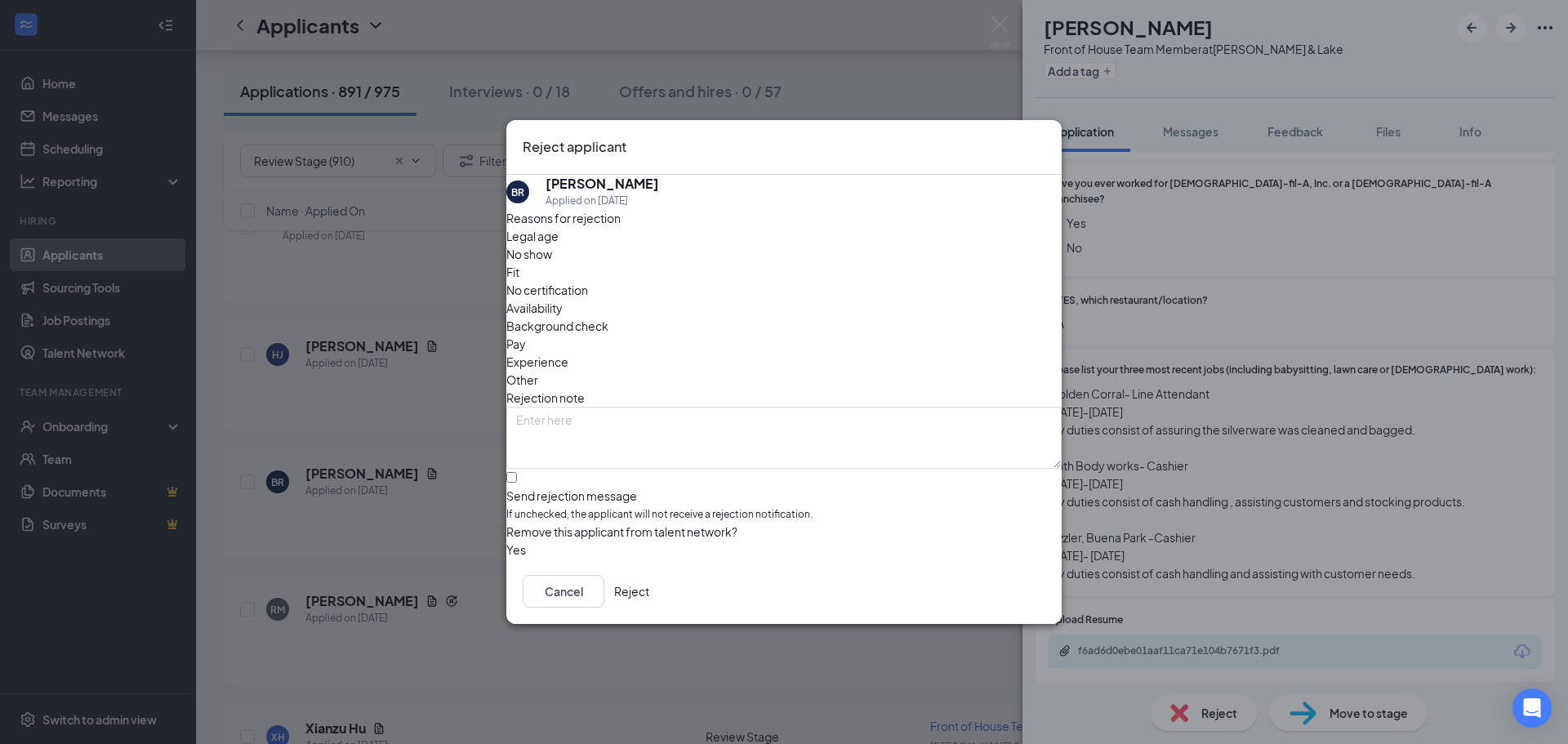
click at [563, 299] on span "Availability" at bounding box center [534, 308] width 56 height 18
click at [520, 274] on span "Fit" at bounding box center [513, 272] width 13 height 18
drag, startPoint x: 560, startPoint y: 448, endPoint x: 597, endPoint y: 469, distance: 42.5
click at [517, 472] on input "Send rejection message If unchecked, the applicant will not receive a rejection…" at bounding box center [511, 477] width 11 height 11
checkbox input "true"
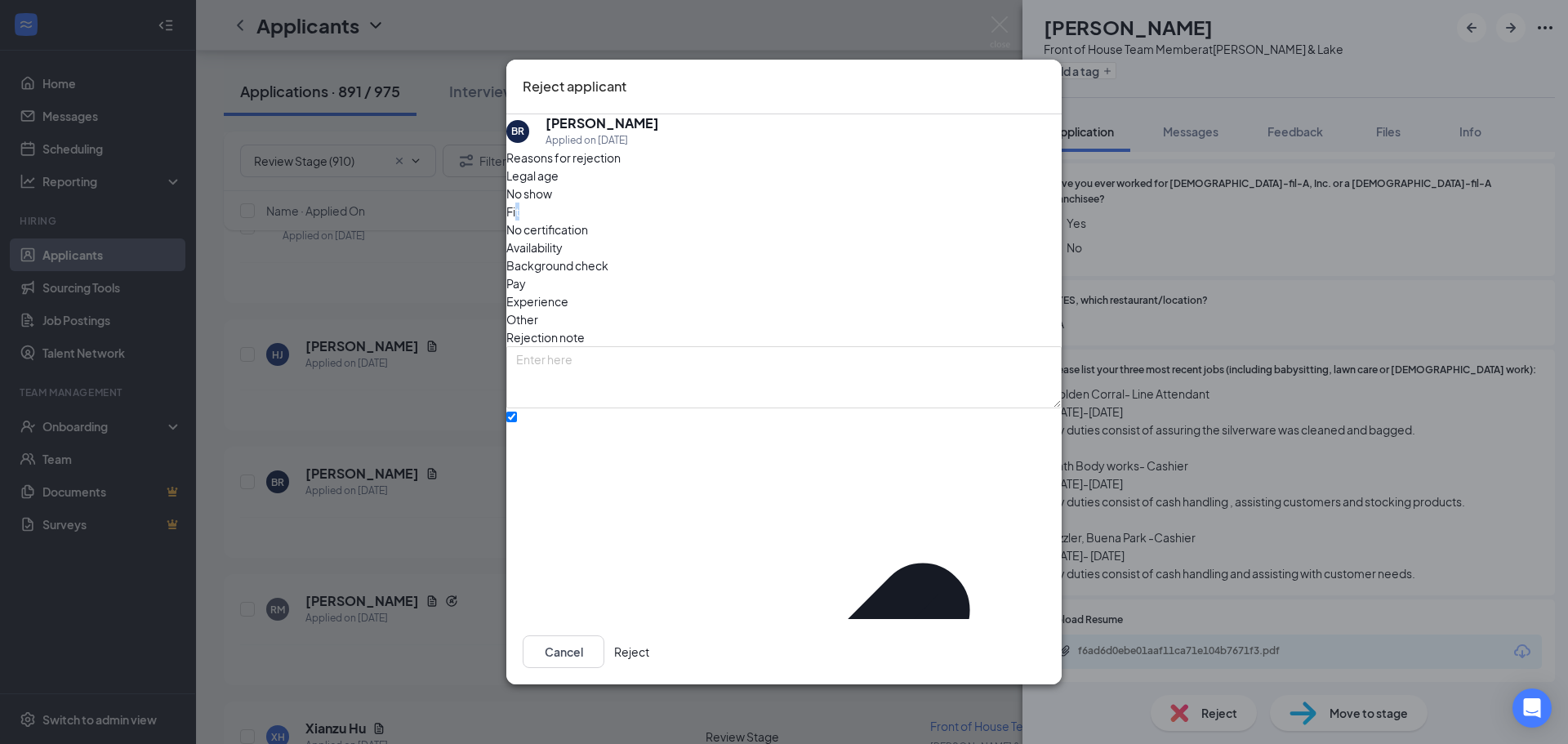
click at [650, 650] on button "Reject" at bounding box center [632, 652] width 35 height 33
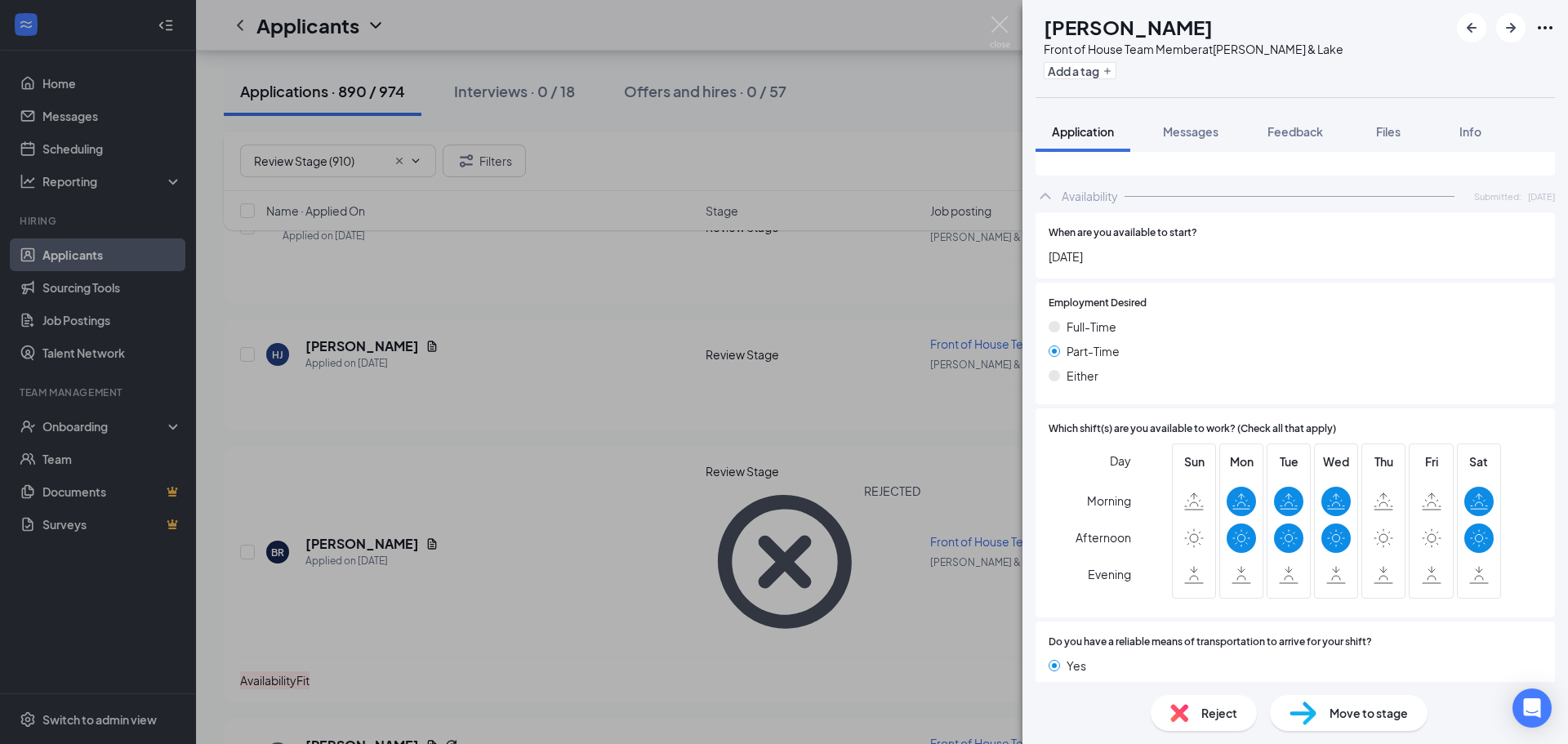
scroll to position [938, 0]
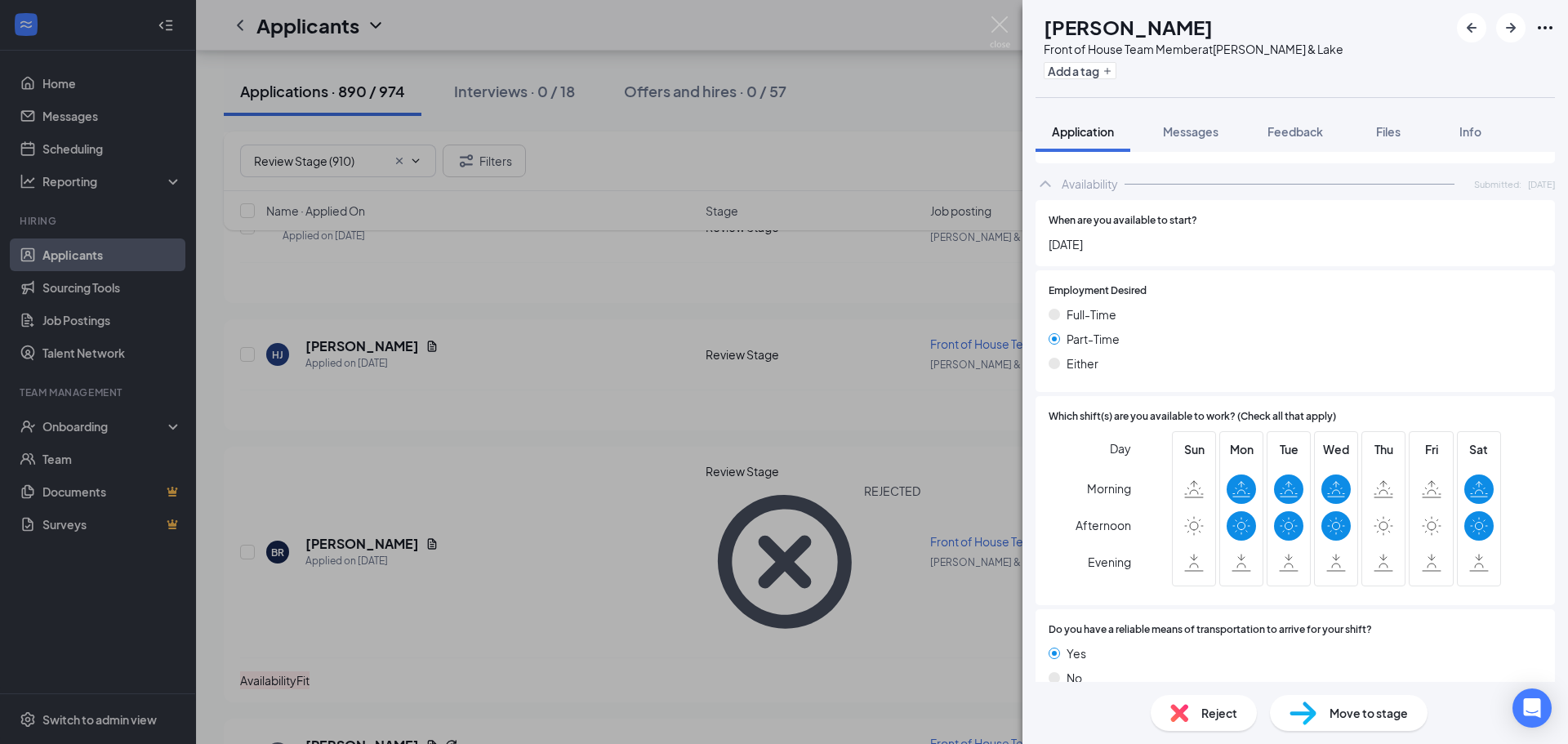
click at [1202, 712] on span "Reject" at bounding box center [1219, 713] width 36 height 18
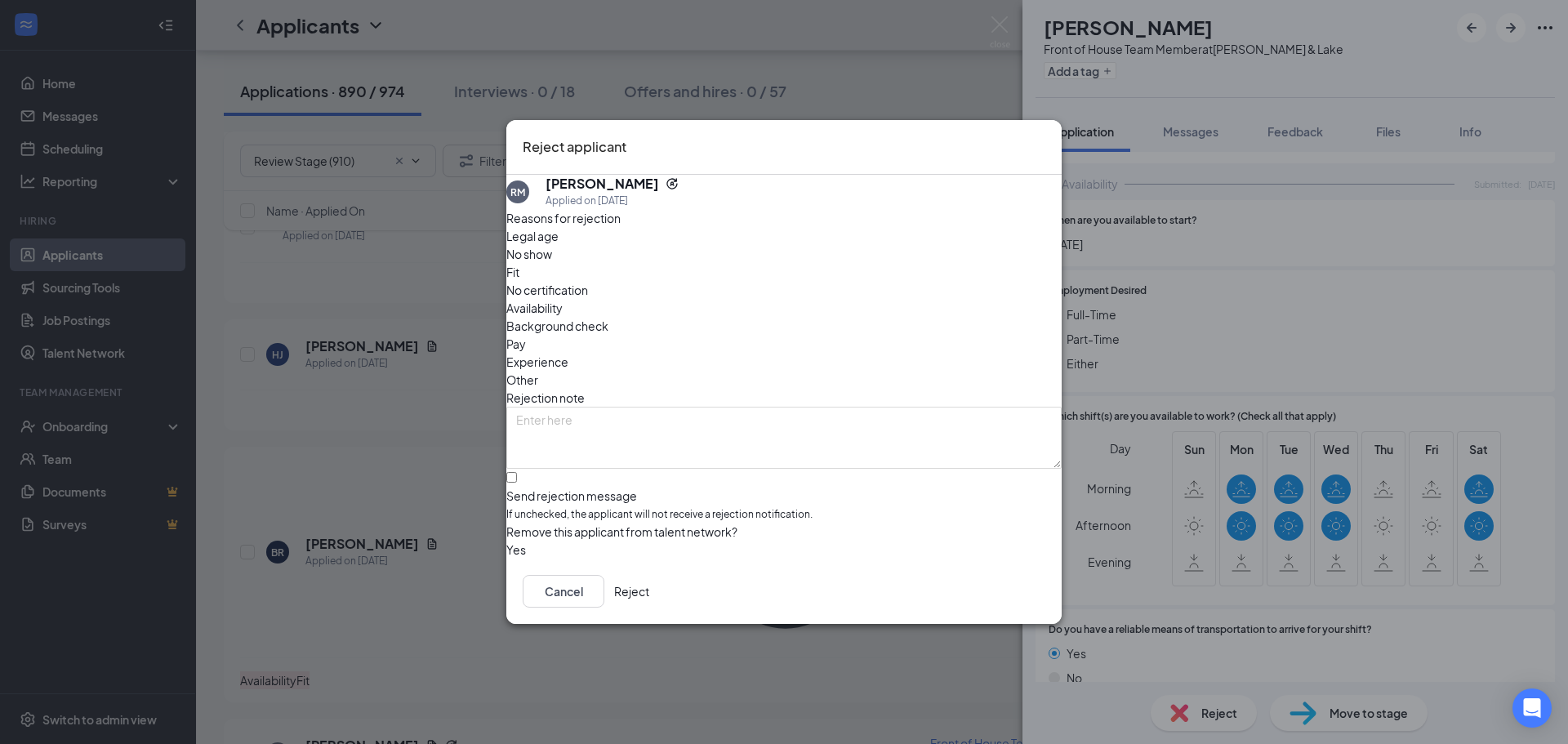
click at [563, 299] on span "Availability" at bounding box center [534, 308] width 56 height 18
drag, startPoint x: 632, startPoint y: 459, endPoint x: 669, endPoint y: 472, distance: 39.2
click at [517, 472] on input "Send rejection message If unchecked, the applicant will not receive a rejection…" at bounding box center [511, 477] width 11 height 11
checkbox input "true"
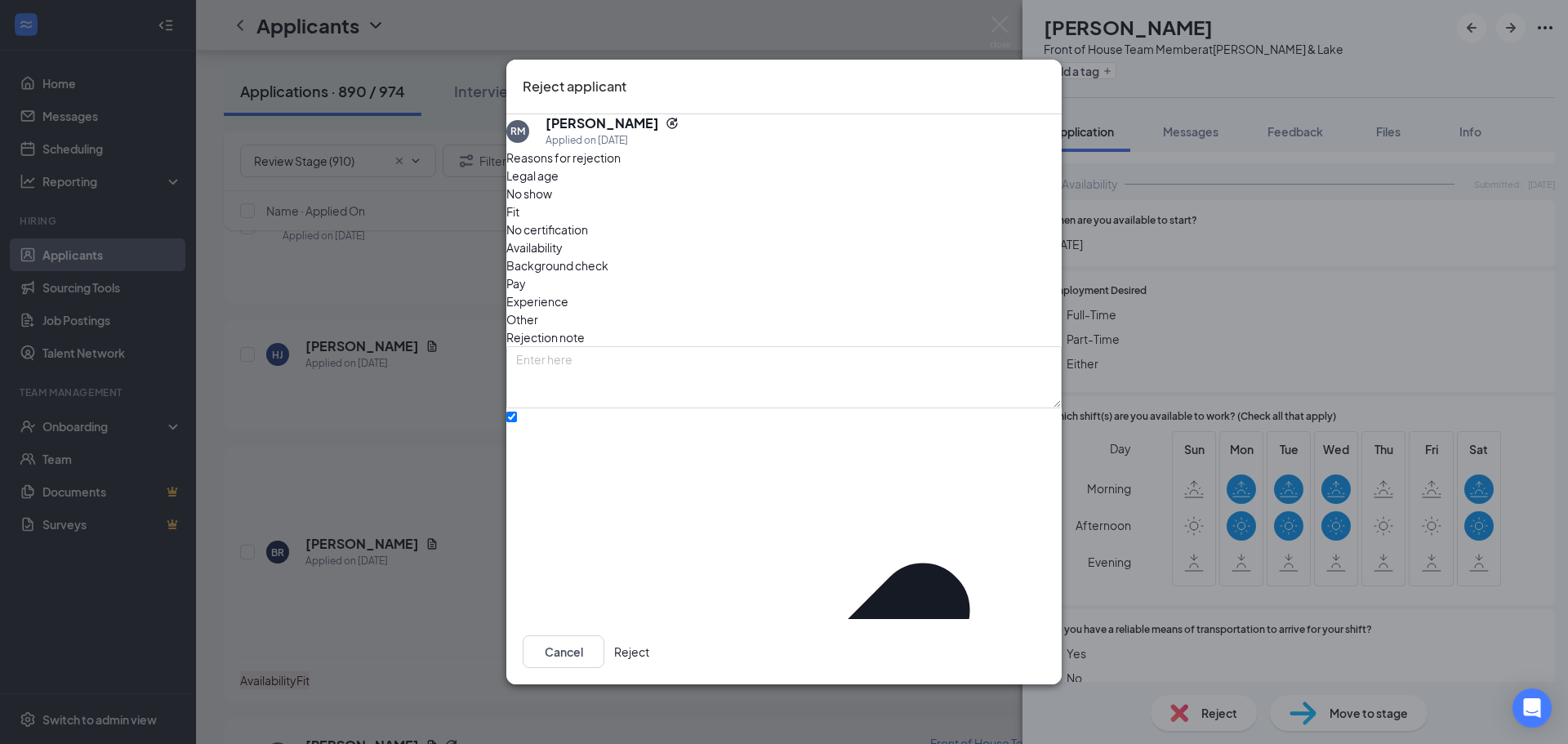
click at [650, 637] on button "Reject" at bounding box center [632, 652] width 35 height 33
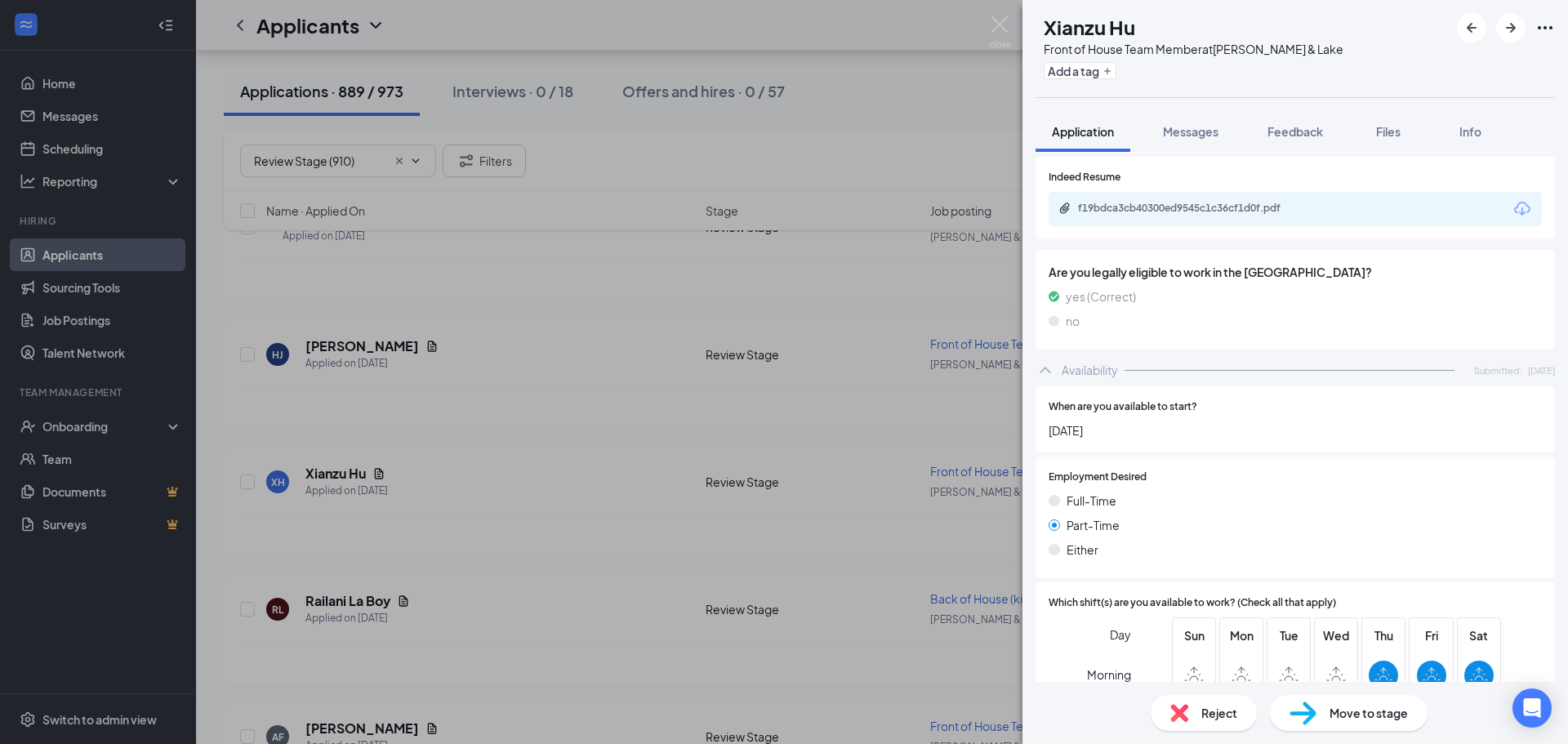
scroll to position [817, 0]
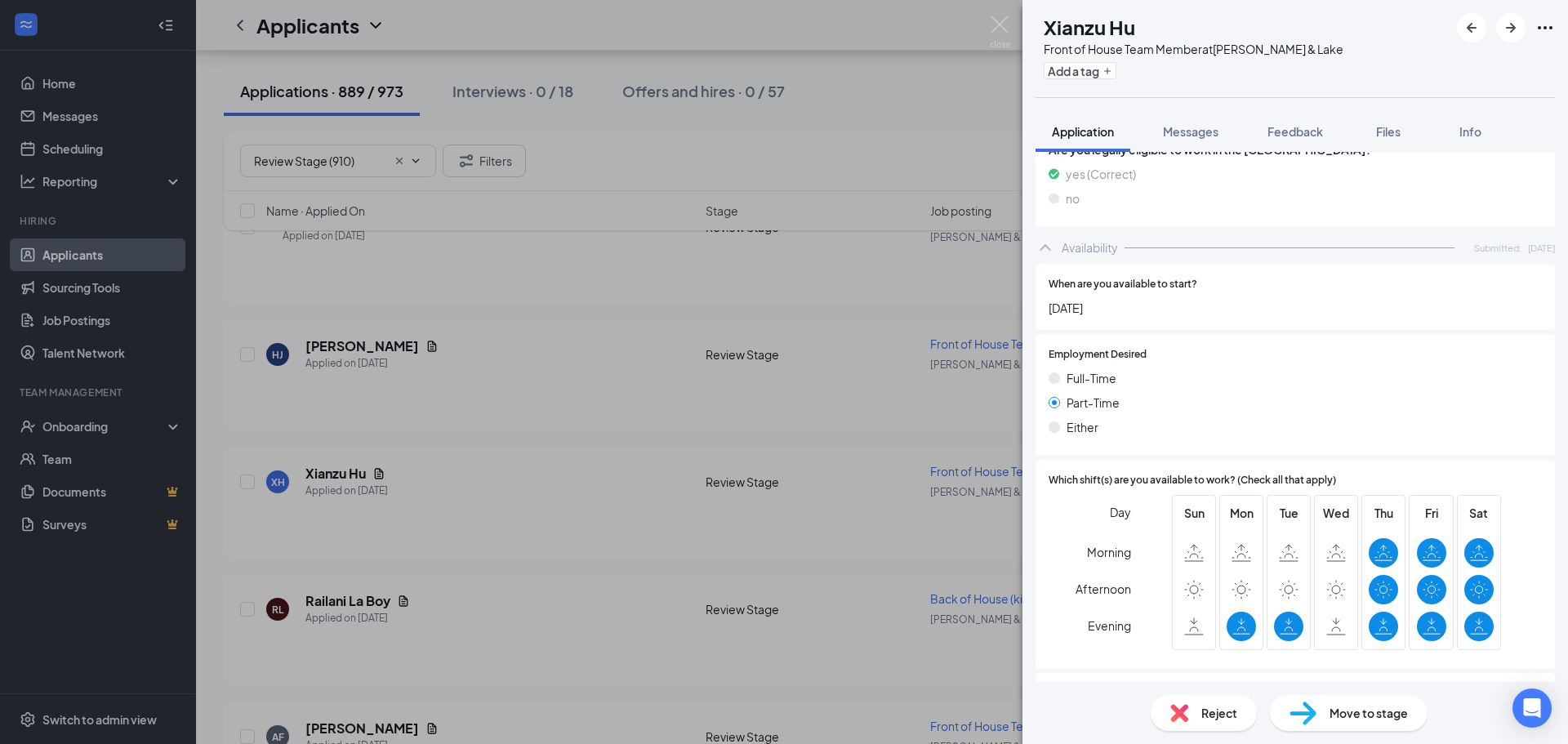
click at [1193, 715] on div "Reject" at bounding box center [1204, 713] width 106 height 36
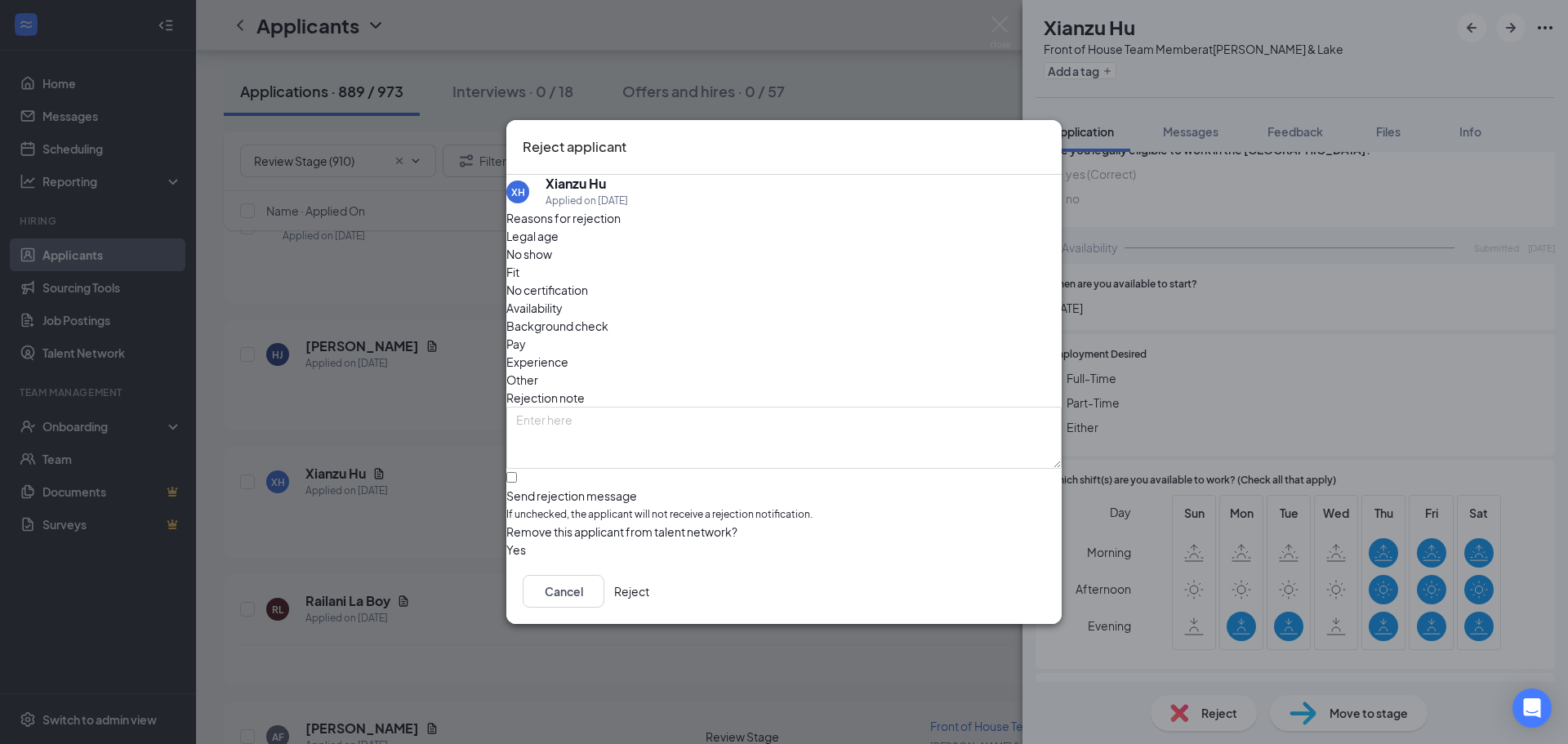
click at [563, 299] on span "Availability" at bounding box center [534, 308] width 56 height 18
click at [517, 472] on input "Send rejection message If unchecked, the applicant will not receive a rejection…" at bounding box center [511, 477] width 11 height 11
checkbox input "true"
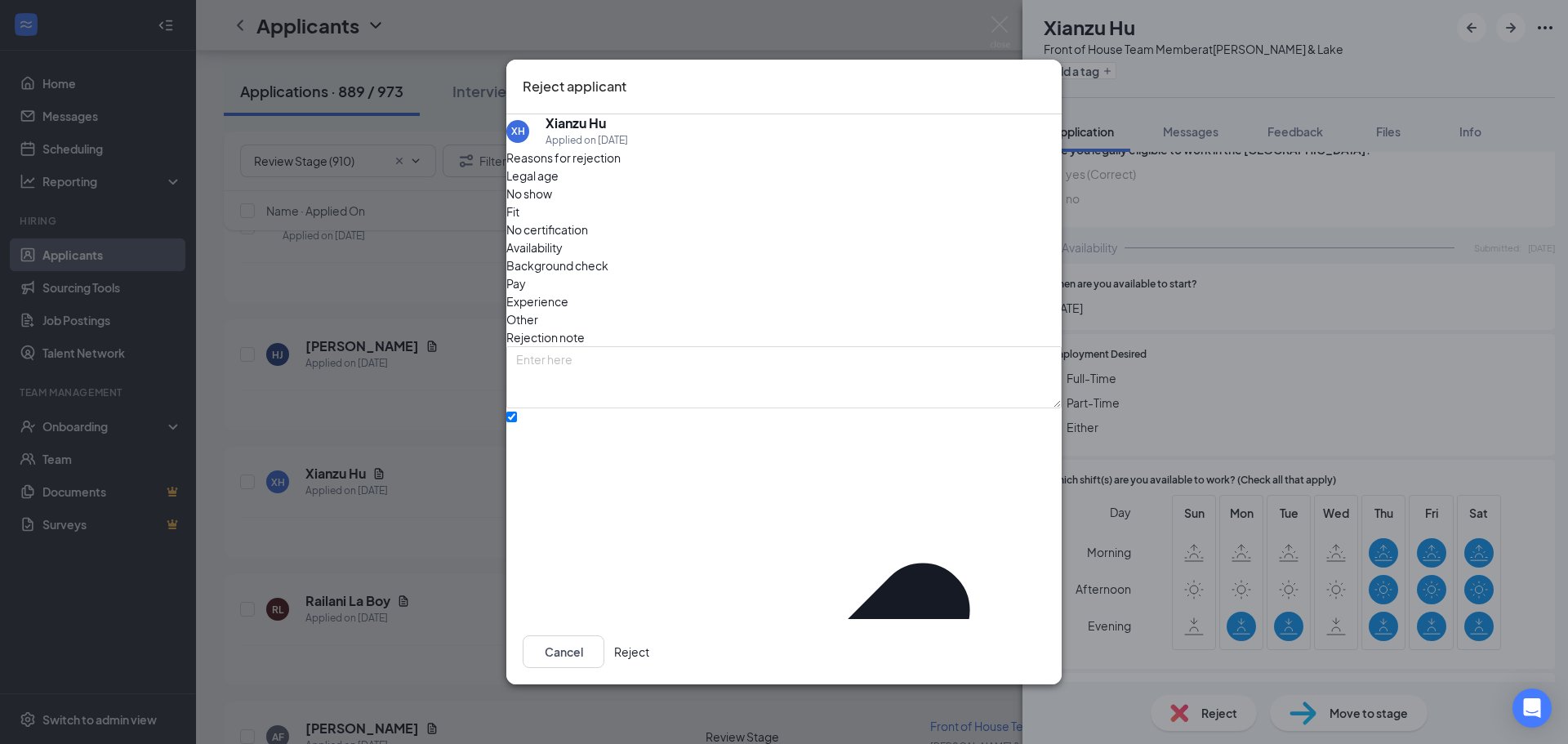
drag, startPoint x: 1007, startPoint y: 640, endPoint x: 1047, endPoint y: 619, distance: 45.2
click at [650, 640] on button "Reject" at bounding box center [632, 652] width 35 height 33
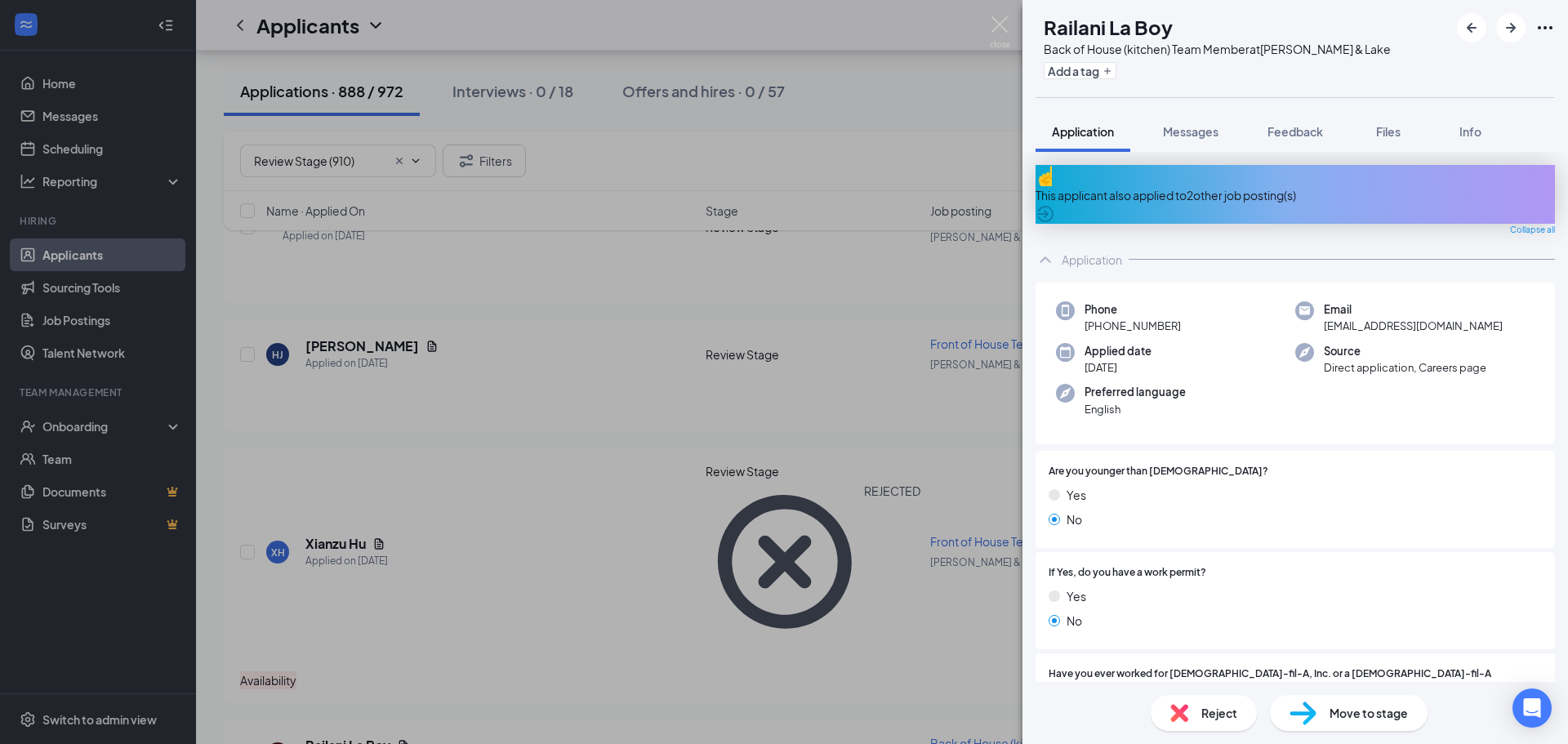
click at [1213, 190] on div "This applicant also applied to 2 other job posting(s)" at bounding box center [1295, 195] width 520 height 18
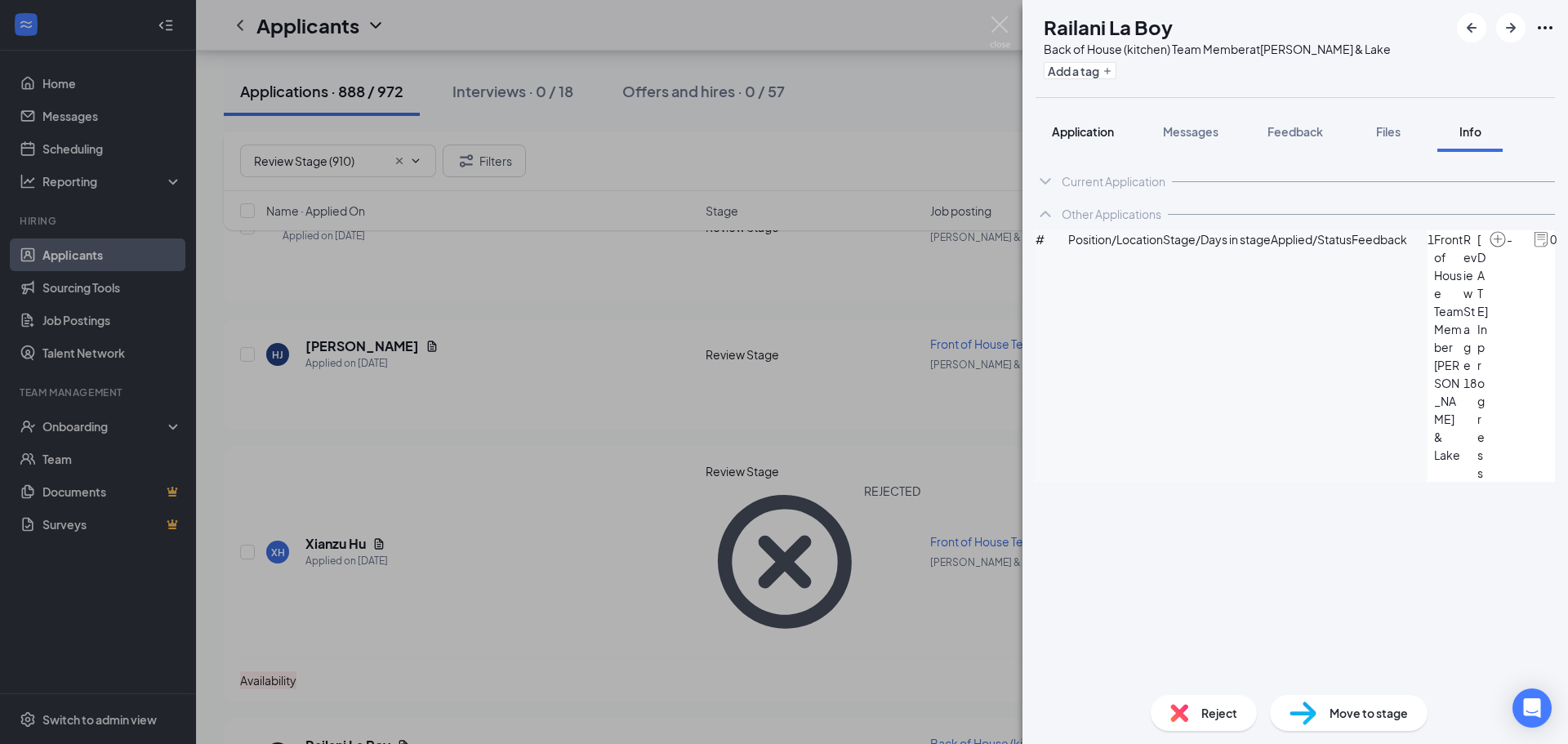
click at [1070, 136] on span "Application" at bounding box center [1083, 131] width 62 height 15
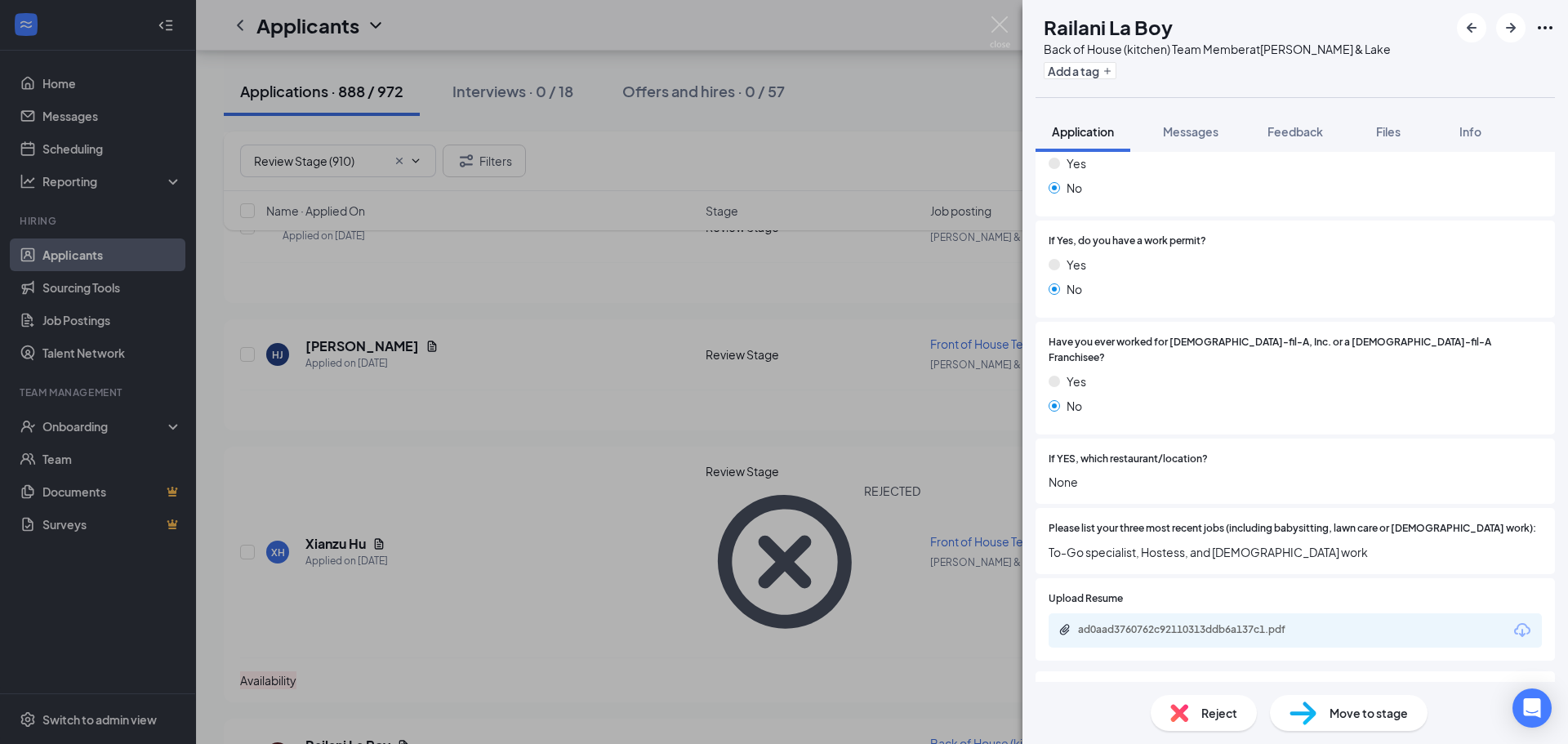
scroll to position [327, 0]
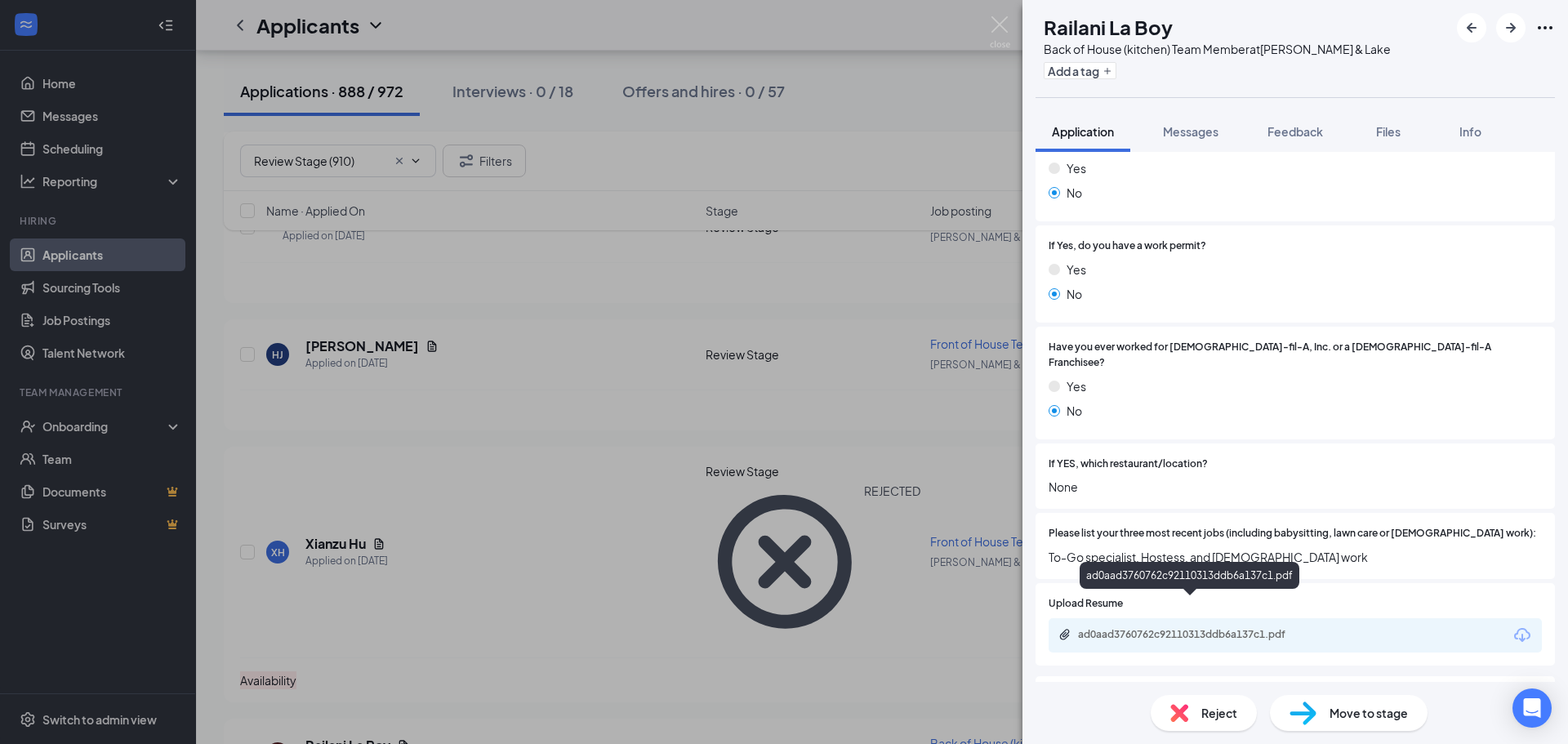
click at [1191, 628] on div "ad0aad3760762c92110313ddb6a137c1.pdf" at bounding box center [1192, 635] width 229 height 13
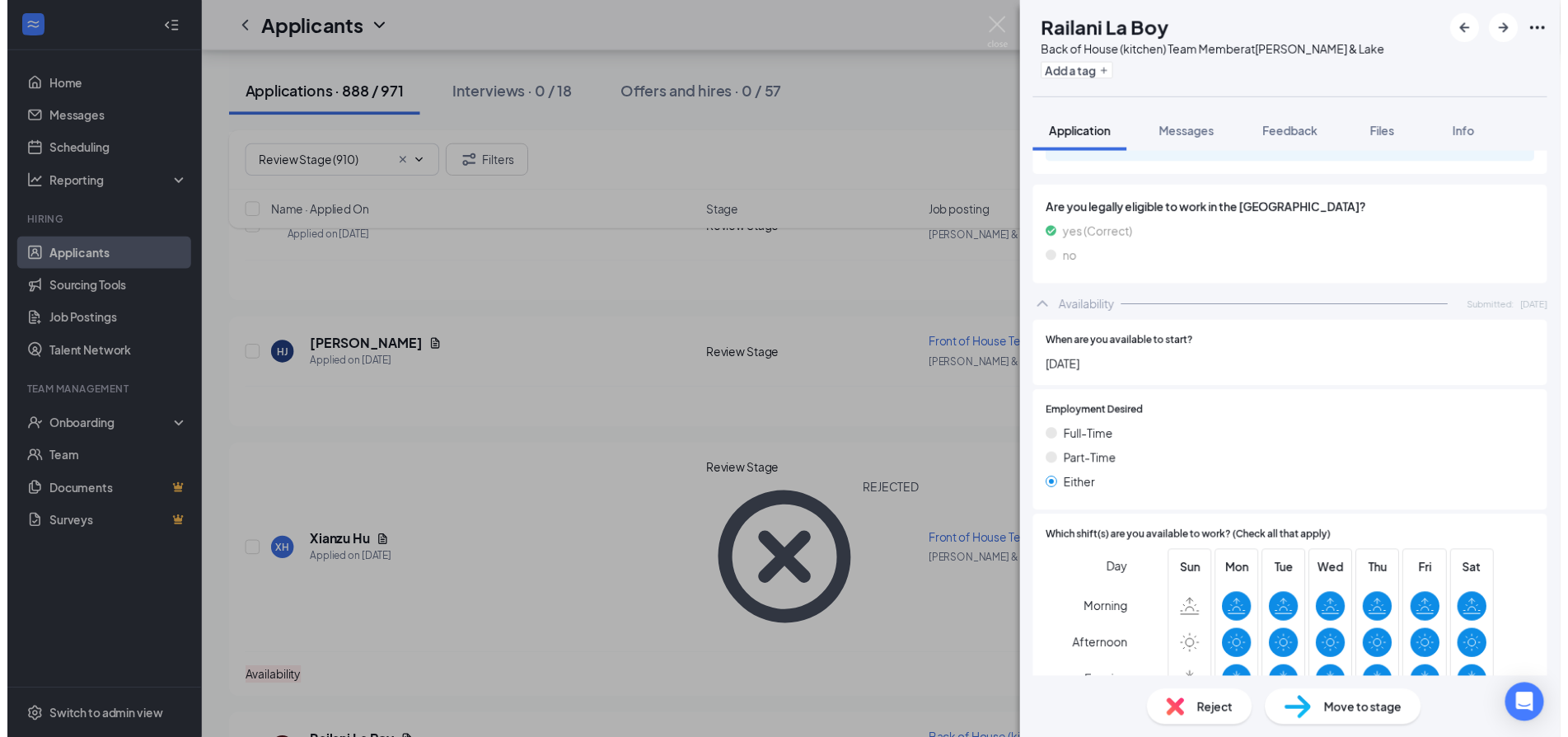
scroll to position [906, 0]
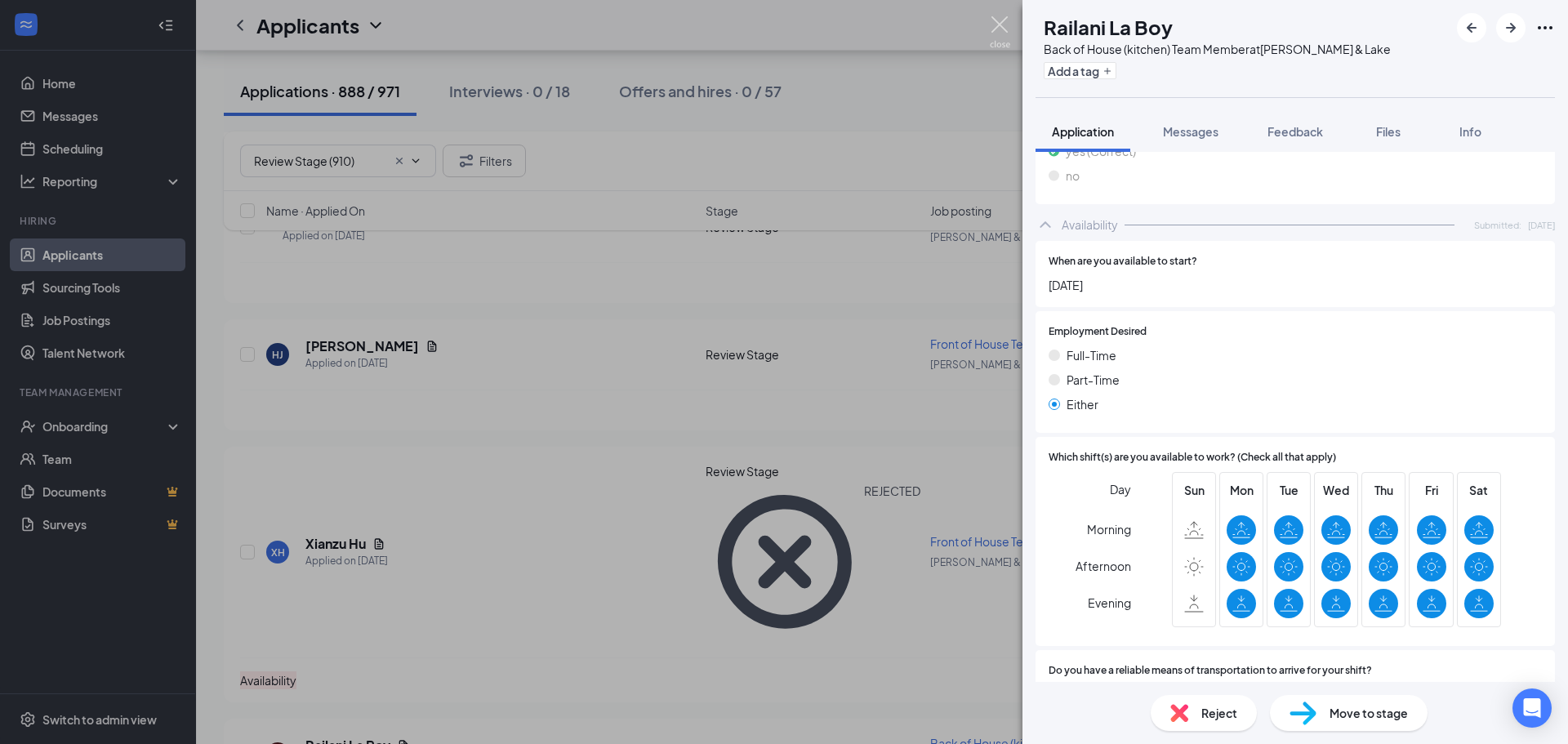
click at [1000, 21] on img at bounding box center [999, 32] width 20 height 32
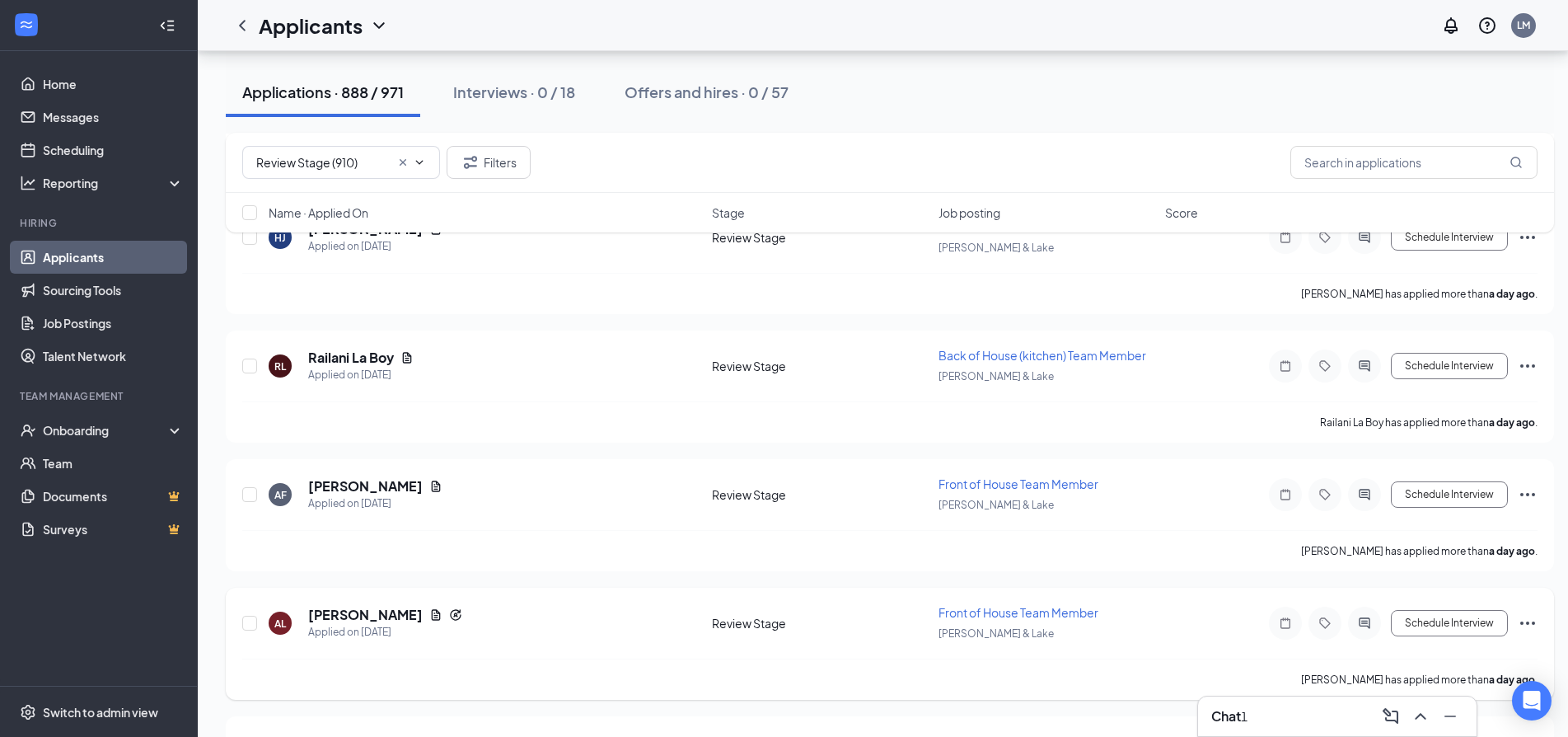
scroll to position [1236, 0]
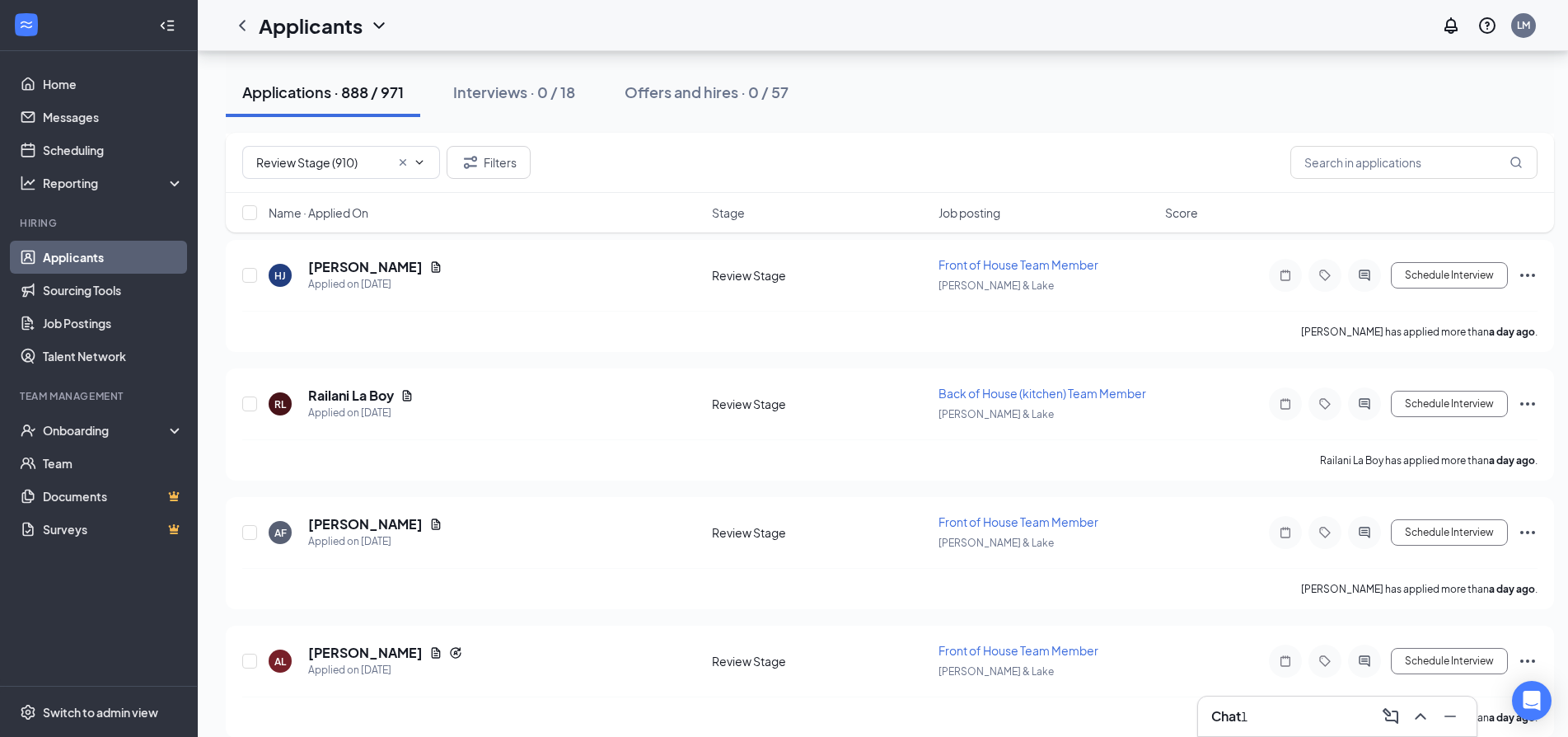
click at [1222, 709] on h3 "Chat" at bounding box center [1226, 716] width 30 height 18
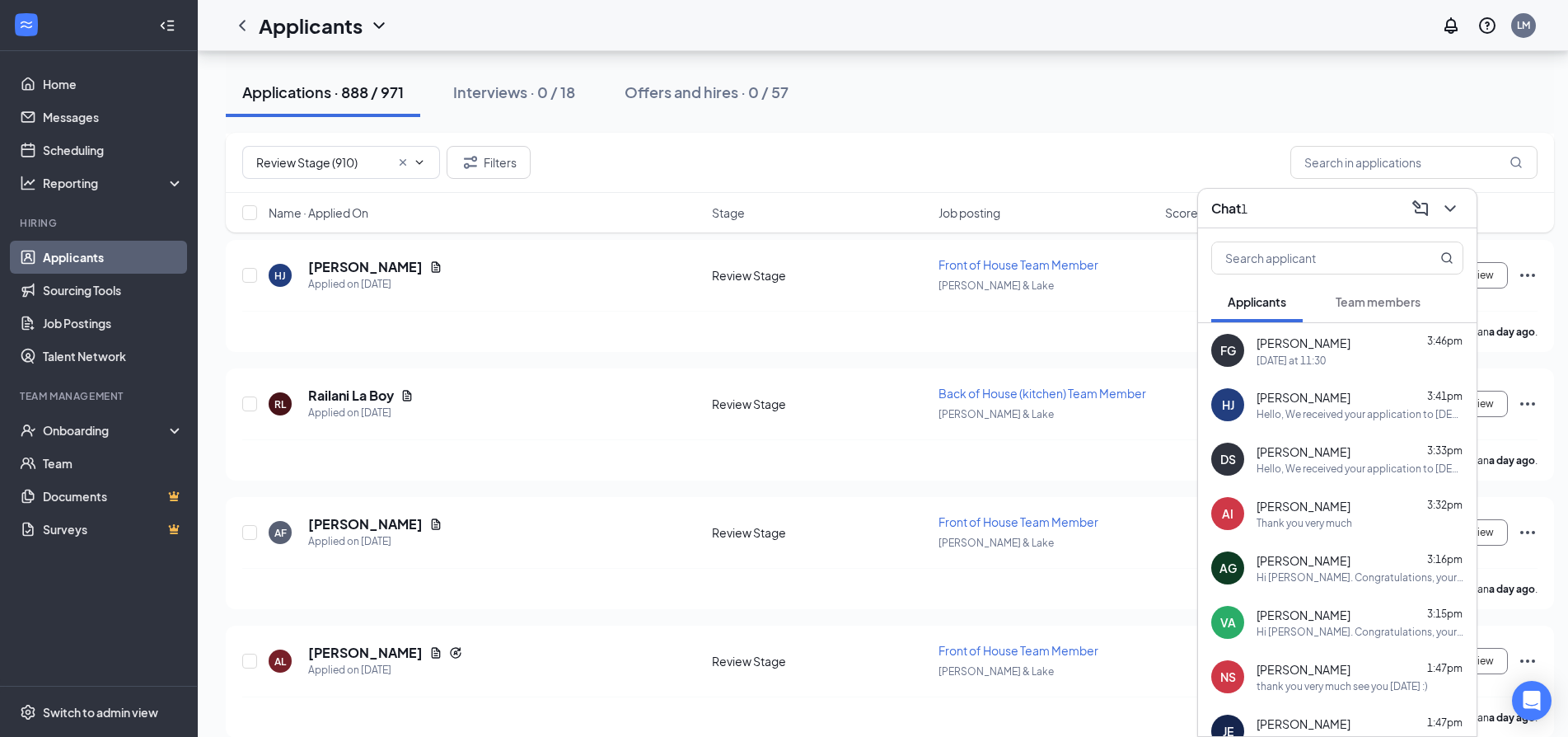
click at [1326, 358] on div "Tomorrow at 11:30" at bounding box center [1291, 360] width 69 height 14
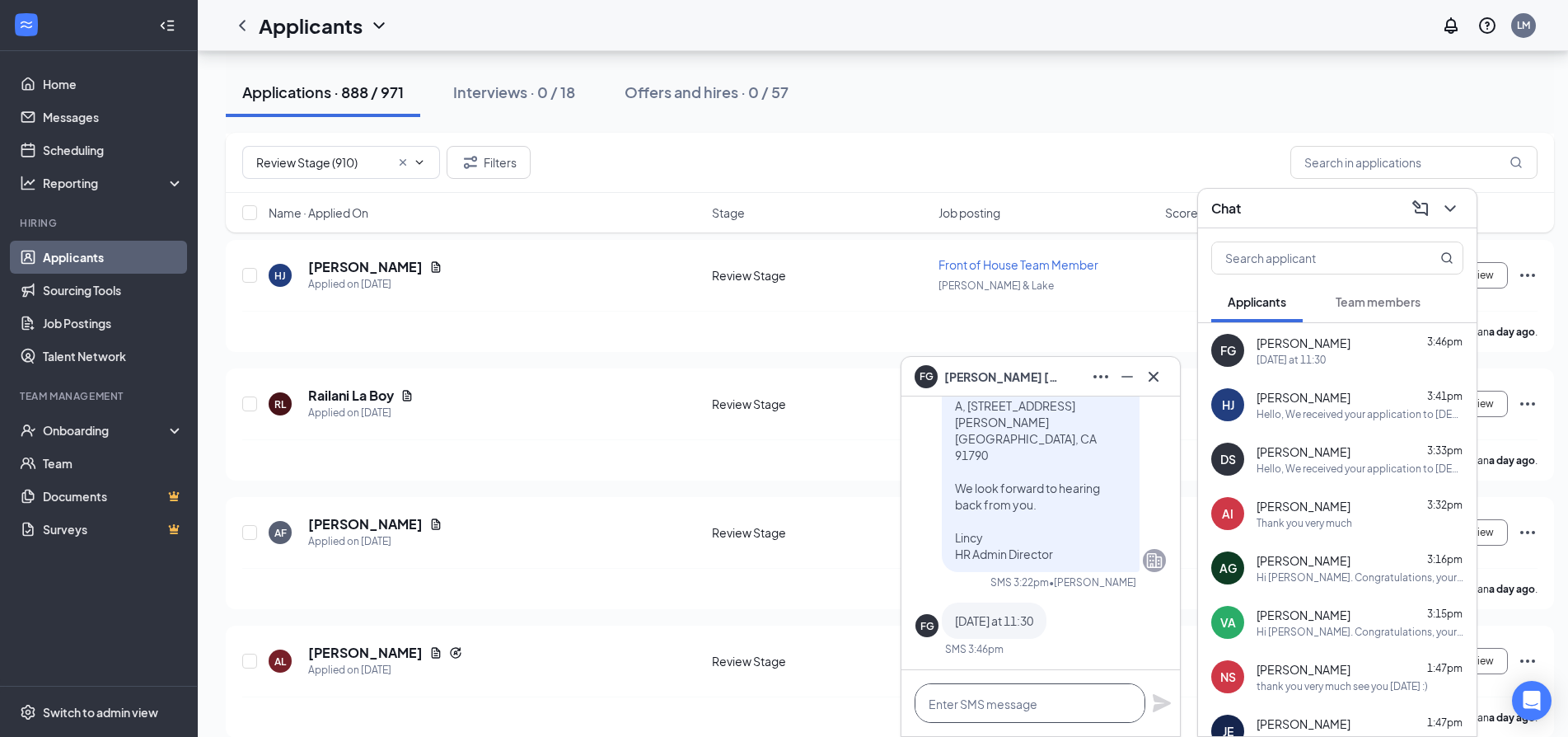
click at [1050, 708] on textarea at bounding box center [1030, 703] width 231 height 40
type textarea "Confirmed, I will add you to the list."
click at [1158, 699] on icon "Plane" at bounding box center [1162, 703] width 18 height 18
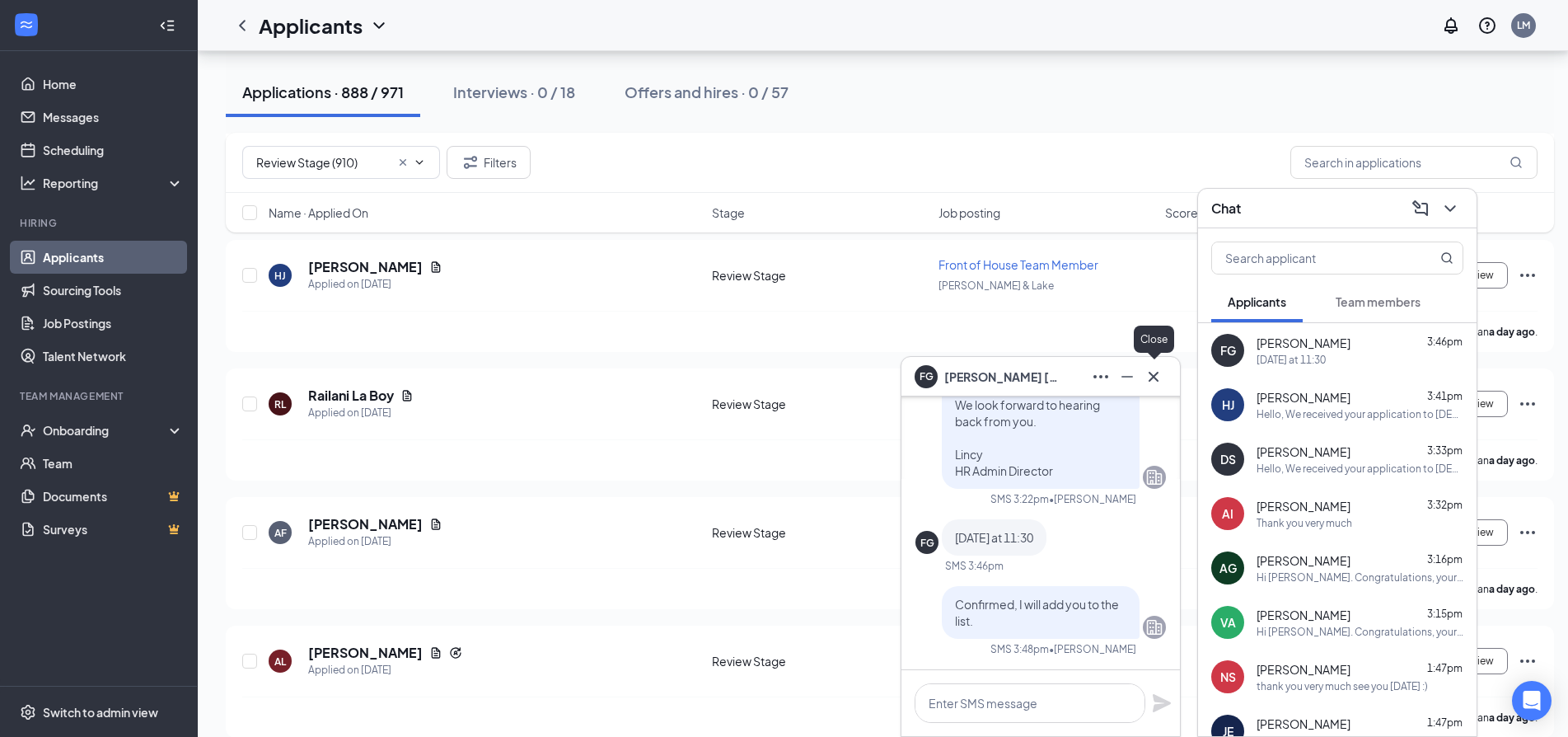
click at [1153, 375] on icon "Cross" at bounding box center [1153, 377] width 20 height 20
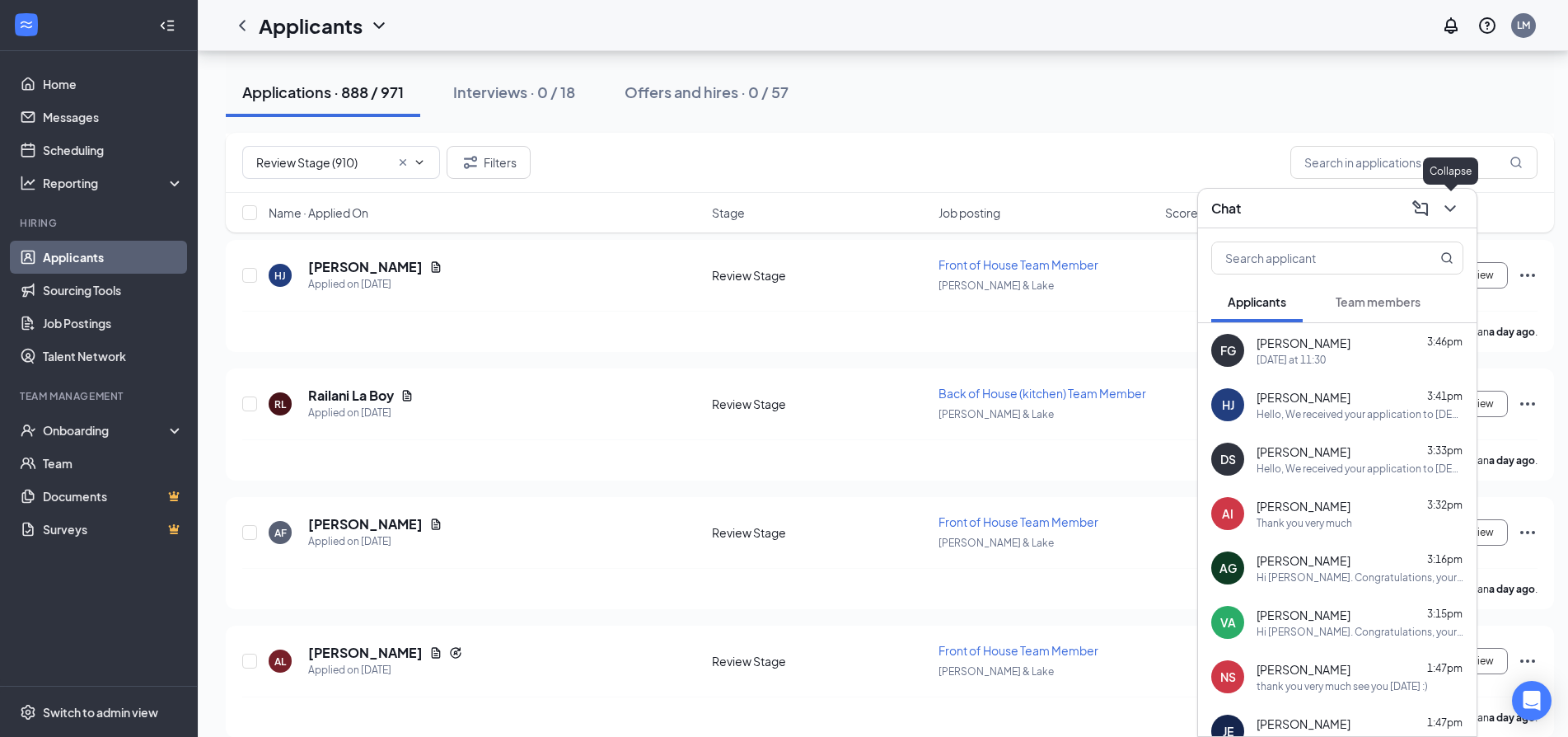
click at [1451, 208] on icon "ChevronDown" at bounding box center [1450, 209] width 20 height 20
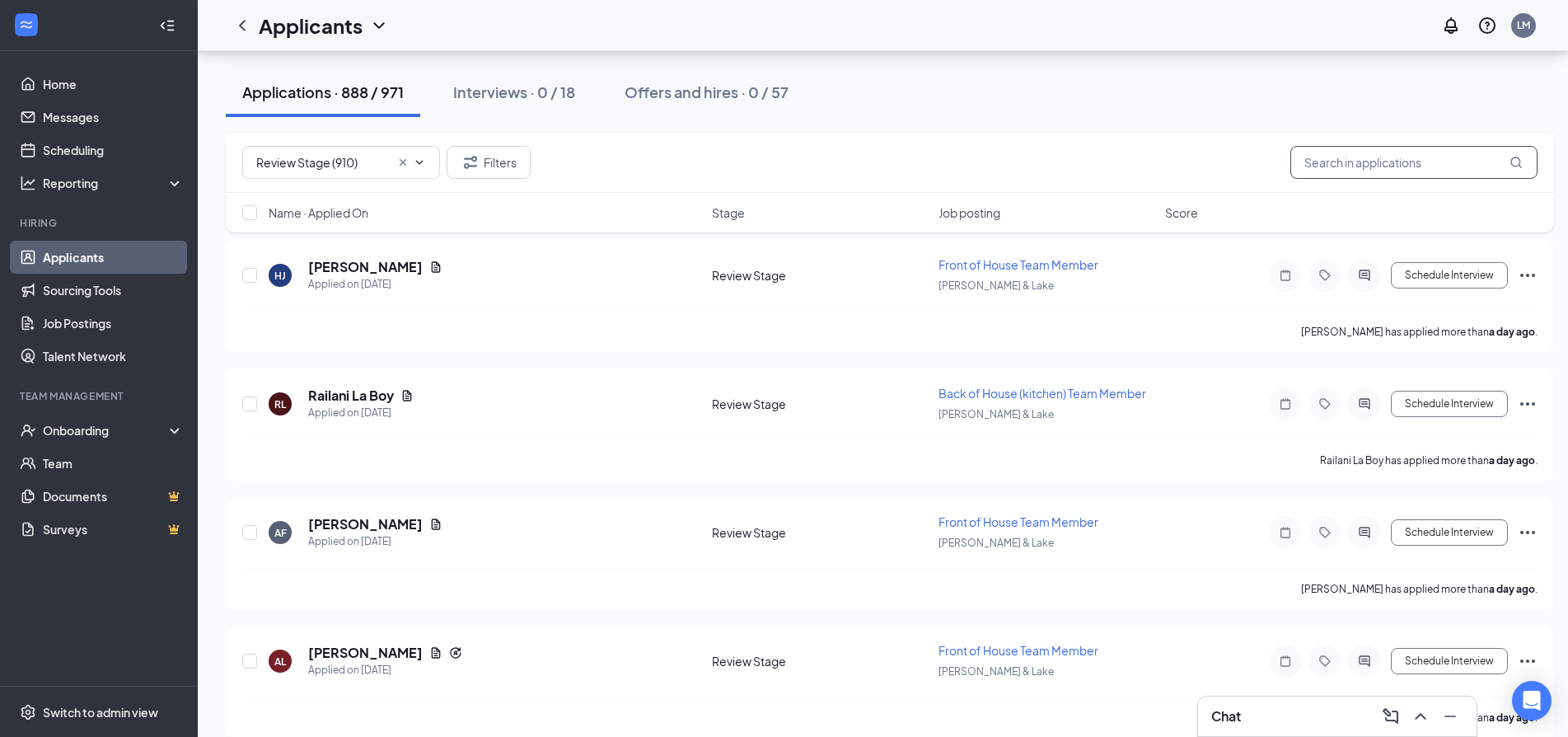
click at [1398, 162] on input "text" at bounding box center [1414, 162] width 247 height 33
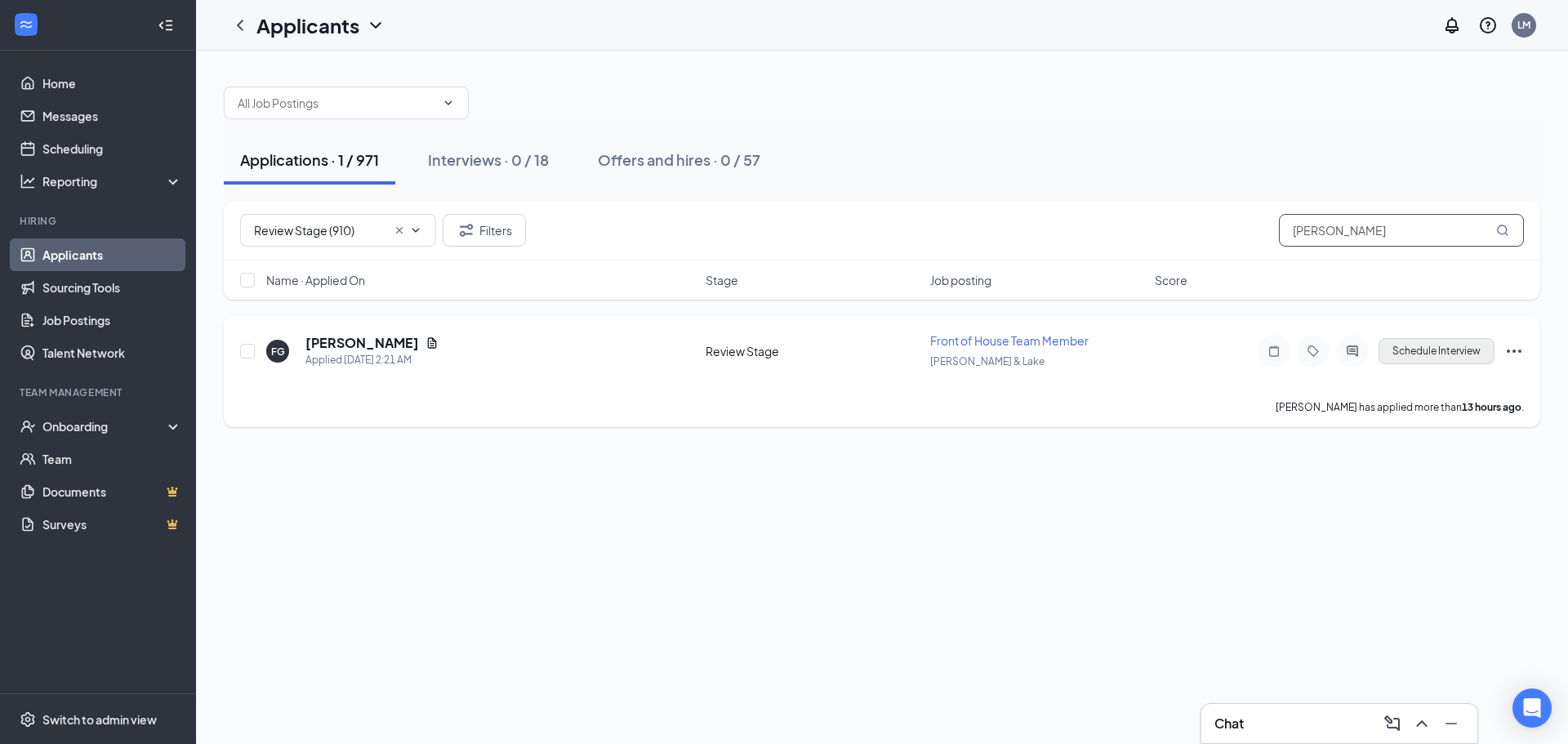
type input "fabian"
click at [1405, 346] on button "Schedule Interview" at bounding box center [1436, 351] width 116 height 26
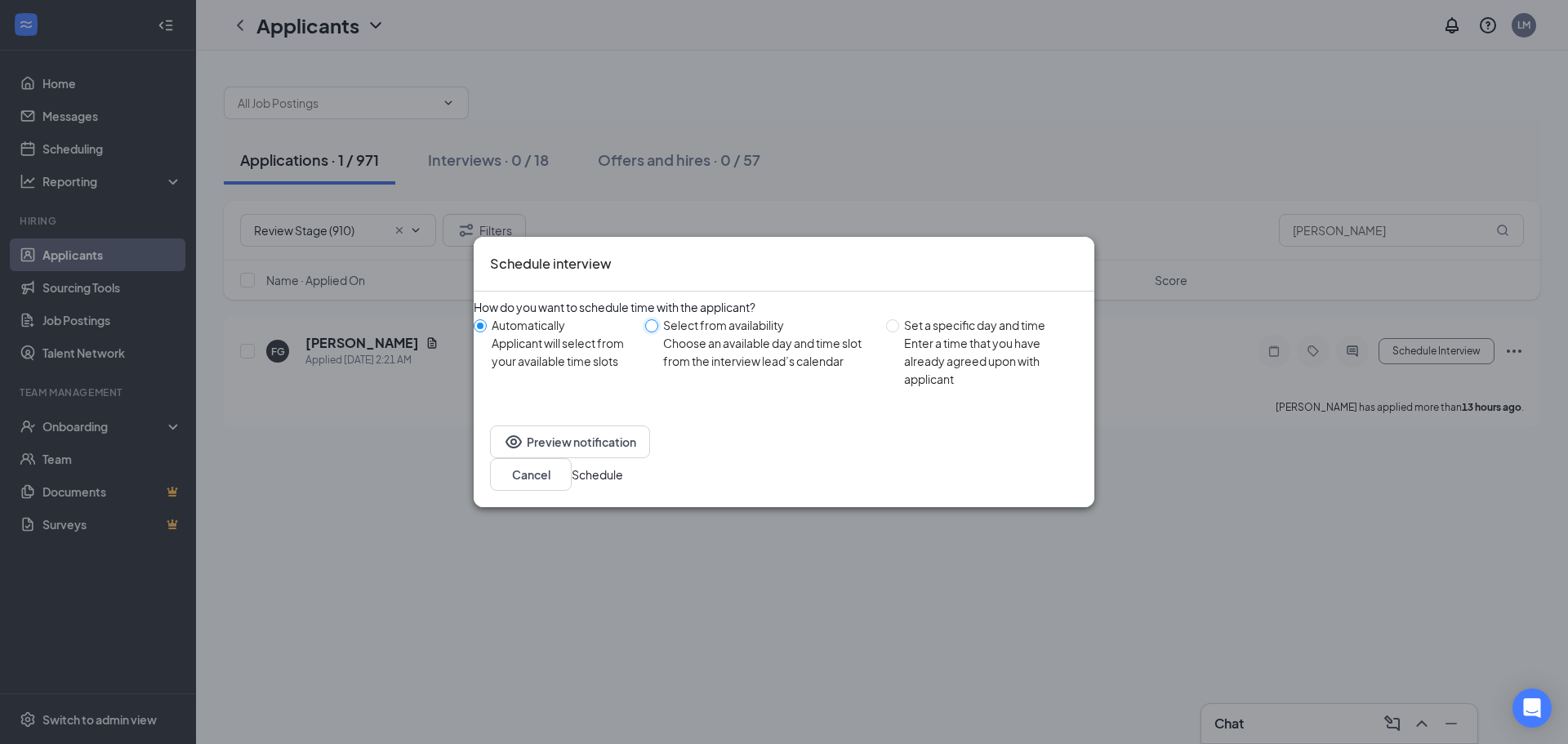
click at [657, 332] on input "Select from availability Choose an available day and time slot from the intervi…" at bounding box center [652, 326] width 13 height 13
radio input "true"
radio input "false"
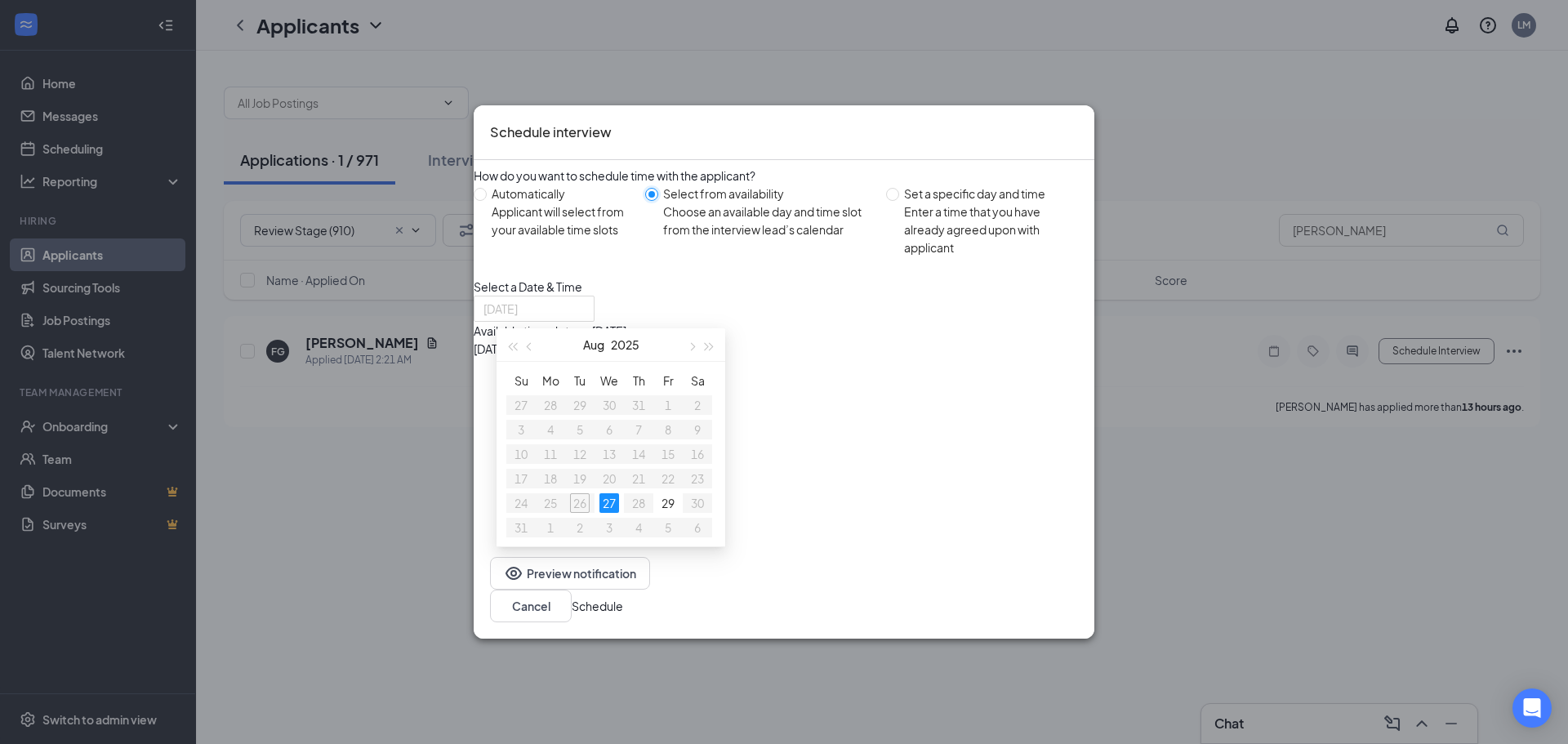
click at [615, 493] on div "27" at bounding box center [610, 503] width 20 height 20
click at [787, 372] on div "11:30AM - 12:30PM" at bounding box center [630, 367] width 313 height 18
click at [623, 613] on button "Schedule" at bounding box center [597, 606] width 51 height 18
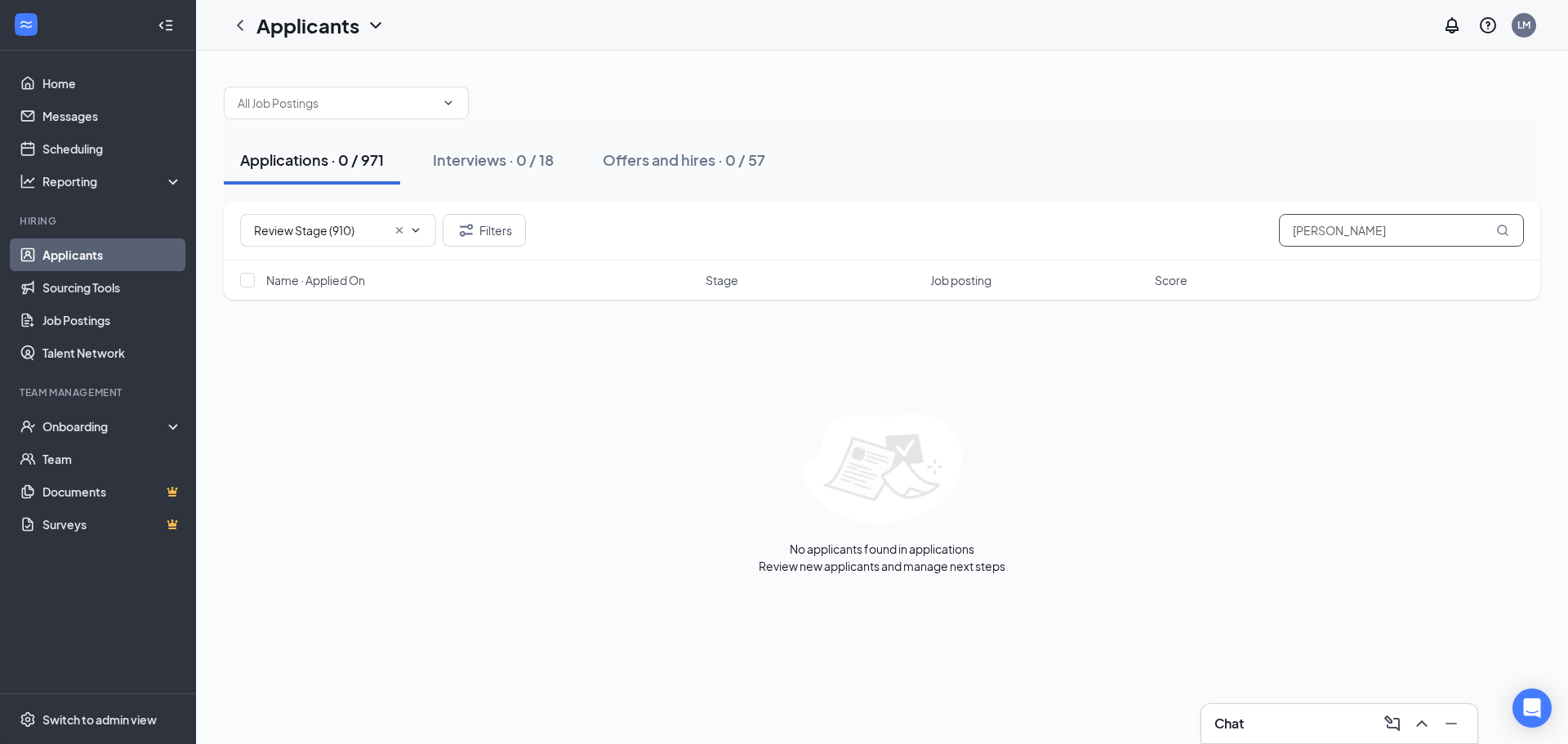
click at [1399, 230] on input "fabian" at bounding box center [1401, 230] width 245 height 33
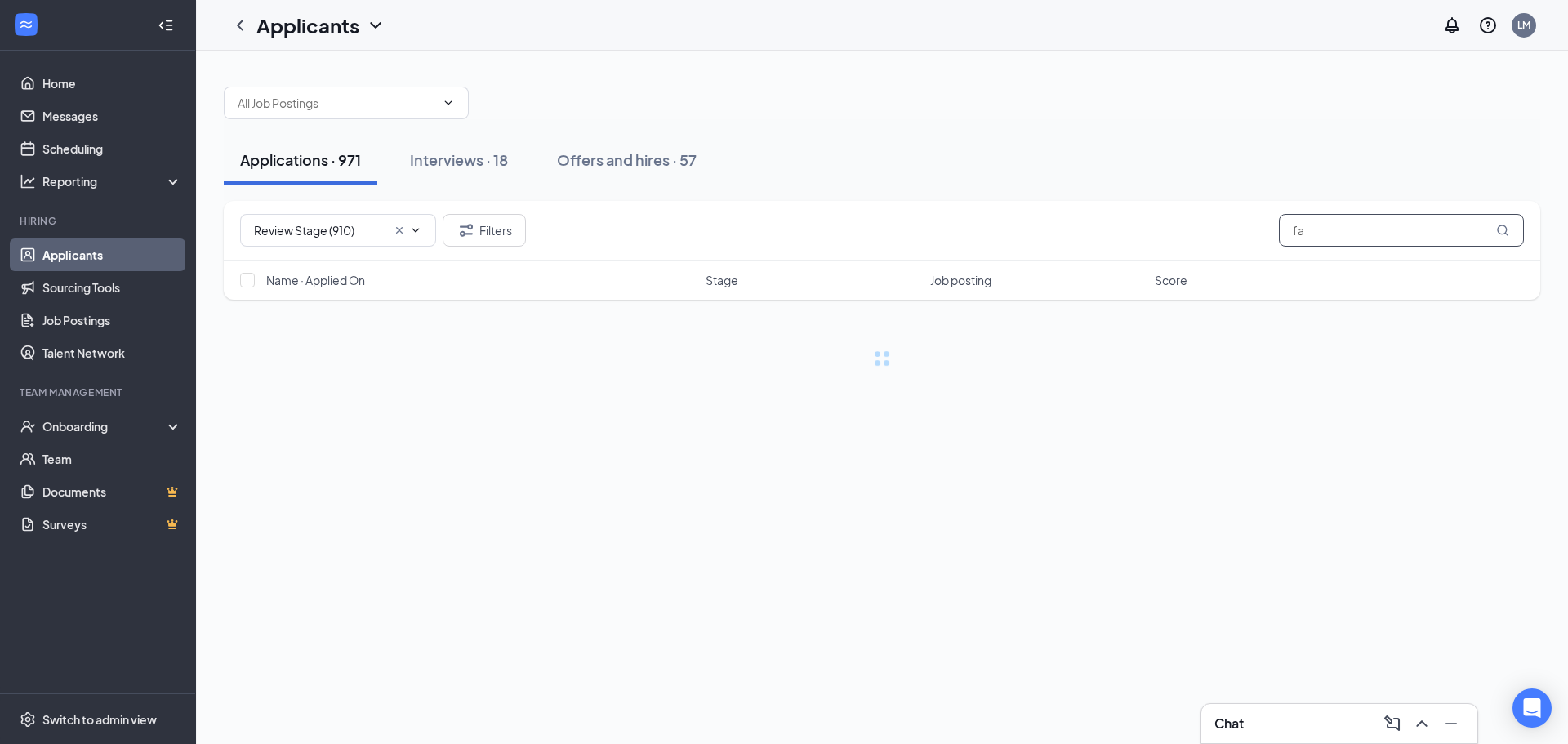
type input "f"
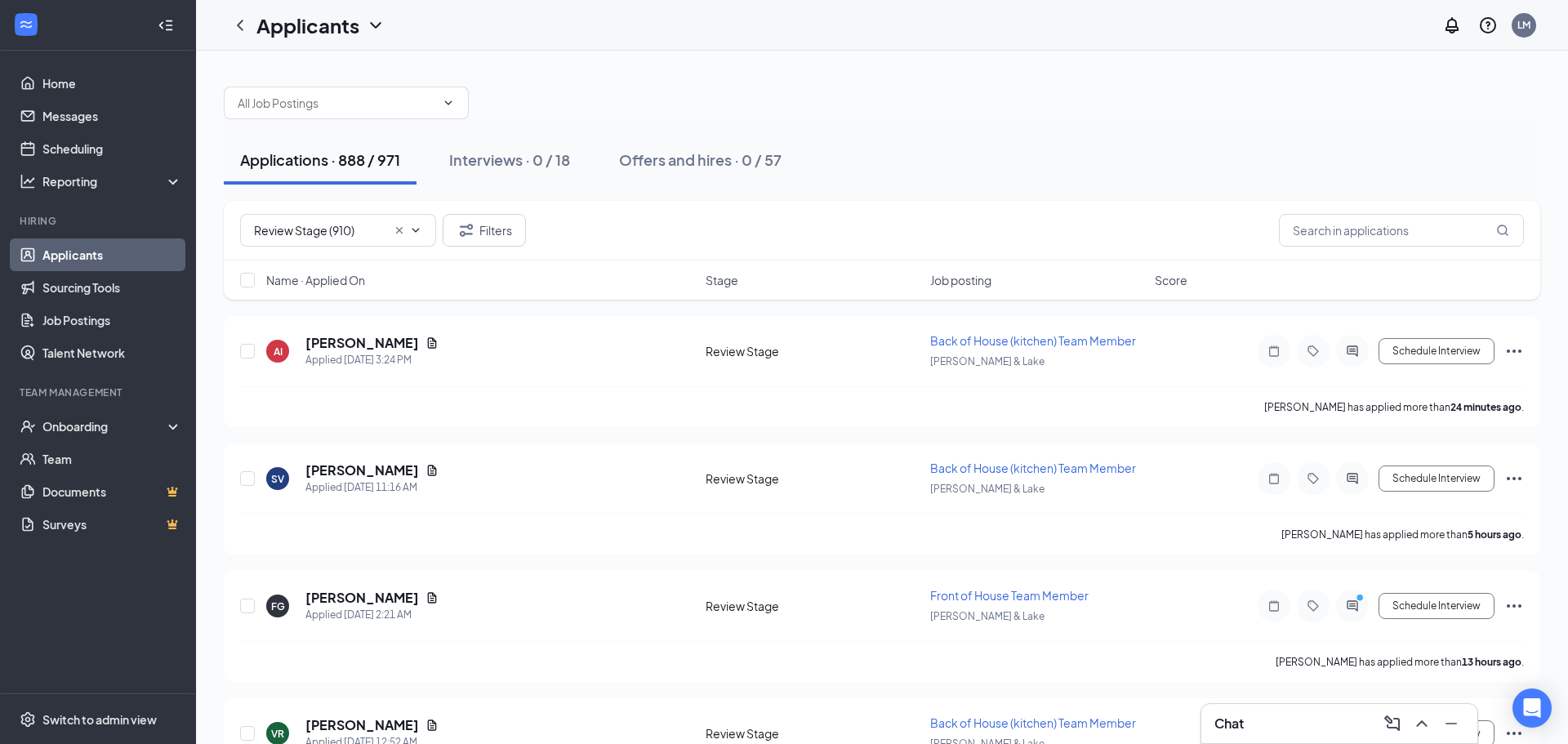
click at [65, 253] on link "Applicants" at bounding box center [112, 255] width 140 height 33
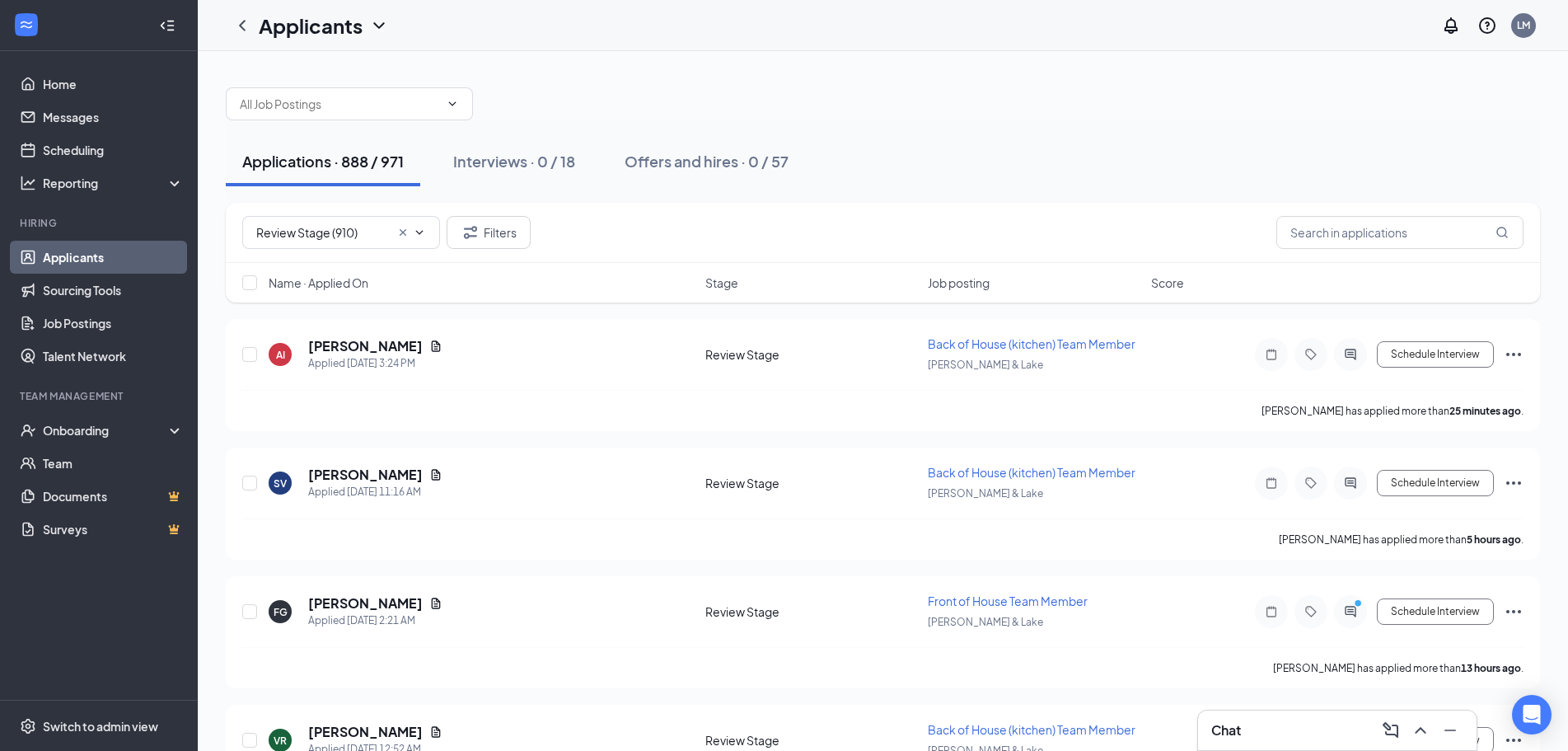
click at [63, 256] on link "Applicants" at bounding box center [113, 257] width 141 height 33
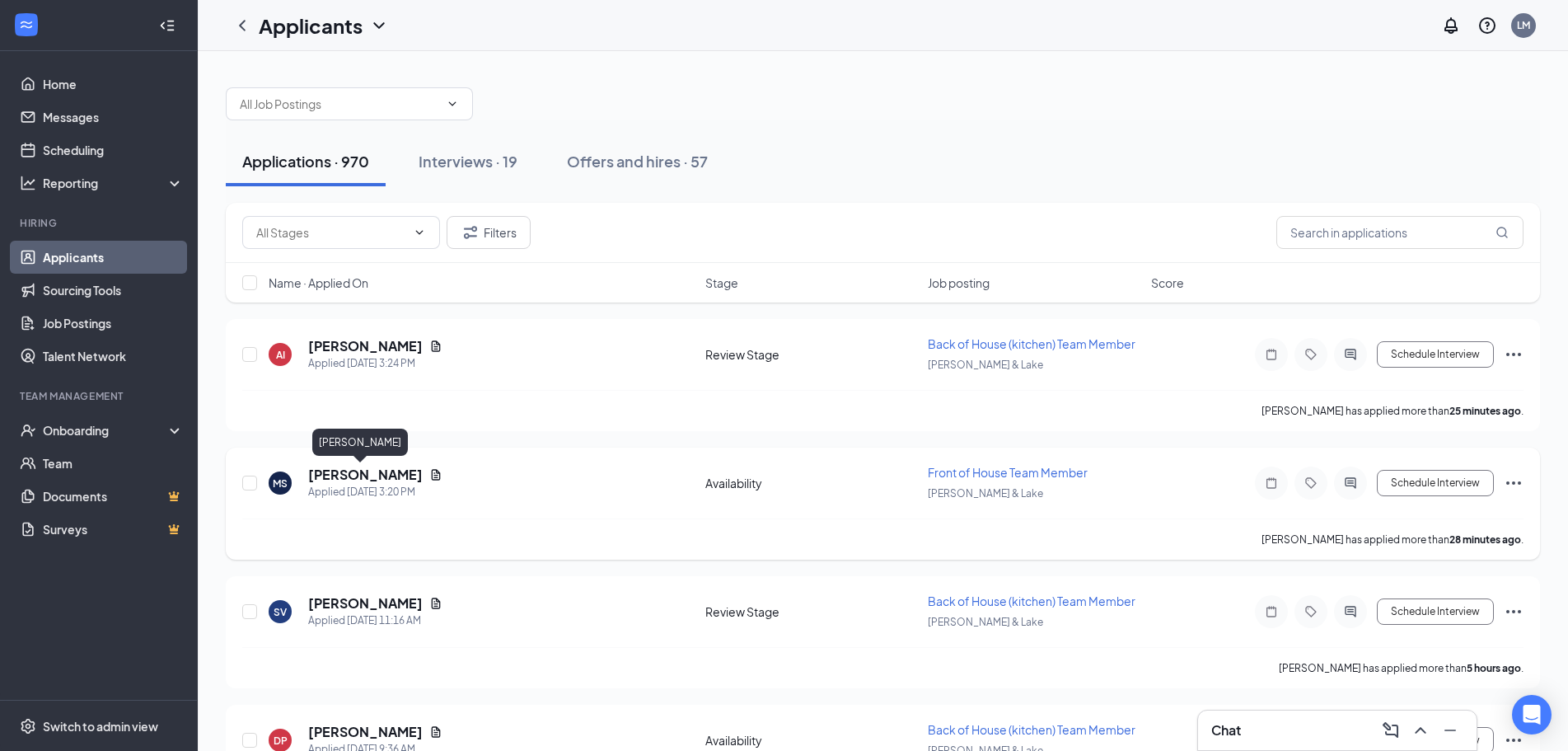
click at [343, 476] on h5 "[PERSON_NAME]" at bounding box center [365, 475] width 115 height 18
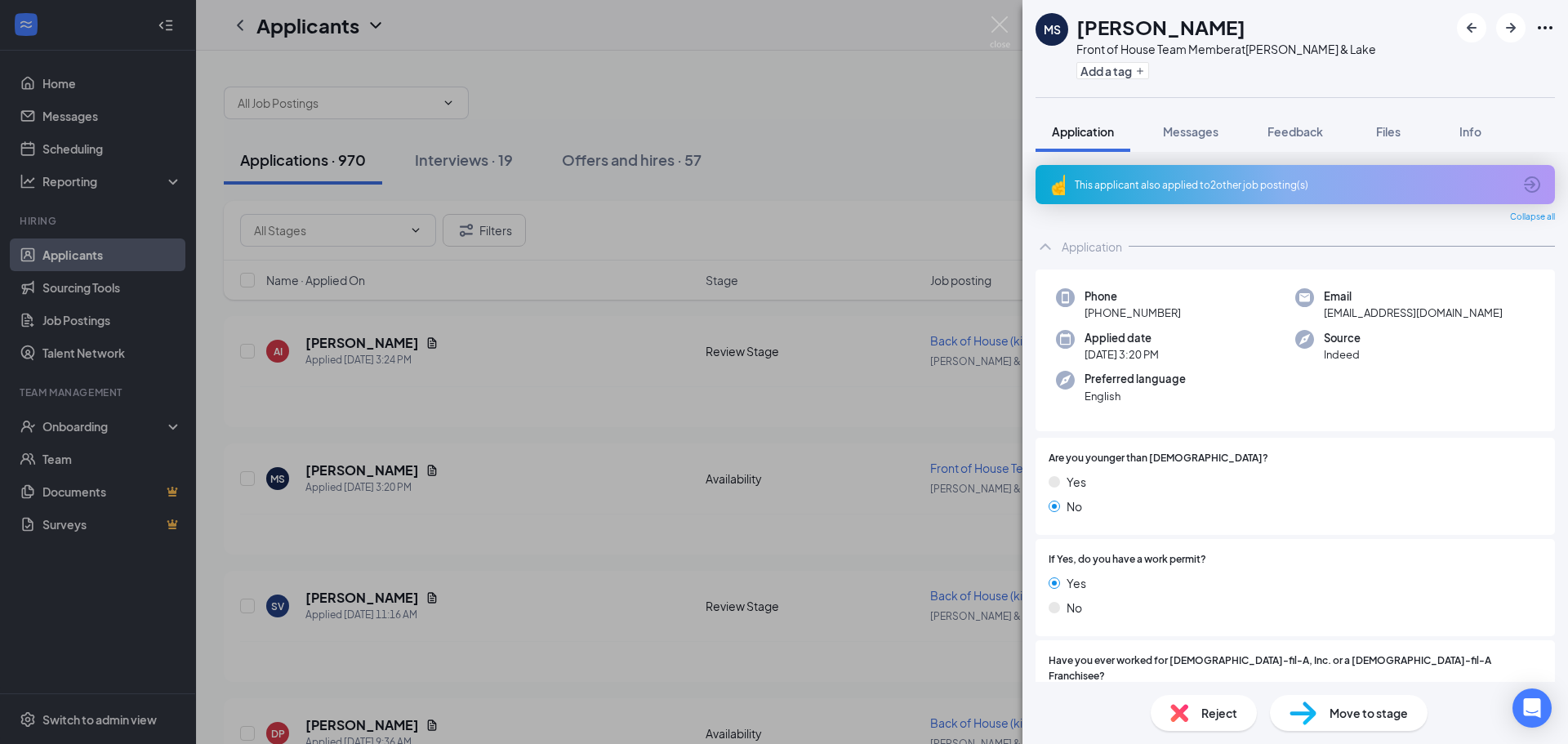
click at [1231, 184] on div "This applicant also applied to 2 other job posting(s)" at bounding box center [1293, 185] width 438 height 14
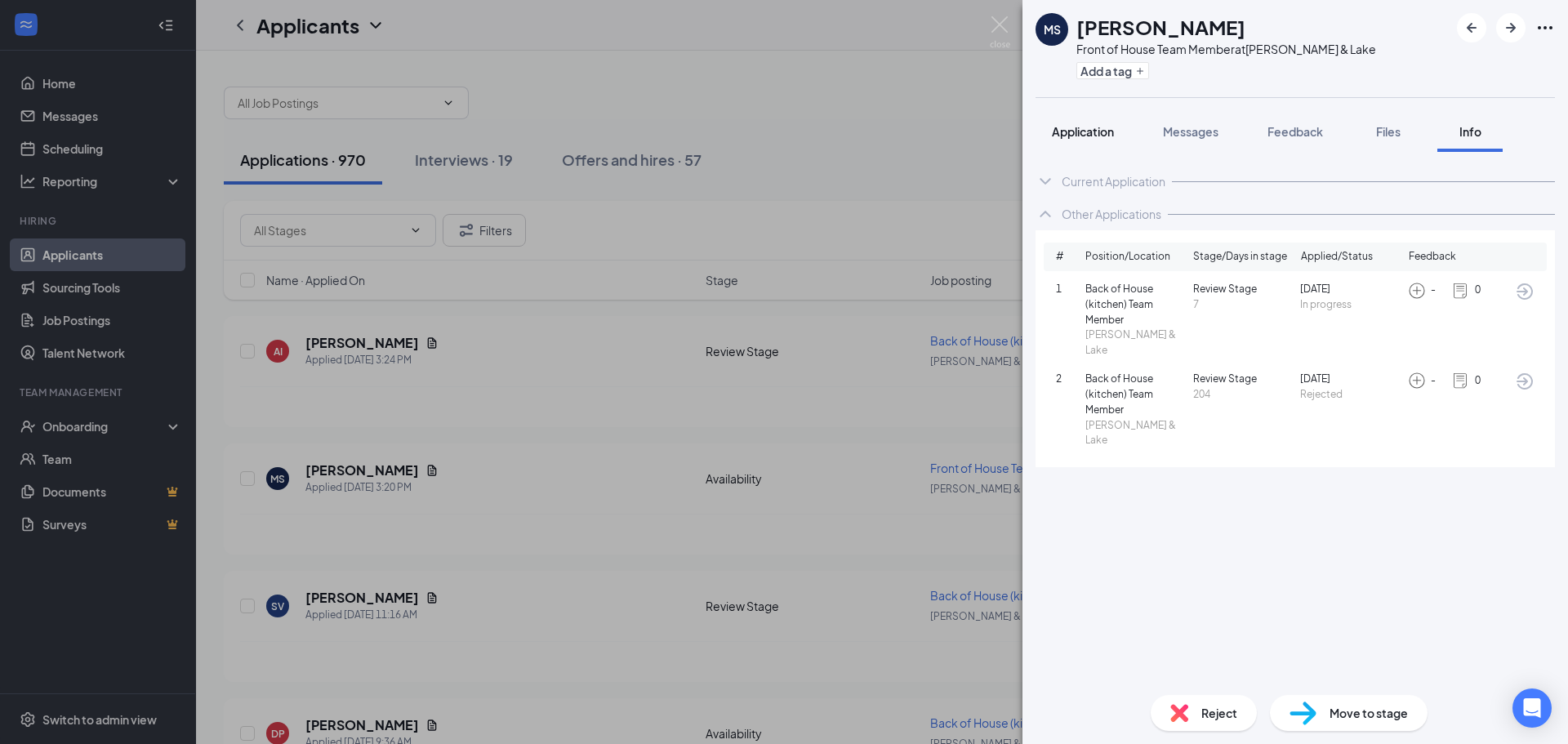
click at [1094, 135] on span "Application" at bounding box center [1083, 131] width 62 height 15
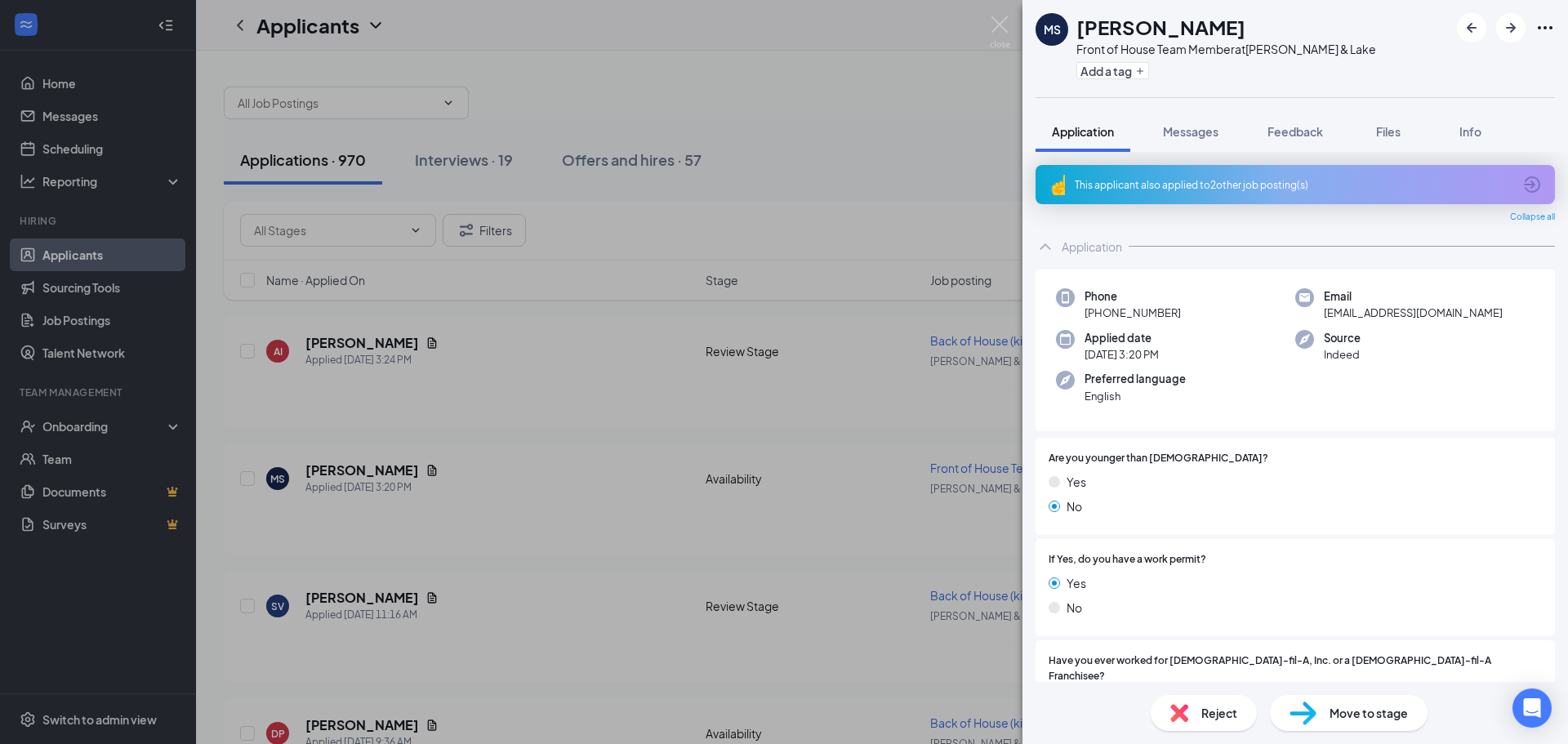
drag, startPoint x: 956, startPoint y: 158, endPoint x: 945, endPoint y: 155, distance: 11.4
click at [956, 158] on div "MS Marvin Soto Front of House Team Member at Vincent & Lake Add a tag Applicati…" at bounding box center [784, 372] width 1568 height 744
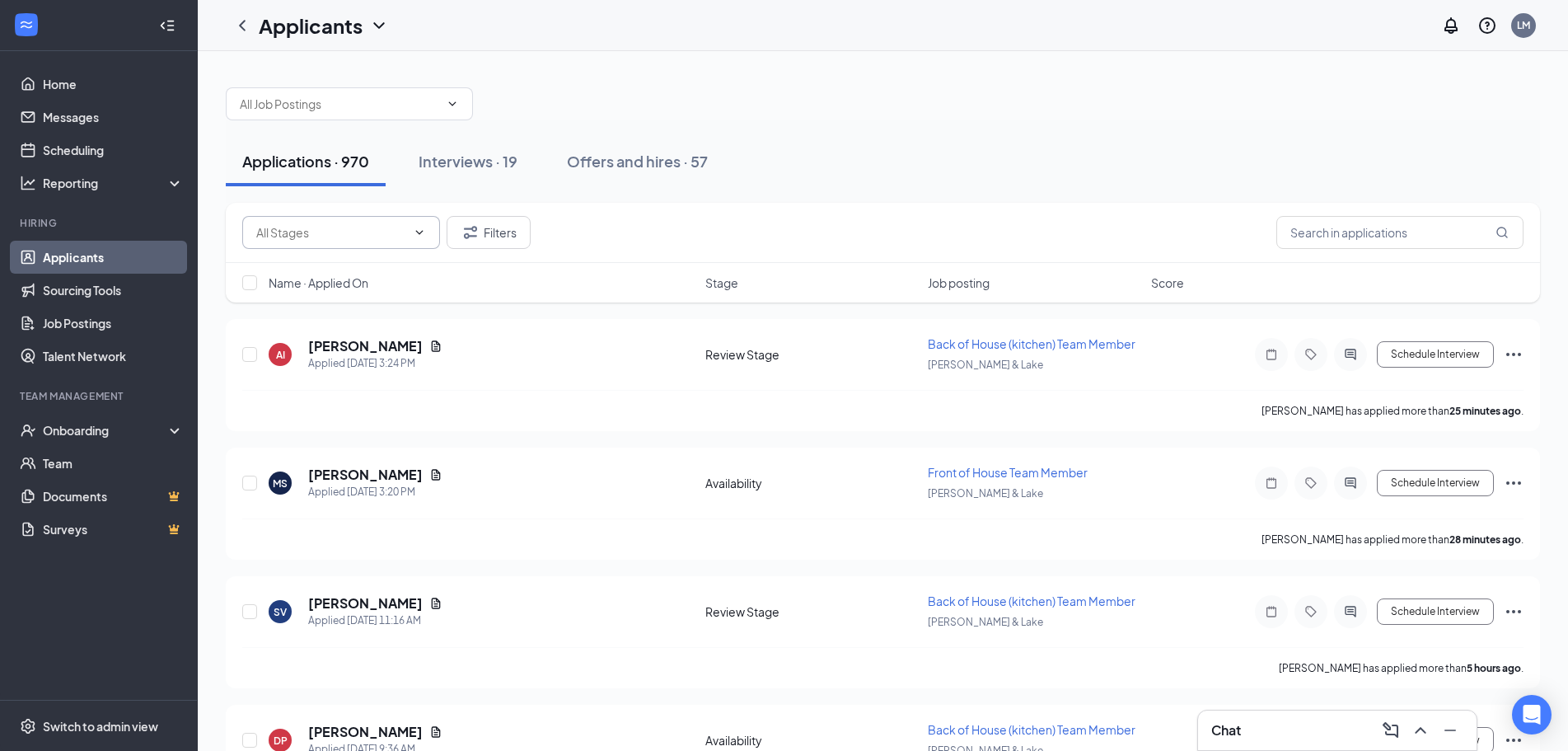
click at [311, 240] on input "text" at bounding box center [331, 232] width 150 height 18
click at [314, 307] on div "Review Stage (888)" at bounding box center [307, 309] width 102 height 18
type input "Review Stage (888)"
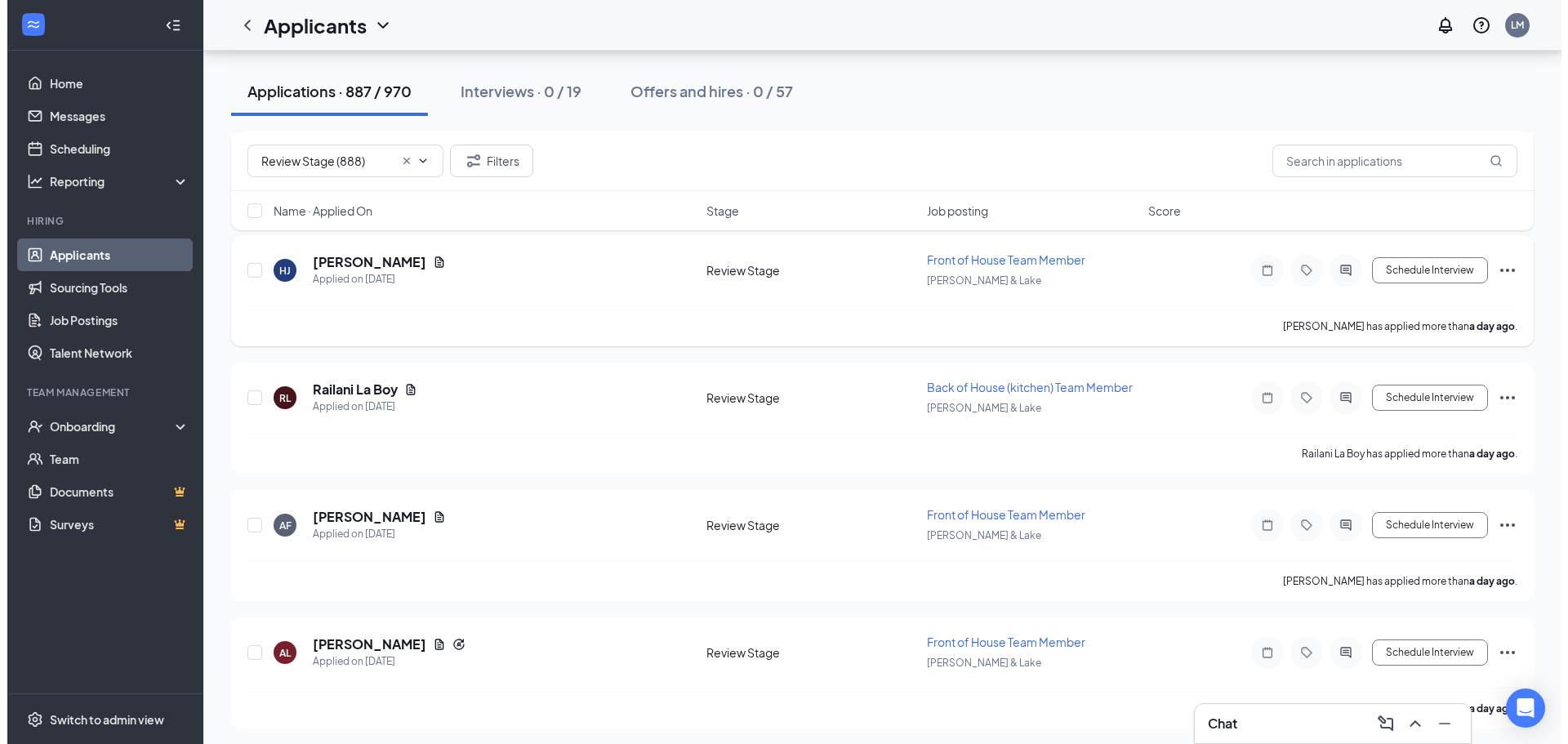
scroll to position [1061, 0]
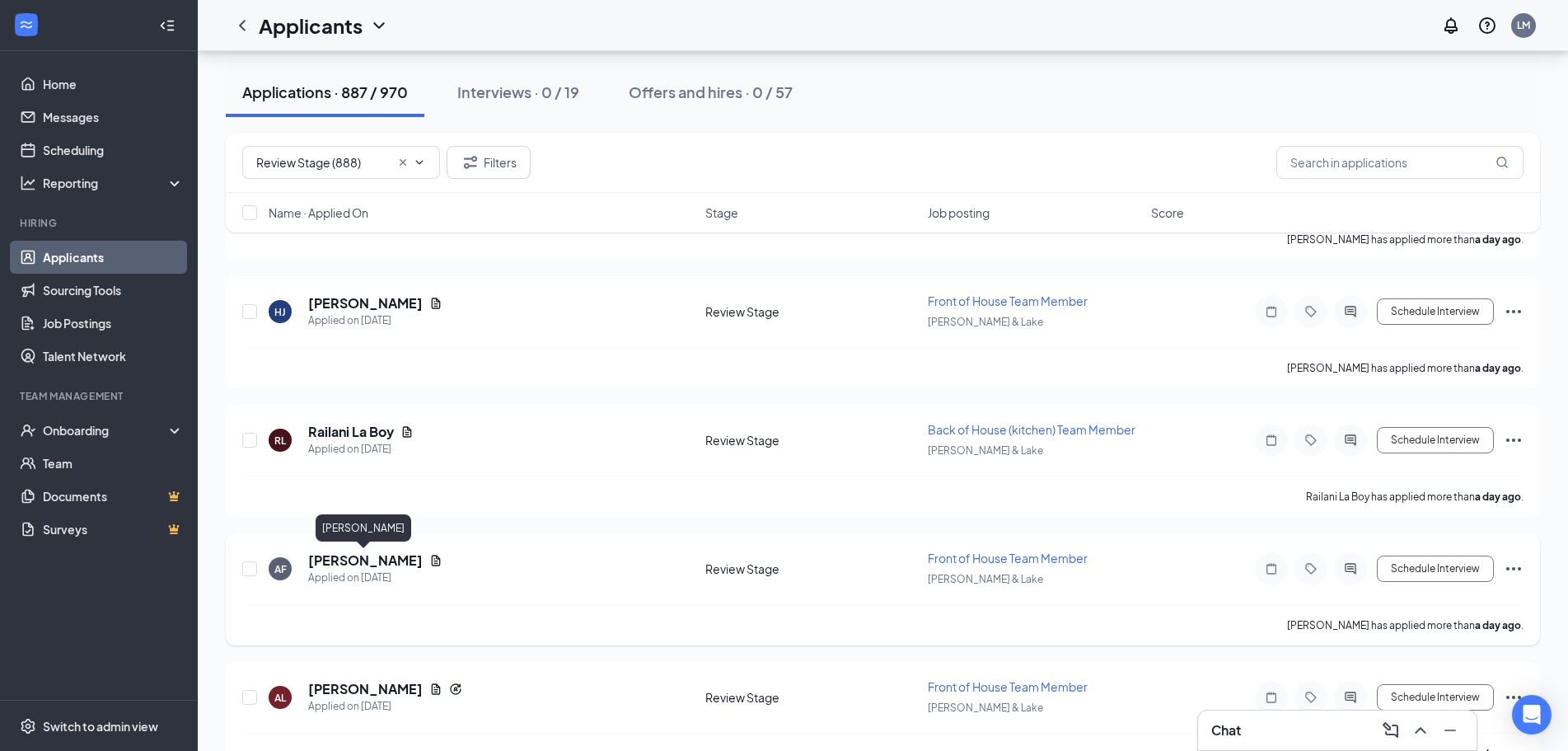
click at [387, 558] on h5 "ALYSSA FLORES" at bounding box center [365, 561] width 115 height 18
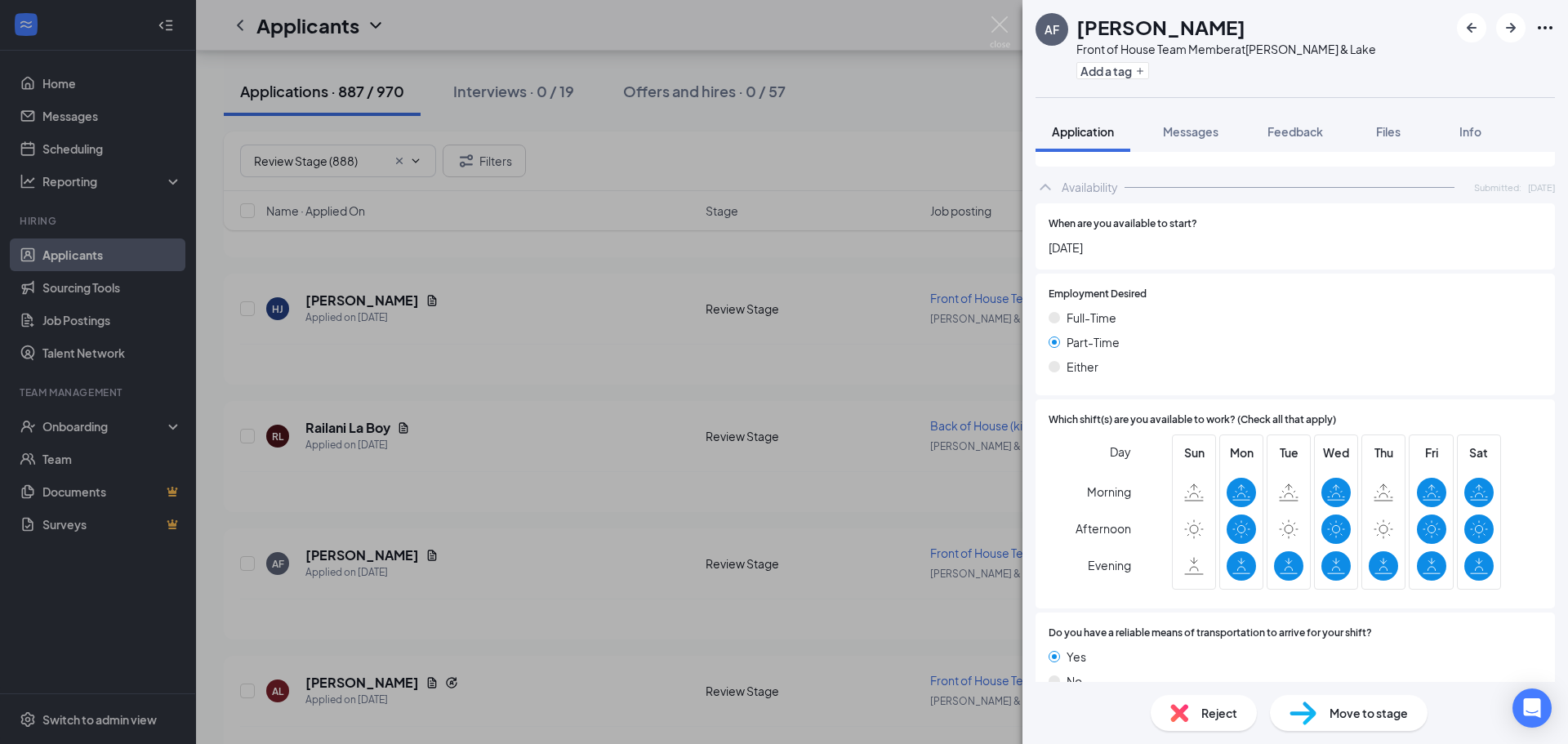
scroll to position [974, 0]
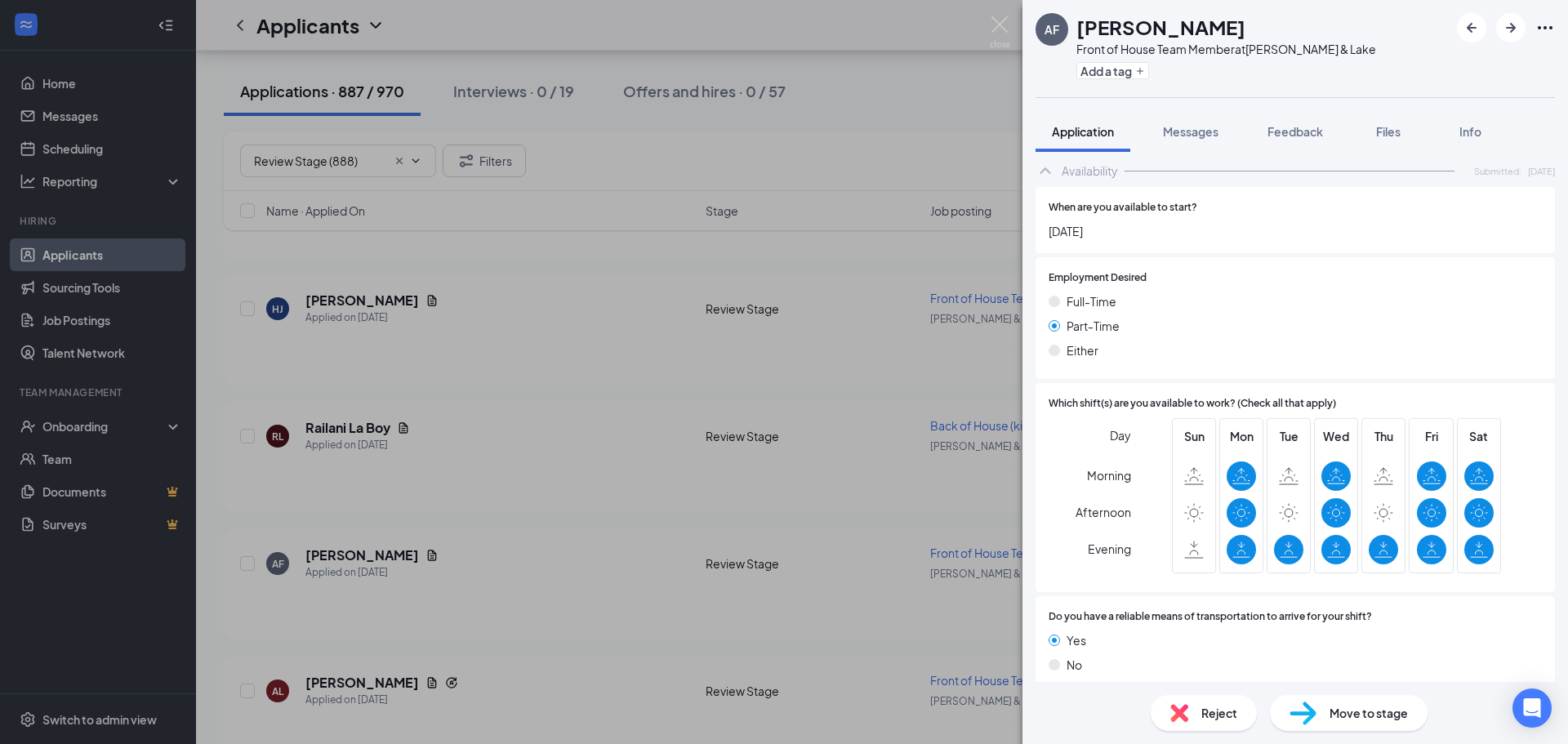
click at [1176, 711] on img at bounding box center [1179, 713] width 18 height 18
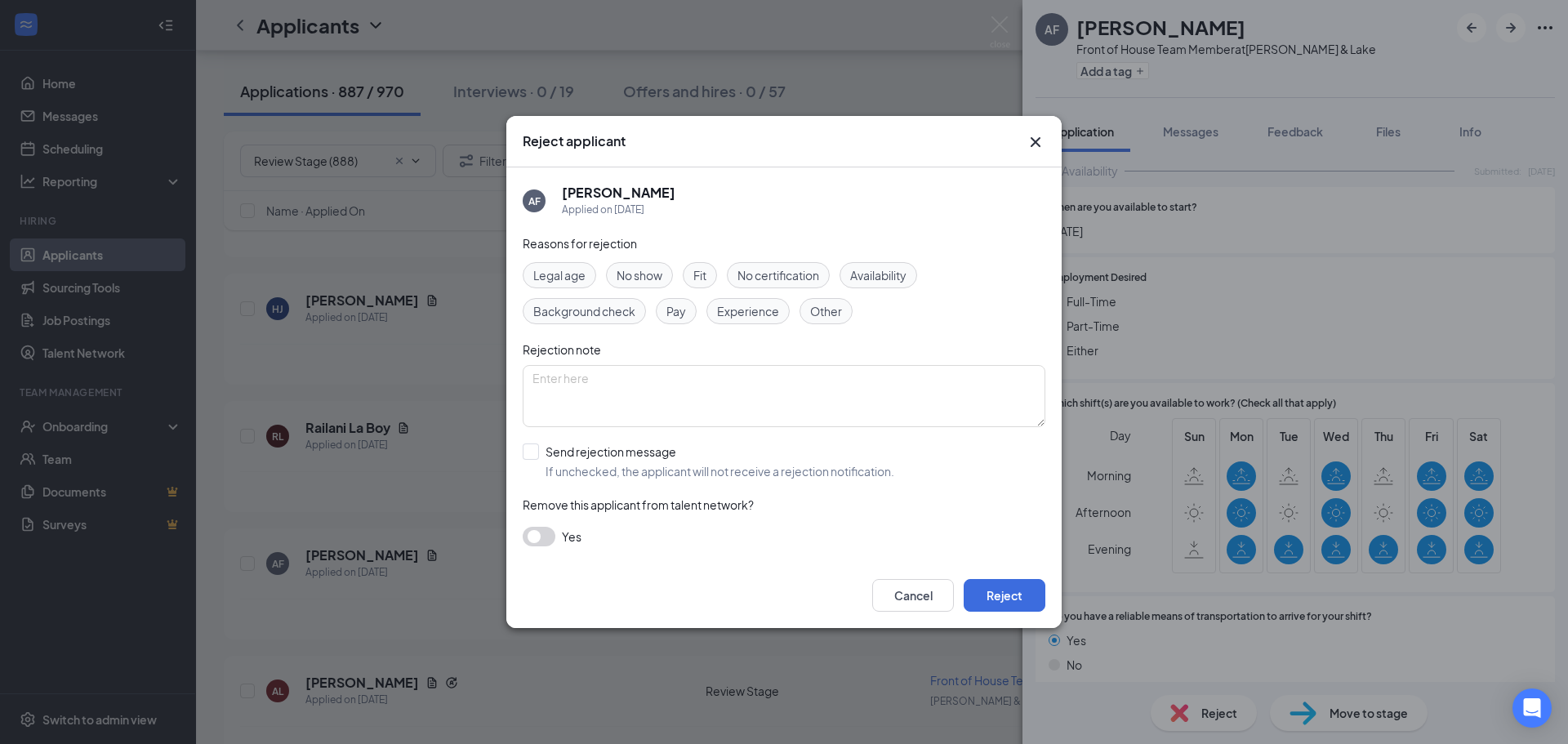
drag, startPoint x: 830, startPoint y: 276, endPoint x: 839, endPoint y: 272, distance: 9.8
click at [830, 274] on div "No certification" at bounding box center [779, 275] width 103 height 26
click at [872, 274] on span "Availability" at bounding box center [878, 275] width 56 height 18
click at [774, 278] on span "No certification" at bounding box center [779, 275] width 82 height 18
click at [525, 452] on input "Send rejection message If unchecked, the applicant will not receive a rejection…" at bounding box center [708, 461] width 372 height 36
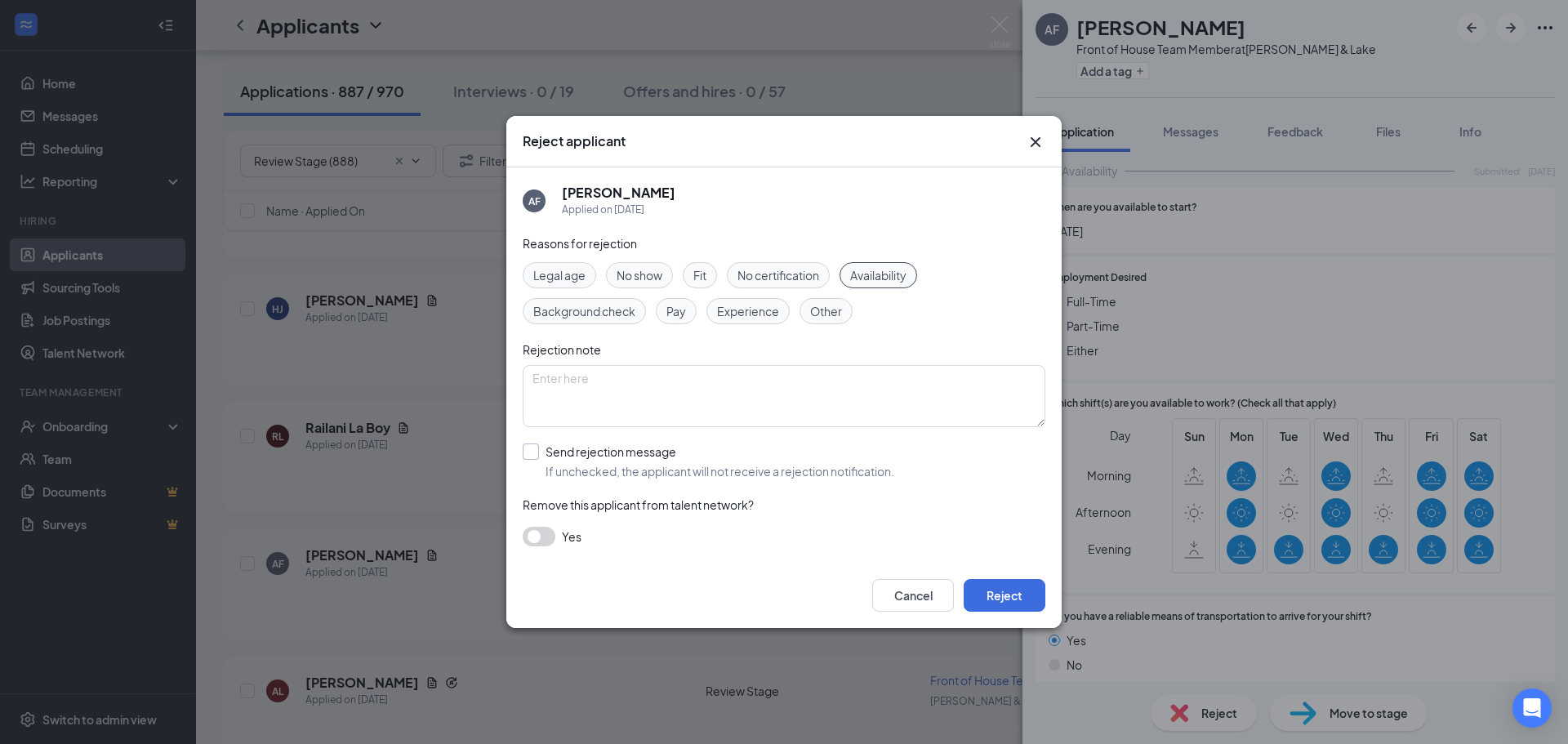
checkbox input "true"
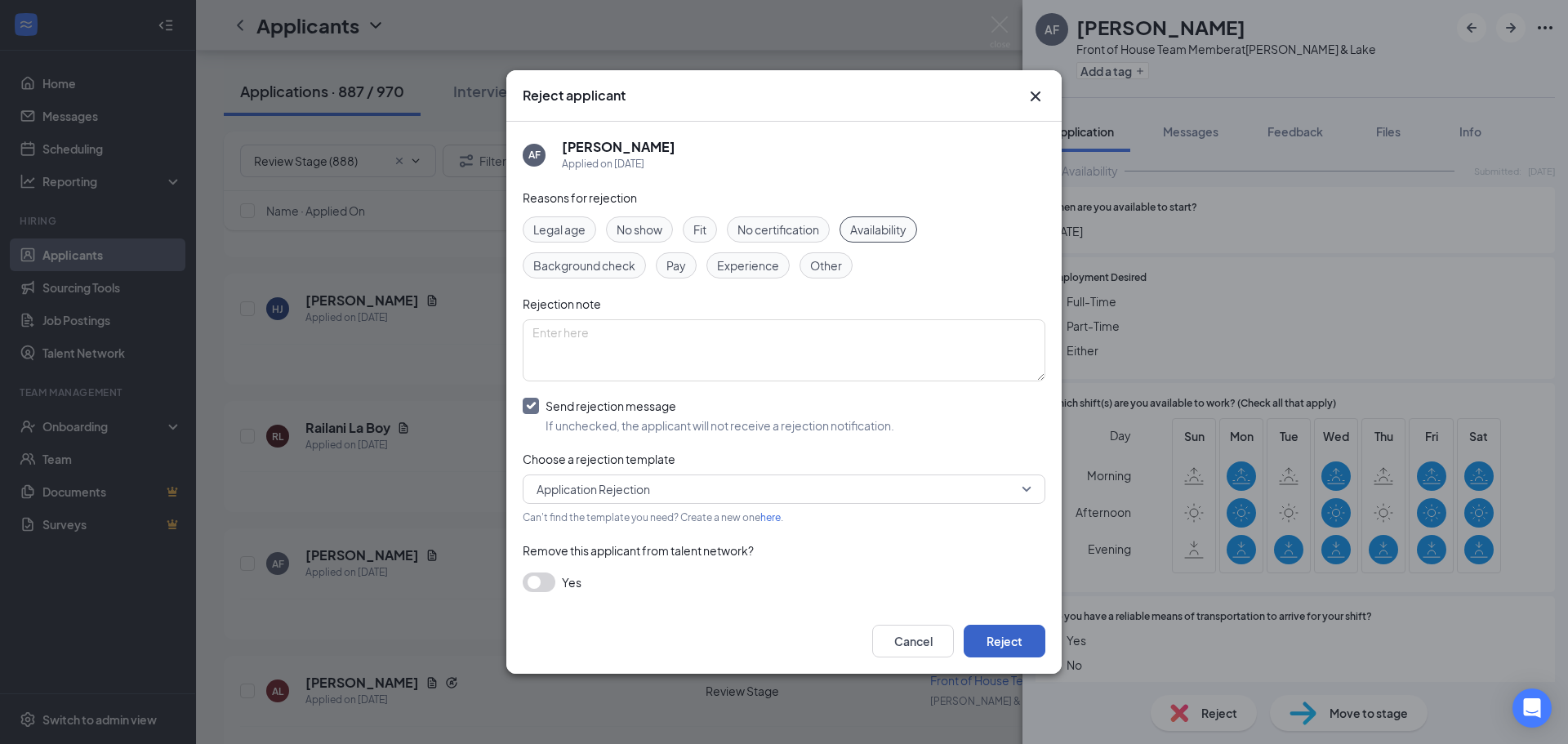
click at [991, 643] on button "Reject" at bounding box center [1004, 641] width 82 height 33
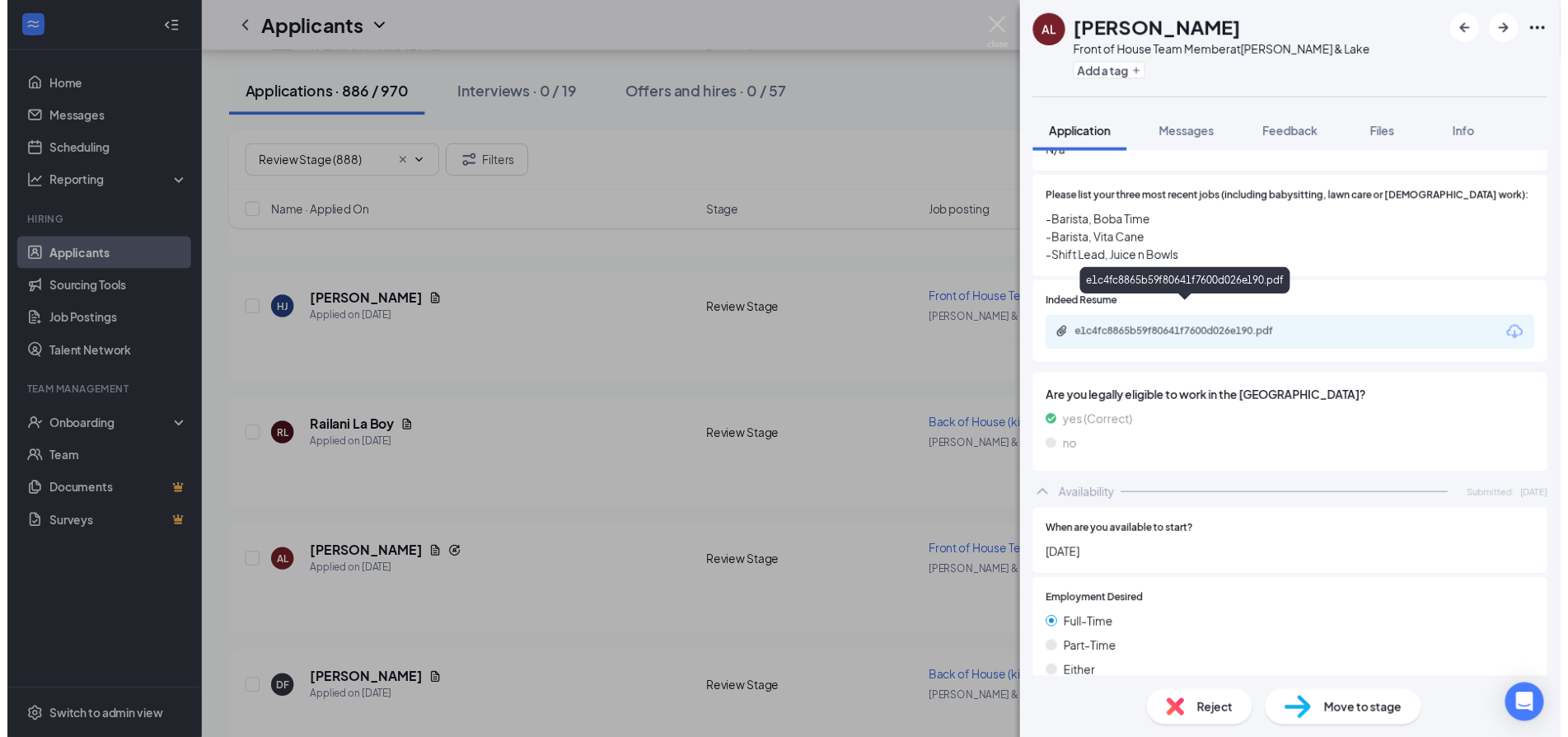
scroll to position [655, 0]
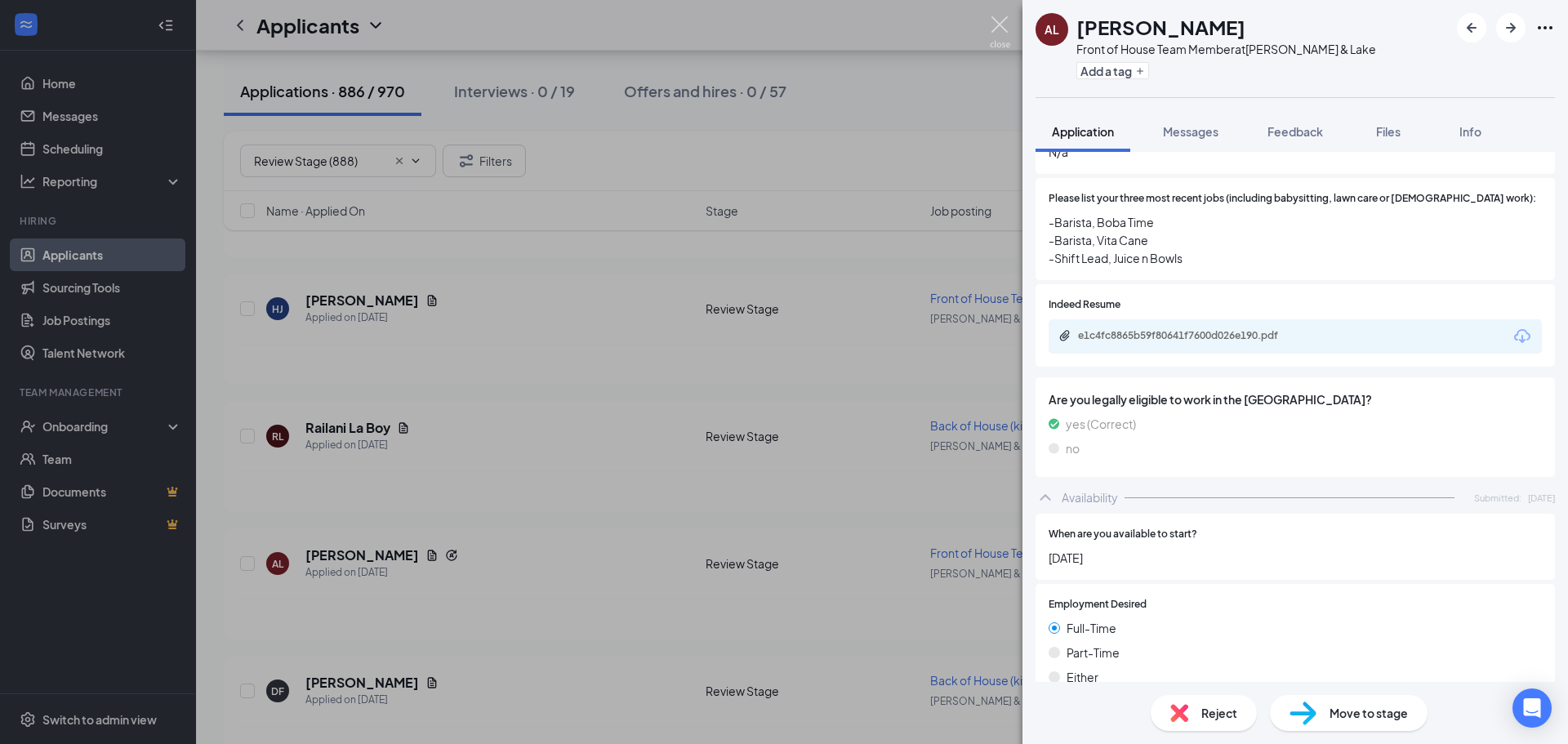
click at [994, 27] on img at bounding box center [999, 32] width 20 height 32
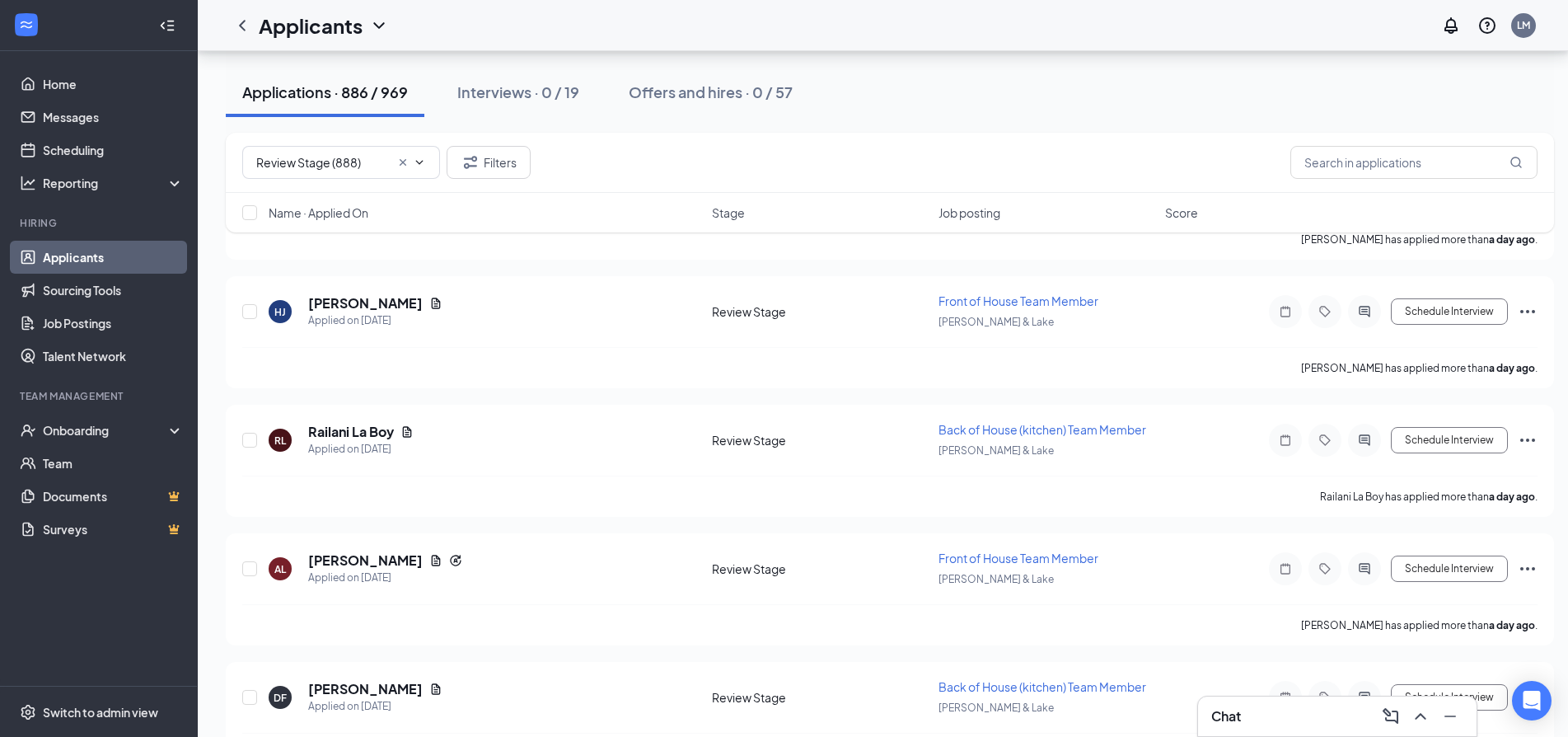
click at [1280, 723] on div "Chat" at bounding box center [1337, 716] width 252 height 26
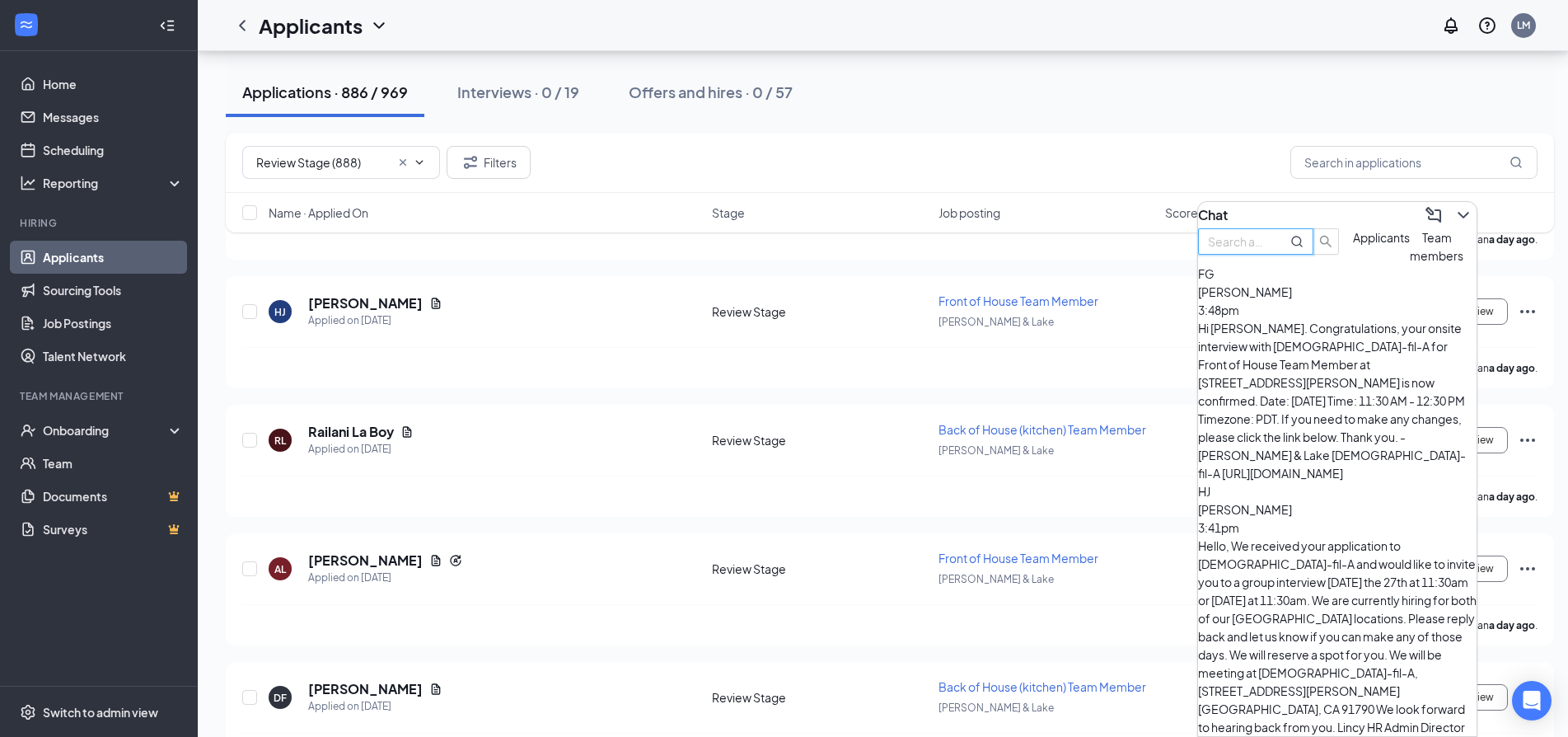
click at [1267, 251] on input "text" at bounding box center [1237, 242] width 59 height 18
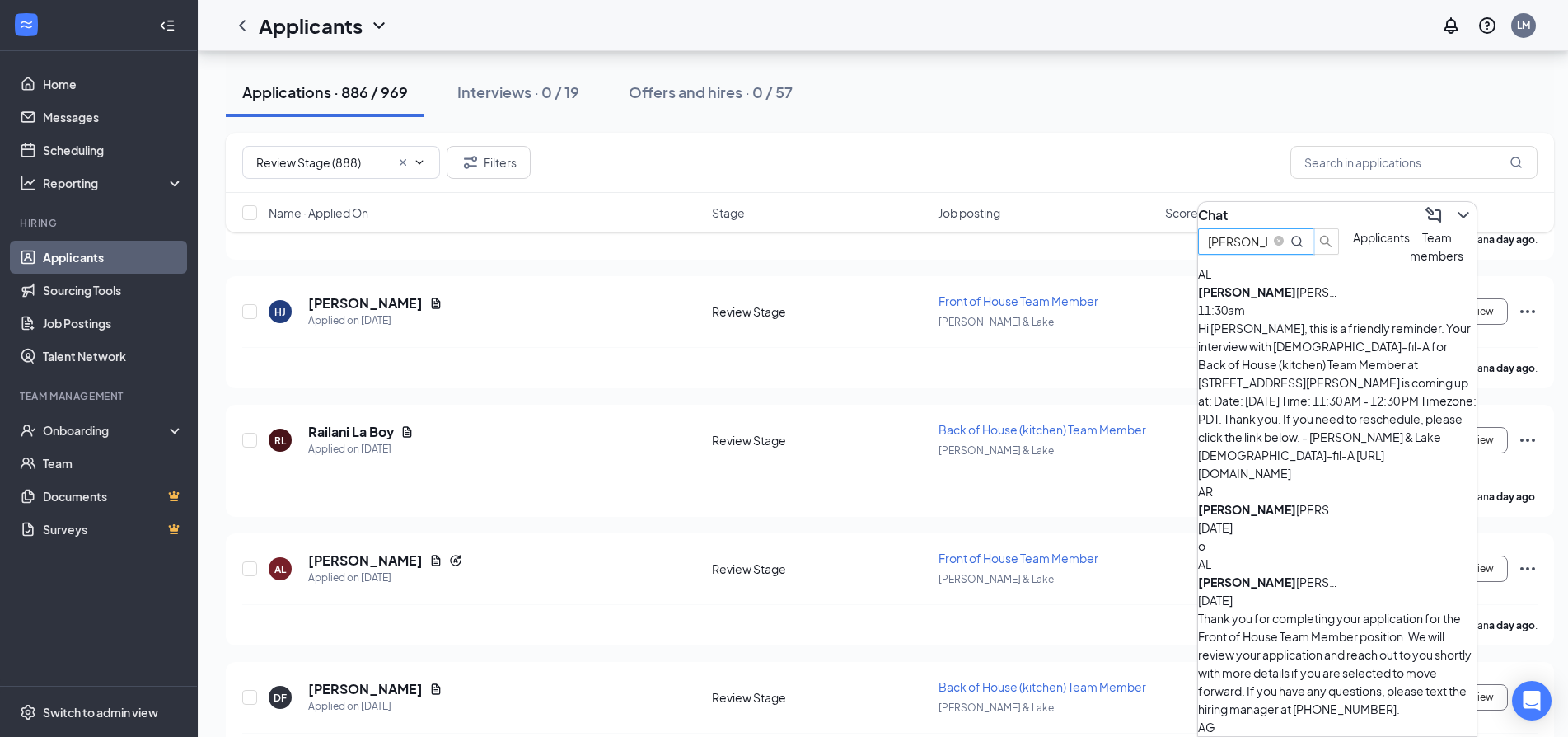
type input "angela"
click at [1289, 299] on b "Angela" at bounding box center [1246, 292] width 98 height 15
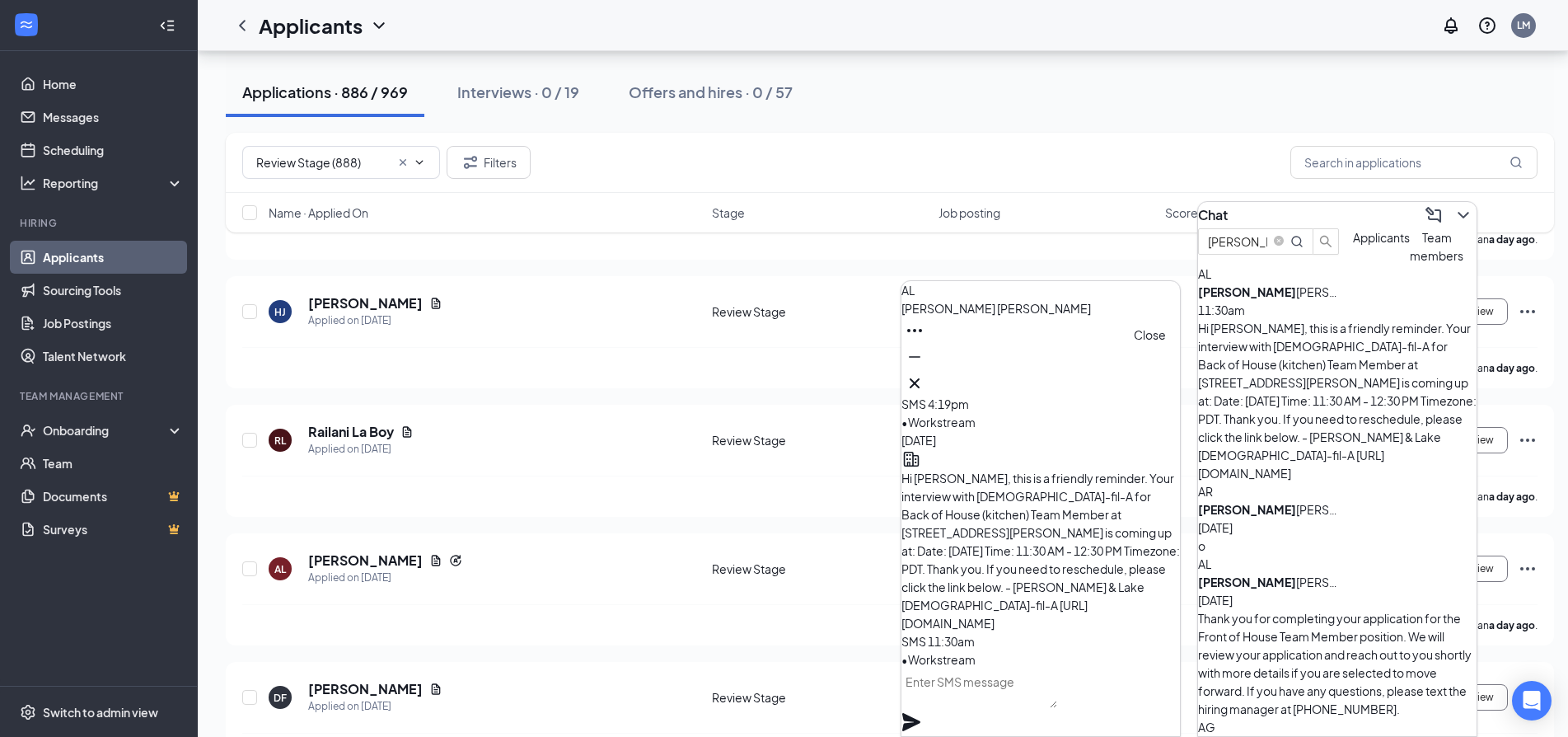
click at [924, 373] on icon "Cross" at bounding box center [914, 383] width 20 height 20
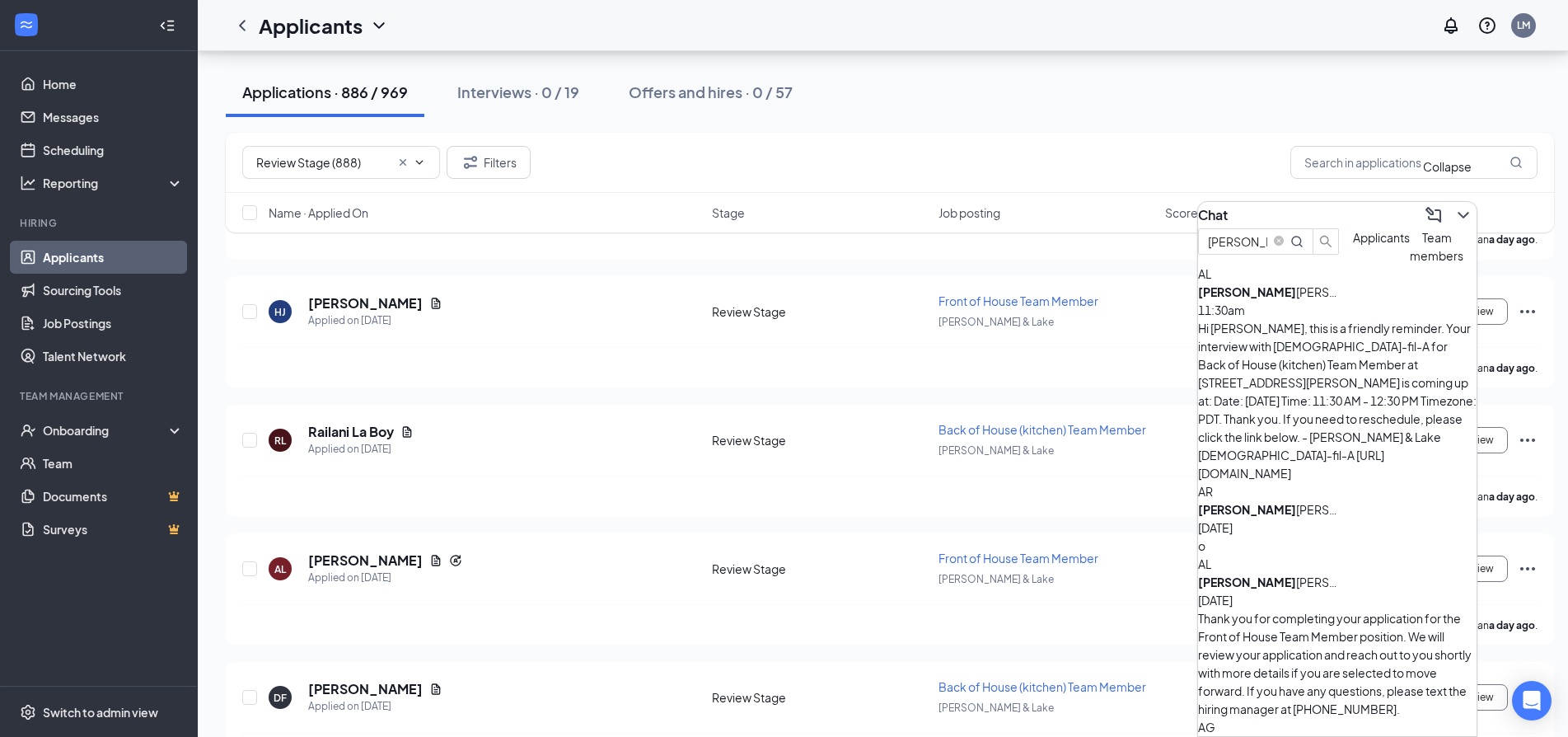
click at [1459, 205] on icon "ChevronDown" at bounding box center [1463, 215] width 20 height 20
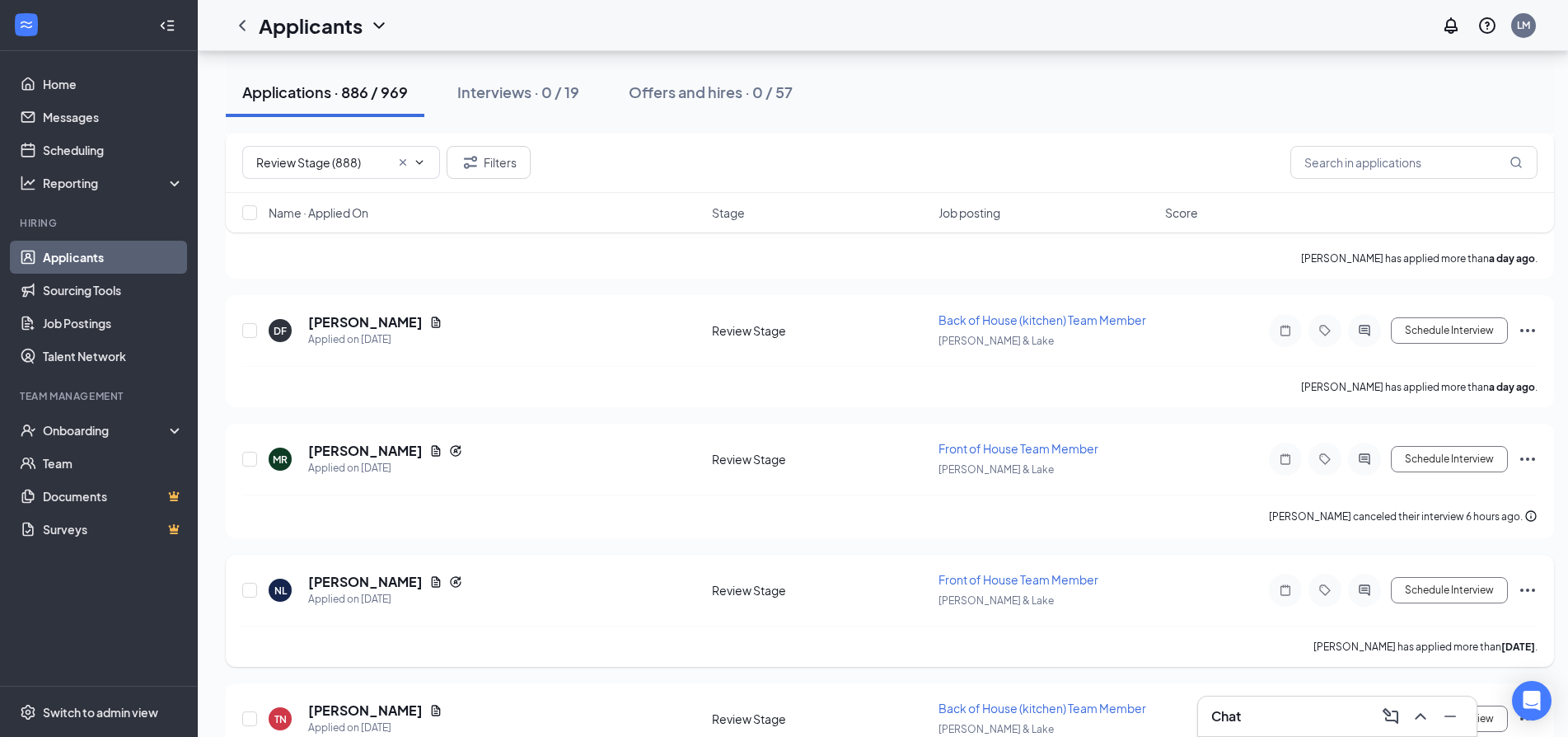
scroll to position [1483, 0]
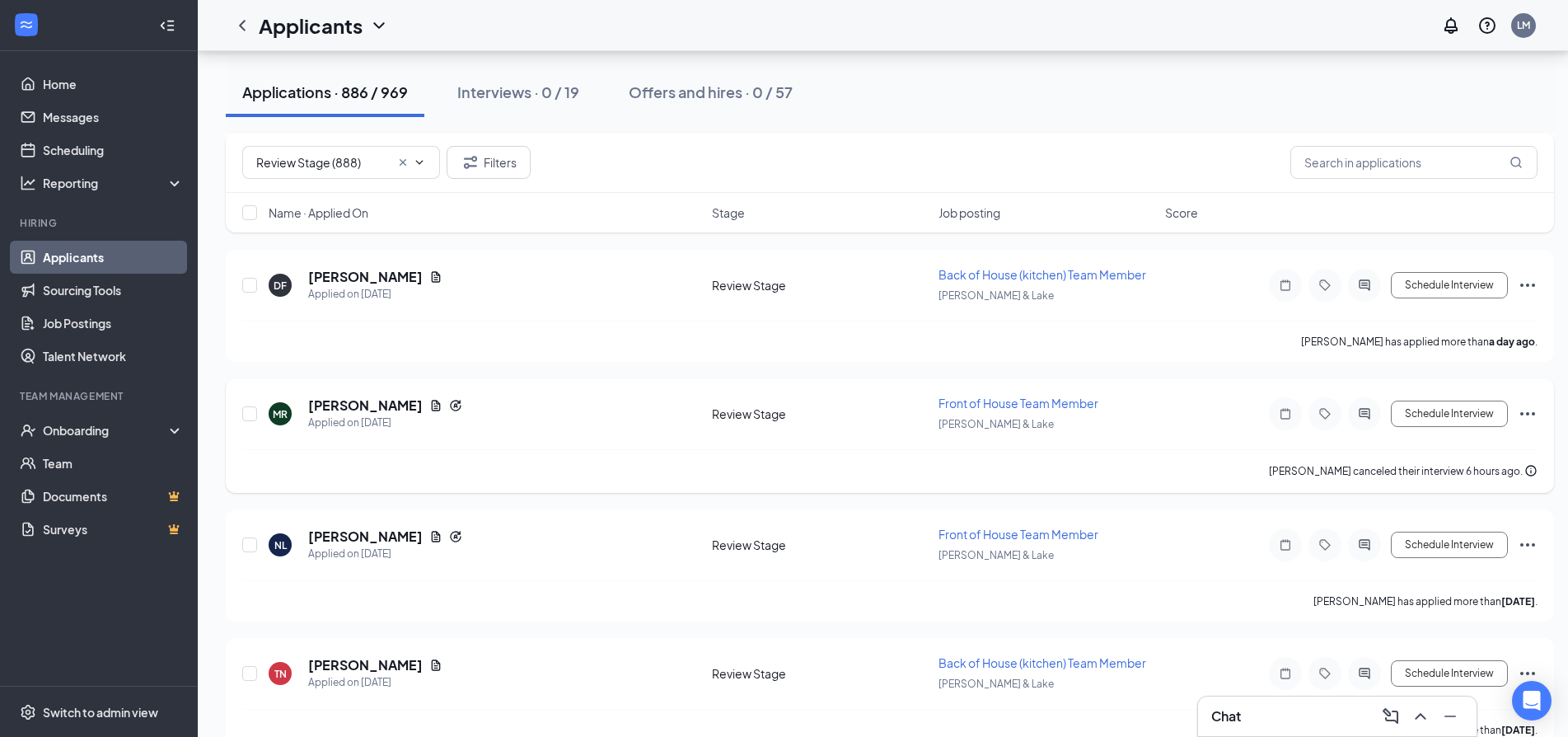
click at [1523, 410] on icon "Ellipses" at bounding box center [1528, 414] width 20 height 20
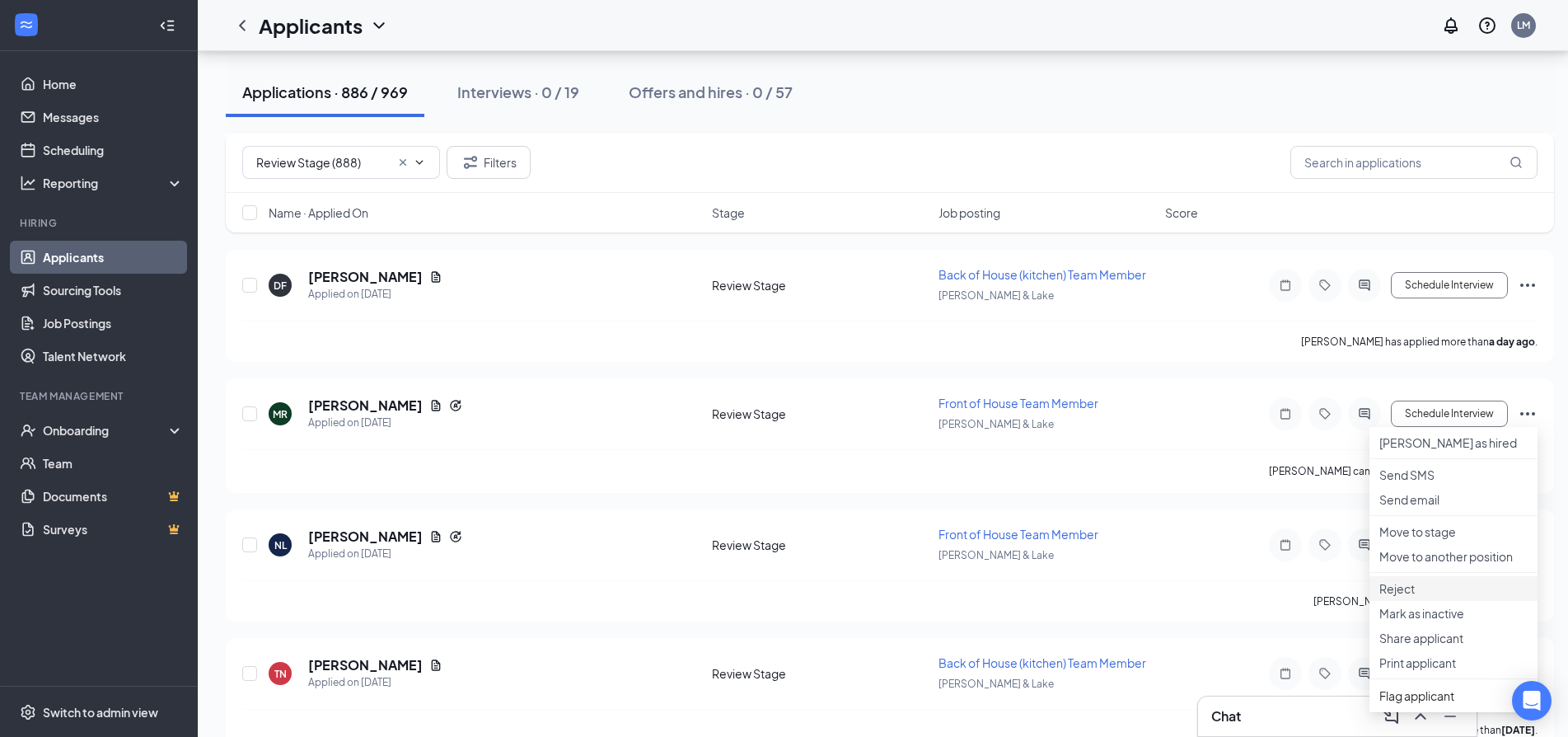
click at [1403, 597] on p "Reject" at bounding box center [1453, 589] width 148 height 16
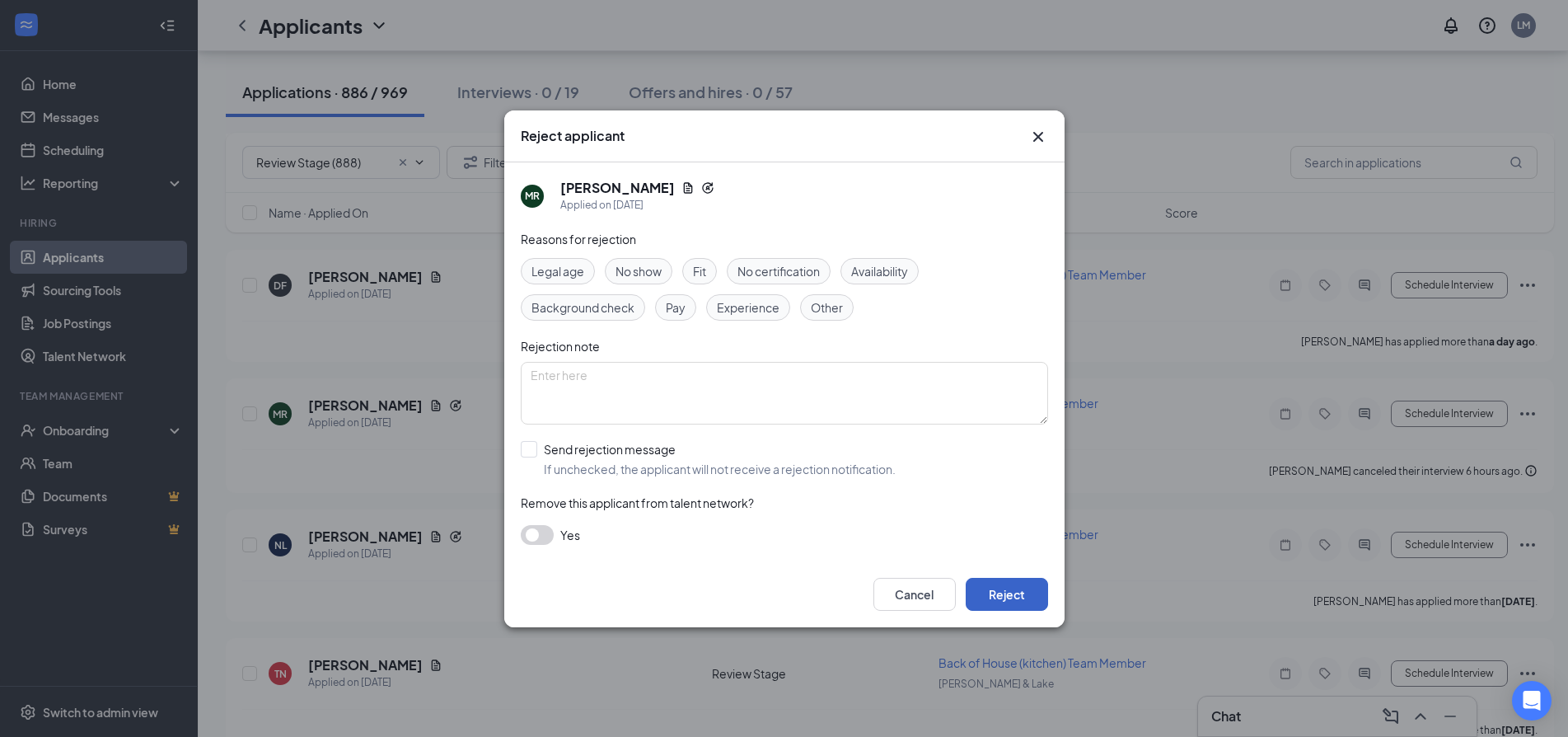
drag, startPoint x: 1007, startPoint y: 593, endPoint x: 1029, endPoint y: 582, distance: 24.6
click at [1008, 591] on button "Reject" at bounding box center [1007, 594] width 82 height 33
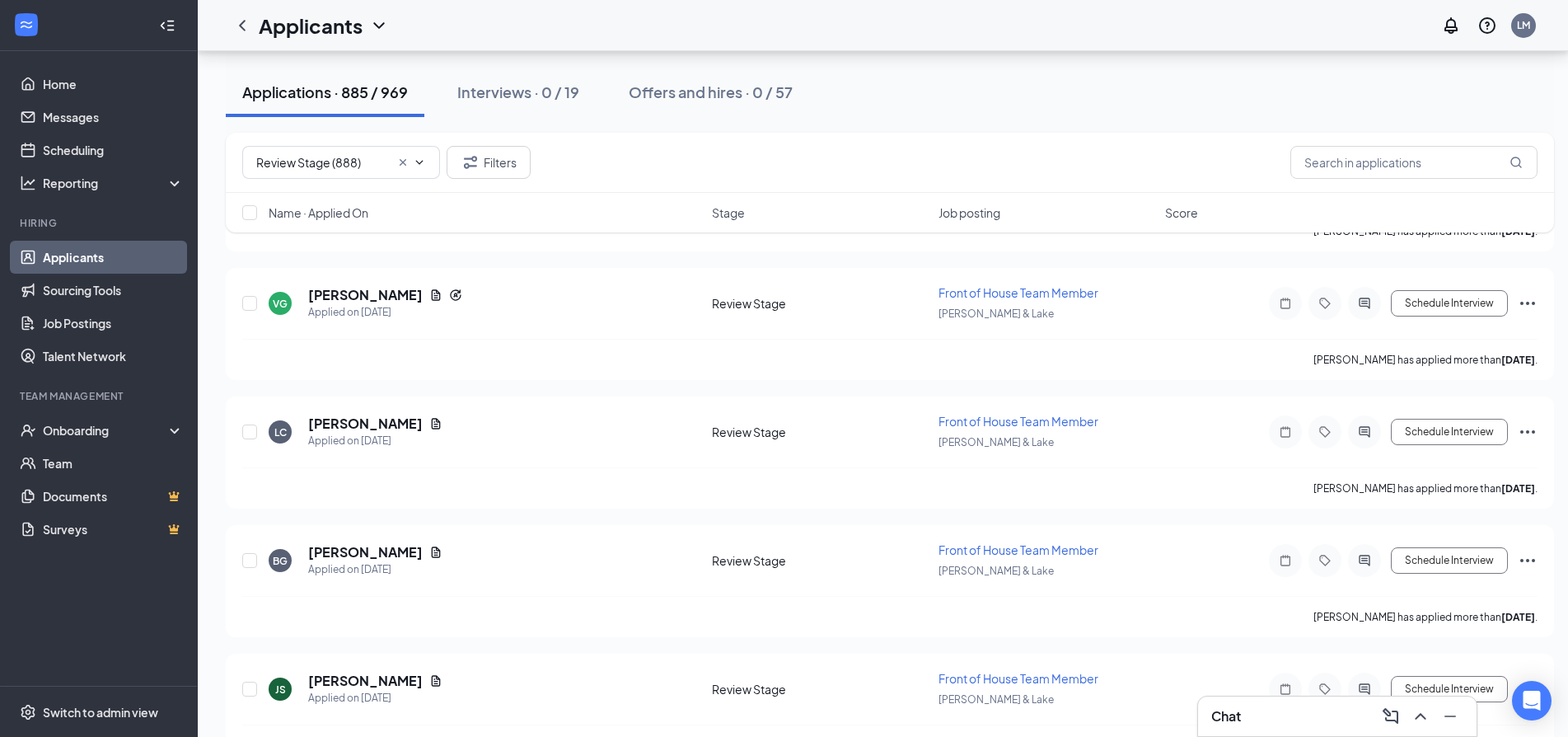
scroll to position [2390, 0]
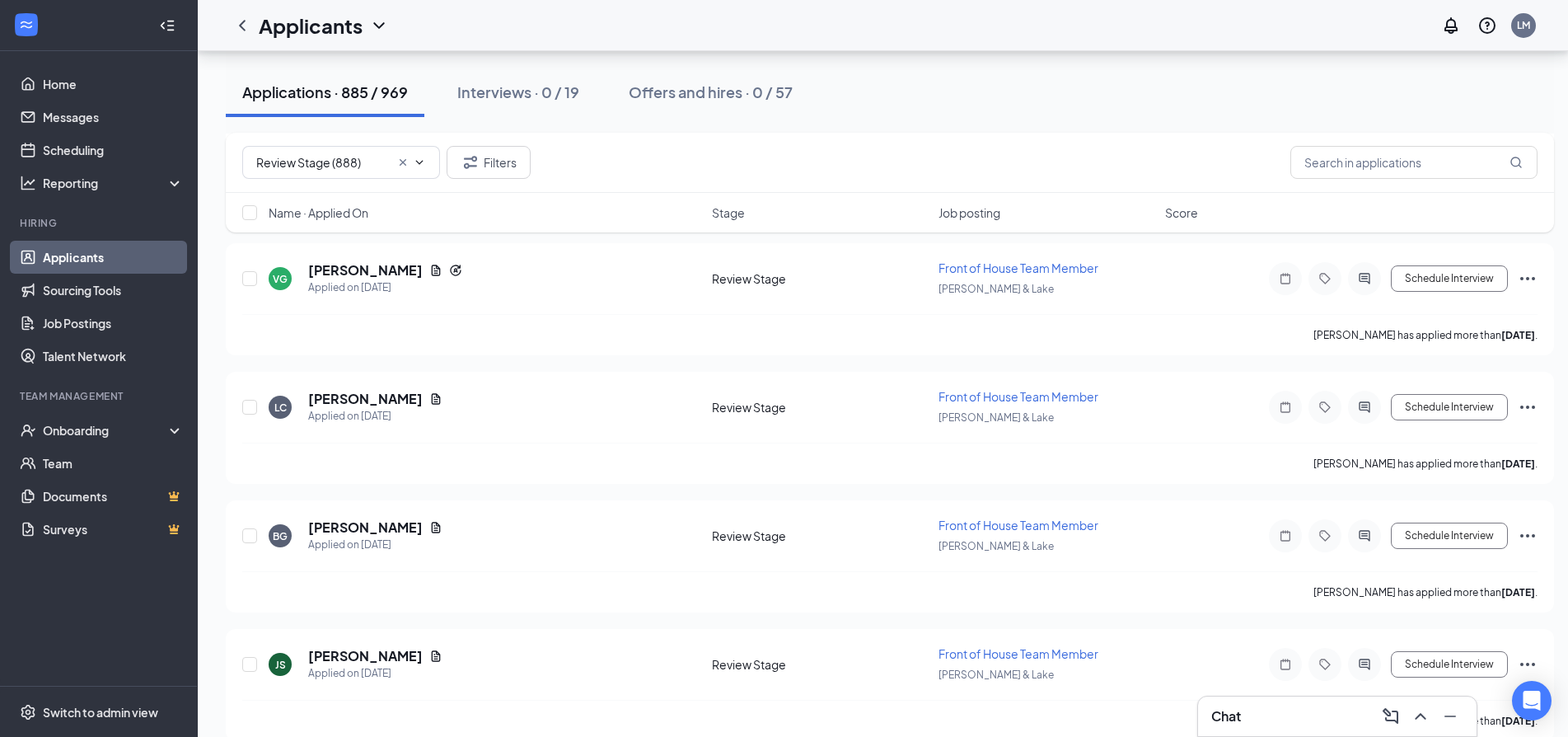
click at [1273, 704] on div "Chat" at bounding box center [1337, 716] width 252 height 26
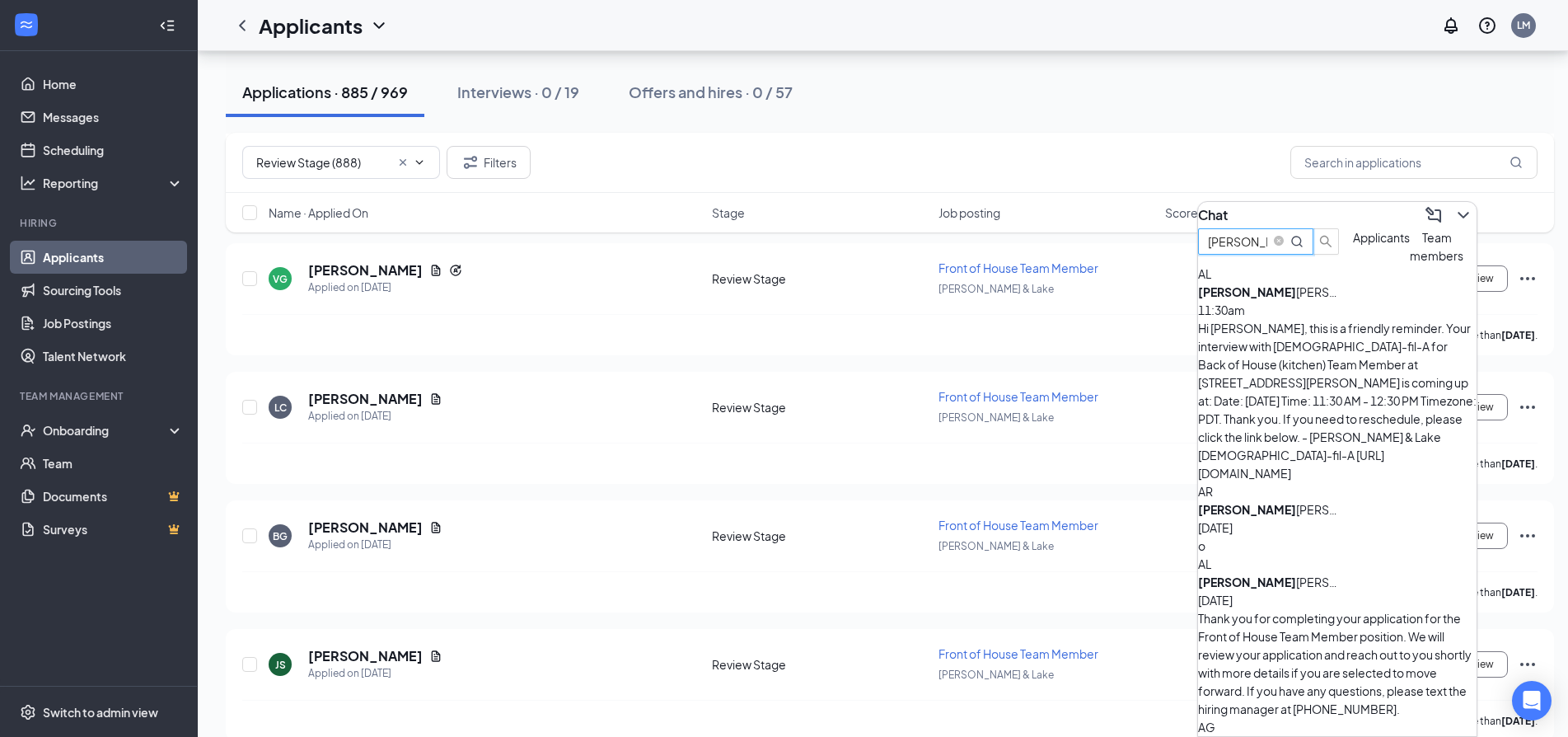
click at [1267, 251] on input "angela" at bounding box center [1237, 242] width 59 height 18
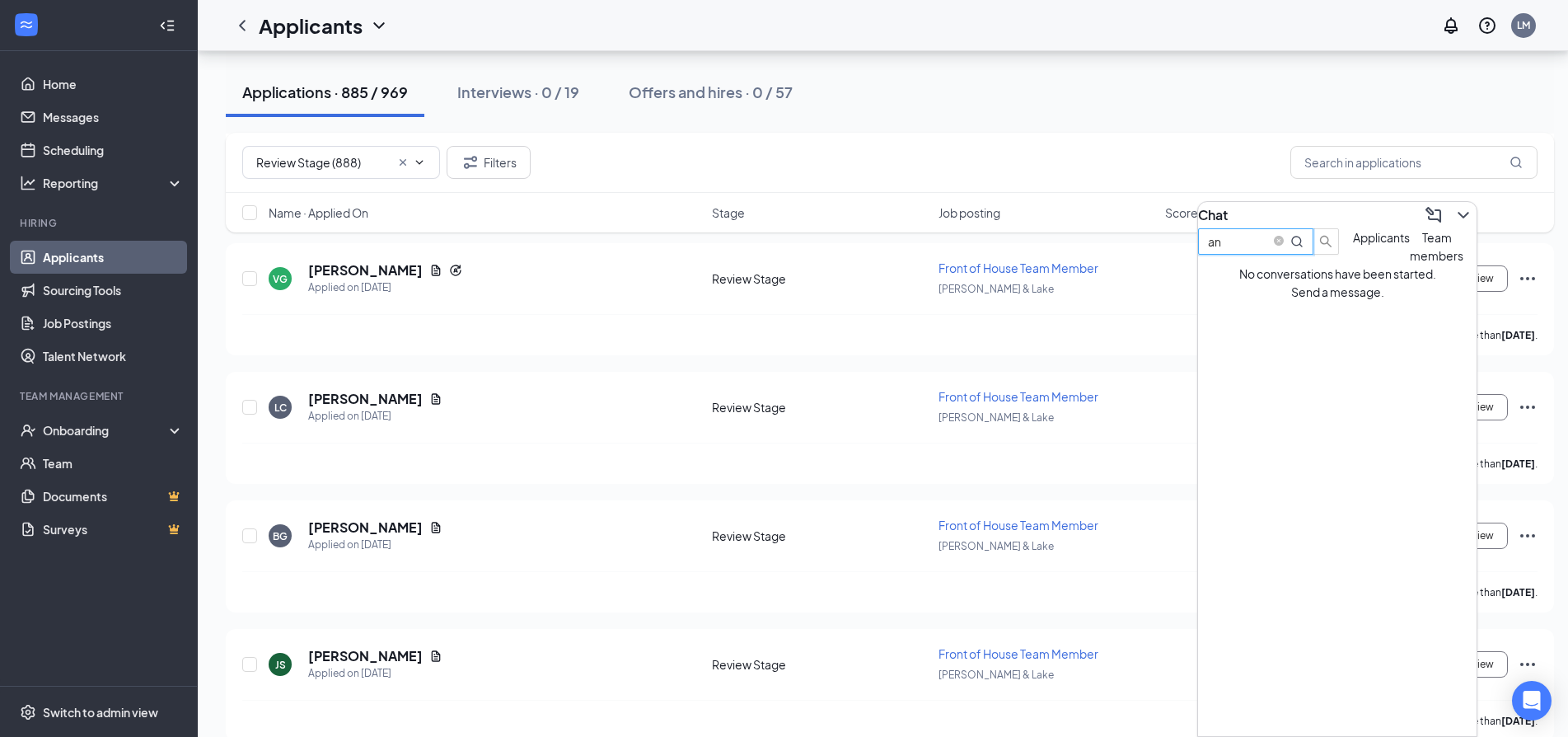
type input "a"
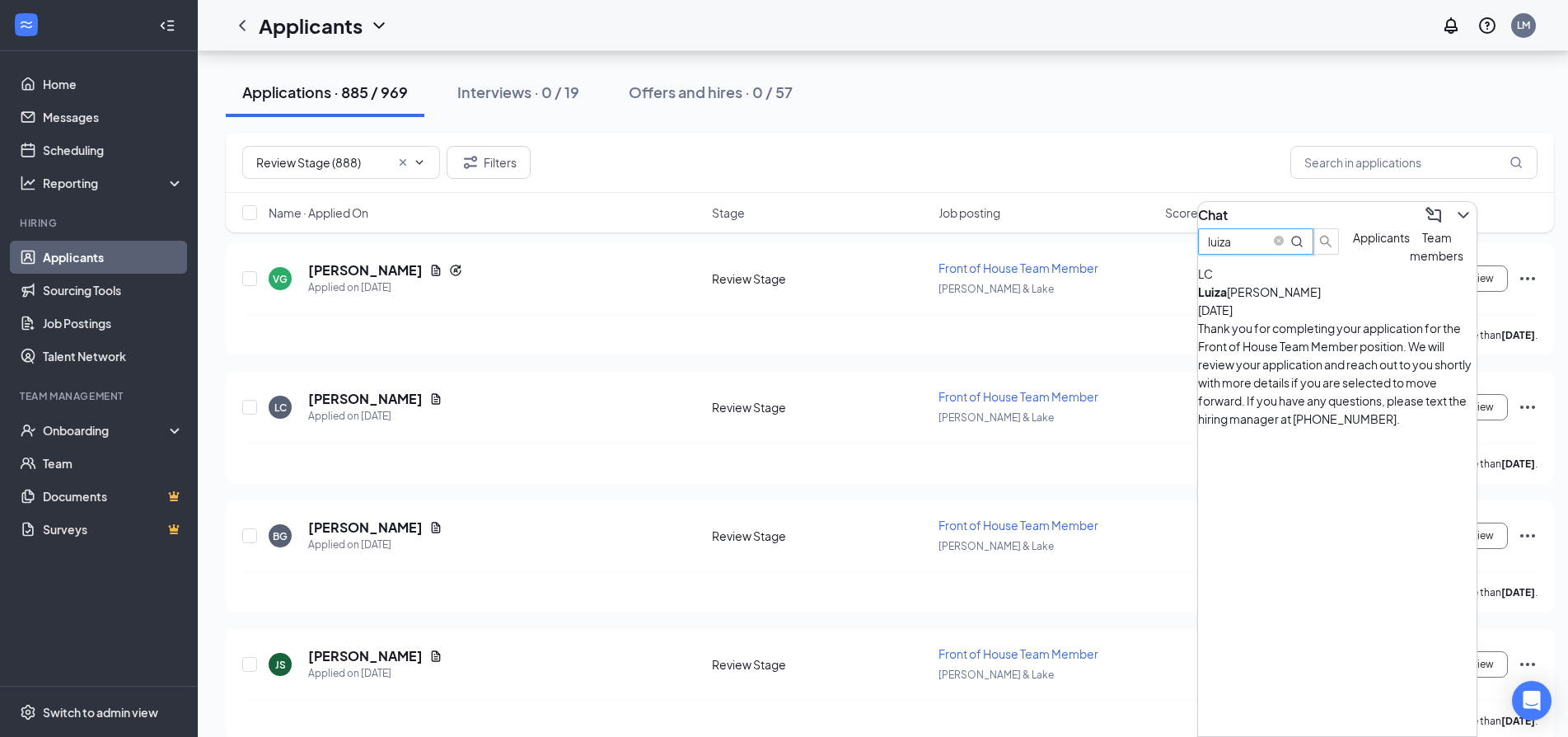
type input "luiza"
drag, startPoint x: 1339, startPoint y: 368, endPoint x: 1331, endPoint y: 364, distance: 8.9
click at [1331, 364] on div "LC Luiza Cano Aug 24 Thank you for completing your application for the Front of…" at bounding box center [1337, 346] width 279 height 163
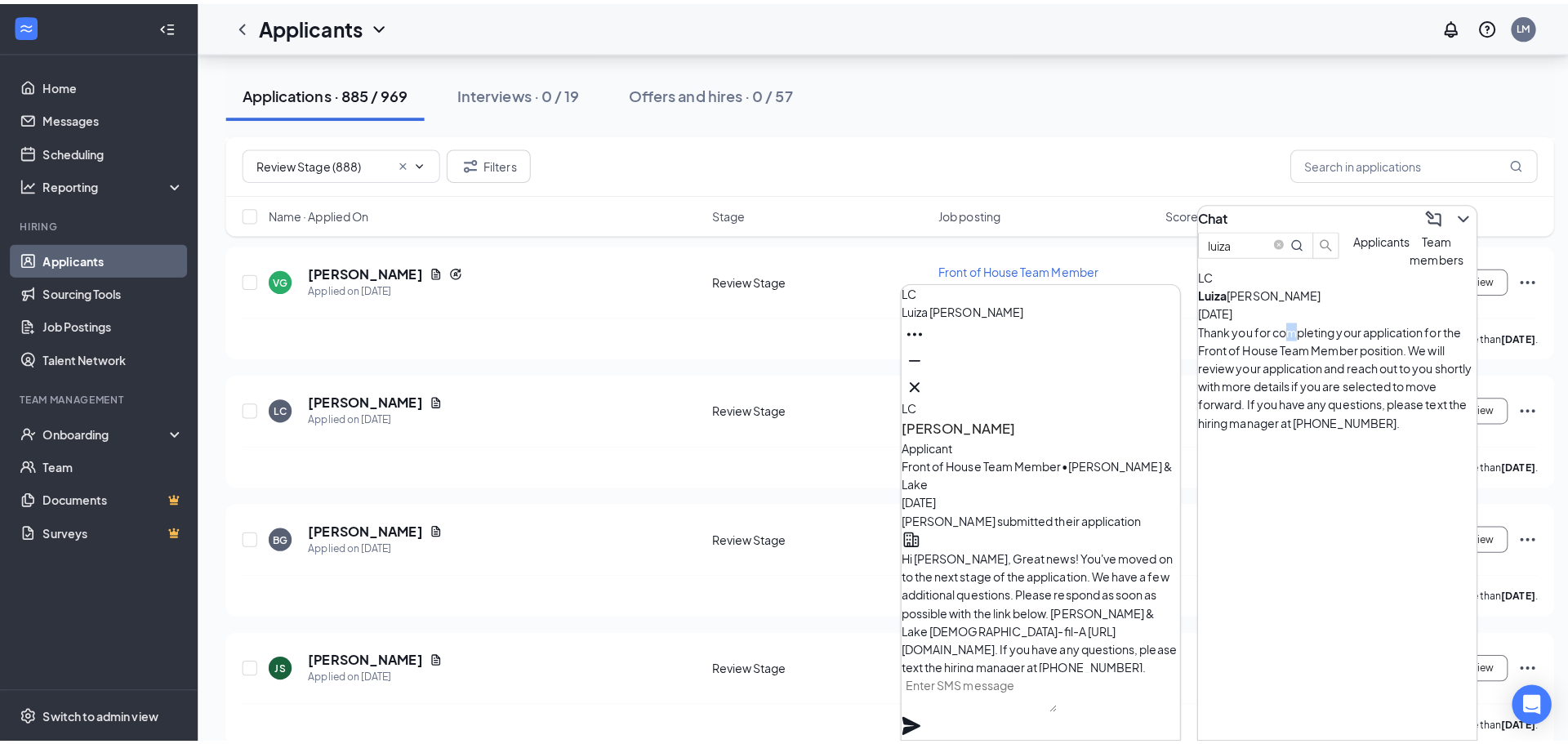
scroll to position [-245, 0]
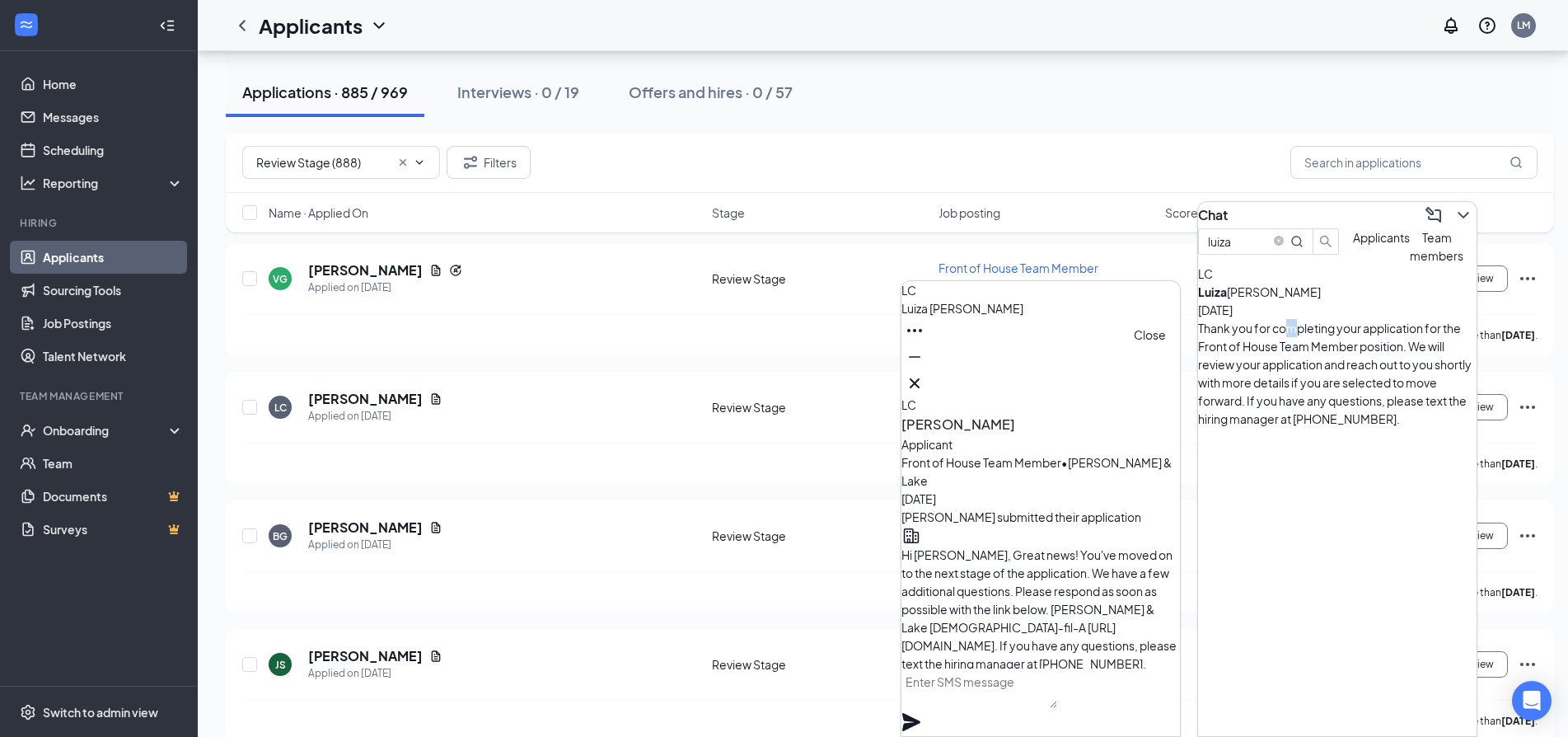
click at [924, 381] on icon "Cross" at bounding box center [914, 383] width 20 height 20
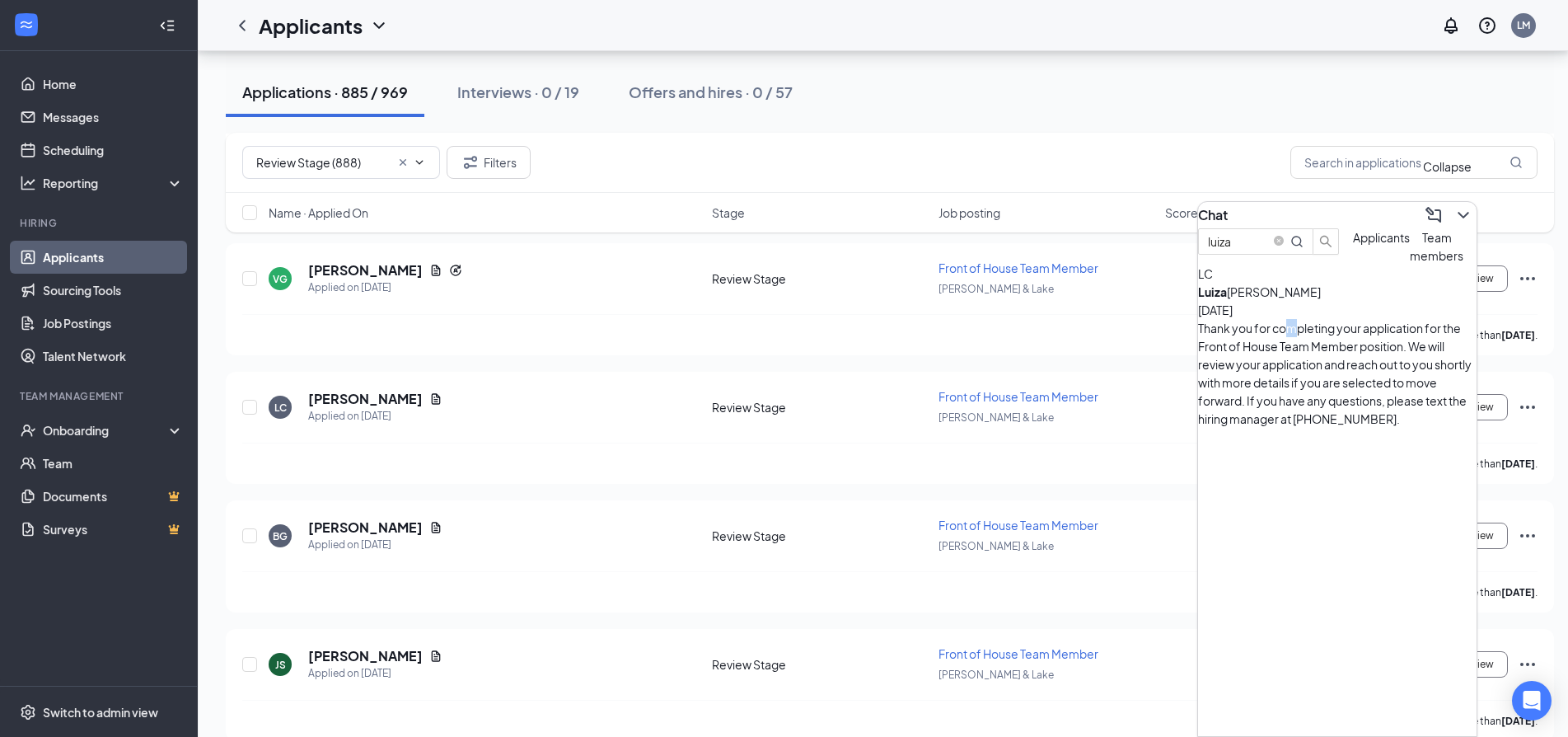
click at [1453, 205] on icon "ChevronDown" at bounding box center [1463, 215] width 20 height 20
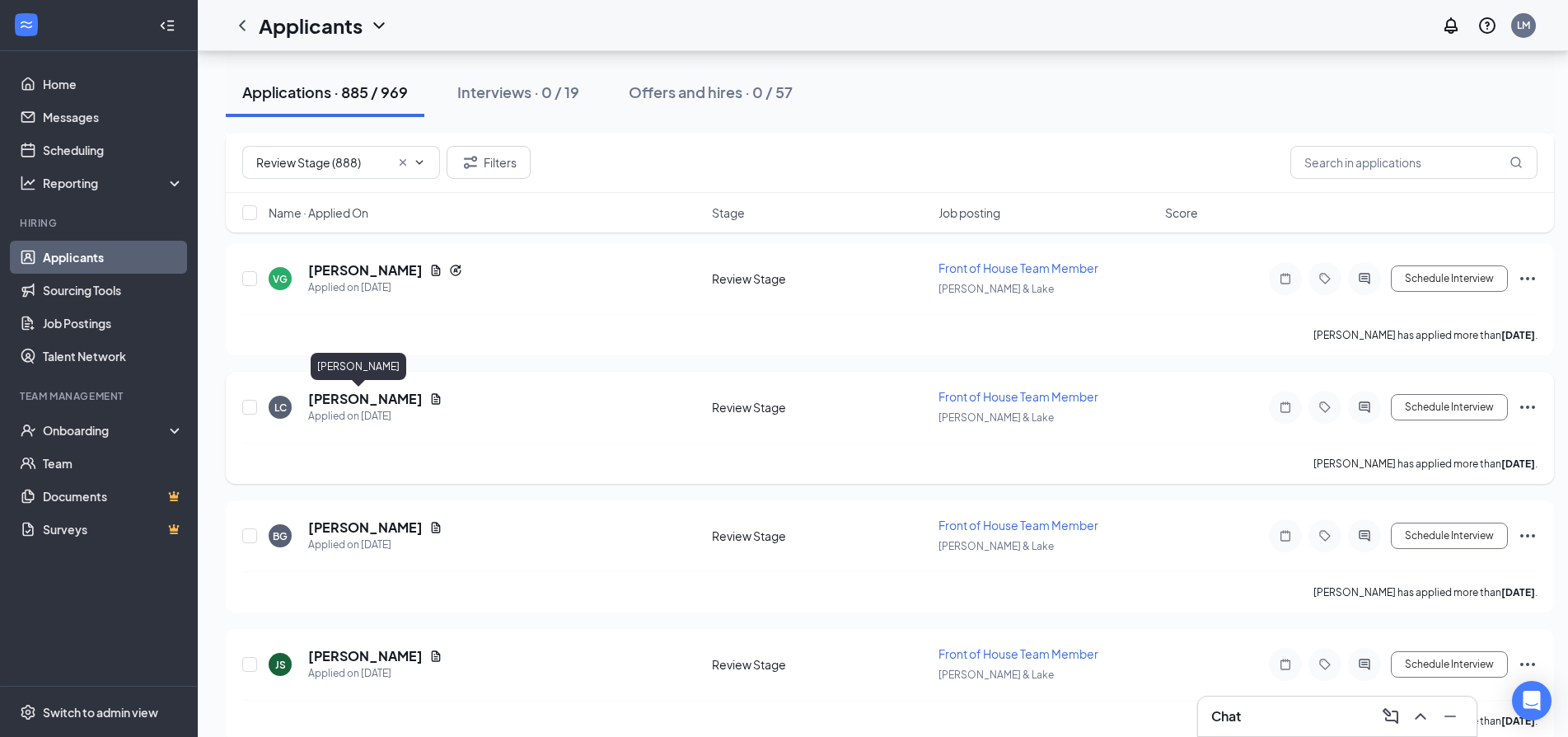
click at [360, 401] on h5 "Luiza Cano" at bounding box center [365, 399] width 115 height 18
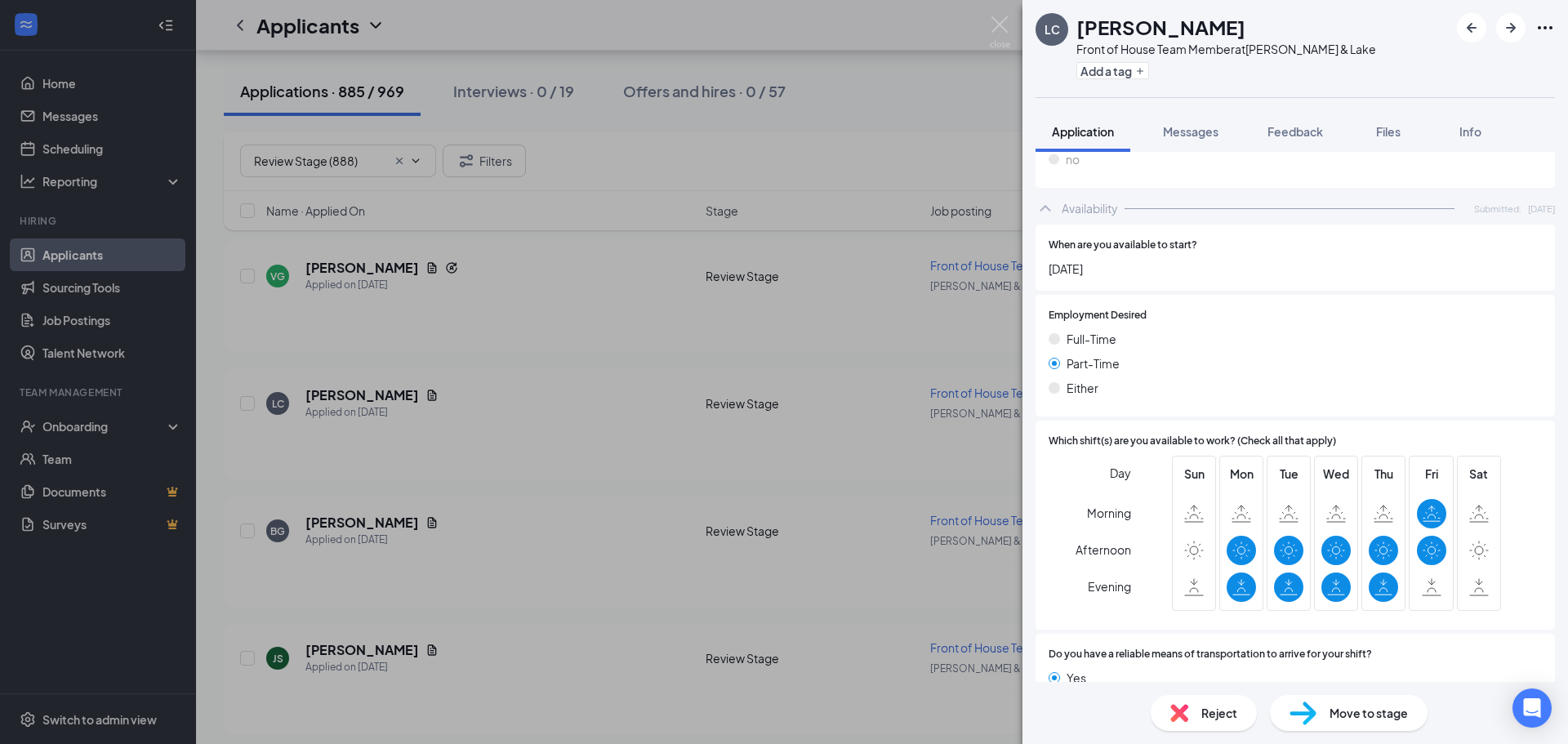
scroll to position [893, 0]
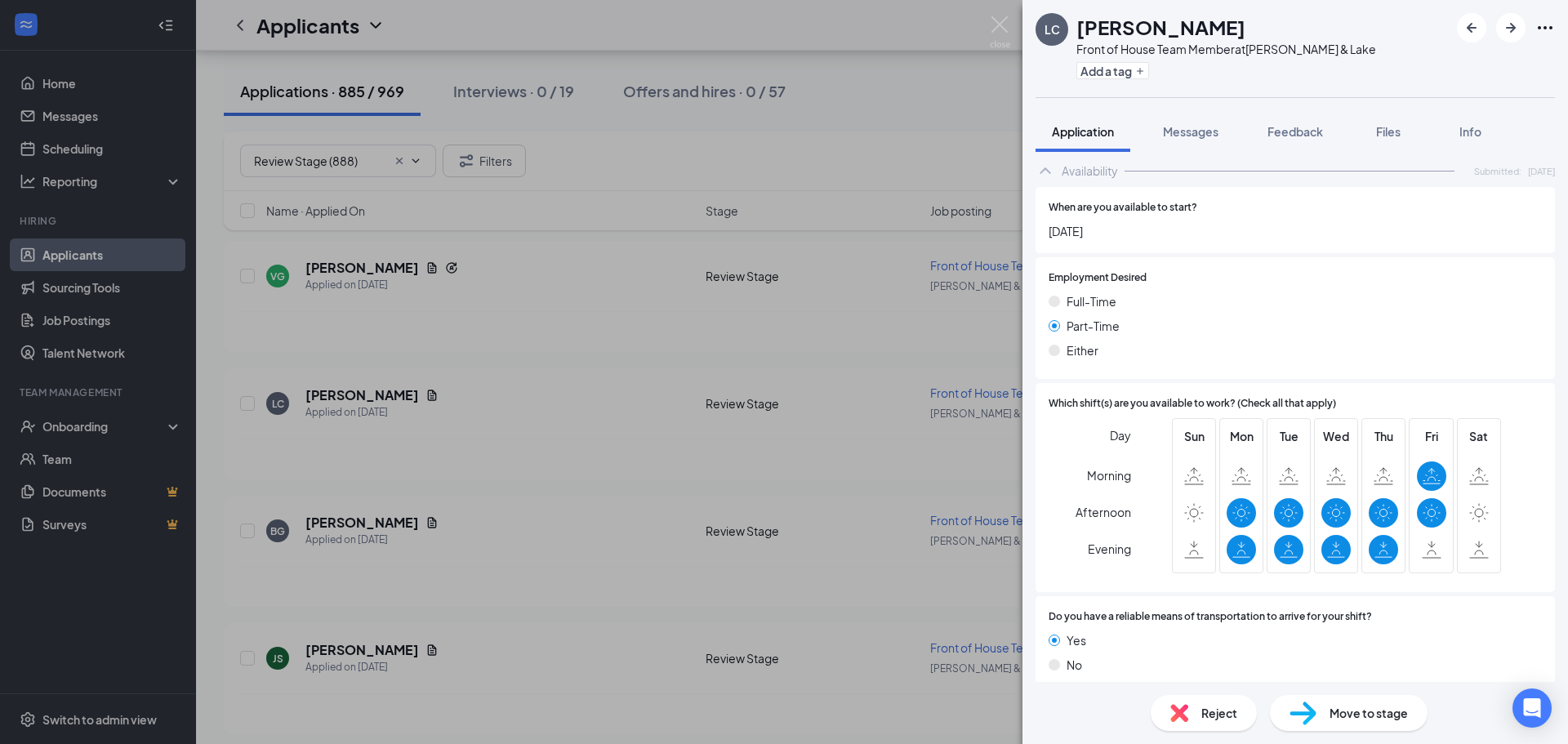
click at [1214, 709] on span "Reject" at bounding box center [1219, 713] width 36 height 18
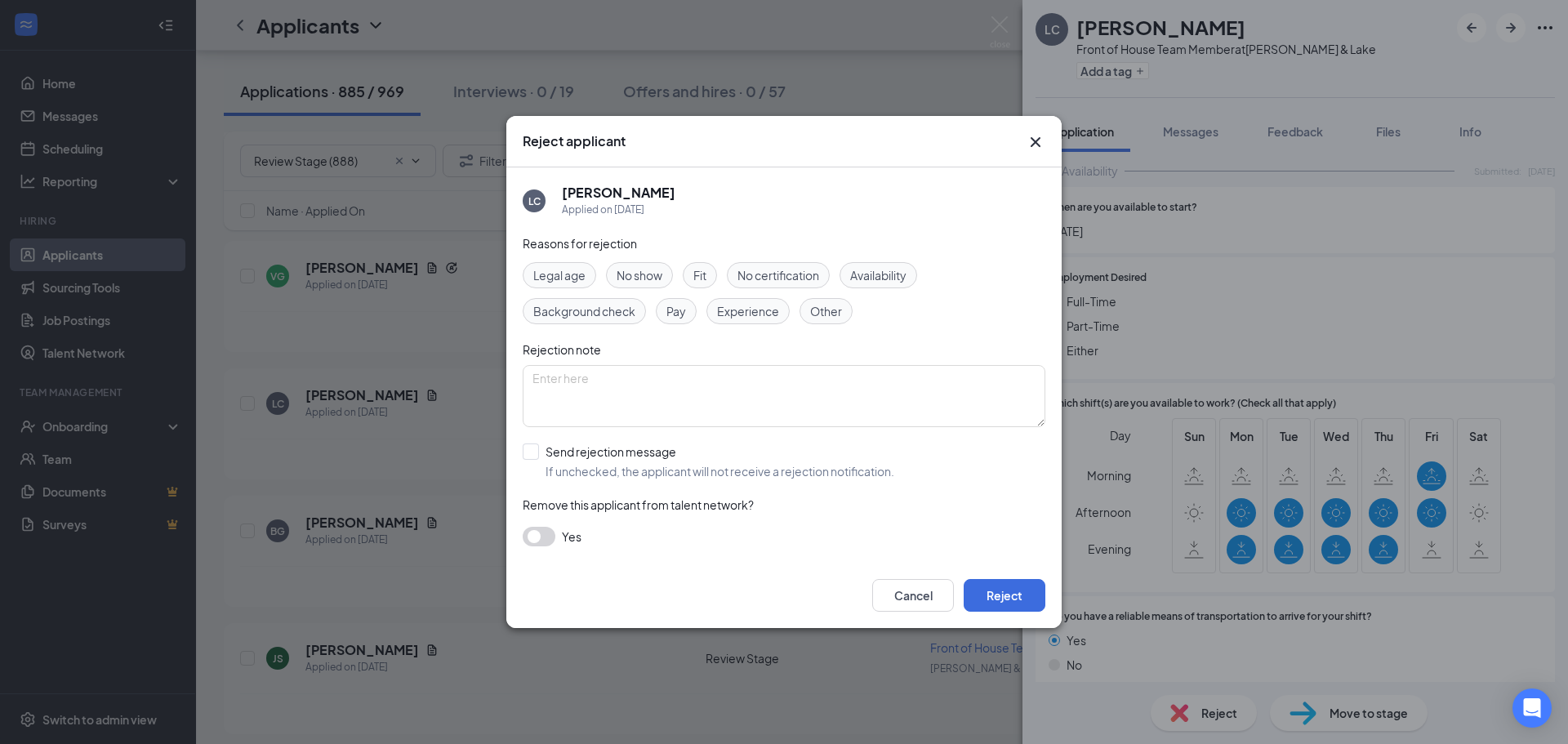
click at [881, 276] on span "Availability" at bounding box center [878, 275] width 56 height 18
click at [522, 444] on div "LC Luiza Cano Applied on Aug 24 Reasons for rejection Legal age No show Fit No …" at bounding box center [784, 365] width 556 height 395
click at [529, 452] on input "Send rejection message If unchecked, the applicant will not receive a rejection…" at bounding box center [708, 461] width 372 height 36
checkbox input "true"
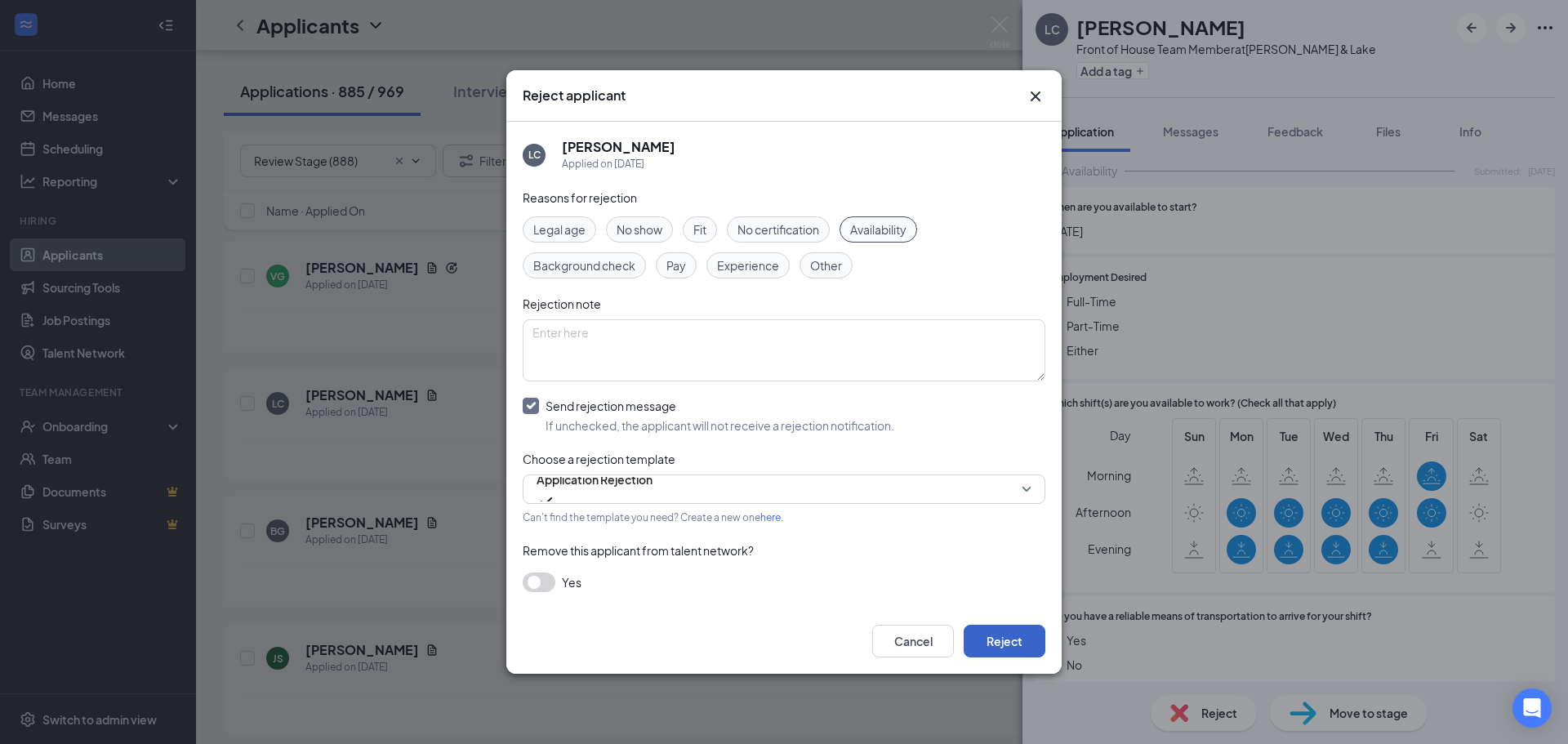
click at [1005, 644] on button "Reject" at bounding box center [1004, 641] width 82 height 33
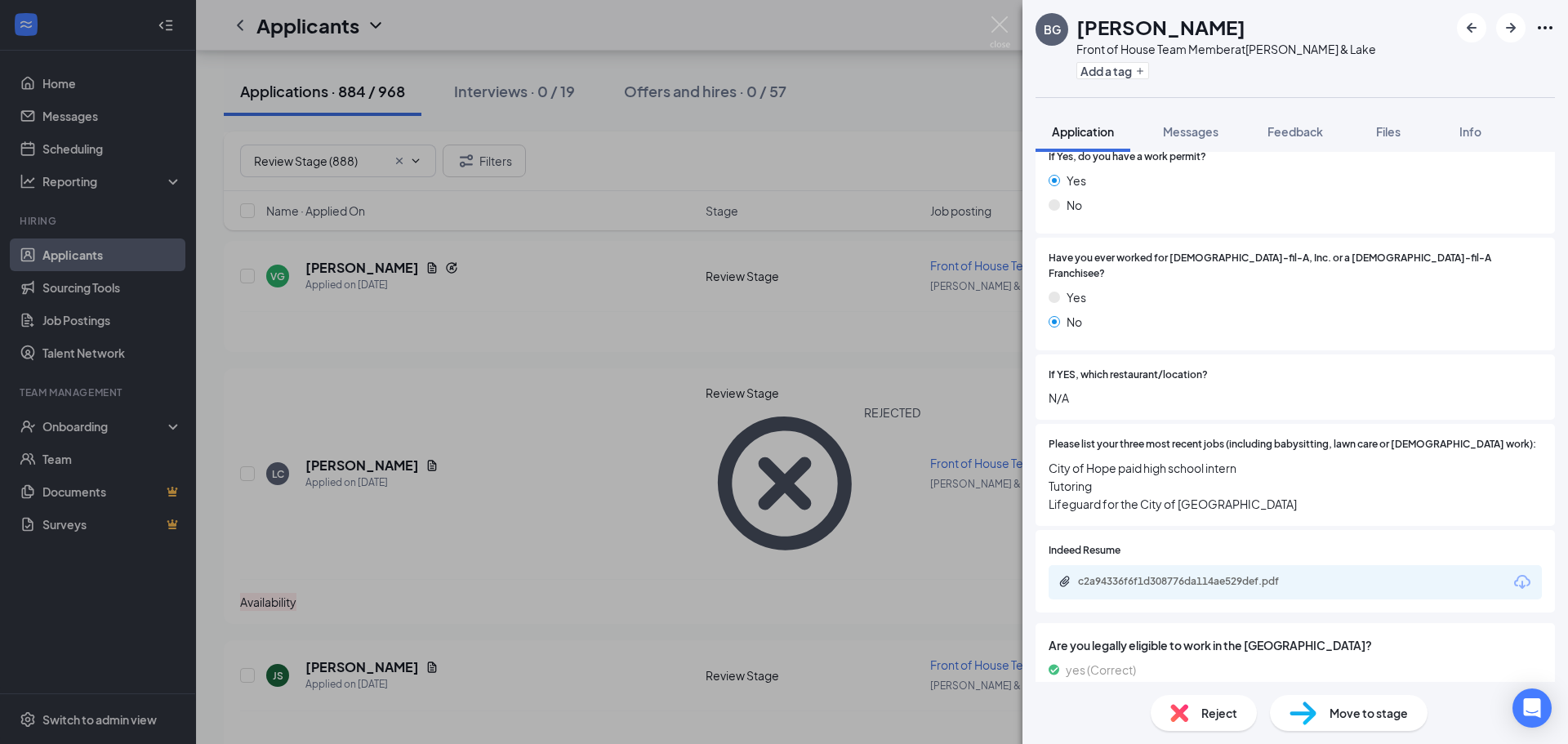
scroll to position [276, 0]
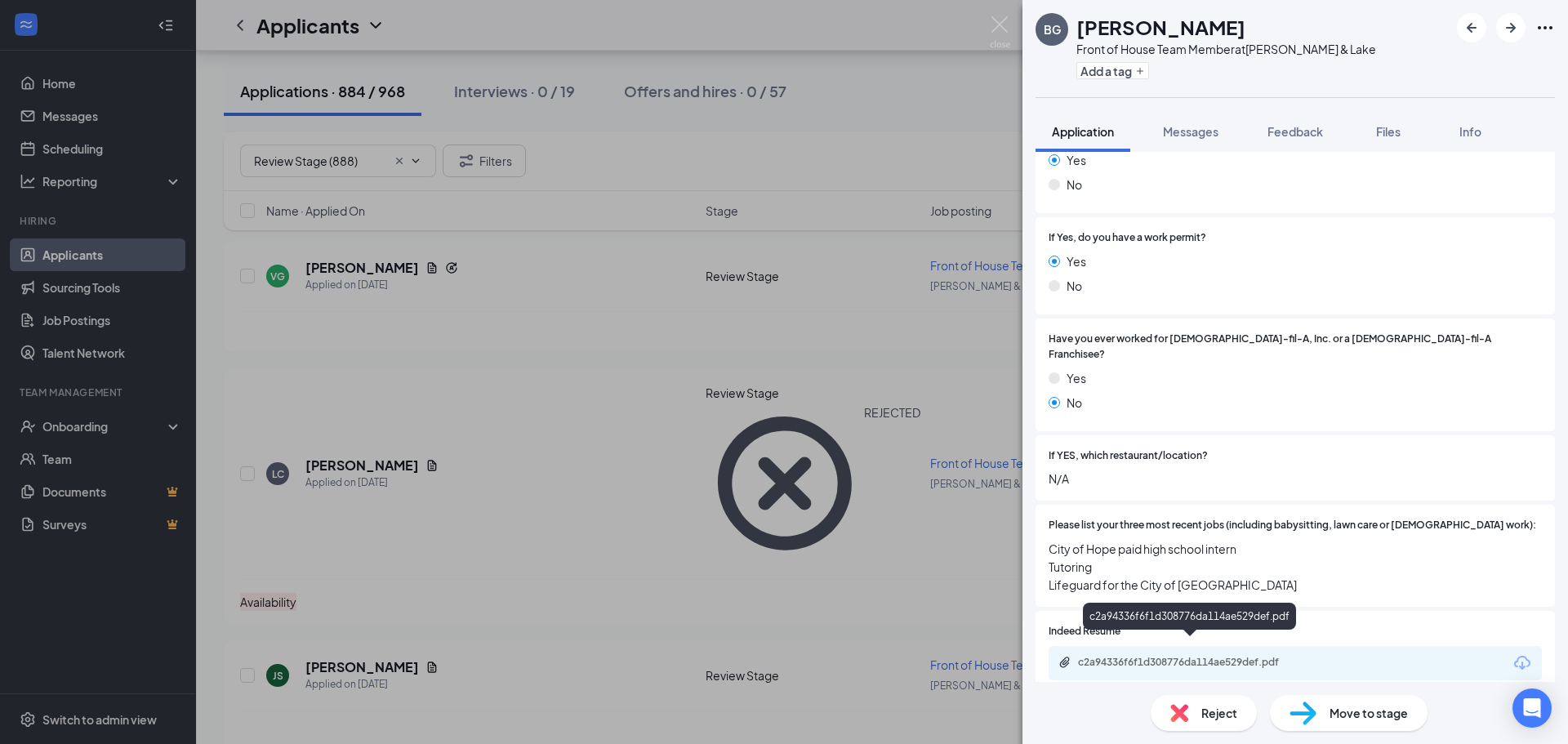
click at [1192, 656] on div "c2a94336f6f1d308776da114ae529def.pdf" at bounding box center [1192, 662] width 229 height 13
click at [1239, 717] on div "Reject" at bounding box center [1204, 713] width 106 height 36
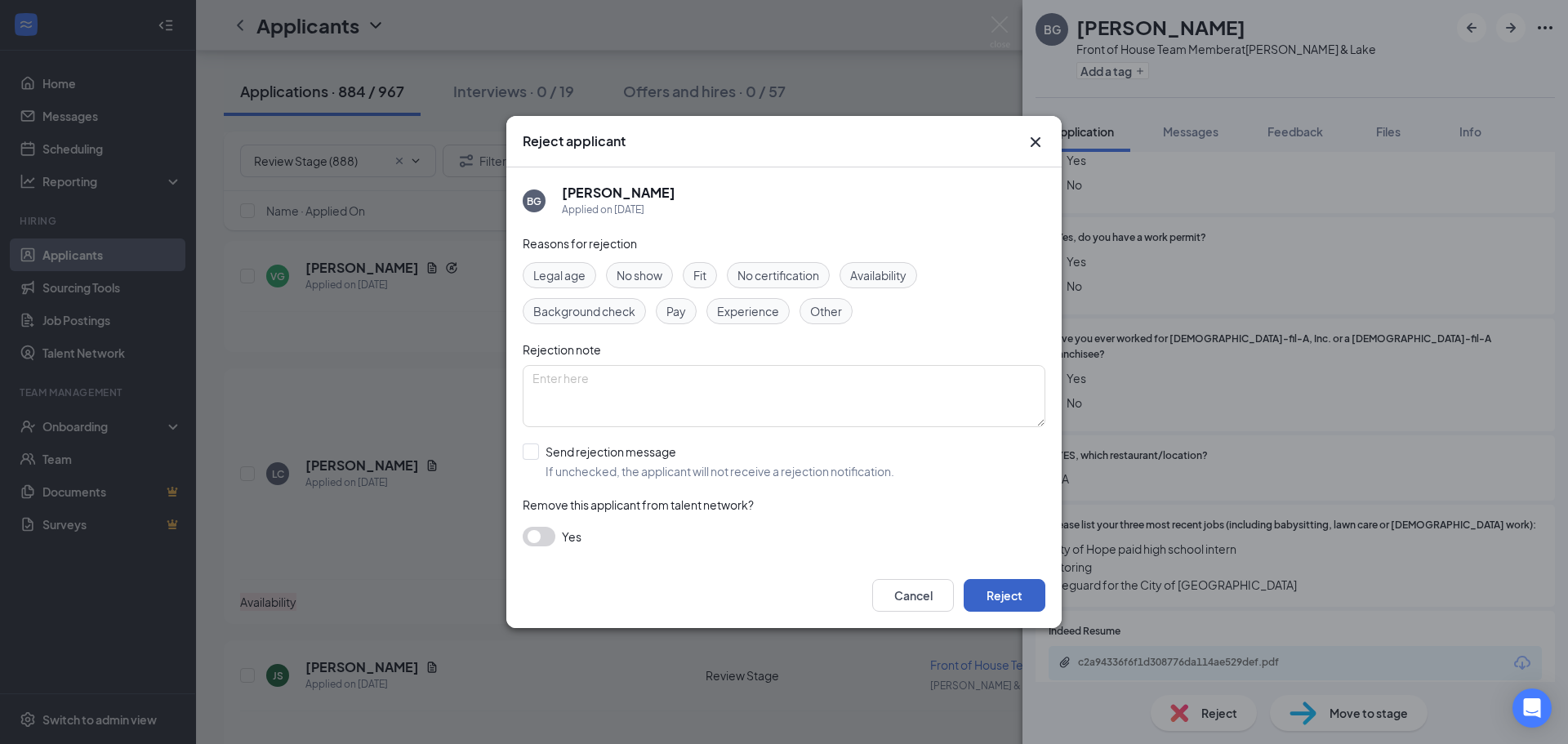
click at [1023, 603] on button "Reject" at bounding box center [1004, 595] width 82 height 33
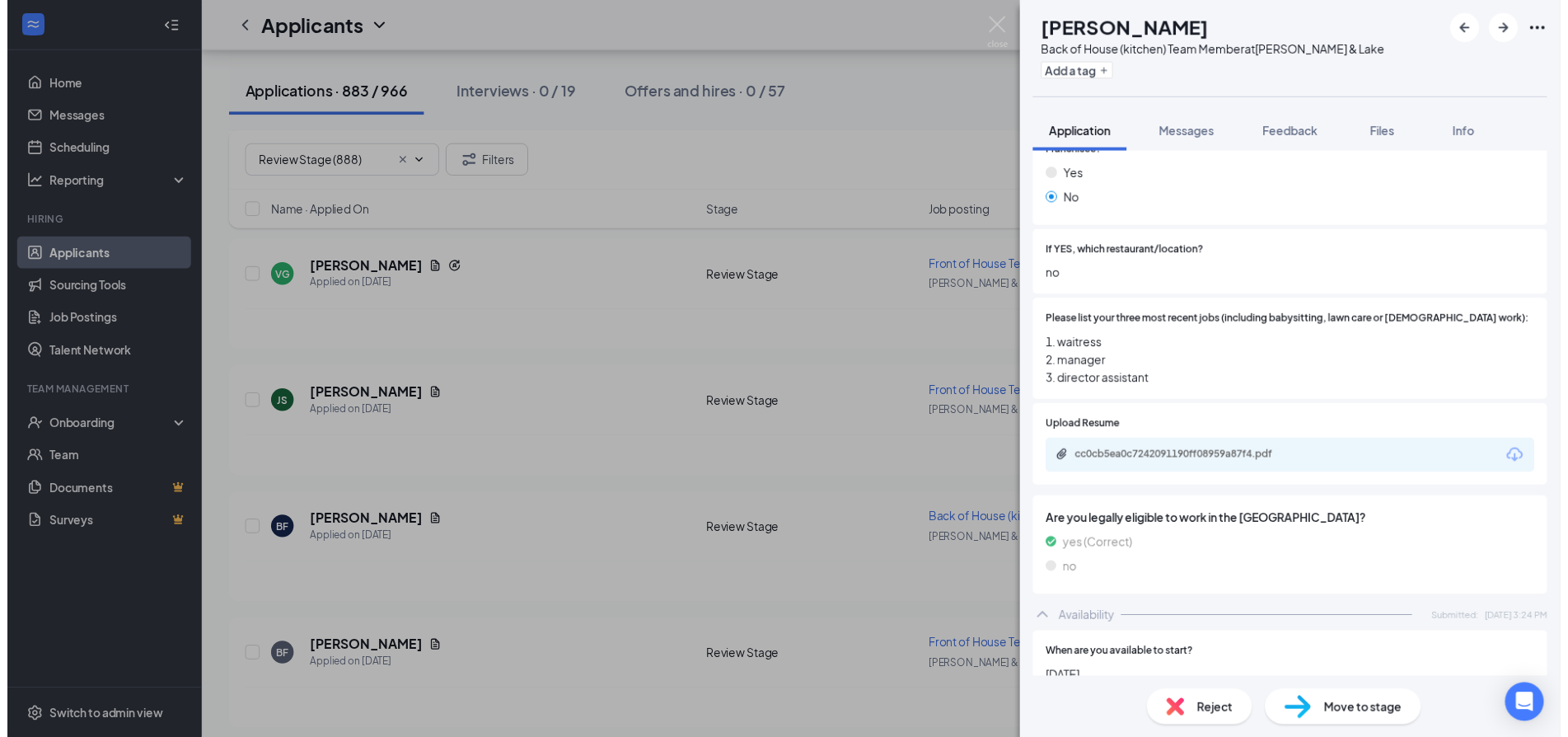
scroll to position [444, 0]
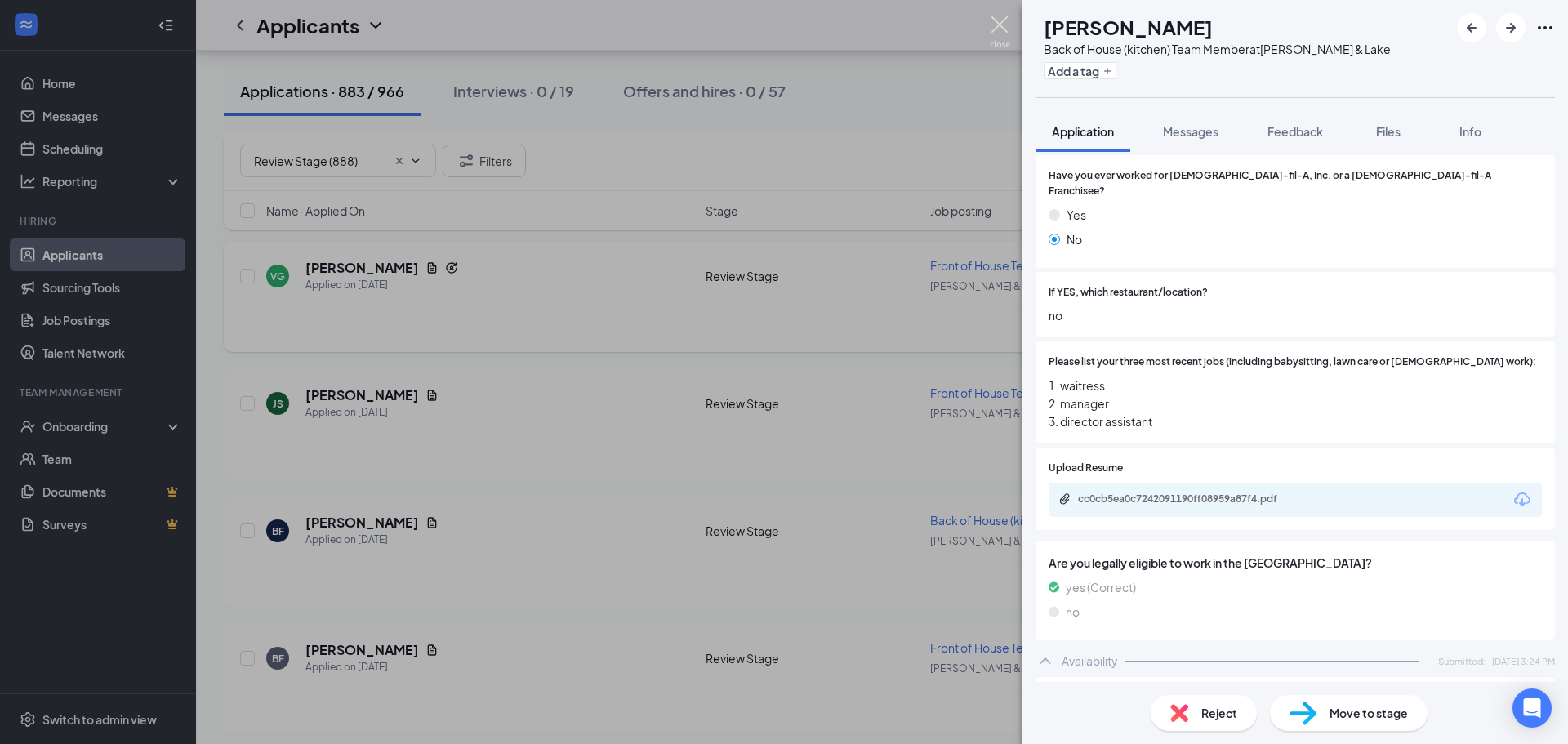
drag, startPoint x: 1000, startPoint y: 27, endPoint x: 873, endPoint y: 270, distance: 274.2
click at [1000, 26] on img at bounding box center [999, 32] width 20 height 32
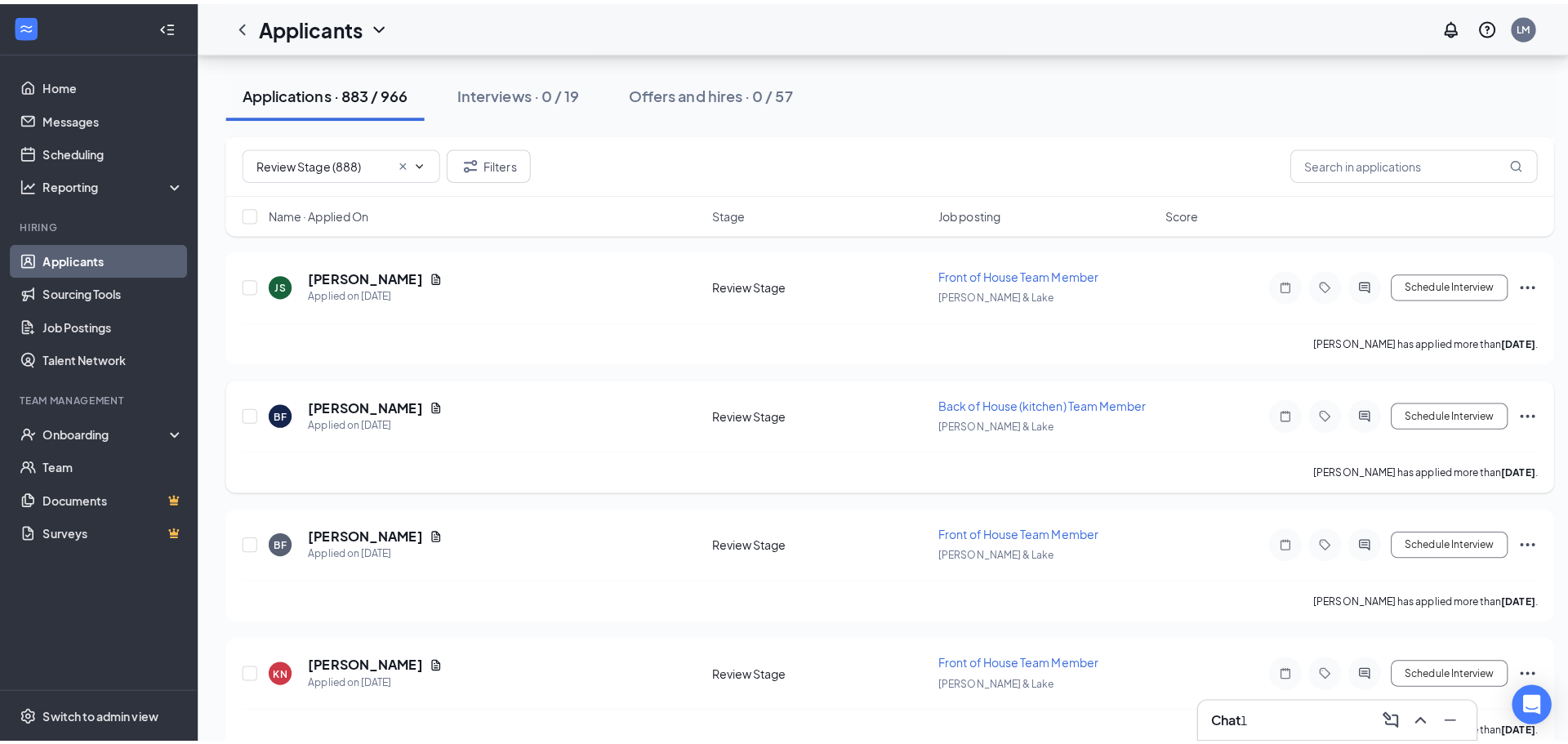
scroll to position [2449, 0]
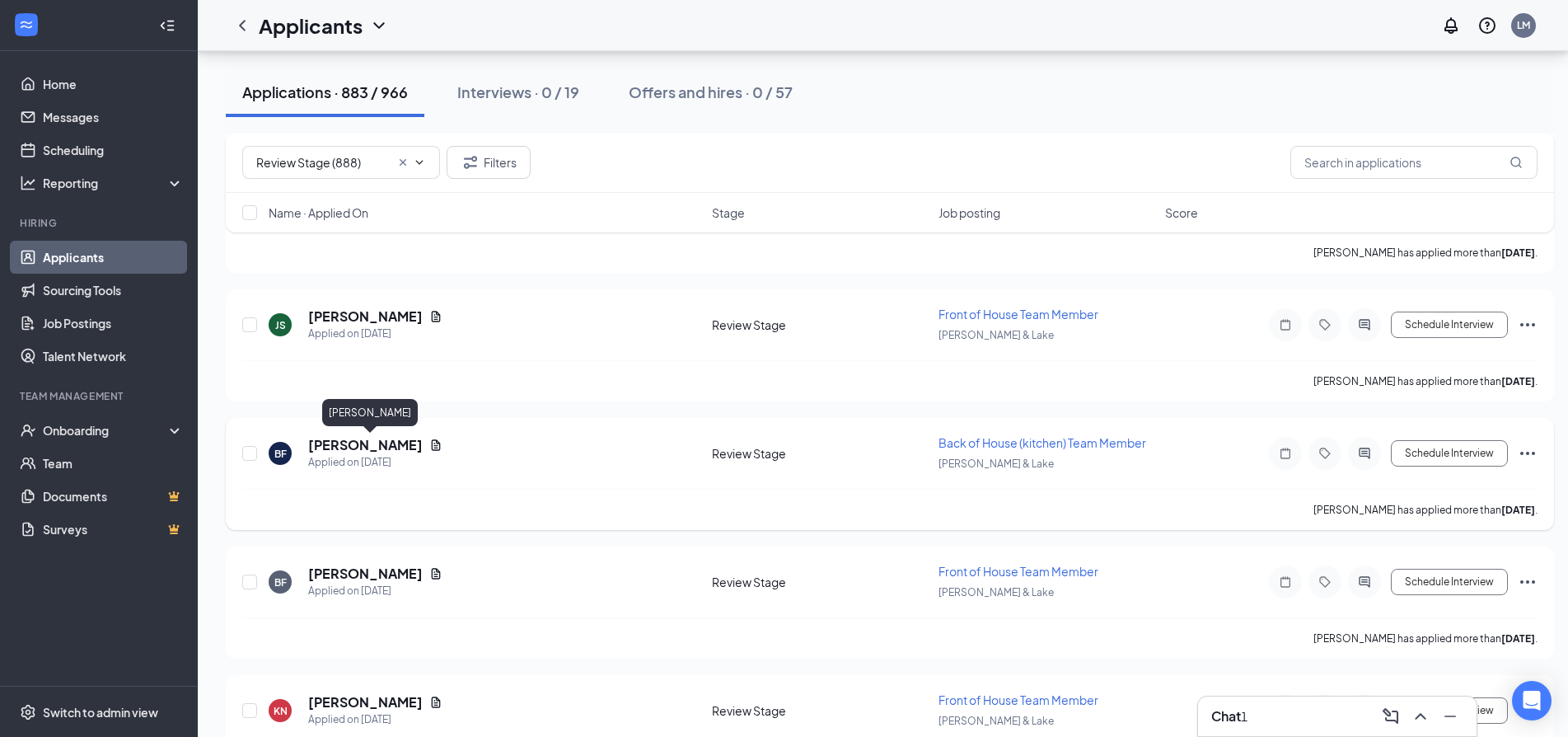
click at [406, 444] on h5 "Briana Farfan Oseguera" at bounding box center [365, 445] width 115 height 18
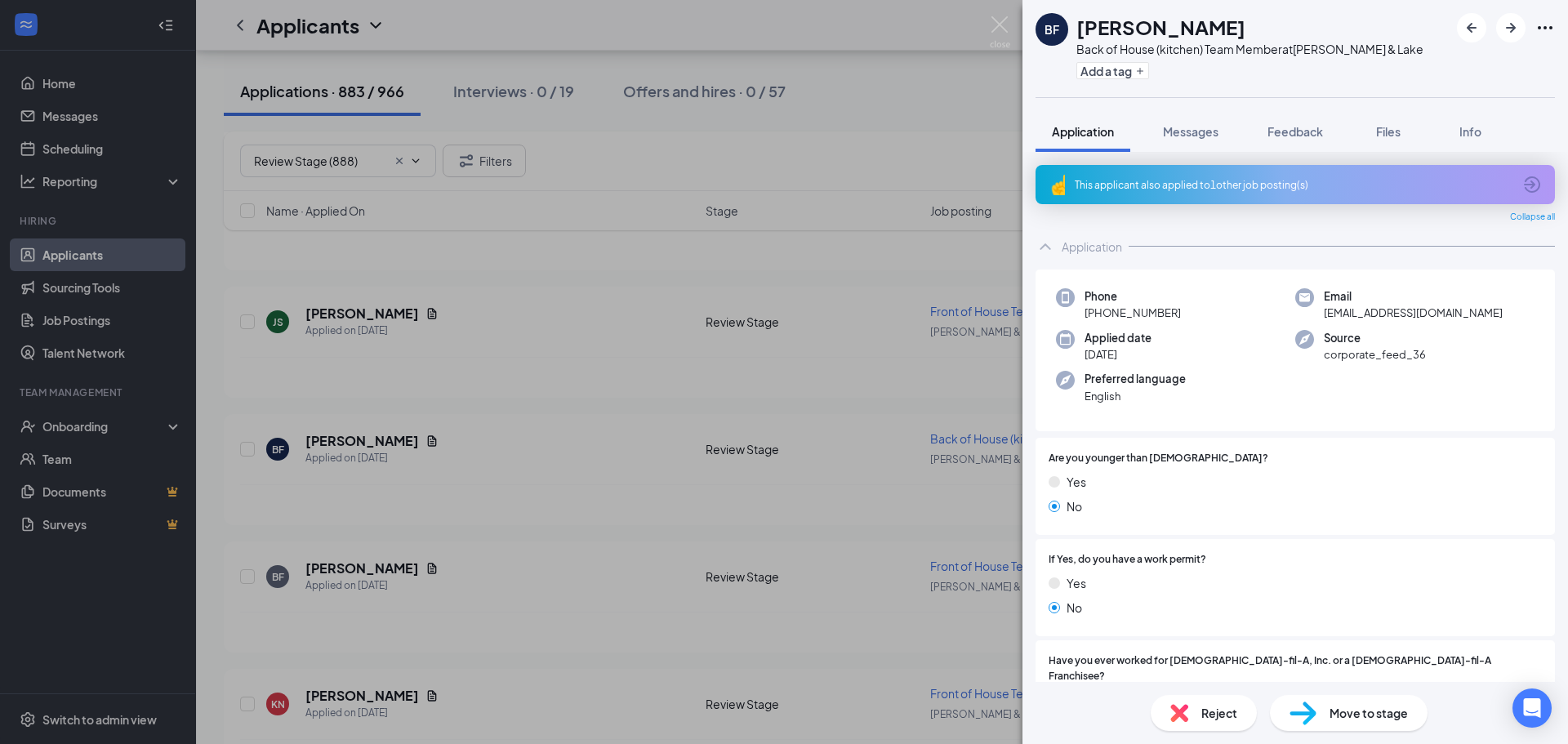
click at [1258, 178] on div "This applicant also applied to 1 other job posting(s)" at bounding box center [1293, 185] width 438 height 14
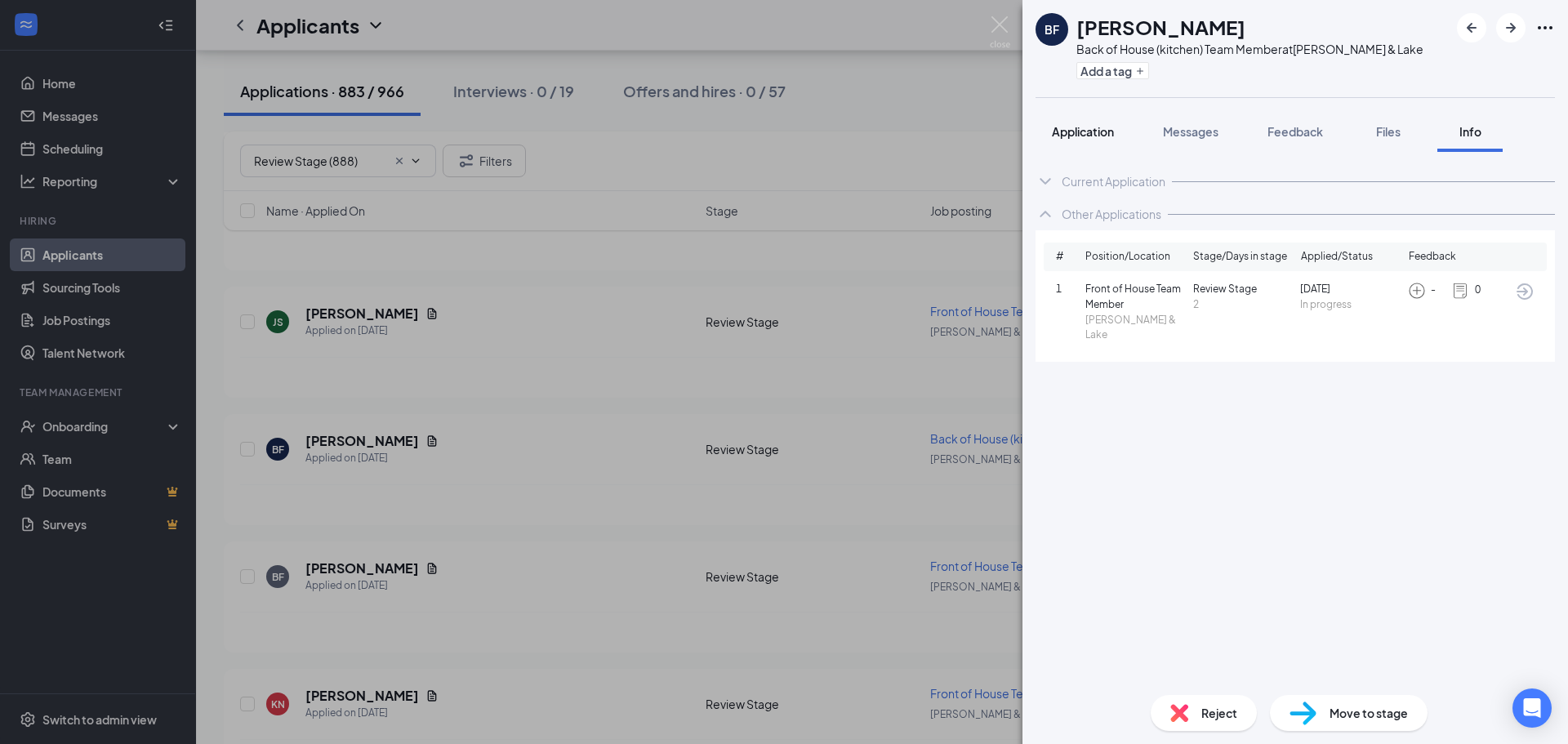
click at [1074, 131] on span "Application" at bounding box center [1083, 131] width 62 height 15
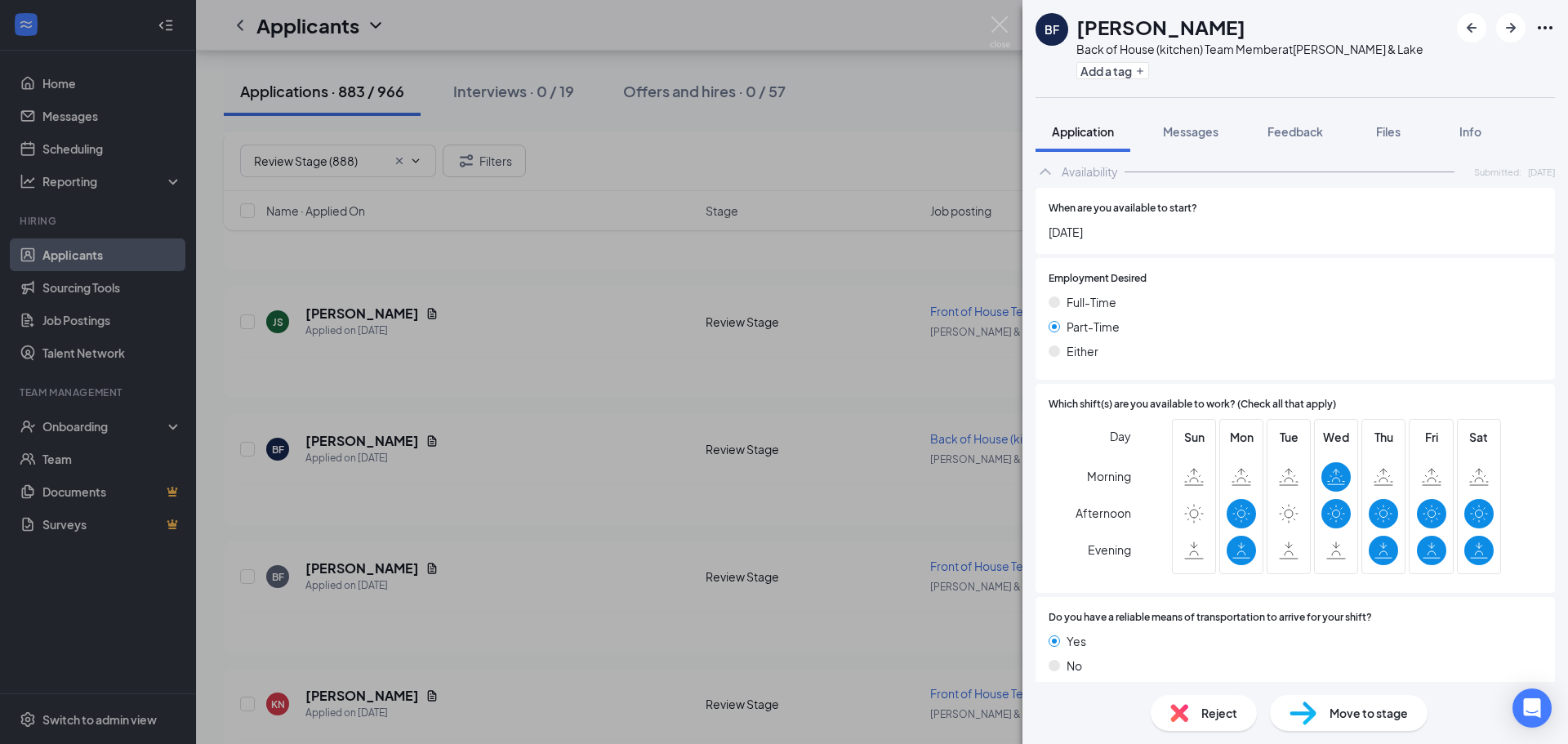
scroll to position [938, 0]
click at [1216, 715] on span "Reject" at bounding box center [1219, 713] width 36 height 18
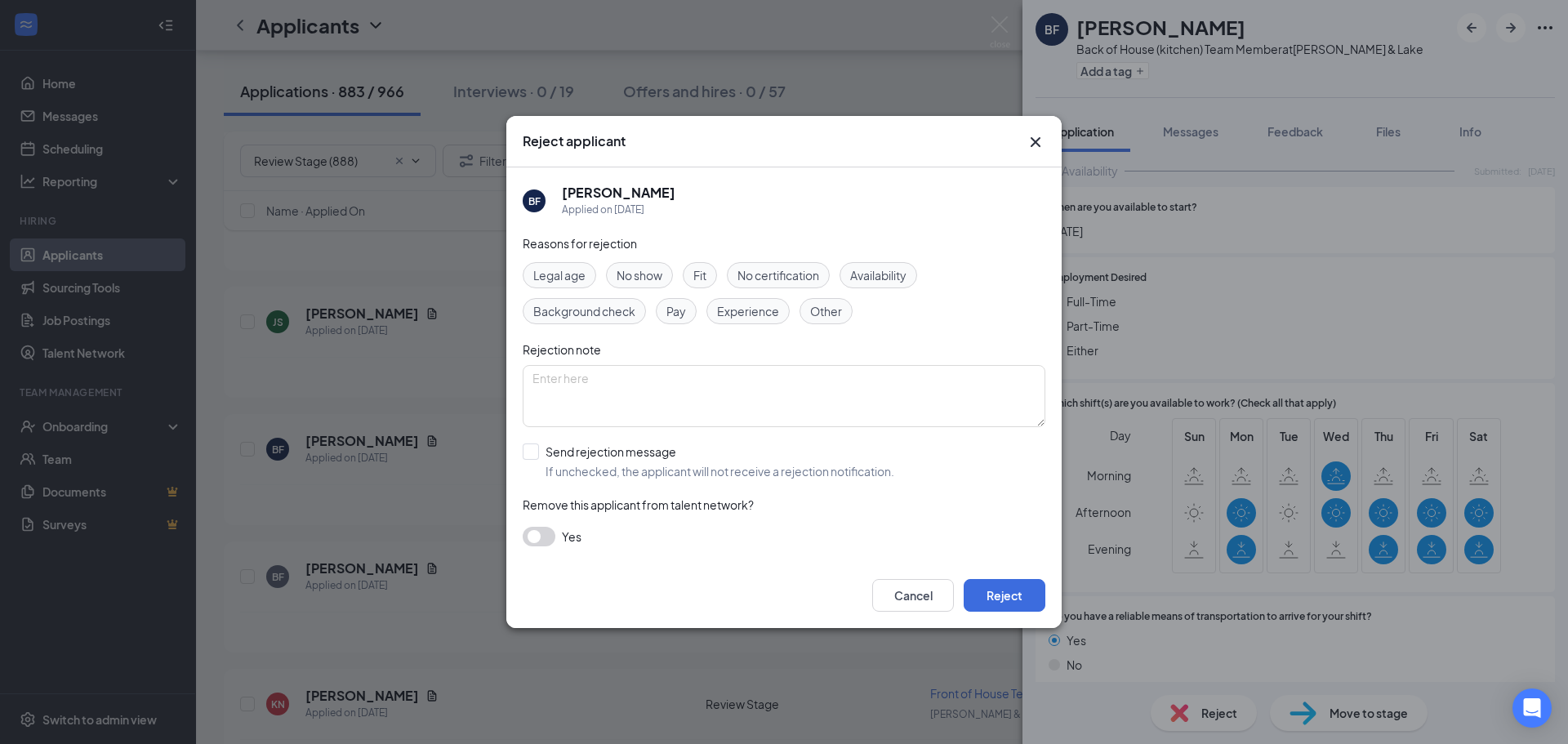
click at [871, 277] on span "Availability" at bounding box center [878, 275] width 56 height 18
click at [1034, 605] on button "Reject" at bounding box center [1004, 595] width 82 height 33
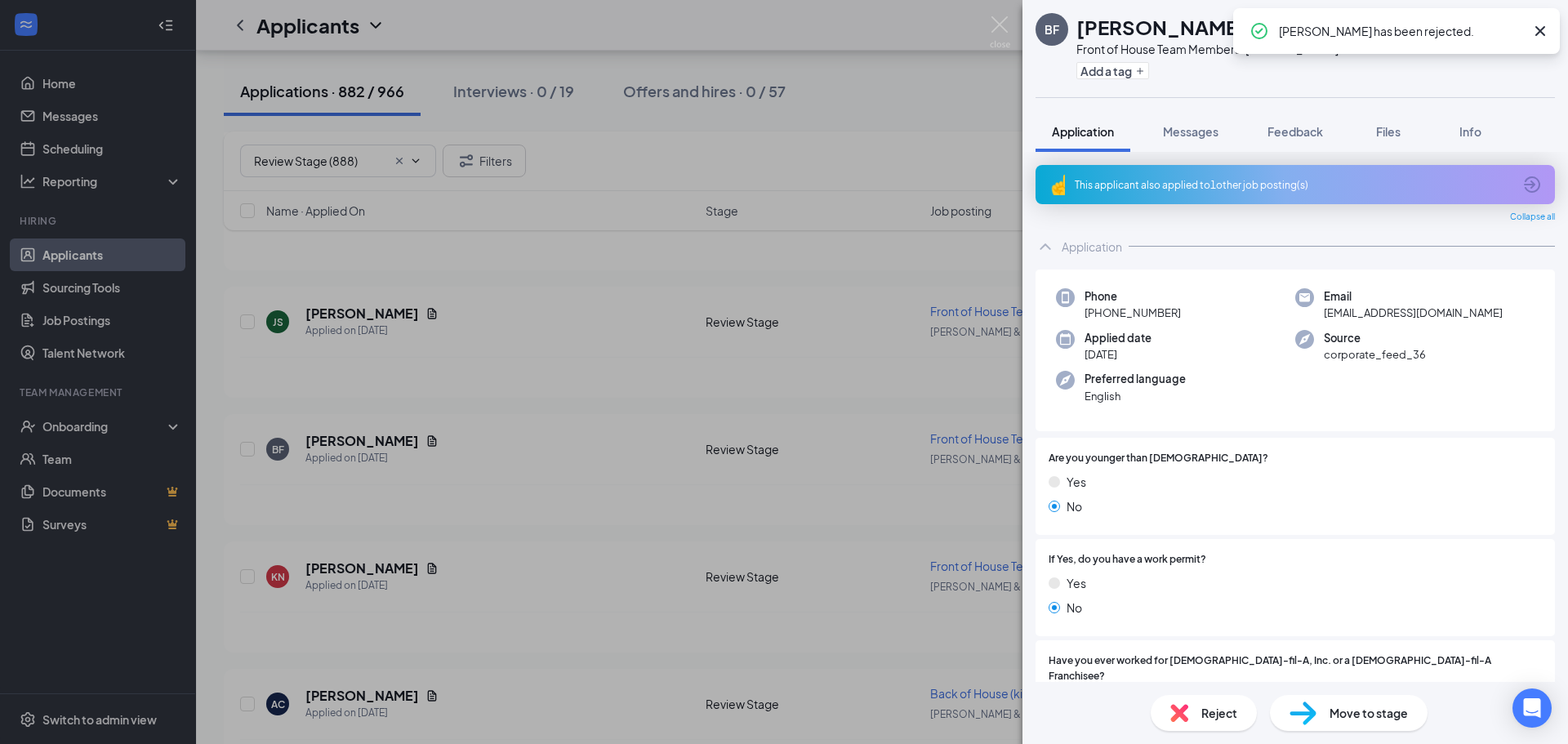
click at [1220, 712] on span "Reject" at bounding box center [1219, 713] width 36 height 18
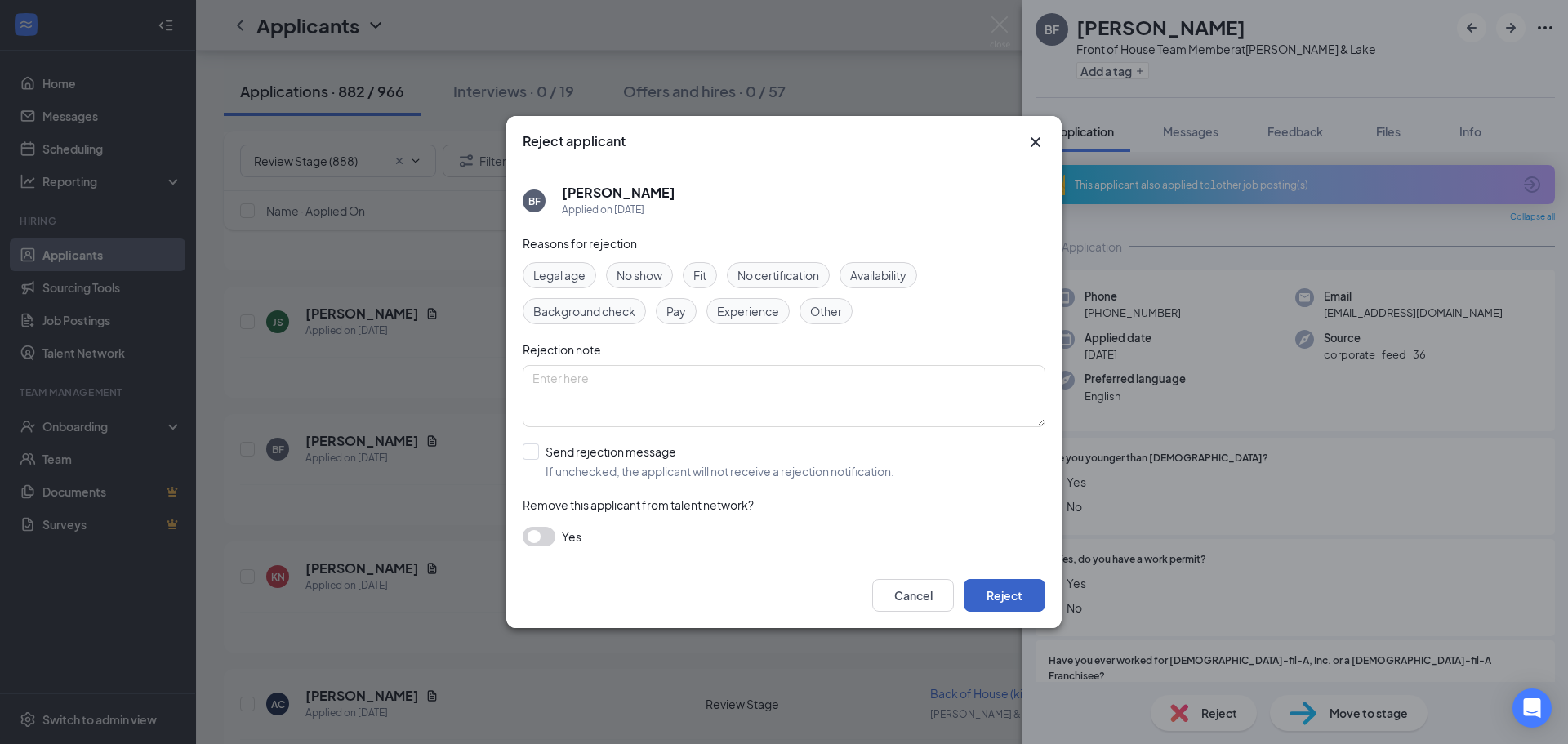
click at [1014, 600] on button "Reject" at bounding box center [1004, 595] width 82 height 33
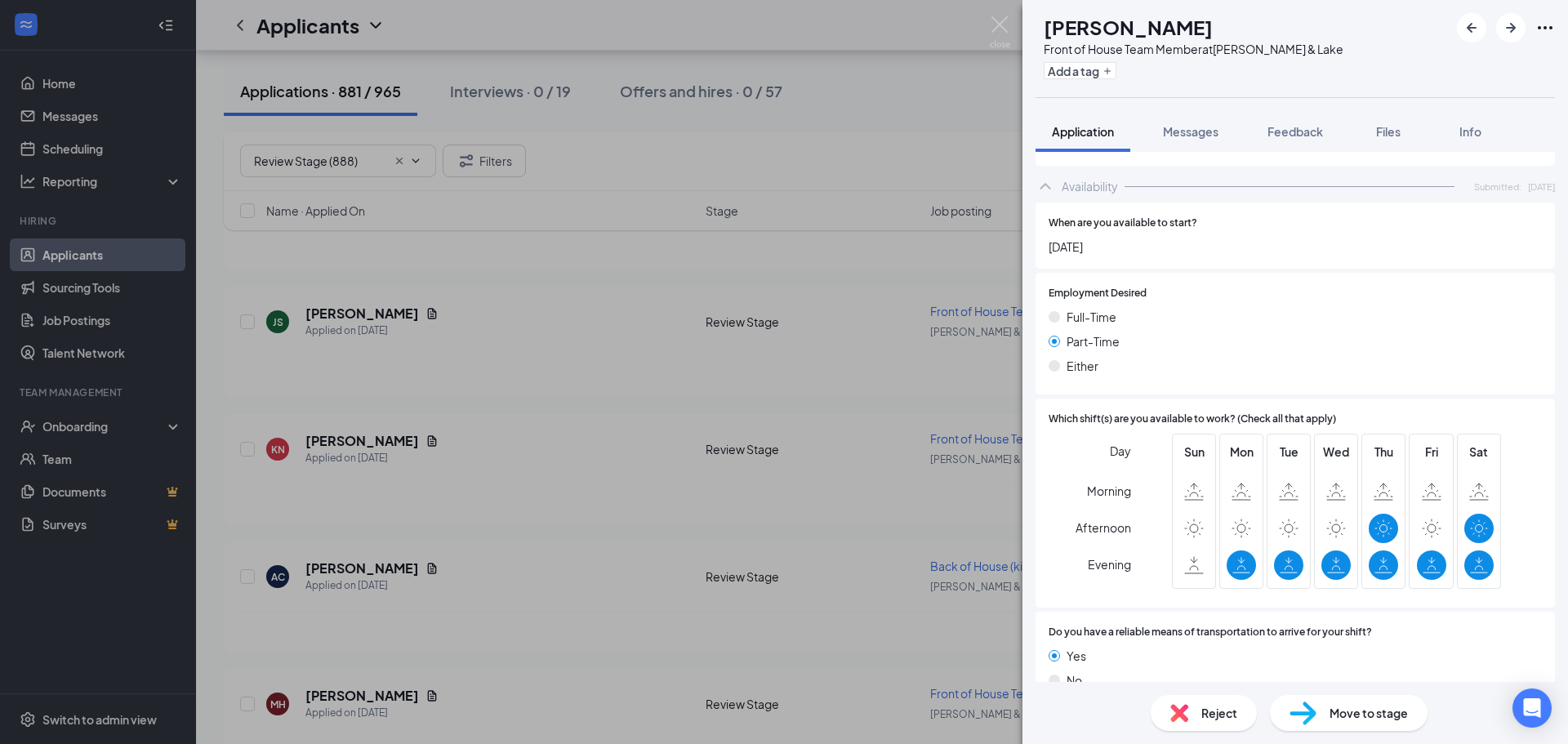
scroll to position [893, 0]
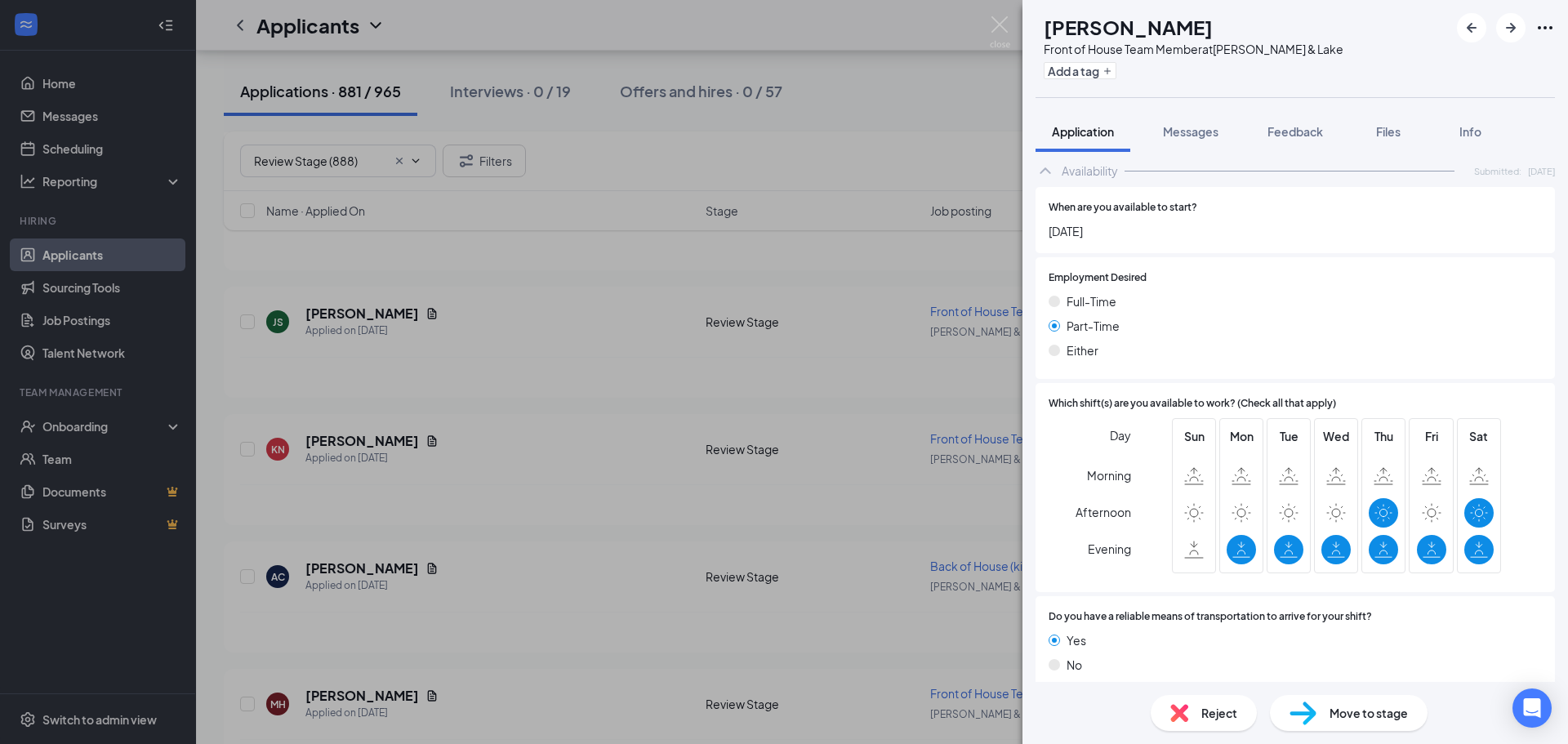
click at [1197, 704] on div "Reject" at bounding box center [1204, 713] width 106 height 36
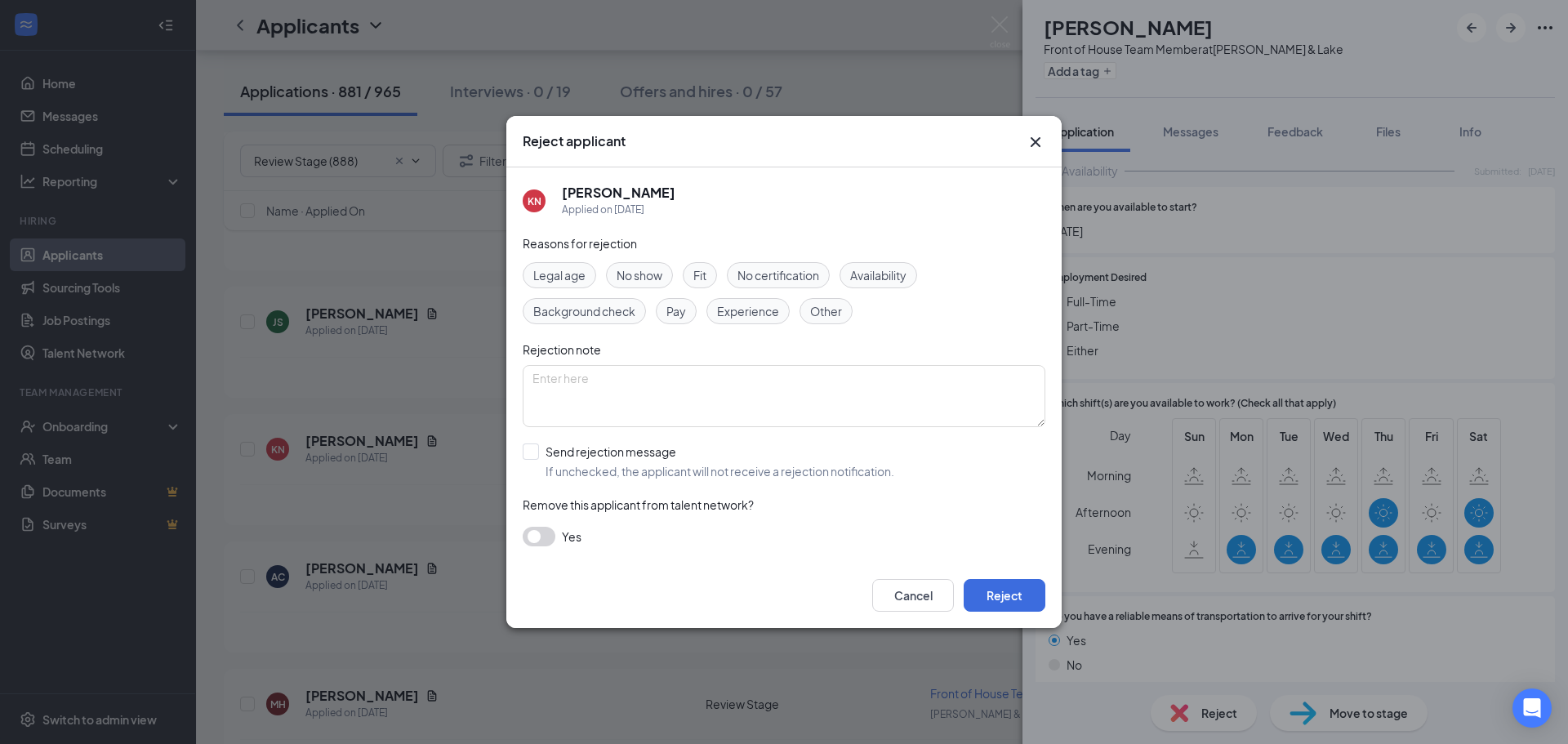
click at [868, 271] on span "Availability" at bounding box center [878, 275] width 56 height 18
click at [1009, 594] on button "Reject" at bounding box center [1004, 595] width 82 height 33
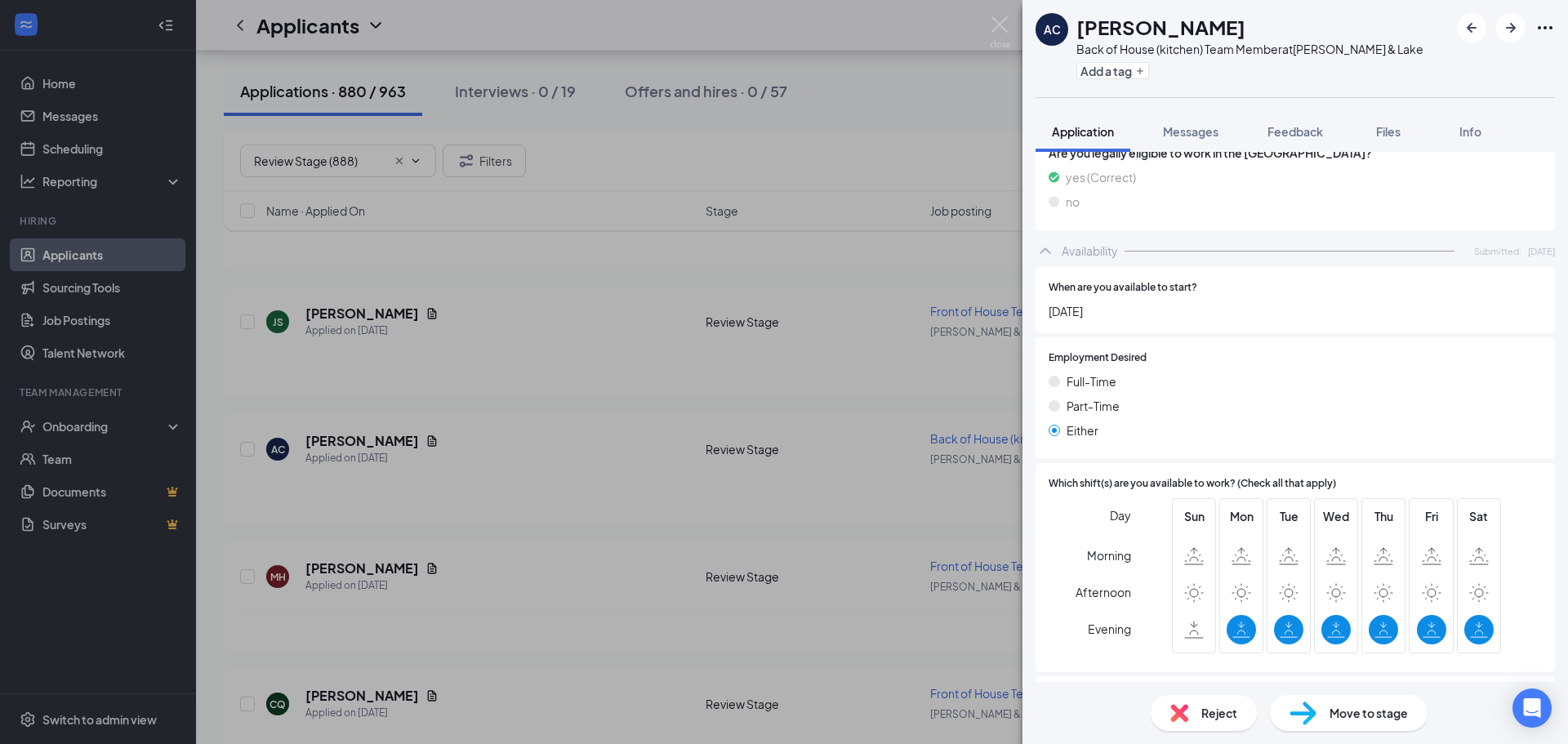
scroll to position [817, 0]
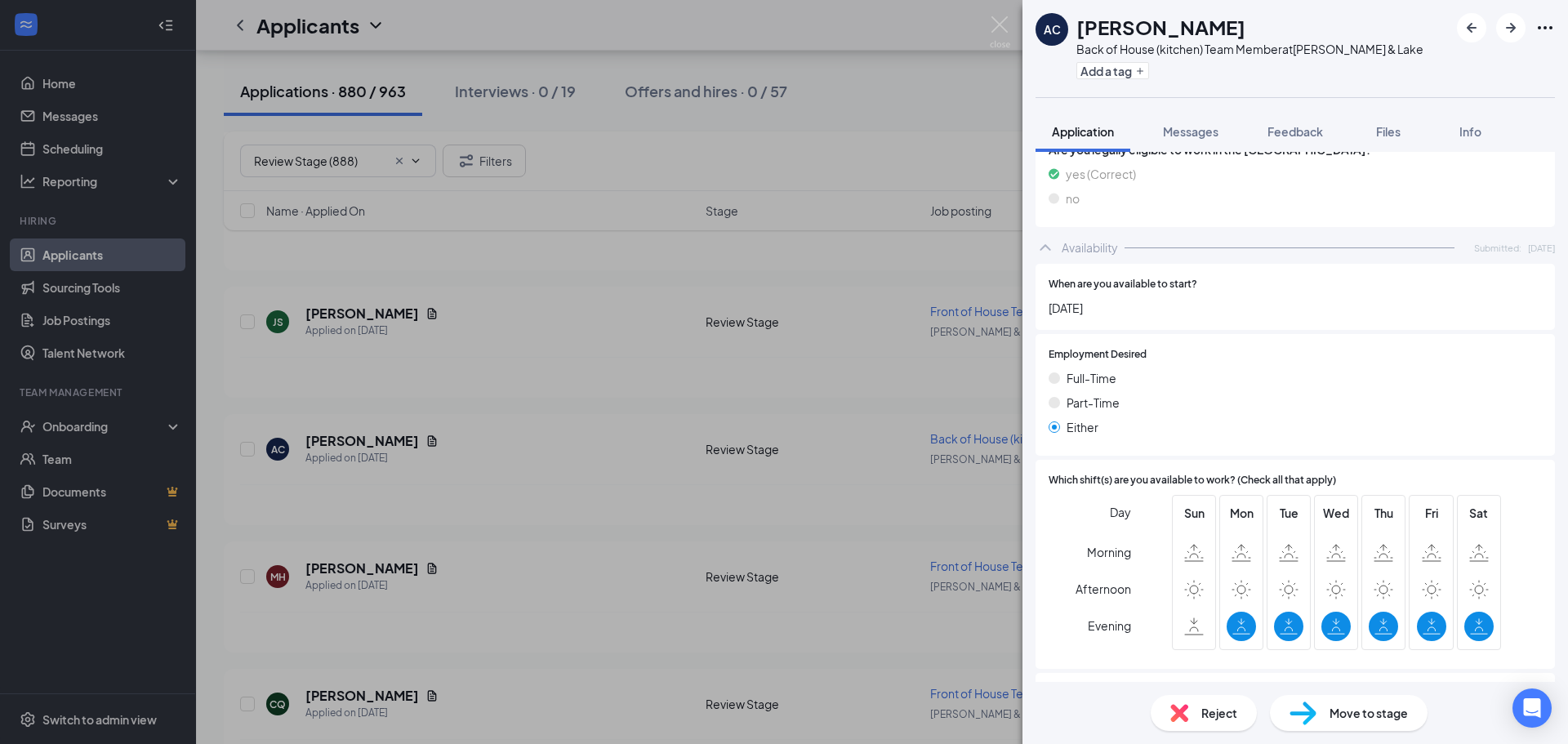
click at [1224, 721] on div "Reject" at bounding box center [1204, 713] width 106 height 36
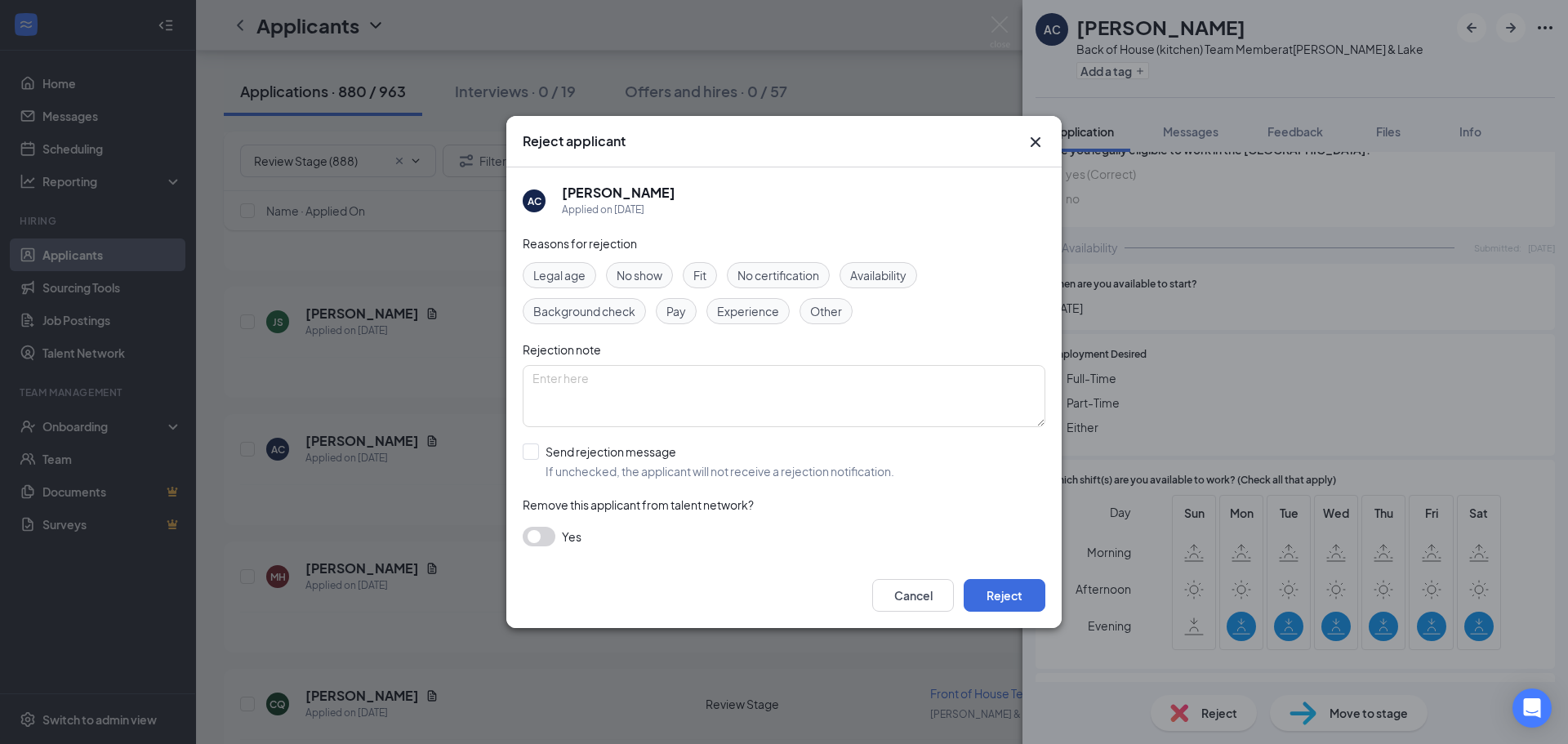
click at [891, 278] on span "Availability" at bounding box center [878, 275] width 56 height 18
click at [1019, 599] on button "Reject" at bounding box center [1004, 595] width 82 height 33
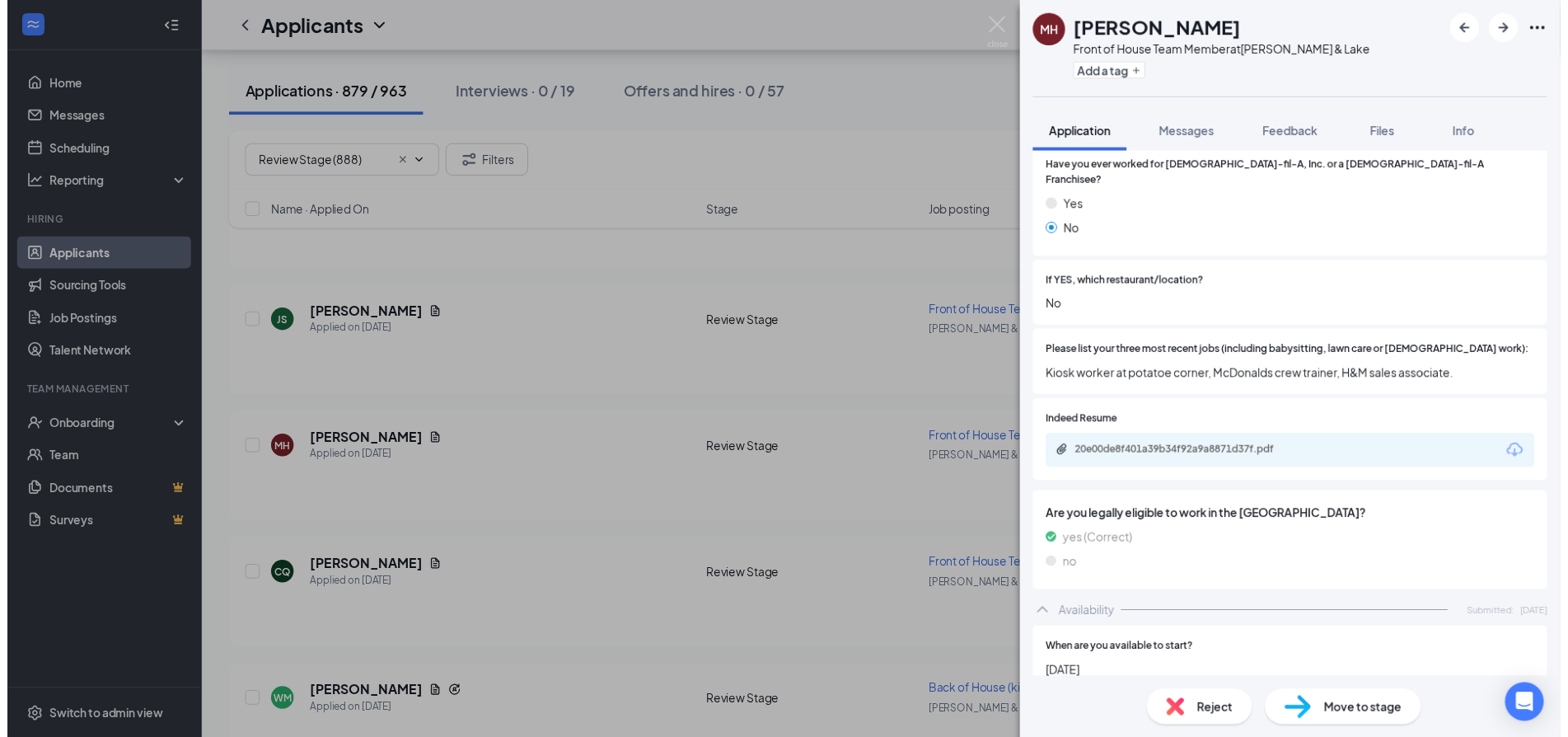
scroll to position [325, 0]
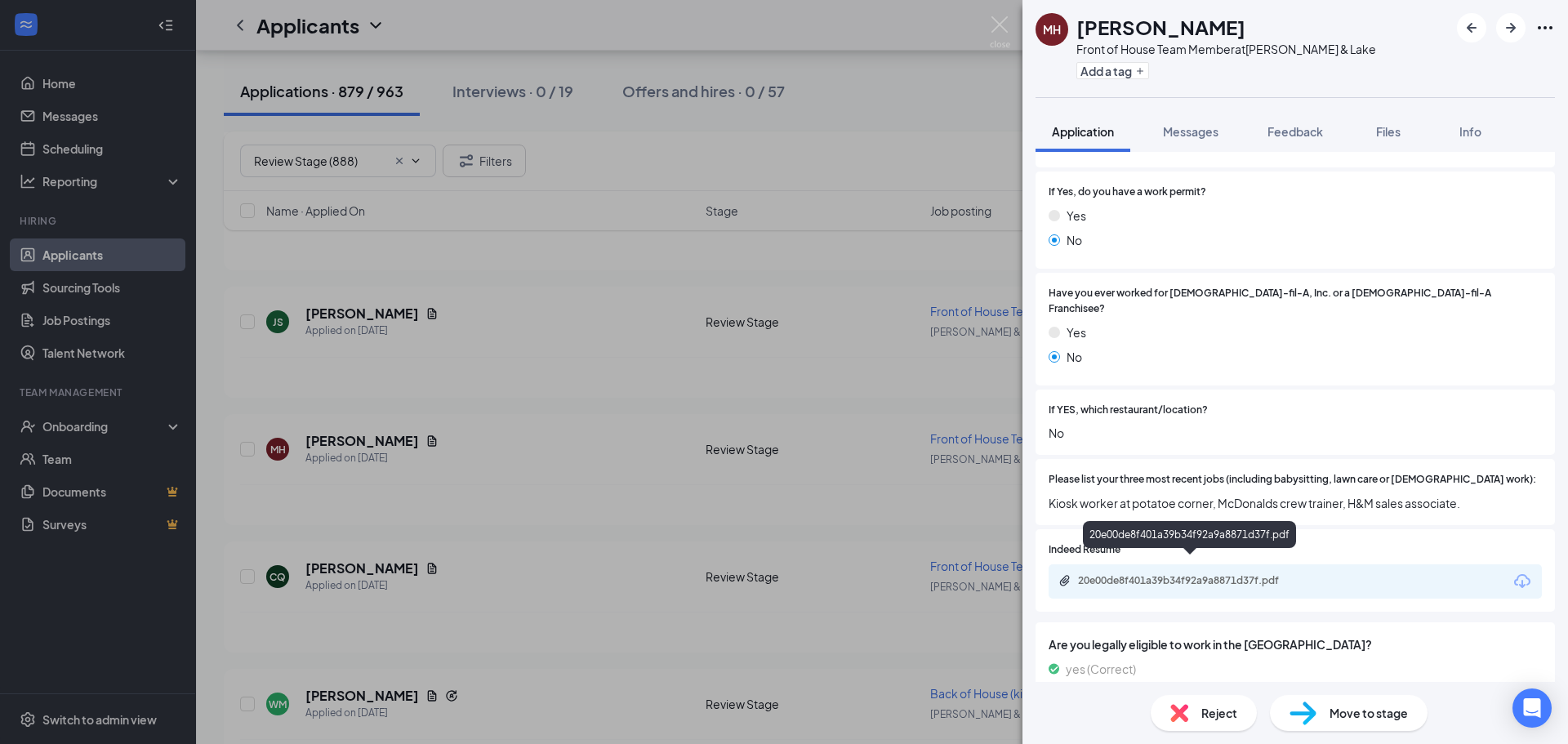
click at [1287, 574] on div "20e00de8f401a39b34f92a9a8871d37f.pdf" at bounding box center [1192, 581] width 229 height 13
drag, startPoint x: 1004, startPoint y: 24, endPoint x: 1072, endPoint y: 475, distance: 456.1
click at [1003, 24] on img at bounding box center [999, 32] width 20 height 32
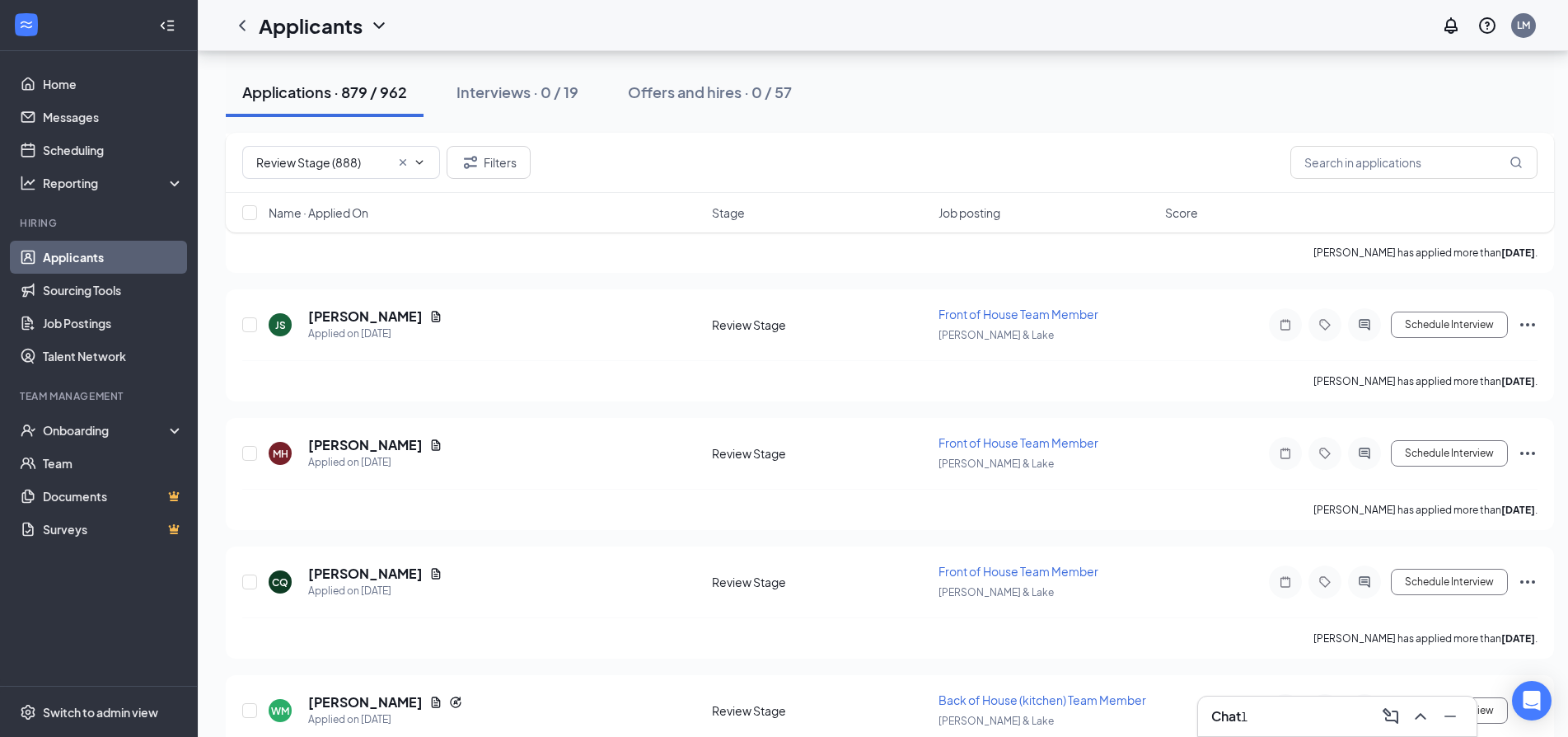
click at [1281, 718] on div "Chat 1" at bounding box center [1337, 716] width 252 height 26
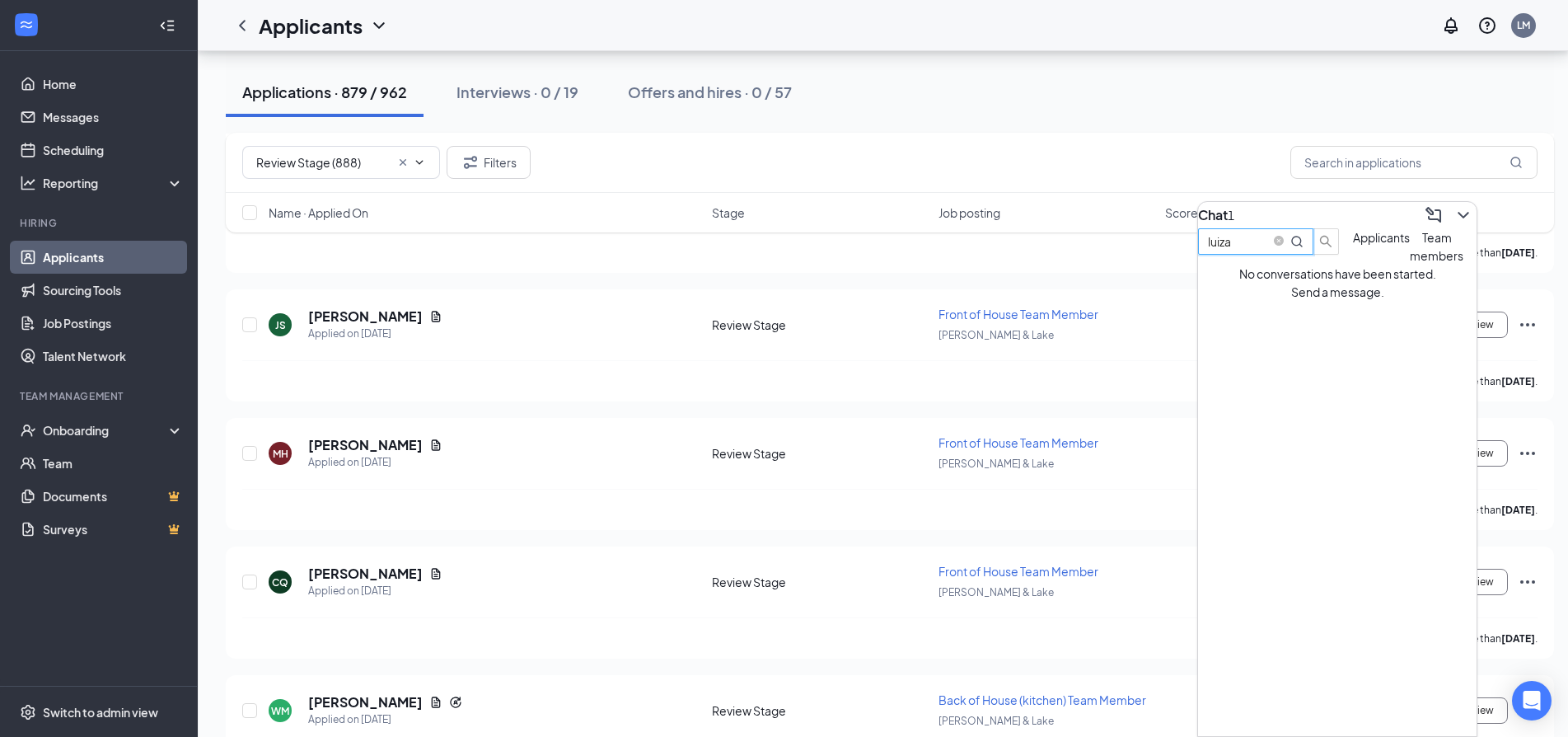
click at [1267, 251] on input "luiza" at bounding box center [1237, 242] width 59 height 18
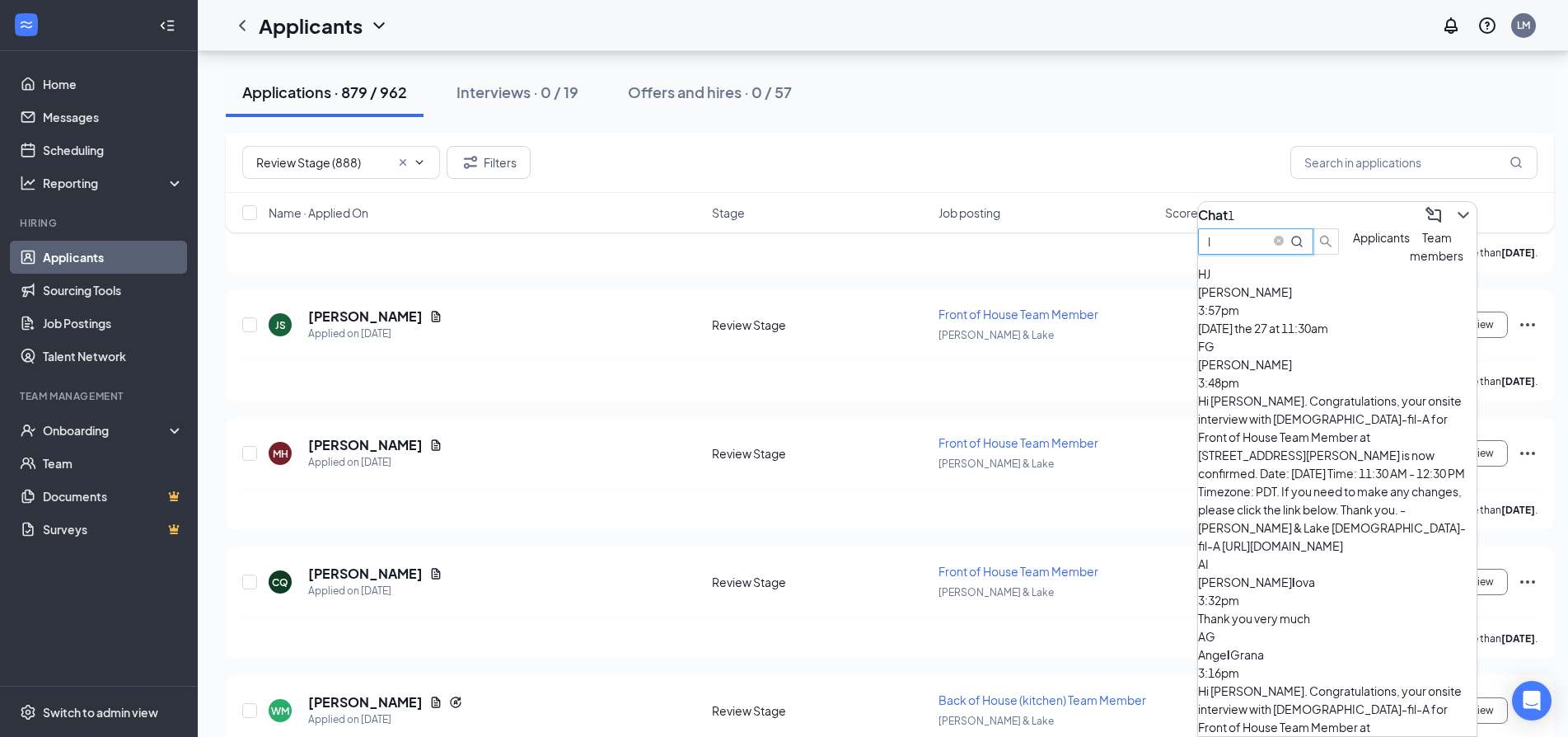
type input "l"
click at [1342, 337] on div "Tomorrow the 27 at 11:30am" at bounding box center [1337, 328] width 279 height 18
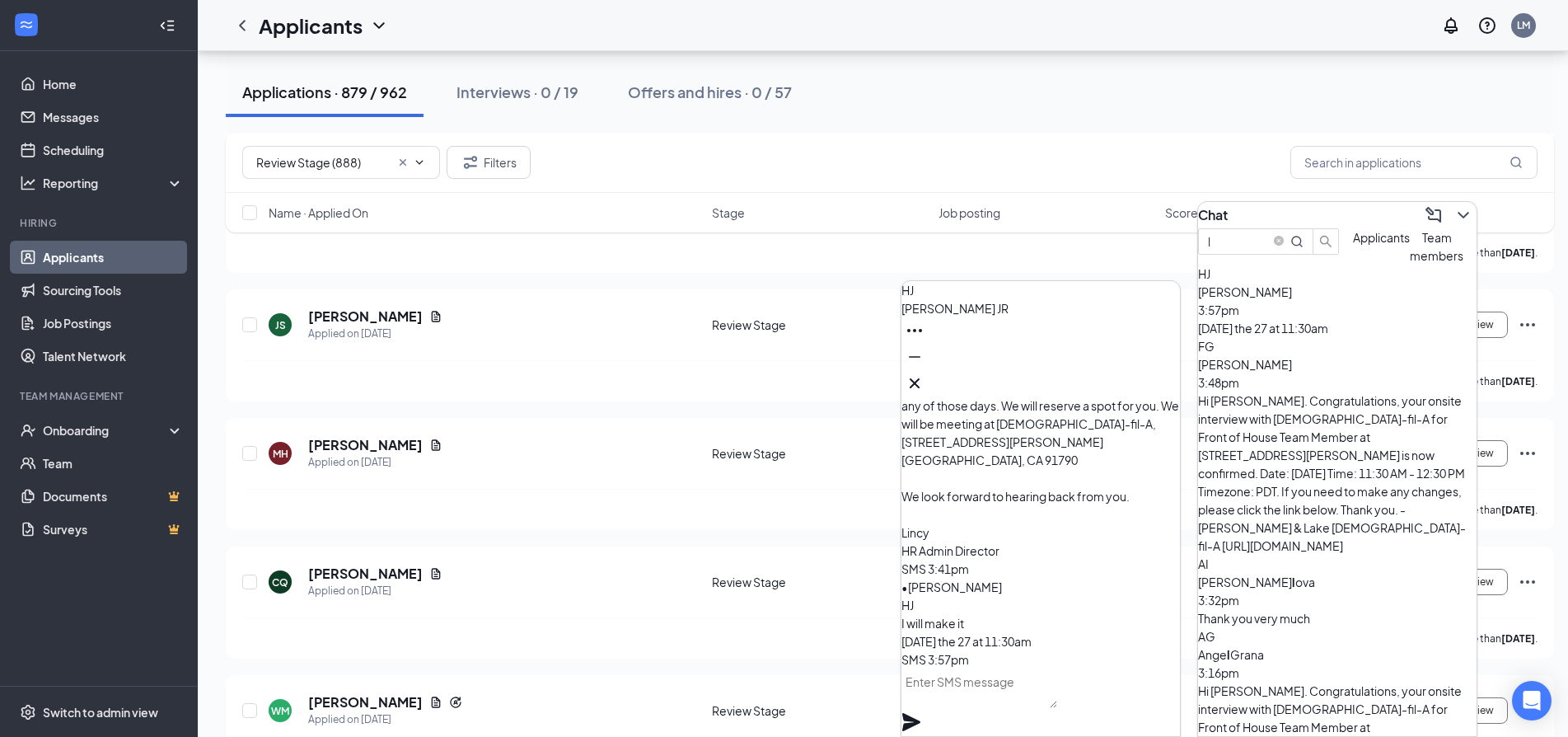
click at [999, 707] on textarea at bounding box center [979, 688] width 156 height 40
type textarea "Confirmed, I will add you to the list."
click at [920, 713] on icon "Plane" at bounding box center [912, 722] width 18 height 18
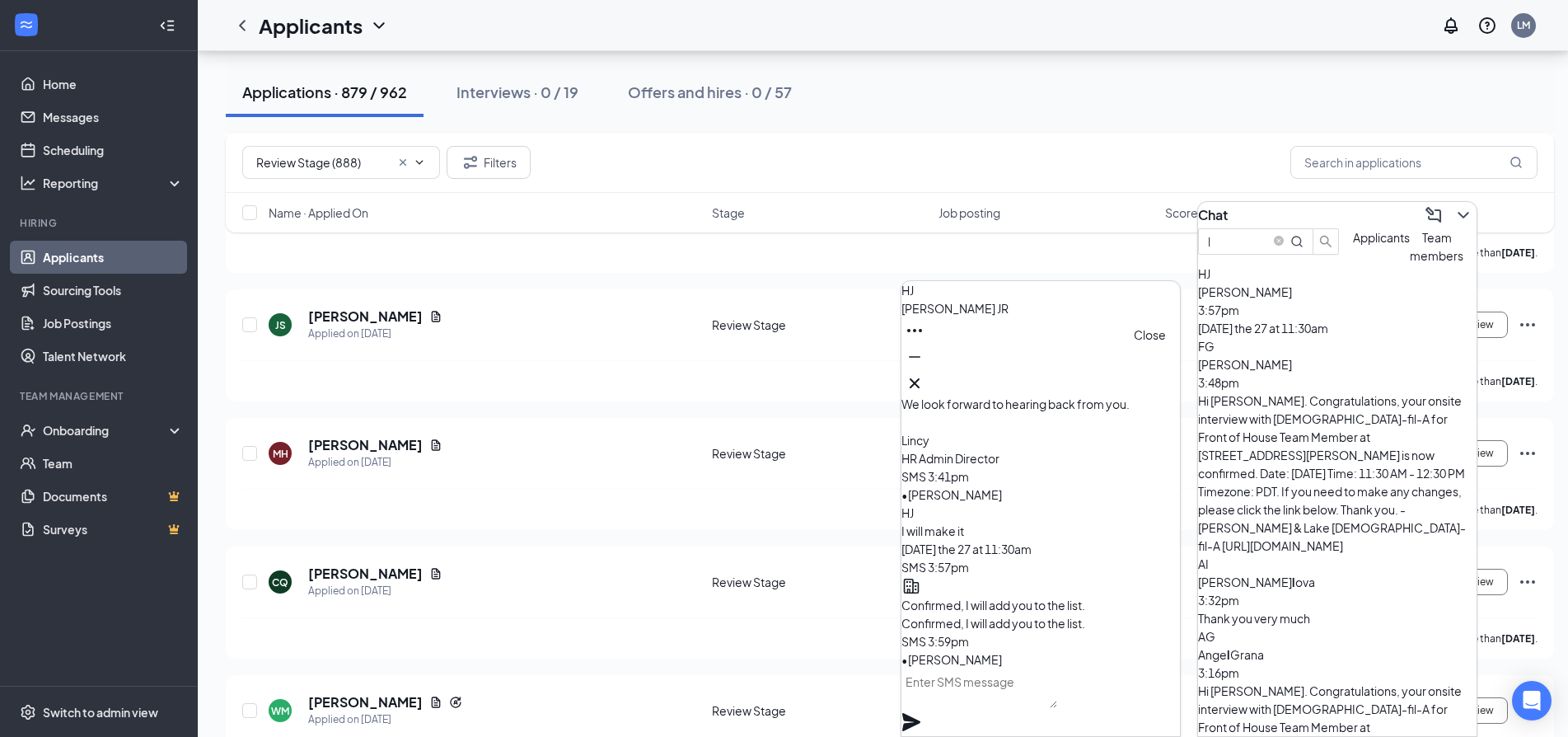
click at [924, 378] on icon "Cross" at bounding box center [914, 383] width 20 height 20
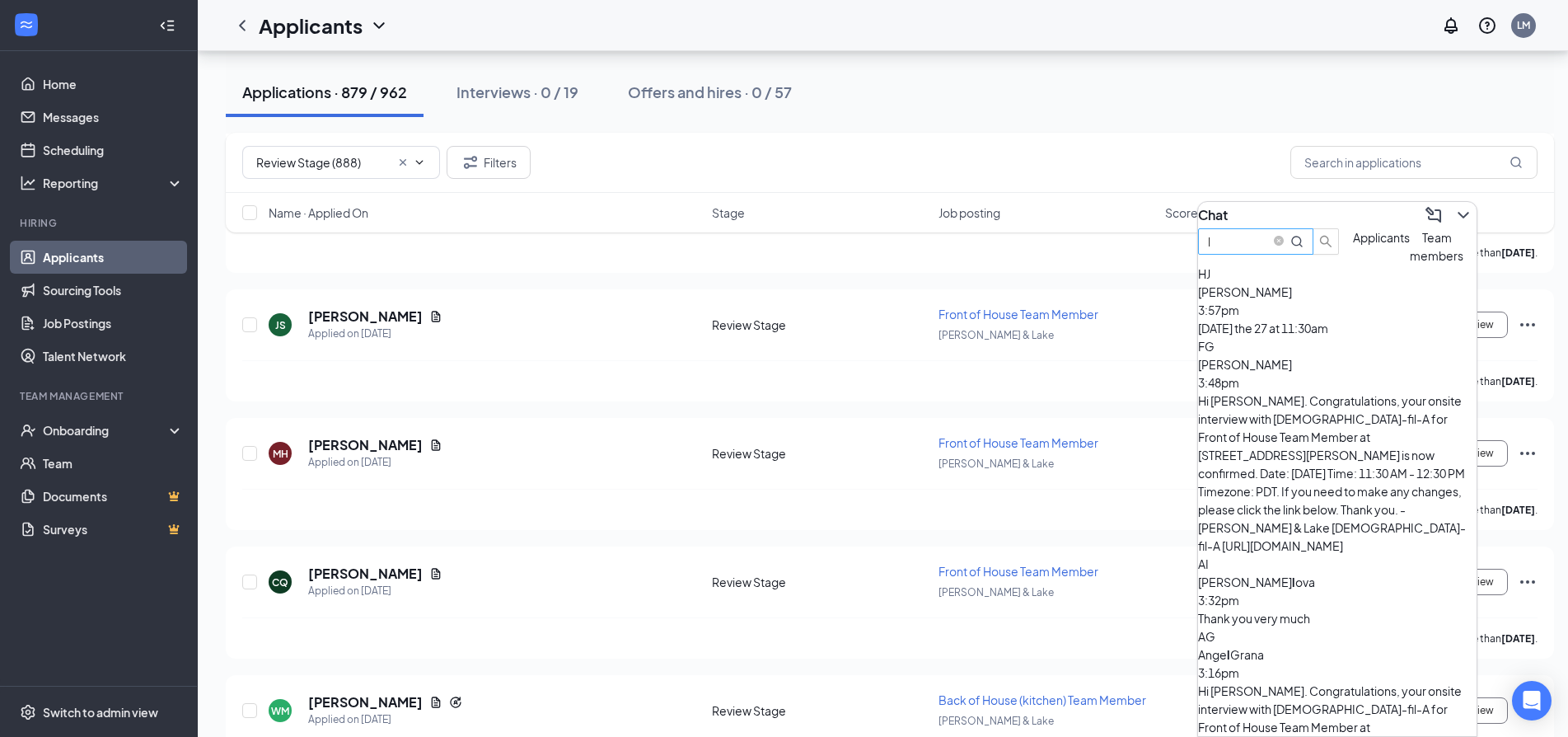
click at [1267, 249] on input "l" at bounding box center [1237, 242] width 59 height 18
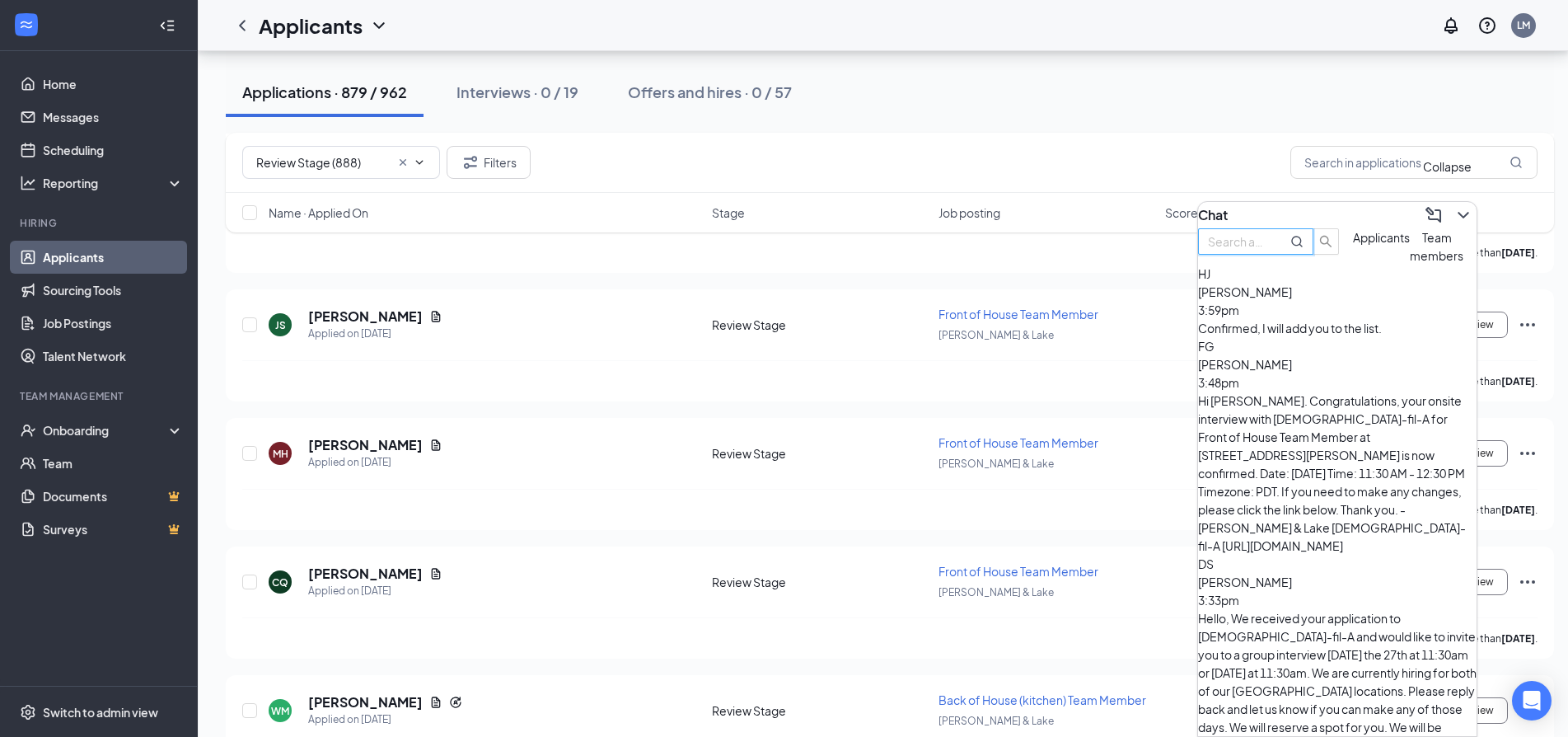
click at [1458, 212] on icon "ChevronDown" at bounding box center [1462, 215] width 11 height 7
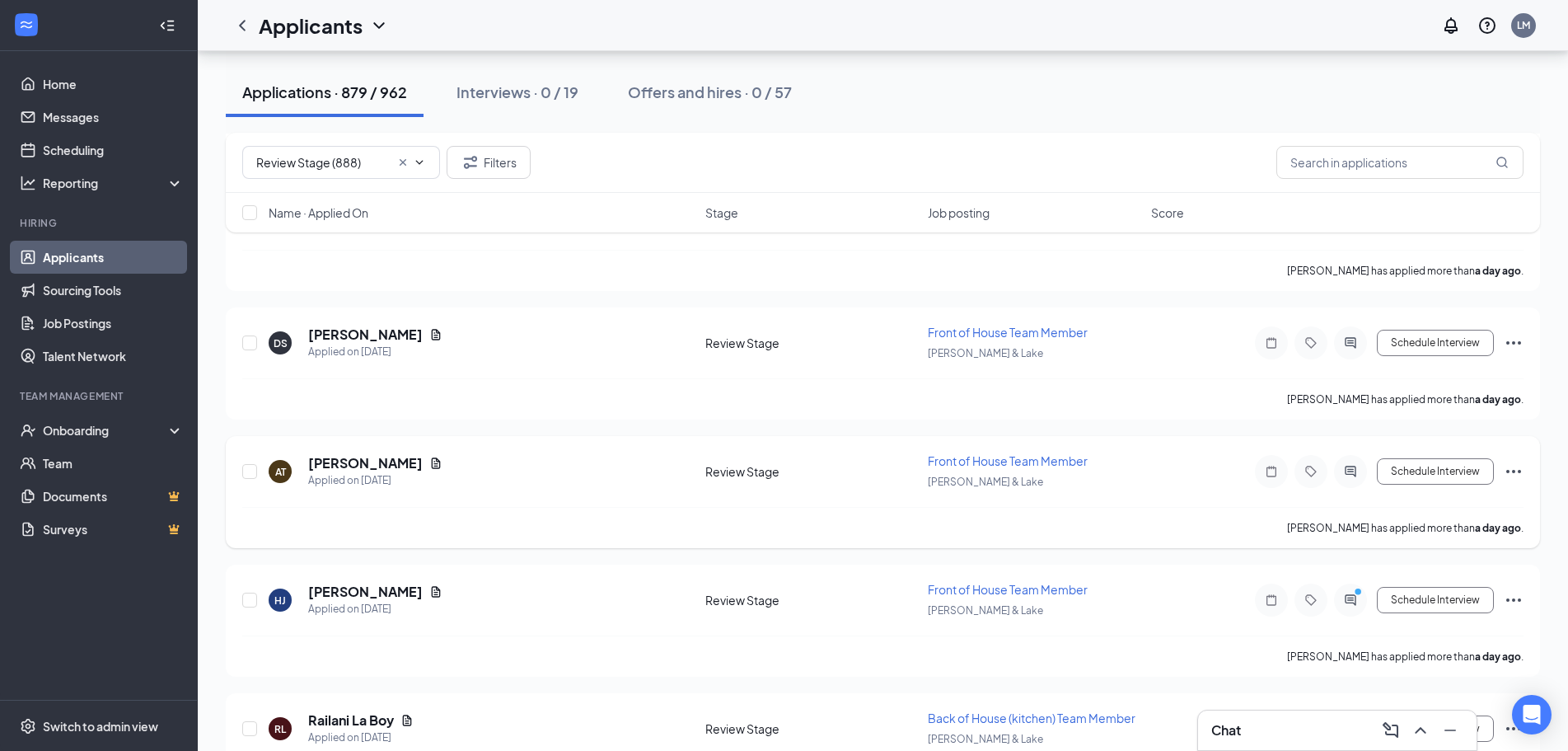
scroll to position [824, 0]
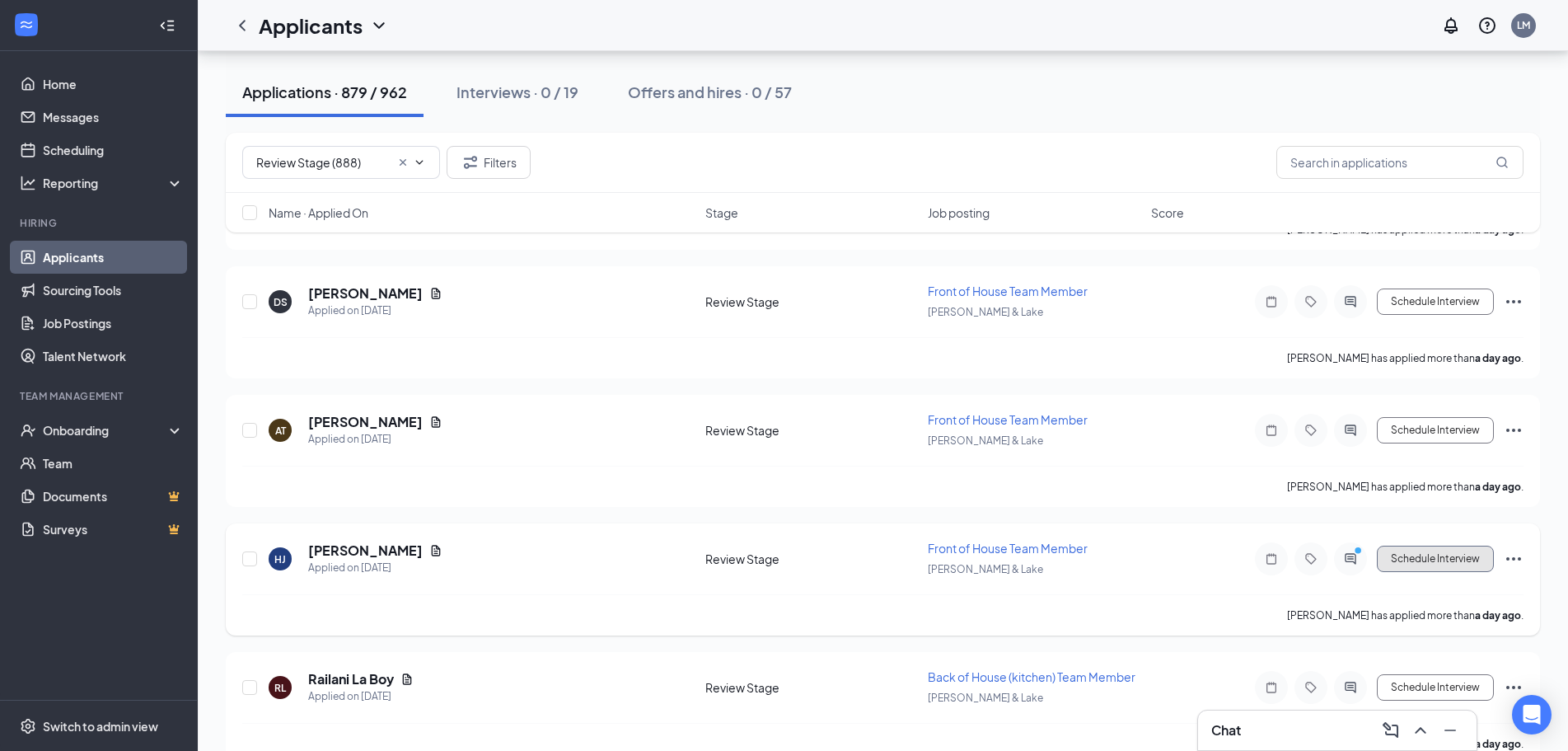
click at [1411, 562] on button "Schedule Interview" at bounding box center [1435, 559] width 117 height 26
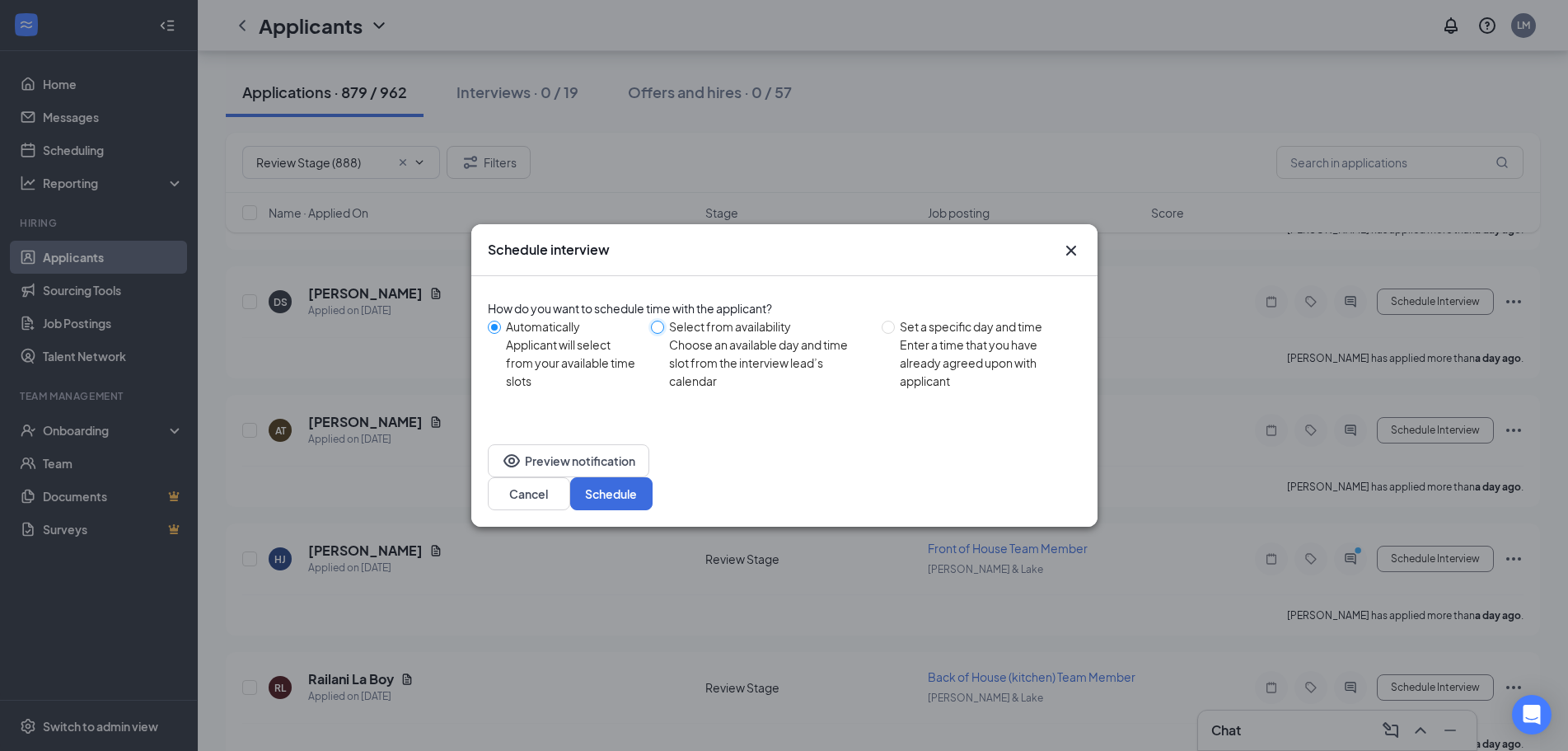
click at [658, 334] on input "Select from availability Choose an available day and time slot from the intervi…" at bounding box center [658, 327] width 13 height 13
radio input "true"
radio input "false"
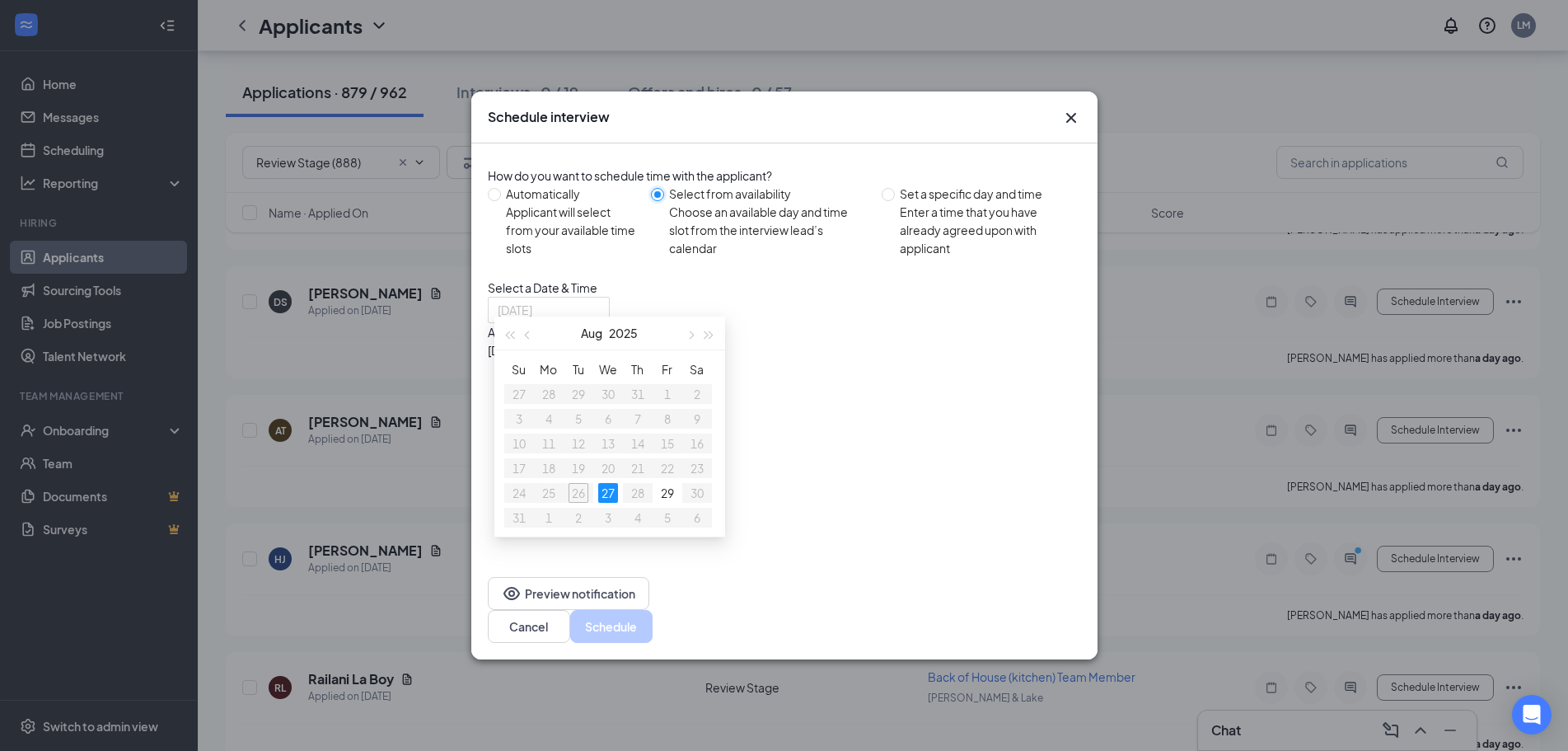
click at [616, 500] on div "27" at bounding box center [608, 493] width 20 height 20
drag, startPoint x: 899, startPoint y: 371, endPoint x: 902, endPoint y: 384, distance: 13.3
click at [804, 372] on div "11:30AM - 12:30PM" at bounding box center [646, 368] width 316 height 18
click at [804, 375] on div "11:30AM - 12:30PM" at bounding box center [646, 375] width 316 height 31
click at [653, 622] on button "Schedule" at bounding box center [612, 627] width 82 height 33
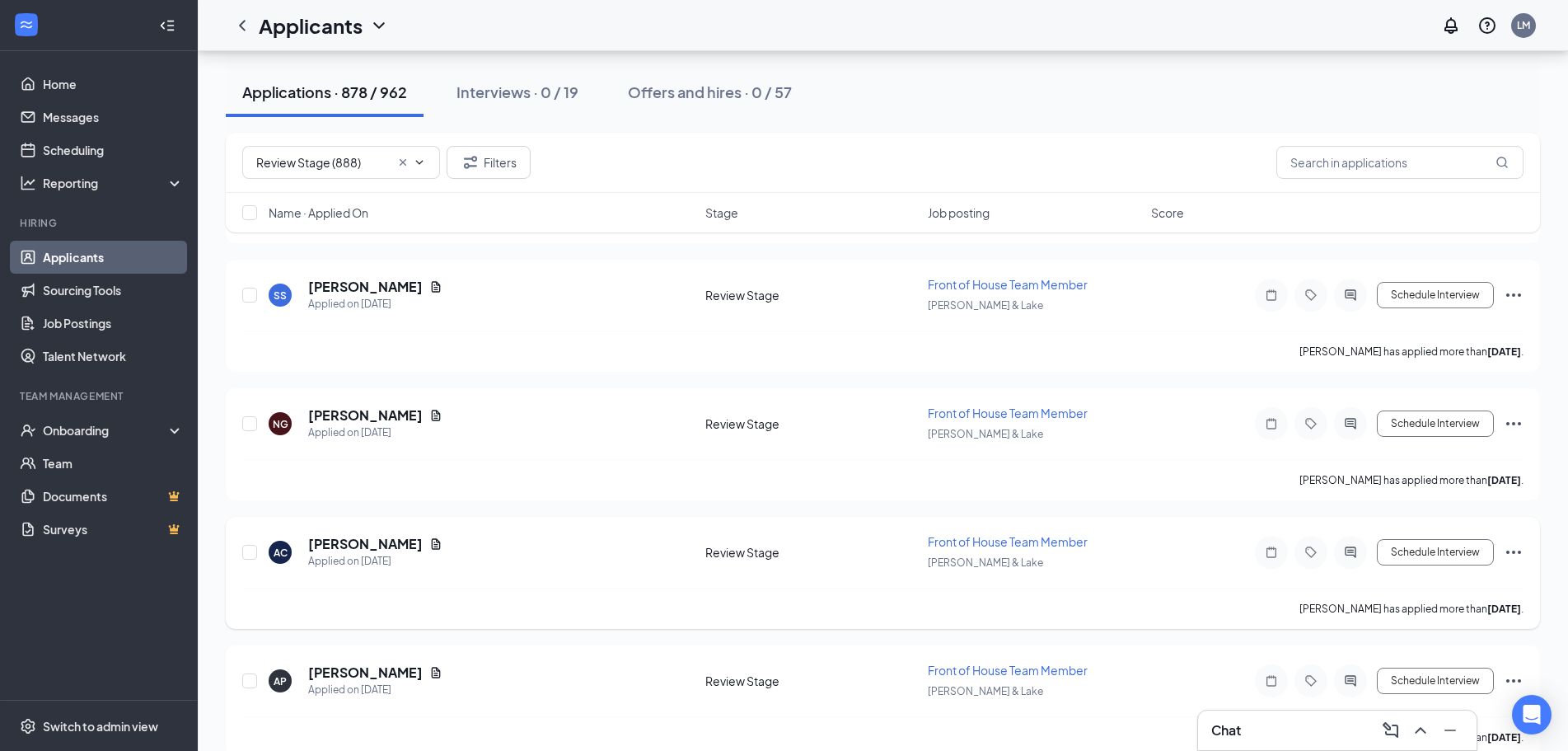
scroll to position [1813, 0]
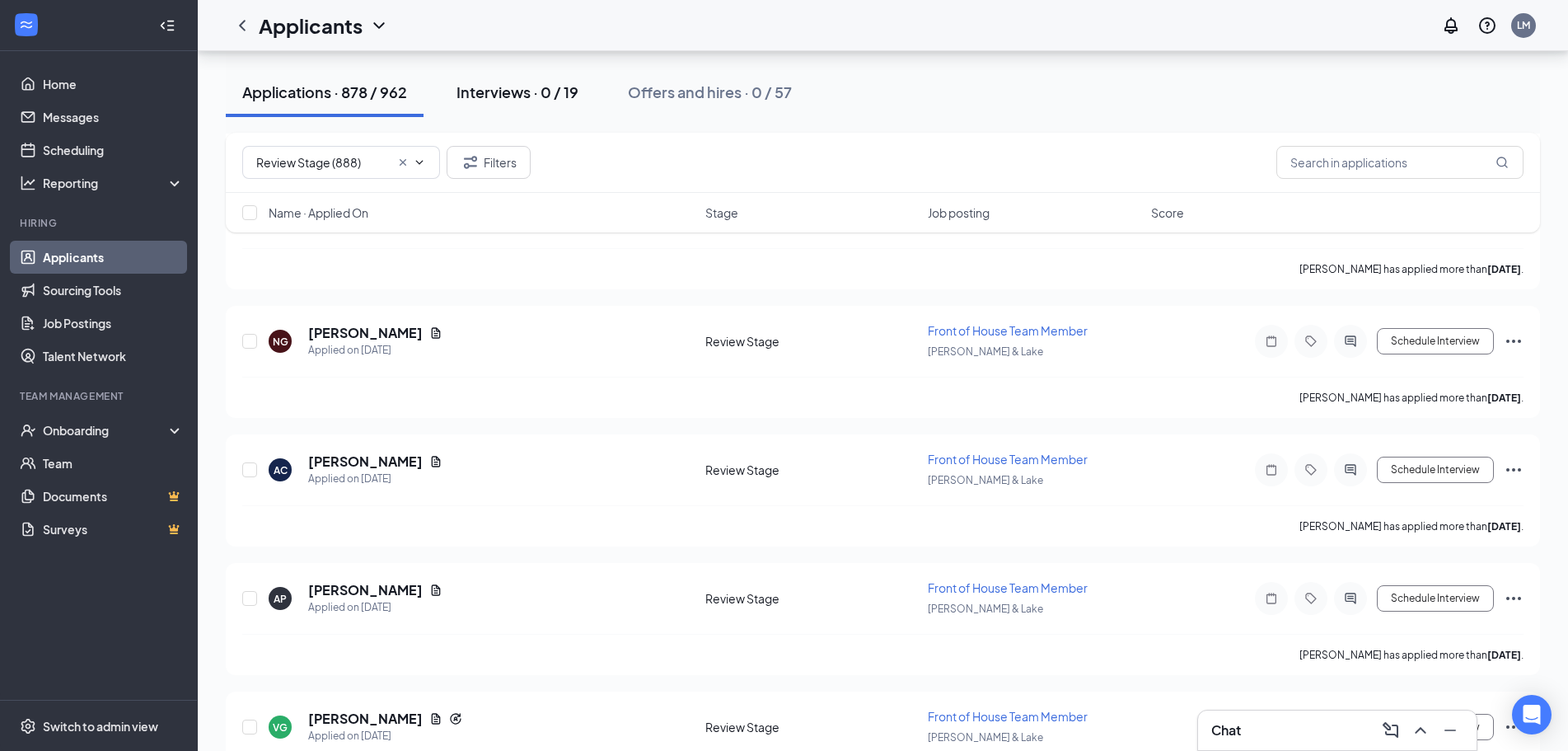
click at [514, 88] on div "Interviews · 0 / 19" at bounding box center [518, 92] width 122 height 21
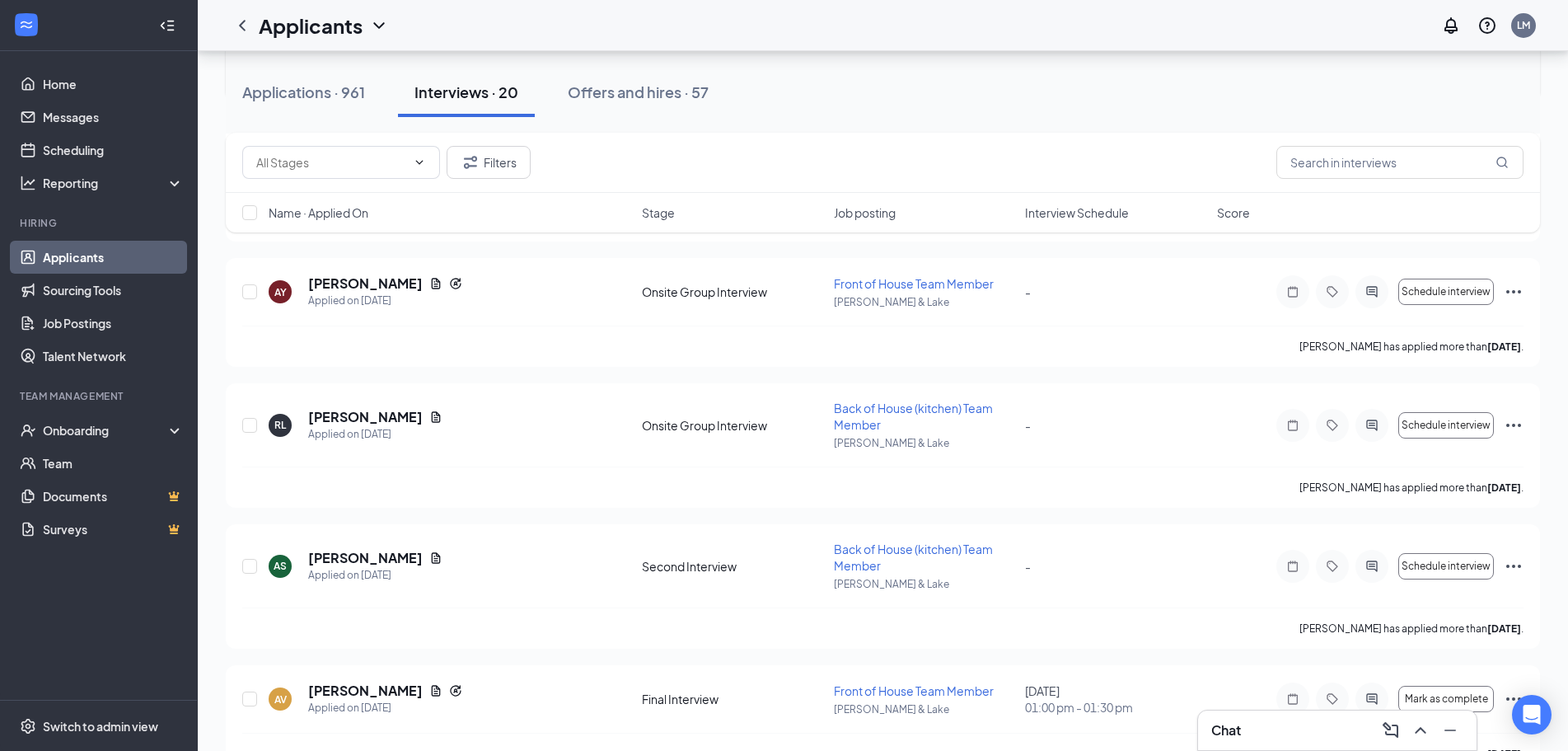
scroll to position [2218, 0]
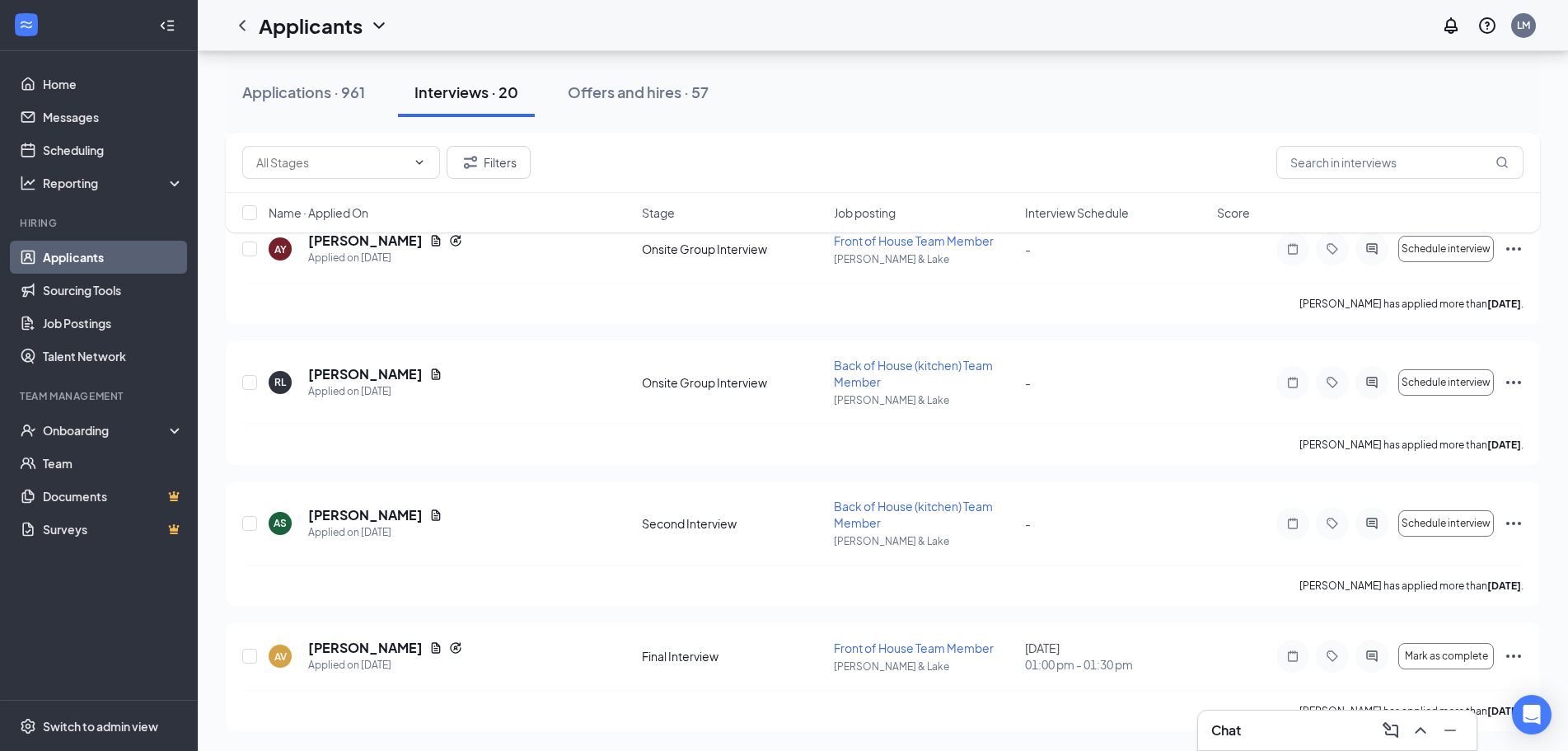
click at [1275, 730] on div "Chat" at bounding box center [1337, 730] width 252 height 26
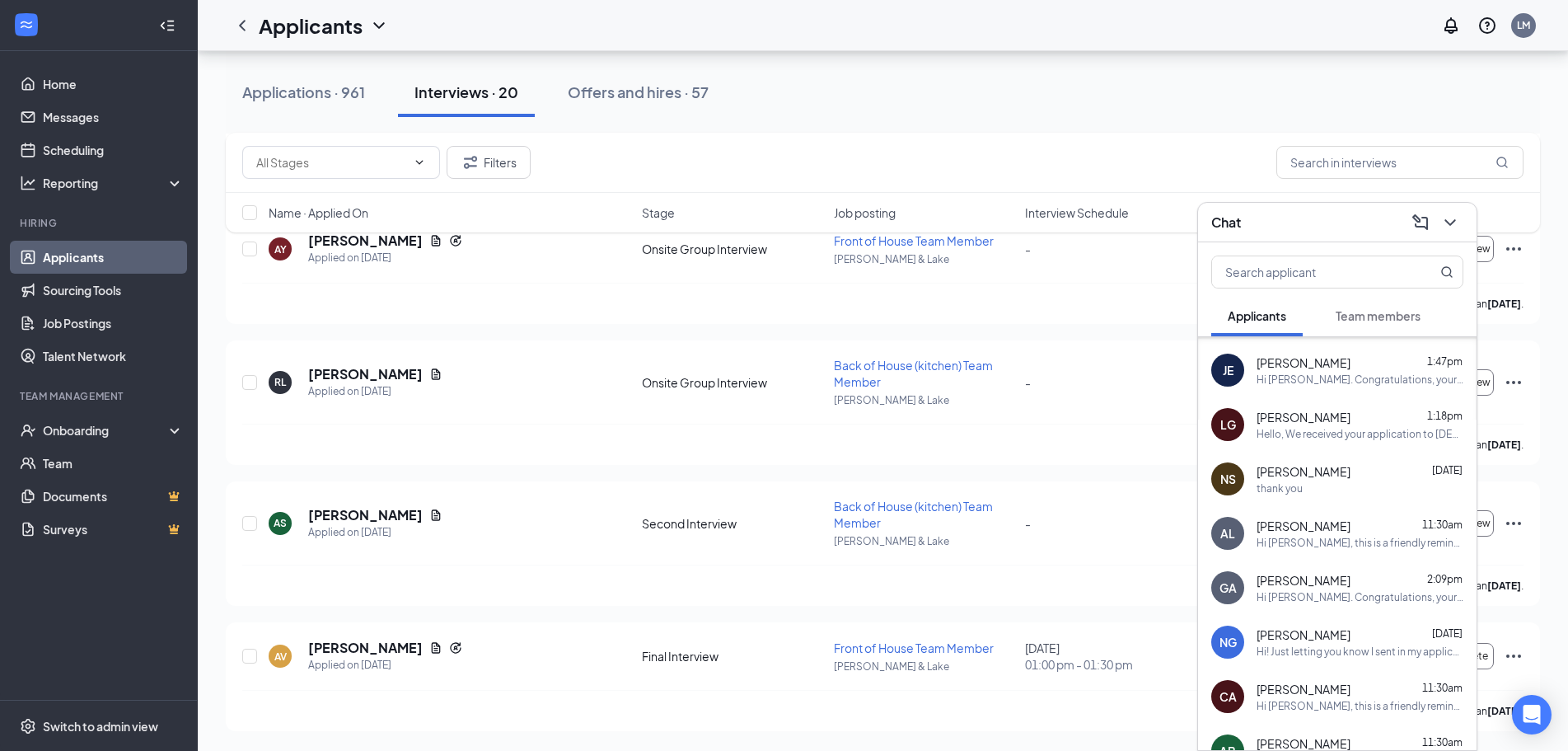
scroll to position [378, 0]
click at [1323, 587] on div "Hi [PERSON_NAME]. Congratulations, your onsite interview with [DEMOGRAPHIC_DATA…" at bounding box center [1359, 594] width 207 height 14
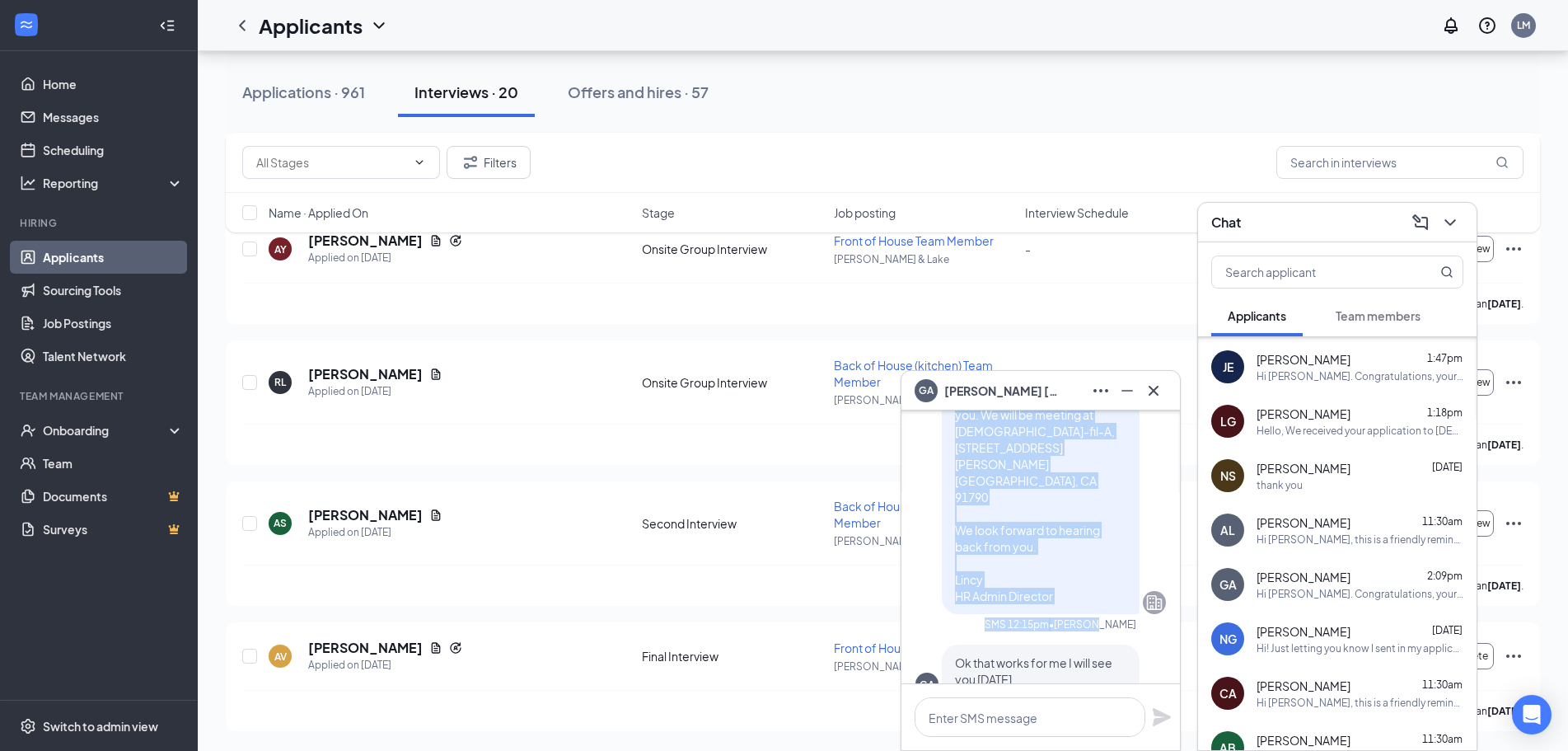
scroll to position [-1038, 0]
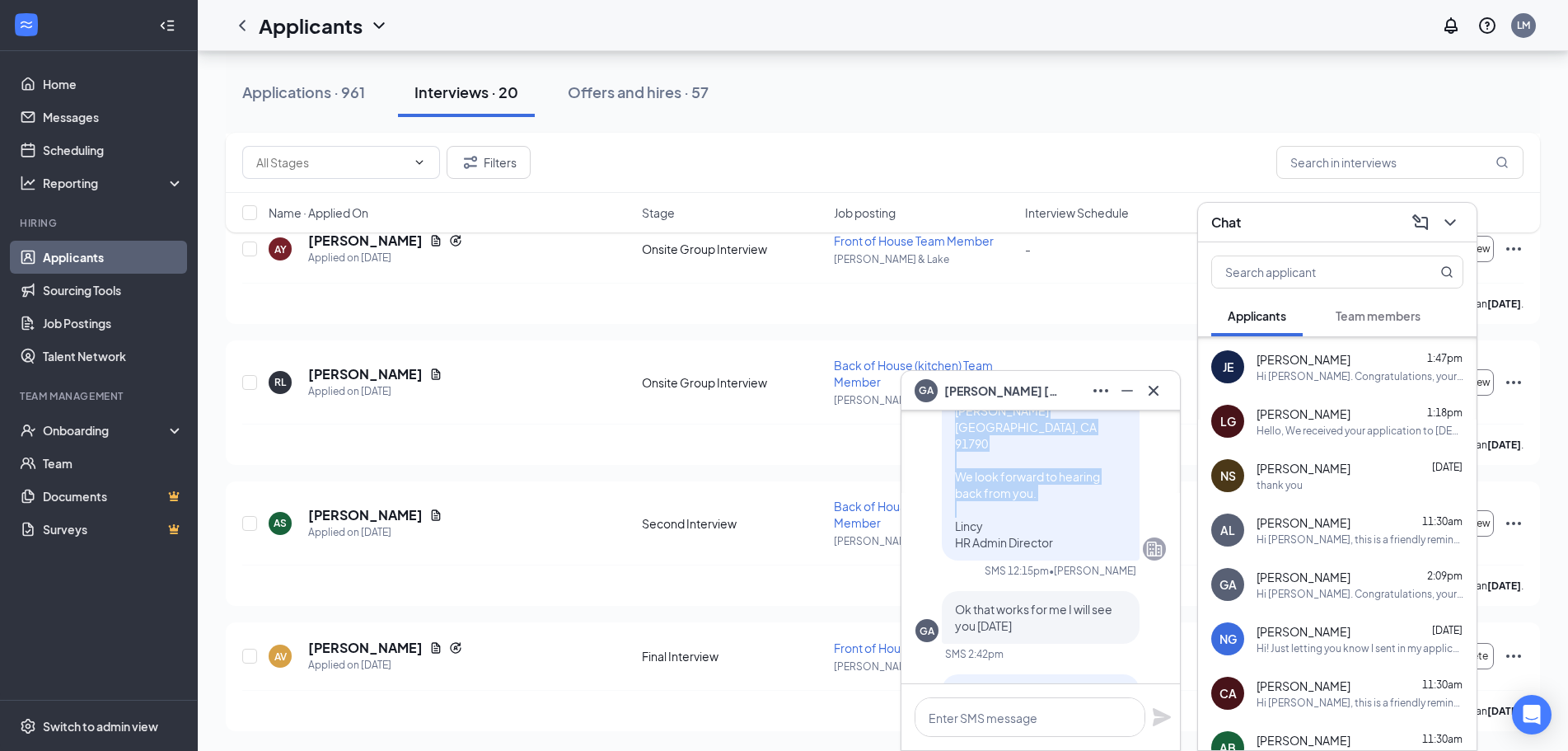
drag, startPoint x: 941, startPoint y: 478, endPoint x: 1042, endPoint y: 613, distance: 168.6
click at [1051, 551] on p "Hello, We received your application to [DEMOGRAPHIC_DATA]-fil-A and would like …" at bounding box center [1040, 336] width 171 height 429
copy span "Hello, We received your application to [DEMOGRAPHIC_DATA]-fil-A and would like …"
click at [1155, 387] on icon "Cross" at bounding box center [1153, 391] width 20 height 20
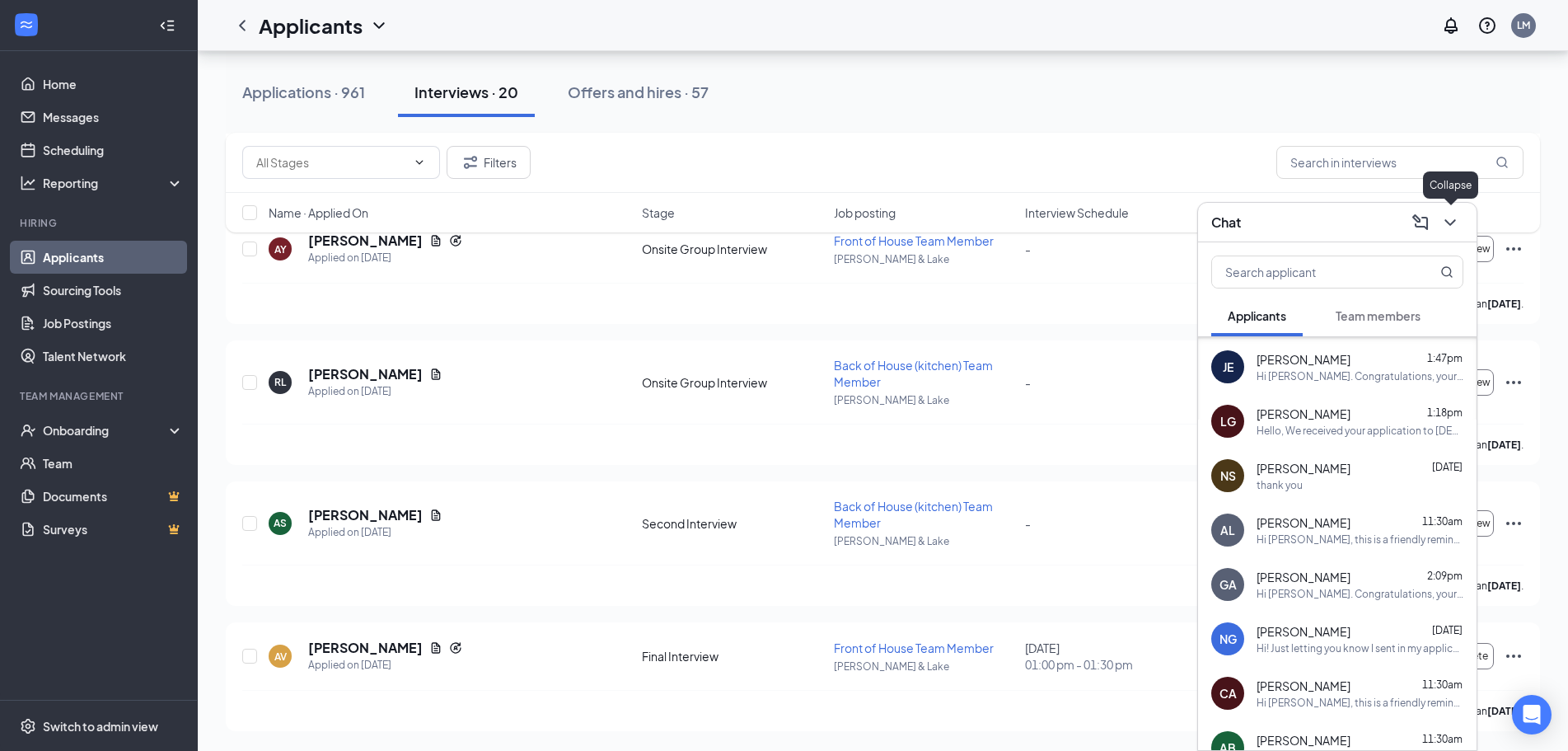
click at [1453, 223] on icon "ChevronDown" at bounding box center [1450, 223] width 20 height 20
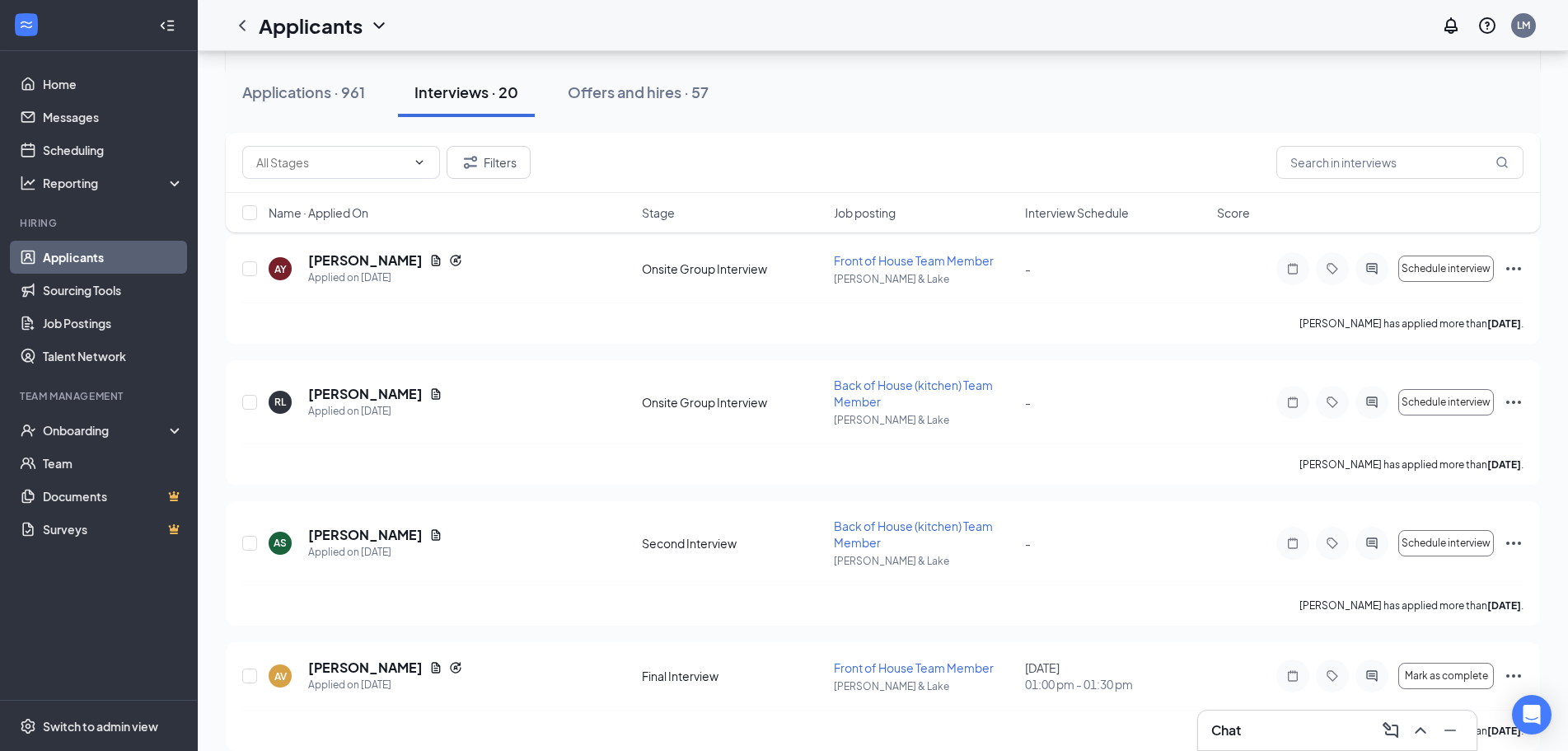
scroll to position [2218, 0]
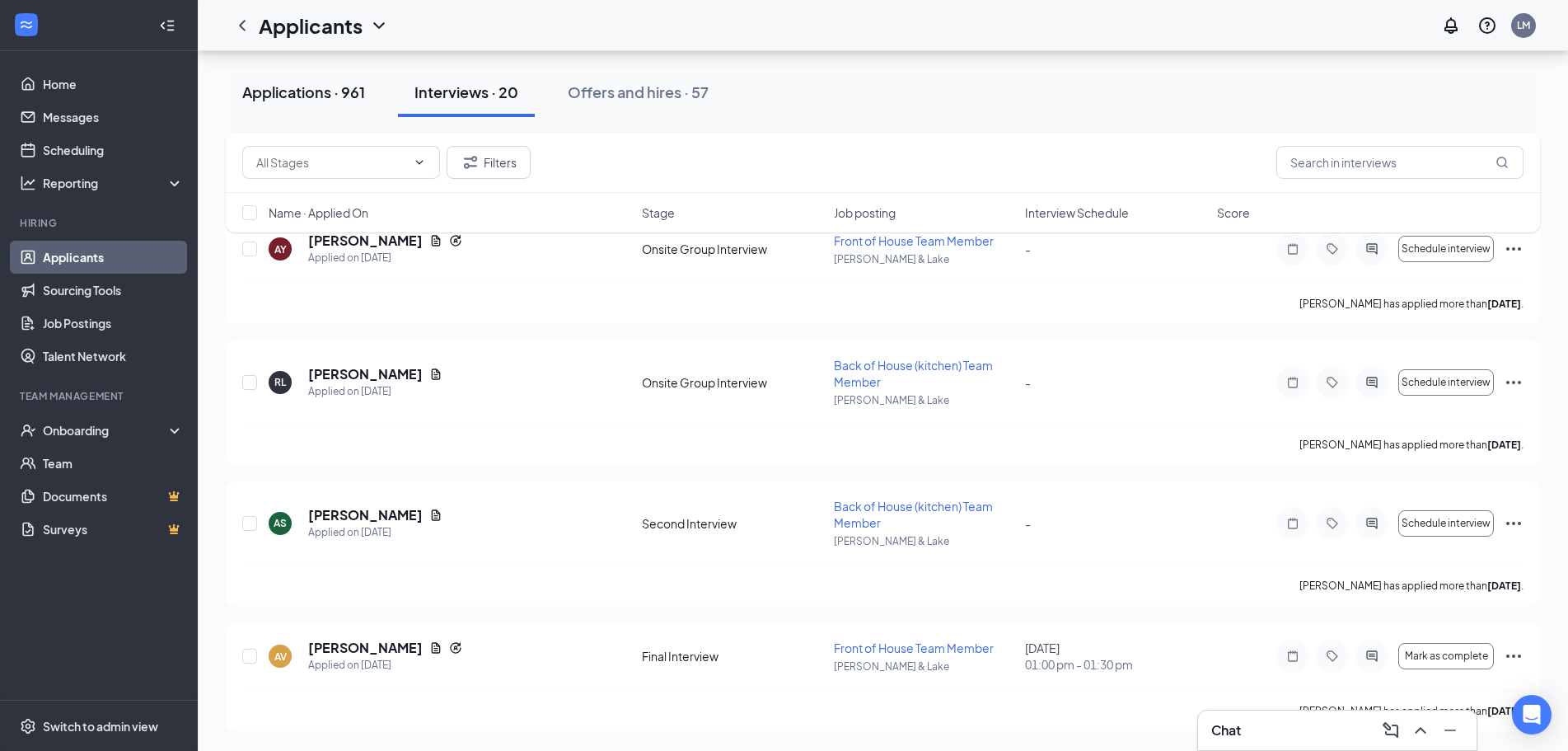
click at [291, 100] on div "Applications · 961" at bounding box center [303, 92] width 123 height 21
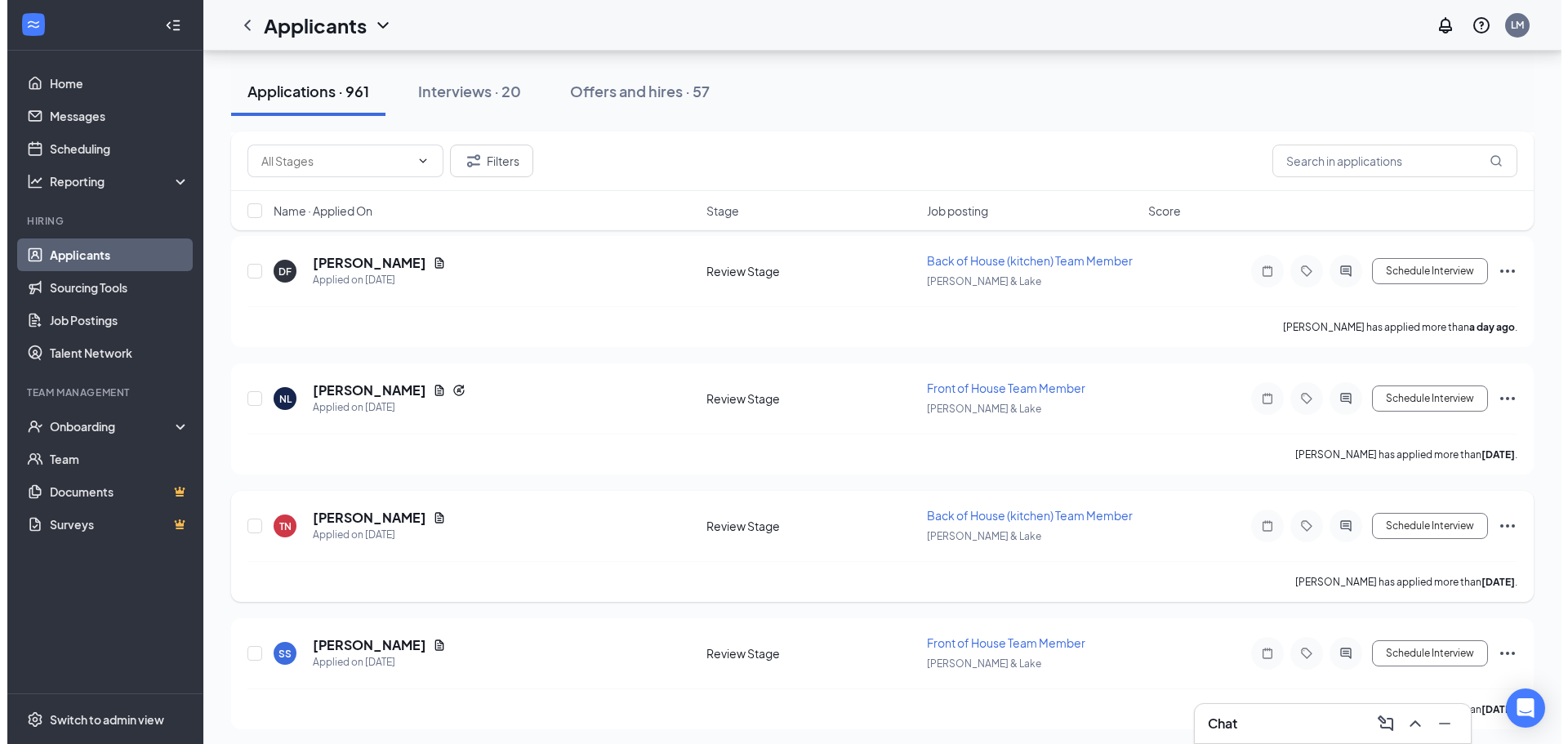
scroll to position [2286, 0]
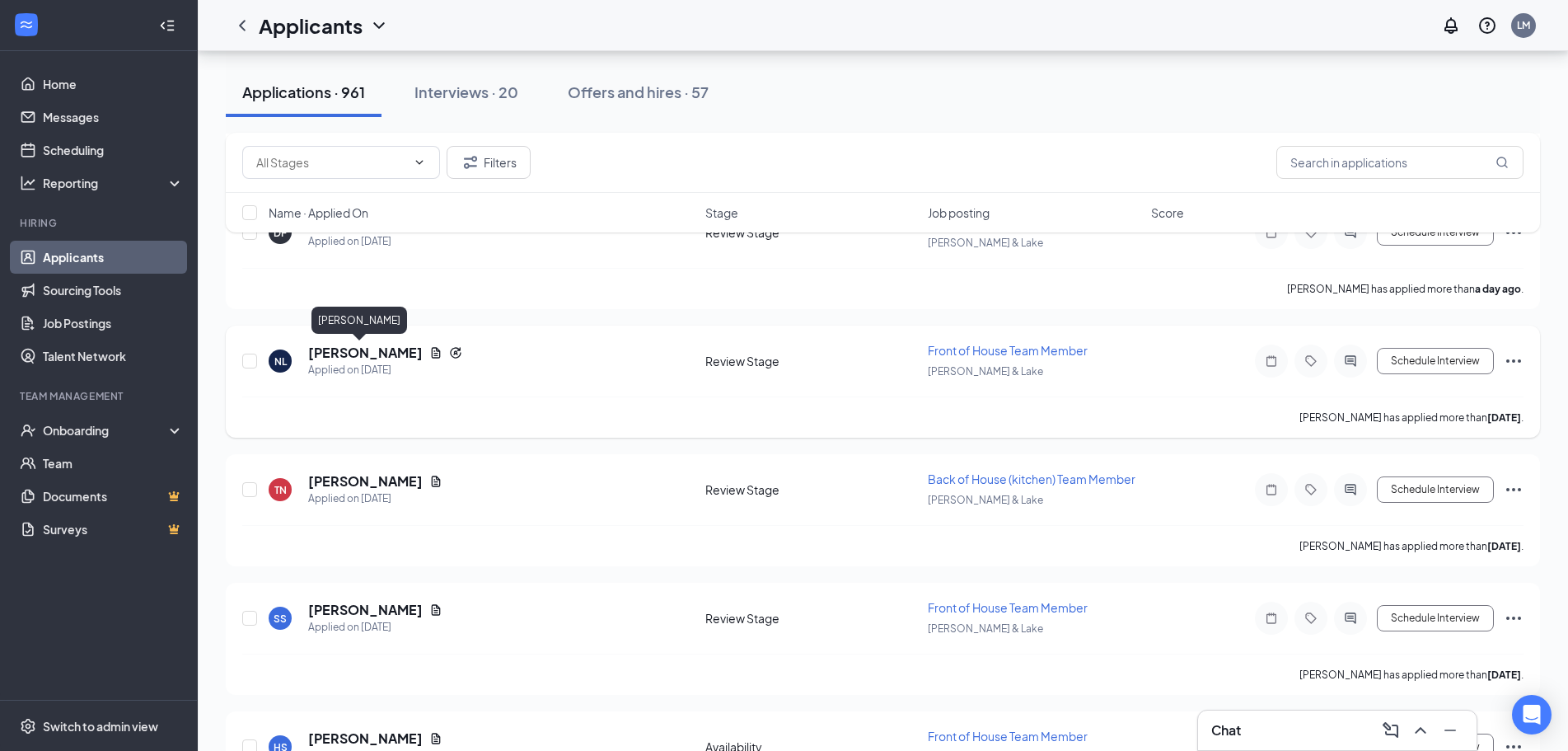
click at [344, 356] on h5 "[PERSON_NAME]" at bounding box center [365, 353] width 115 height 18
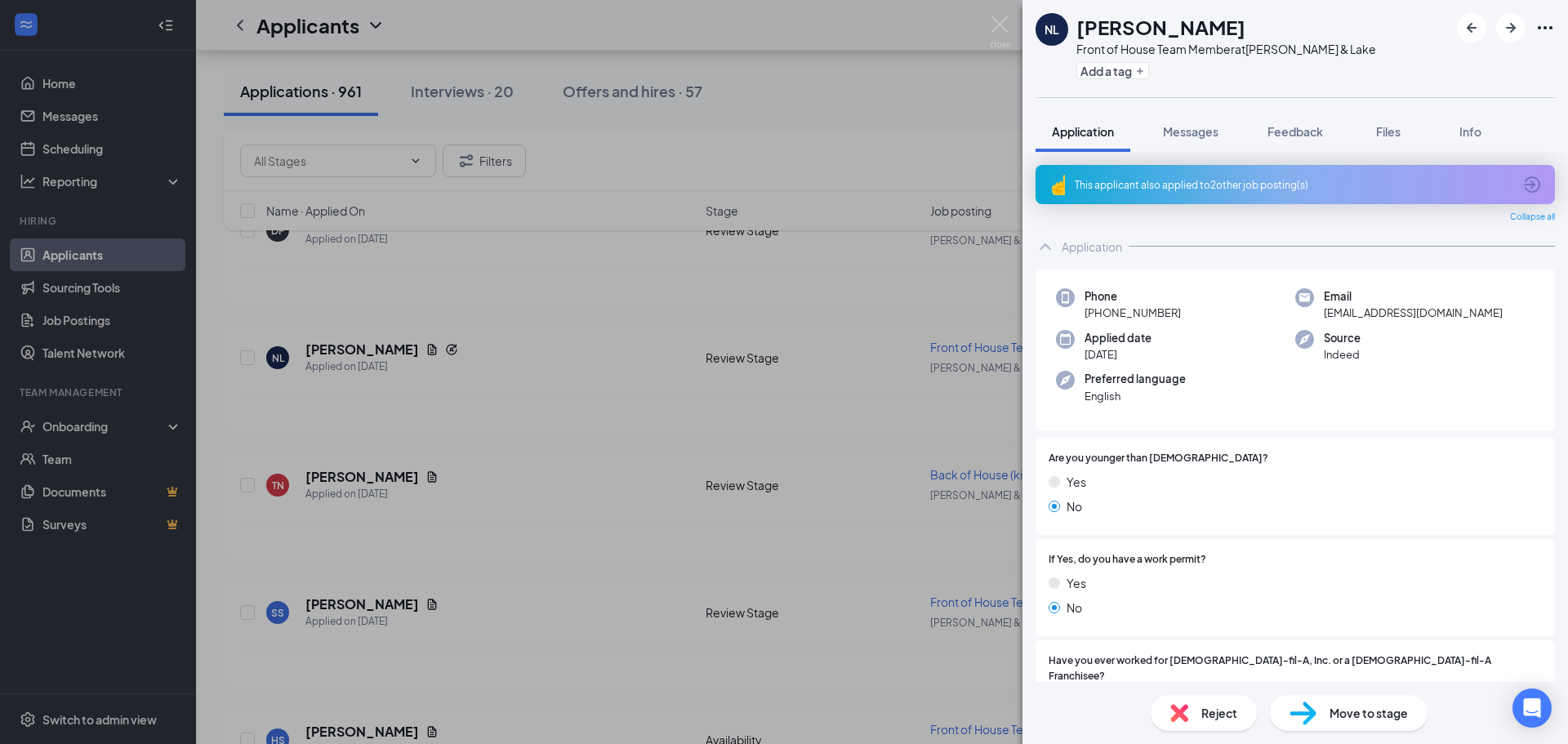
click at [1208, 191] on div "This applicant also applied to 2 other job posting(s)" at bounding box center [1293, 185] width 438 height 14
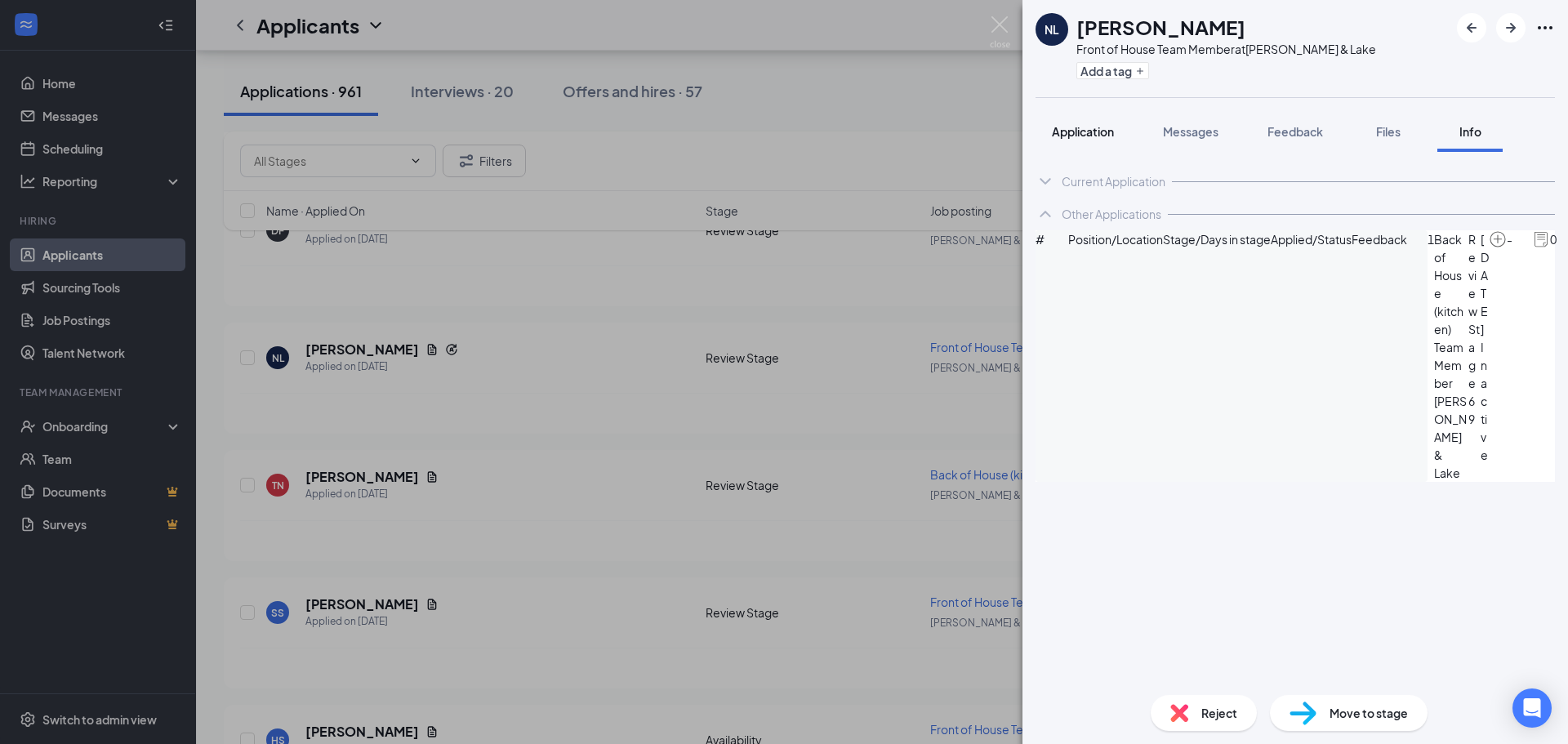
click at [1097, 136] on span "Application" at bounding box center [1083, 131] width 62 height 15
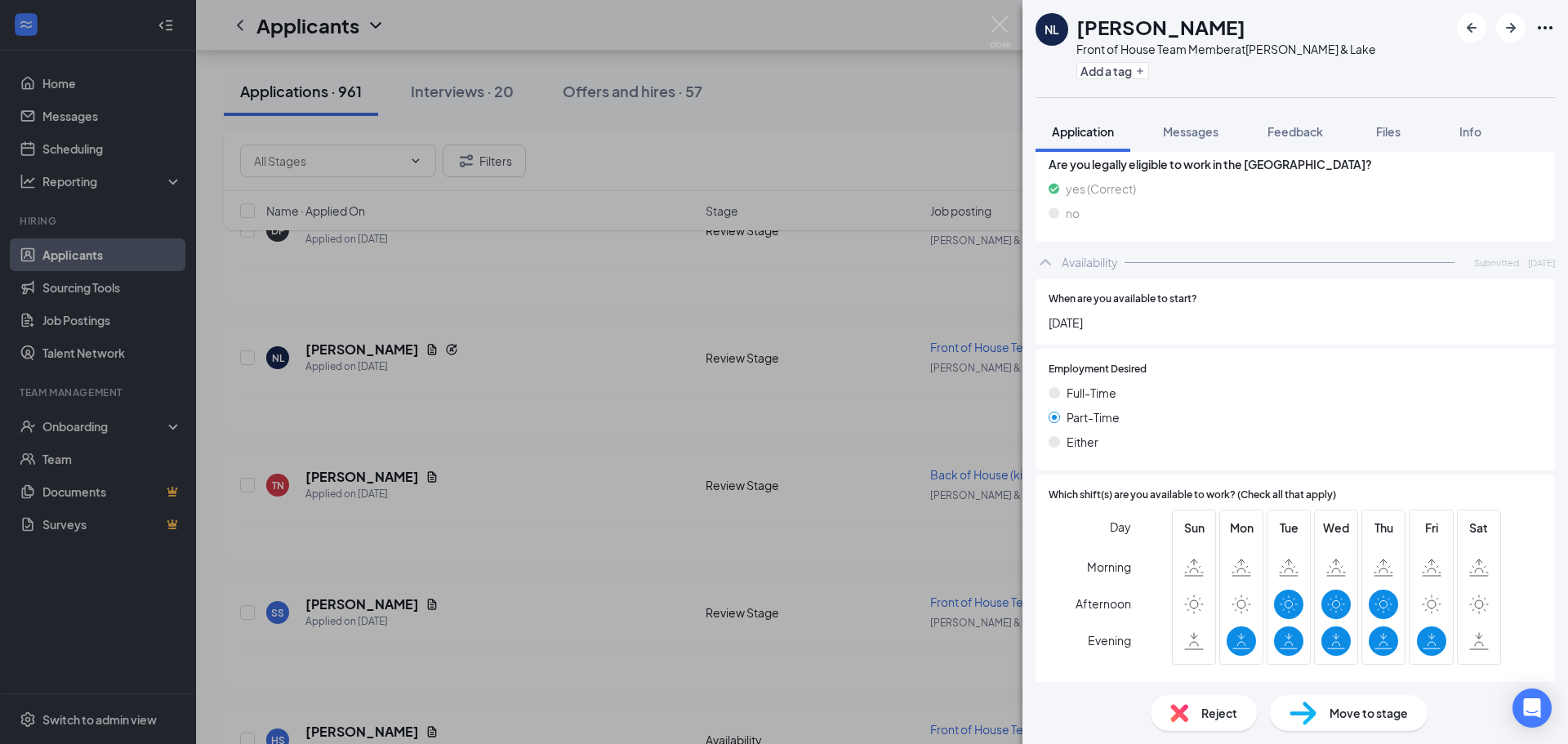
scroll to position [956, 0]
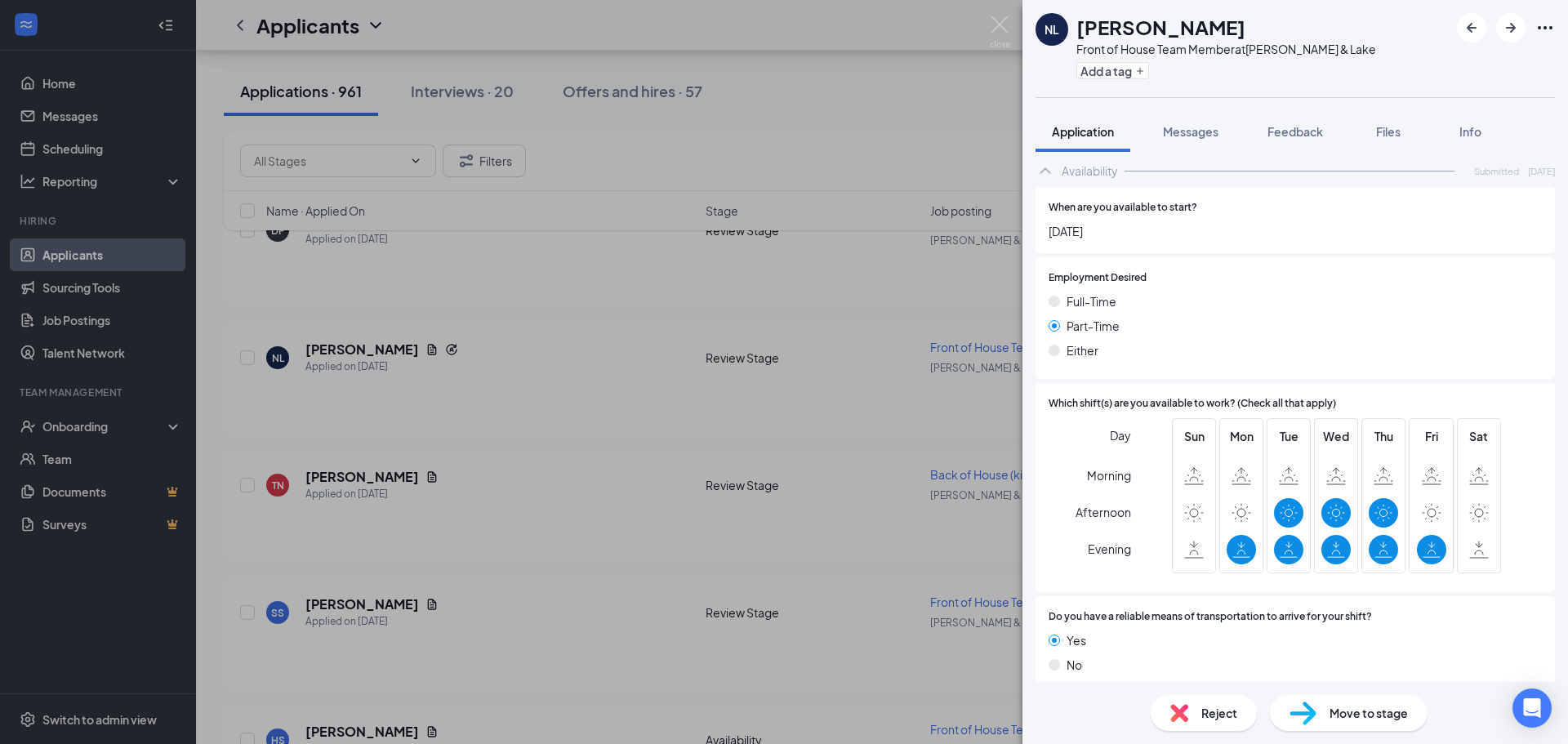
click at [1231, 706] on span "Reject" at bounding box center [1219, 713] width 36 height 18
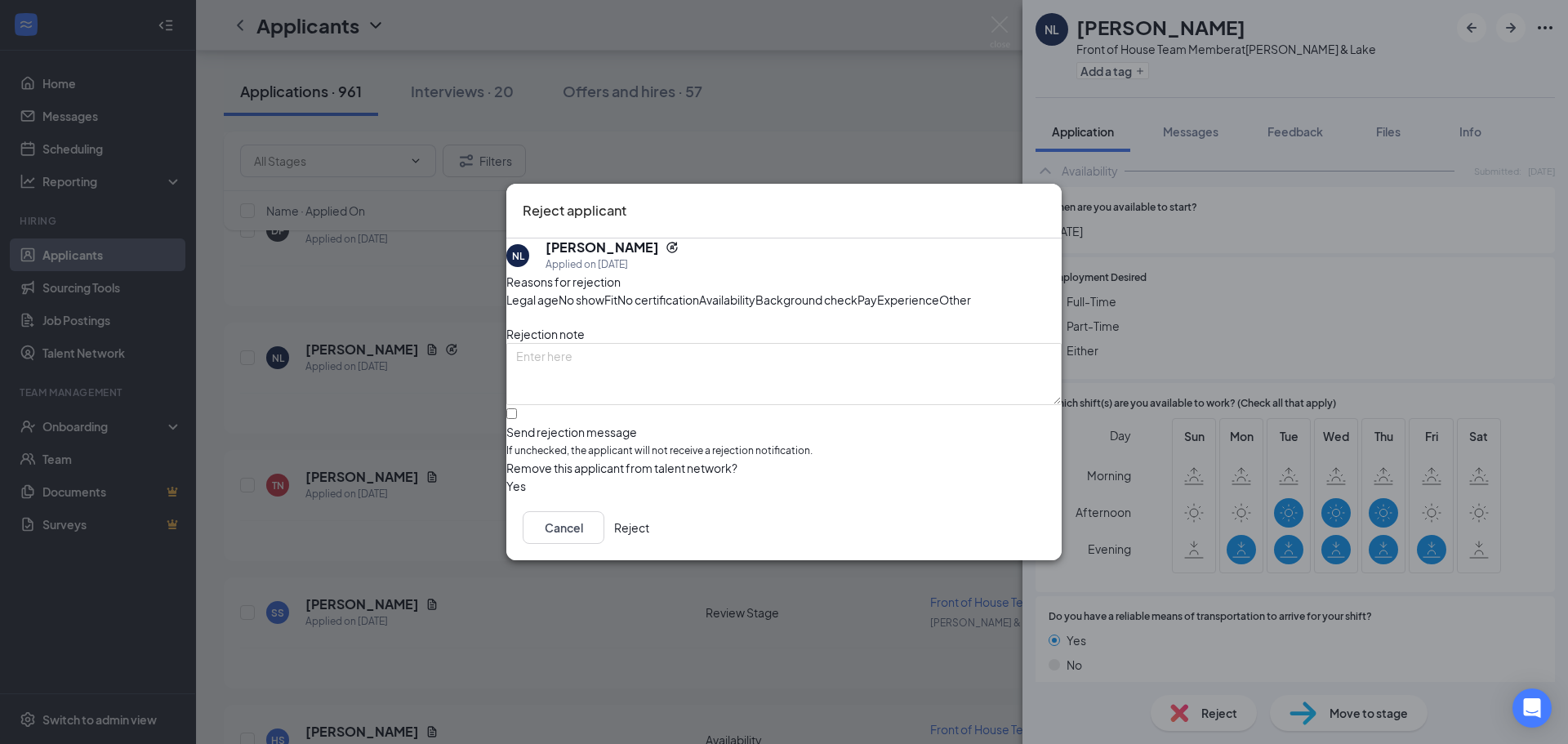
drag, startPoint x: 884, startPoint y: 277, endPoint x: 825, endPoint y: 317, distance: 71.3
click at [756, 291] on span "Availability" at bounding box center [727, 300] width 56 height 18
drag, startPoint x: 549, startPoint y: 453, endPoint x: 706, endPoint y: 537, distance: 178.1
click at [517, 419] on input "Send rejection message If unchecked, the applicant will not receive a rejection…" at bounding box center [511, 413] width 11 height 11
checkbox input "true"
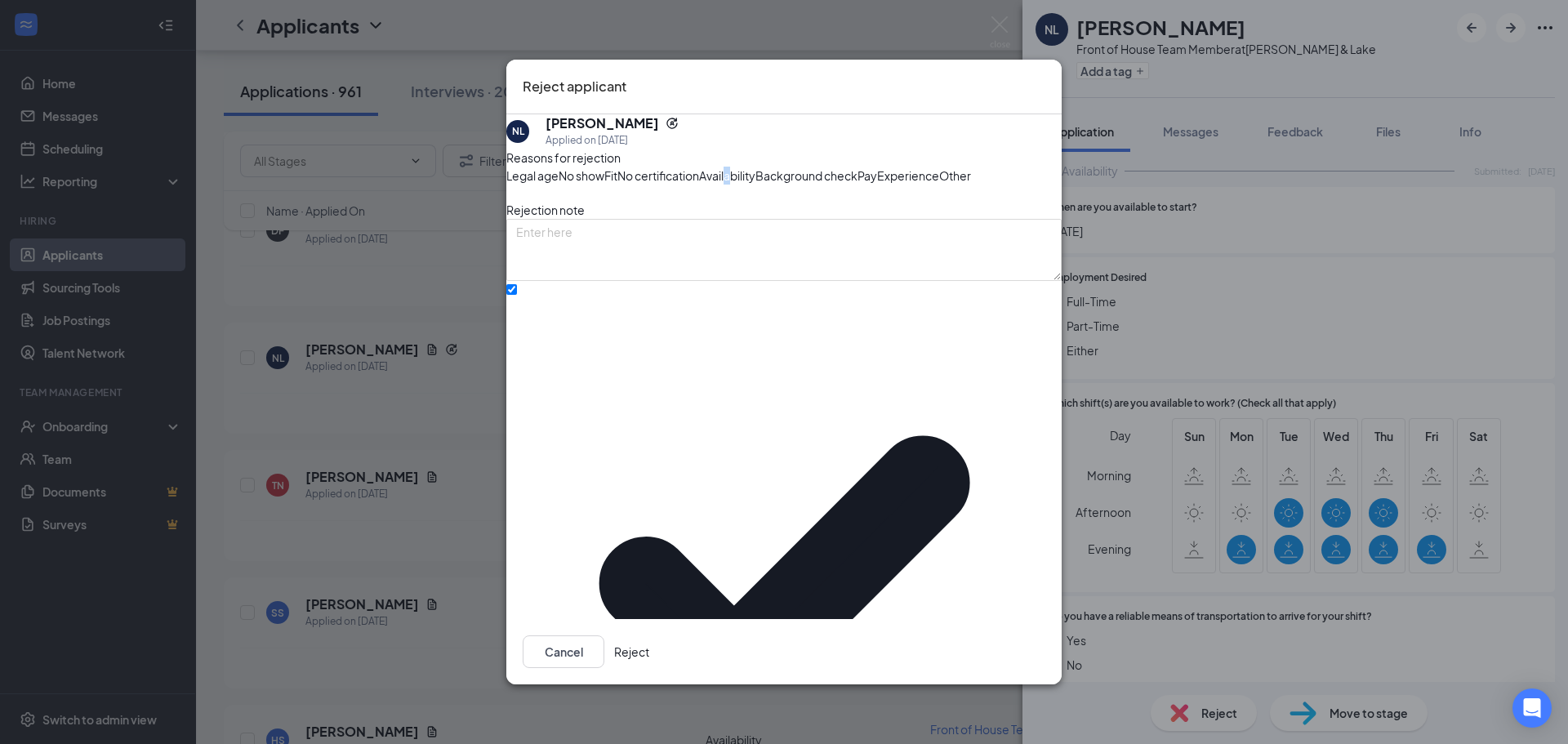
click at [650, 644] on button "Reject" at bounding box center [632, 652] width 35 height 33
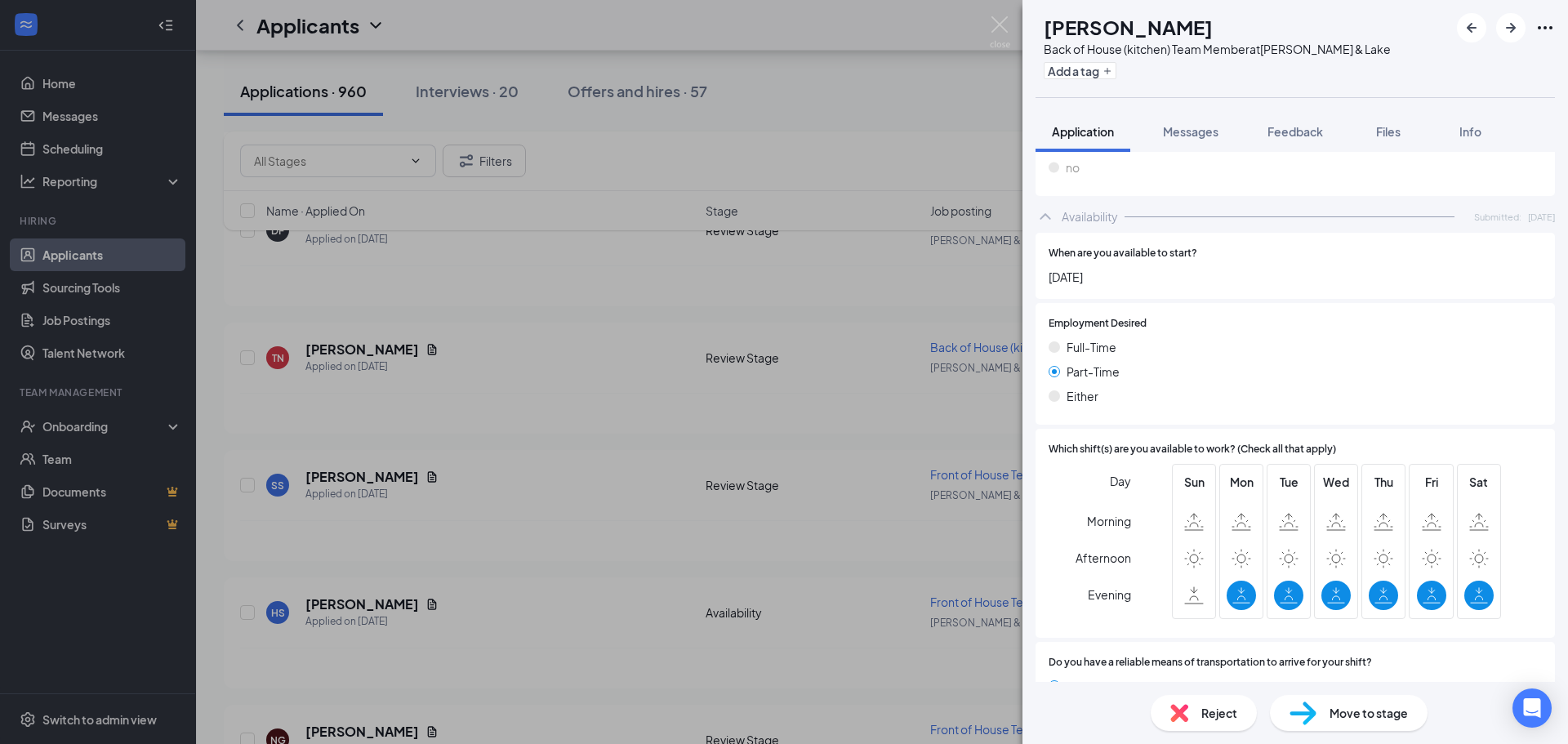
scroll to position [893, 0]
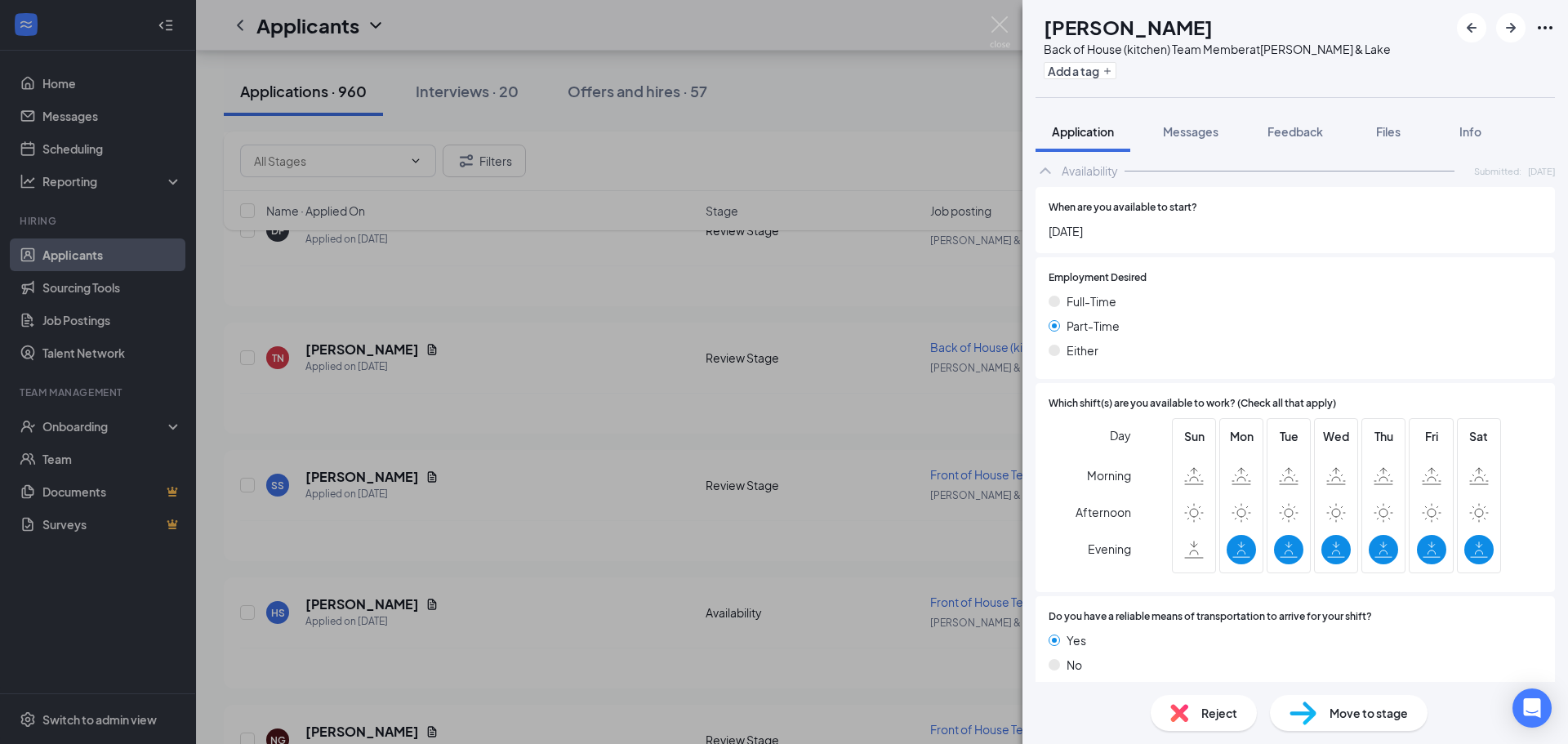
click at [1180, 715] on img at bounding box center [1179, 713] width 18 height 18
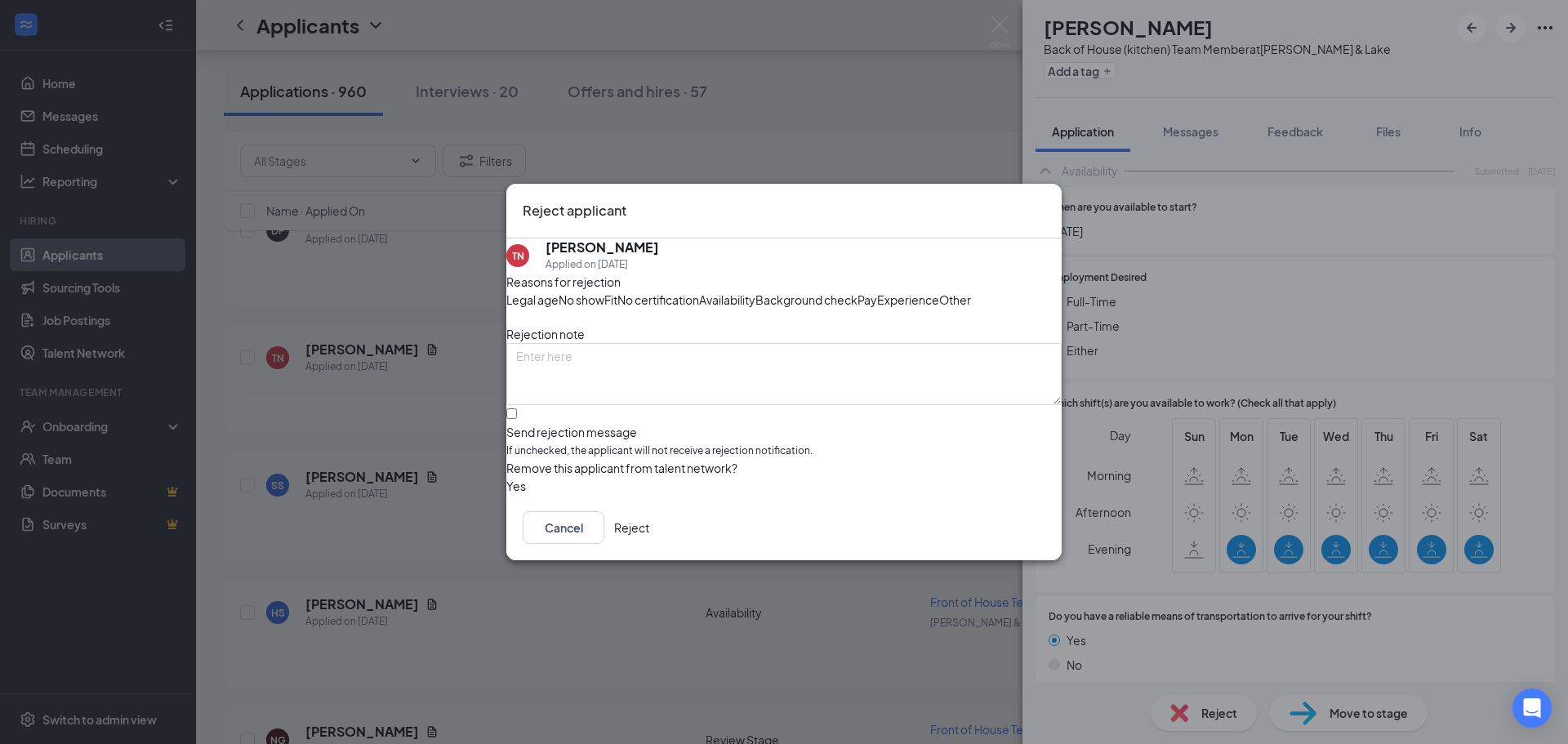
click at [756, 291] on span "Availability" at bounding box center [727, 300] width 56 height 18
click at [517, 419] on input "Send rejection message If unchecked, the applicant will not receive a rejection…" at bounding box center [511, 413] width 11 height 11
checkbox input "true"
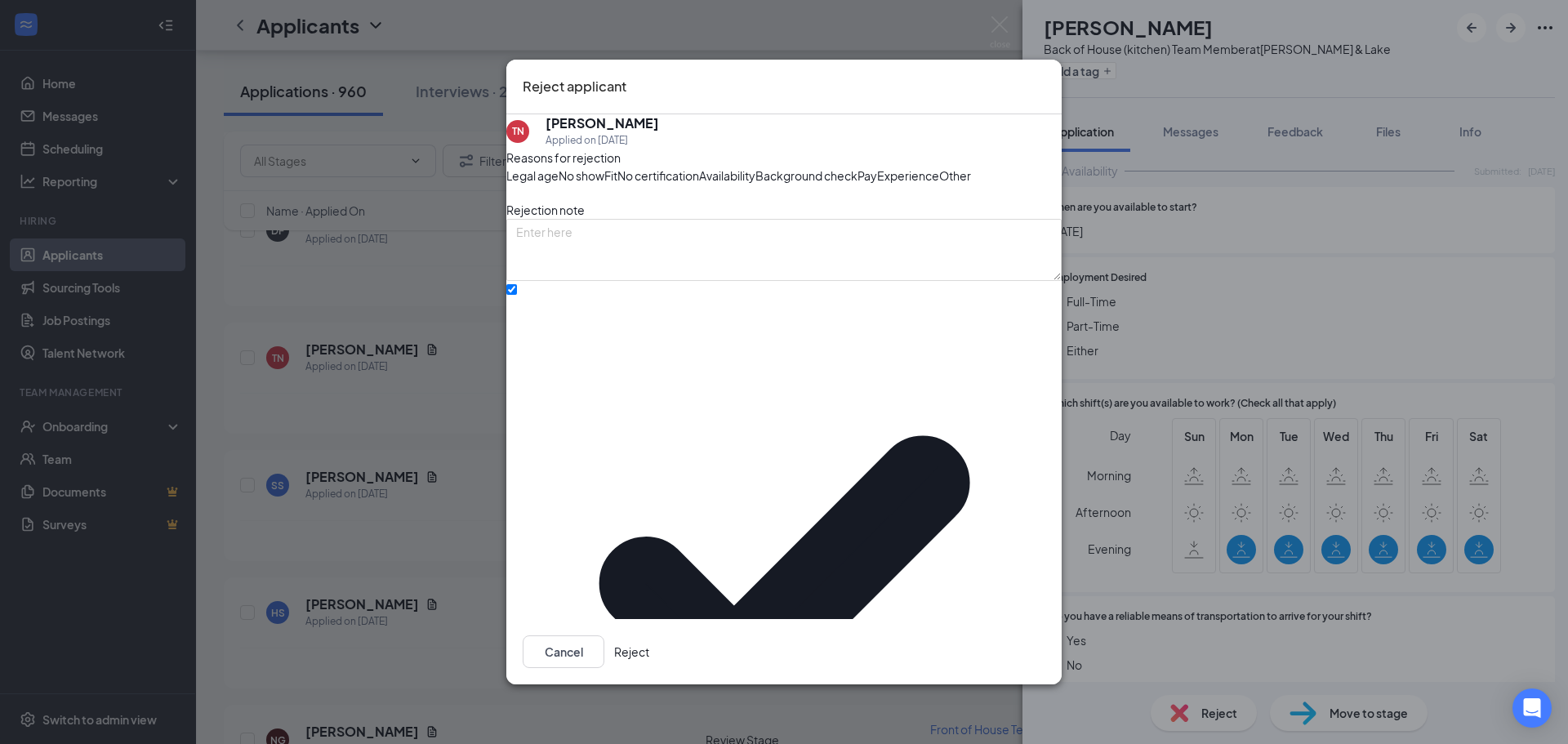
click at [650, 643] on button "Reject" at bounding box center [632, 652] width 35 height 33
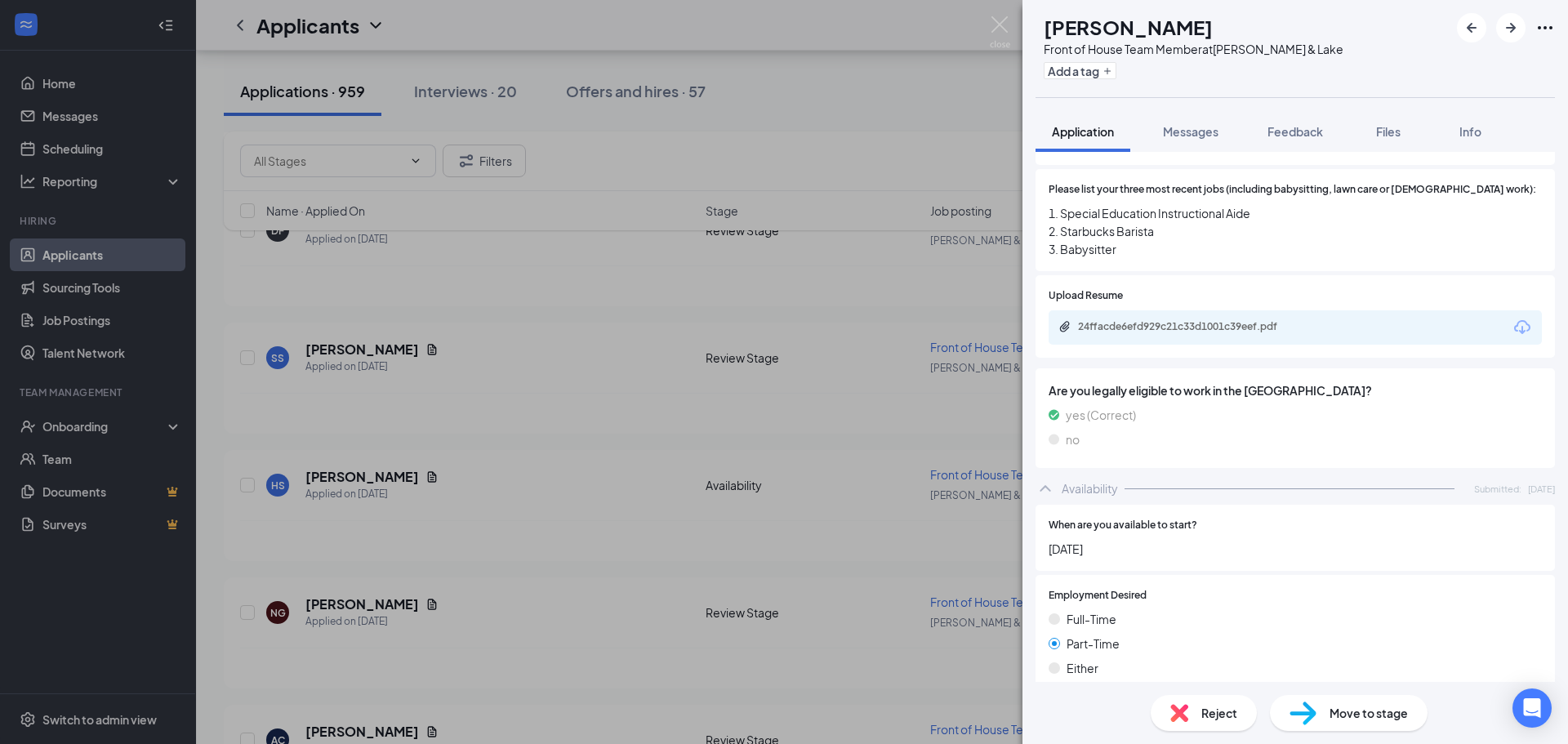
scroll to position [572, 0]
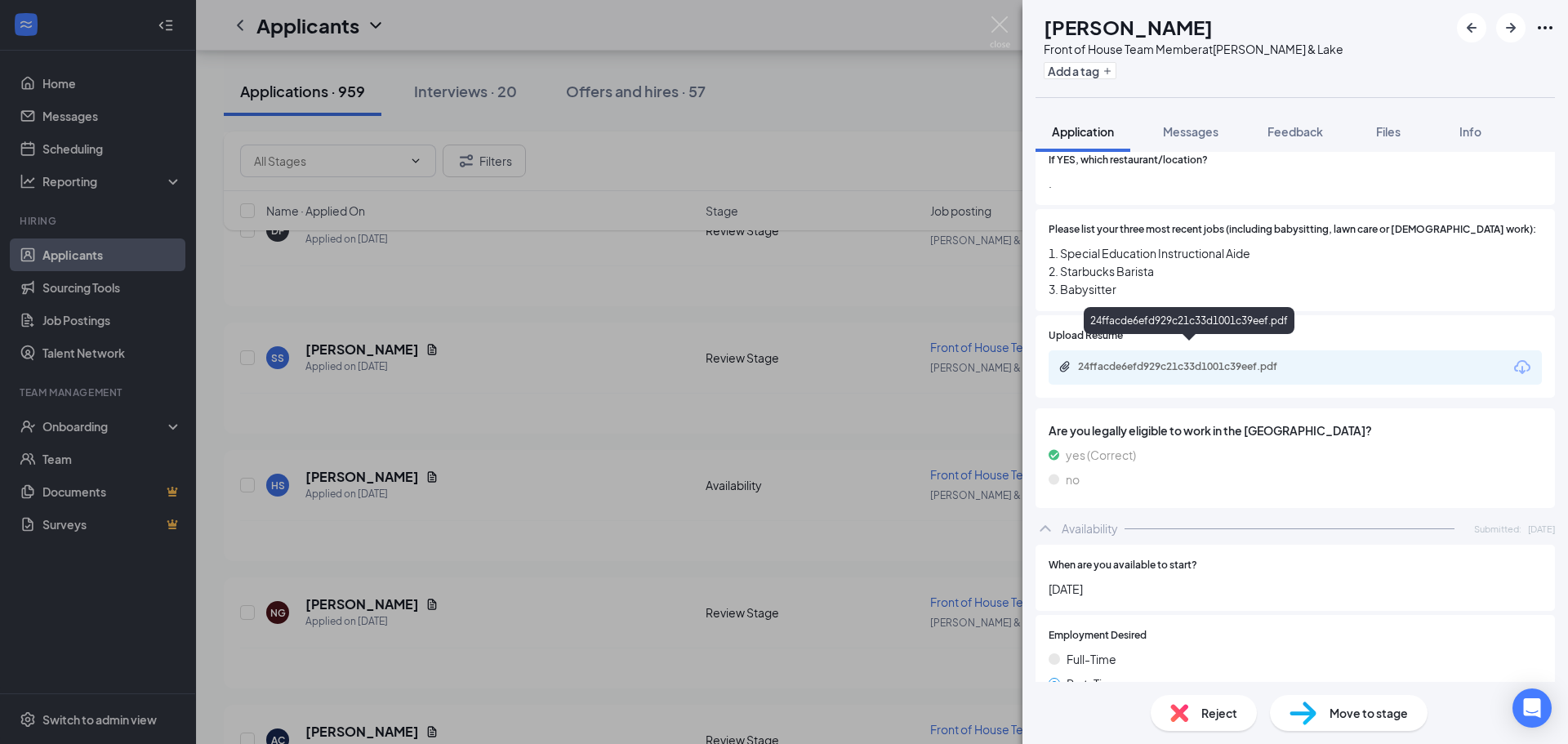
click at [1236, 360] on div "24ffacde6efd929c21c33d1001c39eef.pdf" at bounding box center [1192, 367] width 229 height 13
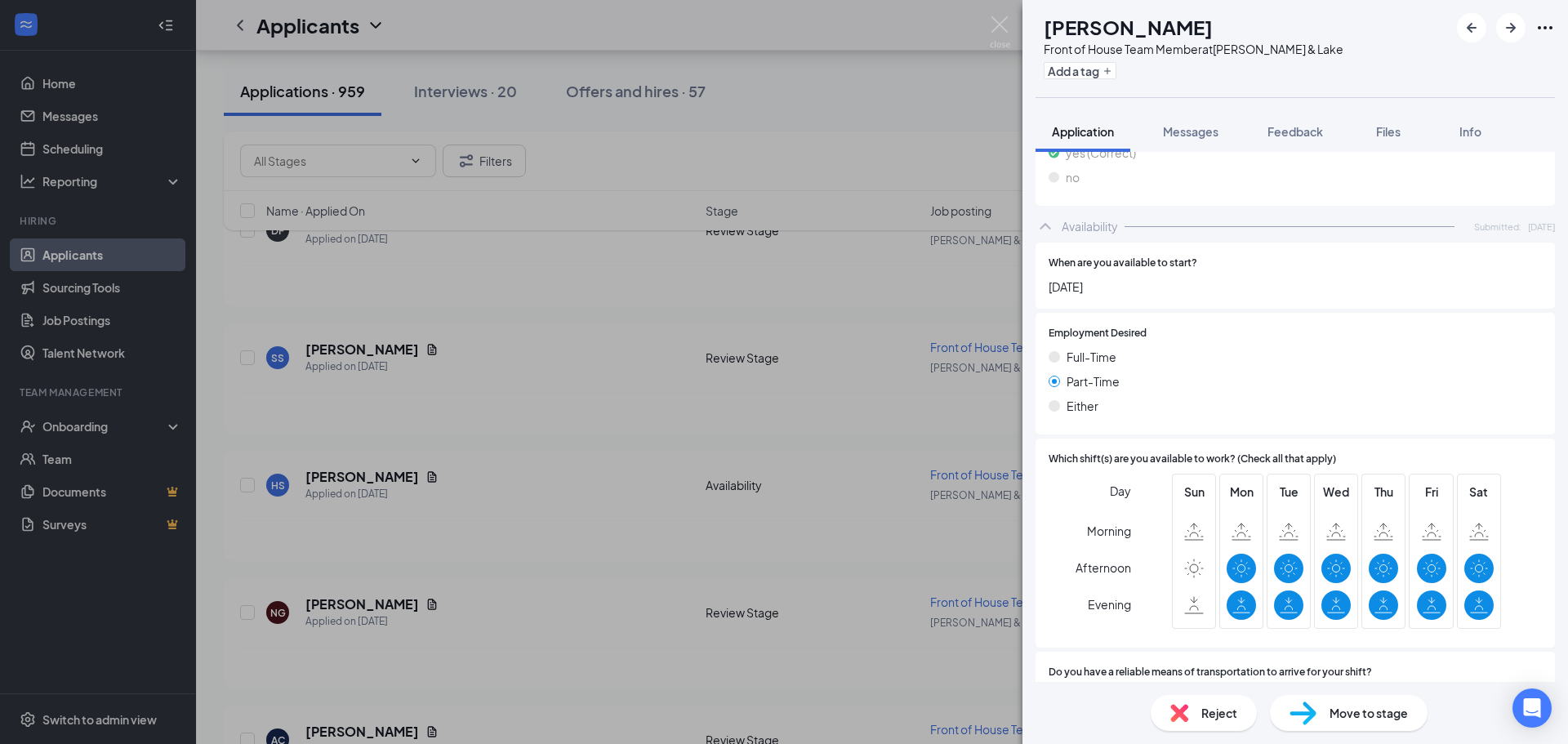
scroll to position [929, 0]
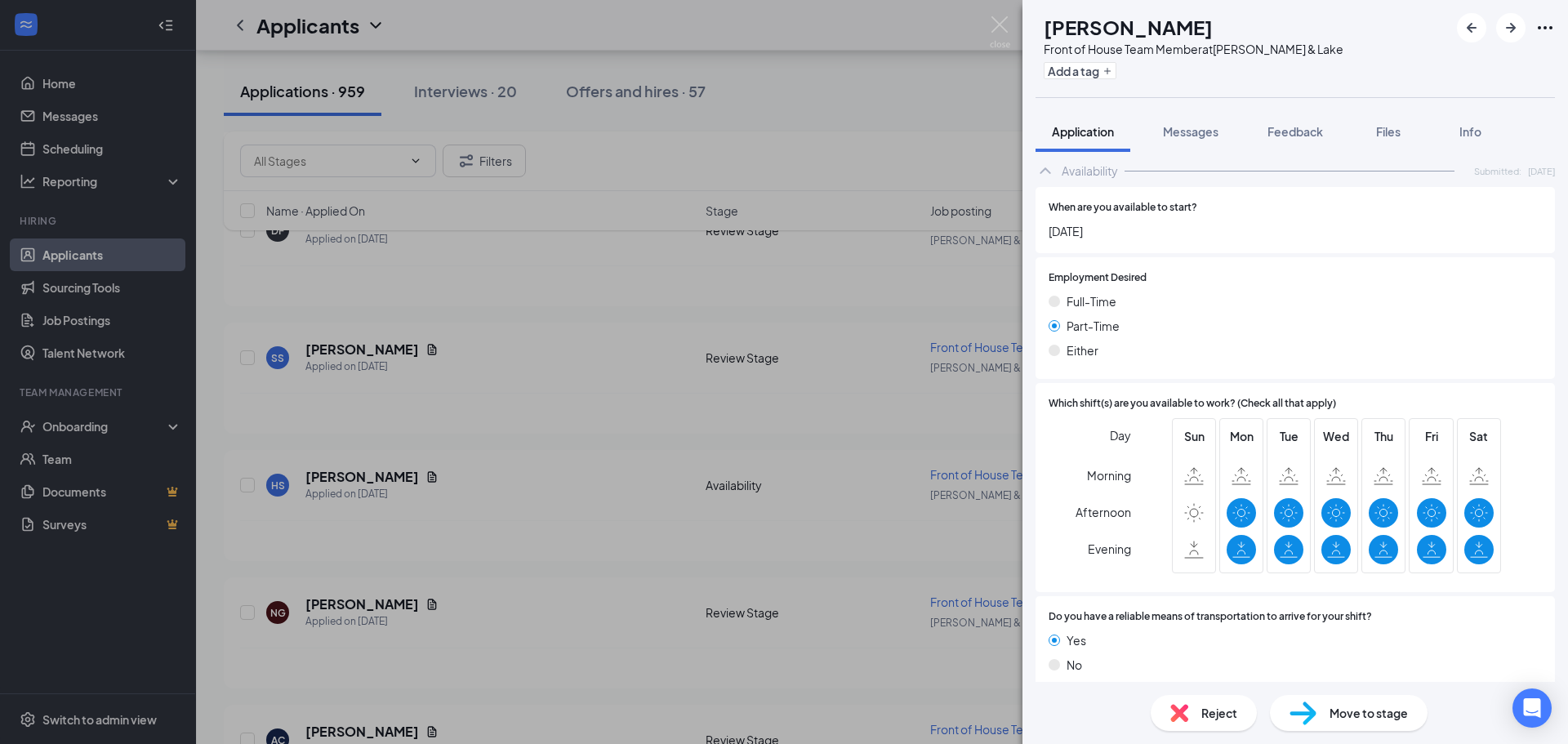
click at [1216, 712] on span "Reject" at bounding box center [1219, 713] width 36 height 18
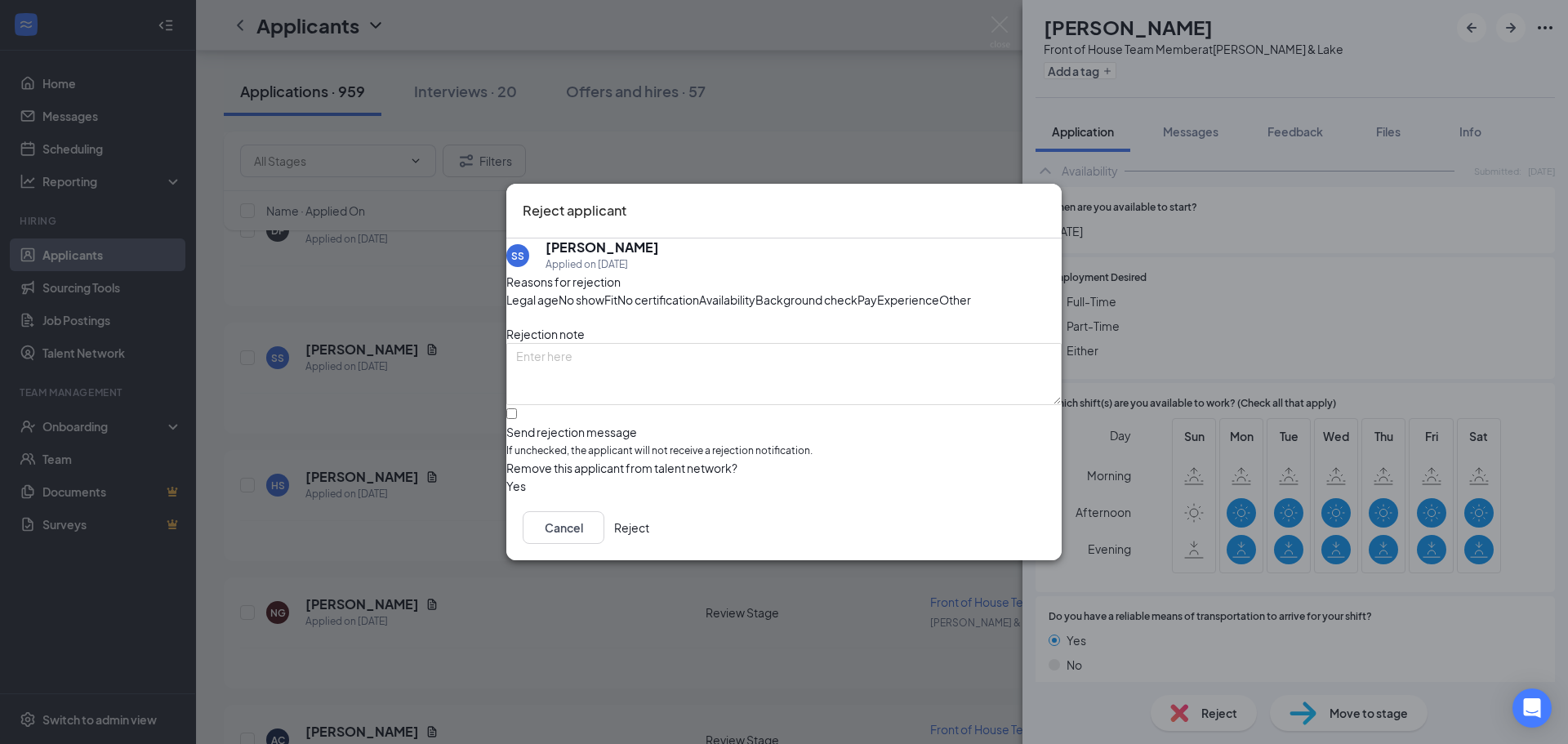
click at [756, 291] on span "Availability" at bounding box center [727, 300] width 56 height 18
click at [517, 419] on input "Send rejection message If unchecked, the applicant will not receive a rejection…" at bounding box center [511, 413] width 11 height 11
checkbox input "true"
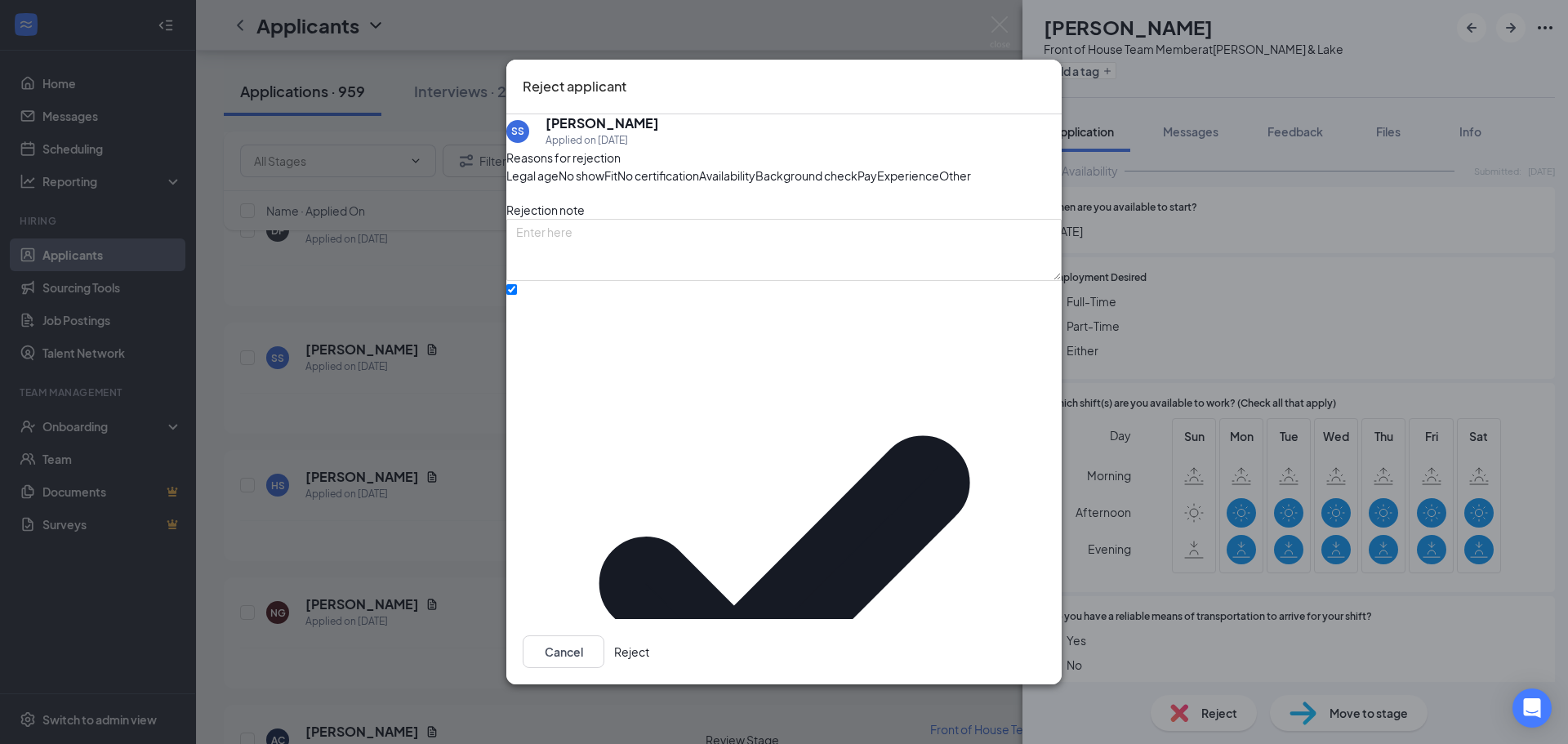
click at [650, 640] on button "Reject" at bounding box center [632, 652] width 35 height 33
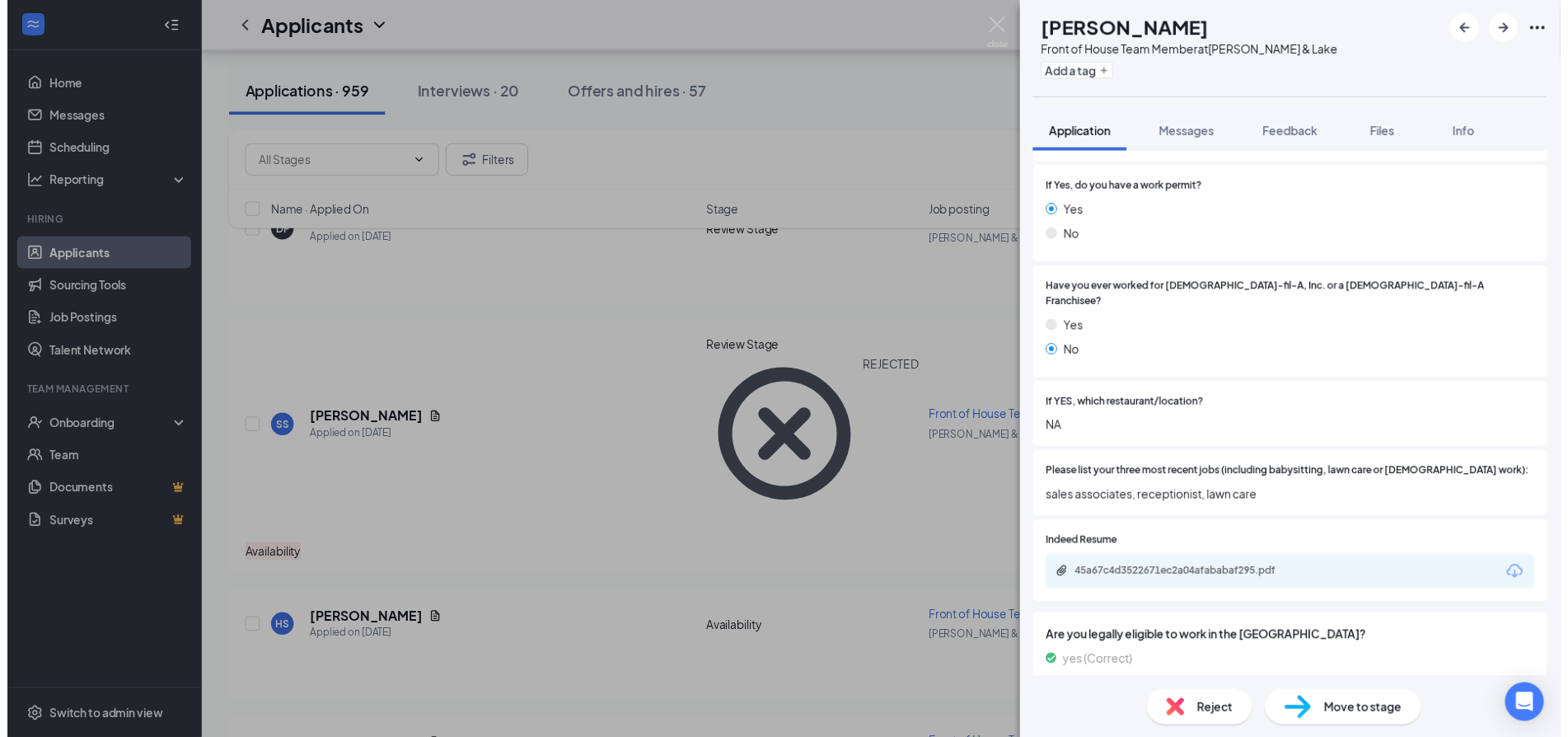
scroll to position [387, 0]
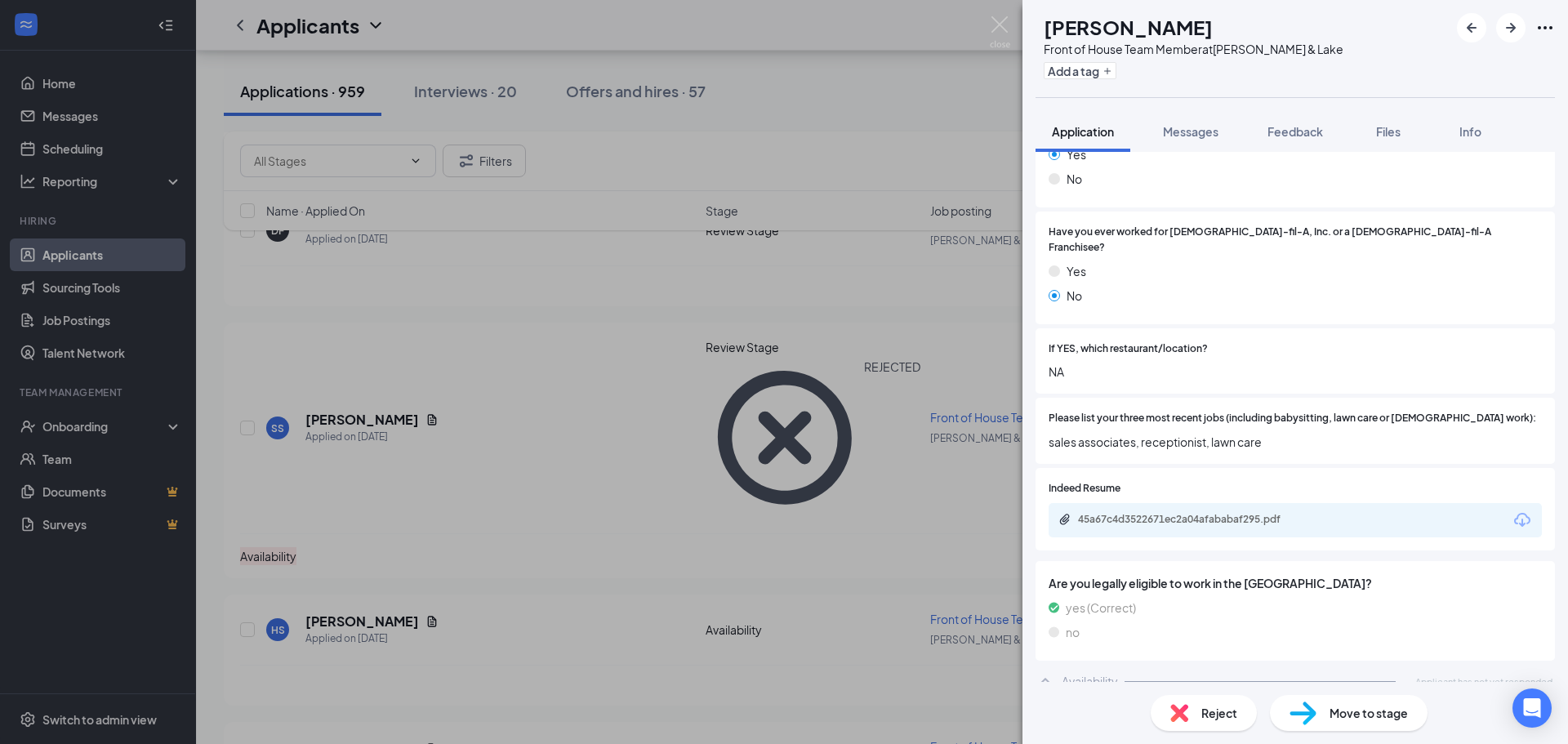
click at [643, 242] on div "HS [PERSON_NAME] Front of House Team Member at [PERSON_NAME][GEOGRAPHIC_DATA] A…" at bounding box center [784, 372] width 1568 height 744
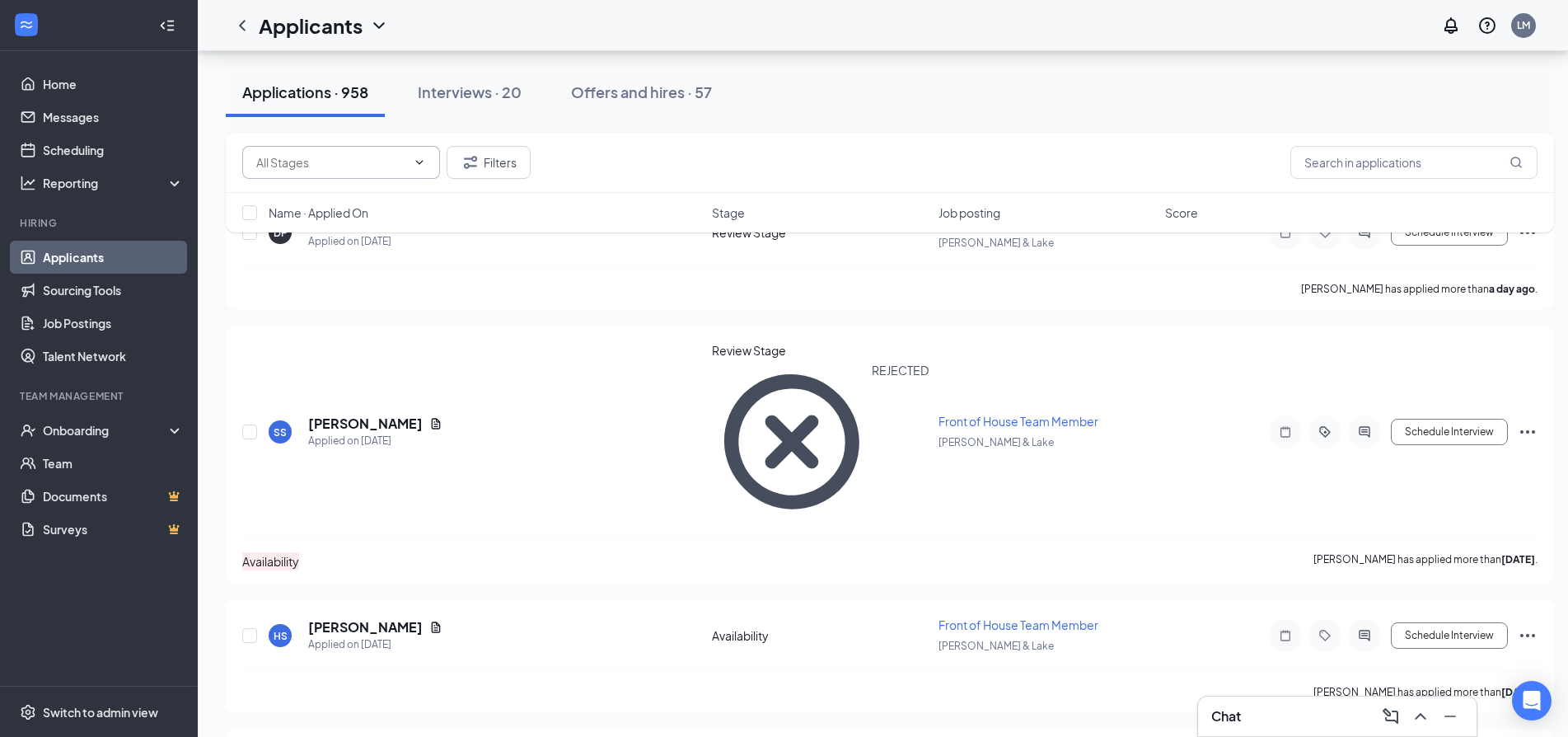
click at [330, 169] on input "text" at bounding box center [331, 162] width 150 height 18
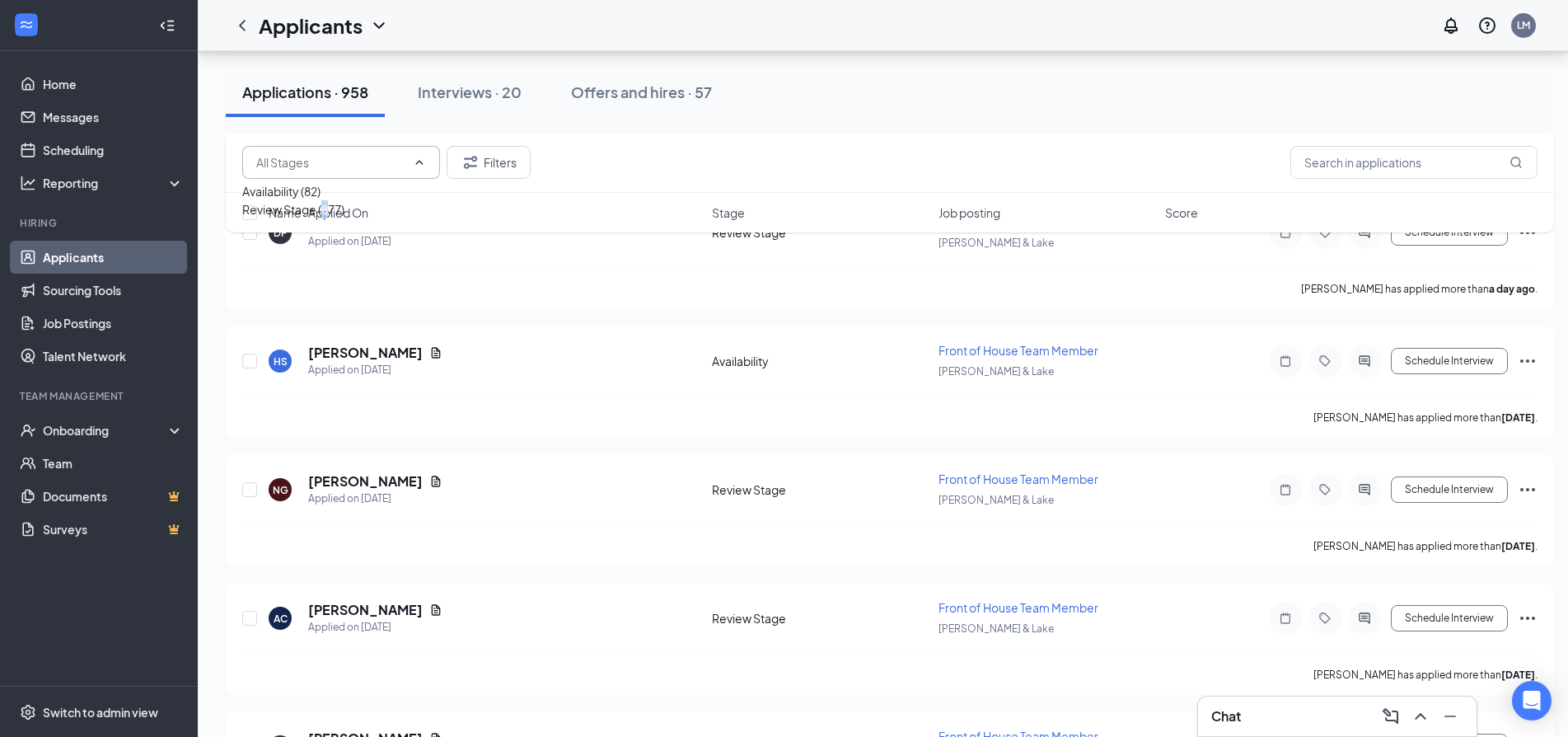
click at [339, 218] on div "Review Stage (877)" at bounding box center [293, 209] width 102 height 18
type input "Review Stage (877)"
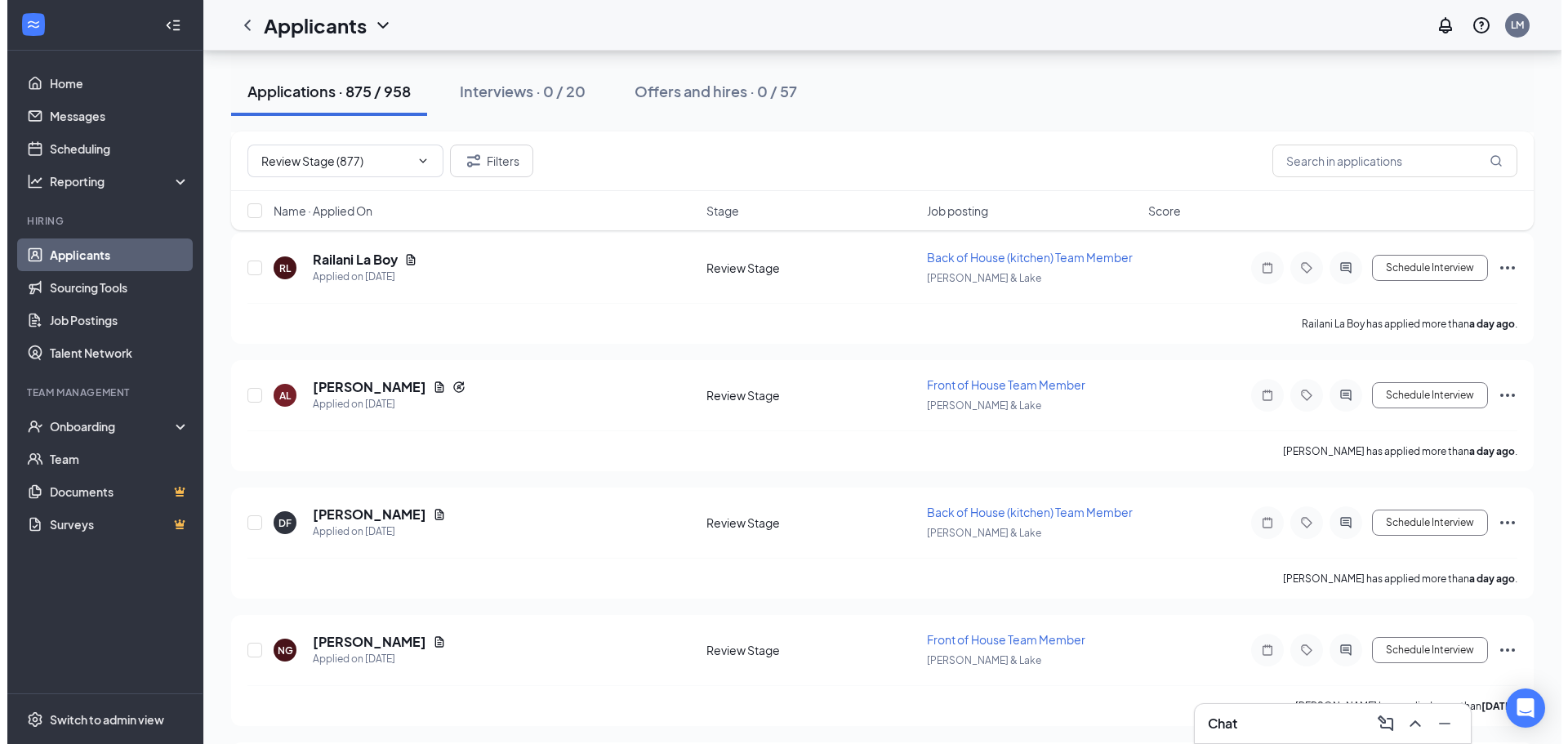
scroll to position [1143, 0]
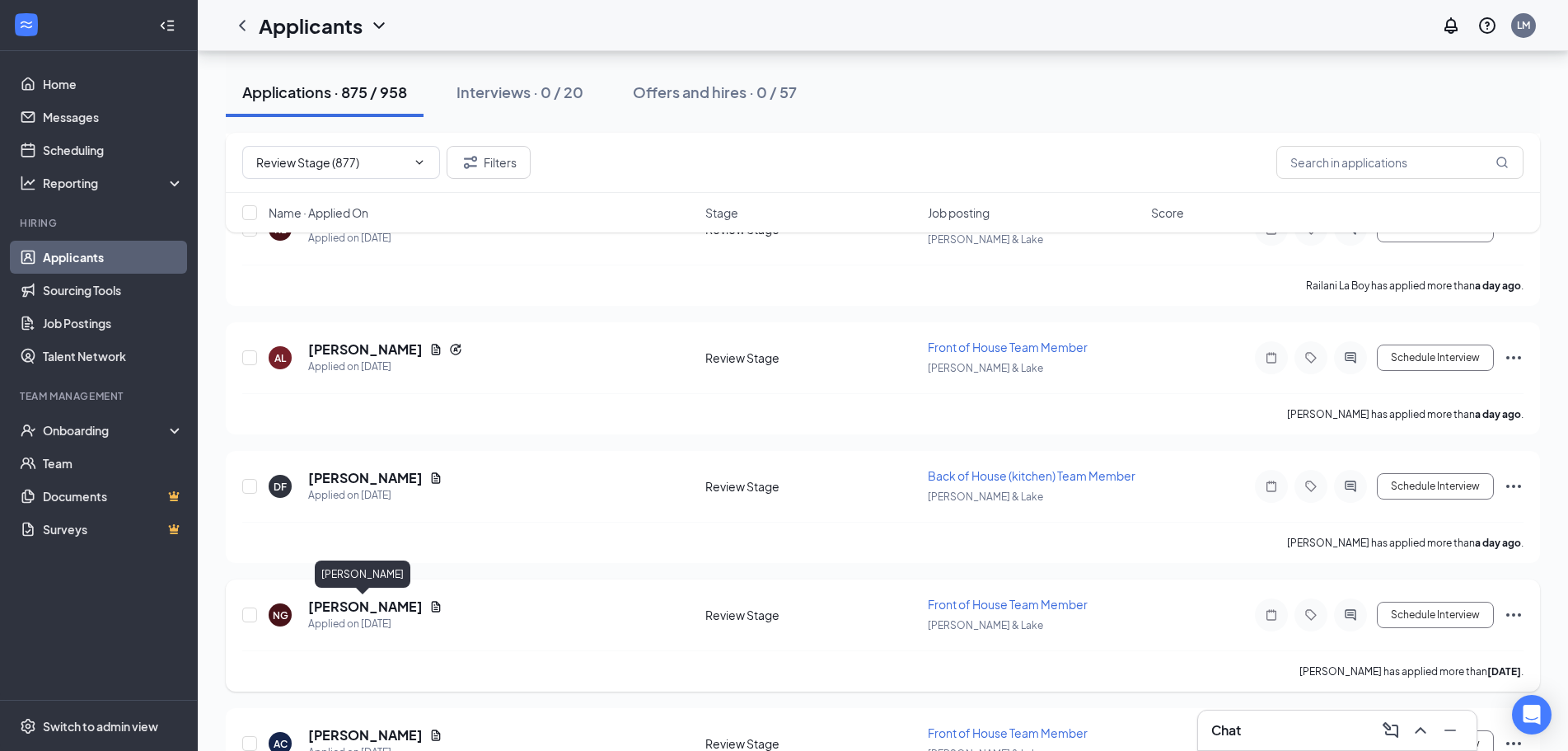
click at [387, 608] on h5 "[PERSON_NAME]" at bounding box center [365, 607] width 115 height 18
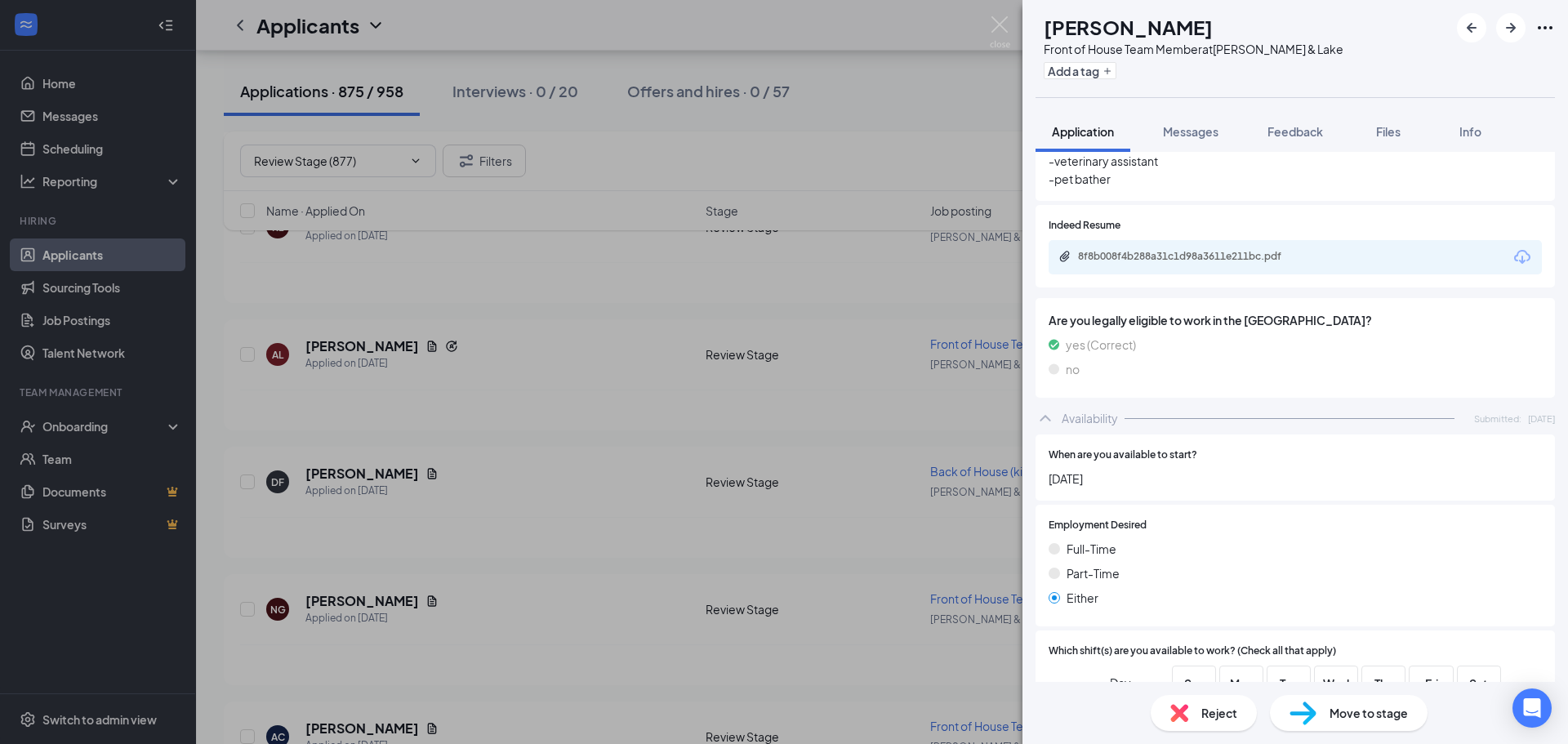
scroll to position [603, 0]
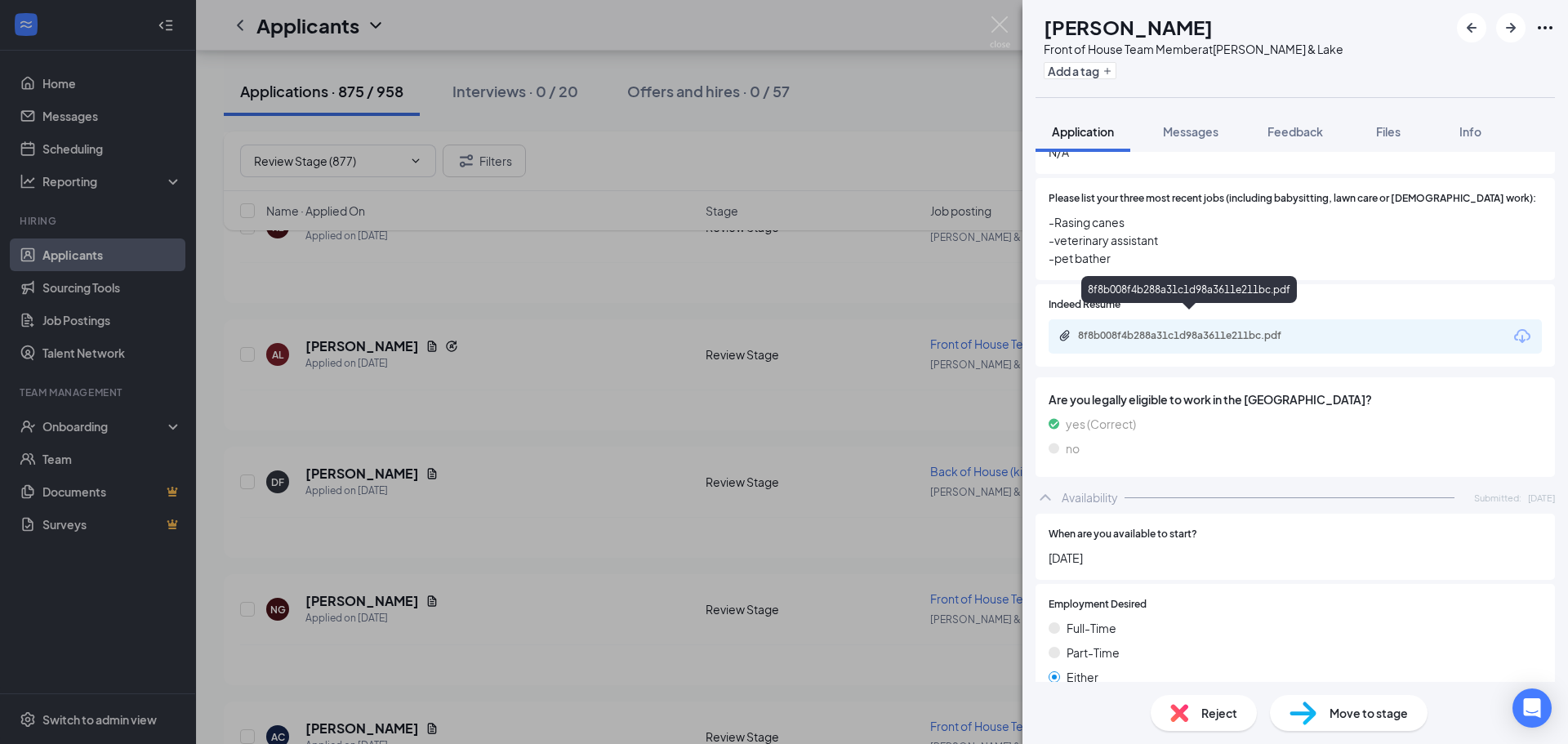
click at [1190, 329] on div "8f8b008f4b288a31c1d98a3611e211bc.pdf" at bounding box center [1192, 336] width 229 height 13
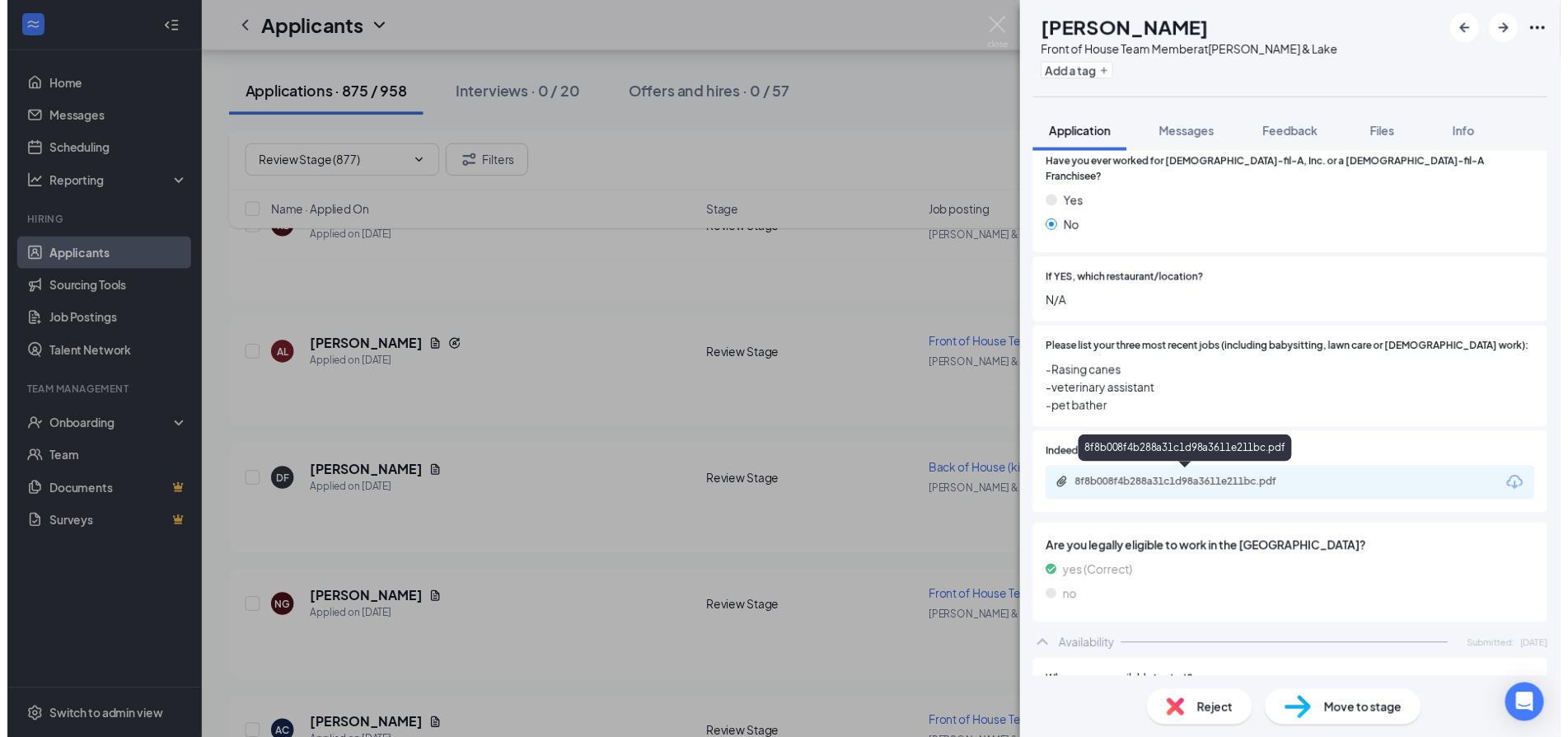
scroll to position [444, 0]
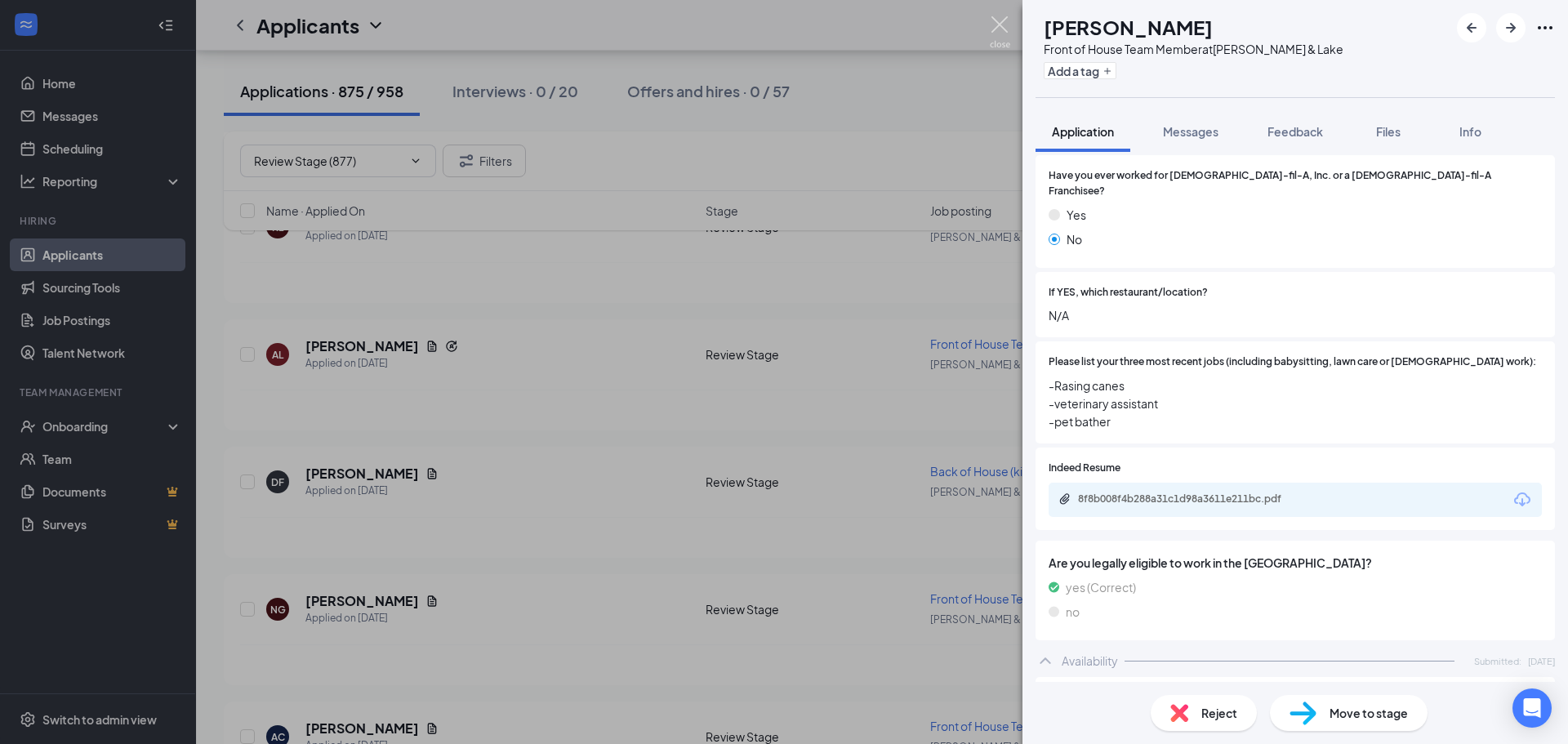
click at [1000, 21] on img at bounding box center [999, 32] width 20 height 32
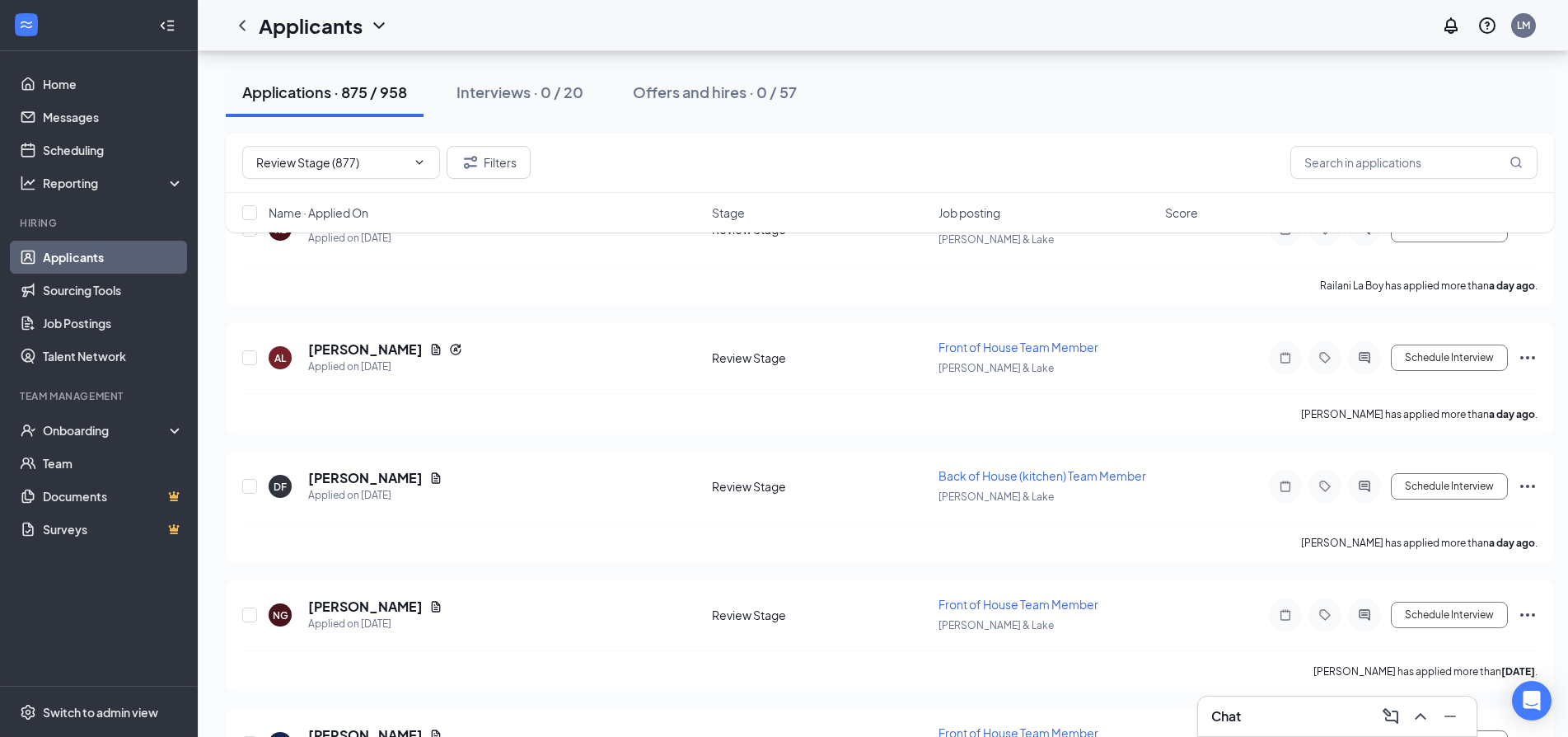
click at [1302, 721] on div "Chat" at bounding box center [1337, 716] width 252 height 26
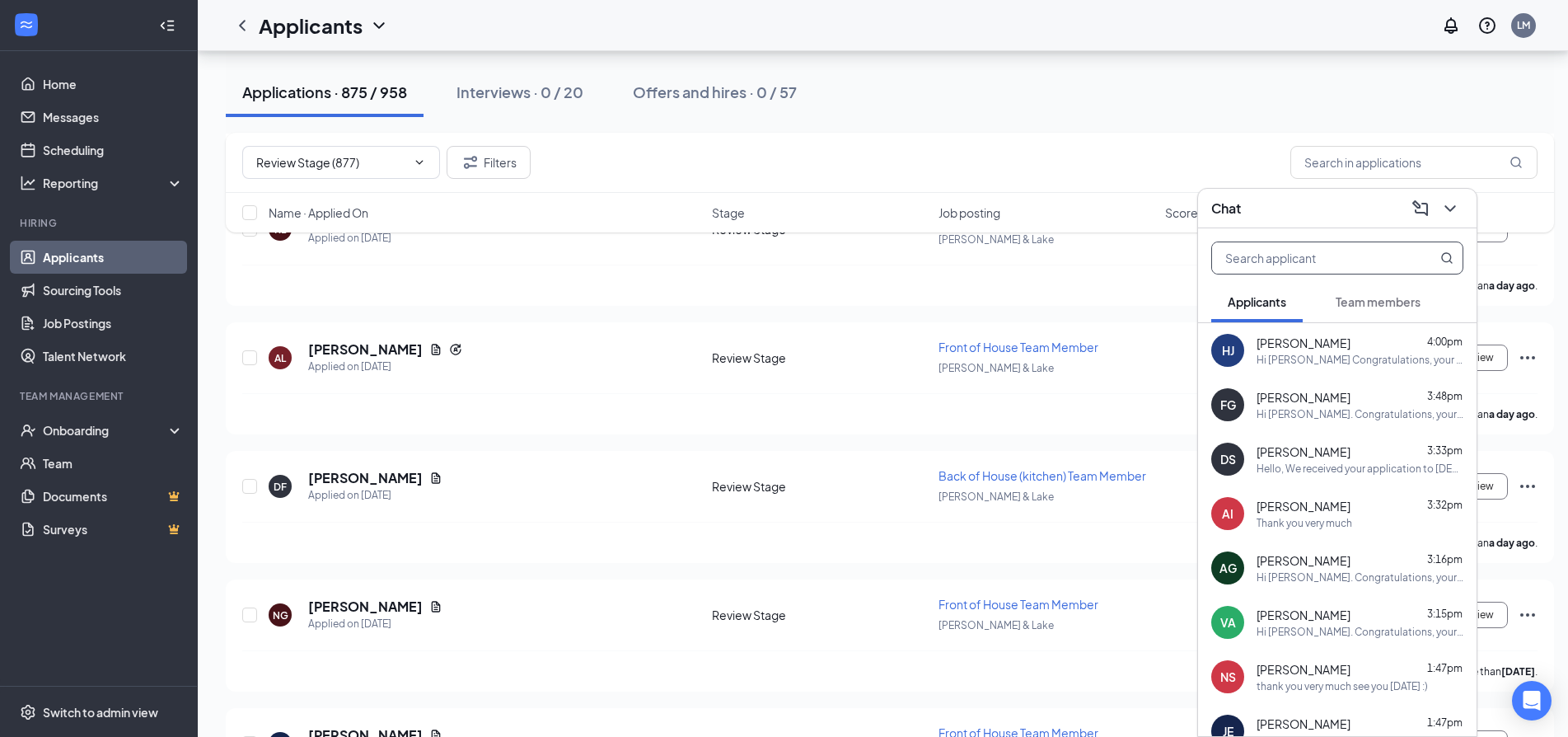
click at [1325, 262] on input "text" at bounding box center [1309, 258] width 195 height 31
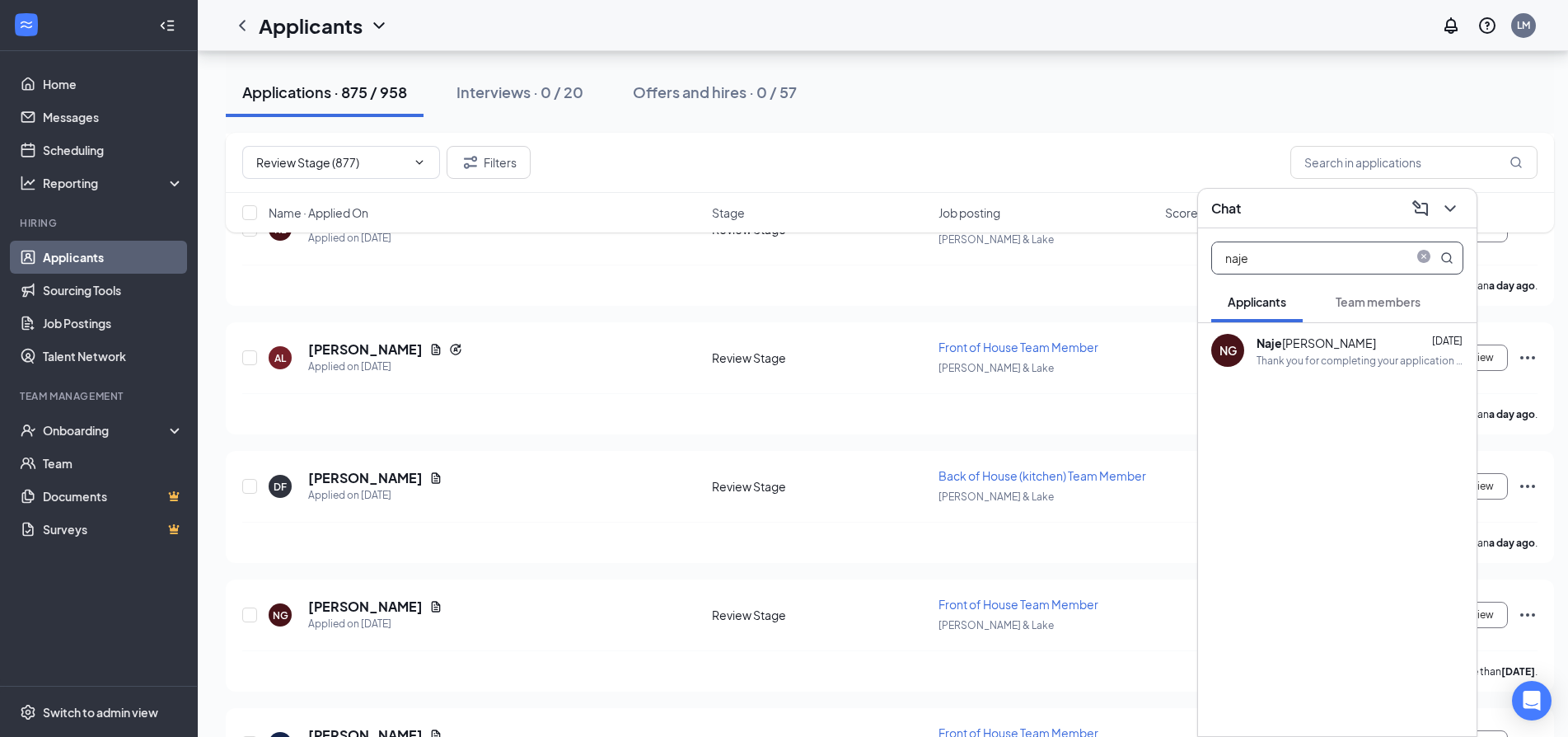
type input "naje"
click at [1315, 360] on div "Thank you for completing your application for the Front of House Team Member po…" at bounding box center [1359, 360] width 207 height 14
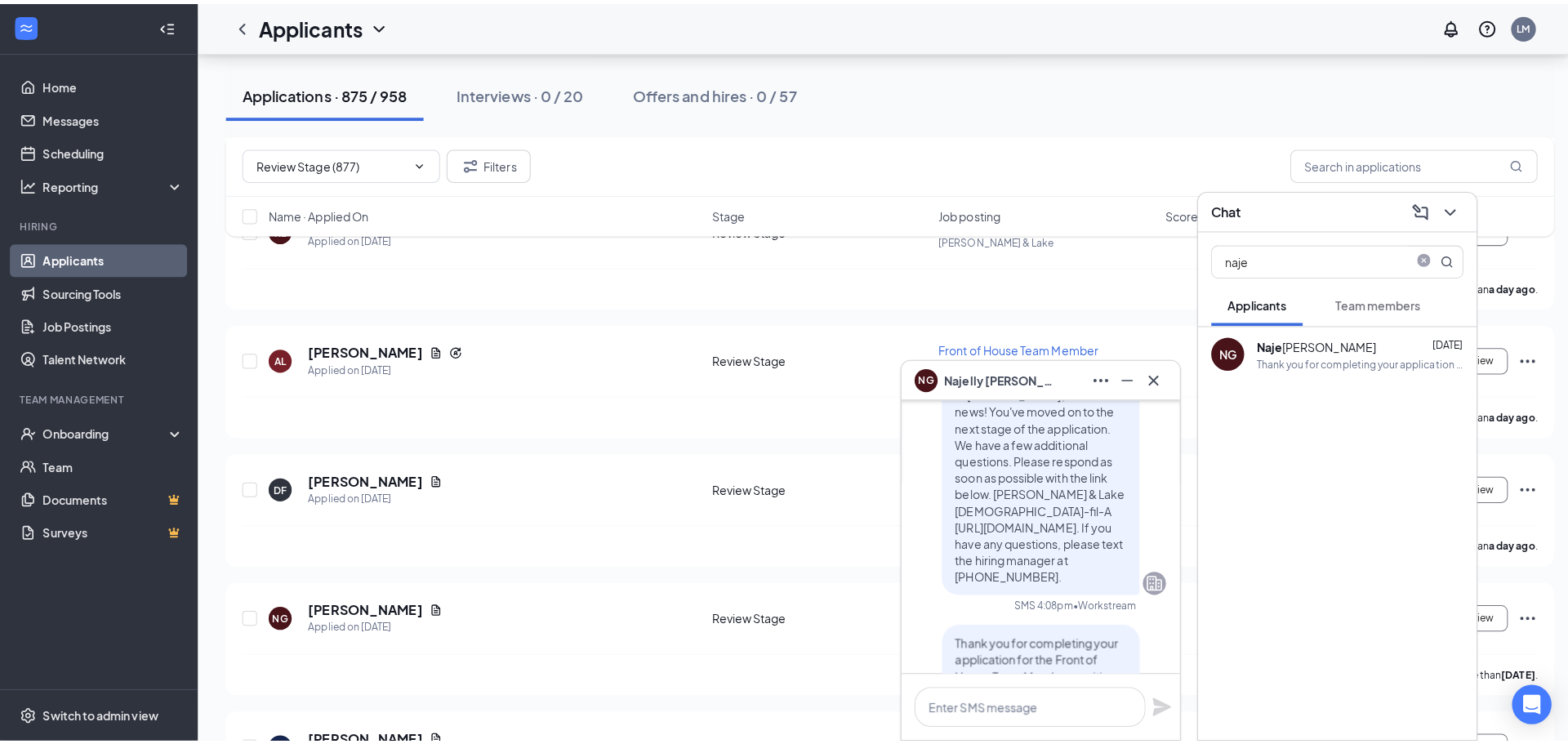
scroll to position [-163, 0]
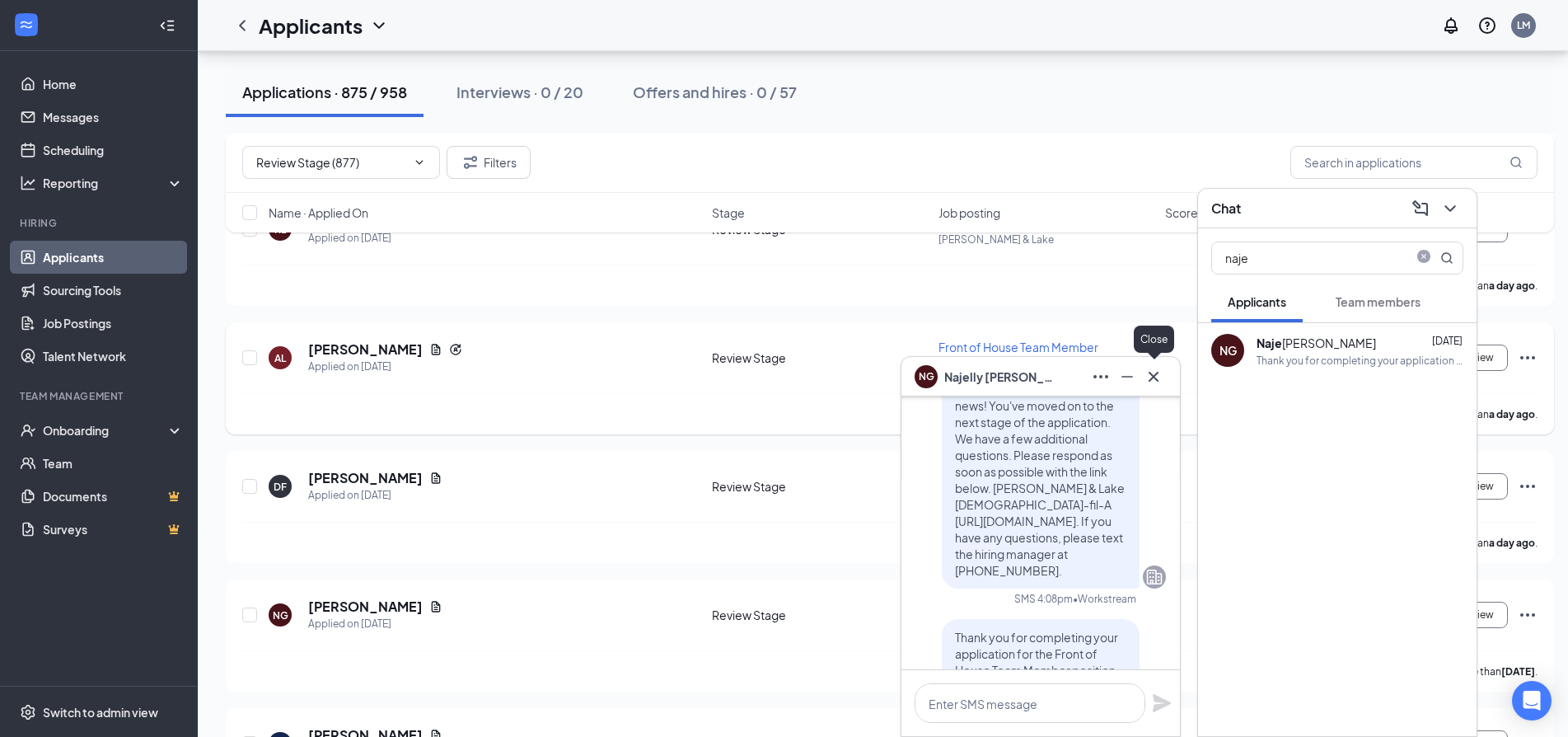
drag, startPoint x: 1159, startPoint y: 378, endPoint x: 1171, endPoint y: 362, distance: 20.0
click at [1158, 378] on icon "Cross" at bounding box center [1153, 377] width 20 height 20
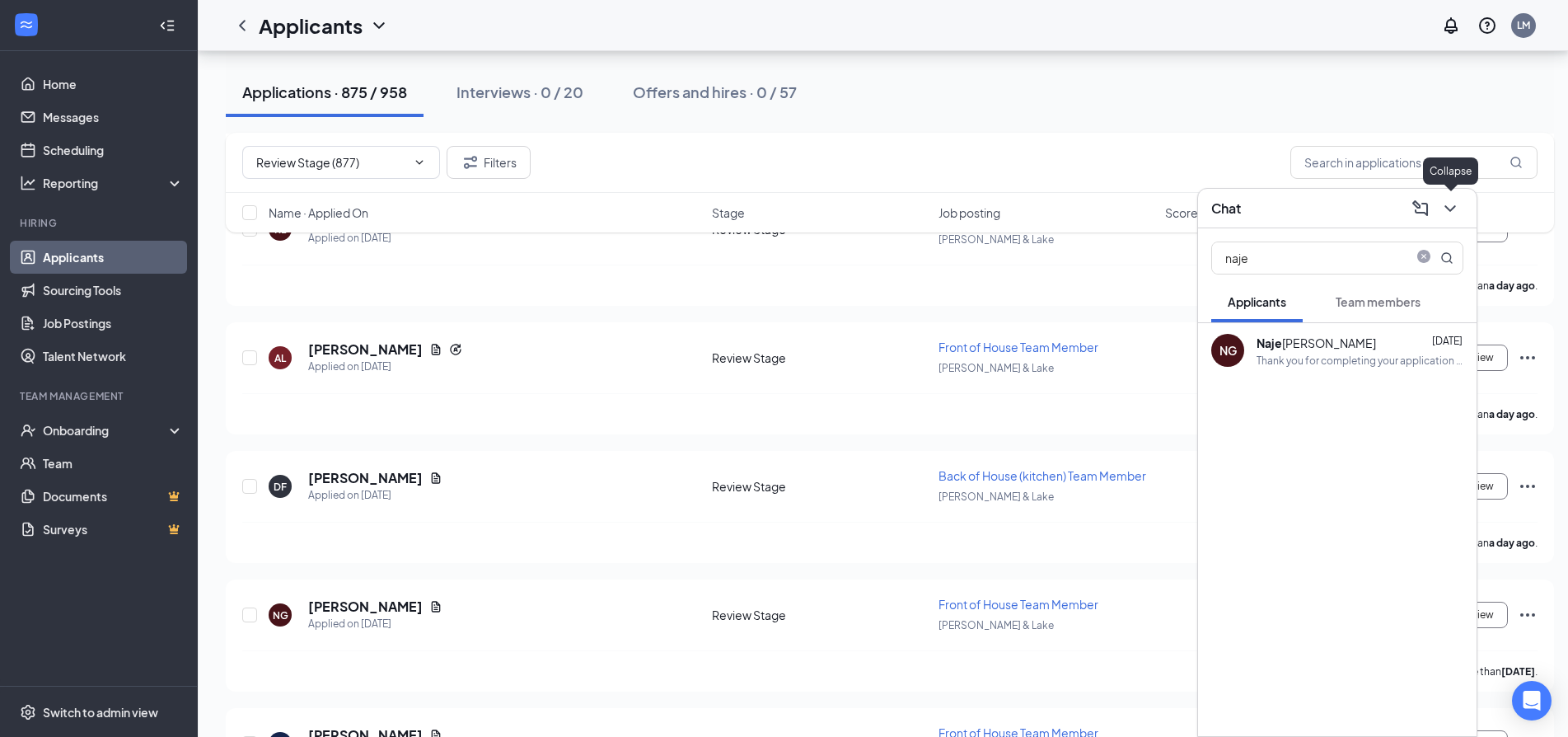
click at [1453, 204] on icon "ChevronDown" at bounding box center [1450, 209] width 20 height 20
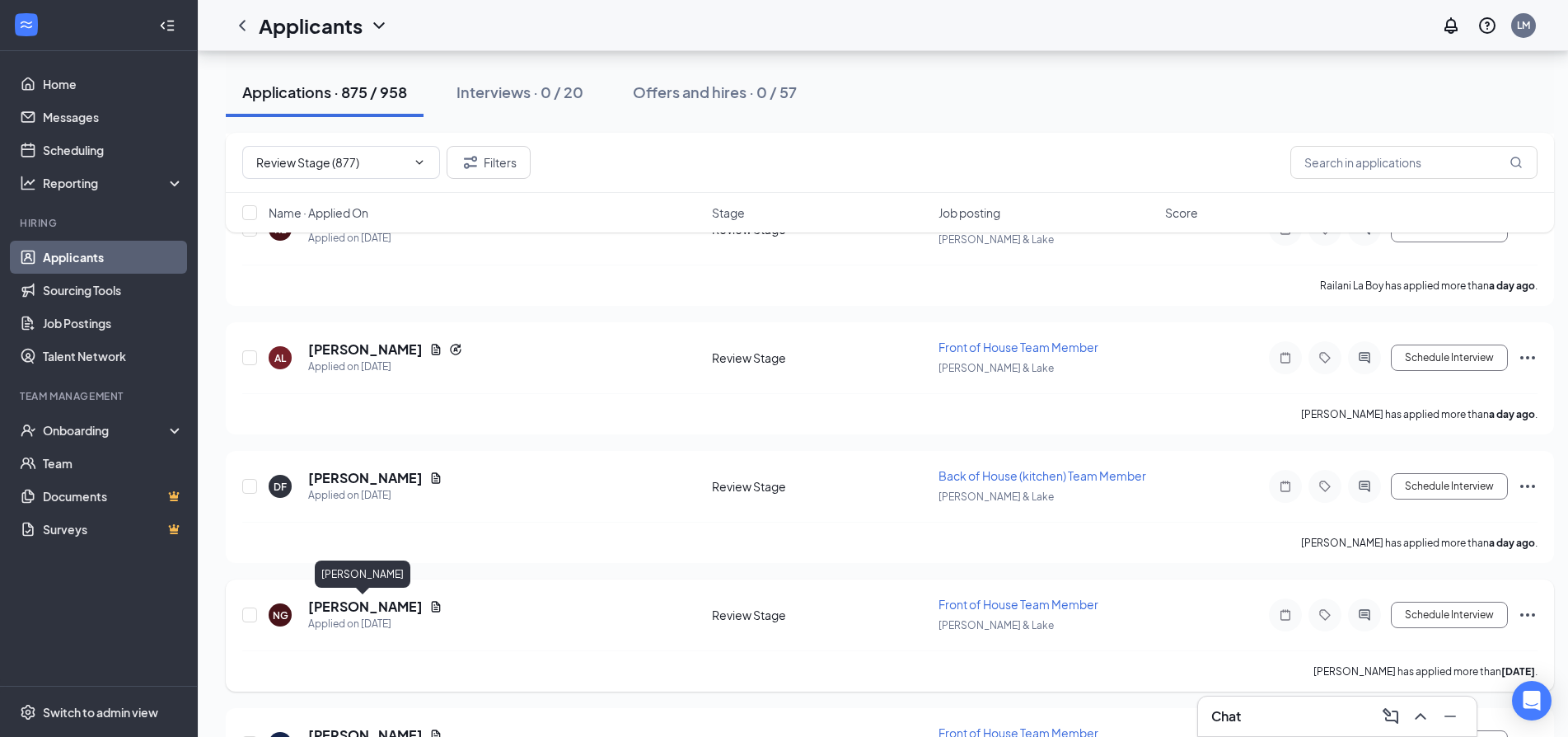
click at [331, 600] on h5 "[PERSON_NAME]" at bounding box center [365, 607] width 115 height 18
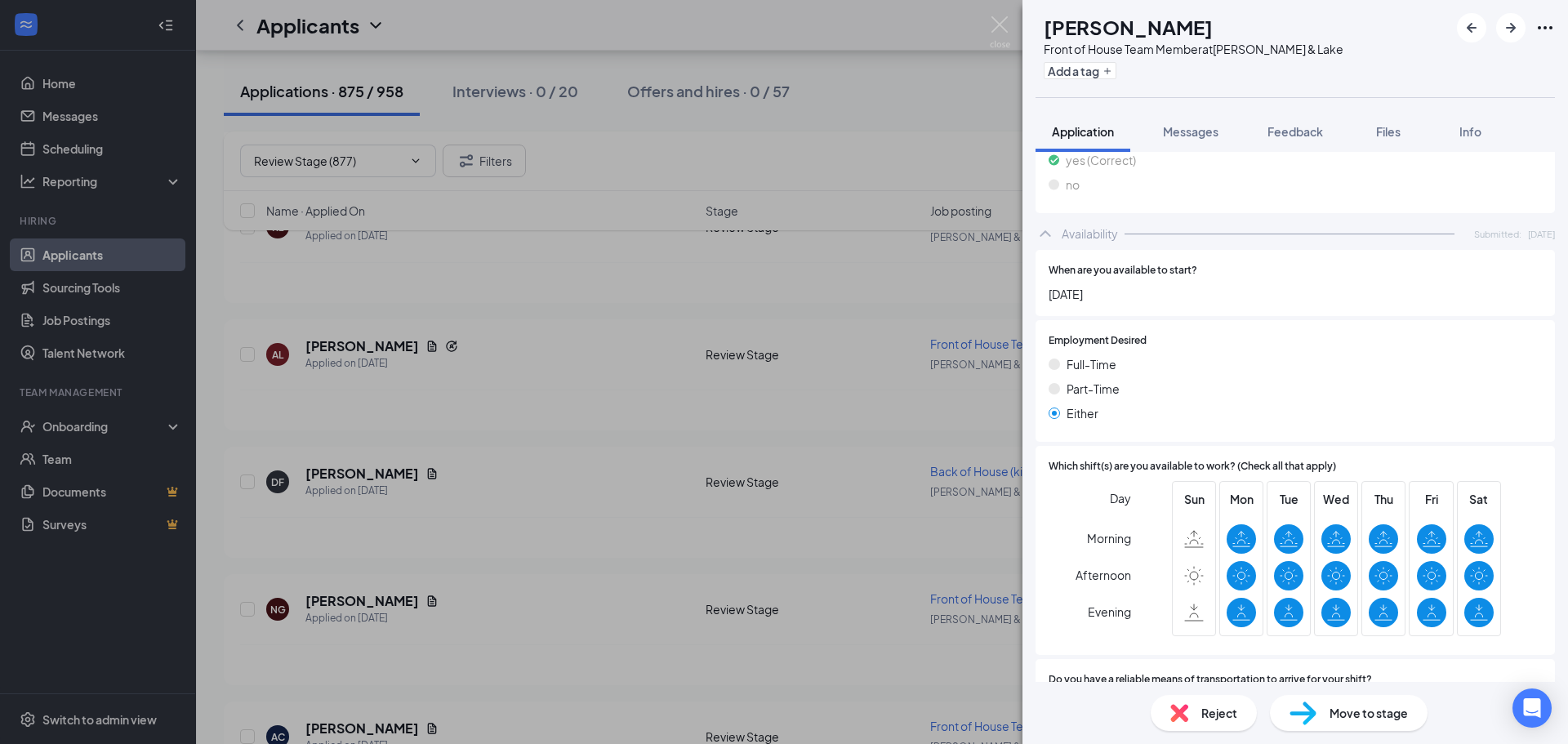
scroll to position [603, 0]
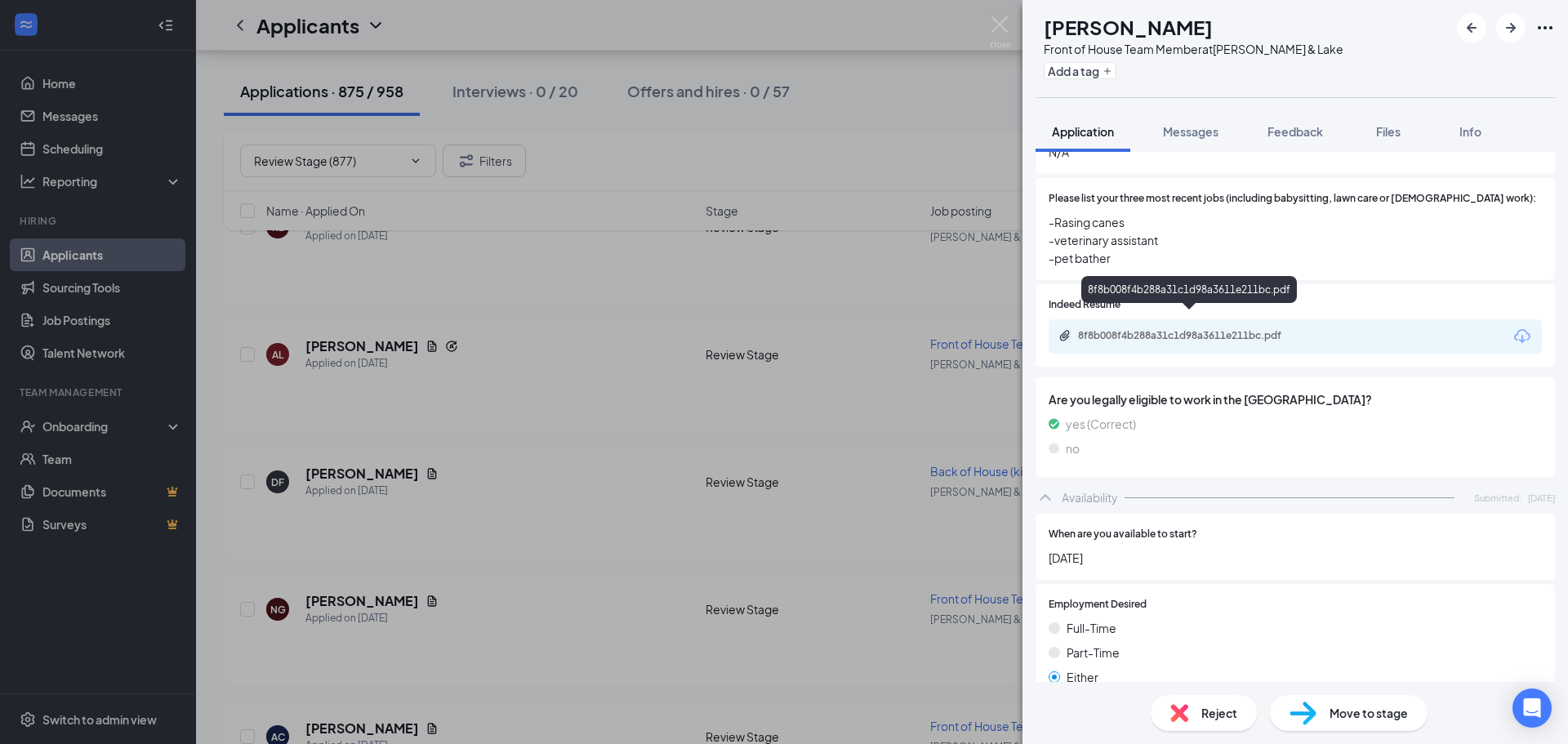
click at [1207, 329] on div "8f8b008f4b288a31c1d98a3611e211bc.pdf" at bounding box center [1192, 336] width 229 height 13
click at [1201, 711] on span "Reject" at bounding box center [1219, 713] width 36 height 18
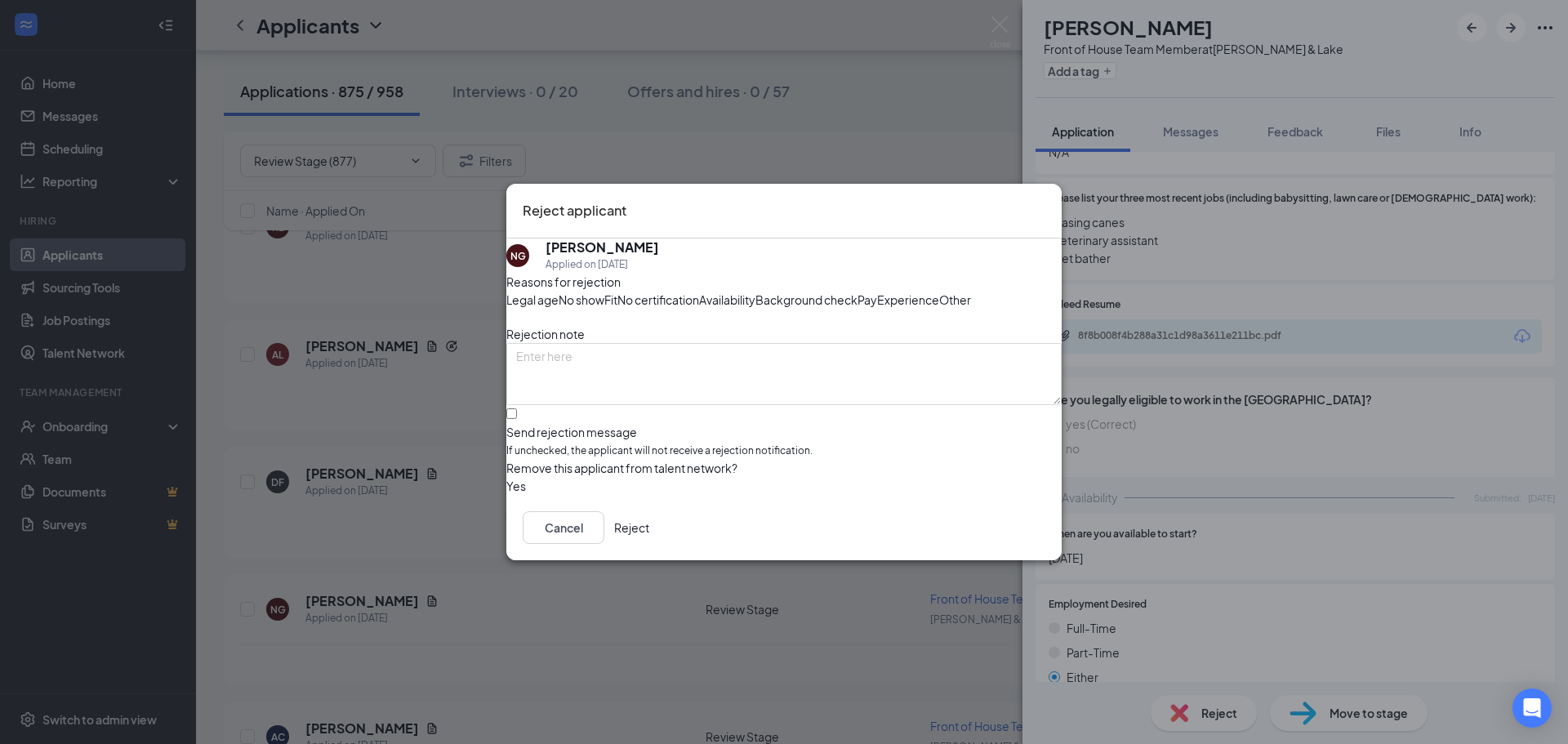
click at [756, 291] on span "Availability" at bounding box center [727, 300] width 56 height 18
click at [517, 419] on input "Send rejection message If unchecked, the applicant will not receive a rejection…" at bounding box center [511, 413] width 11 height 11
checkbox input "true"
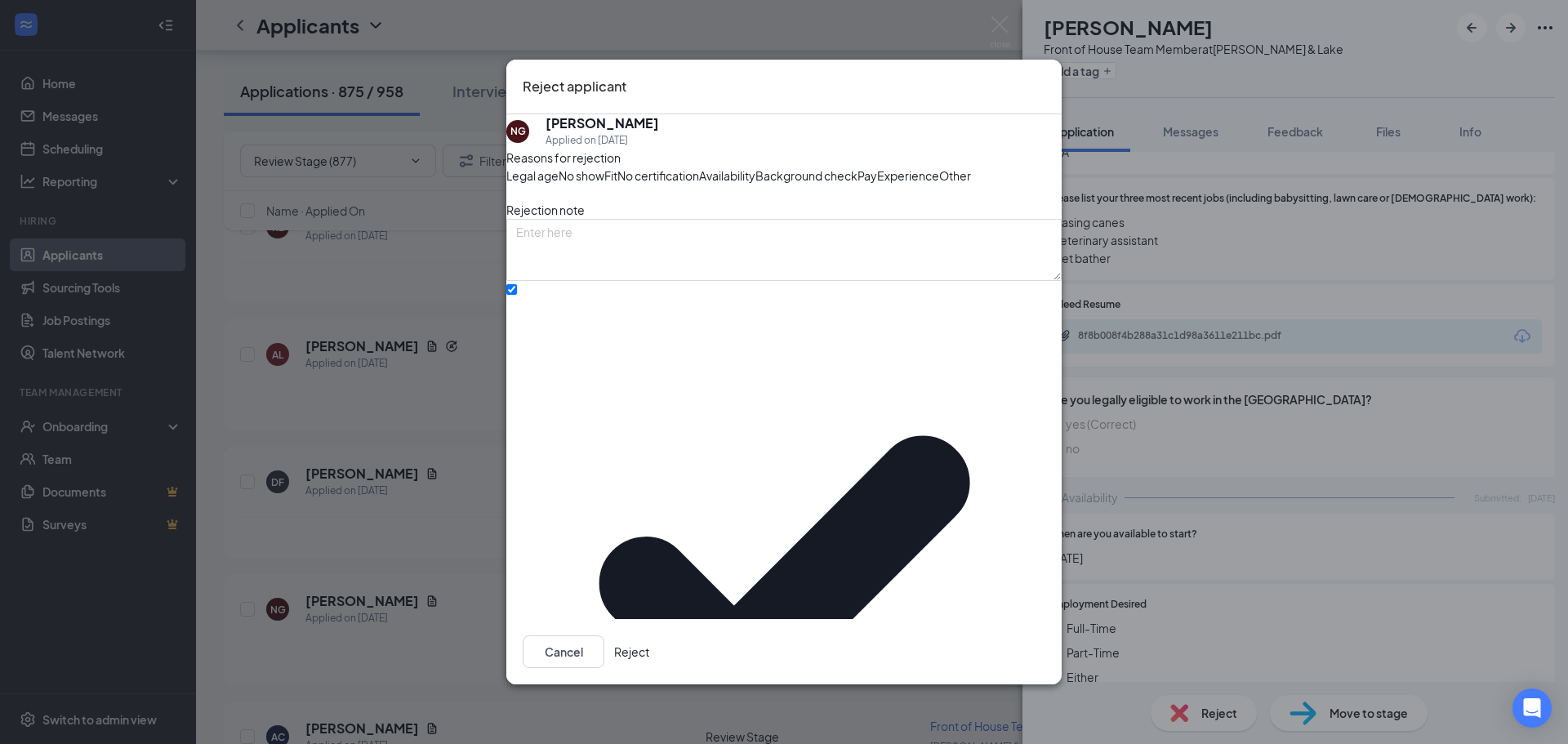
drag, startPoint x: 1027, startPoint y: 643, endPoint x: 1021, endPoint y: 622, distance: 21.8
click at [650, 642] on button "Reject" at bounding box center [632, 652] width 35 height 33
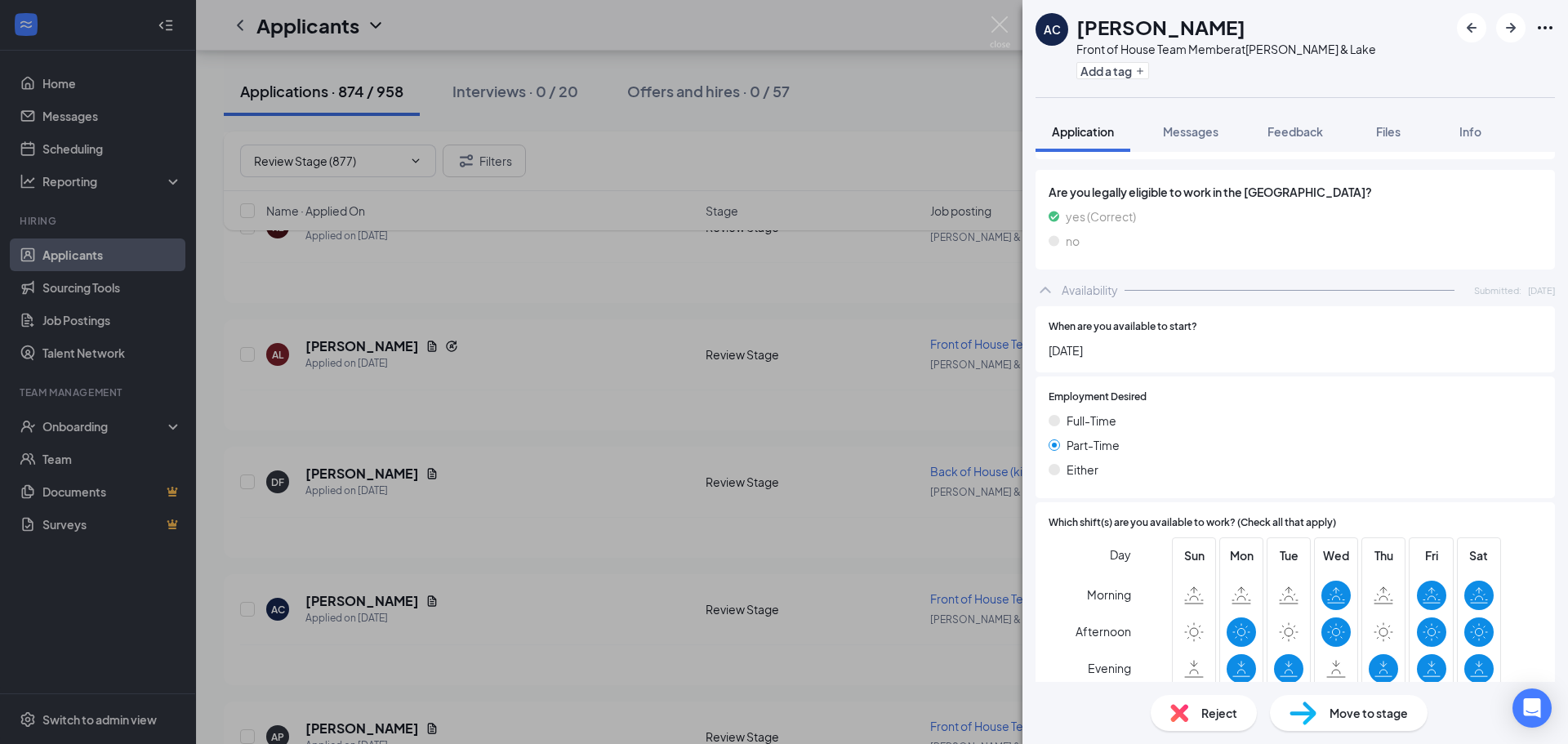
scroll to position [817, 0]
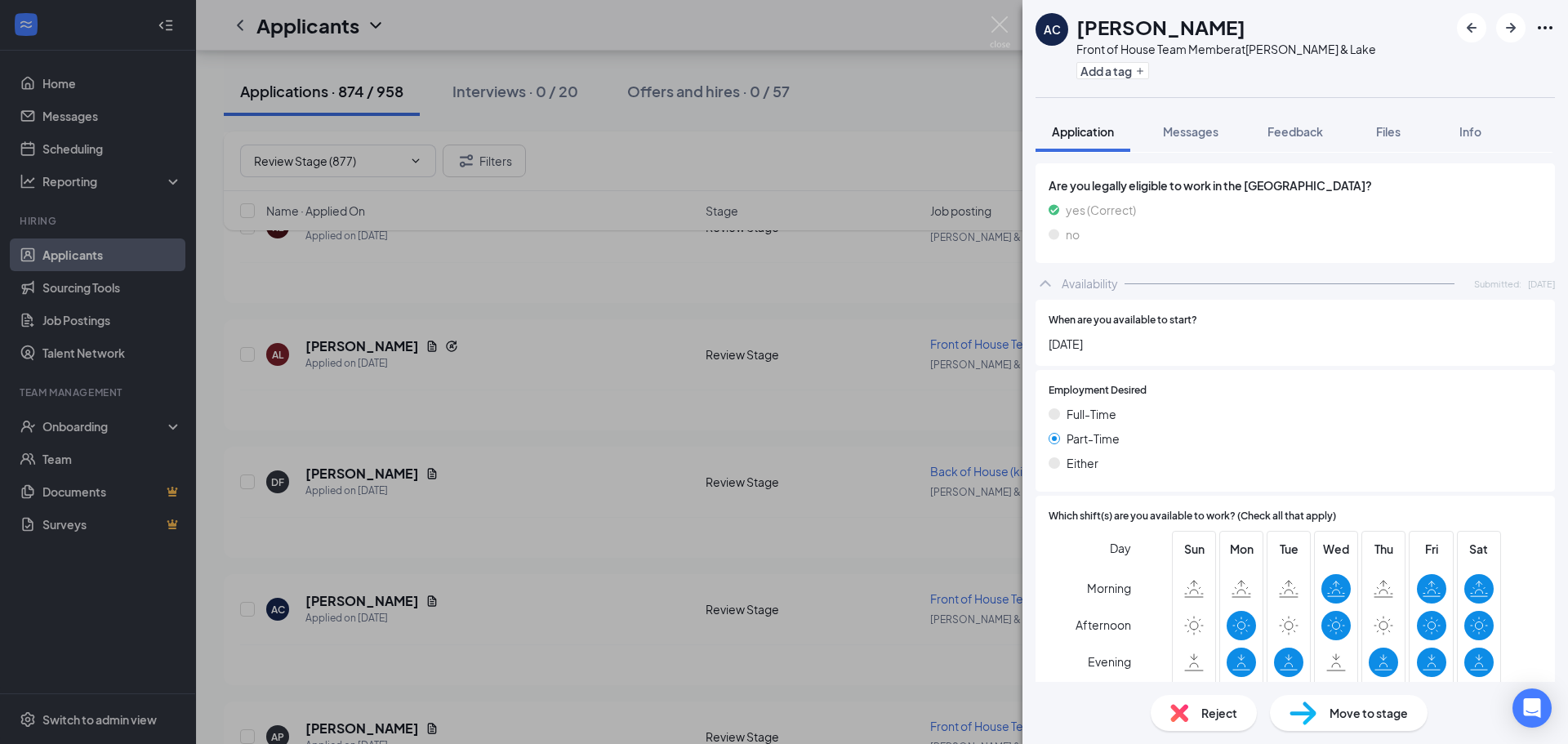
click at [1170, 702] on div "Reject" at bounding box center [1204, 713] width 106 height 36
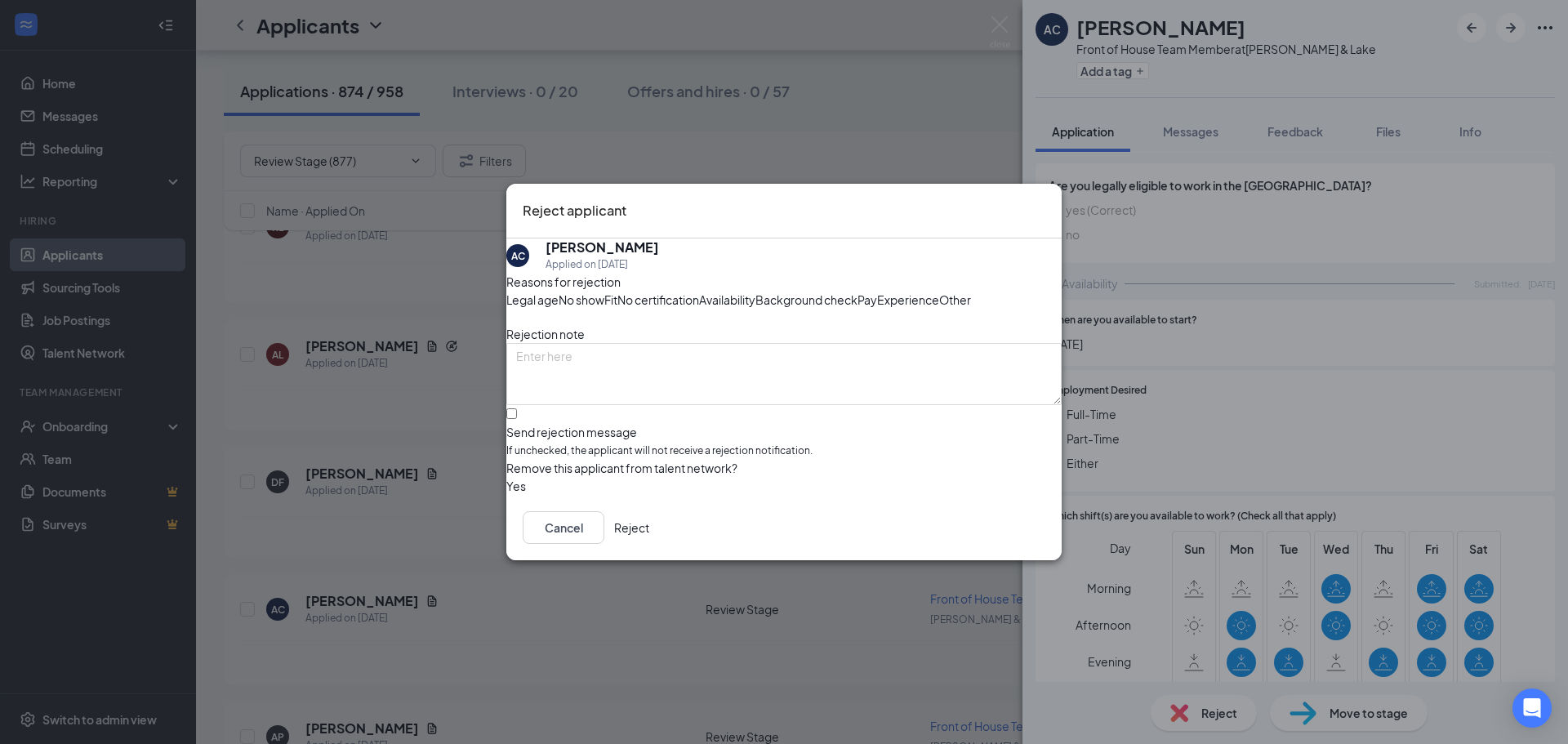
click at [756, 291] on span "Availability" at bounding box center [727, 300] width 56 height 18
click at [517, 419] on input "Send rejection message If unchecked, the applicant will not receive a rejection…" at bounding box center [511, 413] width 11 height 11
checkbox input "true"
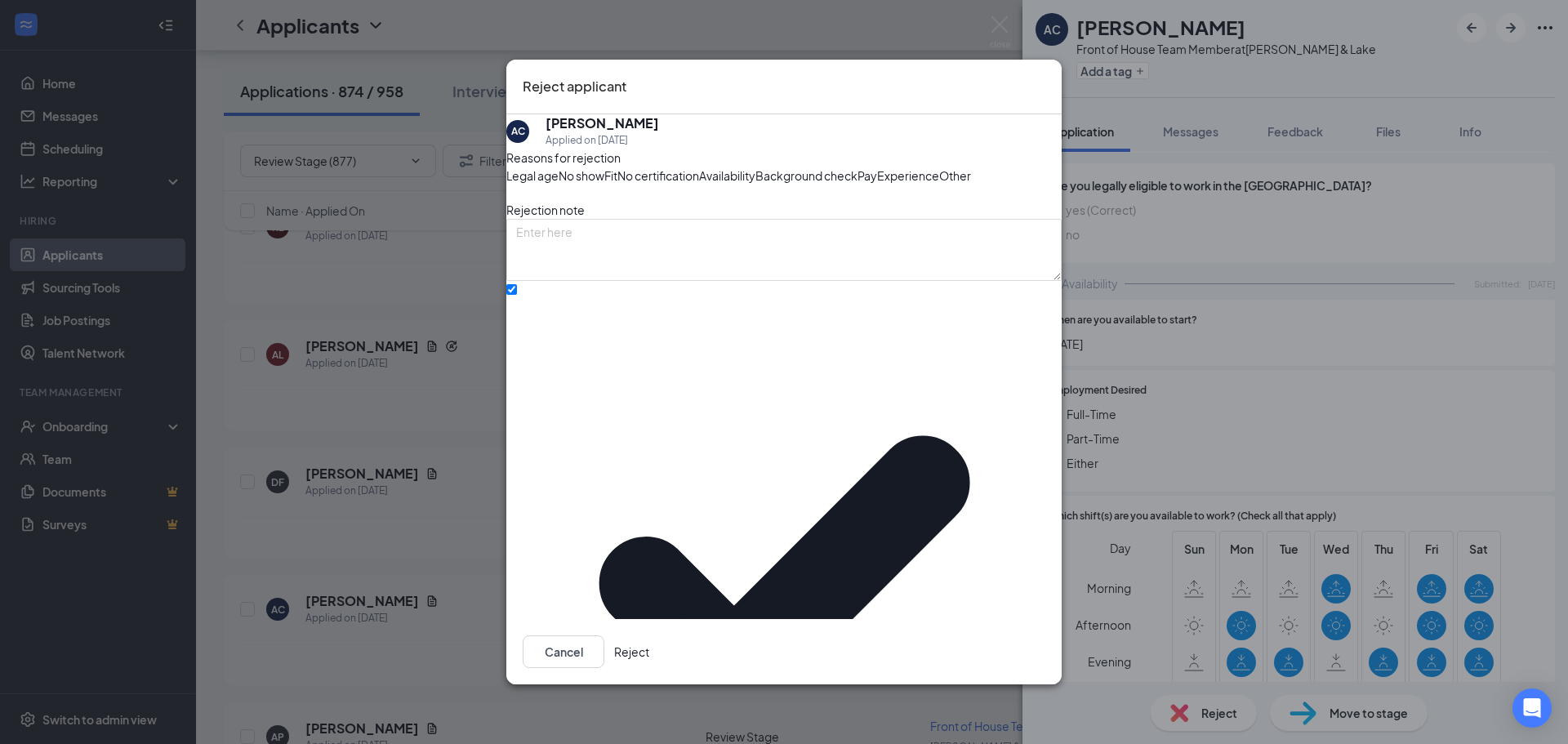
click at [650, 635] on button "Reject" at bounding box center [632, 652] width 35 height 33
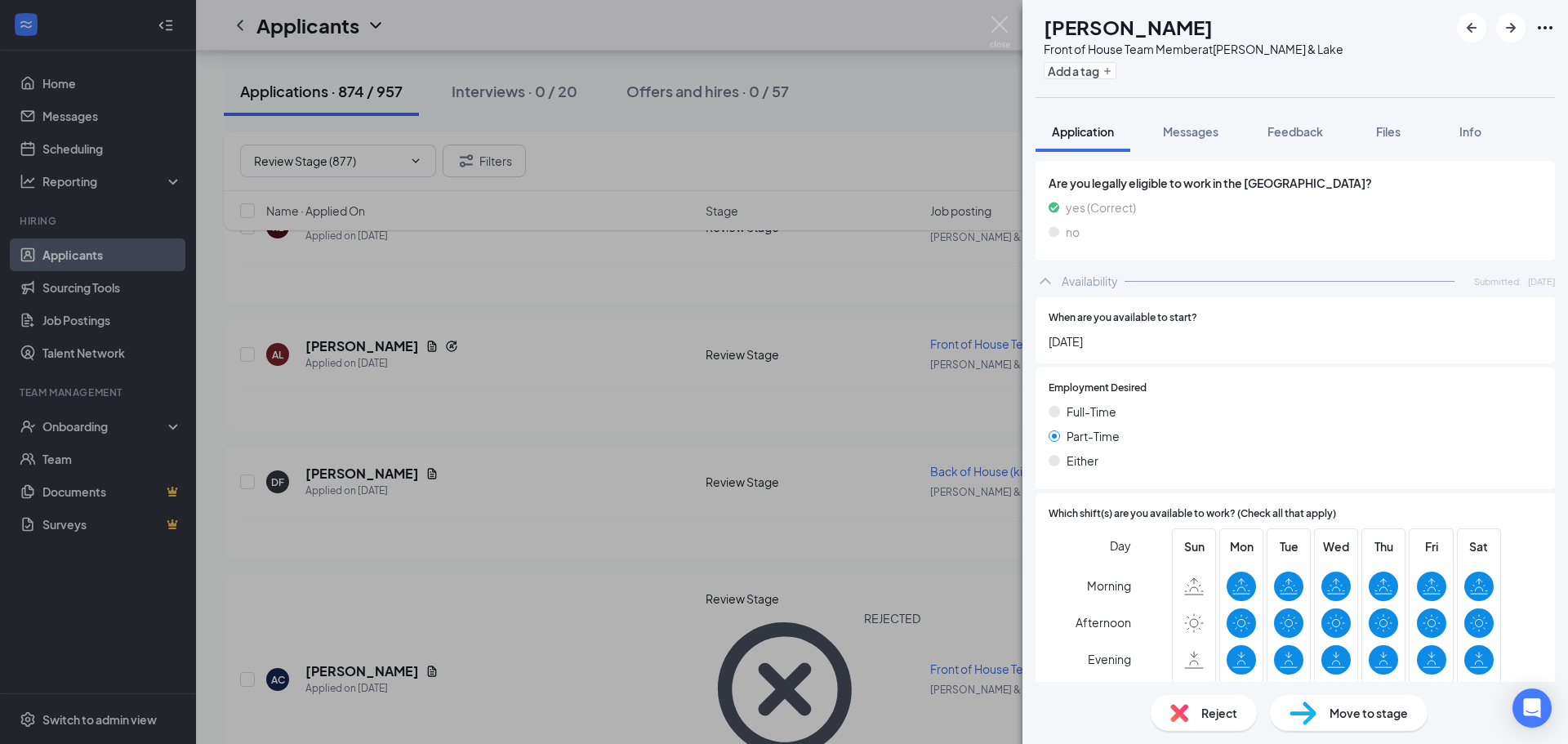
scroll to position [572, 0]
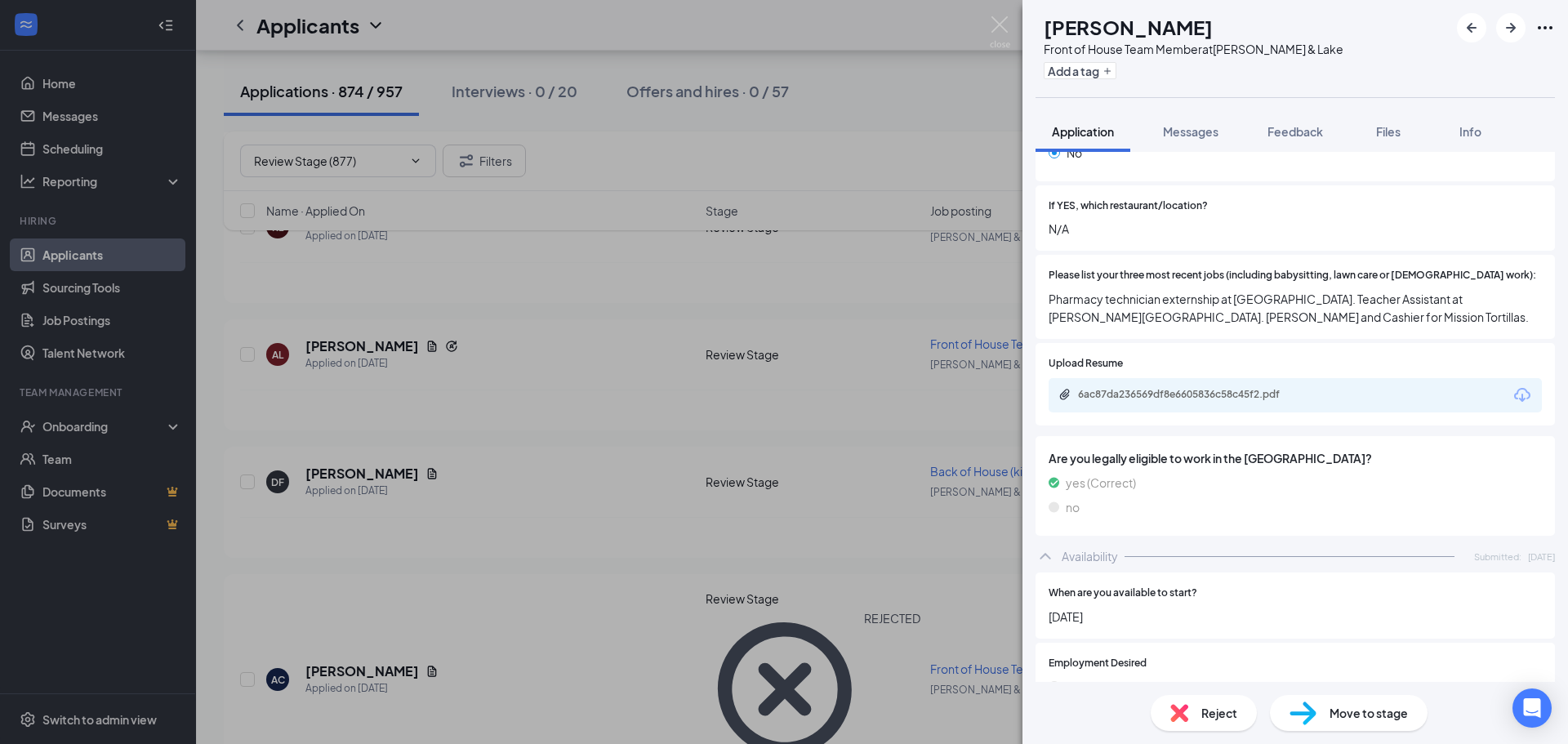
click at [1228, 388] on div "6ac87da236569df8e6605836c58c45f2.pdf" at bounding box center [1191, 395] width 265 height 16
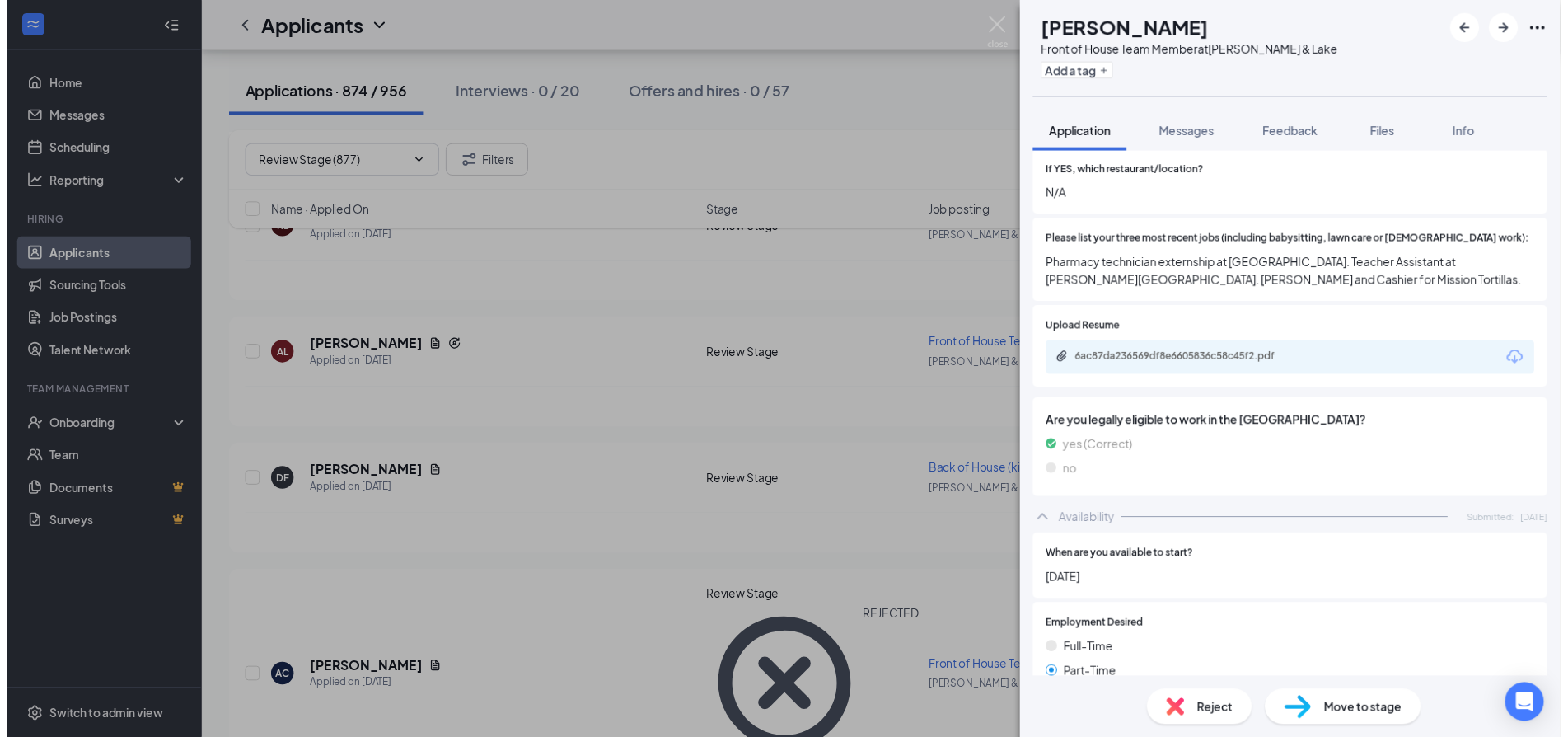
scroll to position [554, 0]
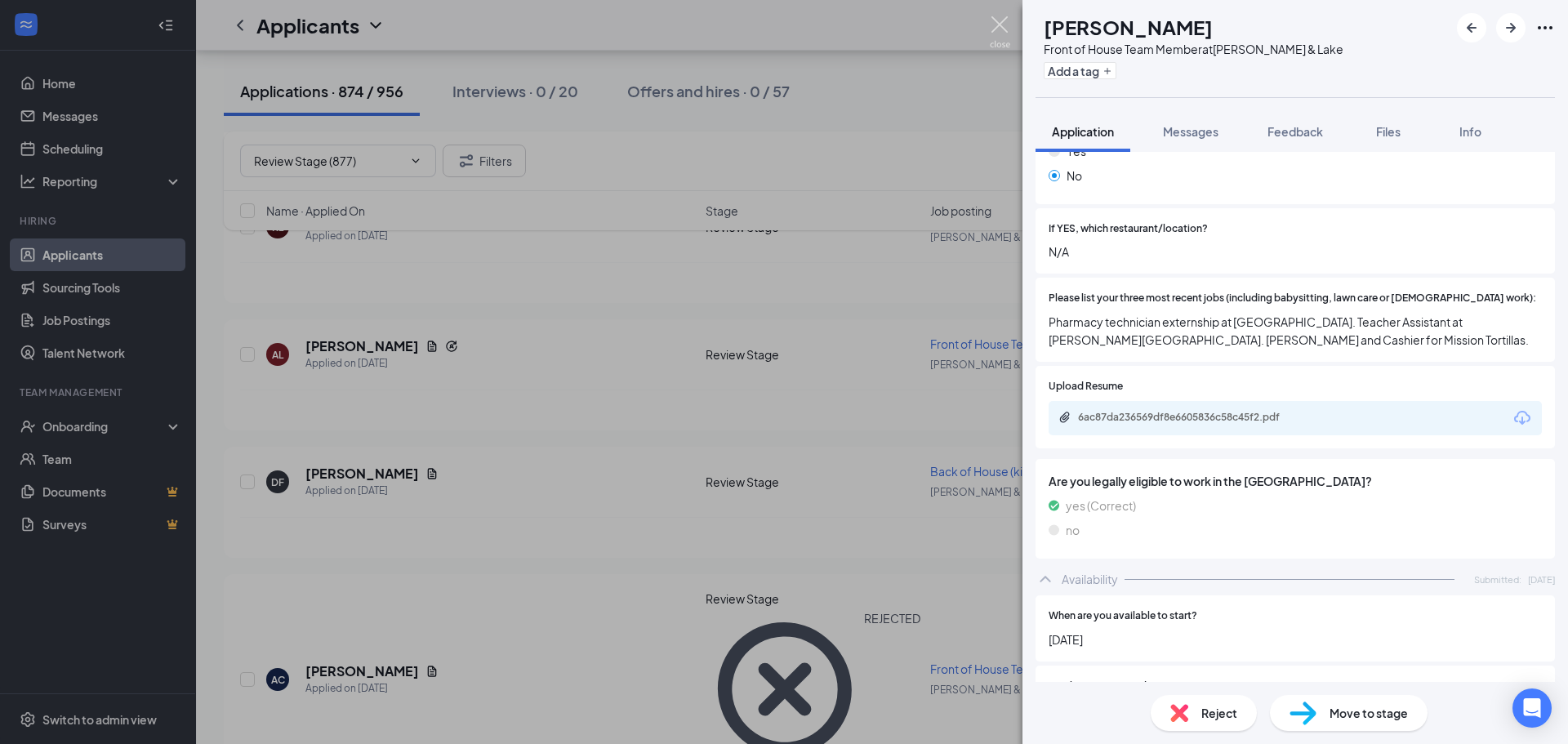
click at [999, 20] on img at bounding box center [999, 32] width 20 height 32
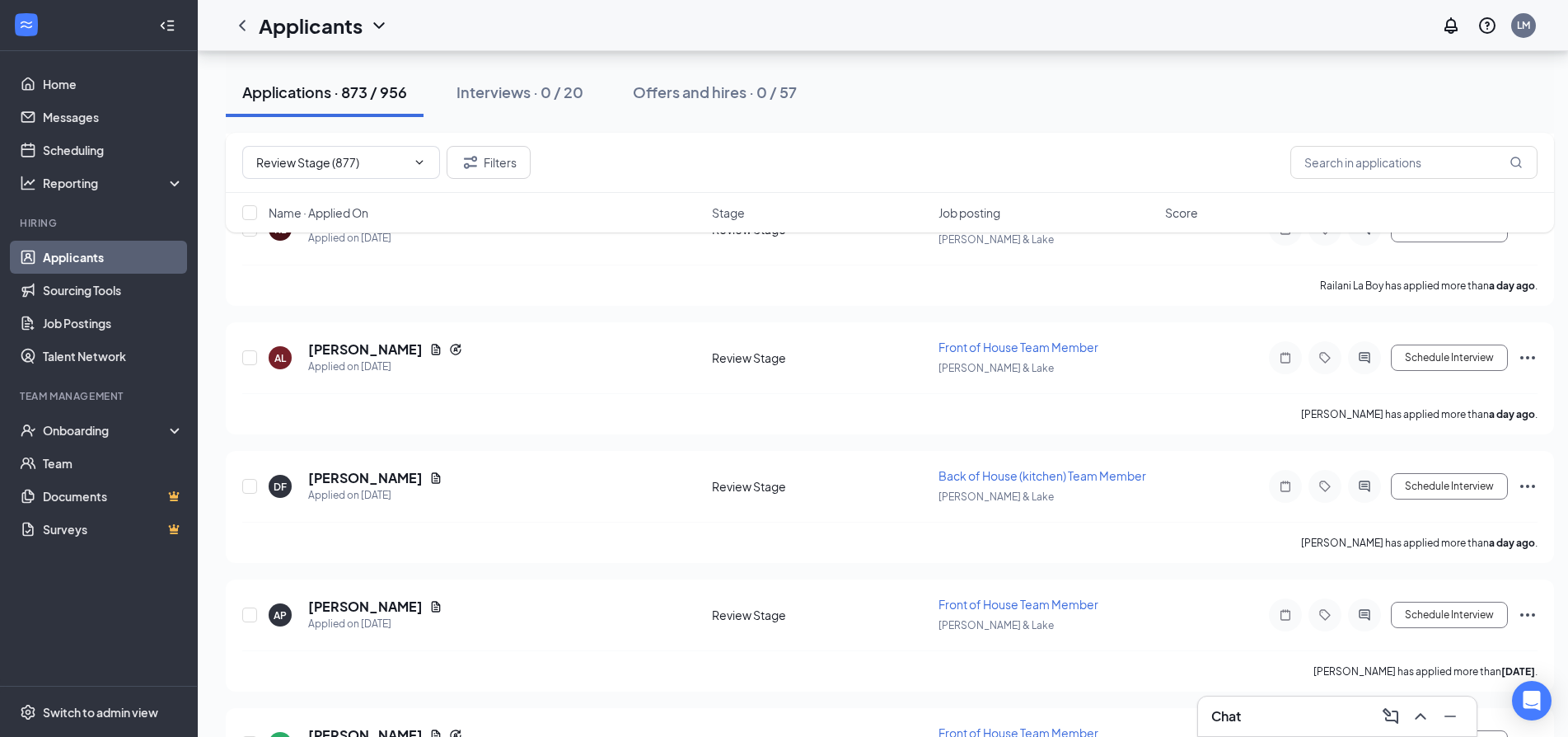
click at [1266, 727] on div "Chat" at bounding box center [1337, 716] width 252 height 26
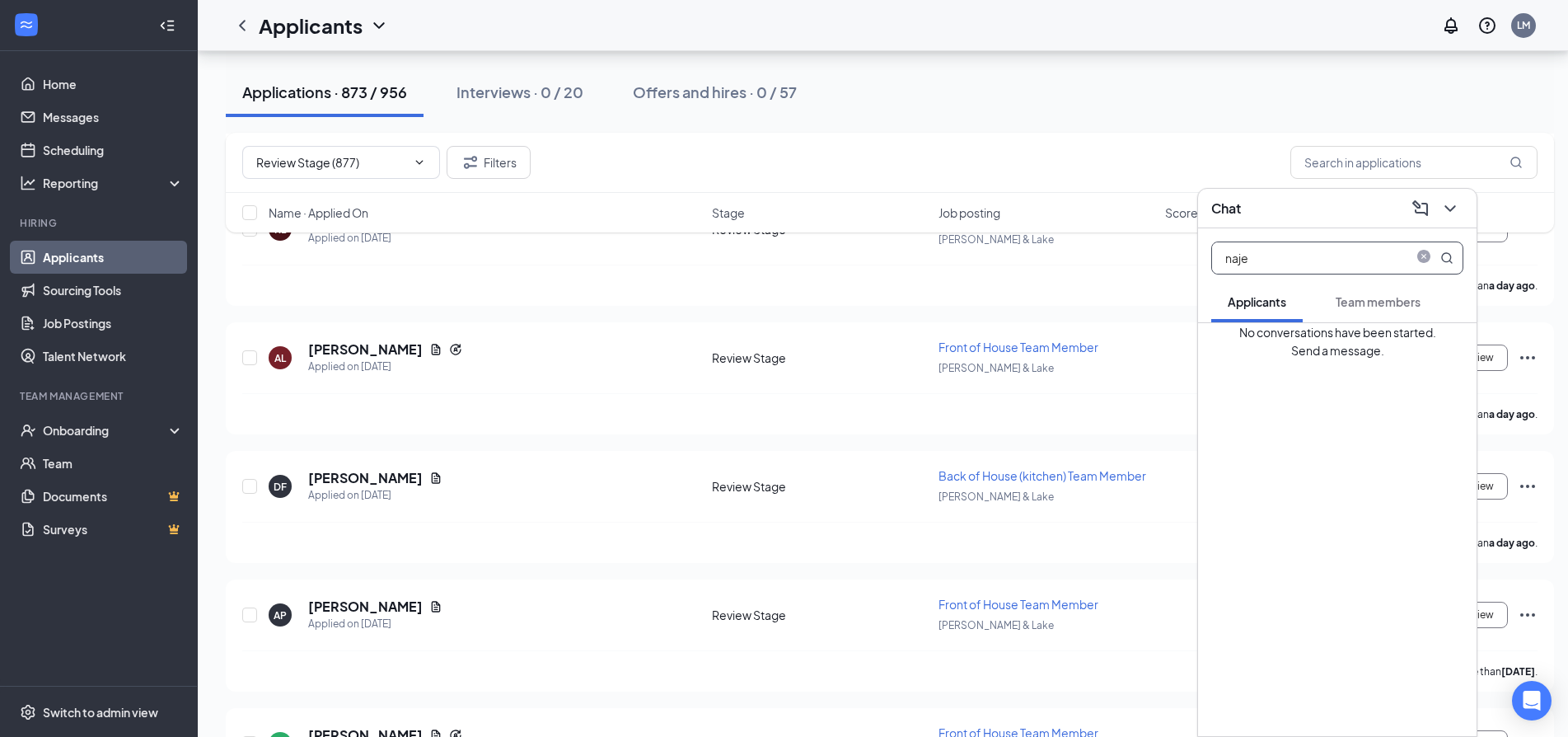
click at [1256, 247] on input "naje" at bounding box center [1309, 258] width 195 height 31
type input "n"
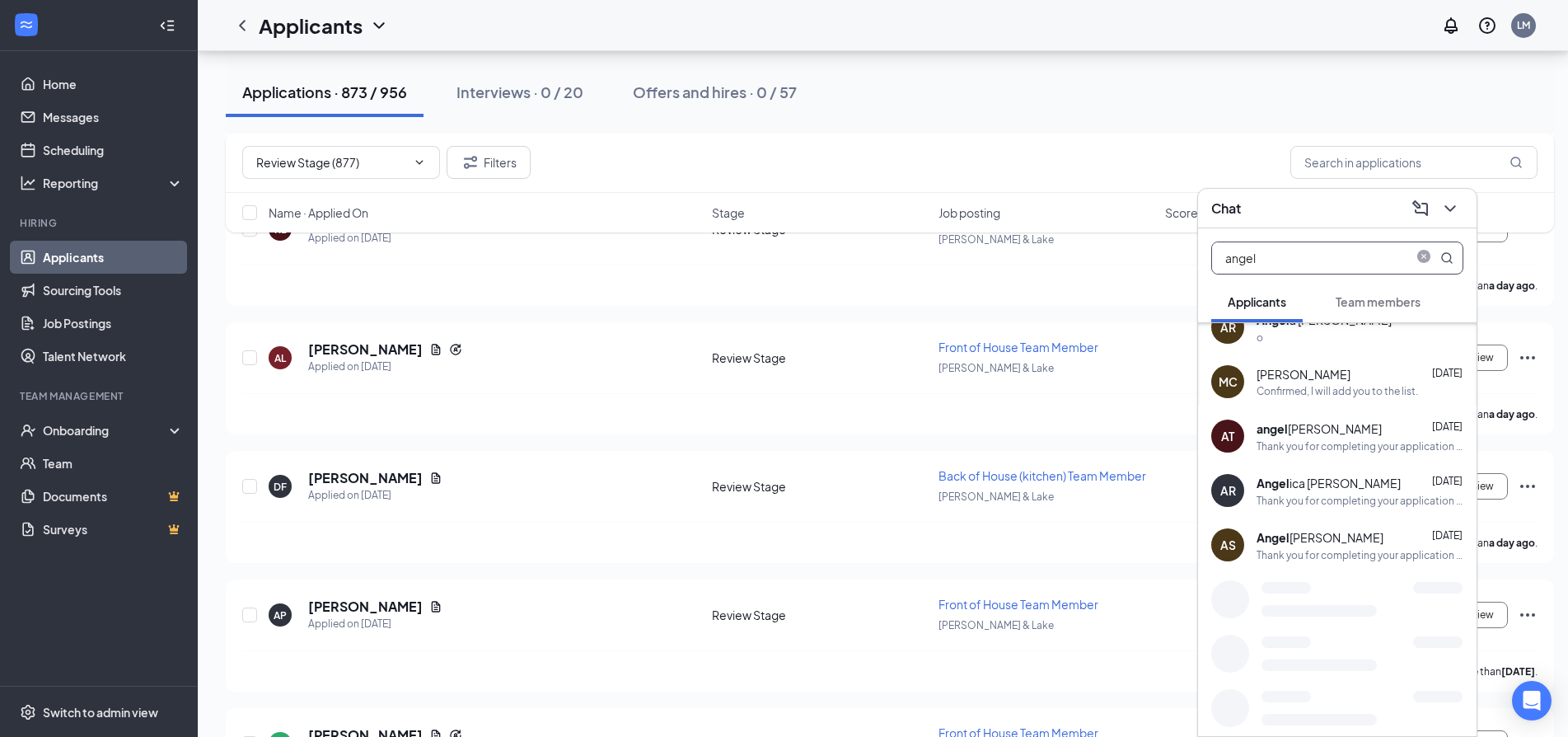
scroll to position [296, 0]
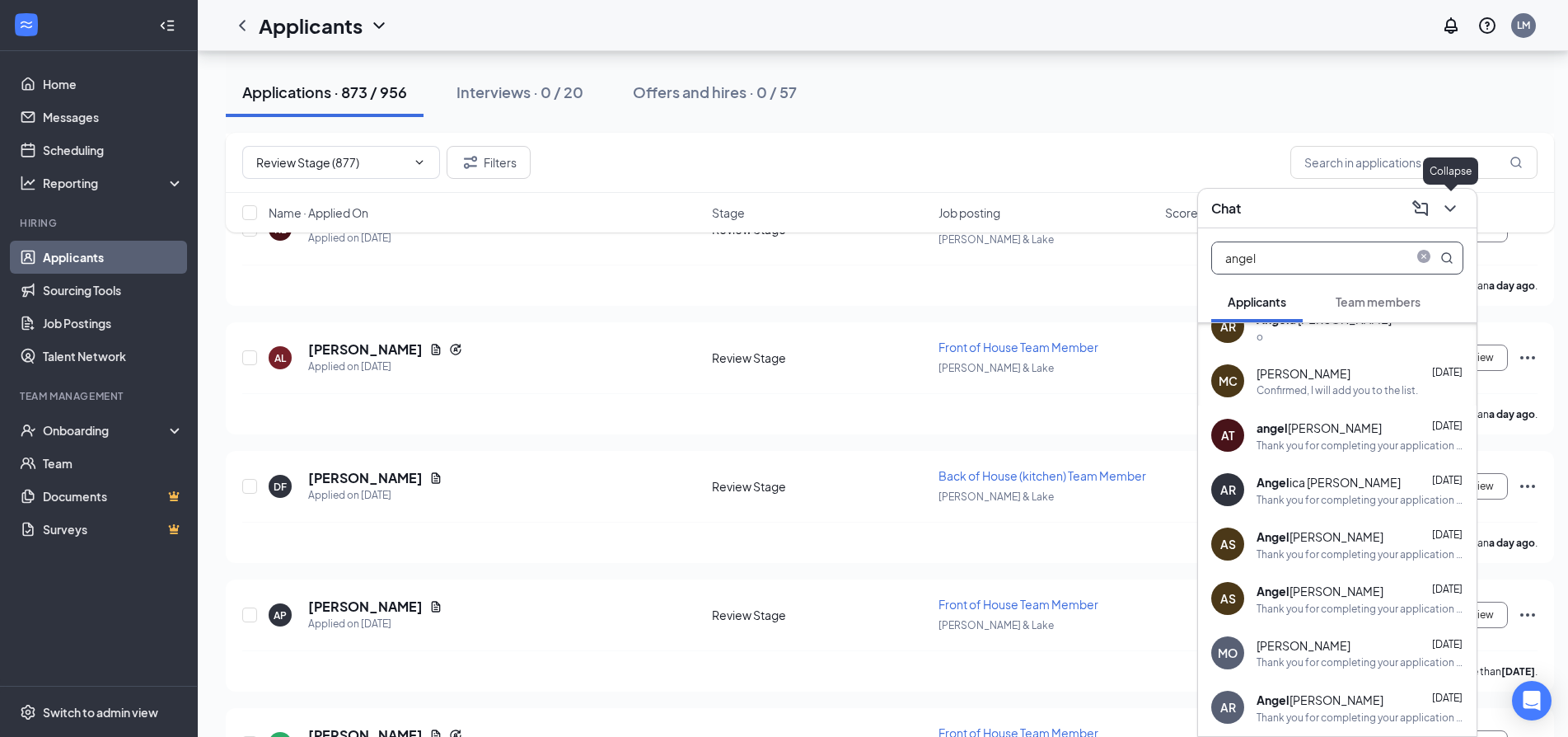
type input "angel"
click at [1443, 209] on icon "ChevronDown" at bounding box center [1450, 209] width 20 height 20
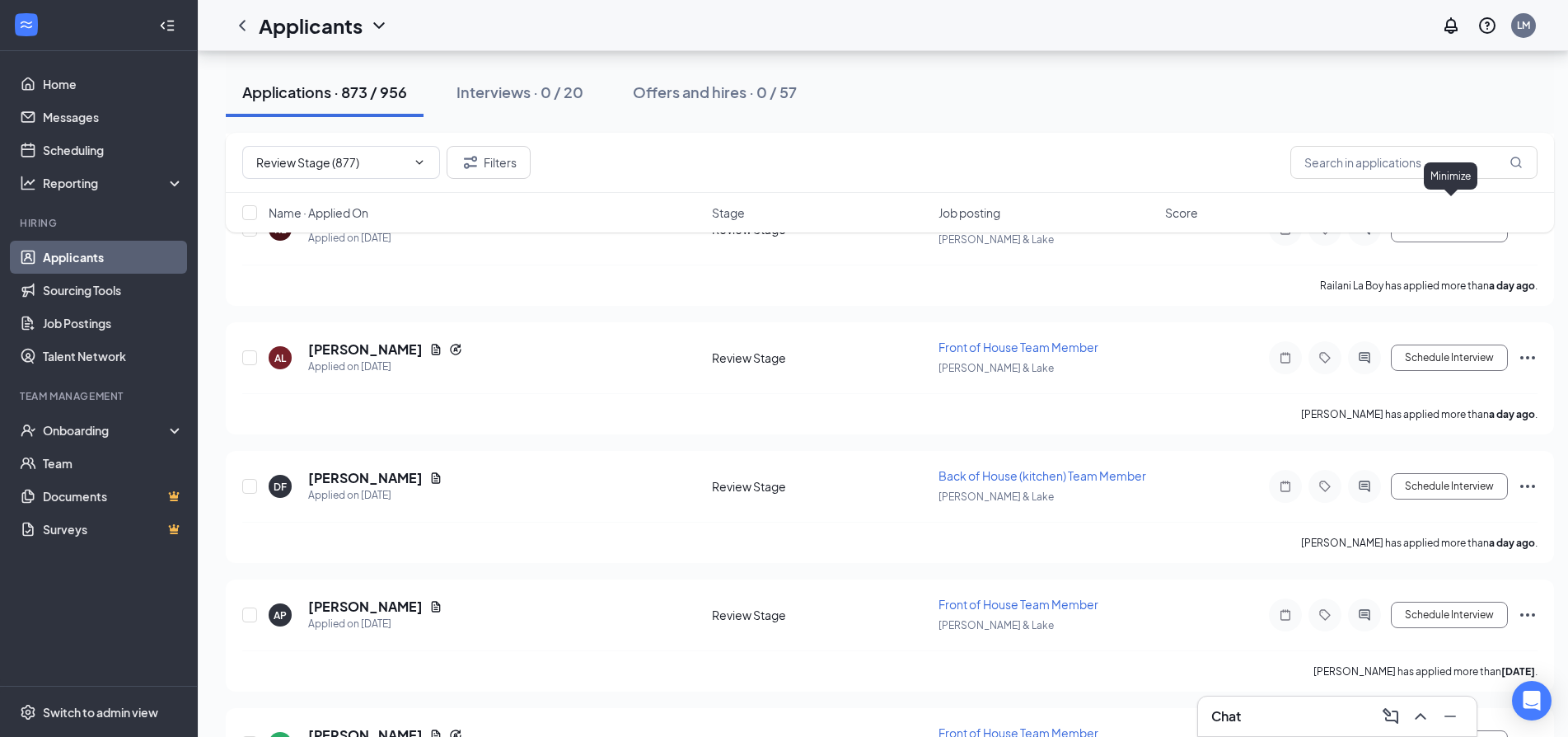
scroll to position [0, 0]
click at [1525, 612] on icon "Ellipses" at bounding box center [1528, 615] width 20 height 20
click at [1391, 684] on p "Send SMS" at bounding box center [1453, 676] width 148 height 16
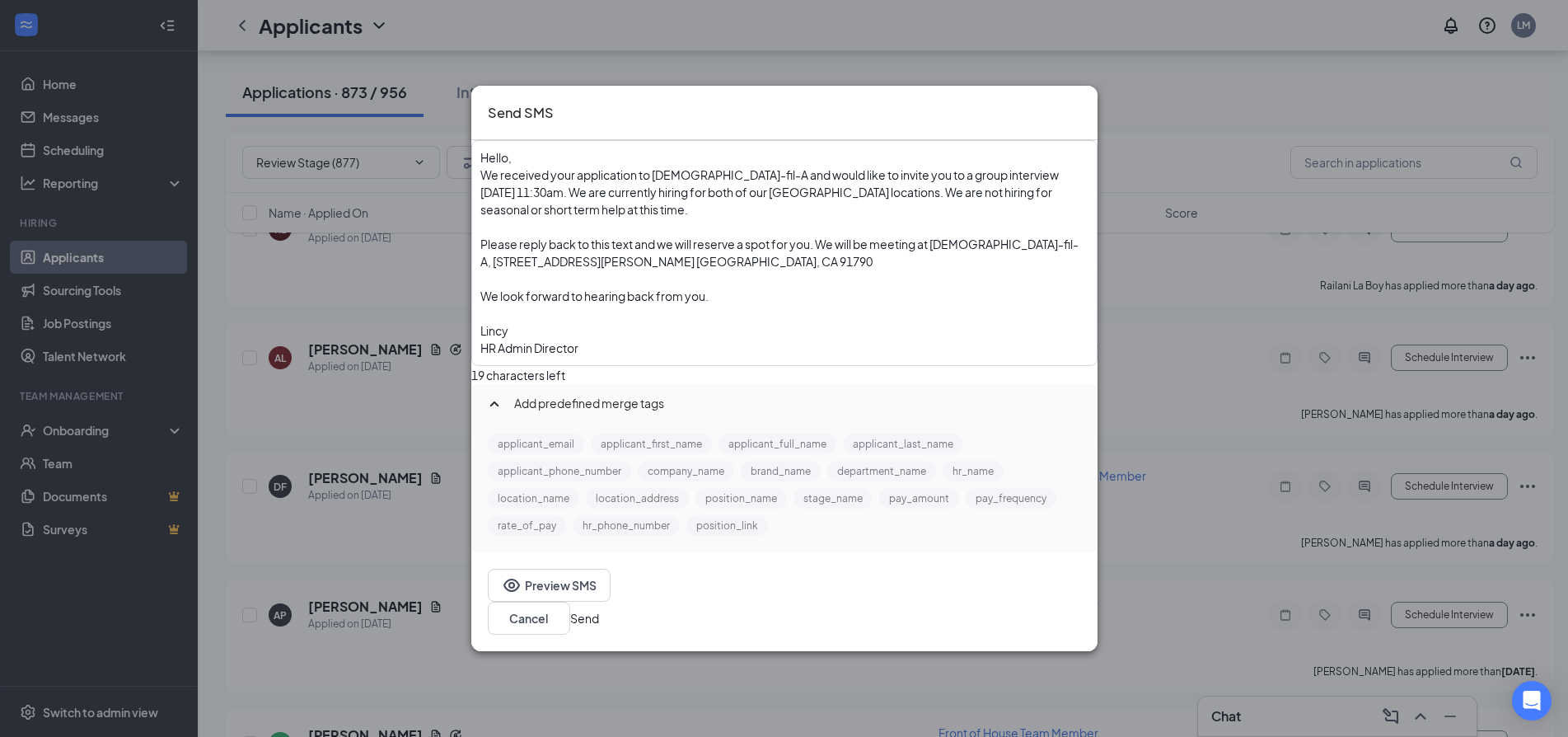
click at [643, 216] on span "We received your application to [DEMOGRAPHIC_DATA]-fil-A and would like to invi…" at bounding box center [771, 192] width 580 height 49
click at [583, 200] on span "We received your application to [DEMOGRAPHIC_DATA]-fil-A and would like to invi…" at bounding box center [771, 183] width 580 height 32
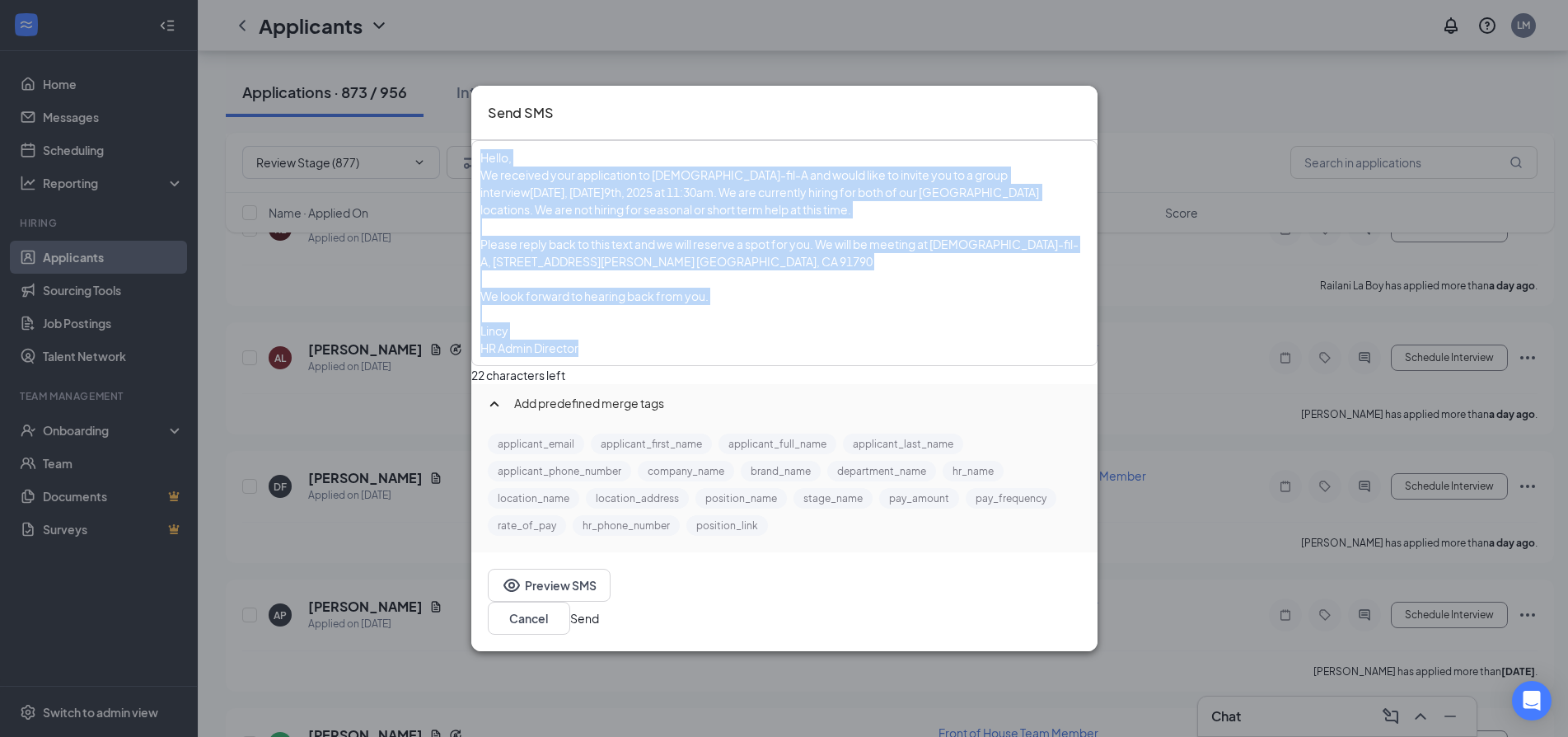
drag, startPoint x: 517, startPoint y: 180, endPoint x: 626, endPoint y: 376, distance: 224.3
click at [627, 364] on div "Hello, We received your application to [DEMOGRAPHIC_DATA]-fil-A and would like …" at bounding box center [785, 253] width 623 height 223
copy div "Hello, We received your application to [DEMOGRAPHIC_DATA]-fil-A and would like …"
click at [805, 340] on div "Lincy" at bounding box center [785, 331] width 608 height 17
click at [911, 305] on div "We look forward to hearing back from you." at bounding box center [785, 296] width 608 height 17
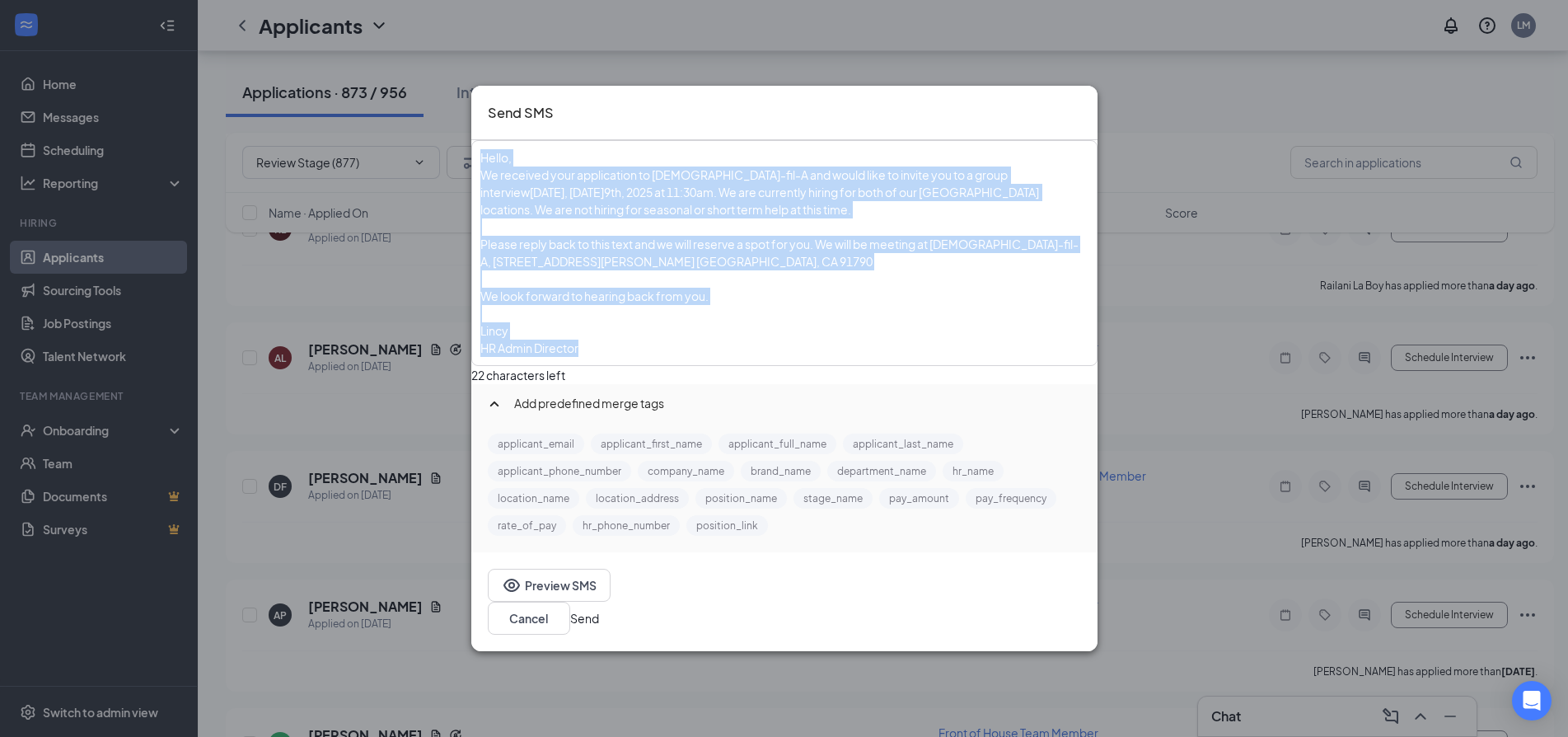
click at [791, 305] on div "We look forward to hearing back from you." at bounding box center [785, 296] width 608 height 17
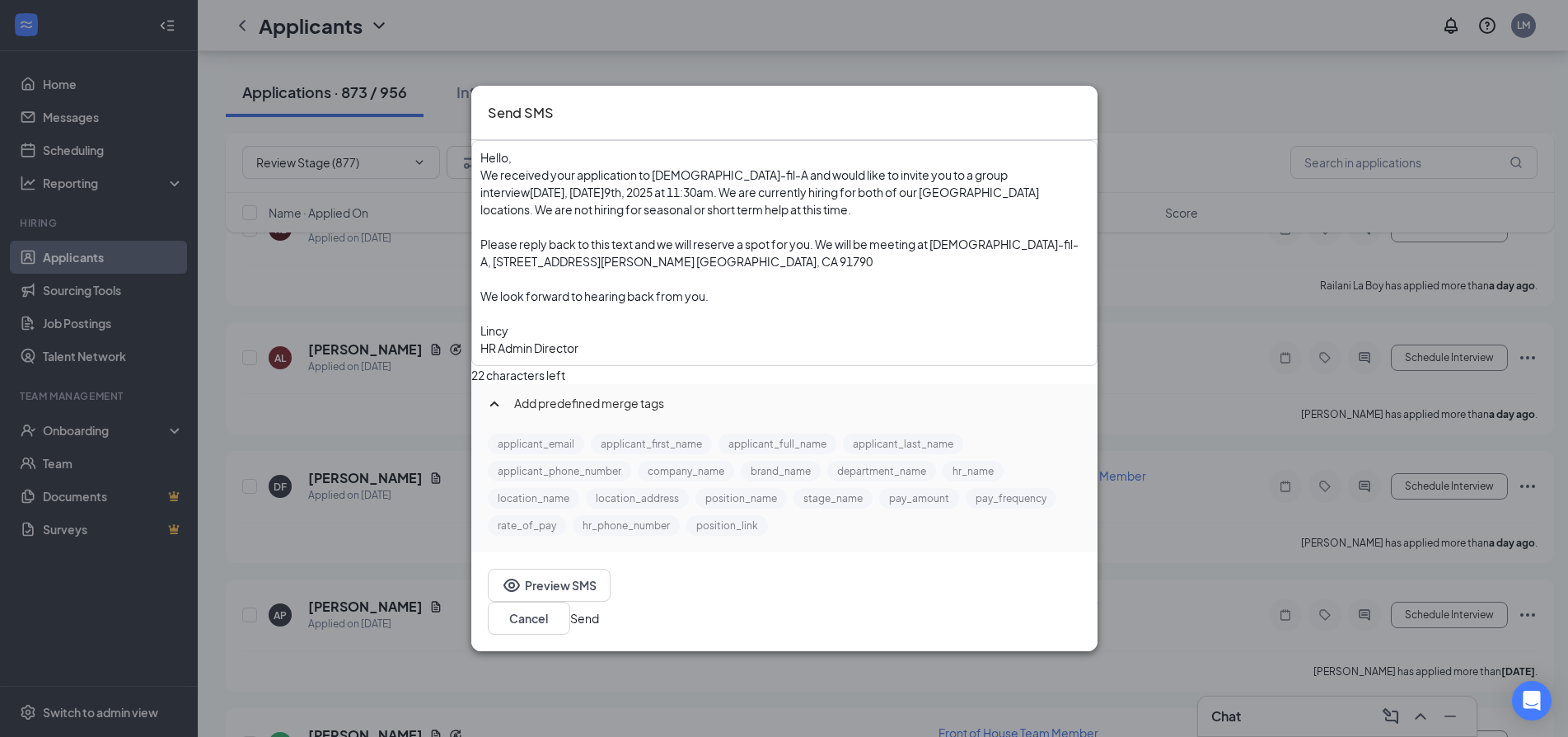
drag, startPoint x: 1060, startPoint y: 606, endPoint x: 1070, endPoint y: 595, distance: 14.9
click at [599, 609] on button "Send" at bounding box center [584, 618] width 29 height 18
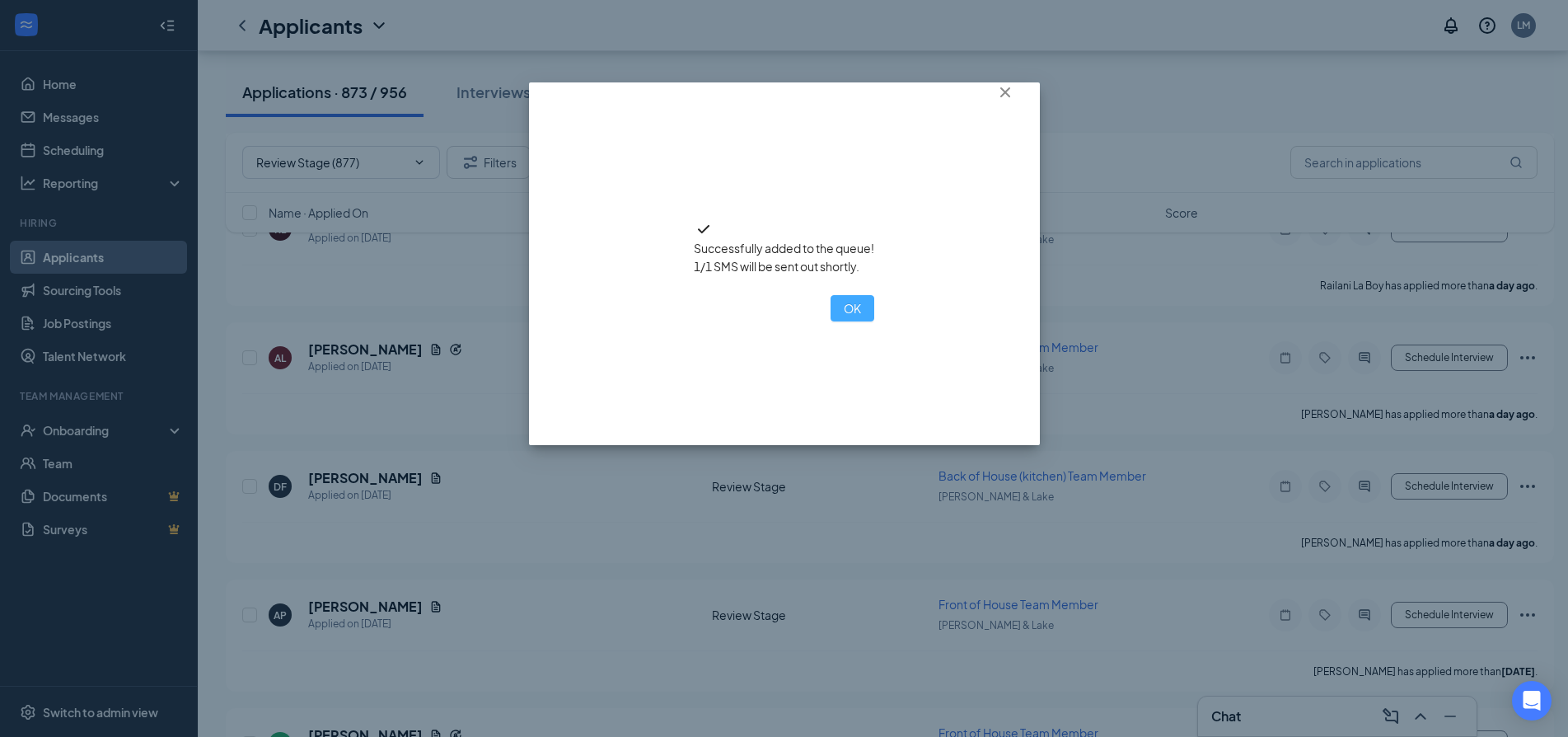
click at [831, 322] on button "OK" at bounding box center [852, 308] width 44 height 26
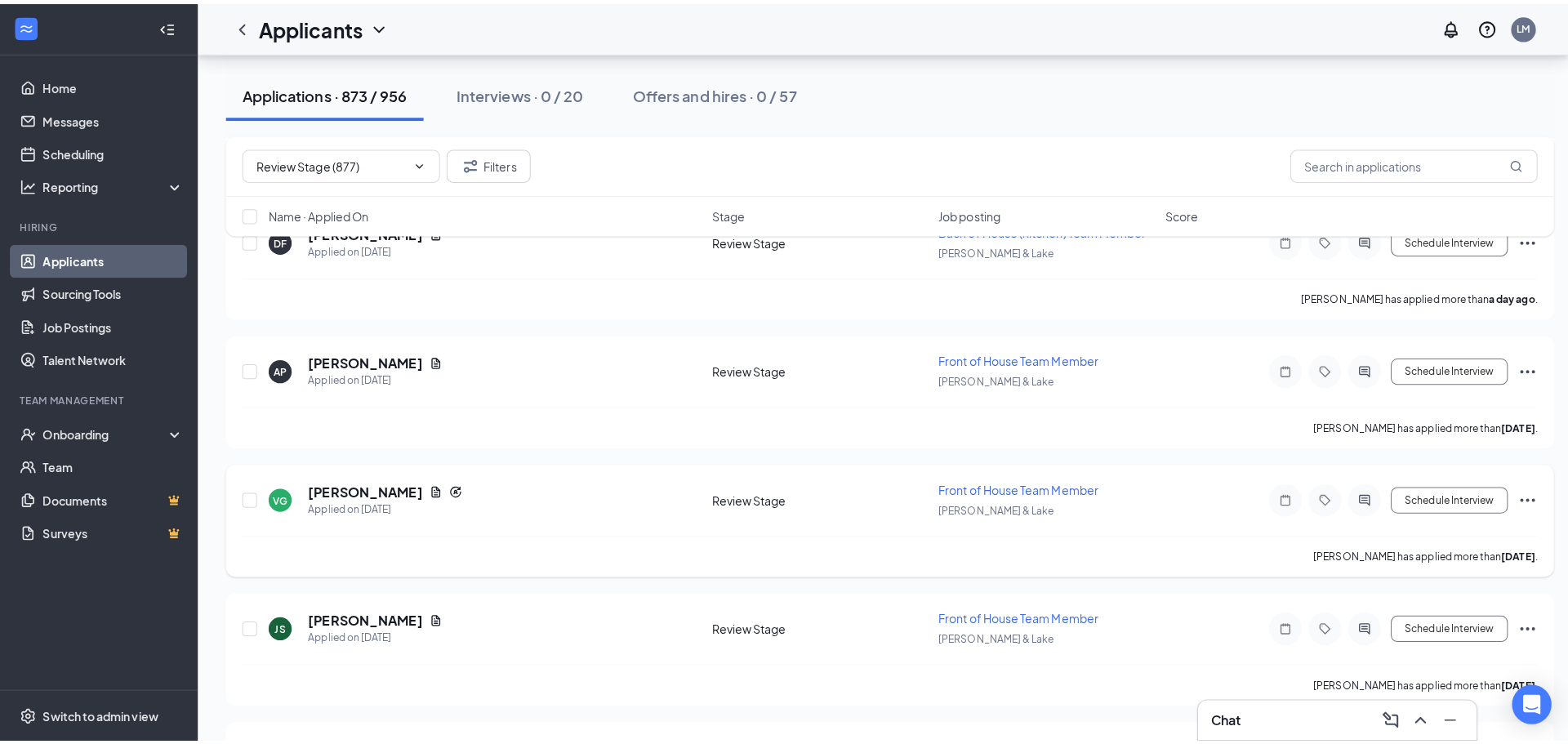
scroll to position [1469, 0]
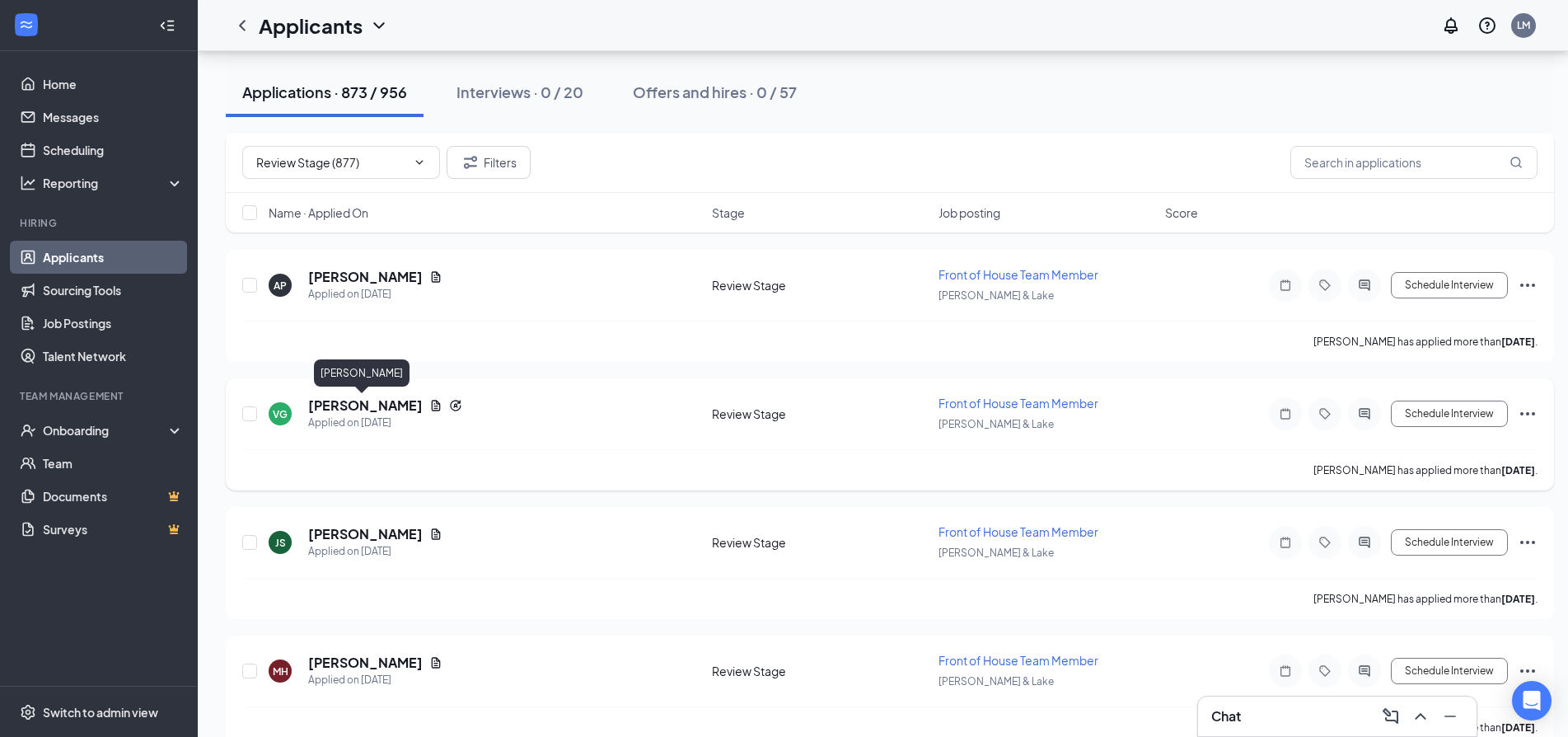
click at [333, 405] on h5 "[PERSON_NAME]" at bounding box center [365, 406] width 115 height 18
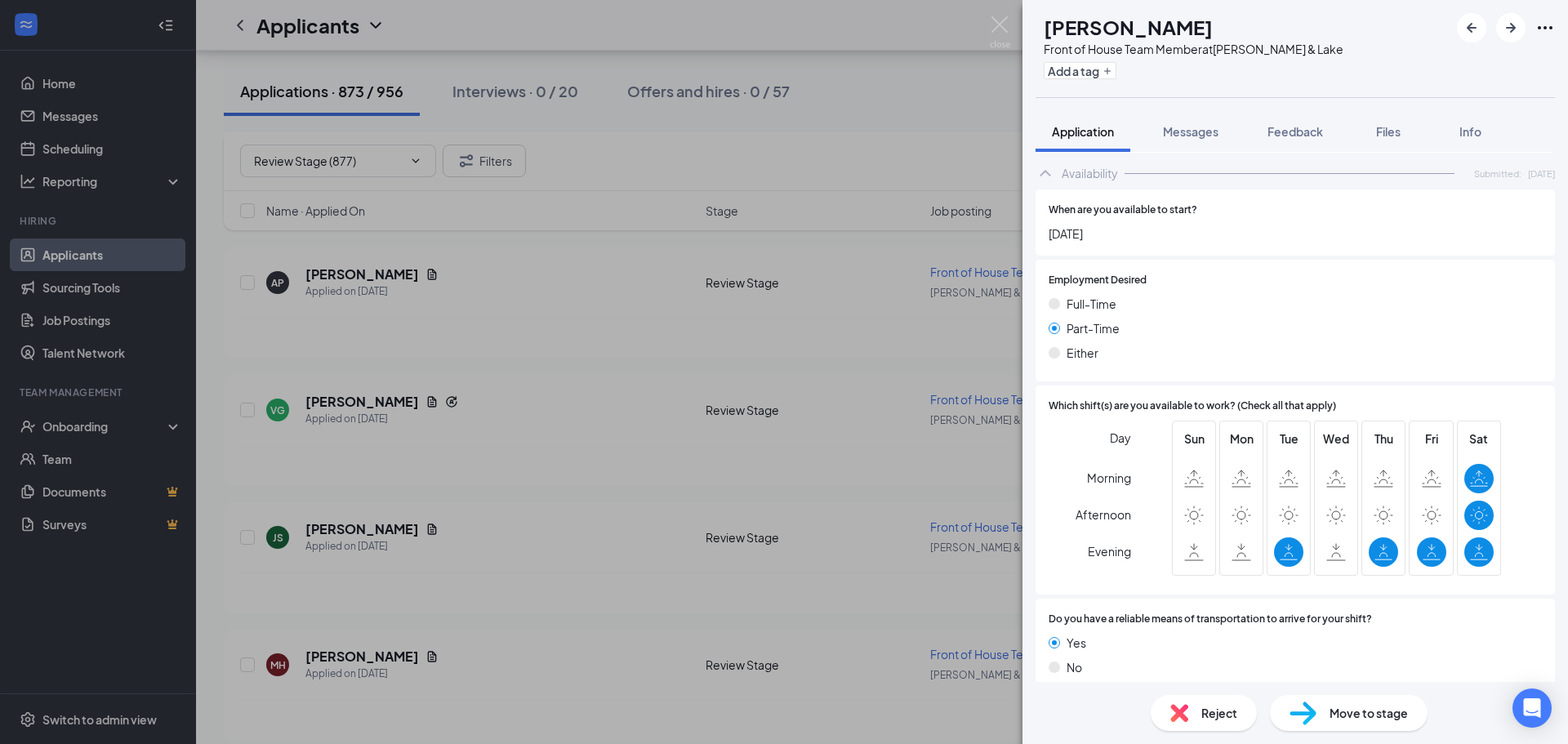
scroll to position [974, 0]
click at [1226, 719] on span "Reject" at bounding box center [1219, 713] width 36 height 18
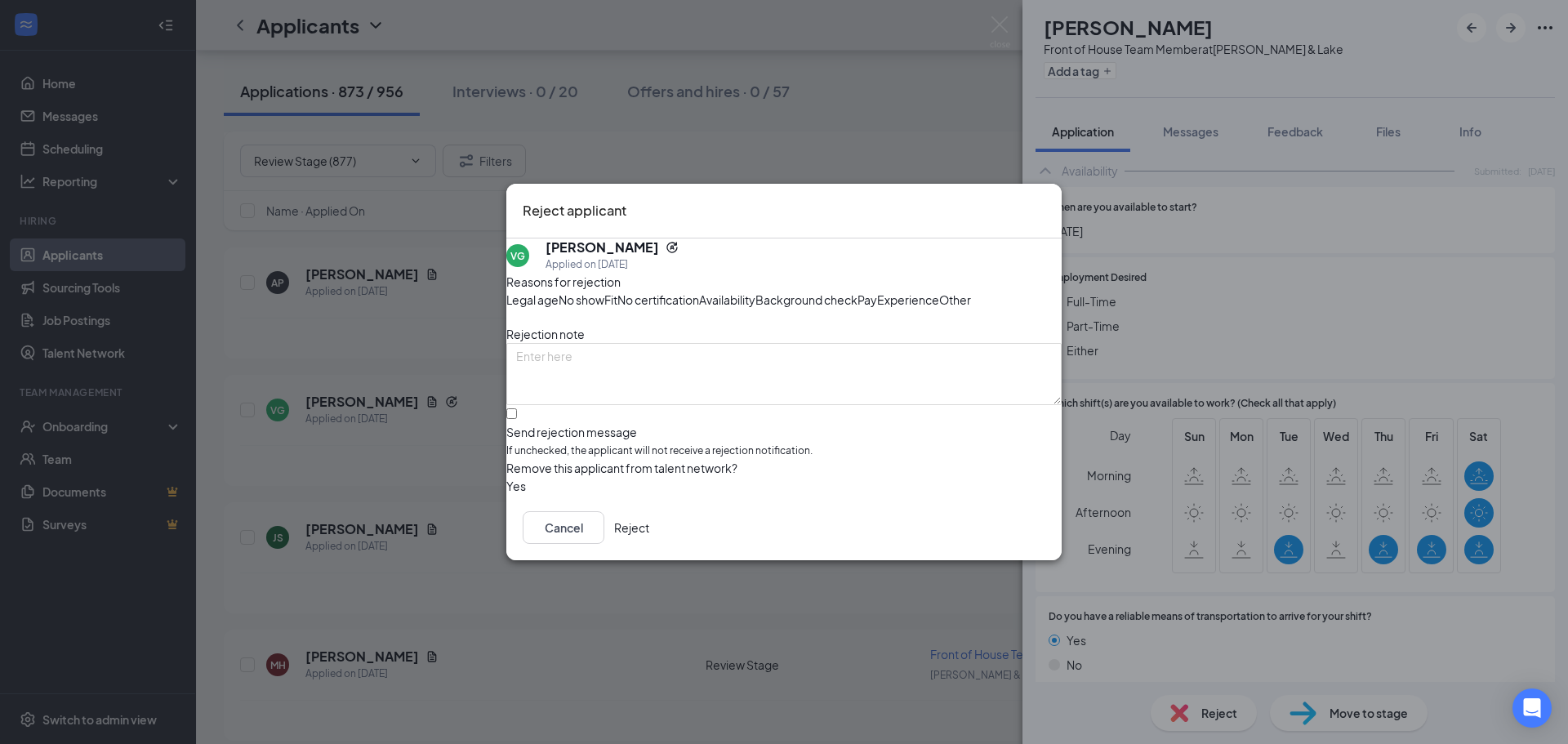
click at [756, 291] on span "Availability" at bounding box center [727, 300] width 56 height 18
click at [517, 419] on input "Send rejection message If unchecked, the applicant will not receive a rejection…" at bounding box center [511, 413] width 11 height 11
checkbox input "true"
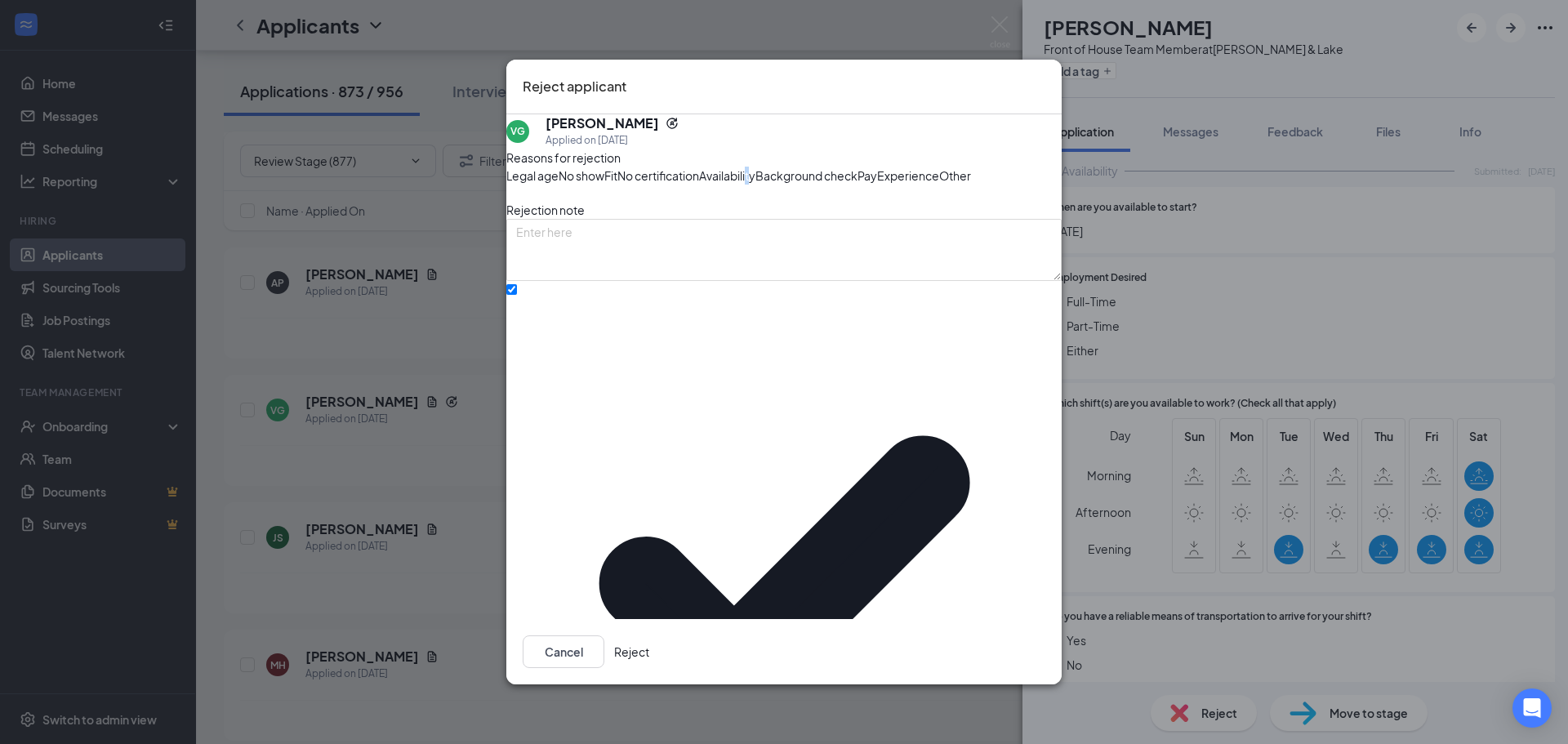
click at [650, 640] on button "Reject" at bounding box center [632, 652] width 35 height 33
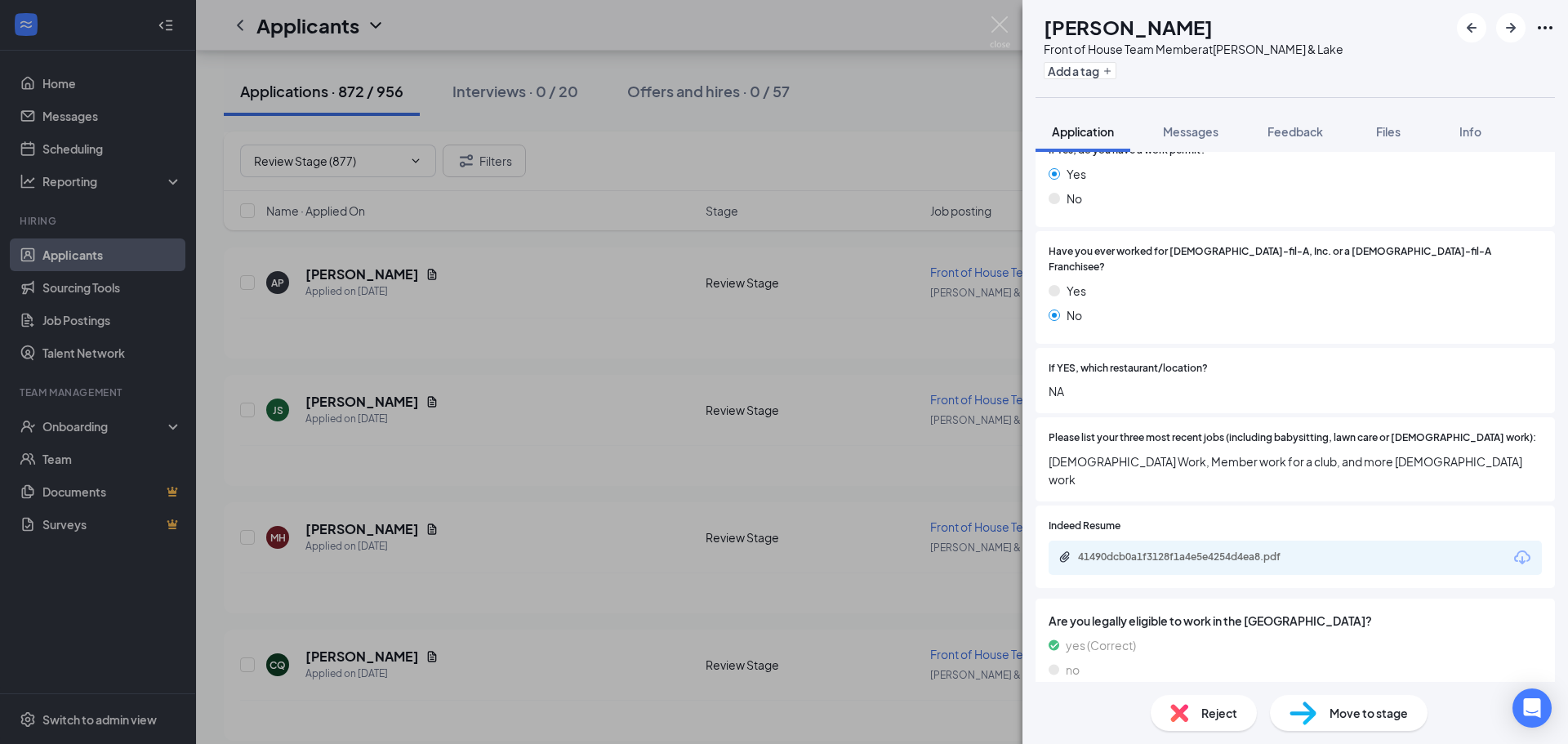
scroll to position [408, 0]
click at [1129, 551] on div "41490dcb0a1f3128f1a4e5e4254d4ea8.pdf" at bounding box center [1192, 558] width 229 height 13
click at [1175, 716] on img at bounding box center [1179, 713] width 18 height 18
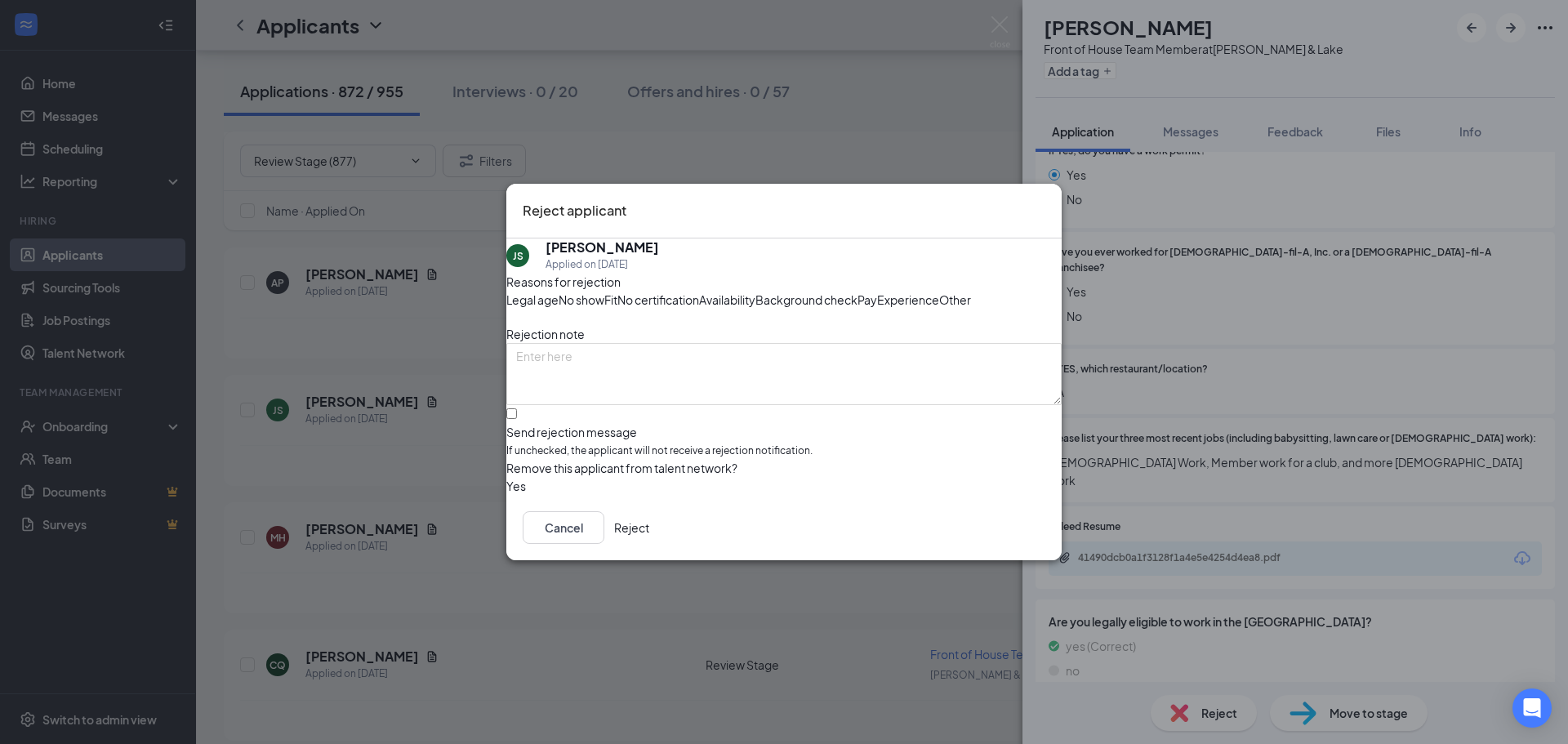
click at [756, 291] on span "Availability" at bounding box center [727, 300] width 56 height 18
click at [517, 419] on input "Send rejection message If unchecked, the applicant will not receive a rejection…" at bounding box center [511, 413] width 11 height 11
checkbox input "true"
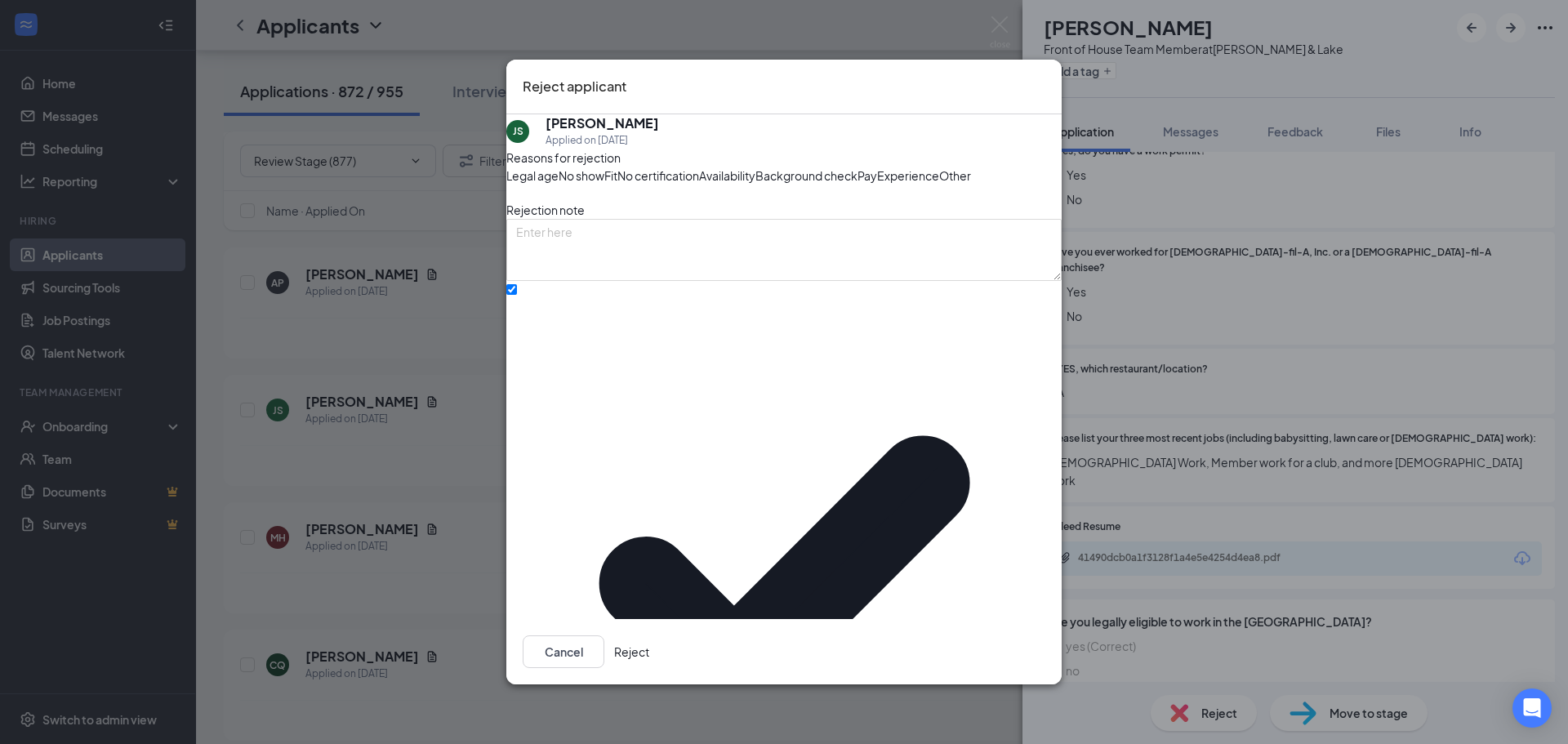
click at [650, 635] on button "Reject" at bounding box center [632, 652] width 35 height 33
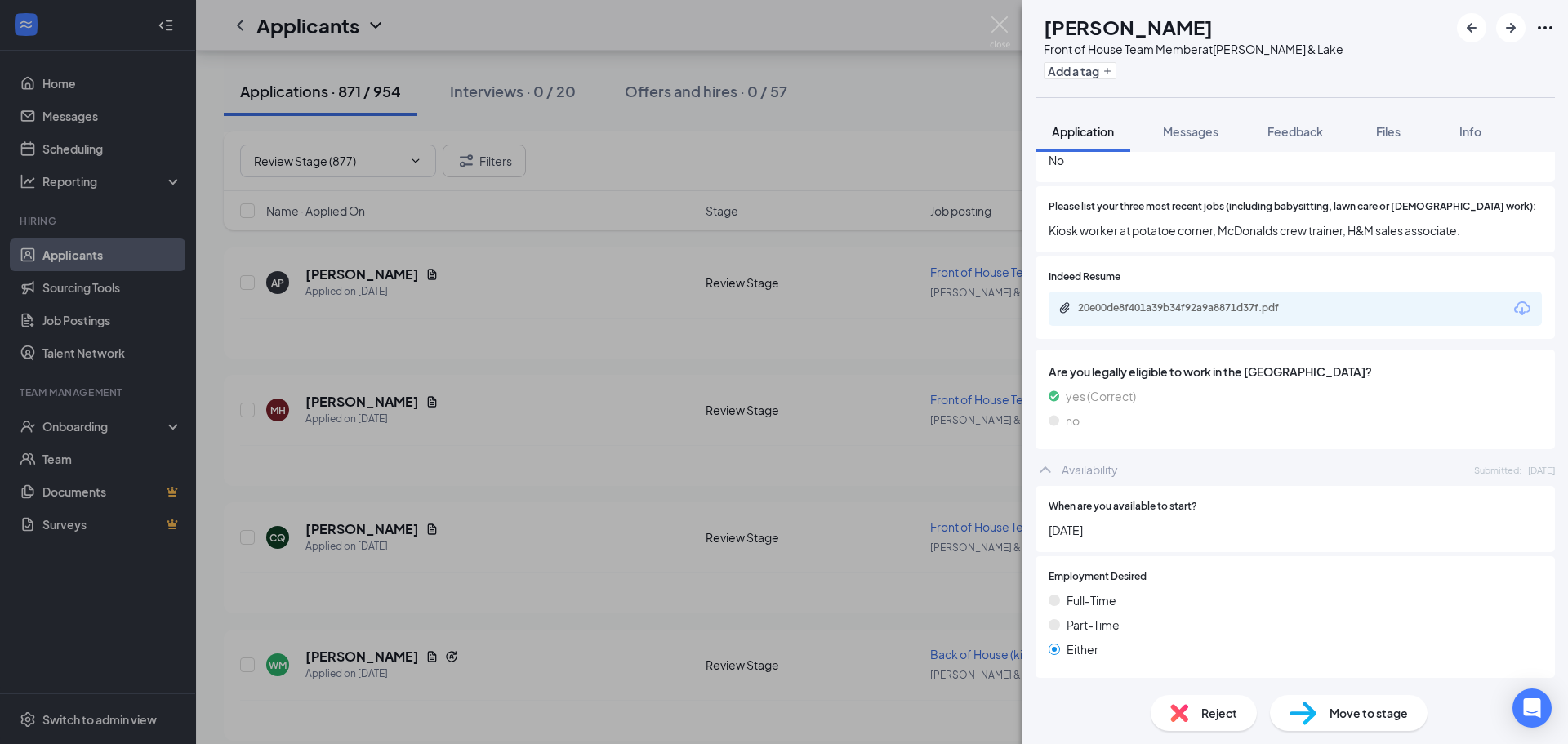
scroll to position [567, 0]
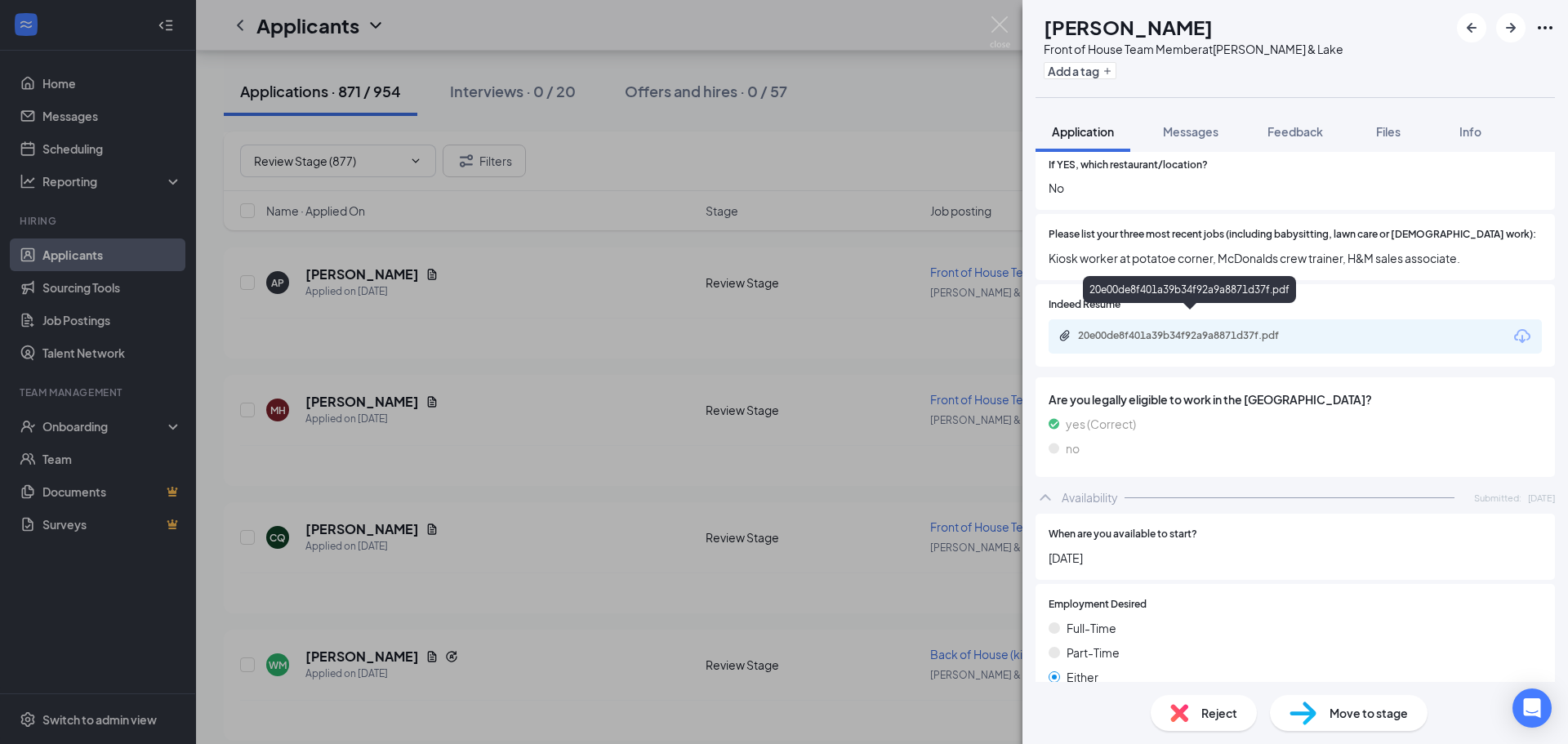
click at [1176, 329] on div "20e00de8f401a39b34f92a9a8871d37f.pdf" at bounding box center [1192, 336] width 229 height 13
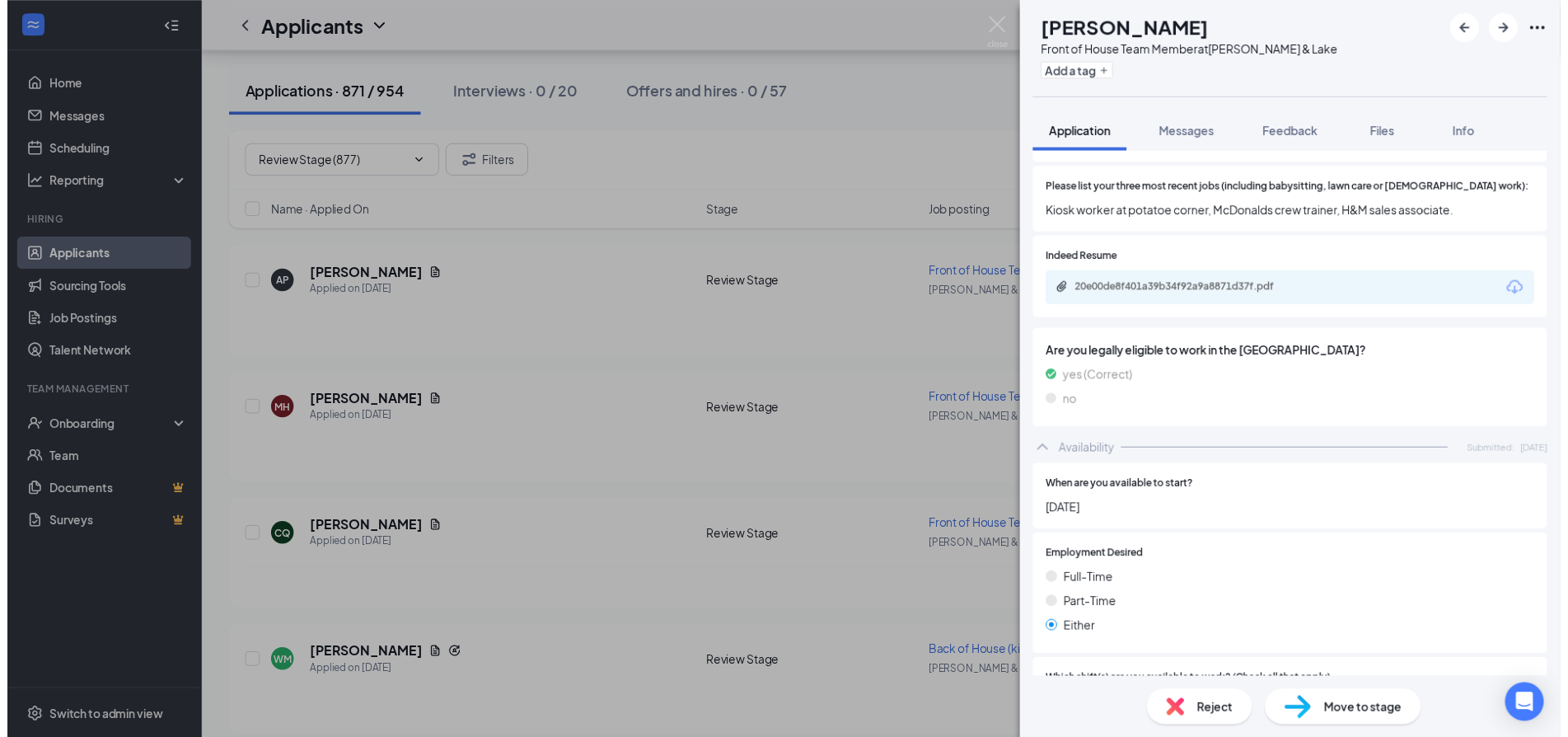
scroll to position [490, 0]
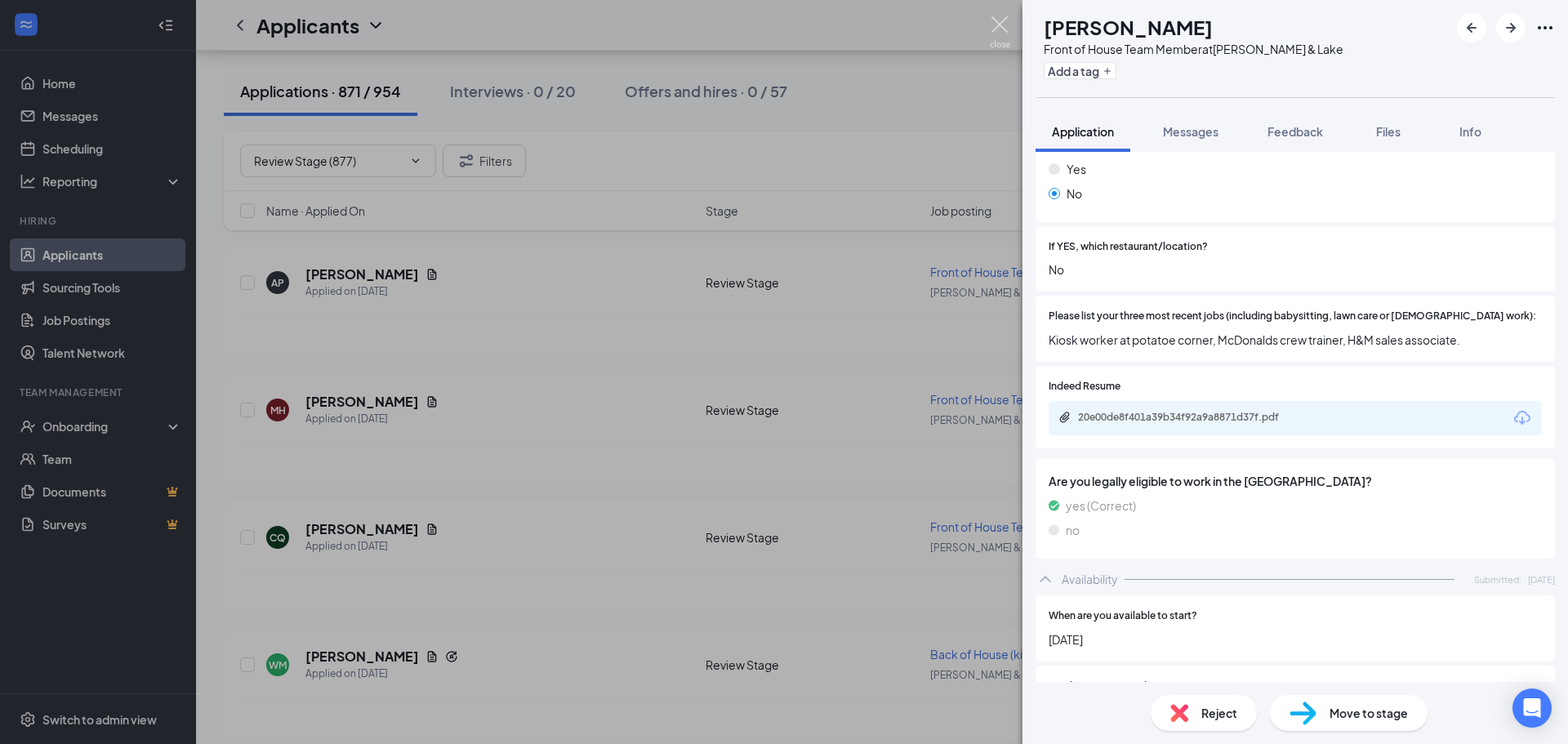
click at [997, 20] on img at bounding box center [999, 32] width 20 height 32
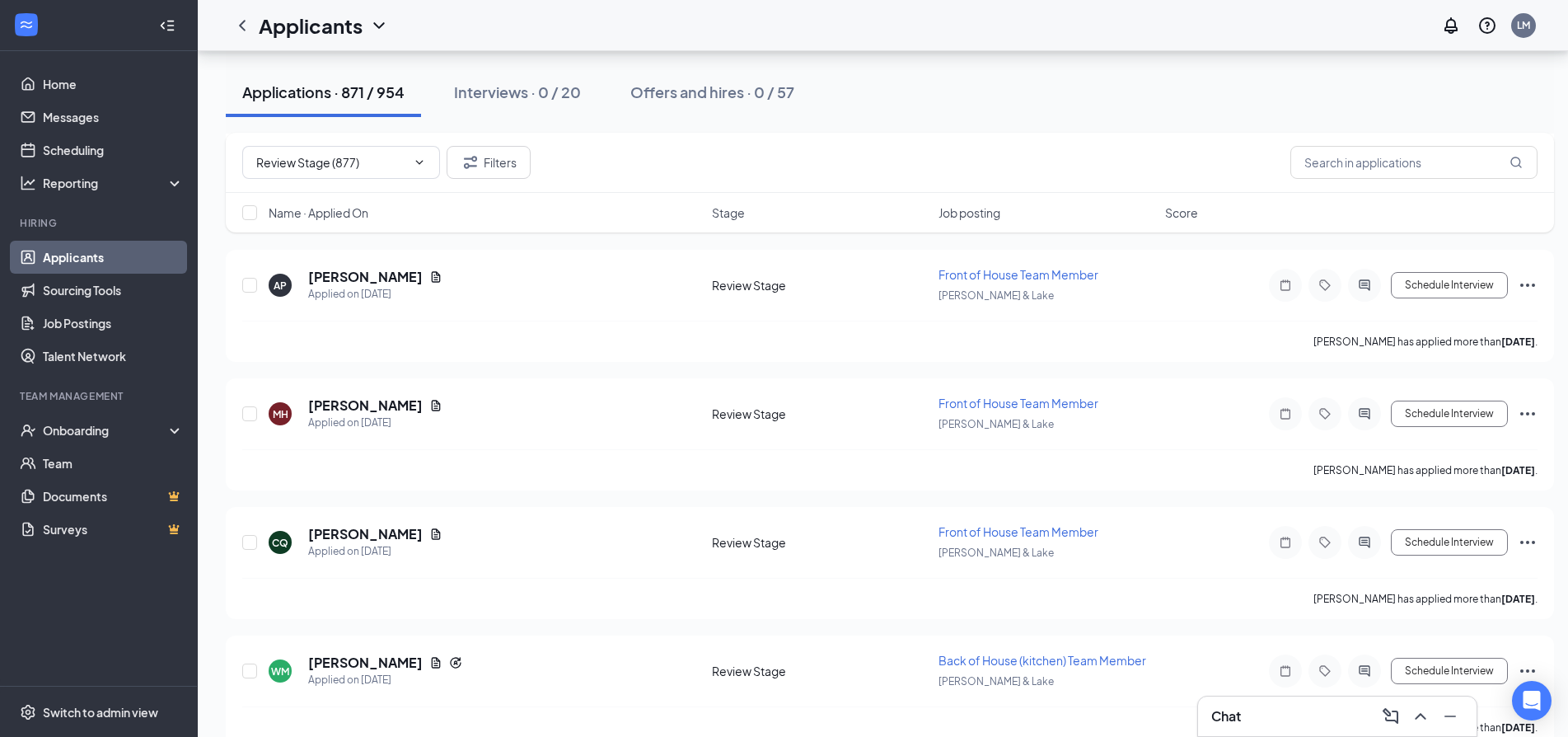
click at [1275, 713] on div "Chat" at bounding box center [1337, 716] width 252 height 26
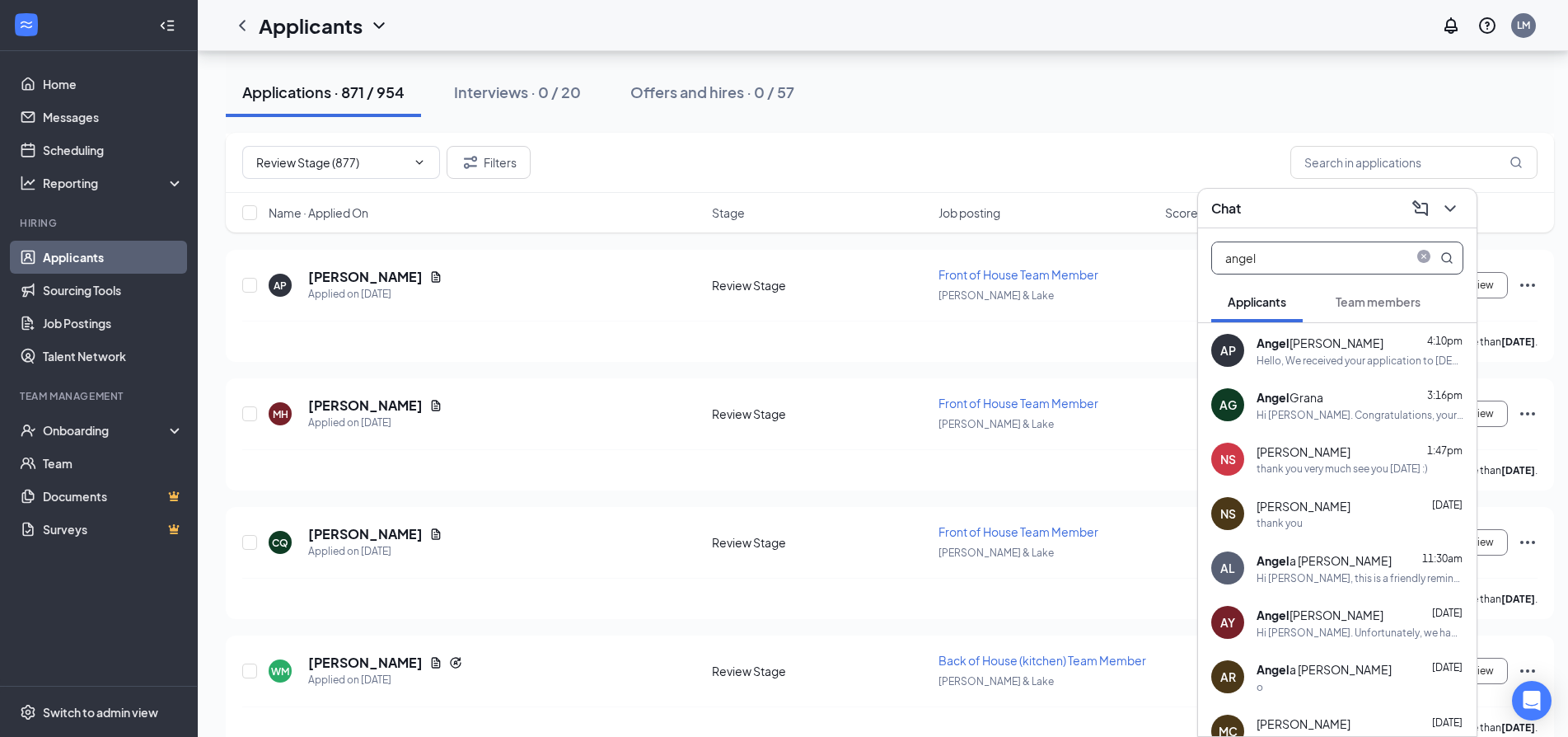
click at [1303, 262] on input "angel" at bounding box center [1309, 258] width 195 height 31
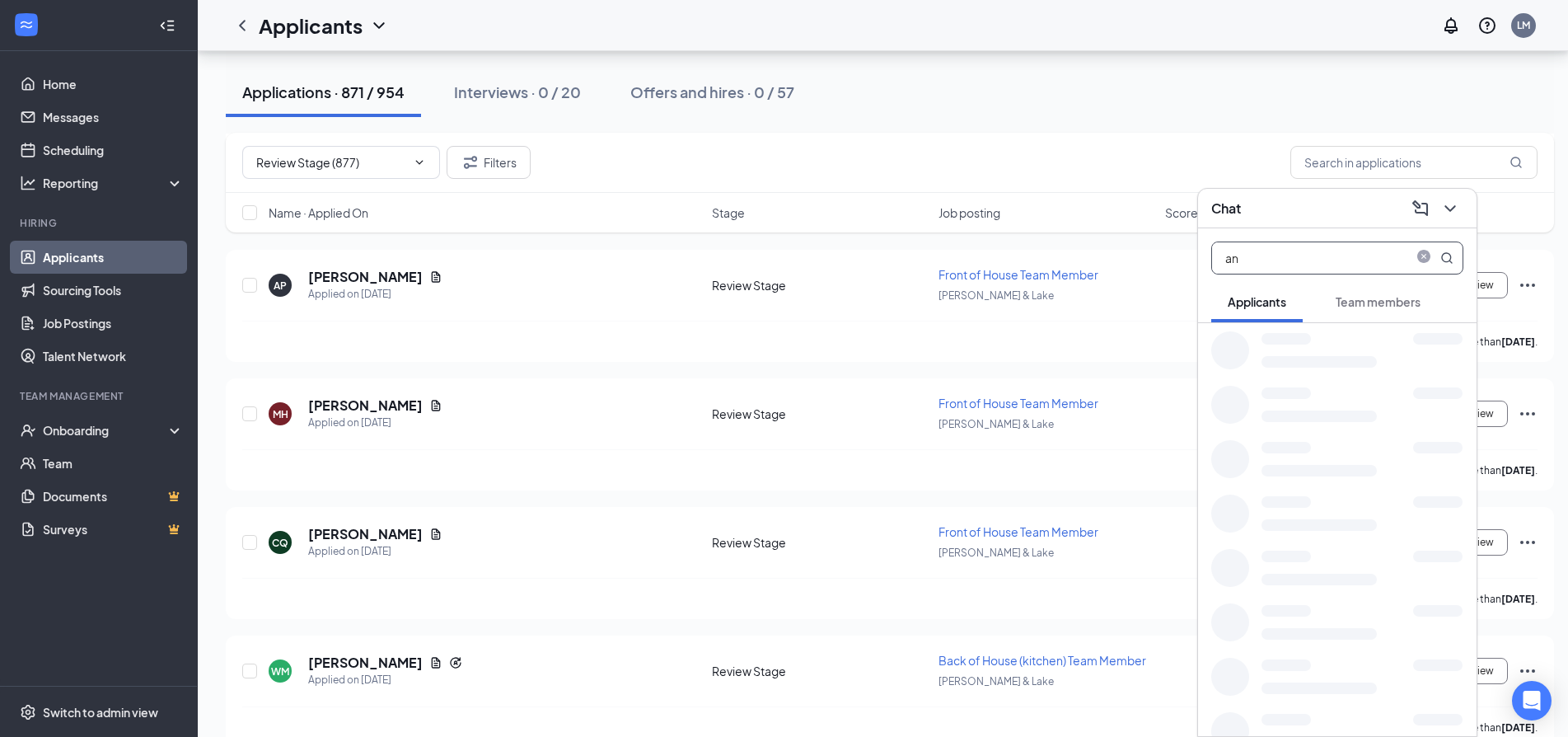
type input "a"
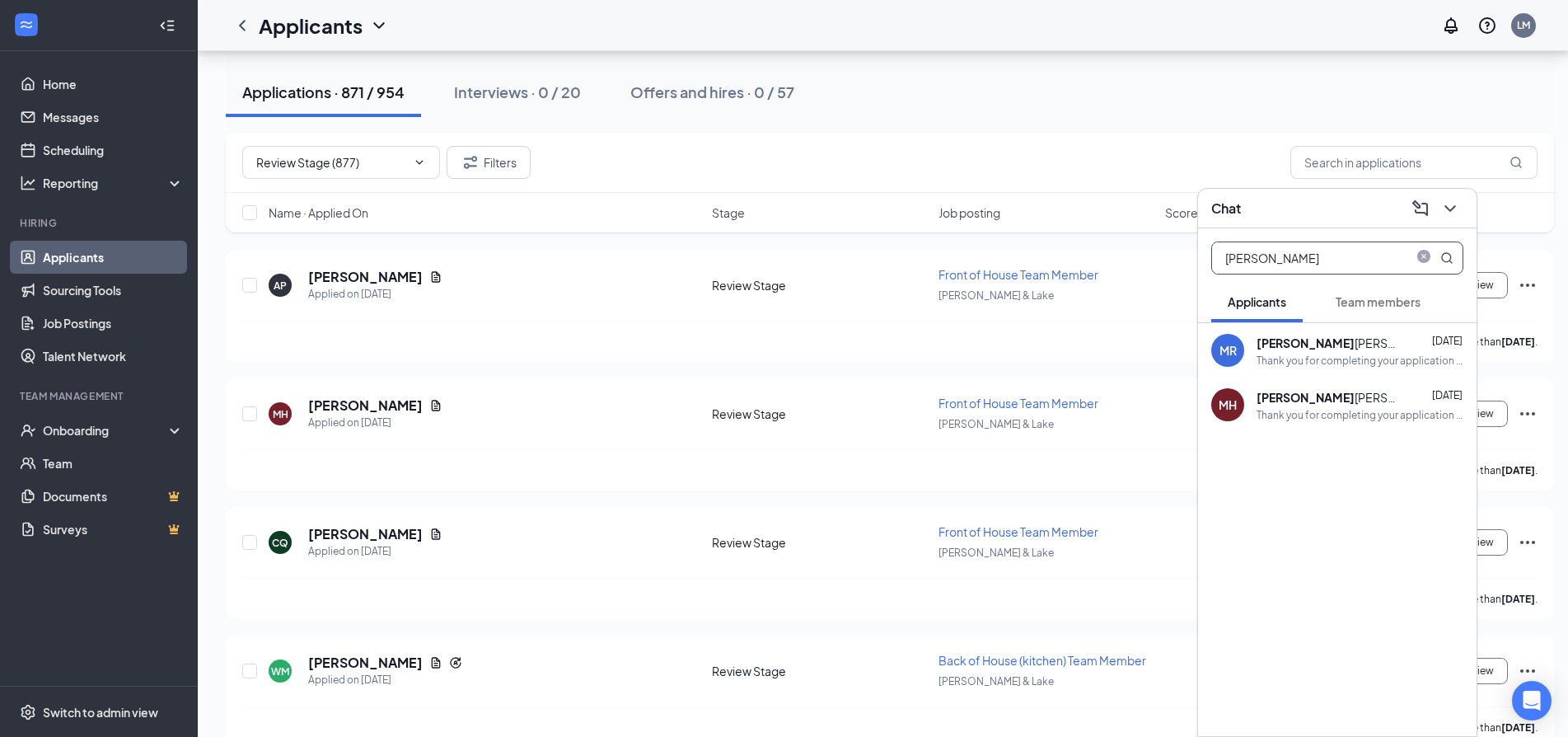
type input "[PERSON_NAME]"
drag, startPoint x: 1359, startPoint y: 417, endPoint x: 1351, endPoint y: 411, distance: 10.0
click at [1358, 417] on div "Thank you for completing your application for the Front of House Team Member po…" at bounding box center [1359, 415] width 207 height 14
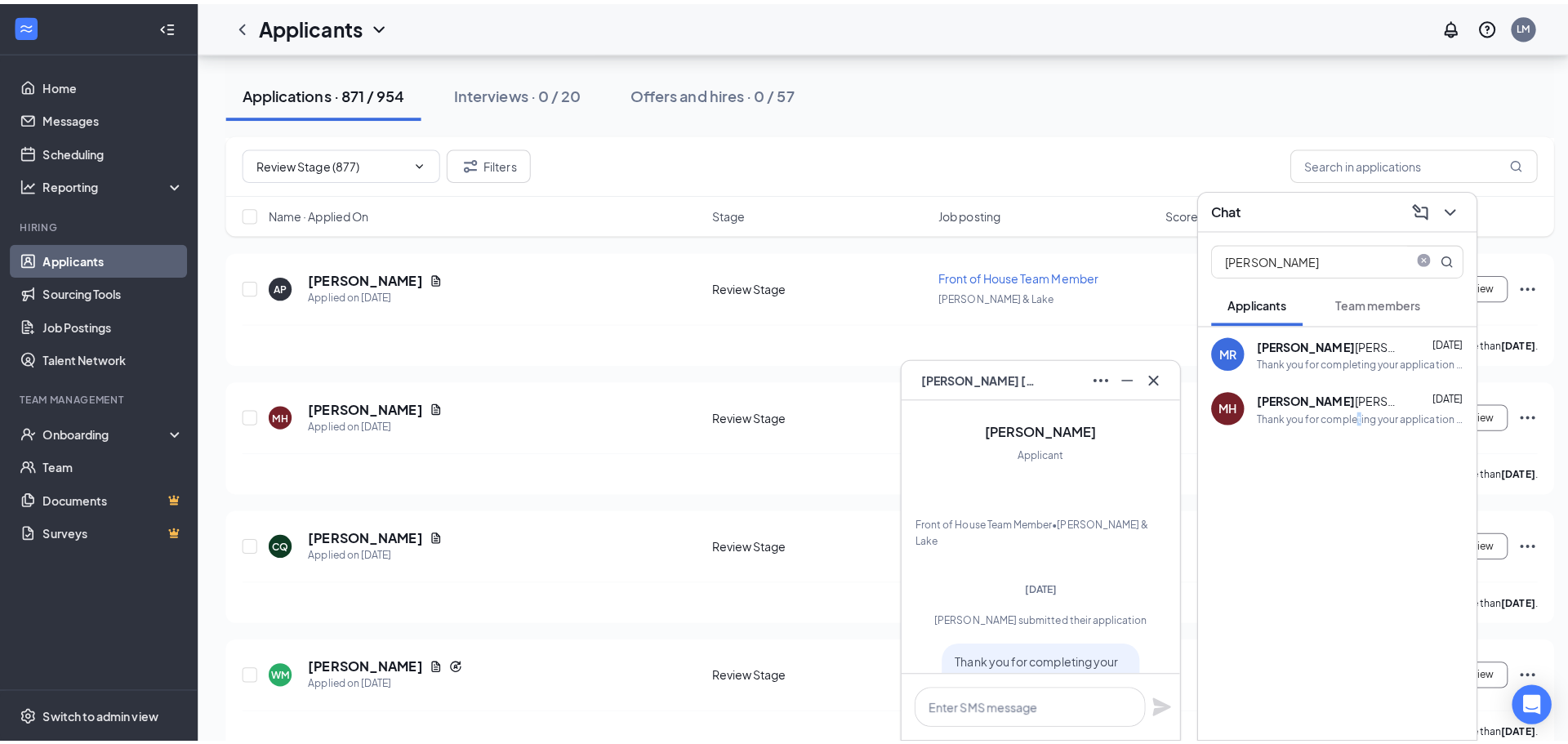
scroll to position [-216, 0]
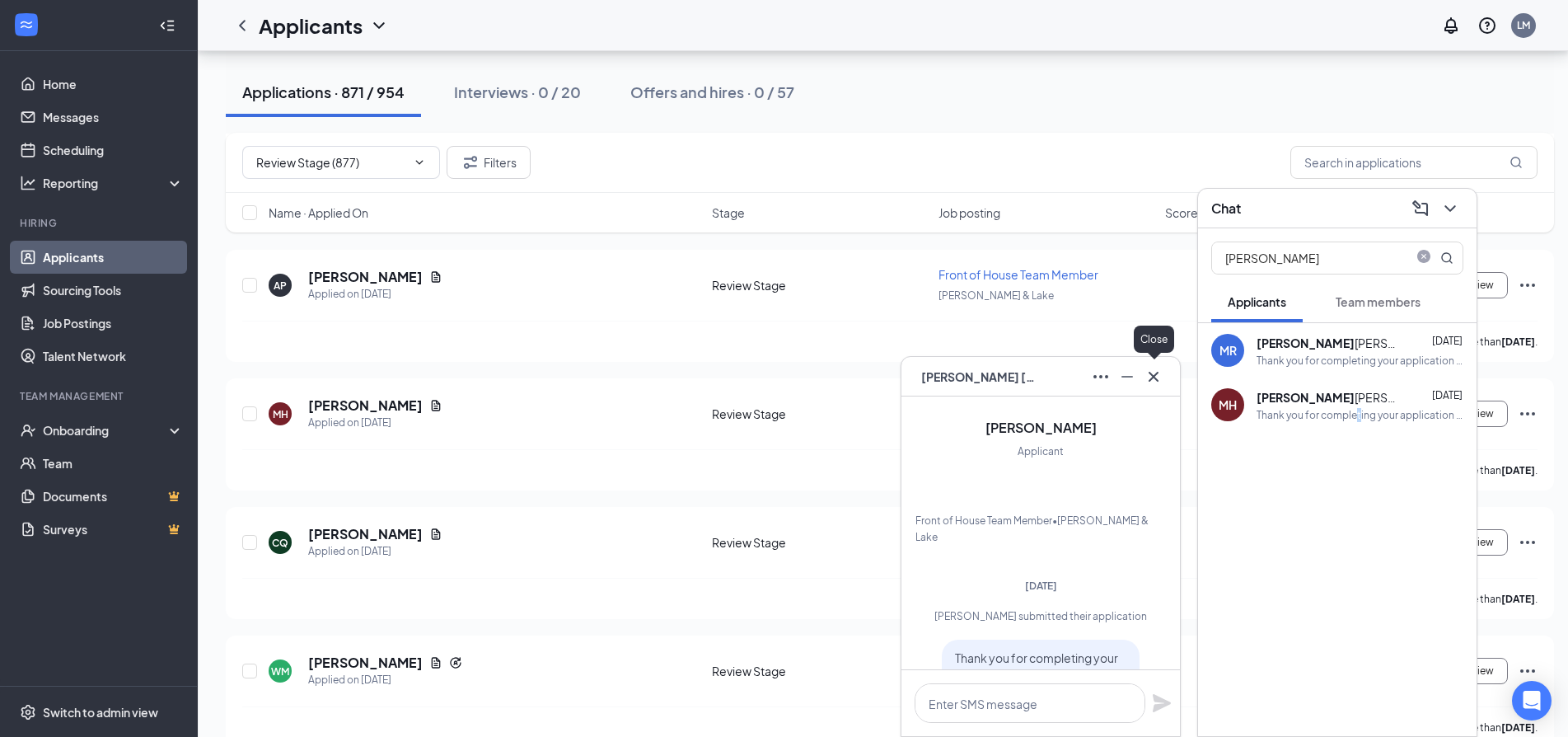
drag, startPoint x: 1162, startPoint y: 378, endPoint x: 1259, endPoint y: 289, distance: 131.6
click at [1162, 378] on icon "Cross" at bounding box center [1153, 377] width 20 height 20
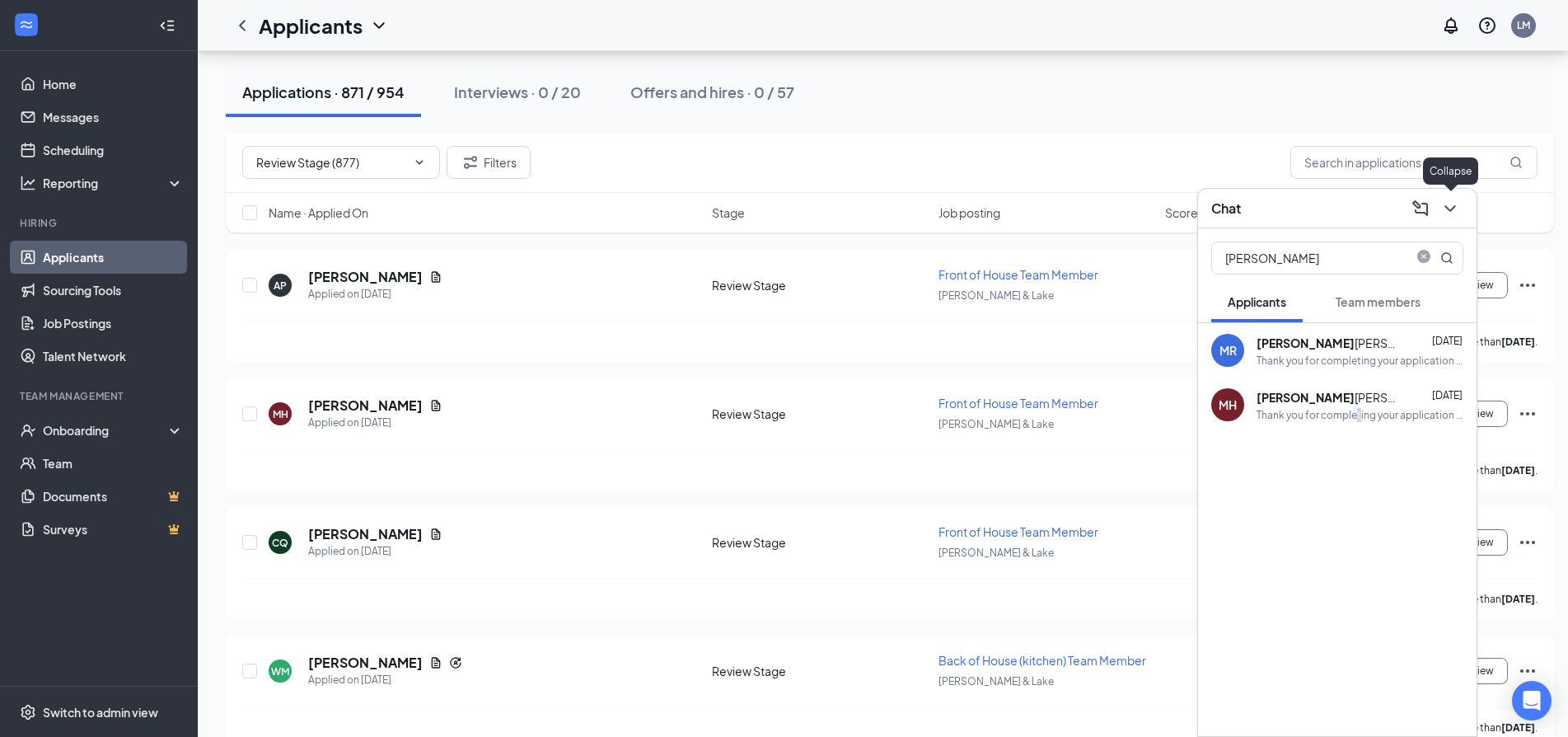
click at [1456, 204] on icon "ChevronDown" at bounding box center [1450, 209] width 20 height 20
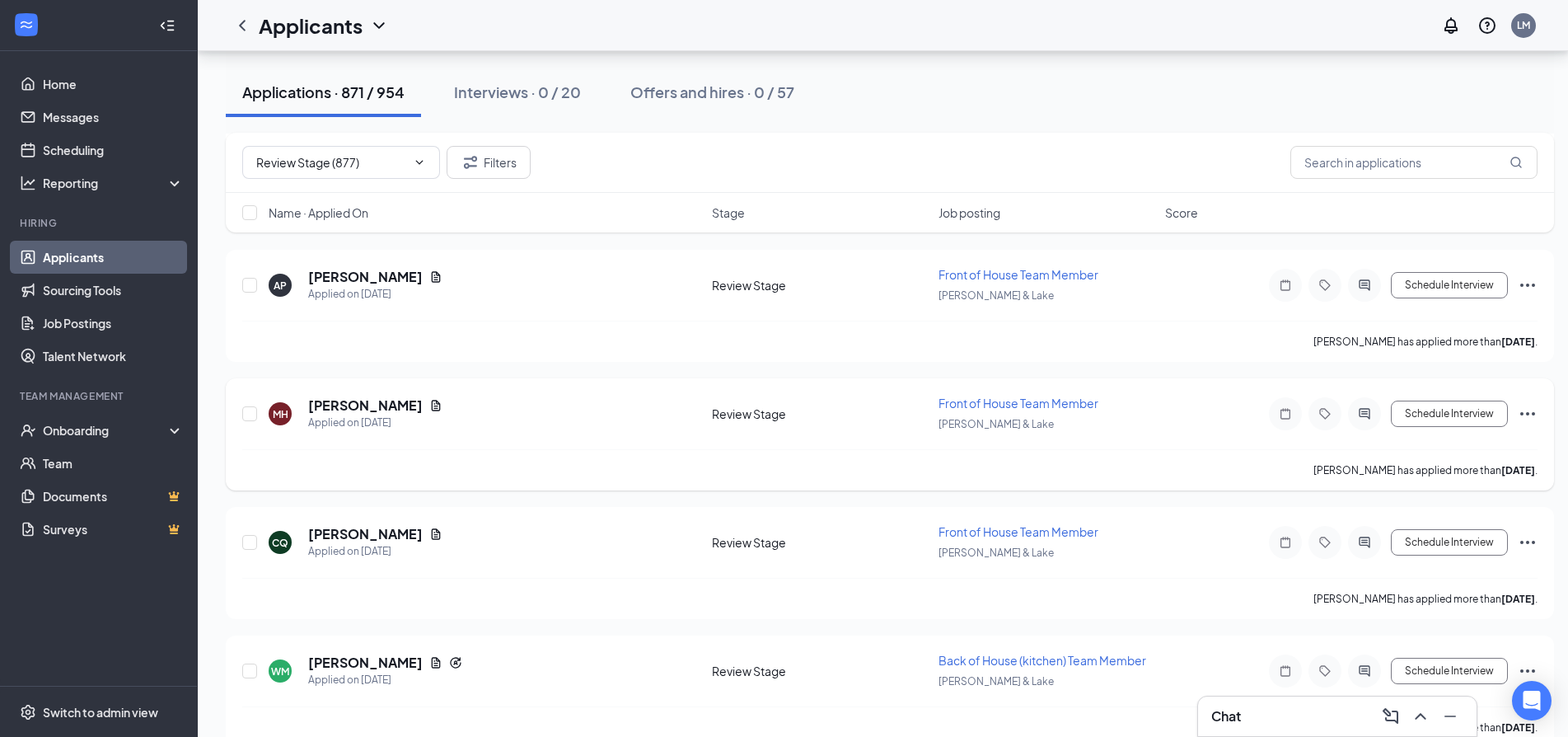
click at [1528, 406] on icon "Ellipses" at bounding box center [1528, 414] width 20 height 20
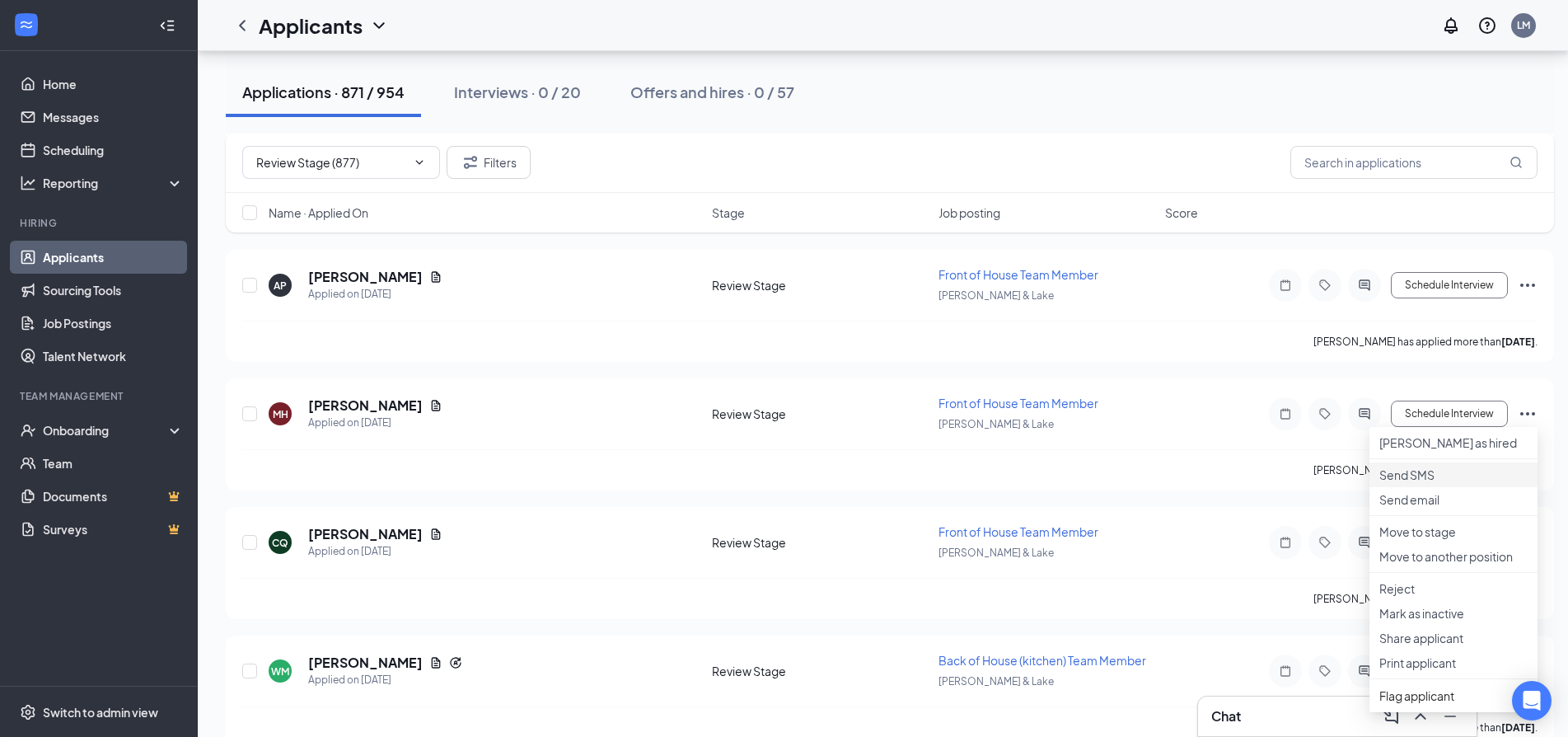
click at [1434, 483] on p "Send SMS" at bounding box center [1453, 475] width 148 height 16
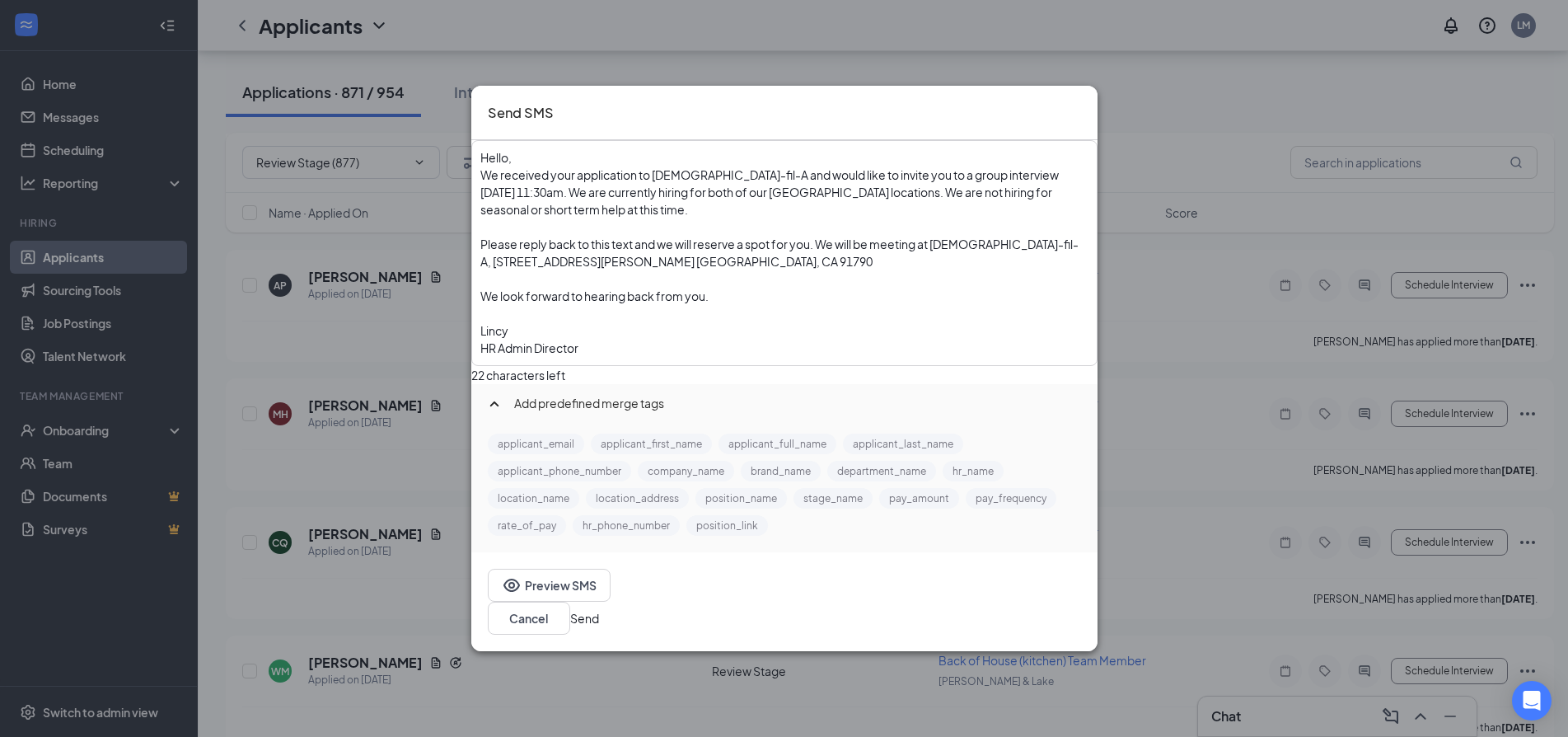
click at [599, 613] on button "Send" at bounding box center [584, 618] width 29 height 18
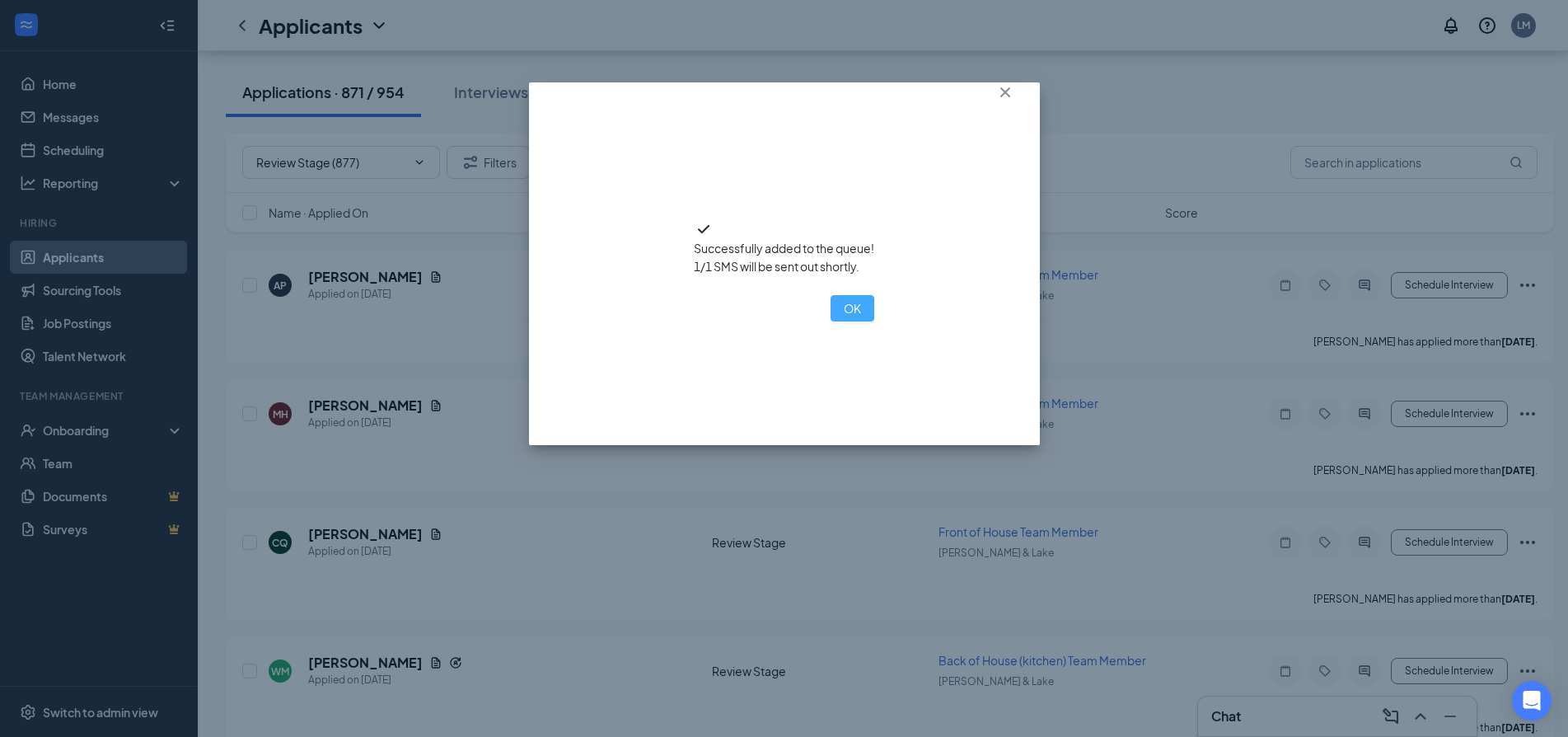
click at [831, 322] on button "OK" at bounding box center [852, 308] width 44 height 26
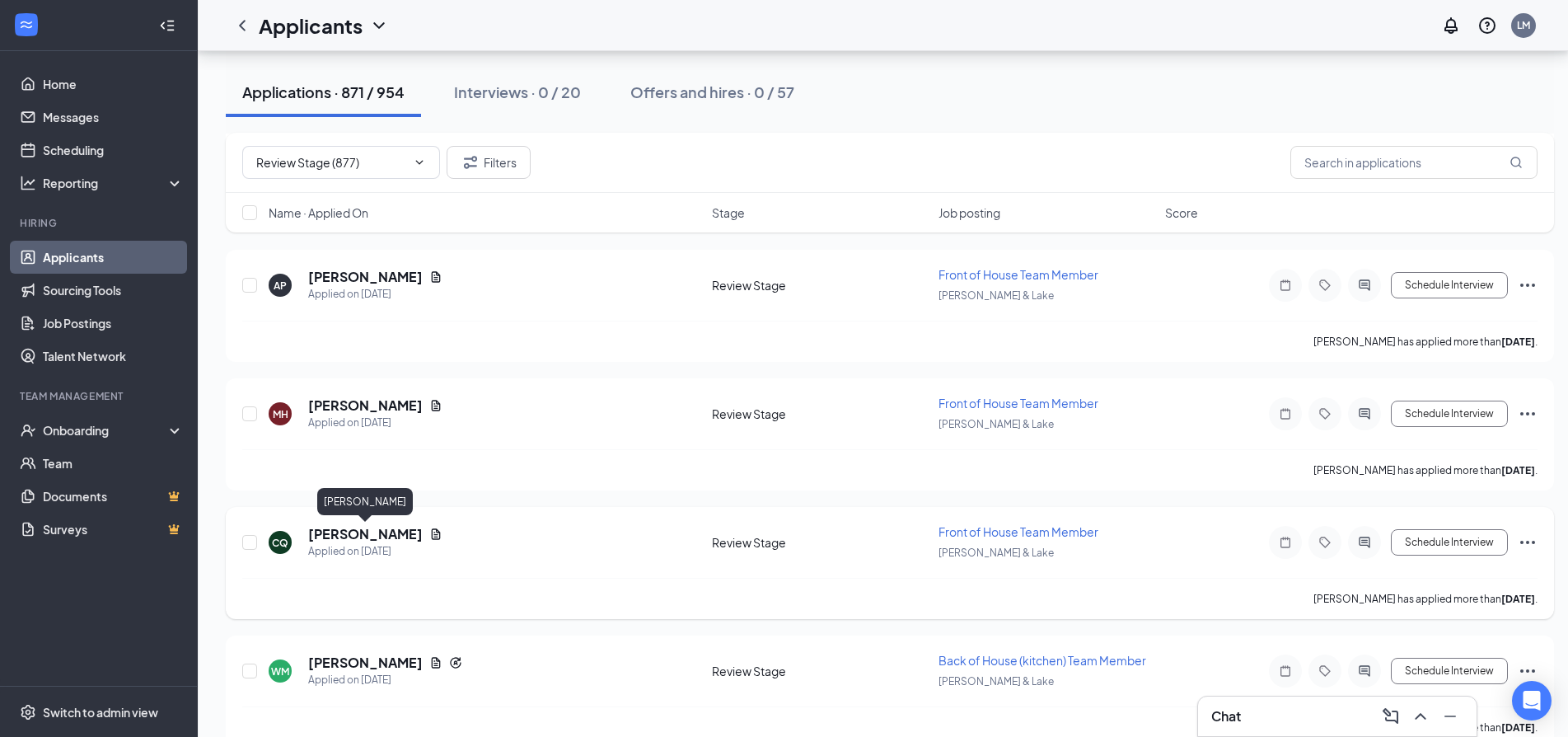
click at [367, 527] on h5 "Crystal Quinteros" at bounding box center [365, 534] width 115 height 18
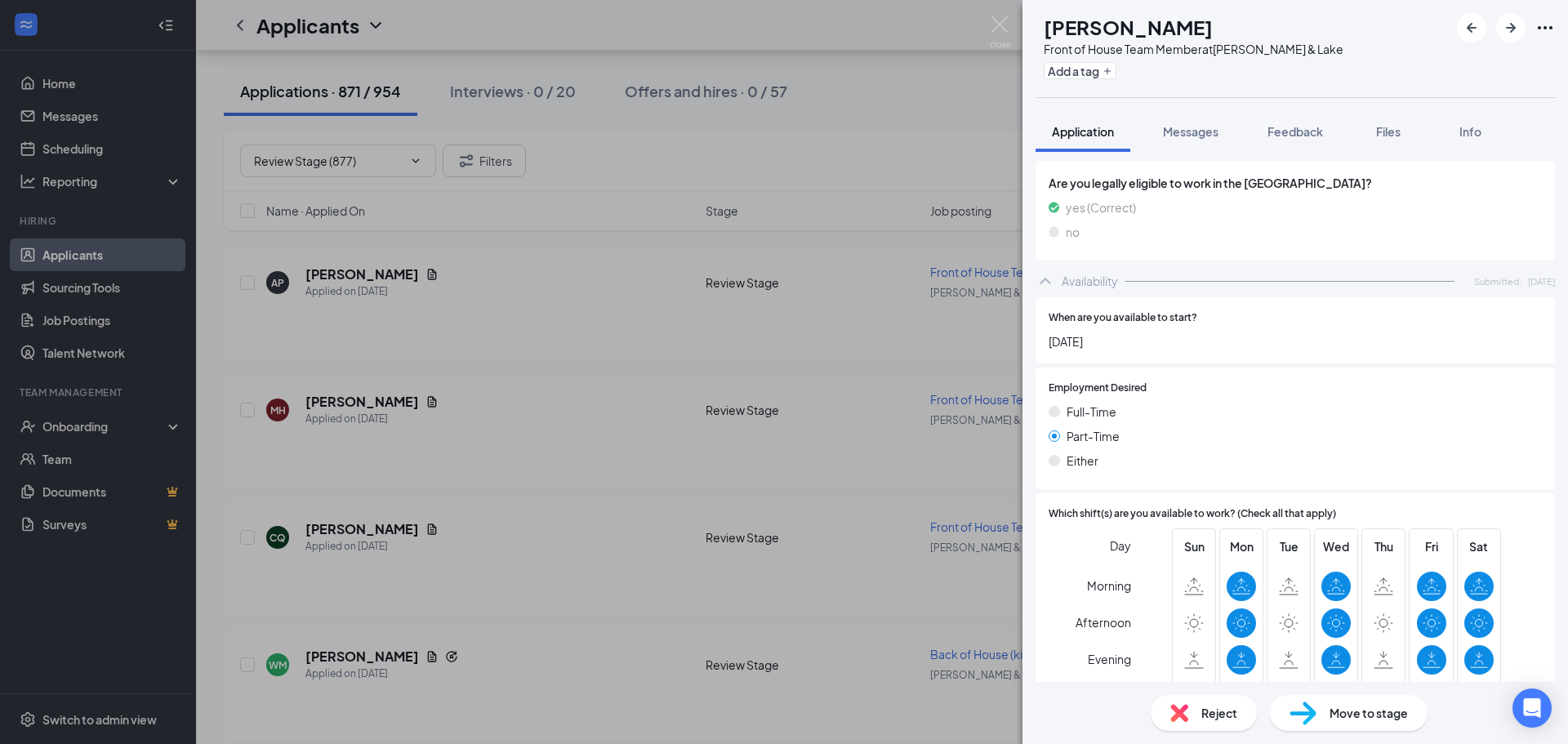
scroll to position [817, 0]
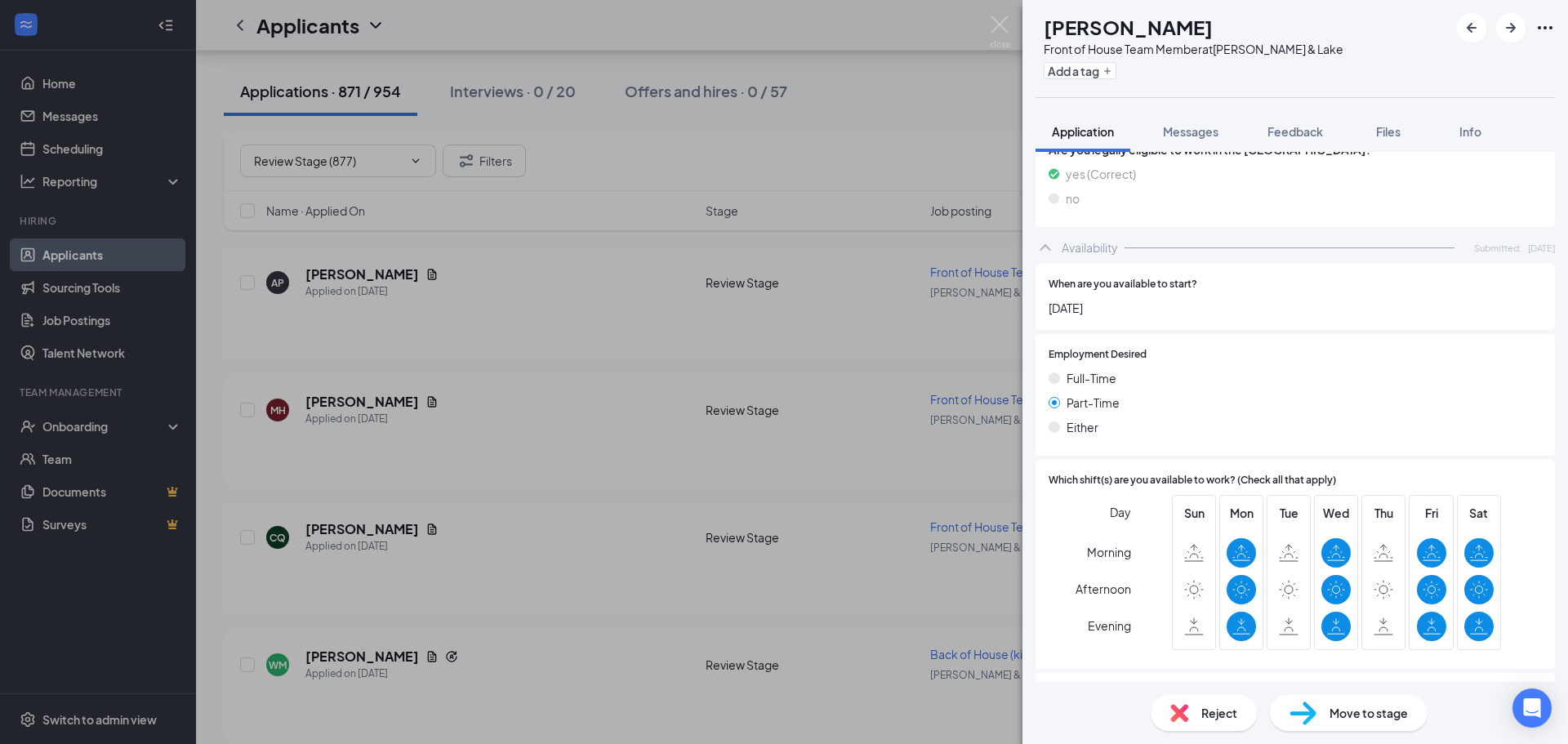
click at [1228, 710] on span "Reject" at bounding box center [1219, 713] width 36 height 18
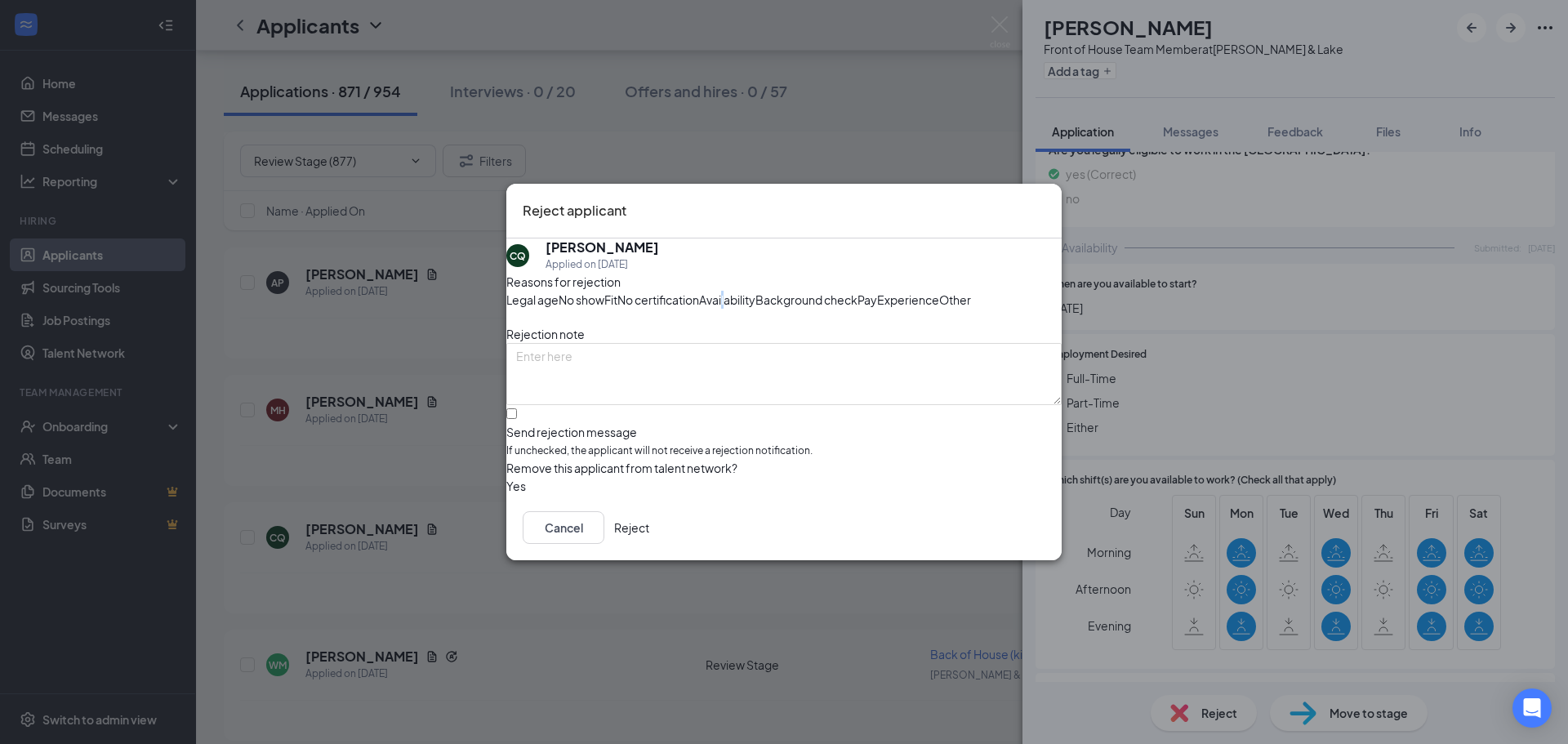
click at [756, 291] on span "Availability" at bounding box center [727, 300] width 56 height 18
drag, startPoint x: 566, startPoint y: 448, endPoint x: 761, endPoint y: 532, distance: 212.3
click at [517, 419] on input "Send rejection message If unchecked, the applicant will not receive a rejection…" at bounding box center [511, 413] width 11 height 11
checkbox input "true"
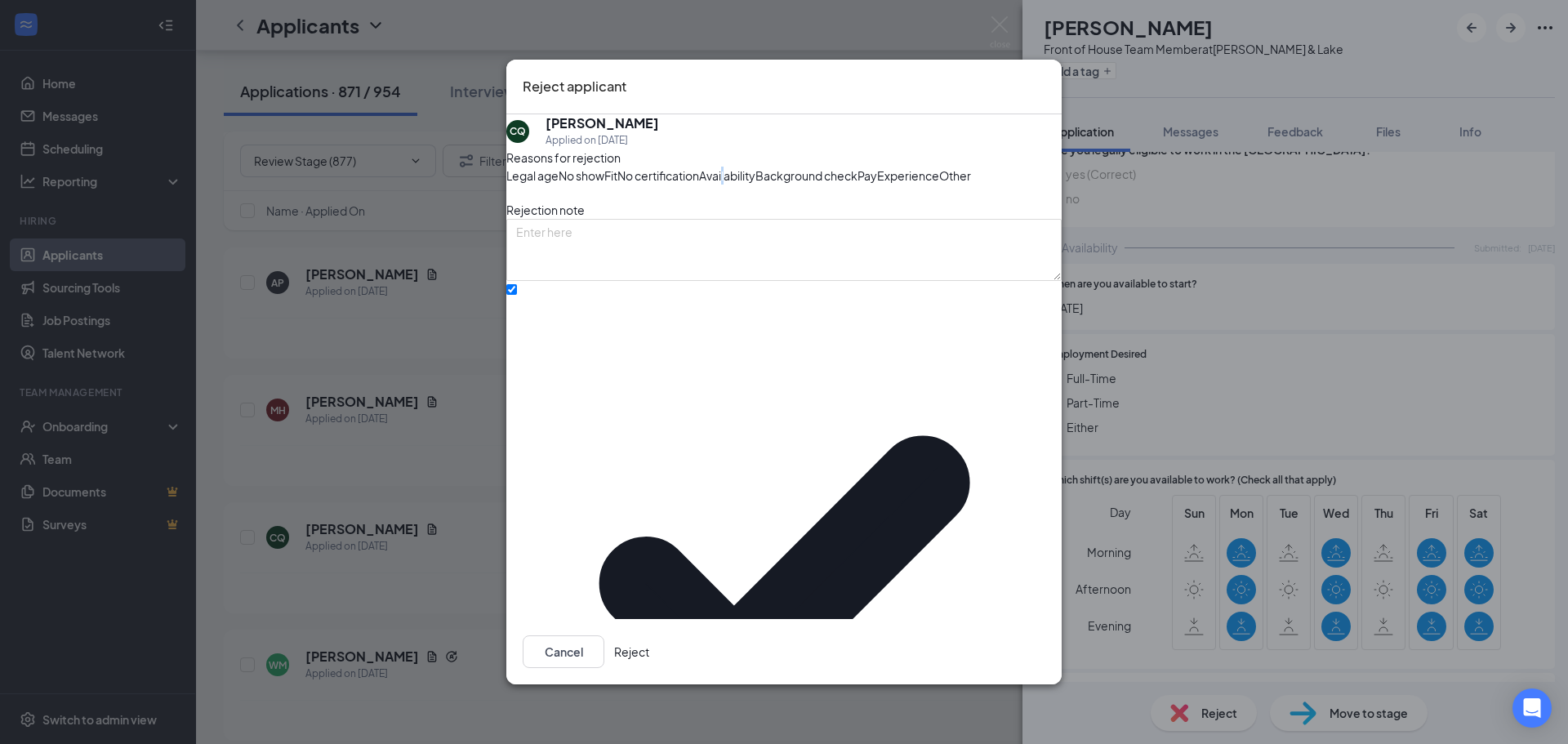
click at [650, 639] on button "Reject" at bounding box center [632, 652] width 35 height 33
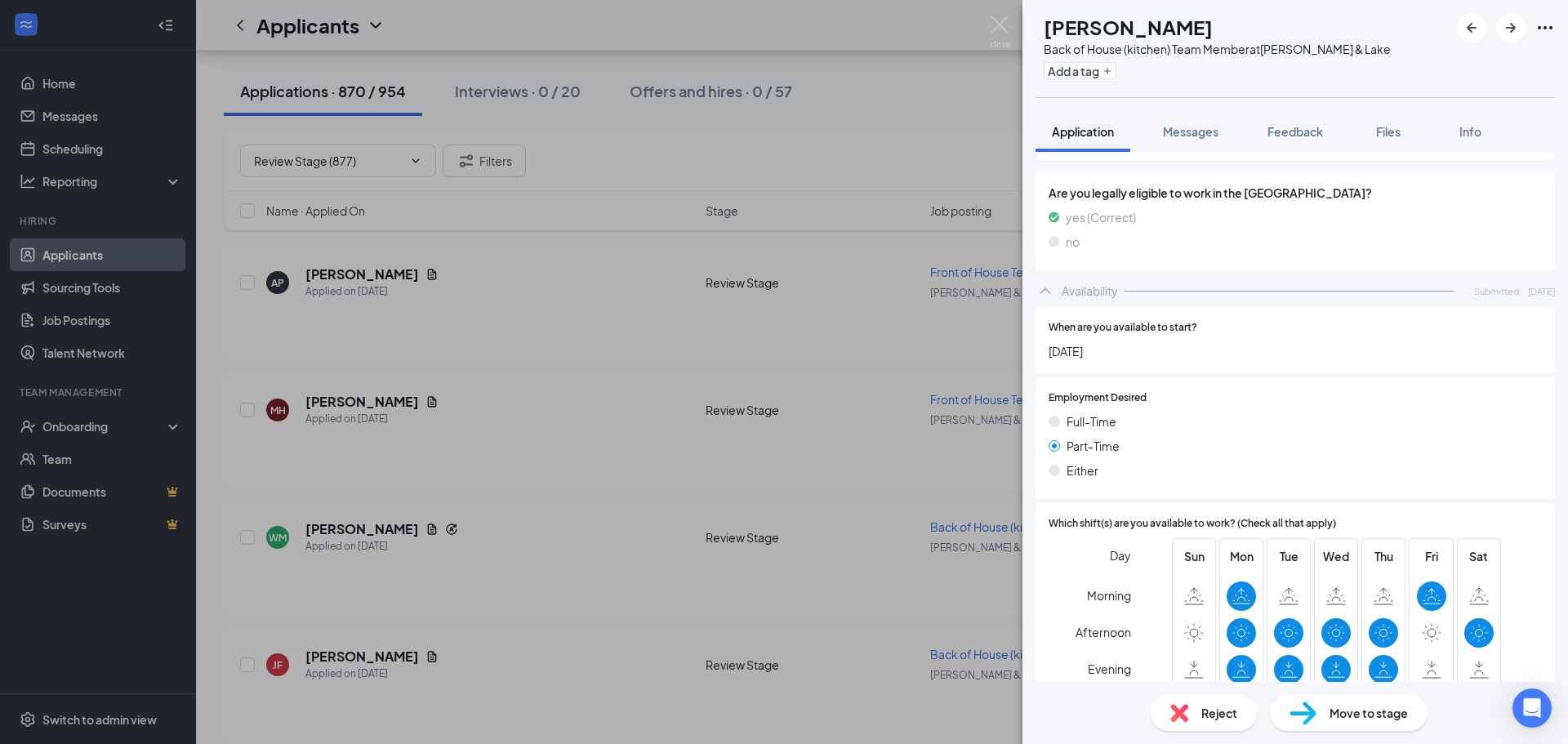
scroll to position [898, 0]
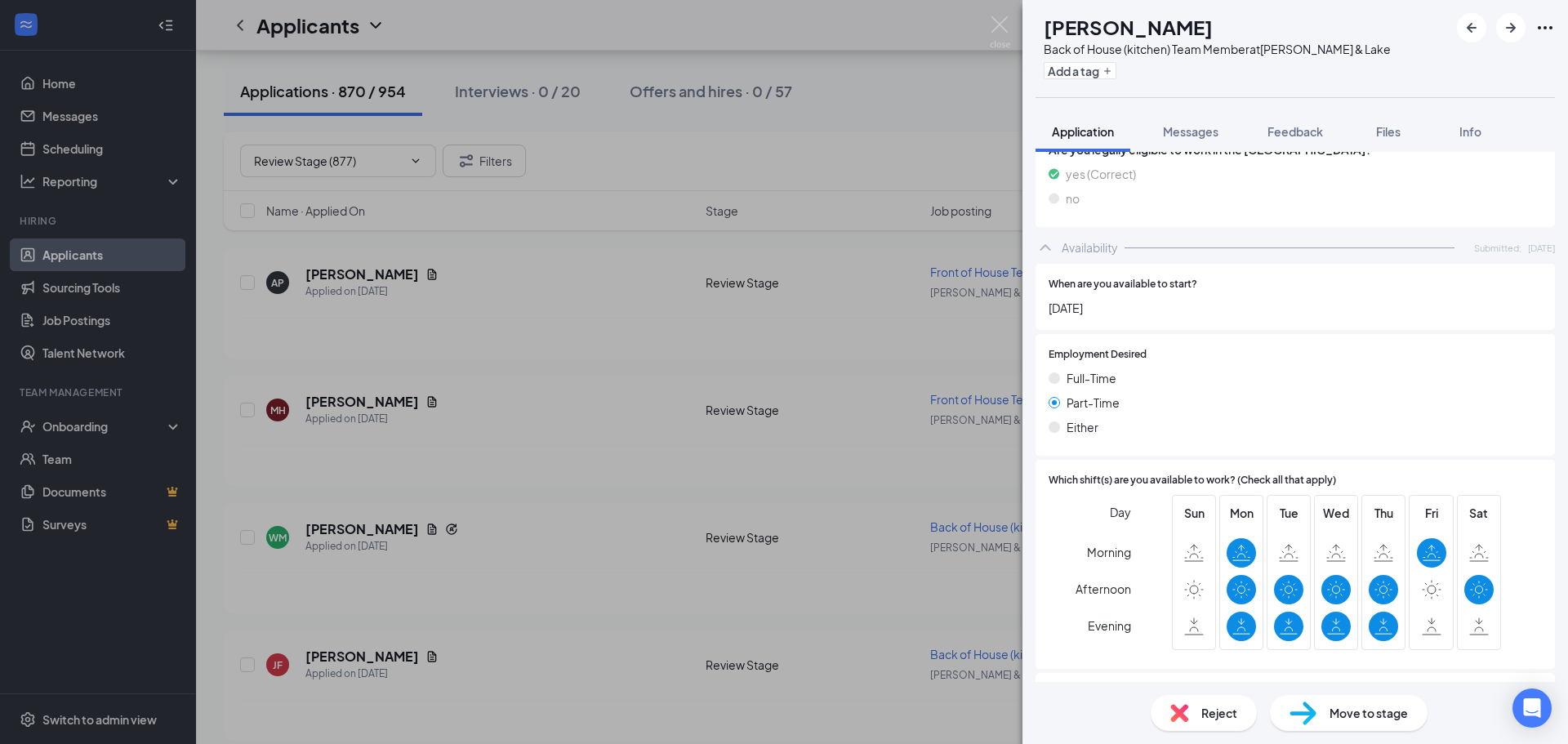
click at [1202, 706] on span "Reject" at bounding box center [1219, 713] width 36 height 18
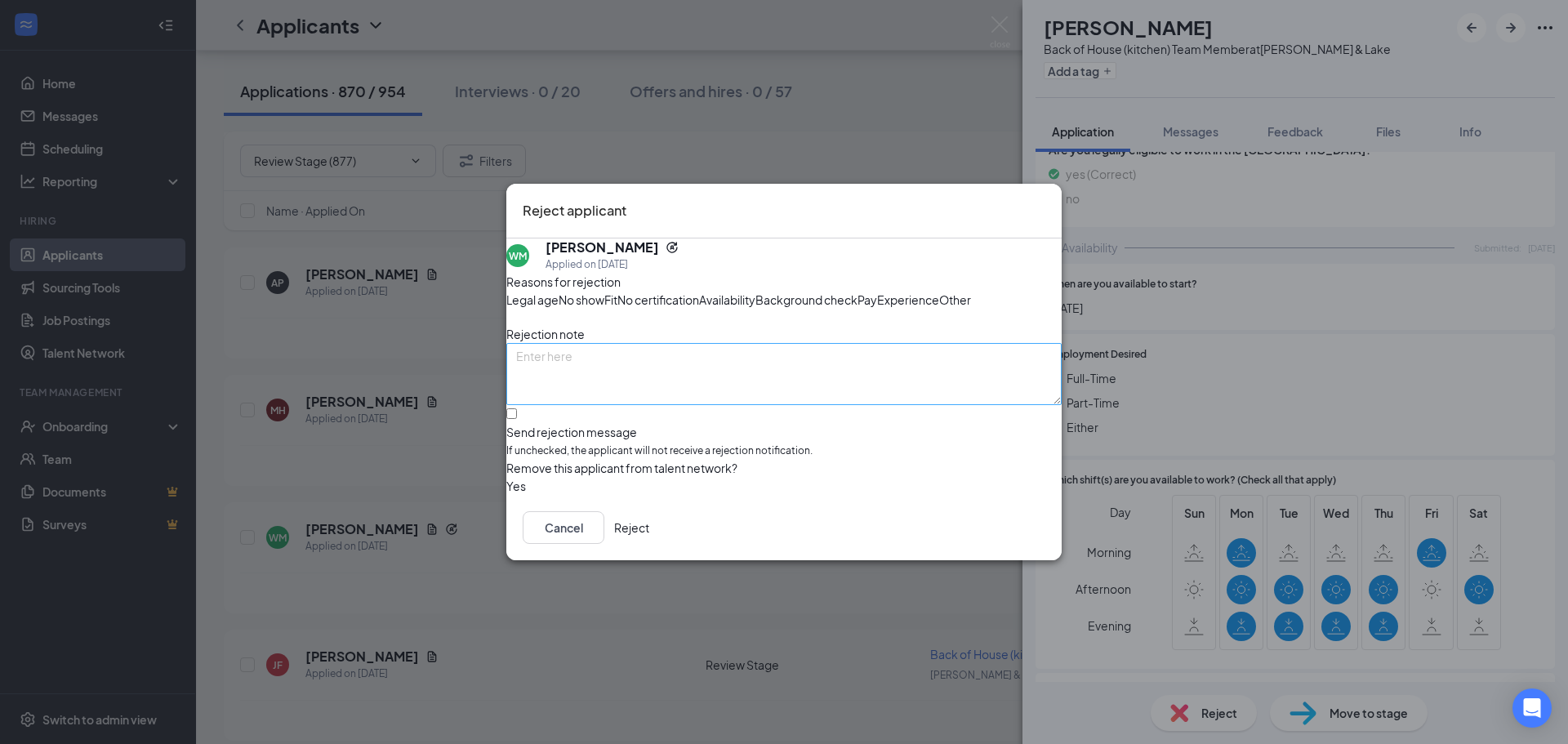
drag, startPoint x: 867, startPoint y: 278, endPoint x: 820, endPoint y: 391, distance: 122.4
click at [756, 291] on span "Availability" at bounding box center [727, 300] width 56 height 18
click at [517, 419] on input "Send rejection message If unchecked, the applicant will not receive a rejection…" at bounding box center [511, 413] width 11 height 11
checkbox input "true"
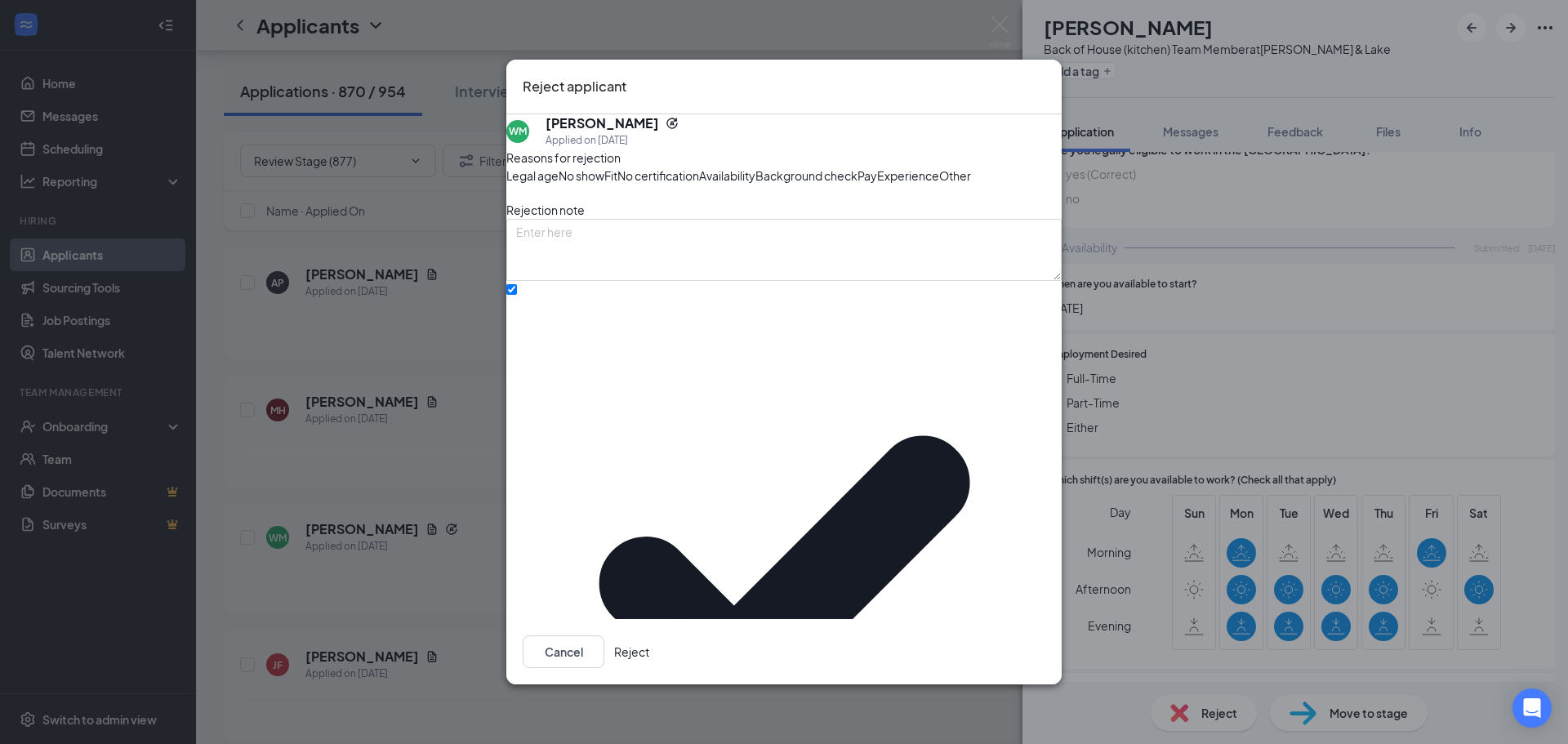
drag, startPoint x: 1016, startPoint y: 643, endPoint x: 1016, endPoint y: 634, distance: 9.0
click at [650, 642] on button "Reject" at bounding box center [632, 652] width 35 height 33
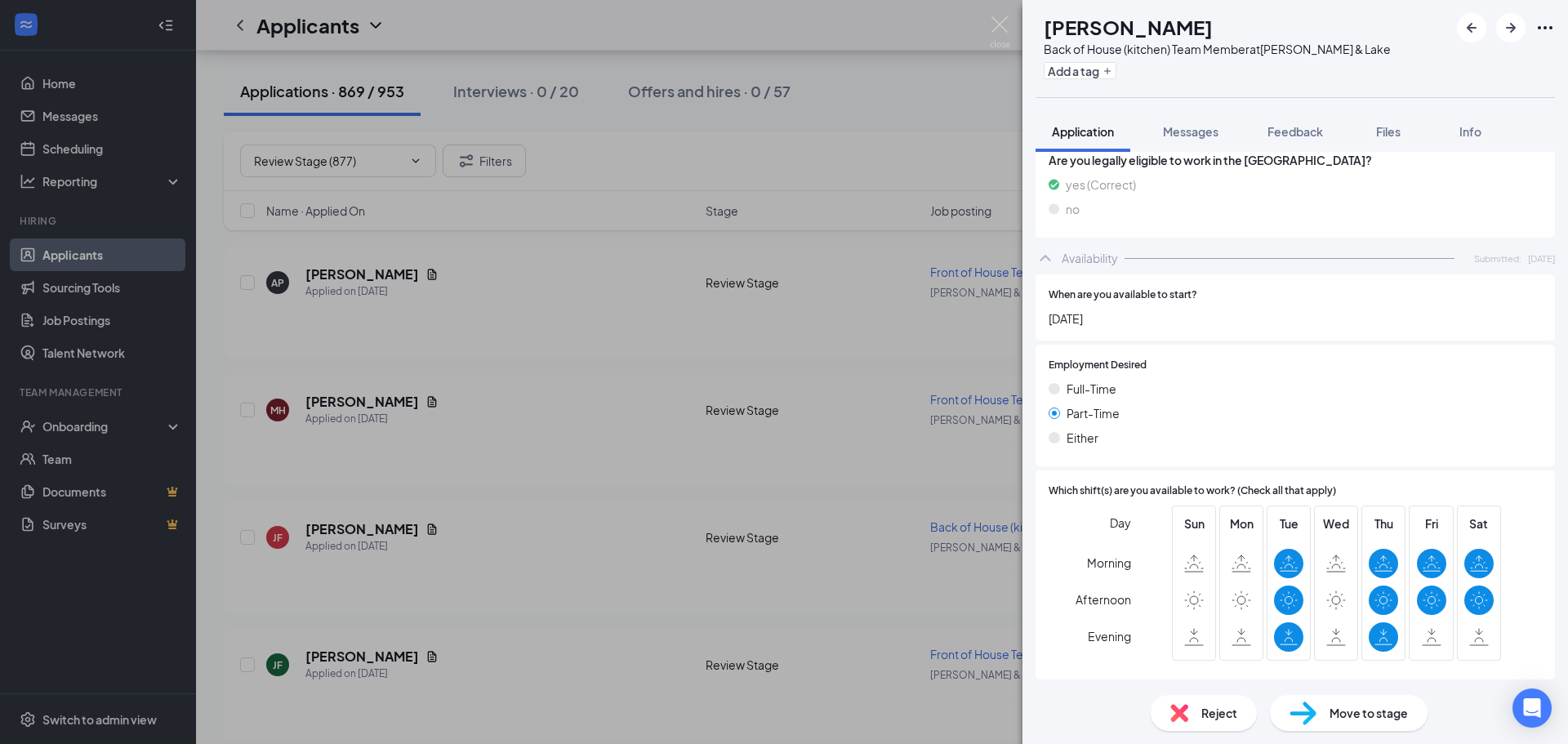
scroll to position [898, 0]
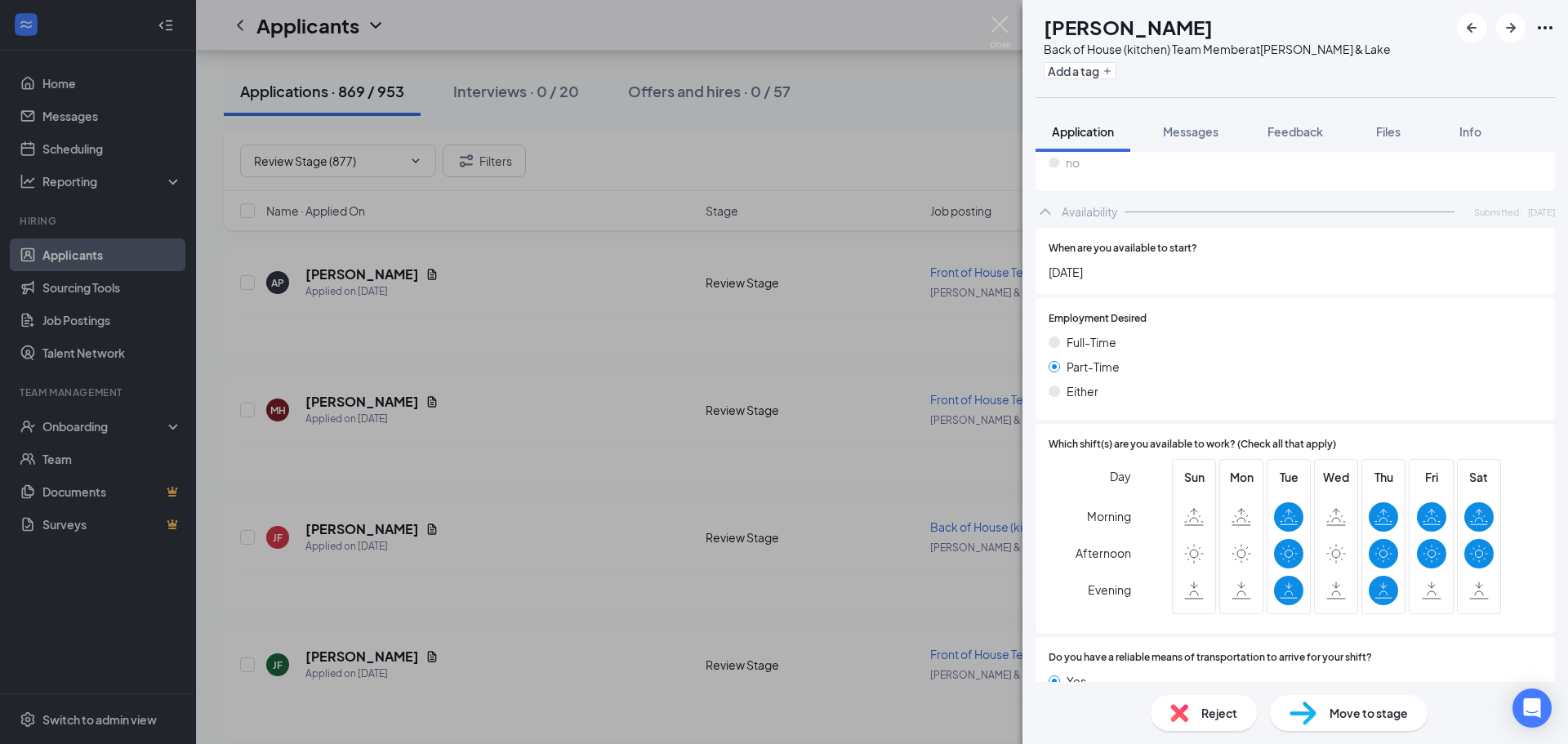
click at [1216, 716] on span "Reject" at bounding box center [1219, 713] width 36 height 18
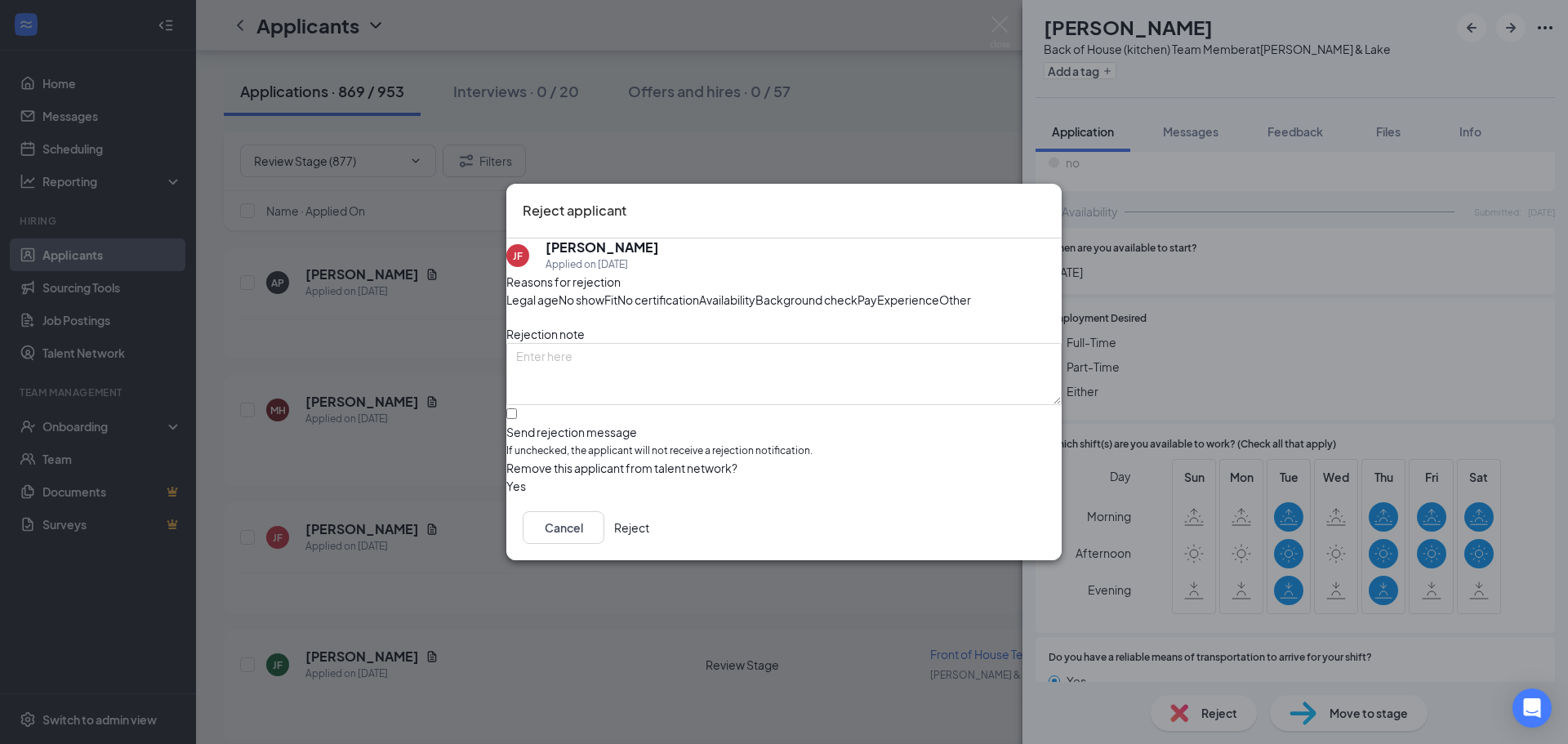
click at [756, 291] on span "Availability" at bounding box center [727, 300] width 56 height 18
click at [517, 419] on input "Send rejection message If unchecked, the applicant will not receive a rejection…" at bounding box center [511, 413] width 11 height 11
checkbox input "true"
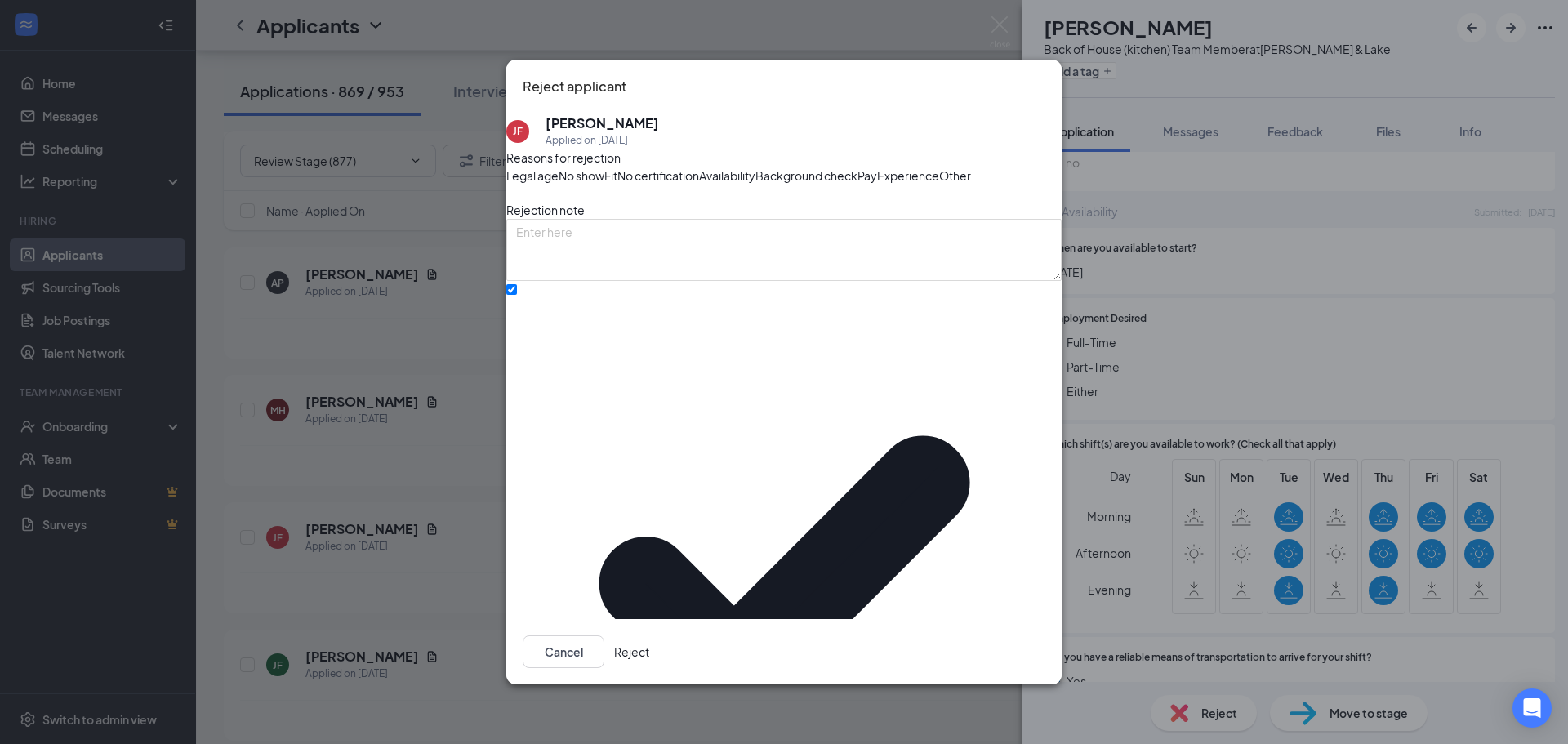
click at [650, 641] on button "Reject" at bounding box center [632, 652] width 35 height 33
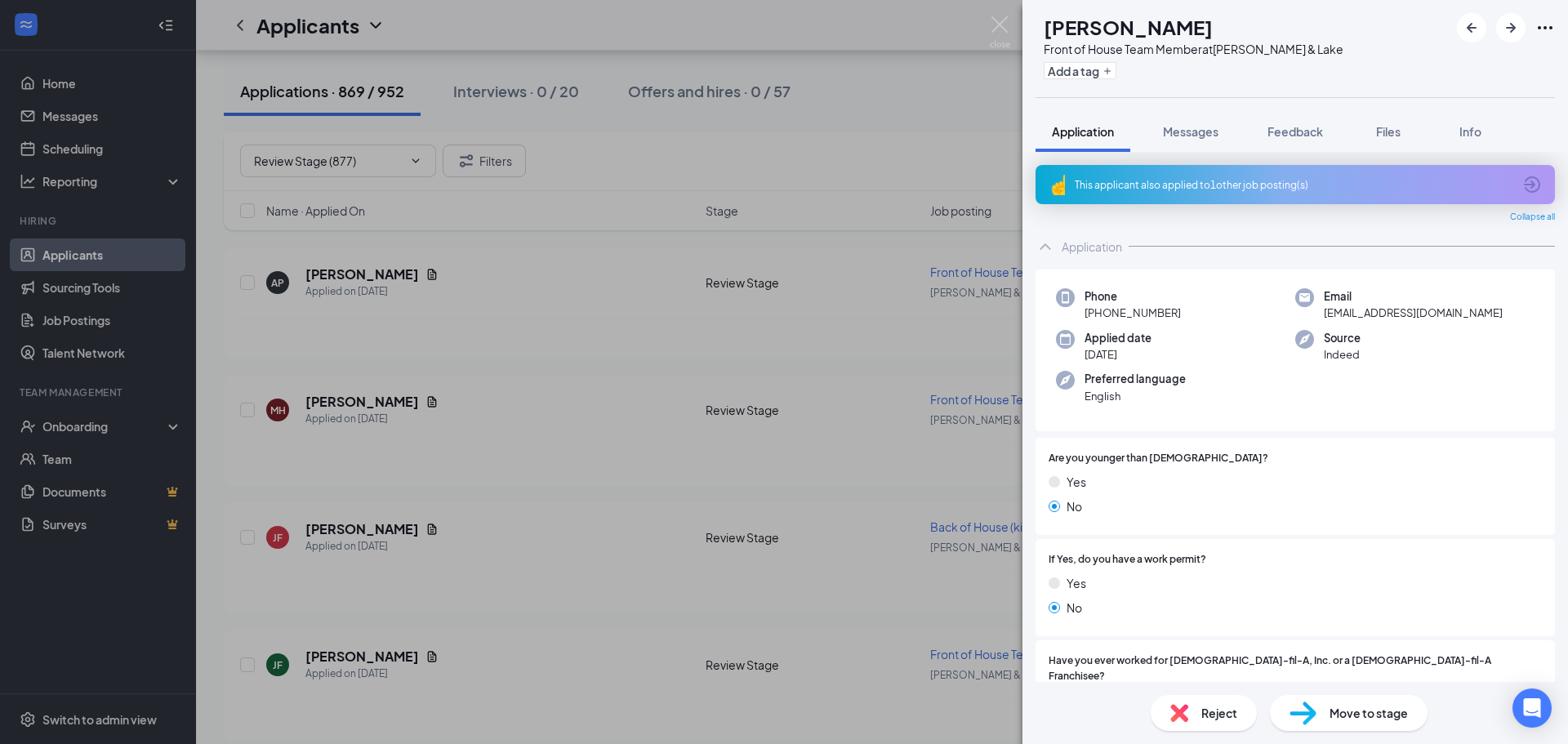
click at [1187, 721] on img at bounding box center [1179, 713] width 18 height 18
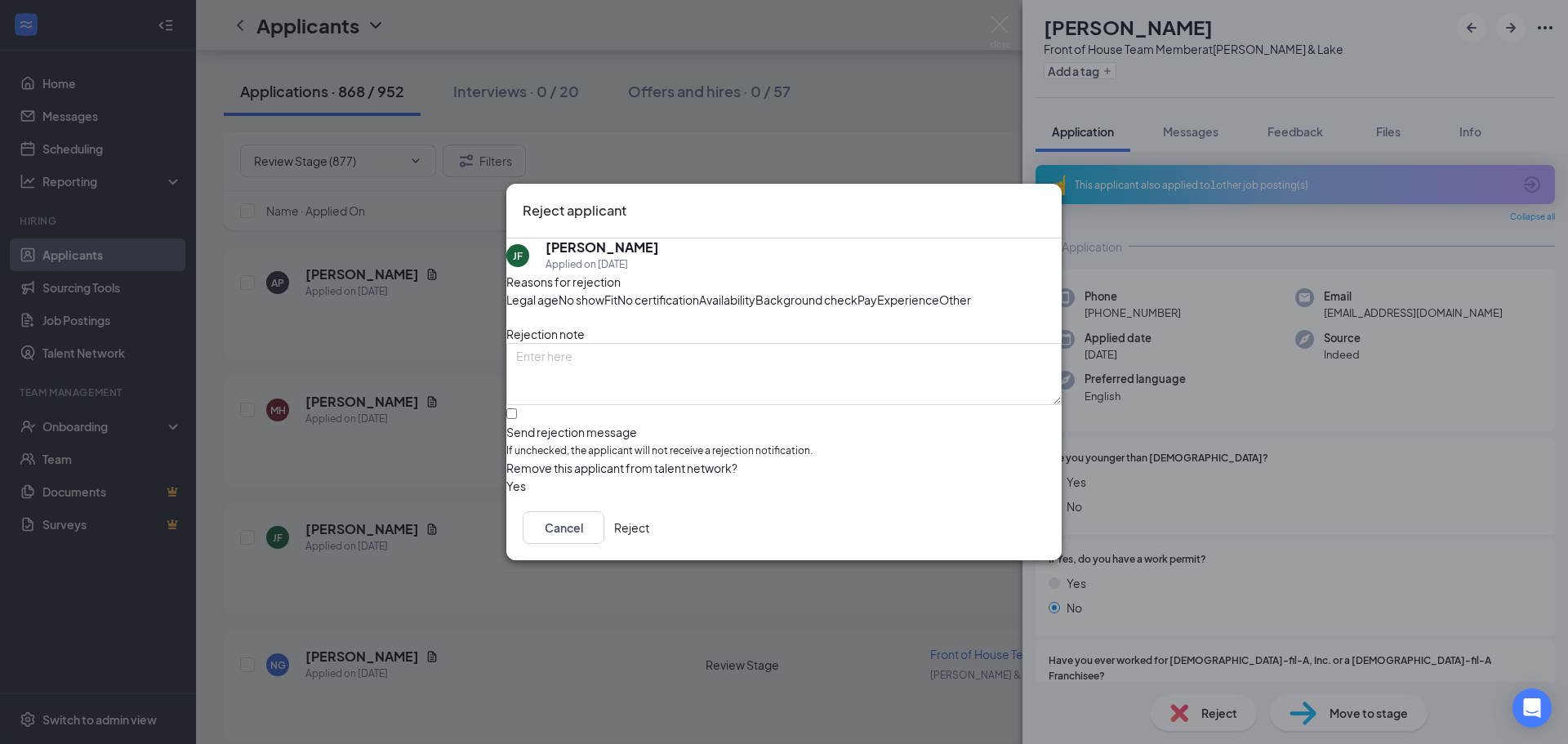
click at [756, 291] on span "Availability" at bounding box center [727, 300] width 56 height 18
drag, startPoint x: 1020, startPoint y: 599, endPoint x: 1056, endPoint y: 575, distance: 43.3
click at [650, 544] on button "Reject" at bounding box center [632, 528] width 35 height 33
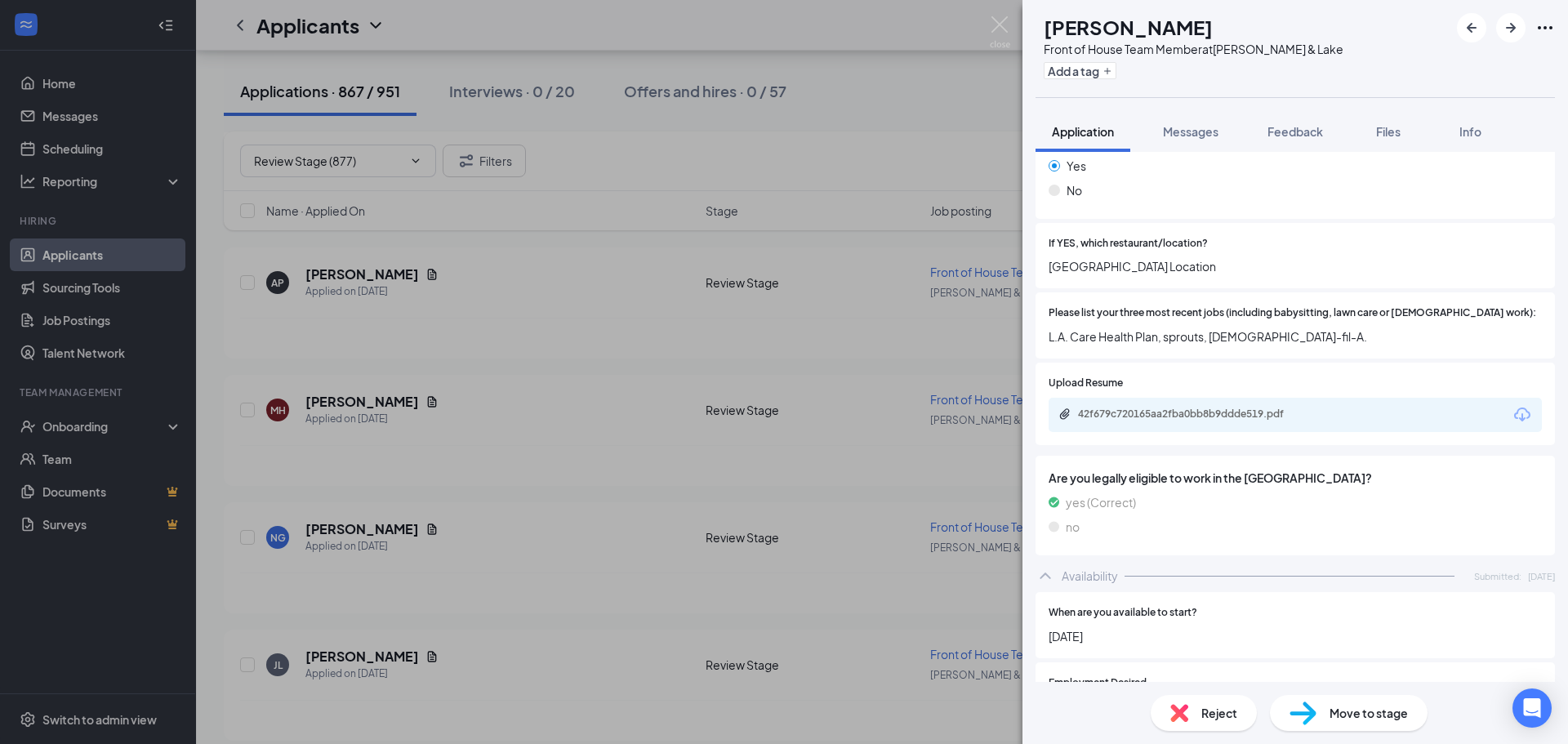
scroll to position [485, 0]
click at [1304, 411] on div "42f679c720165aa2fba0bb8b9ddde519.pdf" at bounding box center [1192, 417] width 229 height 13
click at [1174, 708] on img at bounding box center [1179, 713] width 18 height 18
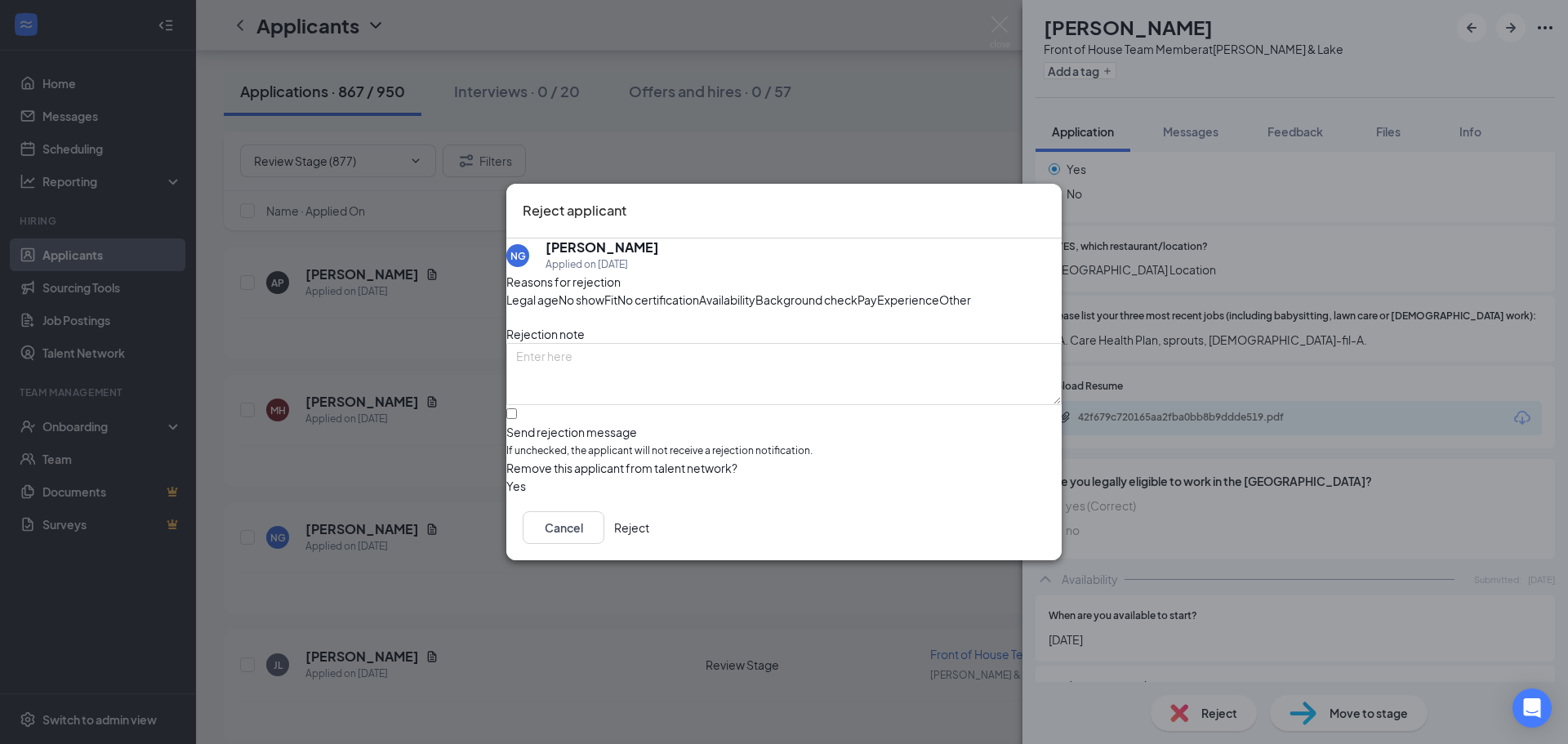
click at [756, 291] on span "Availability" at bounding box center [727, 300] width 56 height 18
drag, startPoint x: 752, startPoint y: 308, endPoint x: 718, endPoint y: 342, distance: 48.1
click at [878, 307] on span "Experience" at bounding box center [909, 300] width 62 height 18
click at [619, 436] on div "Reasons for rejection Legal age No show Fit No certification Availability Backg…" at bounding box center [784, 384] width 556 height 222
drag, startPoint x: 622, startPoint y: 452, endPoint x: 813, endPoint y: 530, distance: 206.3
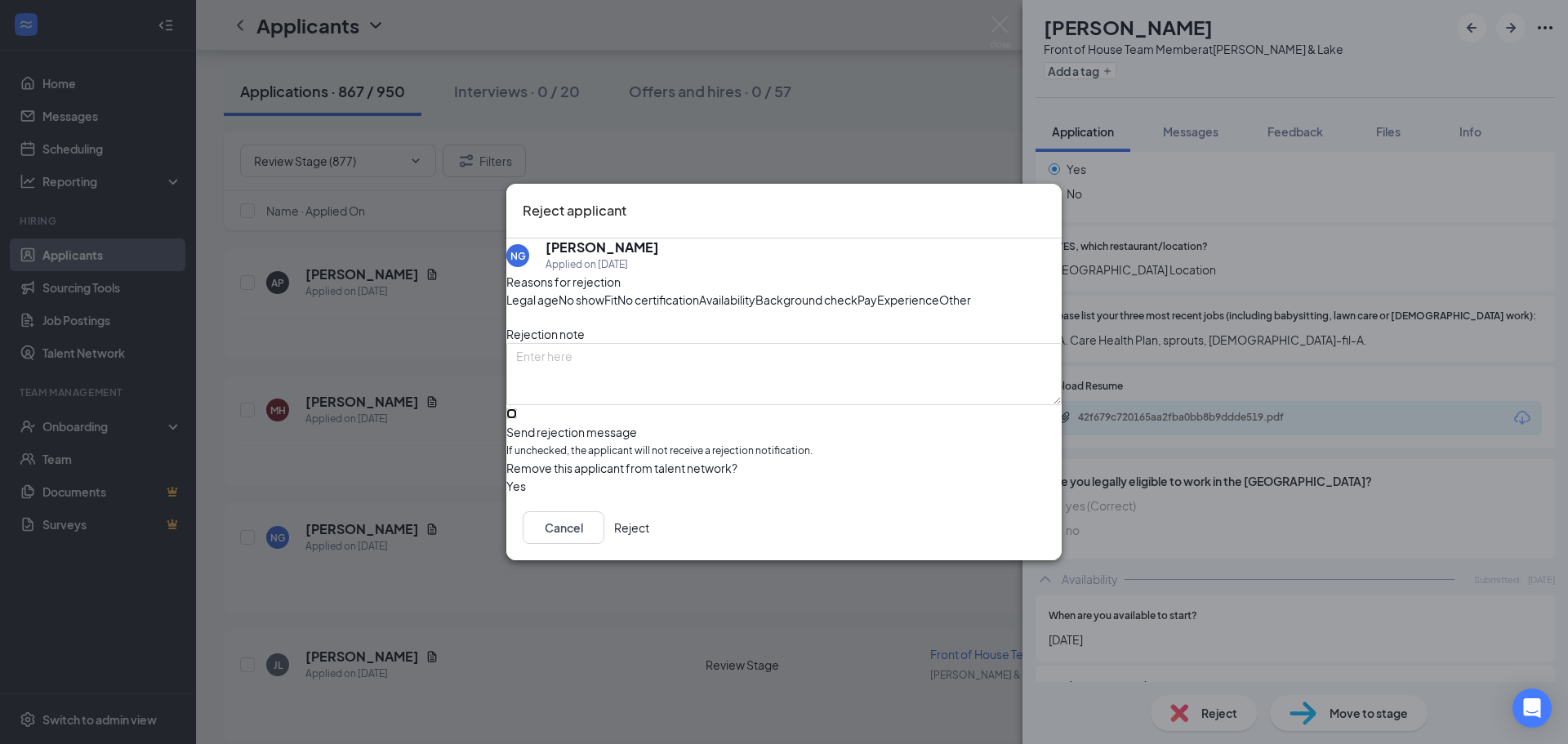
click at [517, 419] on input "Send rejection message If unchecked, the applicant will not receive a rejection…" at bounding box center [511, 413] width 11 height 11
checkbox input "true"
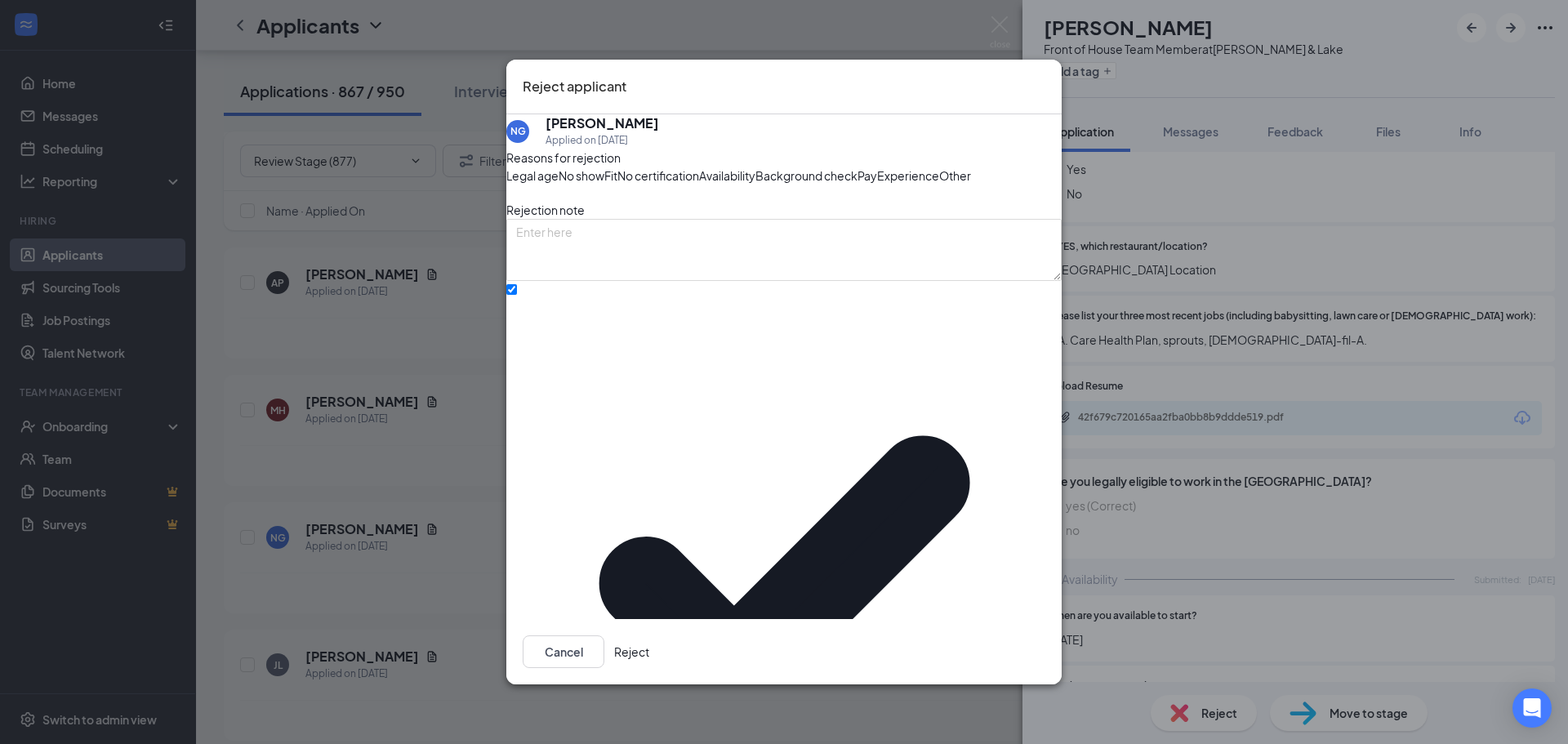
click at [650, 640] on button "Reject" at bounding box center [632, 652] width 35 height 33
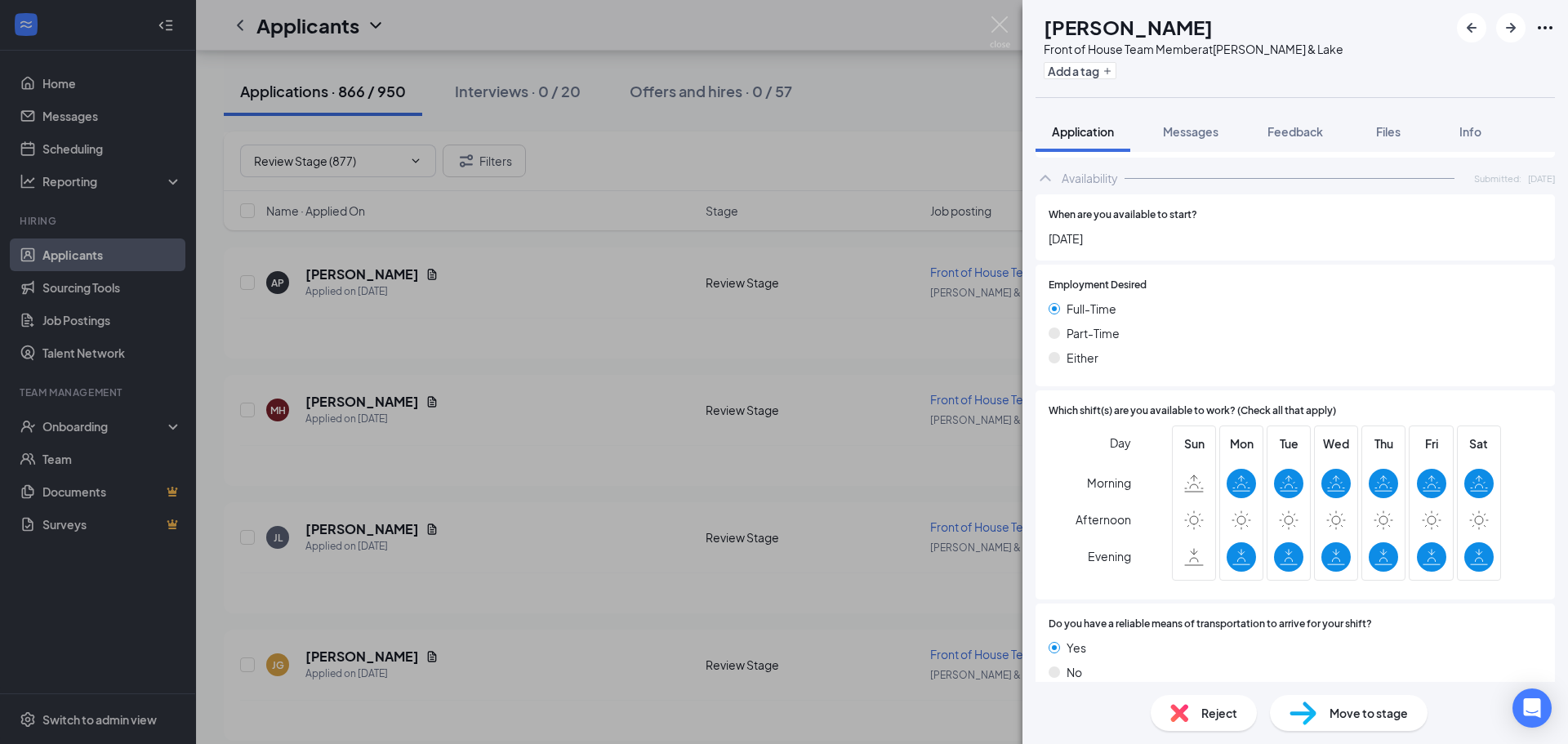
scroll to position [929, 0]
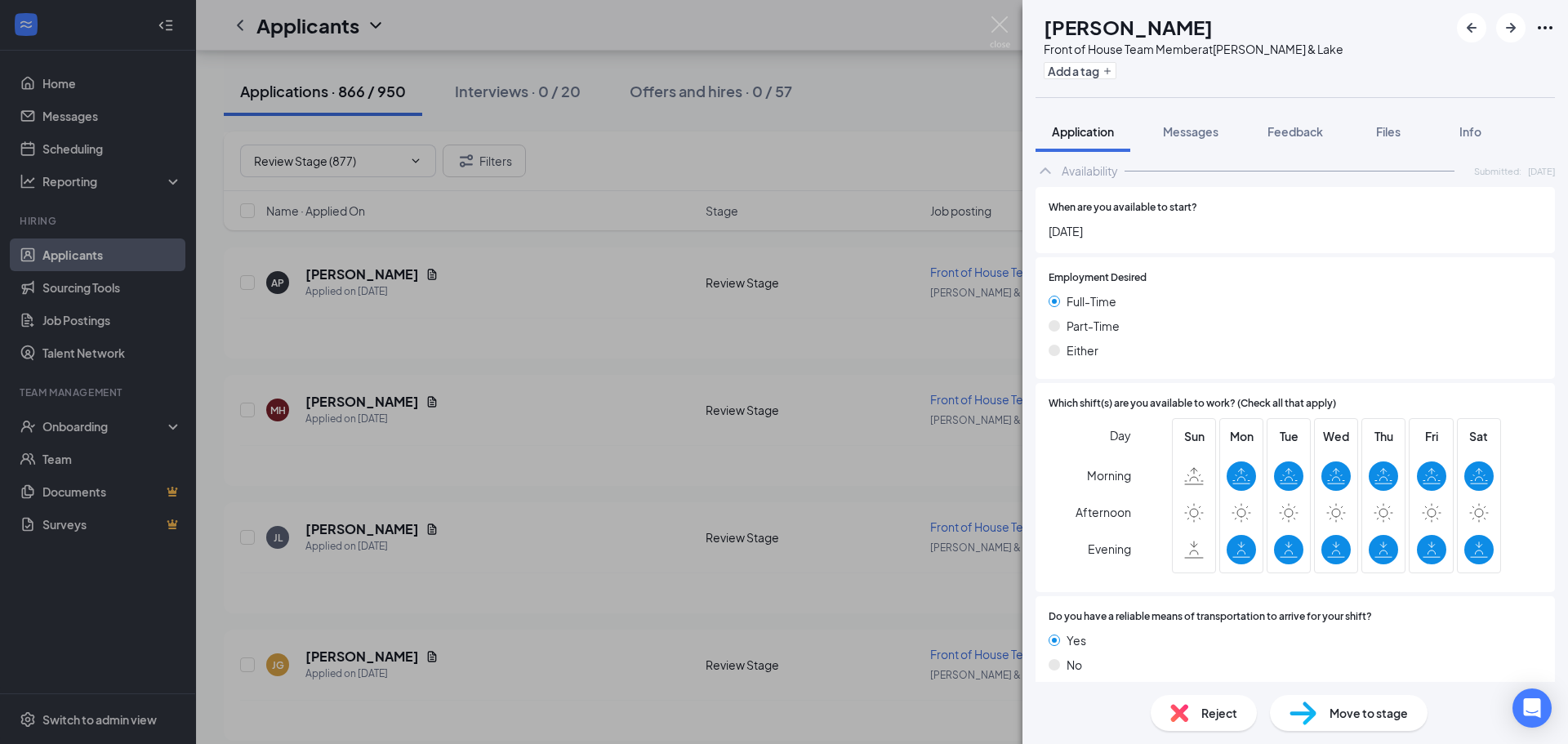
click at [1211, 709] on span "Reject" at bounding box center [1219, 713] width 36 height 18
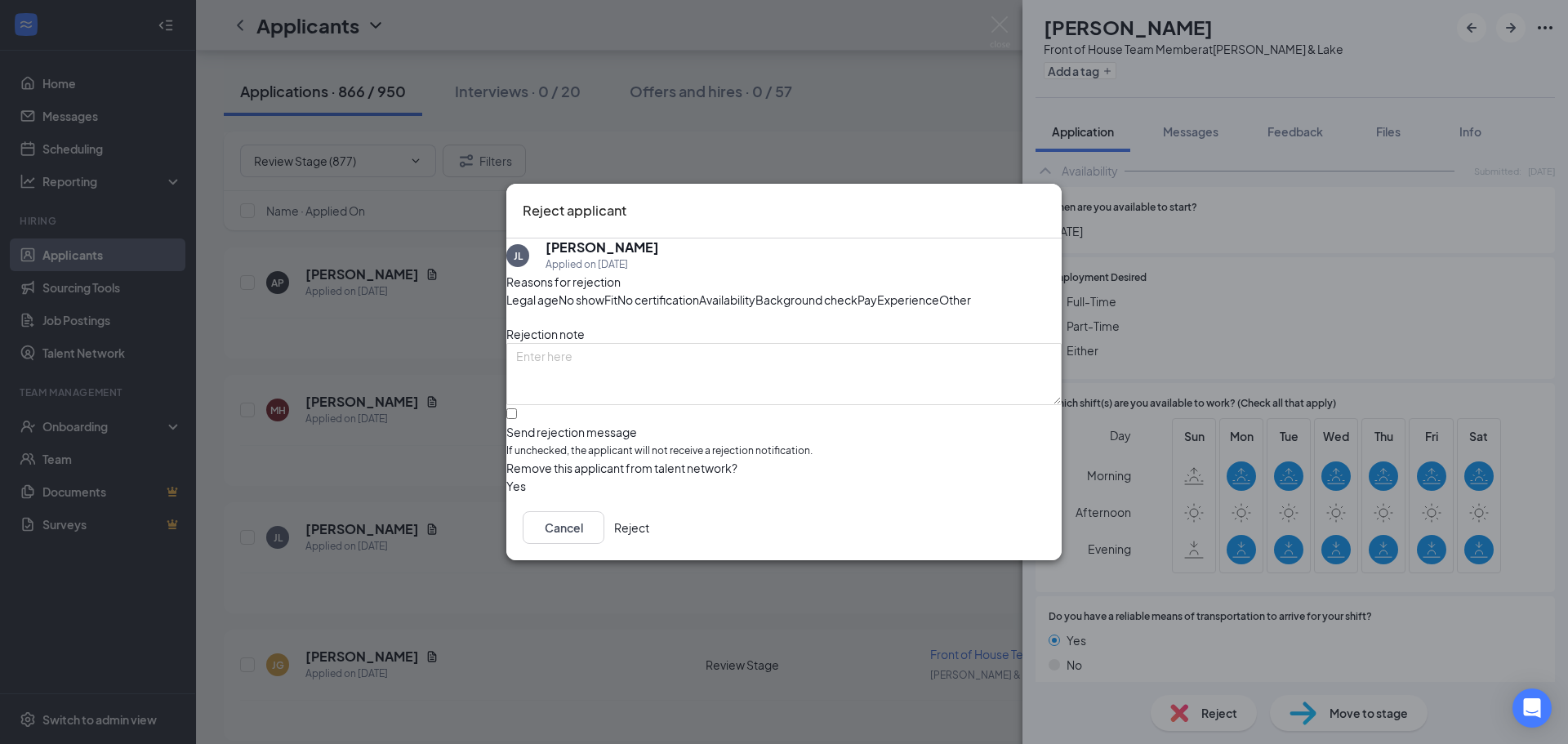
click at [756, 291] on span "Availability" at bounding box center [727, 300] width 56 height 18
click at [517, 419] on input "Send rejection message If unchecked, the applicant will not receive a rejection…" at bounding box center [511, 413] width 11 height 11
checkbox input "true"
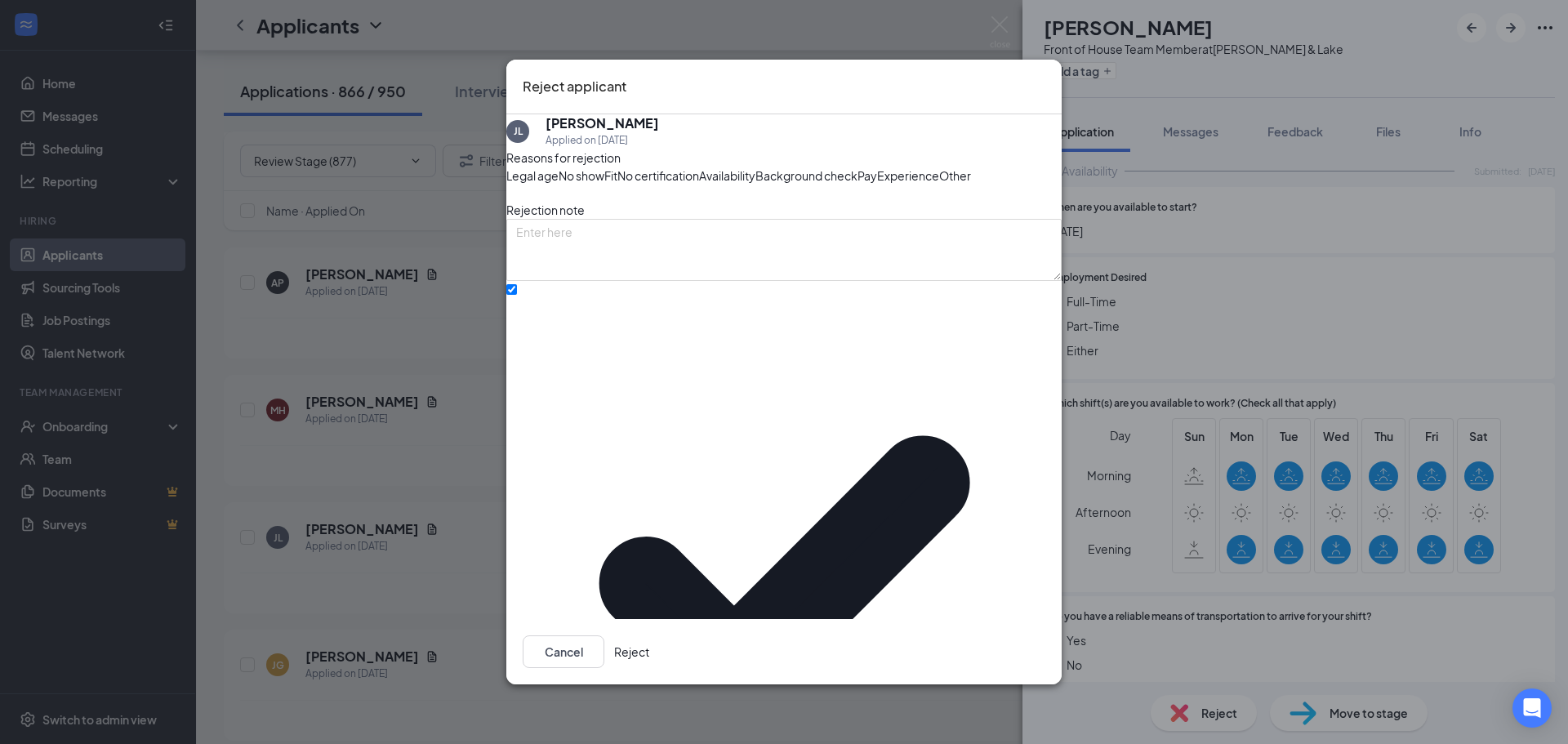
click at [650, 638] on button "Reject" at bounding box center [632, 652] width 35 height 33
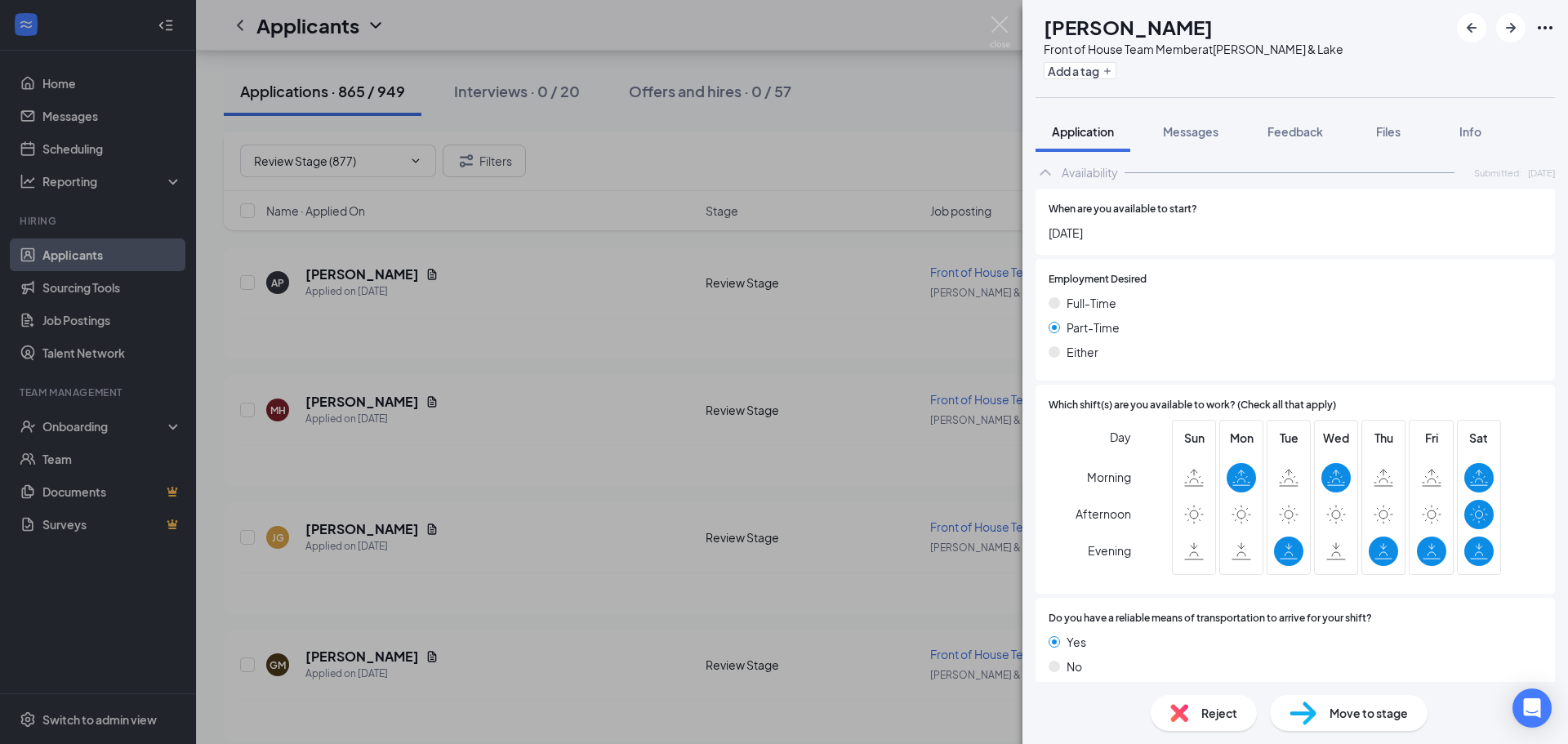
scroll to position [956, 0]
click at [1191, 711] on div "Reject" at bounding box center [1204, 713] width 106 height 36
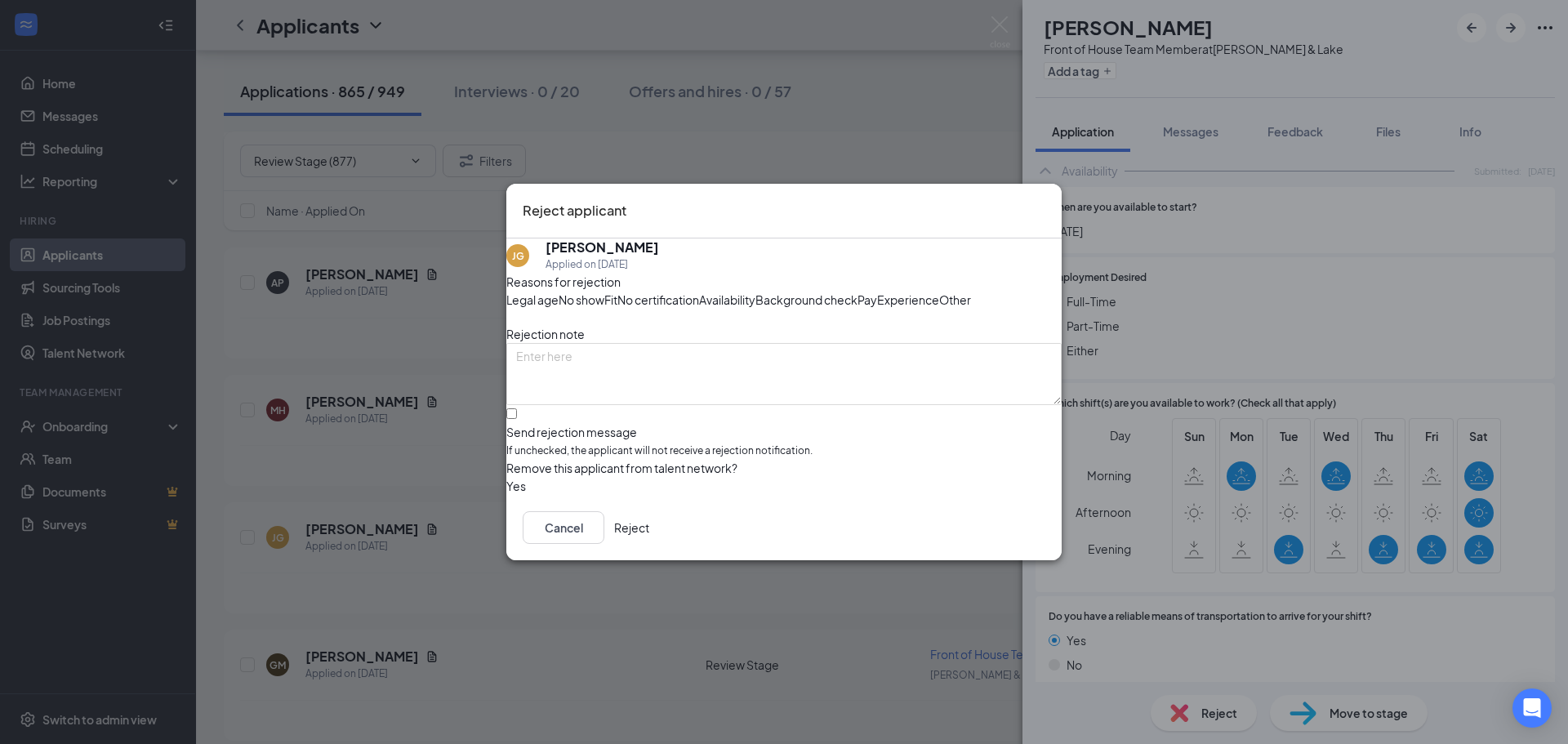
click at [756, 291] on span "Availability" at bounding box center [727, 300] width 56 height 18
drag, startPoint x: 573, startPoint y: 448, endPoint x: 583, endPoint y: 447, distance: 10.0
click at [517, 419] on input "Send rejection message If unchecked, the applicant will not receive a rejection…" at bounding box center [511, 413] width 11 height 11
checkbox input "true"
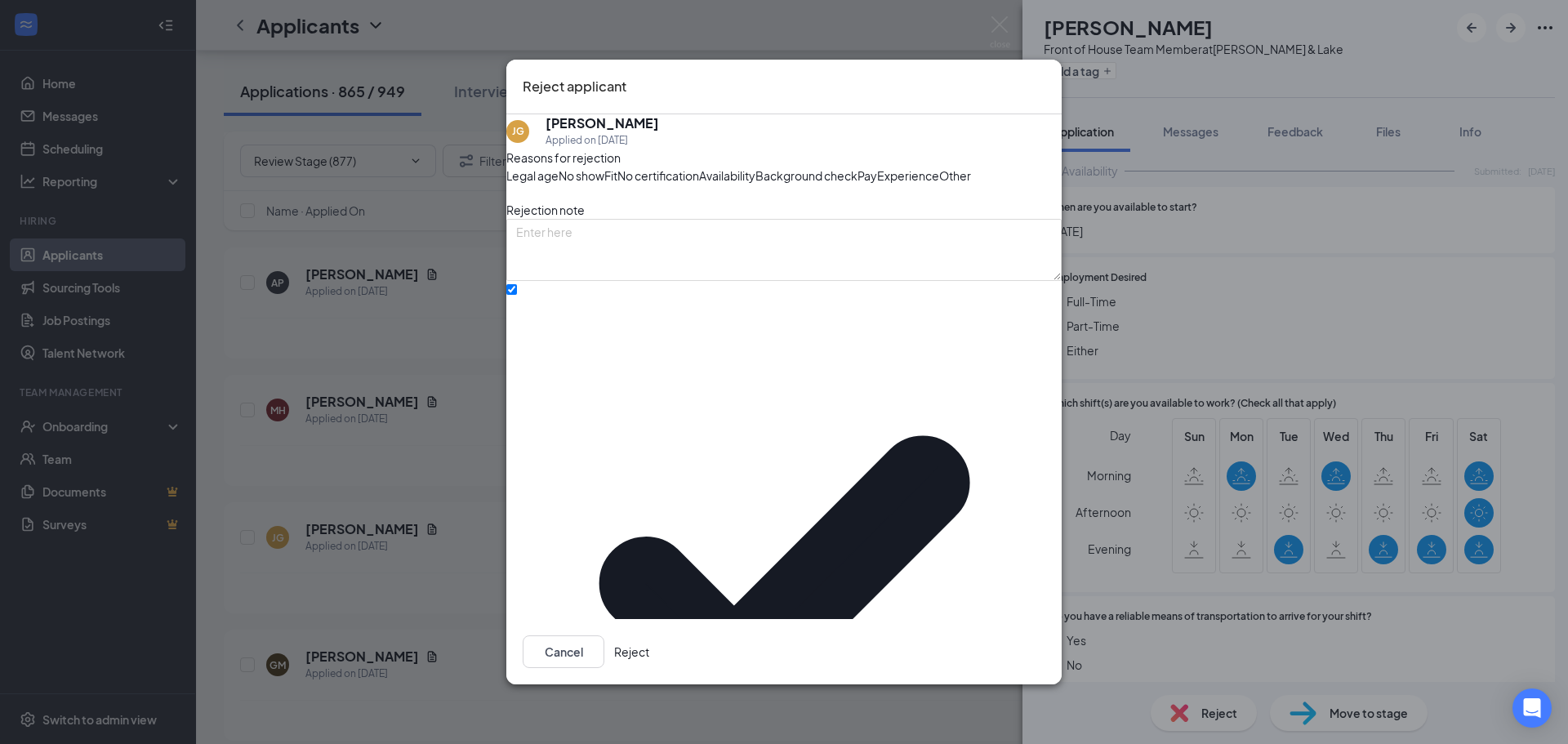
drag, startPoint x: 994, startPoint y: 635, endPoint x: 1021, endPoint y: 614, distance: 34.2
click at [650, 635] on button "Reject" at bounding box center [632, 652] width 35 height 33
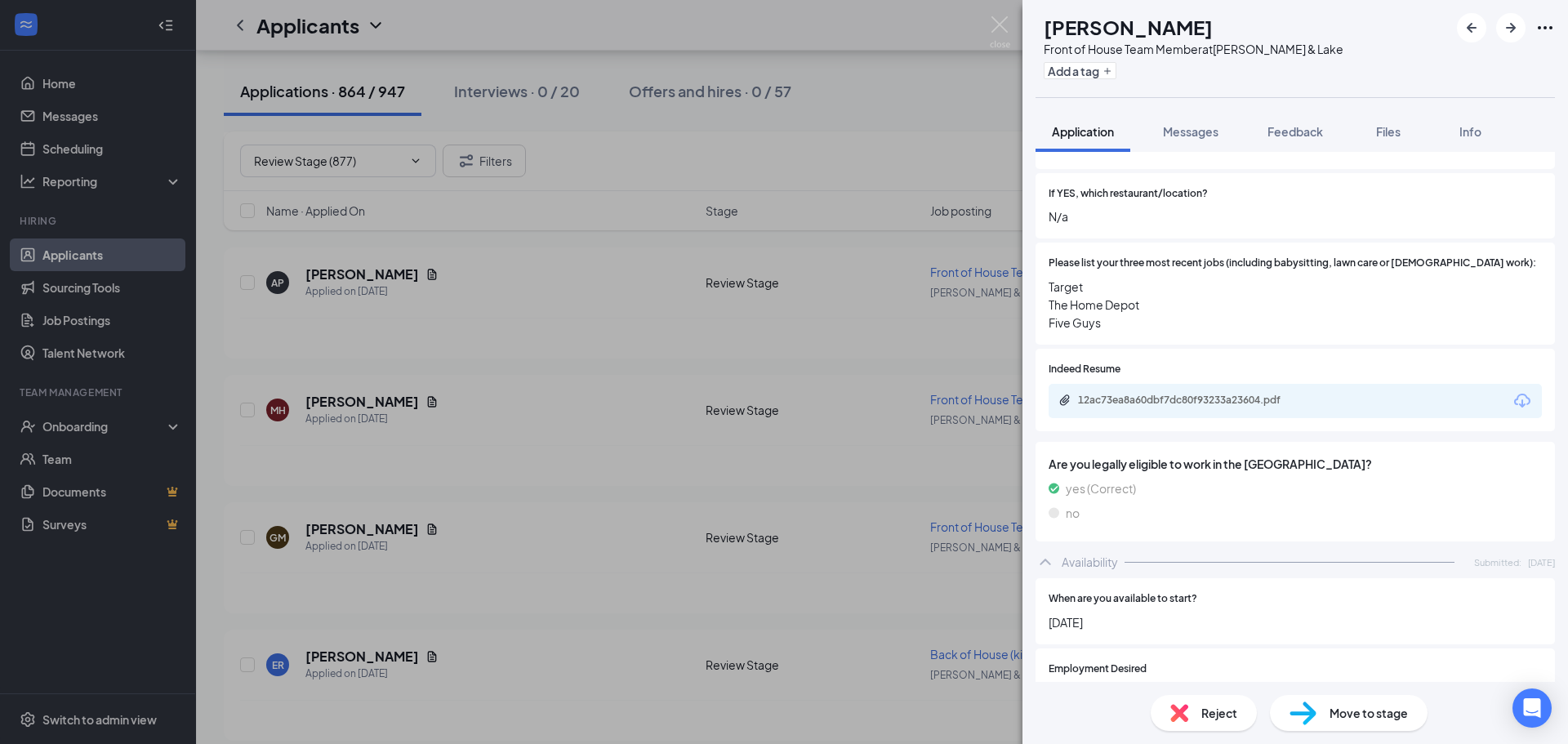
scroll to position [567, 0]
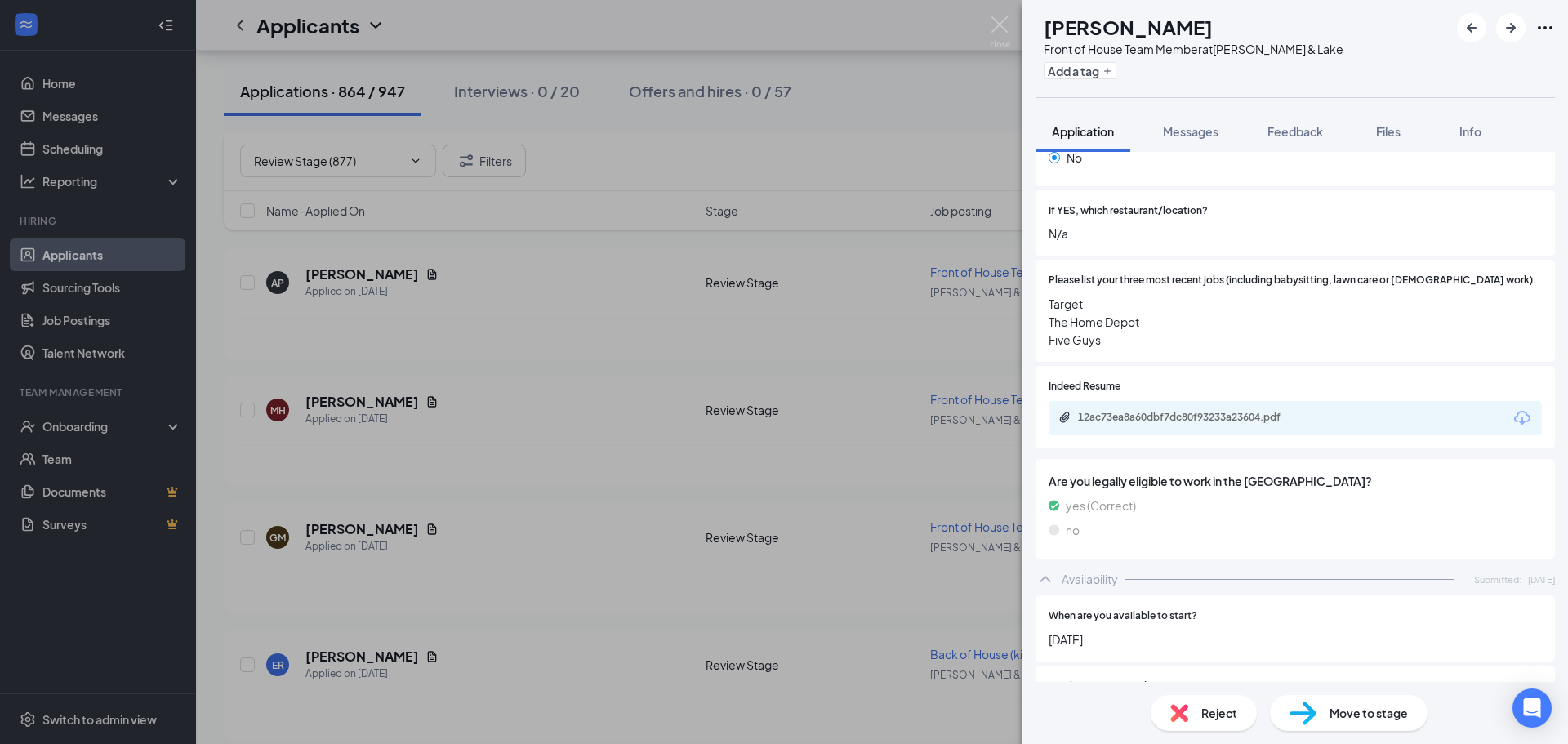
click at [1269, 401] on div "12ac73ea8a60dbf7dc80f93233a23604.pdf" at bounding box center [1295, 418] width 494 height 34
click at [1143, 411] on div "12ac73ea8a60dbf7dc80f93233a23604.pdf" at bounding box center [1191, 418] width 265 height 16
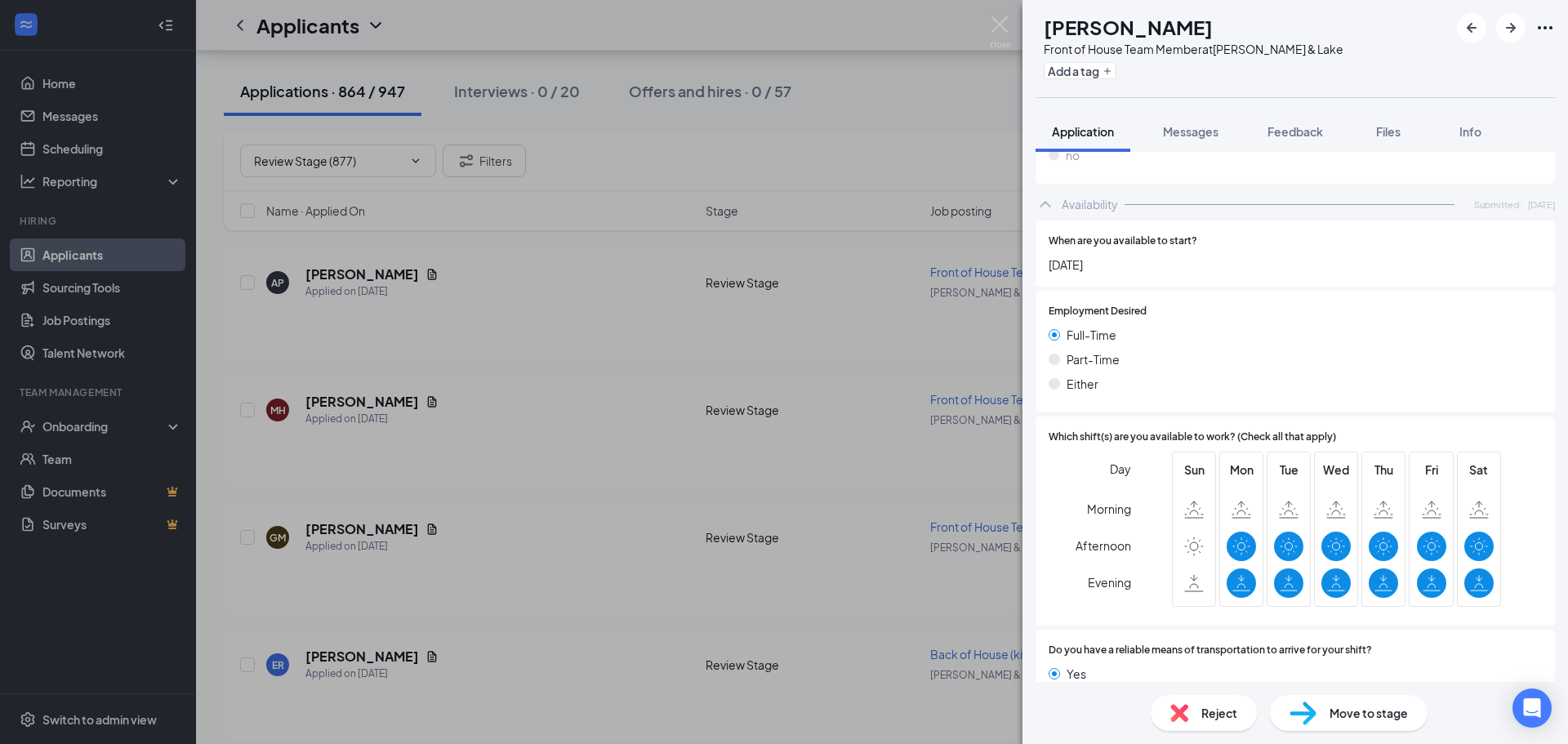
scroll to position [974, 0]
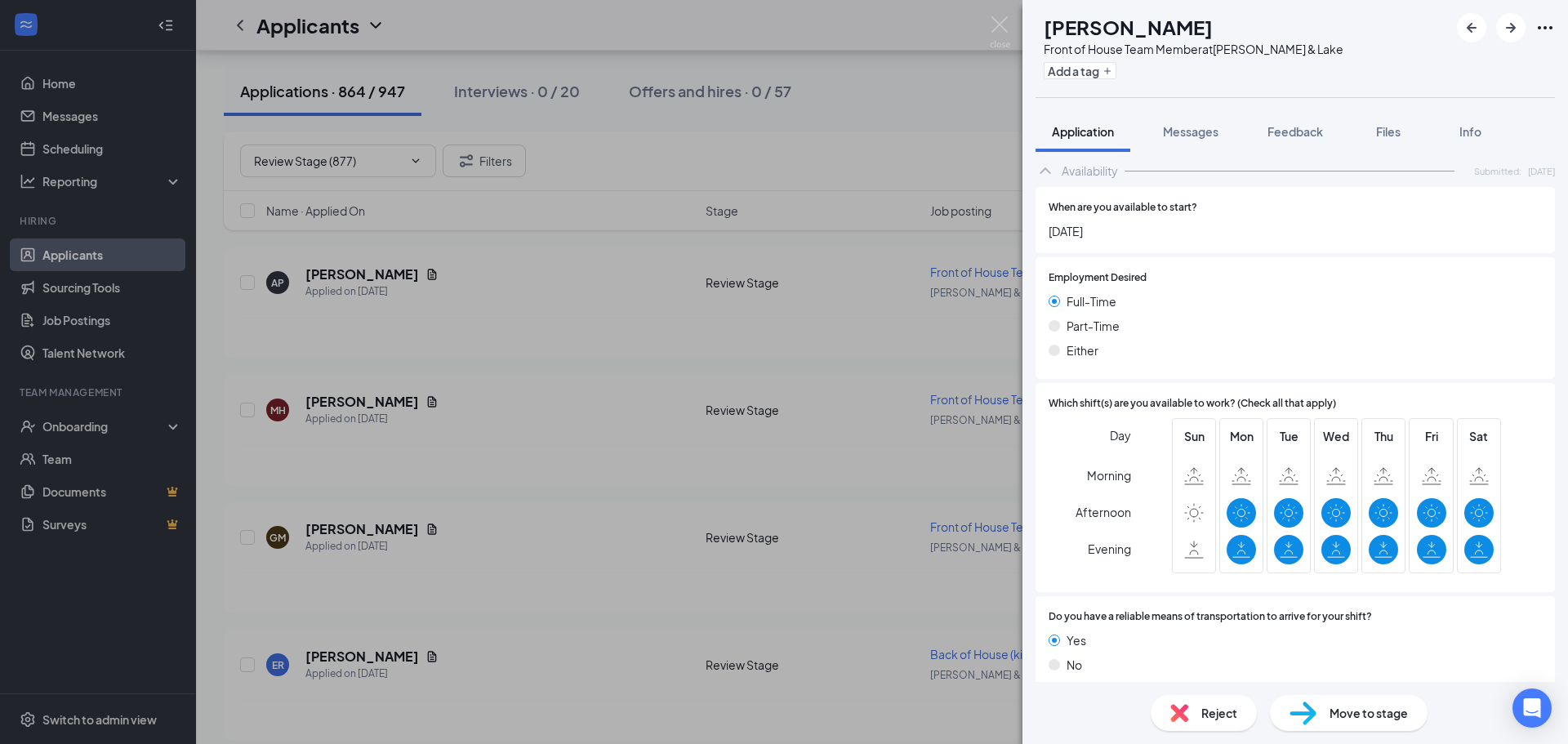
click at [1213, 697] on div "Reject" at bounding box center [1204, 713] width 106 height 36
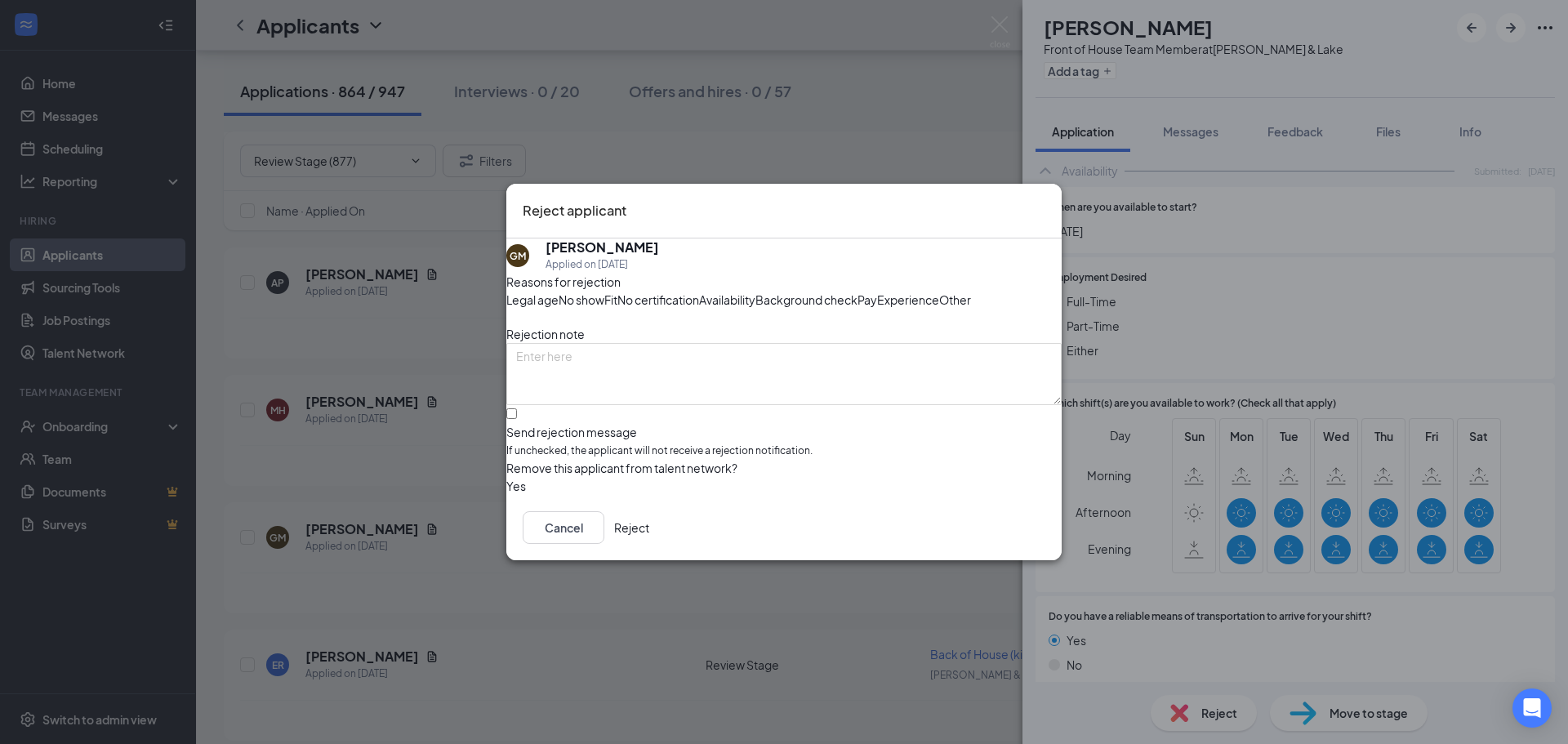
click at [756, 291] on span "Availability" at bounding box center [727, 300] width 56 height 18
click at [517, 419] on input "Send rejection message If unchecked, the applicant will not receive a rejection…" at bounding box center [511, 413] width 11 height 11
checkbox input "true"
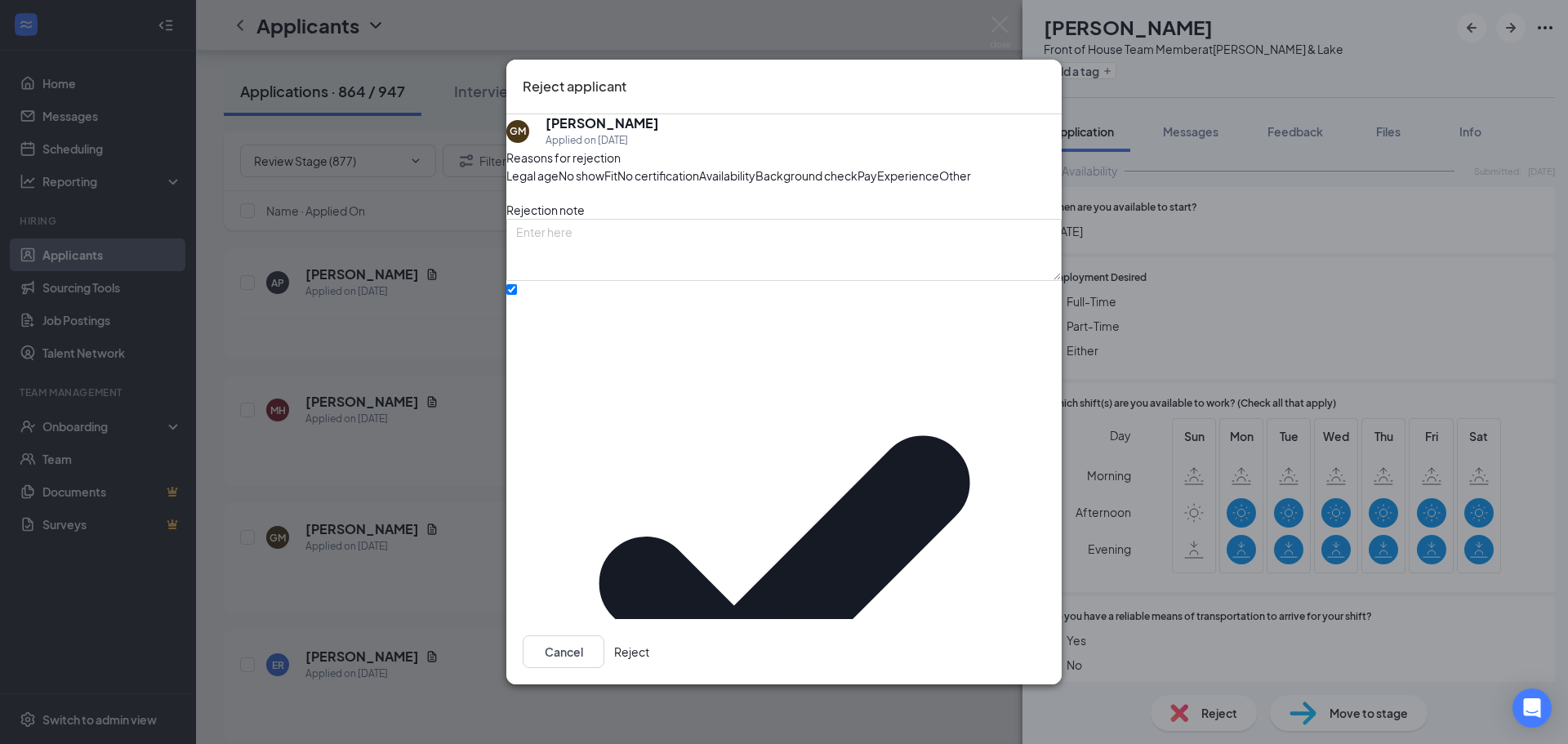
drag, startPoint x: 1005, startPoint y: 644, endPoint x: 1008, endPoint y: 630, distance: 14.3
click at [650, 648] on button "Reject" at bounding box center [632, 652] width 35 height 33
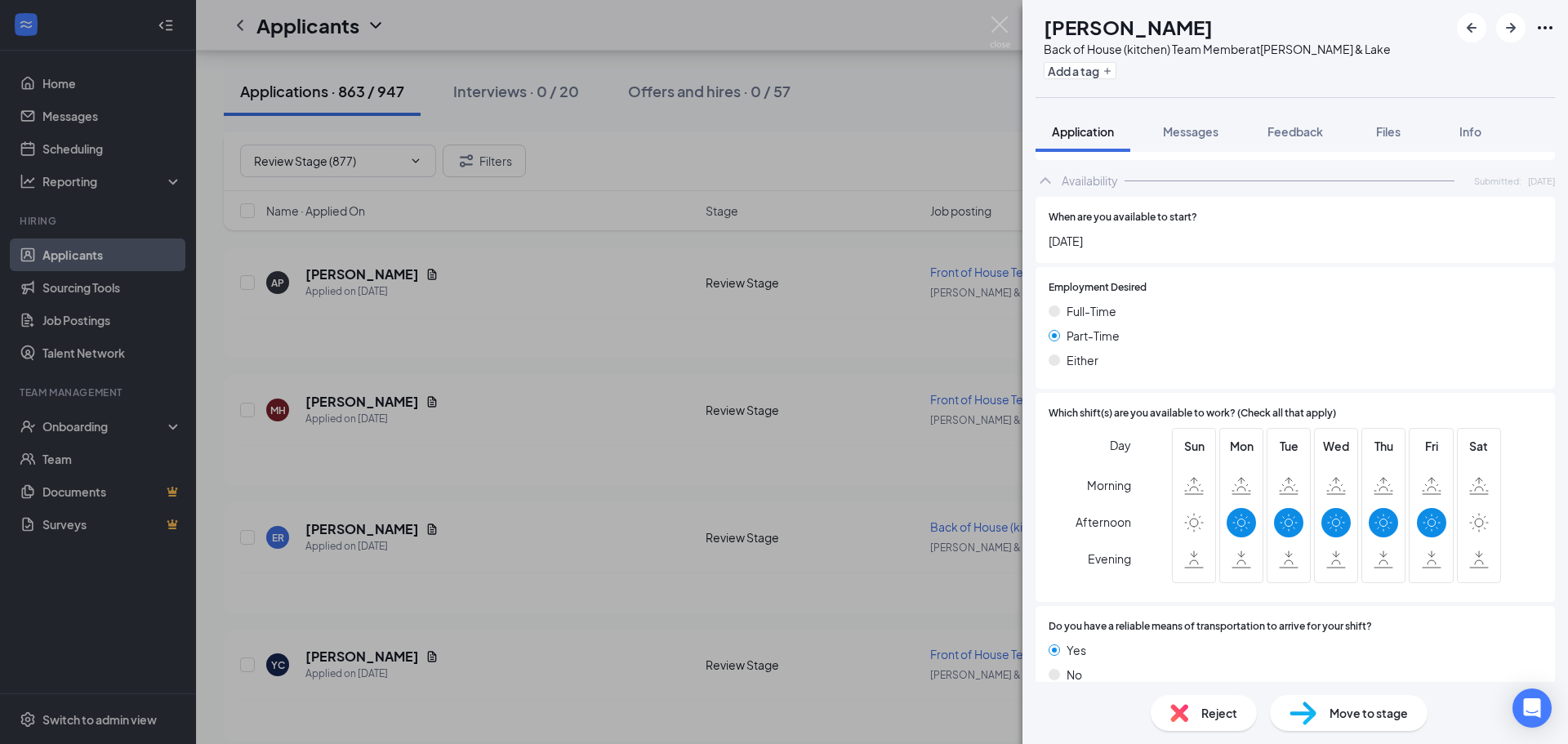
scroll to position [938, 0]
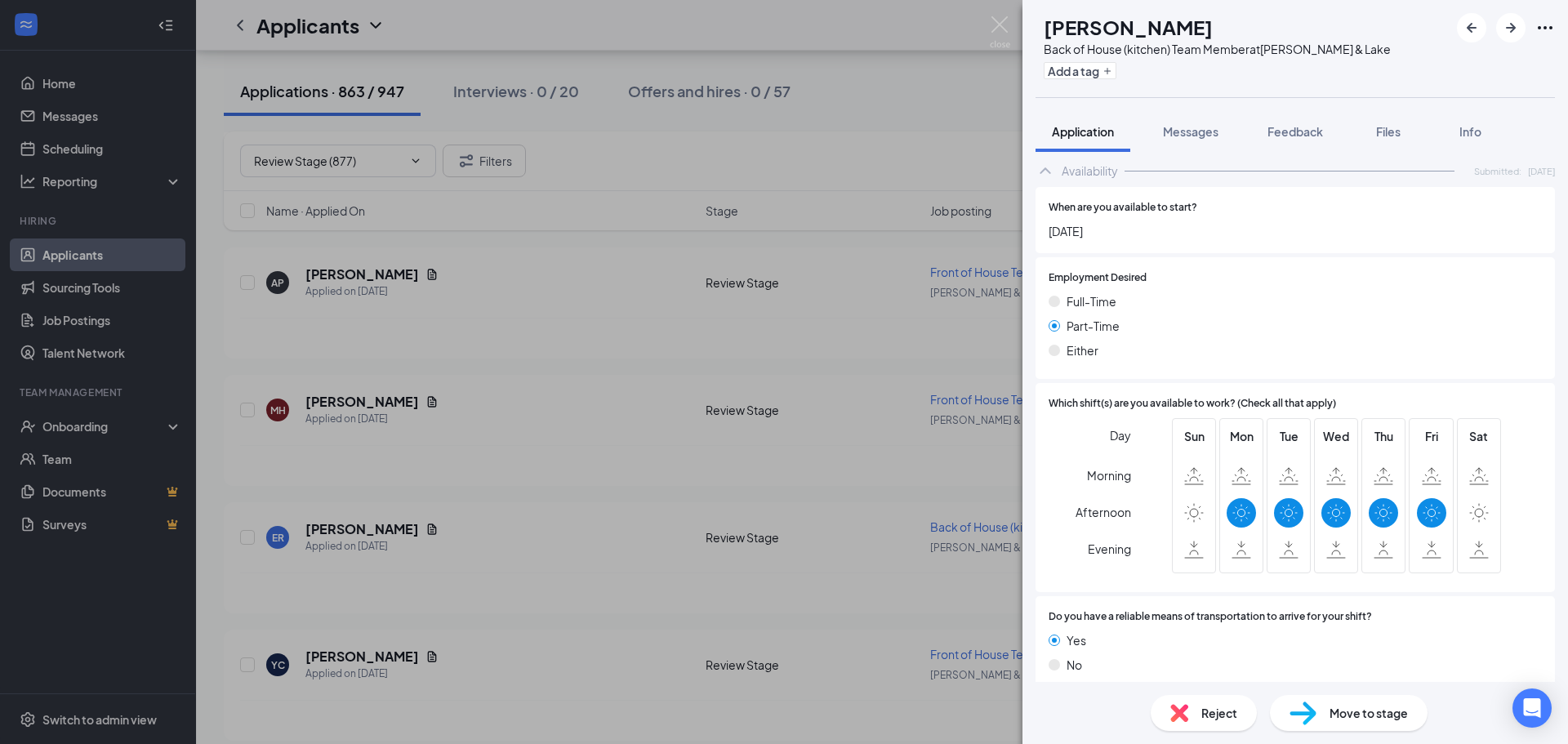
click at [1177, 721] on div "Reject" at bounding box center [1204, 713] width 106 height 36
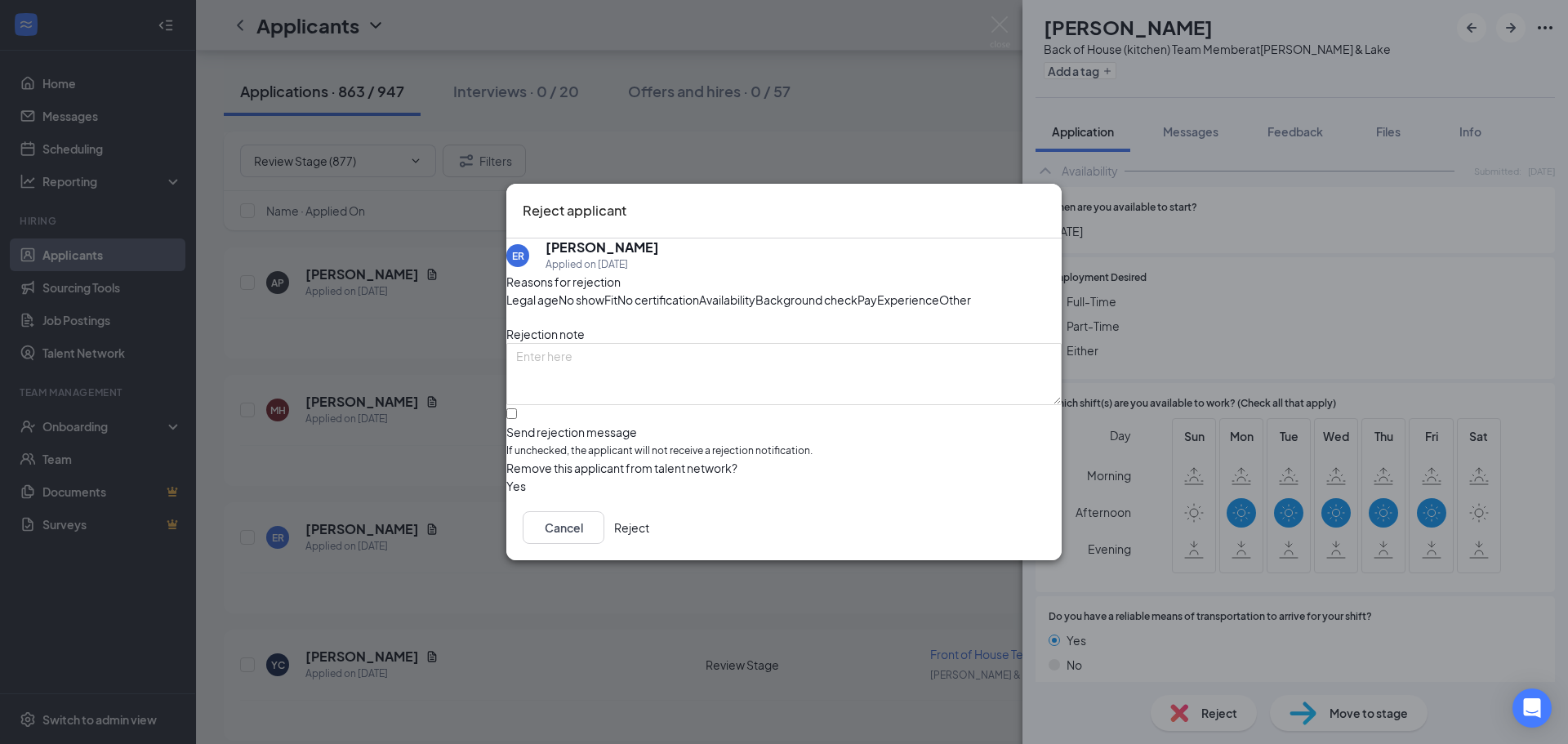
drag, startPoint x: 904, startPoint y: 272, endPoint x: 744, endPoint y: 353, distance: 179.3
click at [756, 291] on span "Availability" at bounding box center [727, 300] width 56 height 18
click at [517, 419] on input "Send rejection message If unchecked, the applicant will not receive a rejection…" at bounding box center [511, 413] width 11 height 11
checkbox input "true"
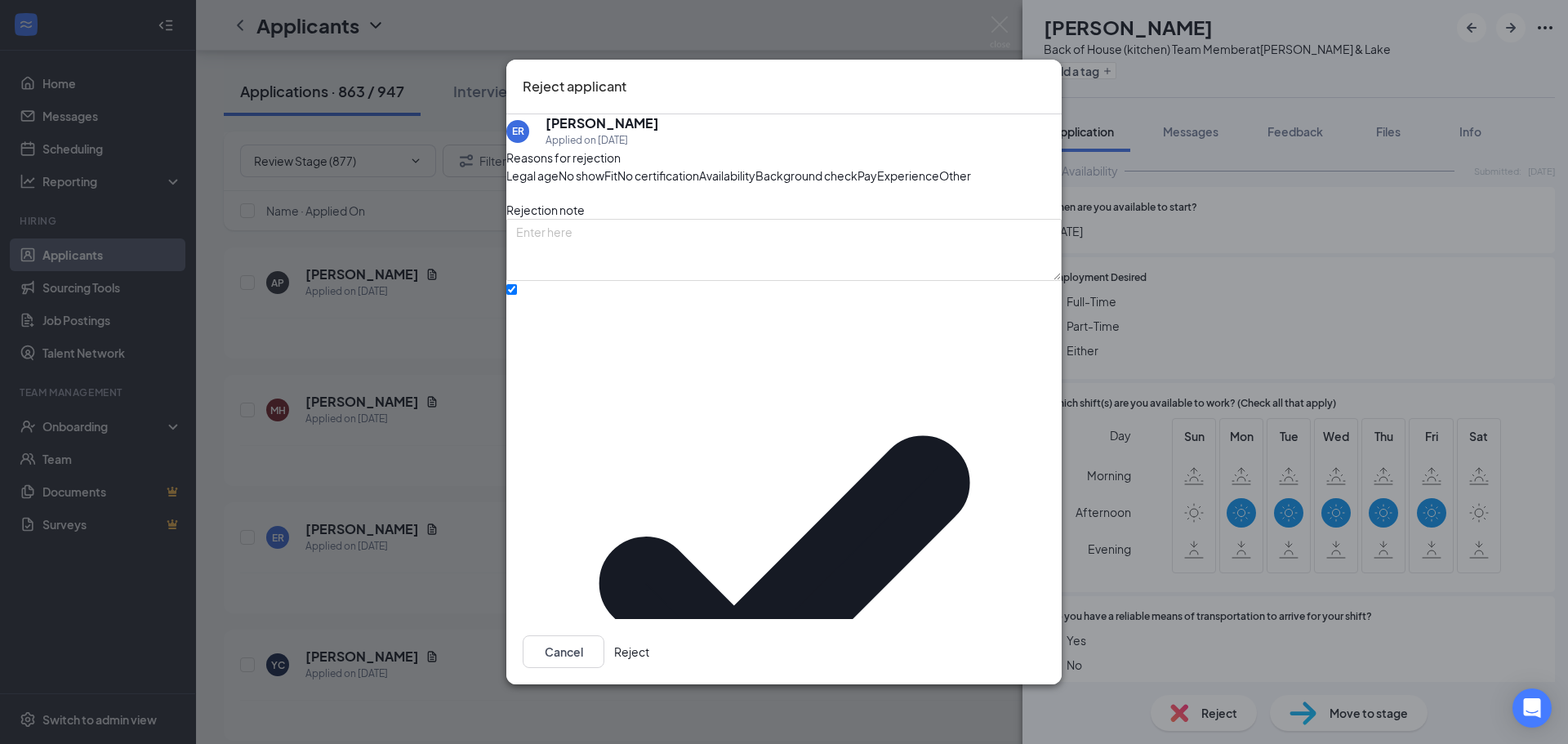
click at [650, 641] on button "Reject" at bounding box center [632, 652] width 35 height 33
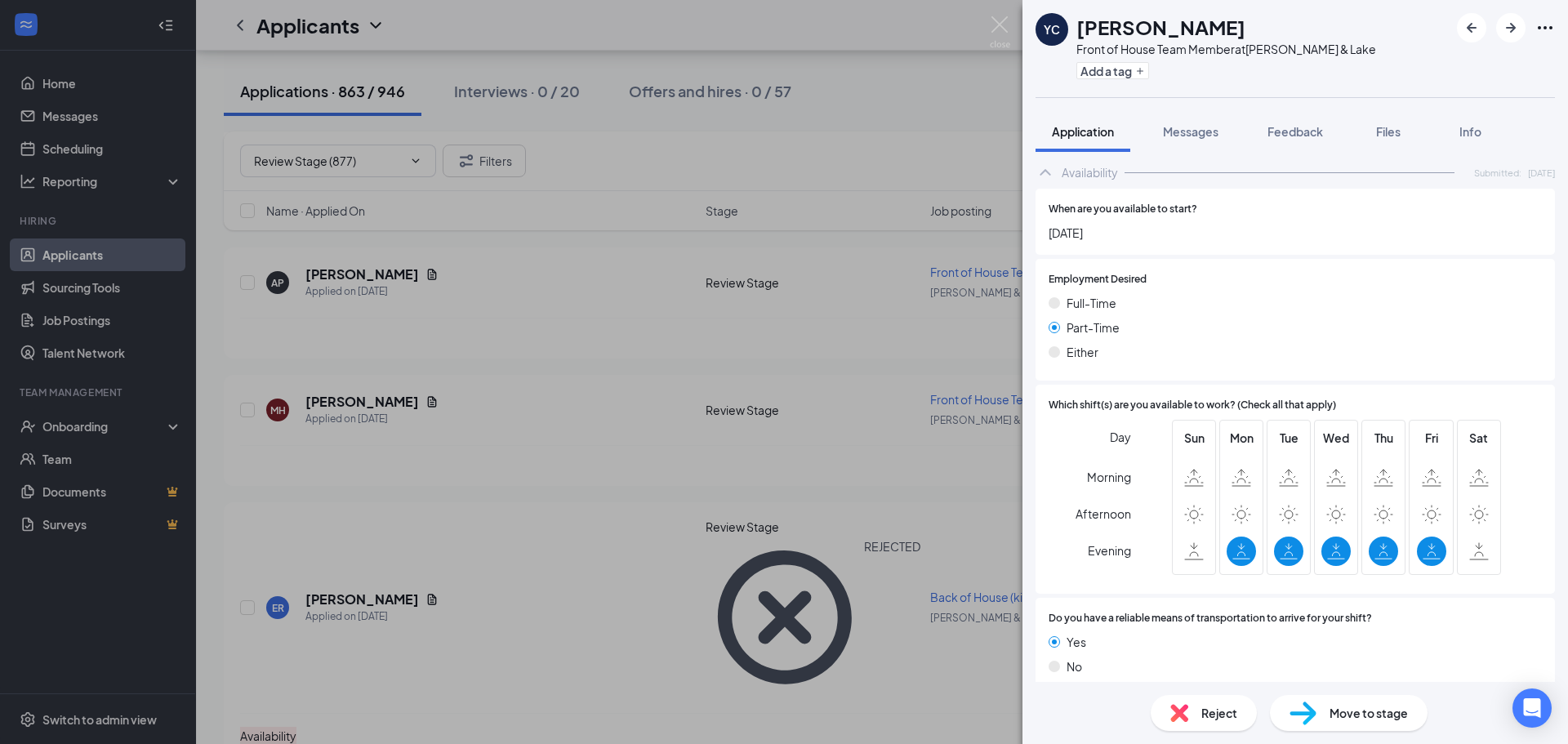
scroll to position [893, 0]
click at [1244, 713] on div "Reject" at bounding box center [1204, 713] width 106 height 36
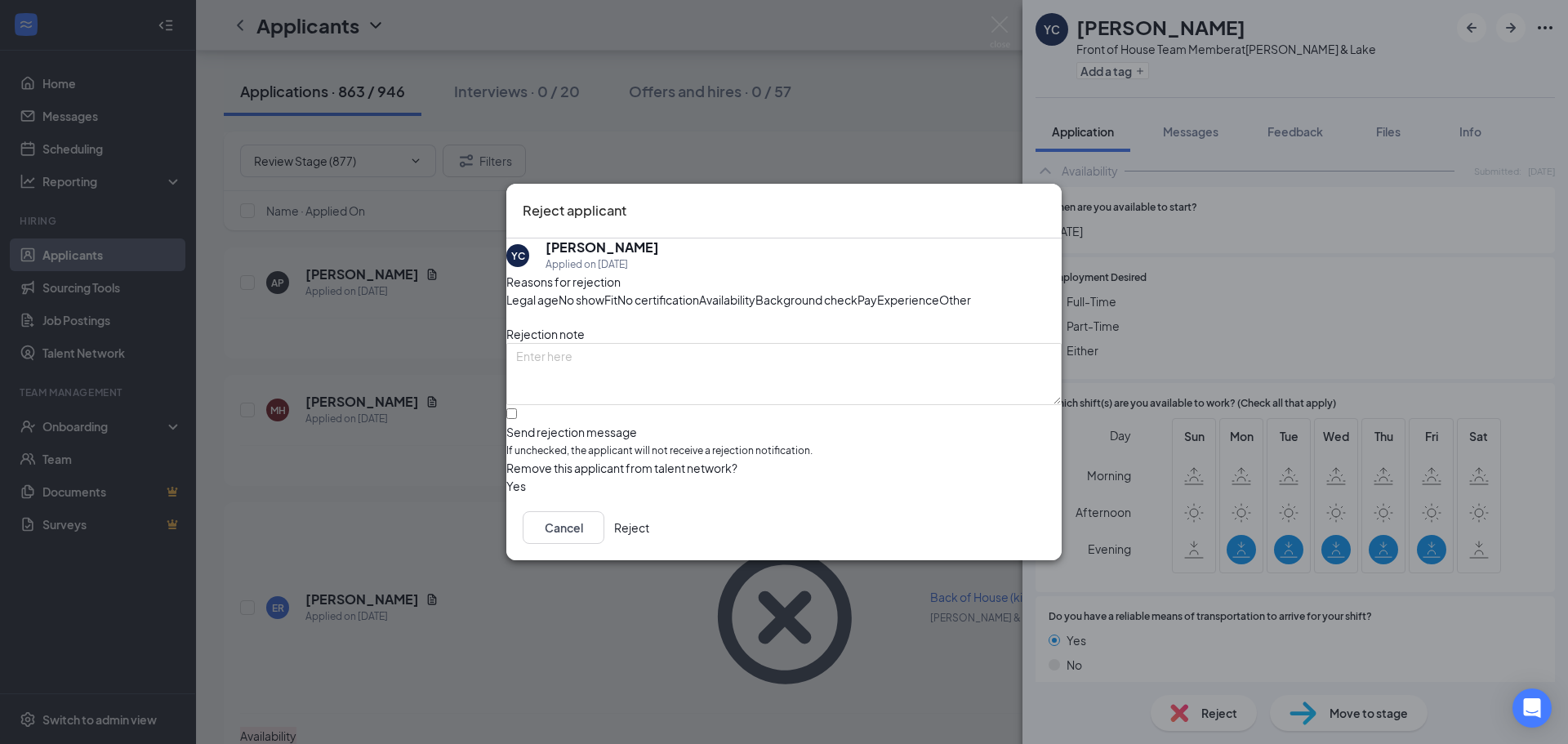
drag, startPoint x: 900, startPoint y: 283, endPoint x: 887, endPoint y: 278, distance: 13.9
click at [756, 291] on span "Availability" at bounding box center [727, 300] width 56 height 18
click at [517, 419] on input "Send rejection message If unchecked, the applicant will not receive a rejection…" at bounding box center [511, 413] width 11 height 11
checkbox input "true"
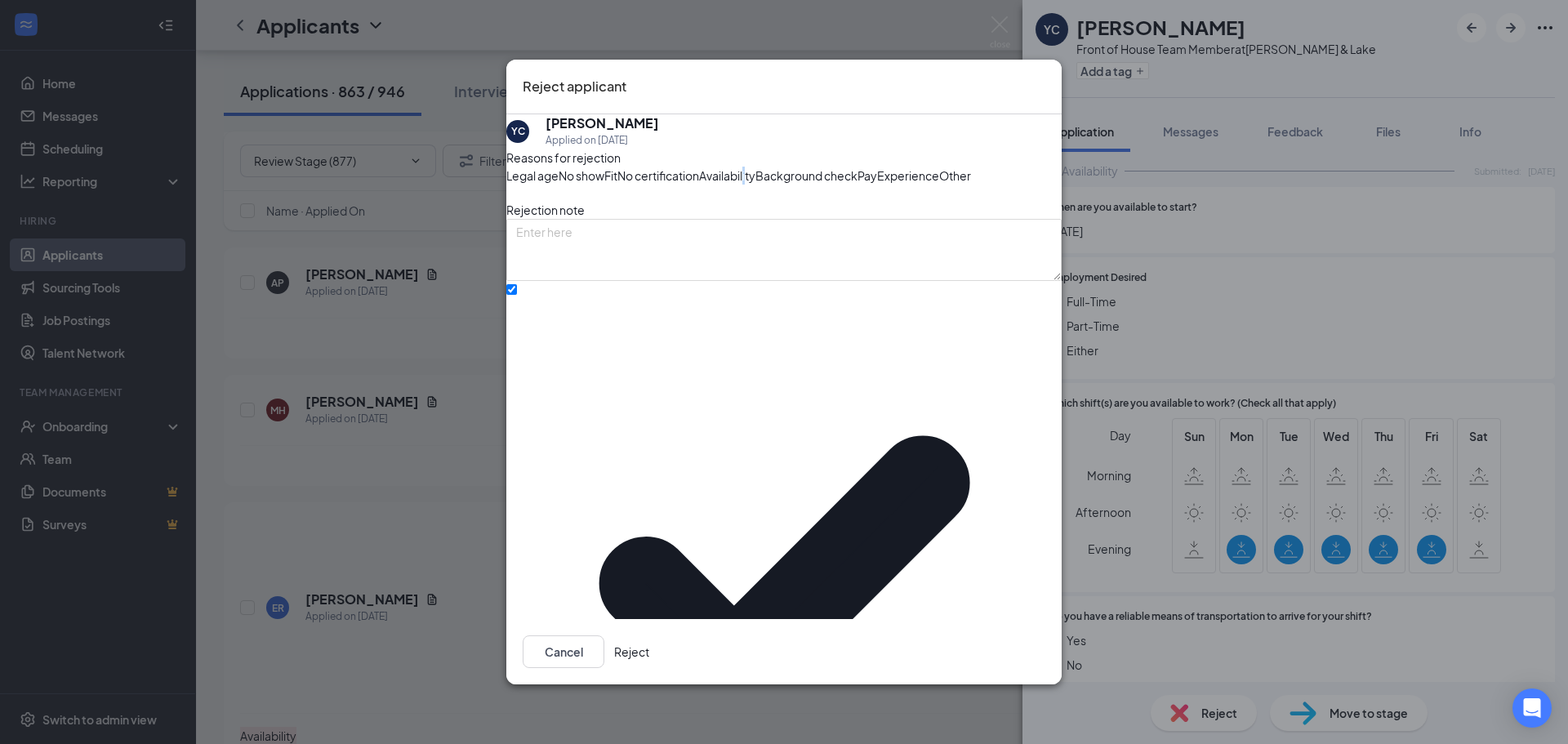
drag, startPoint x: 1003, startPoint y: 639, endPoint x: 1011, endPoint y: 628, distance: 13.6
click at [650, 638] on button "Reject" at bounding box center [632, 652] width 35 height 33
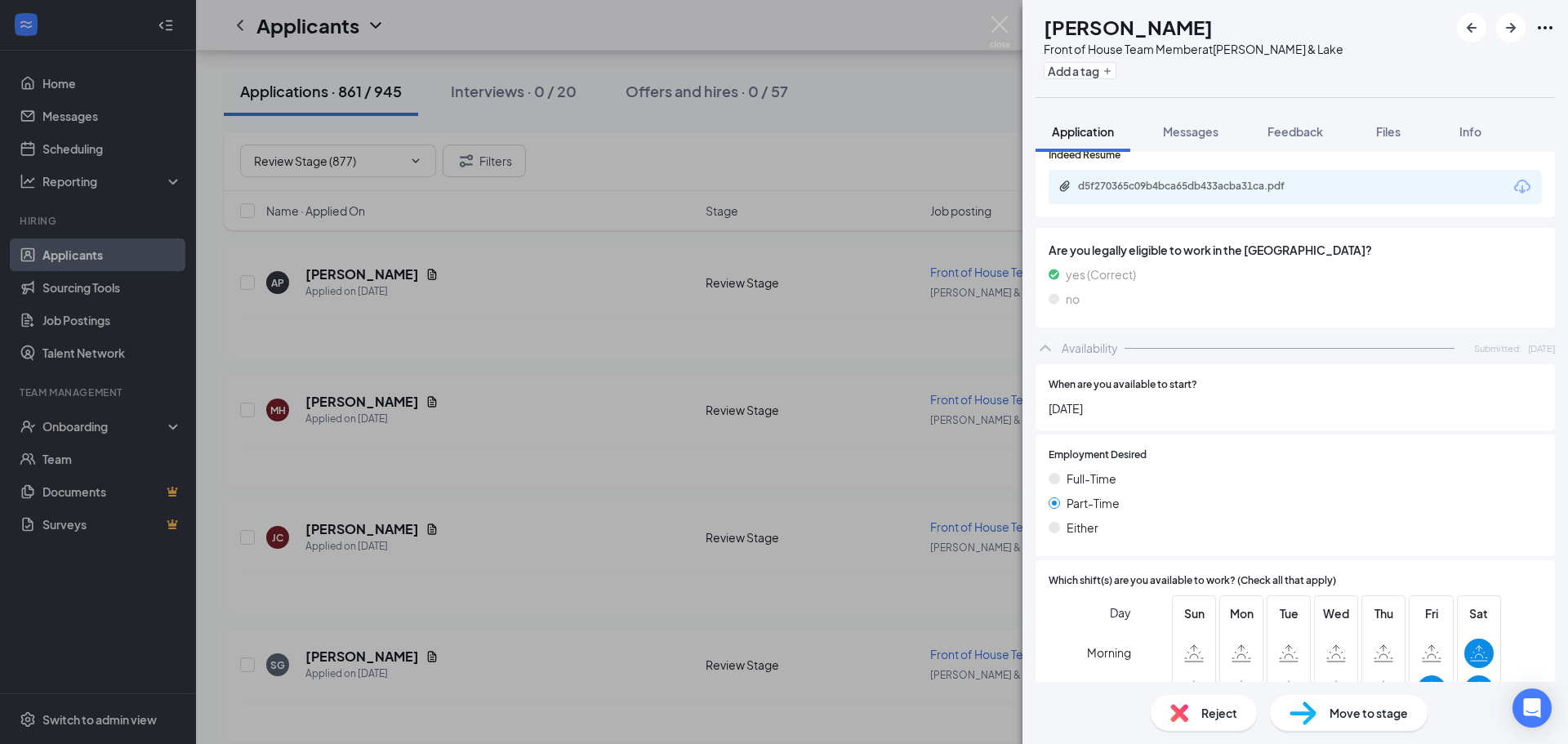
scroll to position [817, 0]
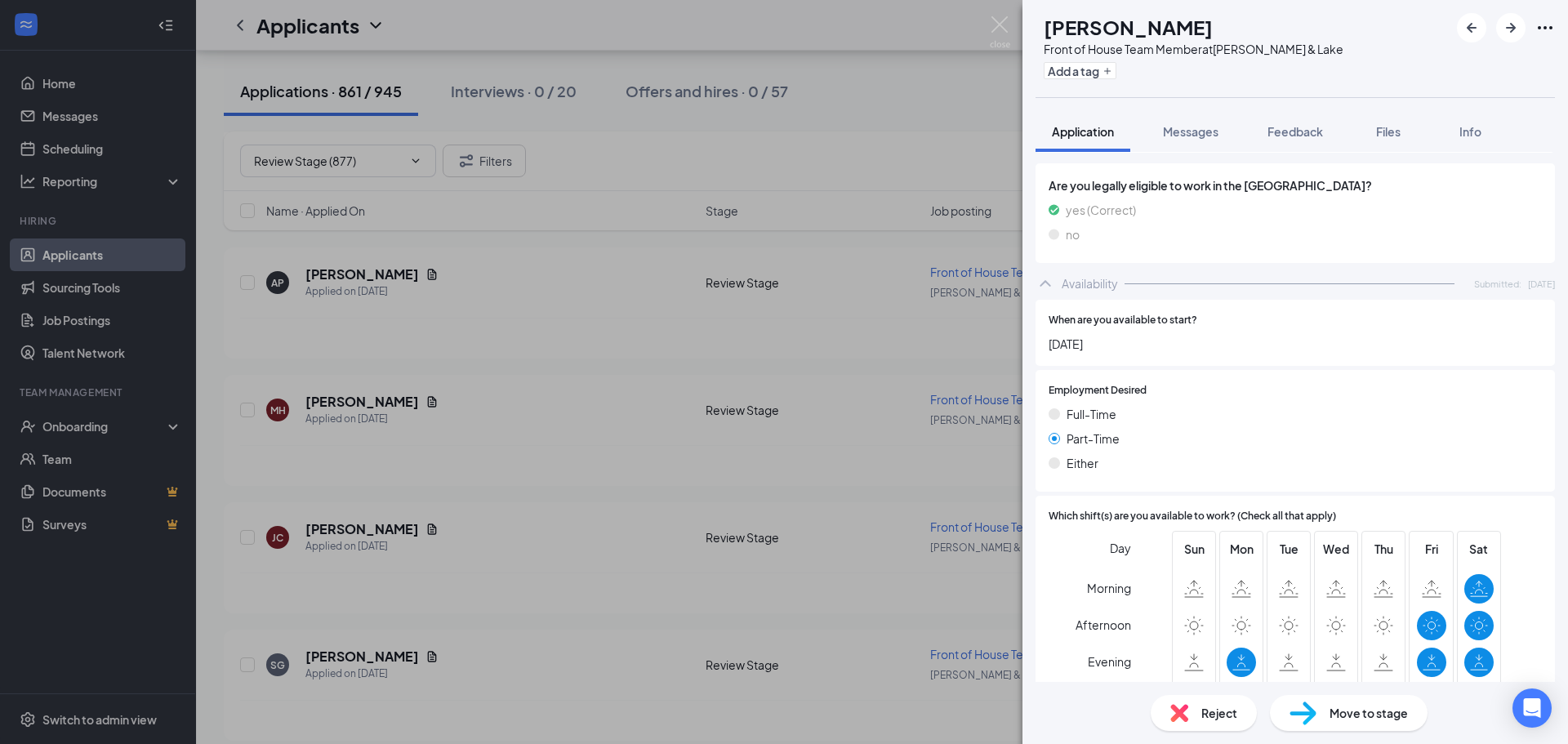
click at [1204, 725] on div "Reject" at bounding box center [1204, 713] width 106 height 36
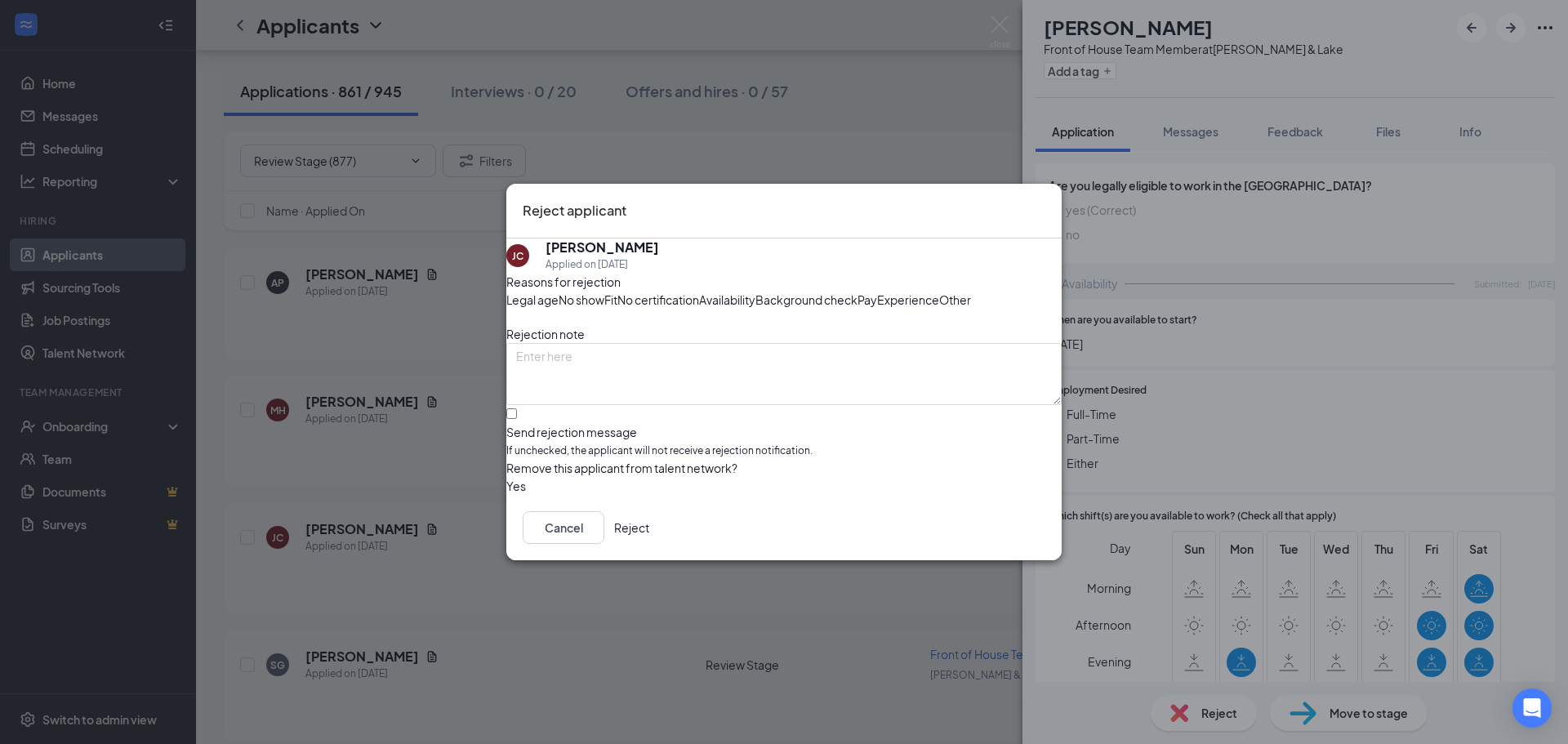
click at [756, 291] on div "Availability" at bounding box center [727, 300] width 56 height 18
click at [517, 419] on input "Send rejection message If unchecked, the applicant will not receive a rejection…" at bounding box center [511, 413] width 11 height 11
checkbox input "true"
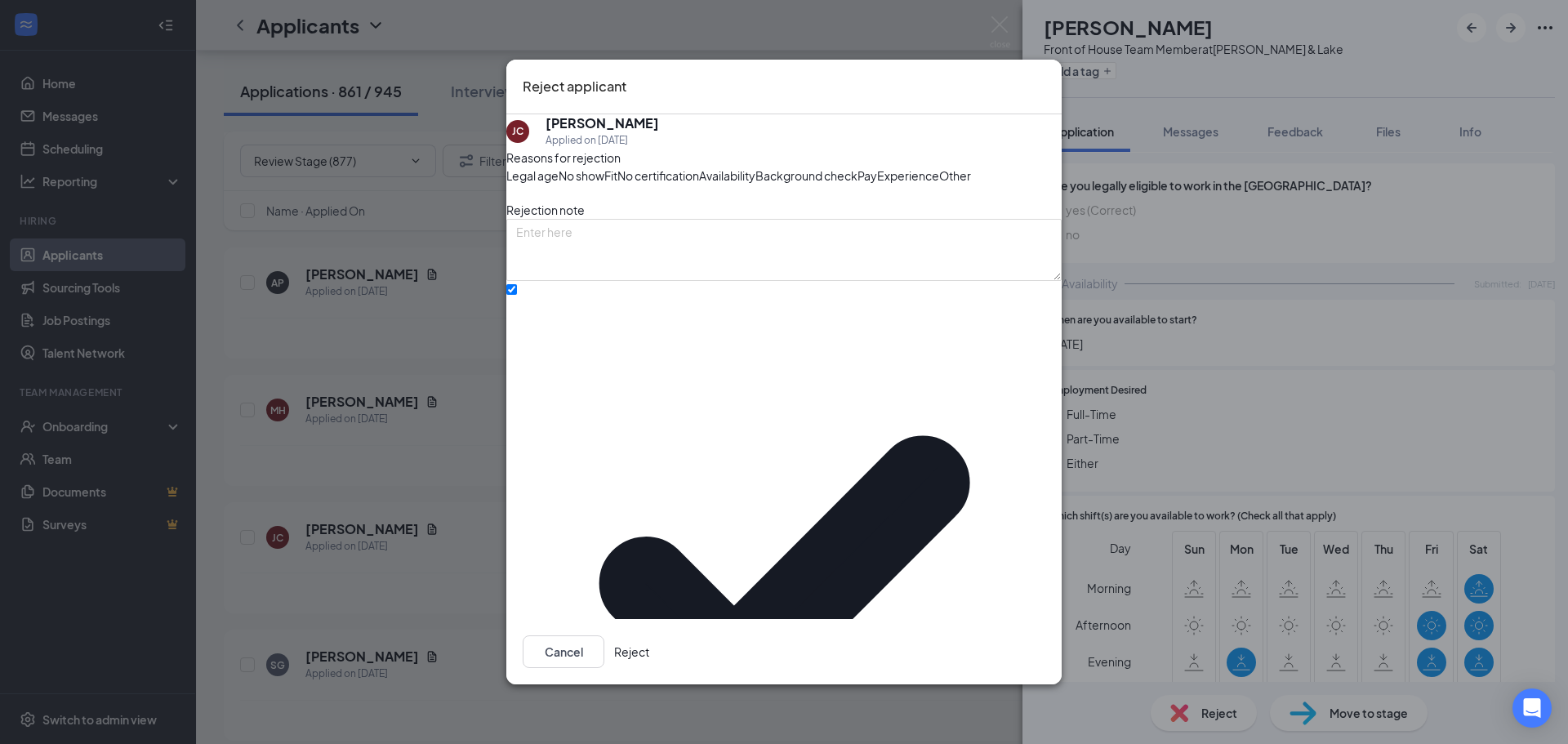
drag, startPoint x: 997, startPoint y: 648, endPoint x: 1008, endPoint y: 635, distance: 17.0
click at [650, 648] on button "Reject" at bounding box center [632, 652] width 35 height 33
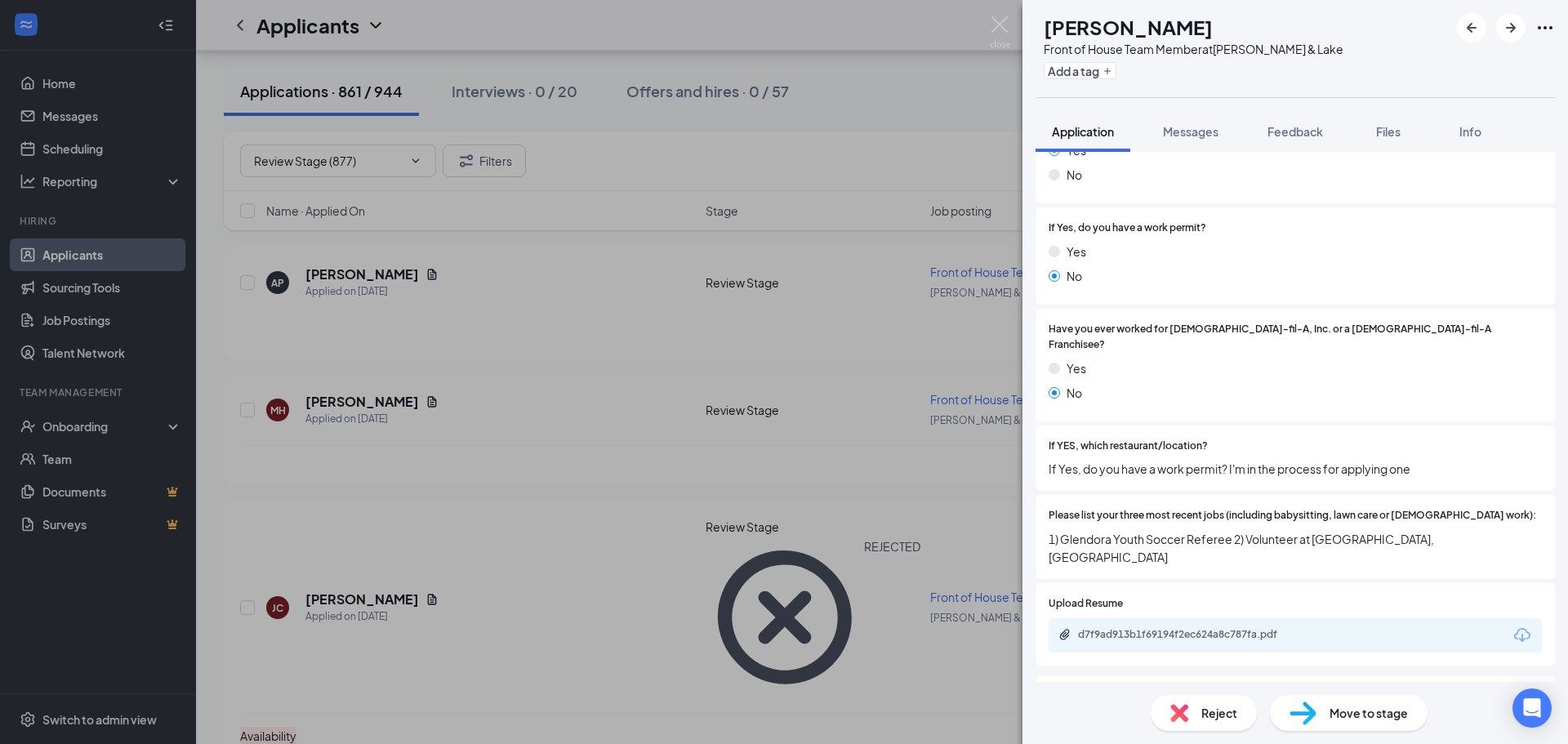
scroll to position [408, 0]
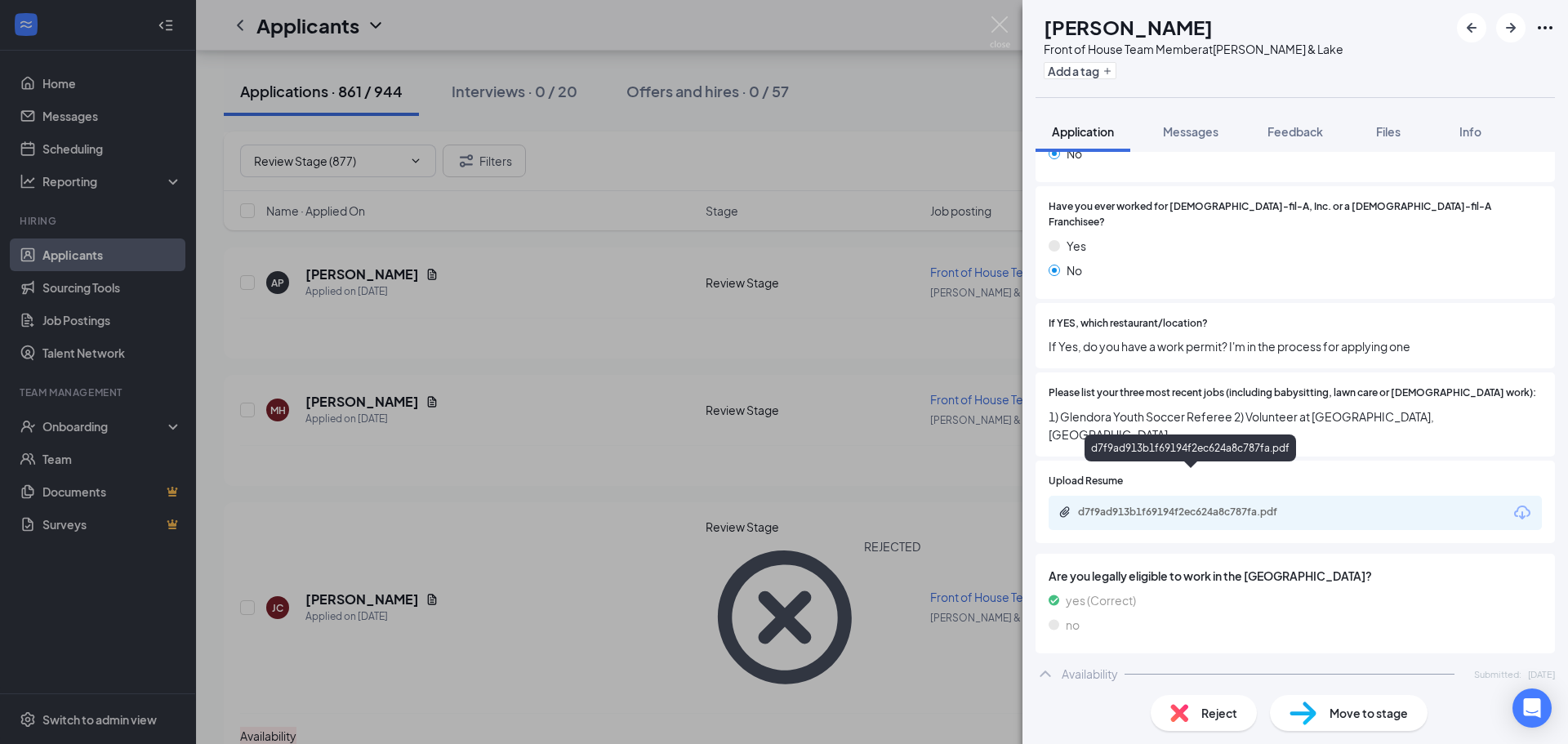
click at [1284, 506] on div "d7f9ad913b1f69194f2ec624a8c787fa.pdf" at bounding box center [1192, 512] width 229 height 13
click at [1213, 719] on span "Reject" at bounding box center [1219, 713] width 36 height 18
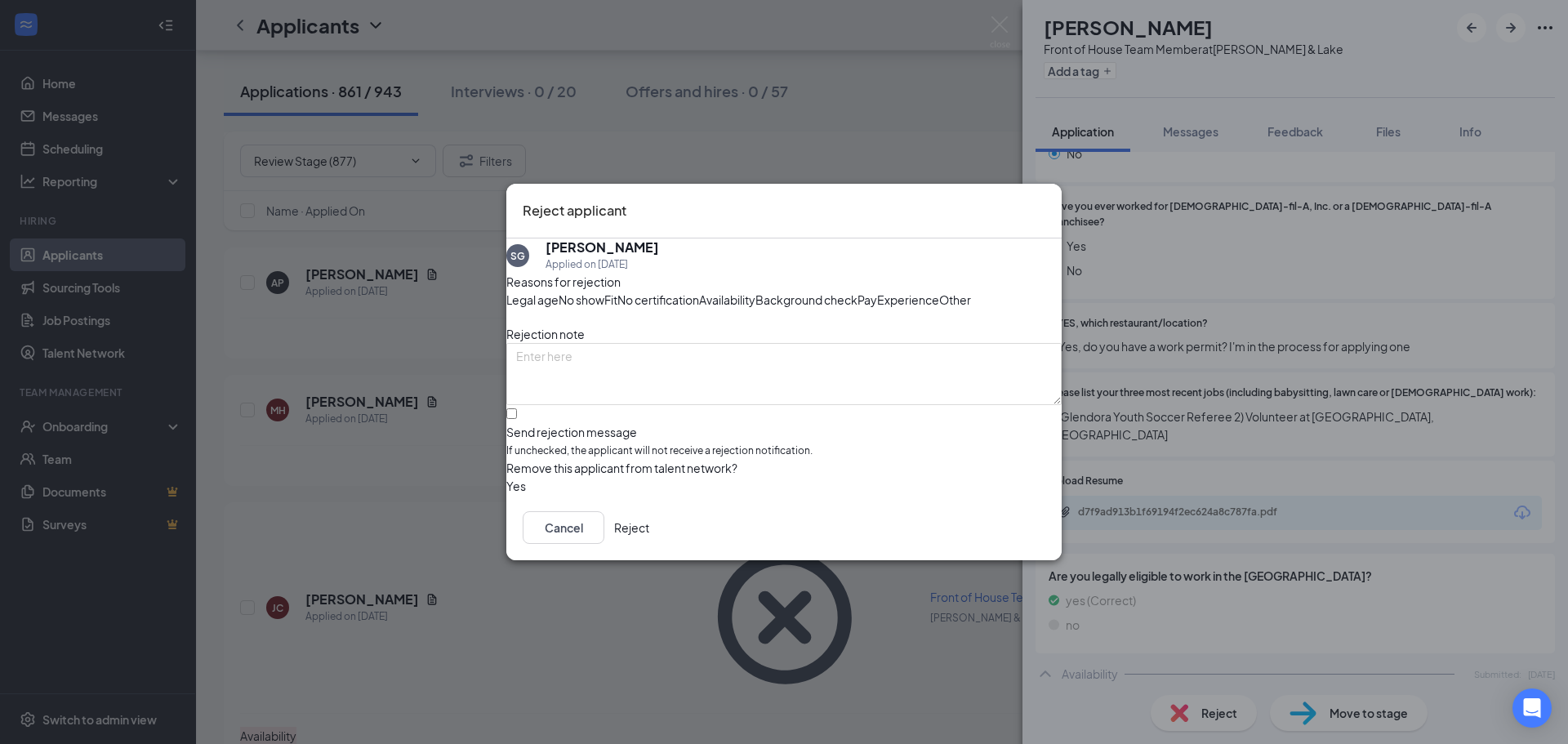
drag, startPoint x: 884, startPoint y: 275, endPoint x: 955, endPoint y: 536, distance: 270.5
click at [756, 291] on span "Availability" at bounding box center [727, 300] width 56 height 18
click at [650, 544] on button "Reject" at bounding box center [632, 528] width 35 height 33
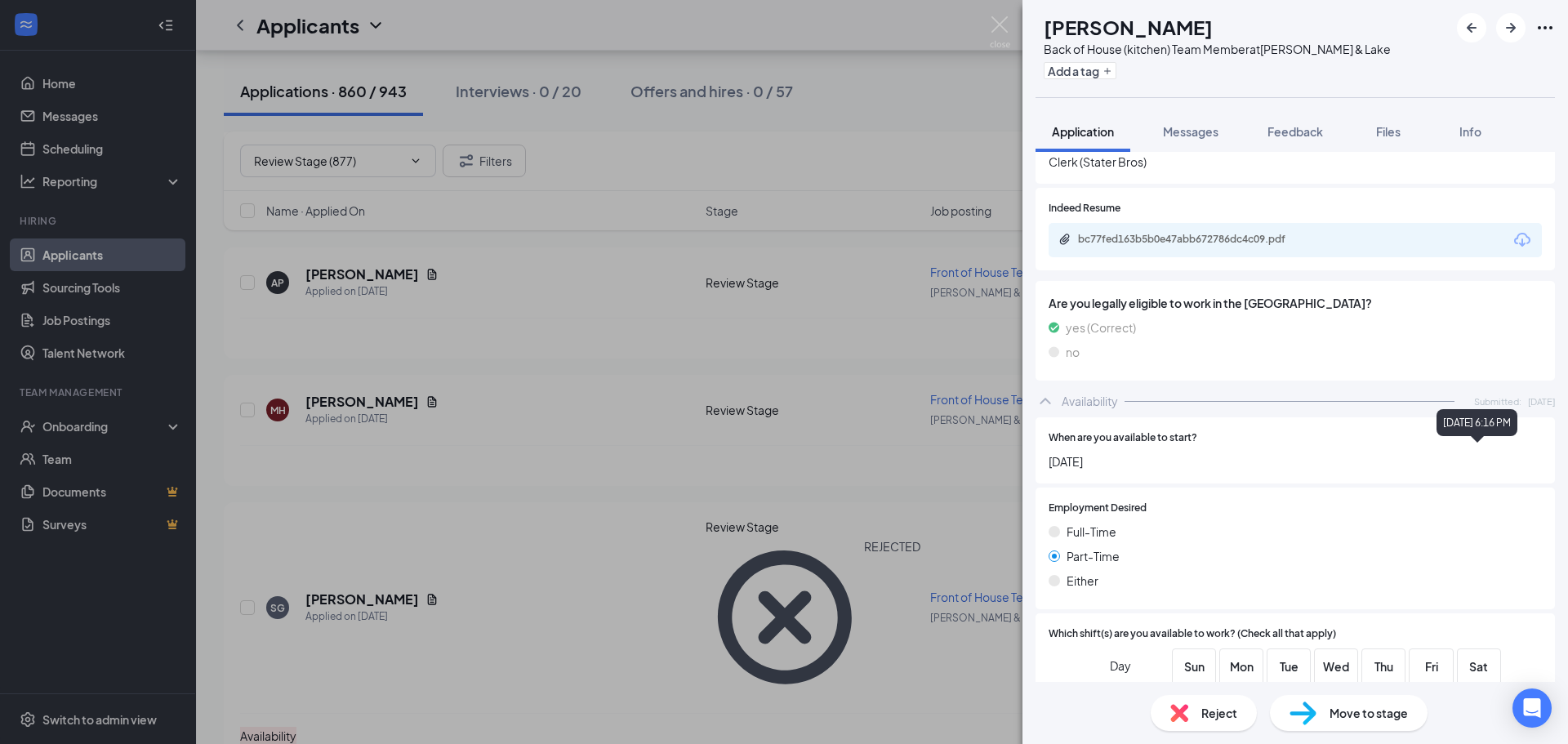
scroll to position [817, 0]
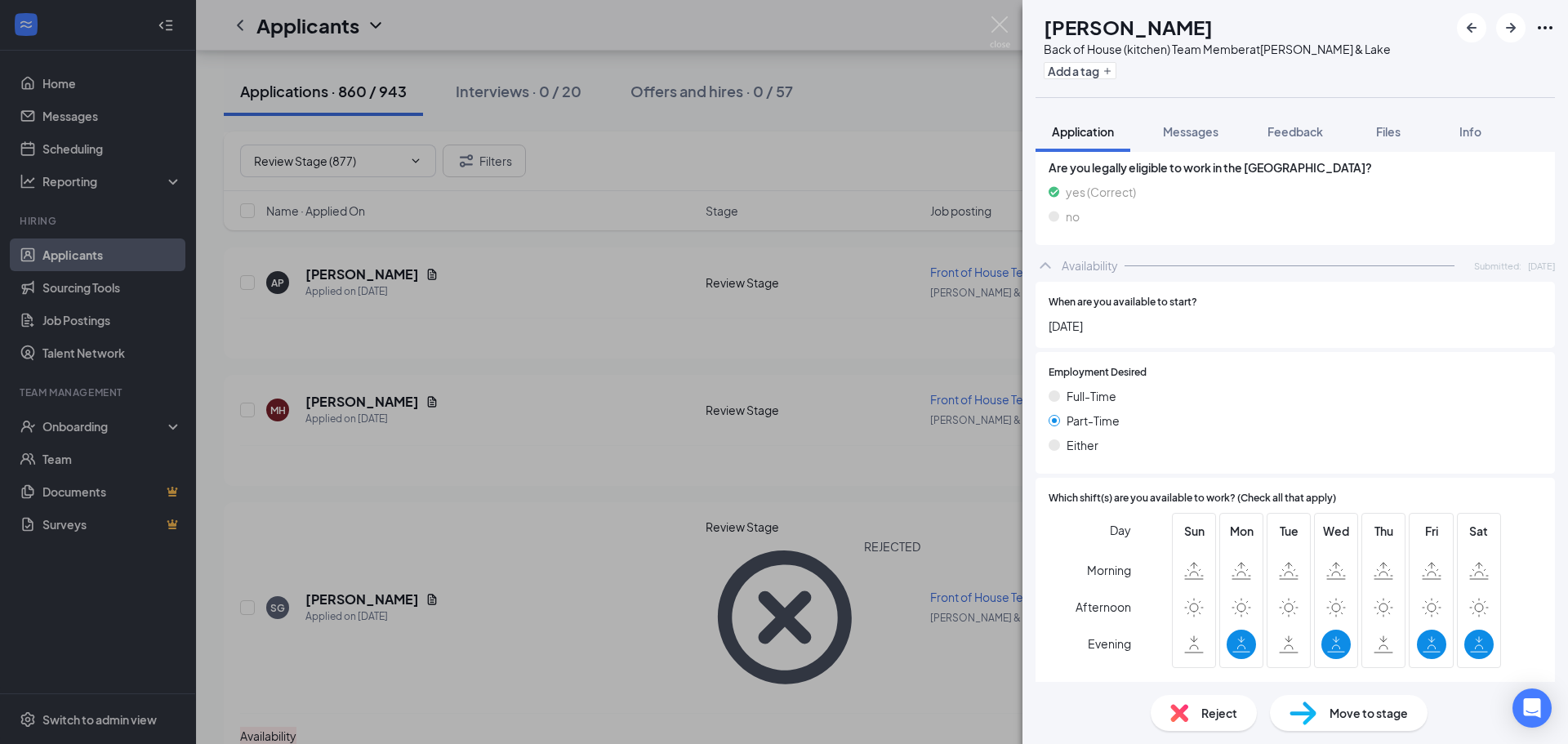
click at [1205, 711] on span "Reject" at bounding box center [1219, 713] width 36 height 18
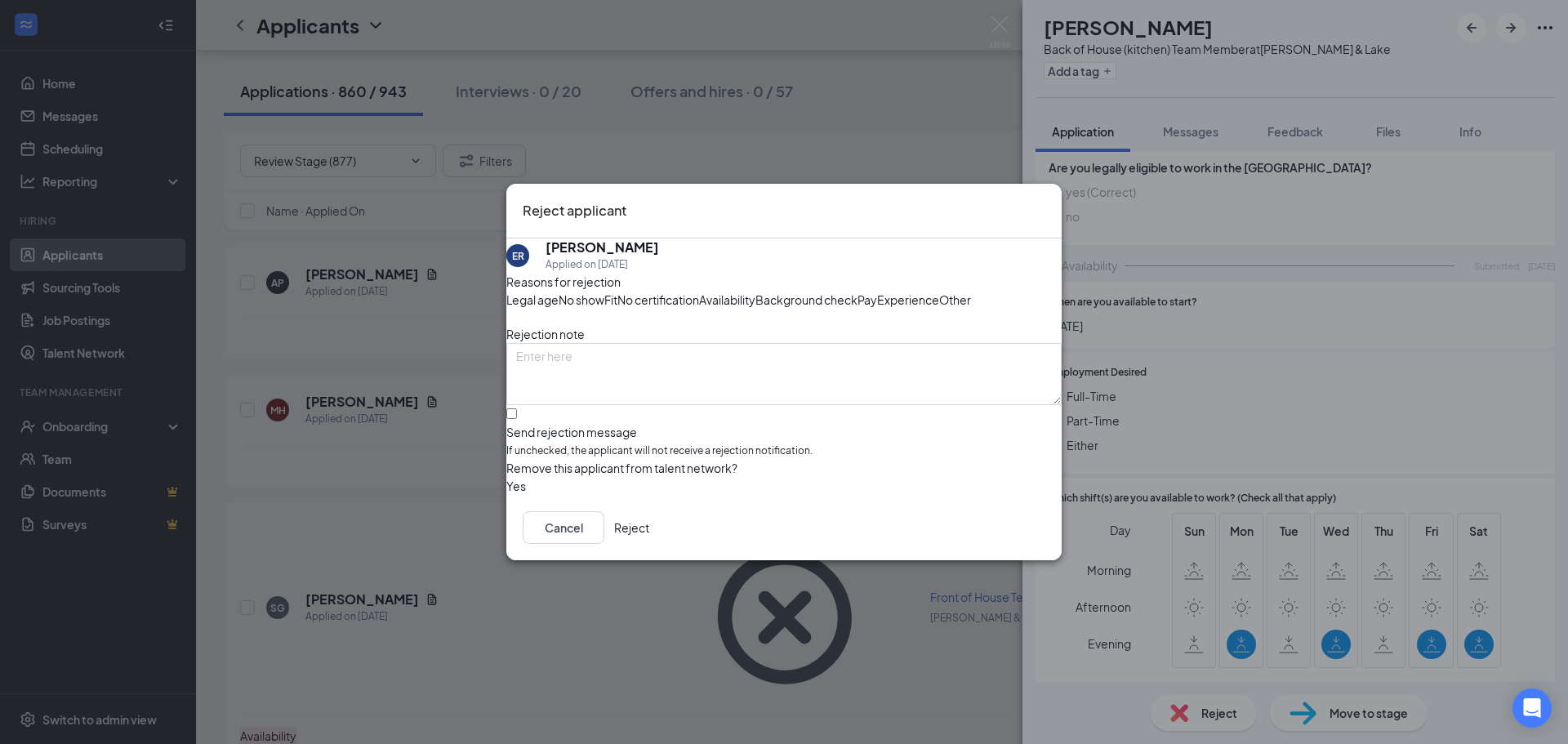
drag, startPoint x: 897, startPoint y: 278, endPoint x: 874, endPoint y: 305, distance: 35.5
click at [756, 291] on span "Availability" at bounding box center [727, 300] width 56 height 18
click at [517, 419] on input "Send rejection message If unchecked, the applicant will not receive a rejection…" at bounding box center [511, 413] width 11 height 11
checkbox input "true"
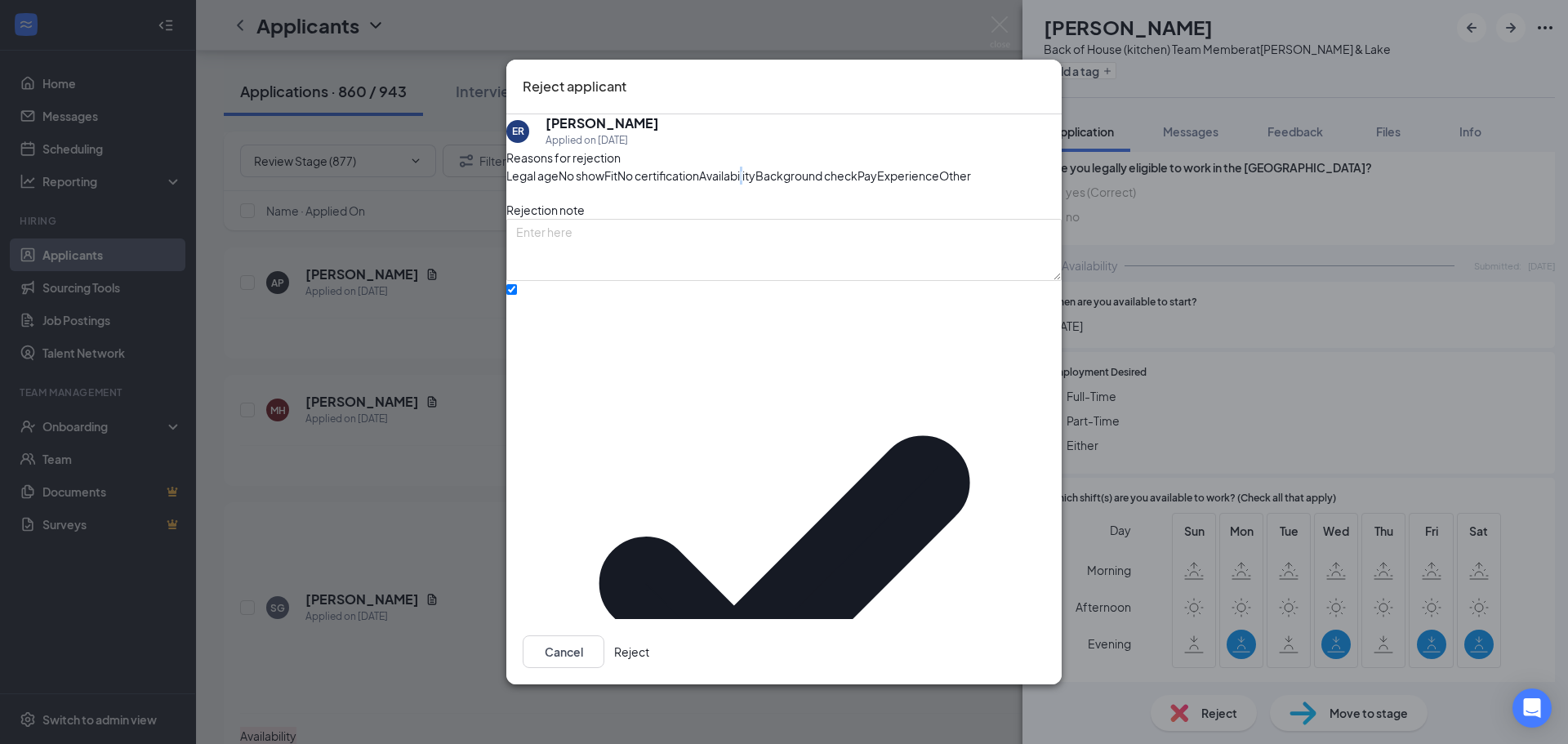
click at [650, 635] on button "Reject" at bounding box center [632, 652] width 35 height 33
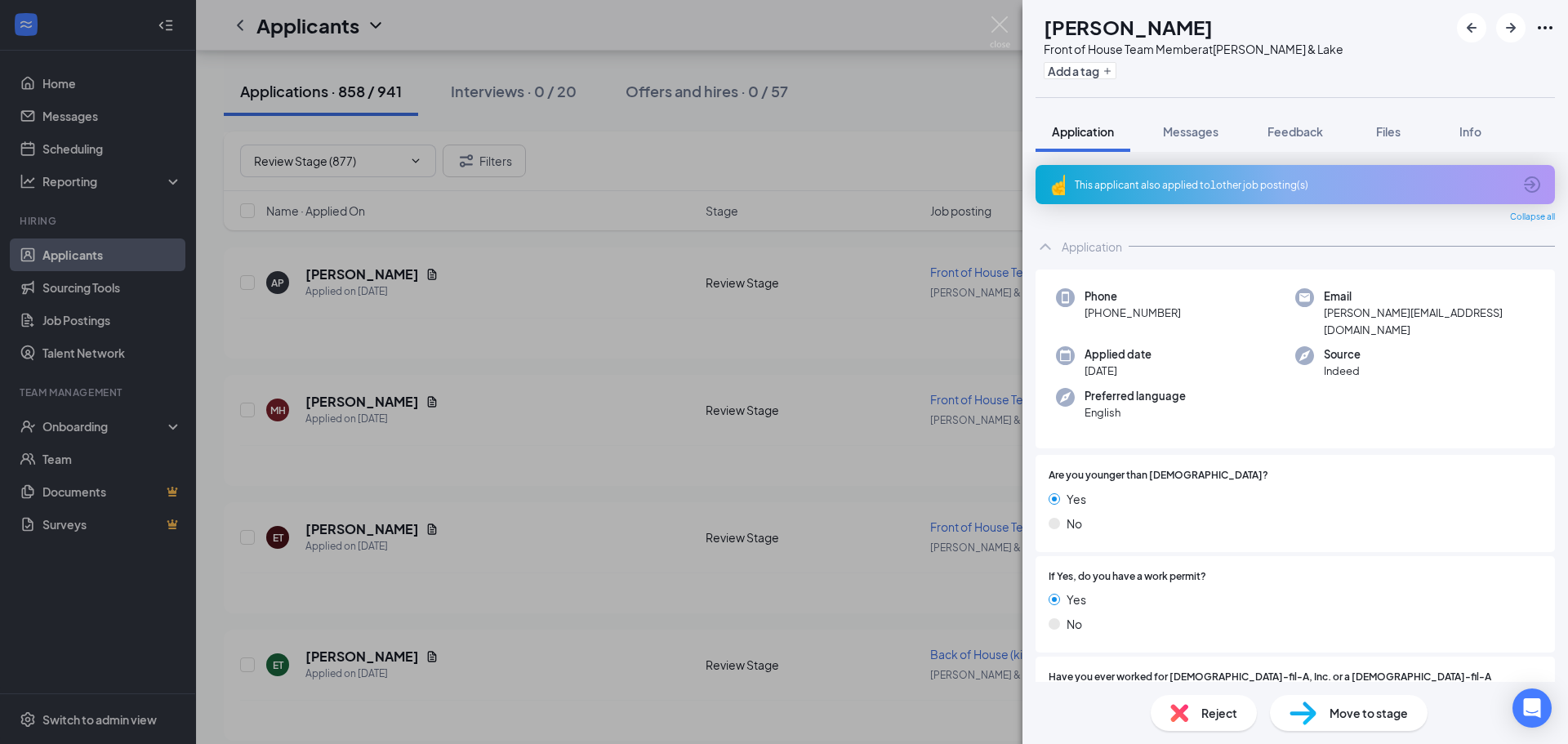
click at [1146, 183] on div "This applicant also applied to 1 other job posting(s)" at bounding box center [1293, 185] width 438 height 14
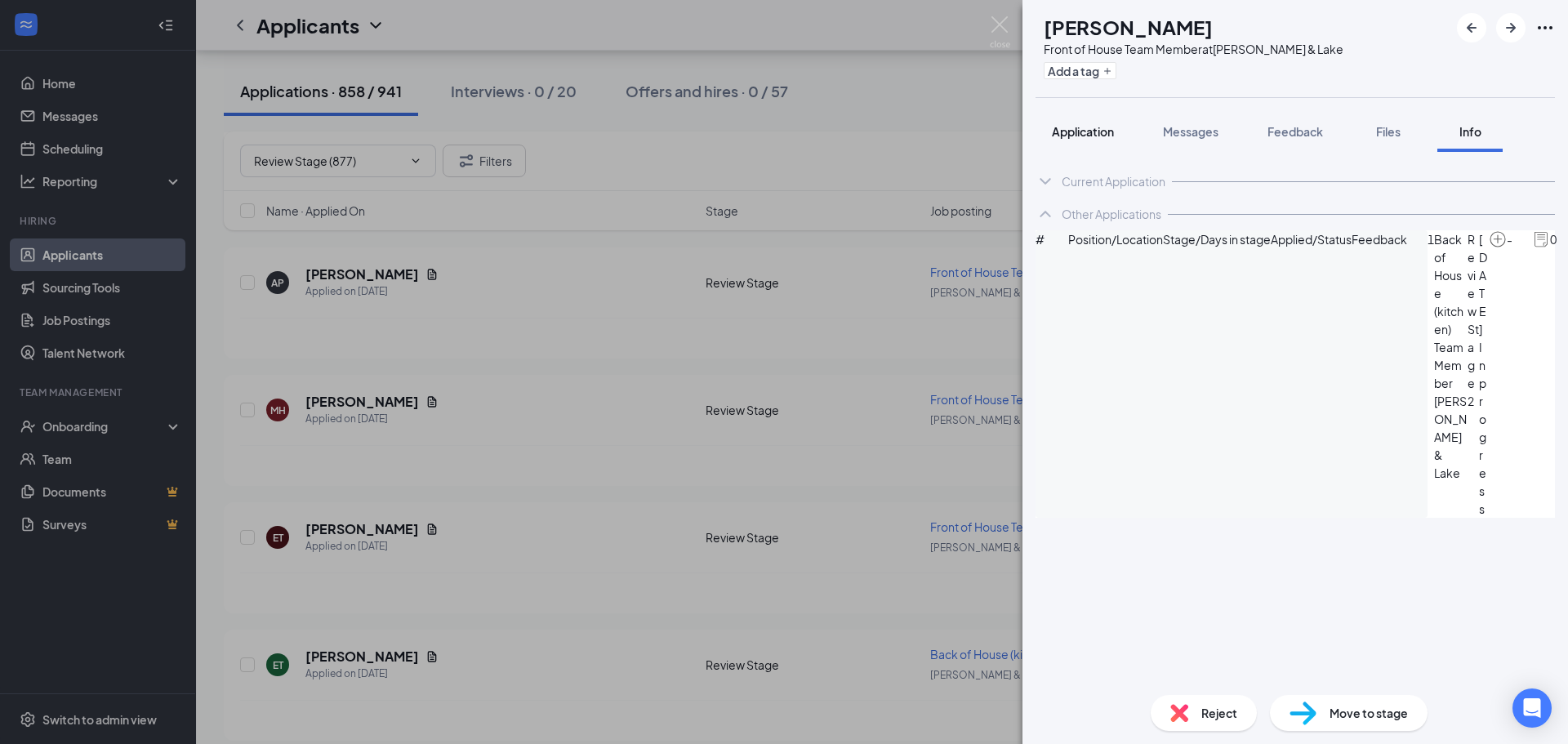
click at [1095, 135] on span "Application" at bounding box center [1083, 131] width 62 height 15
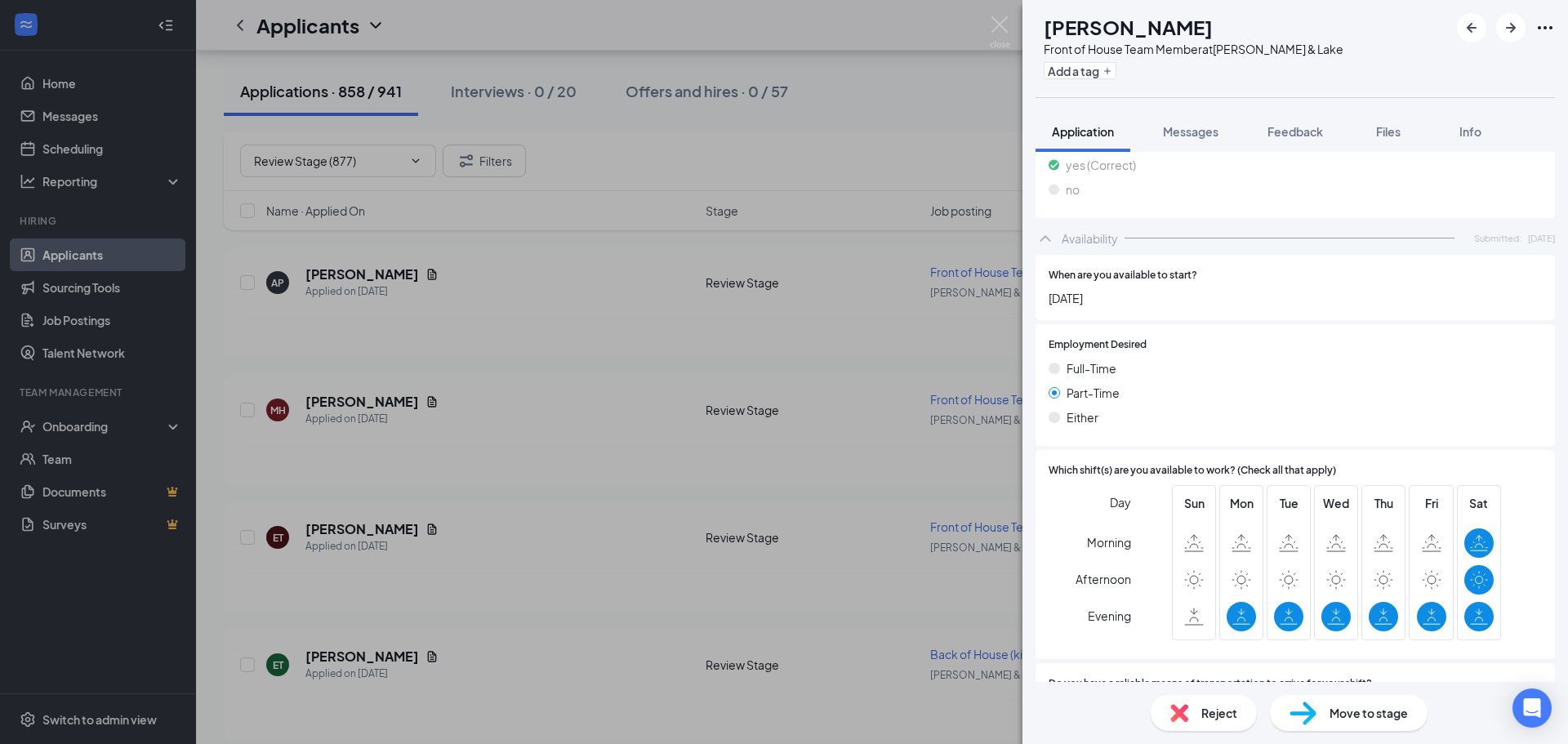
scroll to position [898, 0]
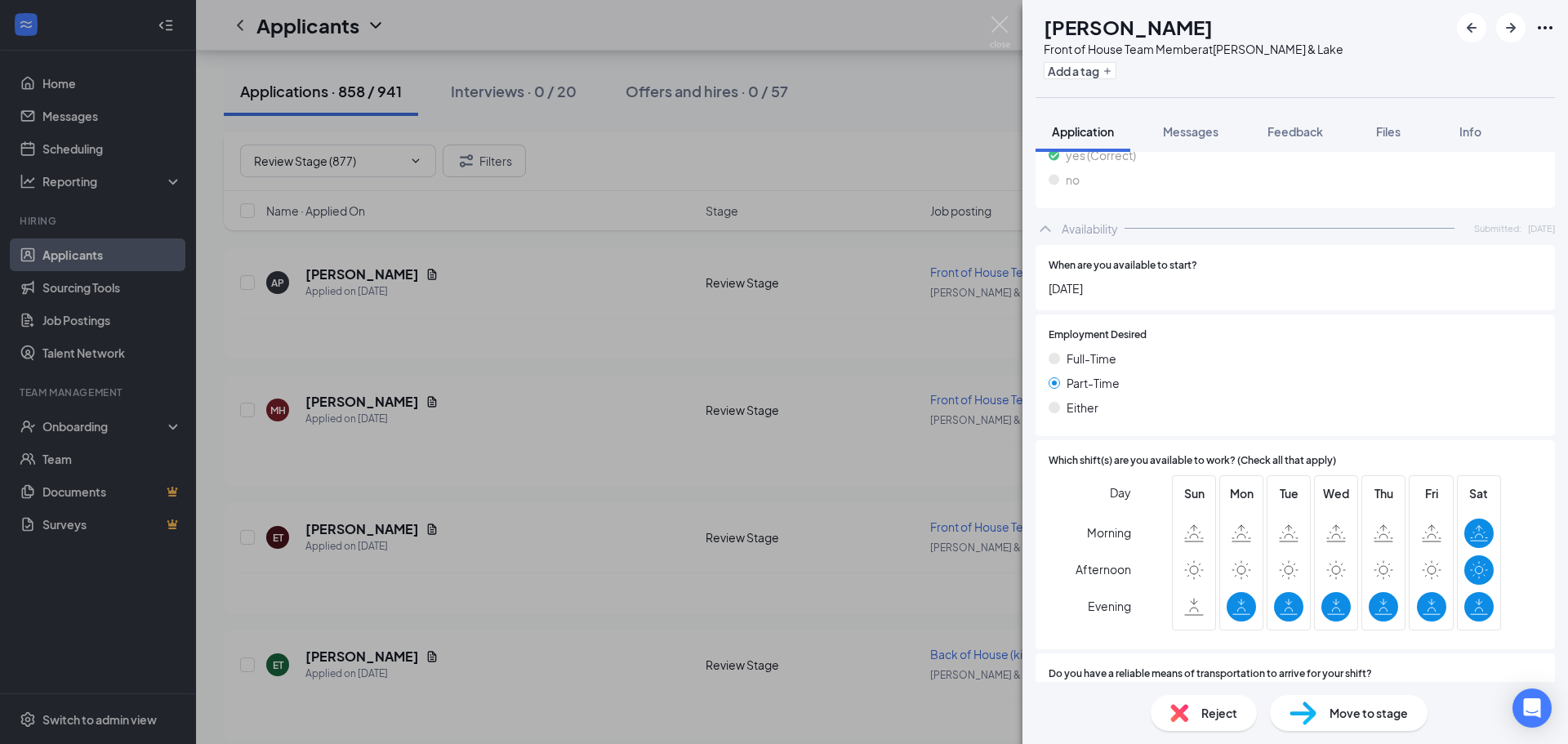
click at [1213, 717] on span "Reject" at bounding box center [1219, 713] width 36 height 18
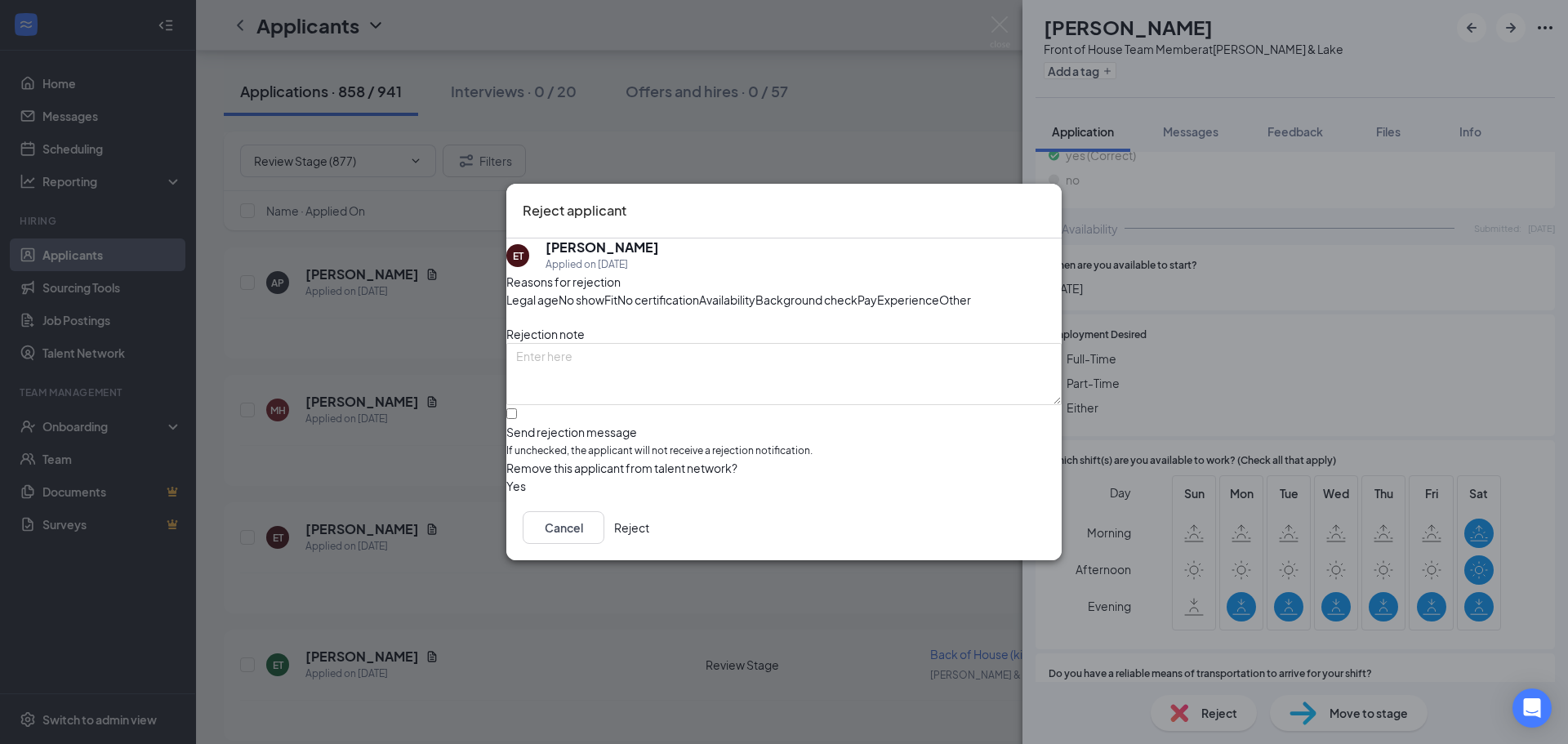
click at [756, 291] on div "Availability" at bounding box center [727, 300] width 56 height 18
click at [517, 419] on input "Send rejection message If unchecked, the applicant will not receive a rejection…" at bounding box center [511, 413] width 11 height 11
checkbox input "true"
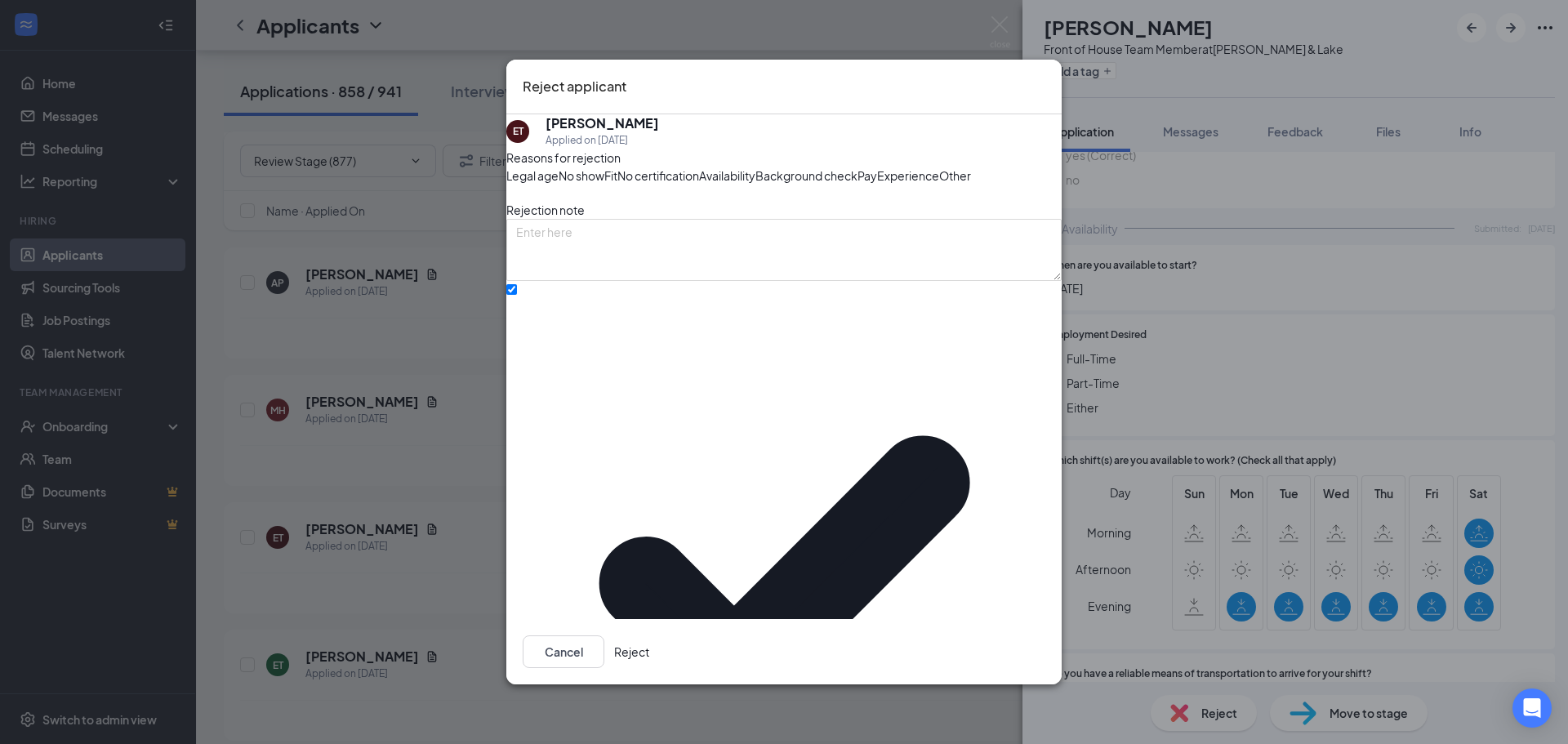
click at [650, 642] on button "Reject" at bounding box center [632, 652] width 35 height 33
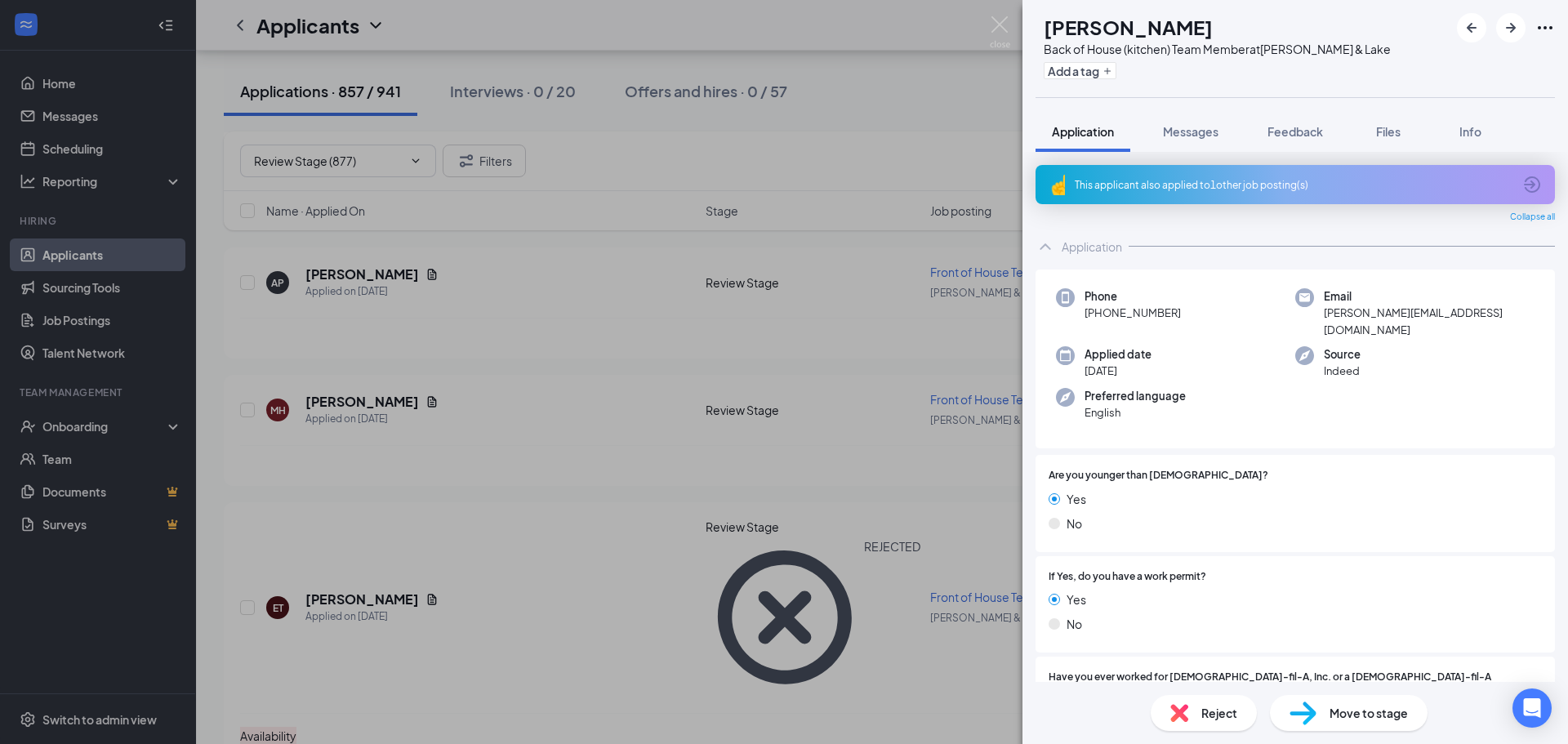
click at [1188, 179] on div "This applicant also applied to 1 other job posting(s)" at bounding box center [1293, 185] width 438 height 14
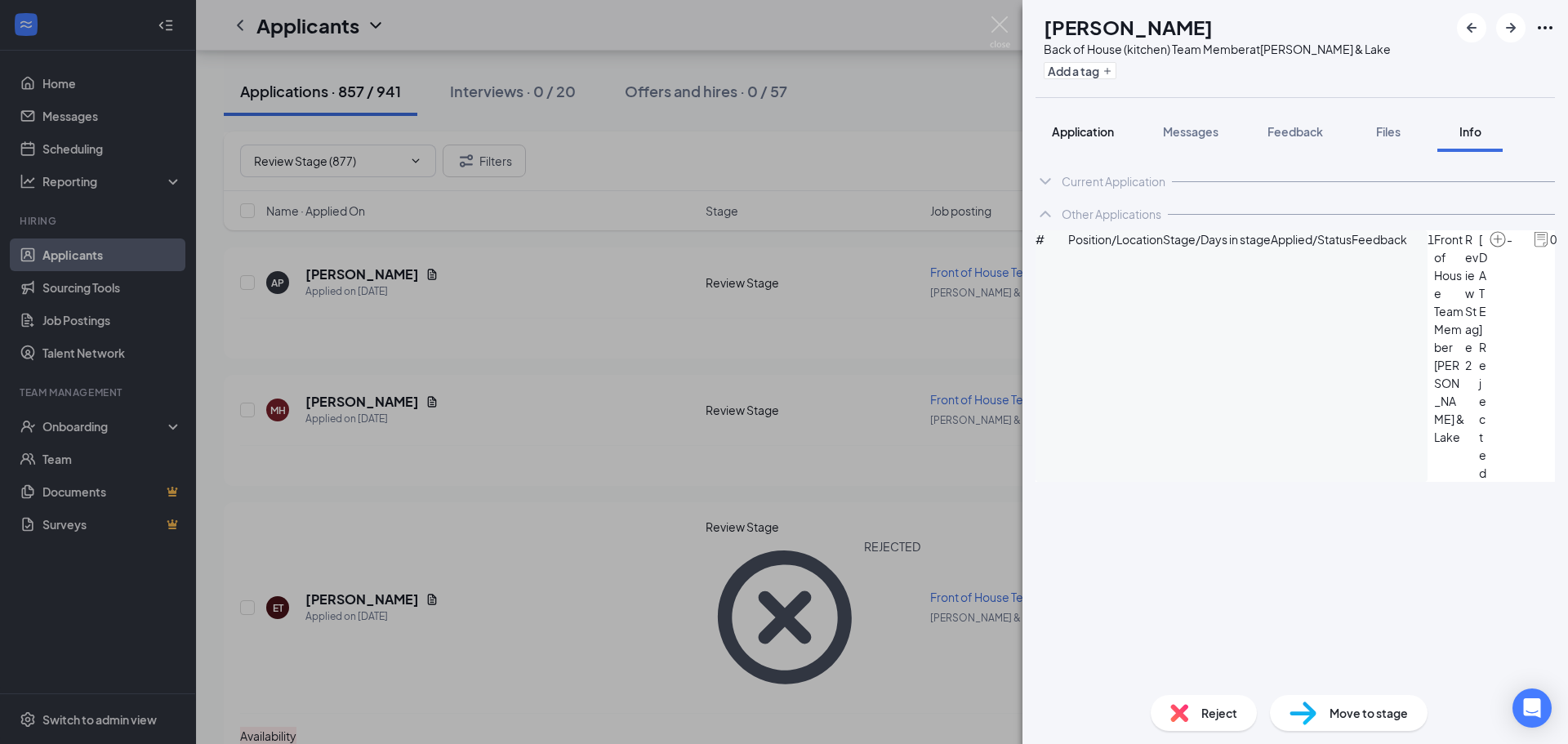
click at [1067, 128] on span "Application" at bounding box center [1083, 131] width 62 height 15
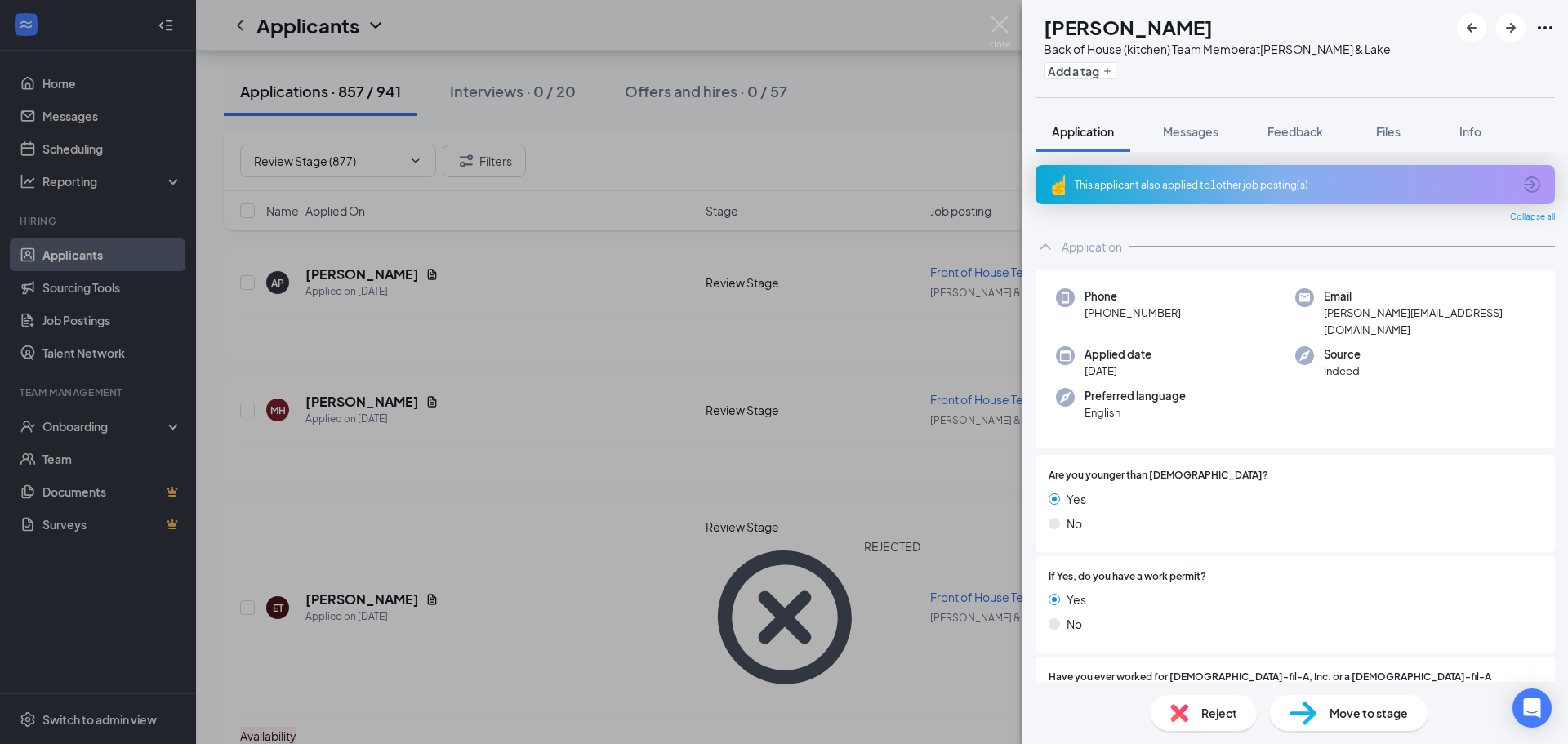
click at [1207, 710] on span "Reject" at bounding box center [1219, 713] width 36 height 18
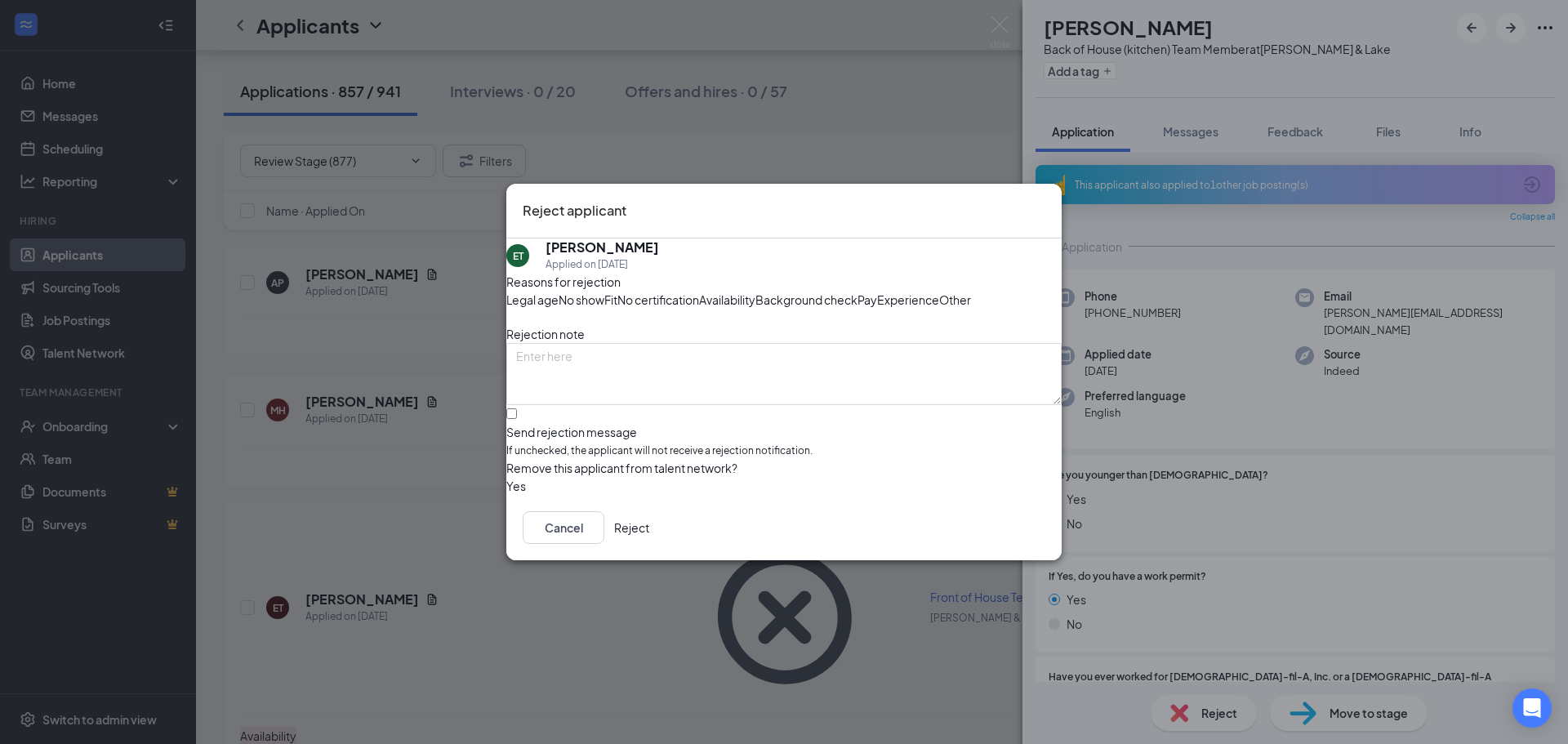
click at [756, 291] on span "Availability" at bounding box center [727, 300] width 56 height 18
click at [517, 419] on input "Send rejection message If unchecked, the applicant will not receive a rejection…" at bounding box center [511, 413] width 11 height 11
checkbox input "true"
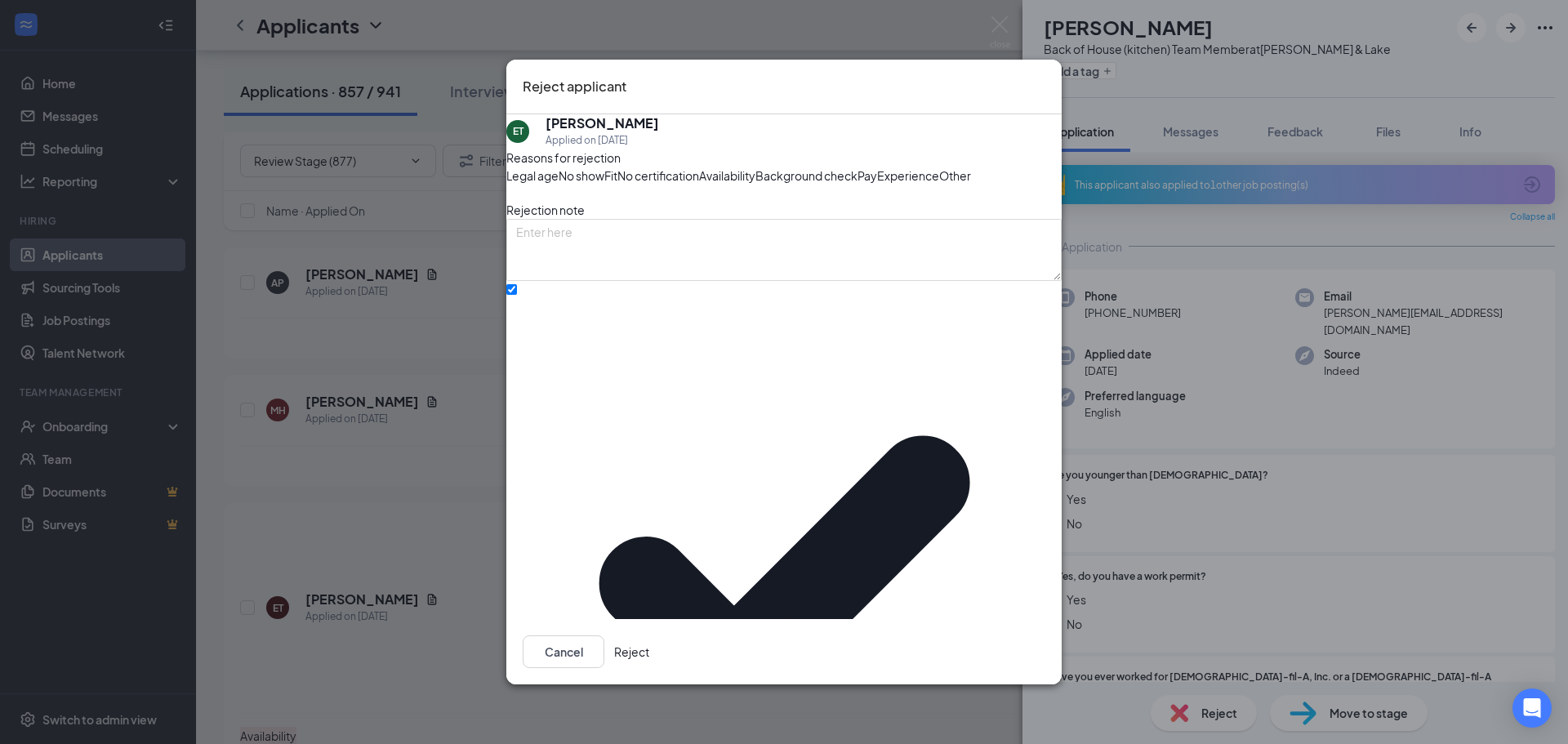
click at [650, 636] on button "Reject" at bounding box center [632, 652] width 35 height 33
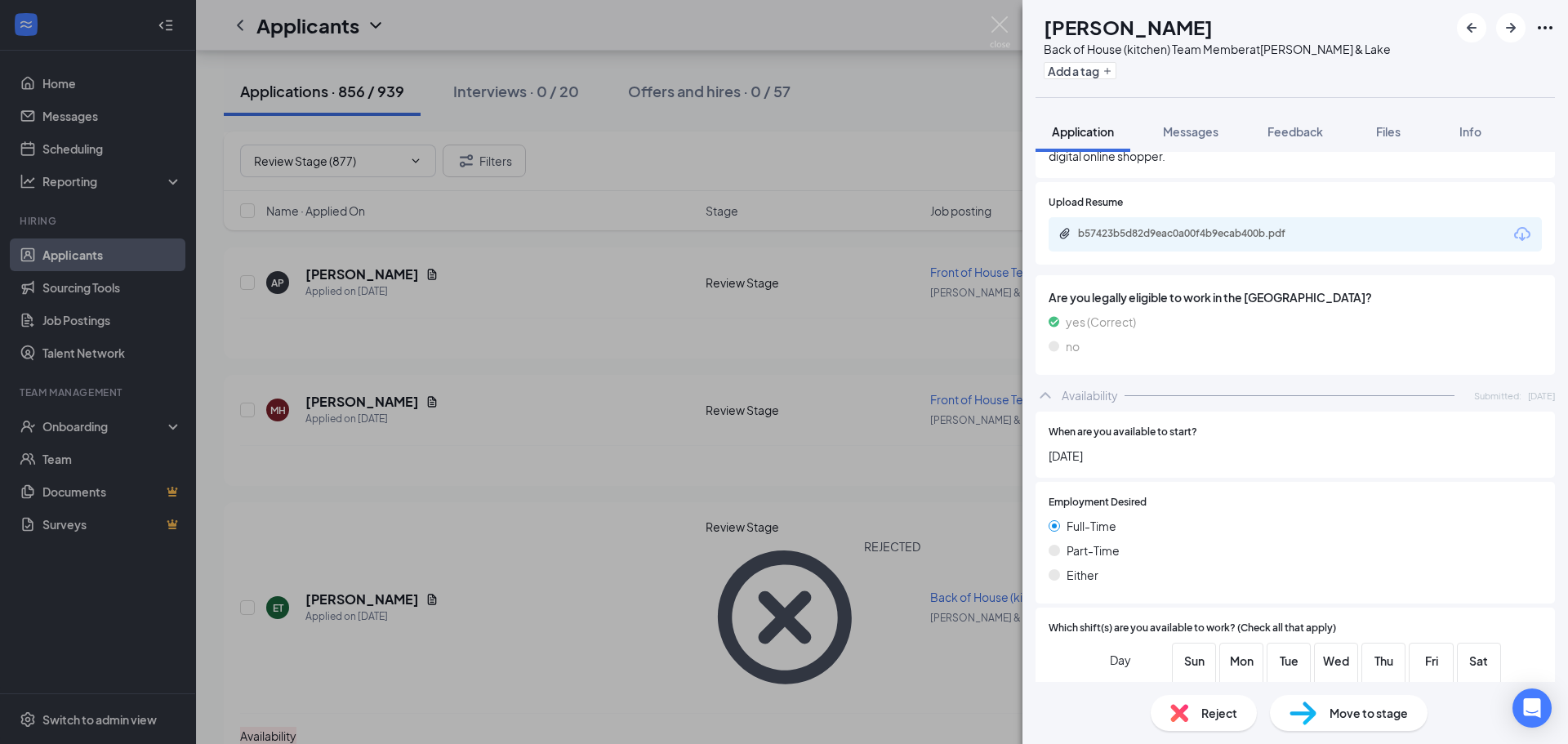
scroll to position [572, 0]
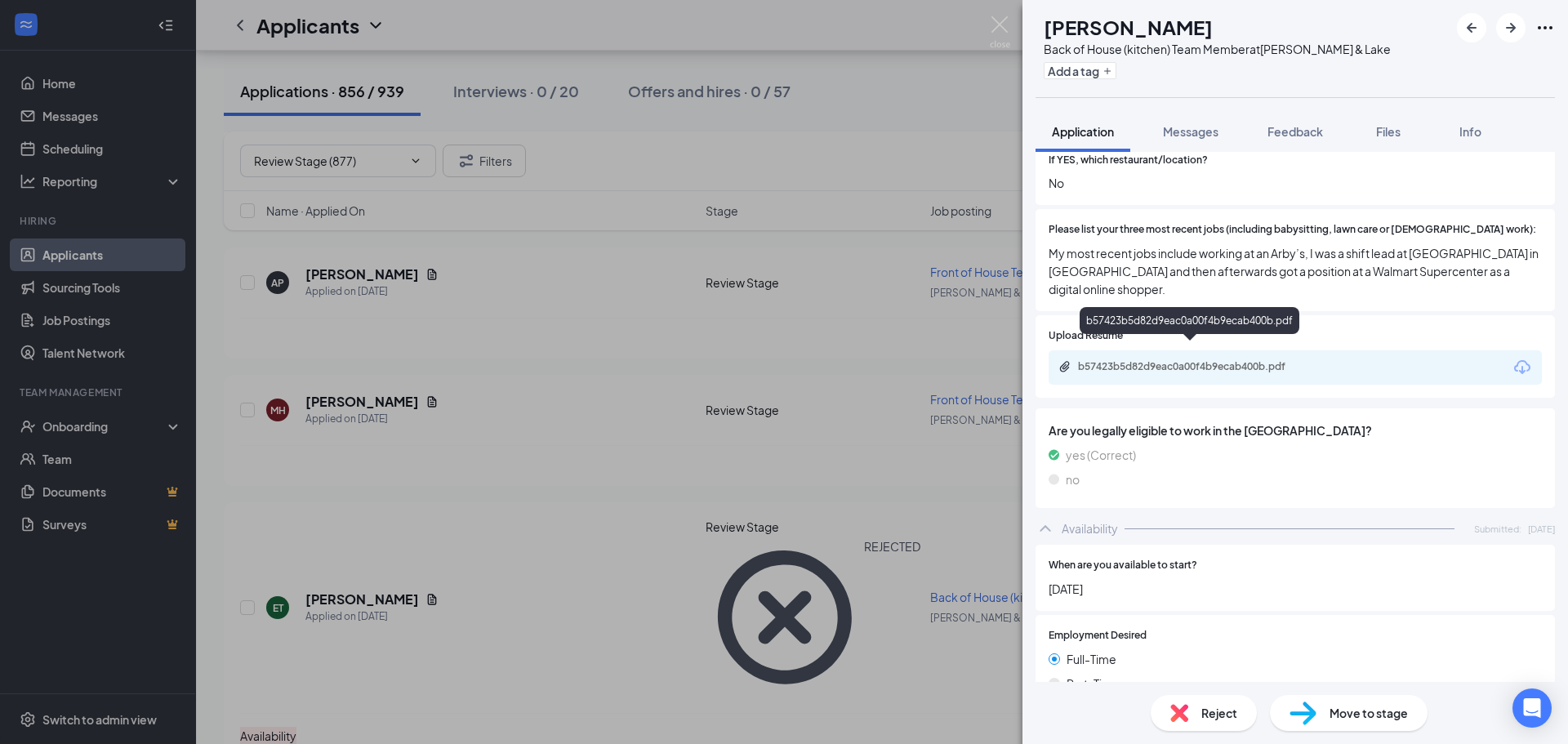
click at [1253, 360] on div "b57423b5d82d9eac0a00f4b9ecab400b.pdf" at bounding box center [1192, 367] width 229 height 13
click at [1232, 719] on span "Reject" at bounding box center [1219, 713] width 36 height 18
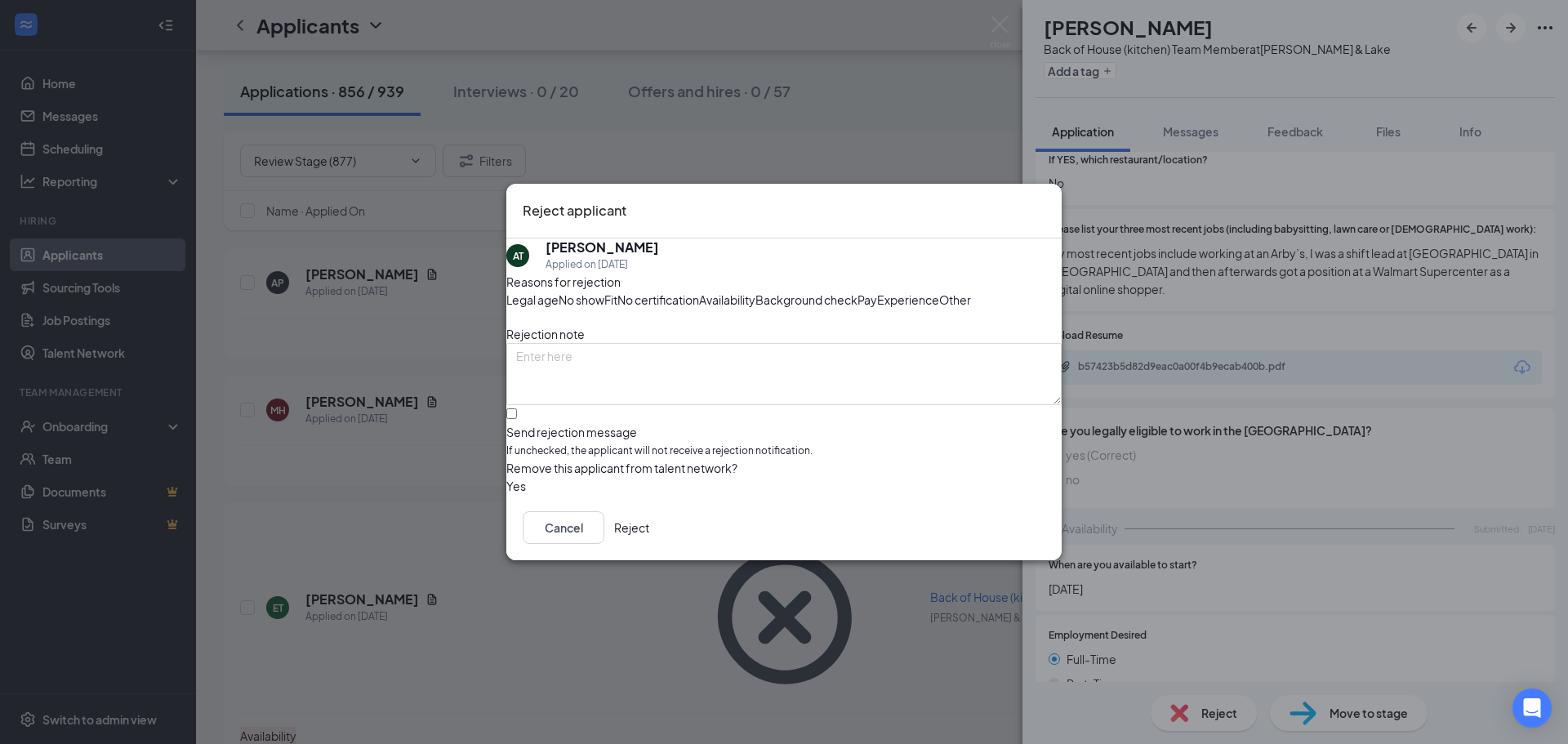
click at [756, 291] on span "Availability" at bounding box center [727, 300] width 56 height 18
drag, startPoint x: 751, startPoint y: 303, endPoint x: 719, endPoint y: 310, distance: 32.8
click at [878, 303] on span "Experience" at bounding box center [909, 300] width 62 height 18
click at [517, 419] on input "Send rejection message If unchecked, the applicant will not receive a rejection…" at bounding box center [511, 413] width 11 height 11
checkbox input "true"
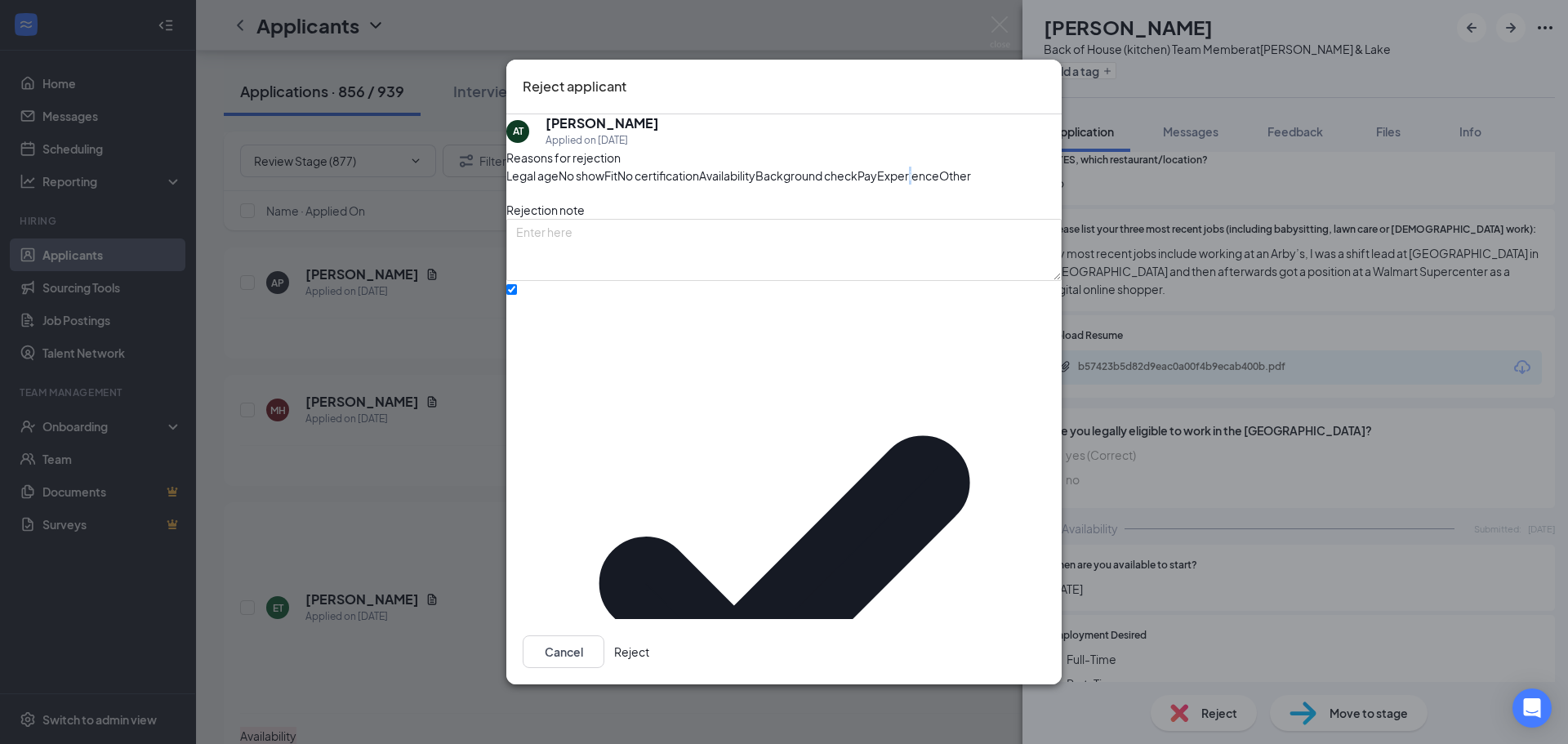
click at [650, 635] on button "Reject" at bounding box center [632, 652] width 35 height 33
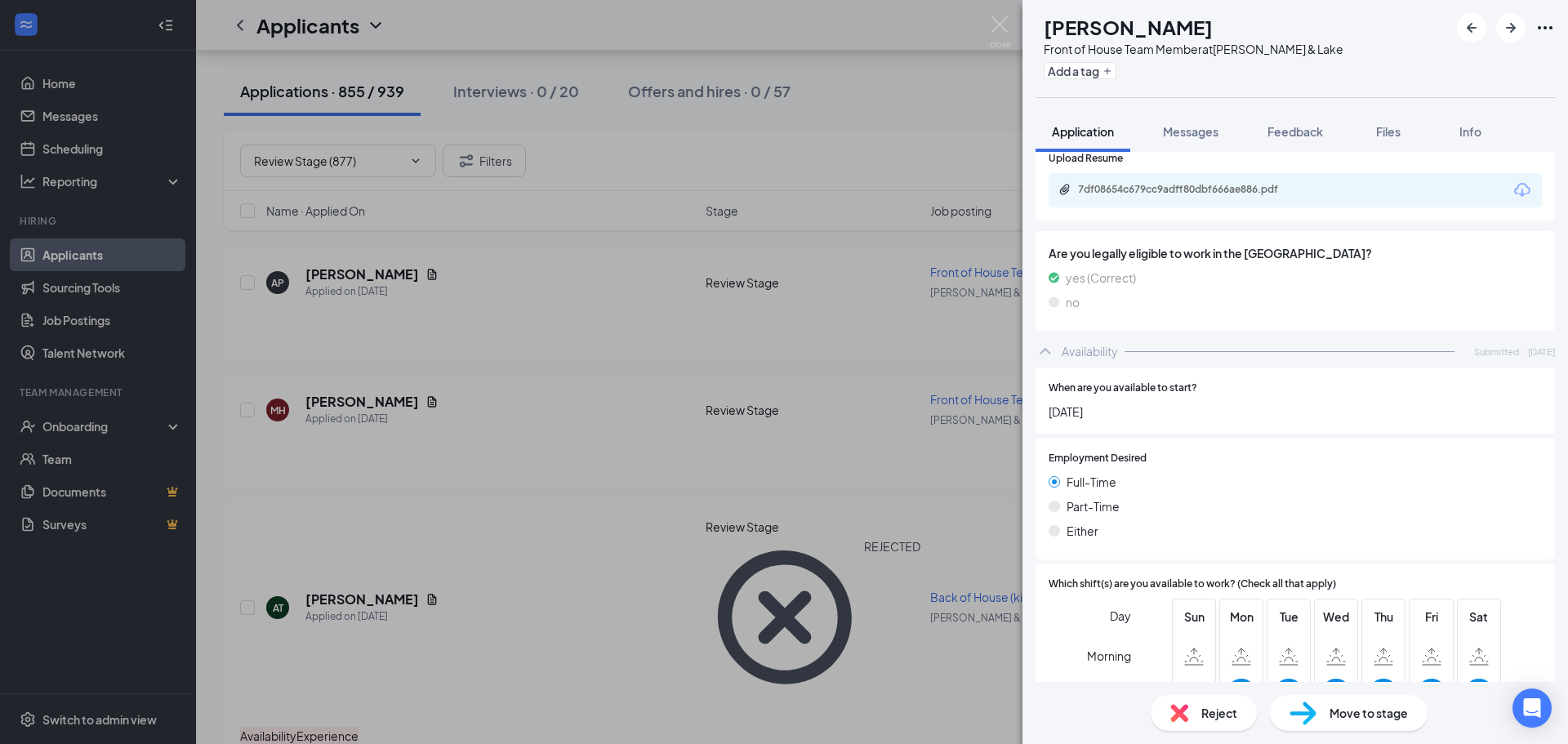
scroll to position [653, 0]
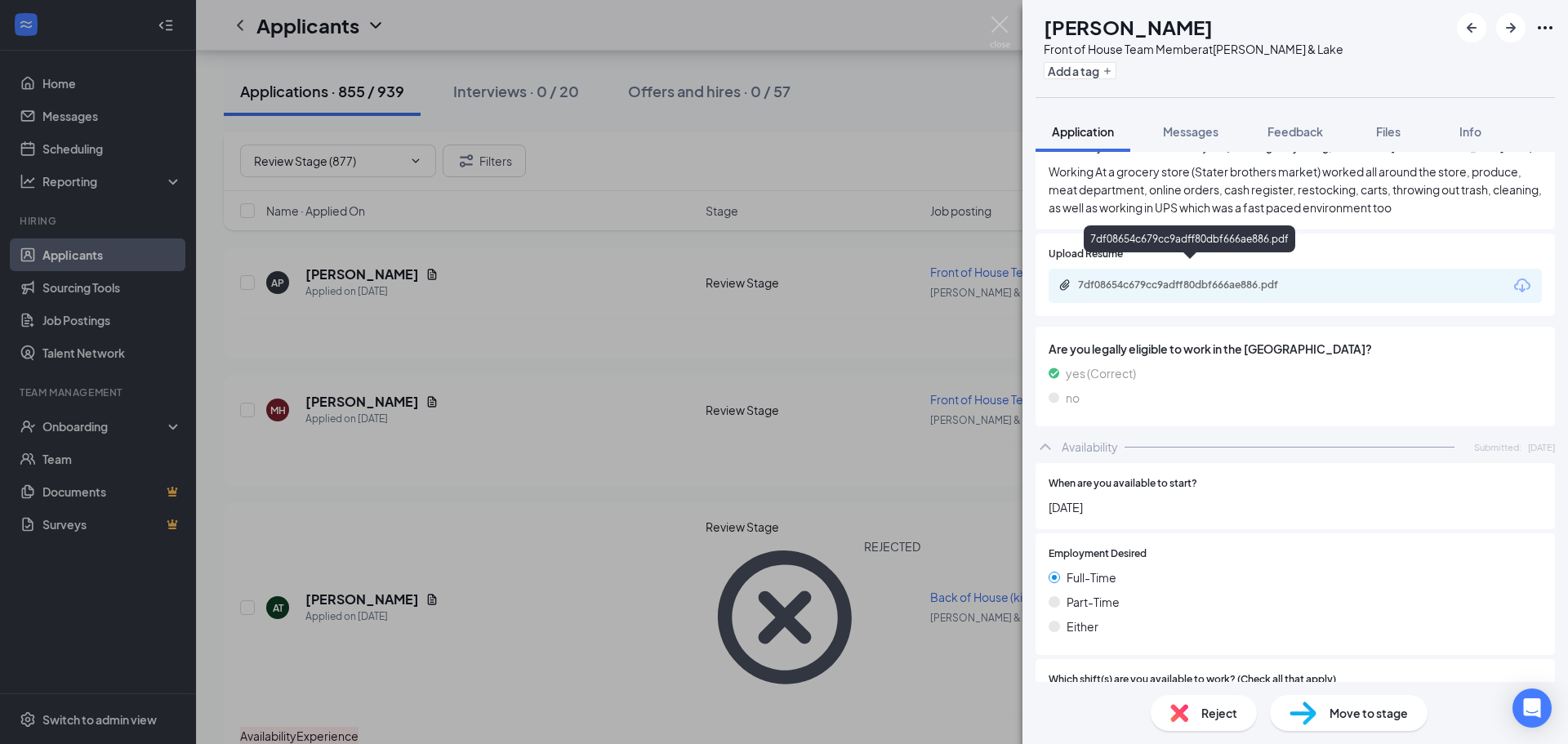
click at [1279, 278] on div "7df08654c679cc9adff80dbf666ae886.pdf" at bounding box center [1192, 285] width 229 height 13
click at [1181, 713] on img at bounding box center [1179, 713] width 18 height 18
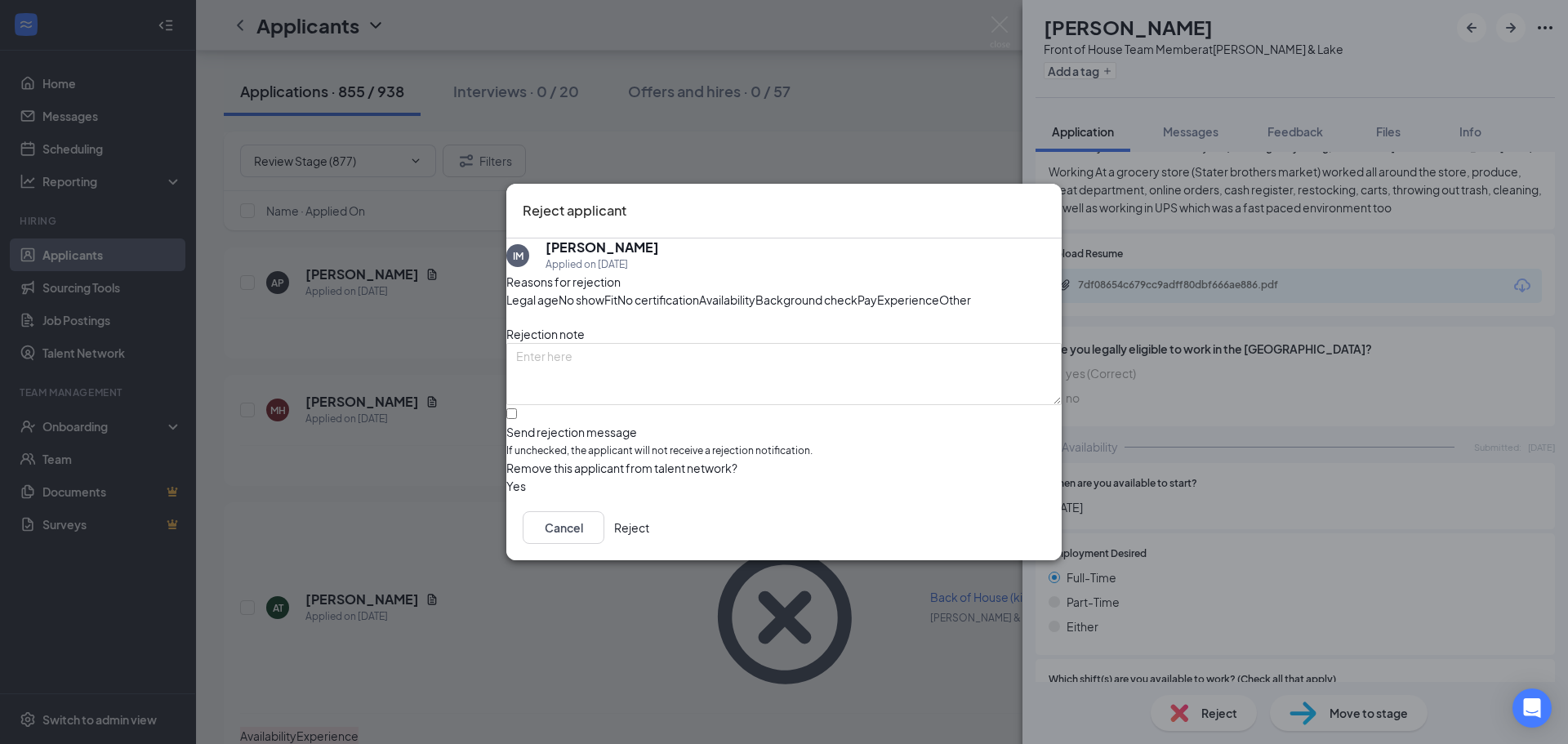
drag, startPoint x: 762, startPoint y: 310, endPoint x: 752, endPoint y: 307, distance: 10.4
click at [878, 309] on span "Experience" at bounding box center [909, 300] width 62 height 18
click at [517, 419] on input "Send rejection message If unchecked, the applicant will not receive a rejection…" at bounding box center [511, 413] width 11 height 11
checkbox input "true"
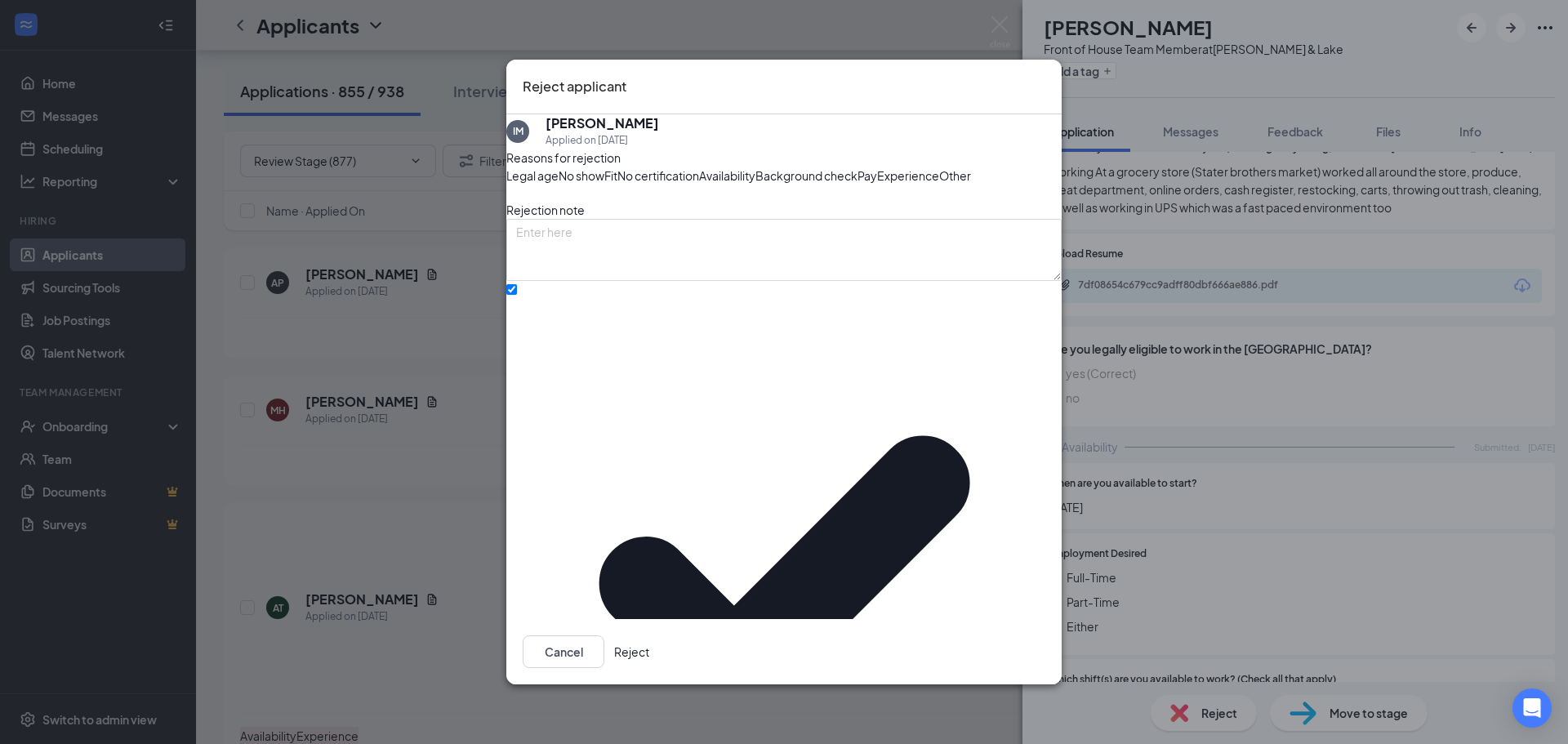
click at [650, 642] on button "Reject" at bounding box center [632, 652] width 35 height 33
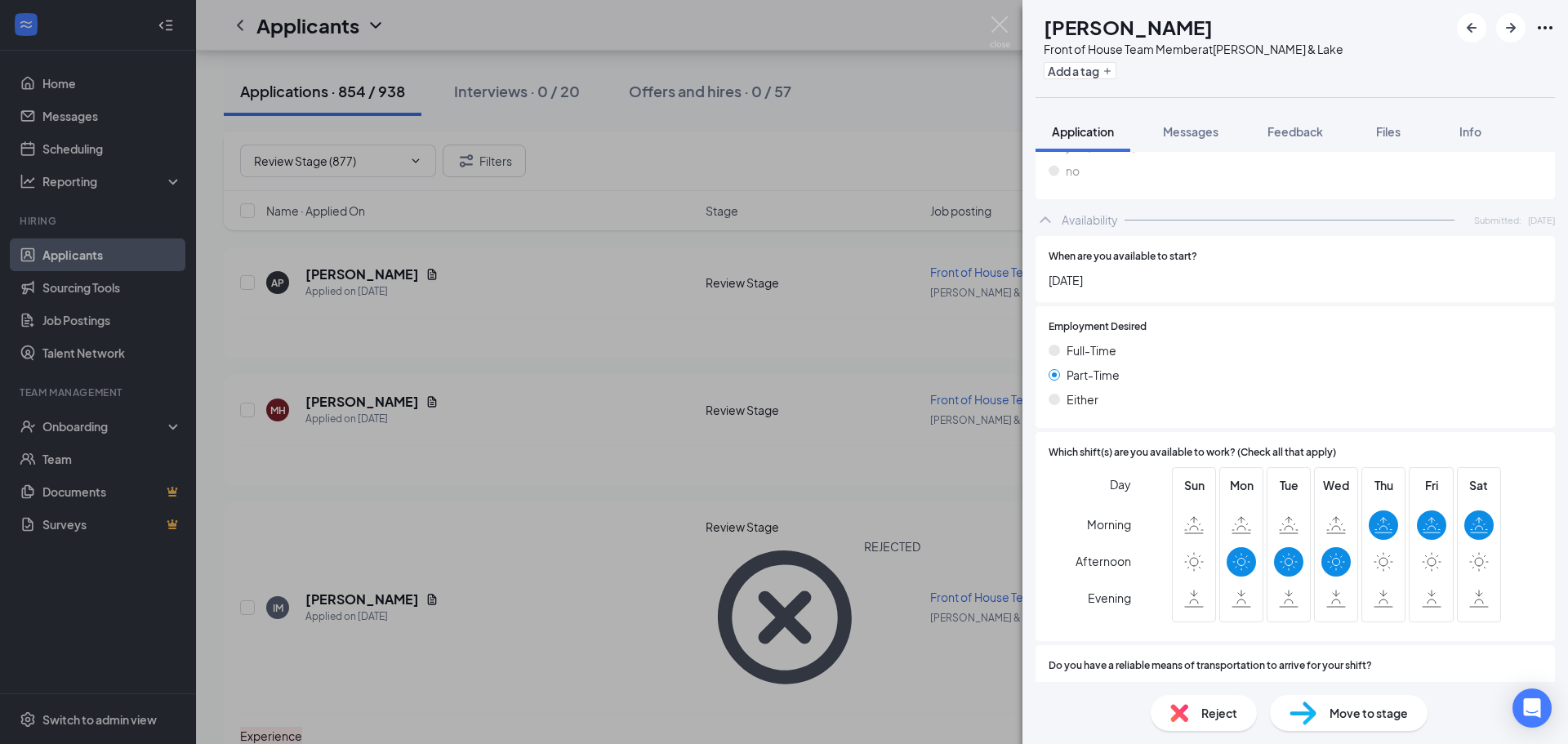
scroll to position [898, 0]
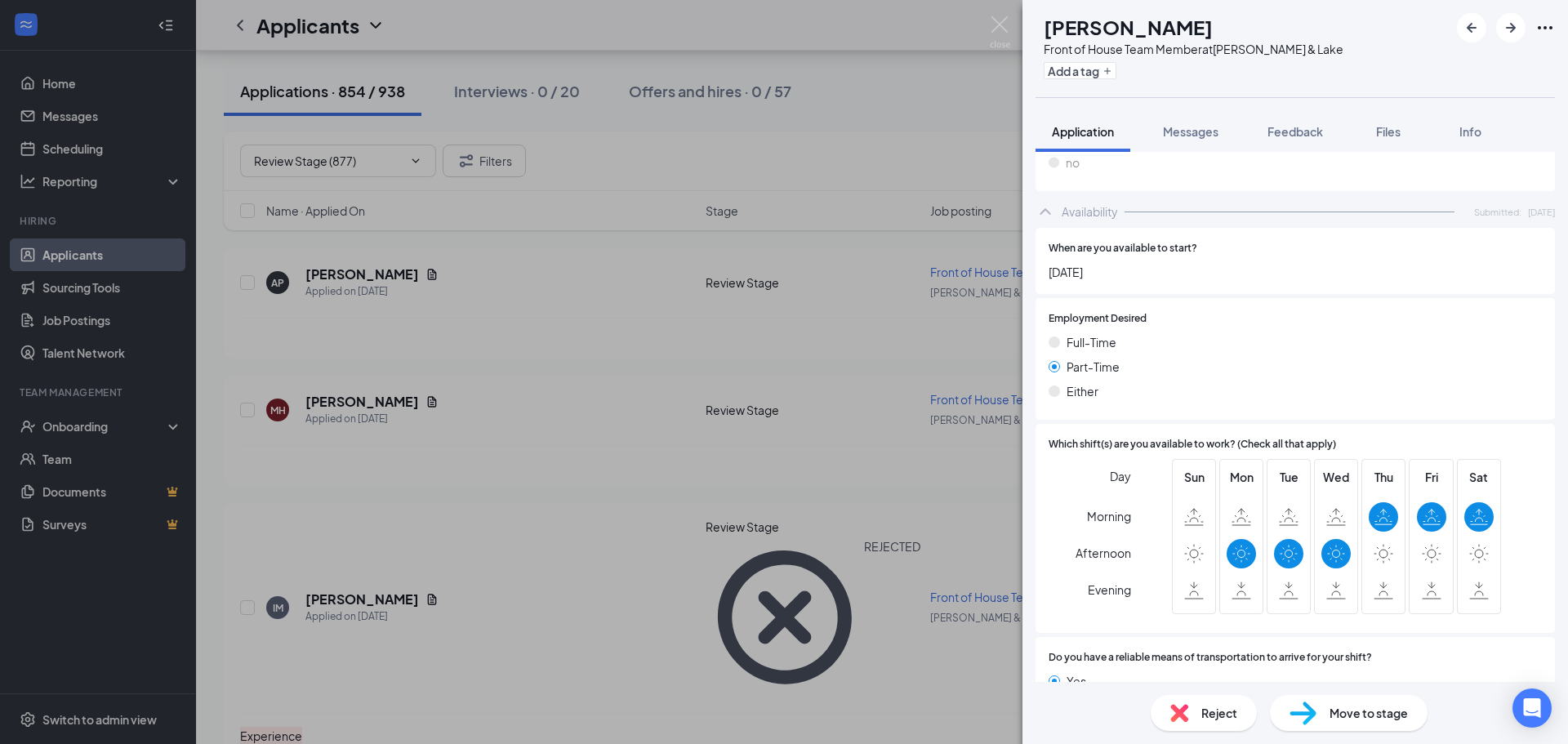
click at [1225, 714] on span "Reject" at bounding box center [1219, 713] width 36 height 18
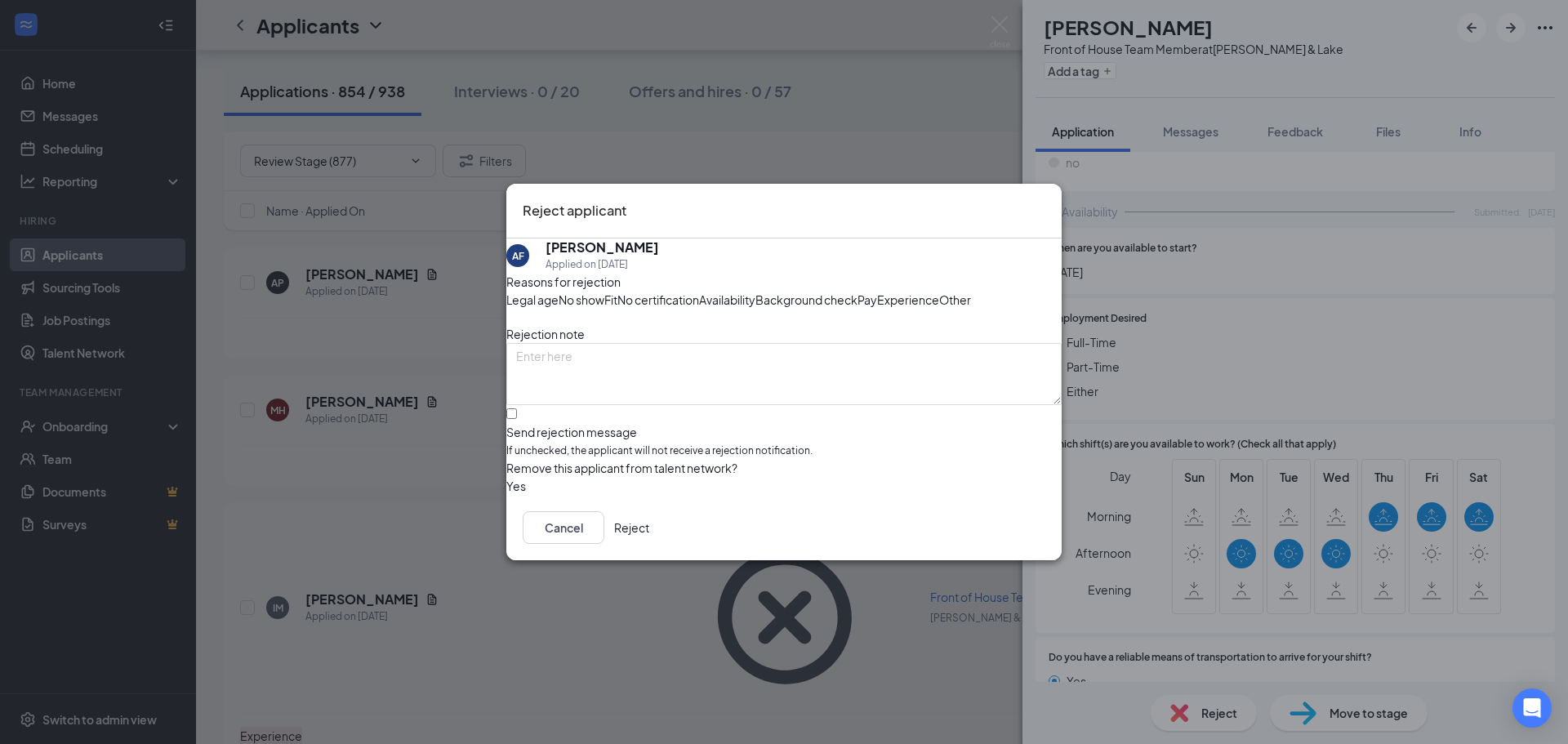
click at [756, 291] on span "Availability" at bounding box center [727, 300] width 56 height 18
drag, startPoint x: 540, startPoint y: 445, endPoint x: 552, endPoint y: 448, distance: 12.4
click at [517, 419] on input "Send rejection message If unchecked, the applicant will not receive a rejection…" at bounding box center [511, 413] width 11 height 11
checkbox input "true"
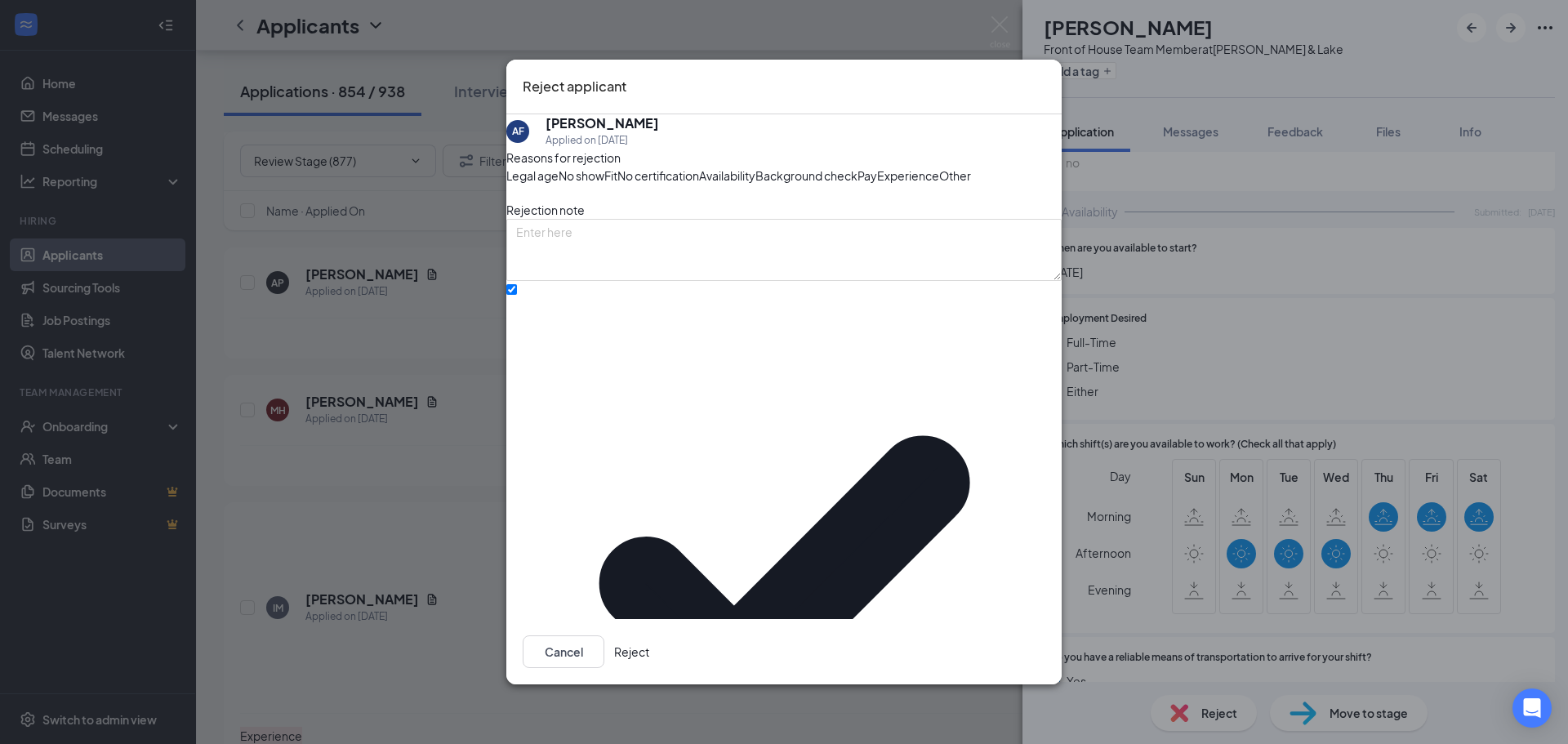
click at [650, 637] on button "Reject" at bounding box center [632, 652] width 35 height 33
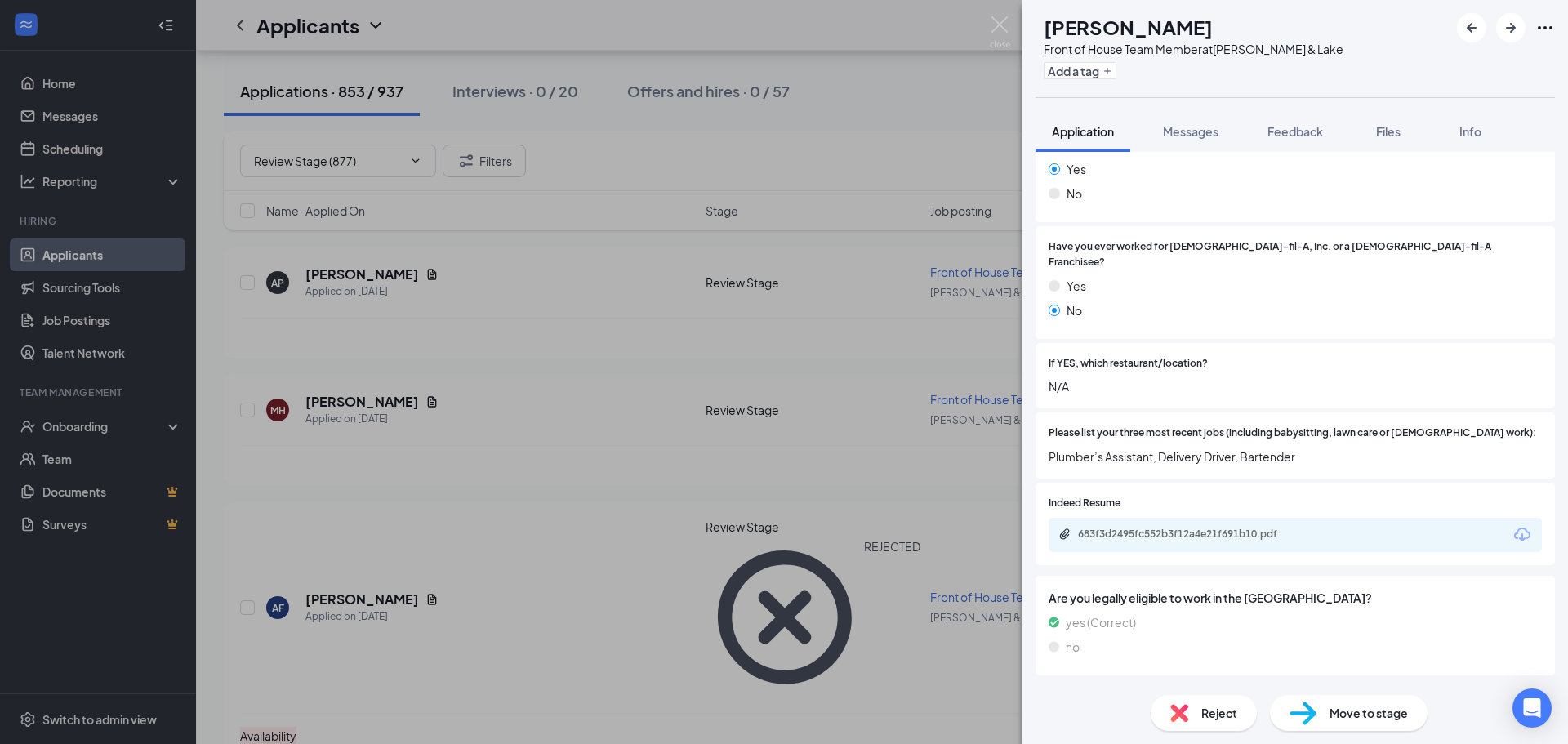
scroll to position [408, 0]
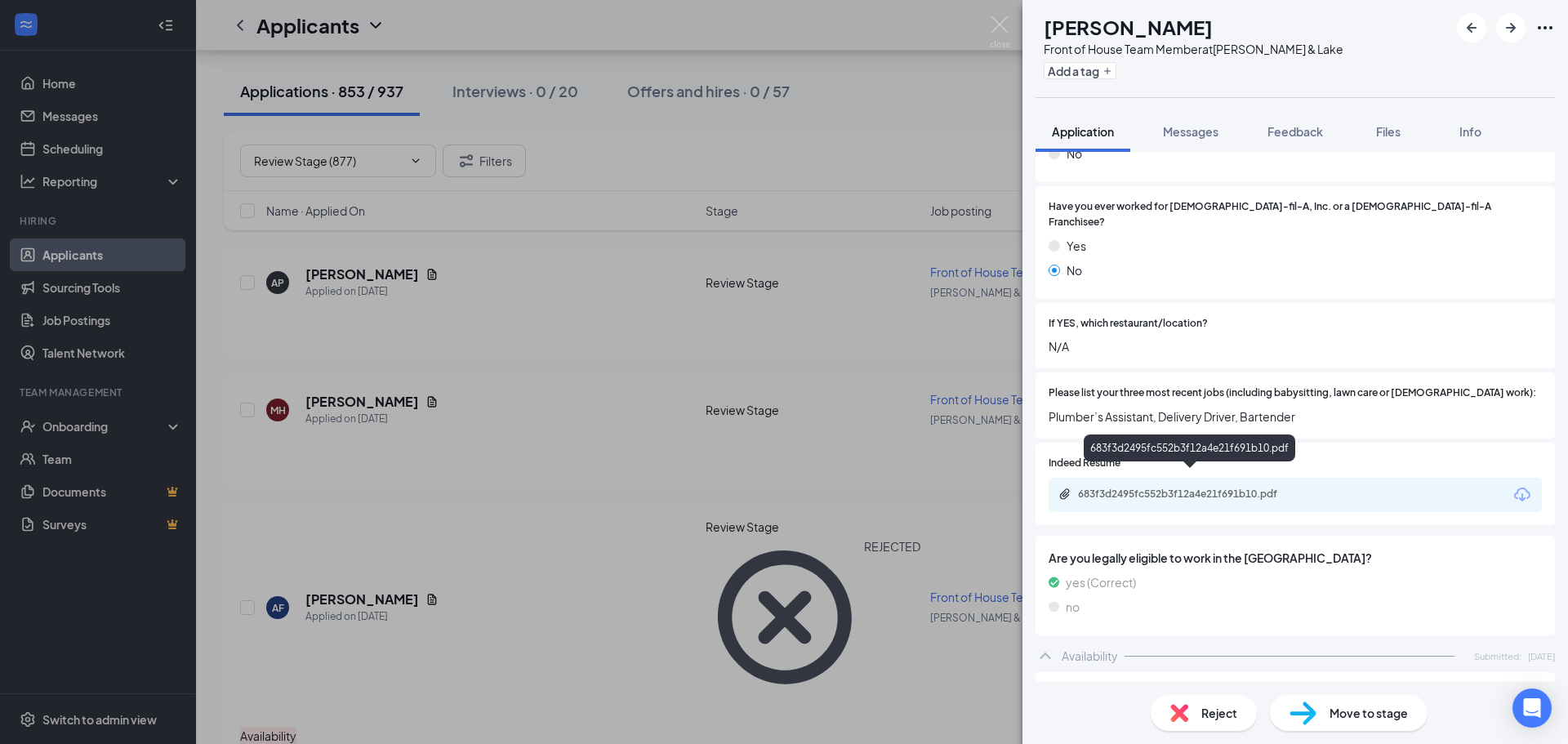
click at [1269, 488] on div "683f3d2495fc552b3f12a4e21f691b10.pdf" at bounding box center [1192, 494] width 229 height 13
click at [1211, 714] on span "Reject" at bounding box center [1219, 713] width 36 height 18
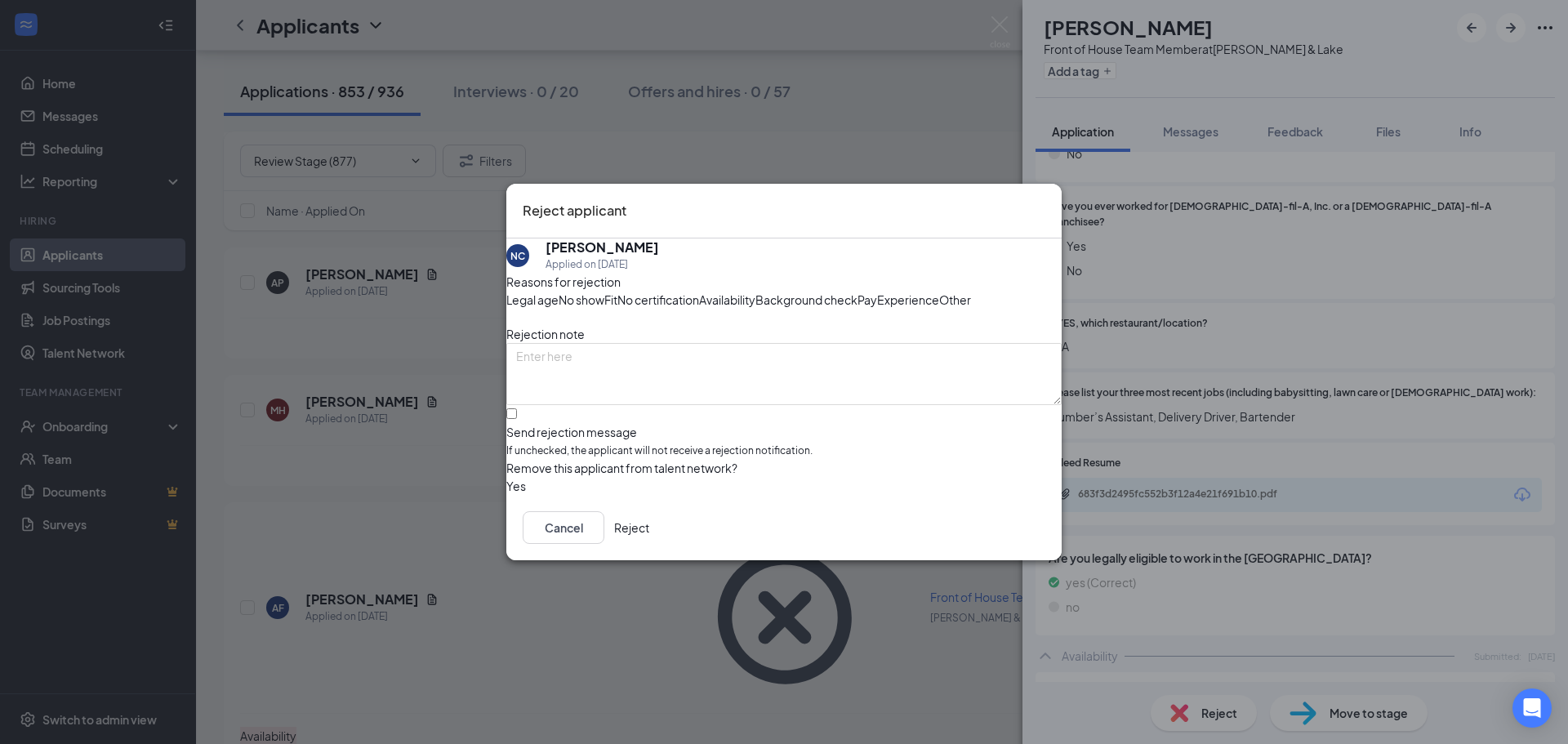
drag, startPoint x: 904, startPoint y: 280, endPoint x: 816, endPoint y: 323, distance: 97.9
click at [756, 291] on span "Availability" at bounding box center [727, 300] width 56 height 18
click at [517, 419] on input "Send rejection message If unchecked, the applicant will not receive a rejection…" at bounding box center [511, 413] width 11 height 11
checkbox input "true"
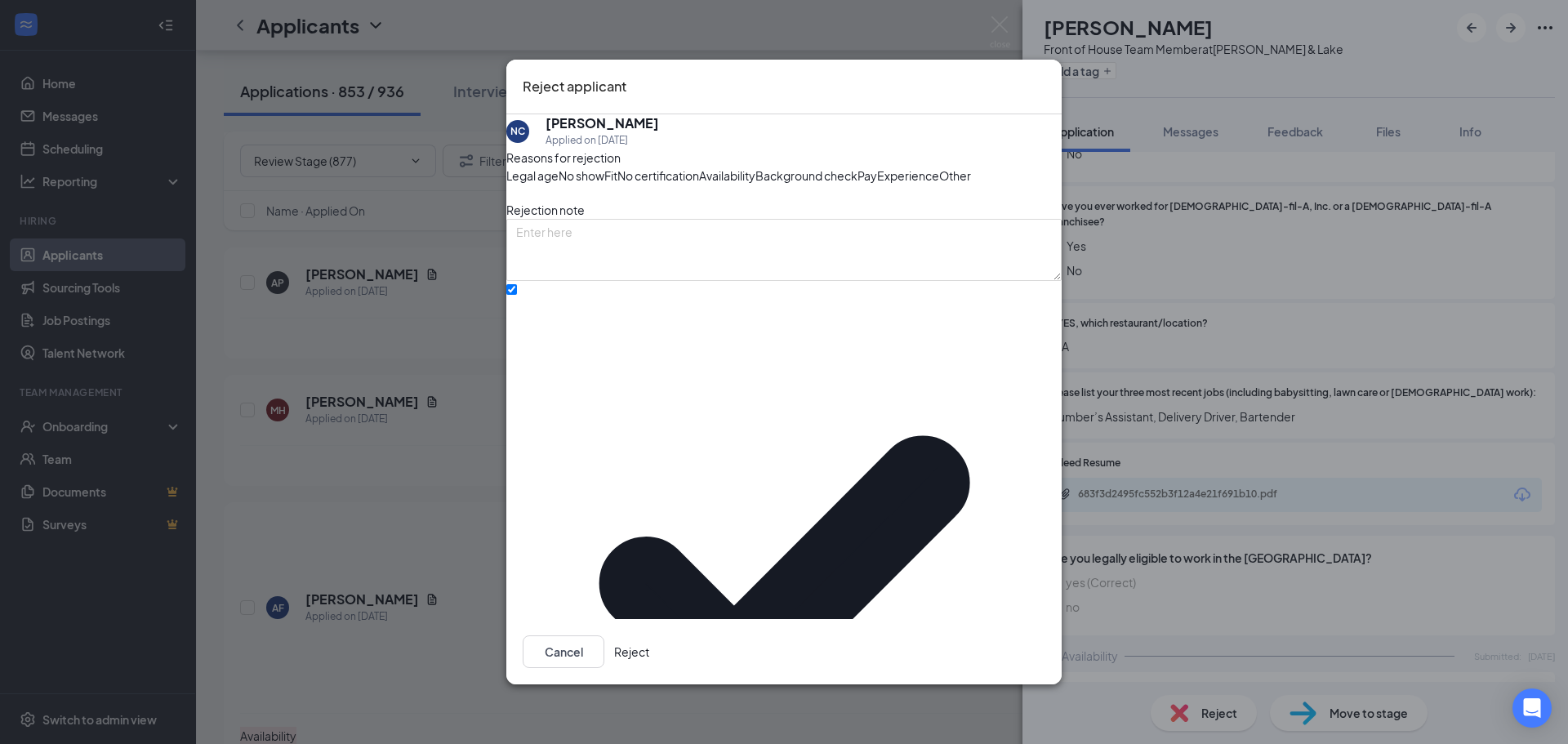
click at [650, 638] on button "Reject" at bounding box center [632, 652] width 35 height 33
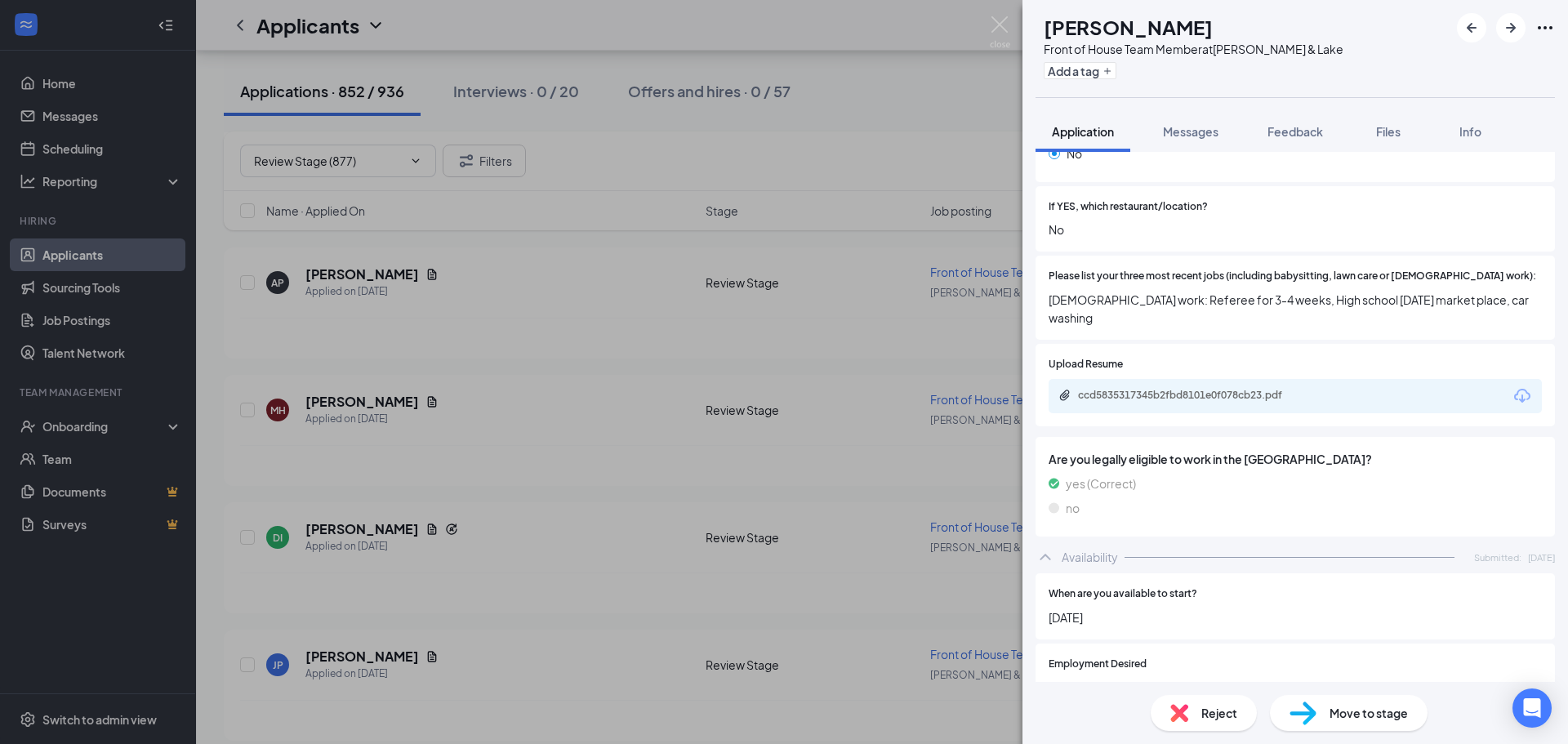
scroll to position [938, 0]
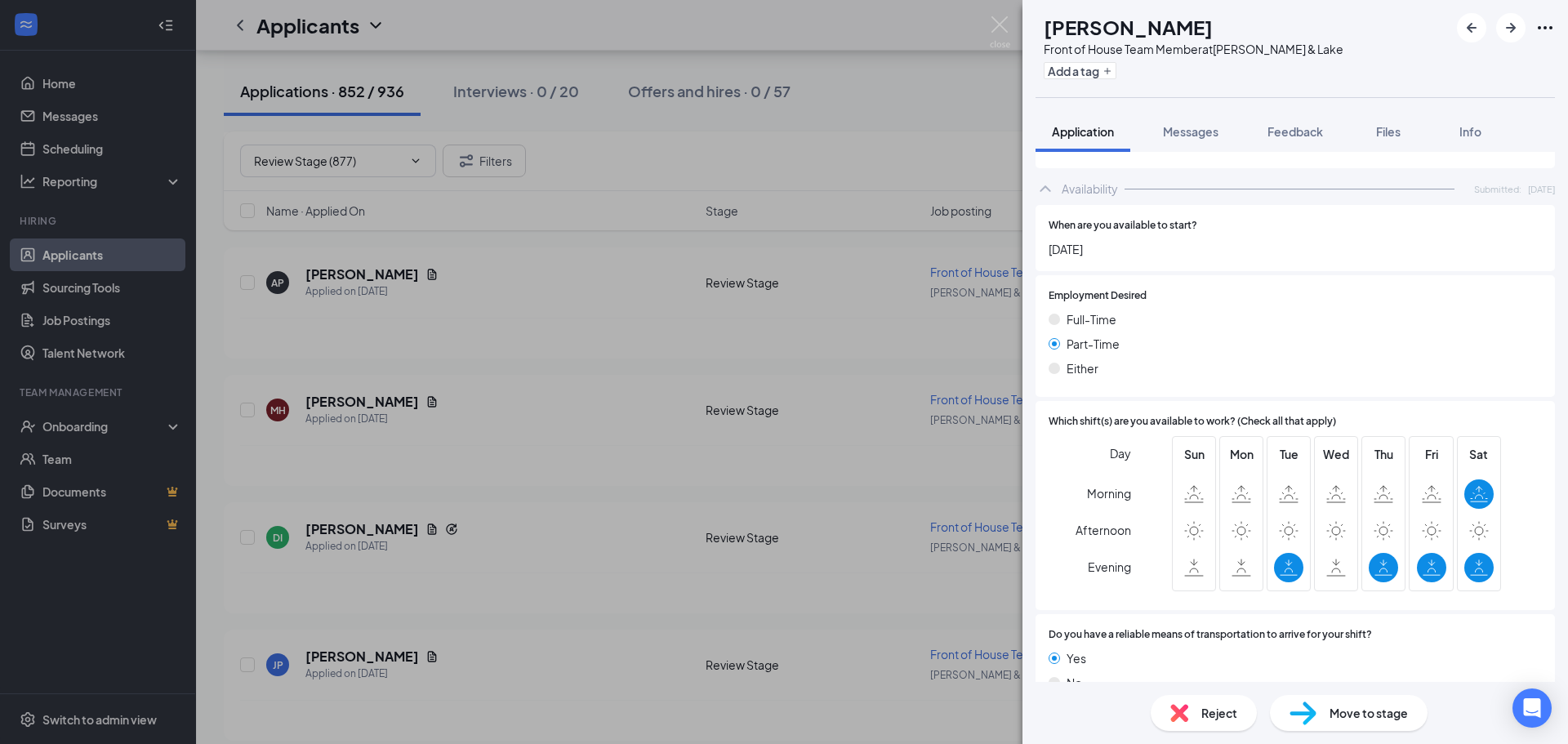
click at [1213, 711] on span "Reject" at bounding box center [1219, 713] width 36 height 18
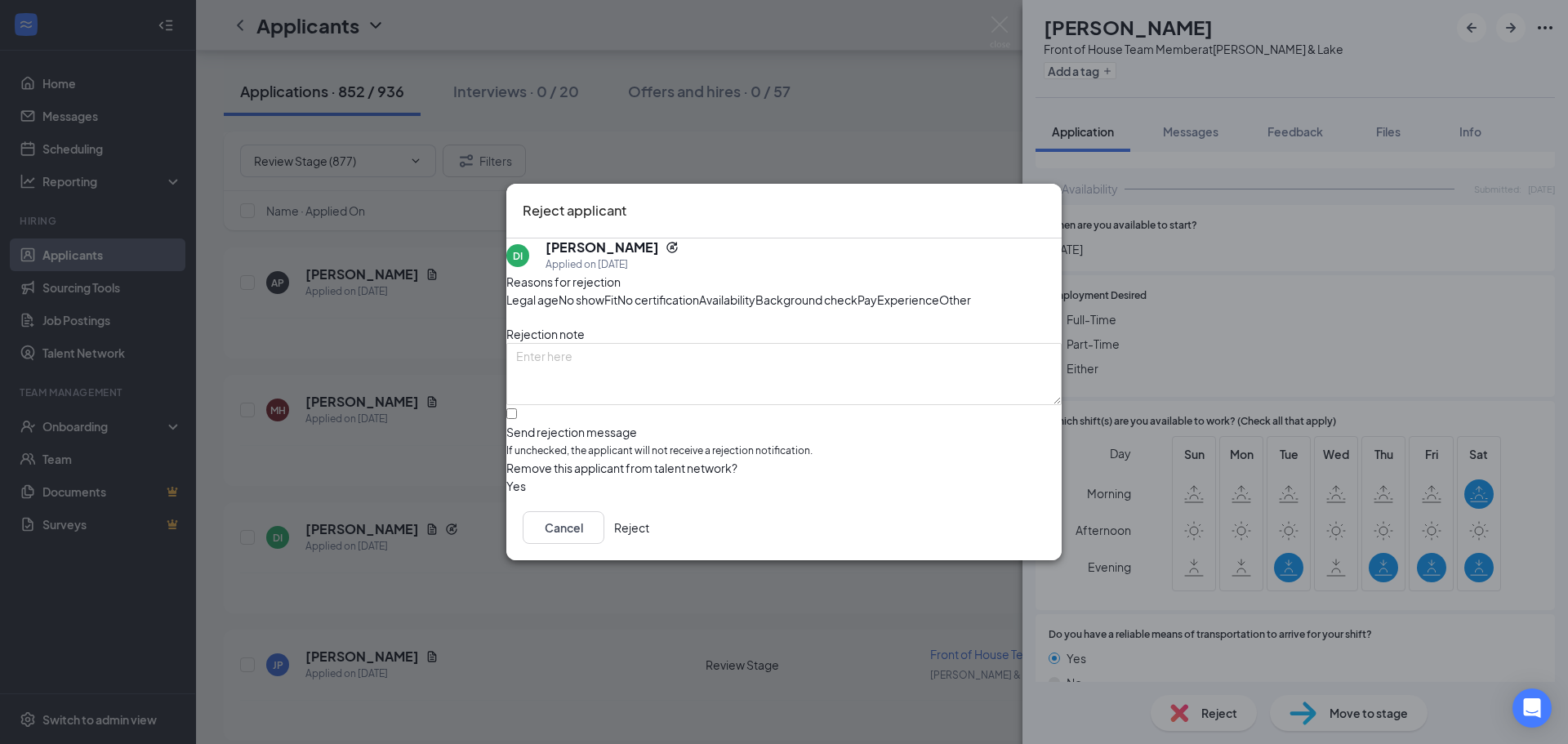
click at [756, 291] on span "Availability" at bounding box center [727, 300] width 56 height 18
click at [517, 419] on input "Send rejection message If unchecked, the applicant will not receive a rejection…" at bounding box center [511, 413] width 11 height 11
checkbox input "true"
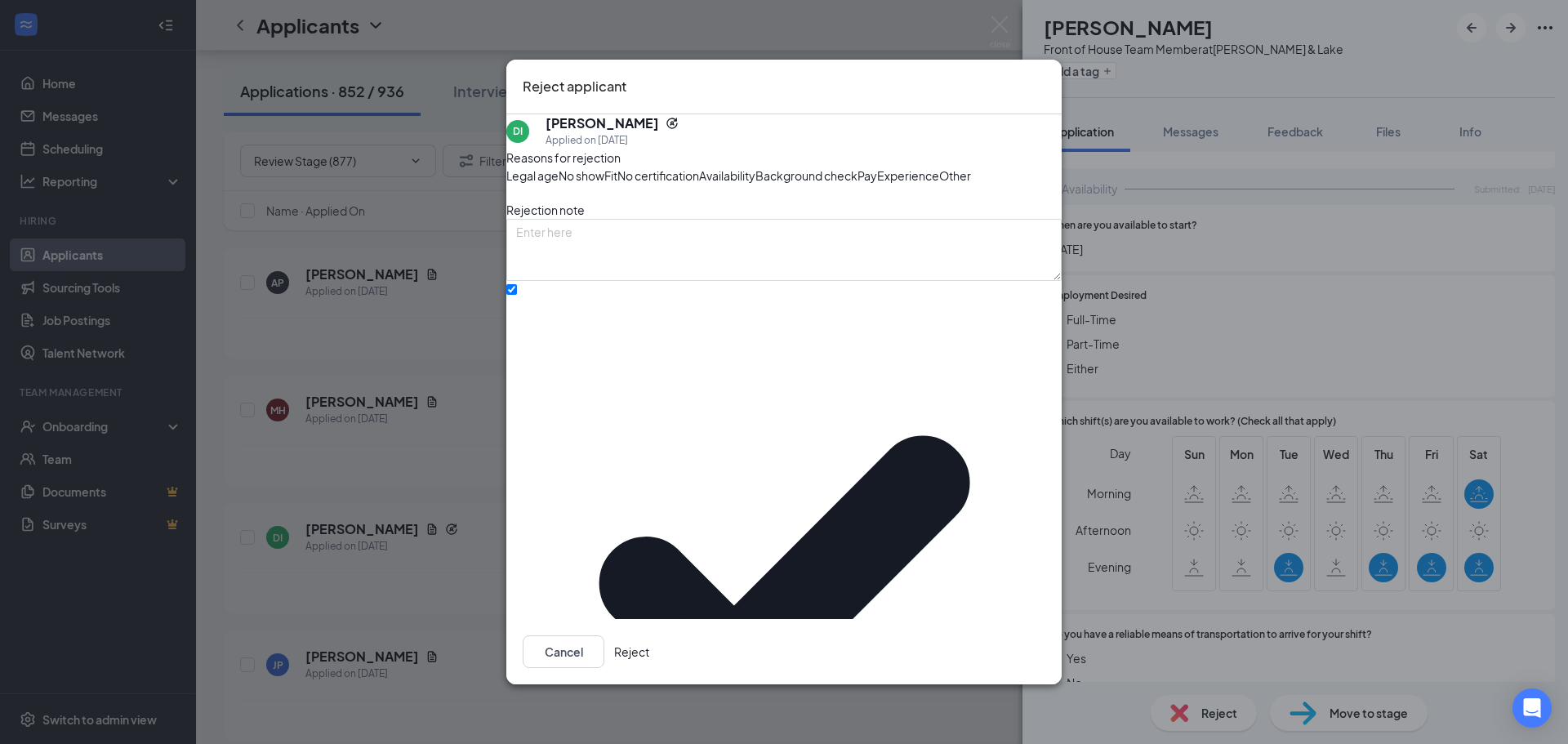
click at [650, 635] on button "Reject" at bounding box center [632, 652] width 35 height 33
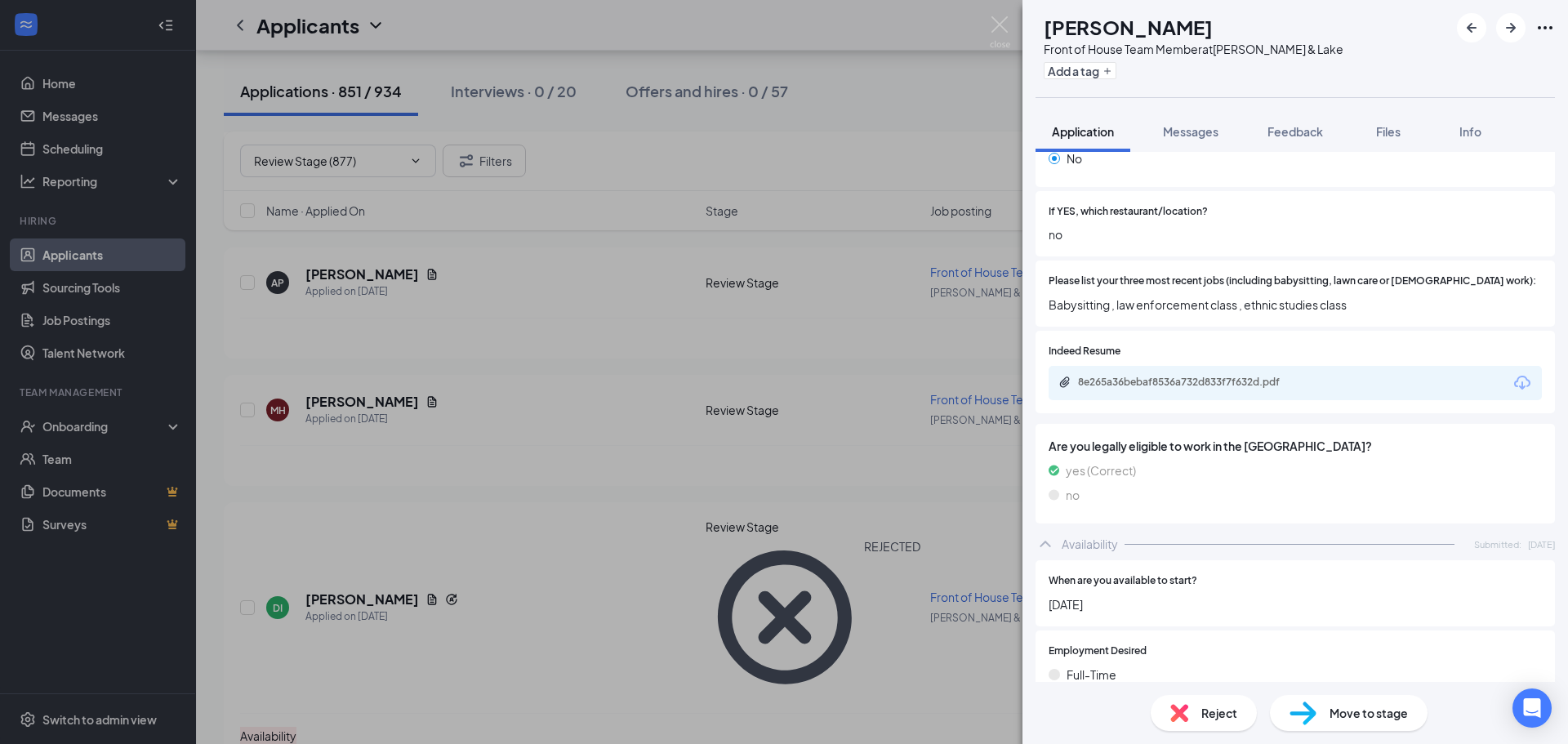
scroll to position [572, 0]
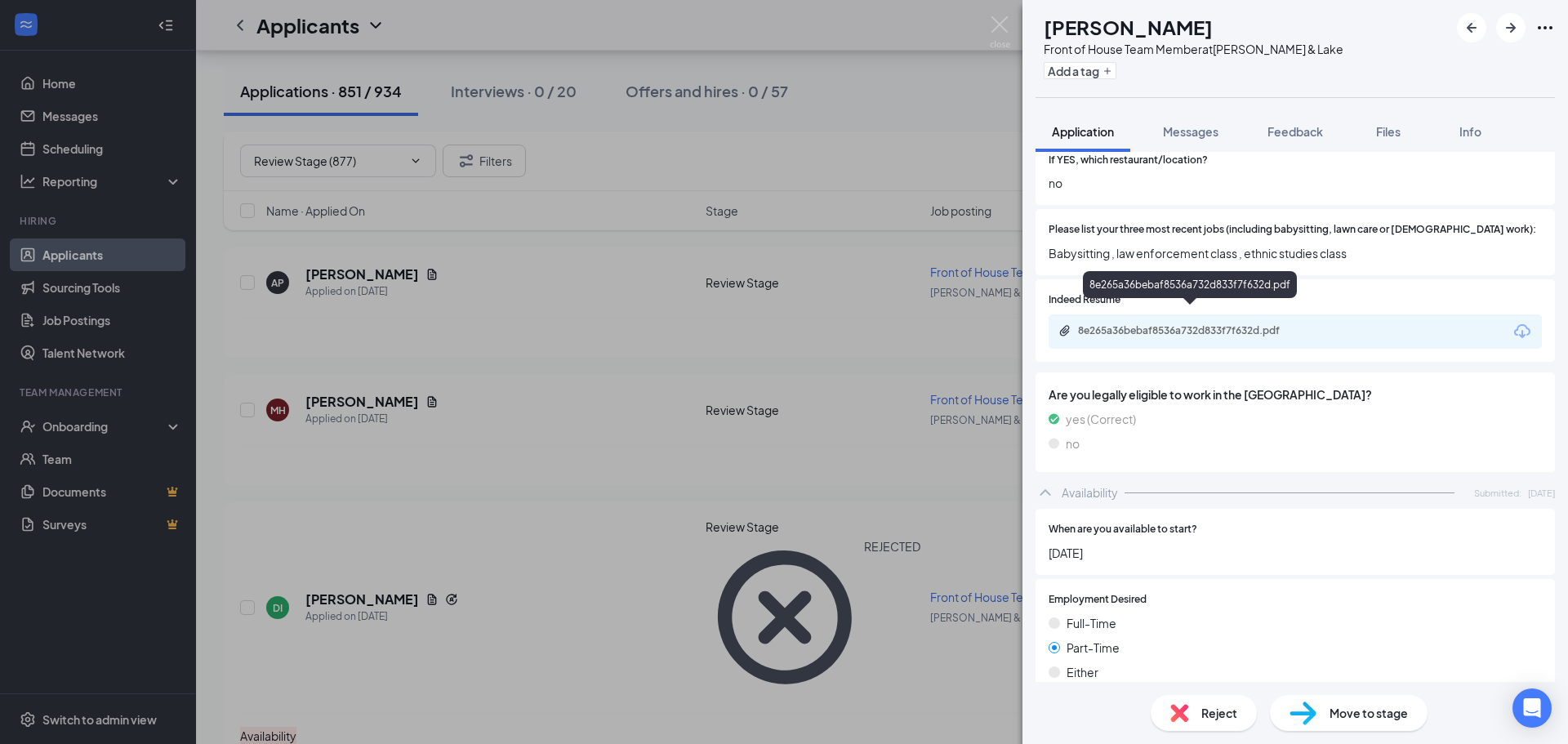
click at [1186, 324] on div "8e265a36bebaf8536a732d833f7f632d.pdf" at bounding box center [1192, 331] width 229 height 13
click at [1184, 708] on img at bounding box center [1179, 713] width 18 height 18
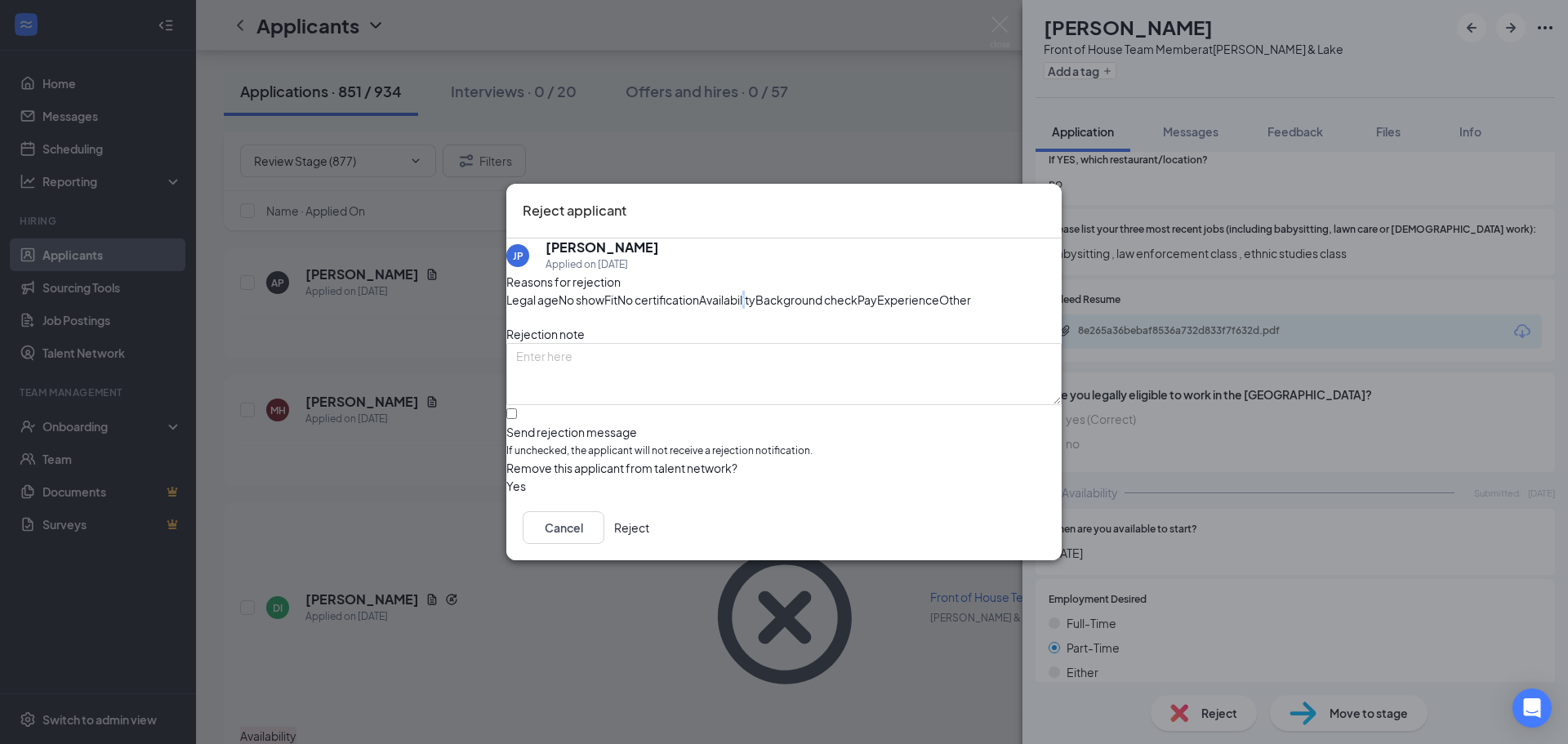
click at [900, 273] on div "Reasons for rejection Legal age No show Fit No certification Availability Backg…" at bounding box center [784, 384] width 556 height 222
drag, startPoint x: 900, startPoint y: 271, endPoint x: 873, endPoint y: 298, distance: 38.2
click at [756, 291] on span "Availability" at bounding box center [727, 300] width 56 height 18
drag, startPoint x: 577, startPoint y: 451, endPoint x: 838, endPoint y: 555, distance: 281.0
click at [517, 419] on input "Send rejection message If unchecked, the applicant will not receive a rejection…" at bounding box center [511, 413] width 11 height 11
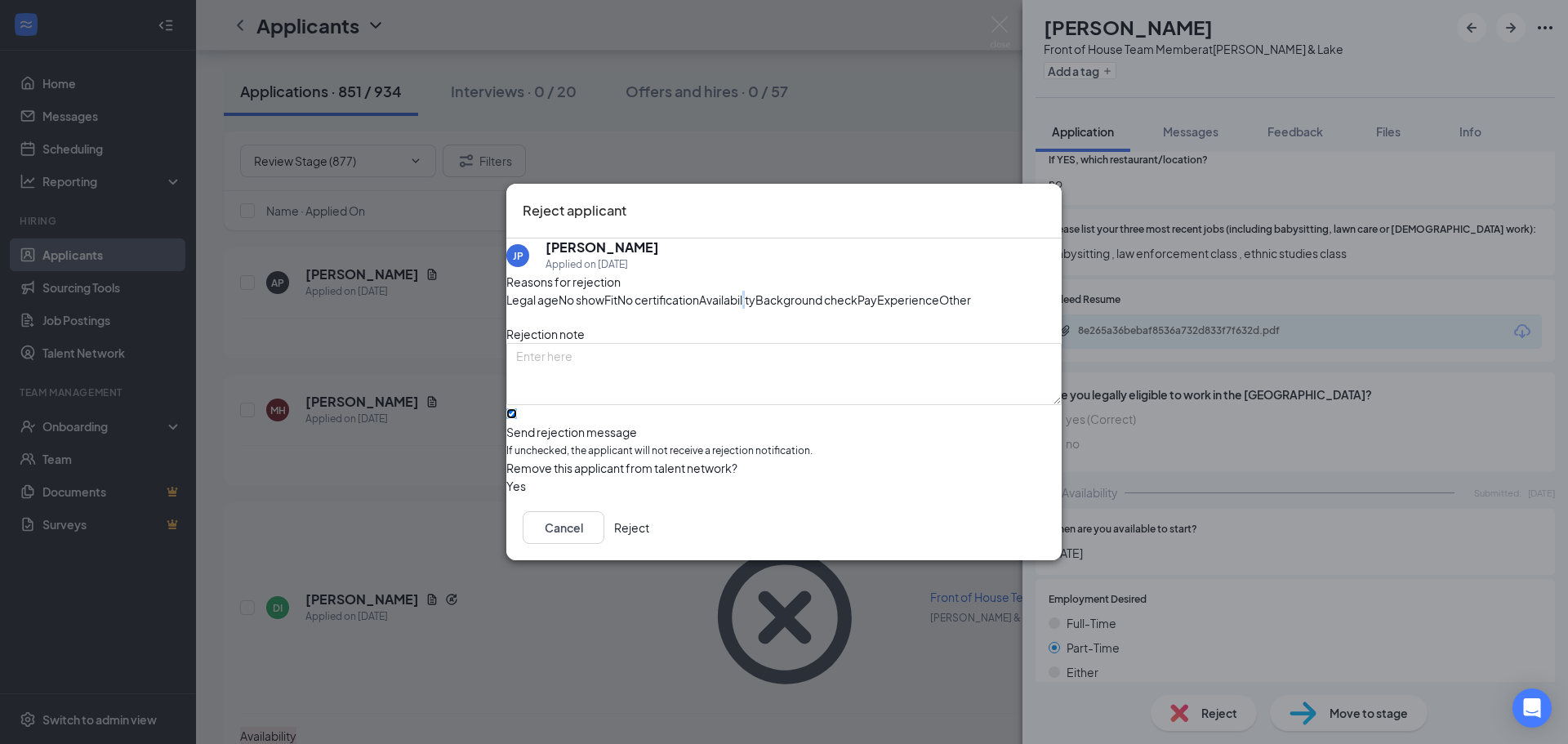
checkbox input "true"
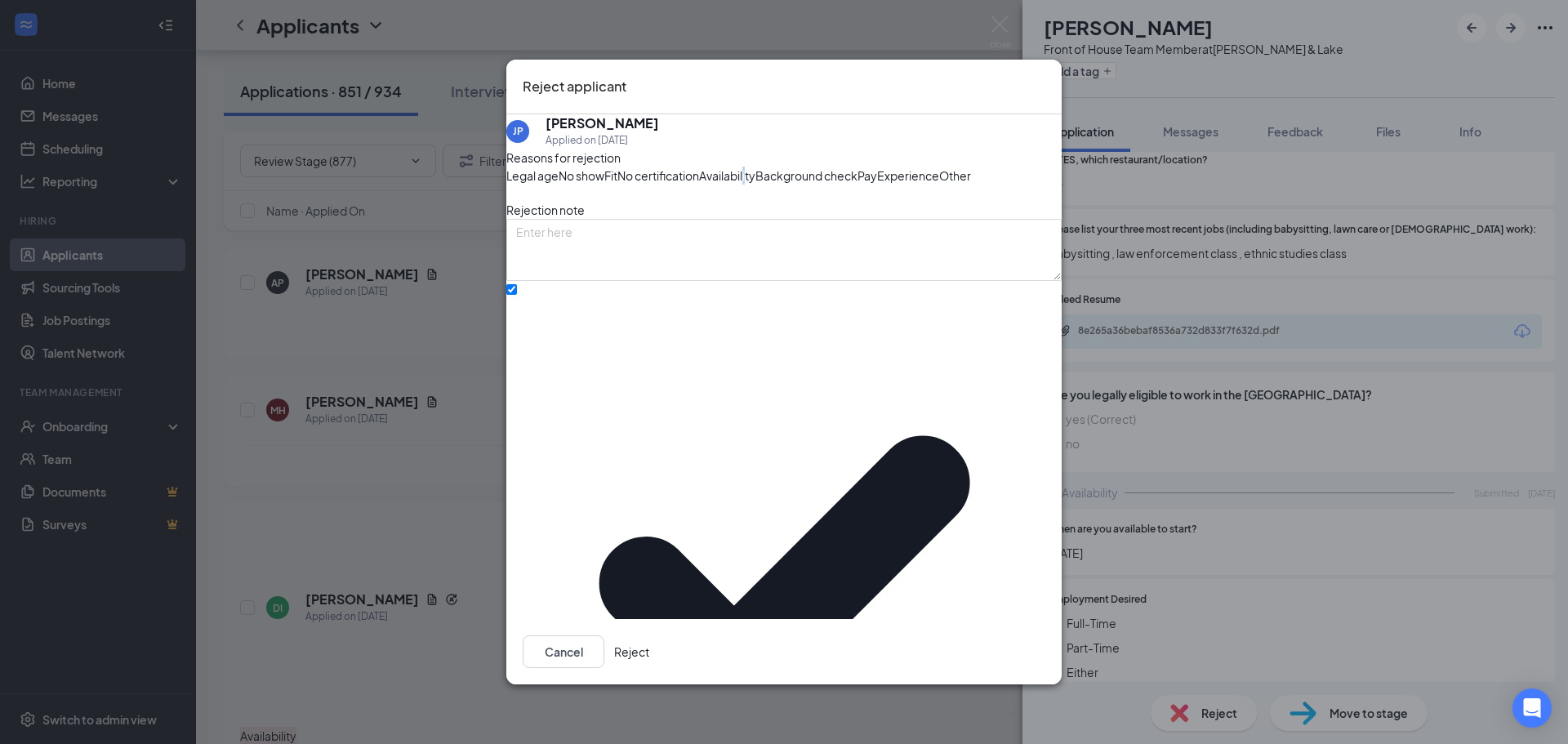
click at [650, 640] on button "Reject" at bounding box center [632, 652] width 35 height 33
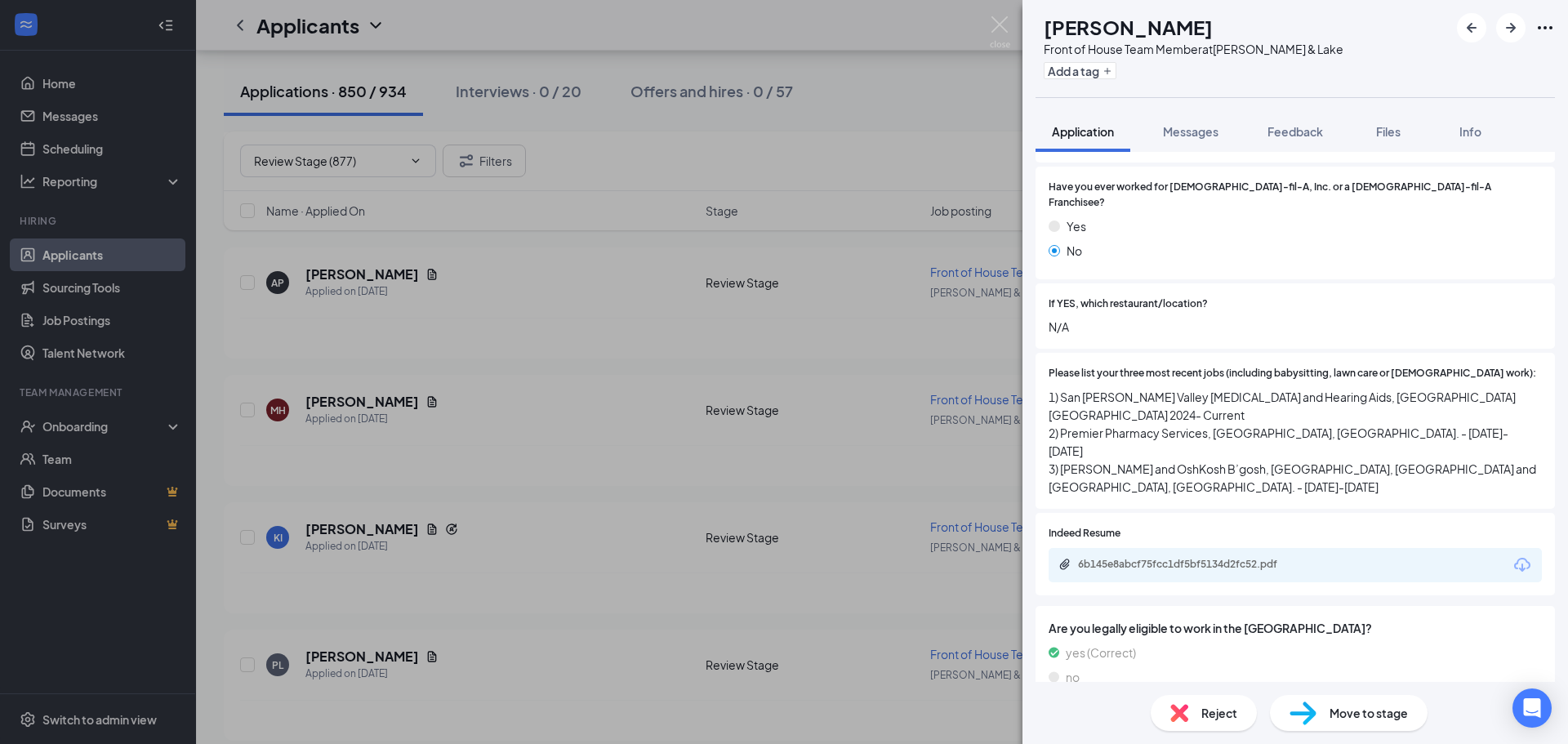
scroll to position [572, 0]
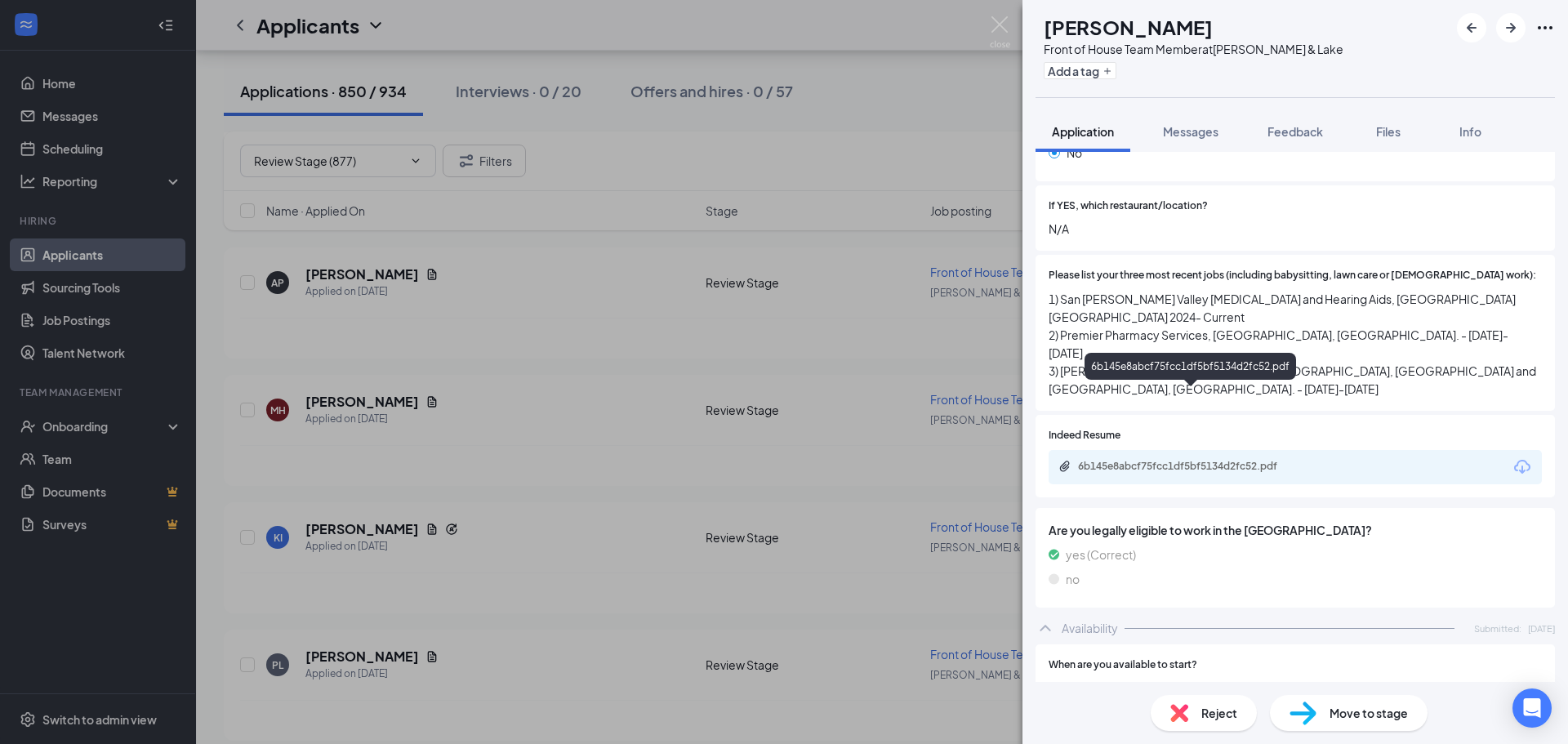
click at [1312, 460] on div "6b145e8abcf75fcc1df5bf5134d2fc52.pdf" at bounding box center [1191, 466] width 265 height 13
click at [1182, 711] on img at bounding box center [1179, 713] width 18 height 18
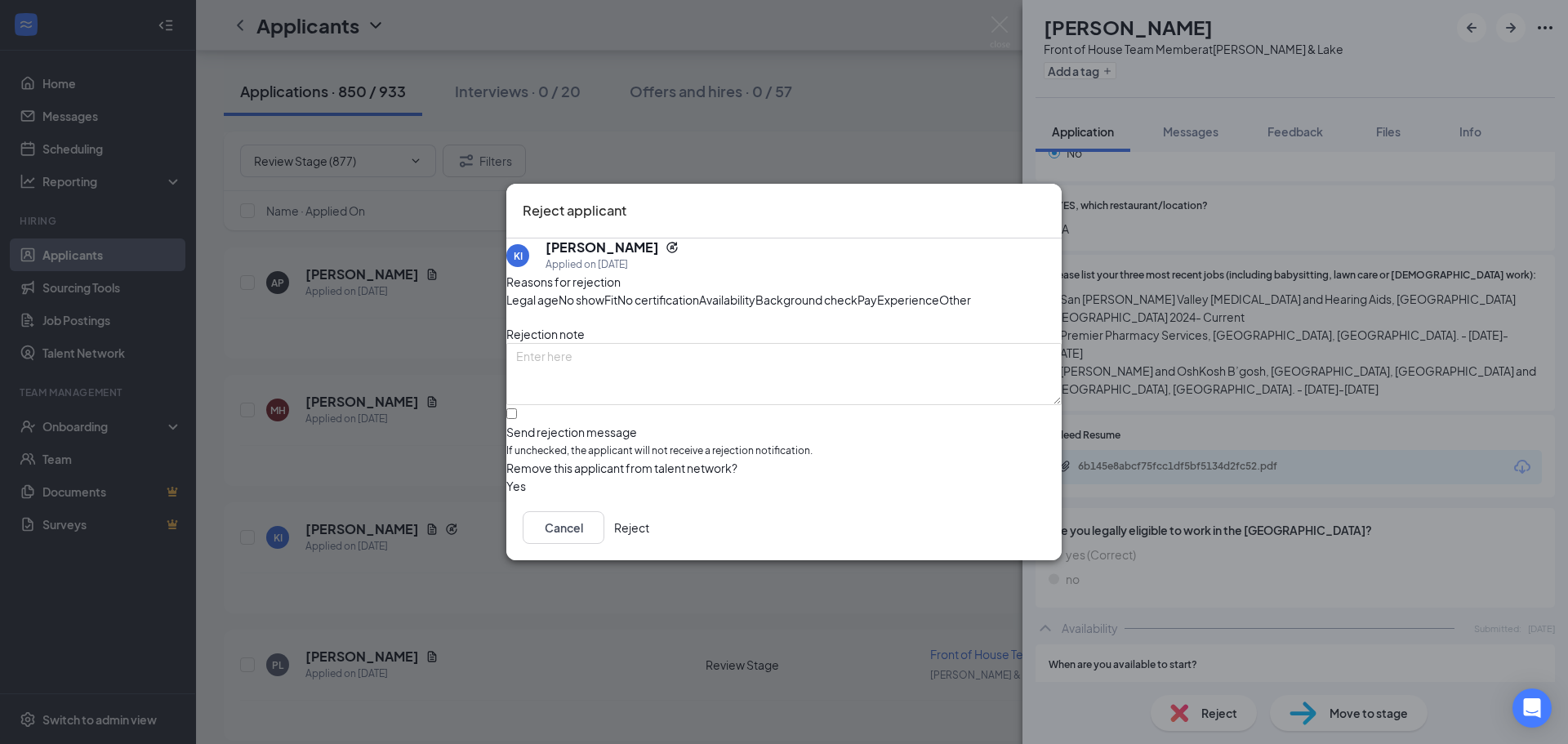
click at [756, 291] on span "Availability" at bounding box center [727, 300] width 56 height 18
click at [517, 419] on input "Send rejection message If unchecked, the applicant will not receive a rejection…" at bounding box center [511, 413] width 11 height 11
checkbox input "true"
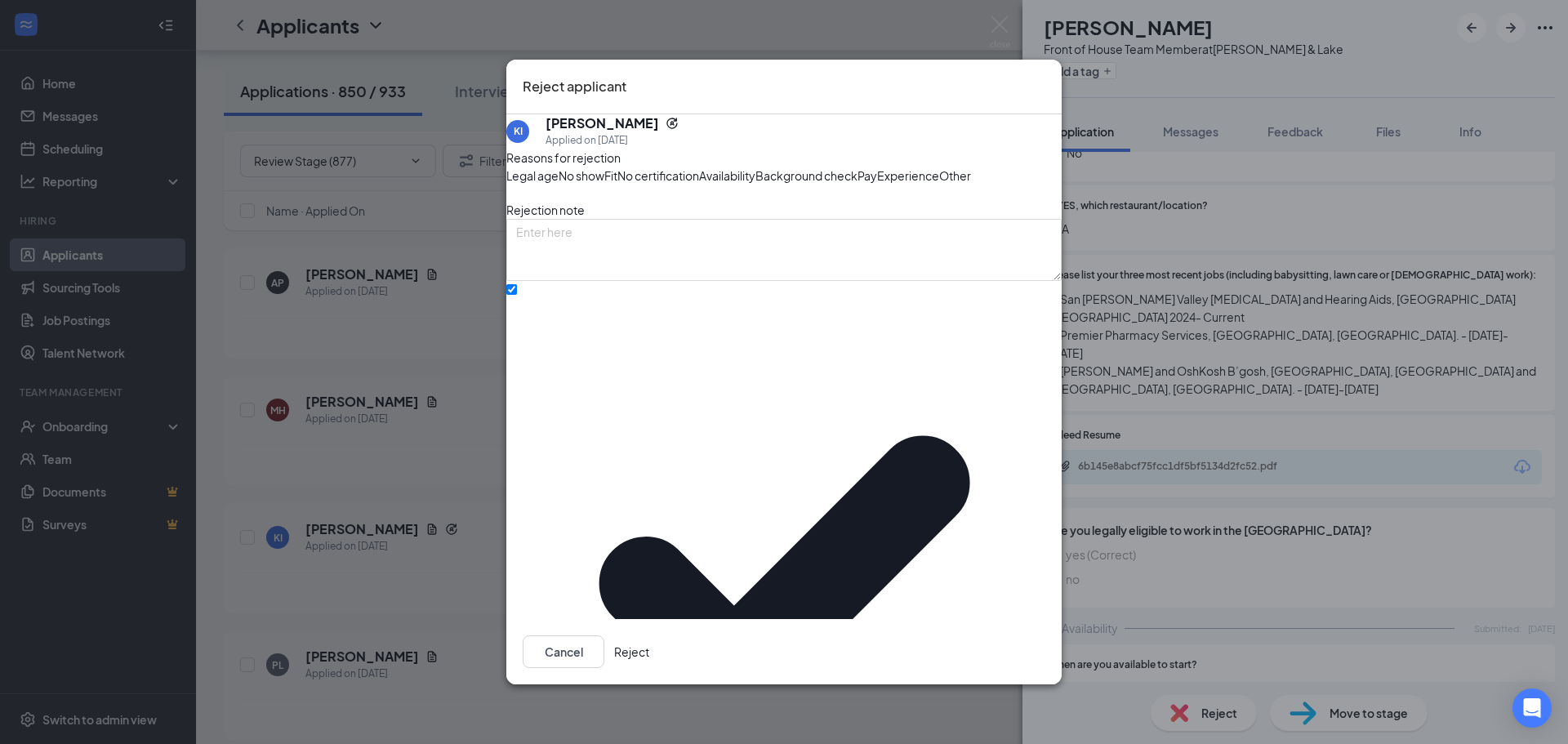
click at [650, 640] on button "Reject" at bounding box center [632, 652] width 35 height 33
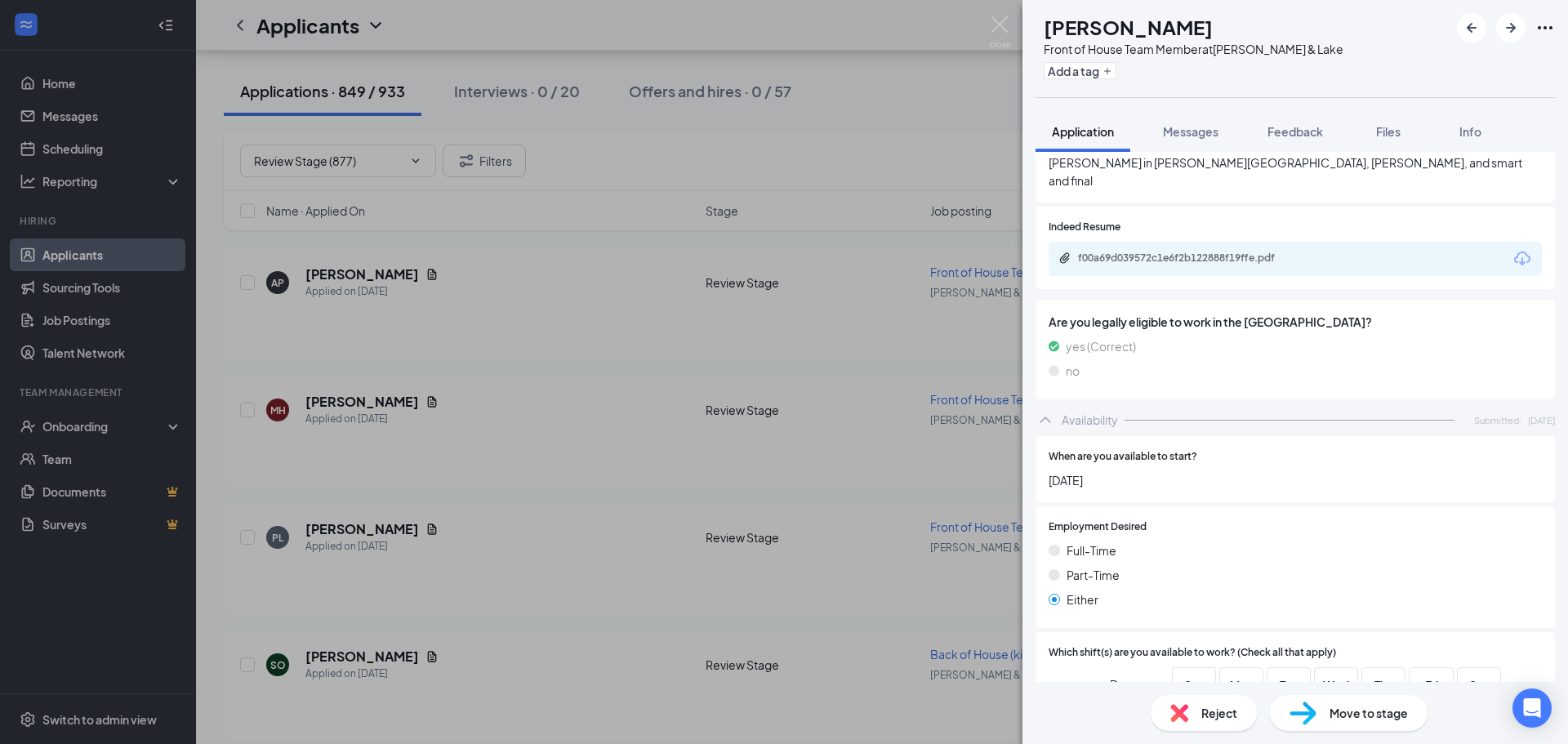
scroll to position [572, 0]
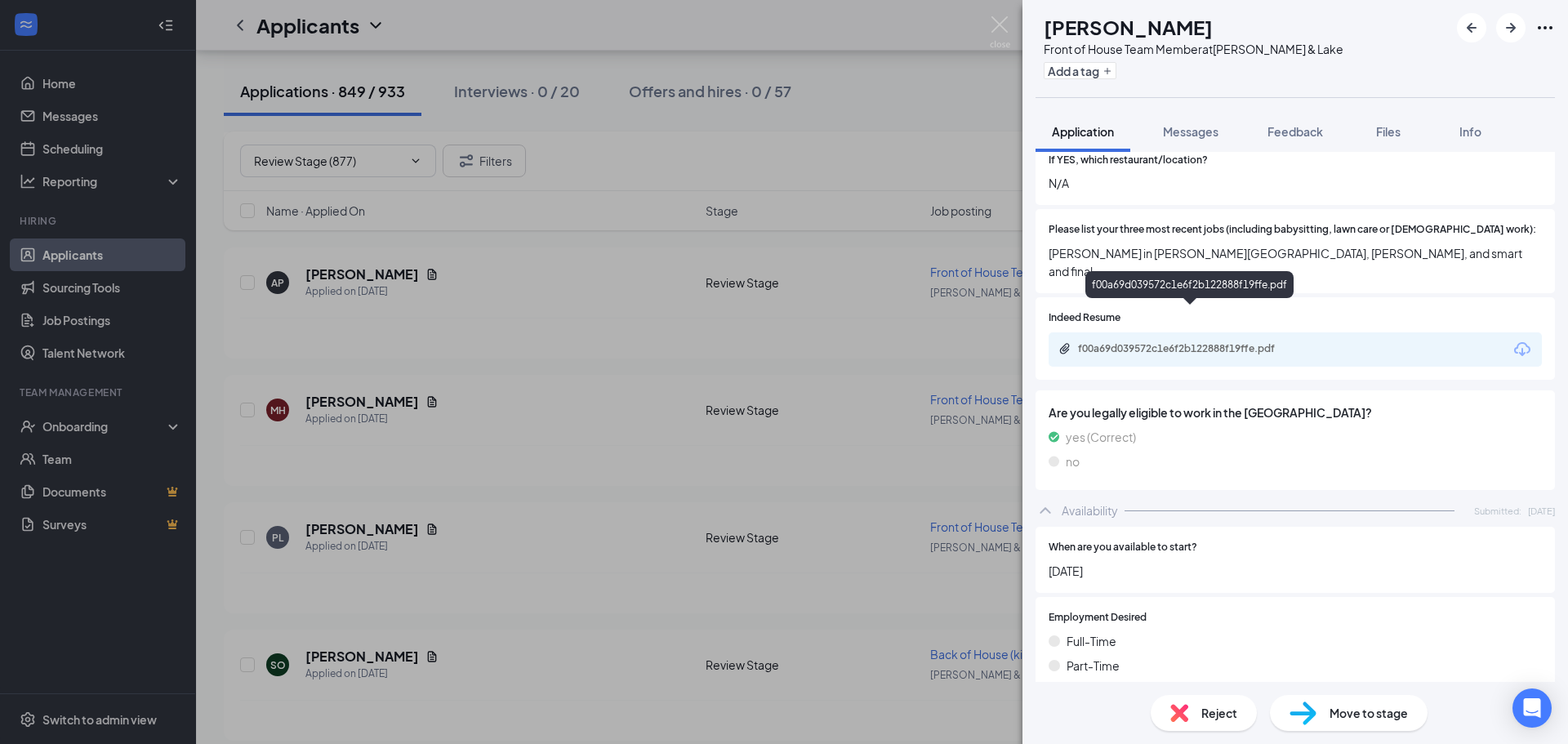
click at [1276, 342] on div "f00a69d039572c1e6f2b122888f19ffe.pdf" at bounding box center [1192, 349] width 229 height 13
click at [1204, 715] on span "Reject" at bounding box center [1219, 713] width 36 height 18
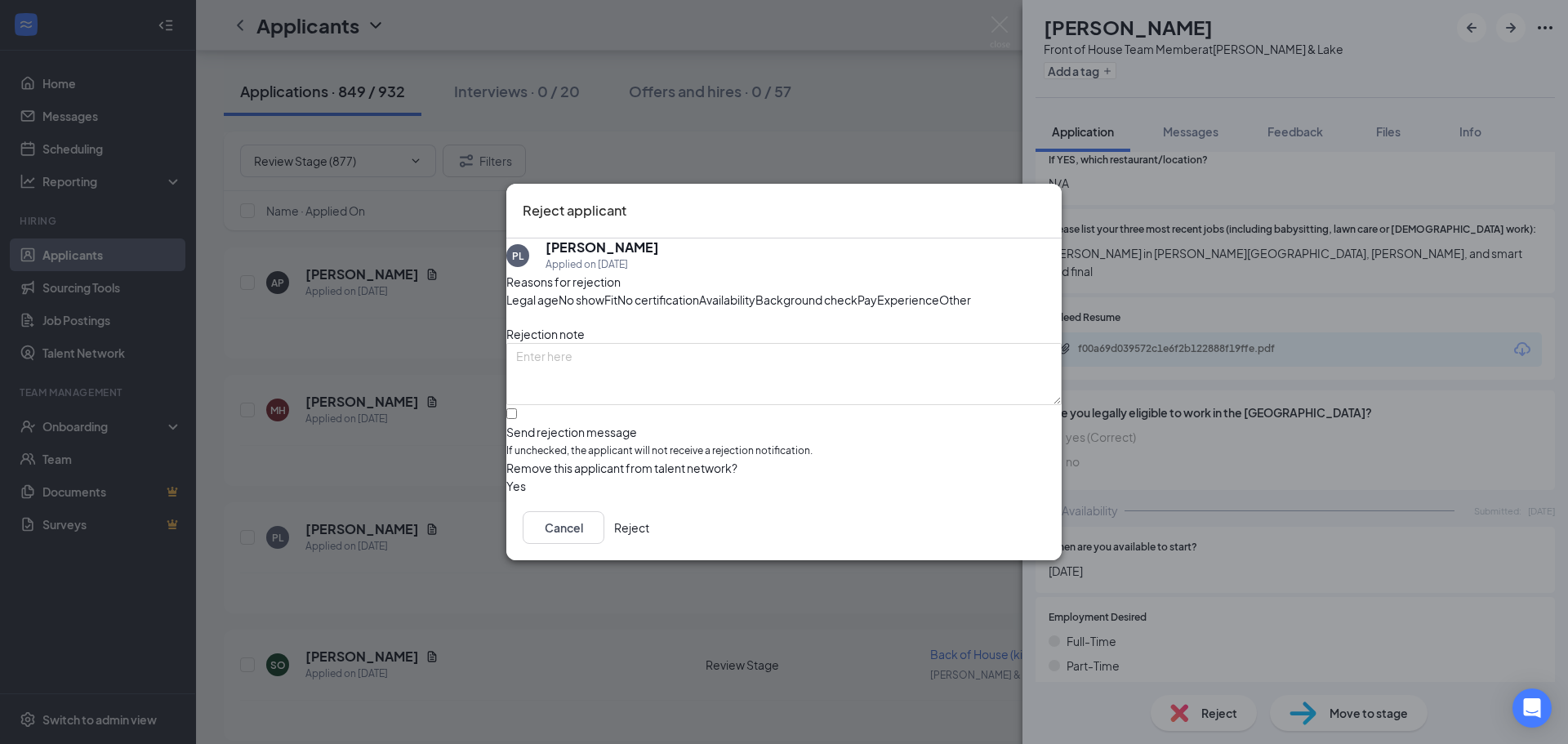
click at [756, 291] on span "Availability" at bounding box center [727, 300] width 56 height 18
drag, startPoint x: 595, startPoint y: 455, endPoint x: 810, endPoint y: 528, distance: 227.1
click at [517, 419] on input "Send rejection message If unchecked, the applicant will not receive a rejection…" at bounding box center [511, 413] width 11 height 11
checkbox input "true"
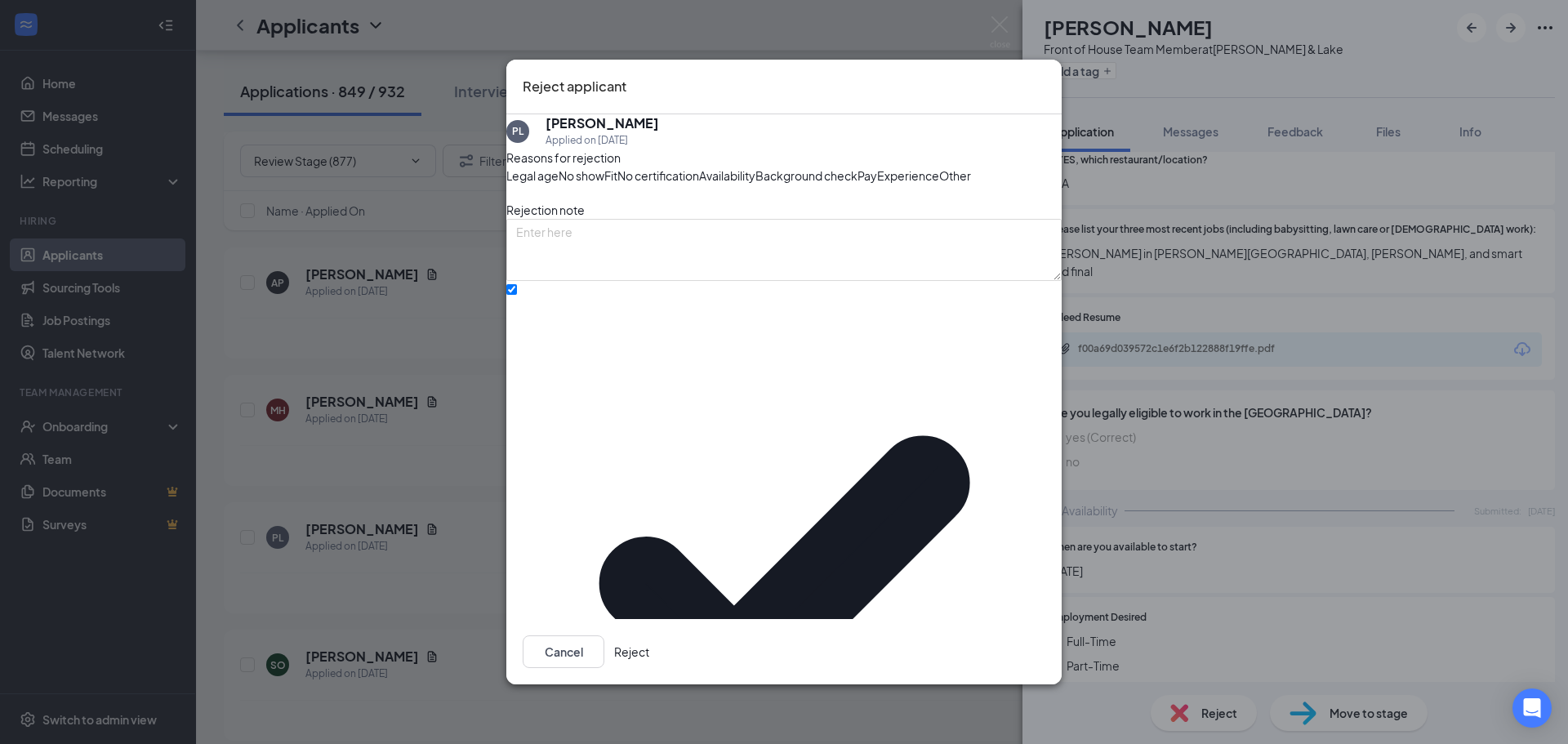
click at [650, 644] on button "Reject" at bounding box center [632, 652] width 35 height 33
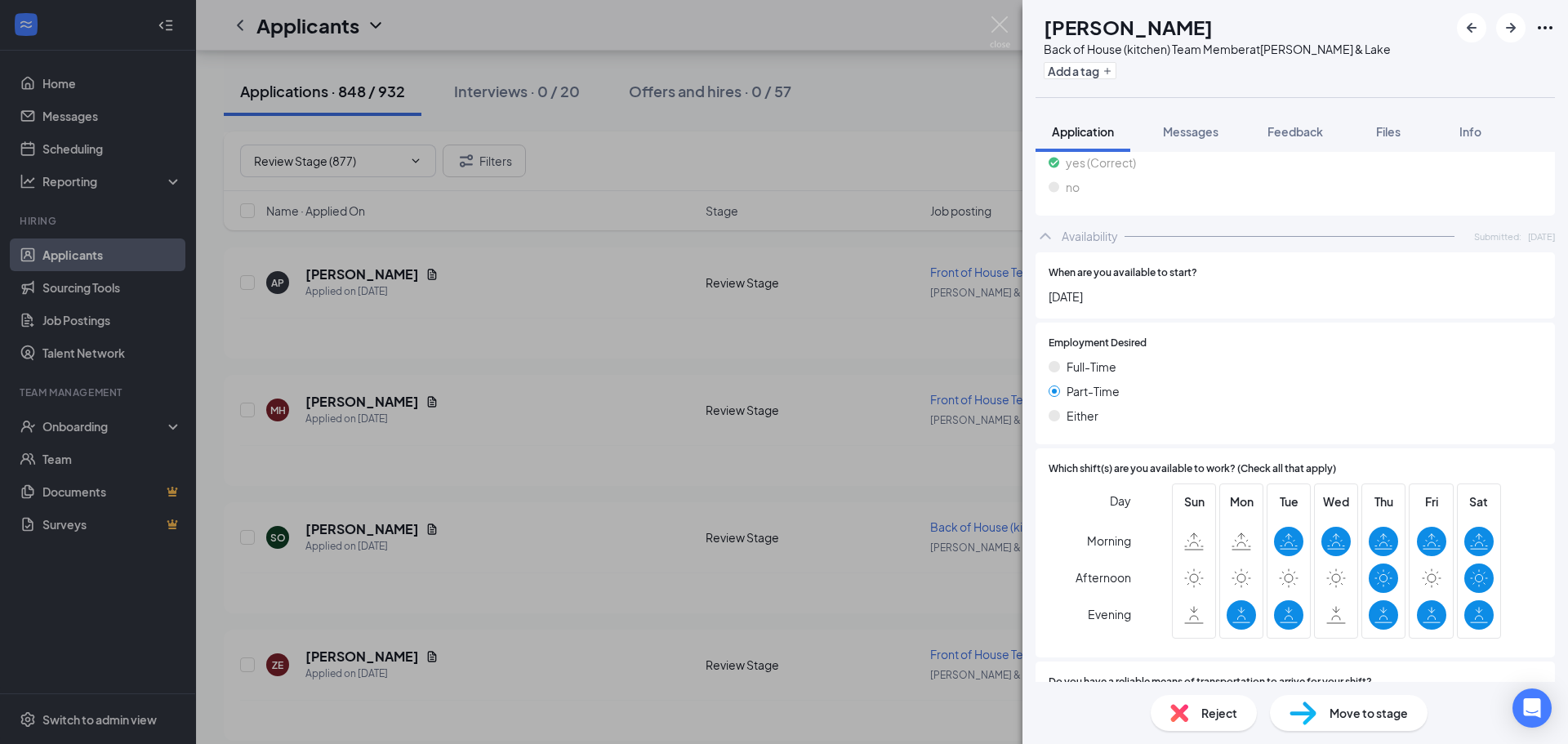
scroll to position [898, 0]
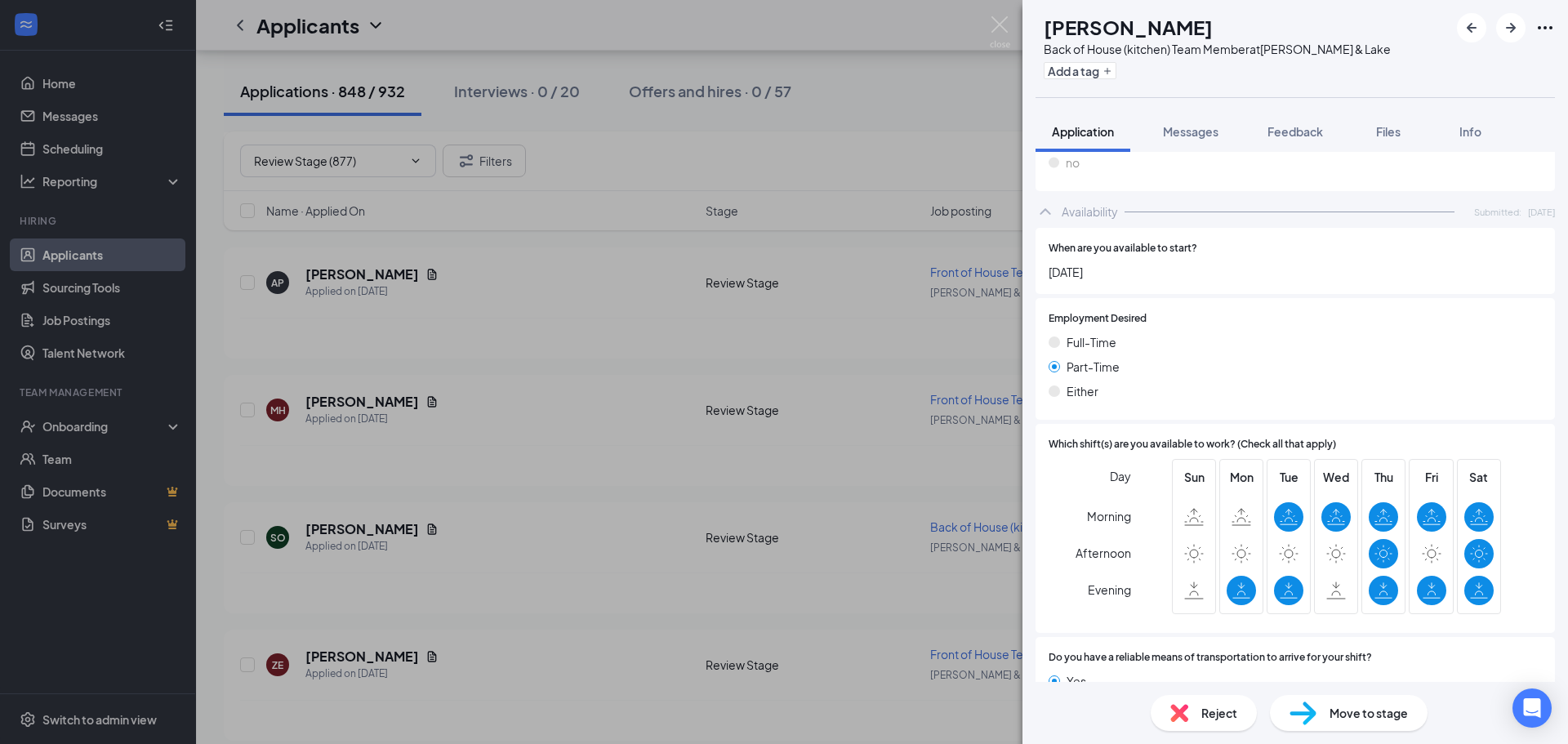
click at [1213, 713] on span "Reject" at bounding box center [1219, 713] width 36 height 18
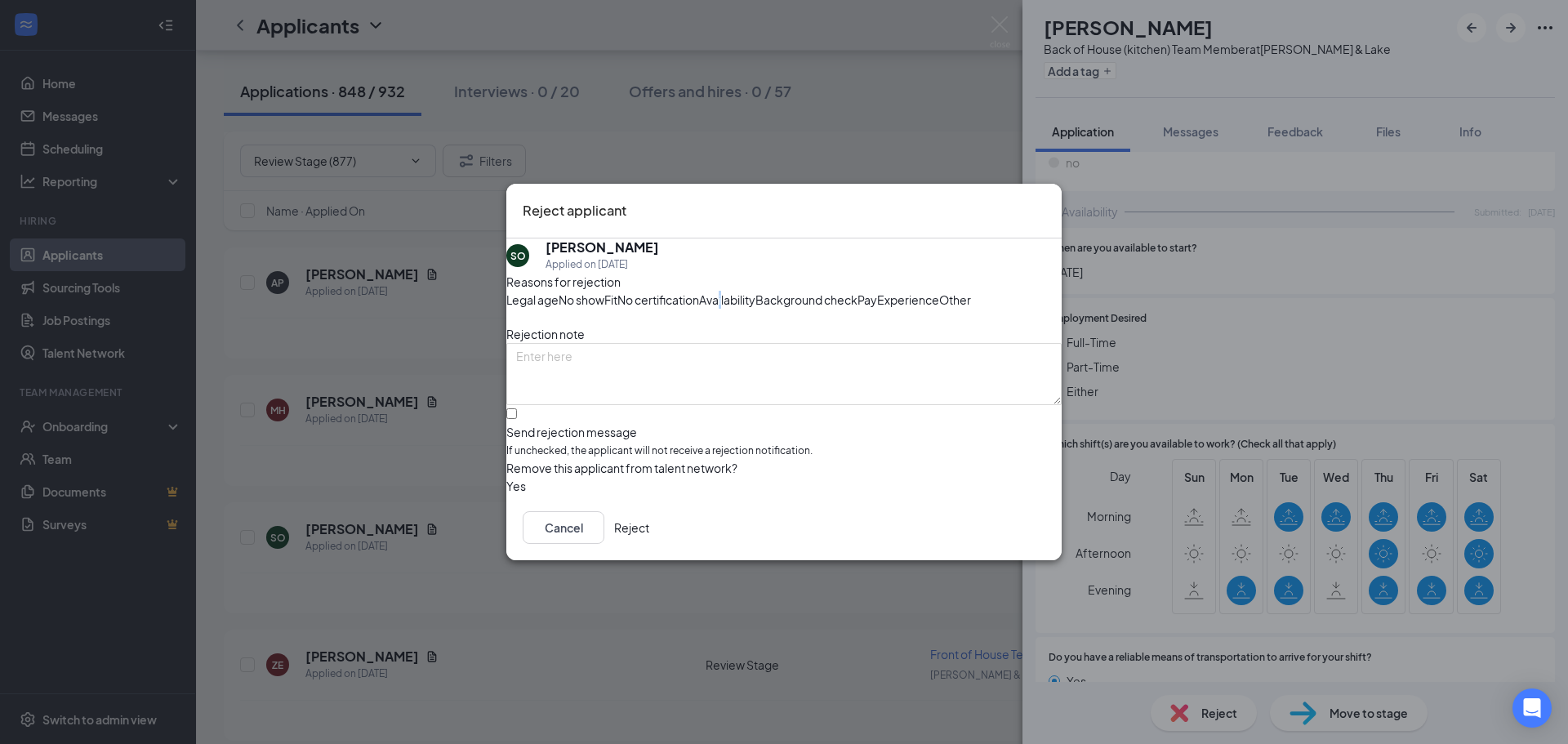
click at [756, 291] on span "Availability" at bounding box center [727, 300] width 56 height 18
click at [517, 419] on input "Send rejection message If unchecked, the applicant will not receive a rejection…" at bounding box center [511, 413] width 11 height 11
checkbox input "true"
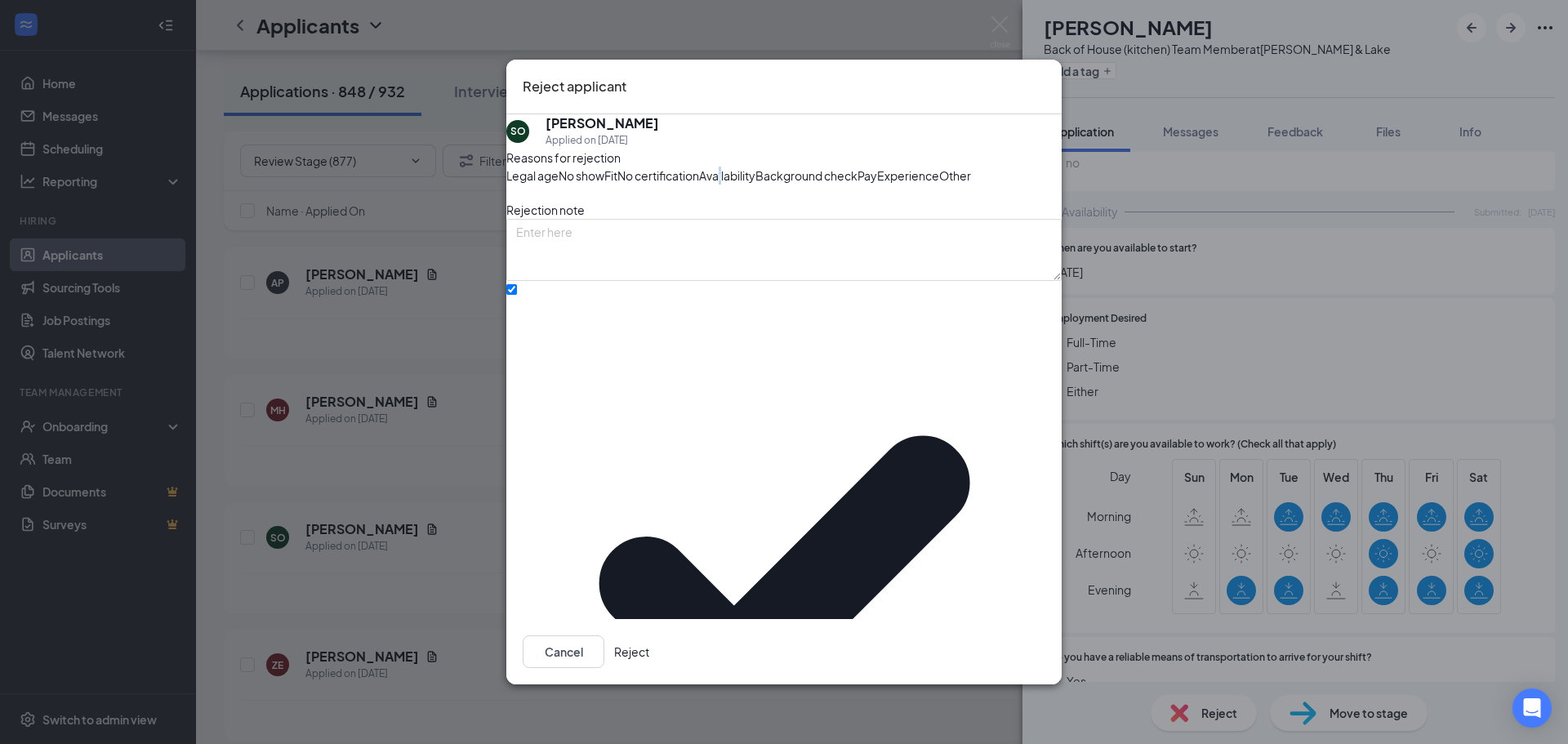
drag, startPoint x: 1007, startPoint y: 644, endPoint x: 1025, endPoint y: 636, distance: 19.7
click at [650, 643] on button "Reject" at bounding box center [632, 652] width 35 height 33
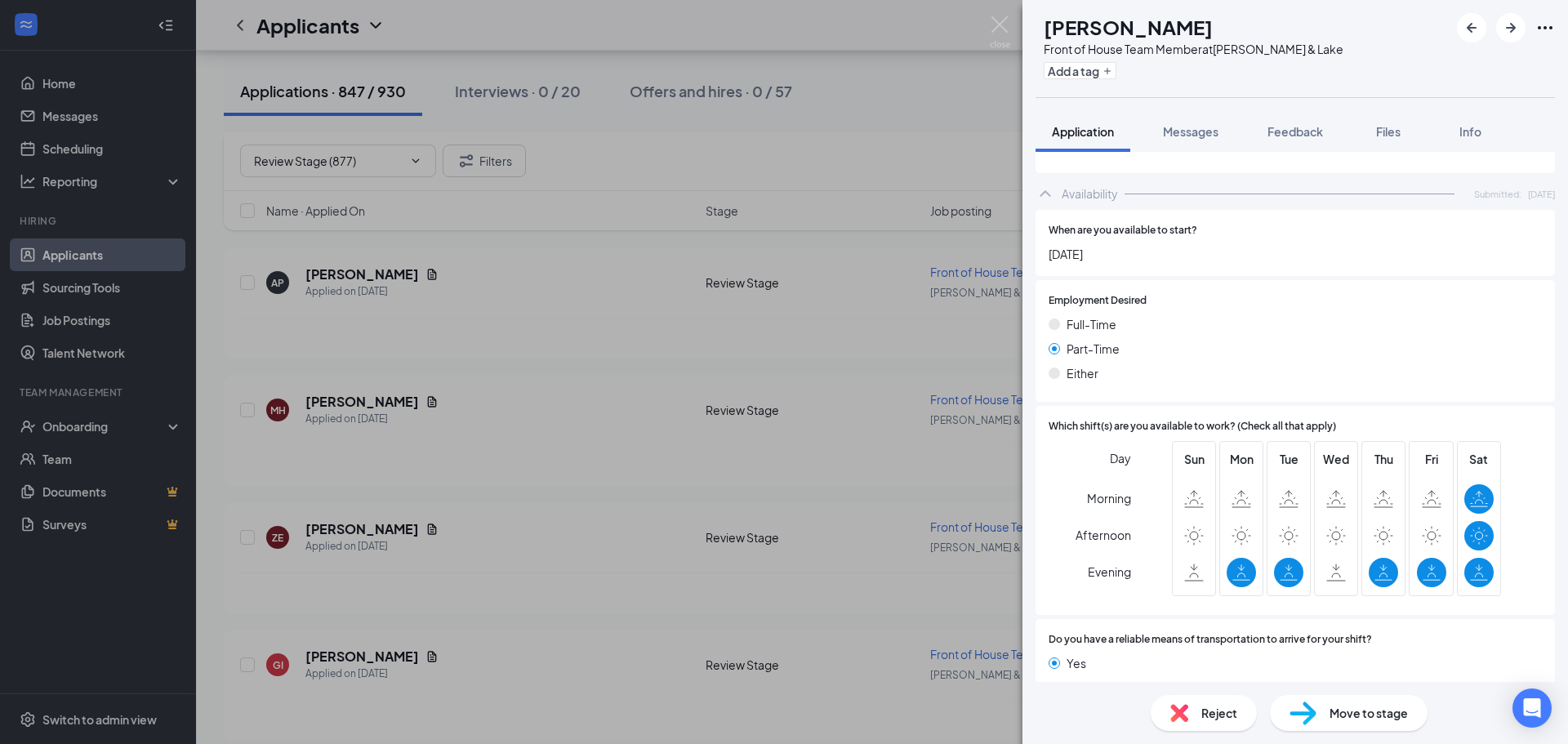
scroll to position [911, 0]
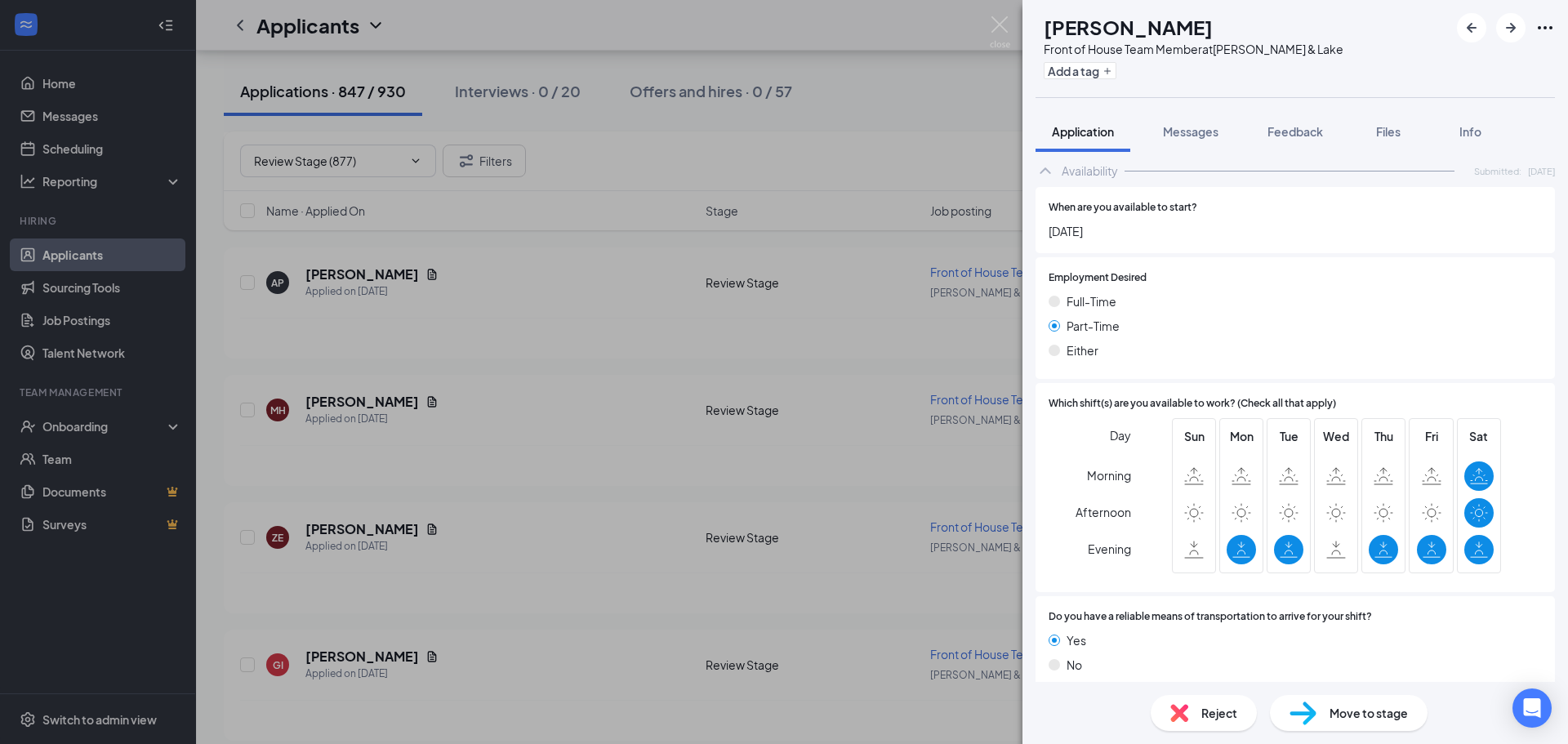
click at [1209, 719] on span "Reject" at bounding box center [1219, 713] width 36 height 18
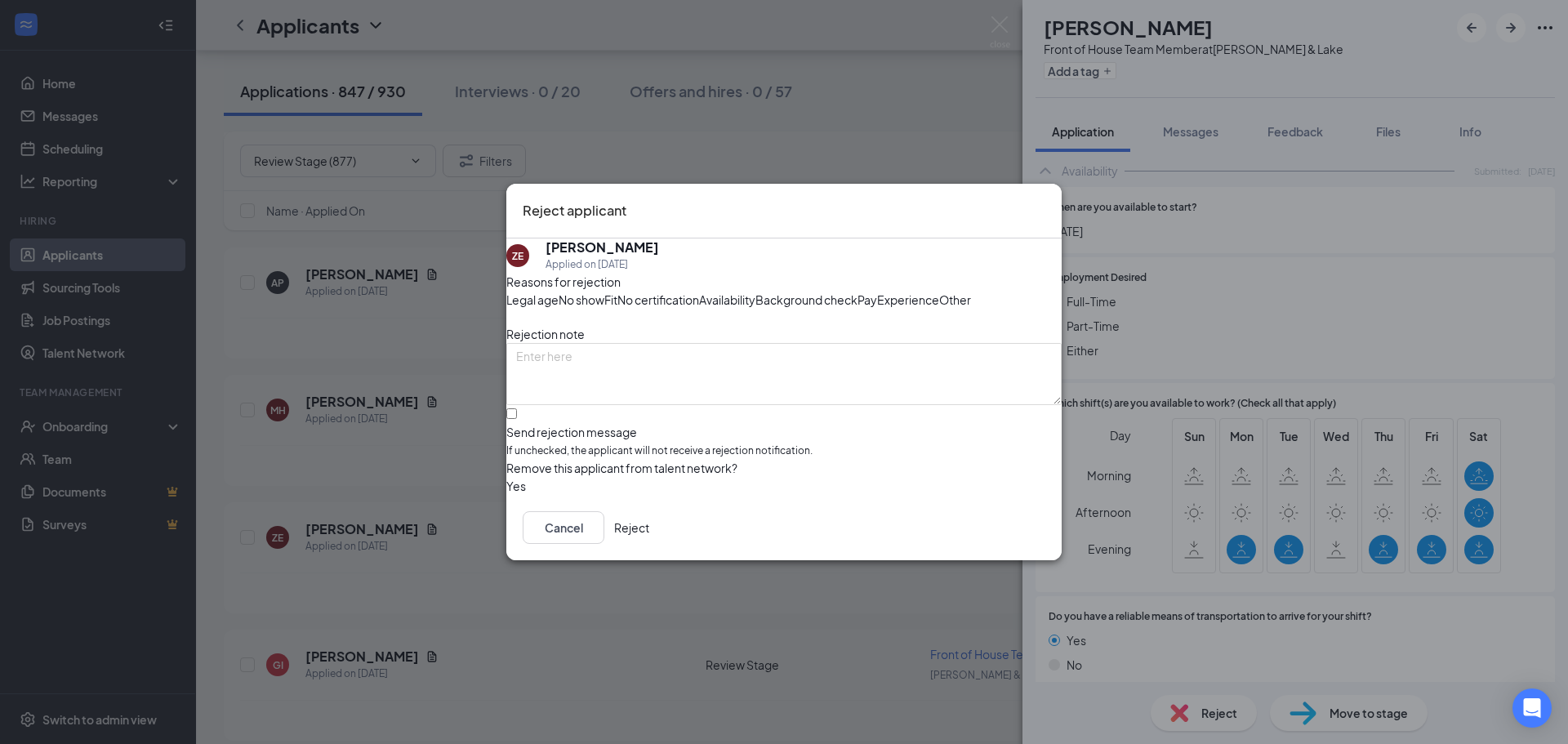
click at [756, 291] on span "Availability" at bounding box center [727, 300] width 56 height 18
click at [517, 419] on input "Send rejection message If unchecked, the applicant will not receive a rejection…" at bounding box center [511, 413] width 11 height 11
checkbox input "true"
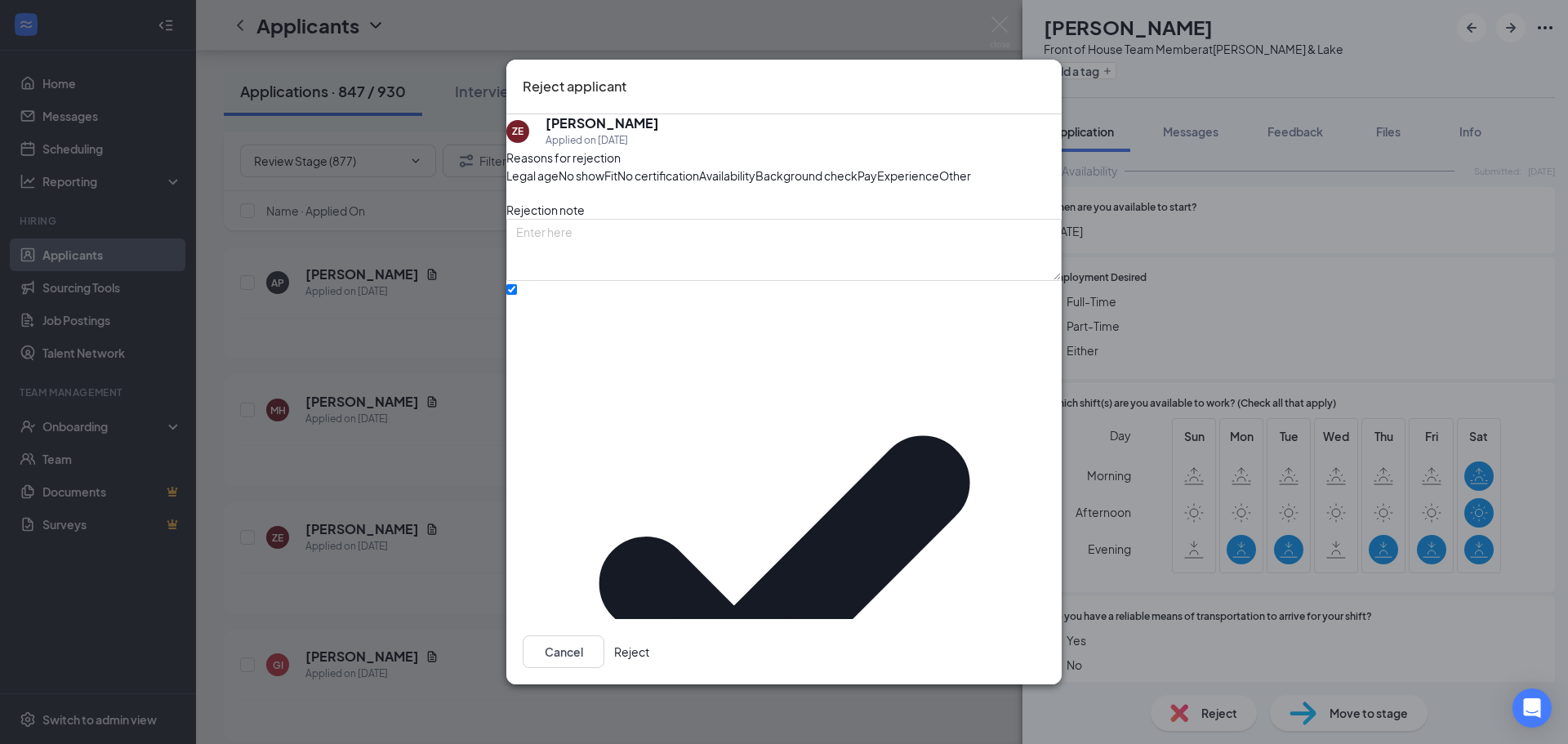
click at [650, 650] on button "Reject" at bounding box center [632, 652] width 35 height 33
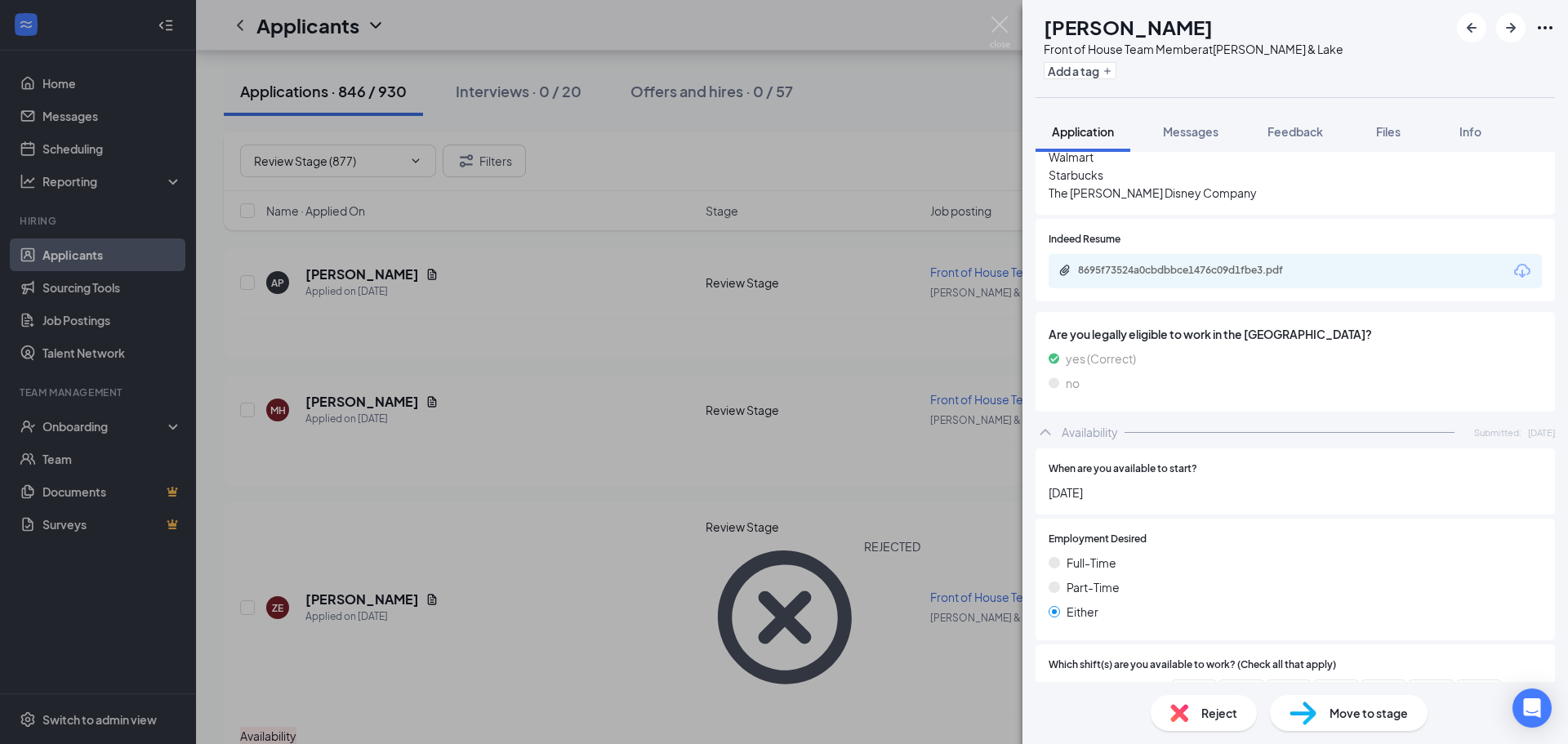
scroll to position [603, 0]
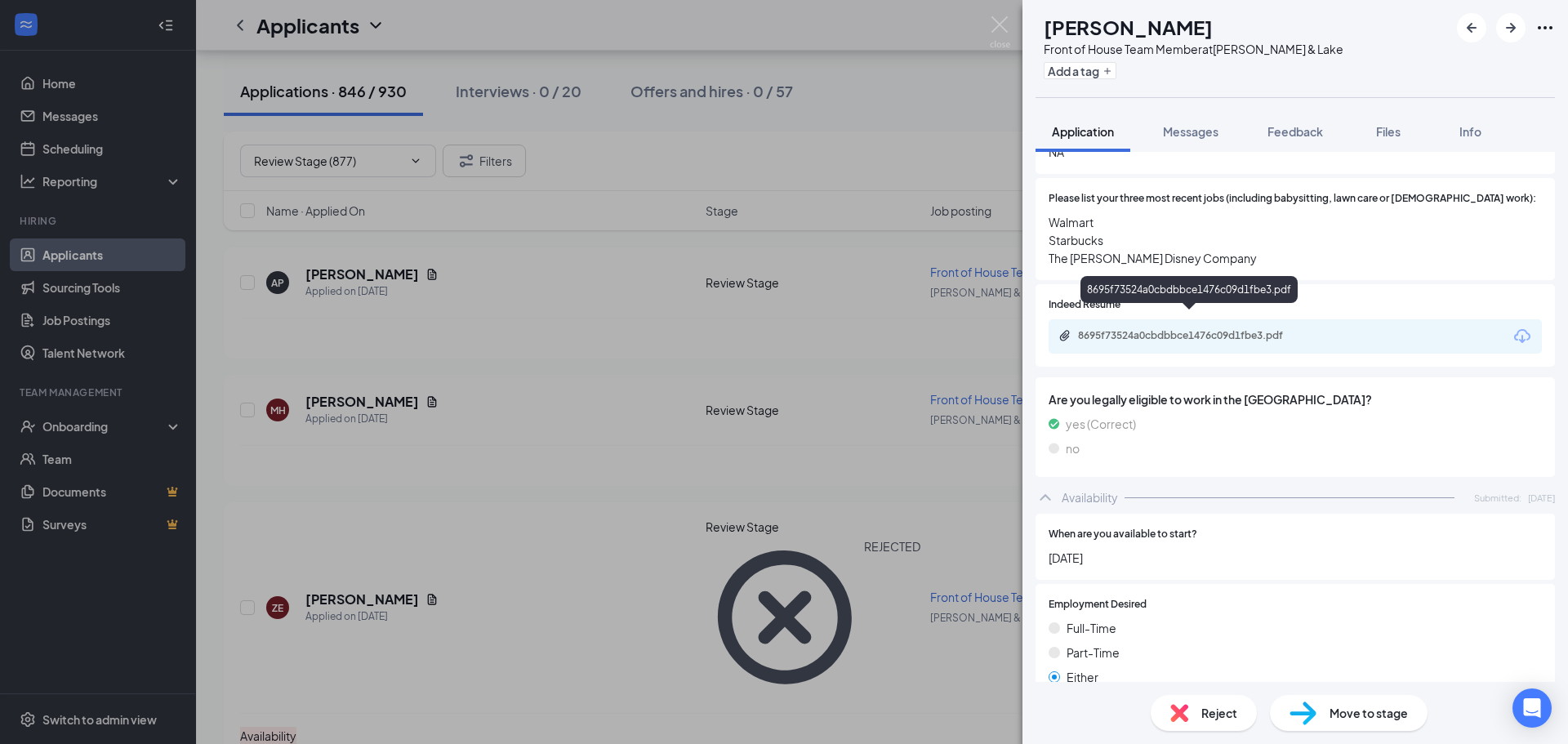
click at [1175, 329] on div "8695f73524a0cbdbbce1476c09d1fbe3.pdf" at bounding box center [1192, 336] width 229 height 13
click at [1194, 716] on div "Reject" at bounding box center [1204, 713] width 106 height 36
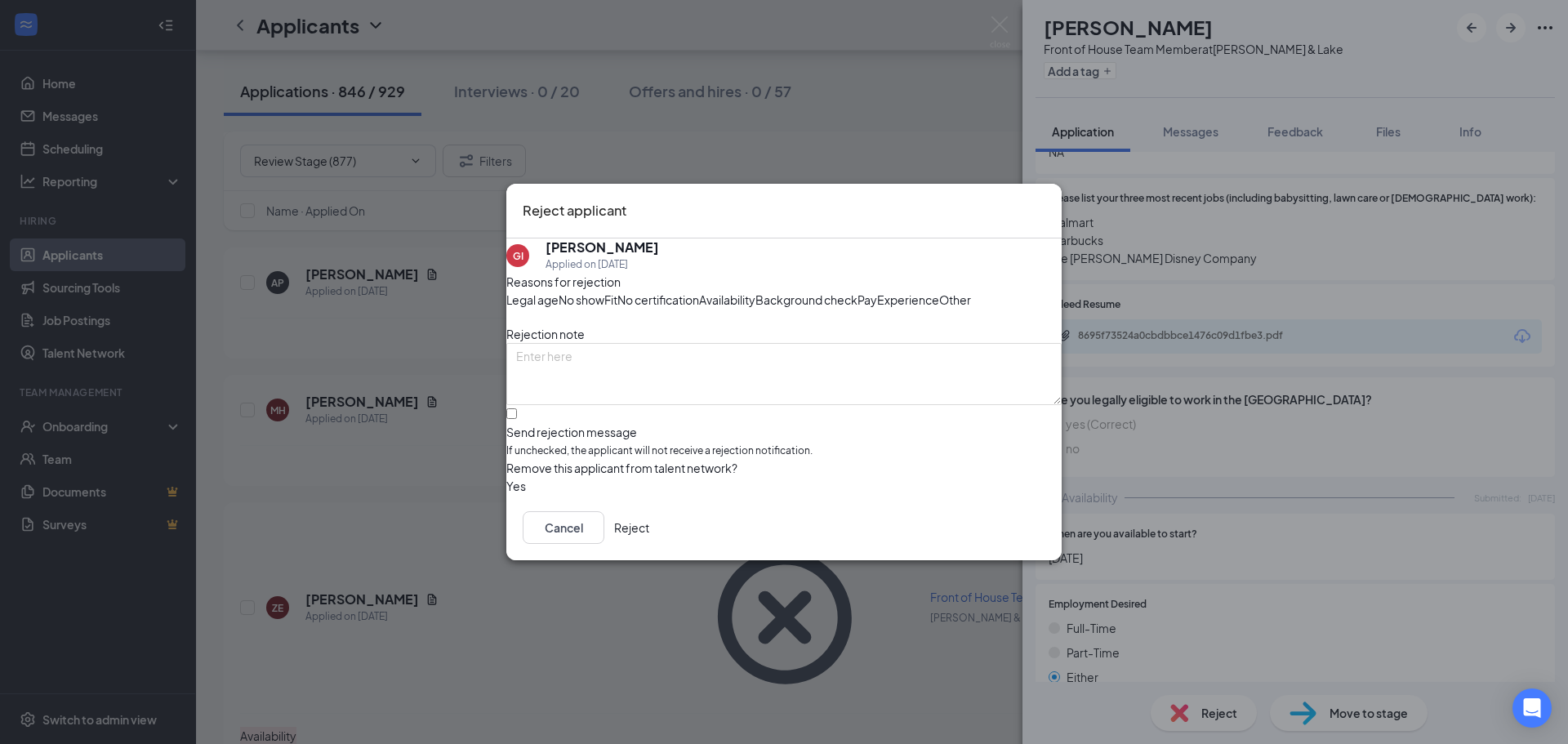
drag, startPoint x: 899, startPoint y: 274, endPoint x: 812, endPoint y: 334, distance: 105.7
click at [756, 291] on span "Availability" at bounding box center [727, 300] width 56 height 18
click at [517, 419] on input "Send rejection message If unchecked, the applicant will not receive a rejection…" at bounding box center [511, 413] width 11 height 11
checkbox input "true"
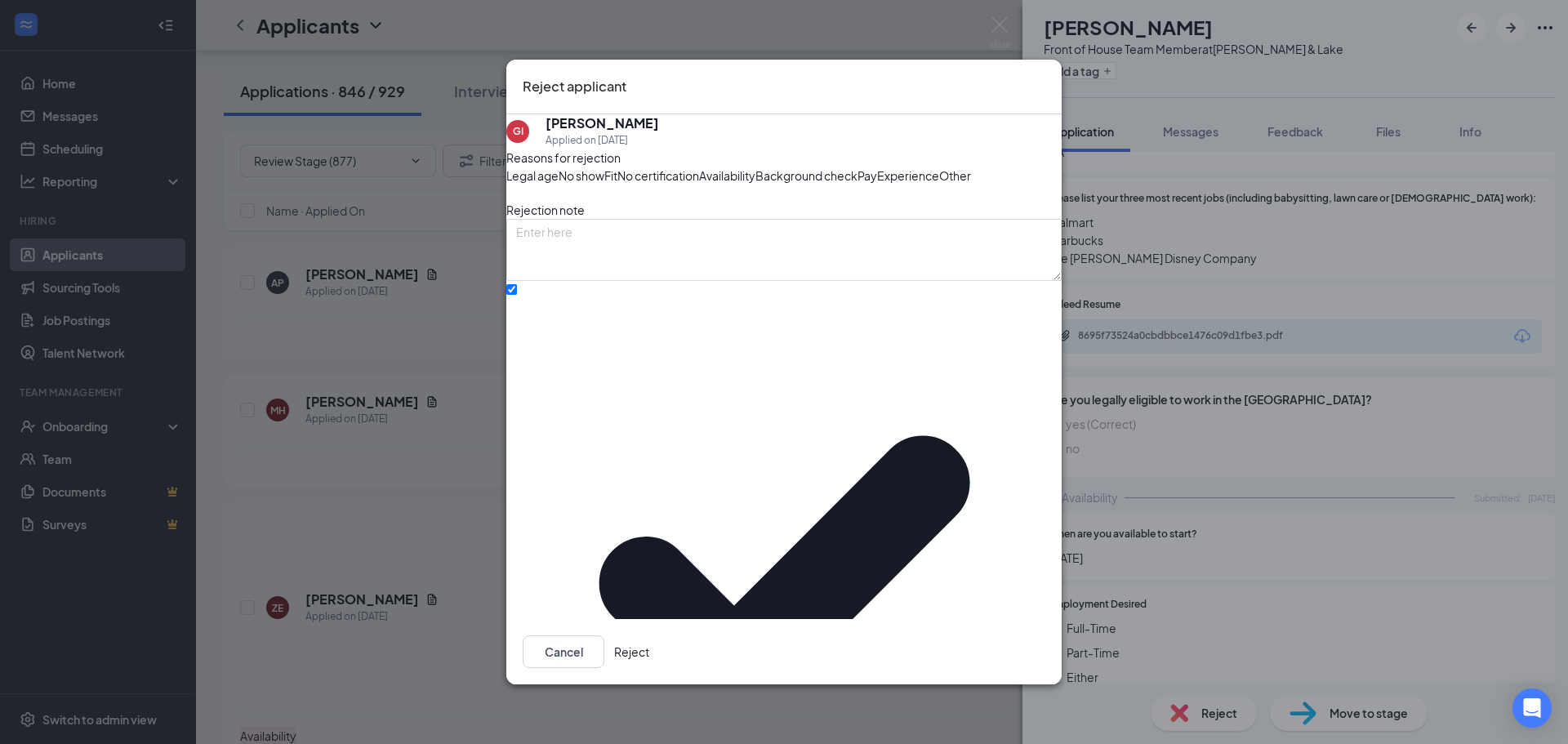
click at [650, 650] on button "Reject" at bounding box center [632, 652] width 35 height 33
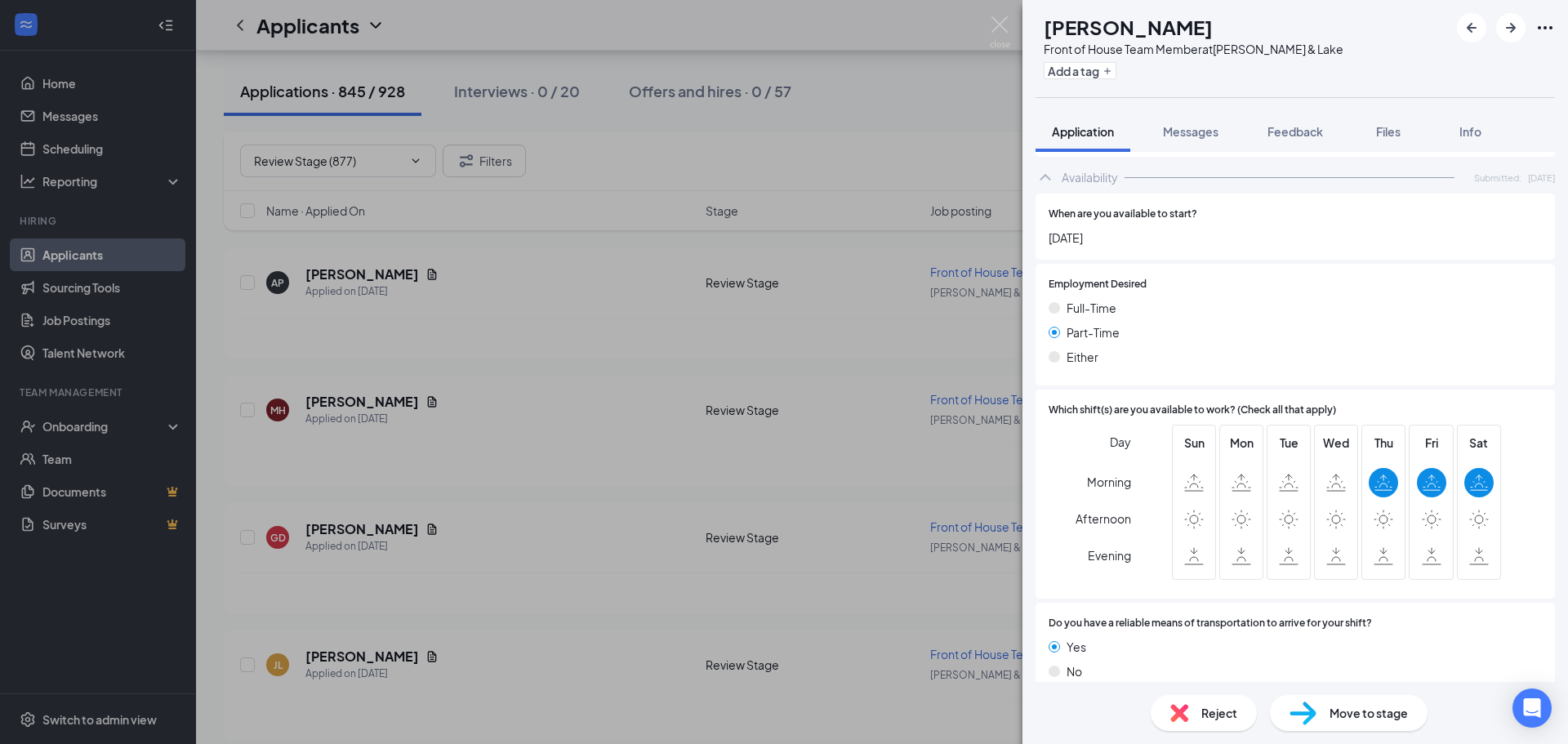
scroll to position [929, 0]
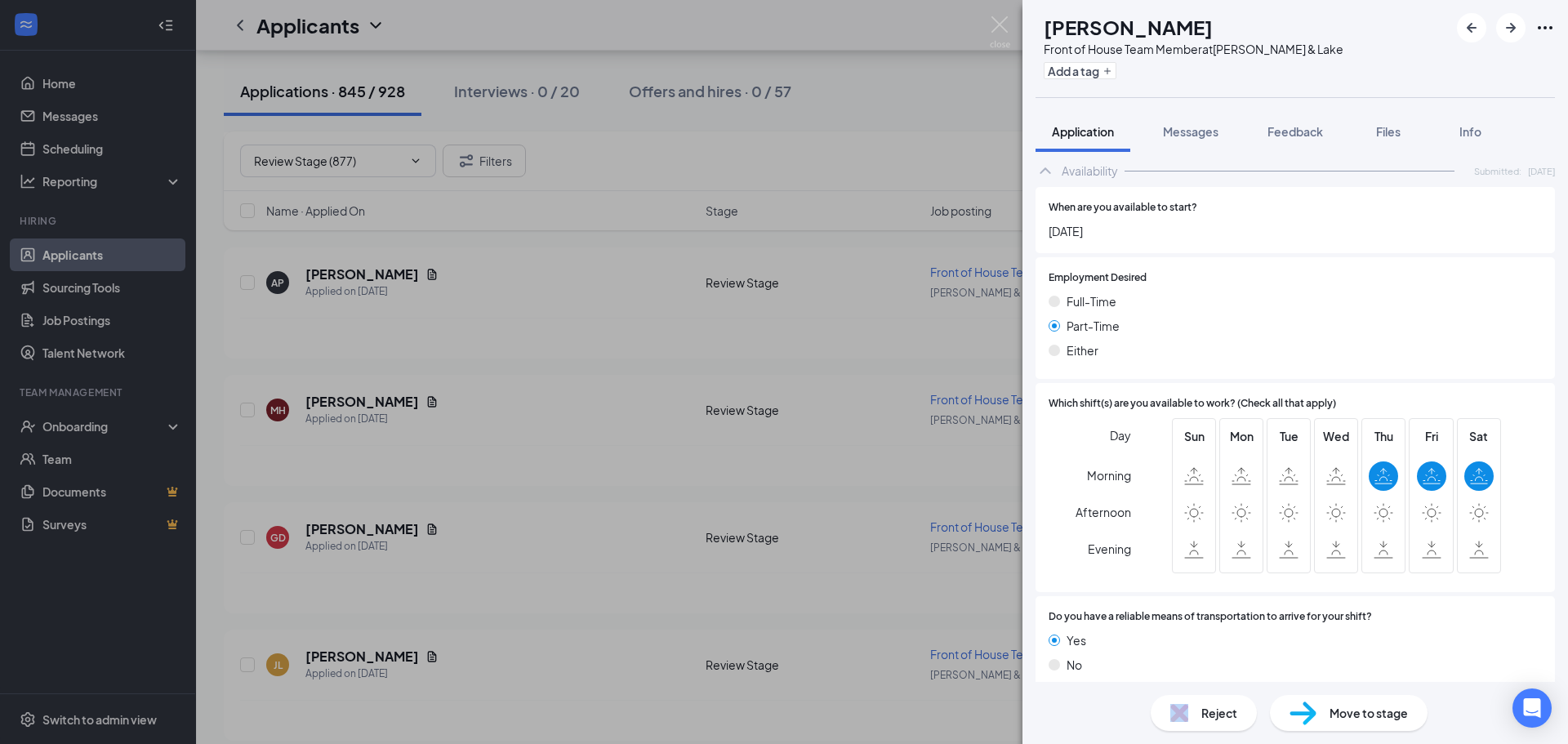
click at [1195, 717] on div "Reject" at bounding box center [1204, 713] width 106 height 36
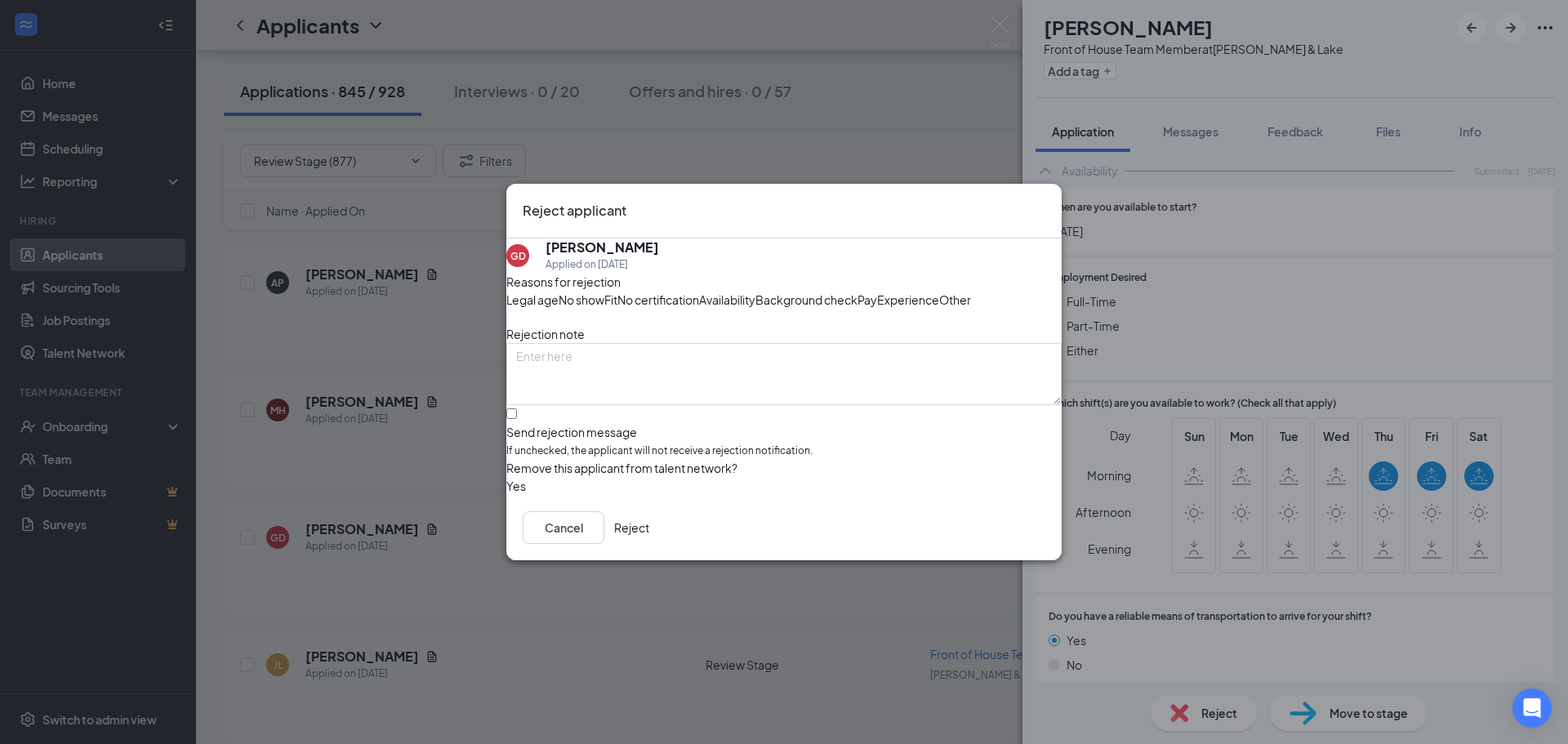
drag, startPoint x: 890, startPoint y: 273, endPoint x: 873, endPoint y: 275, distance: 17.1
click at [756, 291] on span "Availability" at bounding box center [727, 300] width 56 height 18
click at [517, 419] on input "Send rejection message If unchecked, the applicant will not receive a rejection…" at bounding box center [511, 413] width 11 height 11
checkbox input "true"
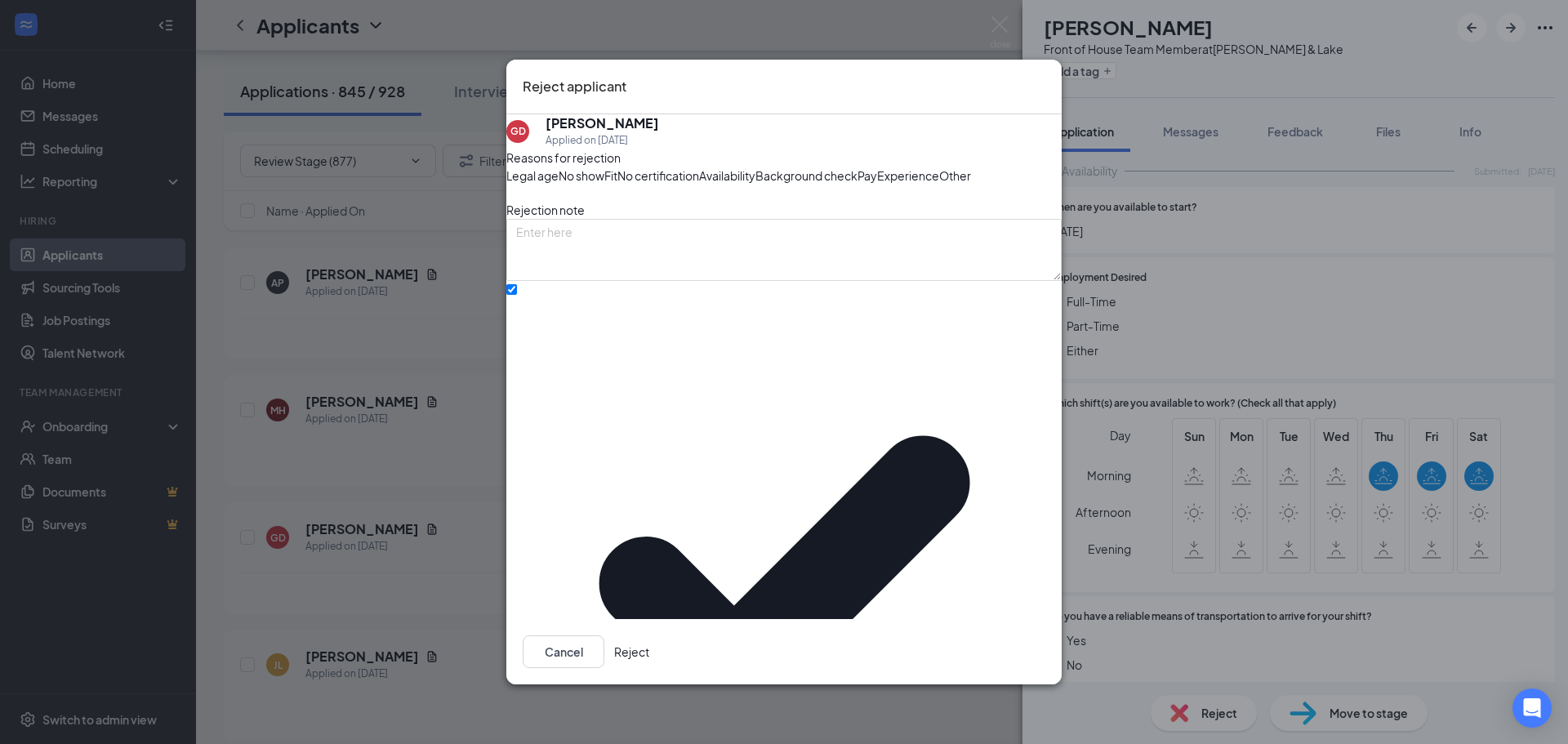
click at [650, 650] on button "Reject" at bounding box center [632, 652] width 35 height 33
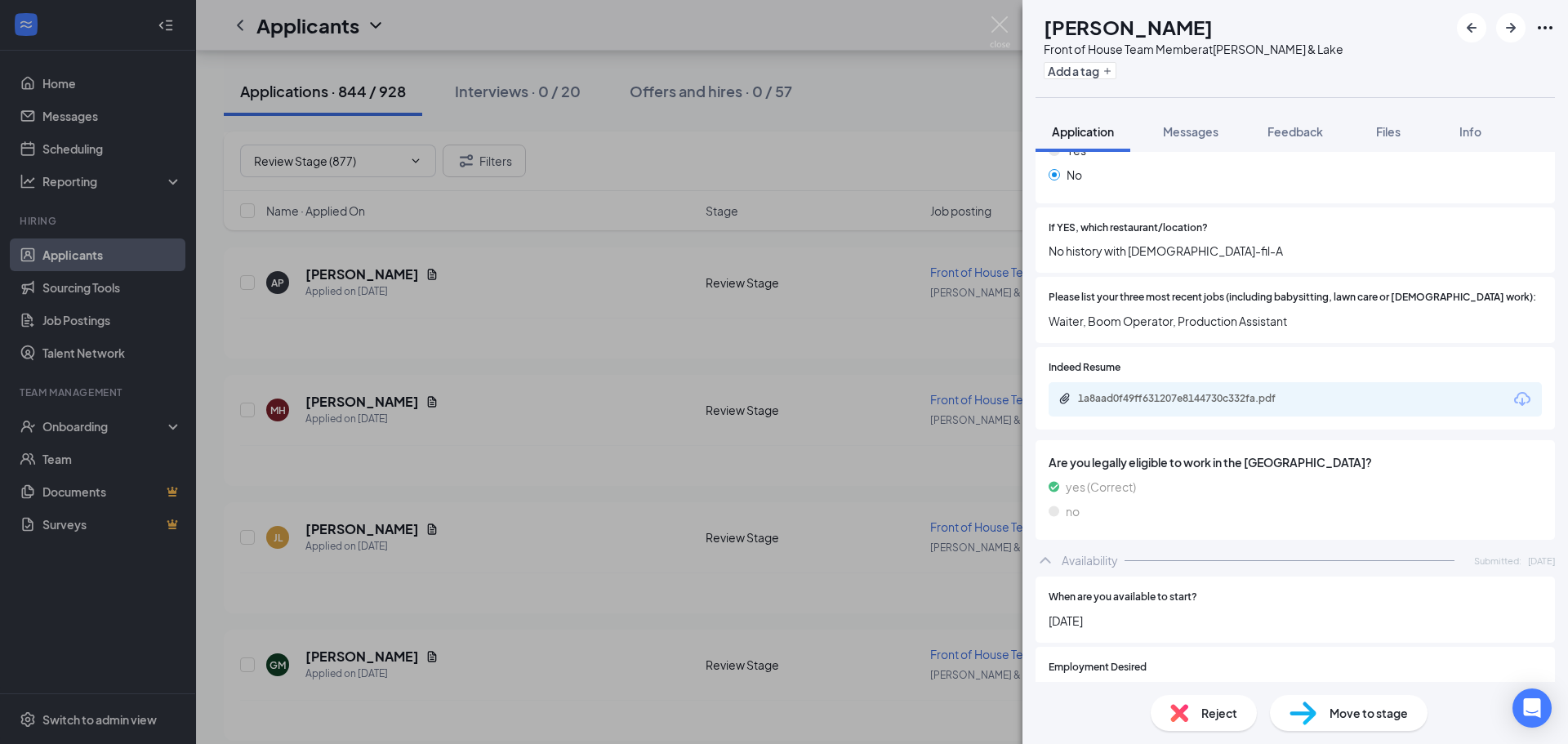
scroll to position [485, 0]
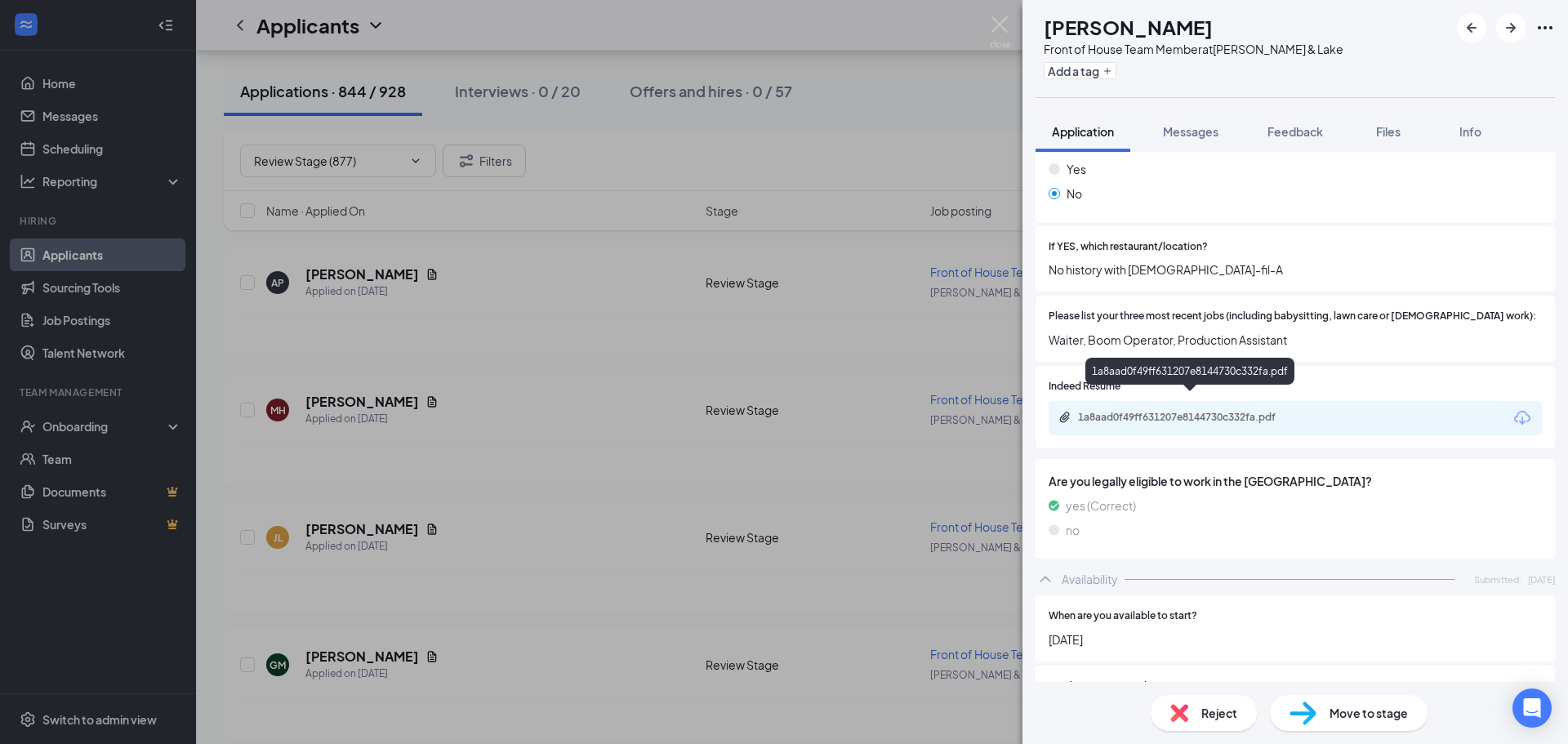
click at [1280, 411] on div "1a8aad0f49ff631207e8144730c332fa.pdf" at bounding box center [1192, 417] width 229 height 13
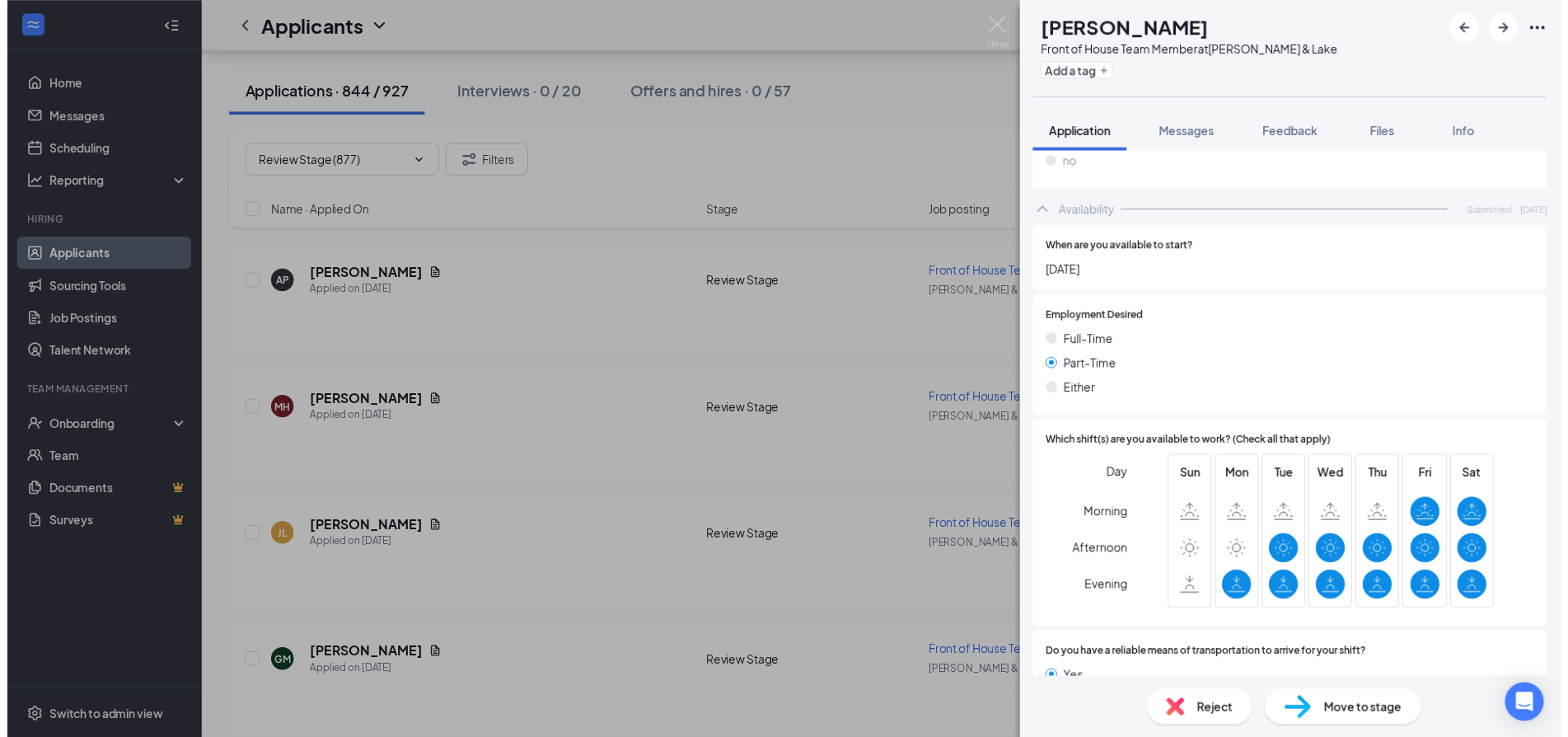
scroll to position [902, 0]
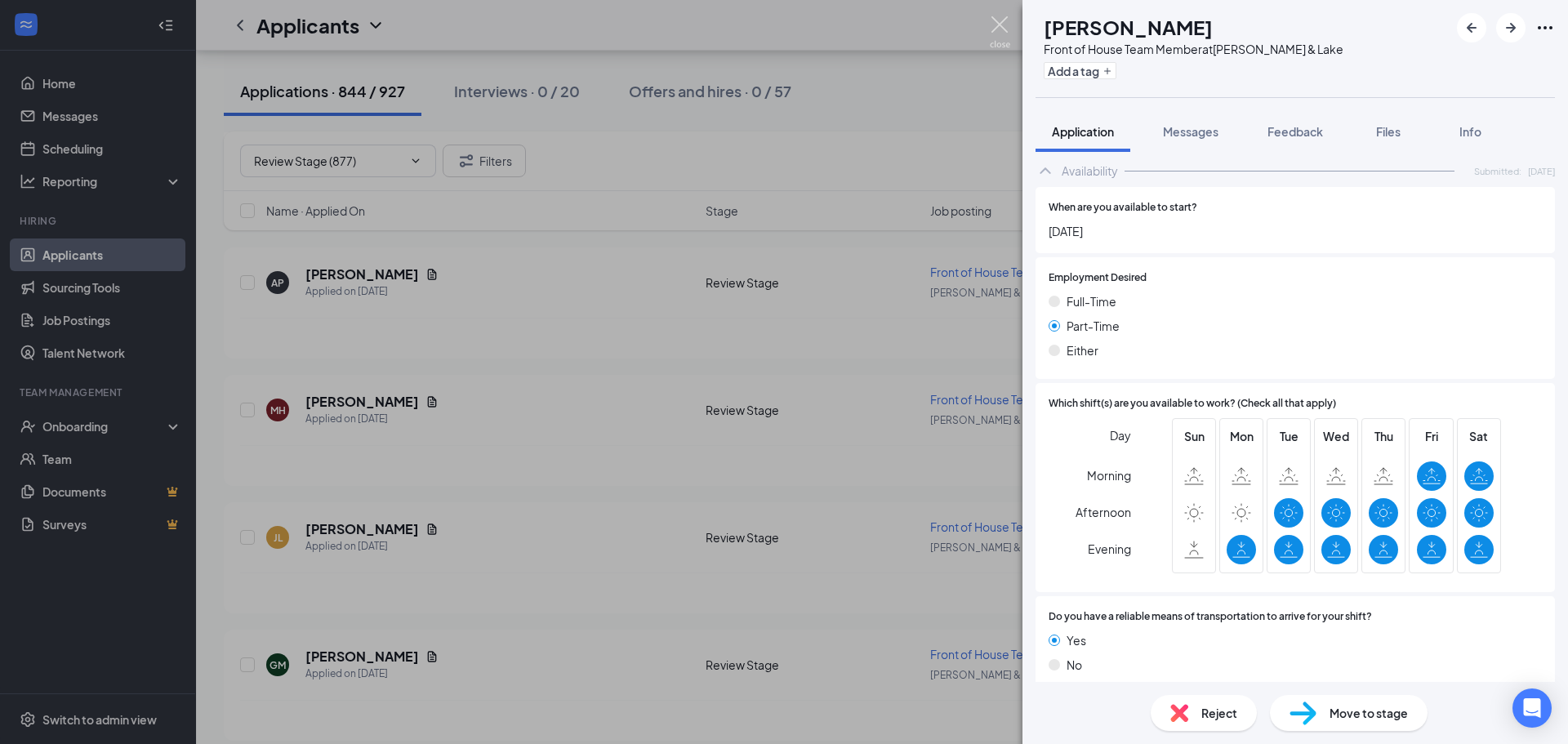
click at [997, 23] on img at bounding box center [999, 32] width 20 height 32
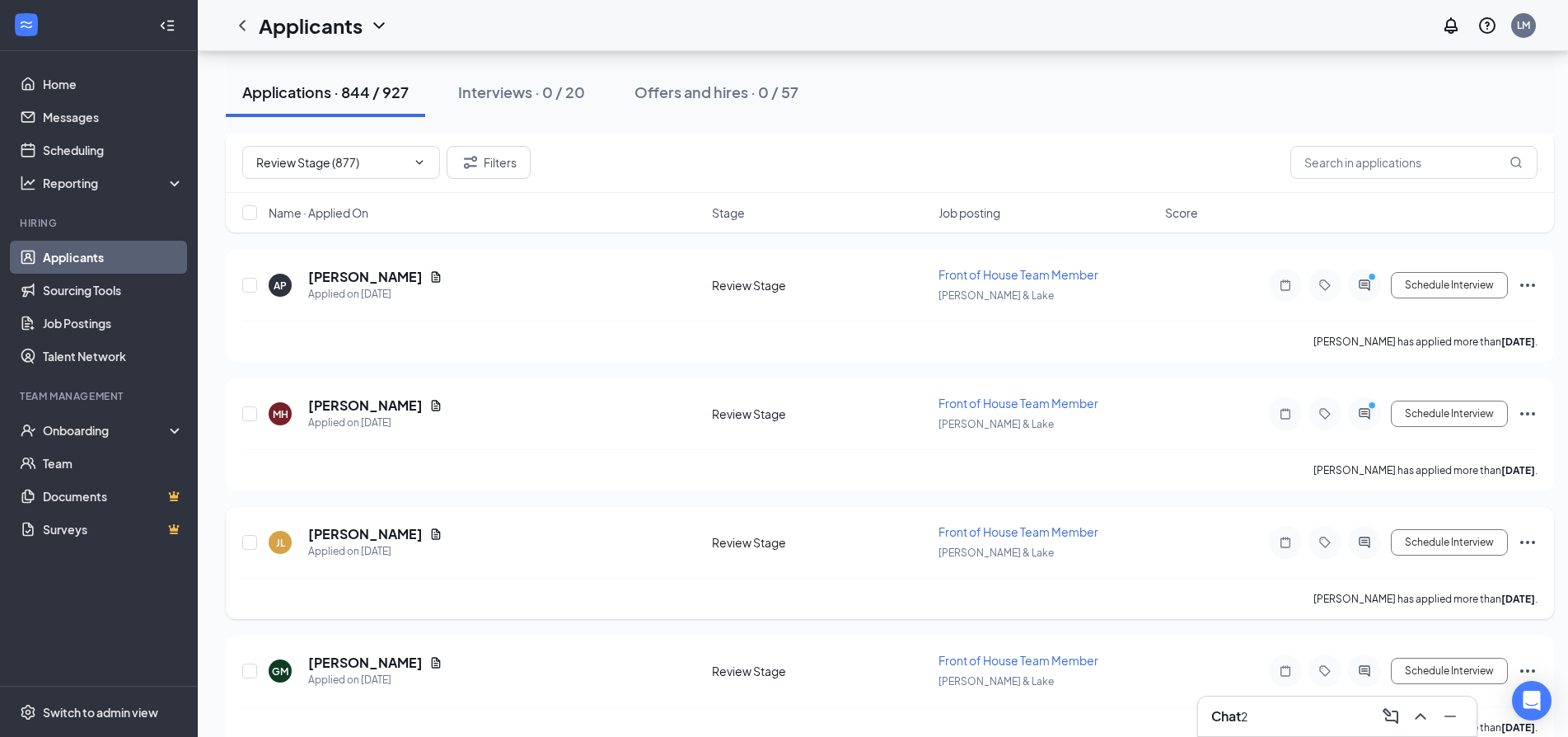
click at [1532, 540] on icon "Ellipses" at bounding box center [1528, 542] width 20 height 20
drag, startPoint x: 1415, startPoint y: 623, endPoint x: 1401, endPoint y: 604, distance: 23.6
click at [1415, 612] on p "Send SMS" at bounding box center [1453, 603] width 148 height 16
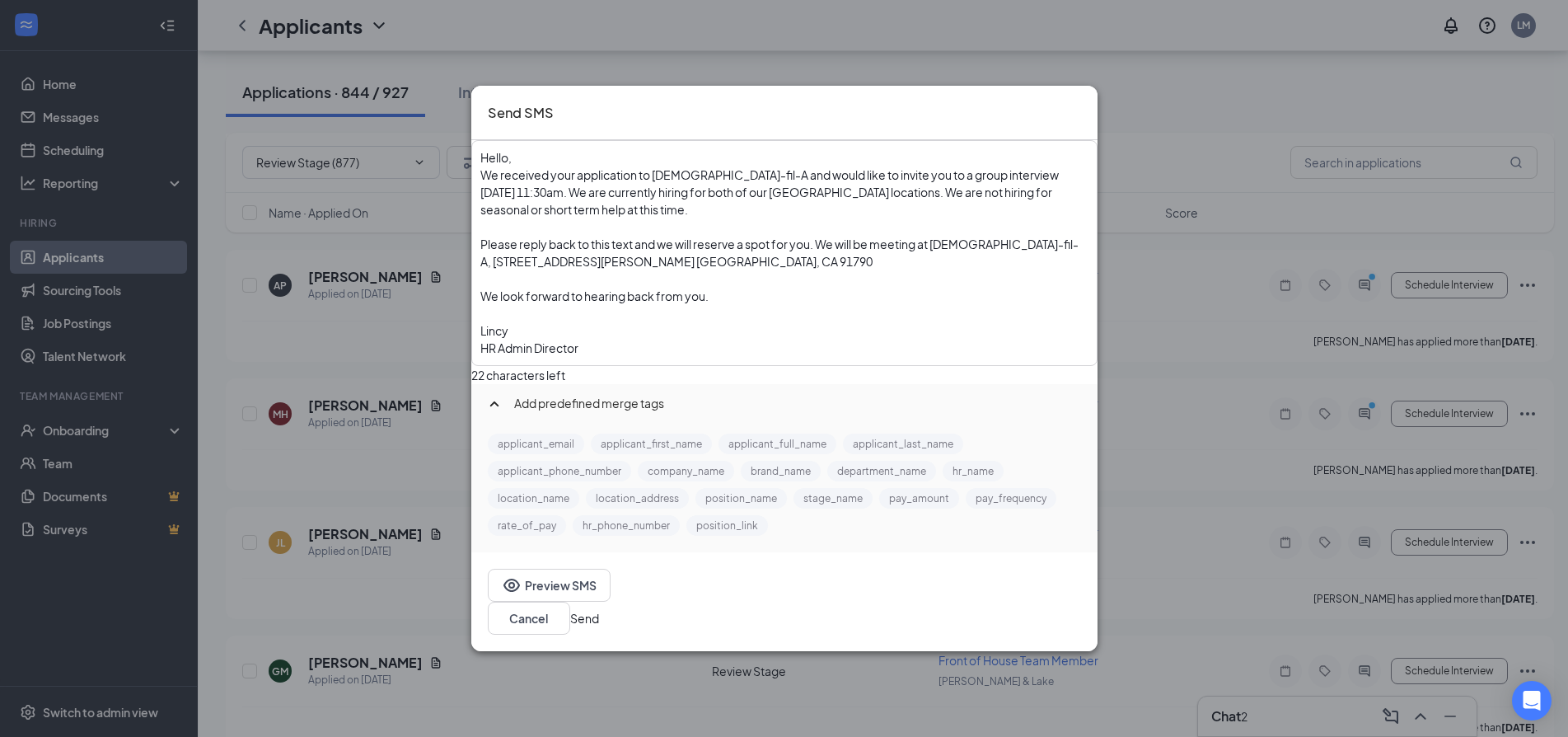
click at [599, 609] on button "Send" at bounding box center [584, 618] width 29 height 18
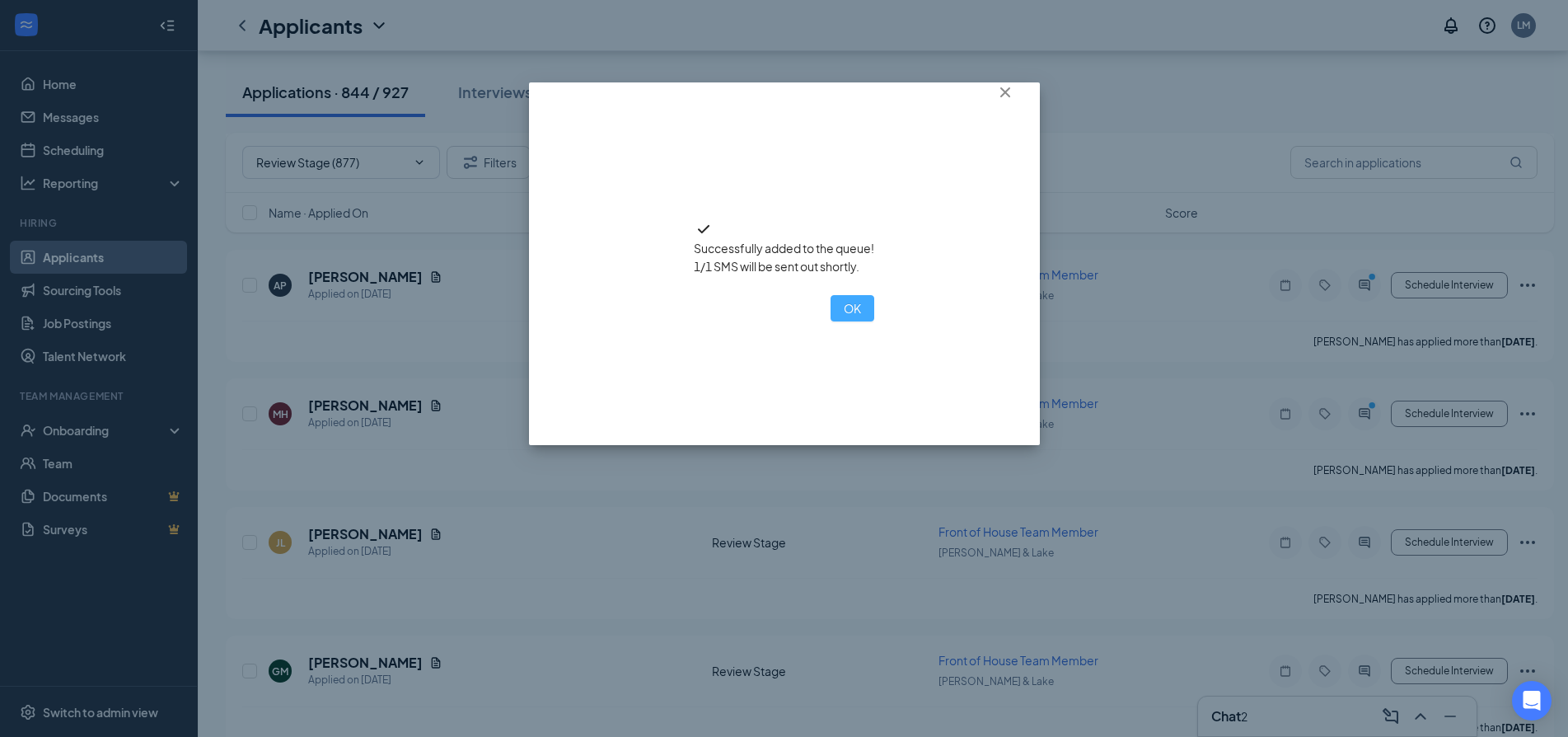
click at [831, 322] on button "OK" at bounding box center [852, 308] width 44 height 26
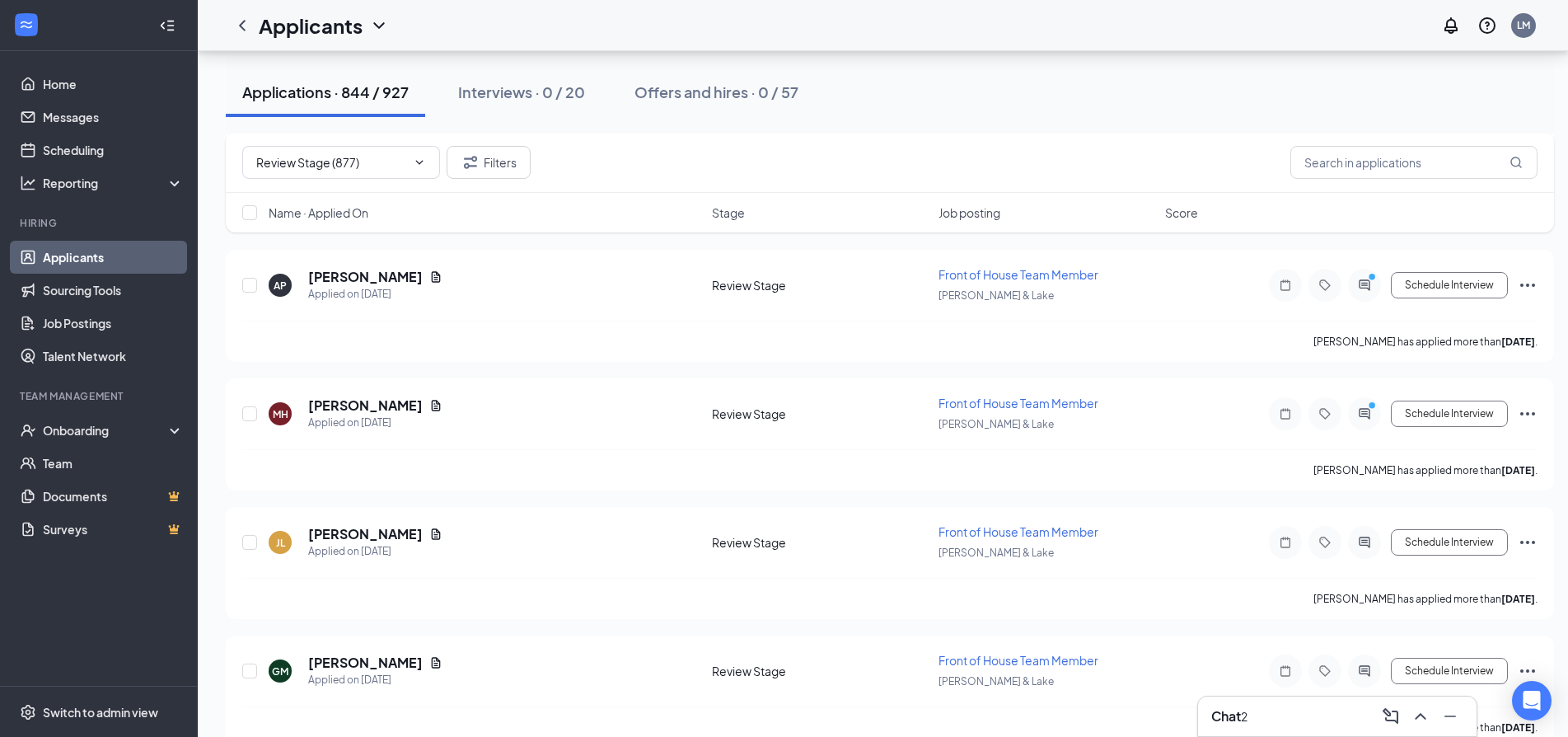
click at [1226, 712] on h3 "Chat" at bounding box center [1226, 716] width 30 height 18
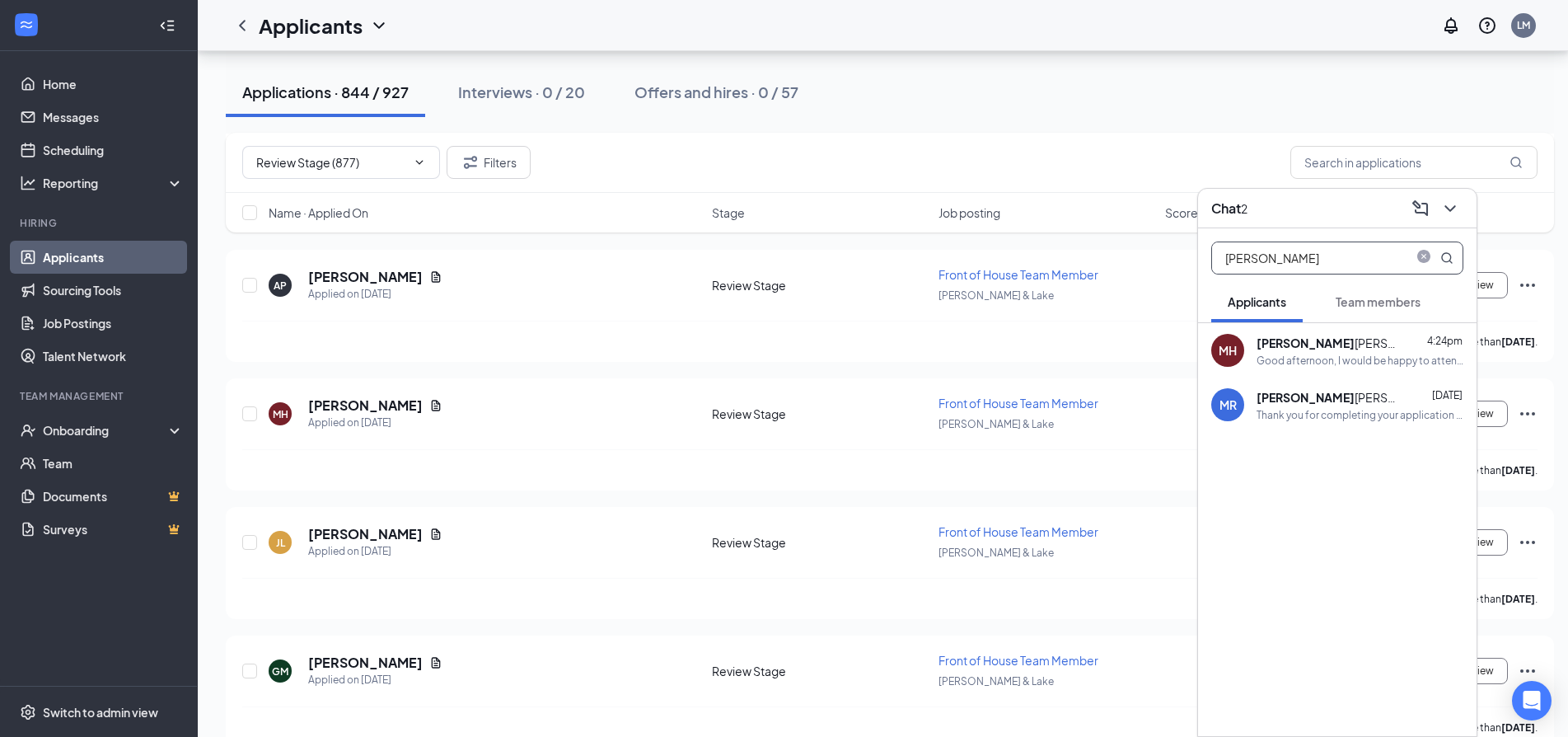
click at [1274, 249] on input "miguel" at bounding box center [1309, 258] width 195 height 31
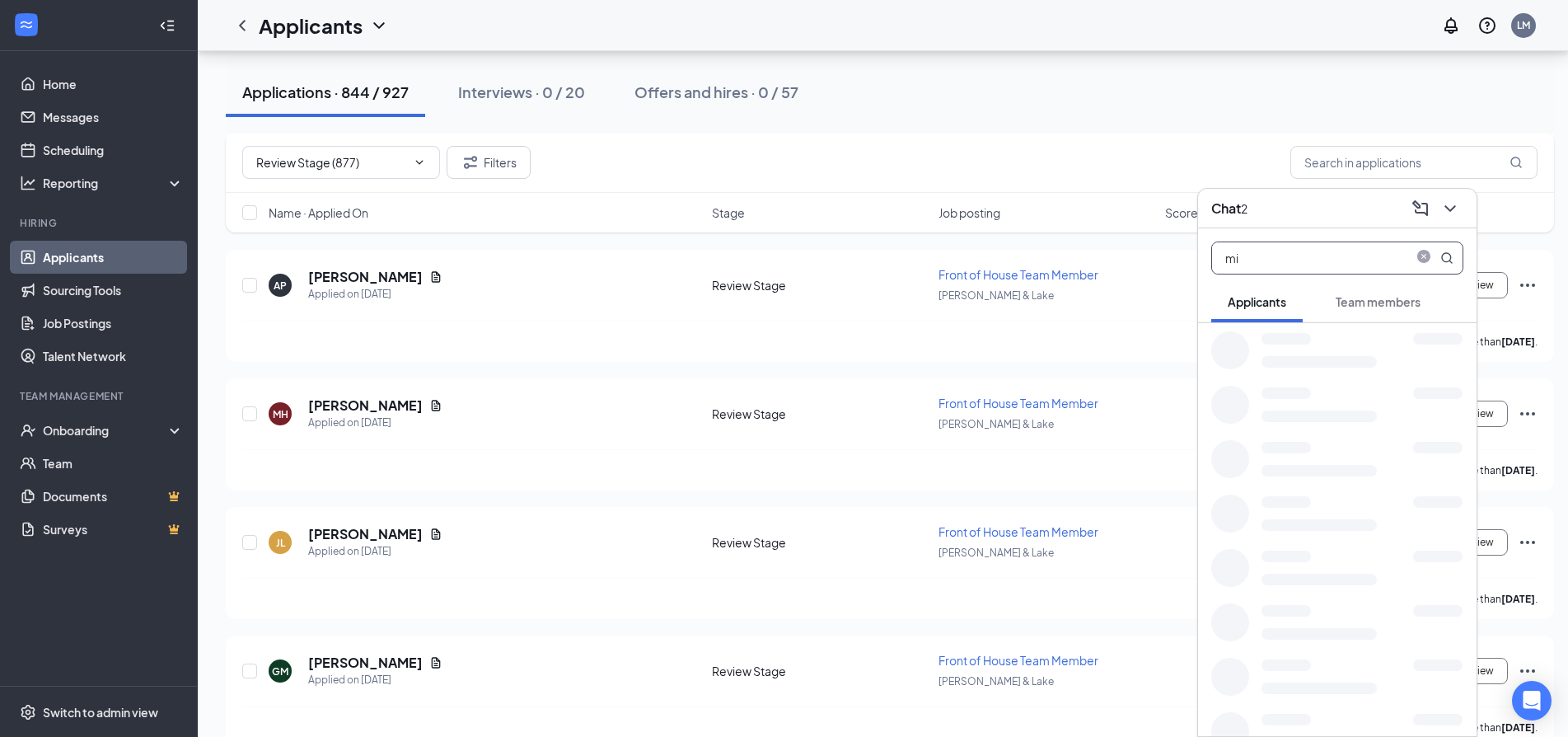
type input "m"
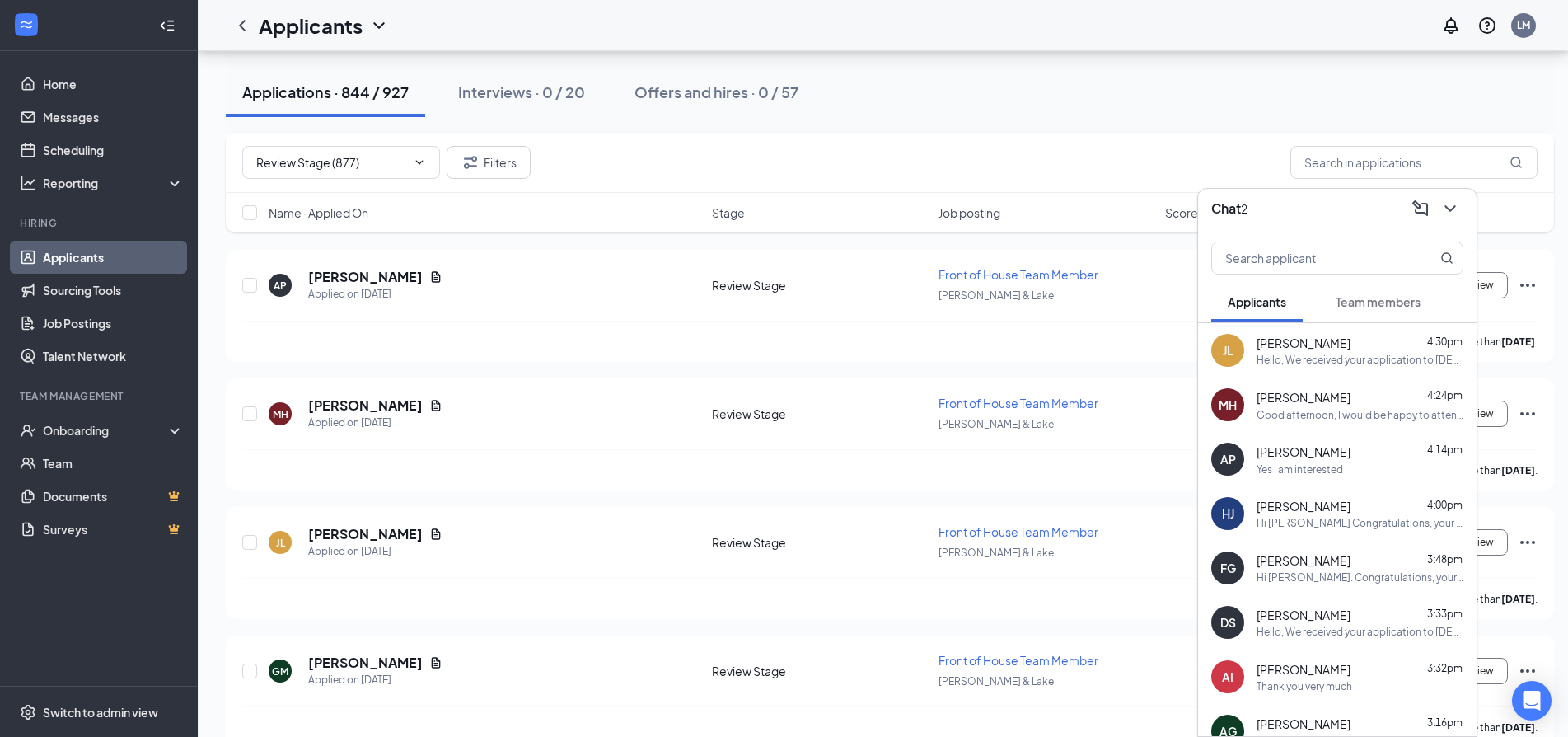
click at [1321, 399] on span "[PERSON_NAME]" at bounding box center [1303, 397] width 94 height 18
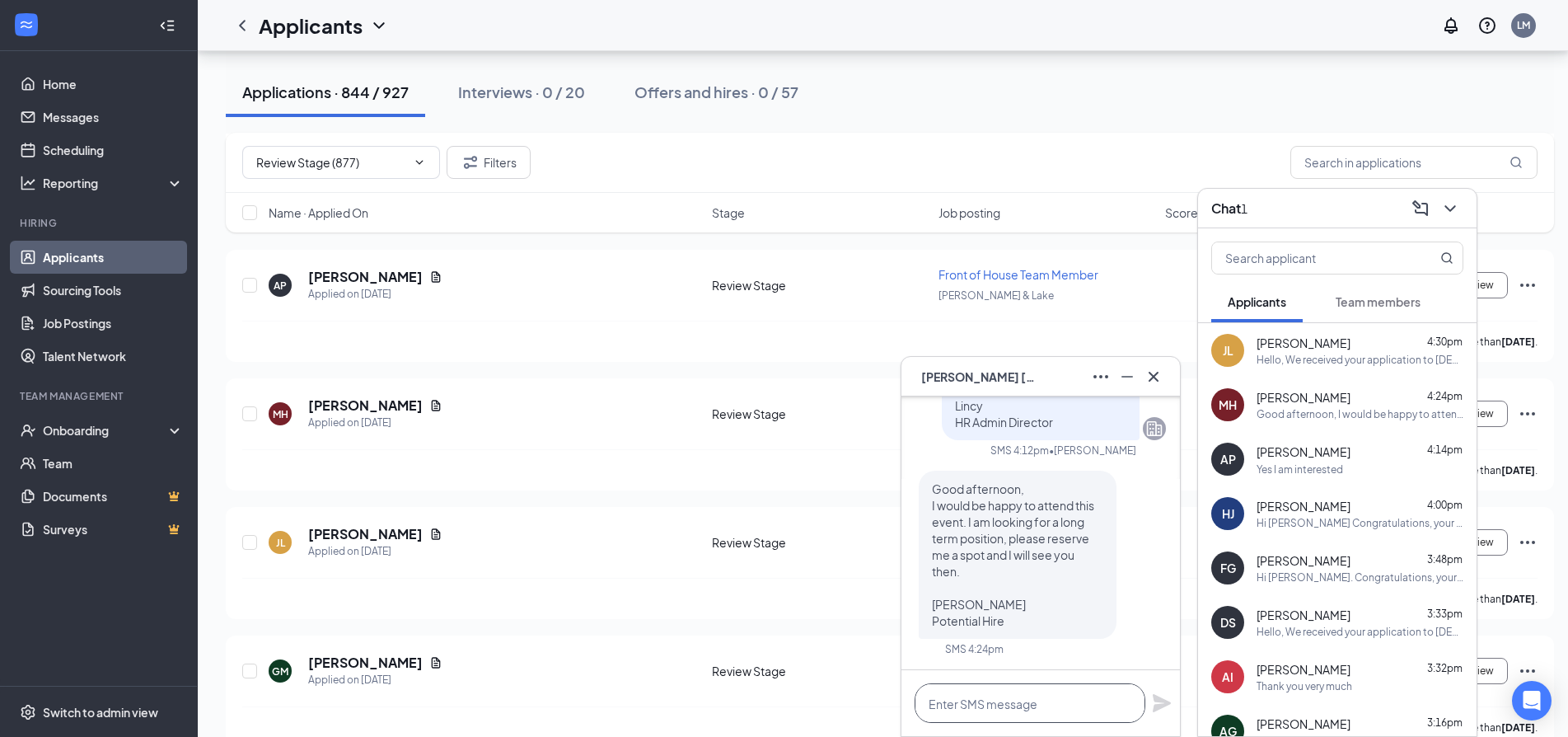
click at [1053, 697] on textarea at bounding box center [1030, 703] width 231 height 40
type textarea "Confirmed, I will add you to the list."
click at [1161, 701] on icon "Plane" at bounding box center [1162, 703] width 18 height 18
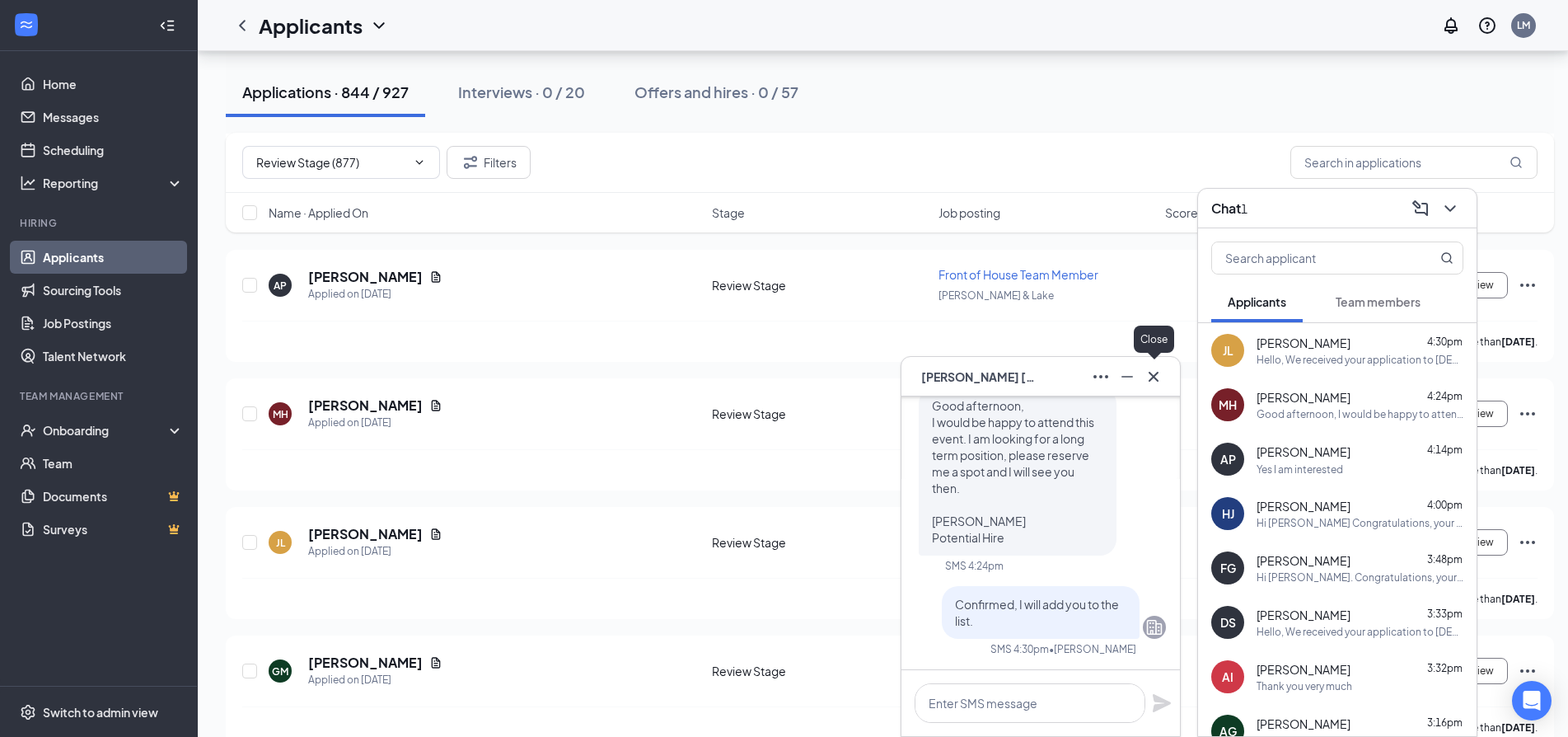
drag, startPoint x: 1153, startPoint y: 379, endPoint x: 1157, endPoint y: 372, distance: 8.1
click at [1154, 375] on icon "Cross" at bounding box center [1153, 377] width 20 height 20
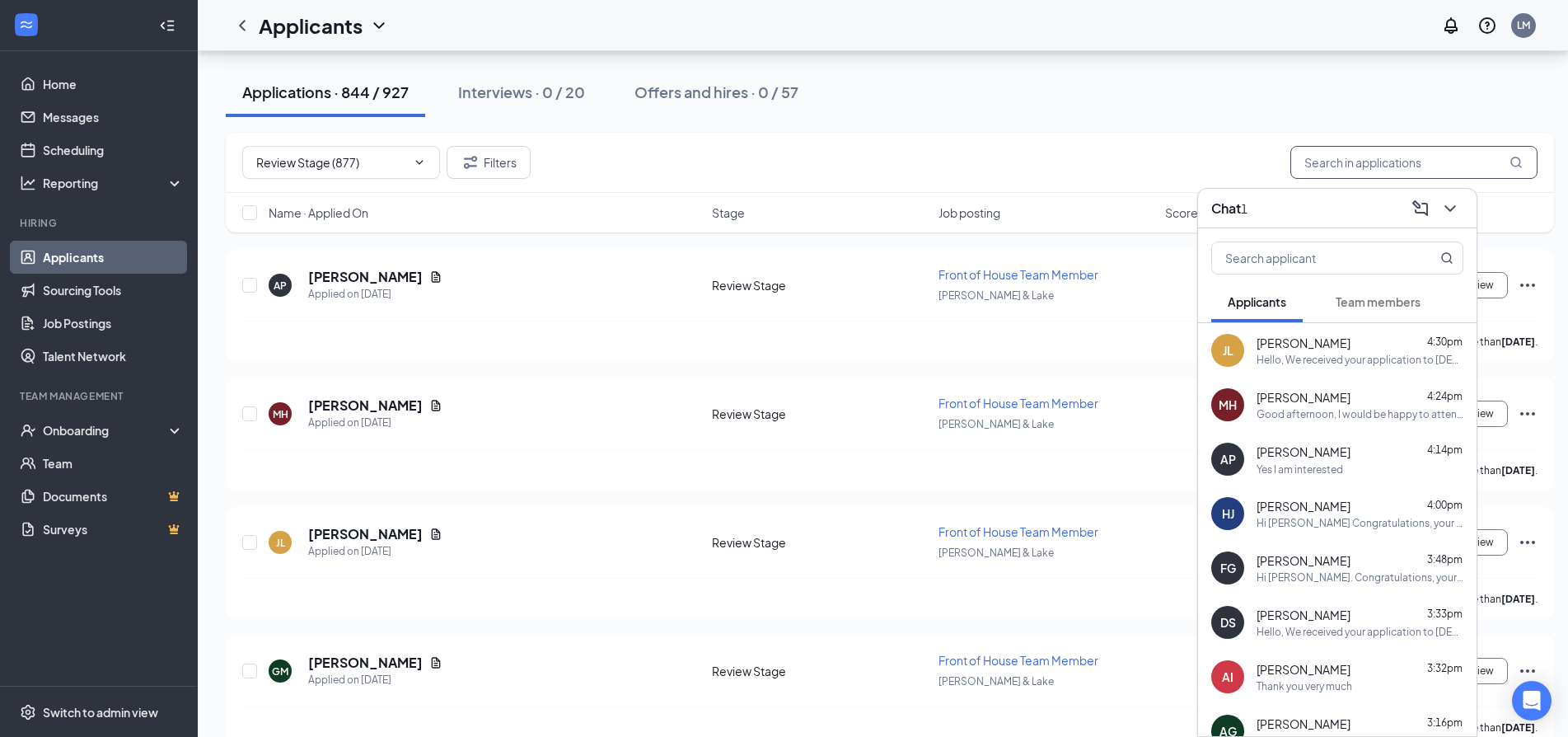
click at [1342, 158] on input "text" at bounding box center [1414, 162] width 247 height 33
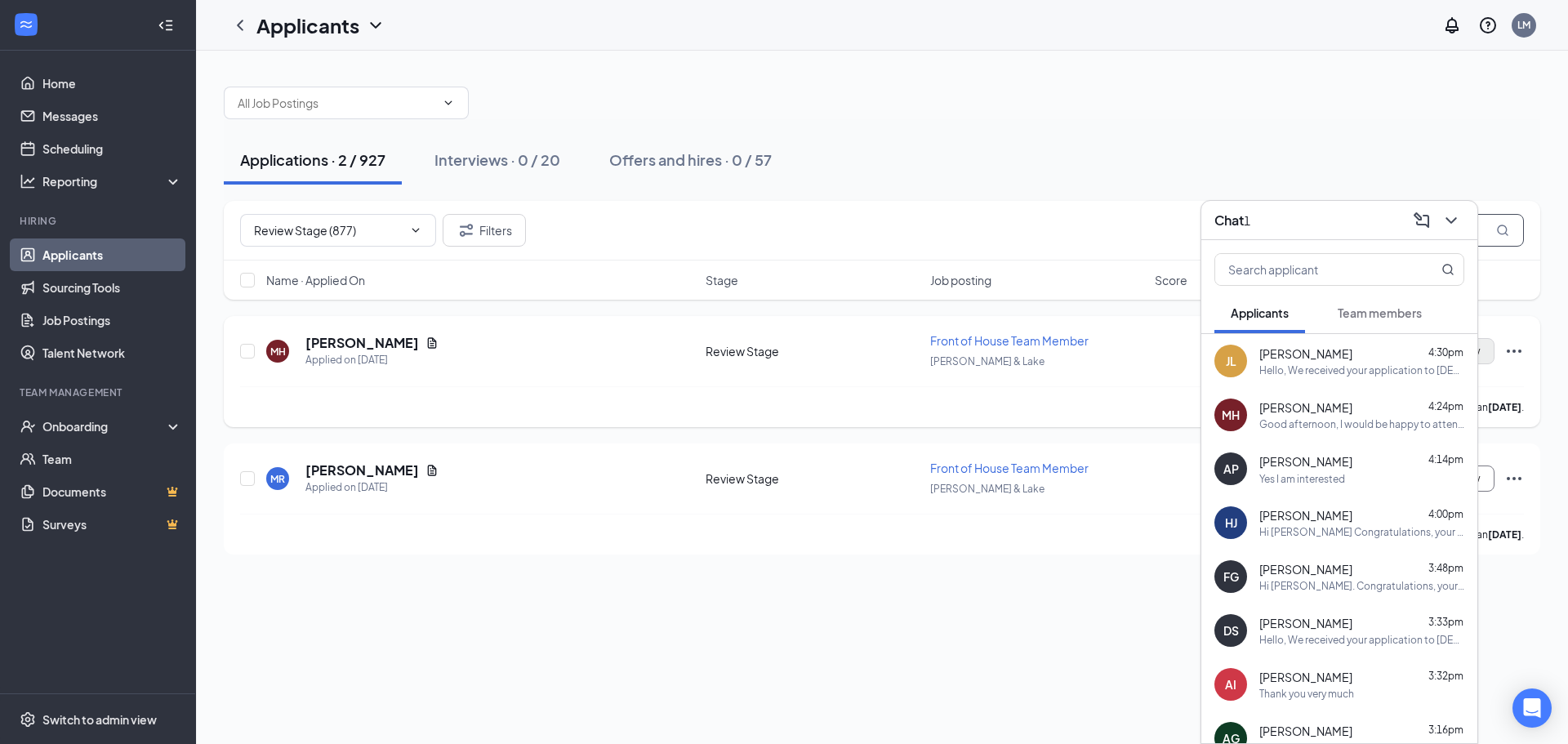
type input "miguel"
click at [1482, 350] on button "Schedule Interview" at bounding box center [1436, 351] width 116 height 26
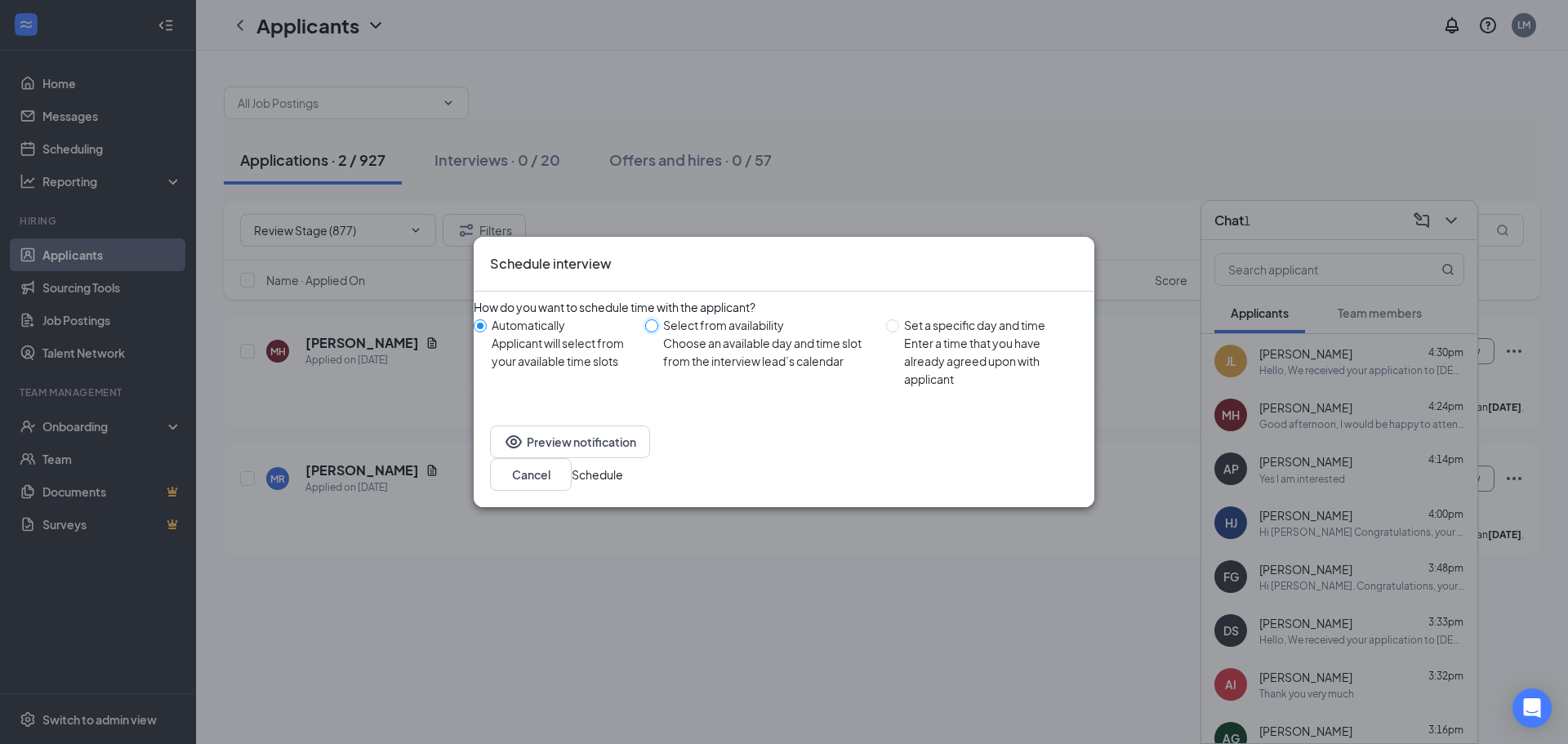
click at [654, 332] on input "Select from availability Choose an available day and time slot from the intervi…" at bounding box center [652, 326] width 13 height 13
radio input "true"
radio input "false"
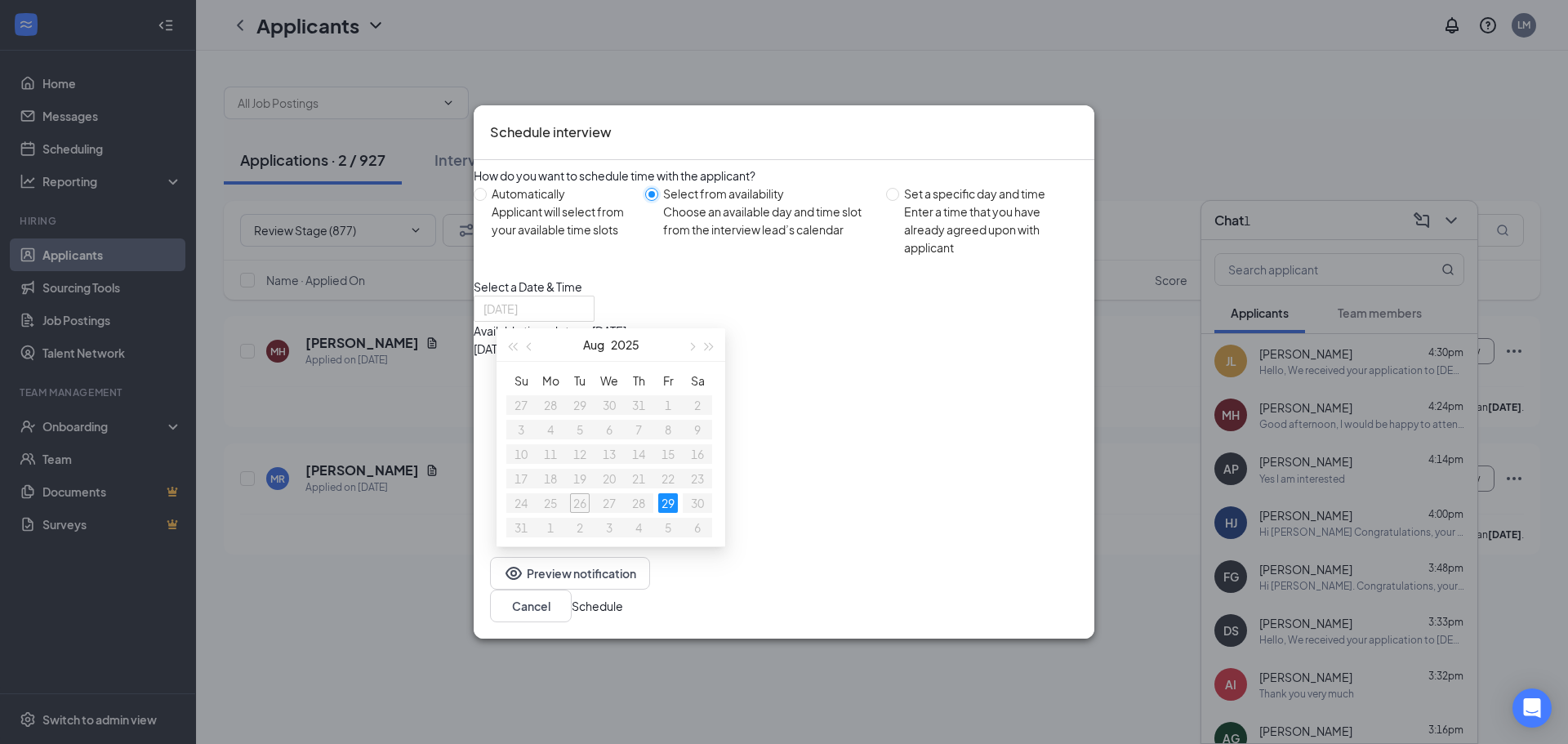
drag, startPoint x: 668, startPoint y: 501, endPoint x: 681, endPoint y: 490, distance: 17.0
click at [670, 500] on div "29" at bounding box center [668, 503] width 20 height 20
drag, startPoint x: 812, startPoint y: 376, endPoint x: 878, endPoint y: 431, distance: 85.9
click at [787, 376] on div "11:30AM - 12:30PM" at bounding box center [630, 367] width 313 height 18
click at [623, 615] on button "Schedule" at bounding box center [597, 606] width 51 height 18
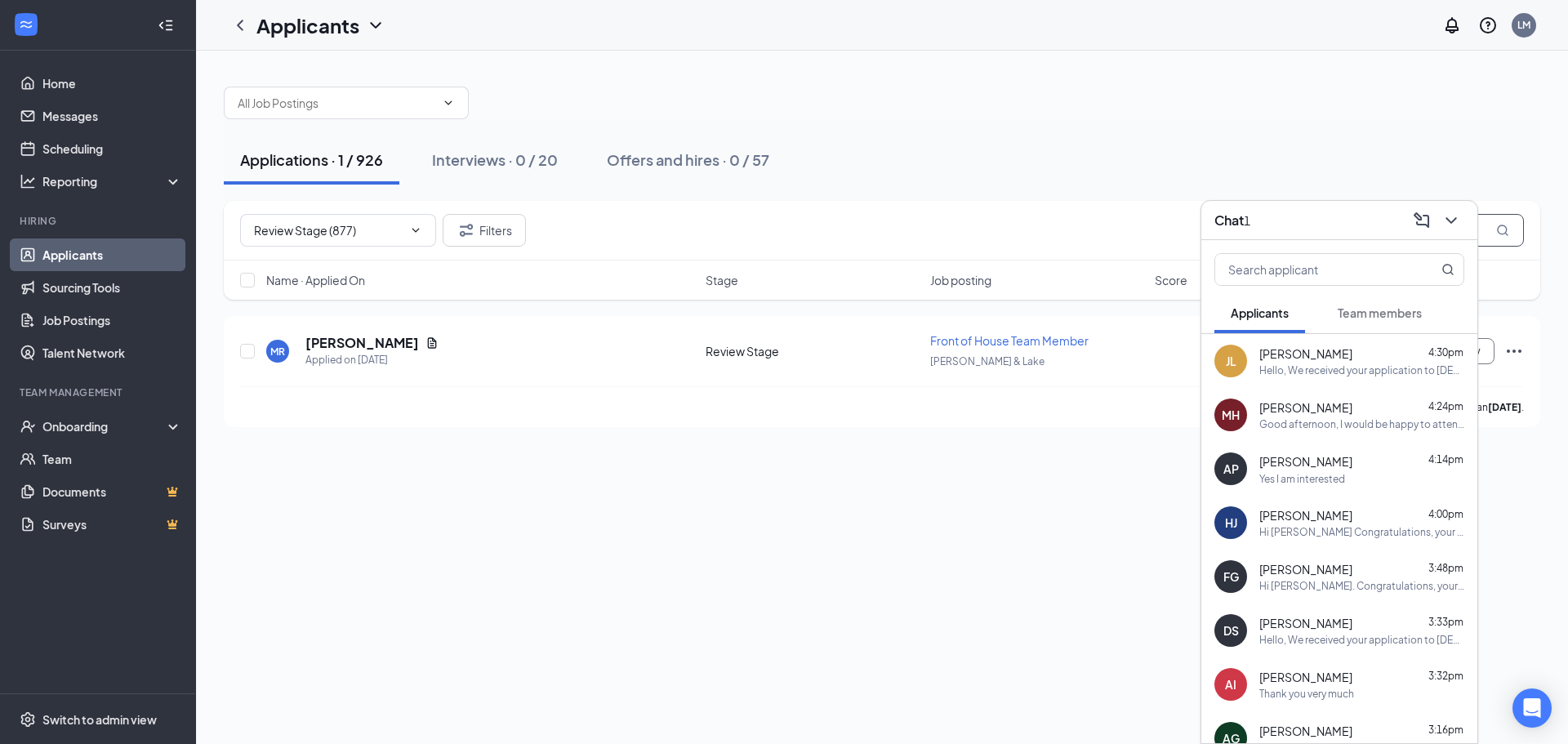
click at [1488, 226] on input "miguel" at bounding box center [1401, 230] width 245 height 33
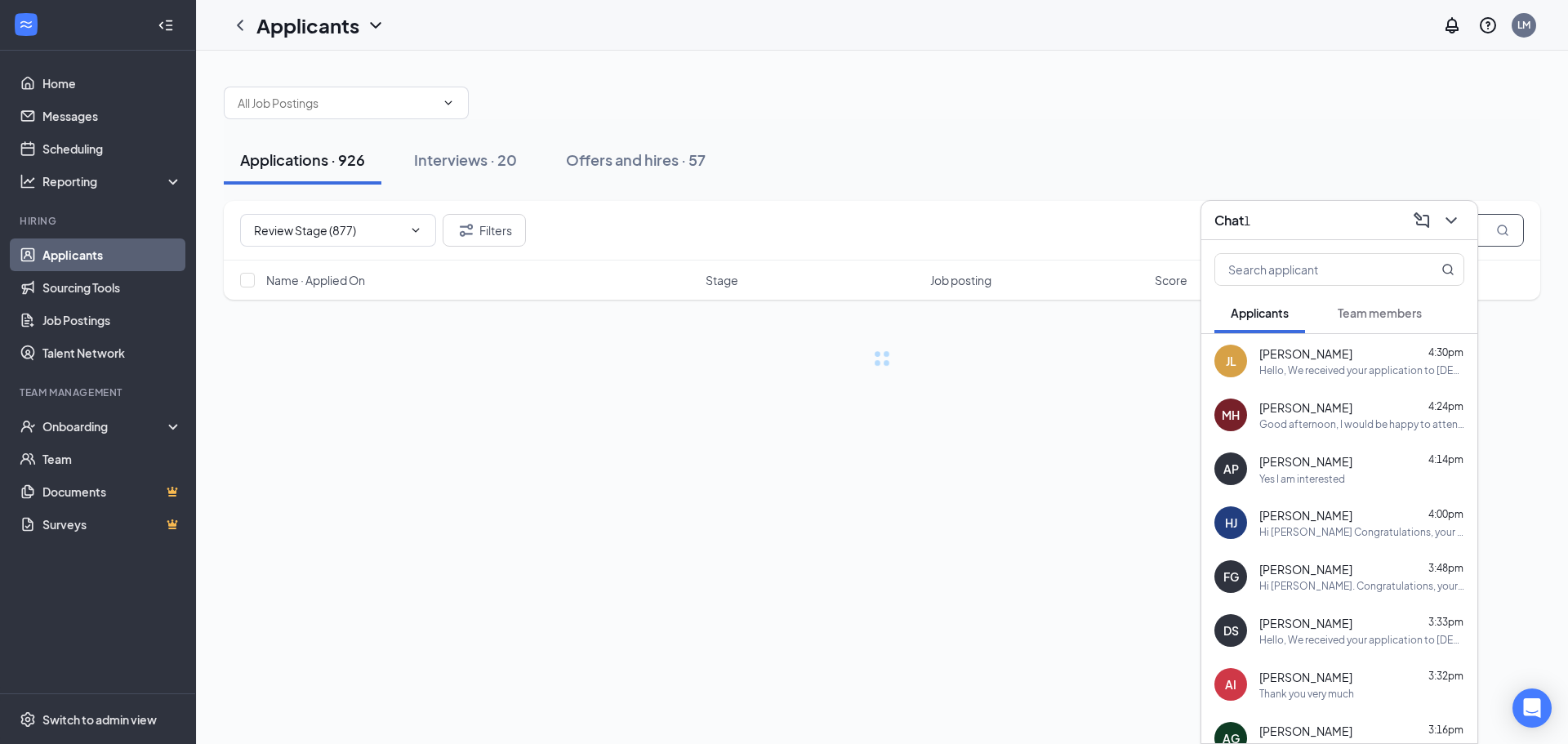
type input "m"
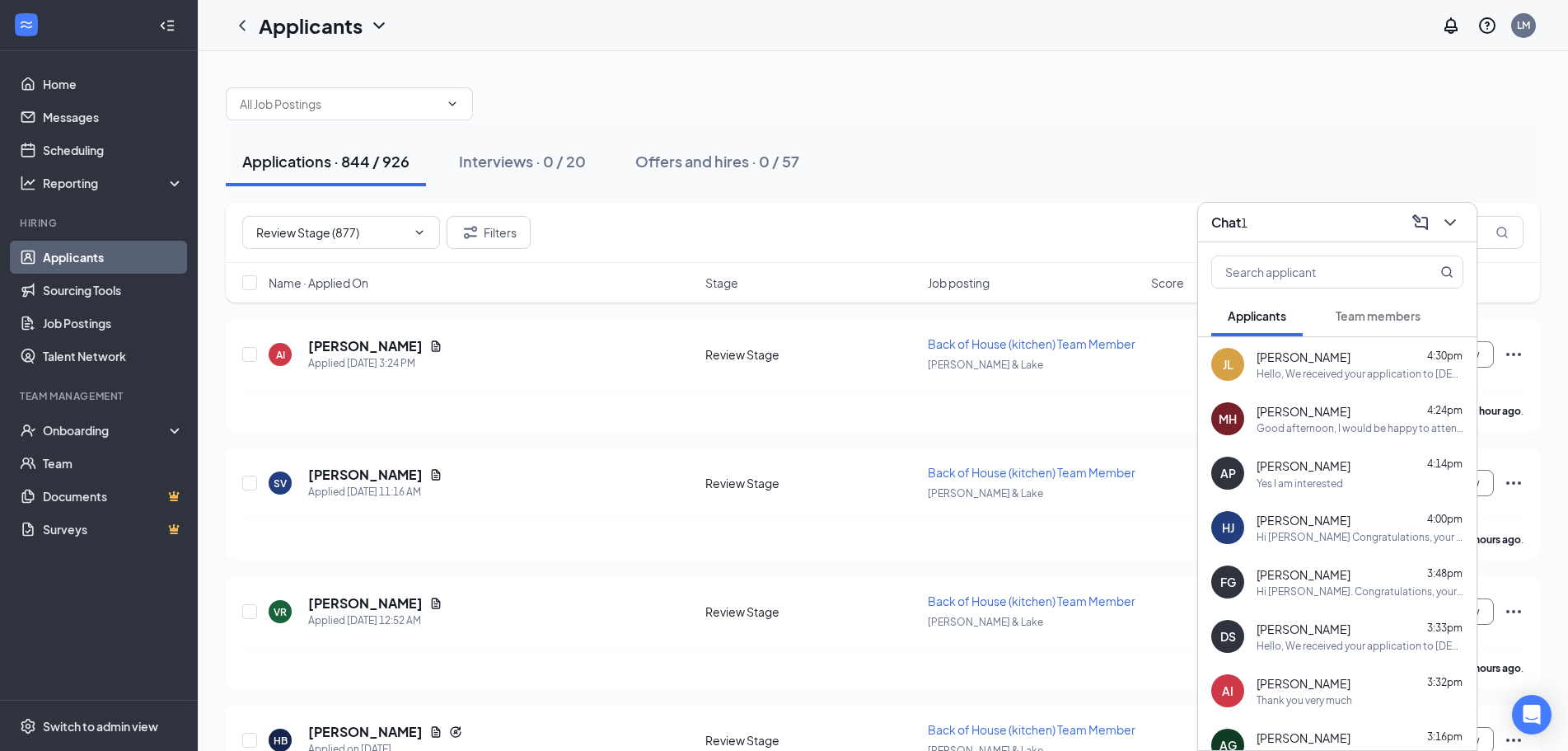
click at [1334, 466] on div "Angel Perez 4:14pm" at bounding box center [1359, 466] width 207 height 18
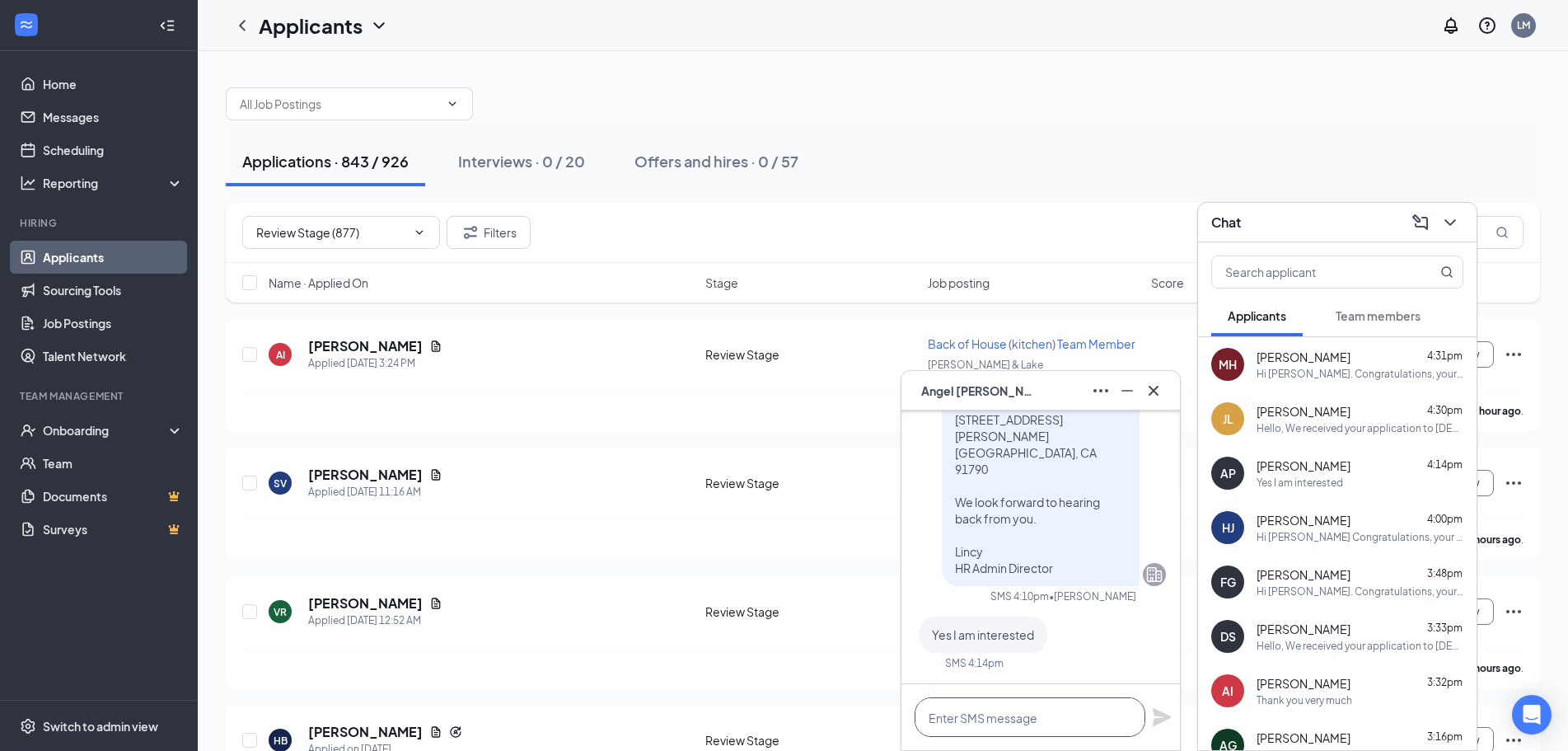
click at [1013, 726] on textarea at bounding box center [1030, 717] width 231 height 40
type textarea "Confirmed, I will add you to the list."
click at [1153, 715] on icon "Plane" at bounding box center [1162, 717] width 20 height 20
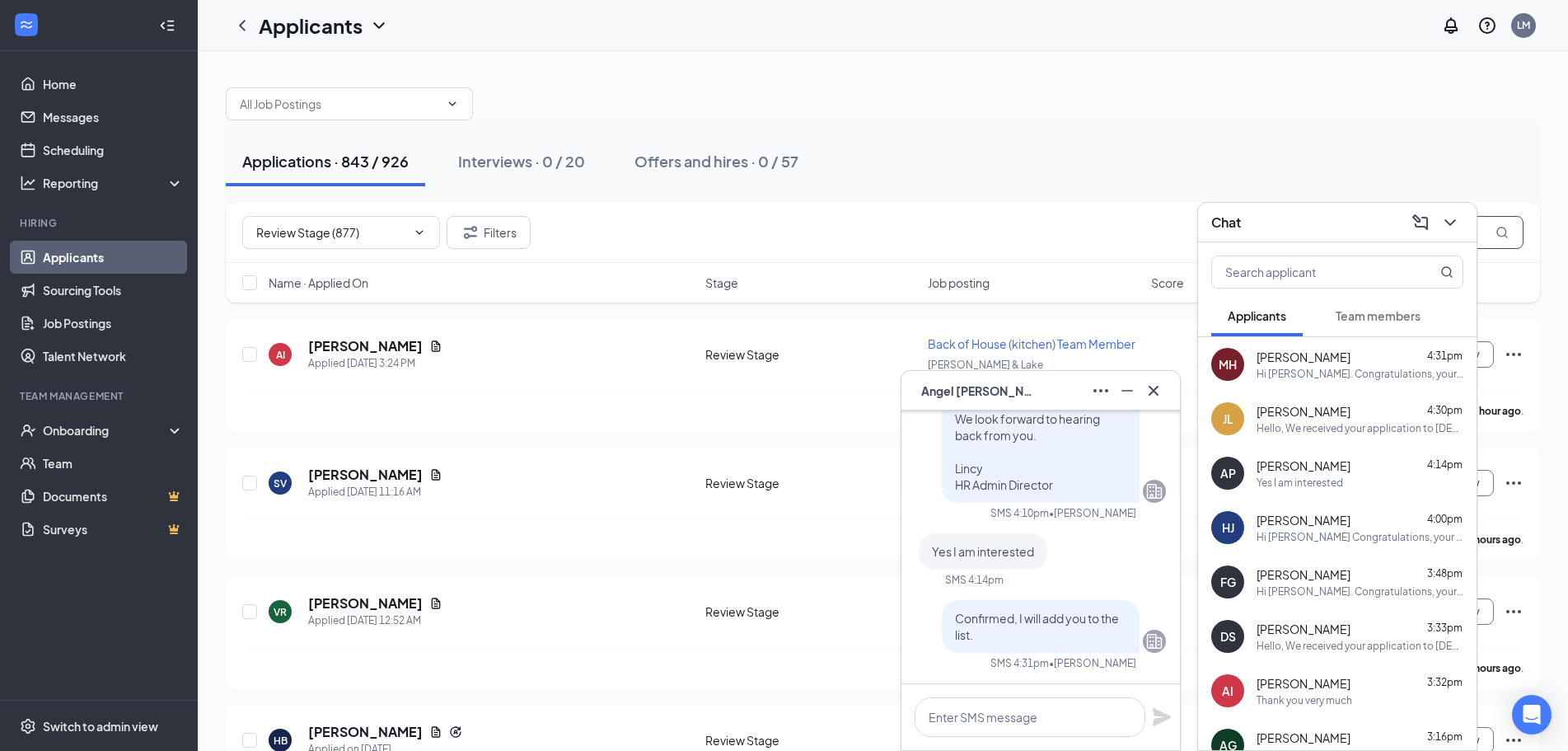
click at [1487, 232] on input "text" at bounding box center [1400, 232] width 247 height 33
type input "angel"
click at [1486, 617] on button "Schedule Interview" at bounding box center [1435, 612] width 117 height 26
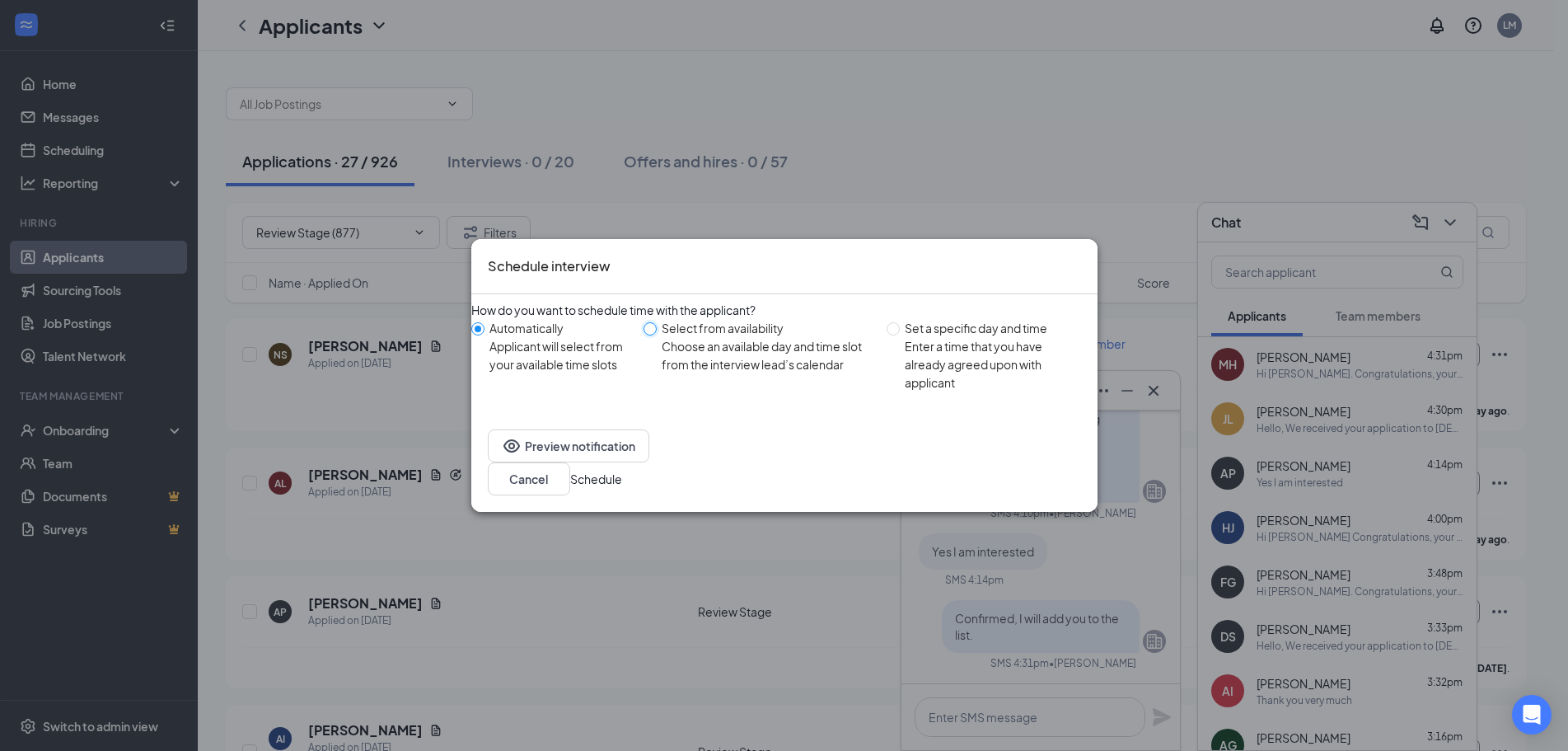
click at [657, 336] on input "Select from availability Choose an available day and time slot from the intervi…" at bounding box center [650, 329] width 13 height 13
radio input "true"
radio input "false"
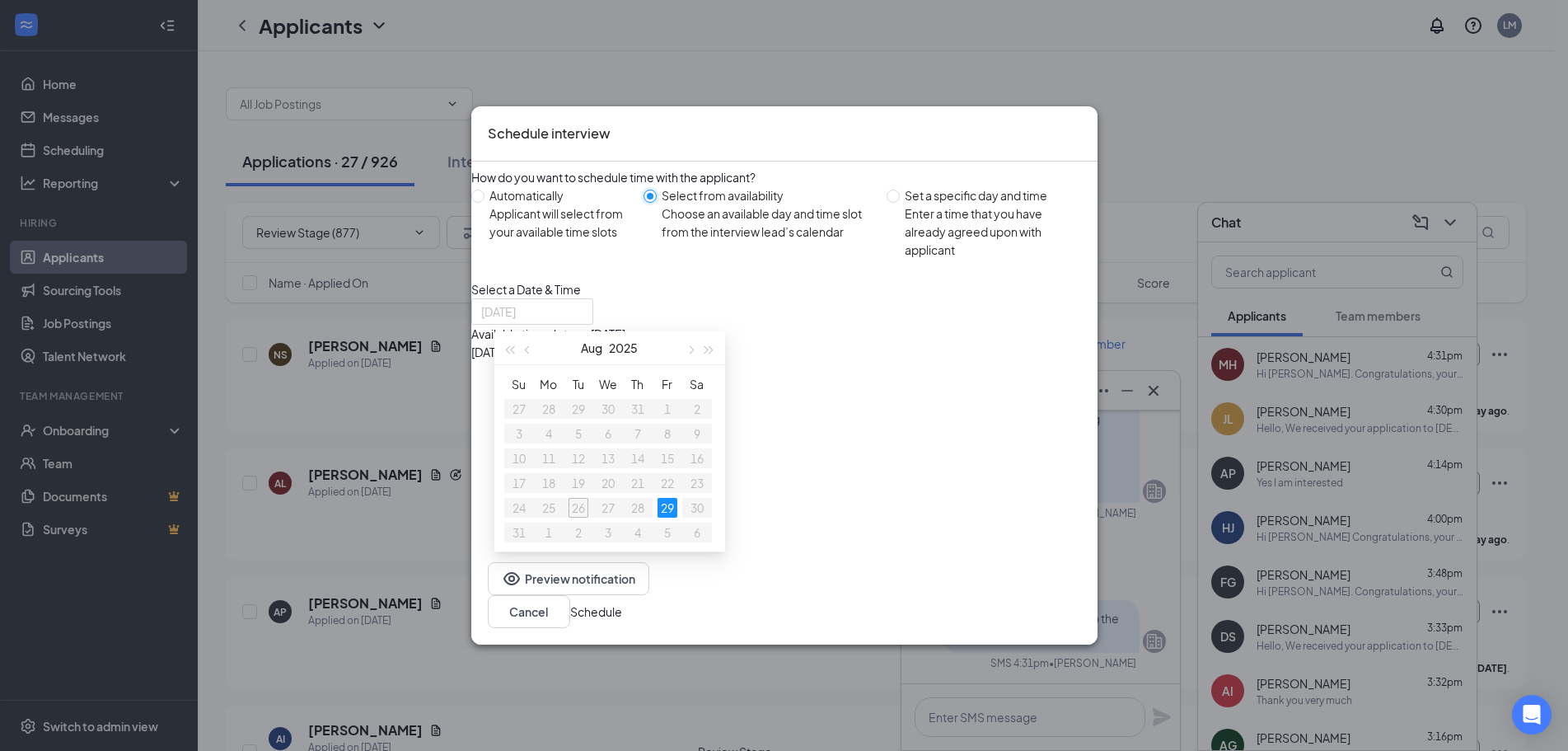
click at [676, 498] on div "29" at bounding box center [668, 508] width 20 height 20
click at [787, 374] on div "11:30AM - 12:30PM" at bounding box center [629, 370] width 316 height 18
click at [622, 613] on button "Schedule" at bounding box center [596, 612] width 52 height 18
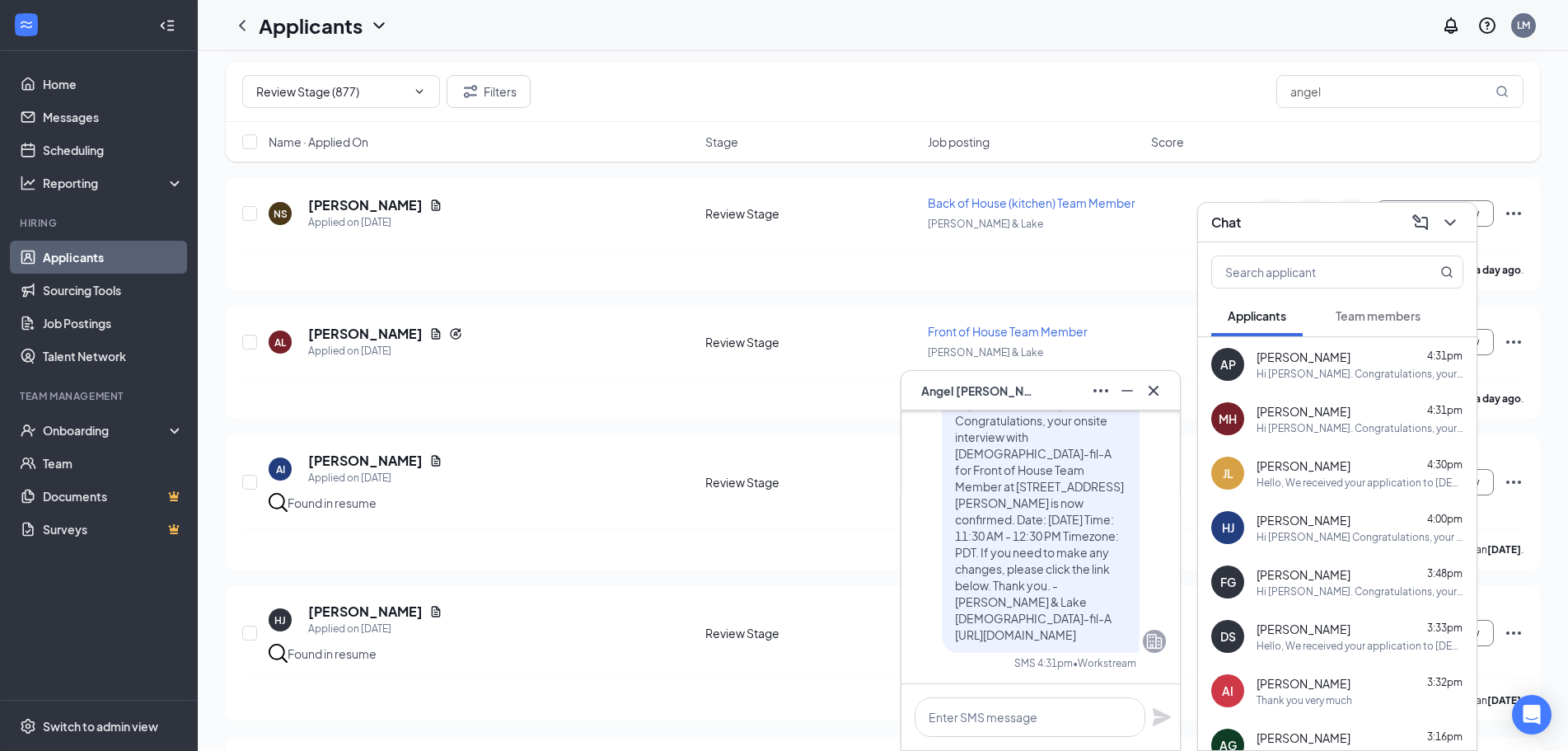
scroll to position [165, 0]
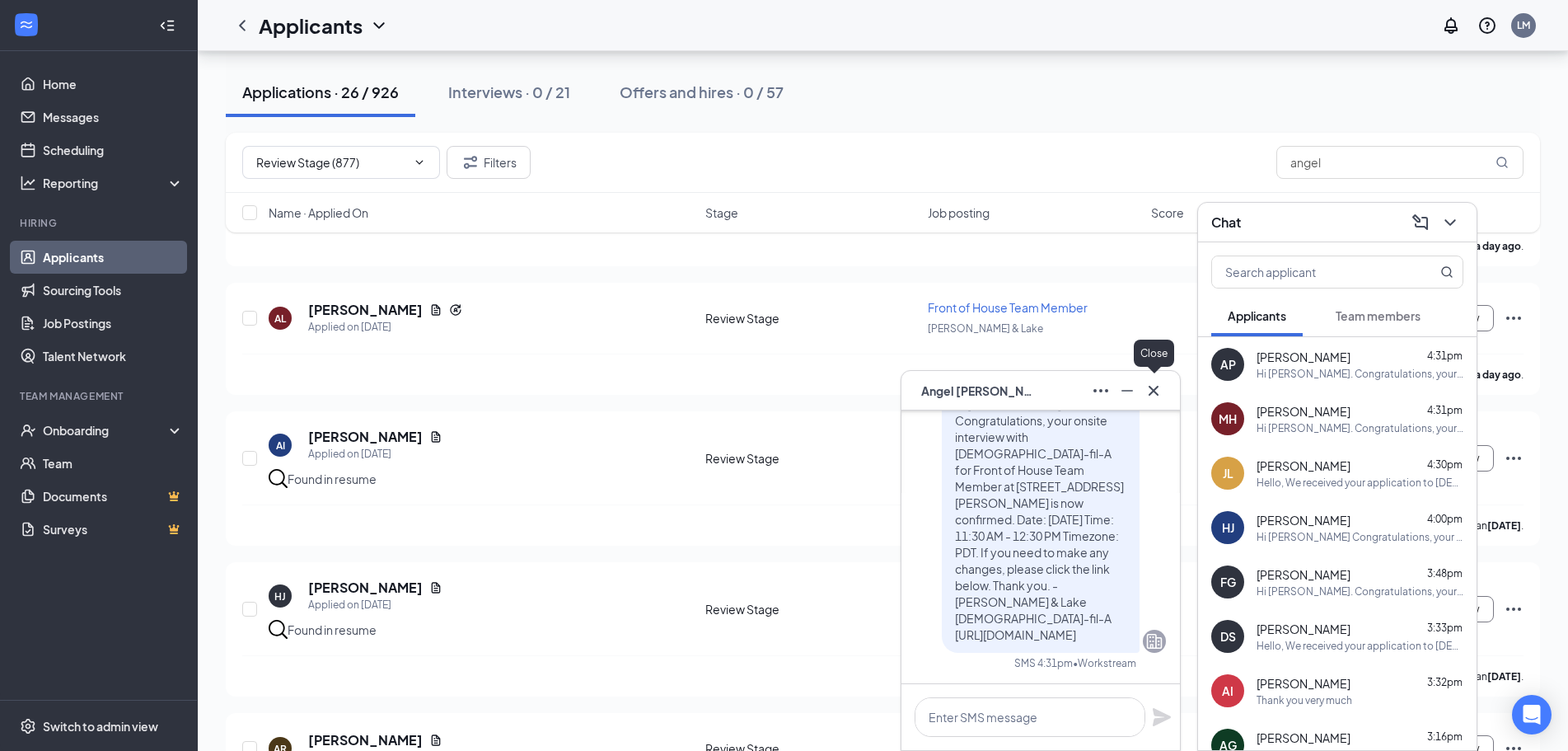
click at [1156, 395] on icon "Cross" at bounding box center [1153, 391] width 20 height 20
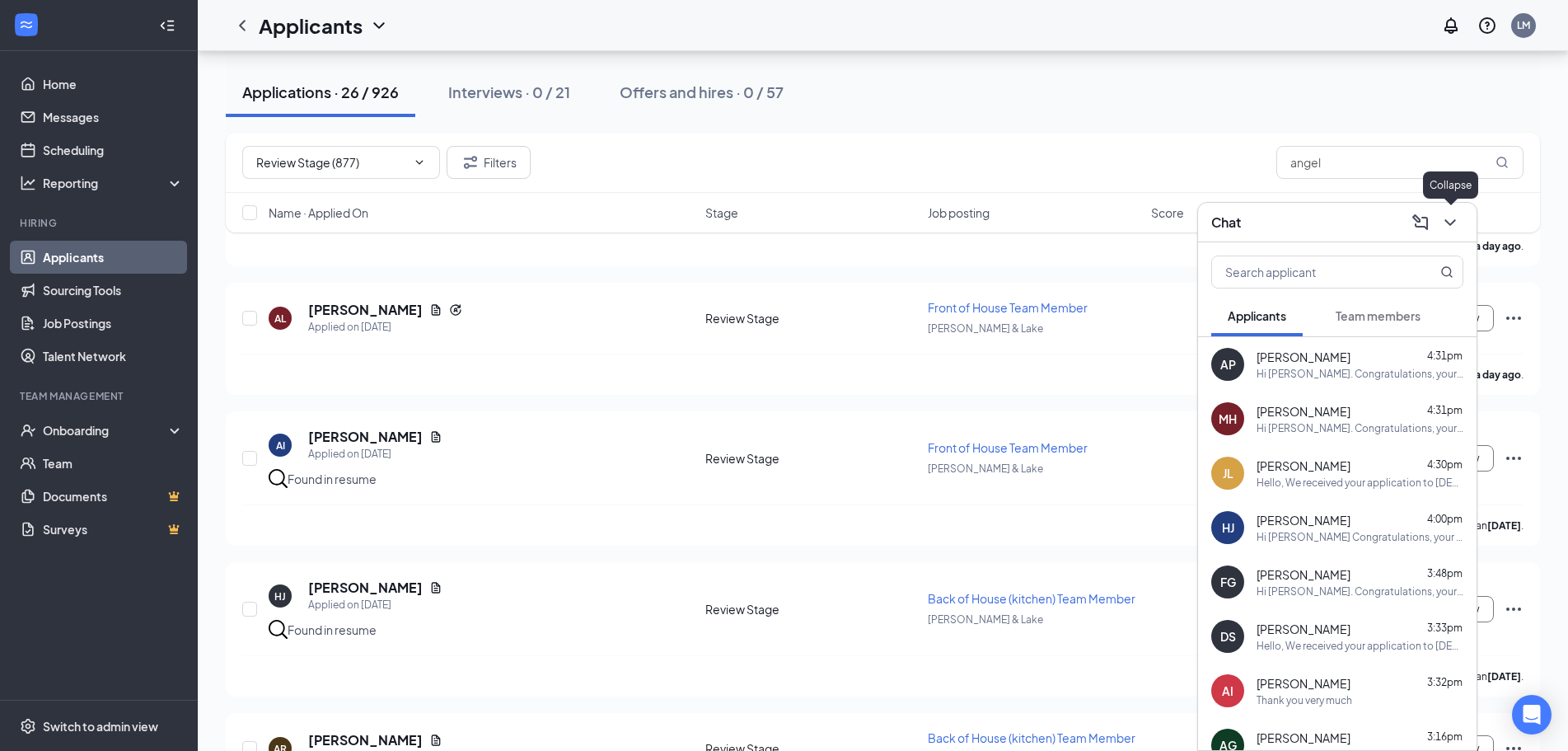
click at [1447, 217] on icon "ChevronDown" at bounding box center [1450, 223] width 20 height 20
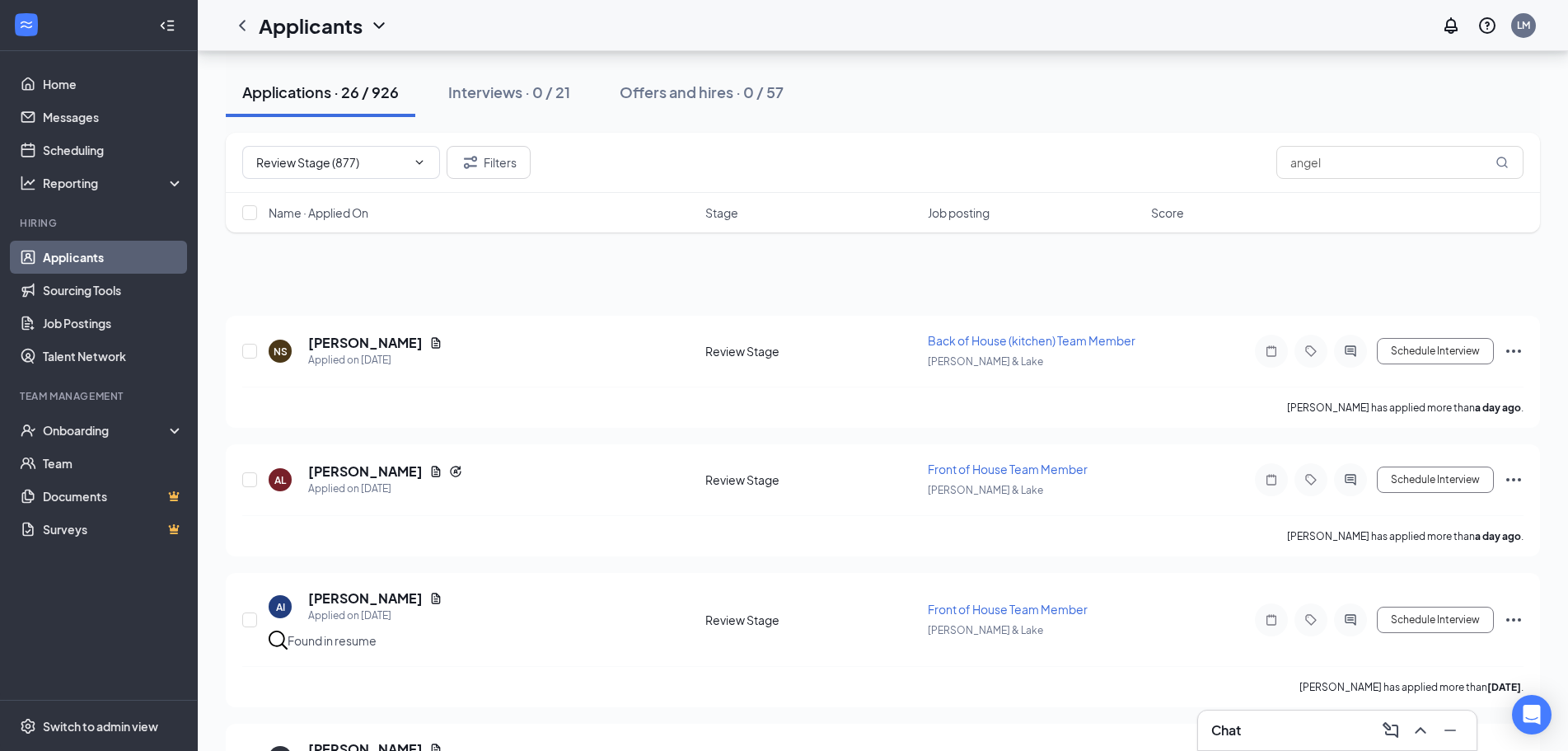
scroll to position [0, 0]
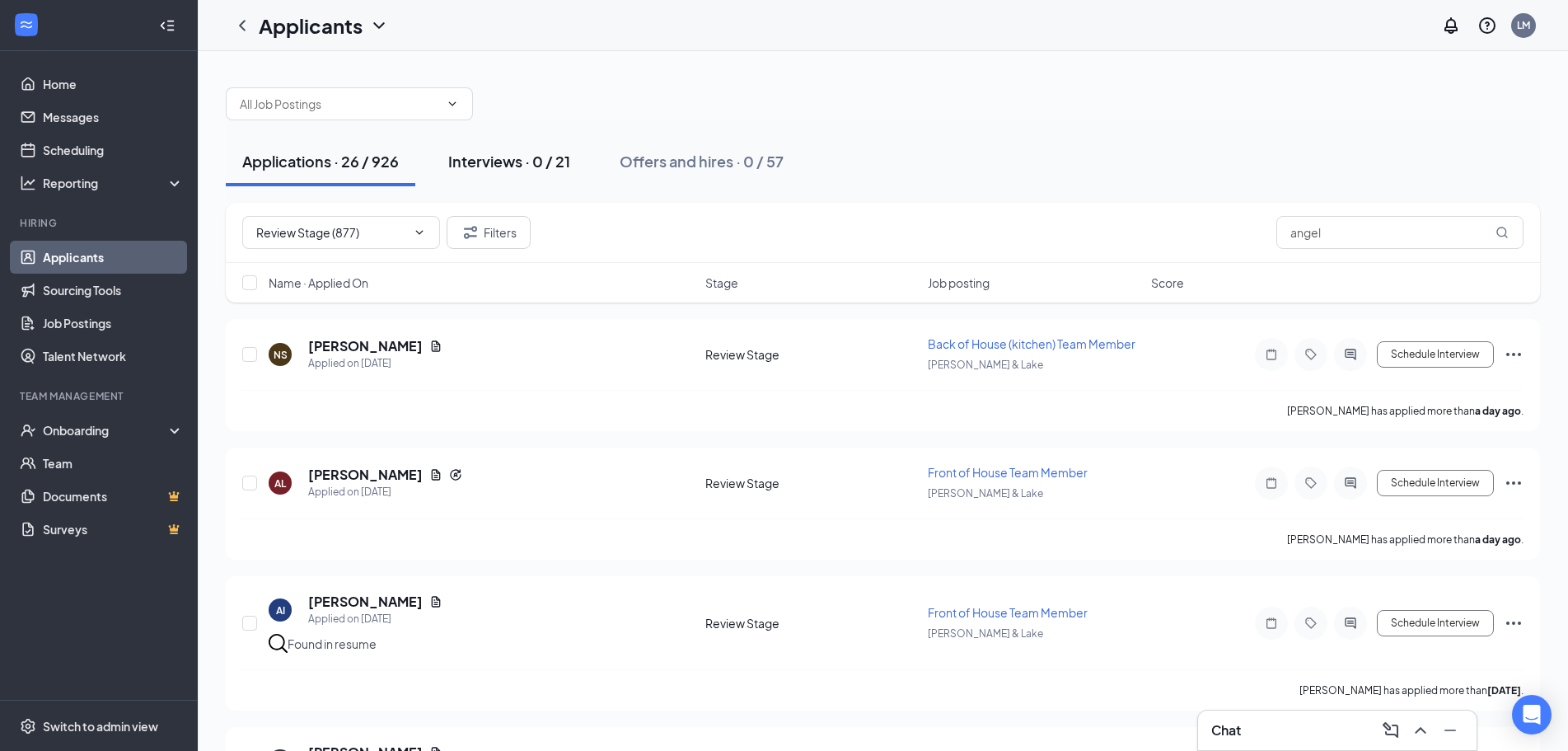
click at [481, 161] on div "Interviews · 0 / 21" at bounding box center [509, 161] width 122 height 21
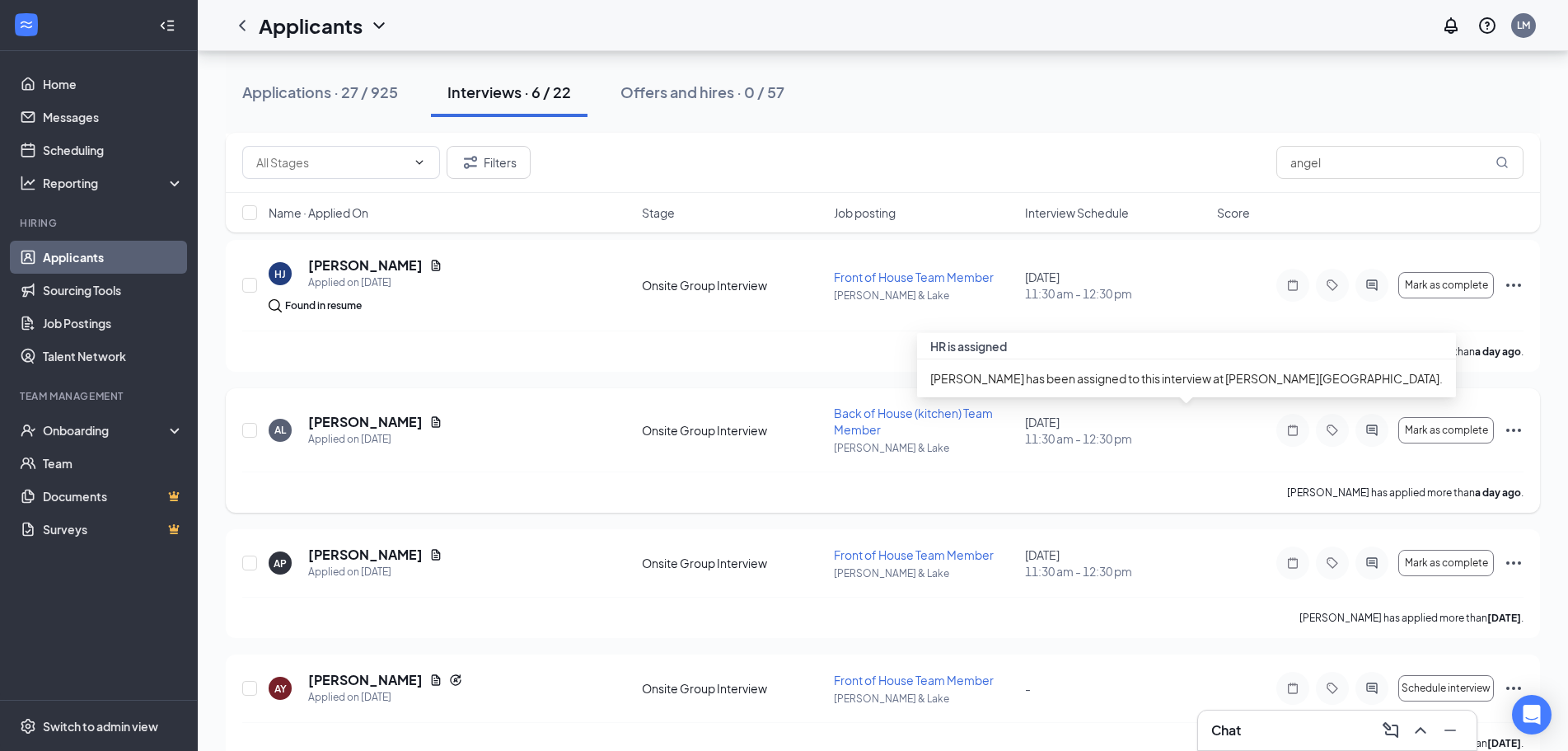
scroll to position [362, 0]
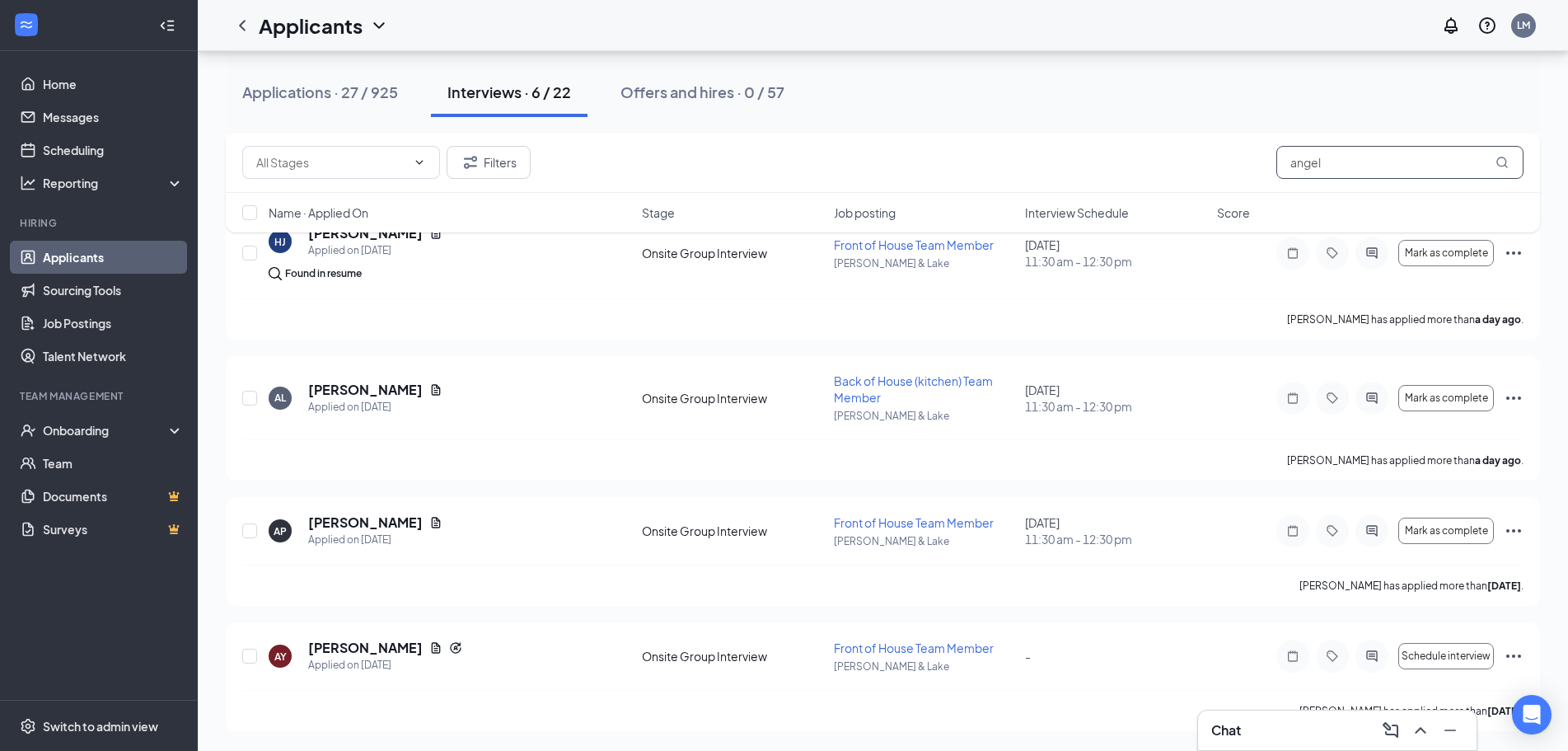
click at [1348, 153] on input "angel" at bounding box center [1400, 162] width 247 height 33
type input "a"
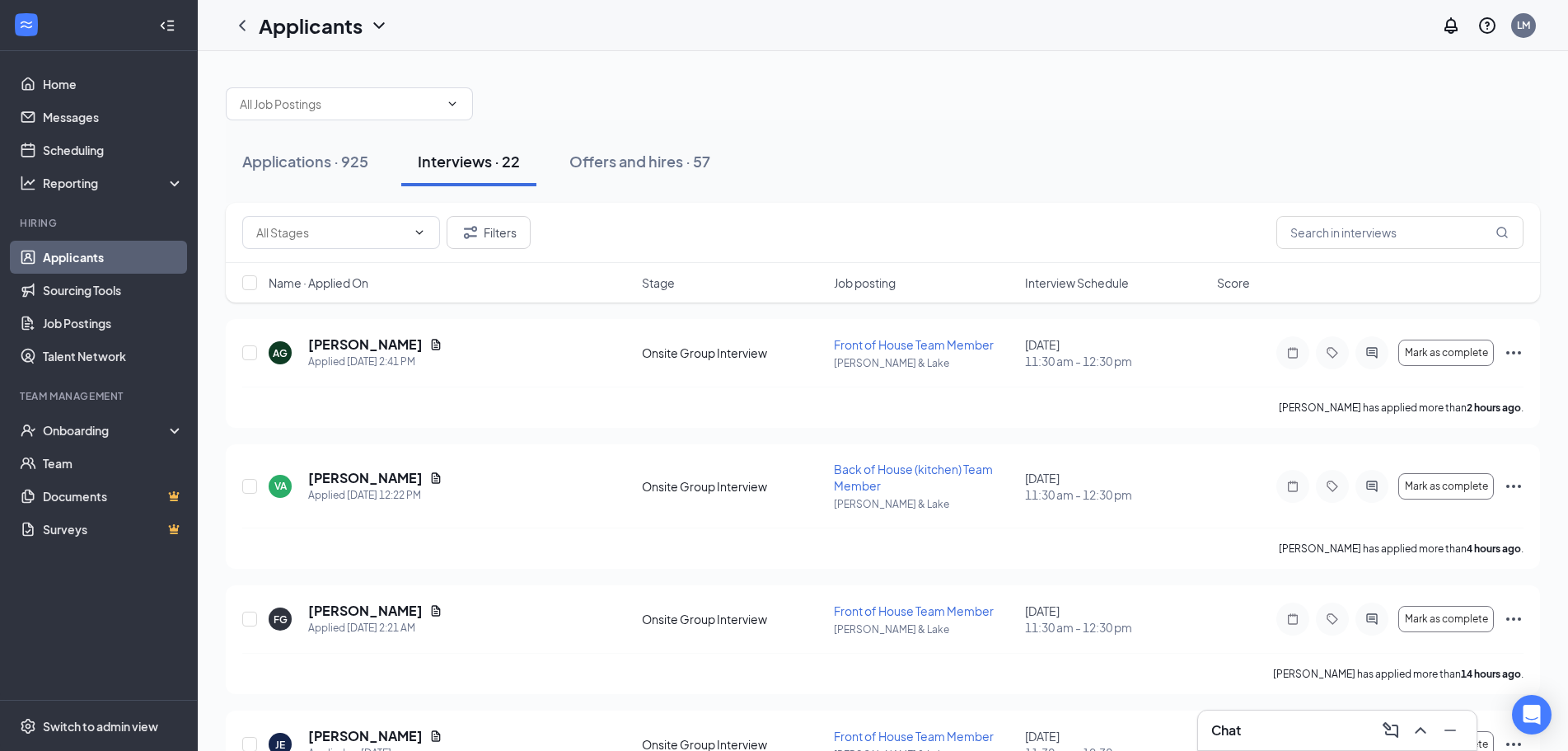
click at [1067, 85] on div at bounding box center [883, 96] width 1314 height 49
click at [1256, 723] on div "Chat" at bounding box center [1337, 730] width 252 height 26
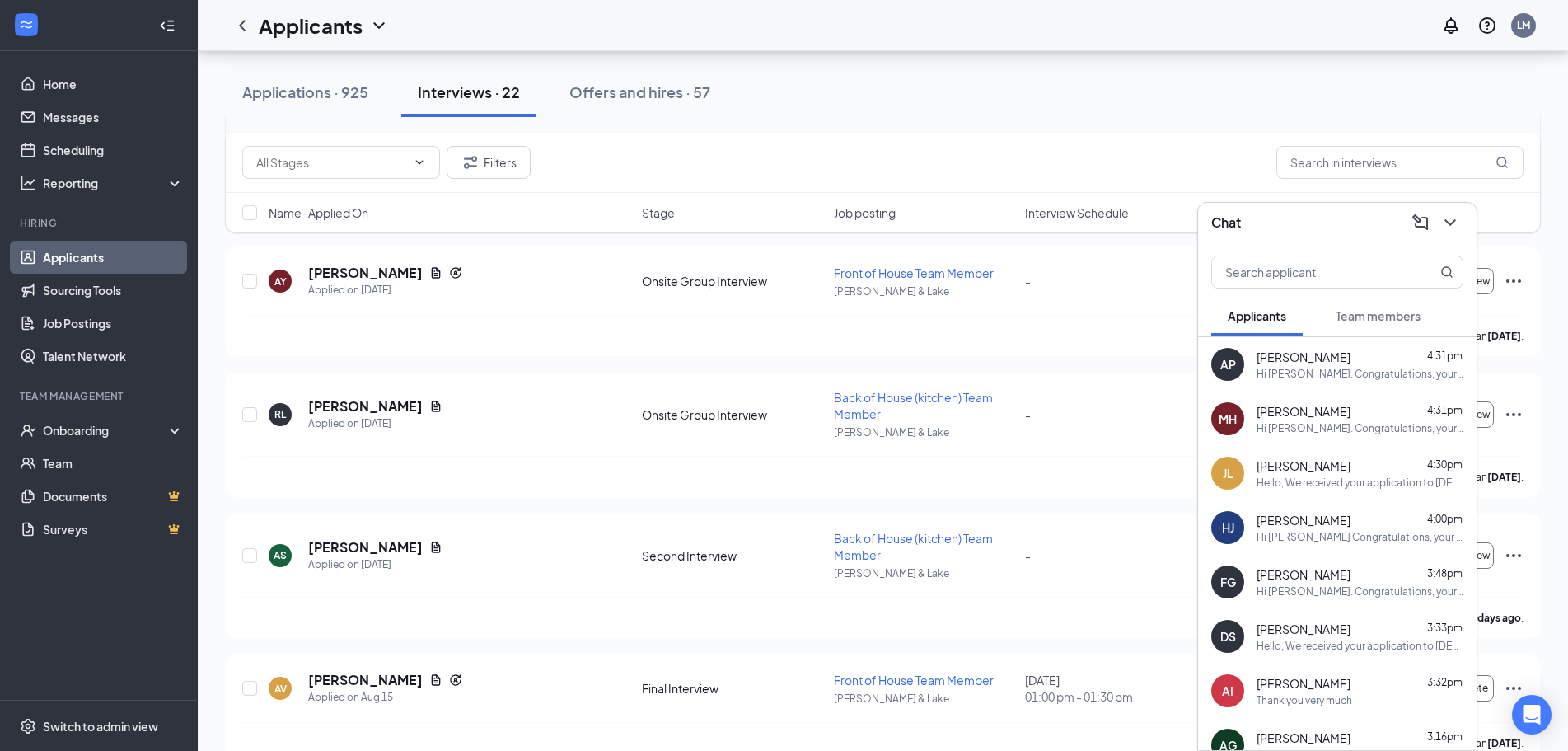
scroll to position [2468, 0]
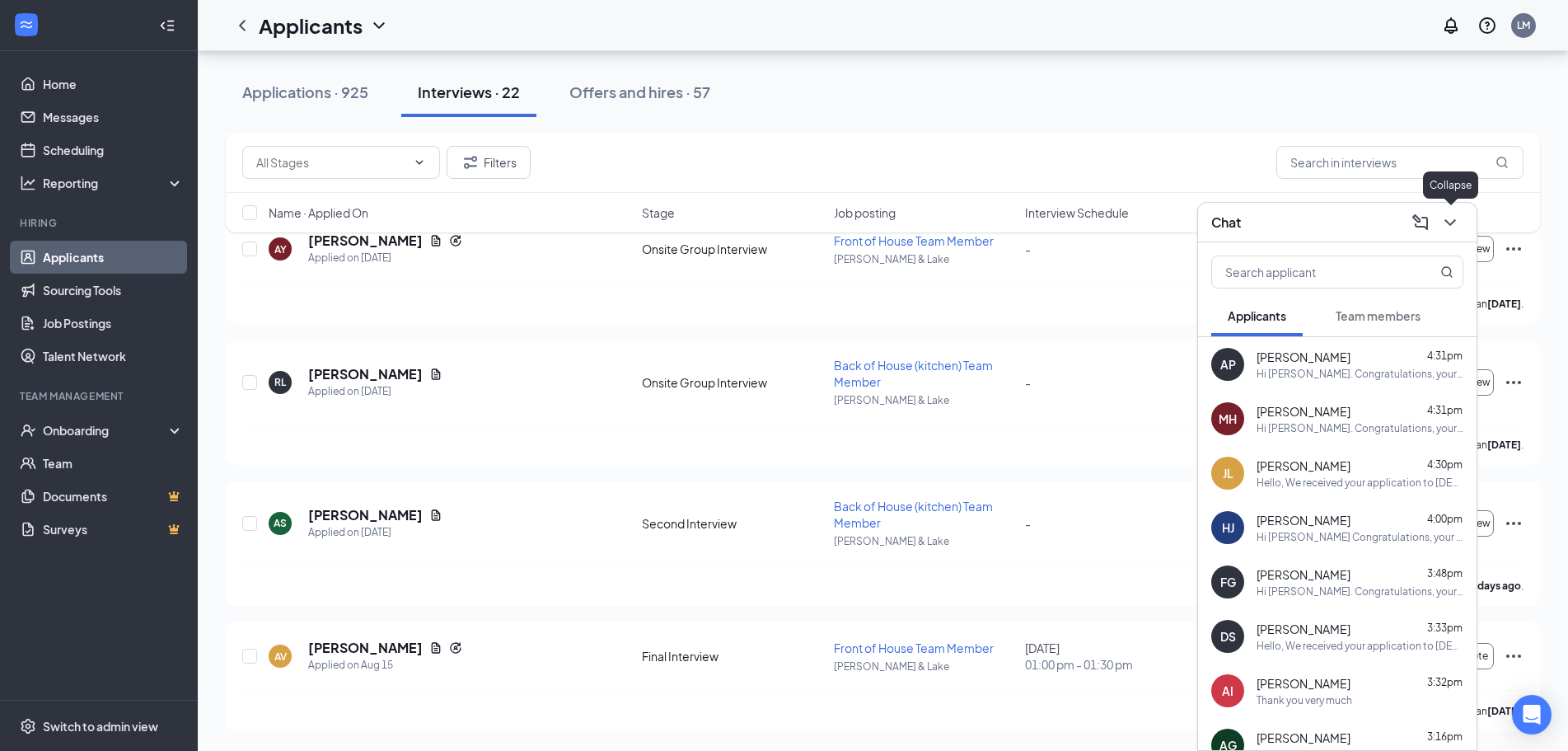
click at [1453, 223] on icon "ChevronDown" at bounding box center [1449, 223] width 11 height 7
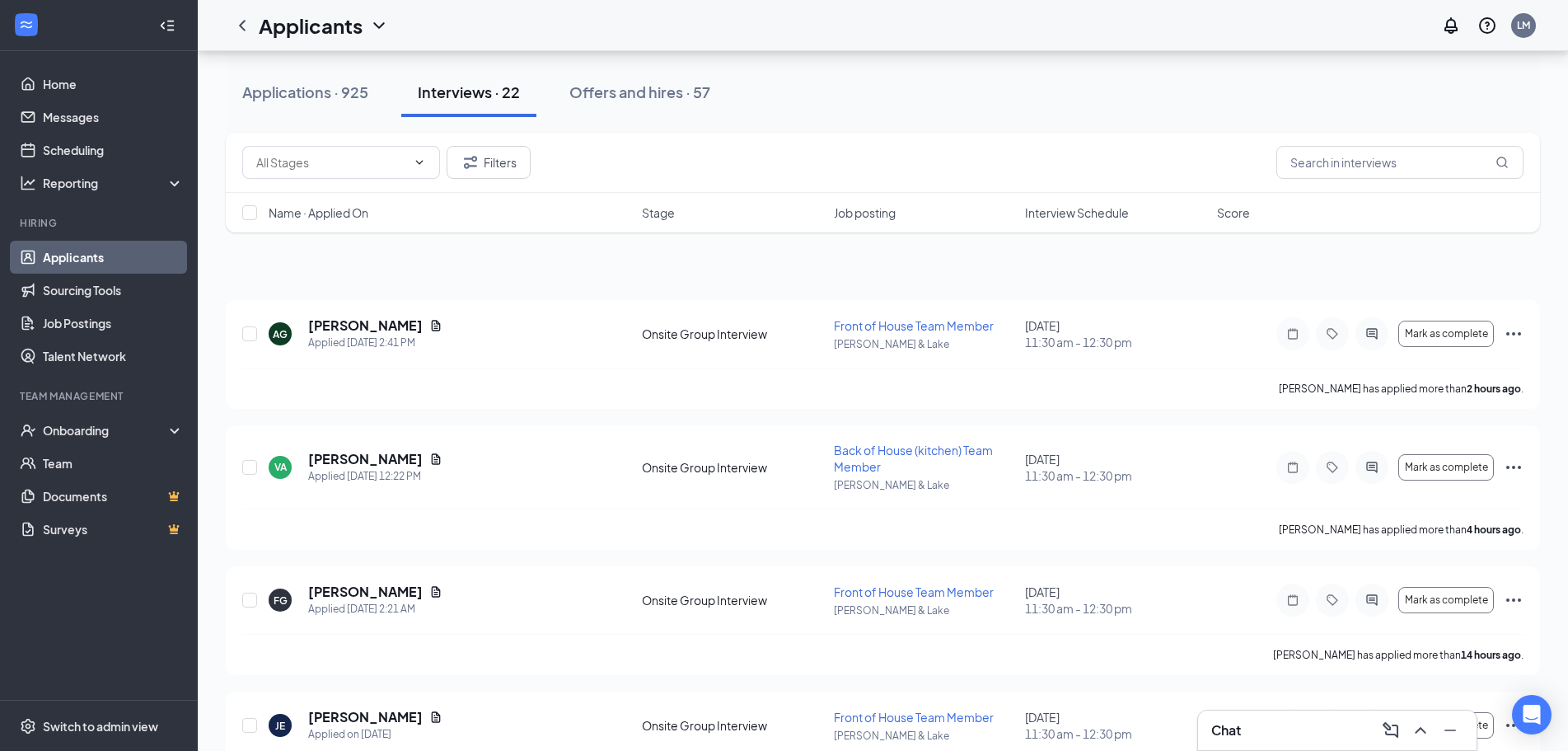
scroll to position [0, 0]
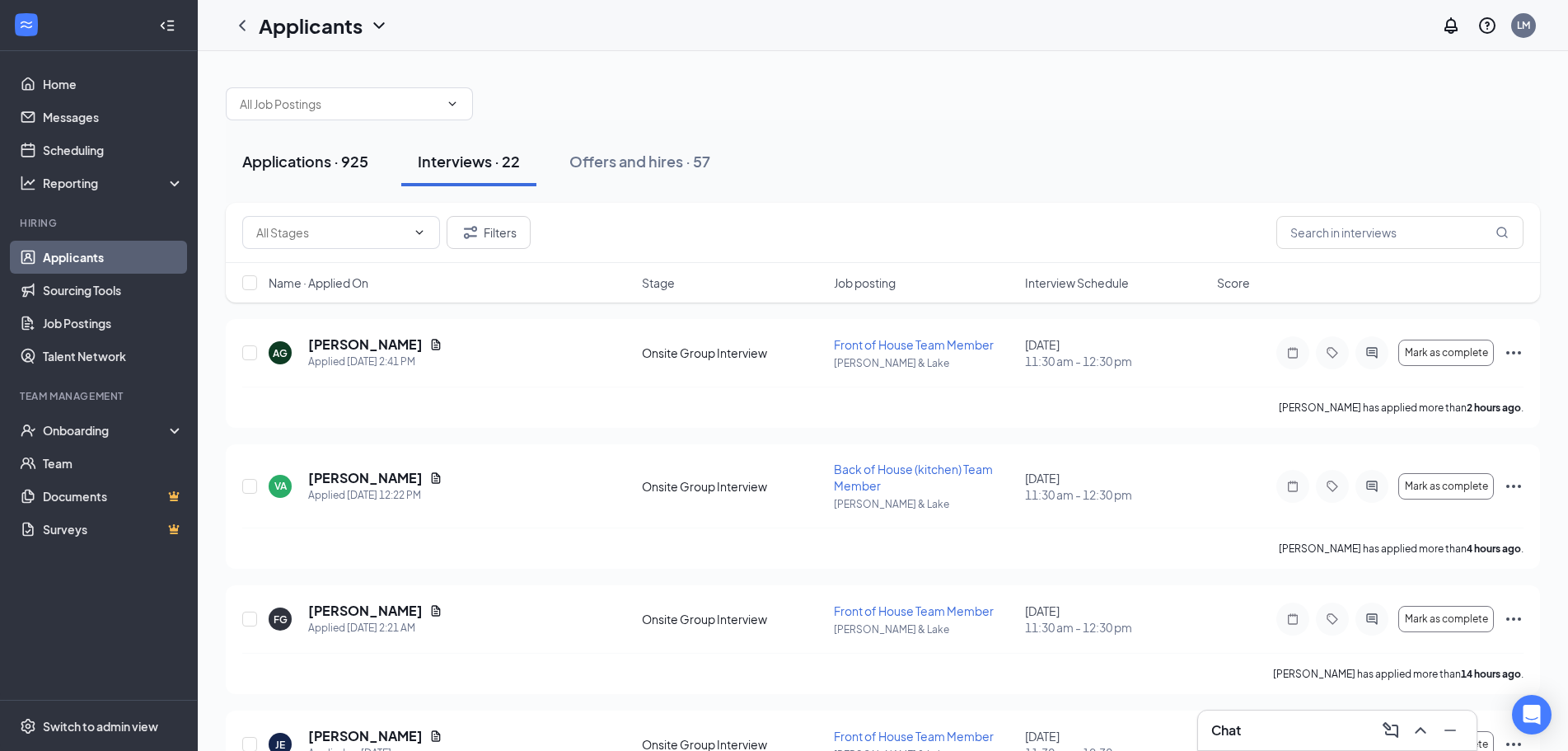
click at [298, 165] on div "Applications · 925" at bounding box center [305, 161] width 126 height 21
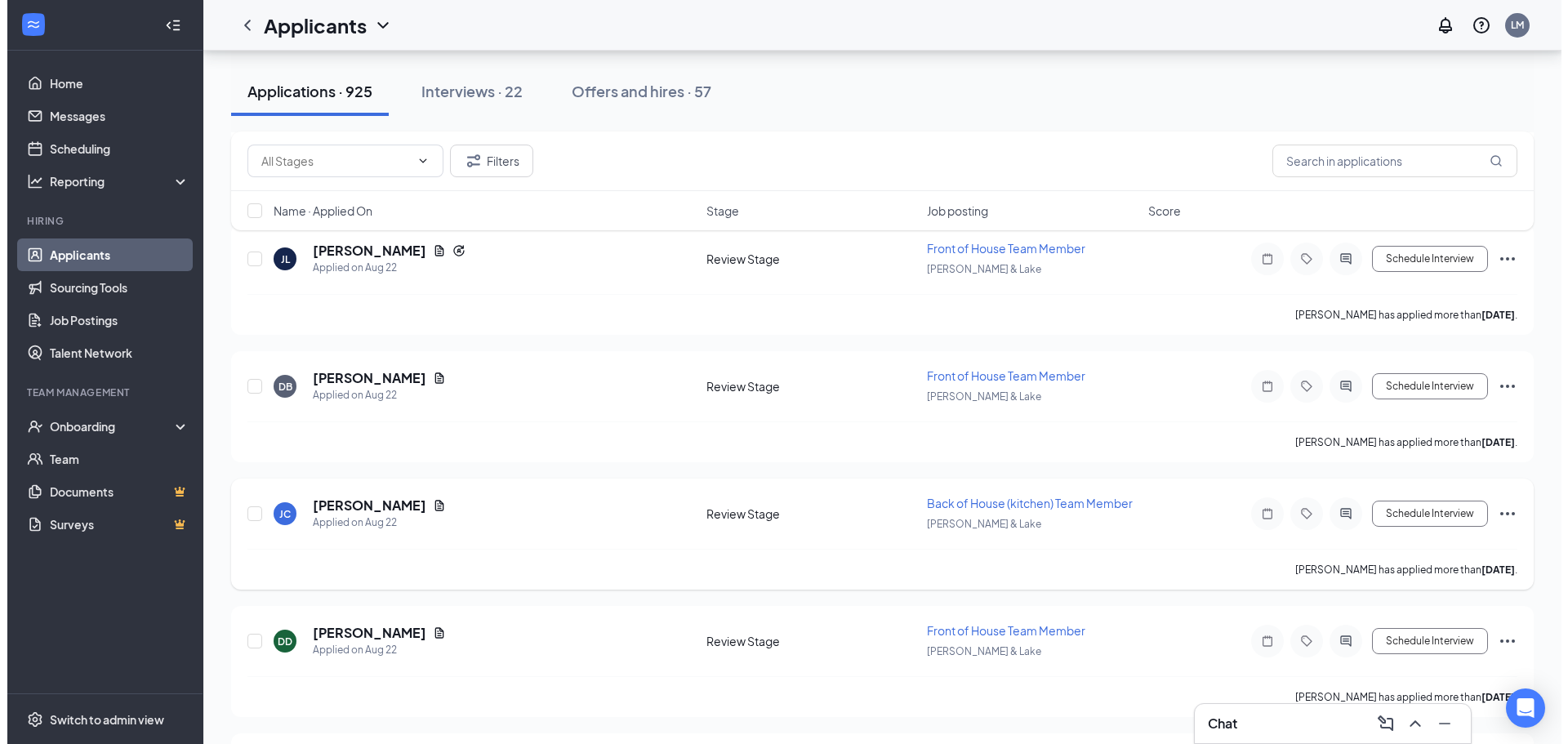
scroll to position [6038, 0]
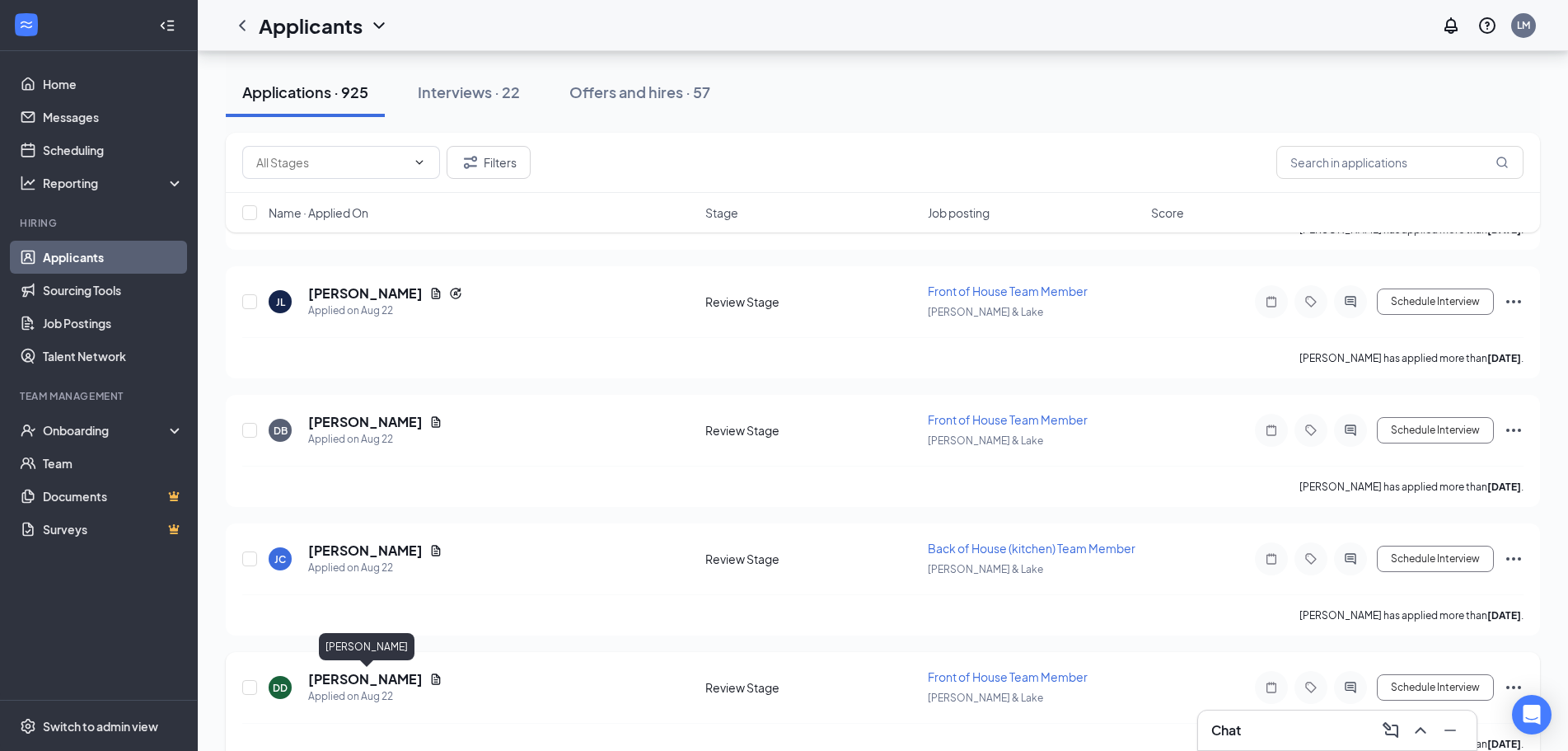
click at [361, 677] on h5 "[PERSON_NAME]" at bounding box center [365, 679] width 115 height 18
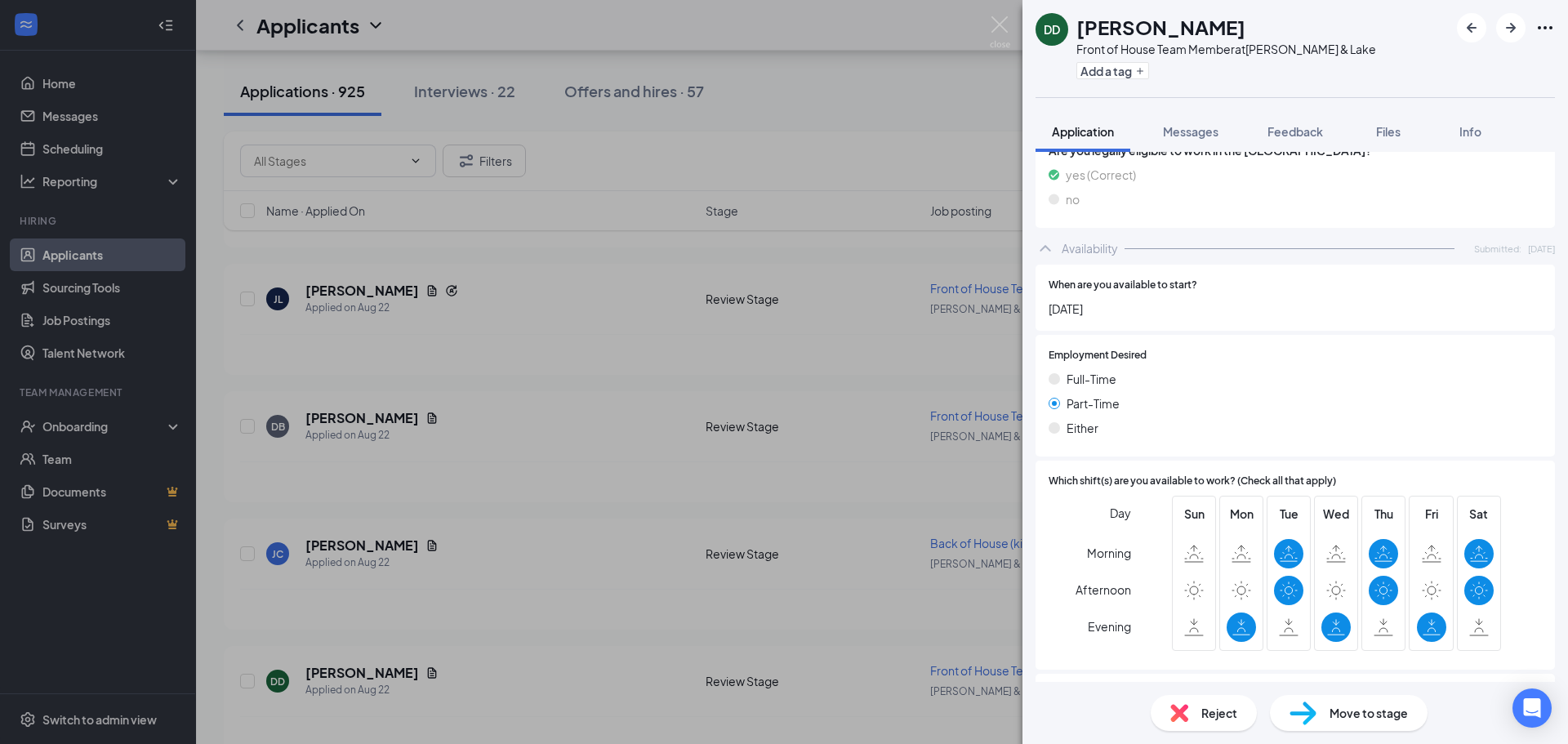
scroll to position [817, 0]
click at [1226, 713] on span "Reject" at bounding box center [1219, 713] width 36 height 18
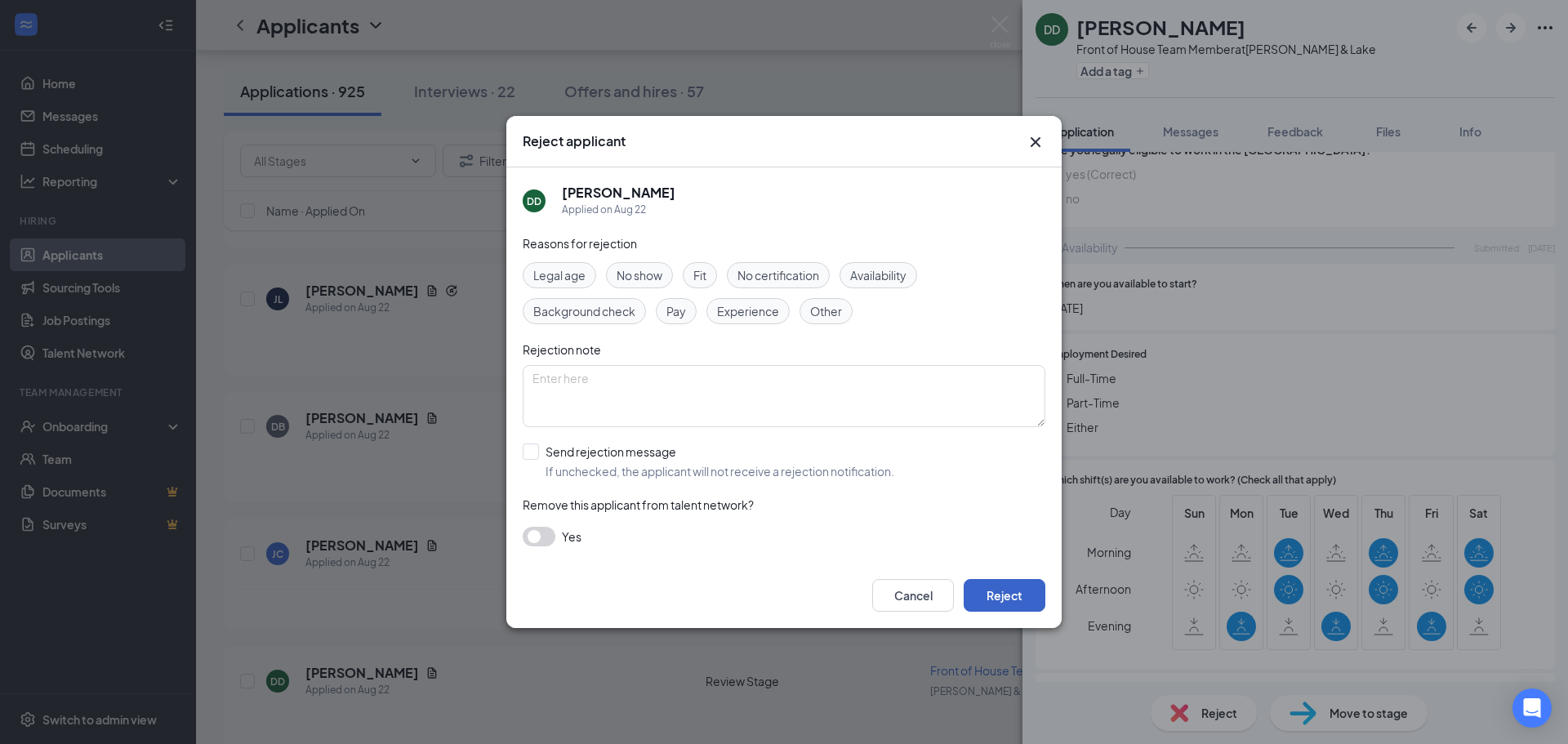
click at [981, 597] on button "Reject" at bounding box center [1004, 595] width 82 height 33
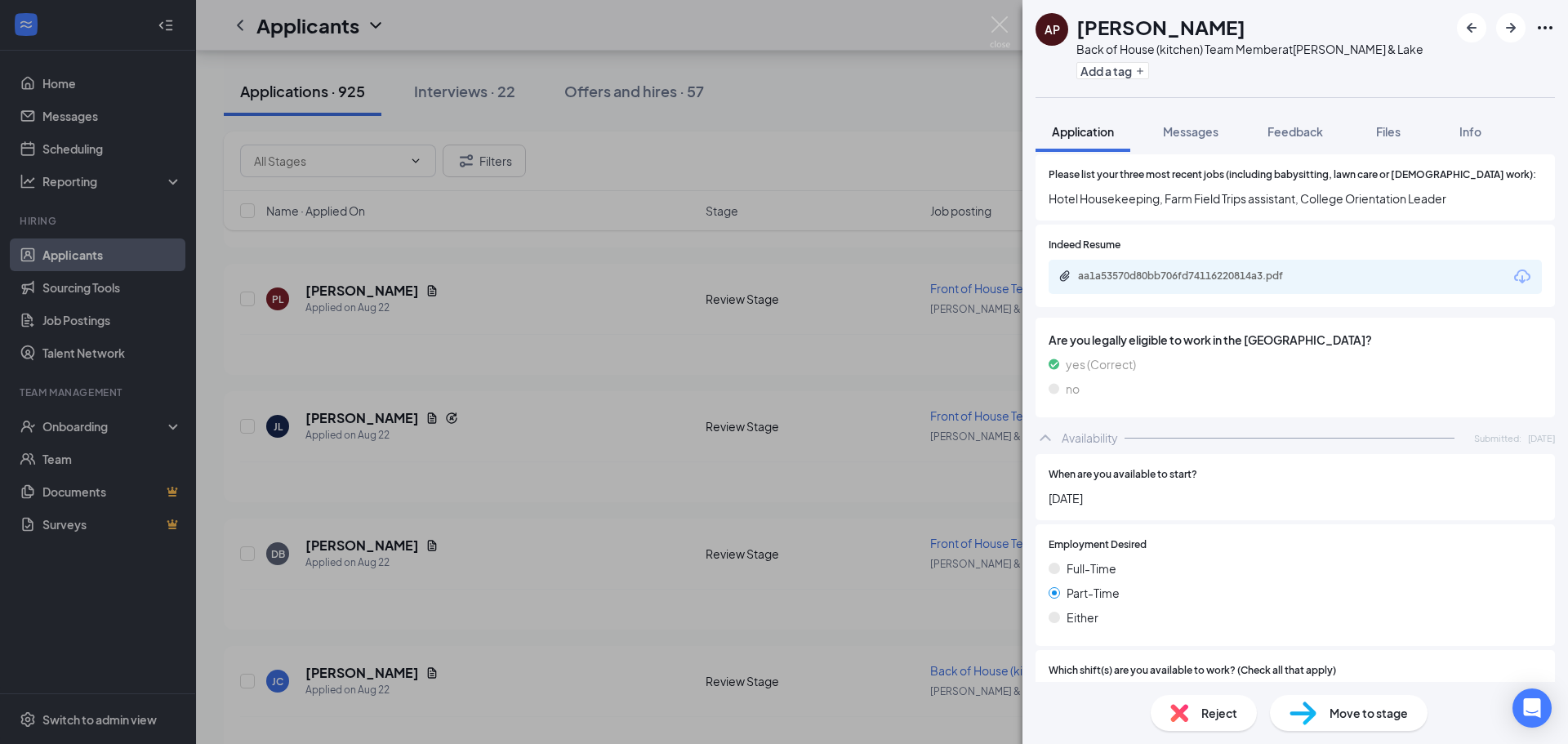
scroll to position [893, 0]
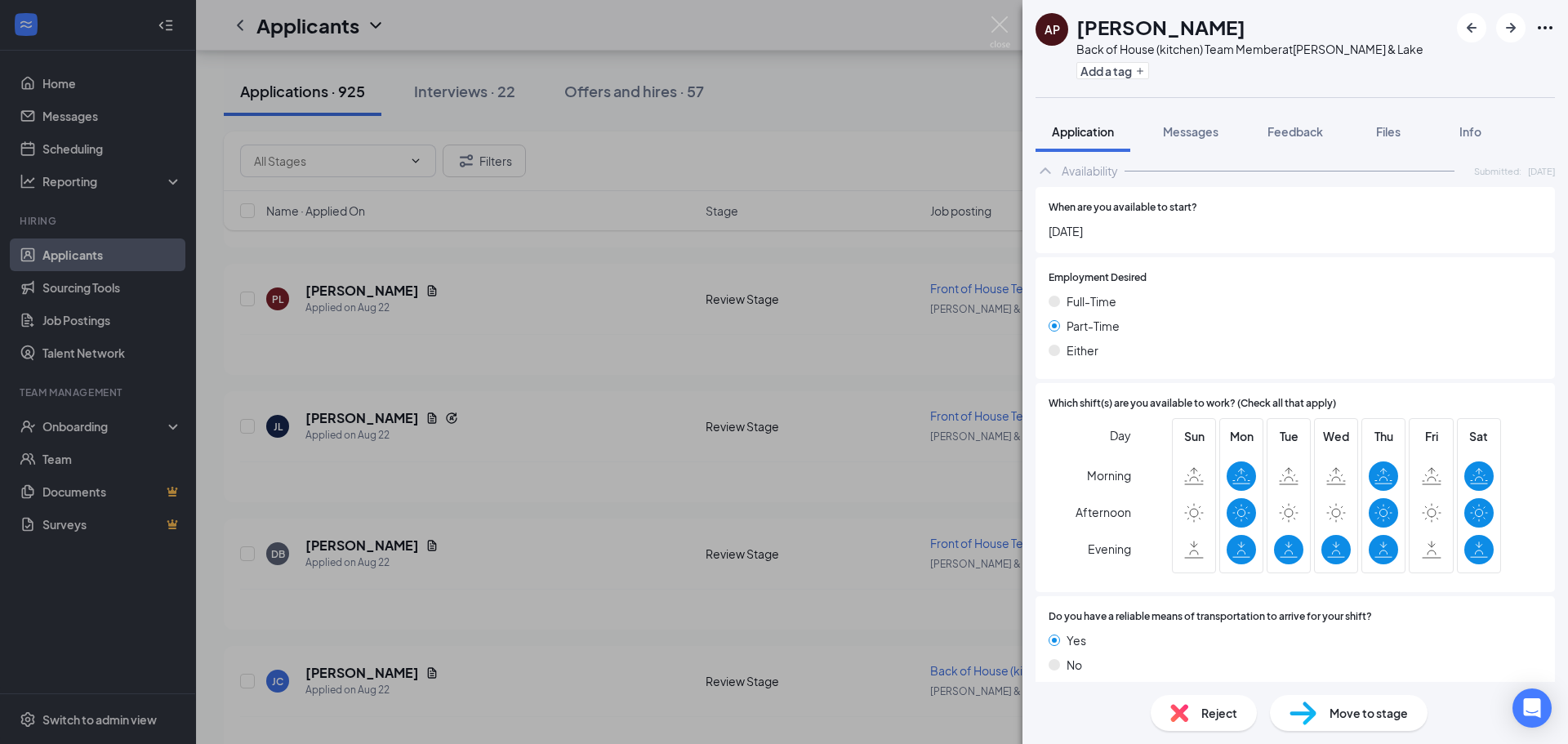
click at [1211, 706] on span "Reject" at bounding box center [1219, 713] width 36 height 18
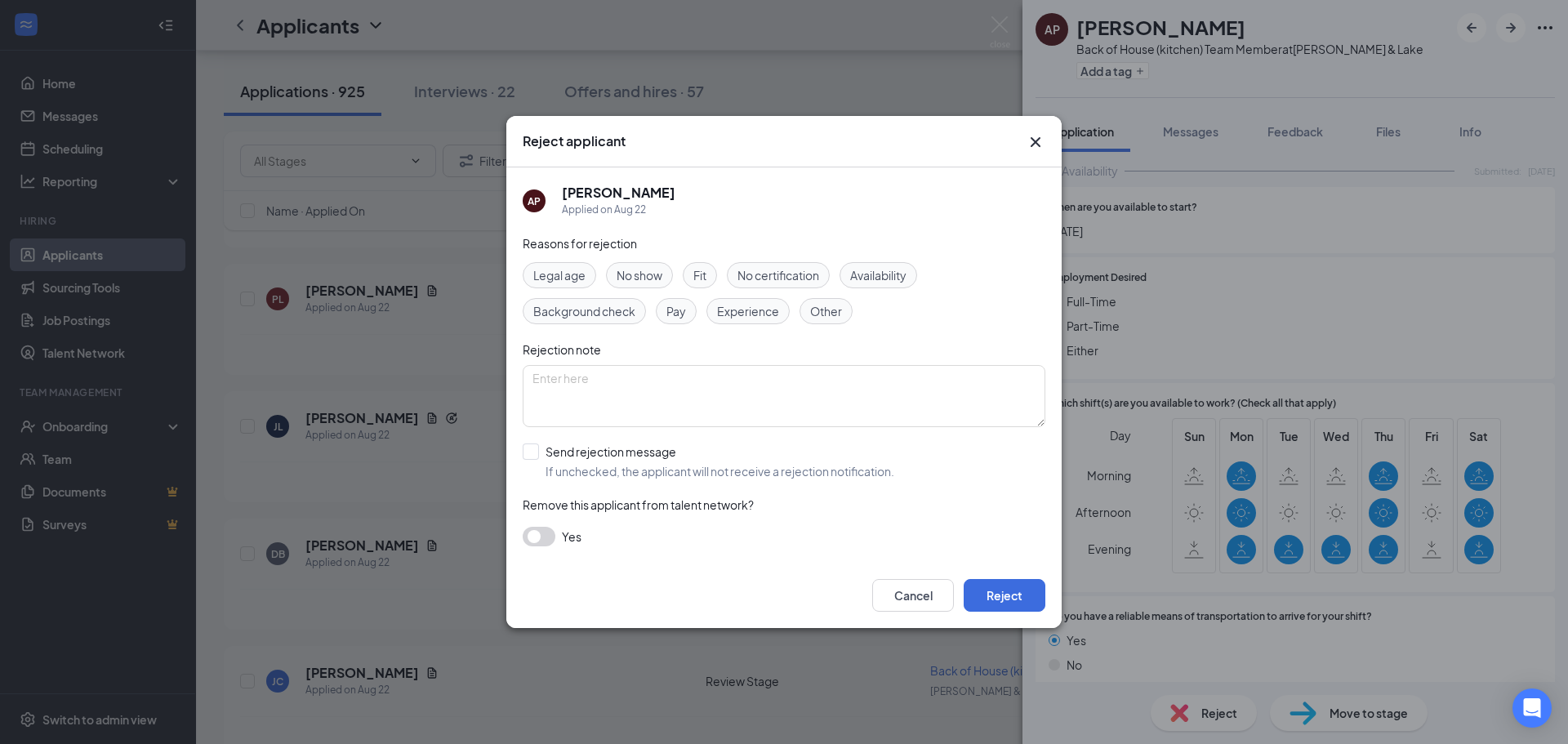
click at [883, 283] on div "Availability" at bounding box center [878, 275] width 78 height 26
click at [663, 452] on input "Send rejection message If unchecked, the applicant will not receive a rejection…" at bounding box center [708, 461] width 372 height 36
checkbox input "true"
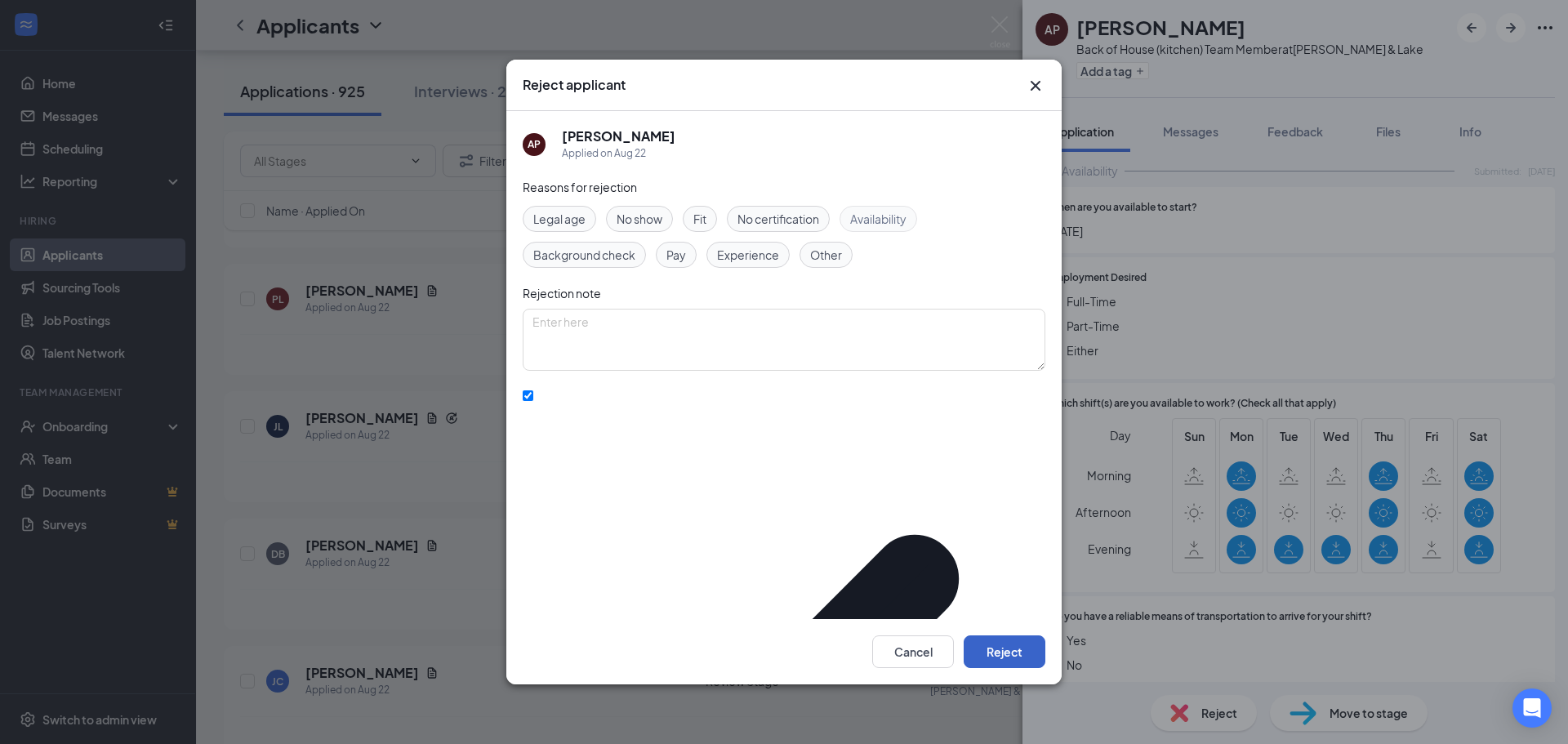
click at [1006, 639] on button "Reject" at bounding box center [1004, 652] width 82 height 33
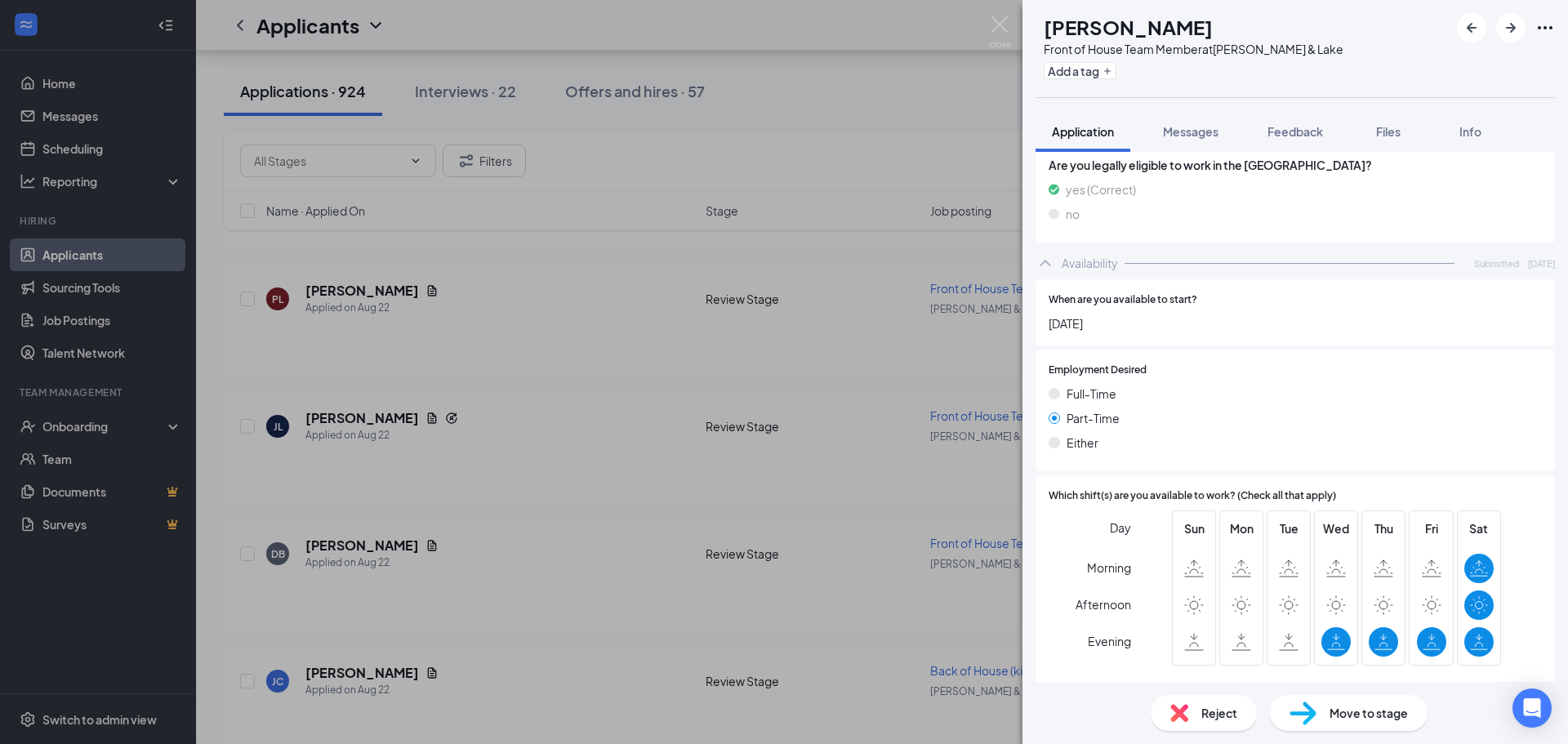
scroll to position [817, 0]
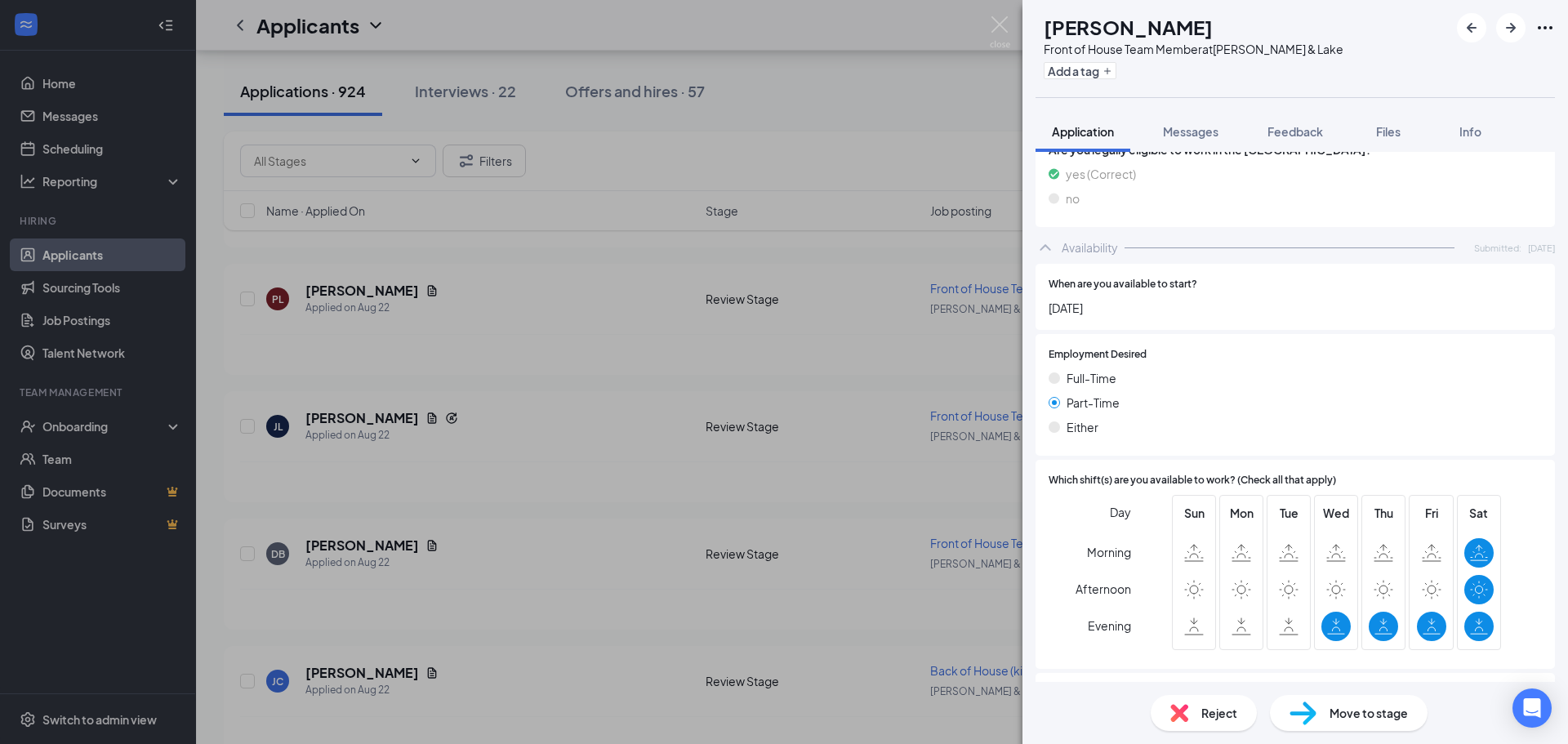
click at [1190, 709] on div "Reject" at bounding box center [1204, 713] width 106 height 36
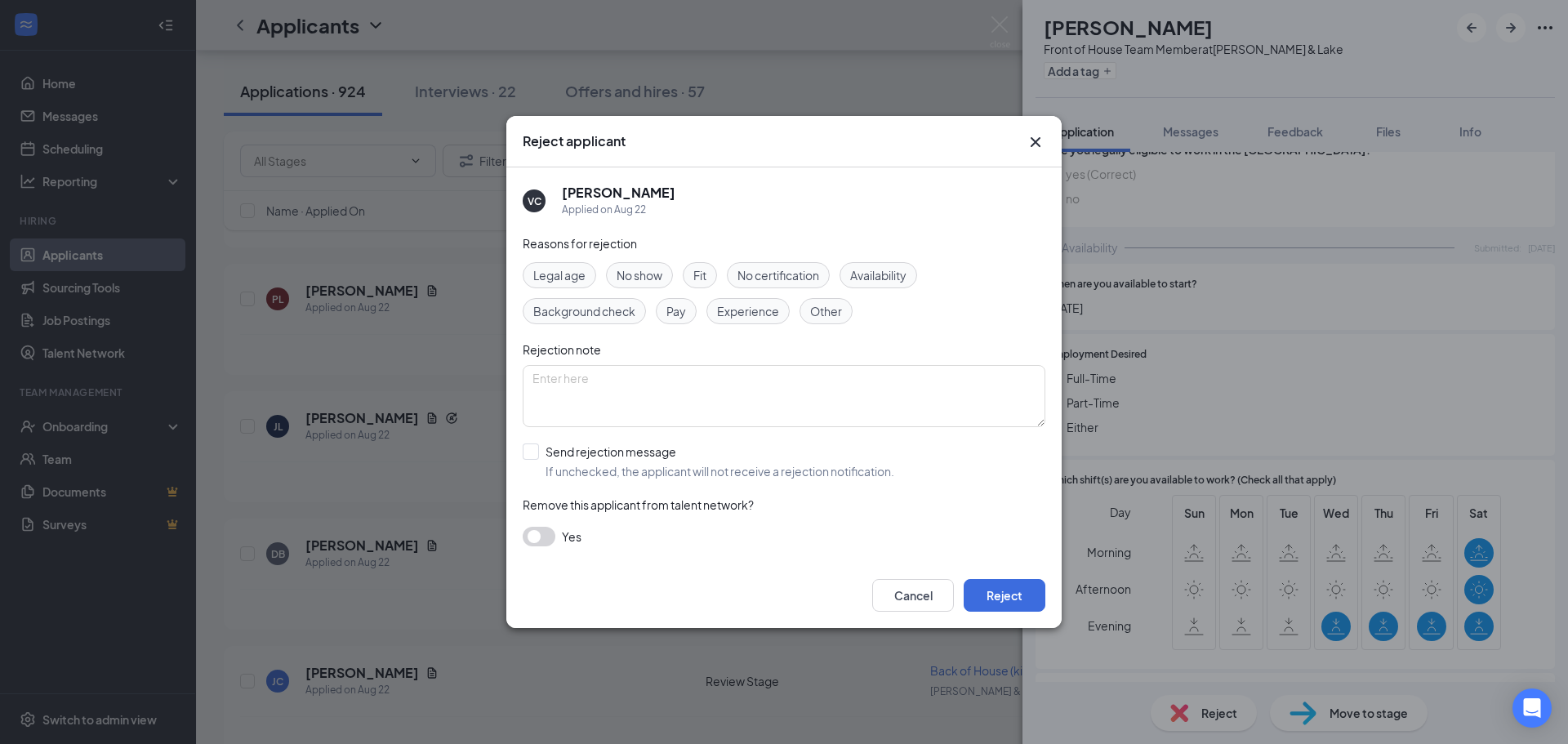
click at [896, 274] on span "Availability" at bounding box center [878, 275] width 56 height 18
click at [649, 455] on input "Send rejection message If unchecked, the applicant will not receive a rejection…" at bounding box center [708, 461] width 372 height 36
checkbox input "true"
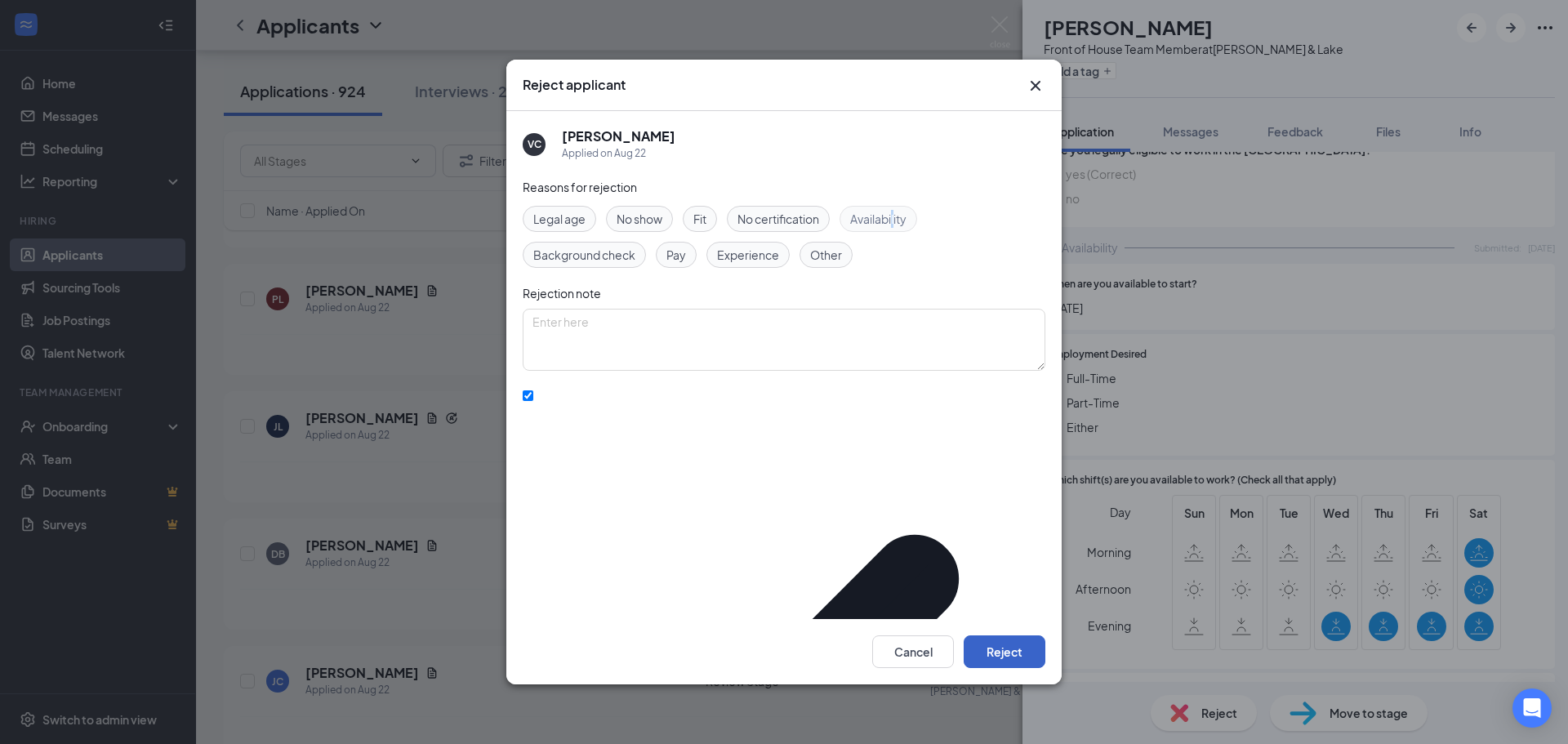
drag, startPoint x: 1023, startPoint y: 631, endPoint x: 1035, endPoint y: 624, distance: 13.9
click at [1025, 635] on button "Reject" at bounding box center [1004, 652] width 82 height 33
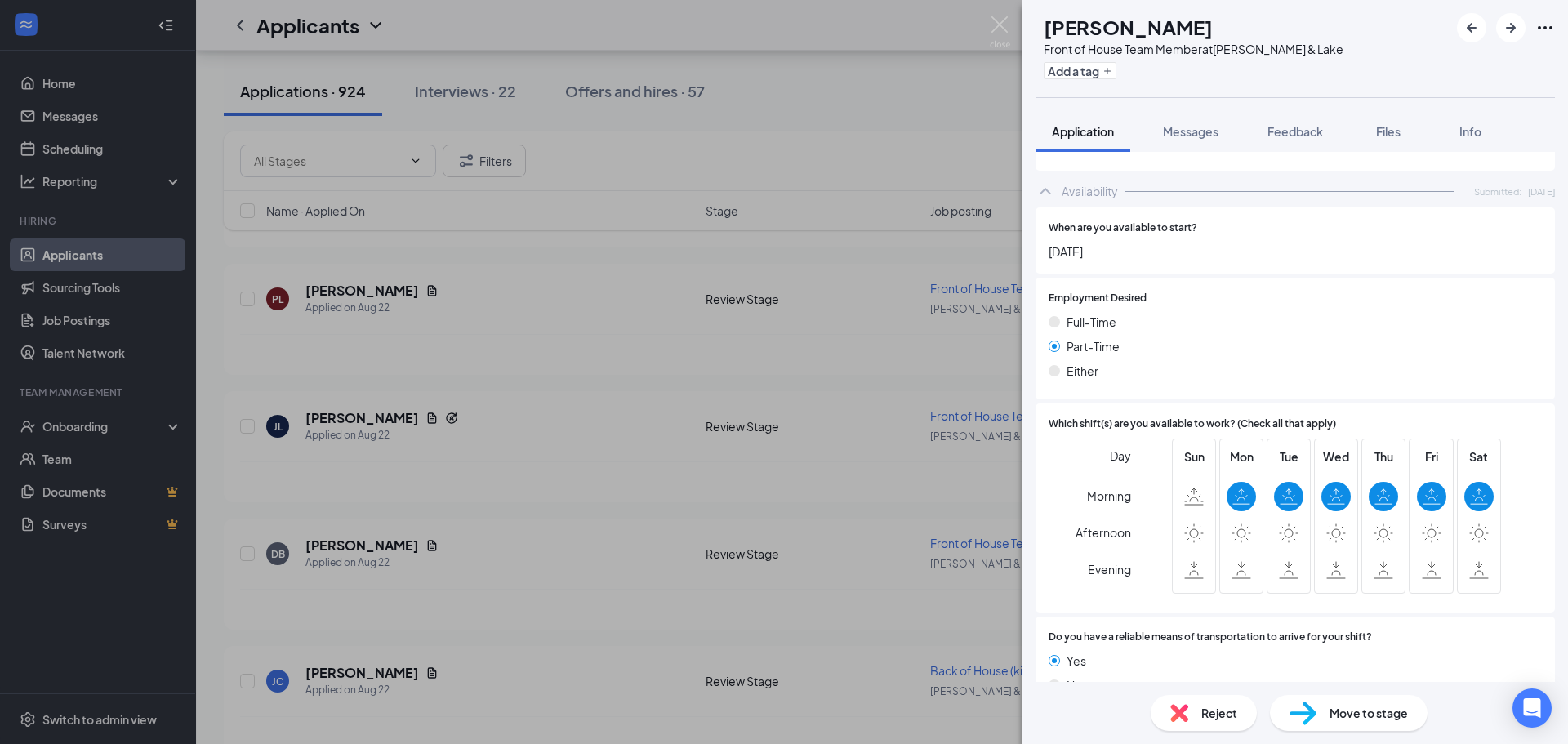
scroll to position [893, 0]
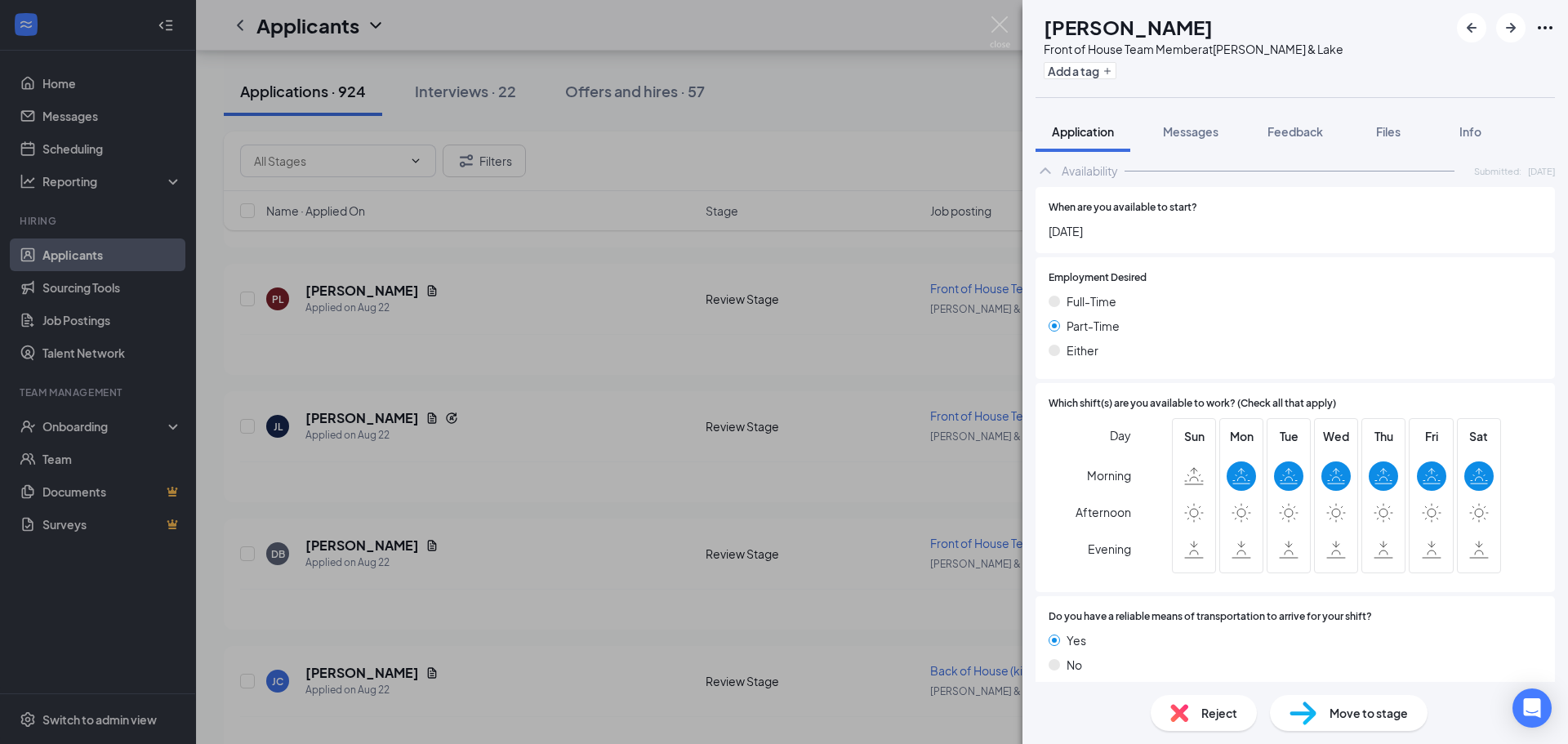
click at [1189, 714] on div "Reject" at bounding box center [1204, 713] width 106 height 36
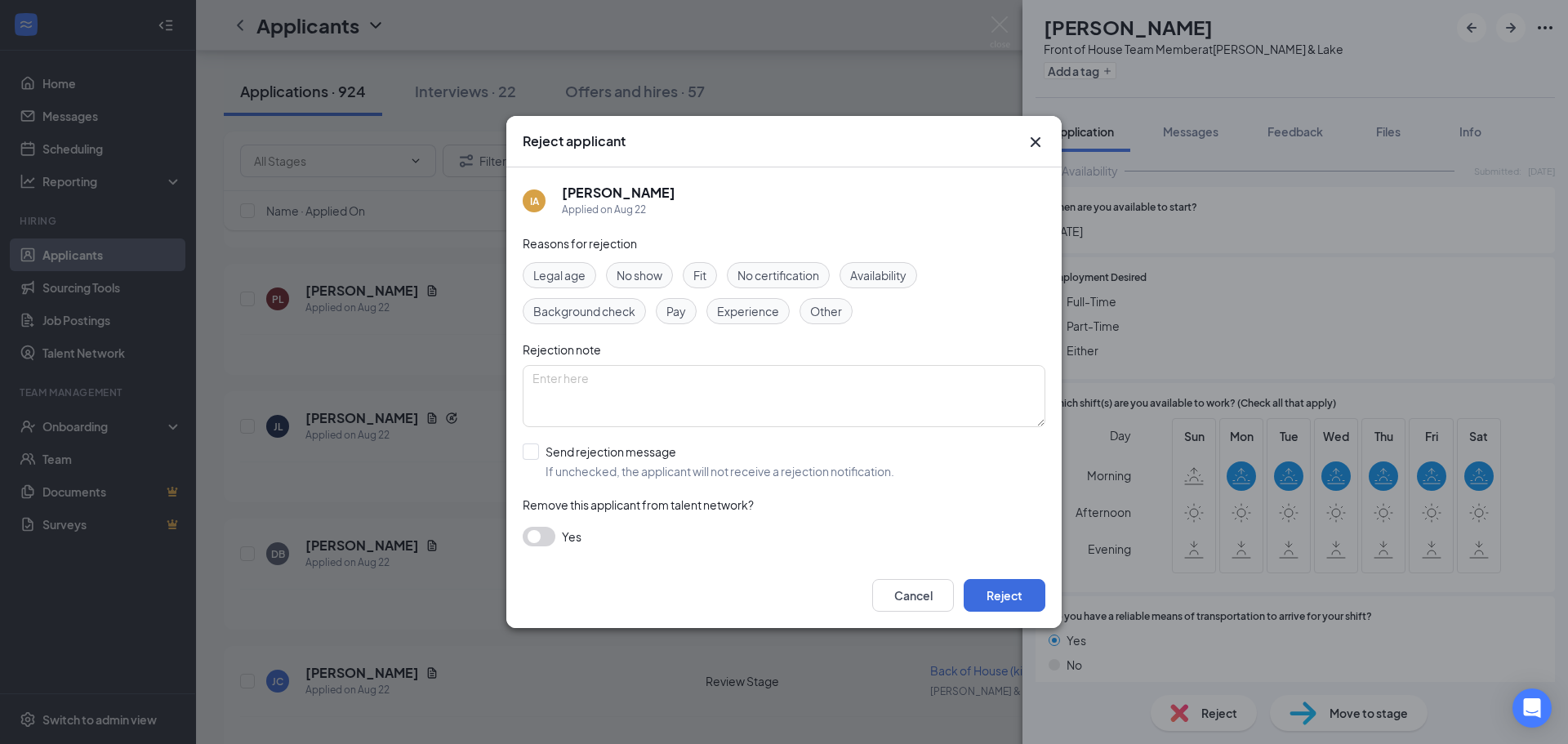
click at [904, 277] on span "Availability" at bounding box center [878, 275] width 56 height 18
click at [624, 452] on input "Send rejection message If unchecked, the applicant will not receive a rejection…" at bounding box center [708, 461] width 372 height 36
checkbox input "true"
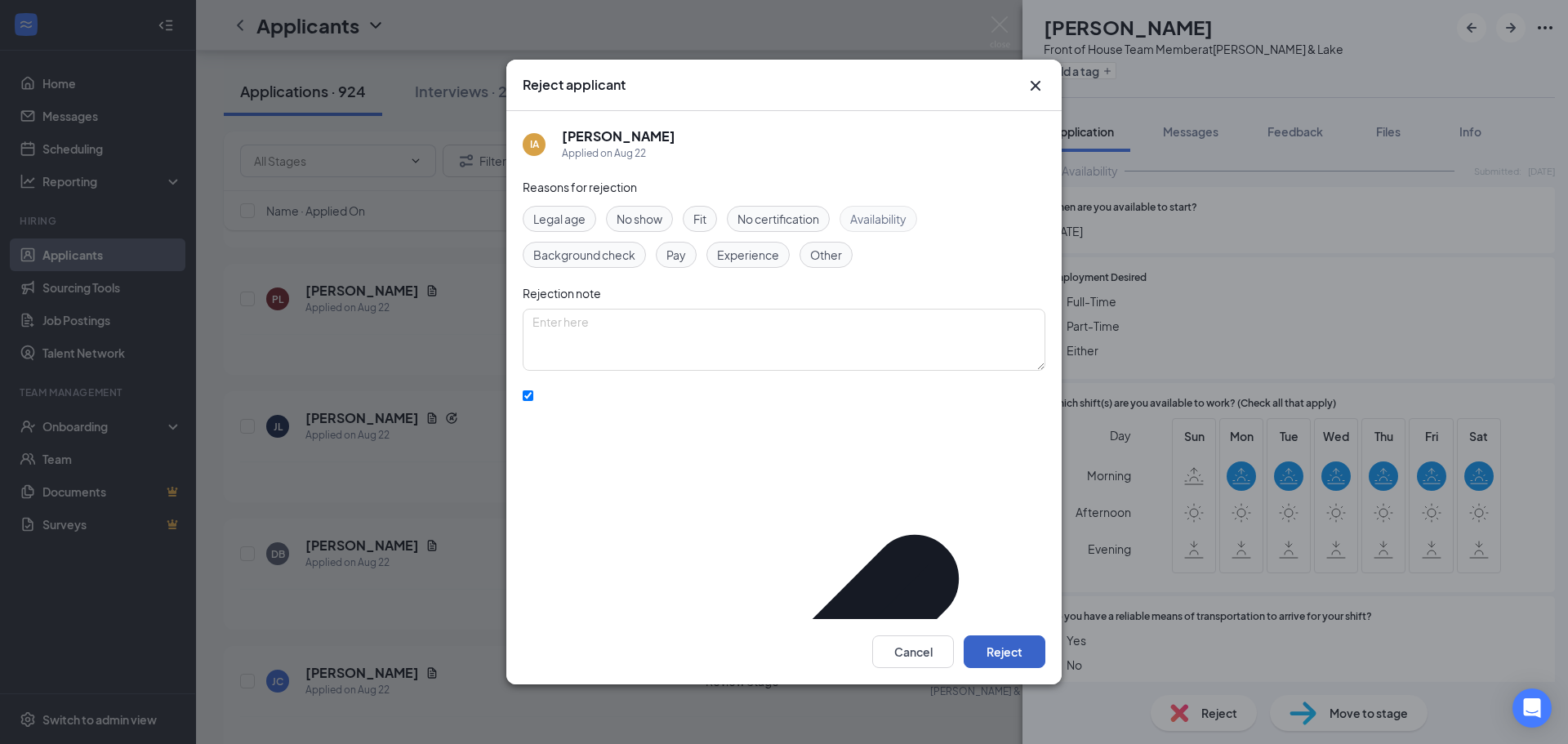
drag, startPoint x: 1008, startPoint y: 644, endPoint x: 1019, endPoint y: 639, distance: 12.1
click at [1012, 643] on button "Reject" at bounding box center [1004, 652] width 82 height 33
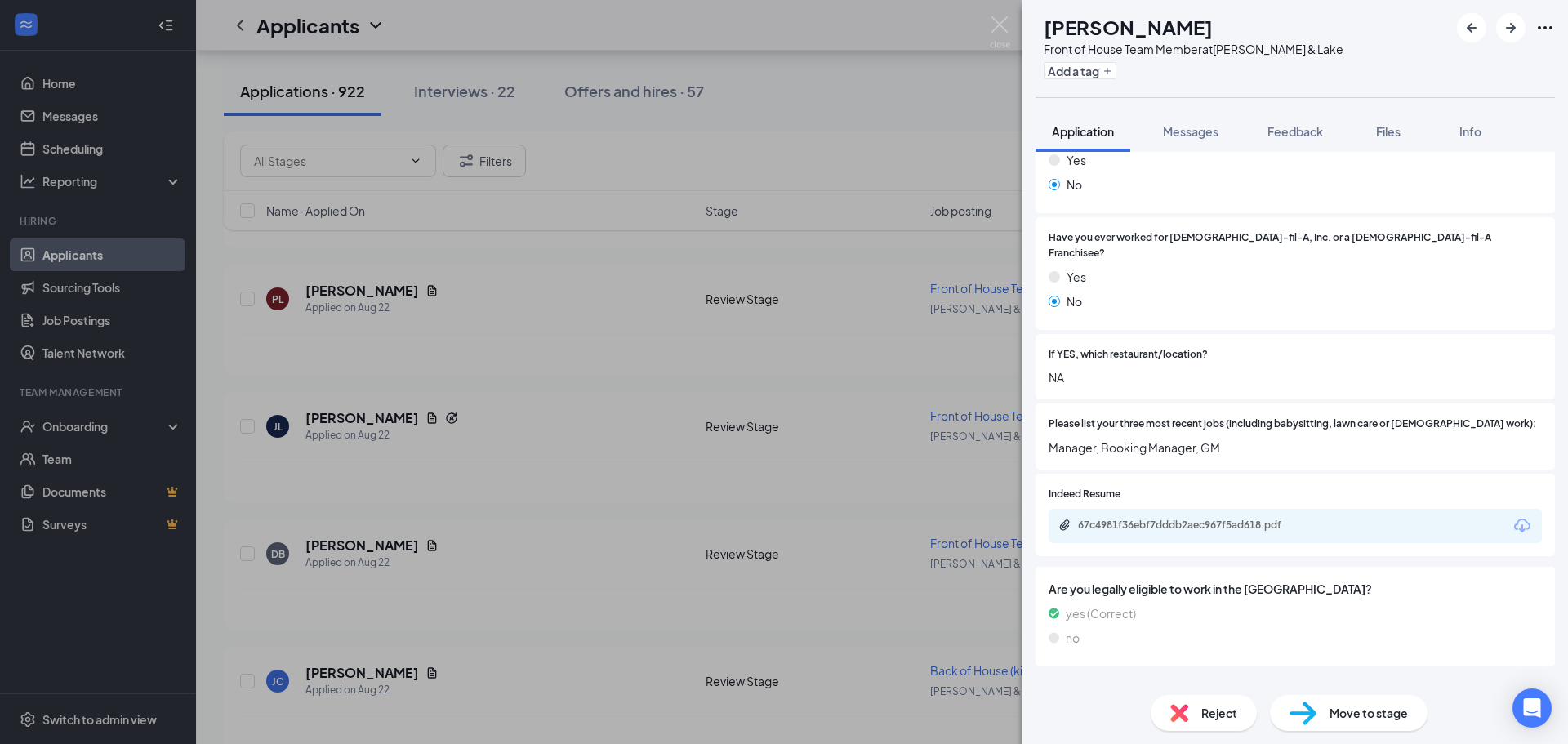
scroll to position [383, 0]
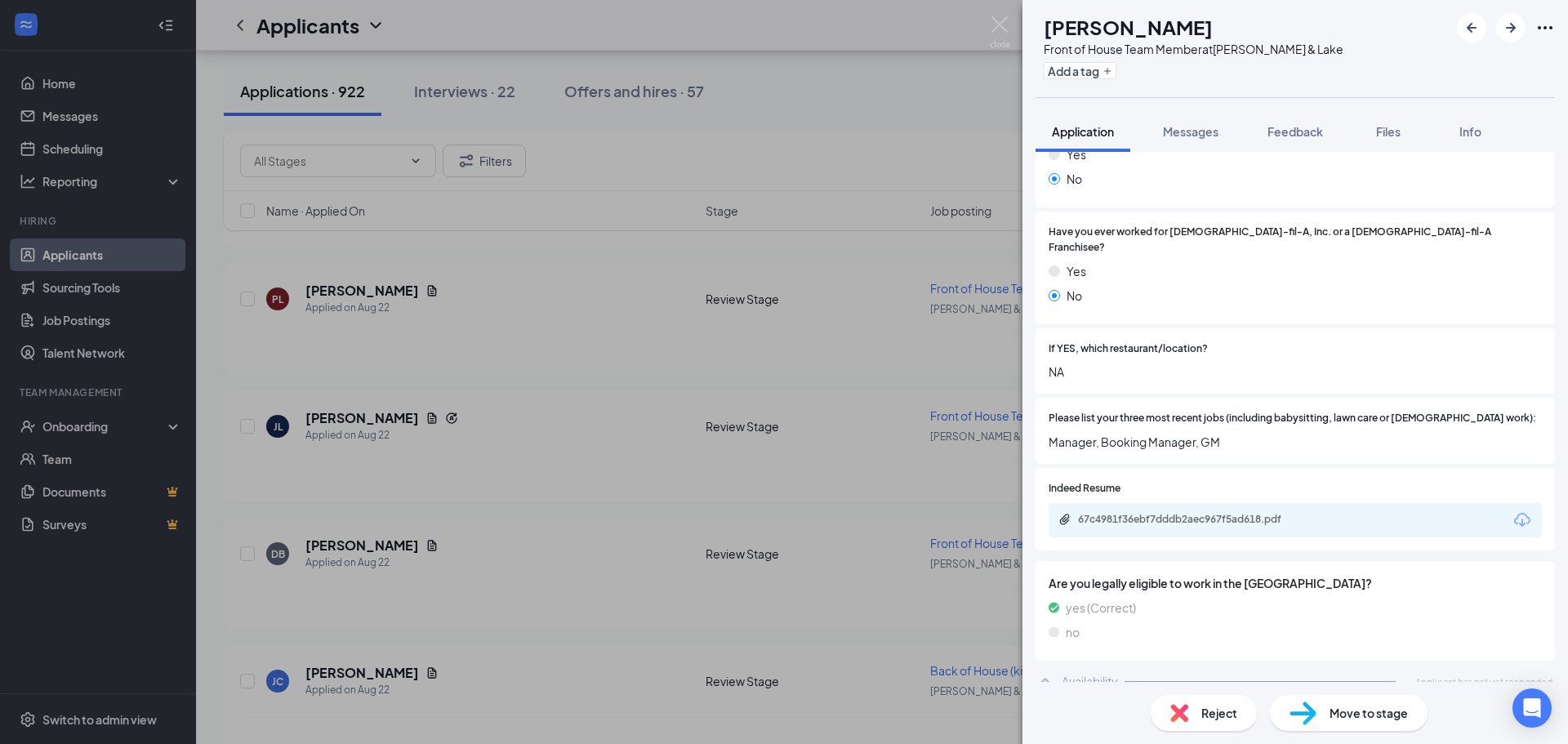
click at [1195, 713] on div "Reject" at bounding box center [1204, 713] width 106 height 36
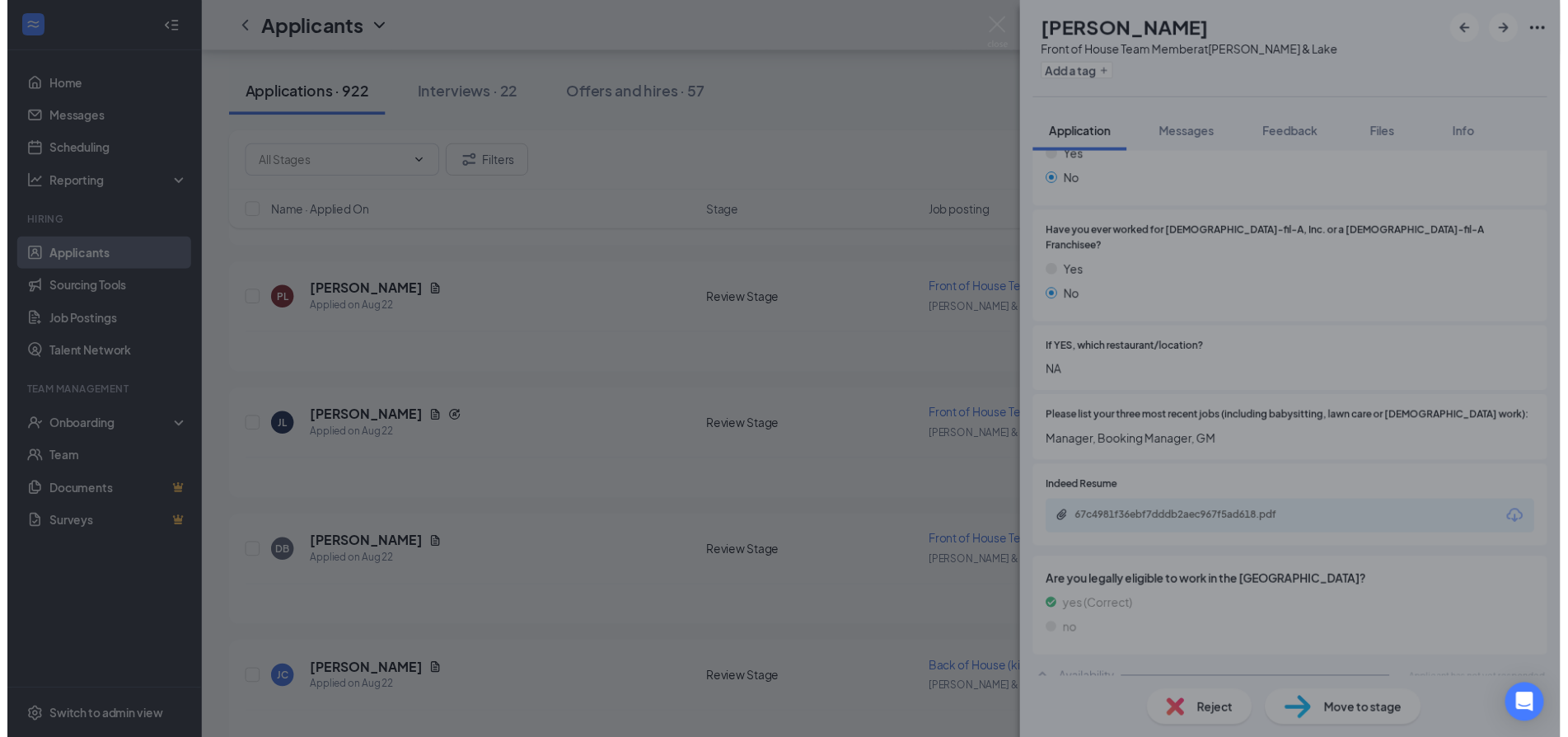
scroll to position [381, 0]
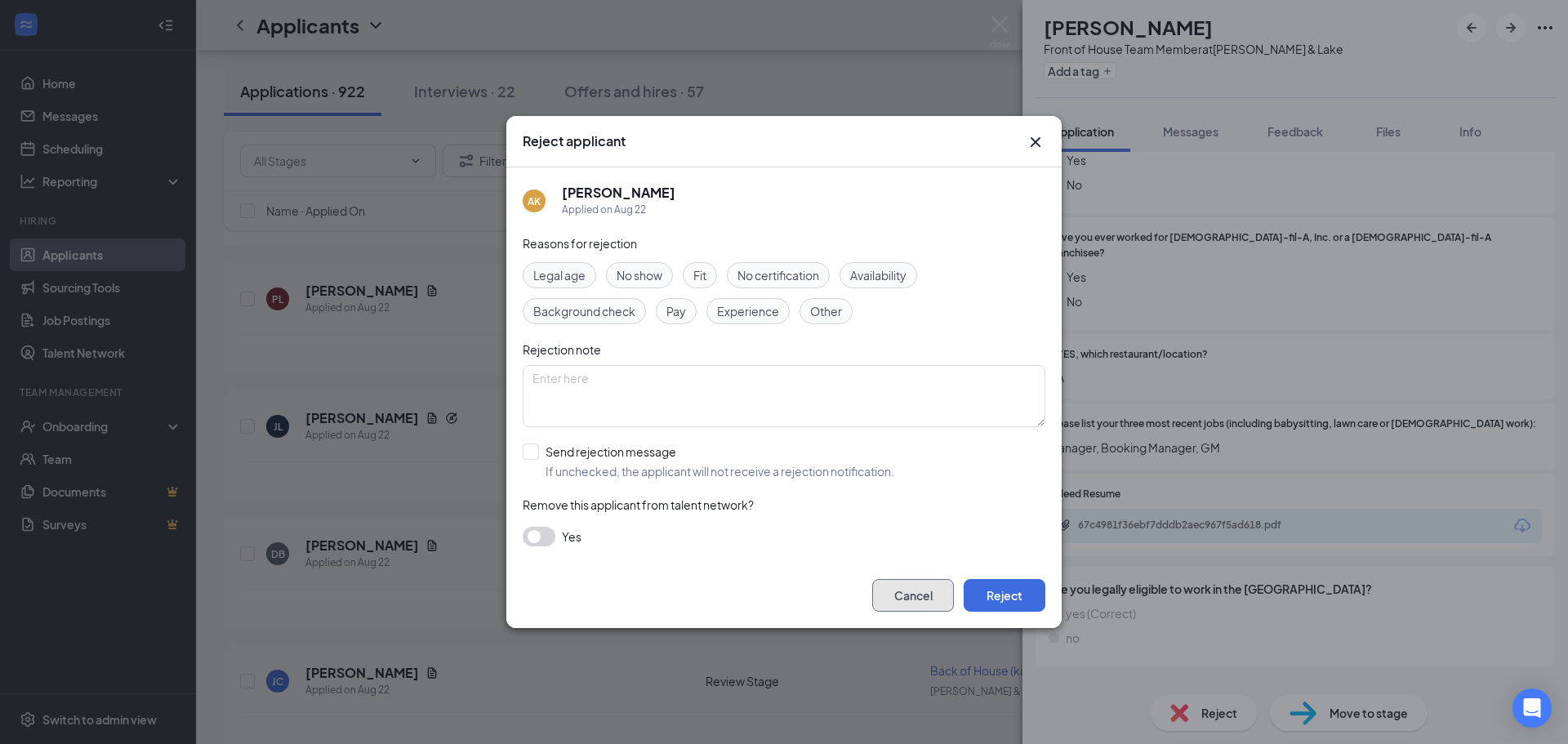
drag, startPoint x: 936, startPoint y: 603, endPoint x: 775, endPoint y: 506, distance: 188.0
click at [934, 599] on button "Cancel" at bounding box center [914, 595] width 82 height 33
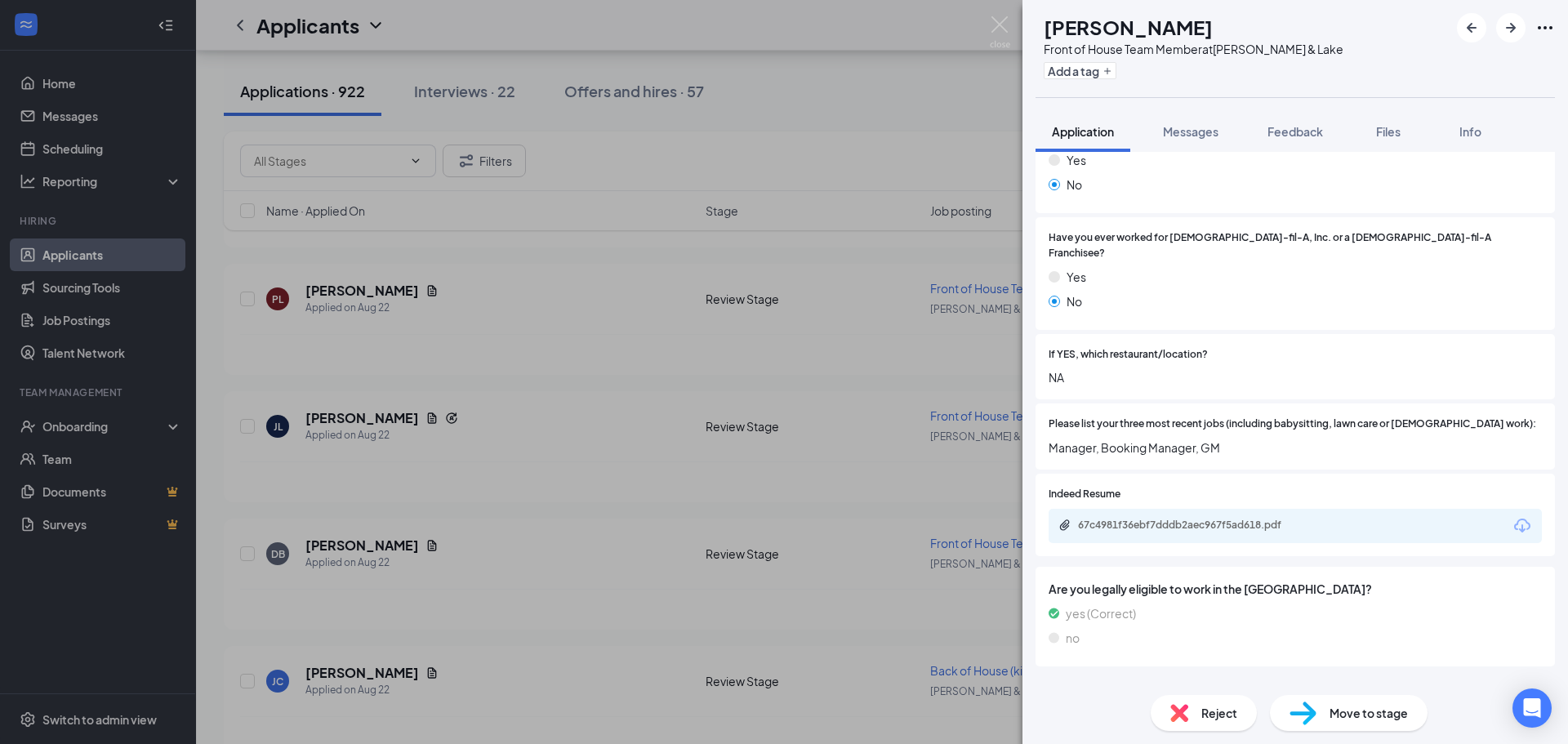
click at [293, 146] on div "AK [PERSON_NAME] Front of House Team Member at [PERSON_NAME][GEOGRAPHIC_DATA] A…" at bounding box center [784, 372] width 1568 height 744
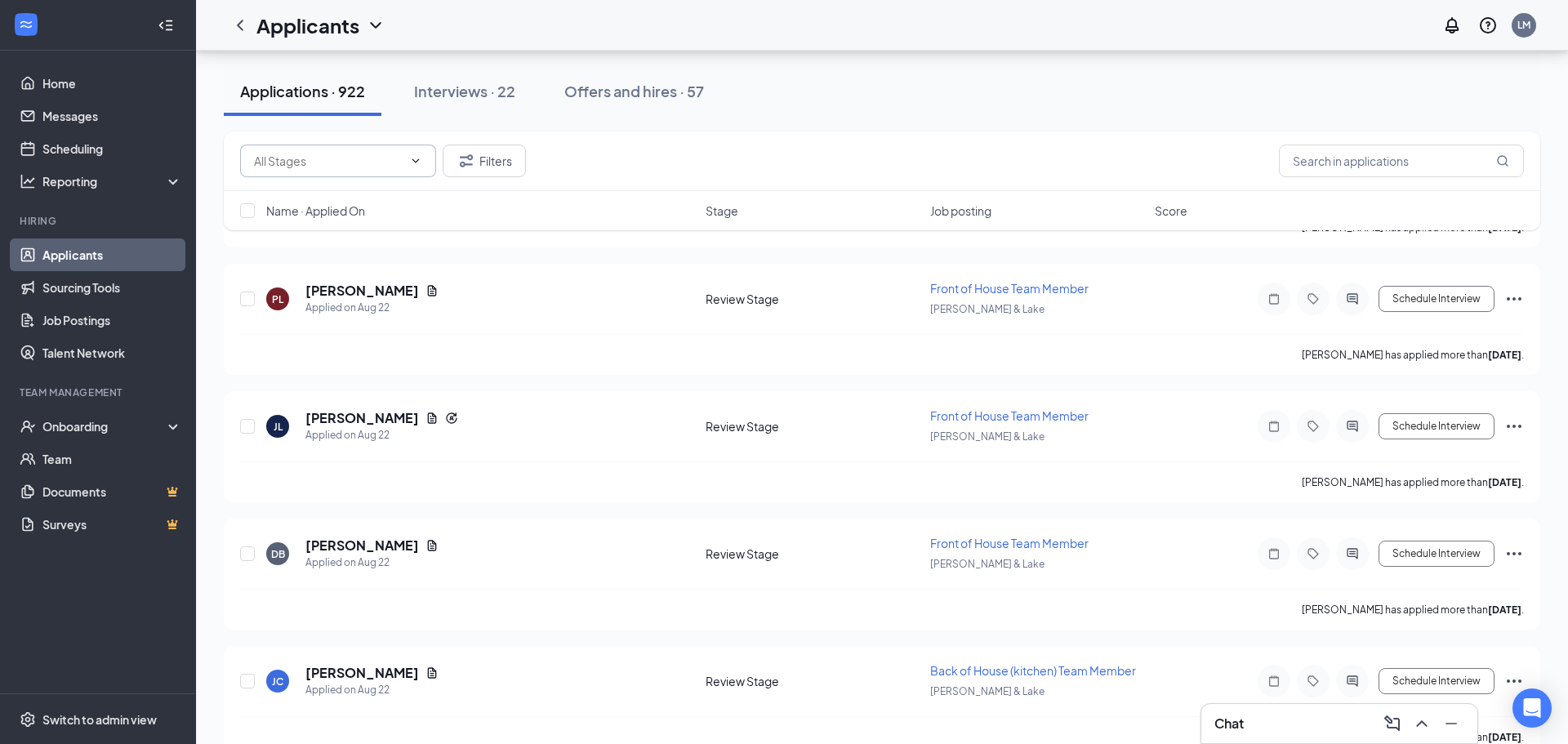
click at [326, 157] on input "text" at bounding box center [328, 161] width 149 height 18
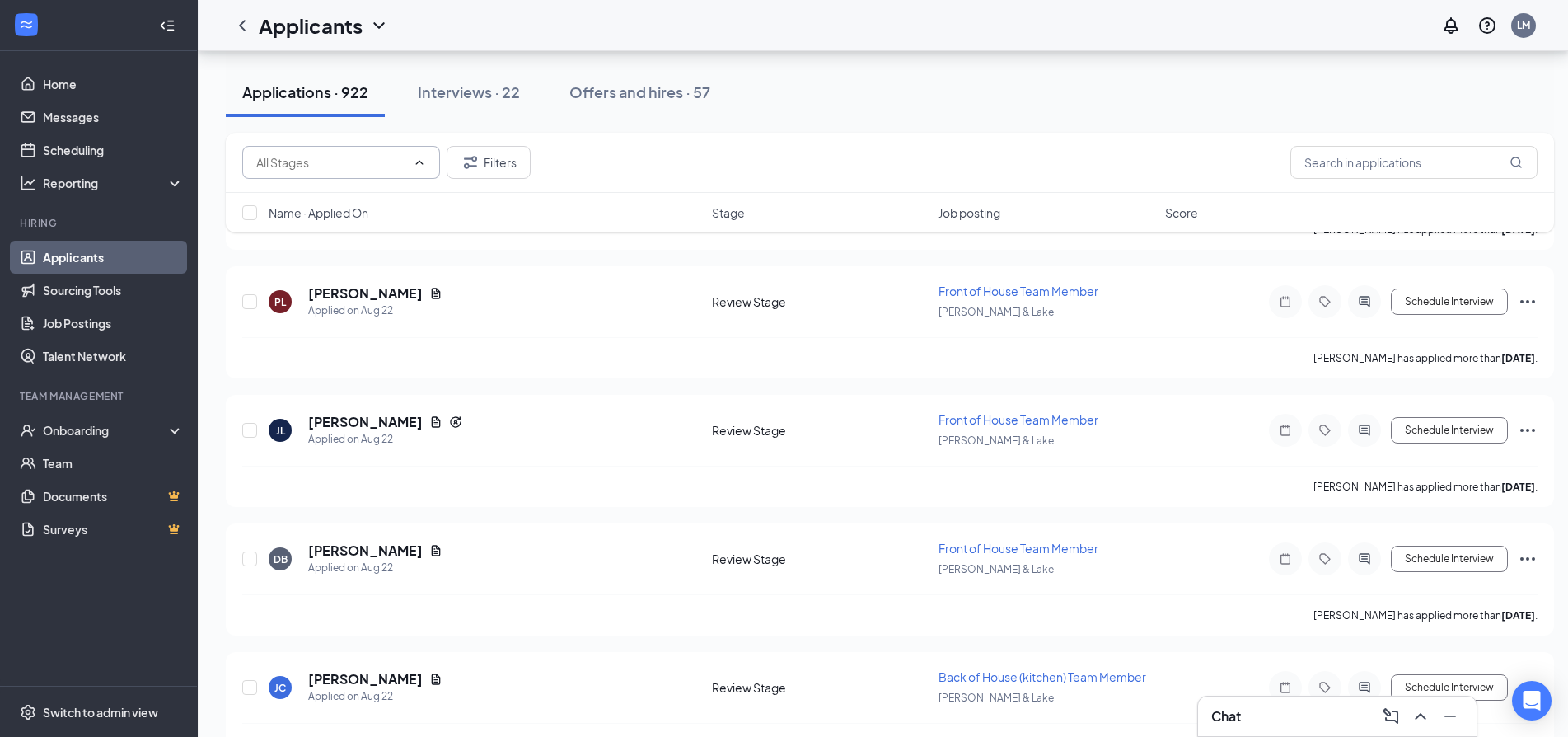
click at [342, 171] on span at bounding box center [341, 162] width 198 height 33
click at [375, 164] on input "text" at bounding box center [331, 162] width 150 height 18
click at [345, 218] on div "Review Stage (843)" at bounding box center [293, 209] width 102 height 18
type input "Review Stage (843)"
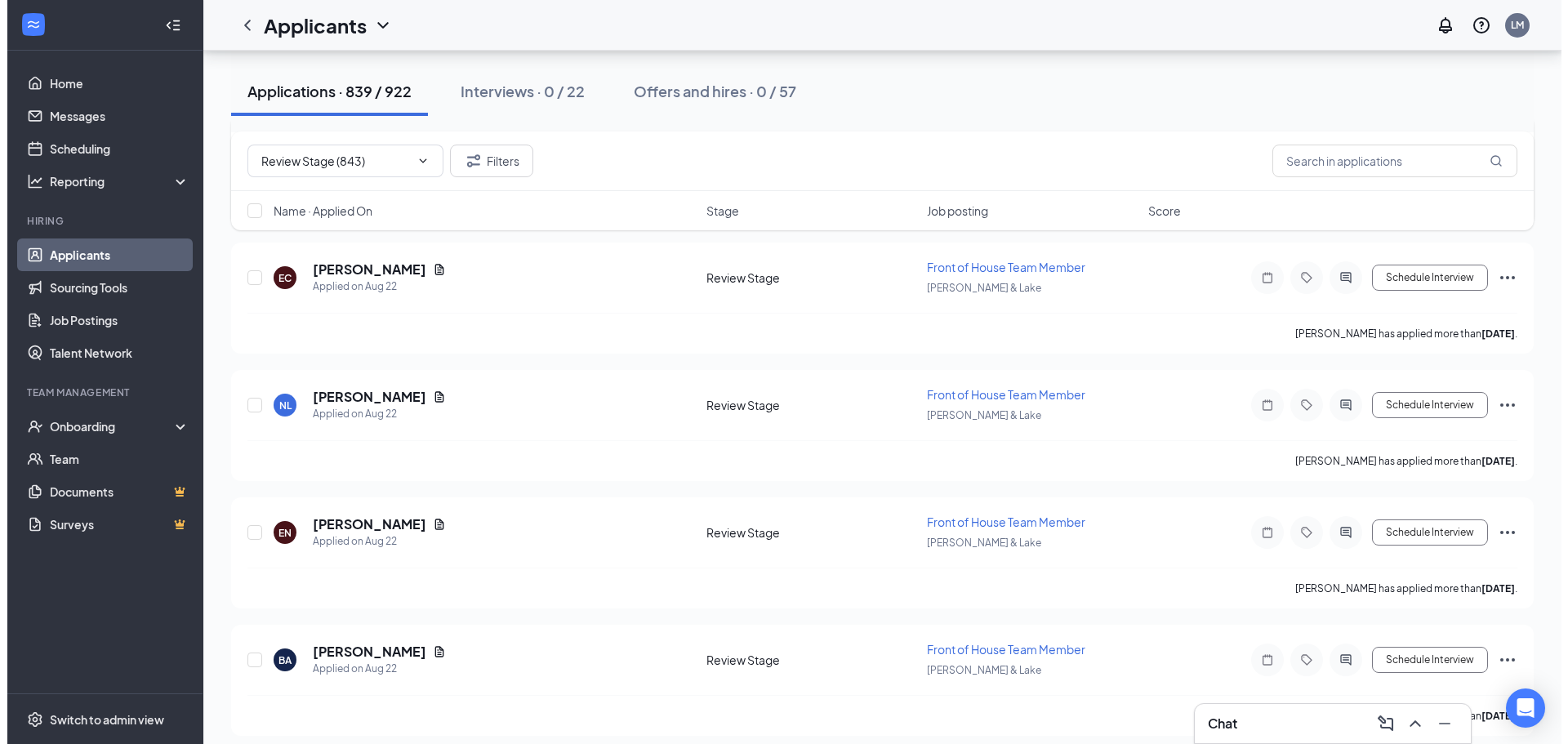
scroll to position [2368, 0]
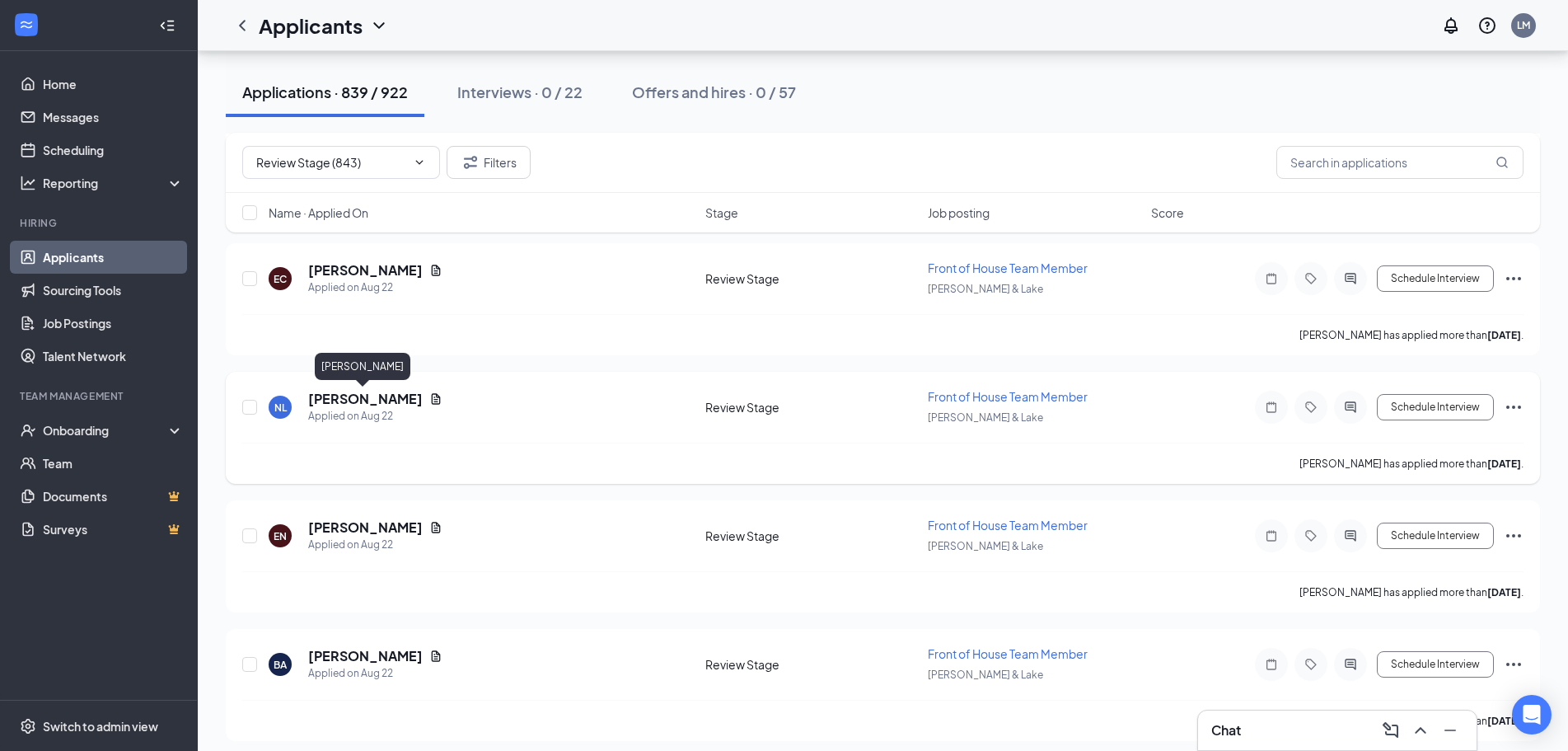
click at [343, 398] on h5 "[PERSON_NAME]" at bounding box center [365, 399] width 115 height 18
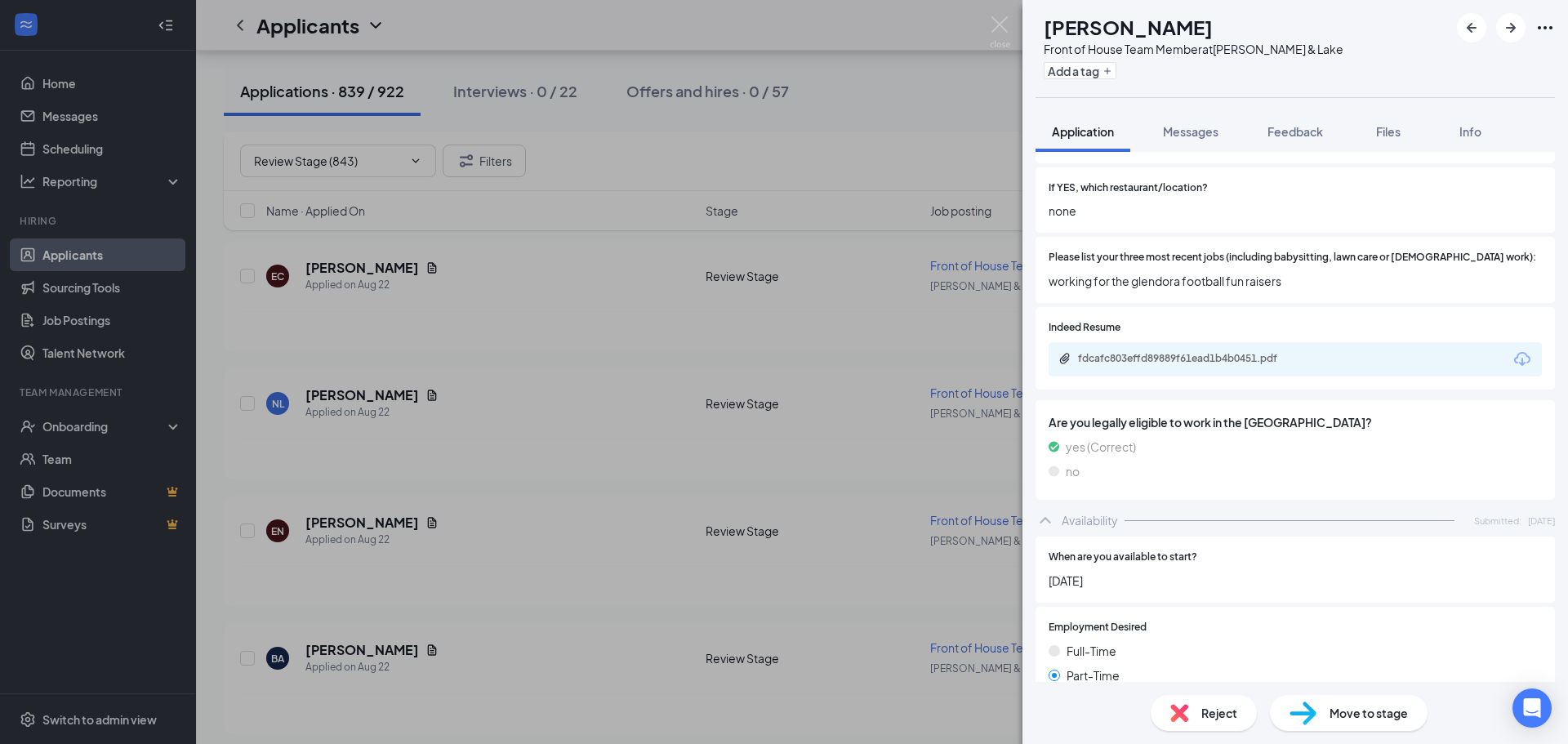
scroll to position [893, 0]
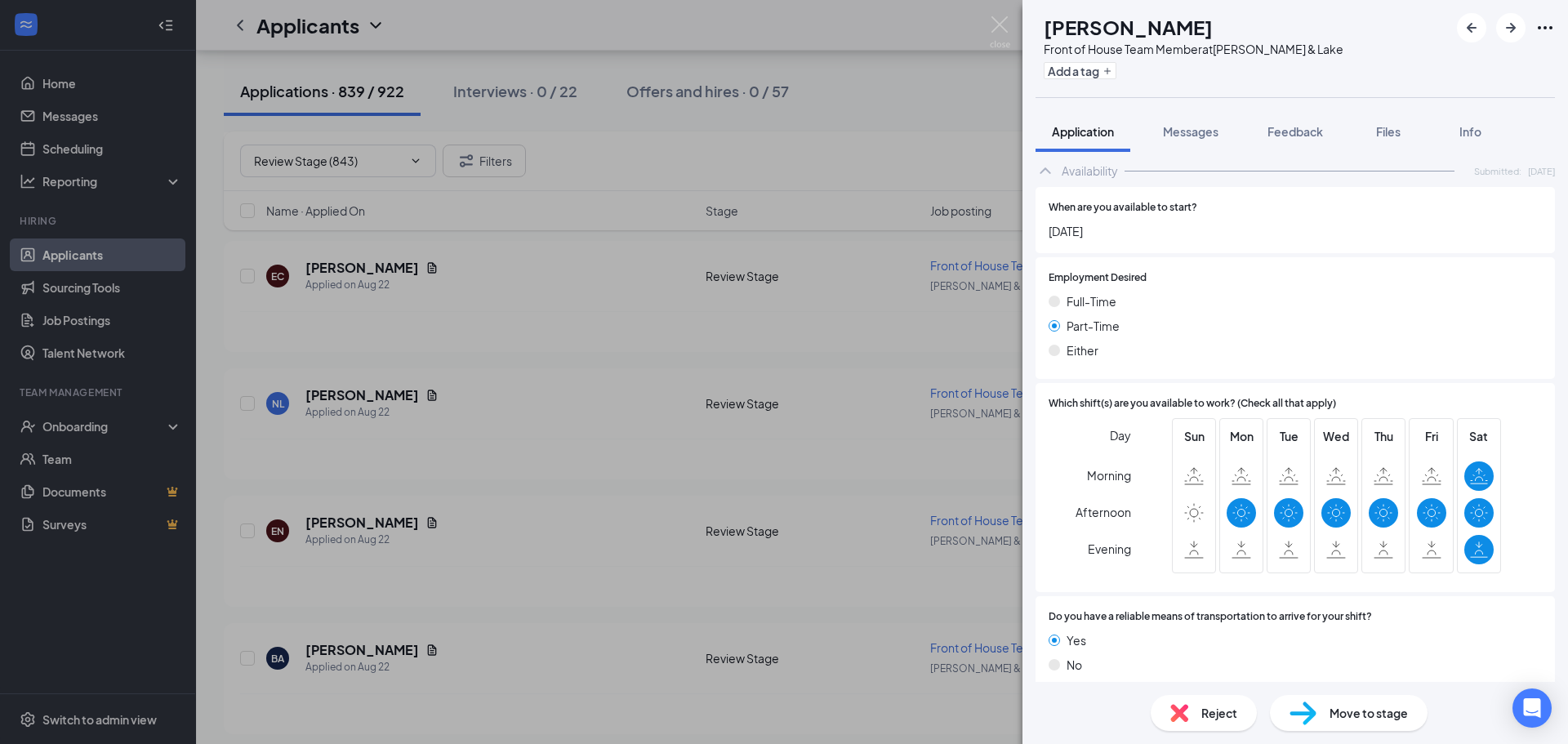
click at [1164, 710] on div "Reject" at bounding box center [1204, 713] width 106 height 36
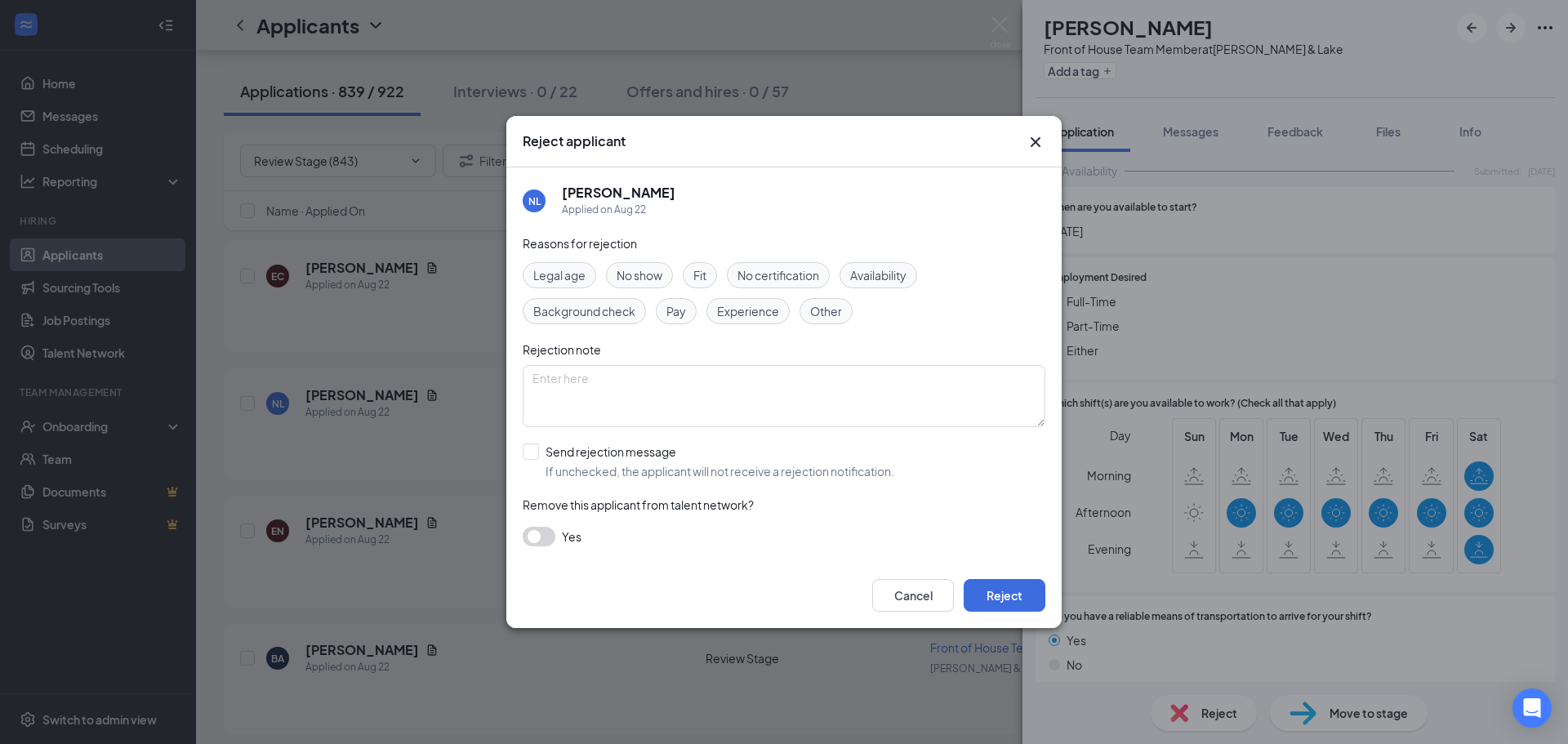
click at [882, 270] on span "Availability" at bounding box center [878, 275] width 56 height 18
click at [682, 457] on input "Send rejection message If unchecked, the applicant will not receive a rejection…" at bounding box center [708, 461] width 372 height 36
checkbox input "true"
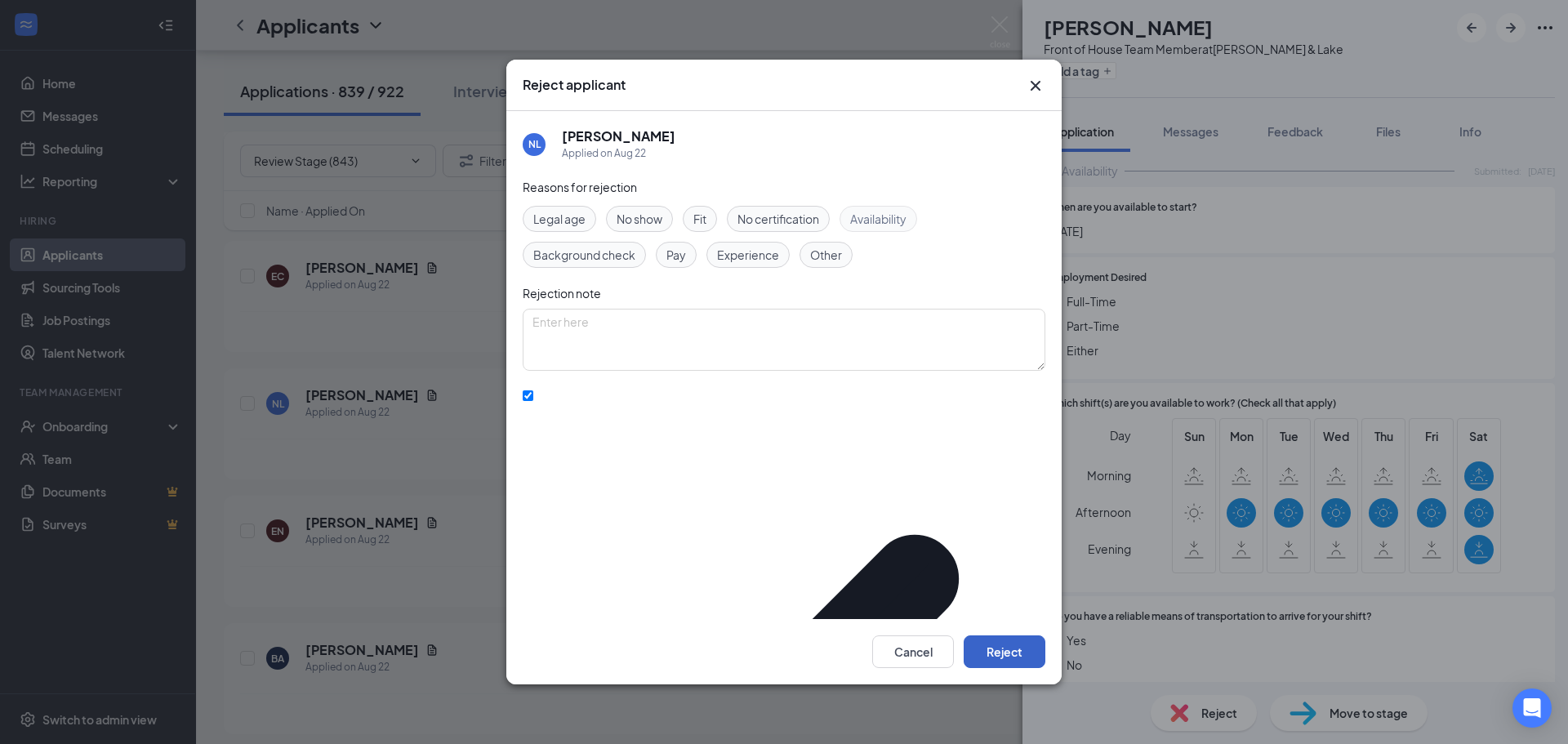
click at [1029, 654] on button "Reject" at bounding box center [1004, 652] width 82 height 33
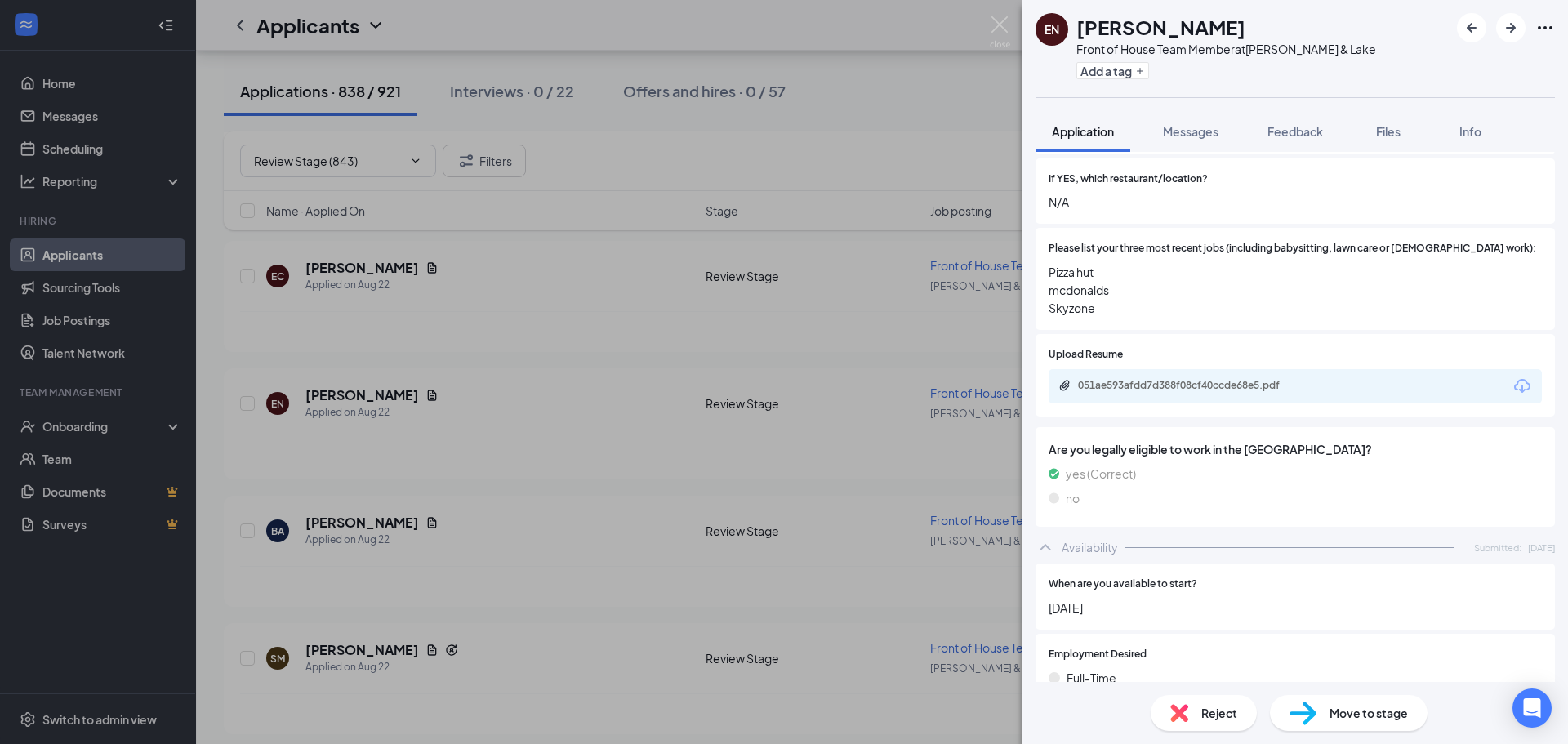
scroll to position [572, 0]
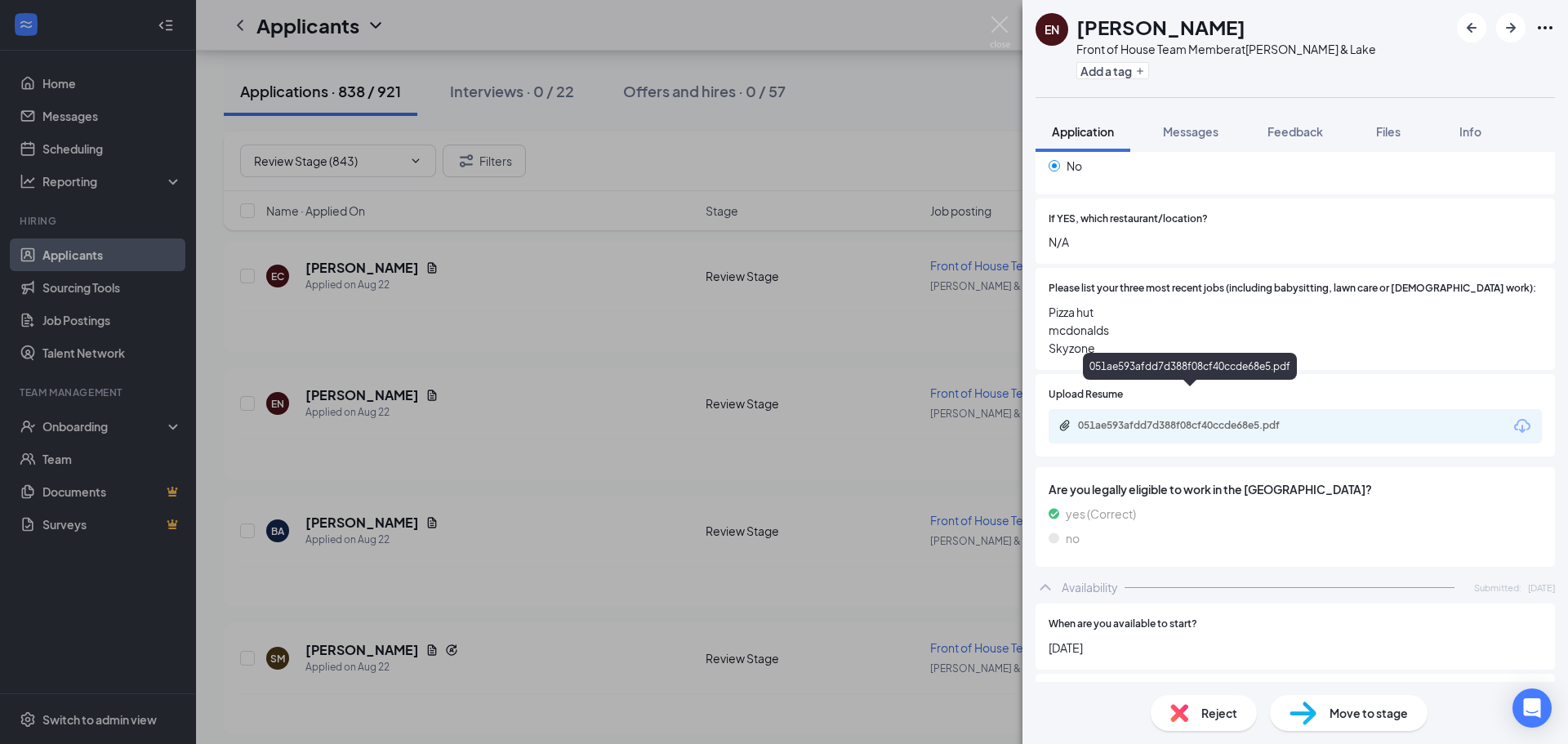
click at [1298, 419] on div "051ae593afdd7d388f08cf40ccde68e5.pdf" at bounding box center [1192, 425] width 229 height 13
click at [1199, 716] on div "Reject" at bounding box center [1204, 713] width 106 height 36
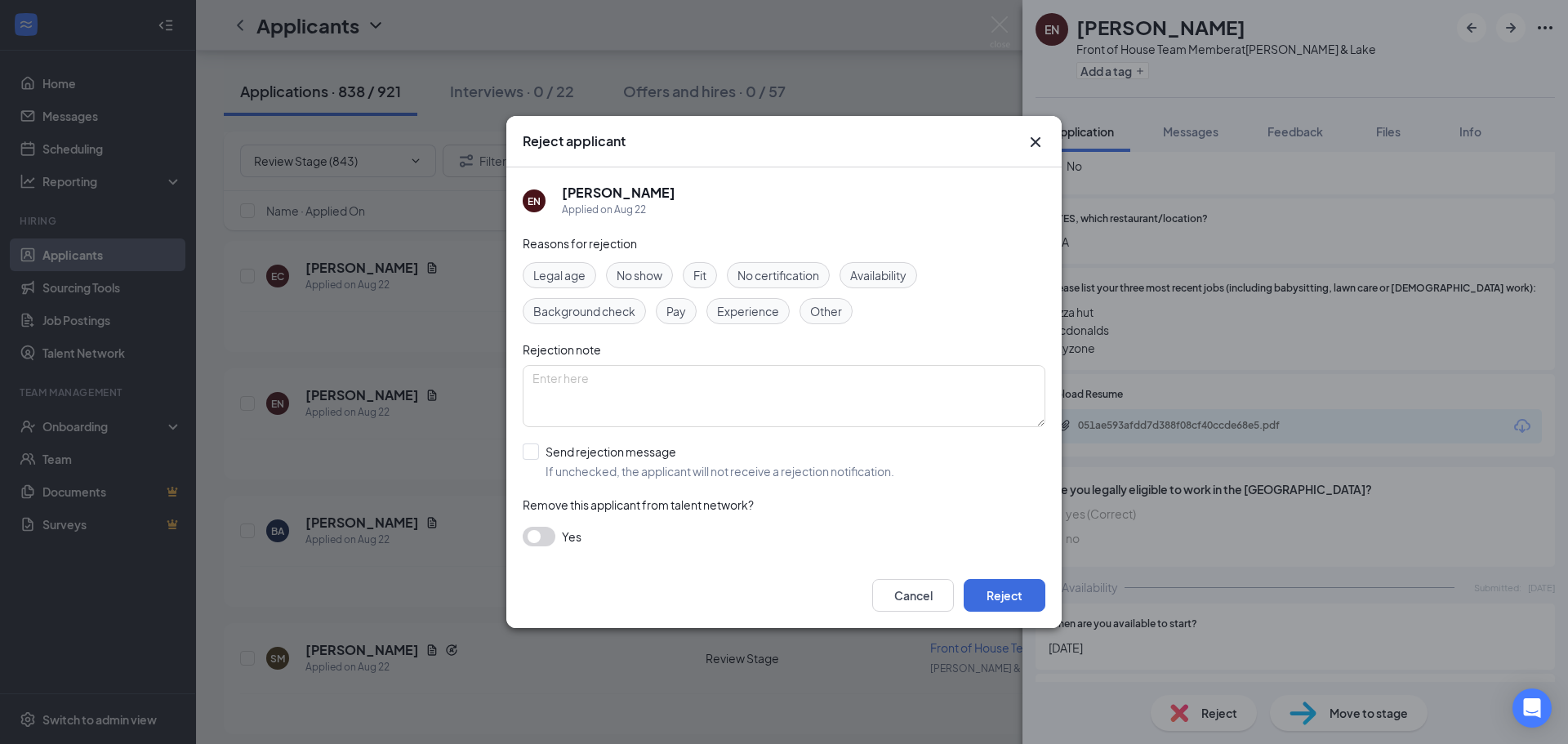
click at [906, 276] on span "Availability" at bounding box center [878, 275] width 56 height 18
click at [587, 450] on input "Send rejection message If unchecked, the applicant will not receive a rejection…" at bounding box center [708, 461] width 372 height 36
checkbox input "true"
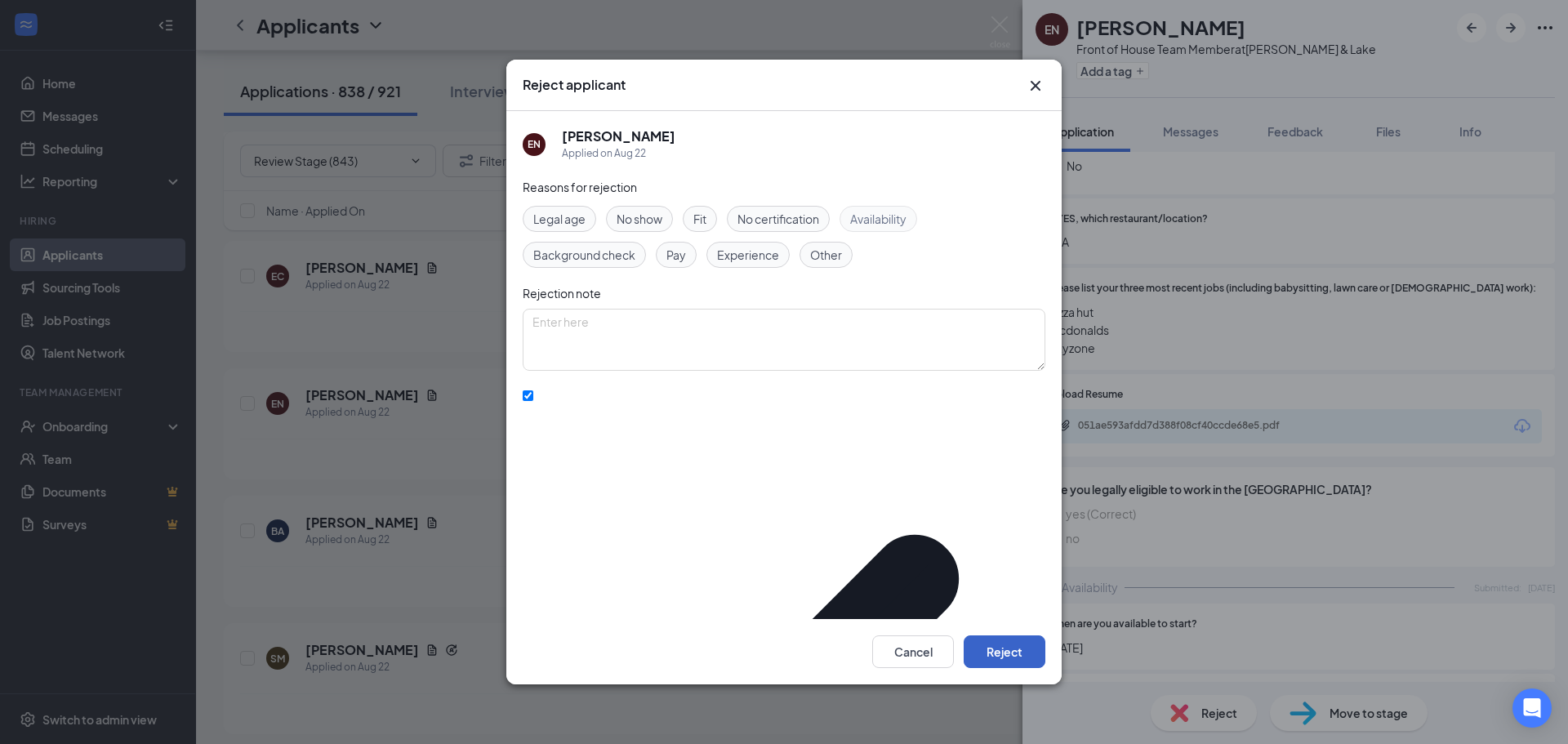
click at [1003, 644] on button "Reject" at bounding box center [1004, 652] width 82 height 33
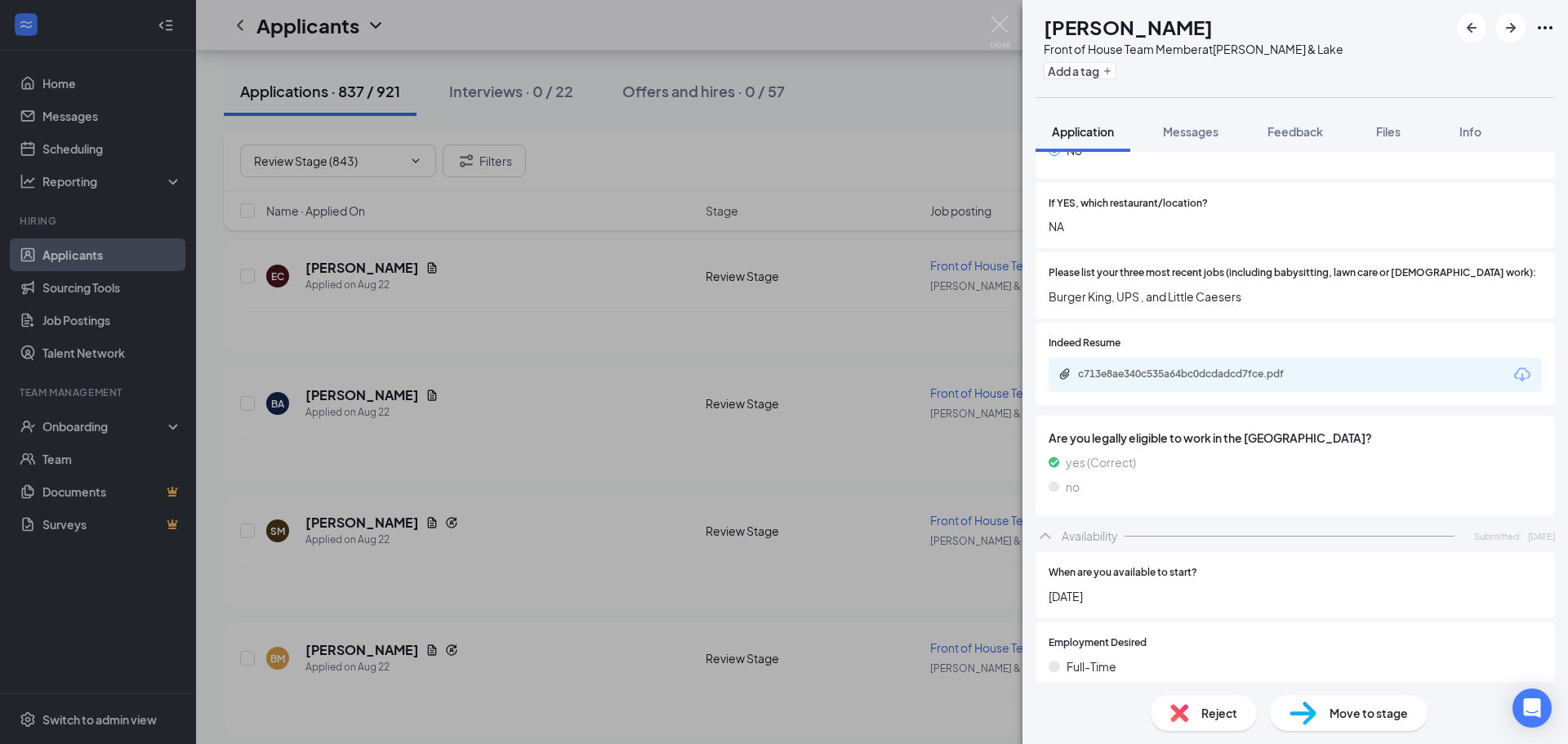
scroll to position [485, 0]
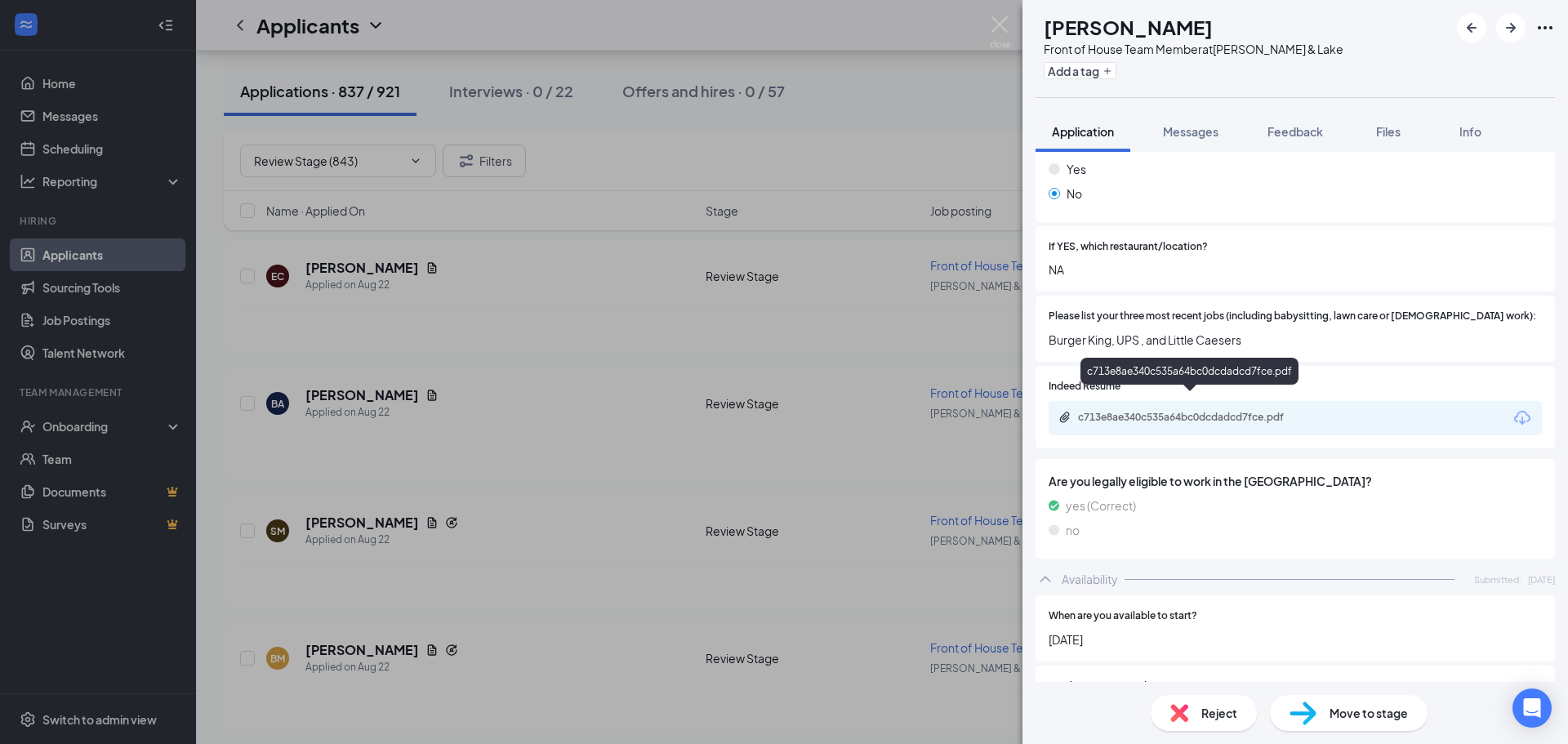
click at [1311, 411] on div "c713e8ae340c535a64bc0dcdadcd7fce.pdf" at bounding box center [1191, 417] width 265 height 13
click at [1217, 715] on span "Reject" at bounding box center [1219, 713] width 36 height 18
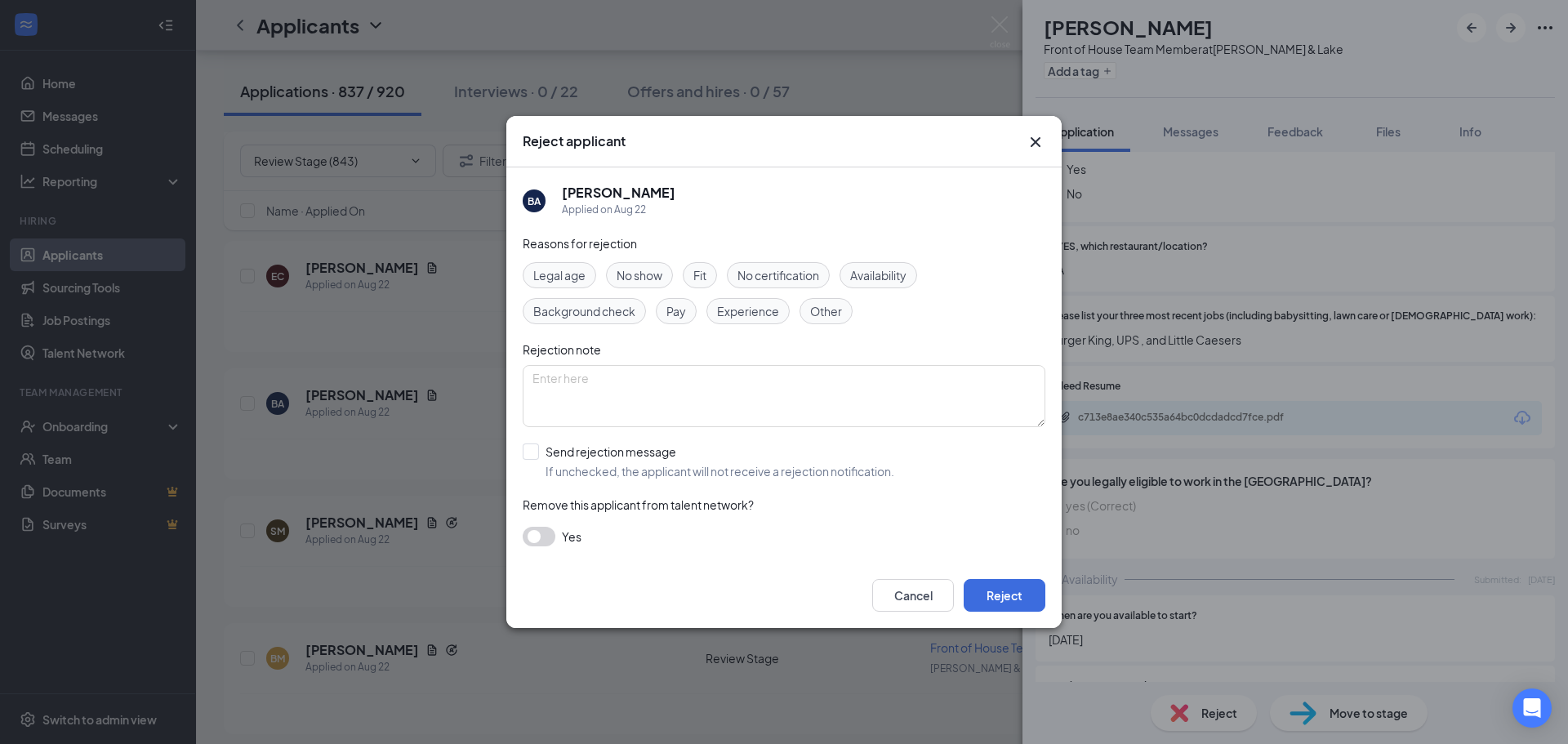
click at [862, 270] on span "Availability" at bounding box center [878, 275] width 56 height 18
click at [677, 452] on input "Send rejection message If unchecked, the applicant will not receive a rejection…" at bounding box center [708, 461] width 372 height 36
checkbox input "true"
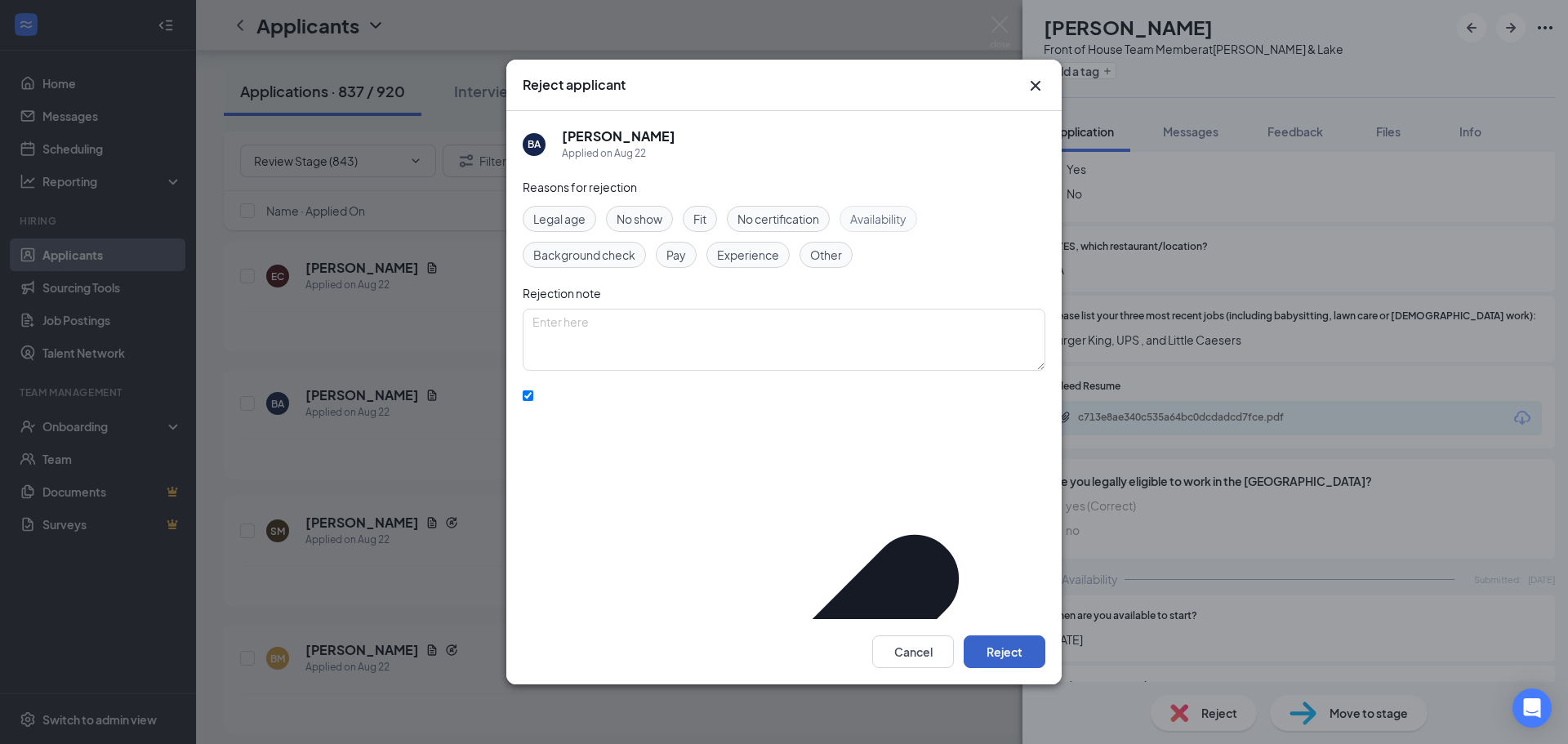
click at [990, 647] on button "Reject" at bounding box center [1004, 652] width 82 height 33
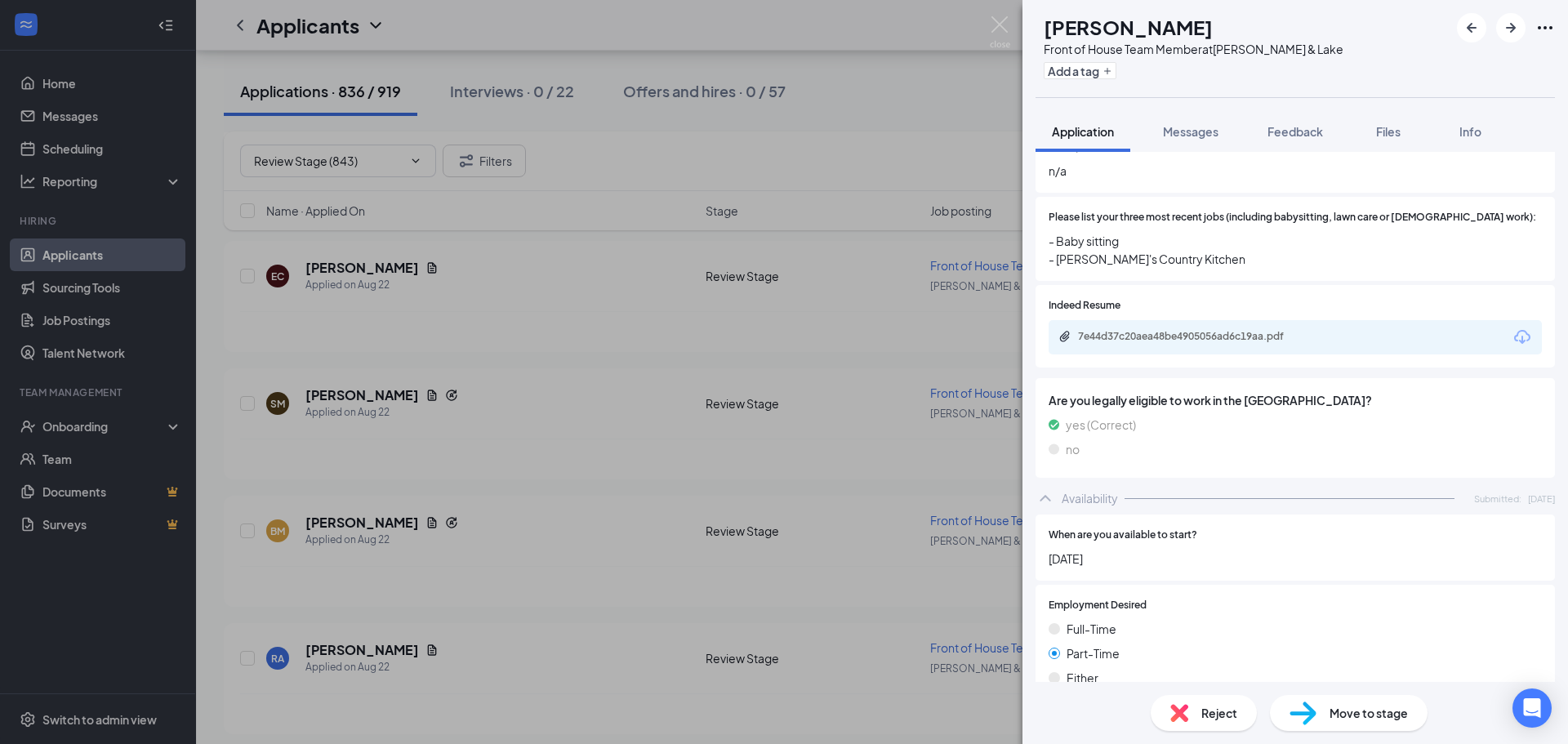
scroll to position [630, 0]
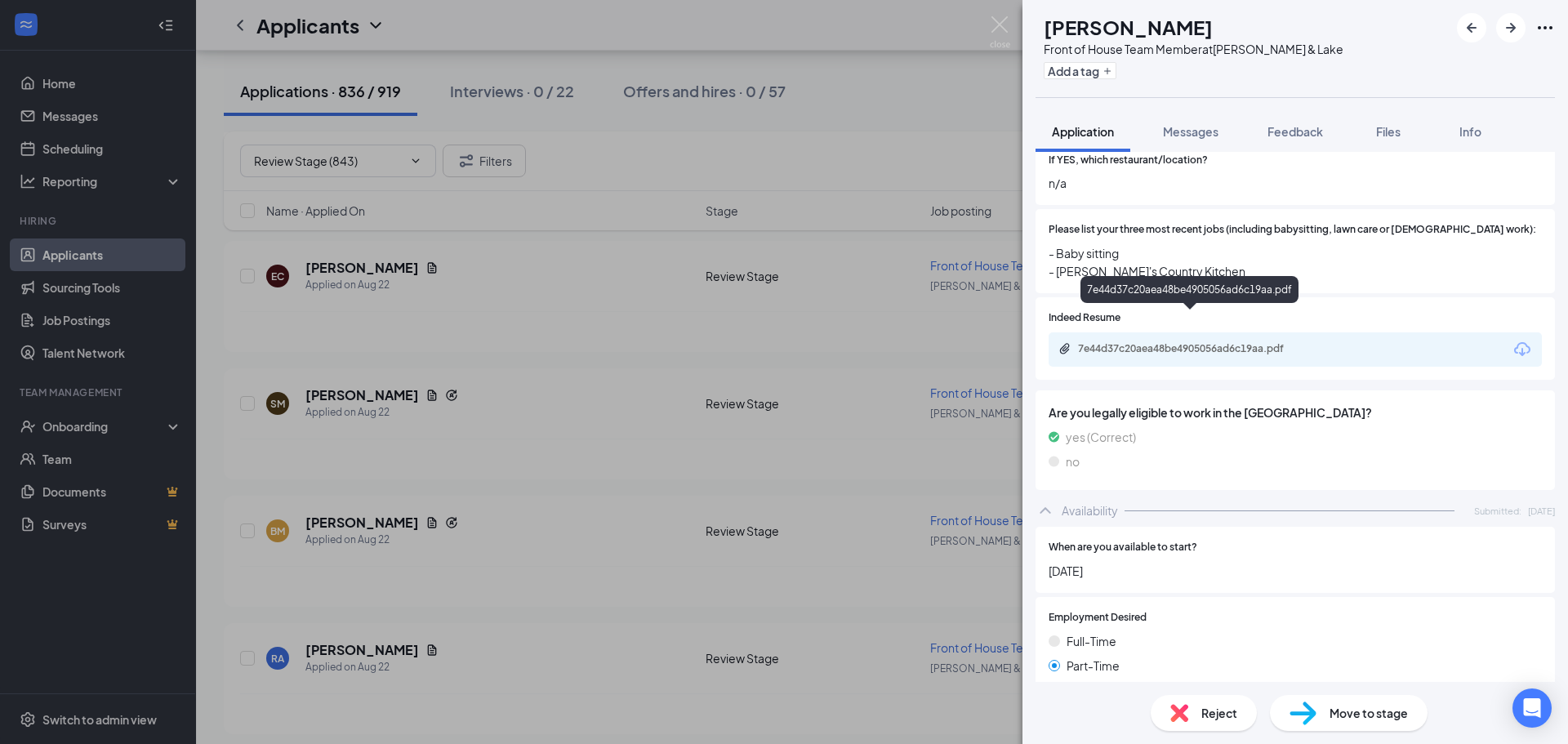
click at [1230, 342] on div "7e44d37c20aea48be4905056ad6c19aa.pdf" at bounding box center [1192, 349] width 229 height 13
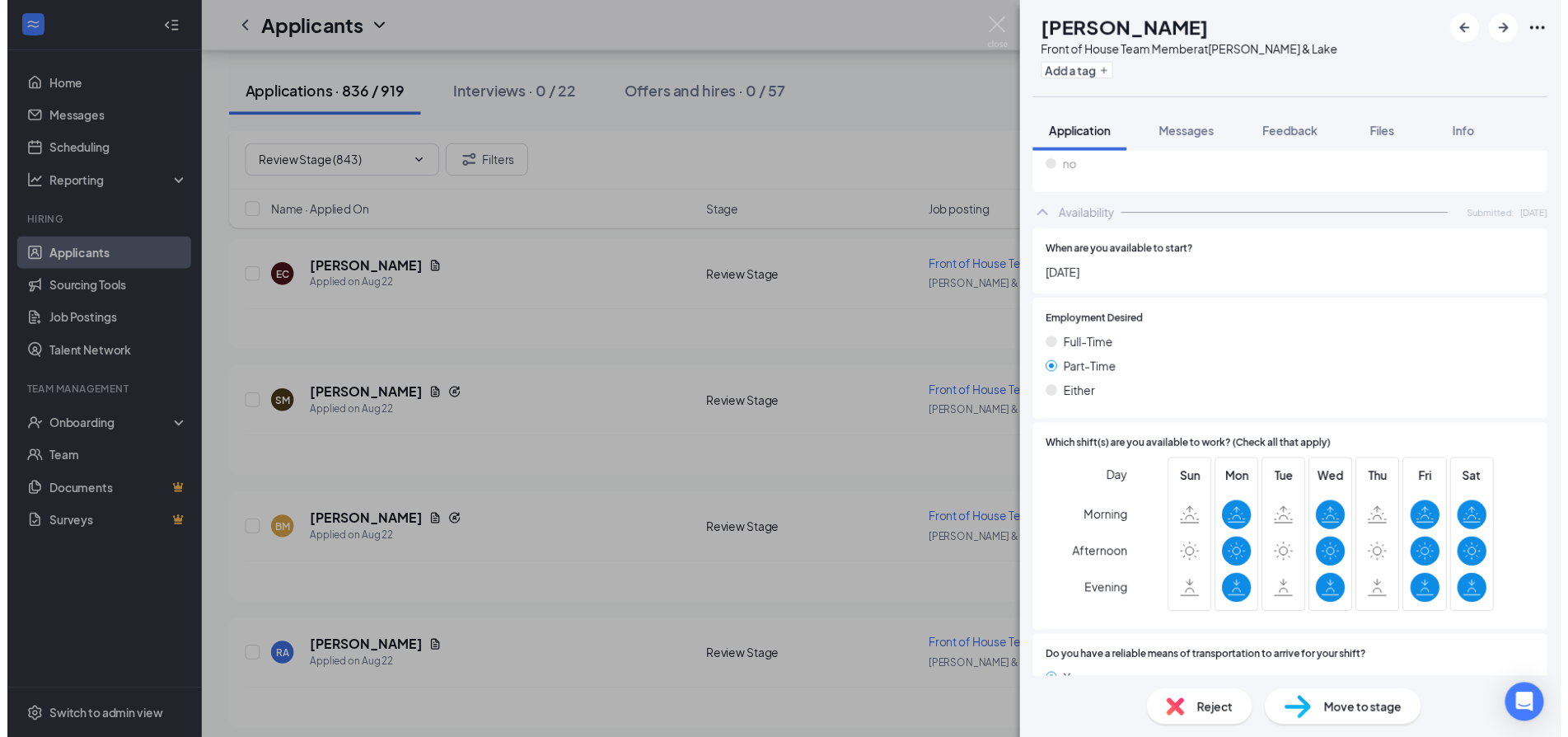
scroll to position [965, 0]
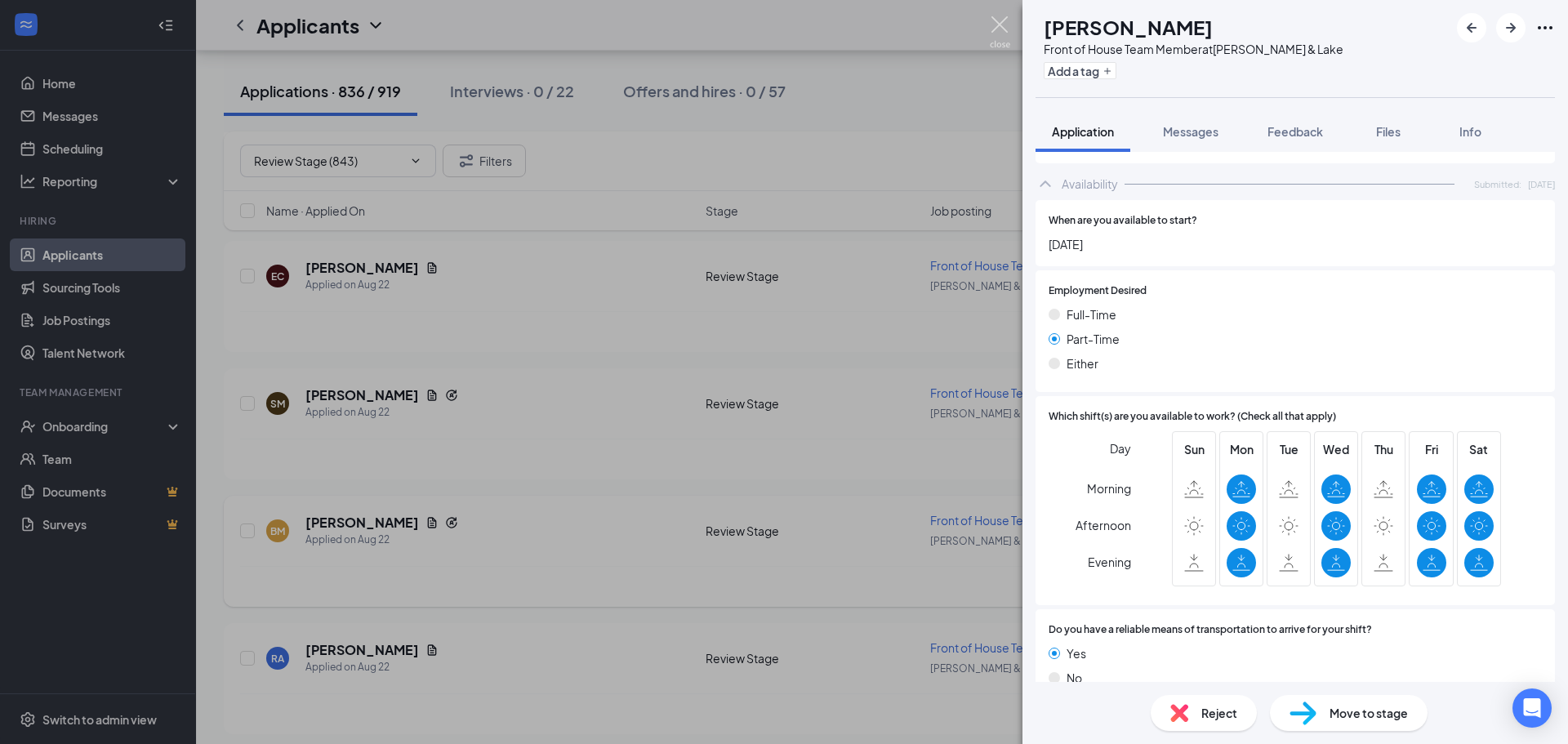
drag, startPoint x: 1002, startPoint y: 21, endPoint x: 1252, endPoint y: 528, distance: 565.3
click at [1000, 21] on img at bounding box center [999, 32] width 20 height 32
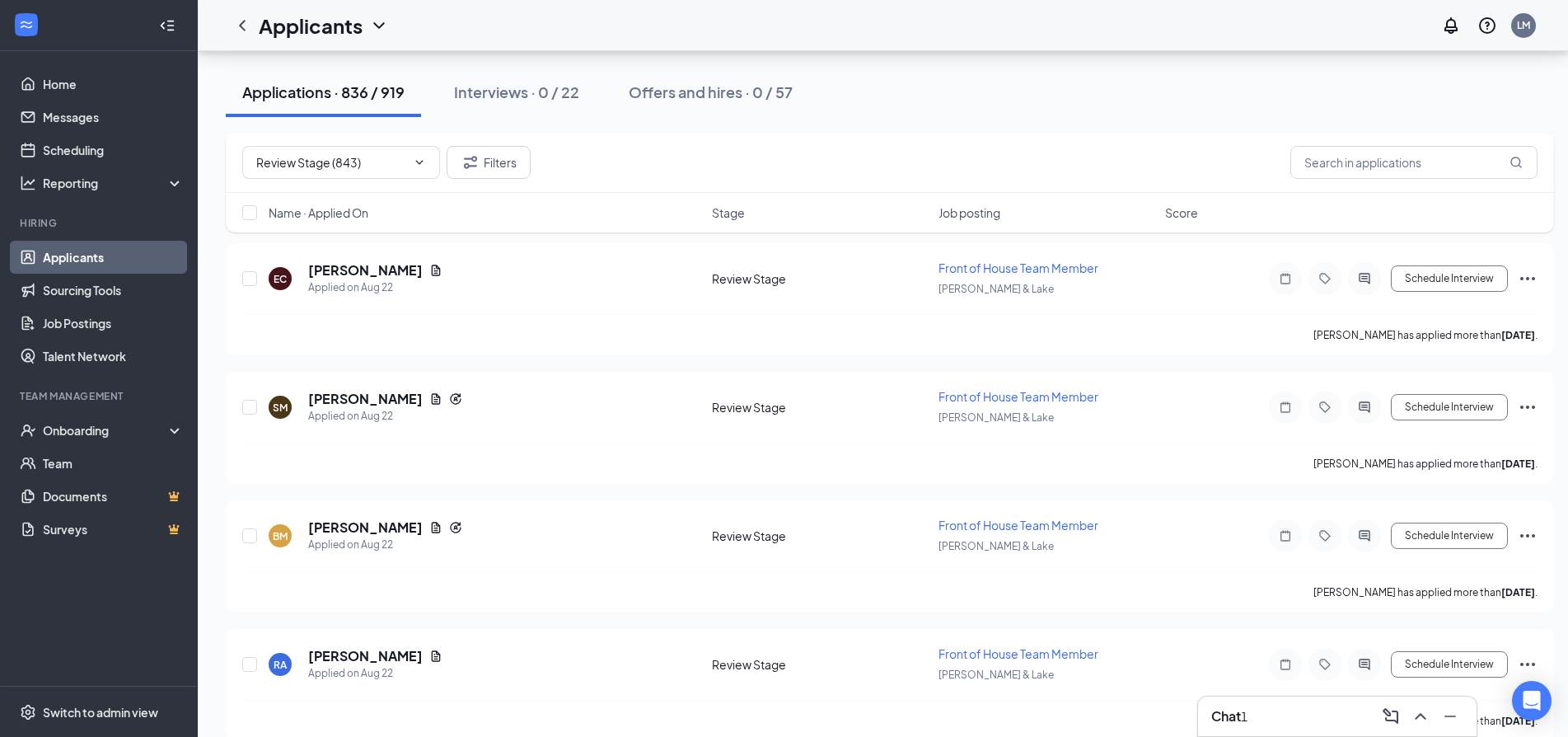
click at [1316, 708] on div "Chat 1" at bounding box center [1337, 716] width 252 height 26
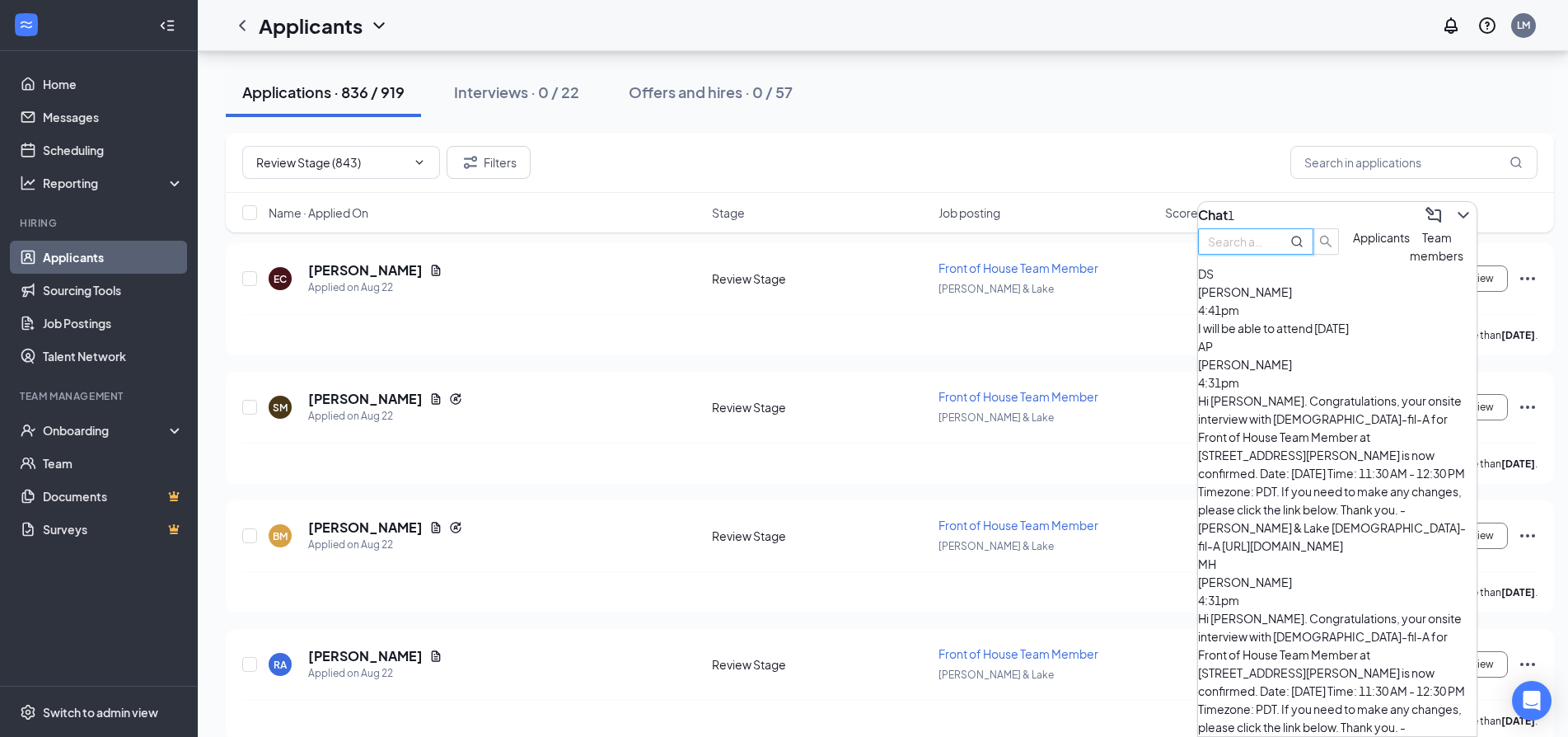
click at [1267, 251] on input "text" at bounding box center [1237, 242] width 59 height 18
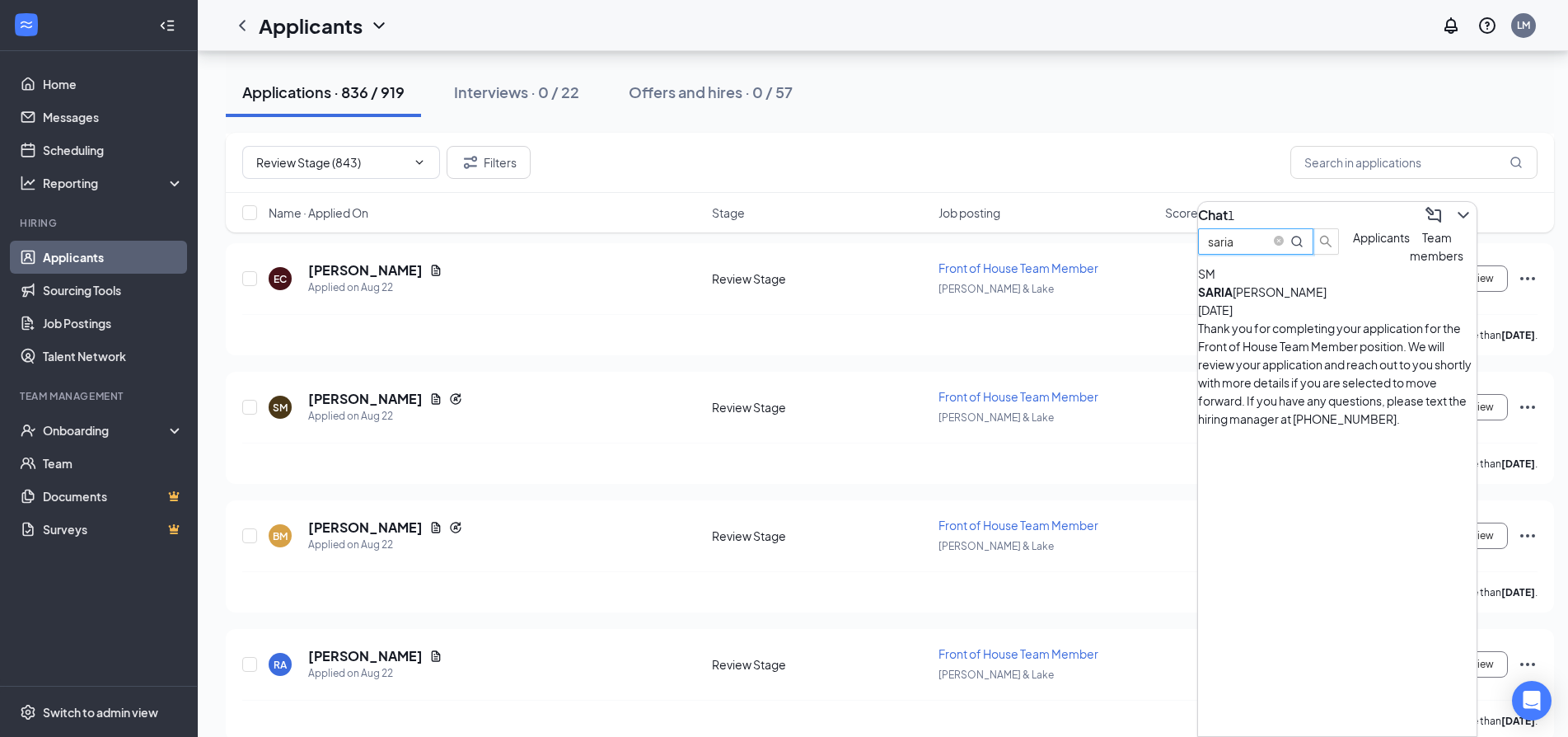
type input "saria"
click at [1318, 359] on div "Thank you for completing your application for the Front of House Team Member po…" at bounding box center [1337, 373] width 279 height 109
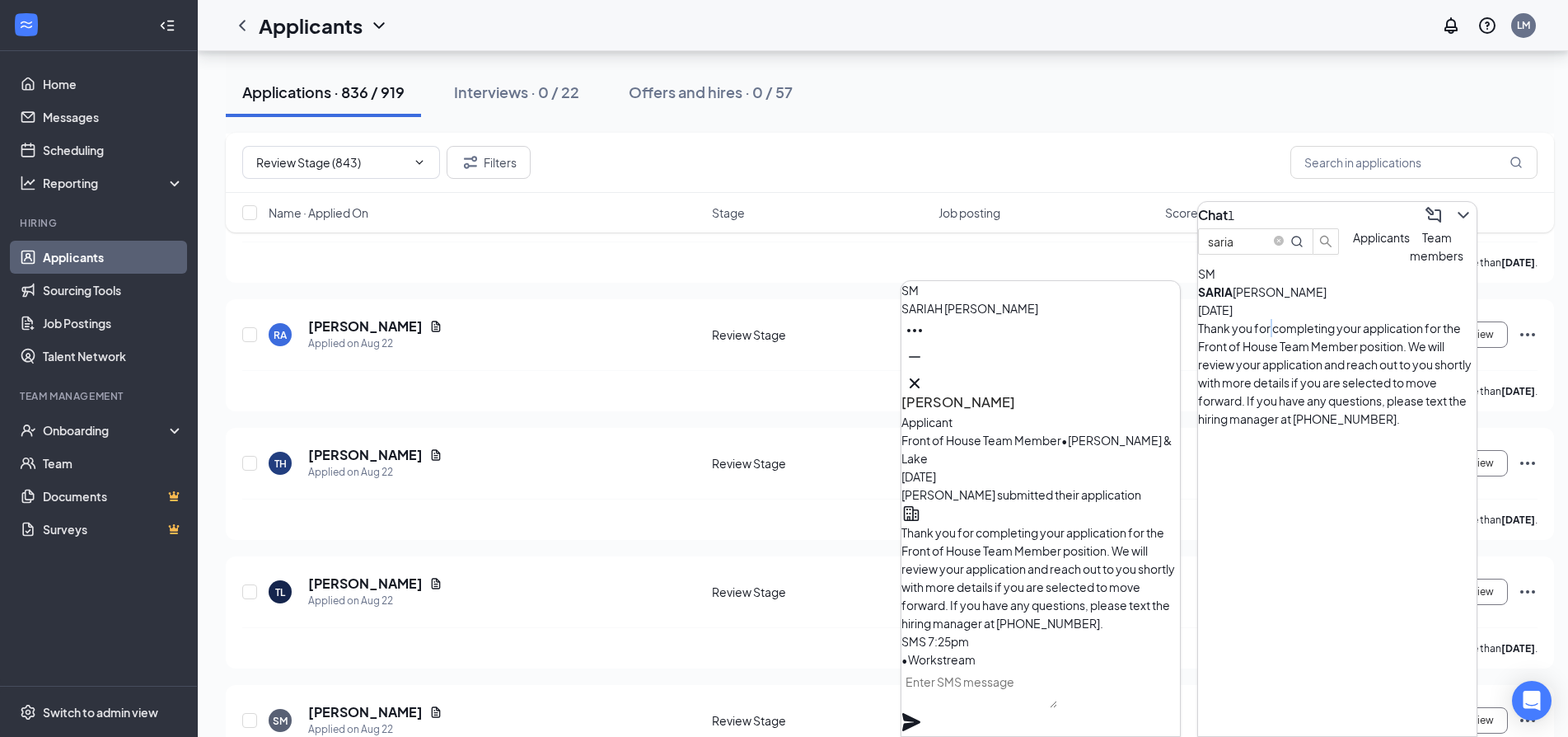
scroll to position [-218, 0]
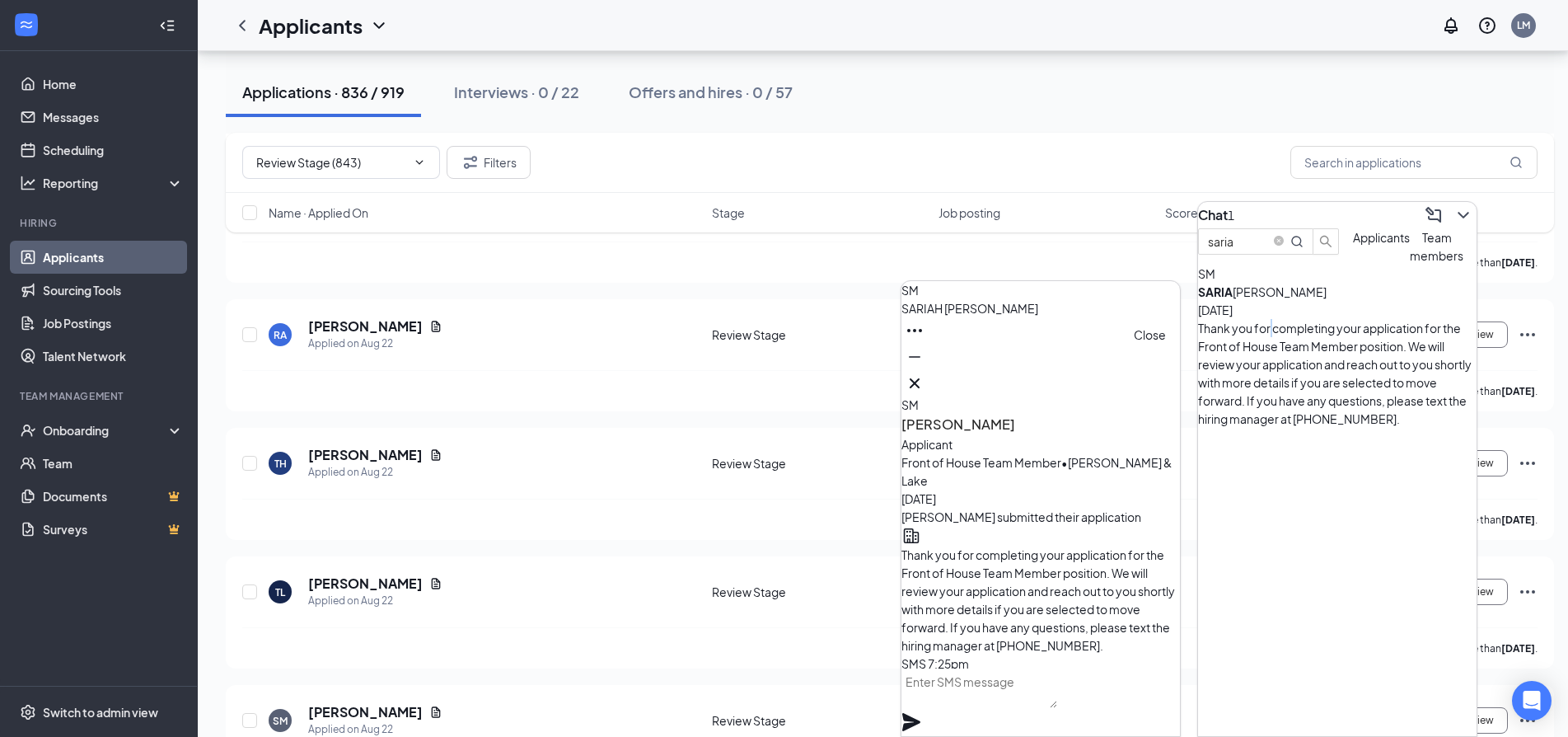
drag, startPoint x: 1154, startPoint y: 384, endPoint x: 1198, endPoint y: 353, distance: 53.8
click at [924, 383] on icon "Cross" at bounding box center [914, 383] width 20 height 20
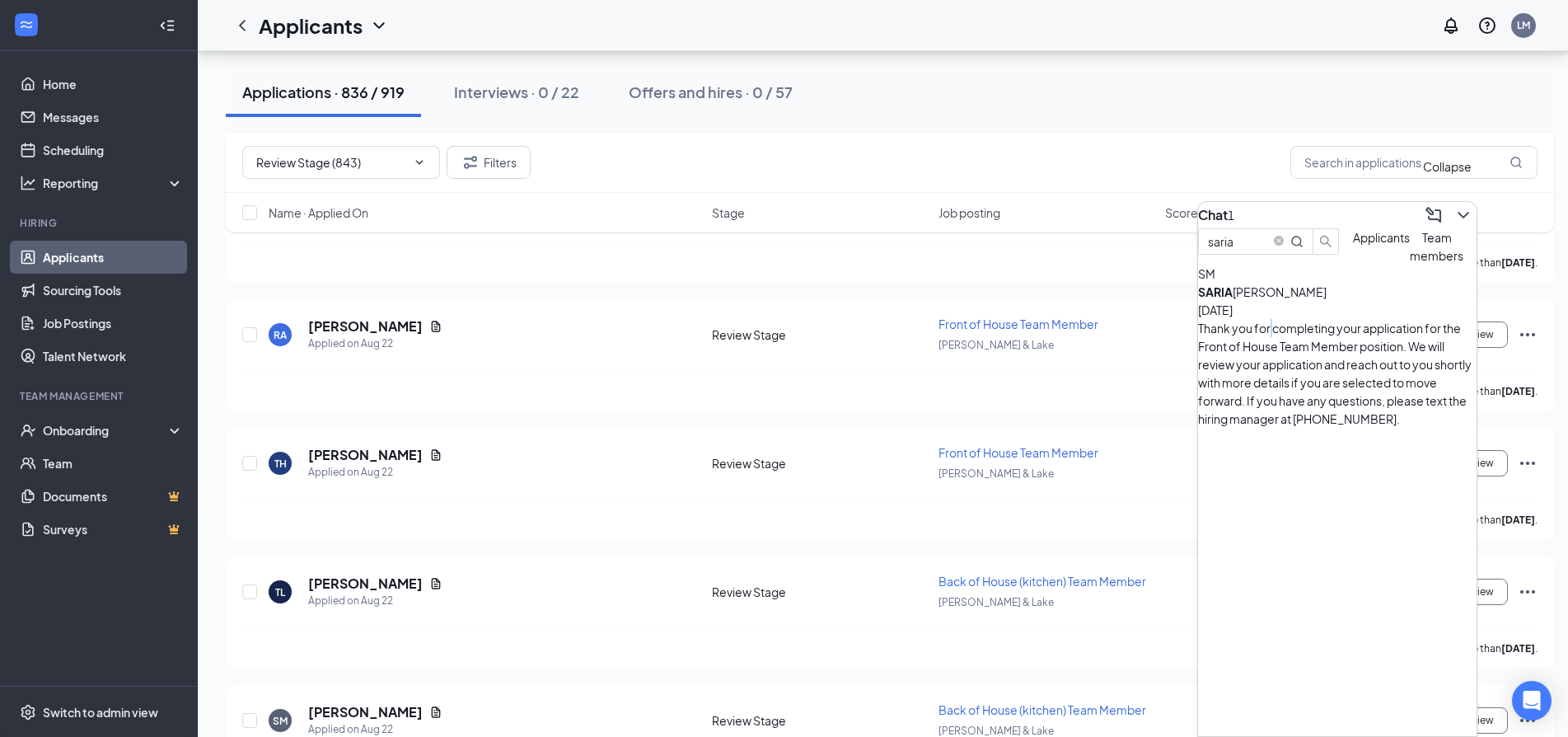
click at [1453, 210] on icon "ChevronDown" at bounding box center [1463, 215] width 20 height 20
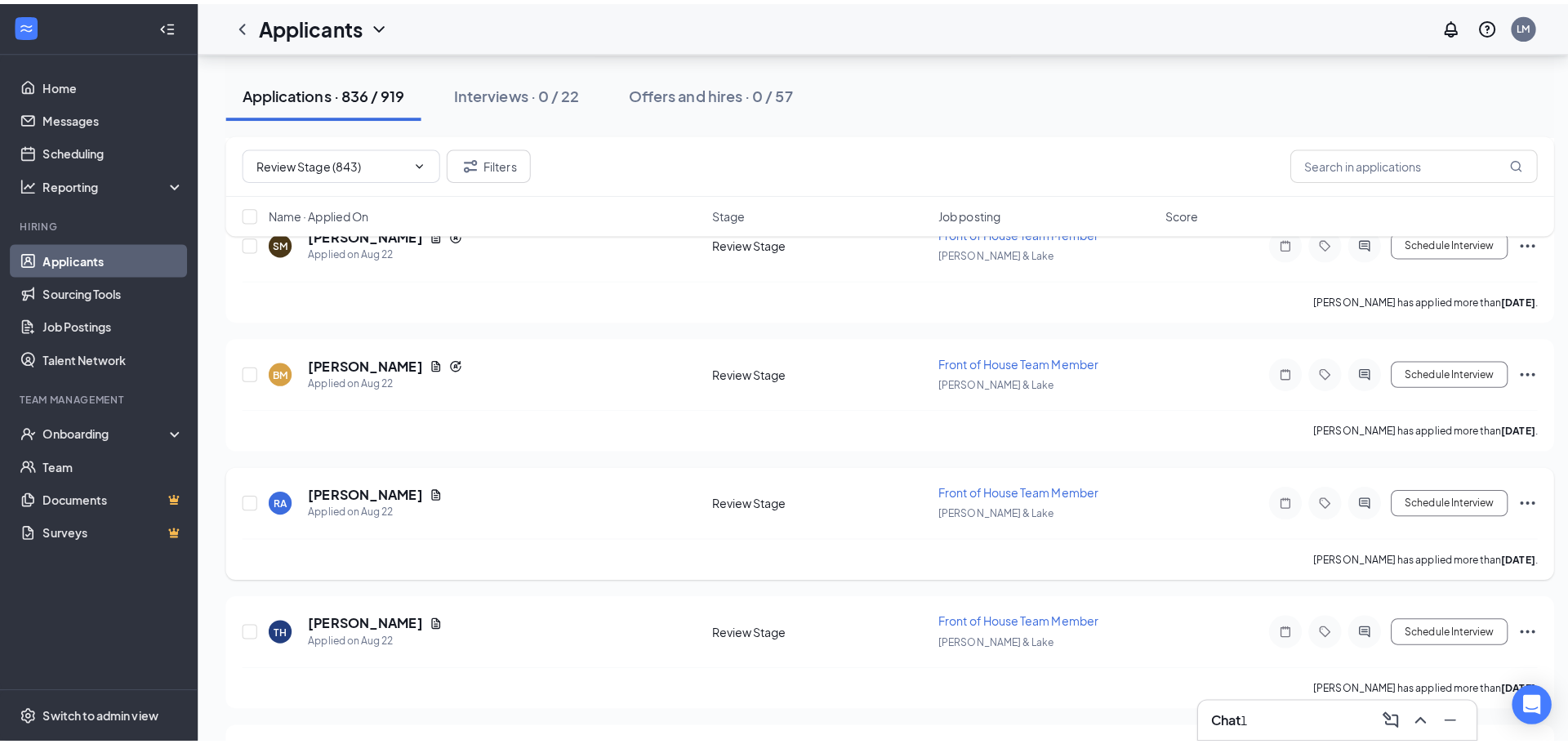
scroll to position [2449, 0]
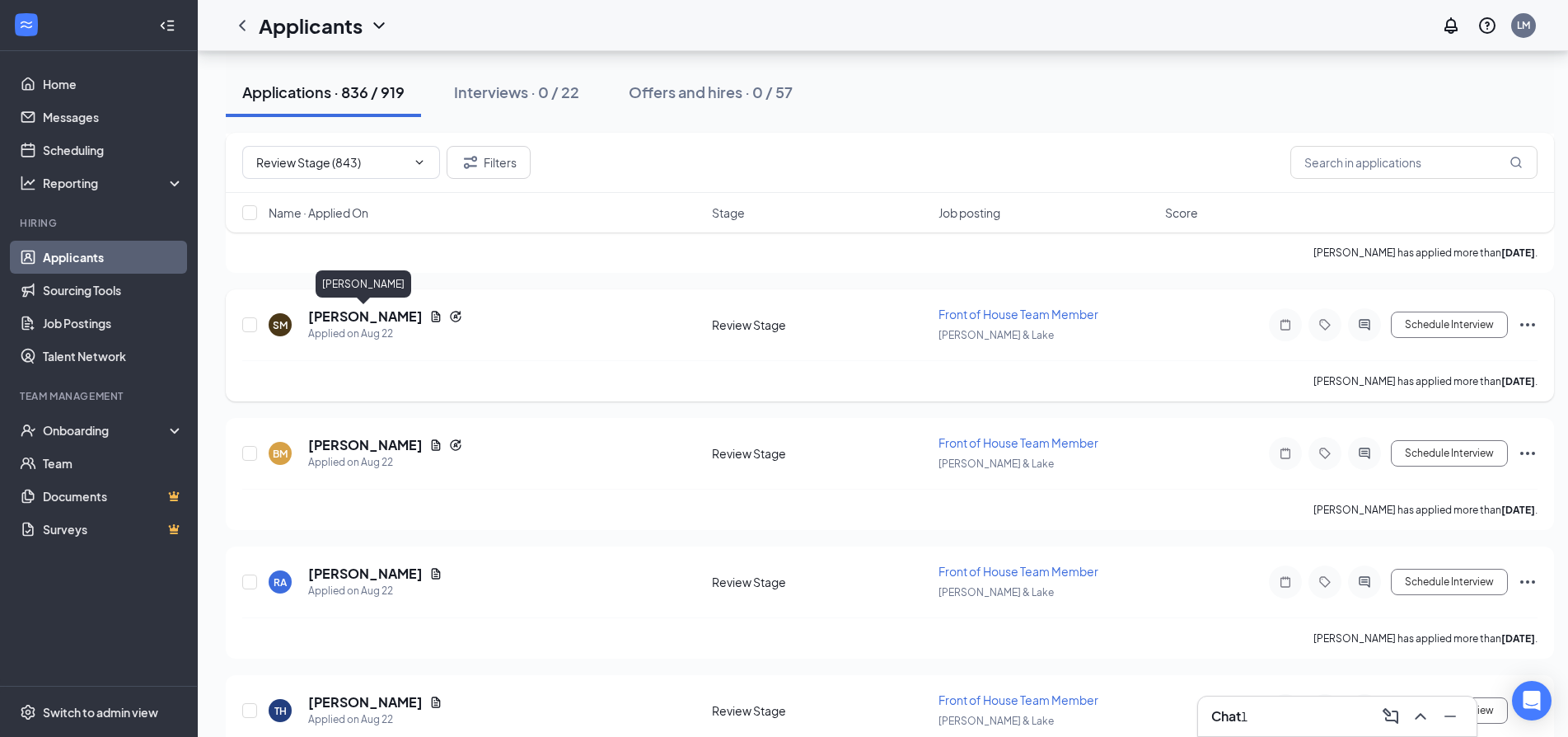
click at [376, 311] on h5 "[PERSON_NAME]" at bounding box center [365, 317] width 115 height 18
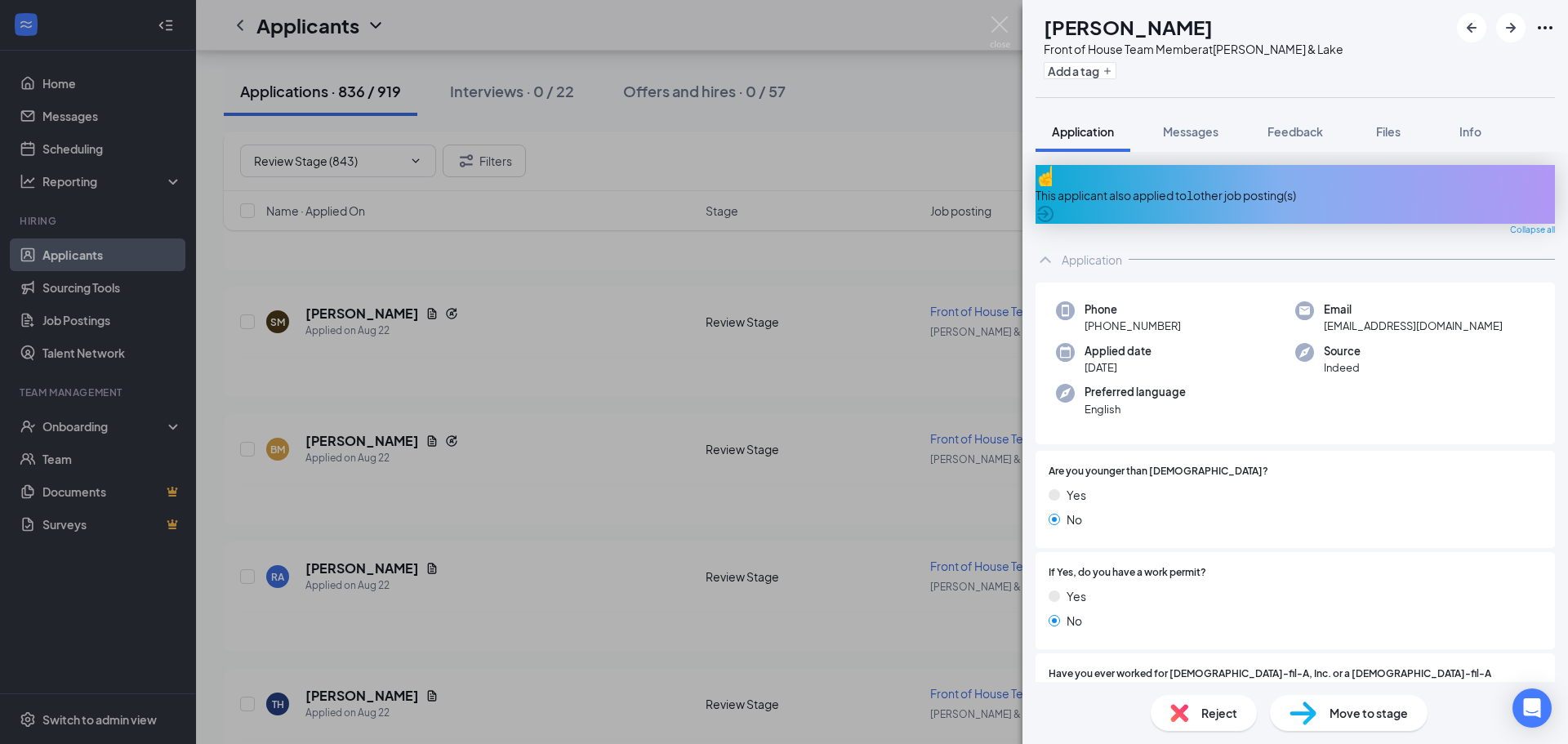
click at [1146, 186] on div "This applicant also applied to 1 other job posting(s)" at bounding box center [1295, 195] width 520 height 18
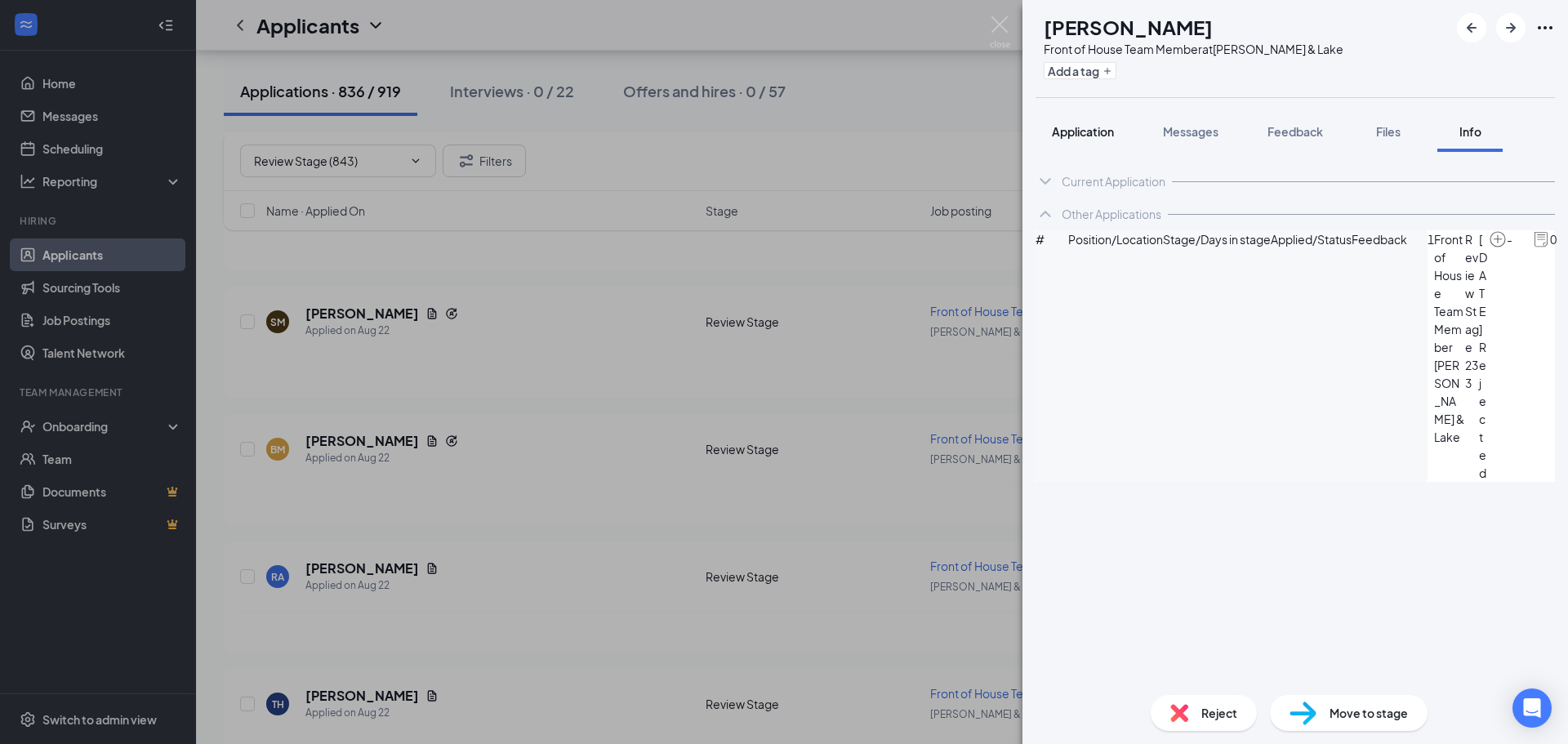
drag, startPoint x: 1092, startPoint y: 136, endPoint x: 1094, endPoint y: 147, distance: 11.2
click at [1091, 136] on span "Application" at bounding box center [1083, 131] width 62 height 15
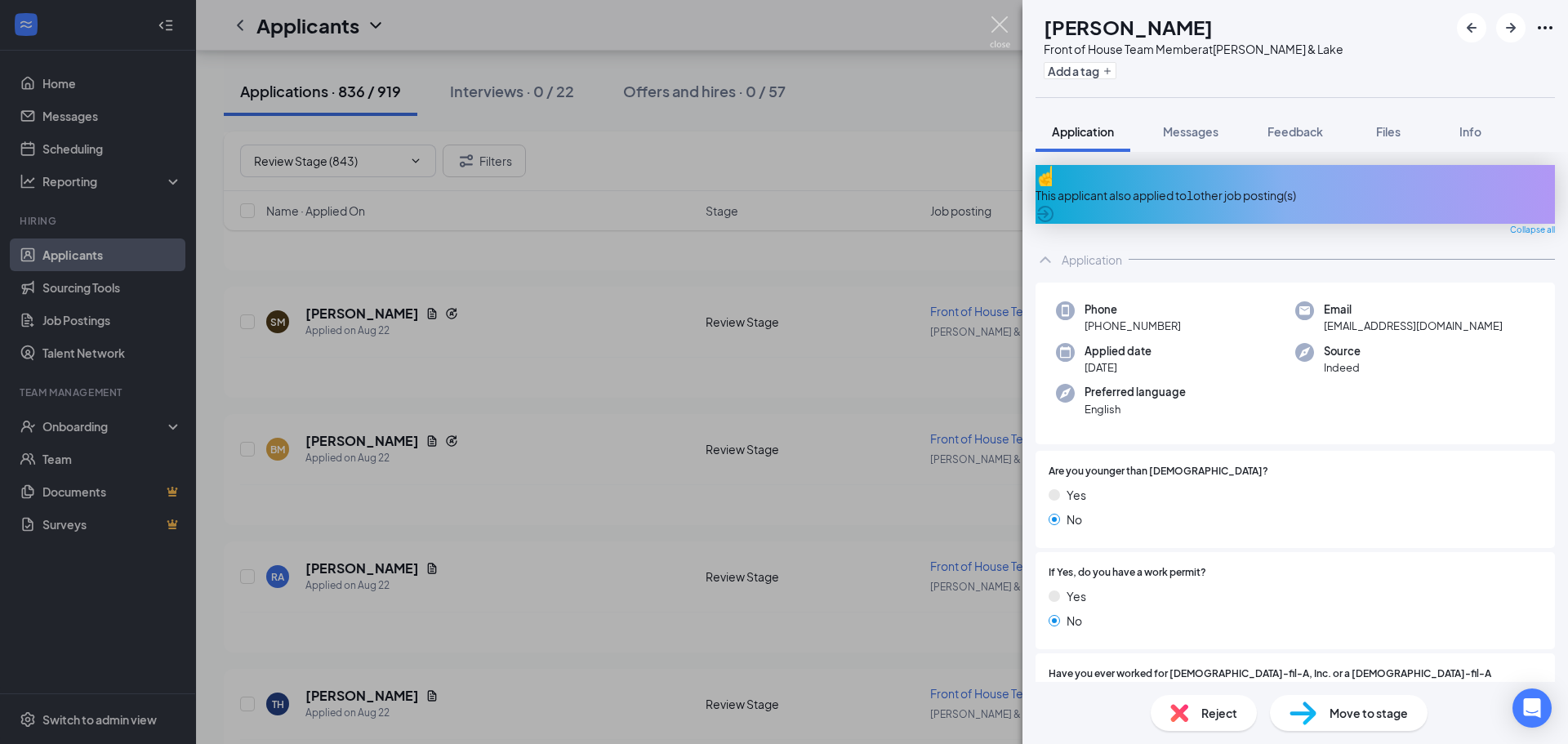
click at [998, 21] on img at bounding box center [999, 32] width 20 height 32
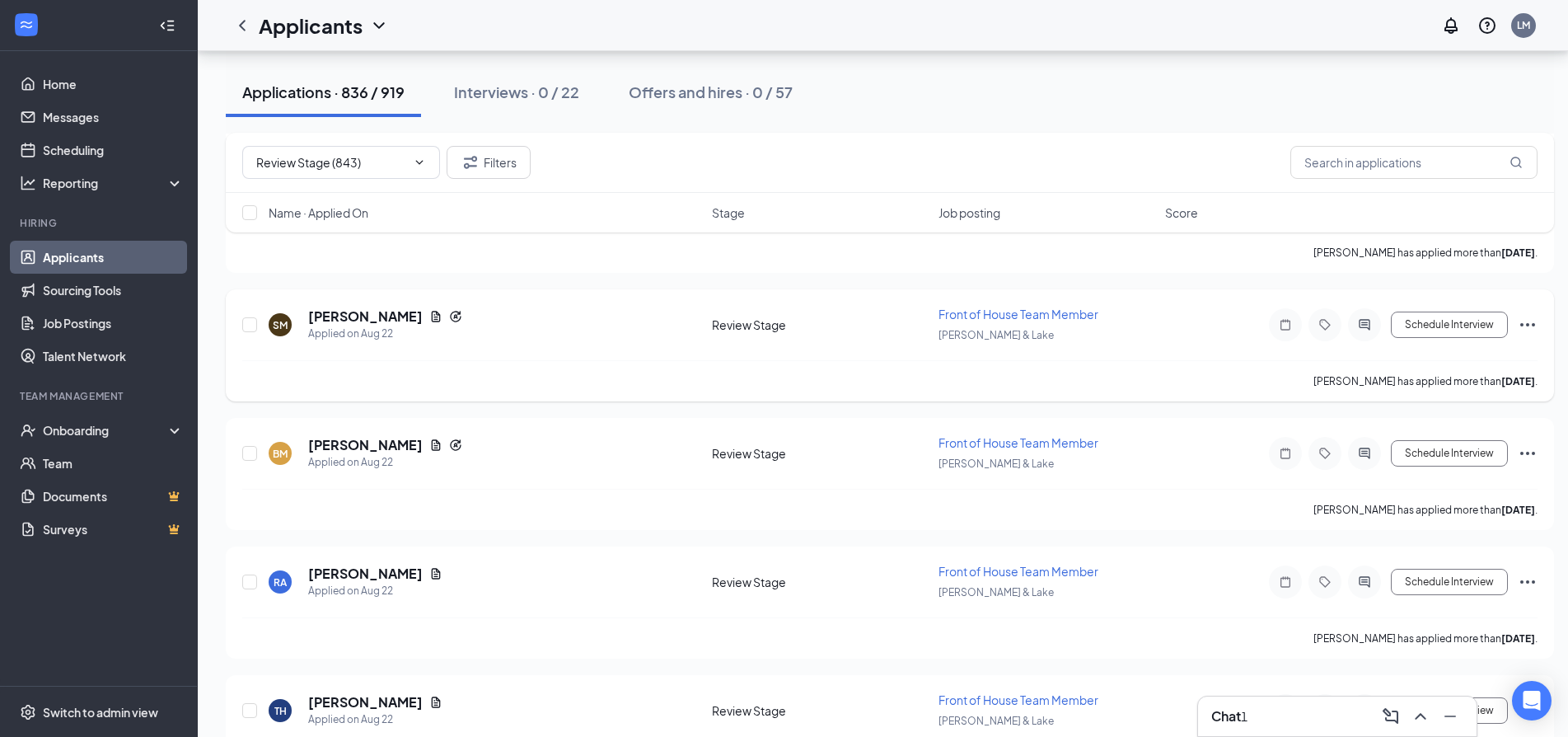
click at [1528, 323] on icon "Ellipses" at bounding box center [1528, 325] width 15 height 3
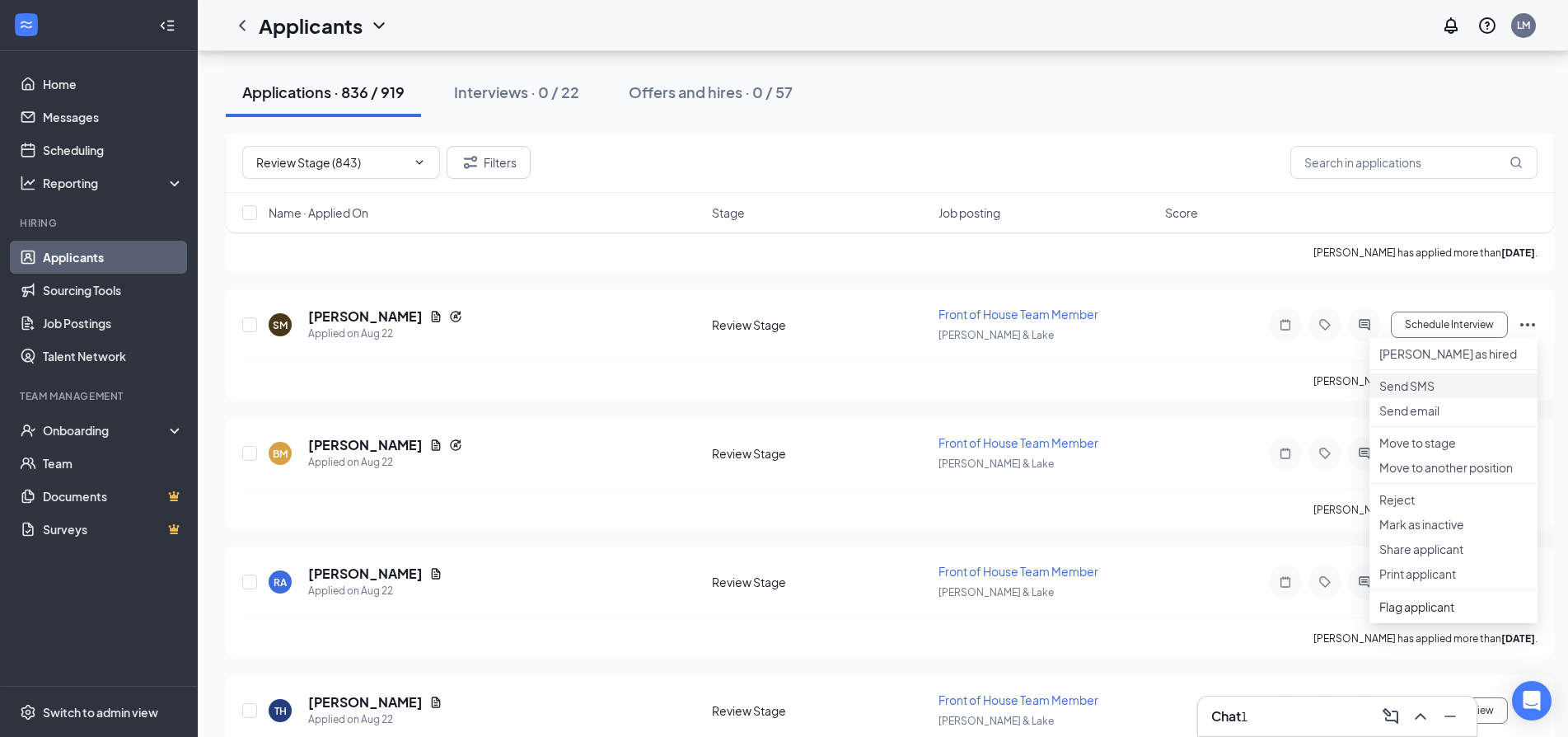
click at [1419, 394] on p "Send SMS" at bounding box center [1453, 386] width 148 height 16
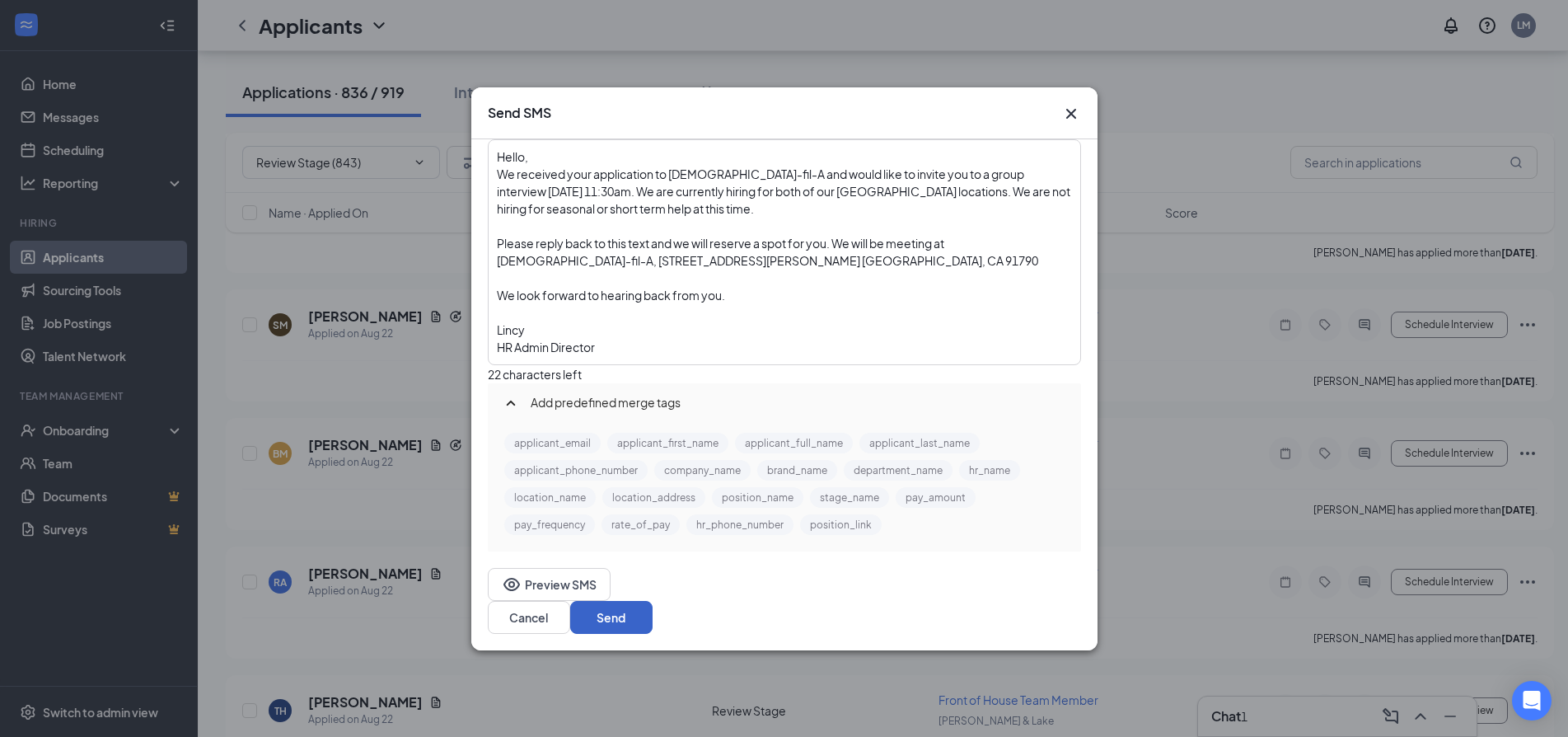
click at [653, 611] on button "Send" at bounding box center [612, 617] width 82 height 33
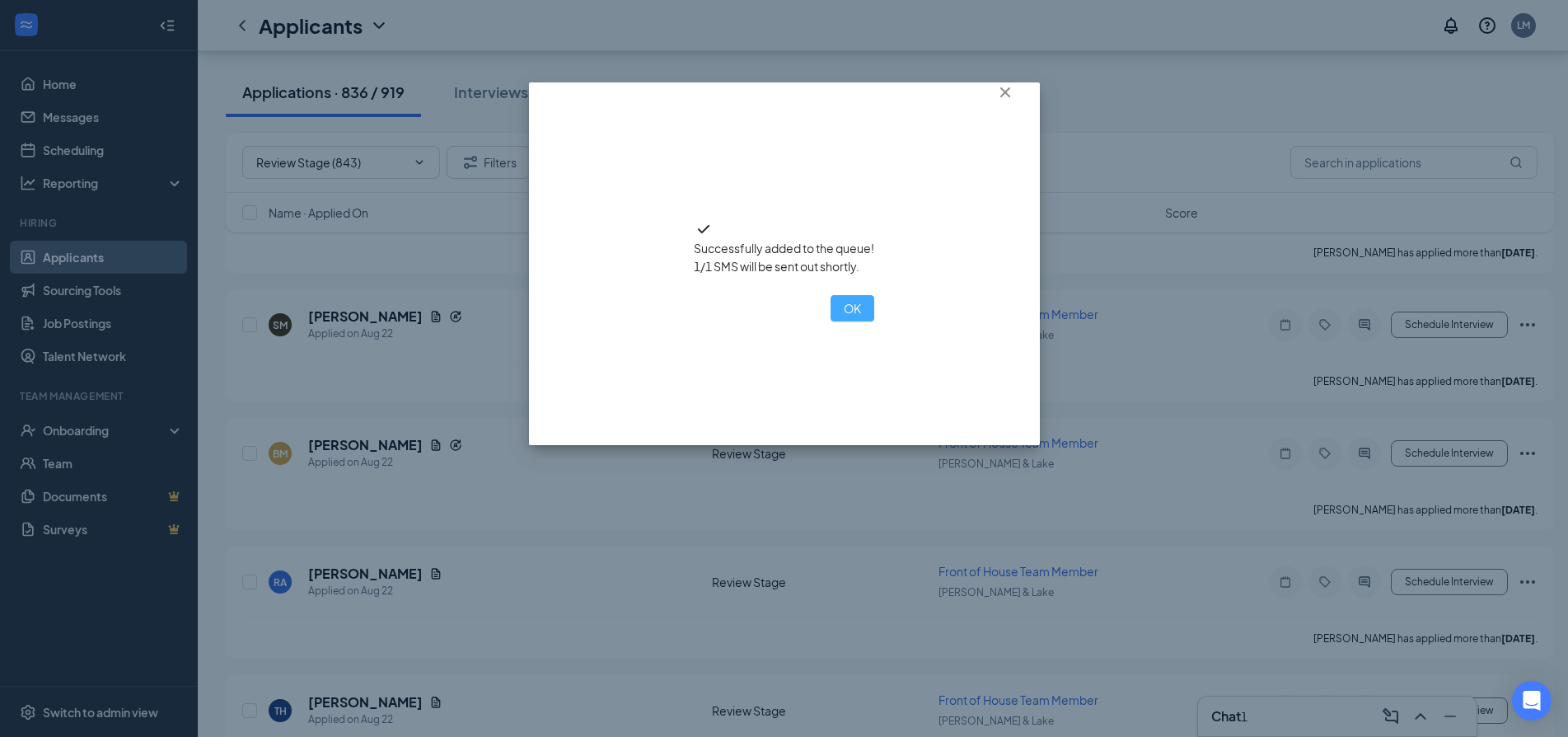
drag, startPoint x: 803, startPoint y: 364, endPoint x: 781, endPoint y: 360, distance: 22.4
click at [831, 322] on button "OK" at bounding box center [852, 308] width 44 height 26
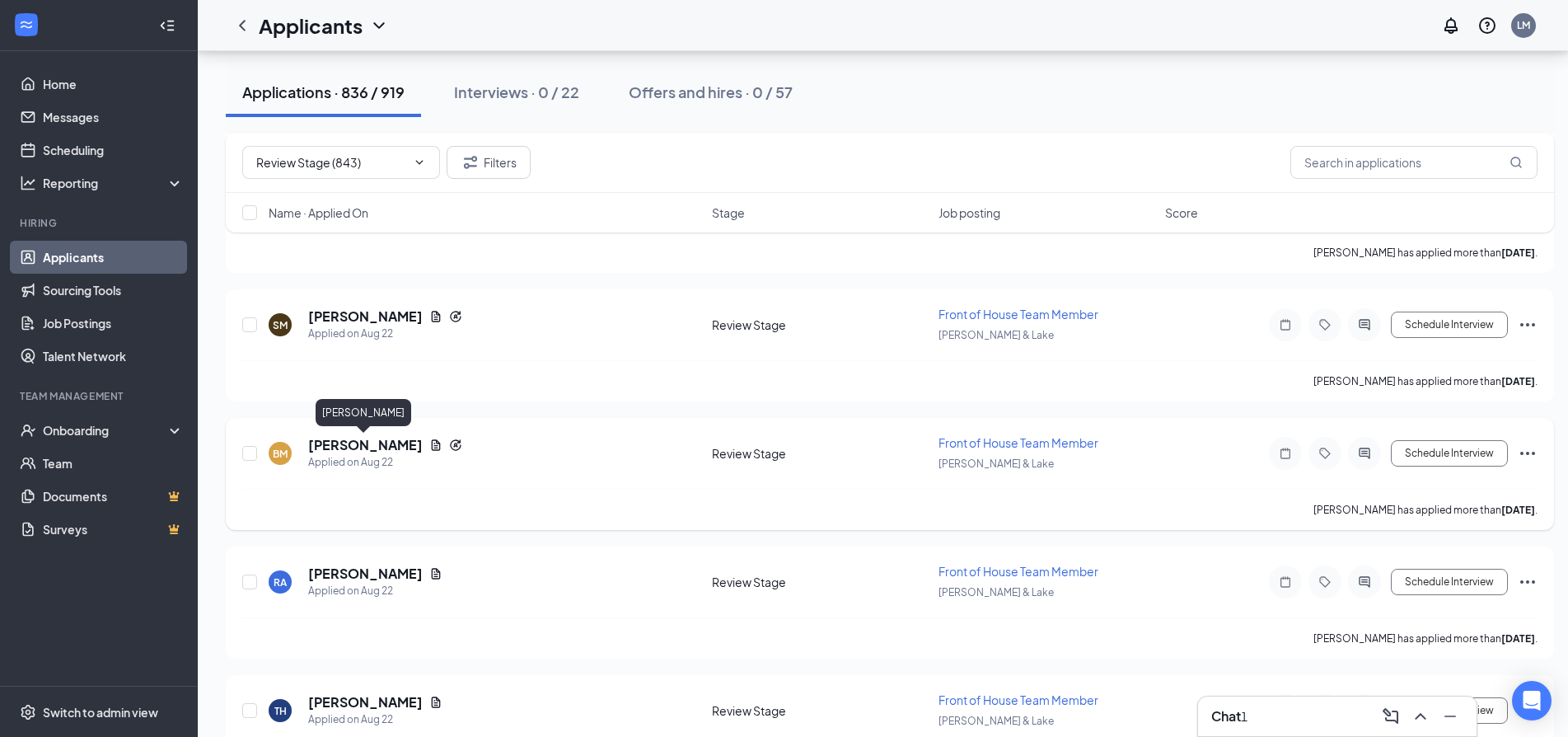
click at [371, 444] on h5 "[PERSON_NAME]" at bounding box center [365, 445] width 115 height 18
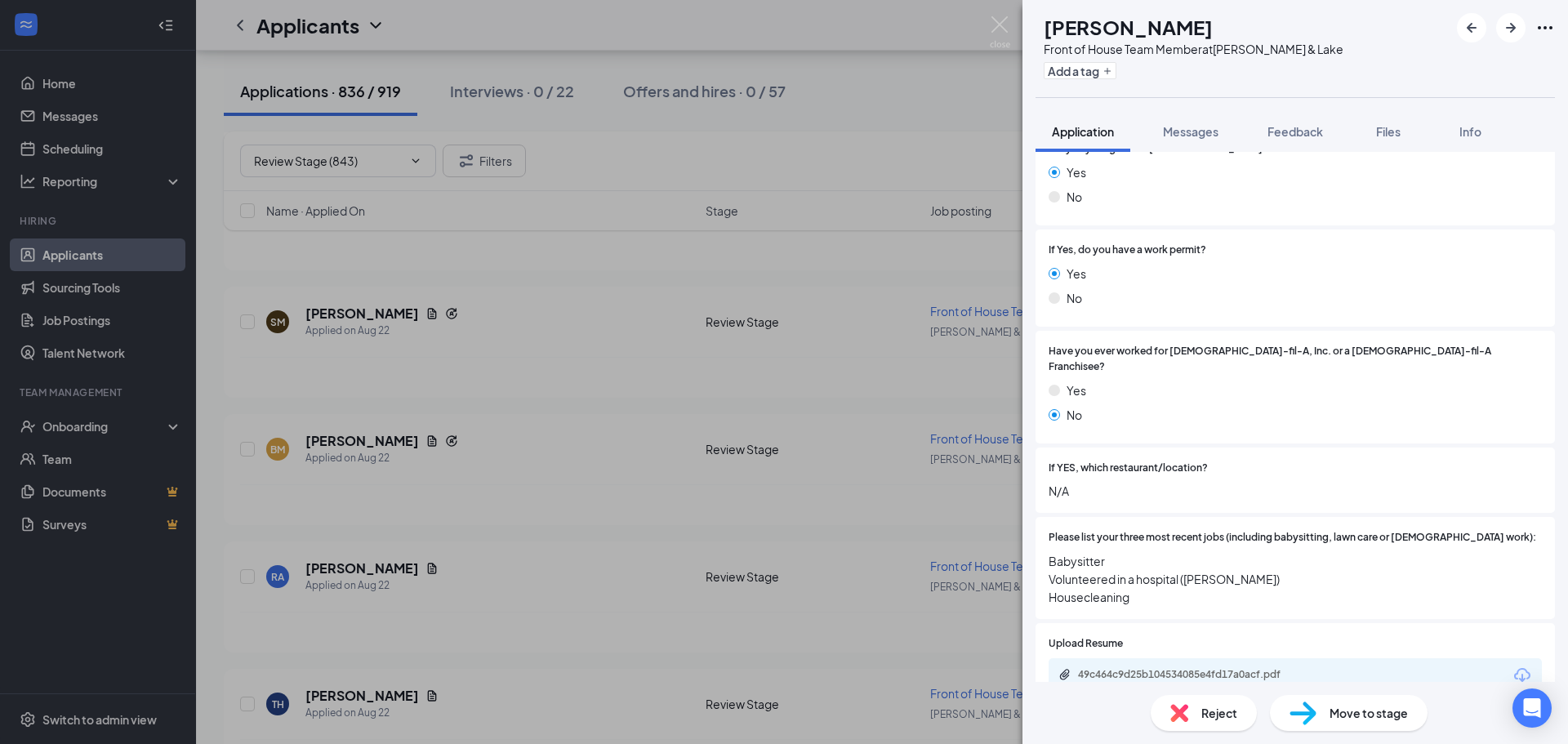
scroll to position [322, 0]
click at [1188, 669] on div "49c464c9d25b104534085e4fd17a0acf.pdf" at bounding box center [1192, 675] width 229 height 13
click at [1208, 711] on span "Reject" at bounding box center [1219, 713] width 36 height 18
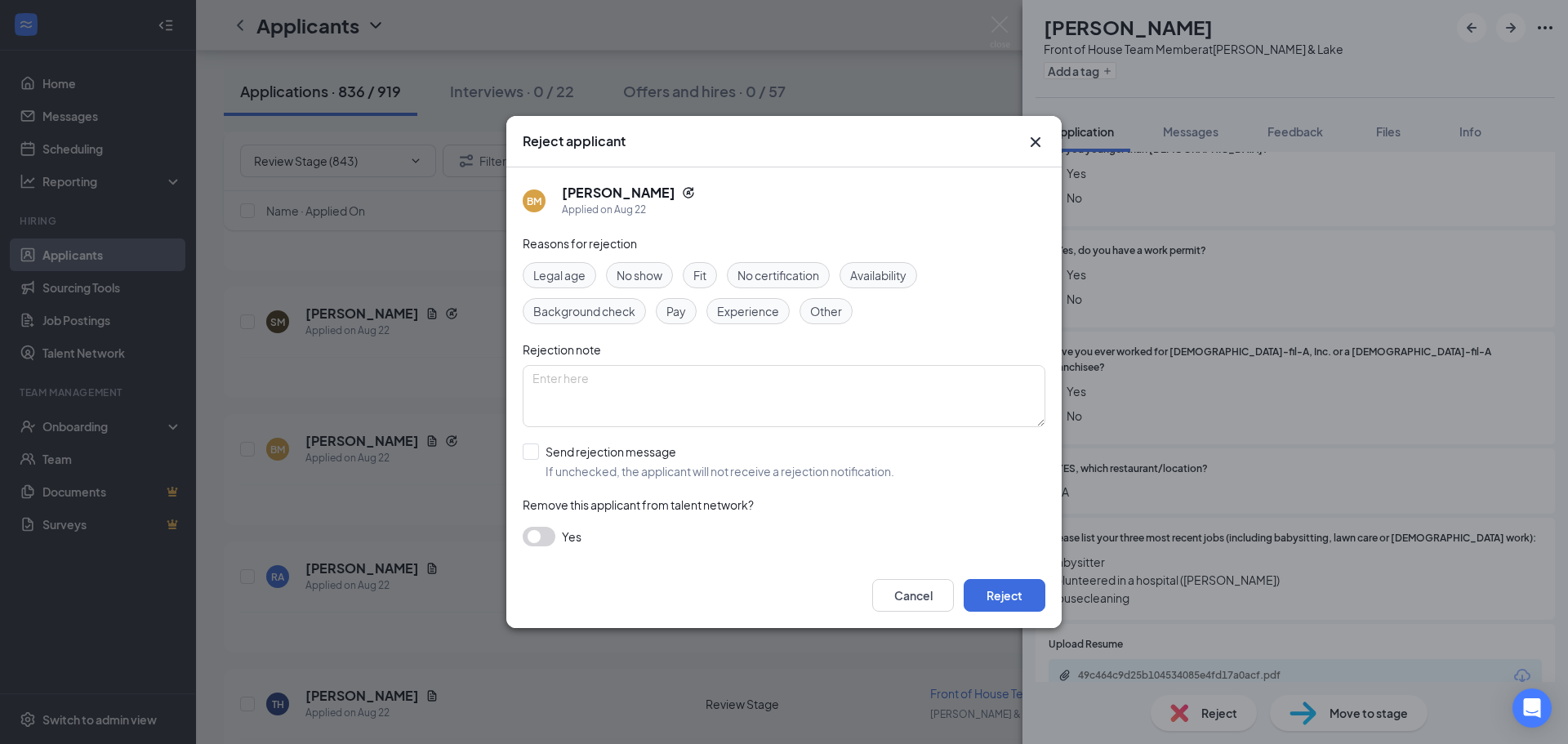
click at [867, 273] on span "Availability" at bounding box center [878, 275] width 56 height 18
click at [562, 461] on input "Send rejection message If unchecked, the applicant will not receive a rejection…" at bounding box center [708, 461] width 372 height 36
checkbox input "true"
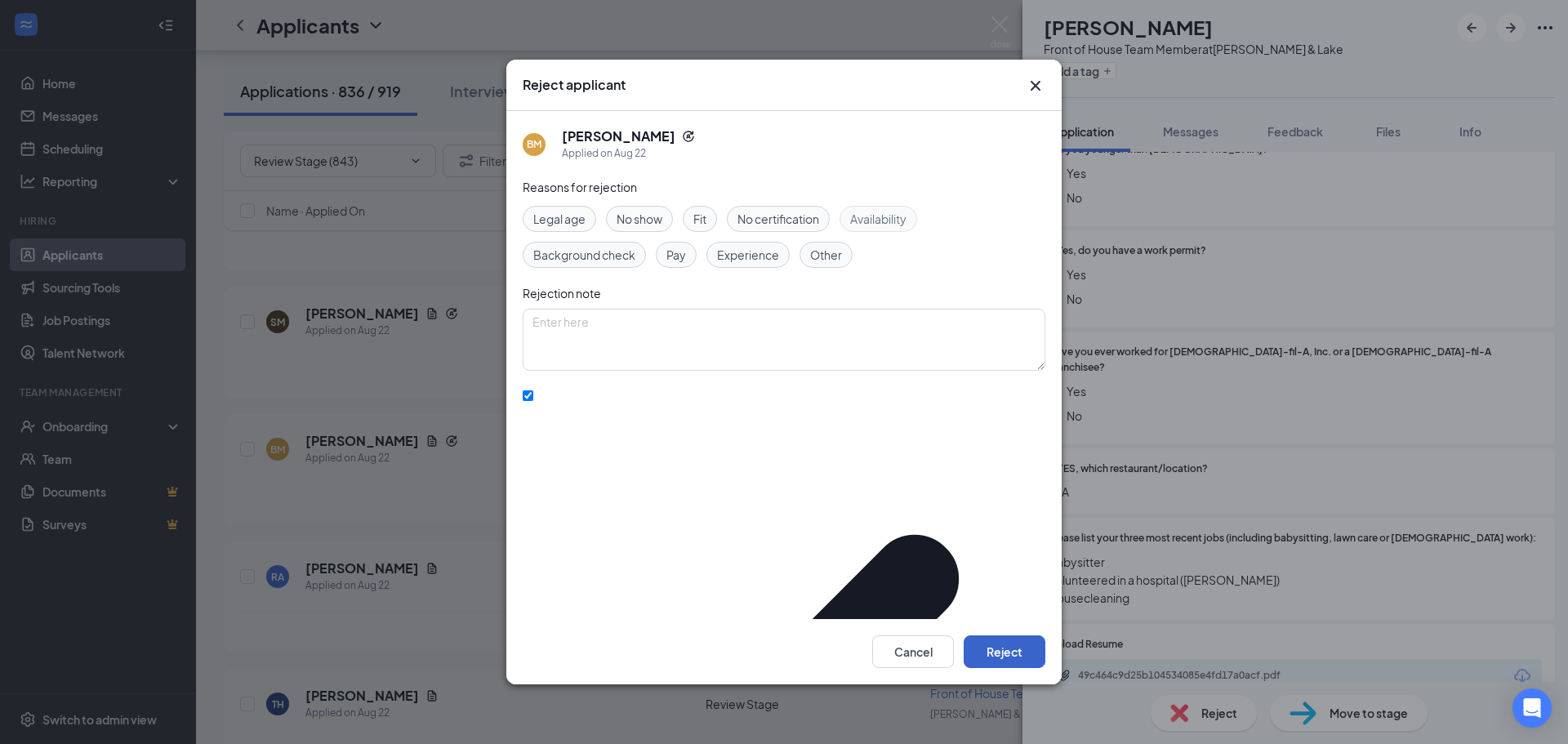
click at [1012, 640] on button "Reject" at bounding box center [1004, 652] width 82 height 33
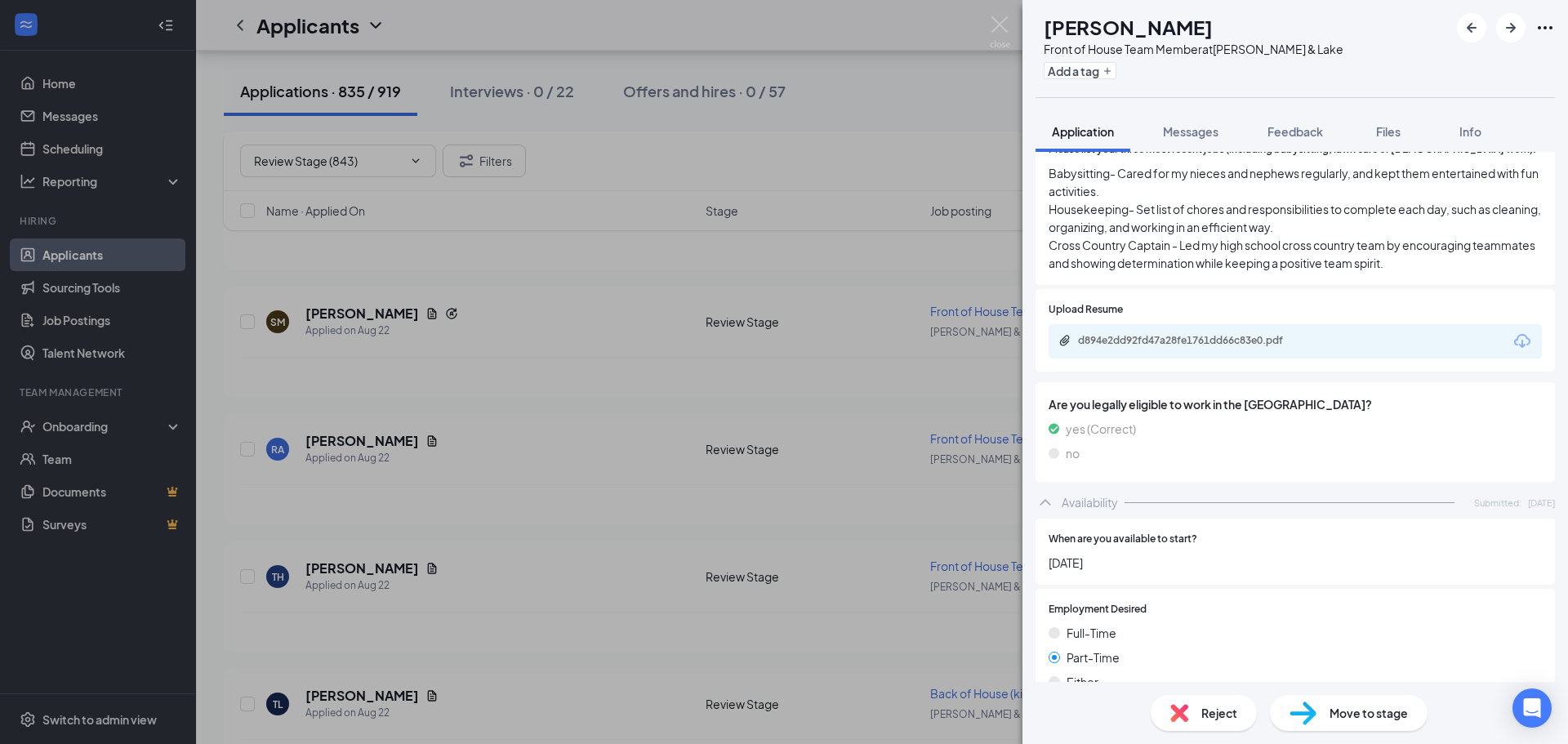
scroll to position [653, 0]
click at [1201, 332] on div "d894e2dd92fd47a28fe1761dd66c83e0.pdf" at bounding box center [1192, 339] width 229 height 13
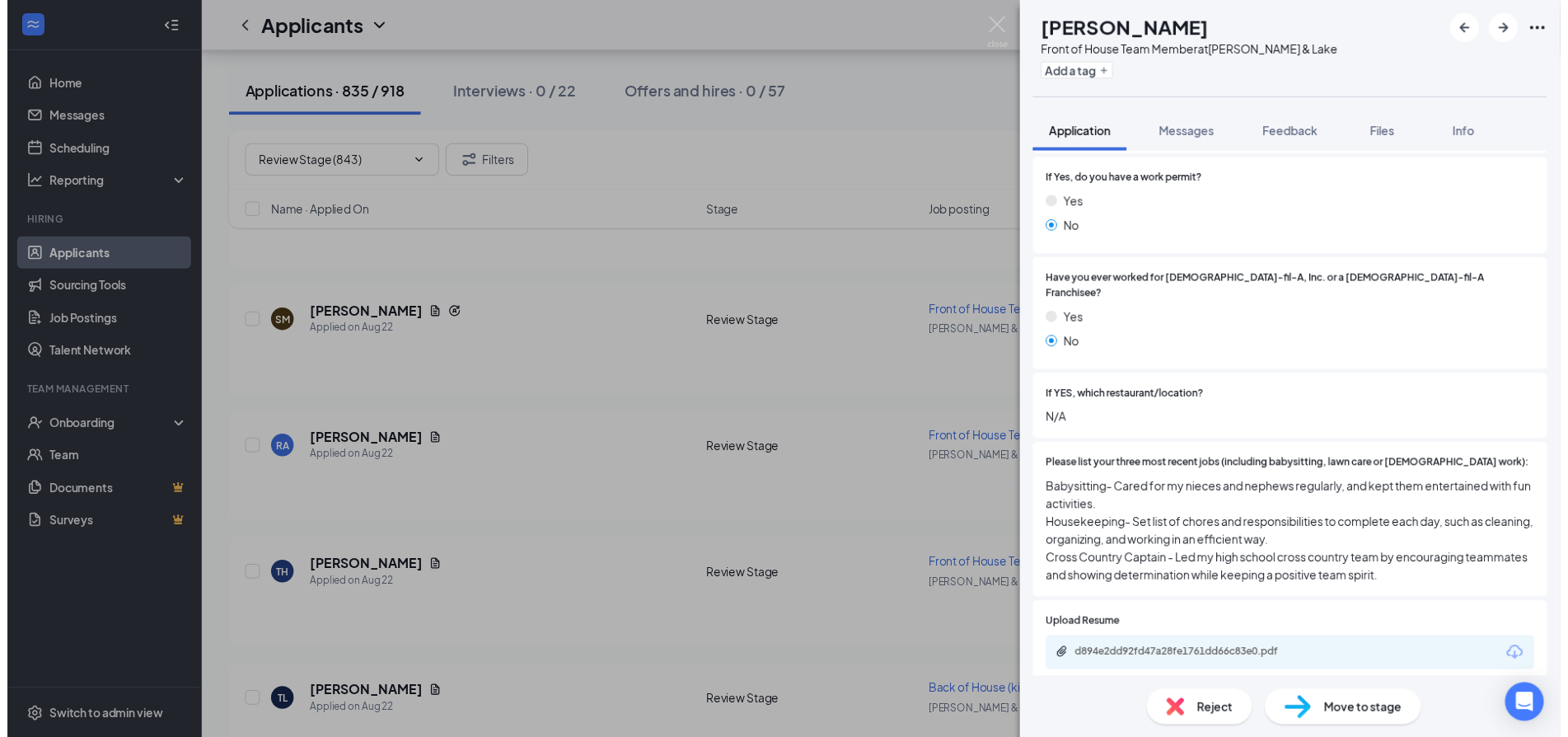
scroll to position [495, 0]
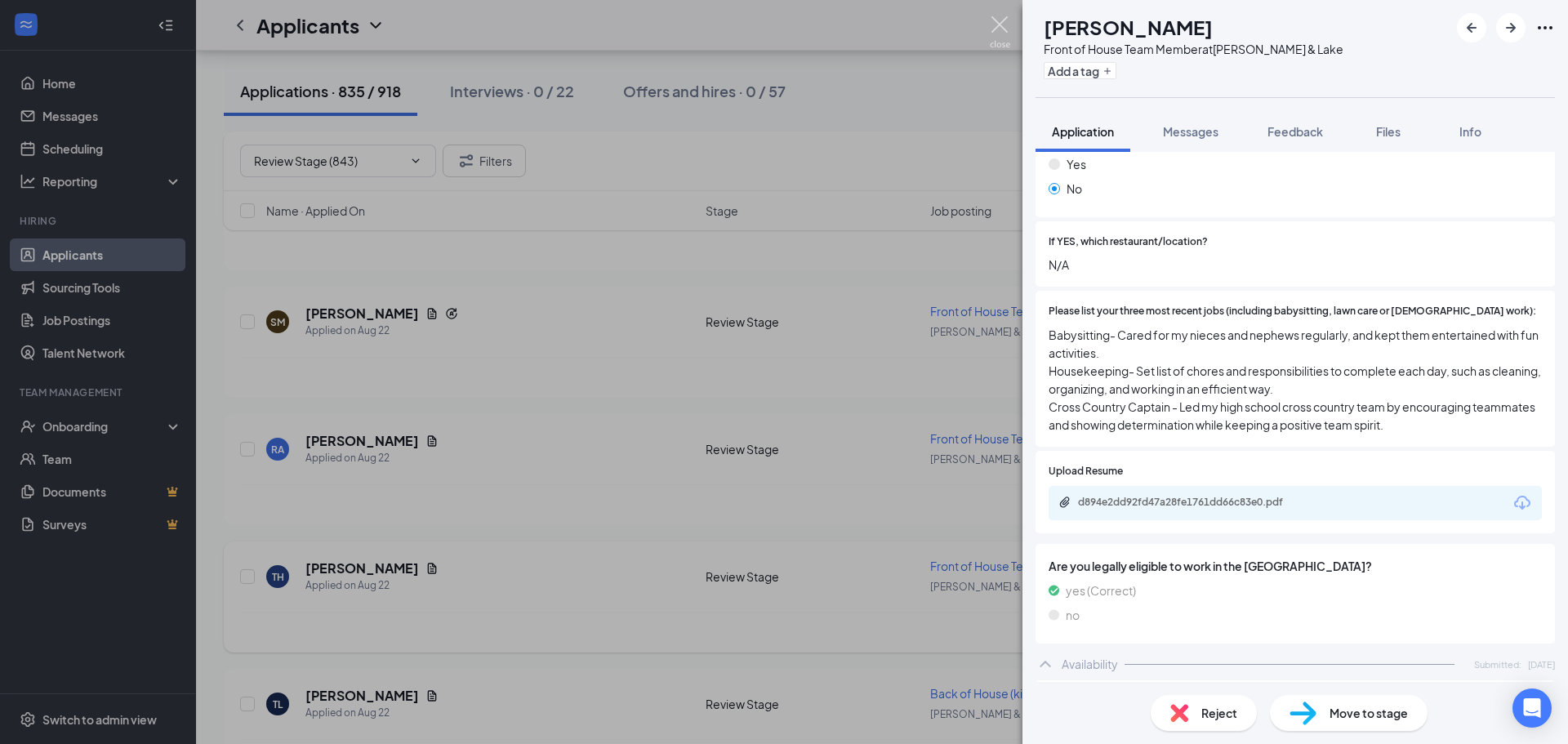
drag, startPoint x: 996, startPoint y: 28, endPoint x: 1106, endPoint y: 569, distance: 552.1
click at [995, 28] on img at bounding box center [999, 32] width 20 height 32
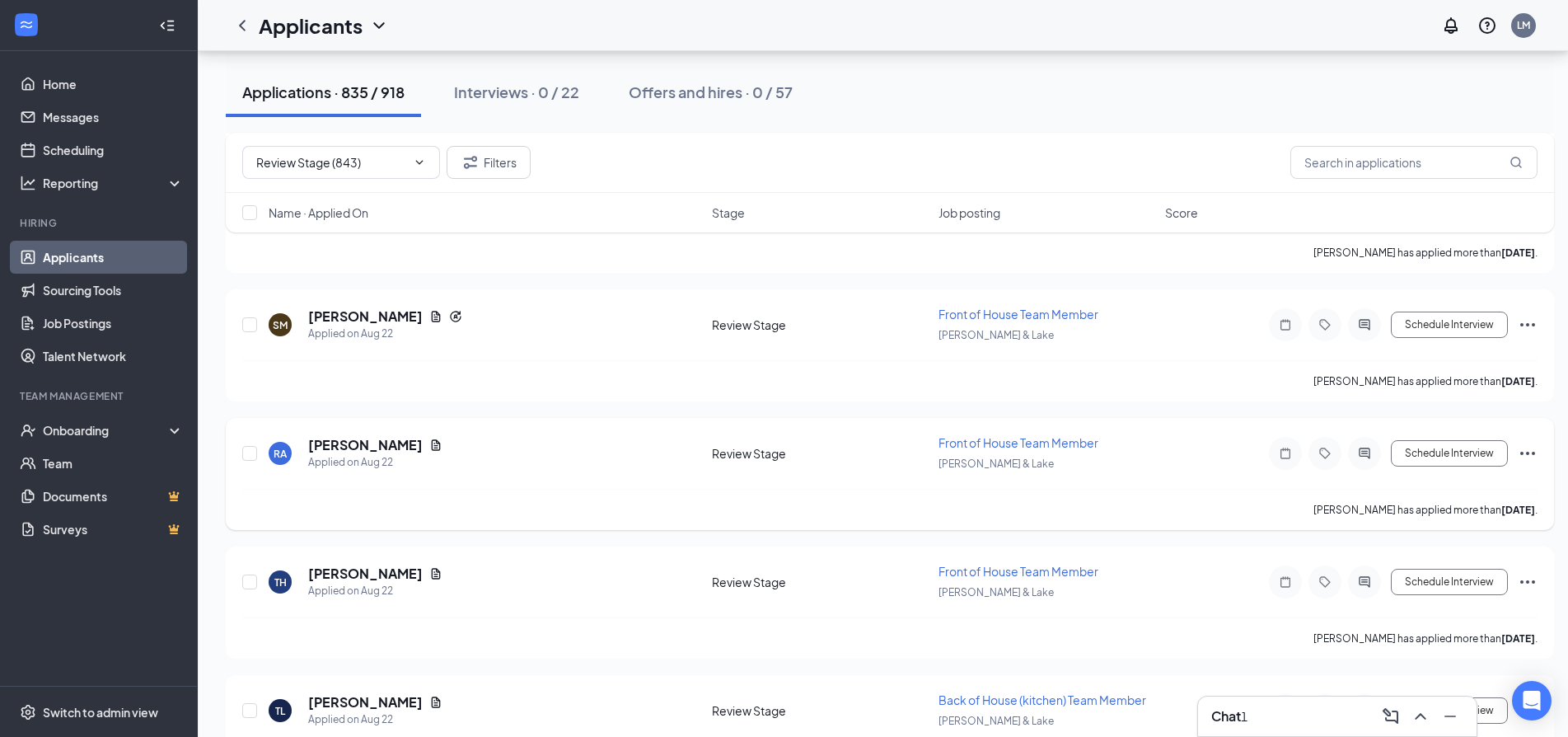
click at [1526, 451] on icon "Ellipses" at bounding box center [1528, 453] width 20 height 20
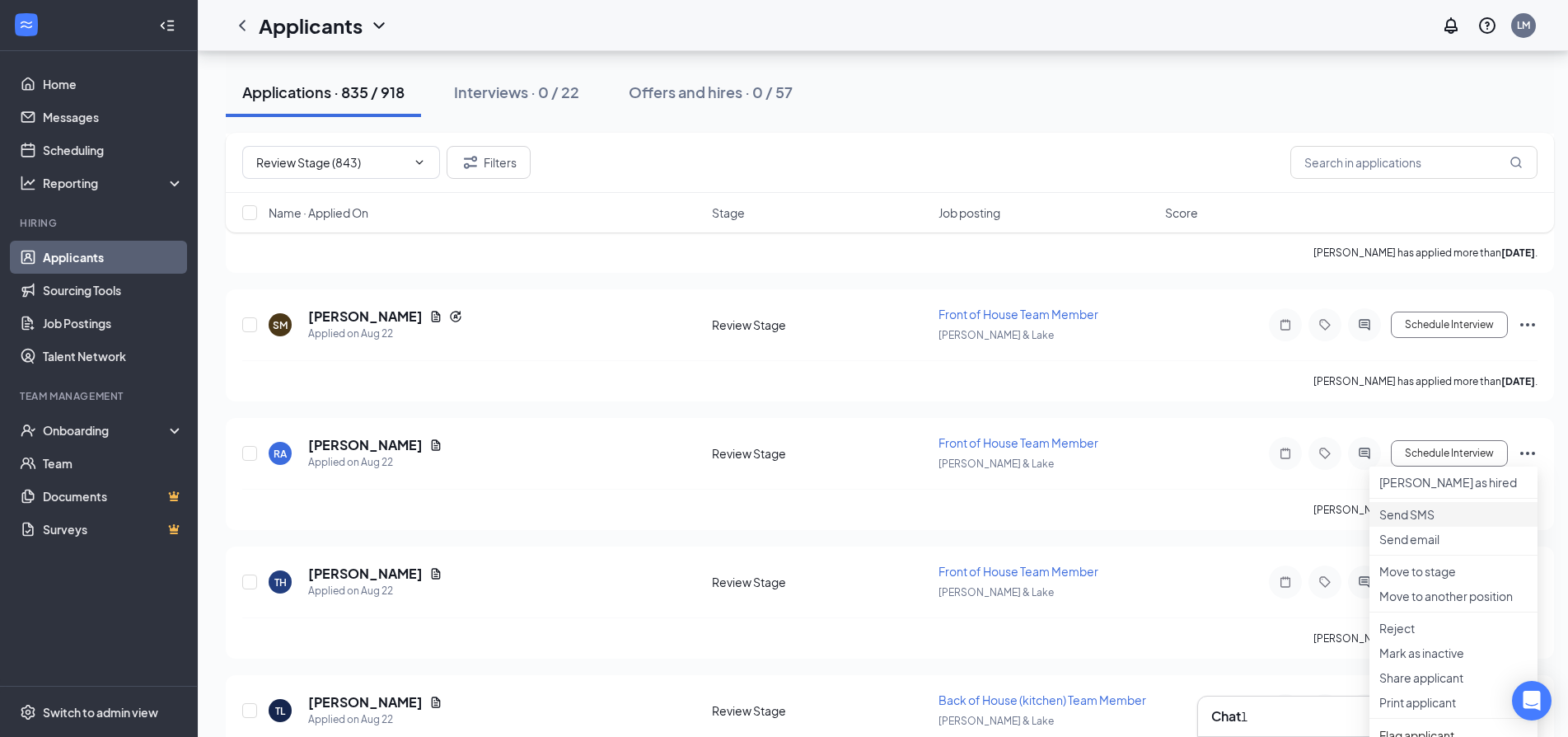
click at [1450, 523] on p "Send SMS" at bounding box center [1453, 514] width 148 height 16
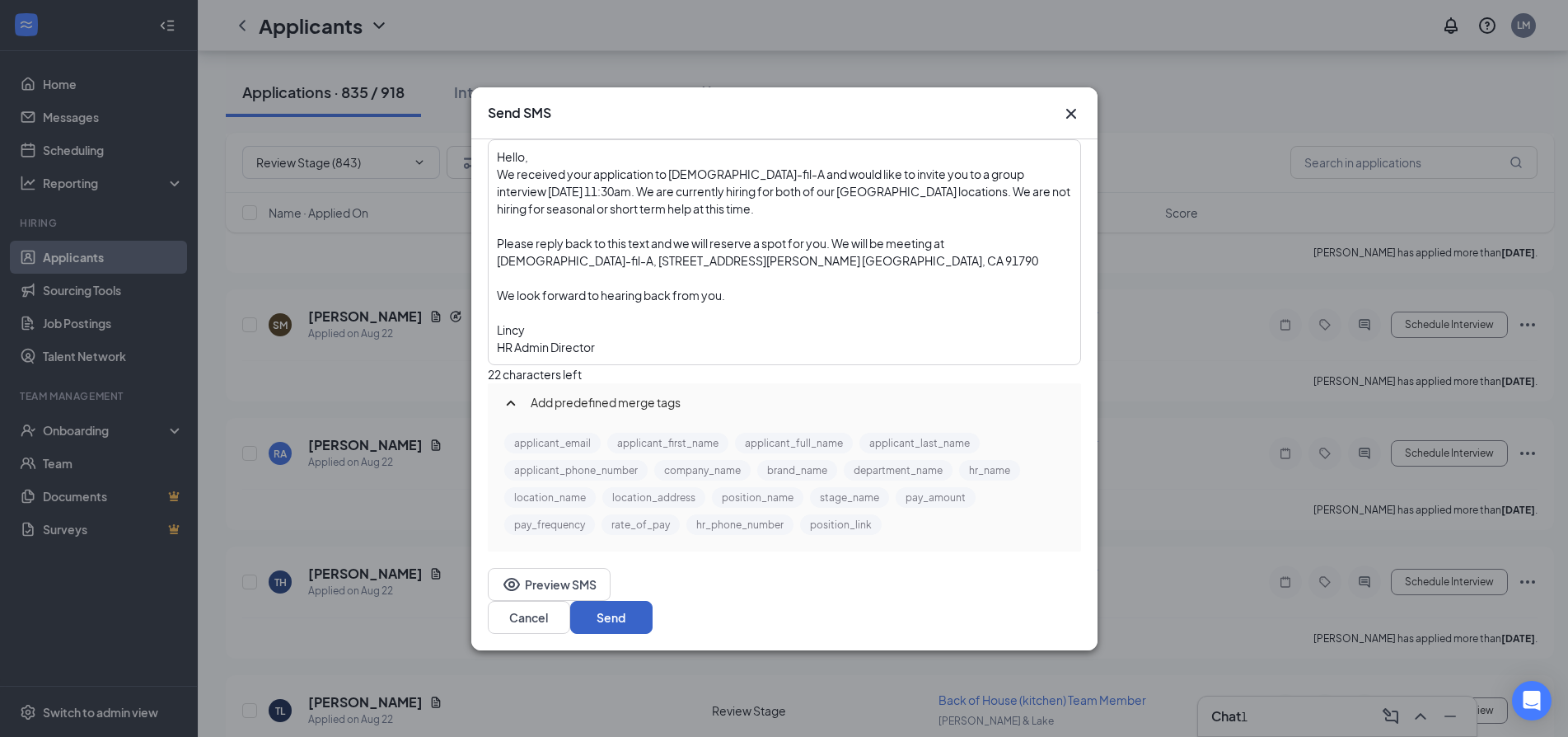
click at [653, 610] on button "Send" at bounding box center [612, 617] width 82 height 33
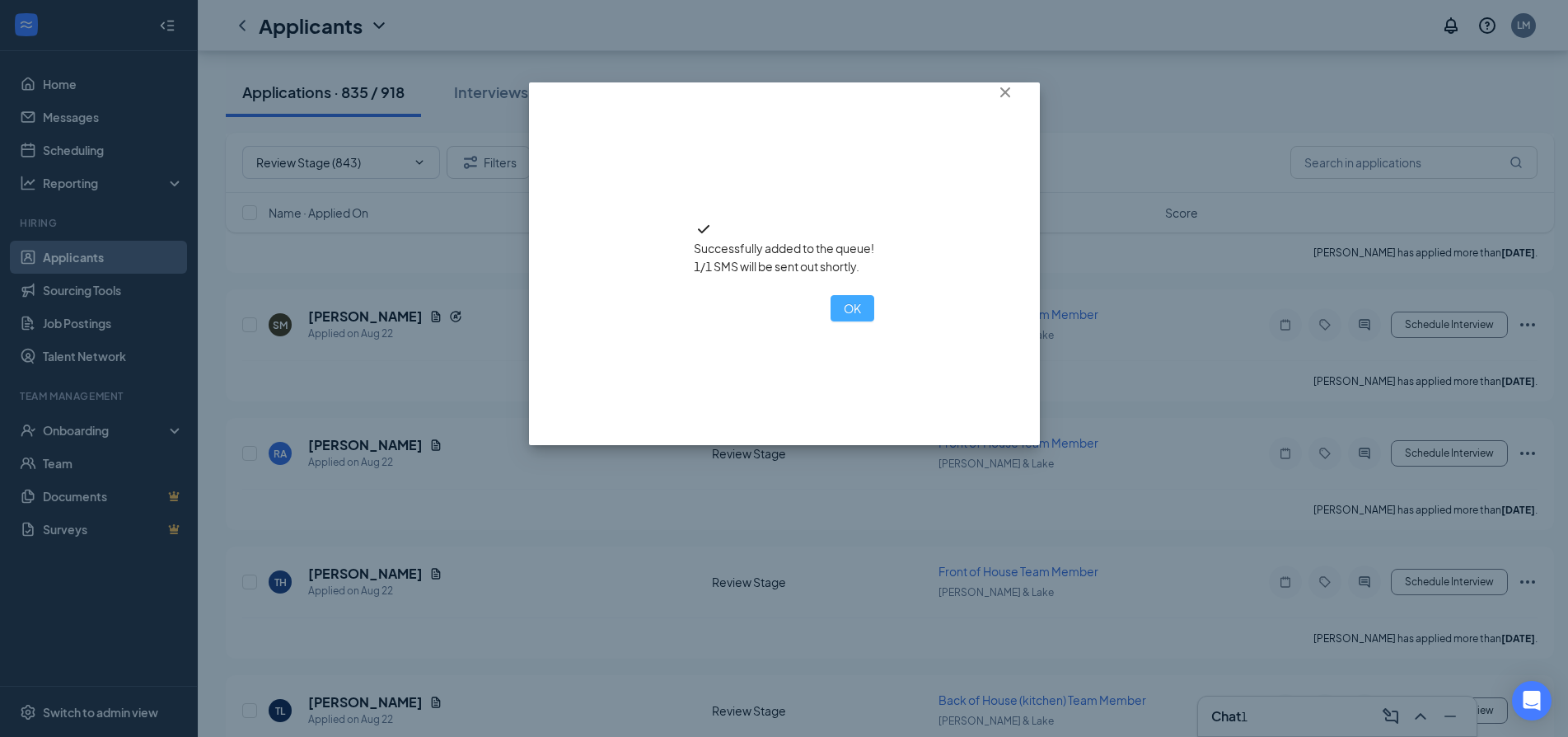
click at [831, 322] on button "OK" at bounding box center [852, 308] width 44 height 26
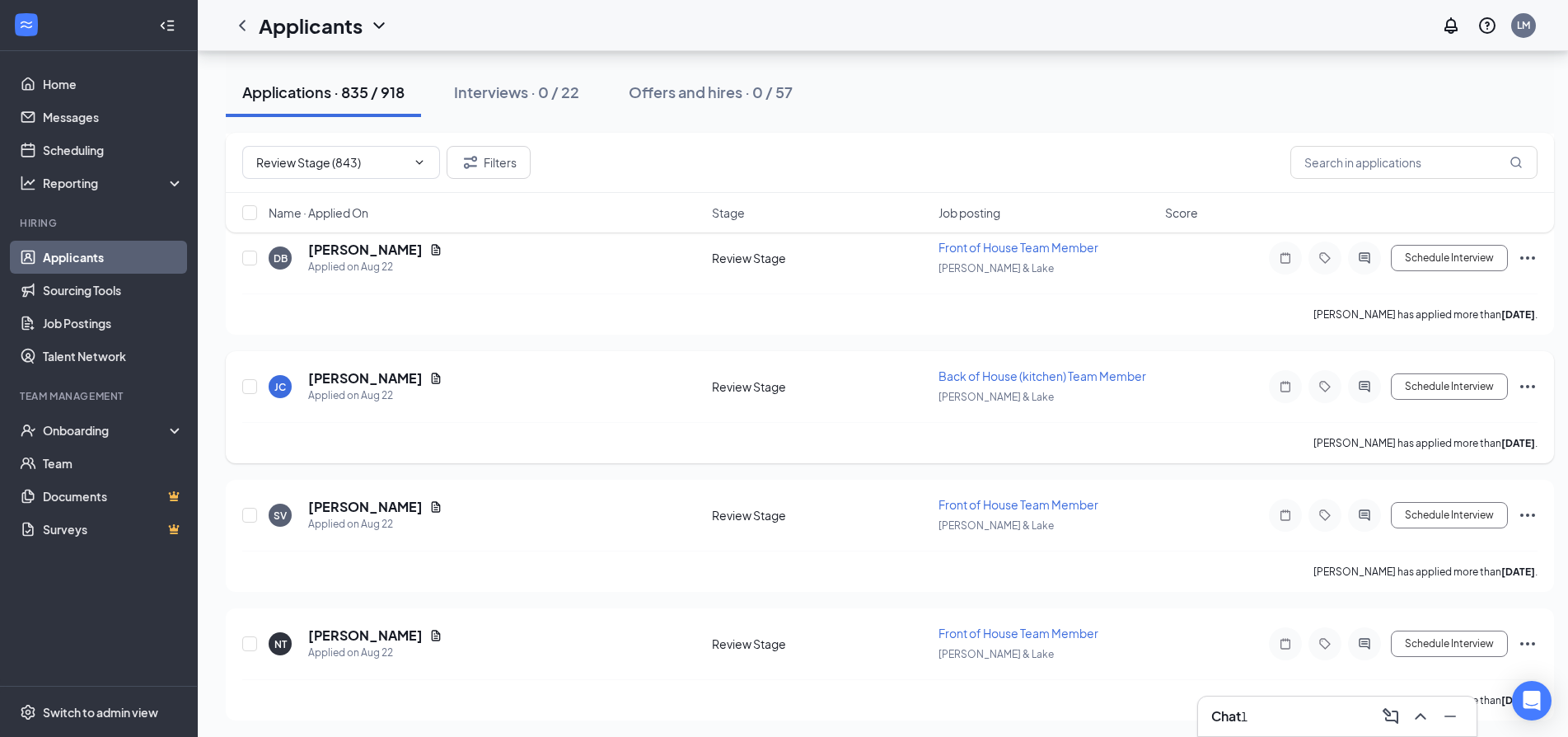
scroll to position [3955, 0]
click at [1229, 711] on h3 "Chat" at bounding box center [1226, 716] width 30 height 18
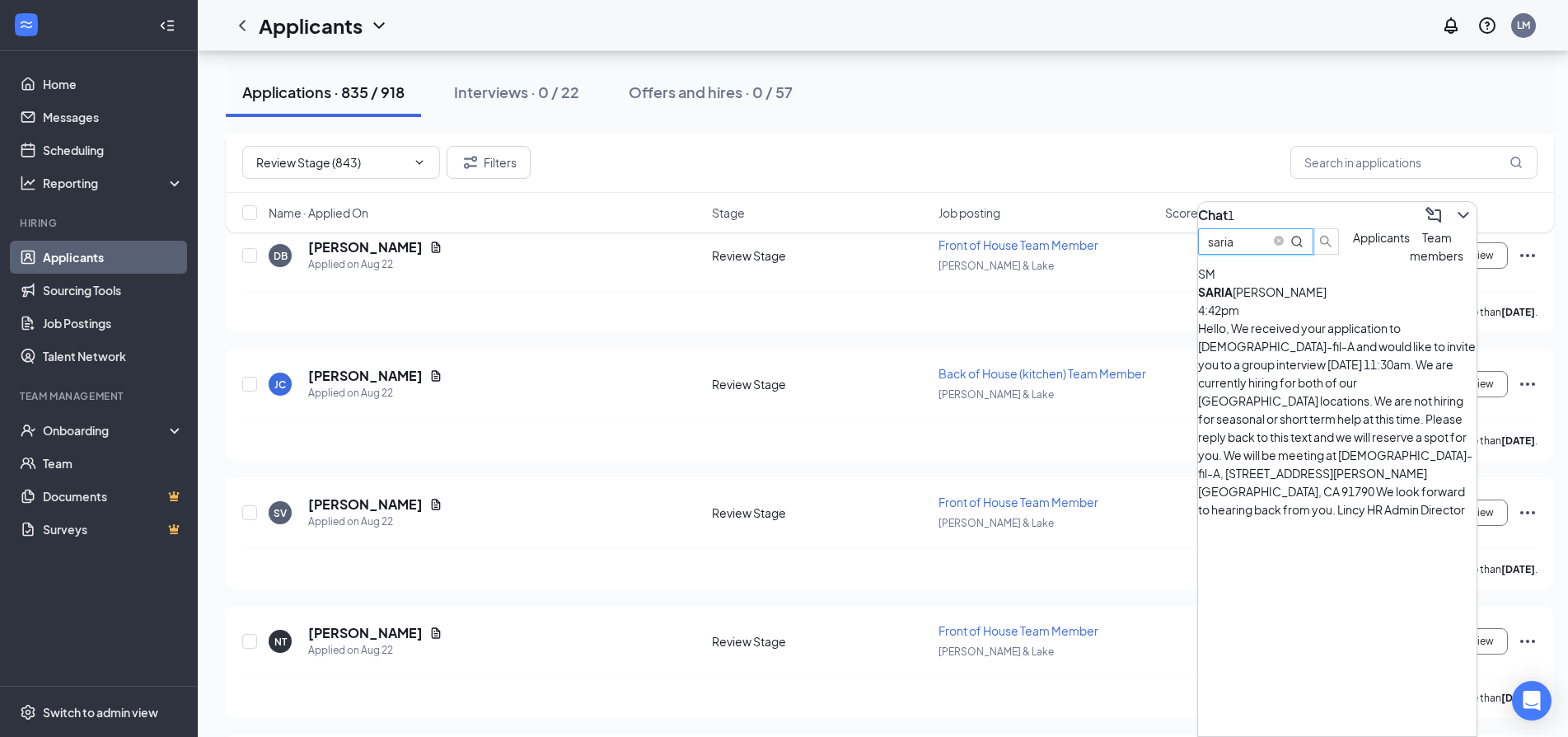
click at [1267, 251] on input "saria" at bounding box center [1237, 242] width 59 height 18
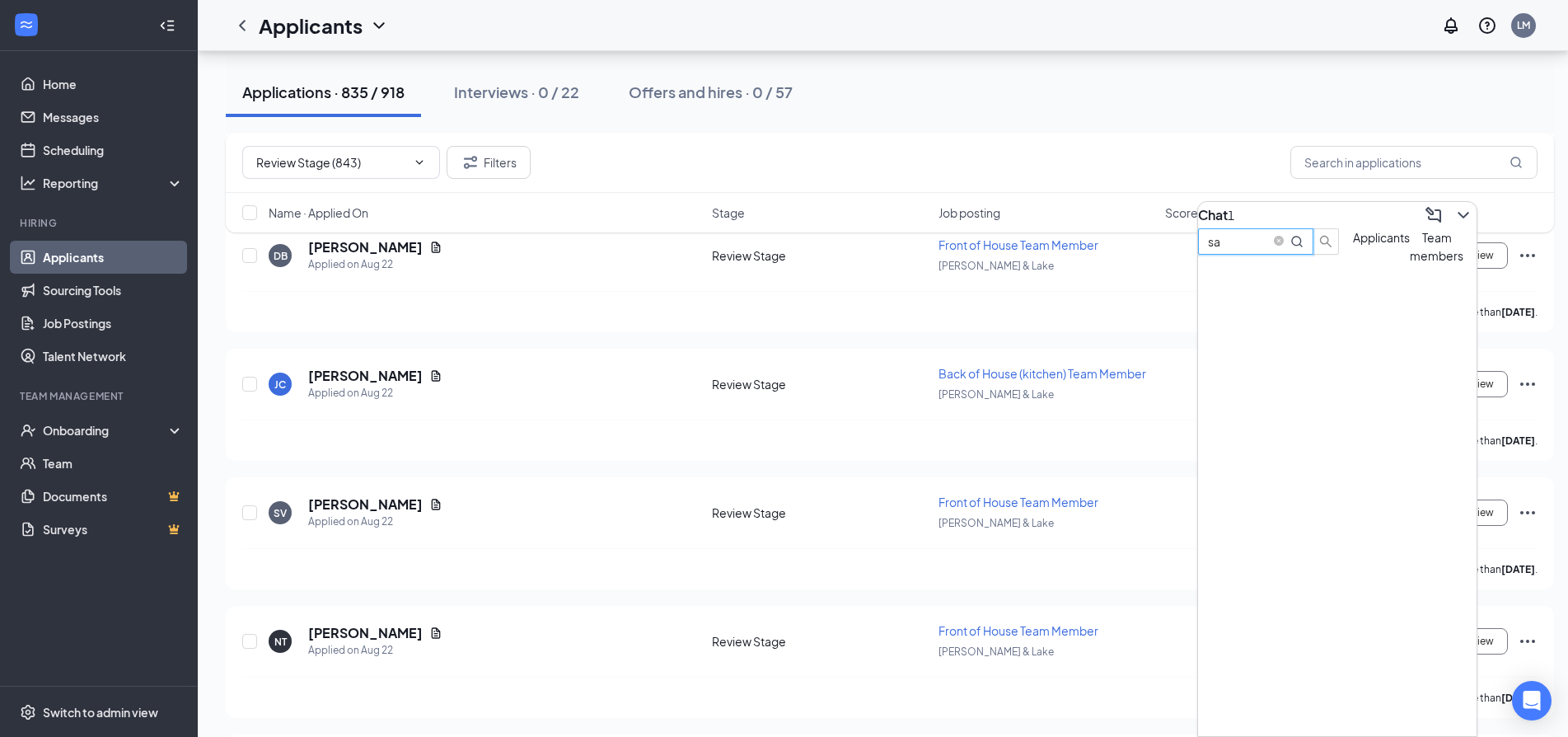
type input "s"
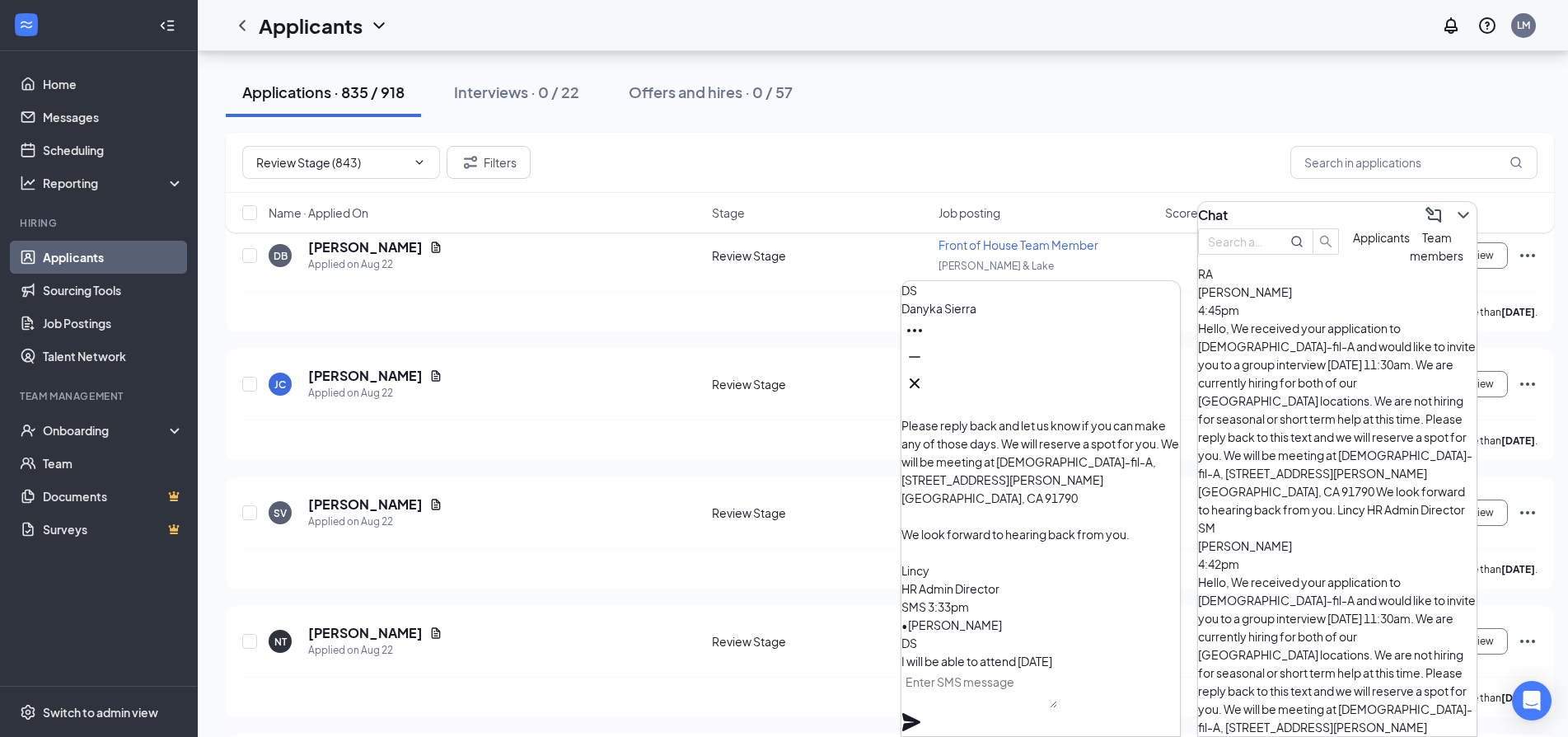
scroll to position [0, 0]
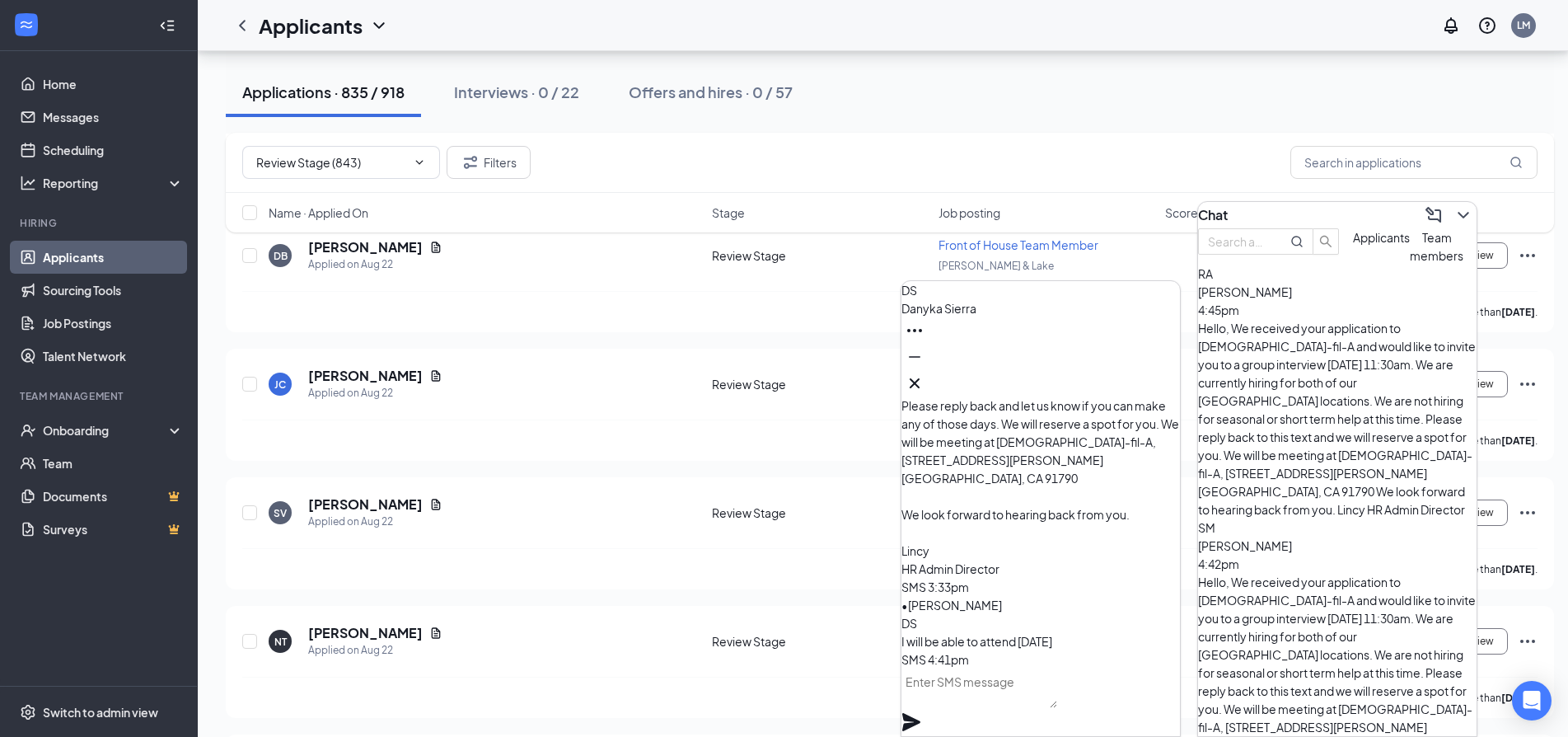
drag, startPoint x: 1023, startPoint y: 688, endPoint x: 1024, endPoint y: 696, distance: 8.1
click at [1024, 694] on textarea at bounding box center [979, 688] width 156 height 40
type textarea "Confirmed, I will add you to the list."
click at [920, 713] on icon "Plane" at bounding box center [912, 722] width 18 height 18
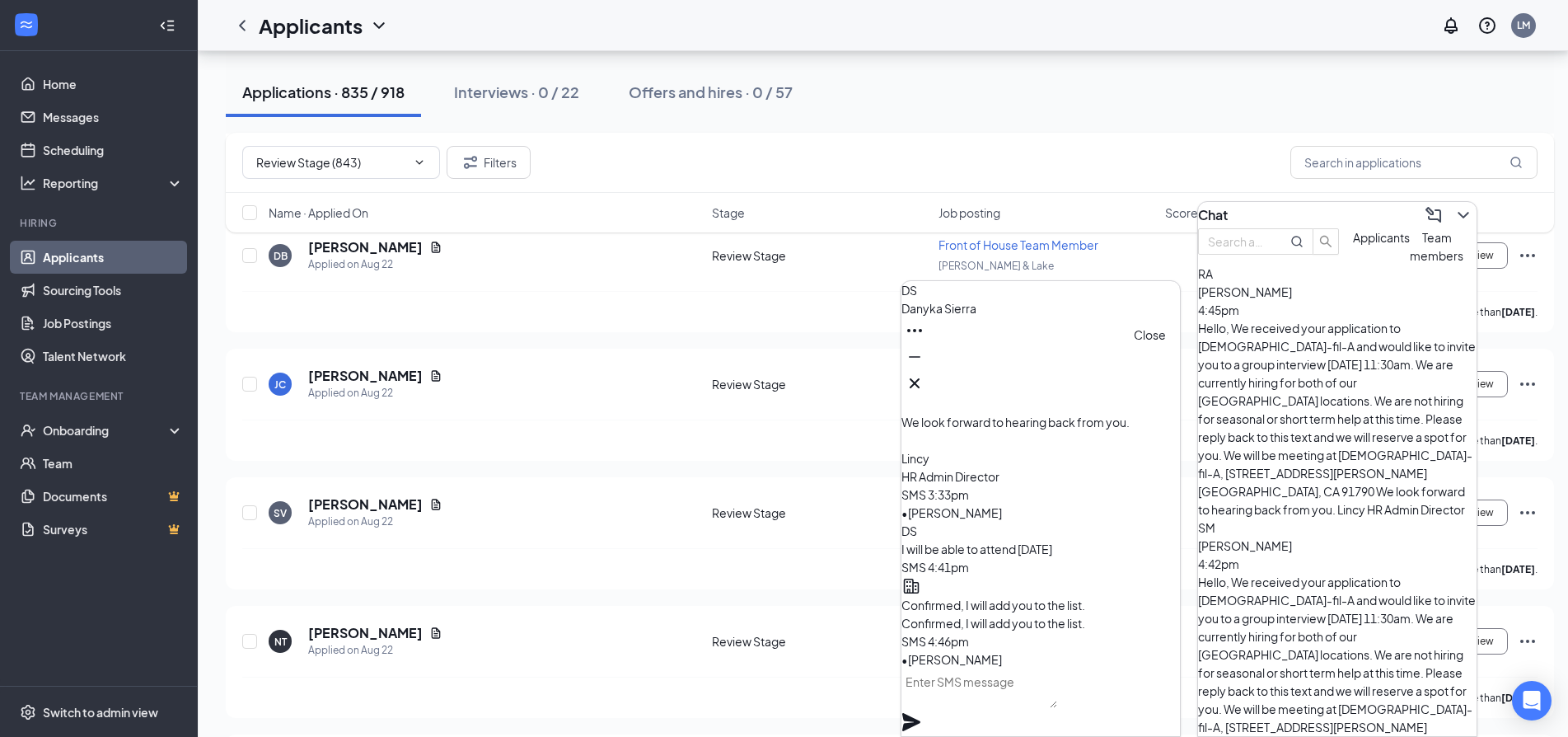
click at [924, 374] on icon "Cross" at bounding box center [914, 383] width 20 height 20
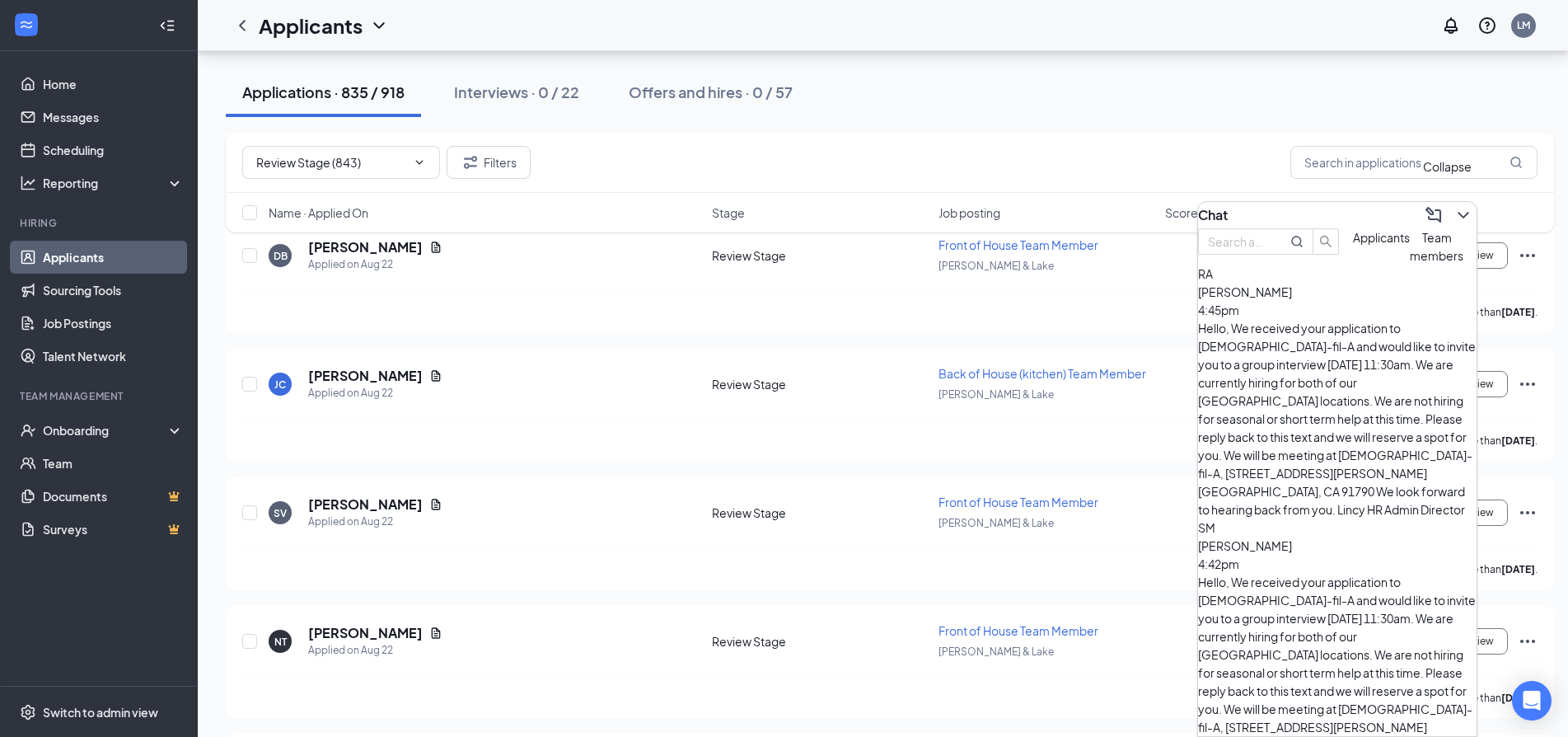
drag, startPoint x: 1457, startPoint y: 202, endPoint x: 1443, endPoint y: 185, distance: 22.0
click at [1456, 205] on icon "ChevronDown" at bounding box center [1463, 215] width 20 height 20
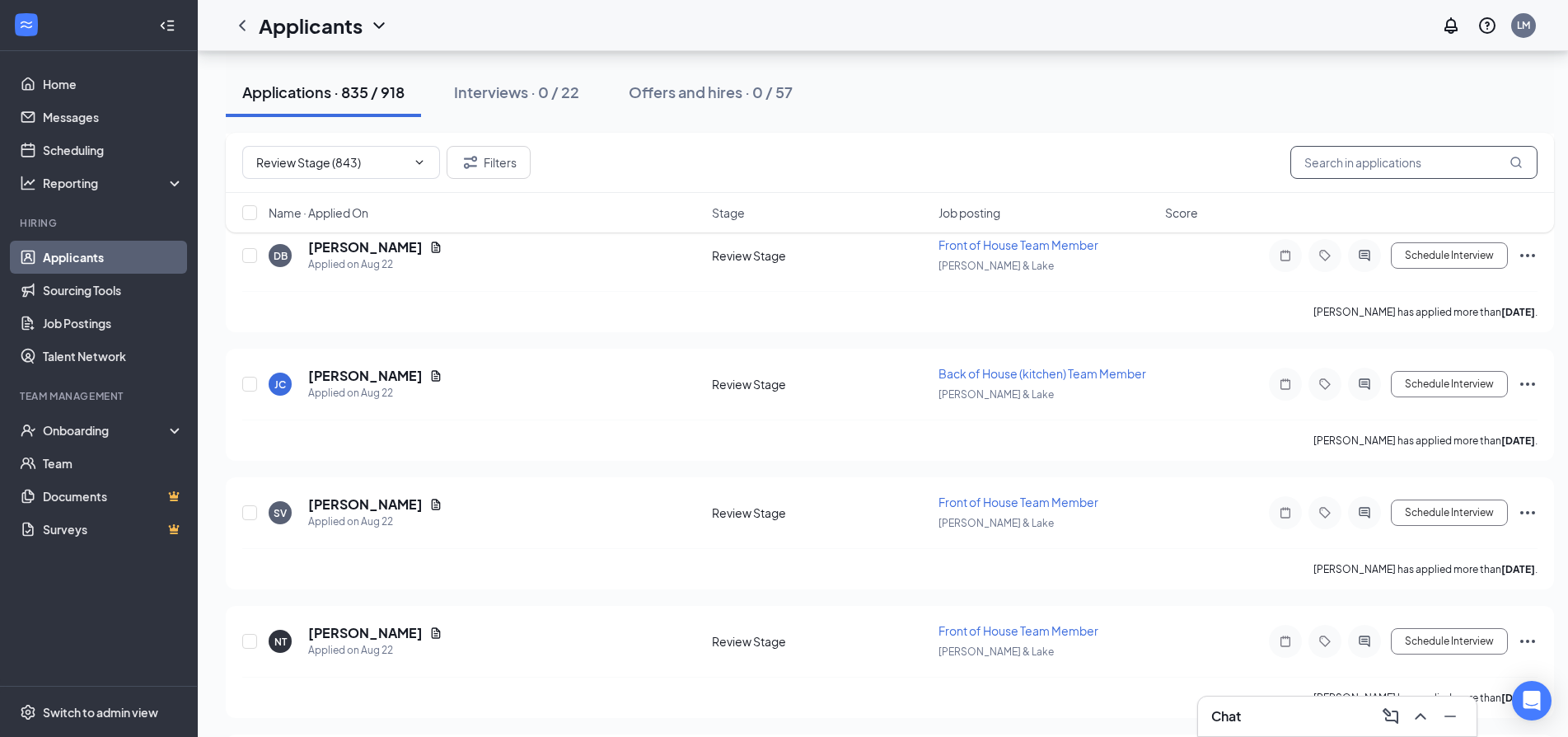
click at [1411, 168] on input "text" at bounding box center [1414, 162] width 247 height 33
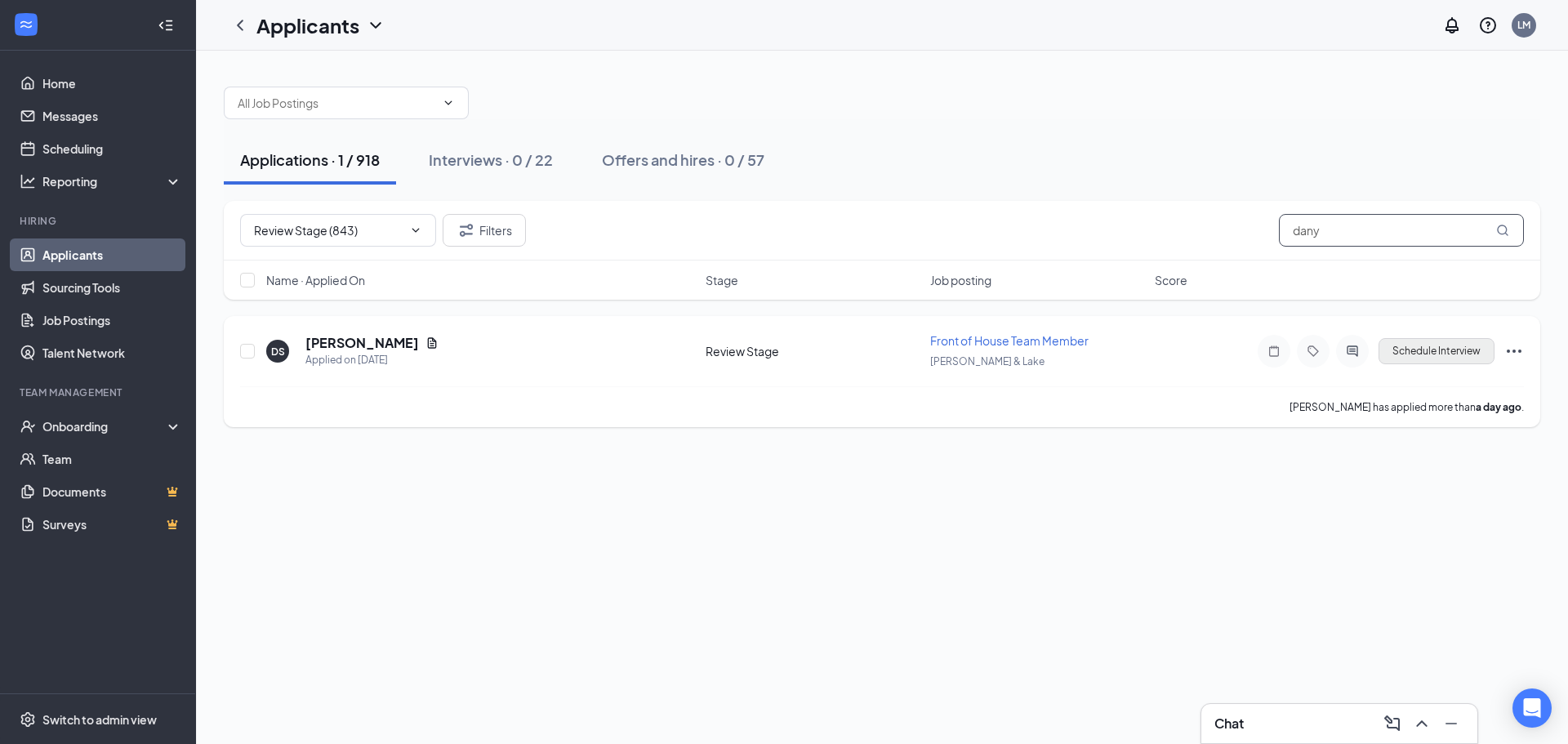
type input "dany"
click at [1454, 350] on button "Schedule Interview" at bounding box center [1436, 351] width 116 height 26
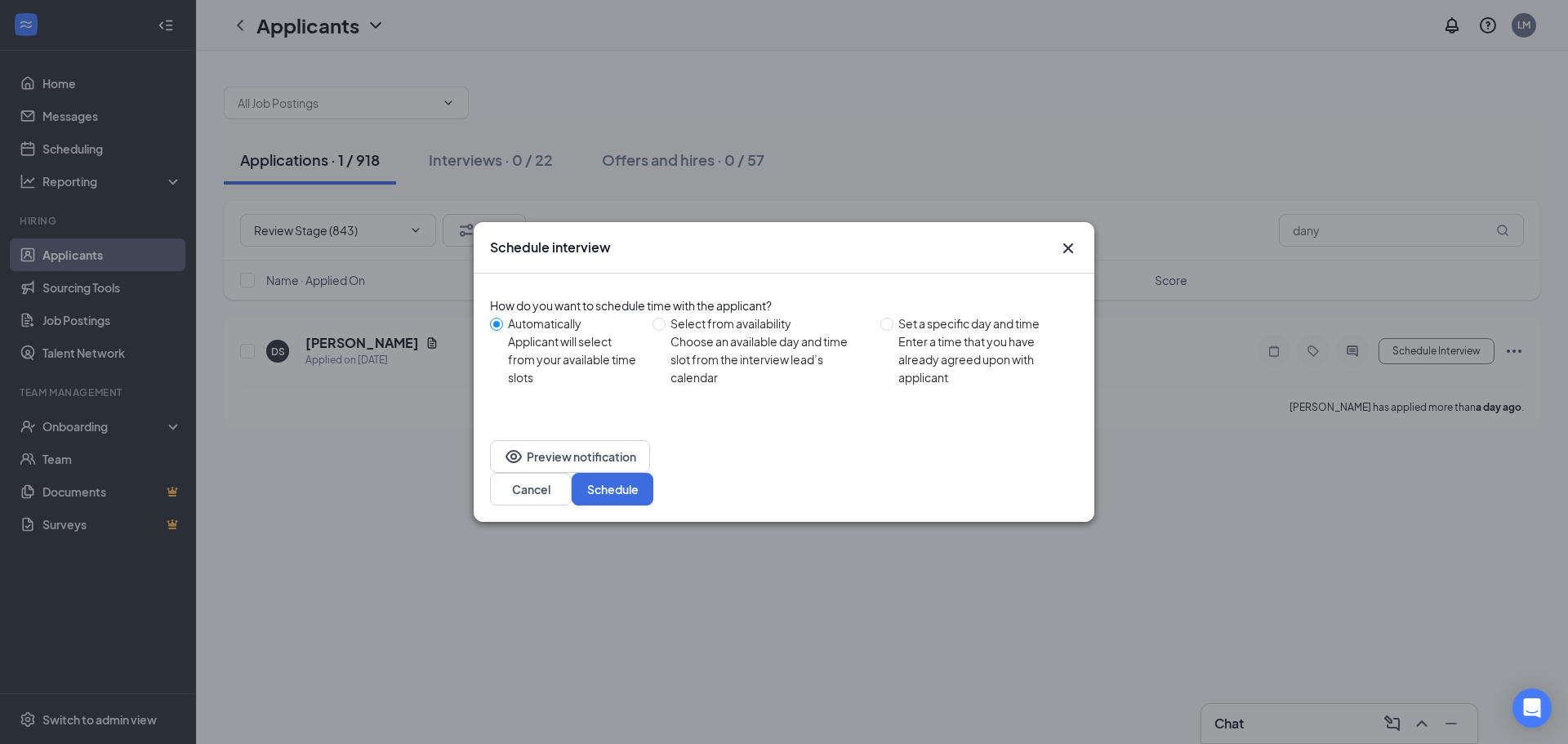
click at [671, 338] on span "Select from availability Choose an available day and time slot from the intervi…" at bounding box center [770, 350] width 208 height 72
click at [666, 331] on input "Select from availability Choose an available day and time slot from the intervi…" at bounding box center [659, 324] width 13 height 13
radio input "true"
radio input "false"
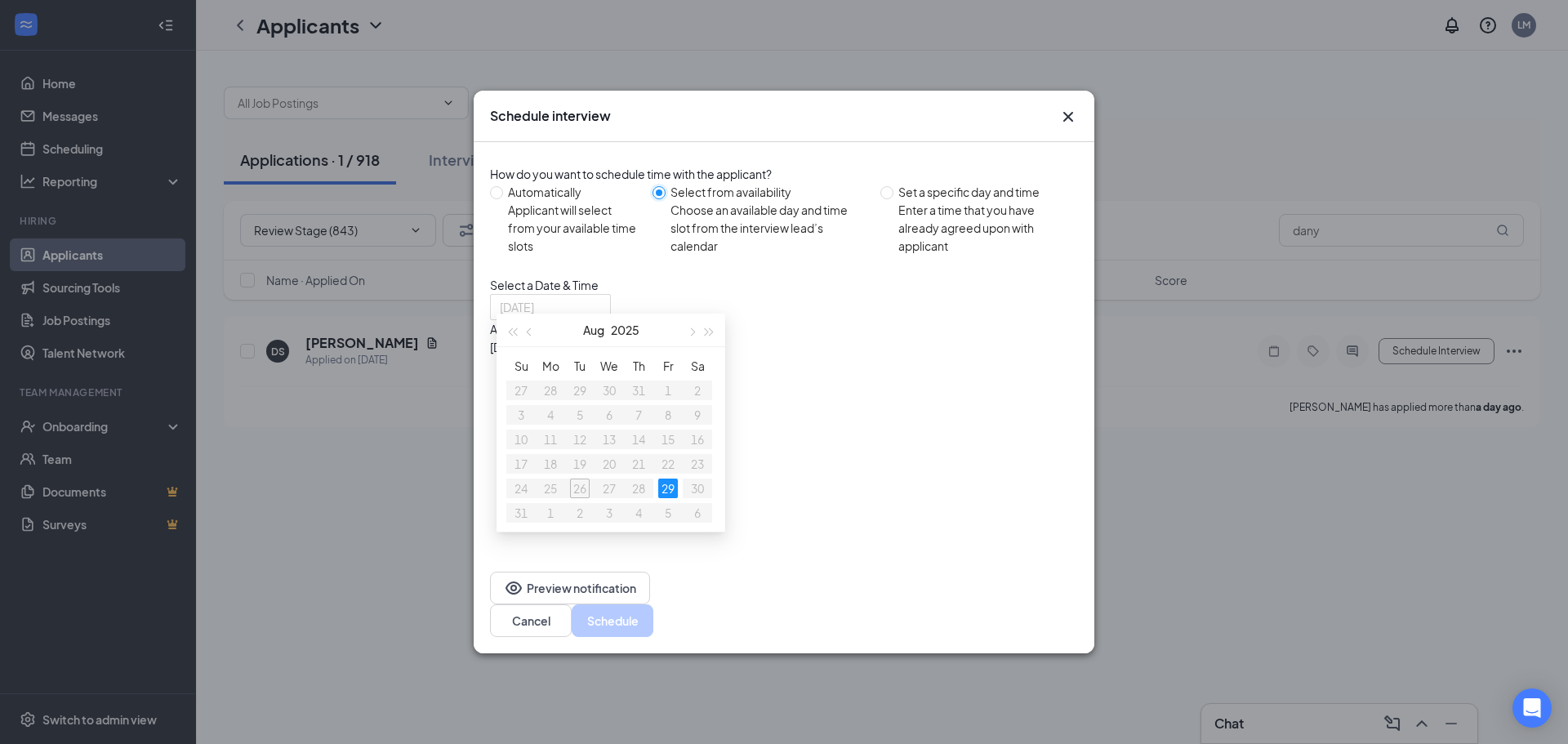
click at [670, 489] on div "29" at bounding box center [668, 488] width 20 height 20
click at [803, 374] on div "11:30AM - 12:30PM" at bounding box center [646, 365] width 313 height 18
click at [654, 609] on button "Schedule" at bounding box center [613, 621] width 82 height 33
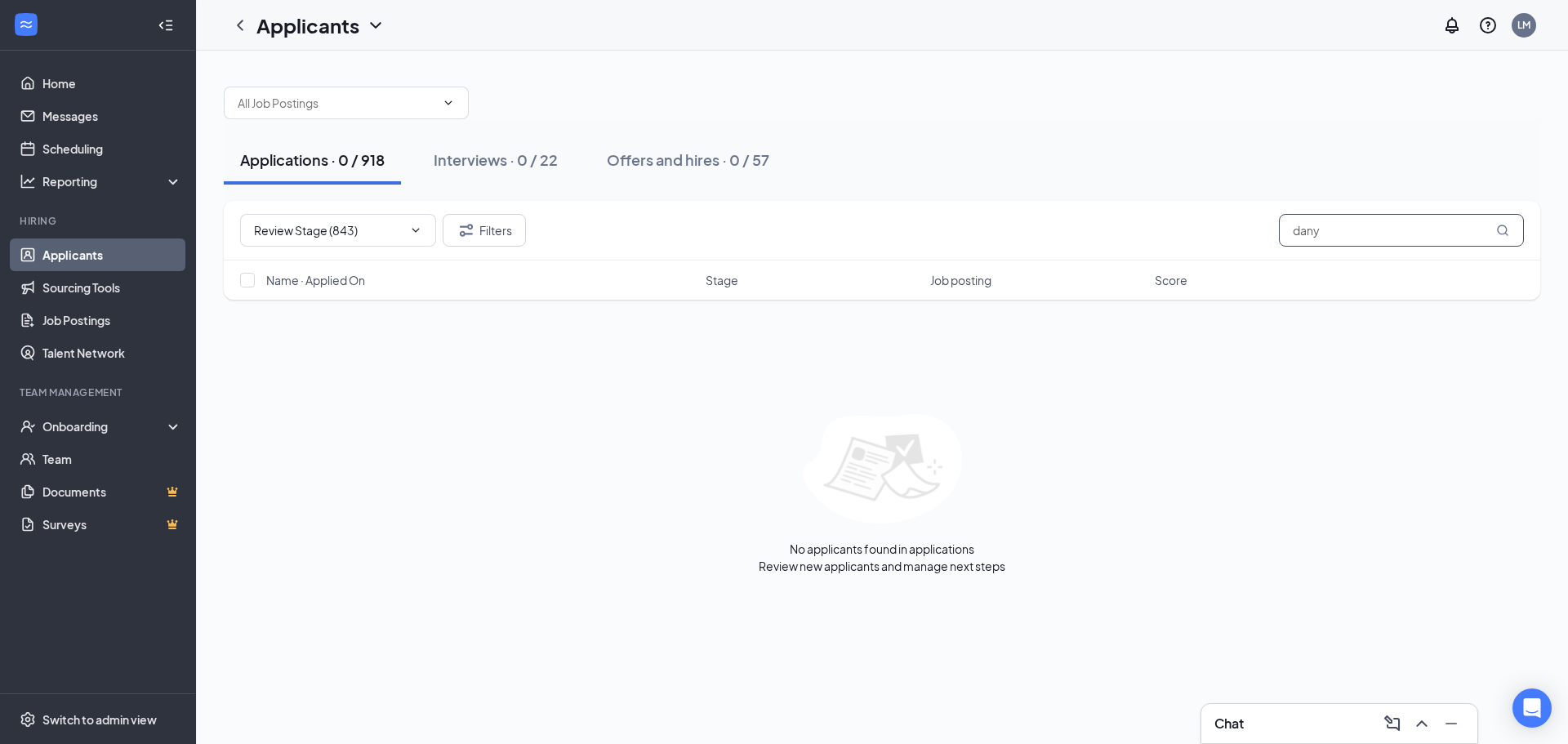
click at [1370, 229] on input "dany" at bounding box center [1401, 230] width 245 height 33
type input "d"
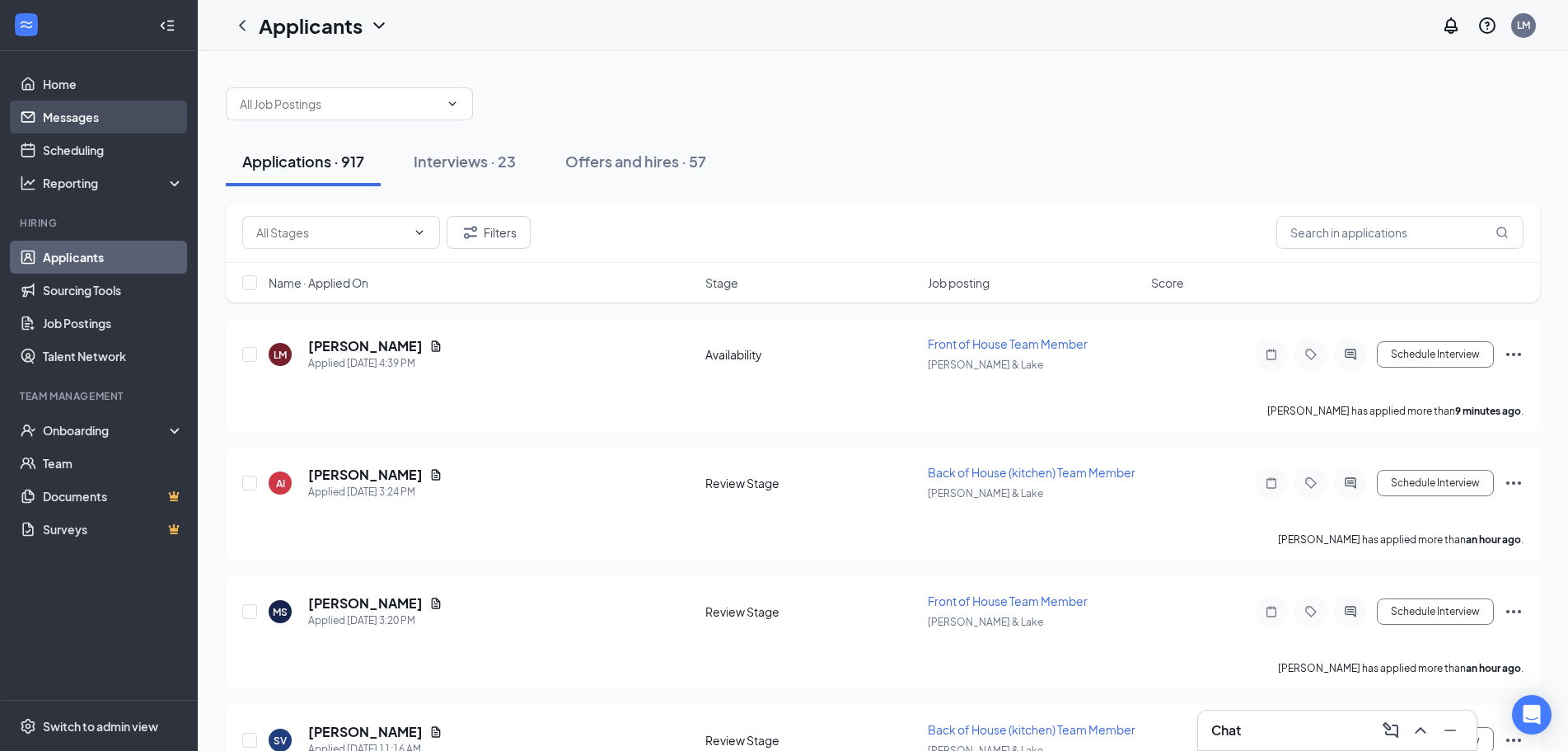
click at [92, 120] on link "Messages" at bounding box center [113, 117] width 141 height 33
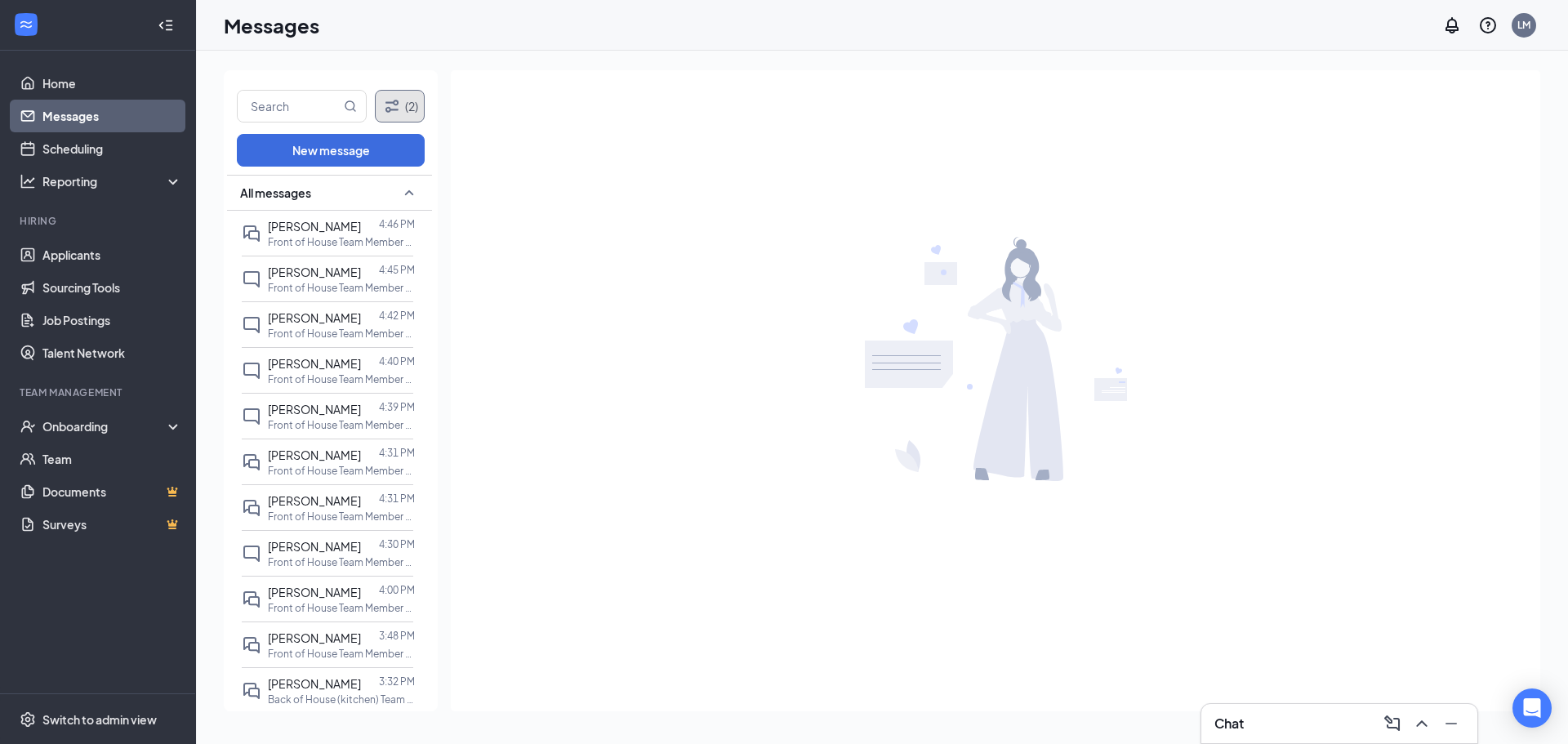
click at [387, 108] on icon "Filter" at bounding box center [392, 106] width 20 height 20
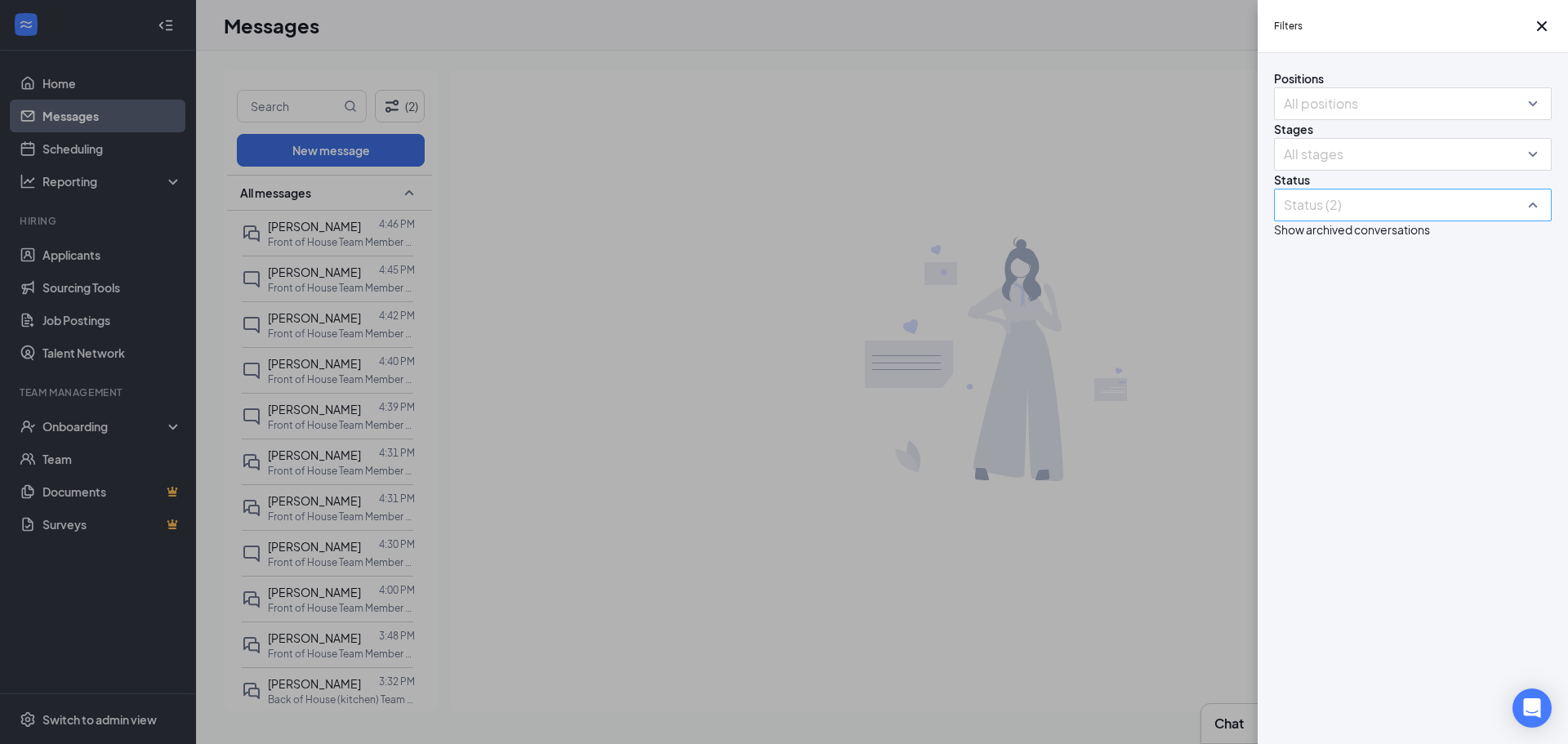
click at [1454, 218] on div at bounding box center [1405, 205] width 253 height 26
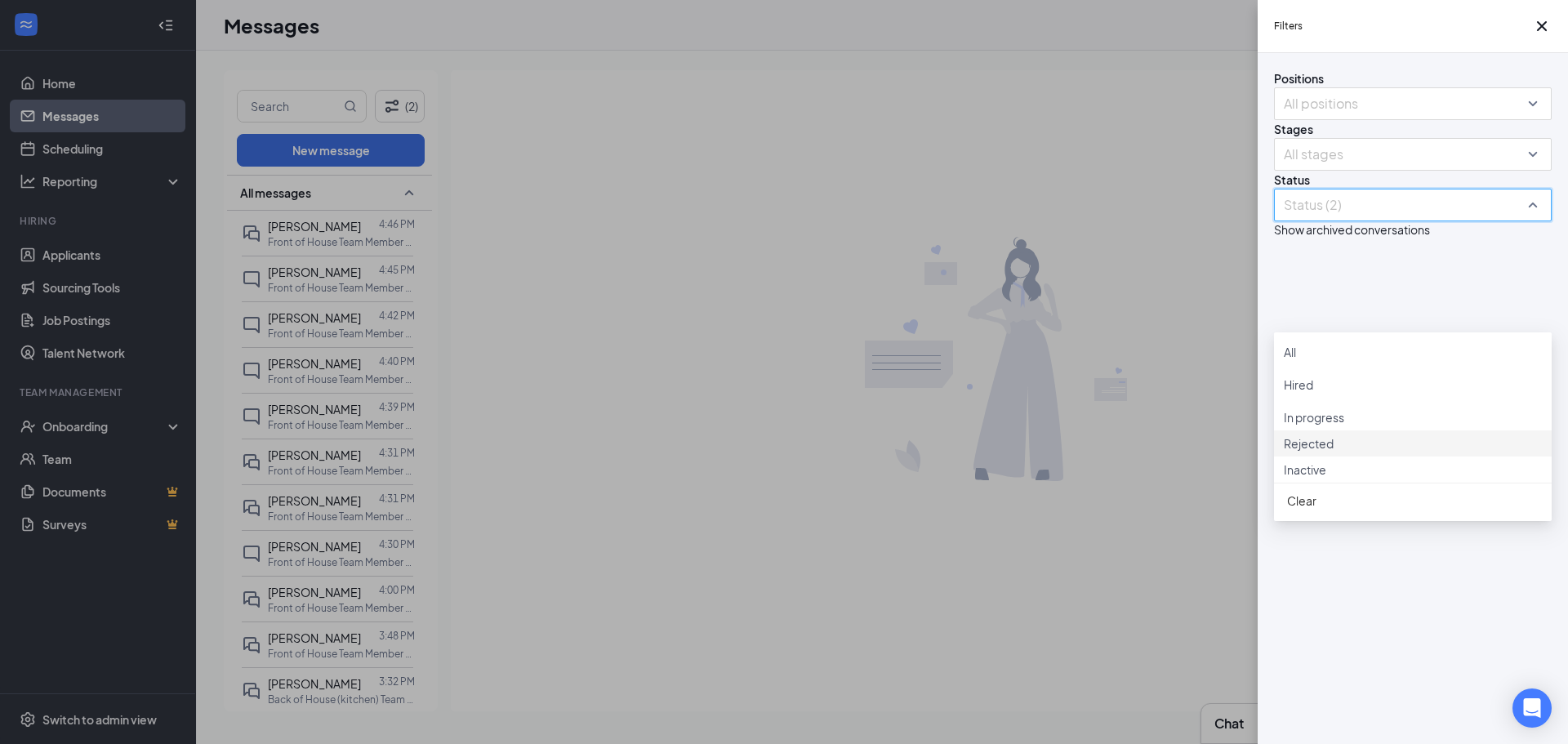
click at [1333, 451] on span "Rejected" at bounding box center [1308, 443] width 50 height 15
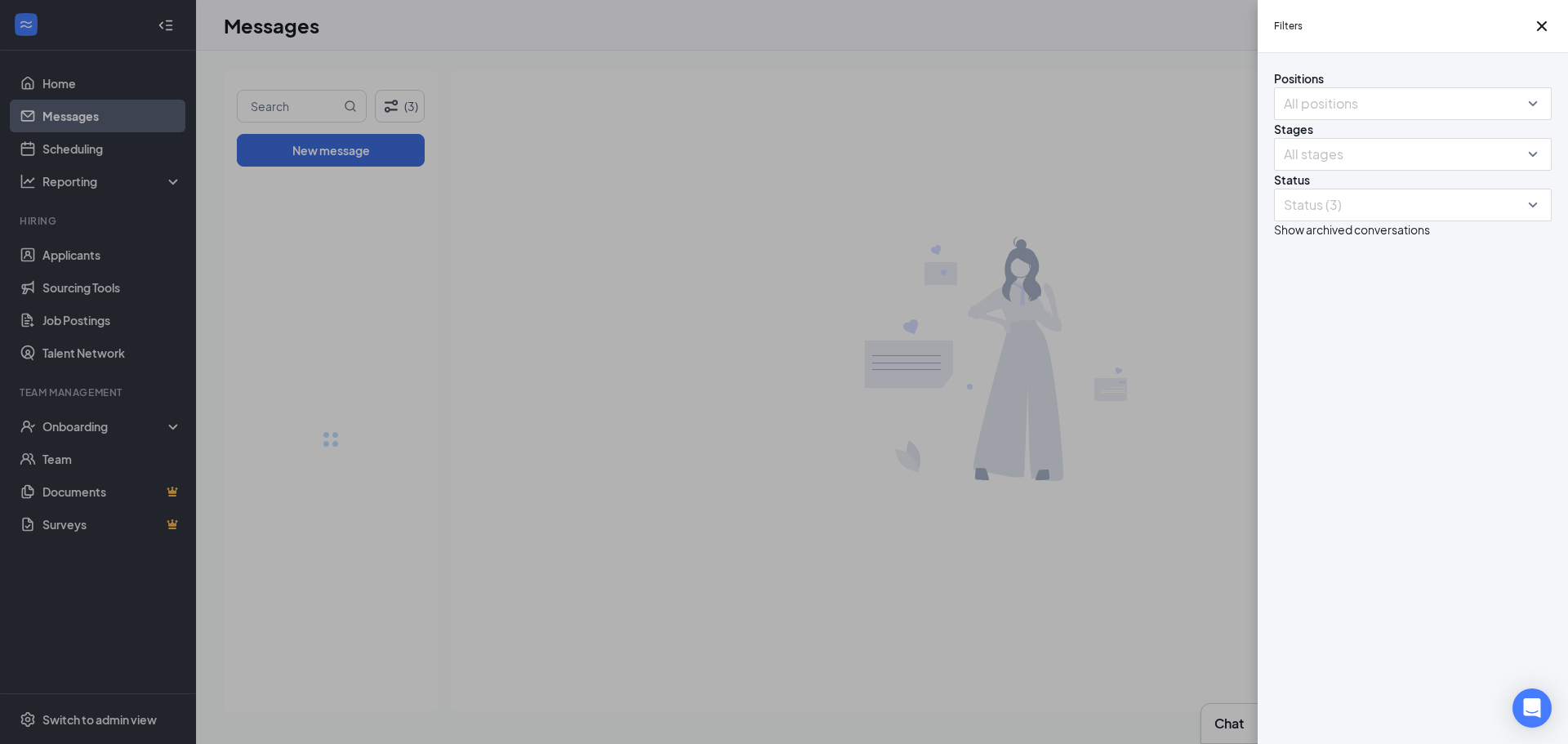
drag, startPoint x: 1356, startPoint y: 617, endPoint x: 1355, endPoint y: 599, distance: 18.0
click at [1357, 609] on div "Positions All positions Stages All stages Status Status (3) Show archived conve…" at bounding box center [1413, 399] width 310 height 691
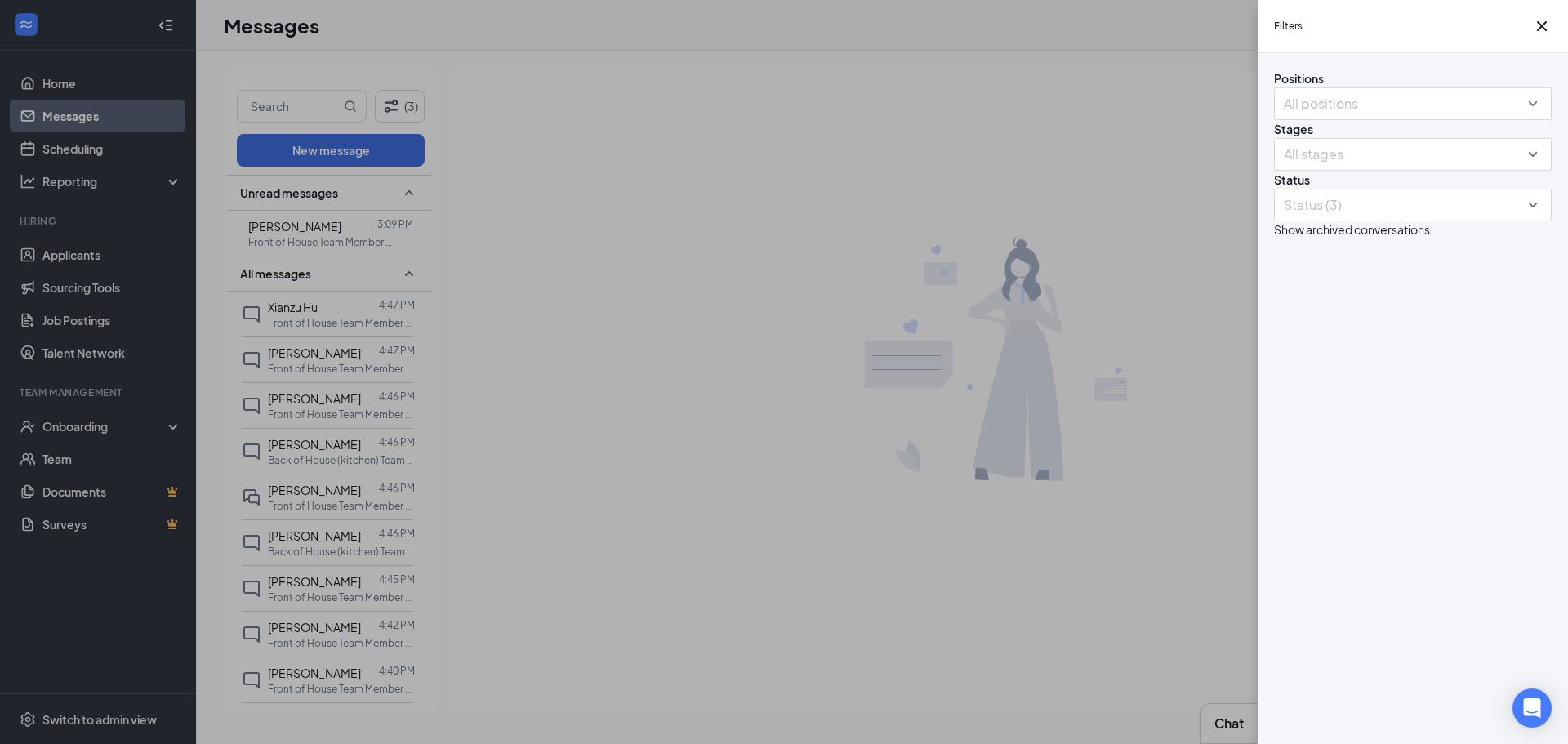
click at [293, 234] on div "Filters Positions All positions Stages All stages Status Status (3) Show archiv…" at bounding box center [784, 372] width 1568 height 744
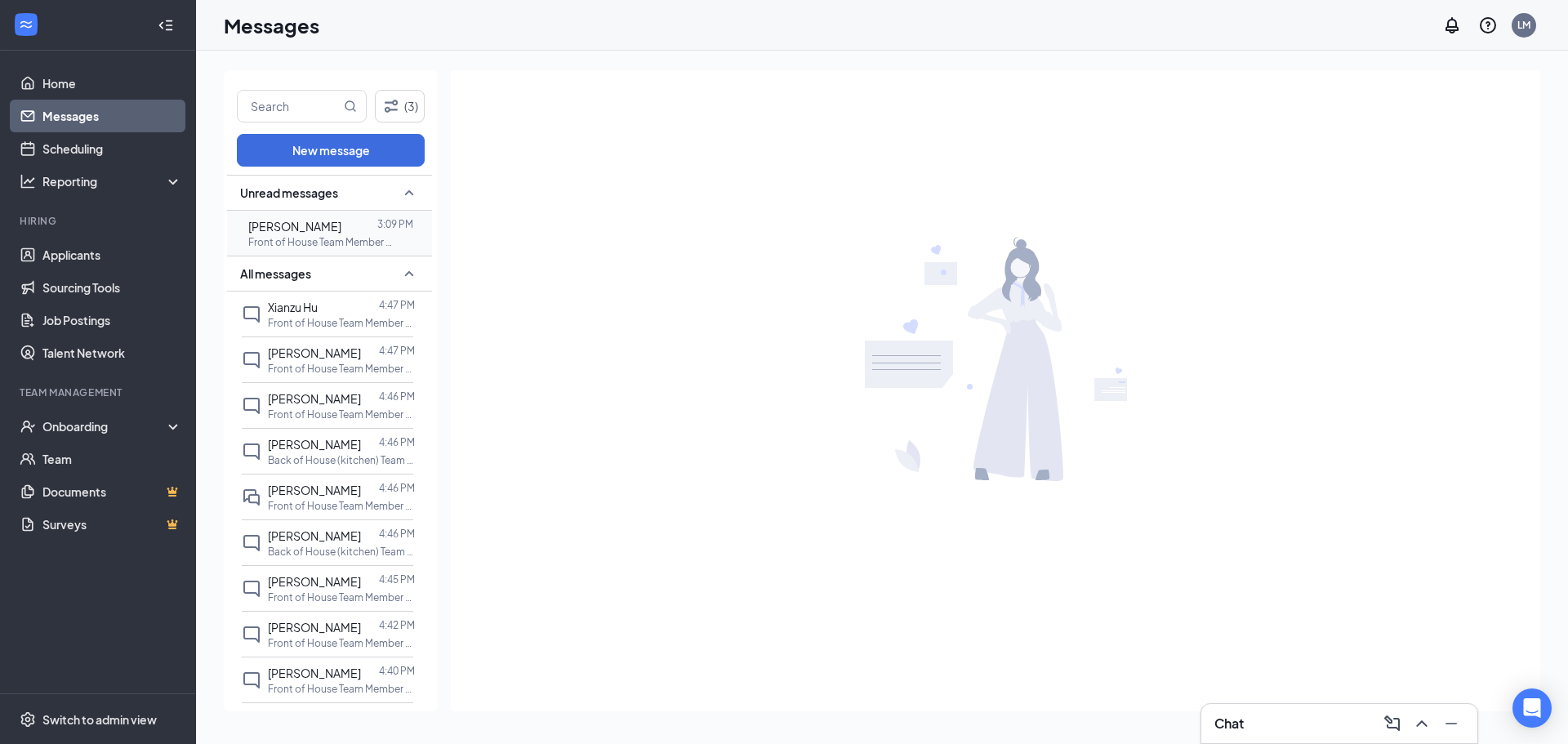
click at [299, 234] on div "[PERSON_NAME]" at bounding box center [295, 226] width 93 height 18
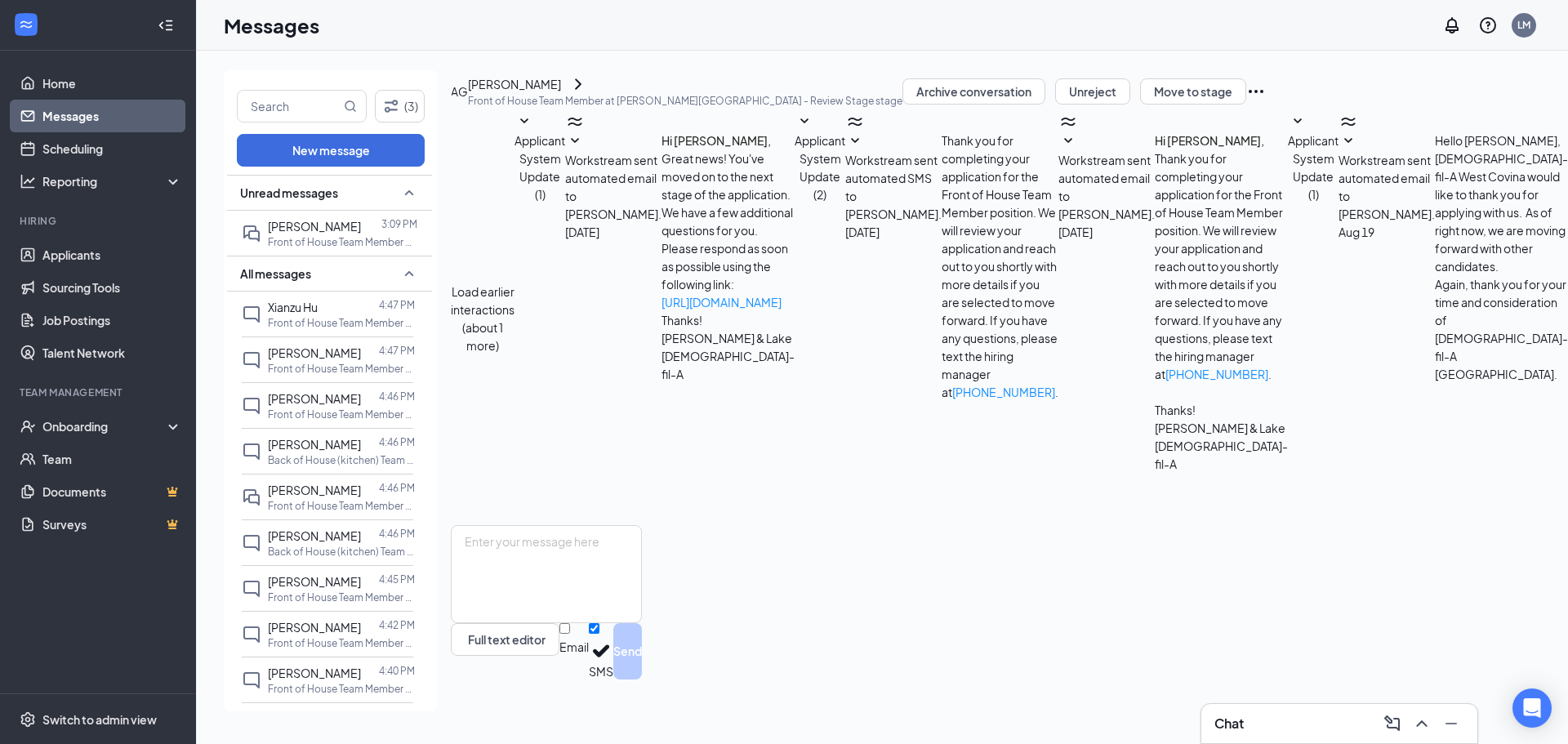
scroll to position [276, 0]
click at [342, 314] on div at bounding box center [348, 307] width 61 height 18
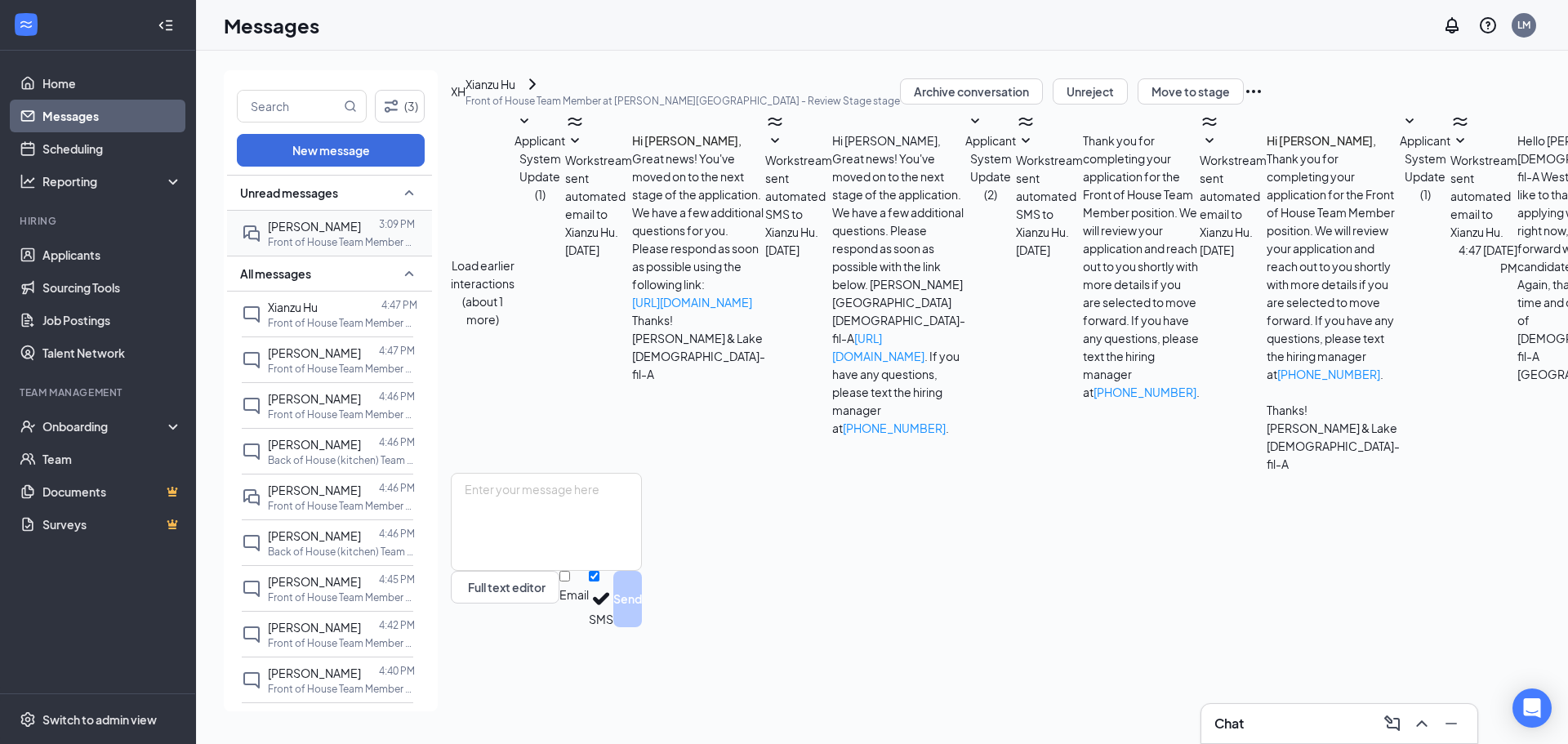
scroll to position [158, 0]
click at [324, 226] on span "[PERSON_NAME]" at bounding box center [315, 226] width 93 height 15
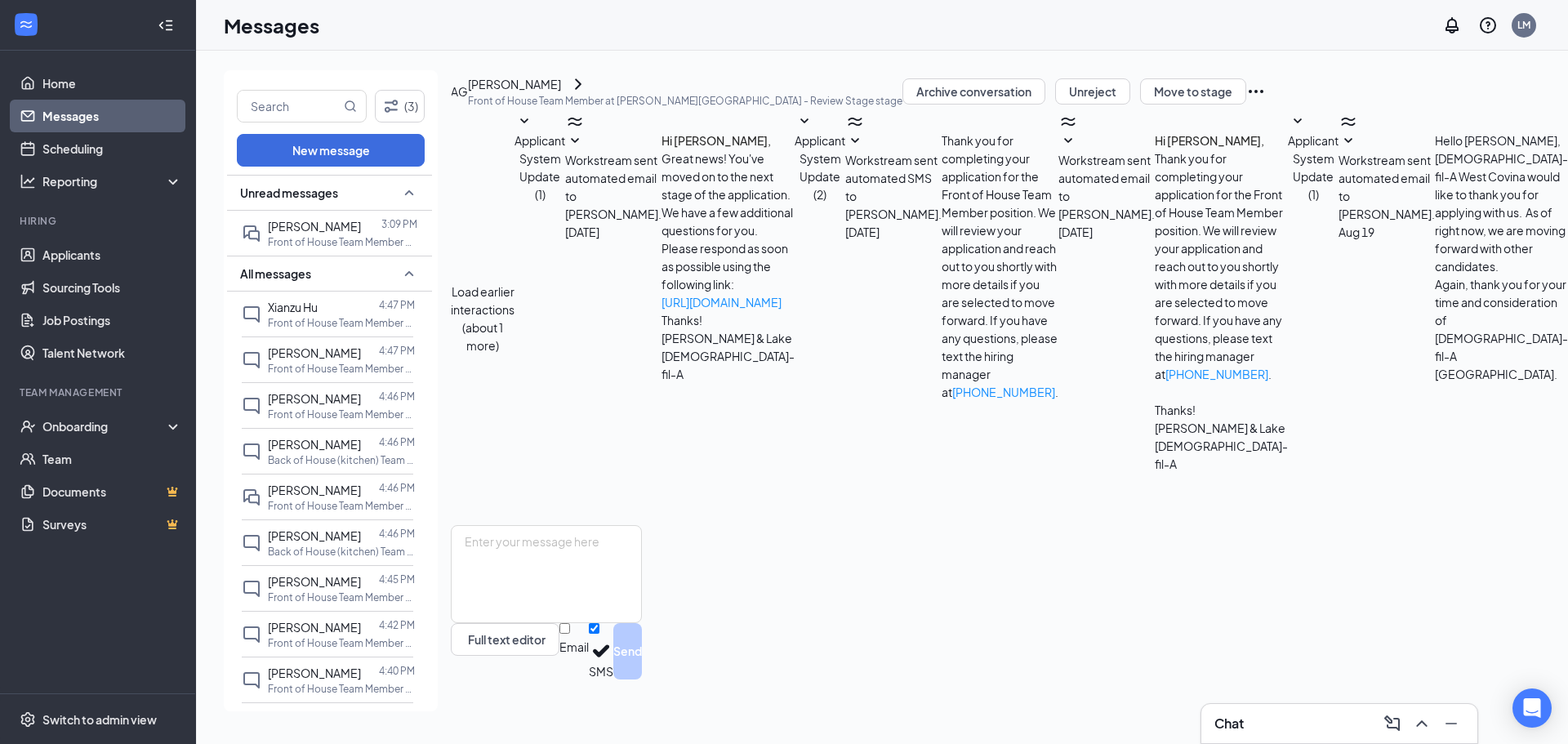
scroll to position [276, 0]
click at [85, 254] on link "Applicants" at bounding box center [112, 255] width 140 height 33
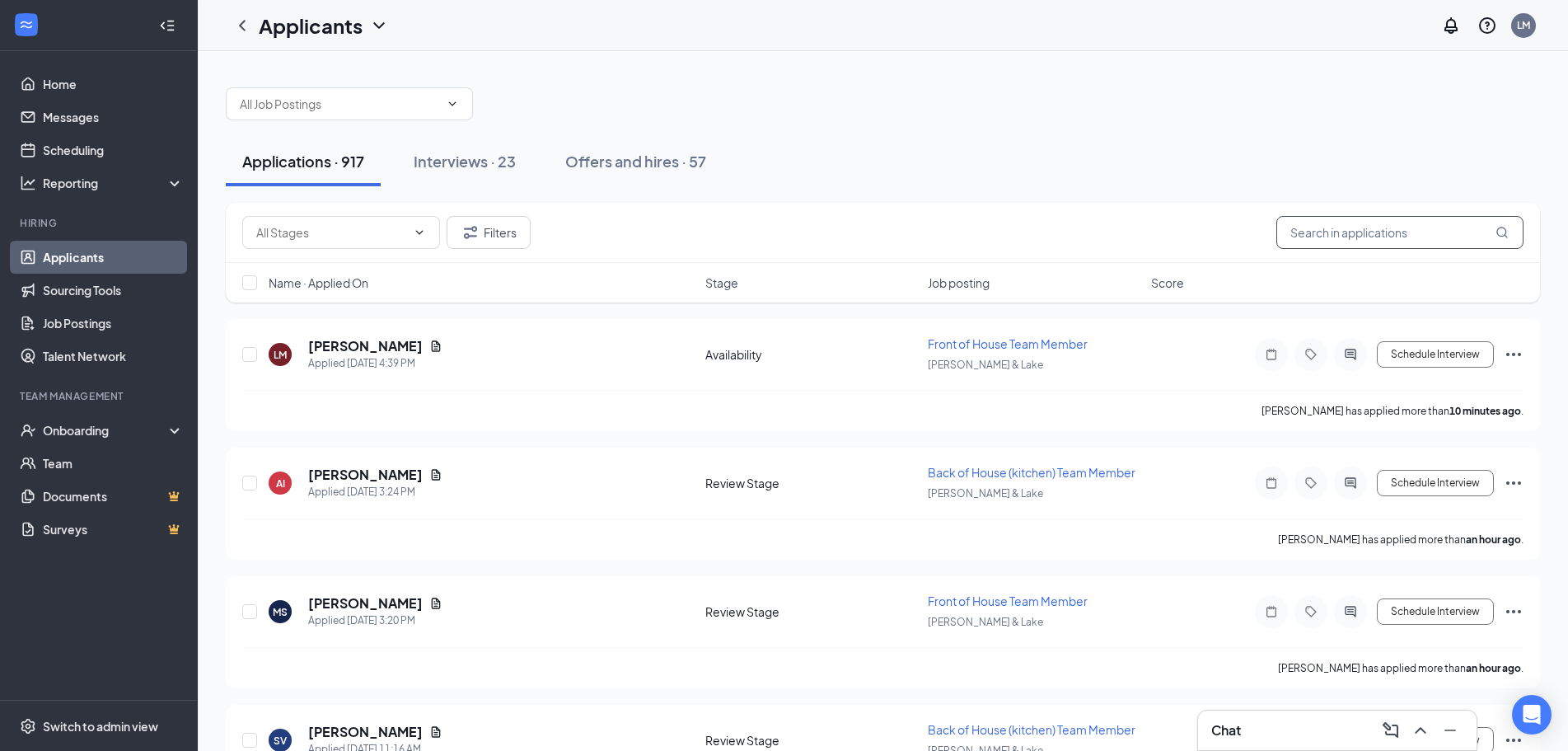
click at [1359, 241] on input "text" at bounding box center [1400, 232] width 247 height 33
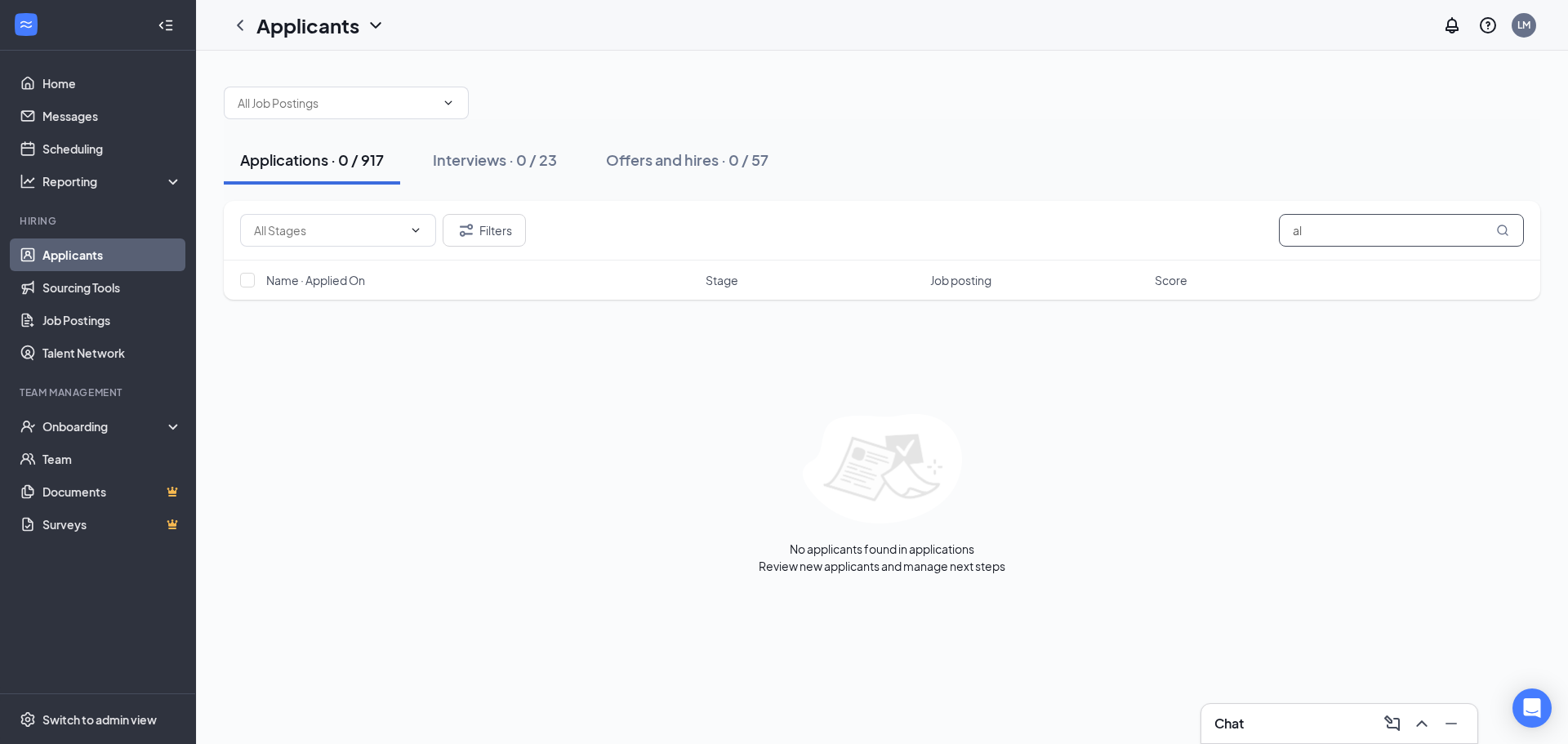
type input "a"
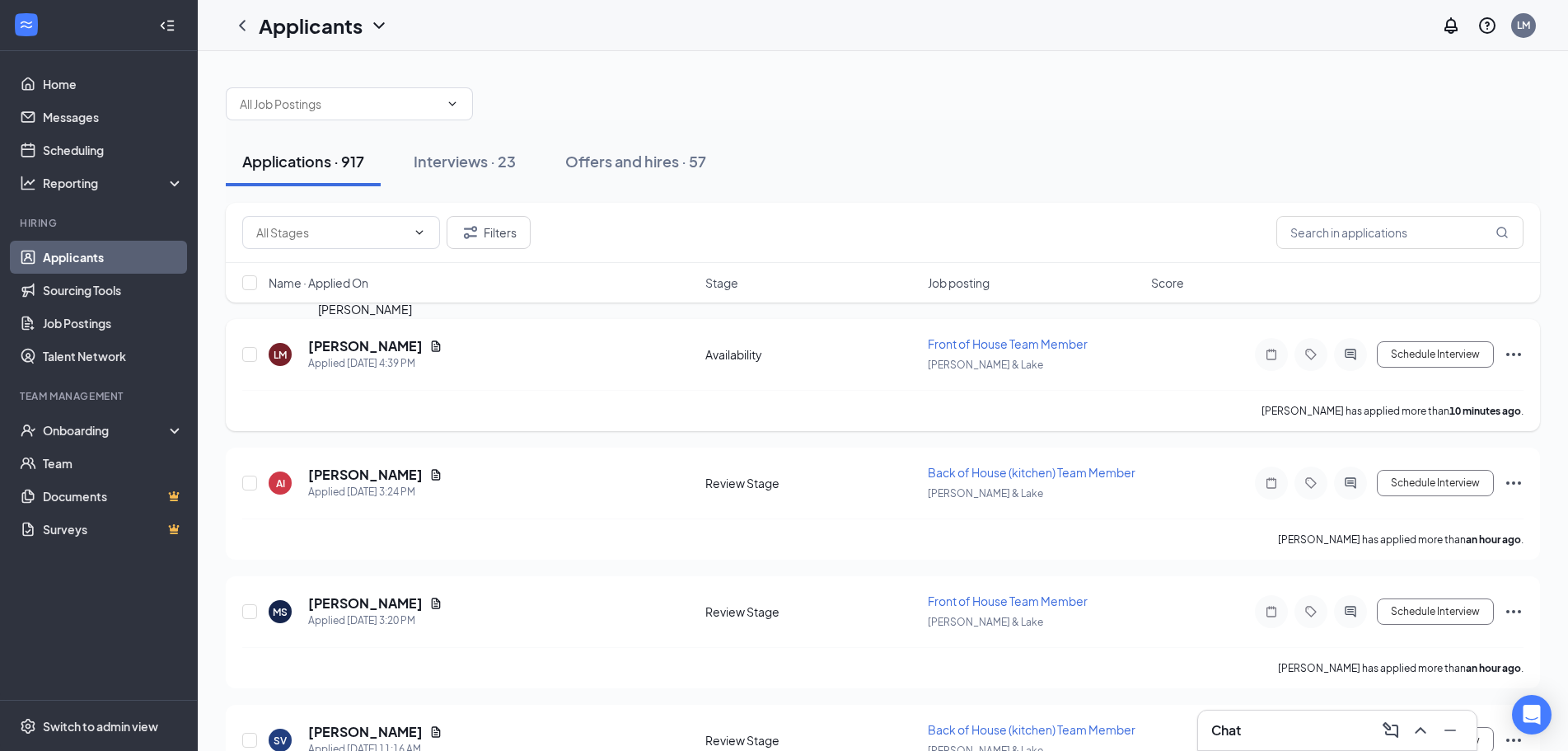
click at [397, 343] on h5 "[PERSON_NAME]" at bounding box center [365, 346] width 115 height 18
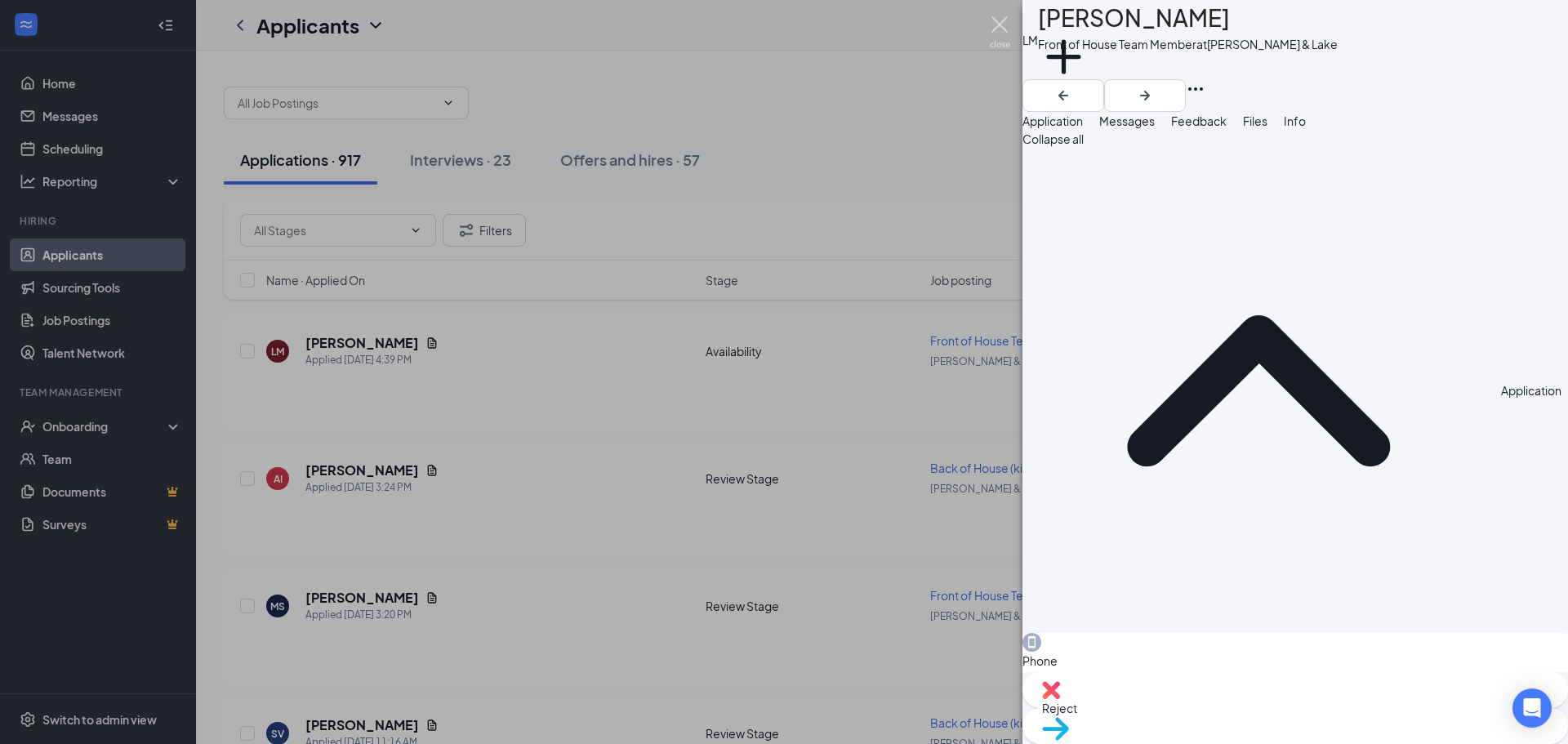
drag, startPoint x: 998, startPoint y: 25, endPoint x: 986, endPoint y: 28, distance: 12.4
click at [997, 25] on img at bounding box center [999, 32] width 20 height 32
